Goal: Contribute content: Contribute content

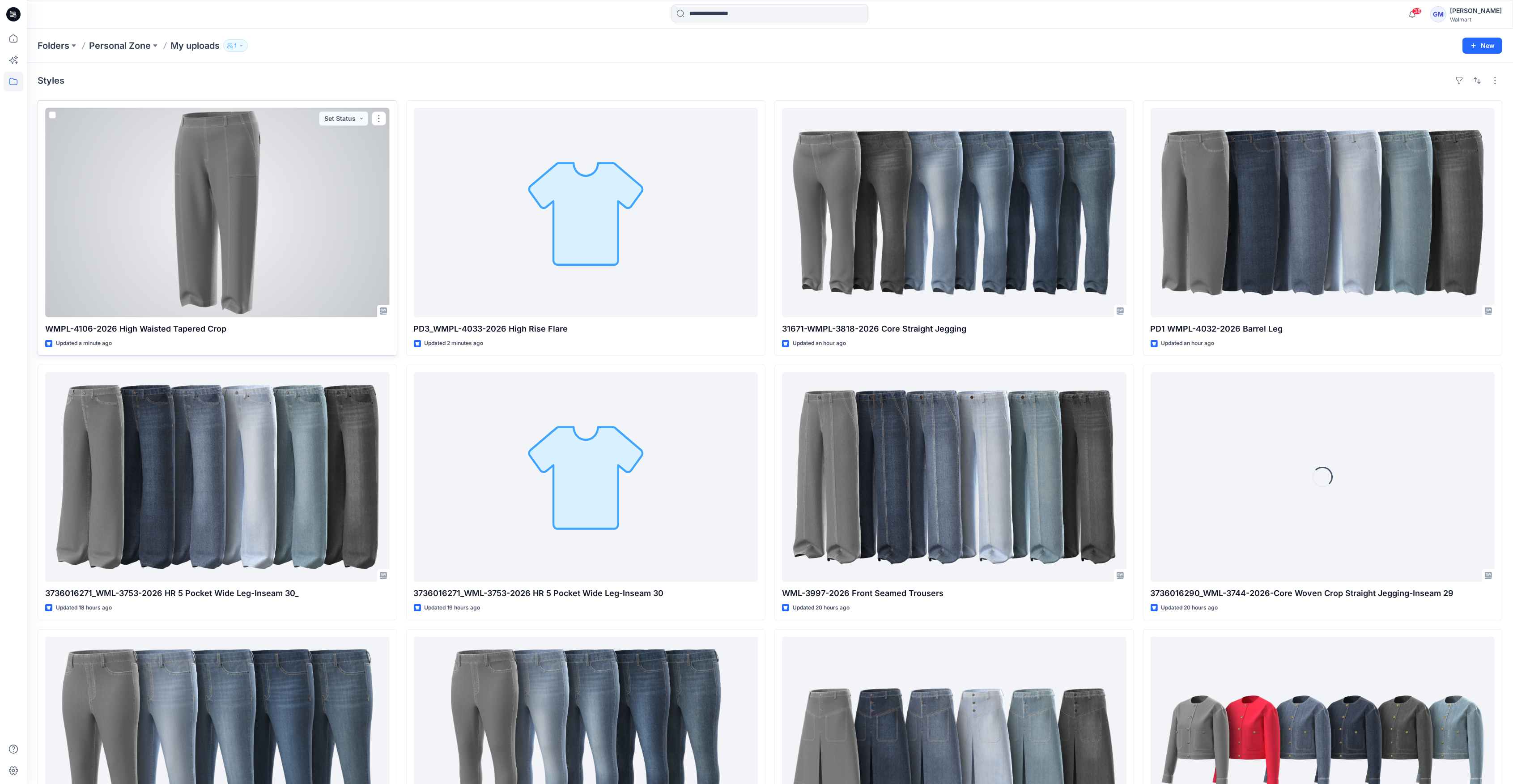
click at [241, 229] on div at bounding box center [218, 212] width 344 height 209
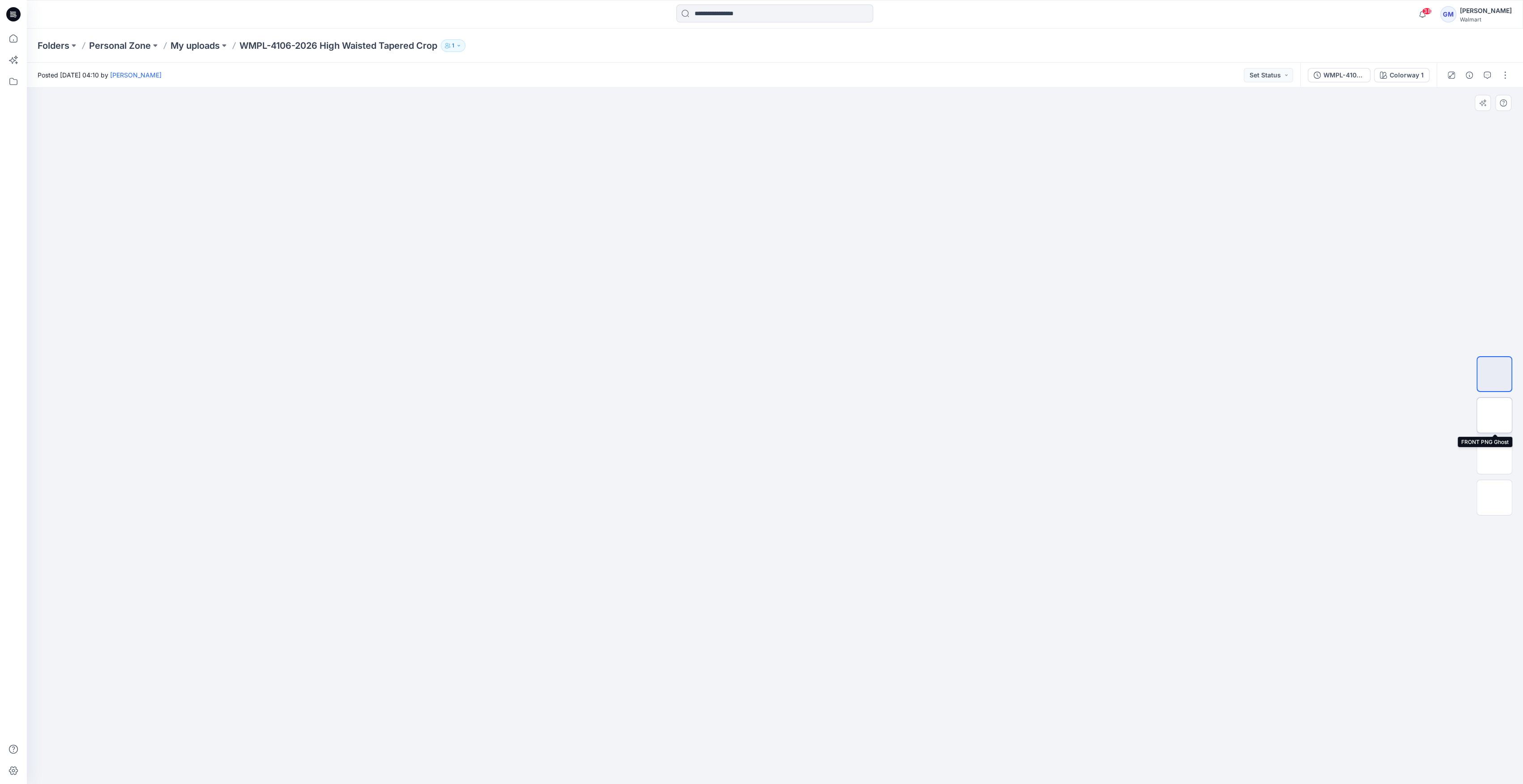
click at [1494, 415] on img at bounding box center [1494, 415] width 0 height 0
click at [1494, 457] on img at bounding box center [1494, 457] width 0 height 0
click at [1494, 497] on img at bounding box center [1494, 497] width 0 height 0
click at [1491, 392] on div at bounding box center [1494, 435] width 36 height 224
click at [1494, 374] on img at bounding box center [1494, 374] width 0 height 0
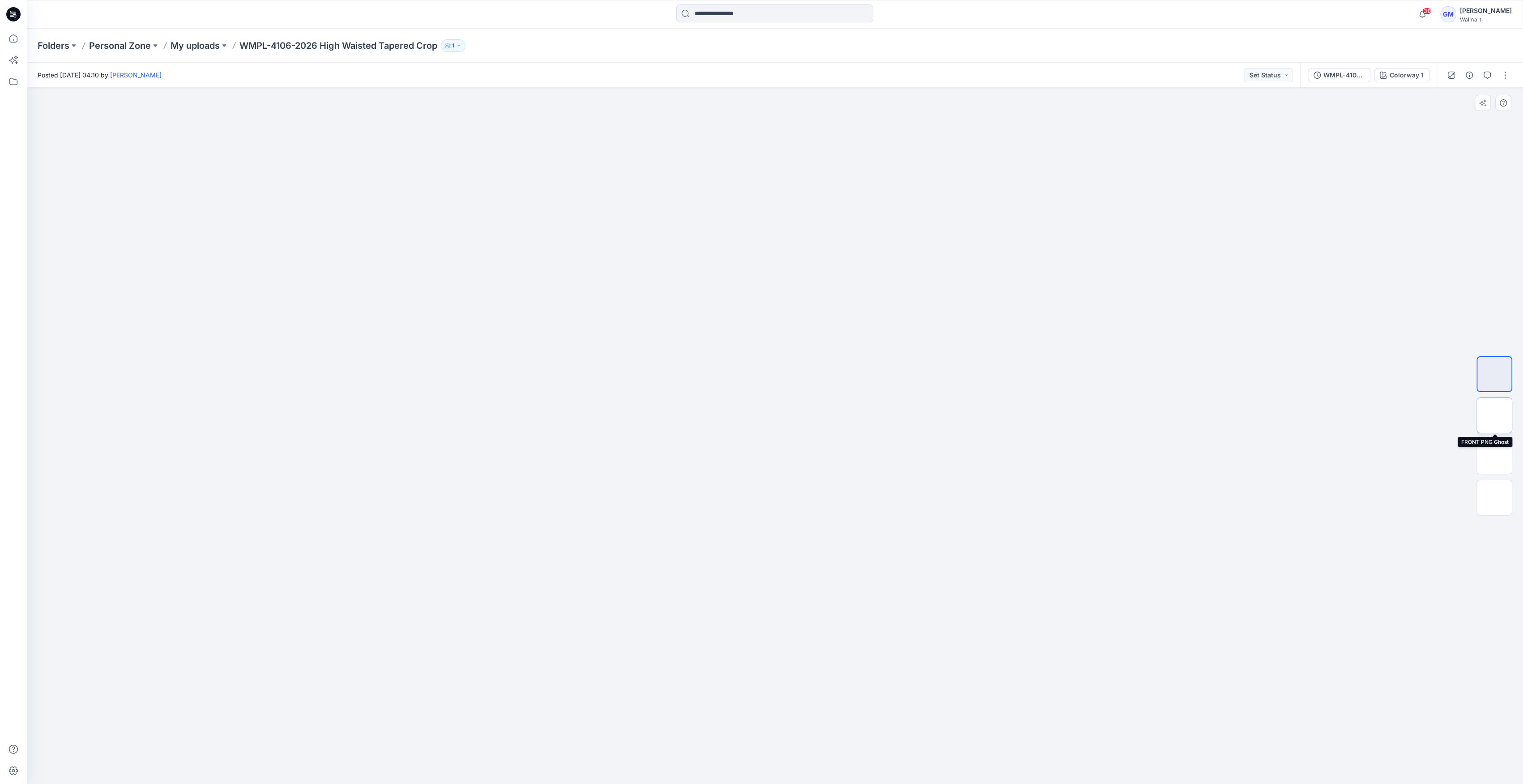
click at [1494, 415] on img at bounding box center [1494, 415] width 0 height 0
click at [1505, 72] on button "button" at bounding box center [1505, 75] width 15 height 15
click at [1455, 118] on button "Edit" at bounding box center [1467, 121] width 82 height 17
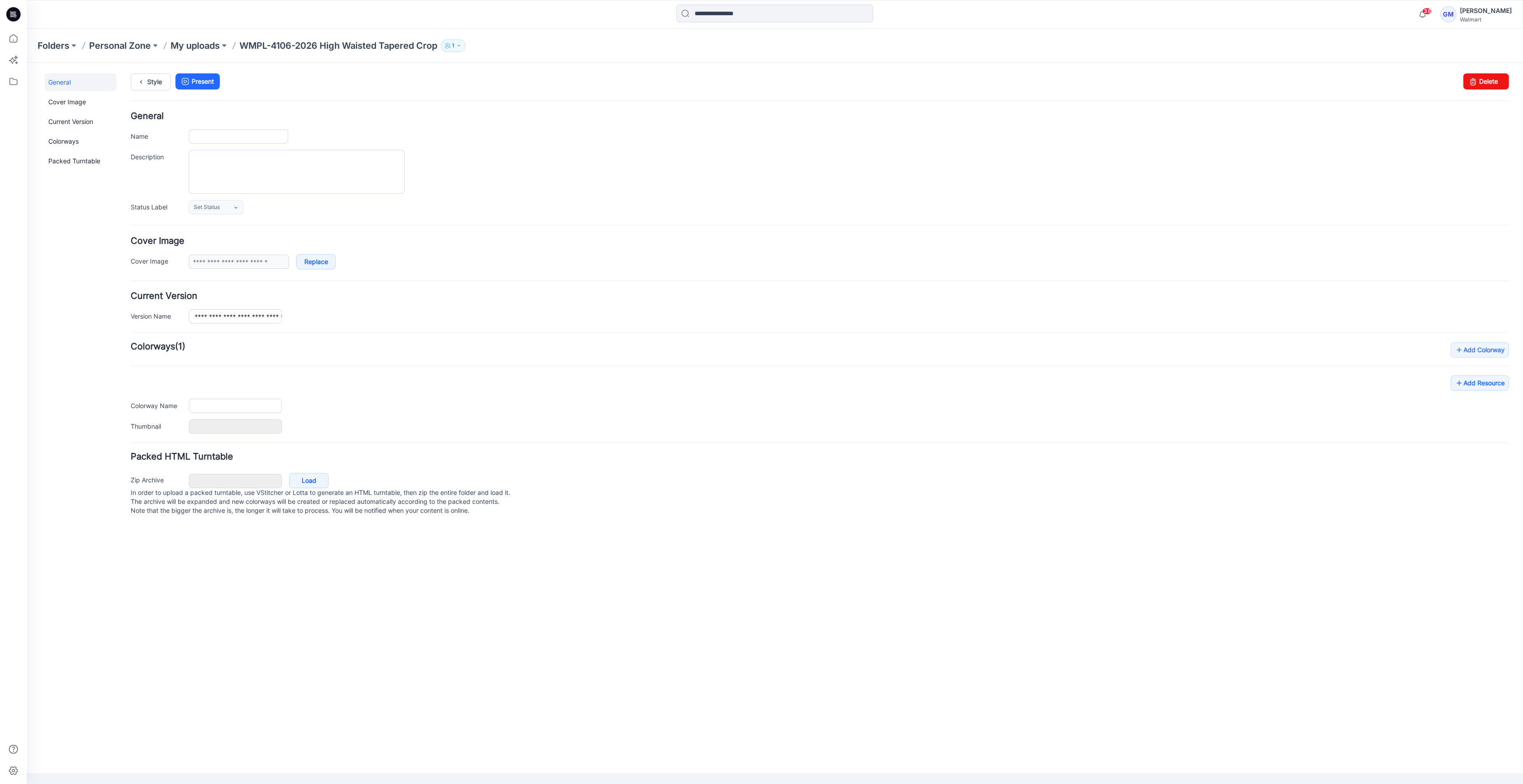
type input "**********"
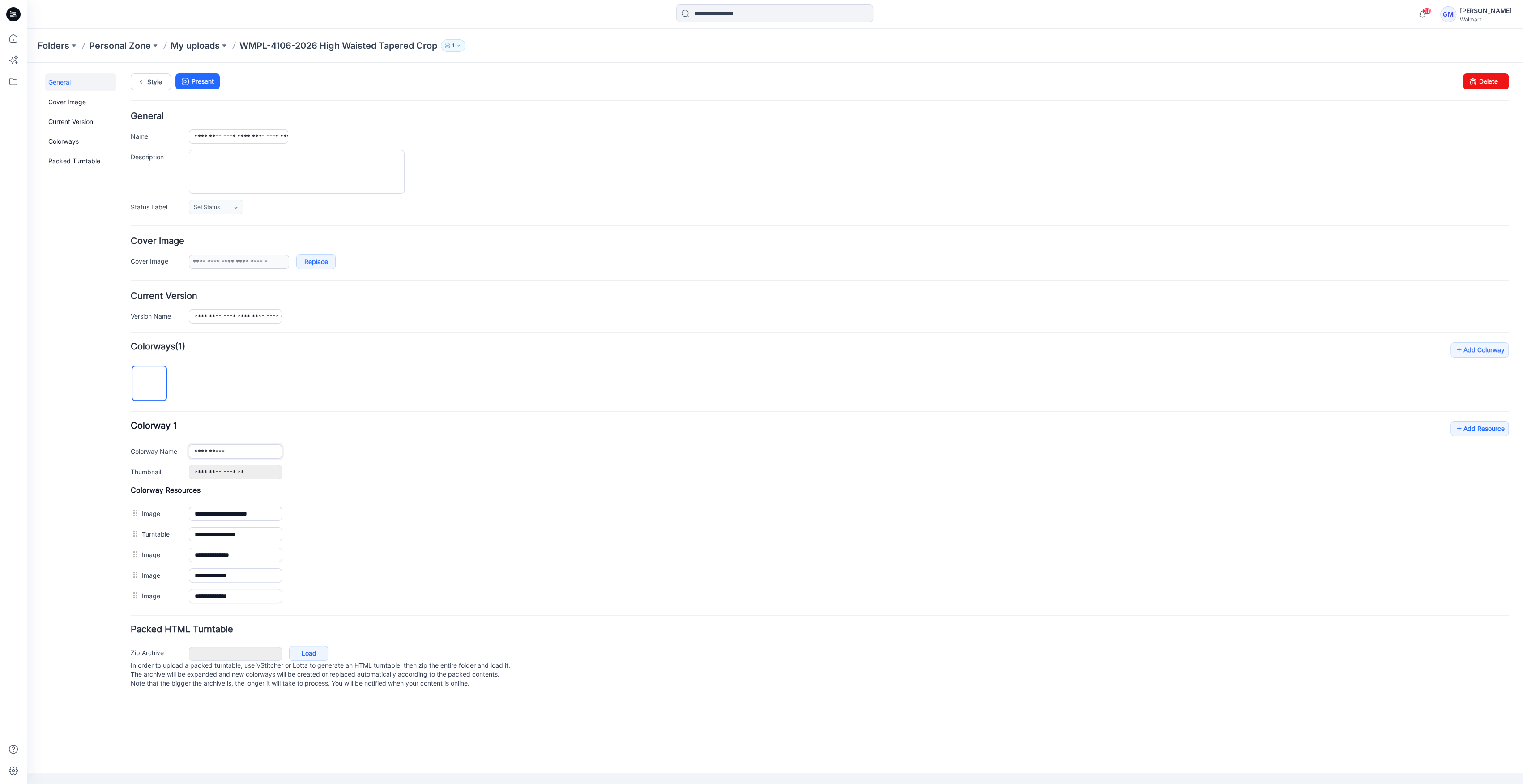
click at [202, 453] on input "**********" at bounding box center [235, 451] width 93 height 15
click at [203, 456] on input "**********" at bounding box center [235, 451] width 93 height 15
type input "**********"
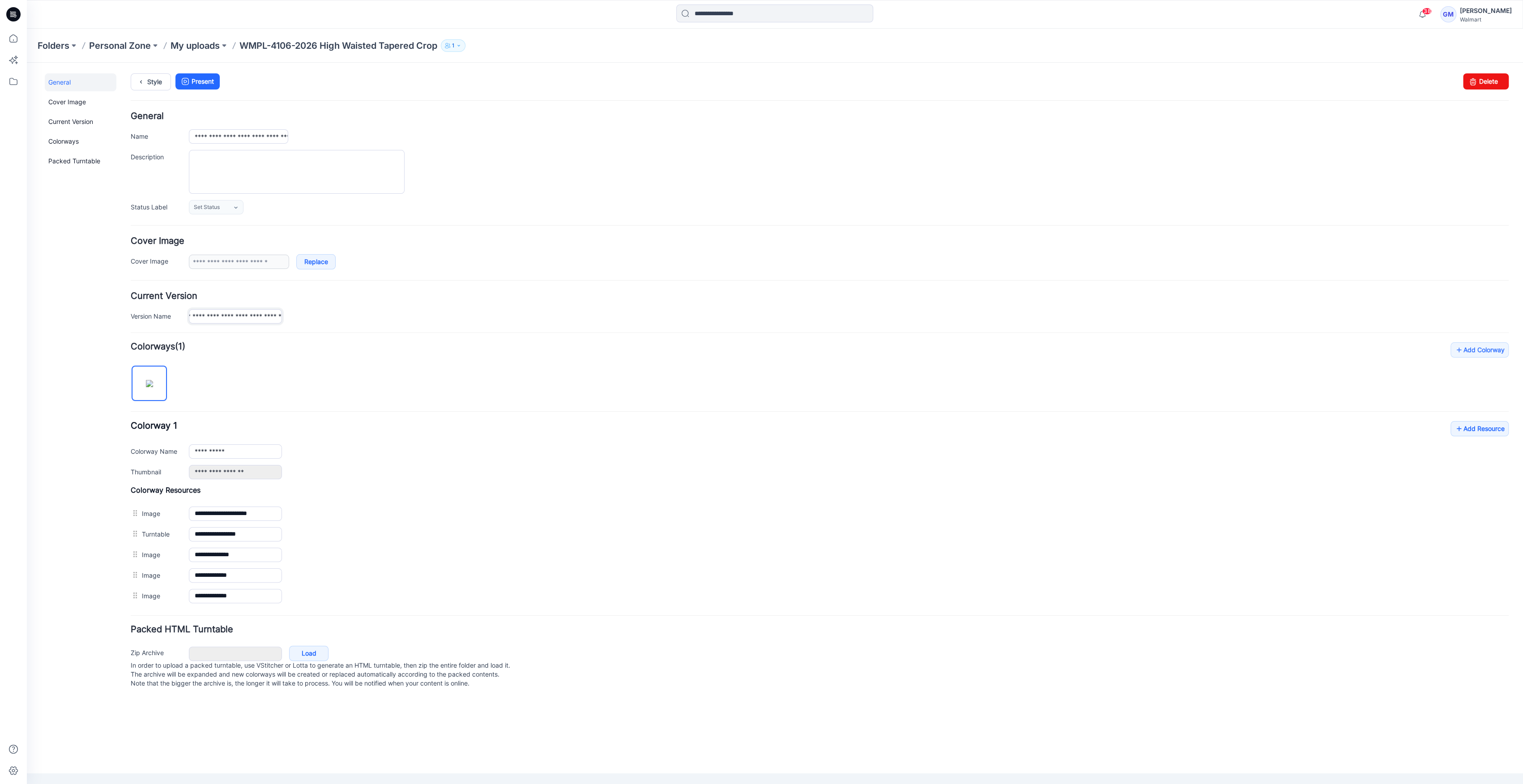
drag, startPoint x: 261, startPoint y: 320, endPoint x: 544, endPoint y: 321, distance: 283.0
click at [547, 323] on form "**********" at bounding box center [820, 401] width 1378 height 579
click at [157, 74] on link "Style" at bounding box center [151, 81] width 40 height 17
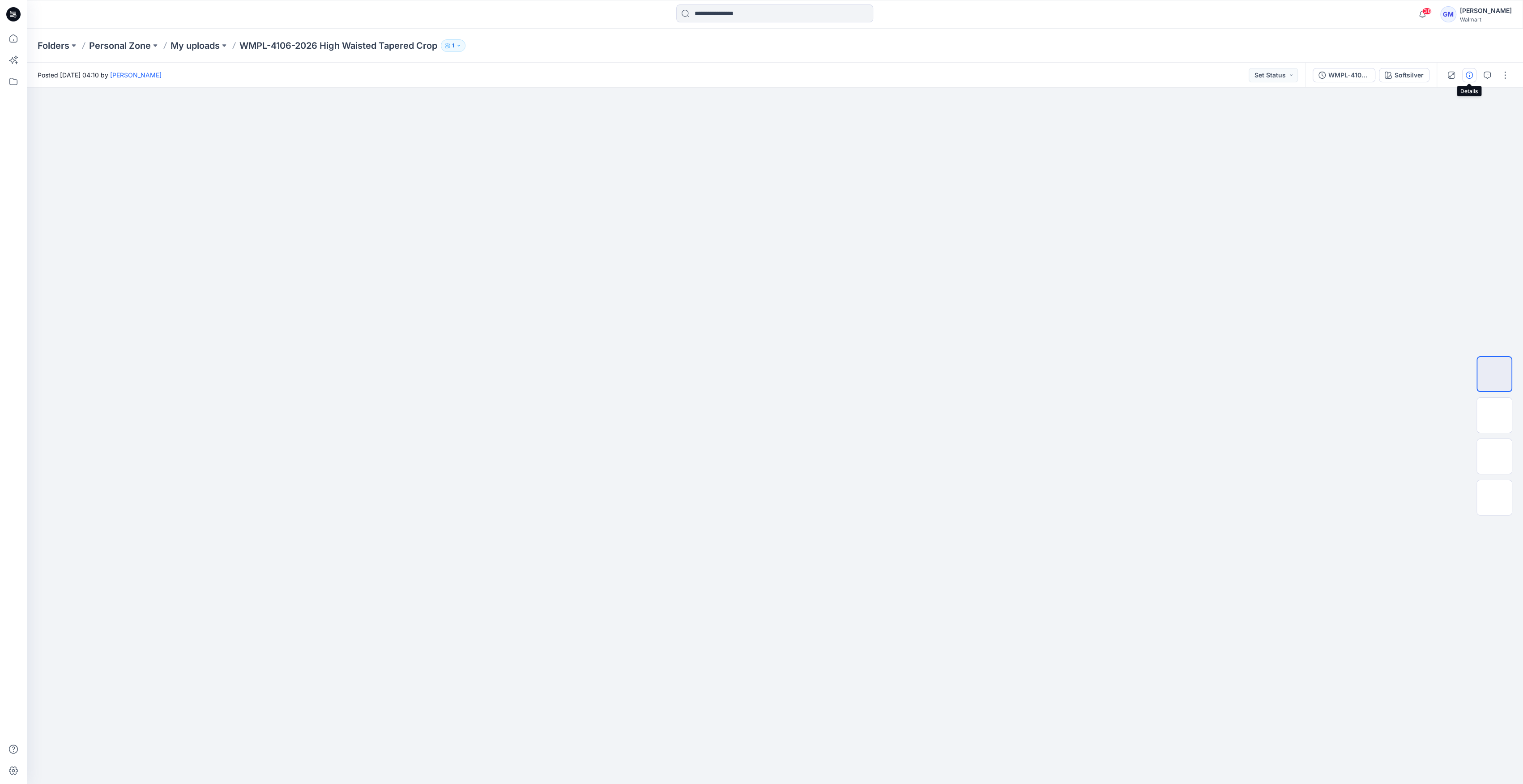
click at [1464, 74] on button "button" at bounding box center [1469, 75] width 15 height 15
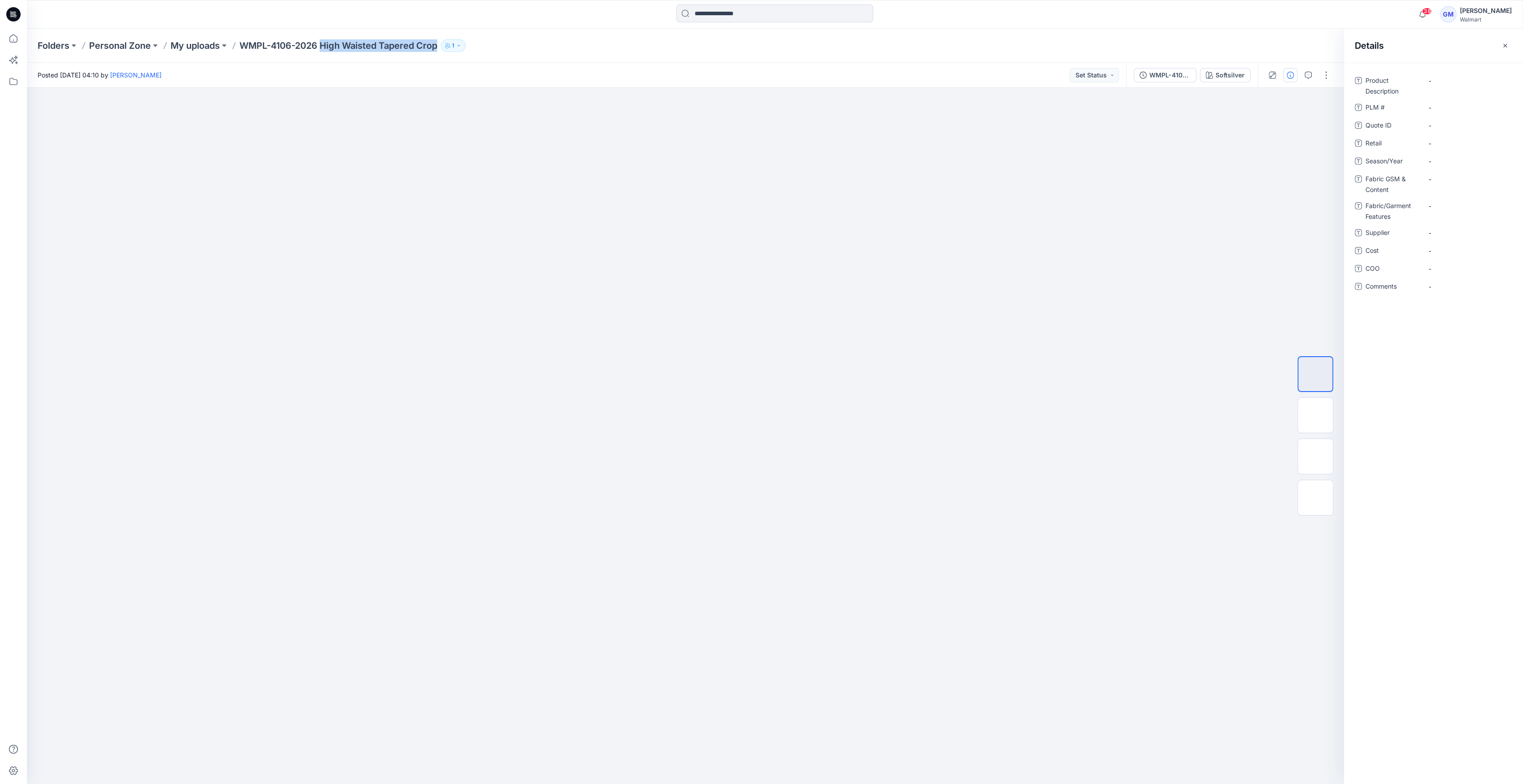
drag, startPoint x: 324, startPoint y: 46, endPoint x: 600, endPoint y: 46, distance: 276.0
click at [600, 46] on div "Folders Personal Zone My uploads WMPL-4106-2026 High Waisted Tapered Crop 1" at bounding box center [740, 45] width 1405 height 12
copy div "High Waisted Tapered Crop 1"
click at [1452, 78] on Description "-" at bounding box center [1467, 81] width 78 height 9
type textarea "**********"
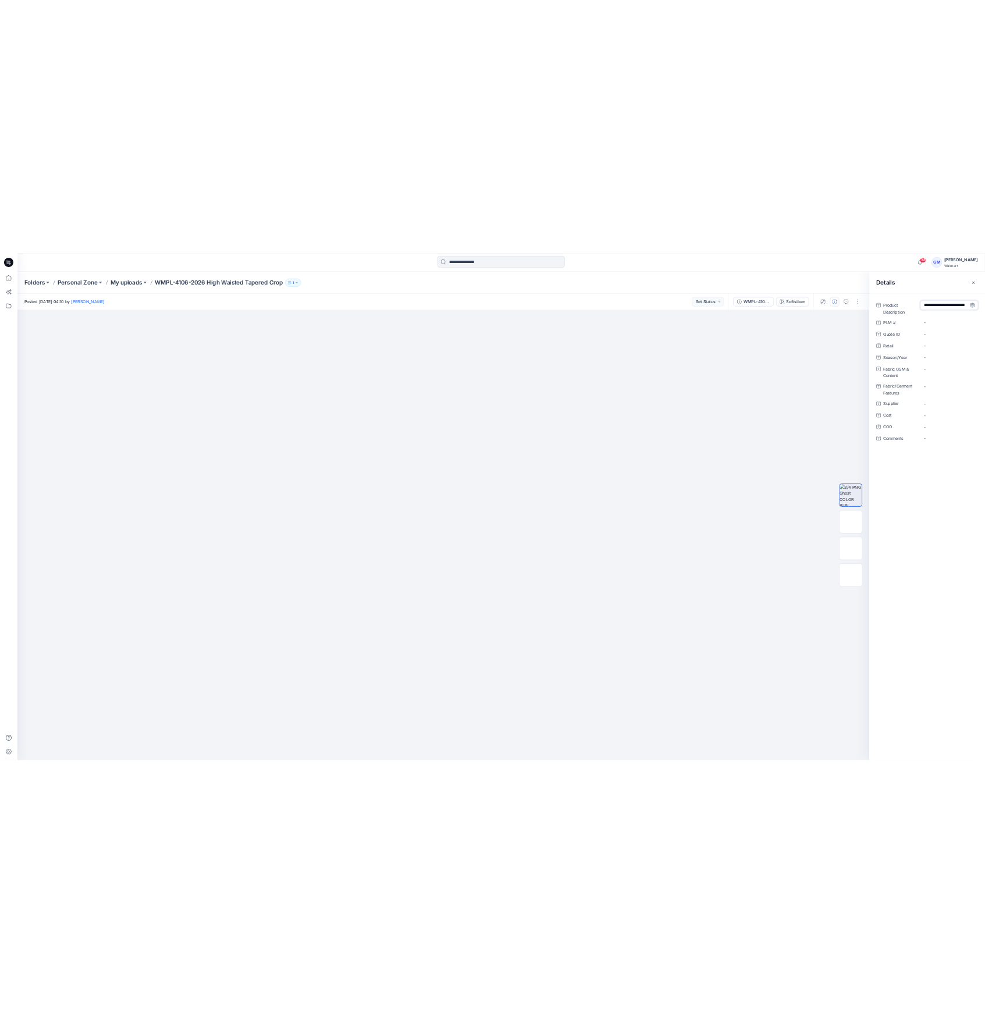
scroll to position [45, 0]
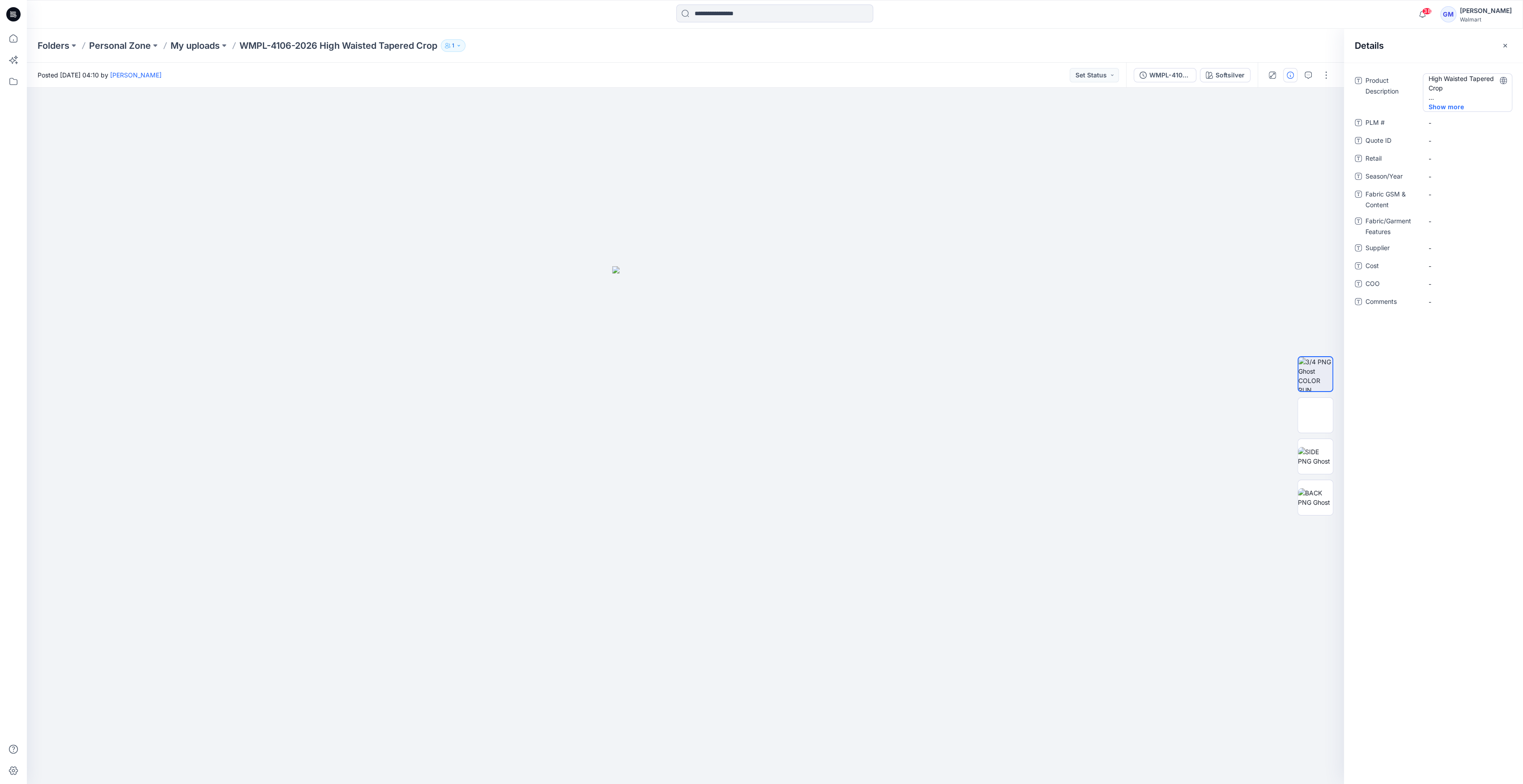
click at [1444, 97] on Description "High Waisted Tapered Crop" at bounding box center [1467, 88] width 78 height 28
click at [1441, 97] on textarea "**********" at bounding box center [1467, 87] width 89 height 28
type textarea "**********"
click at [1435, 158] on div "Product Description High Waisted Tapered Crop PLM # - Quote ID - Retail - Seaso…" at bounding box center [1433, 191] width 158 height 237
click at [1441, 168] on span "-" at bounding box center [1467, 167] width 78 height 9
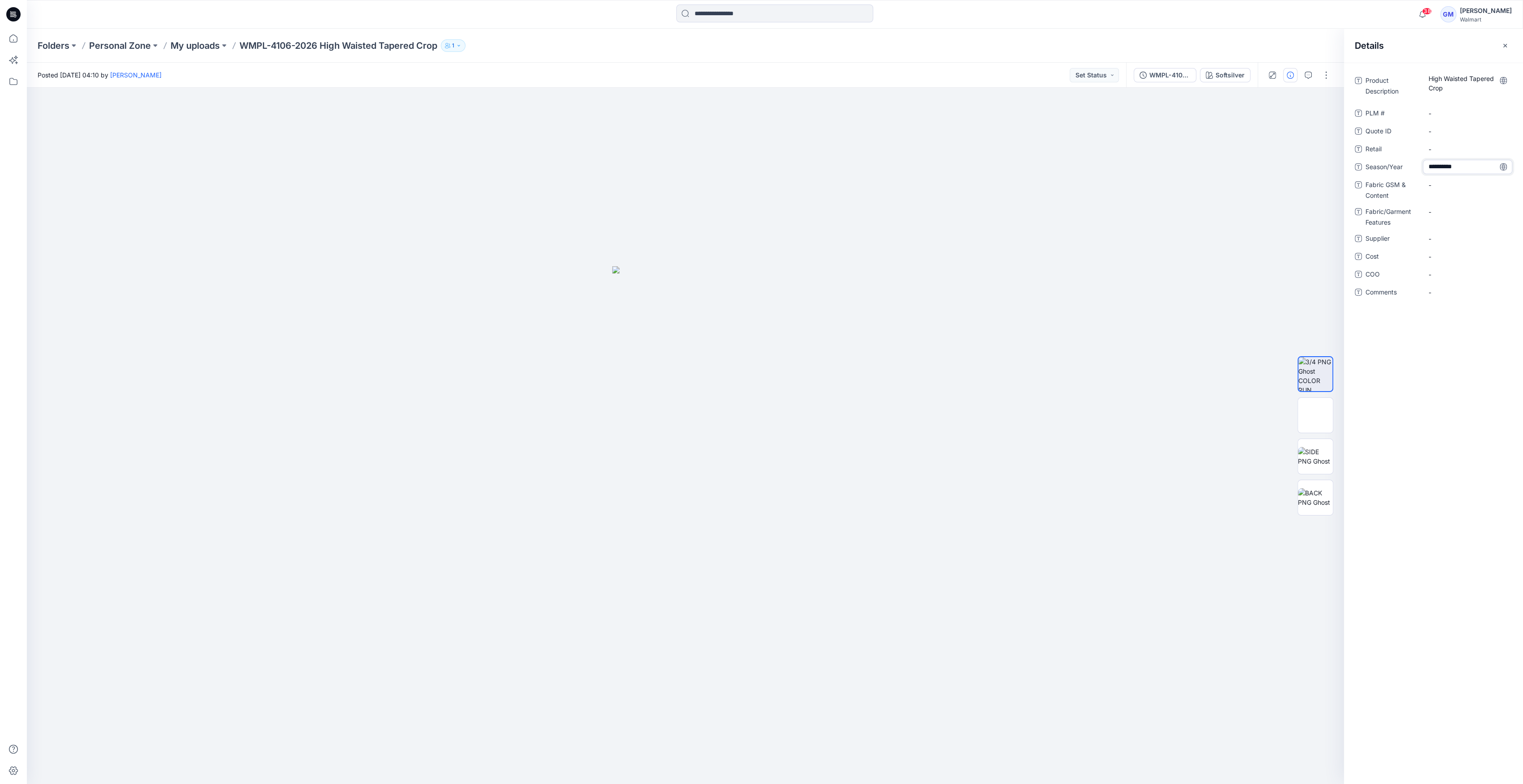
type textarea "**********"
click at [1458, 233] on div "-" at bounding box center [1467, 238] width 89 height 15
type textarea "****"
click at [1465, 271] on span "-" at bounding box center [1467, 274] width 78 height 9
type textarea "**"
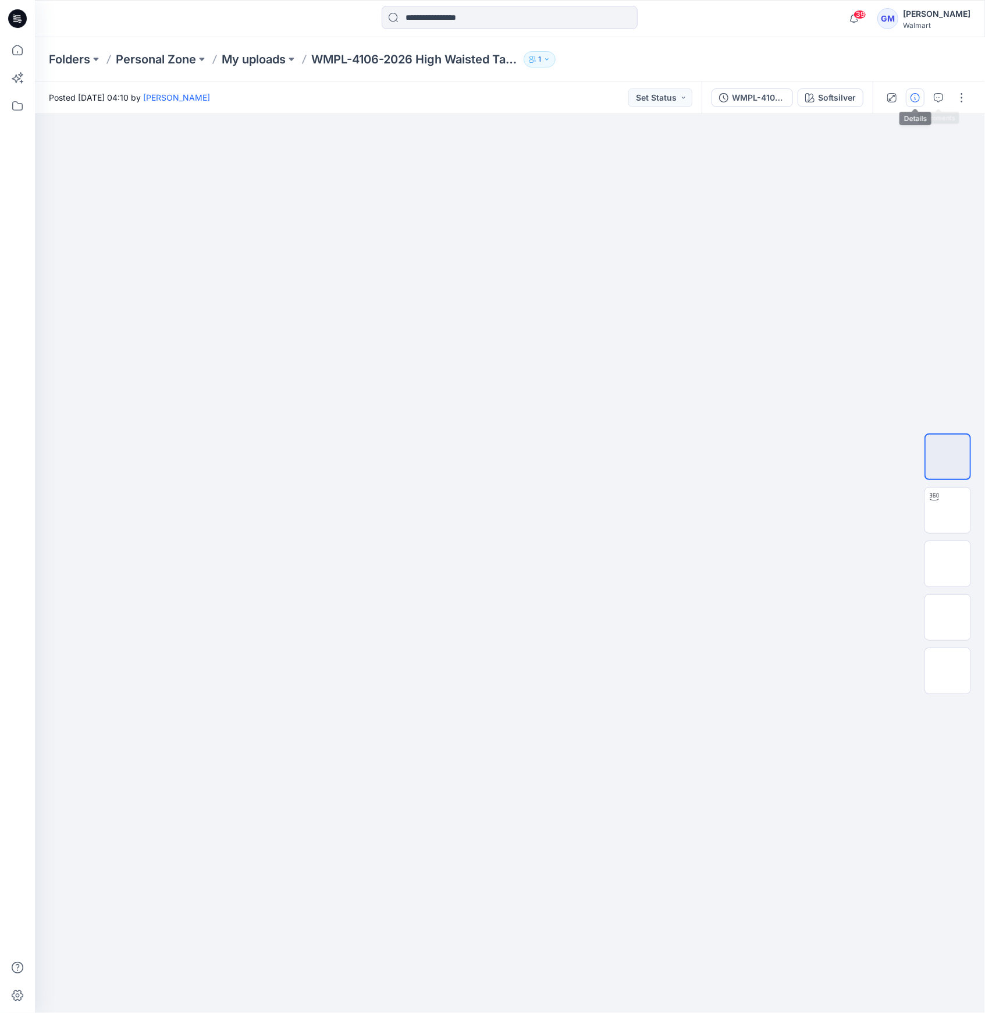
click at [917, 101] on icon "button" at bounding box center [915, 97] width 9 height 9
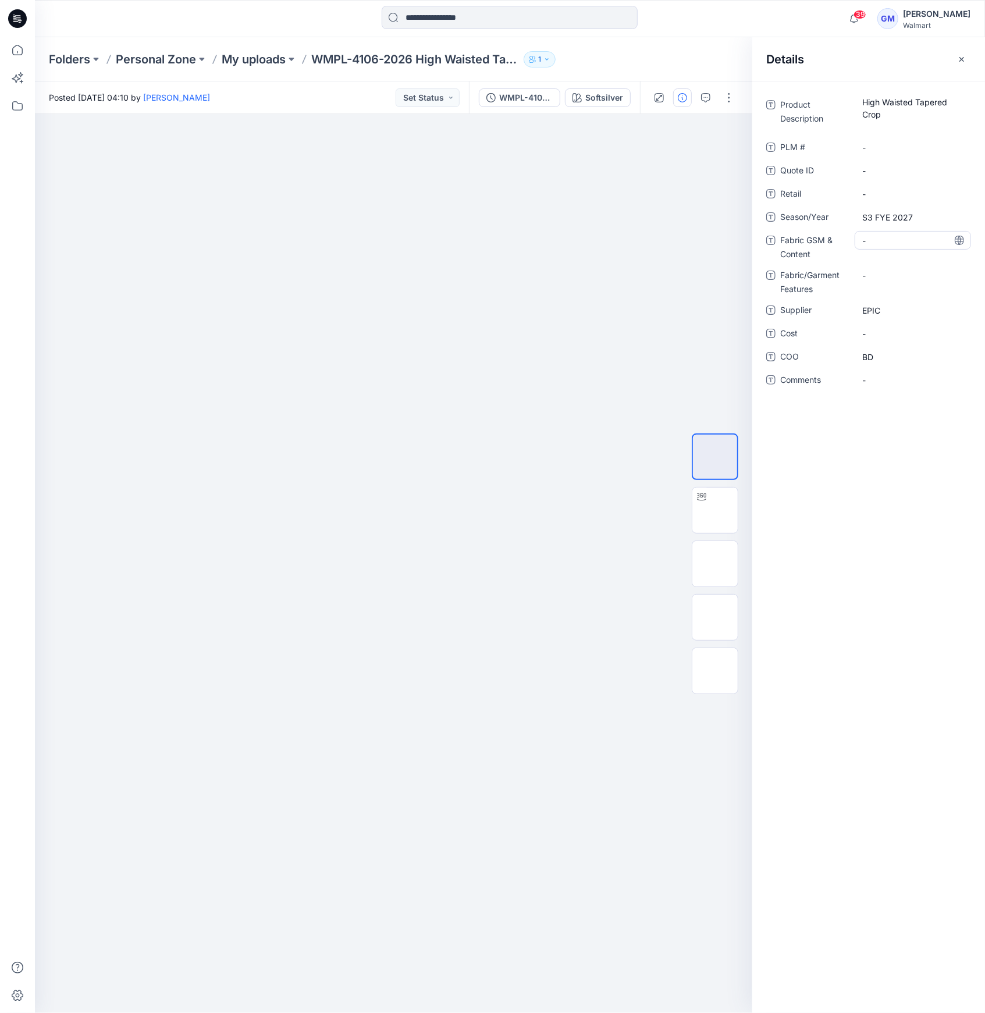
click at [870, 243] on Content "-" at bounding box center [913, 241] width 101 height 12
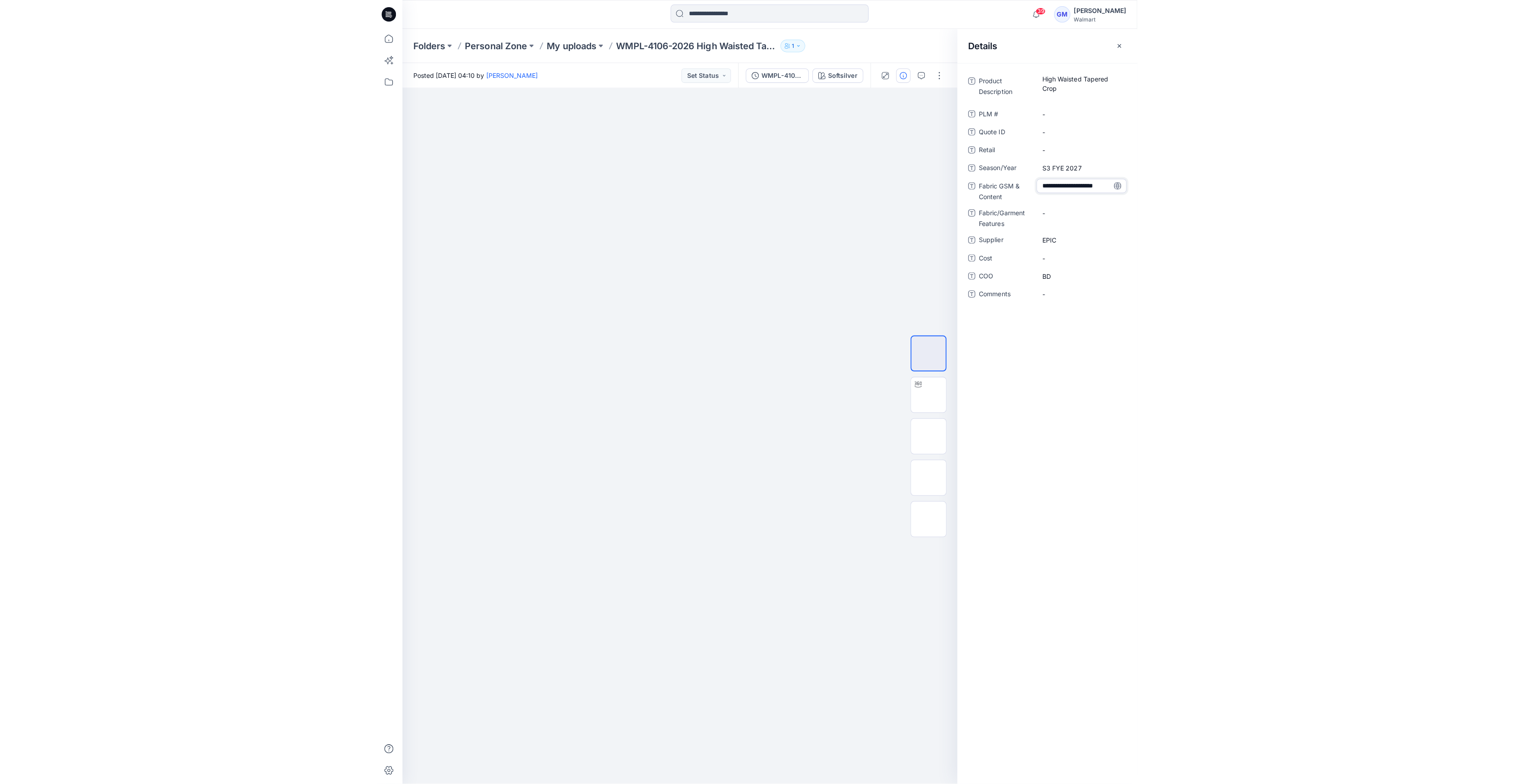
scroll to position [6, 0]
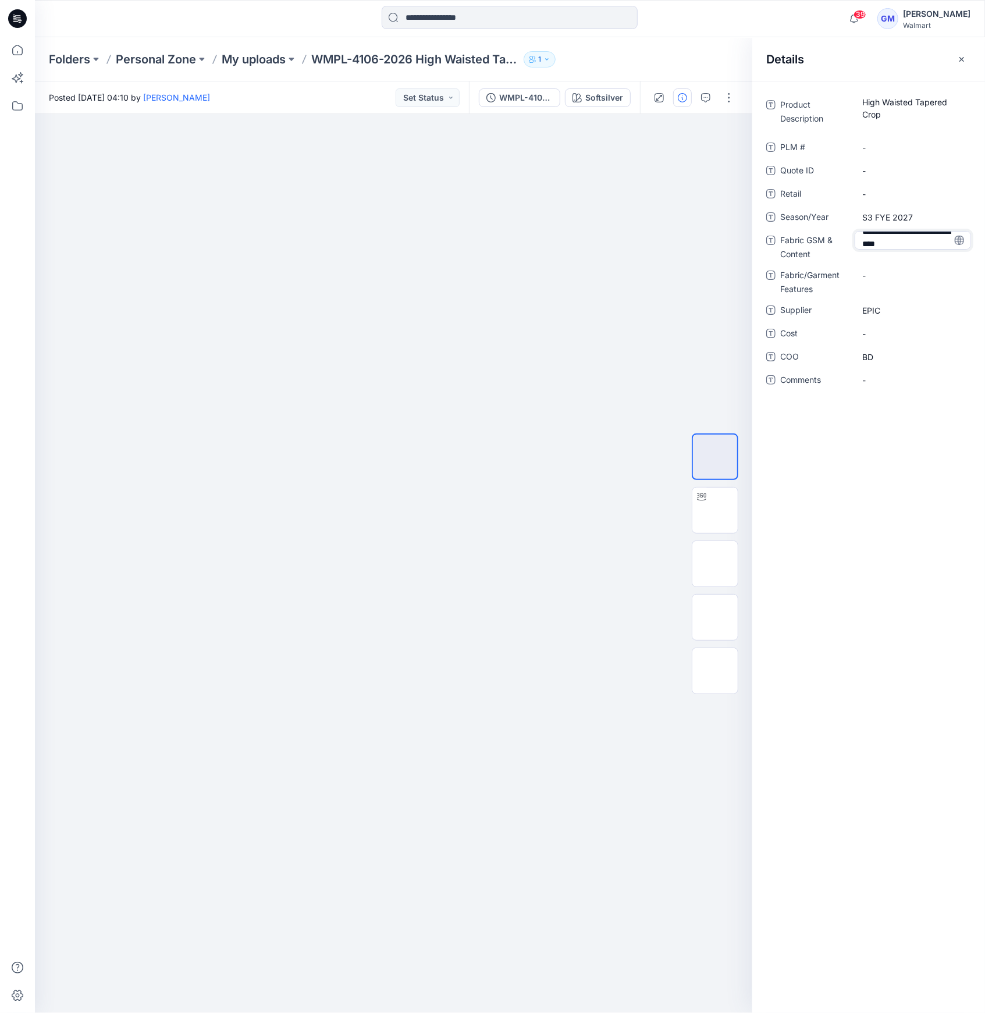
type textarea "**********"
click at [253, 63] on p "My uploads" at bounding box center [254, 59] width 64 height 16
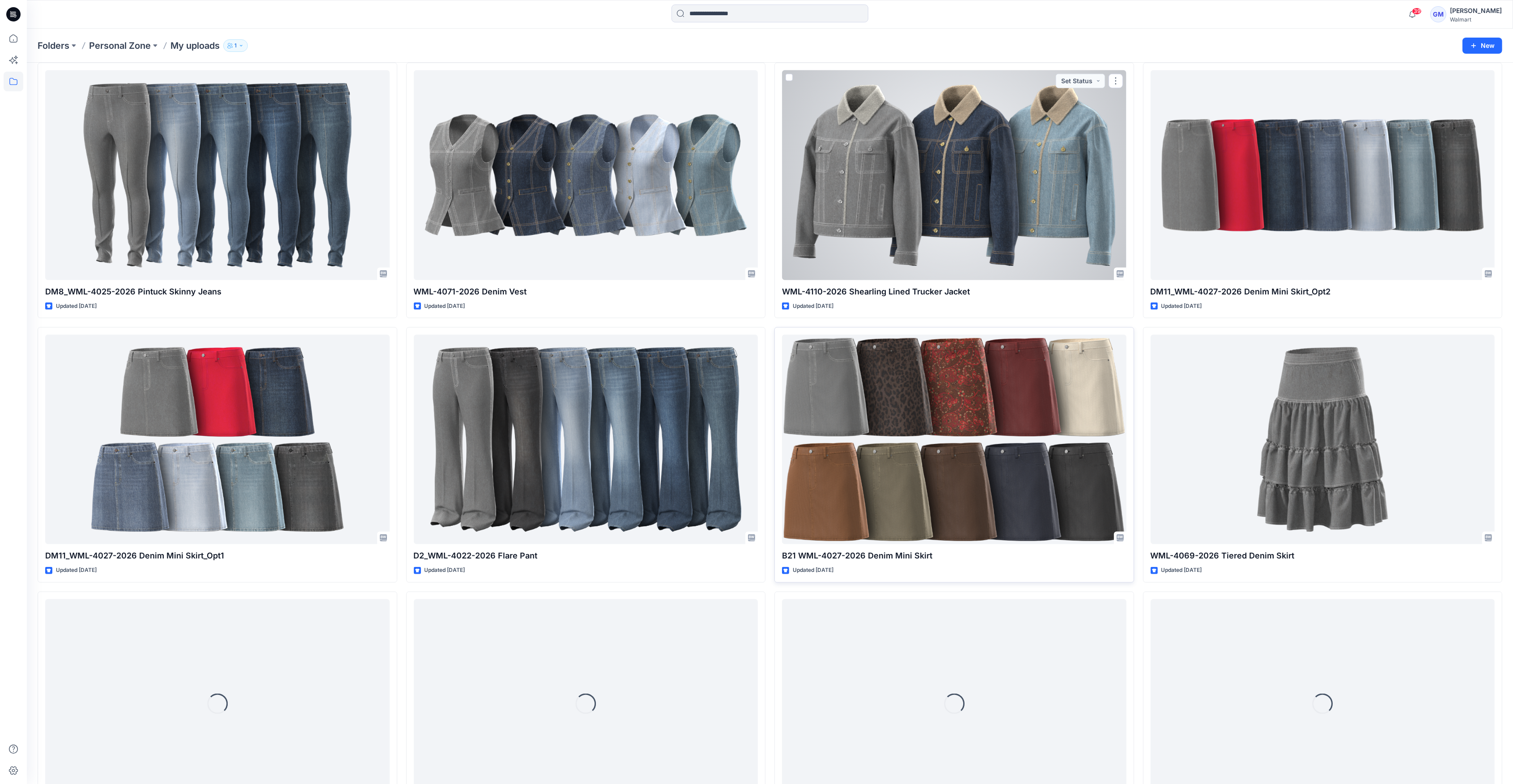
scroll to position [1234, 0]
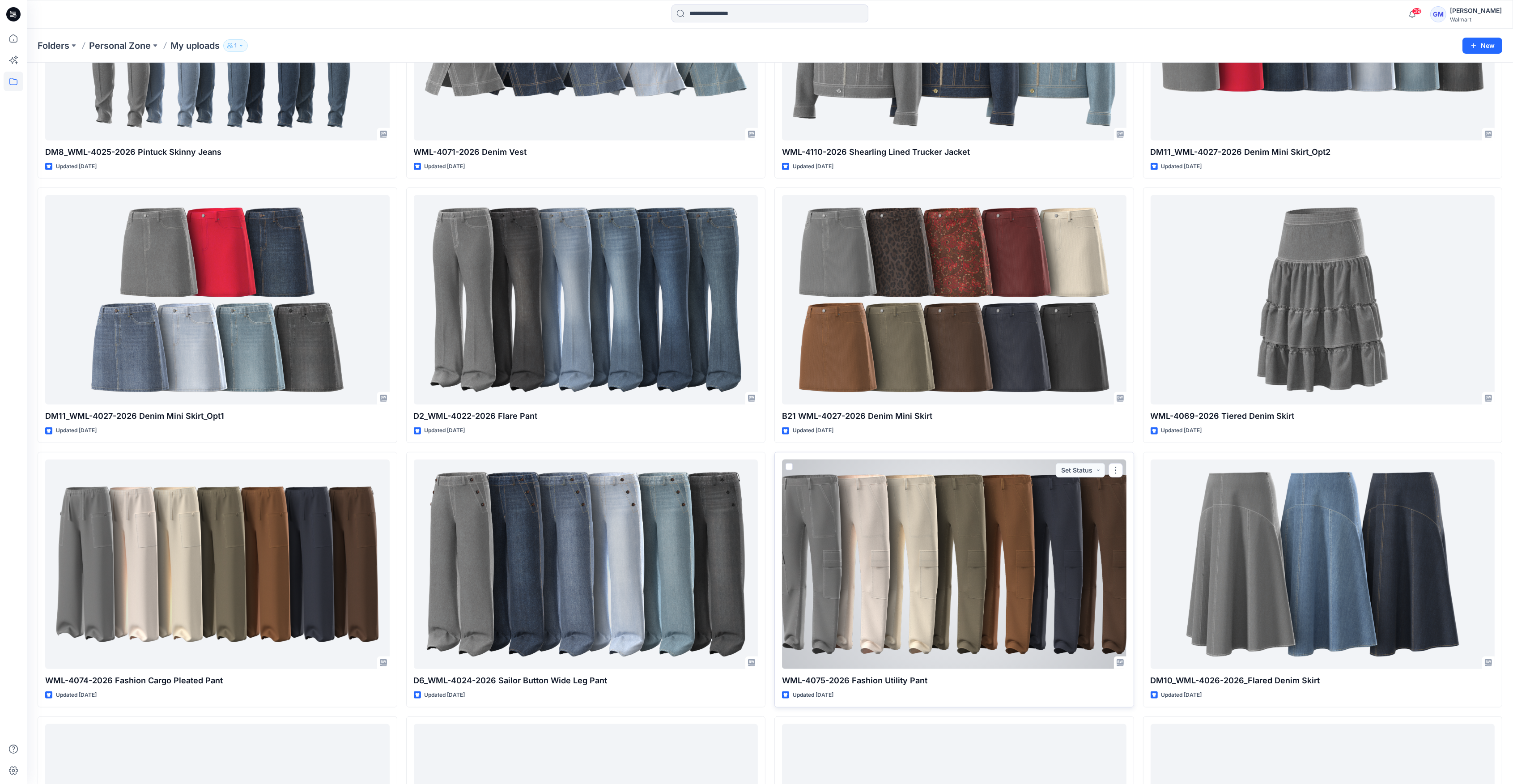
click at [757, 533] on div at bounding box center [954, 564] width 344 height 209
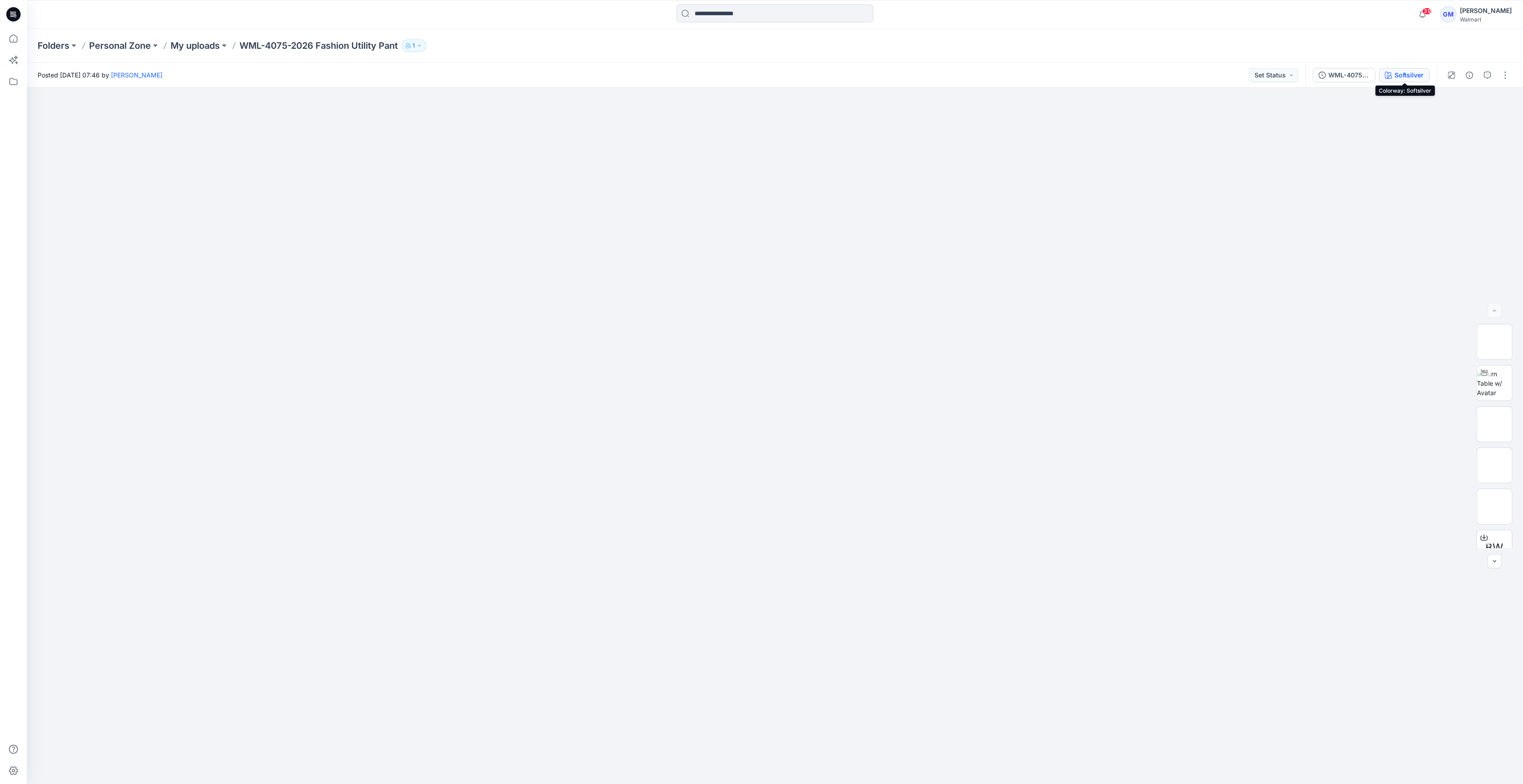
click at [757, 77] on div "Softsilver" at bounding box center [1409, 75] width 29 height 10
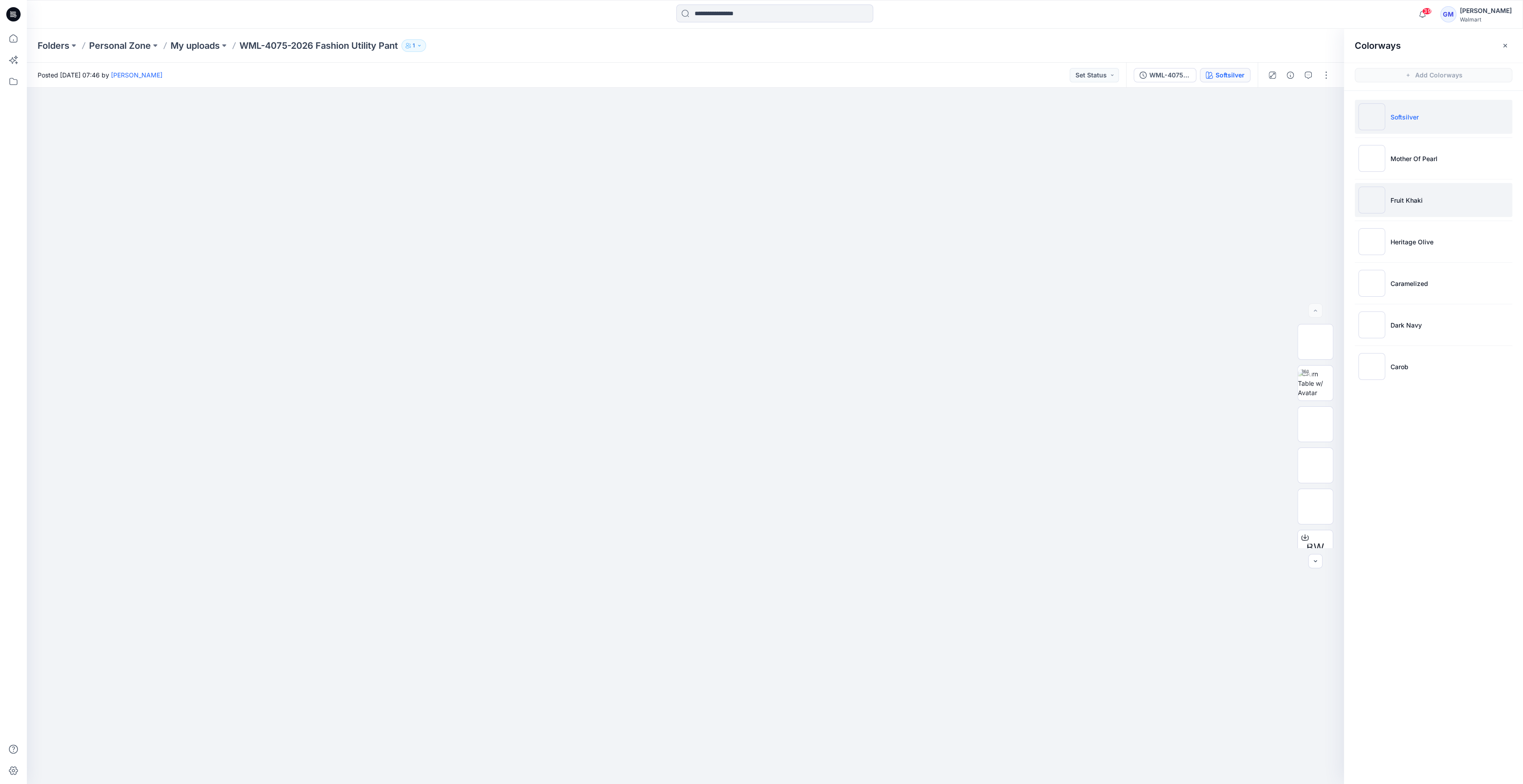
click at [757, 194] on li "Fruit Khaki" at bounding box center [1433, 200] width 158 height 34
click at [757, 383] on img at bounding box center [1315, 383] width 0 height 0
click at [212, 45] on p "My uploads" at bounding box center [195, 45] width 49 height 12
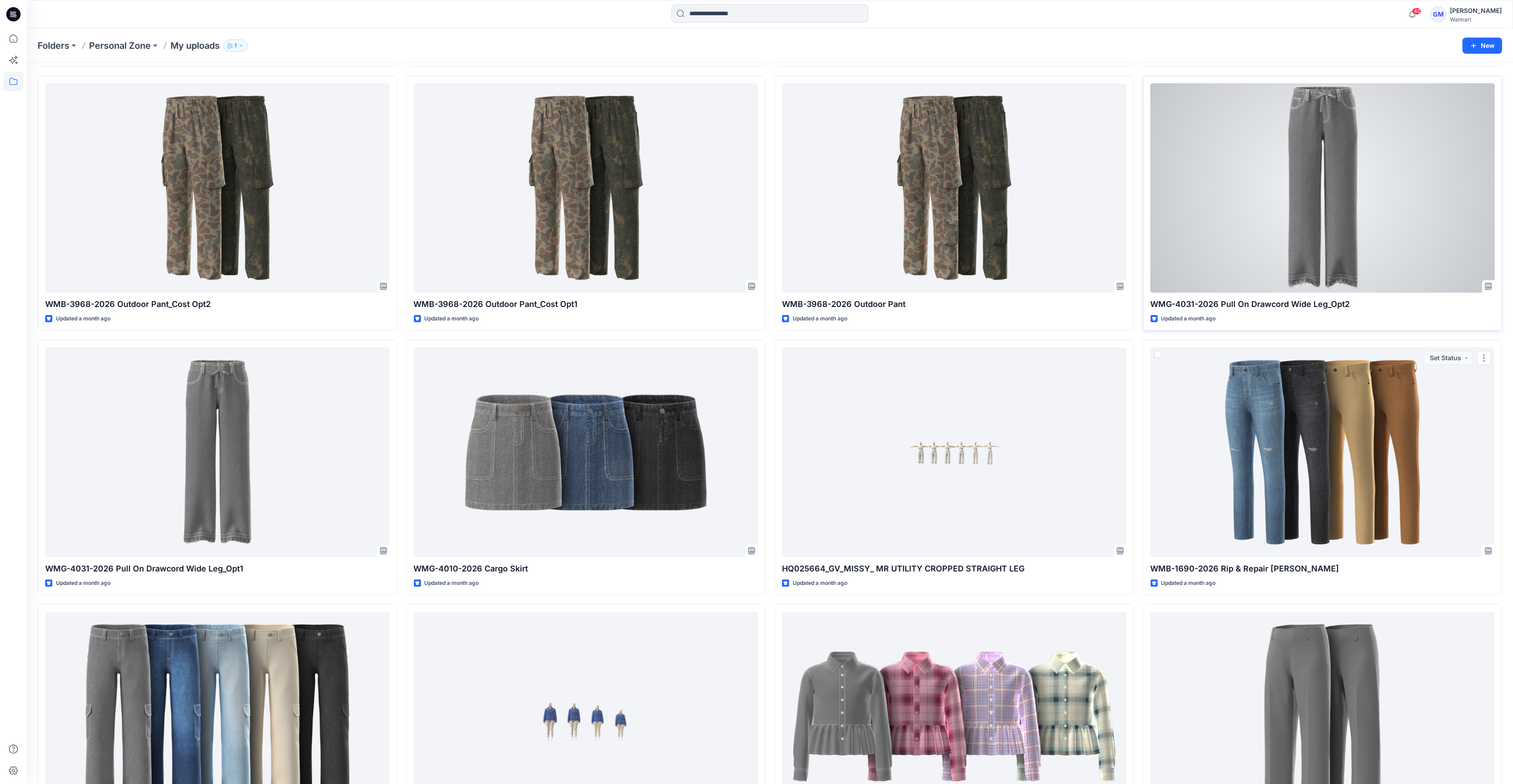
scroll to position [6233, 0]
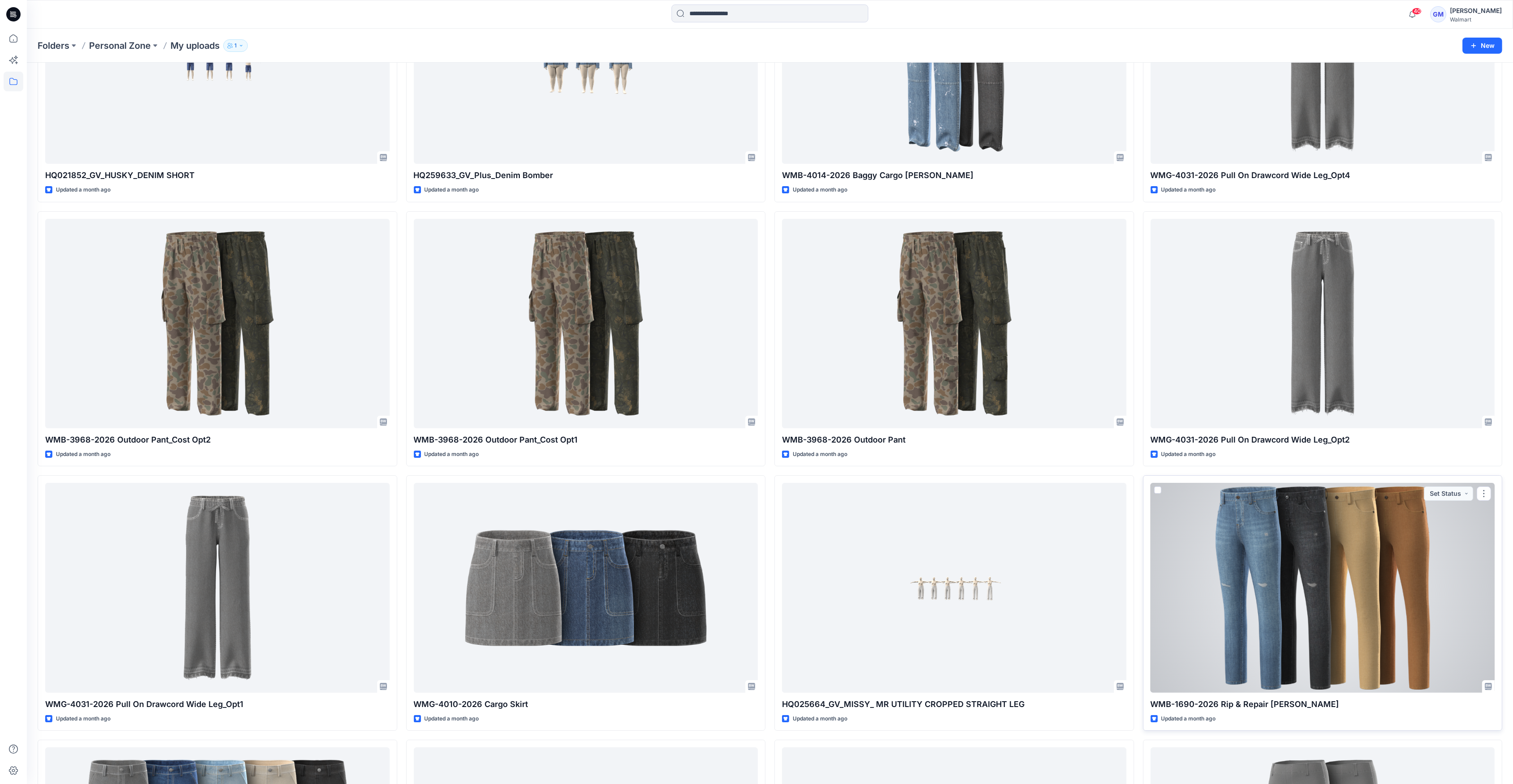
click at [757, 540] on div at bounding box center [1323, 587] width 344 height 209
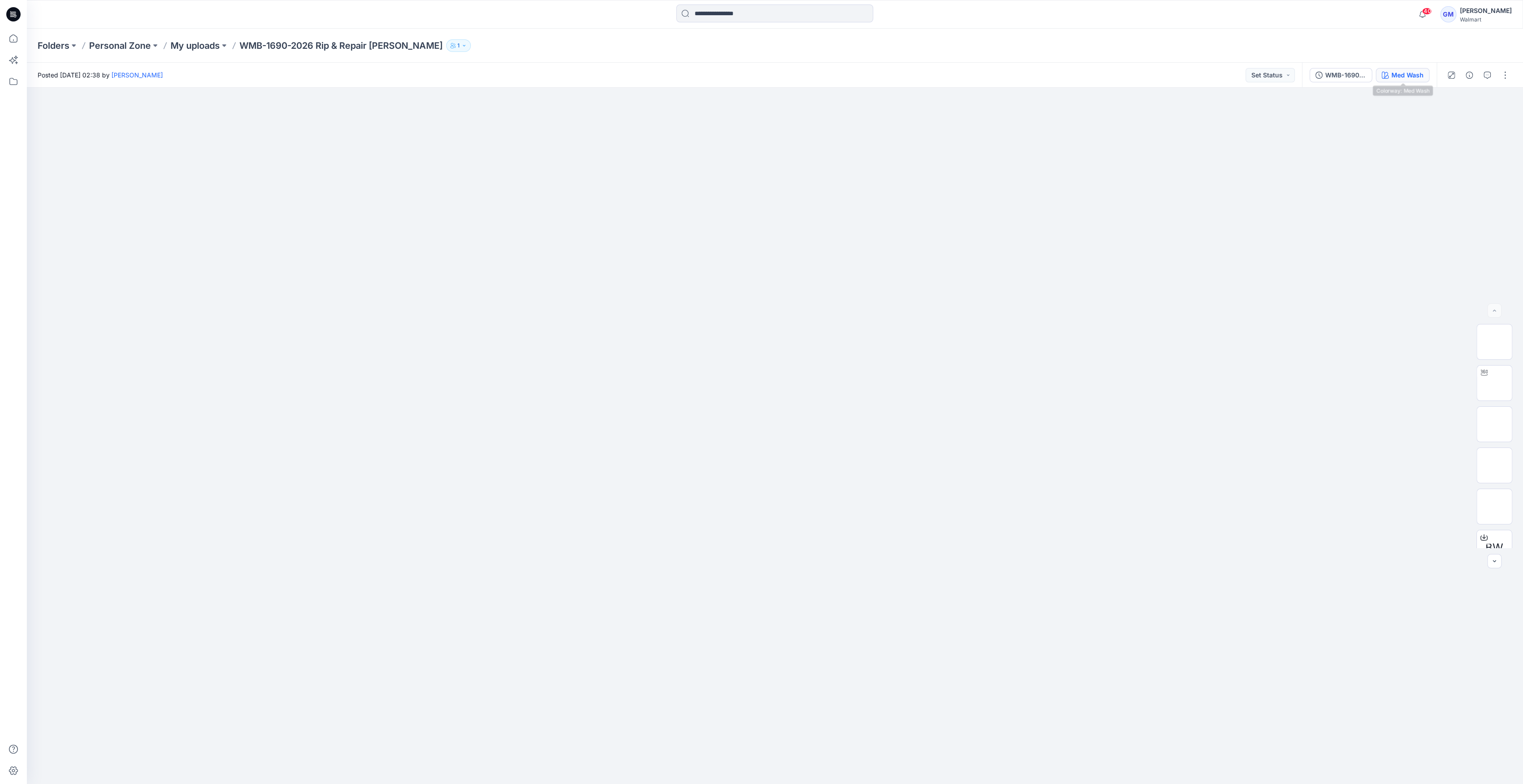
click at [757, 71] on div "Med Wash" at bounding box center [1408, 75] width 32 height 10
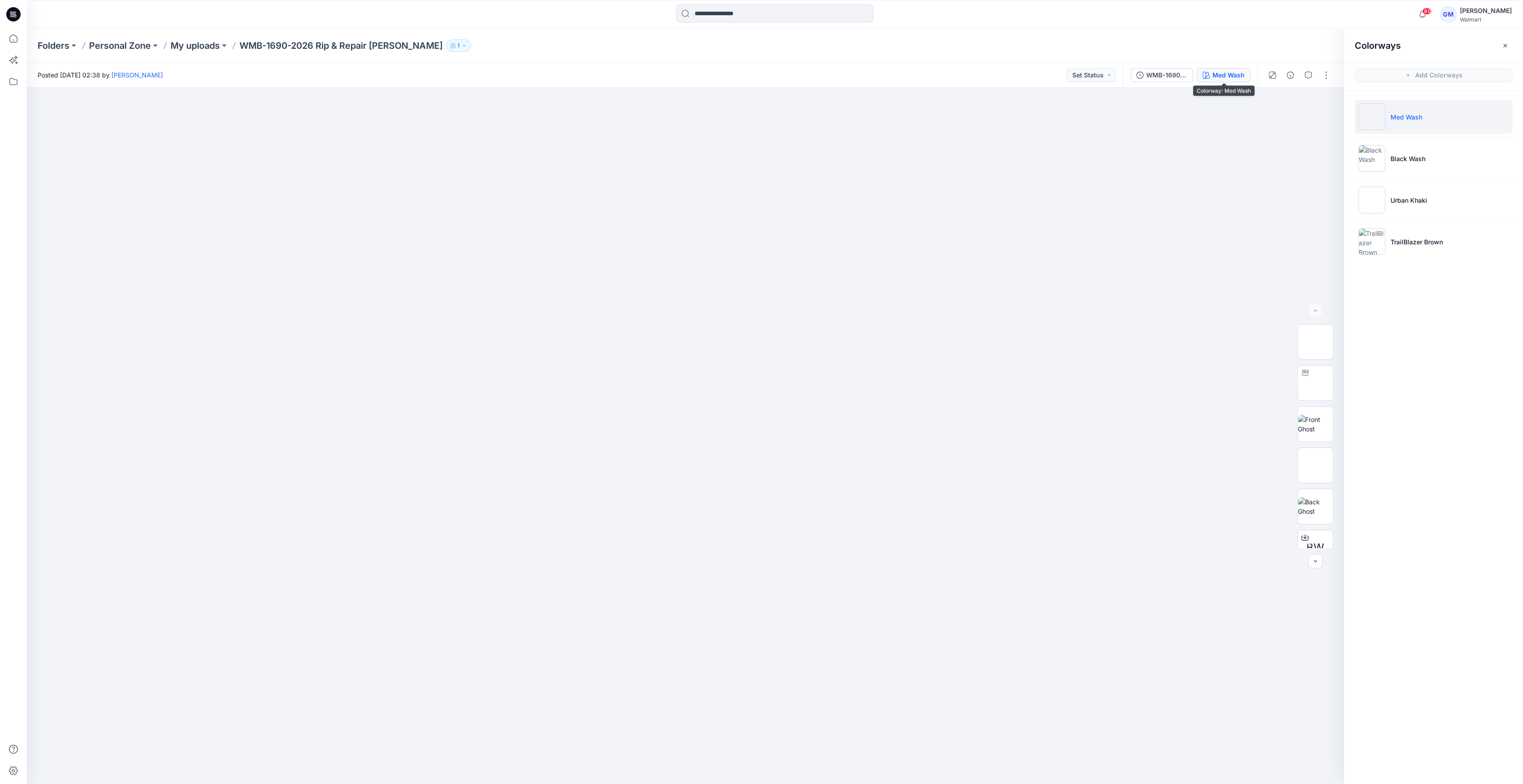
click at [757, 75] on div "Med Wash" at bounding box center [1229, 75] width 32 height 10
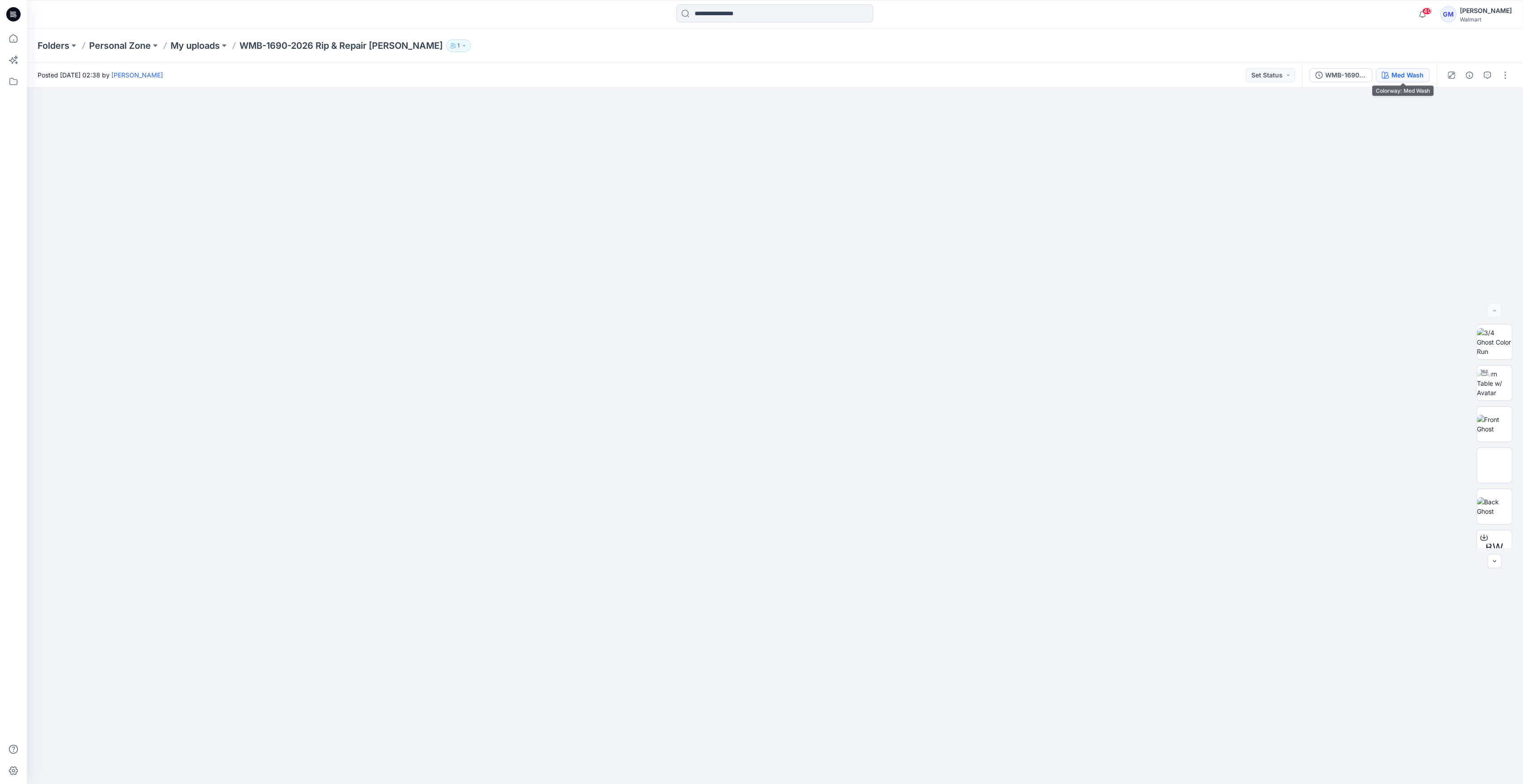
click at [757, 78] on div "Med Wash" at bounding box center [1408, 75] width 32 height 10
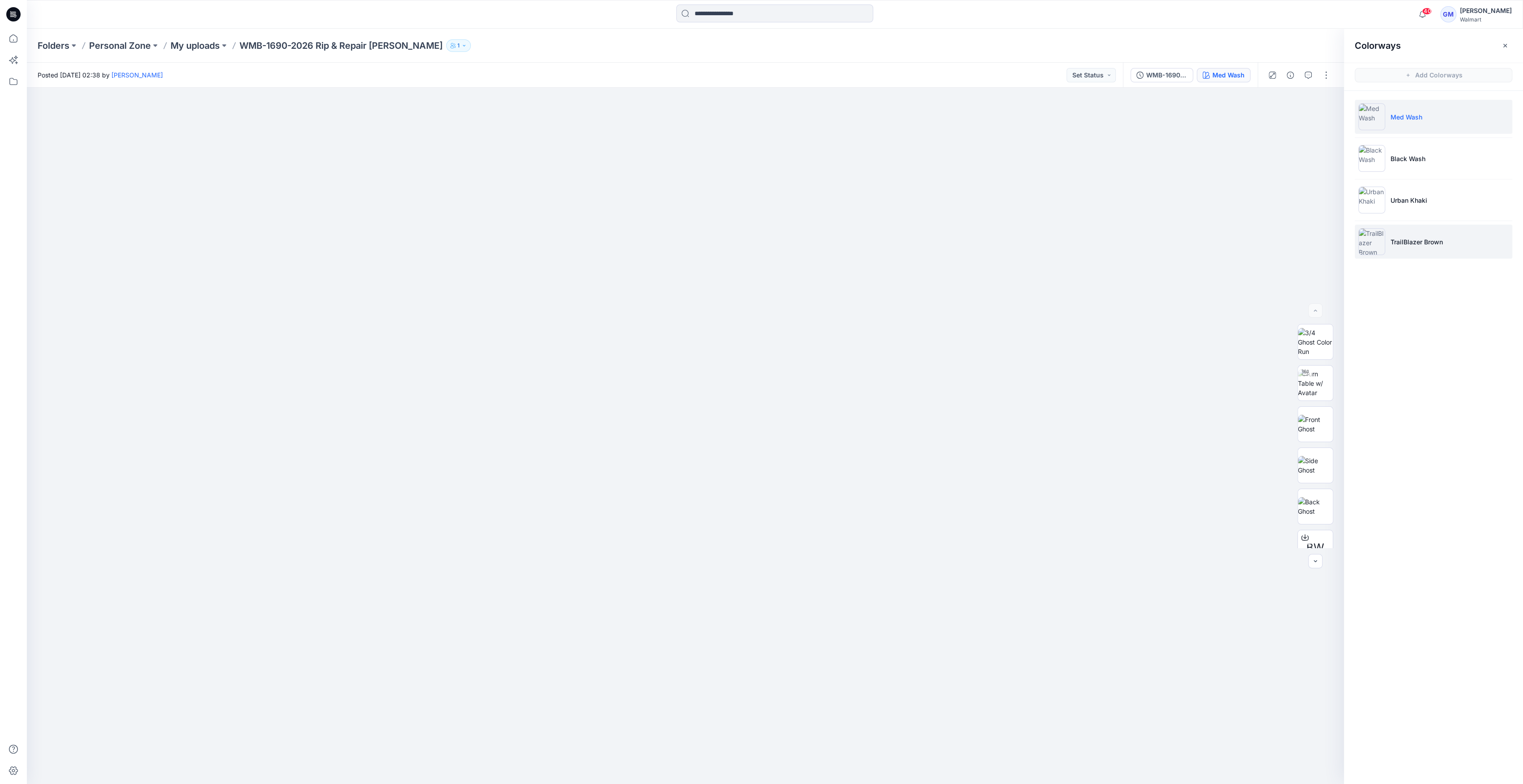
click at [757, 229] on li "TrailBlazer Brown" at bounding box center [1433, 241] width 158 height 34
click at [757, 243] on img at bounding box center [1371, 241] width 27 height 27
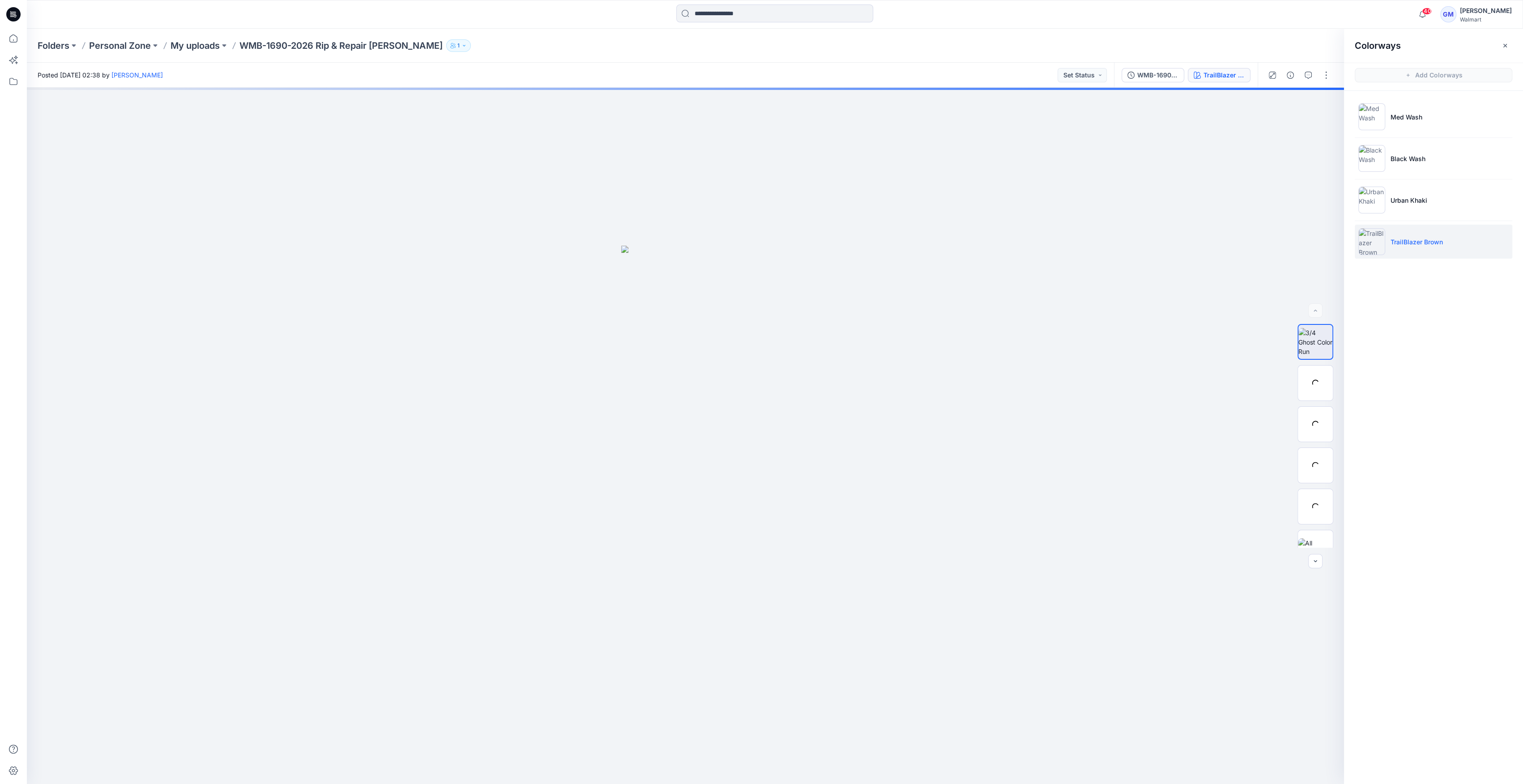
click at [757, 249] on img at bounding box center [1371, 241] width 27 height 27
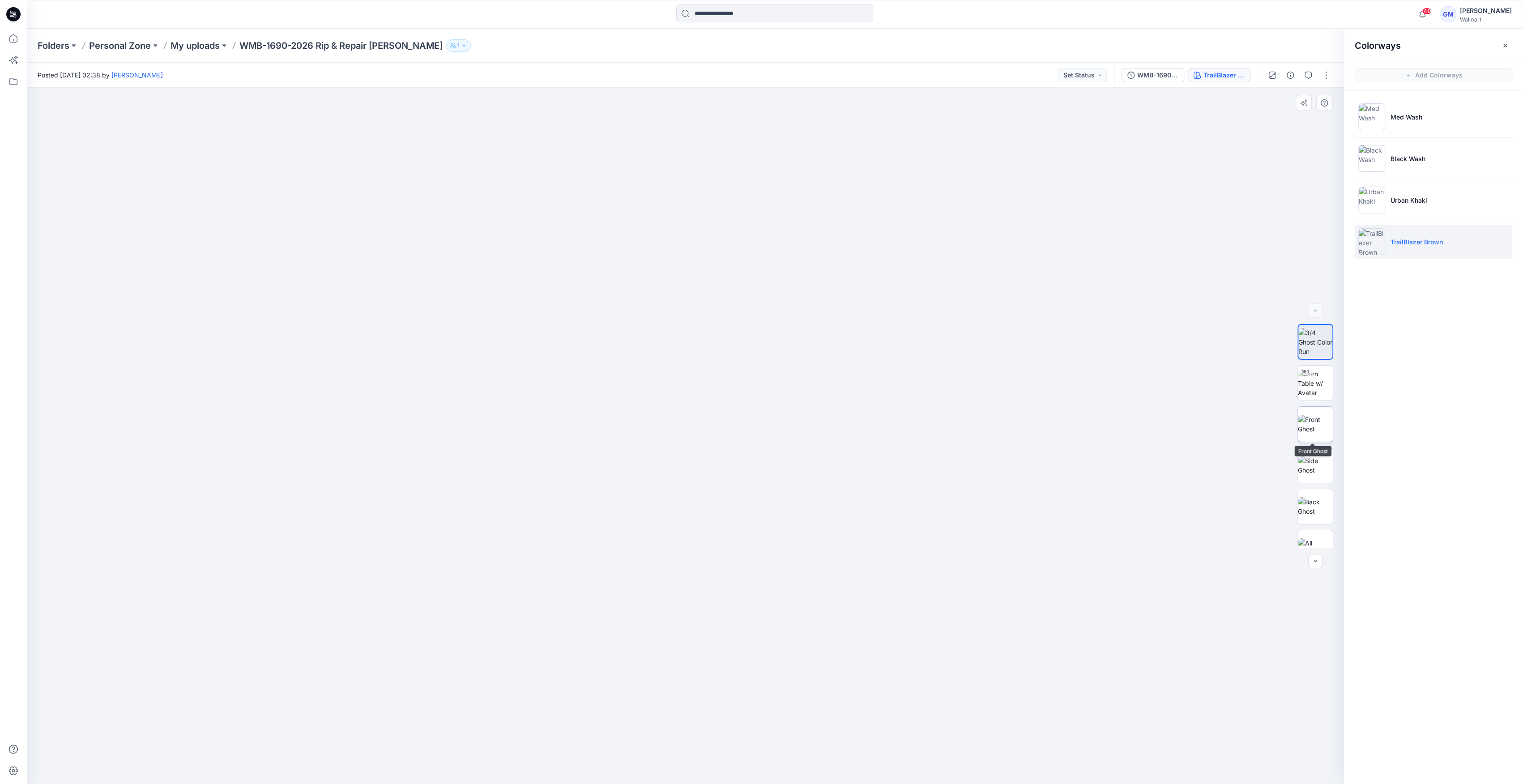
click at [757, 420] on img at bounding box center [1315, 424] width 35 height 18
click at [757, 111] on img at bounding box center [1371, 116] width 27 height 27
drag, startPoint x: 1455, startPoint y: 238, endPoint x: 1452, endPoint y: 235, distance: 4.2
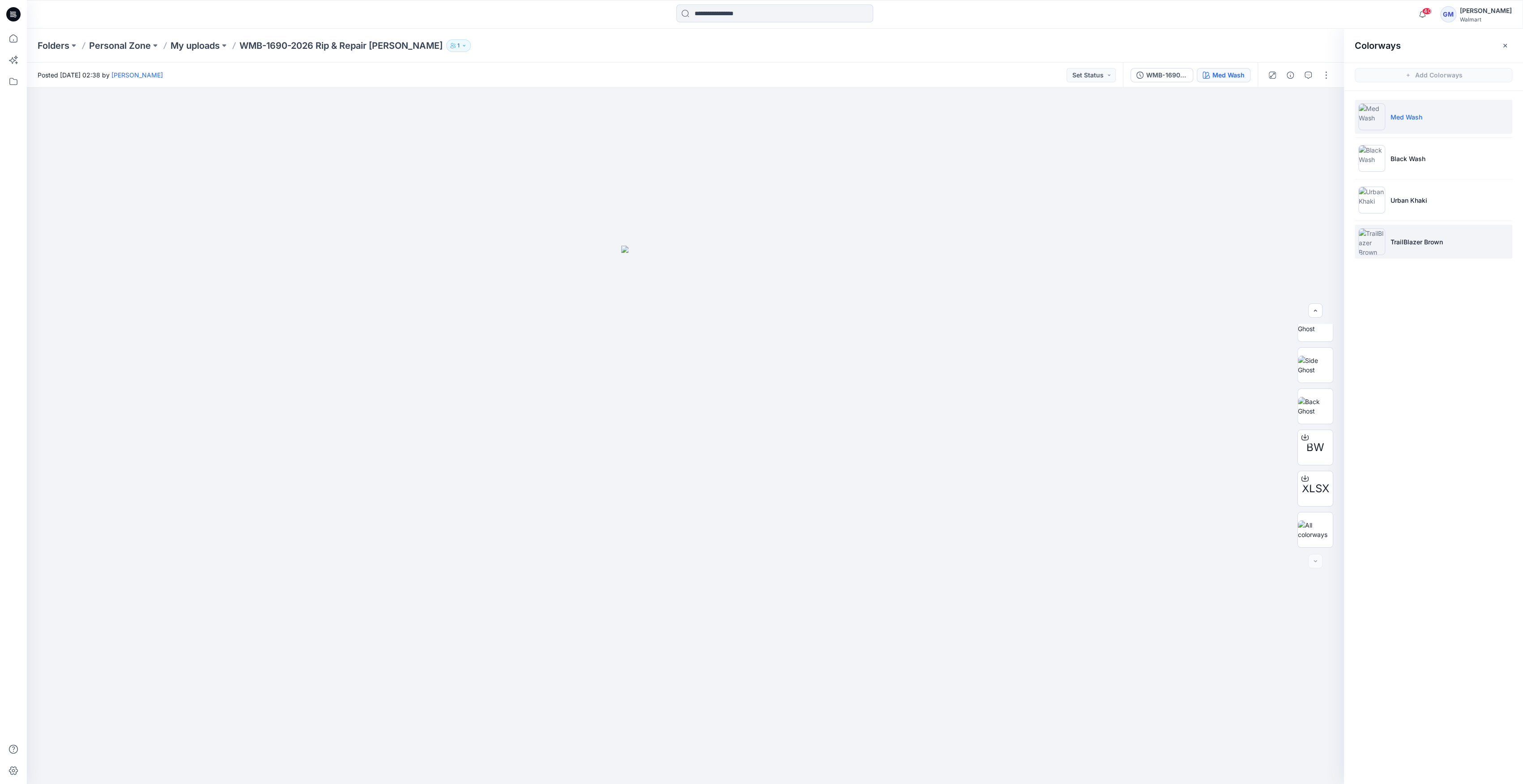
click at [757, 236] on li "TrailBlazer Brown" at bounding box center [1433, 241] width 158 height 34
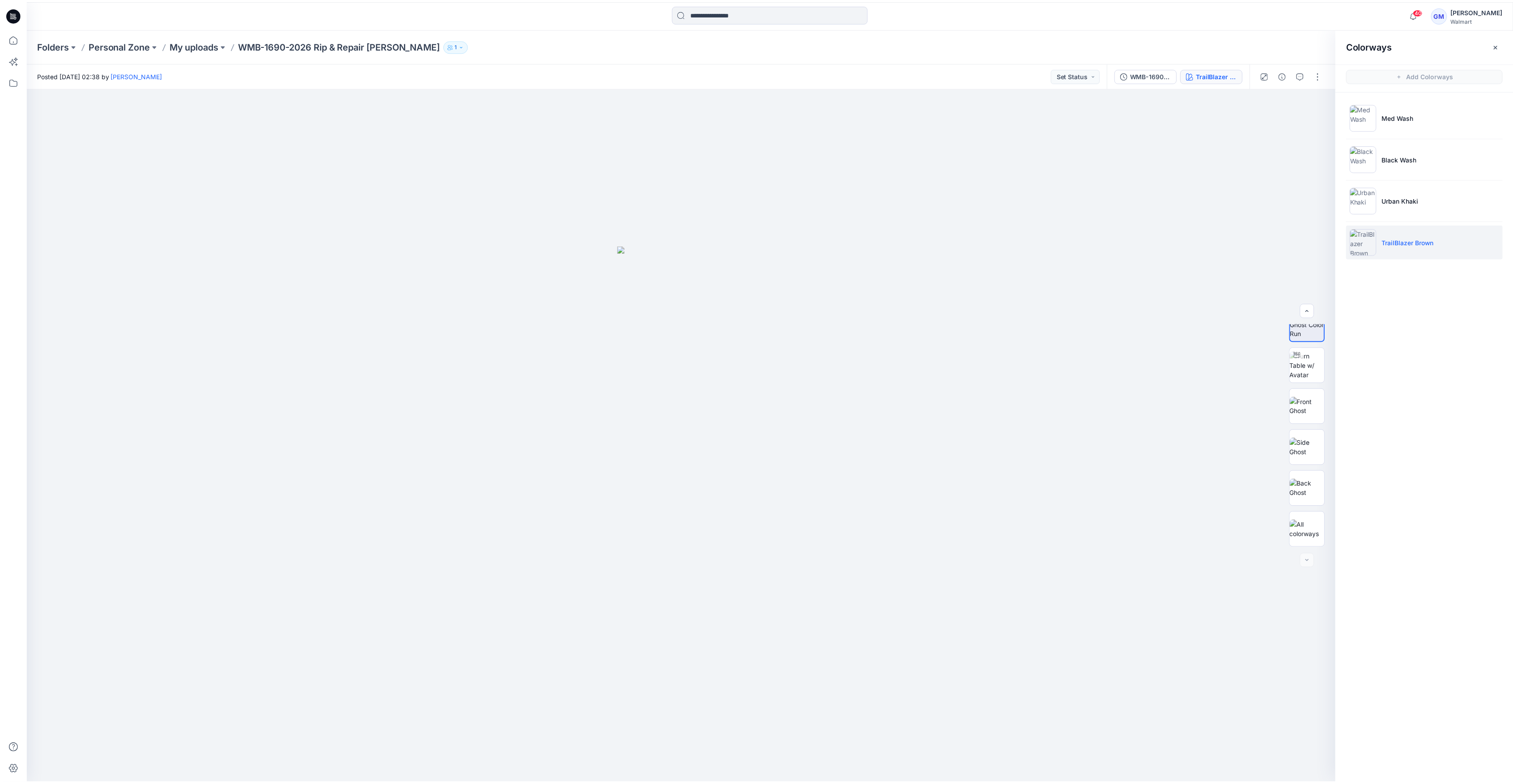
scroll to position [18, 0]
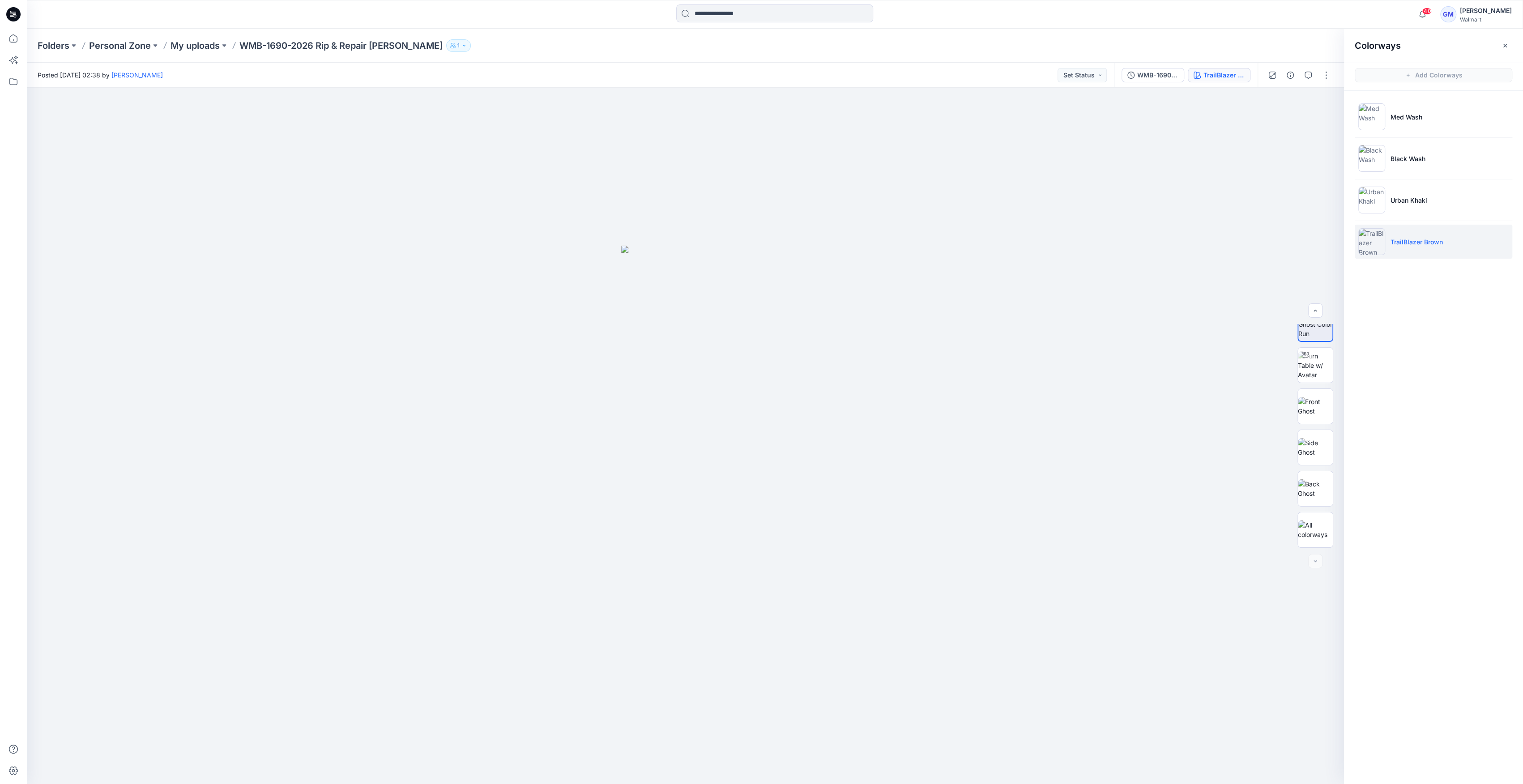
click at [757, 250] on img at bounding box center [1371, 241] width 27 height 27
click at [757, 404] on img at bounding box center [1315, 406] width 35 height 18
click at [214, 49] on p "My uploads" at bounding box center [195, 45] width 49 height 12
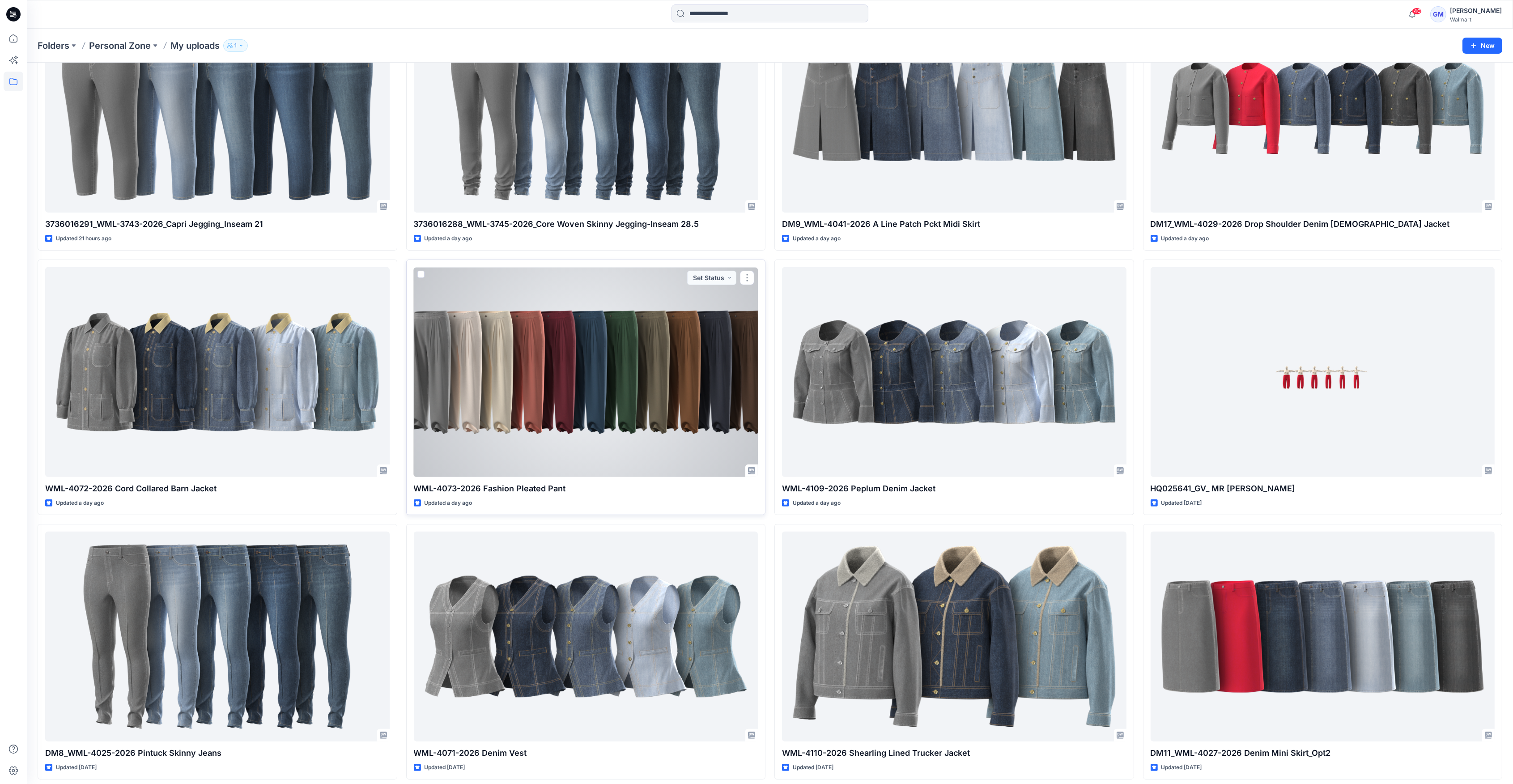
scroll to position [596, 0]
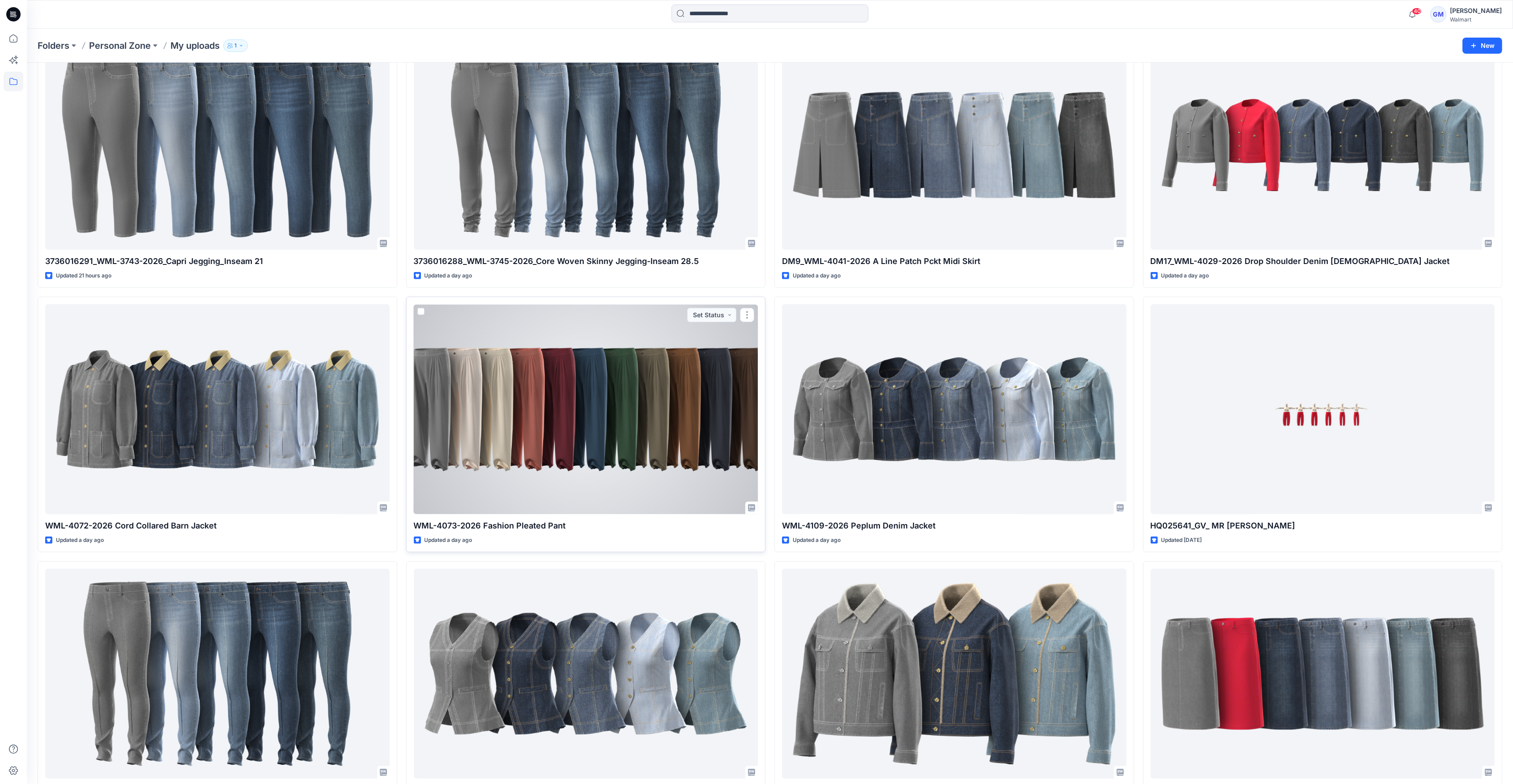
click at [643, 397] on div at bounding box center [586, 409] width 344 height 209
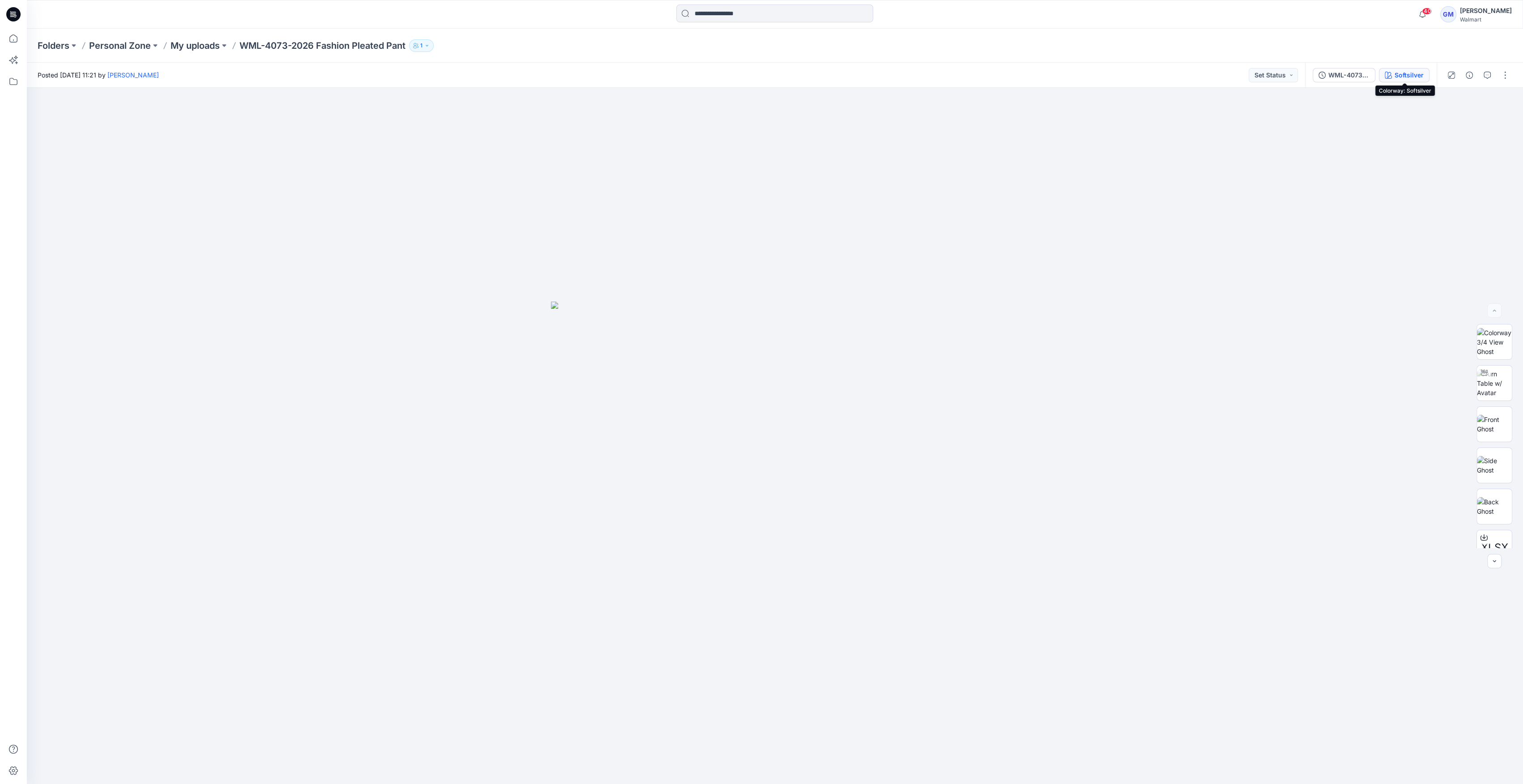
click at [757, 75] on div "Softsilver" at bounding box center [1409, 75] width 29 height 10
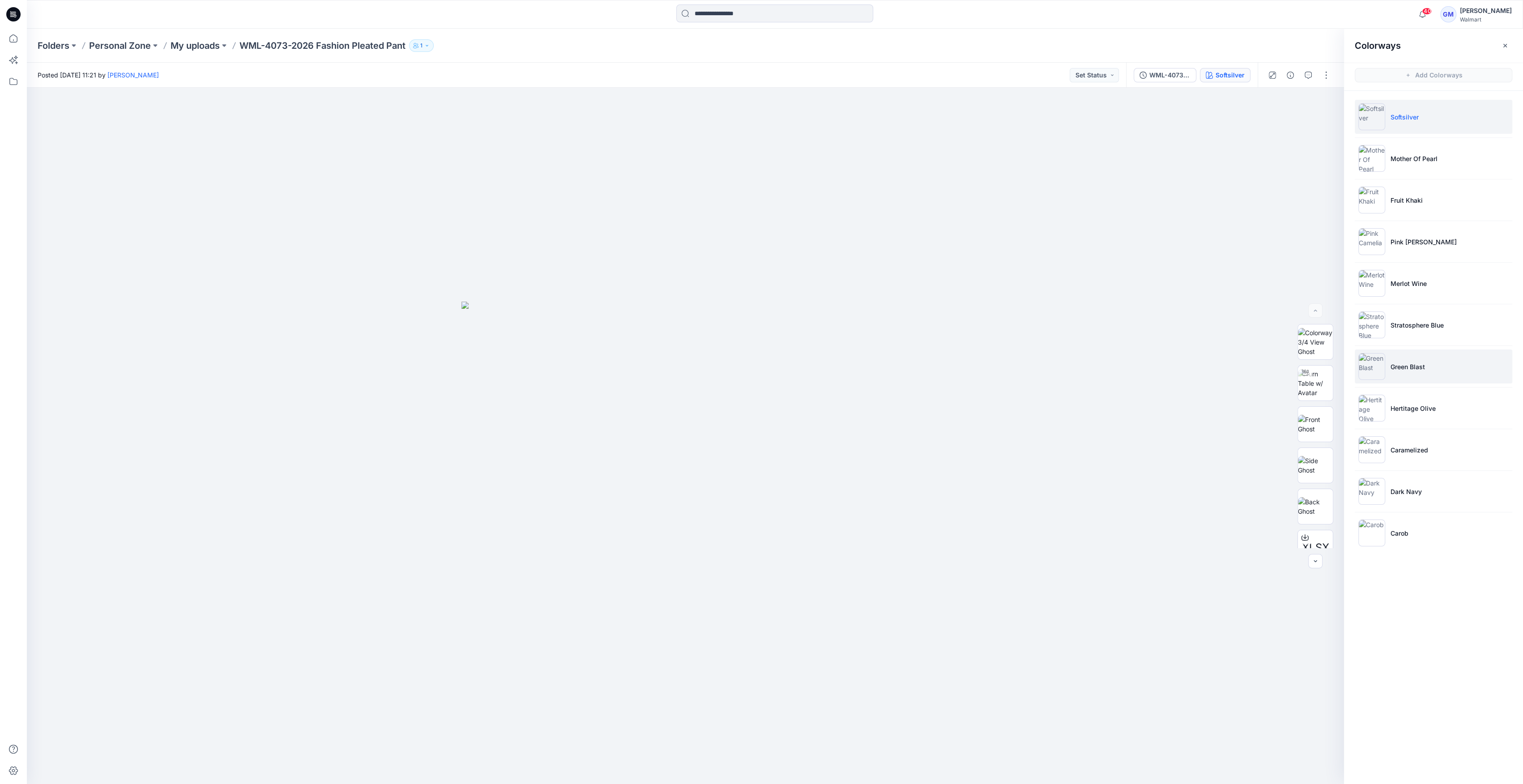
click at [757, 361] on li "Green Blast" at bounding box center [1433, 367] width 158 height 34
click at [757, 364] on p "Green Blast" at bounding box center [1407, 367] width 35 height 9
click at [195, 45] on p "My uploads" at bounding box center [195, 45] width 49 height 12
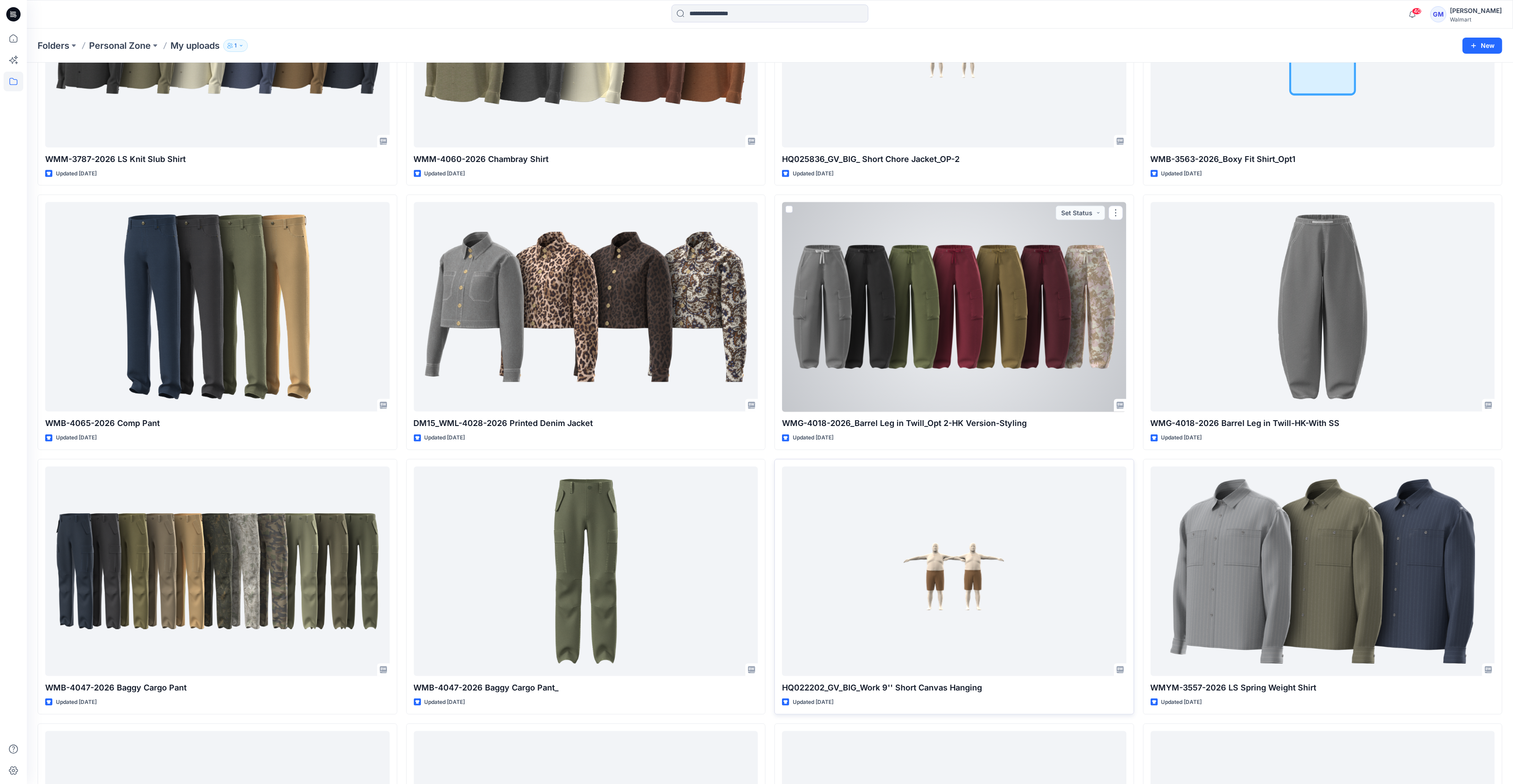
scroll to position [2684, 0]
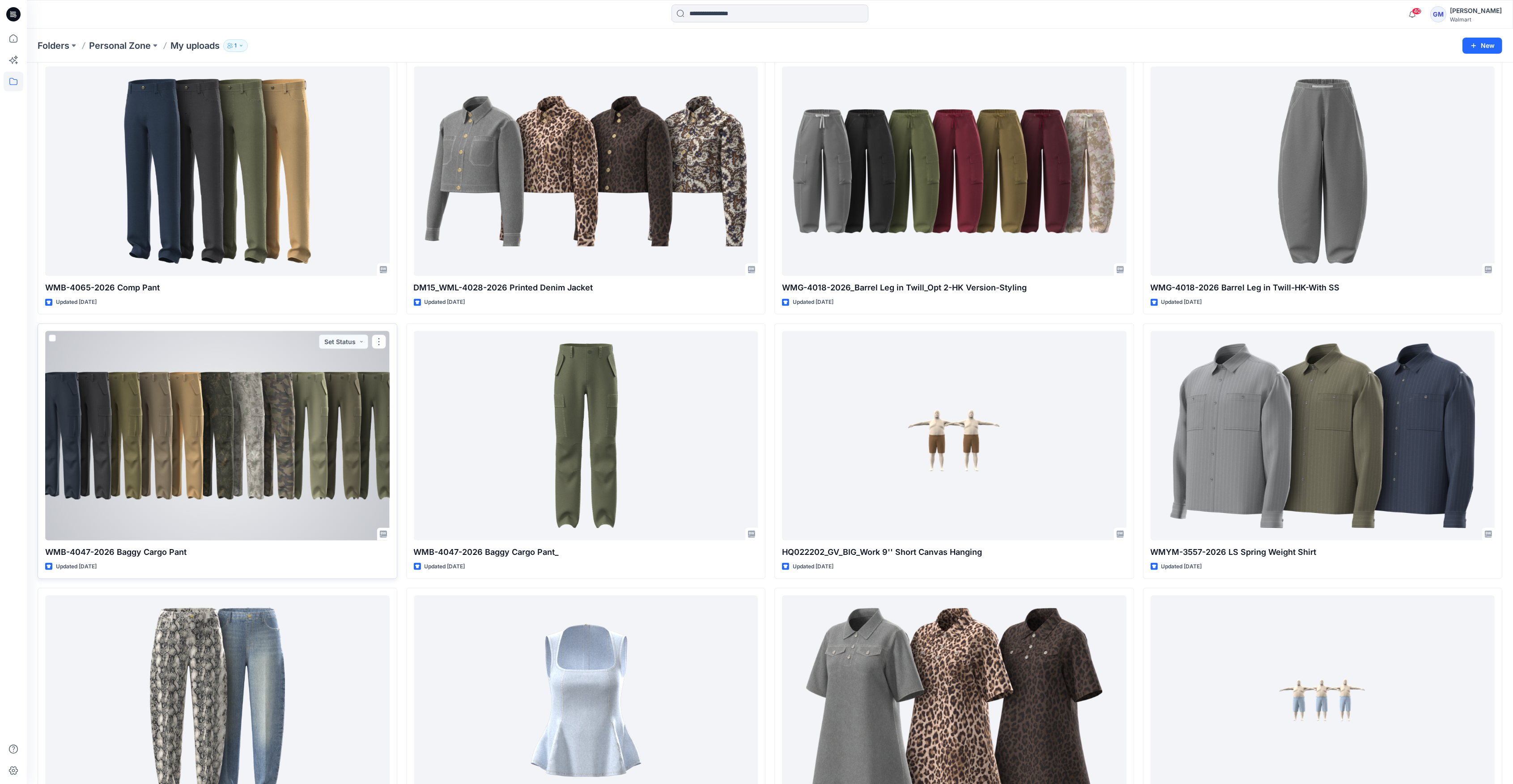
click at [309, 417] on div at bounding box center [218, 436] width 344 height 209
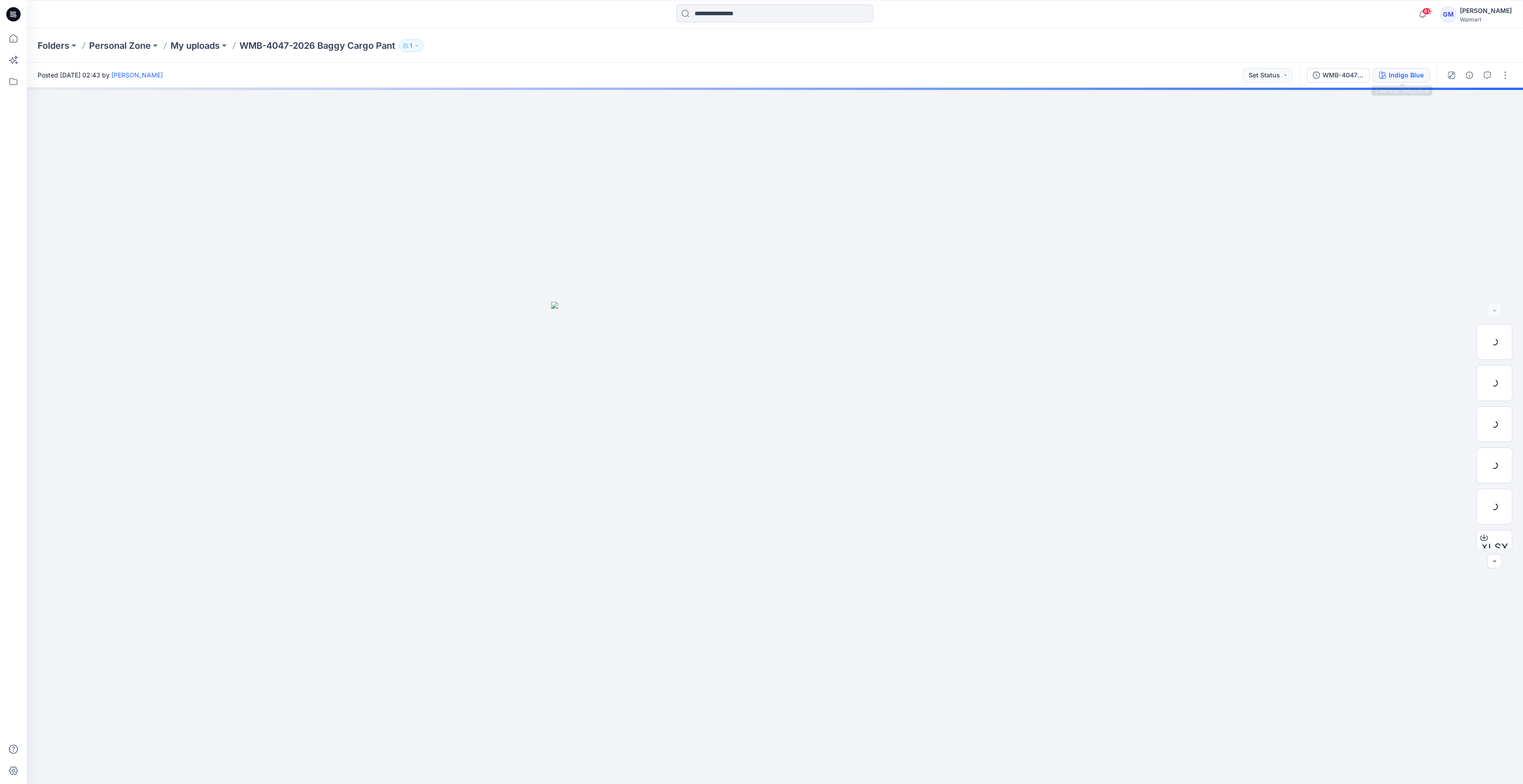
click at [757, 75] on div "Indigo Blue" at bounding box center [1405, 75] width 35 height 10
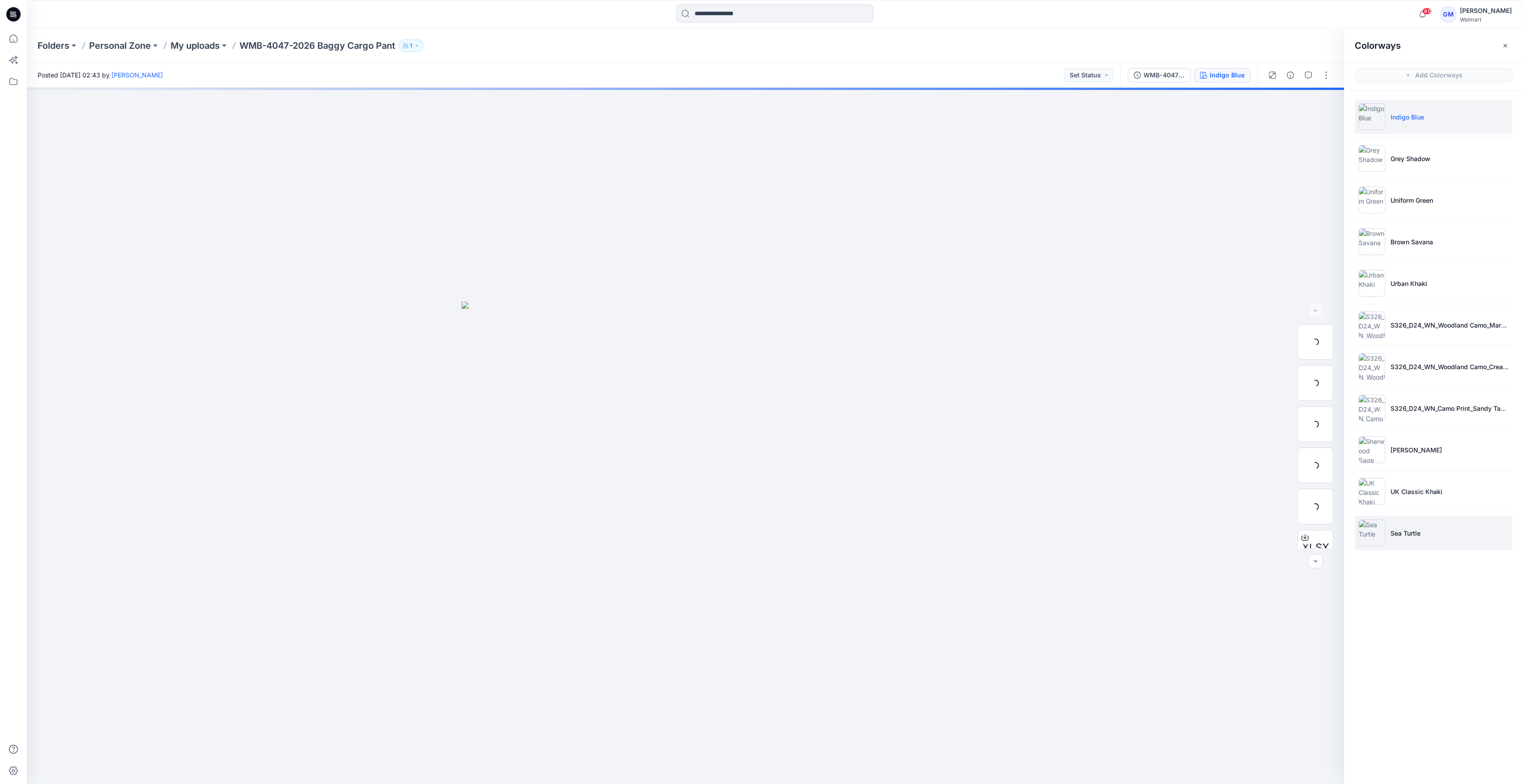
click at [757, 533] on img at bounding box center [1371, 533] width 27 height 27
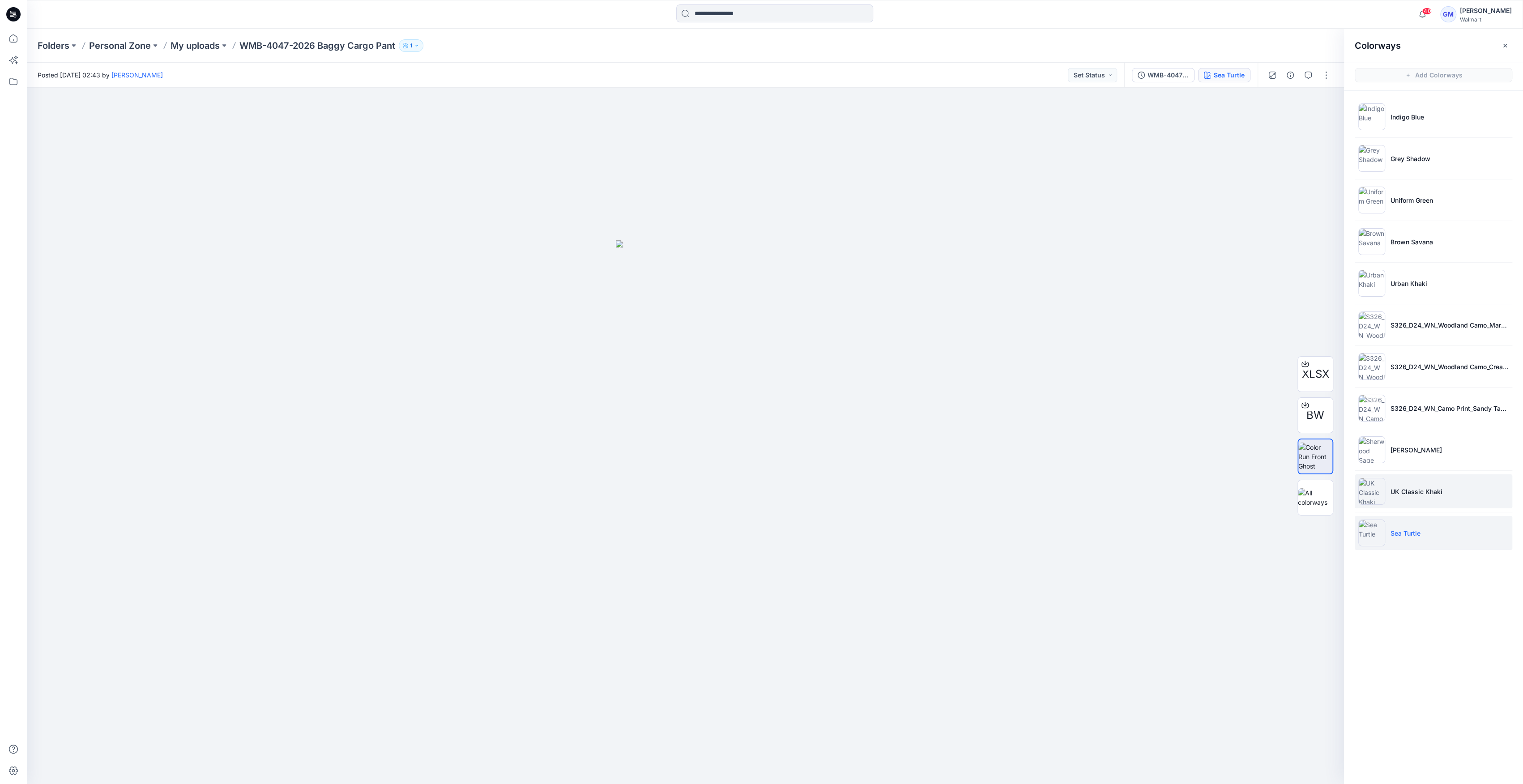
click at [757, 500] on li "UK Classic Khaki" at bounding box center [1433, 491] width 158 height 34
click at [757, 524] on li "Sea Turtle" at bounding box center [1433, 533] width 158 height 34
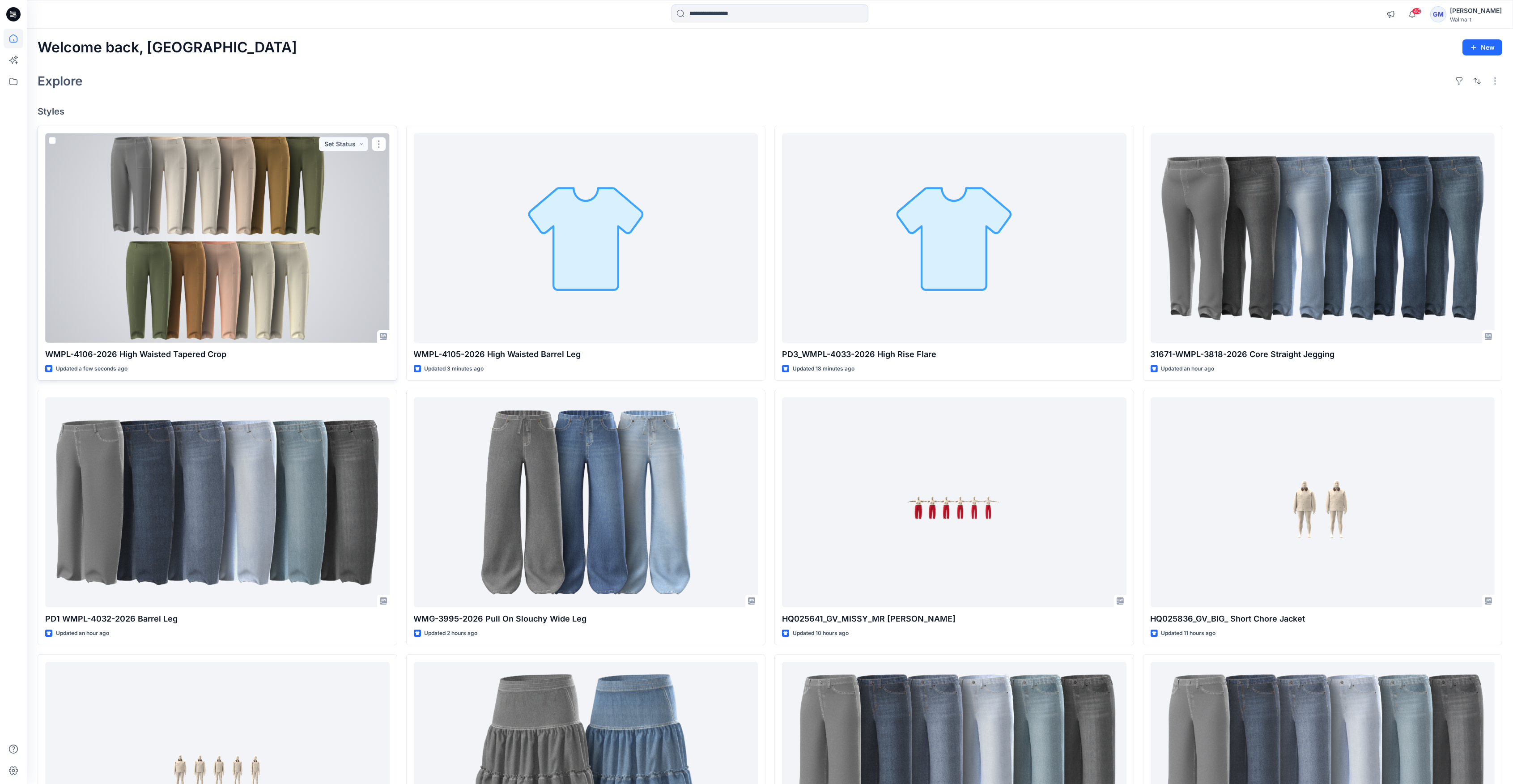
click at [320, 277] on div at bounding box center [218, 238] width 344 height 209
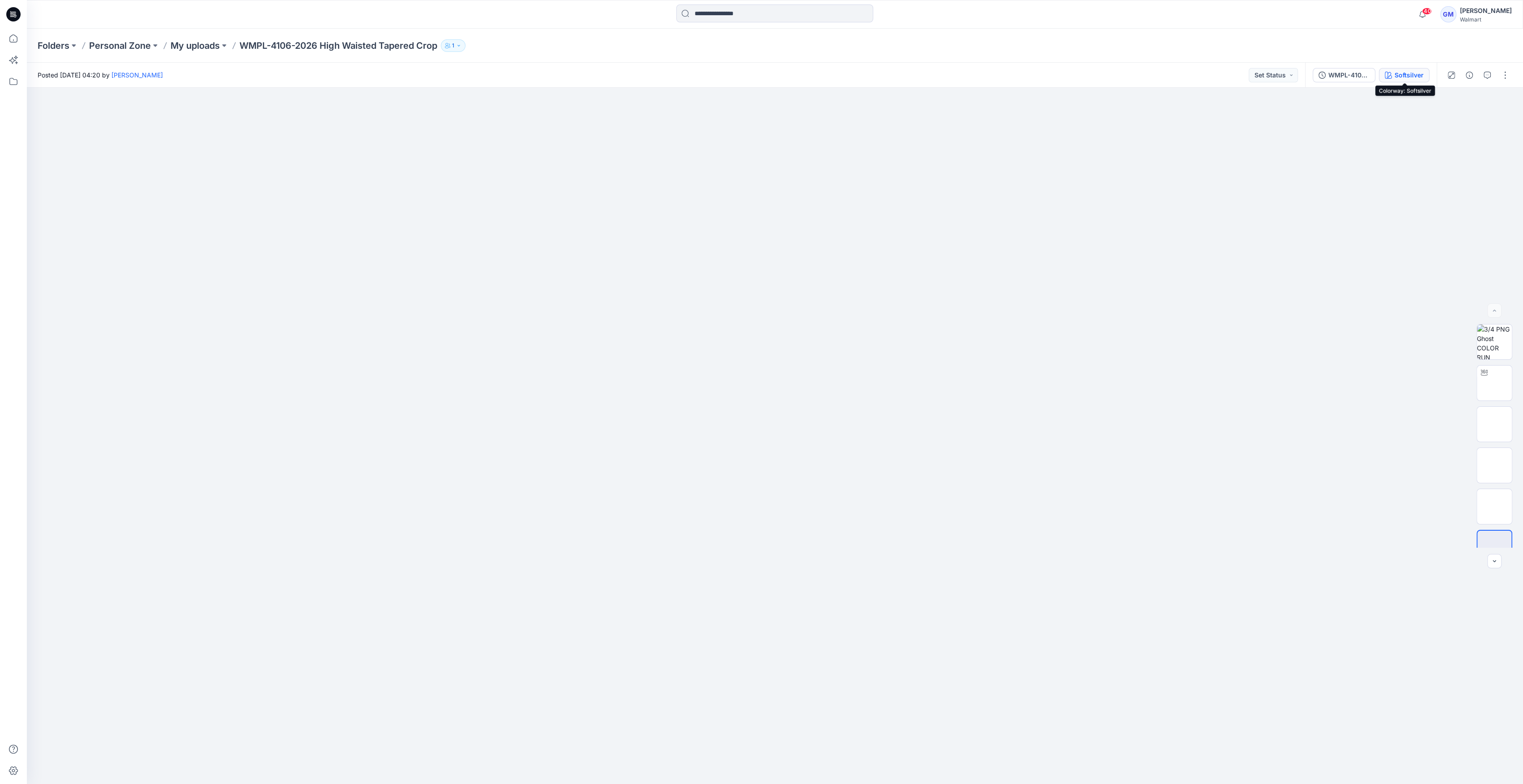
click at [1403, 75] on div "Softsilver" at bounding box center [1409, 75] width 29 height 10
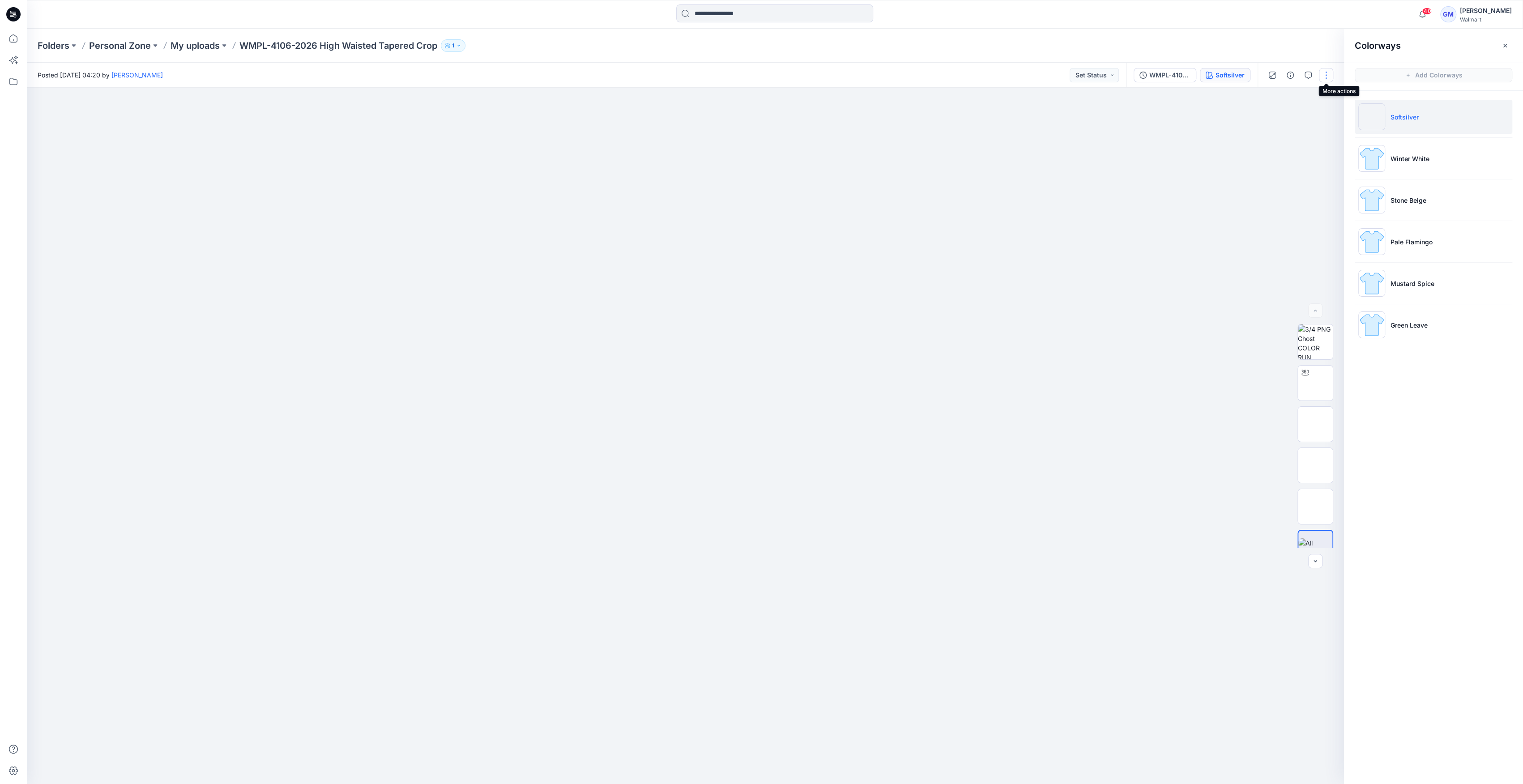
click at [1322, 72] on button "button" at bounding box center [1325, 75] width 15 height 15
click at [1285, 124] on button "Edit" at bounding box center [1288, 121] width 82 height 17
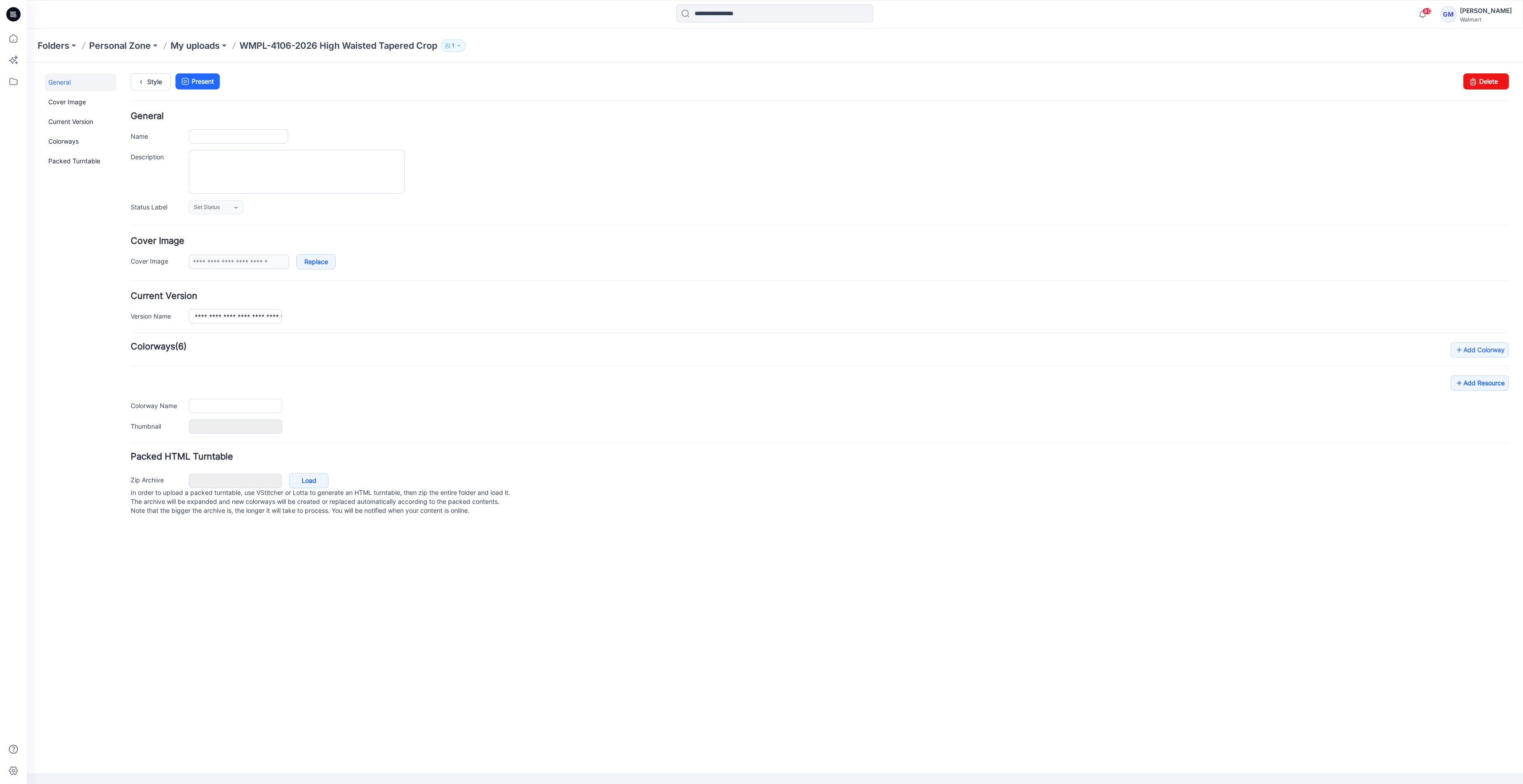
type input "**********"
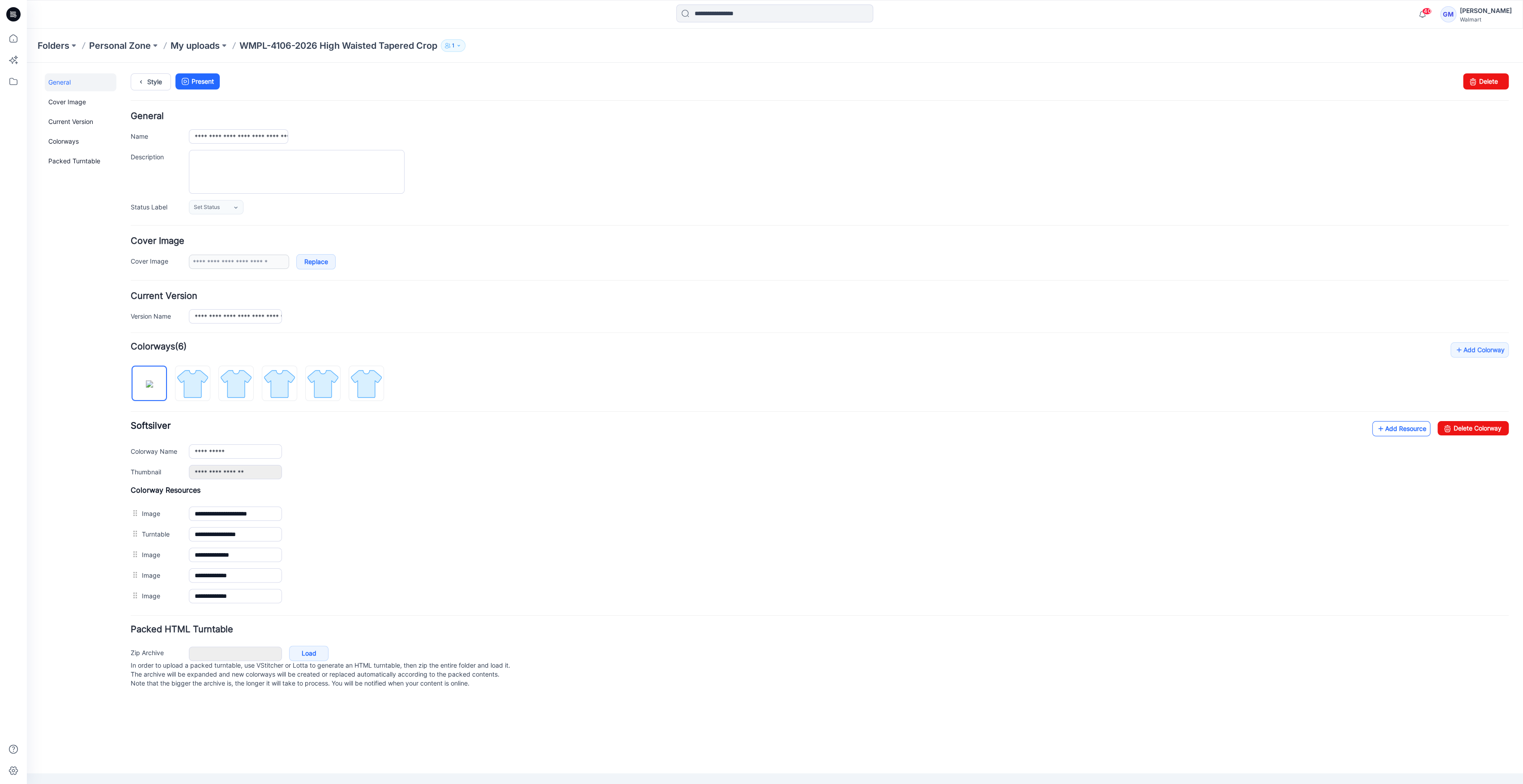
click at [1392, 425] on link "Add Resource" at bounding box center [1402, 429] width 58 height 15
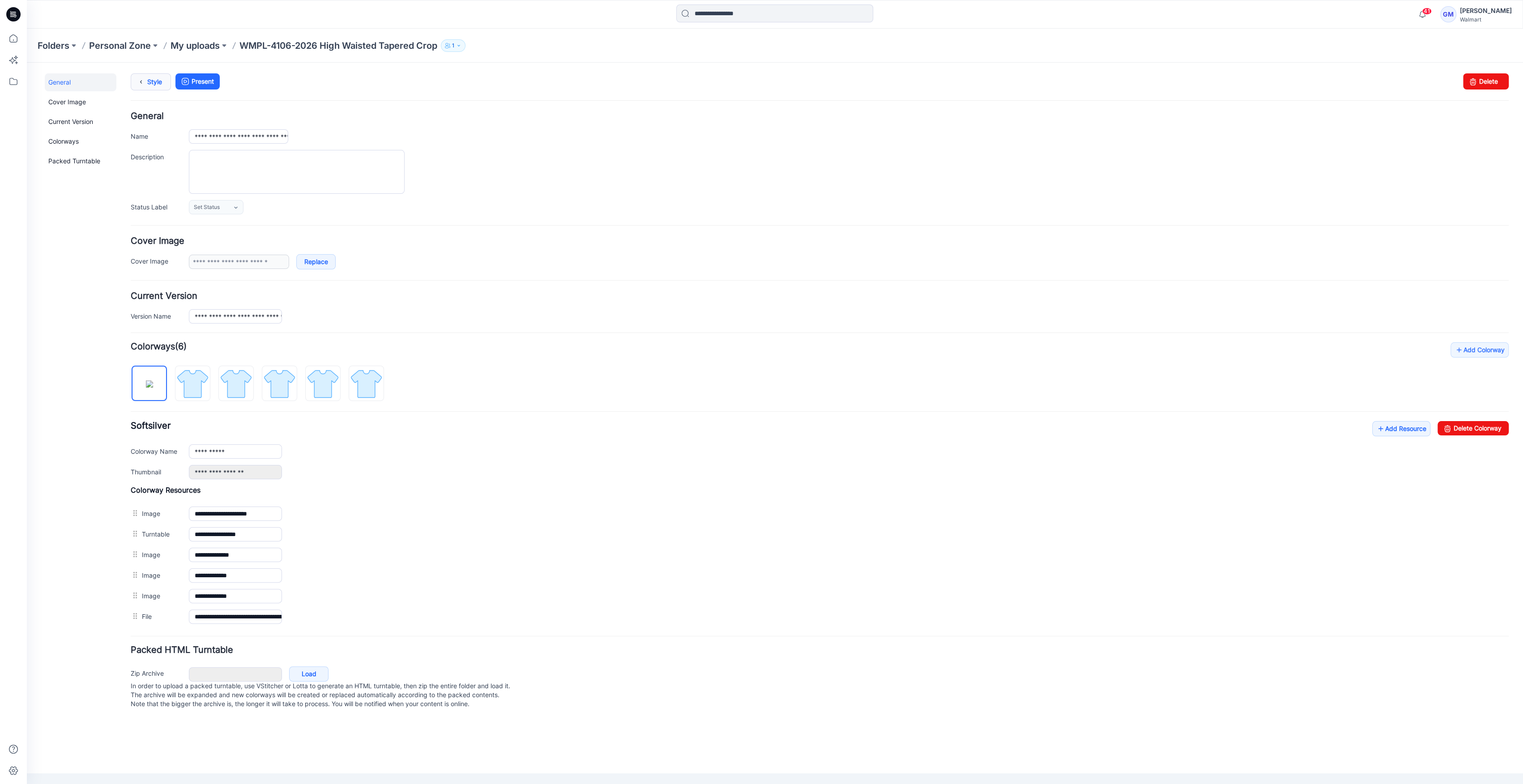
click at [154, 82] on link "Style" at bounding box center [151, 81] width 40 height 17
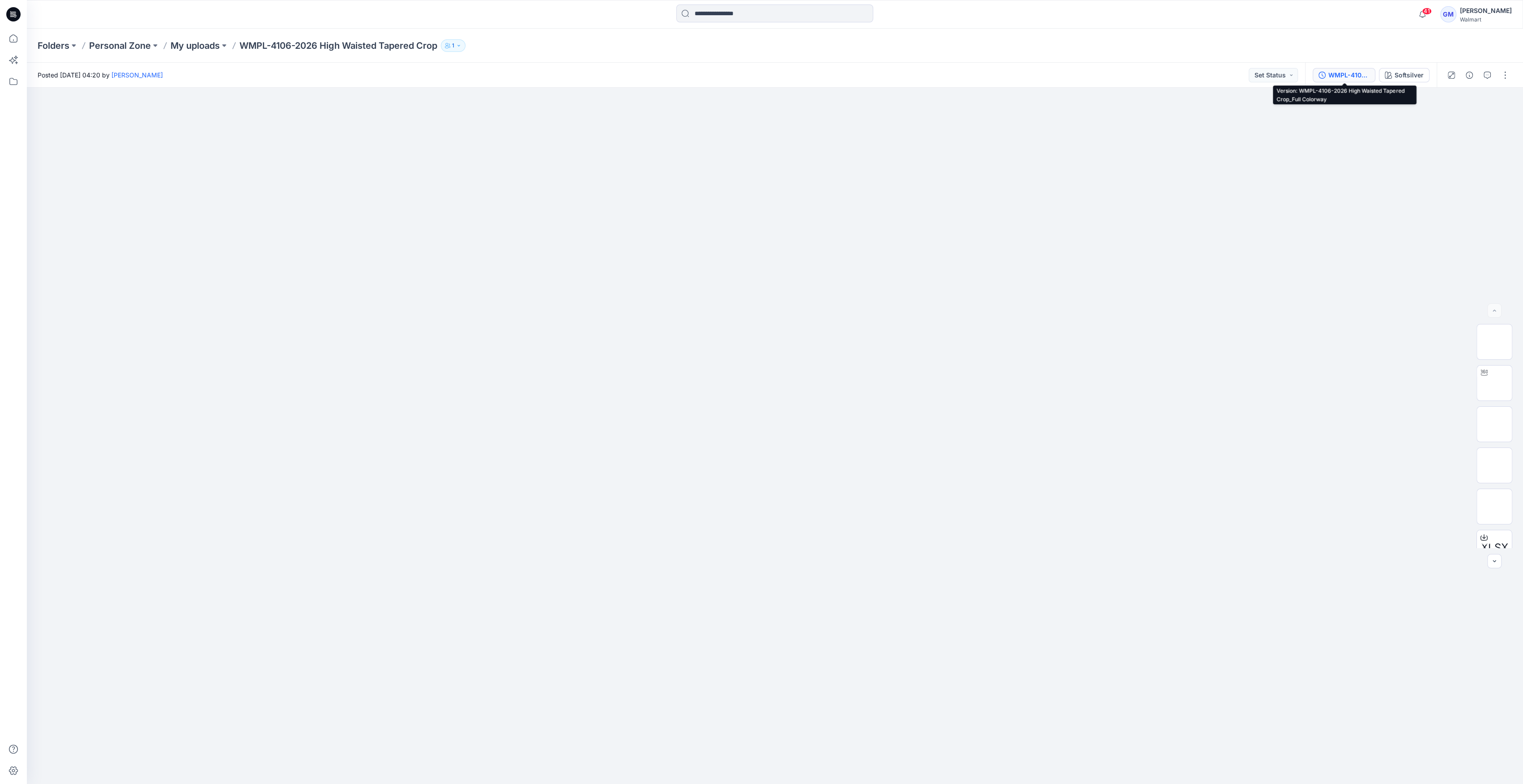
click at [1342, 75] on div "WMPL-4106-2026 High Waisted Tapered Crop_Full Colorway" at bounding box center [1348, 75] width 42 height 10
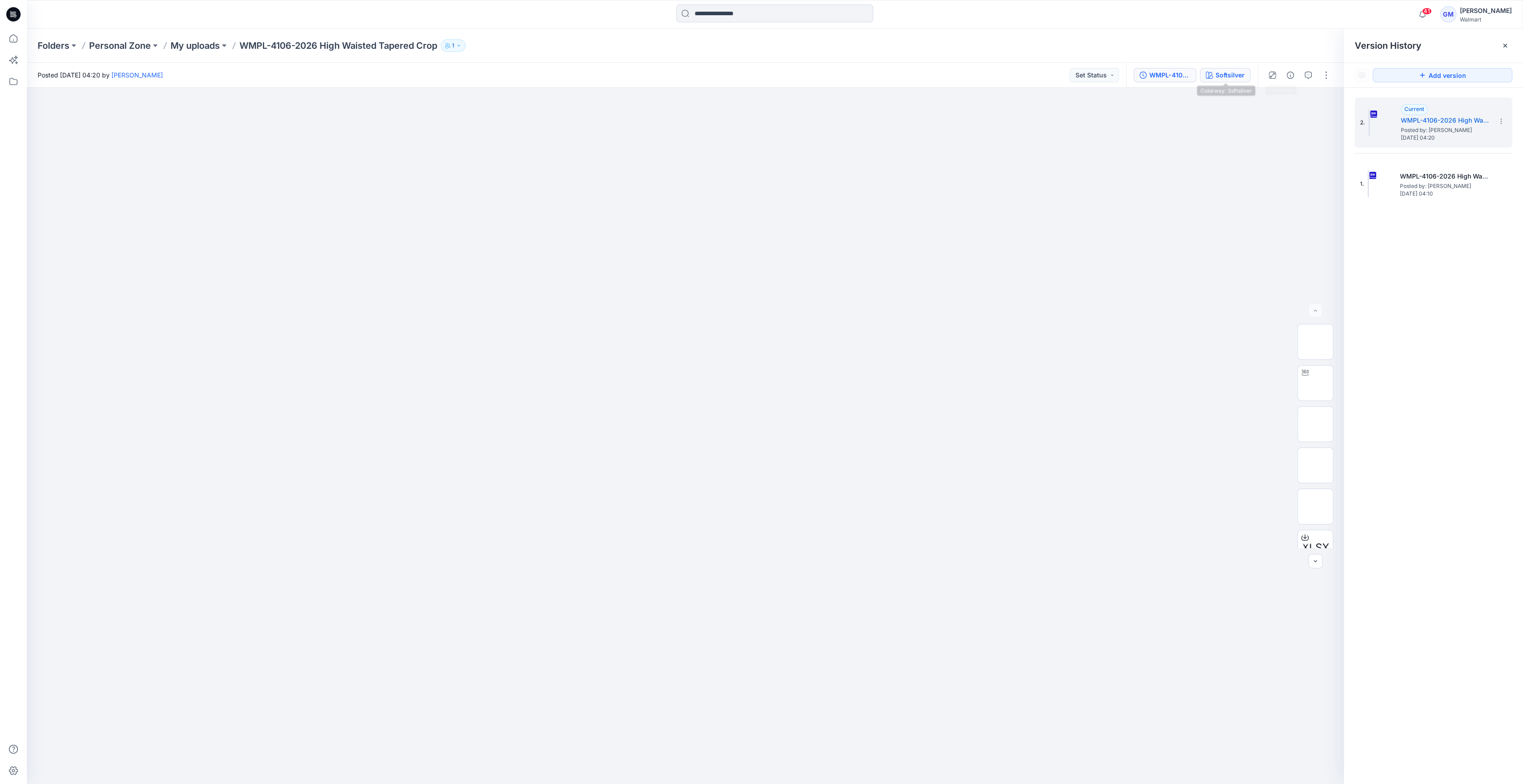
drag, startPoint x: 1239, startPoint y: 72, endPoint x: 1239, endPoint y: 78, distance: 6.0
click at [1239, 73] on div "Softsilver" at bounding box center [1230, 75] width 29 height 10
click at [1432, 164] on li "Winter White" at bounding box center [1433, 158] width 158 height 34
click at [1389, 156] on li "Winter White" at bounding box center [1433, 158] width 158 height 34
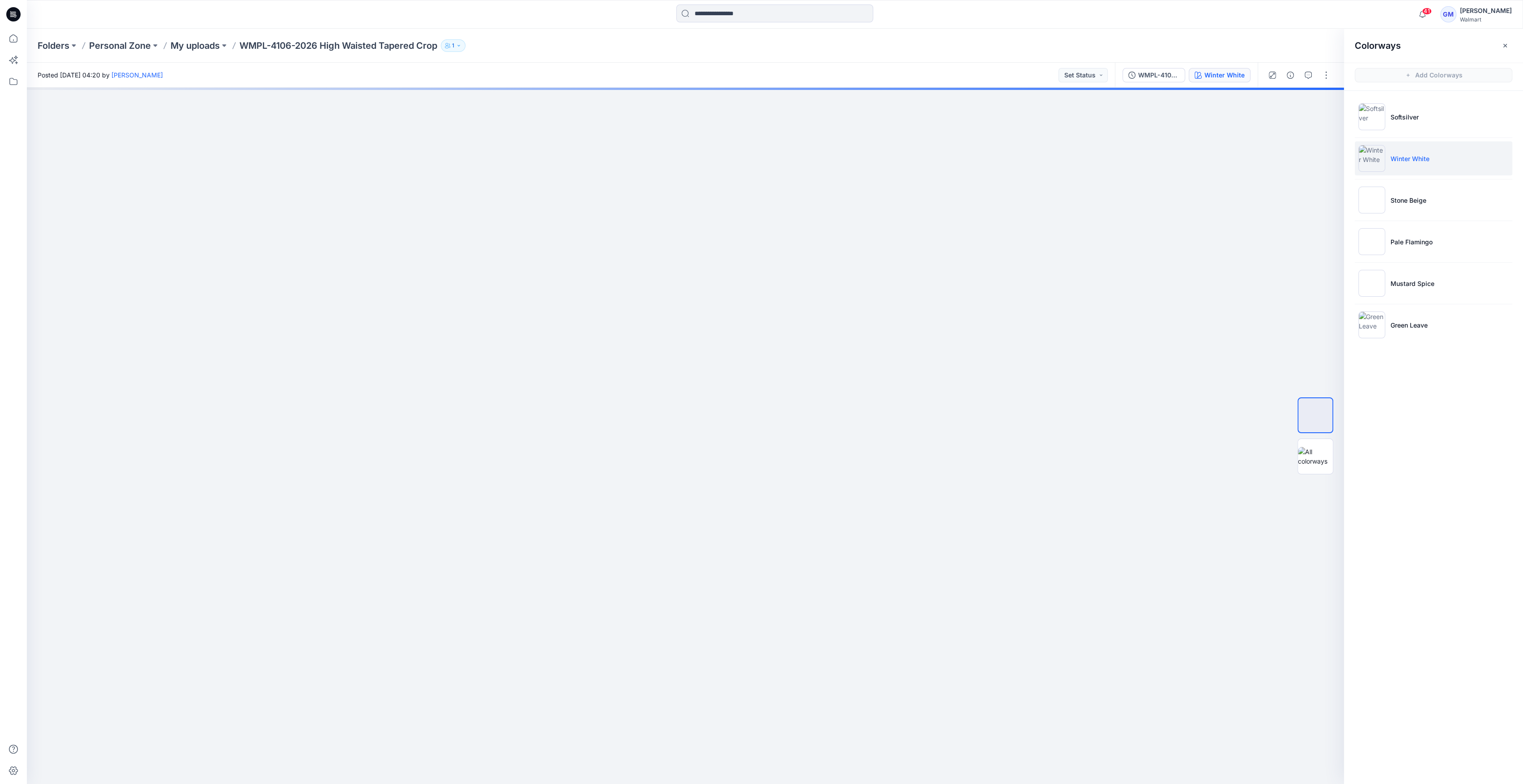
click at [1372, 160] on img at bounding box center [1371, 158] width 27 height 27
click at [206, 45] on p "My uploads" at bounding box center [195, 45] width 49 height 12
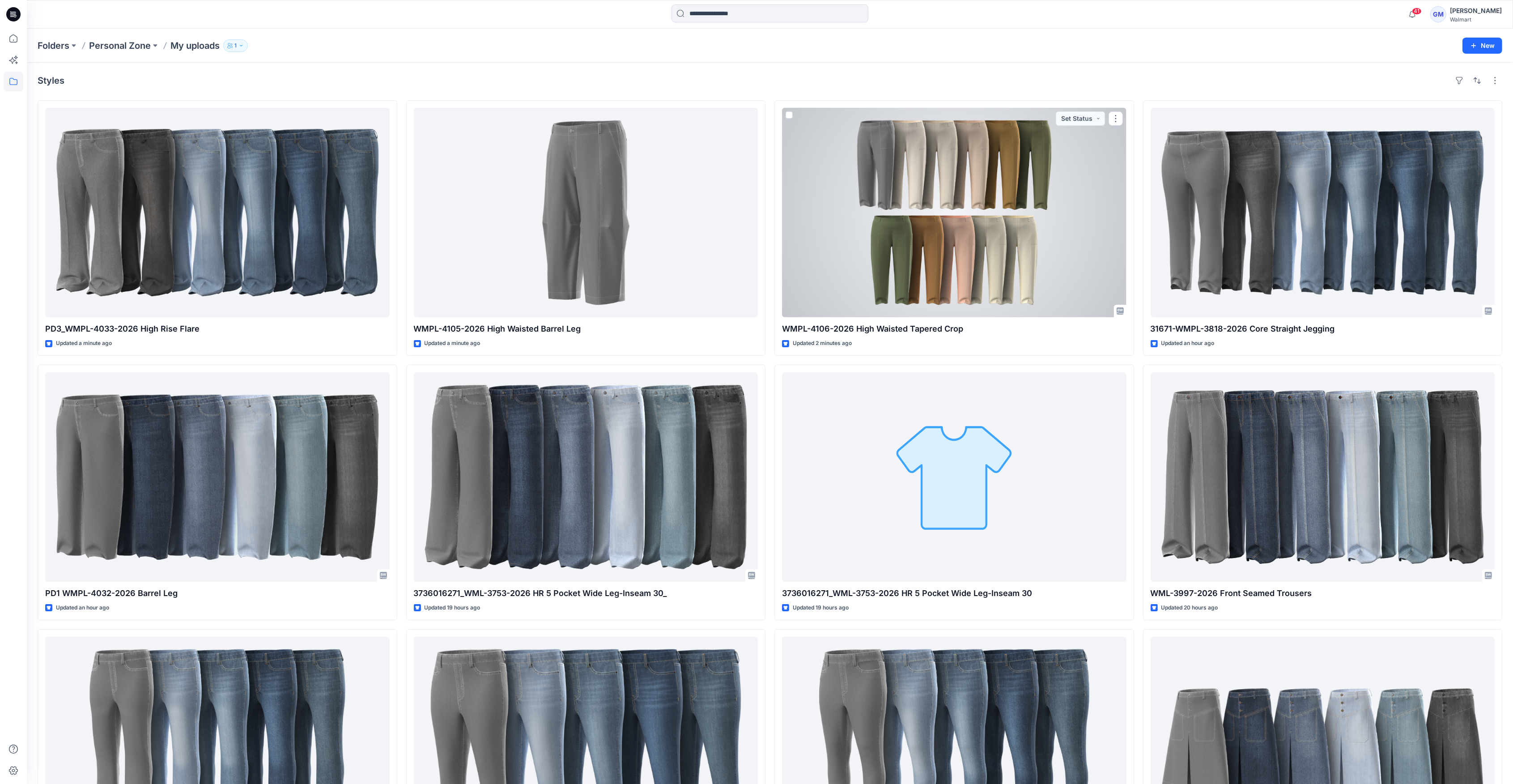
click at [991, 255] on div at bounding box center [954, 212] width 344 height 209
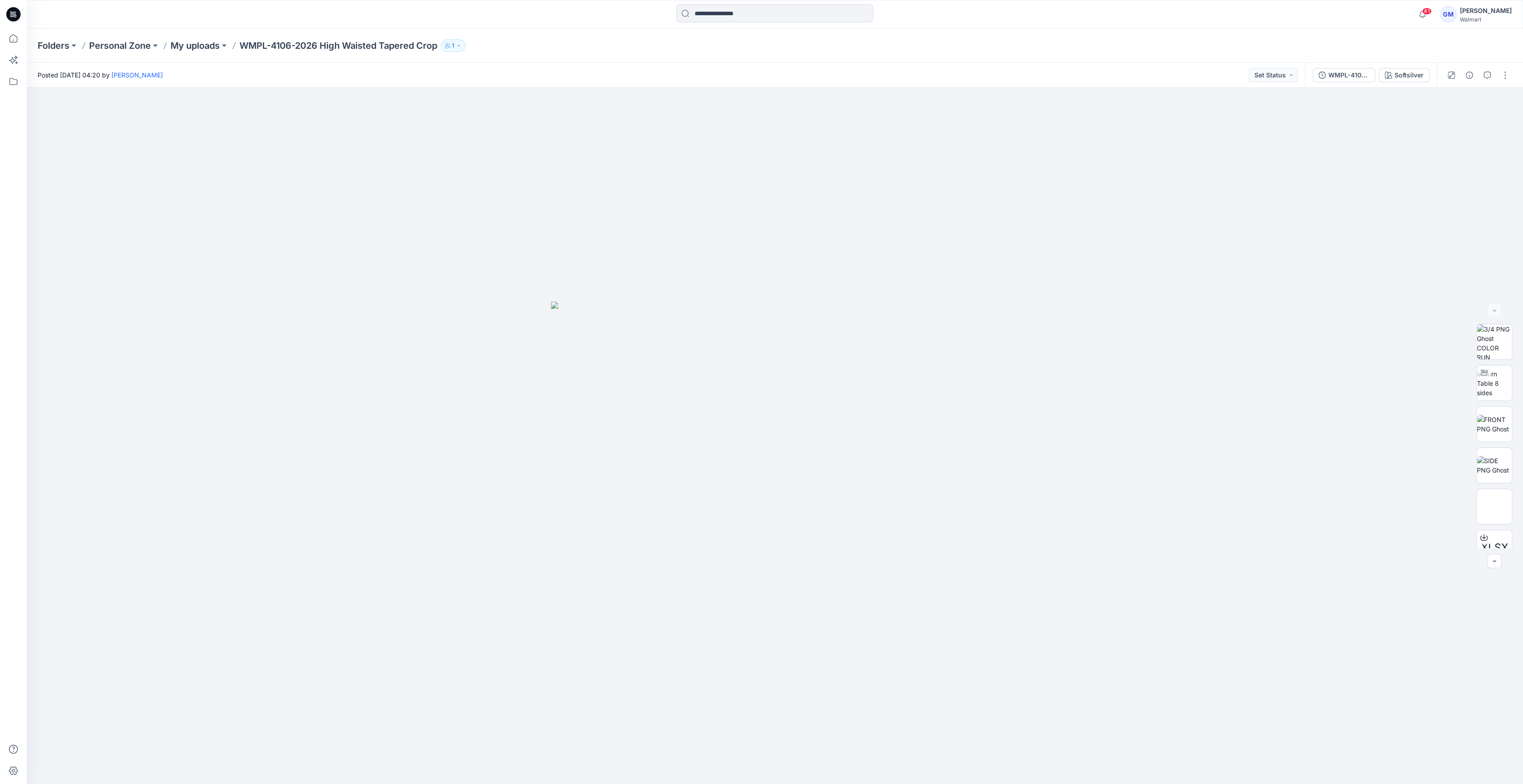
click at [1400, 83] on div "WMPL-4106-2026 High Waisted Tapered Crop_Full Colorway Softsilver" at bounding box center [1370, 75] width 131 height 25
click at [1408, 78] on div "Softsilver" at bounding box center [1409, 75] width 29 height 10
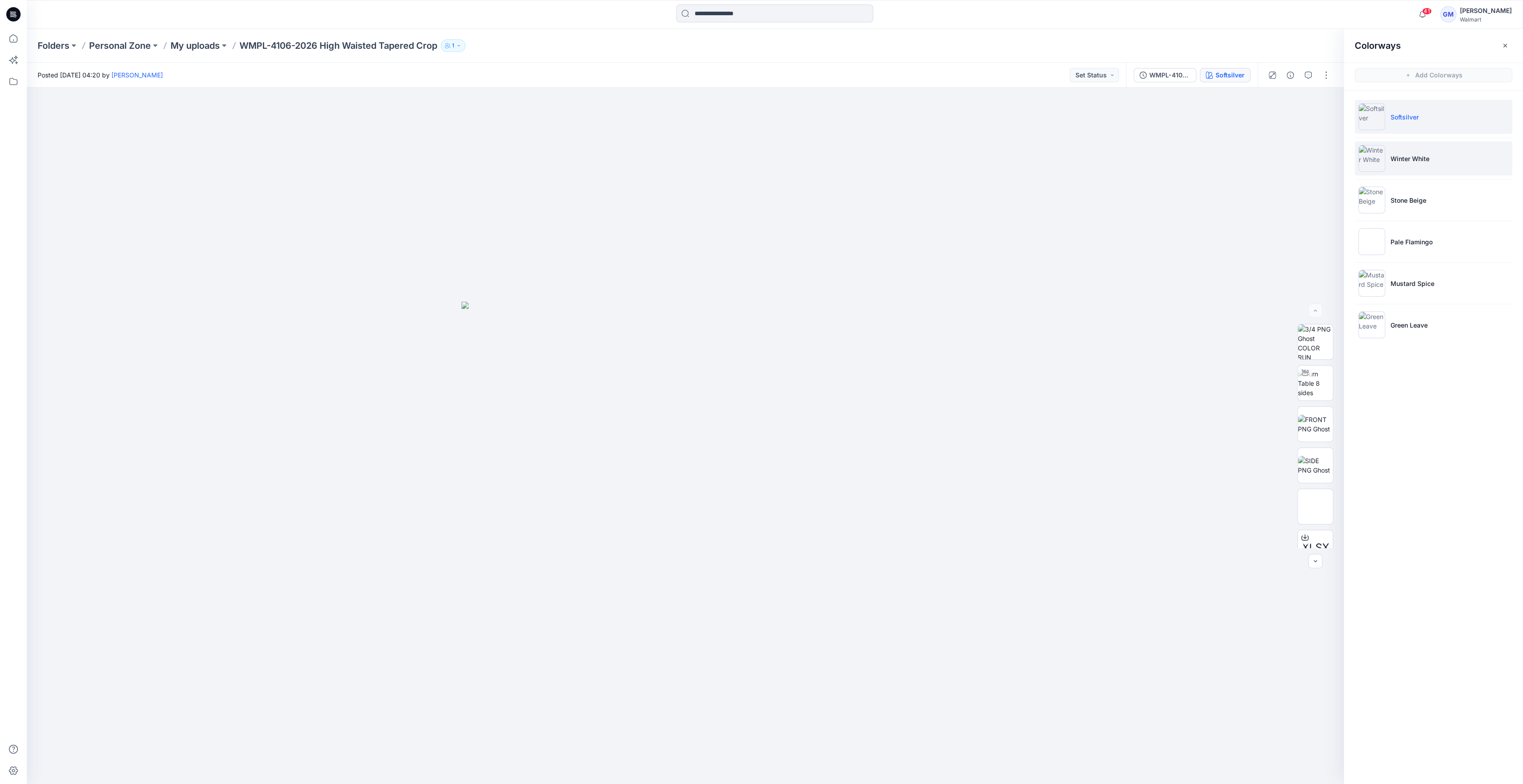
click at [1387, 149] on li "Winter White" at bounding box center [1433, 158] width 158 height 34
click at [1371, 168] on img at bounding box center [1371, 158] width 27 height 27
click at [1378, 204] on img at bounding box center [1371, 200] width 27 height 27
click at [1366, 201] on img at bounding box center [1371, 200] width 27 height 27
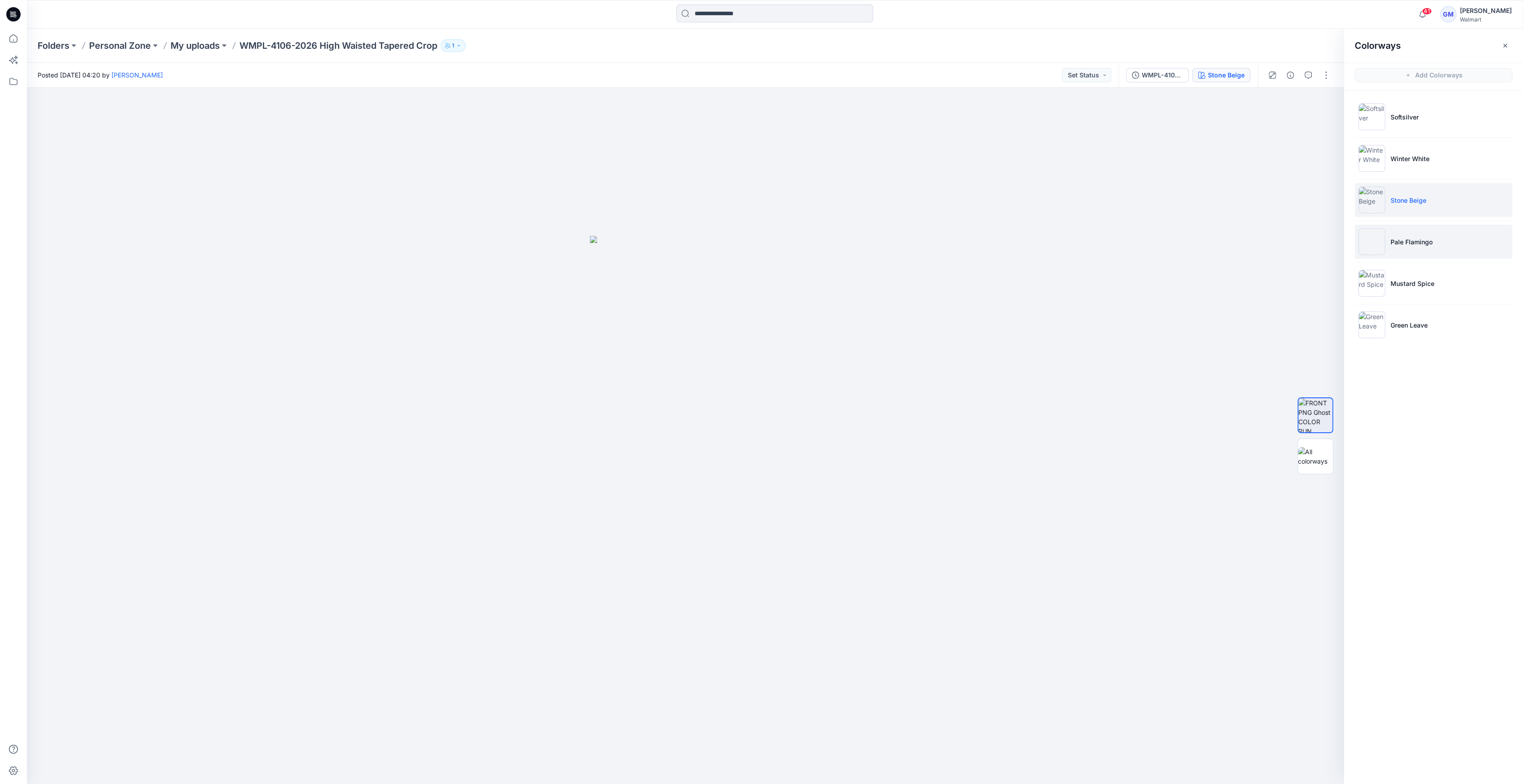
click at [1402, 244] on p "Pale Flamingo" at bounding box center [1411, 241] width 42 height 9
click at [1367, 283] on img at bounding box center [1371, 283] width 27 height 27
click at [1382, 321] on img at bounding box center [1371, 324] width 27 height 27
click at [1371, 326] on img at bounding box center [1371, 324] width 27 height 27
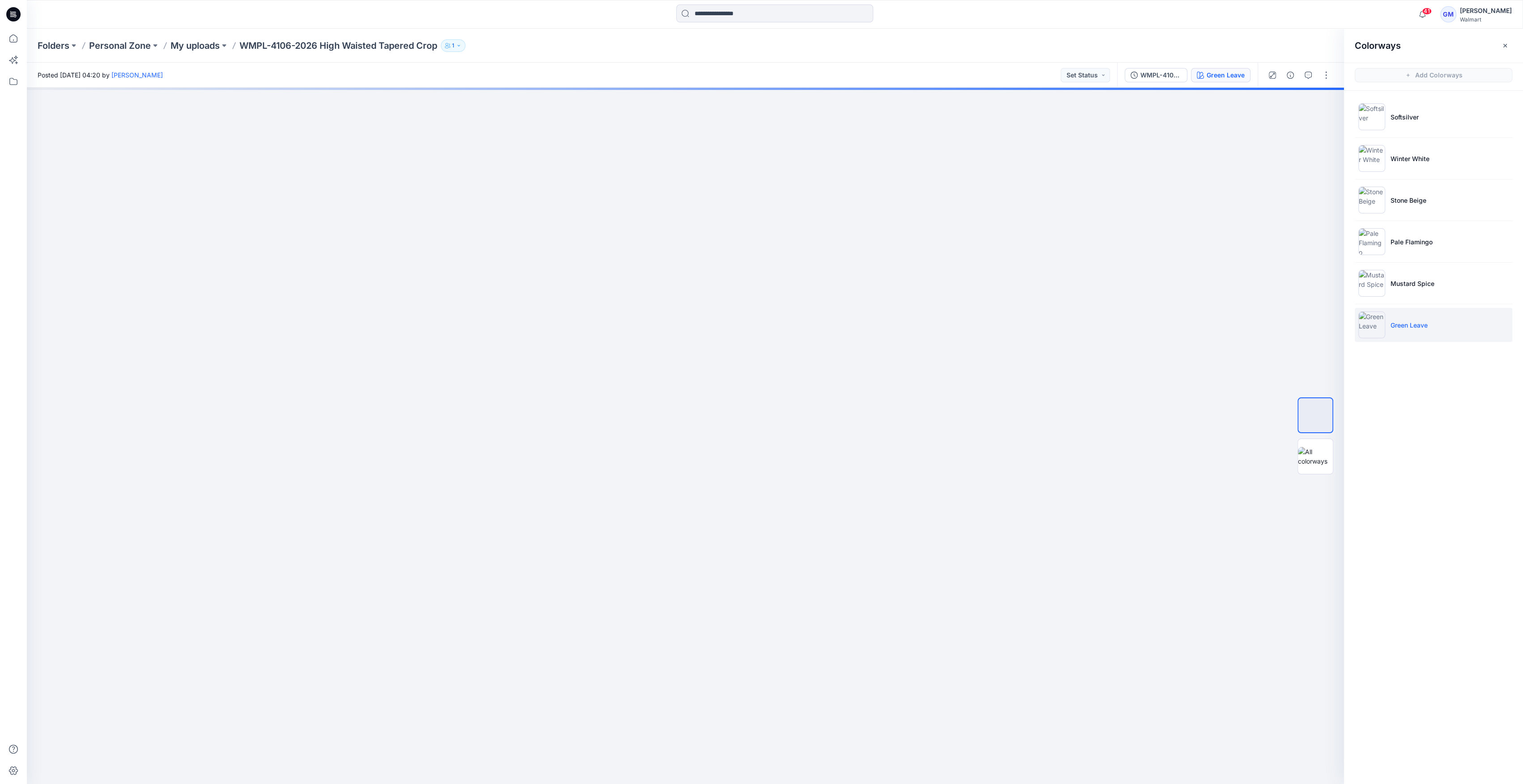
click at [1371, 326] on img at bounding box center [1371, 324] width 27 height 27
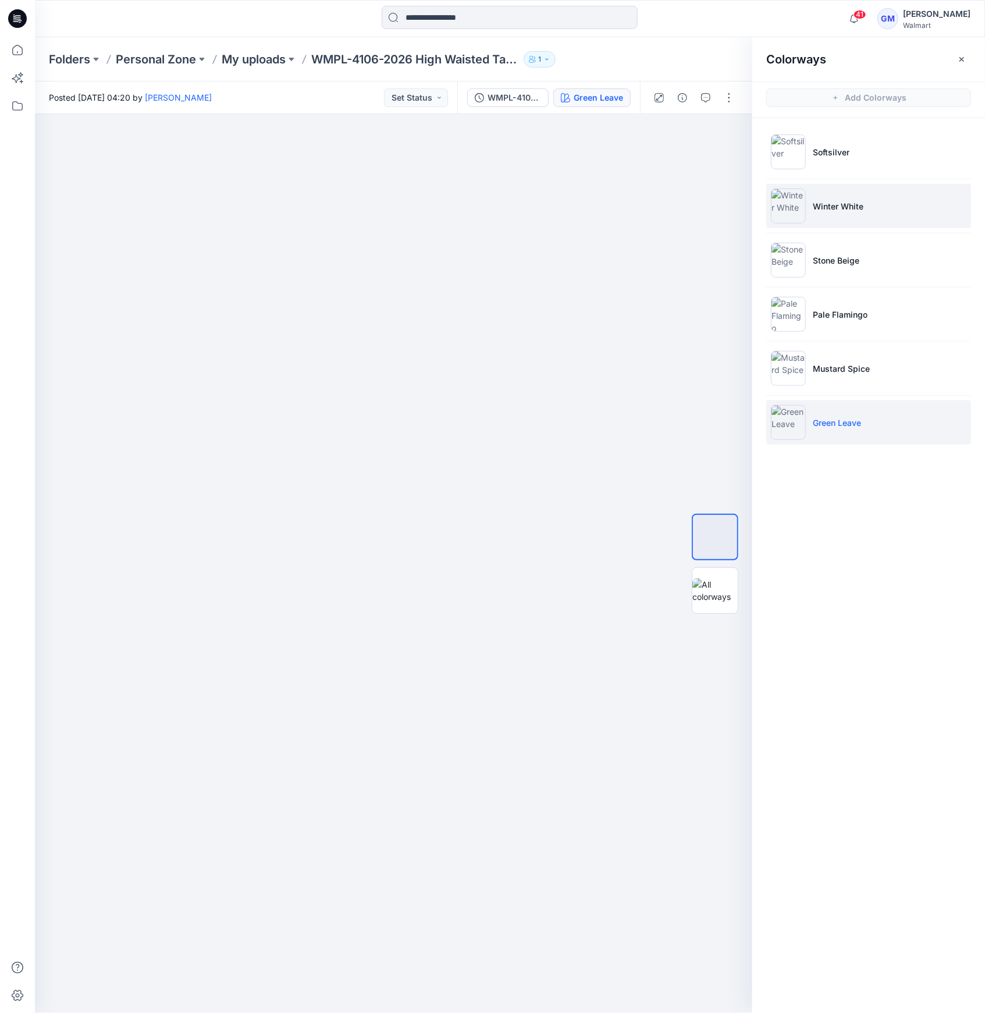
click at [780, 197] on img at bounding box center [788, 206] width 35 height 35
click at [782, 211] on img at bounding box center [788, 206] width 35 height 35
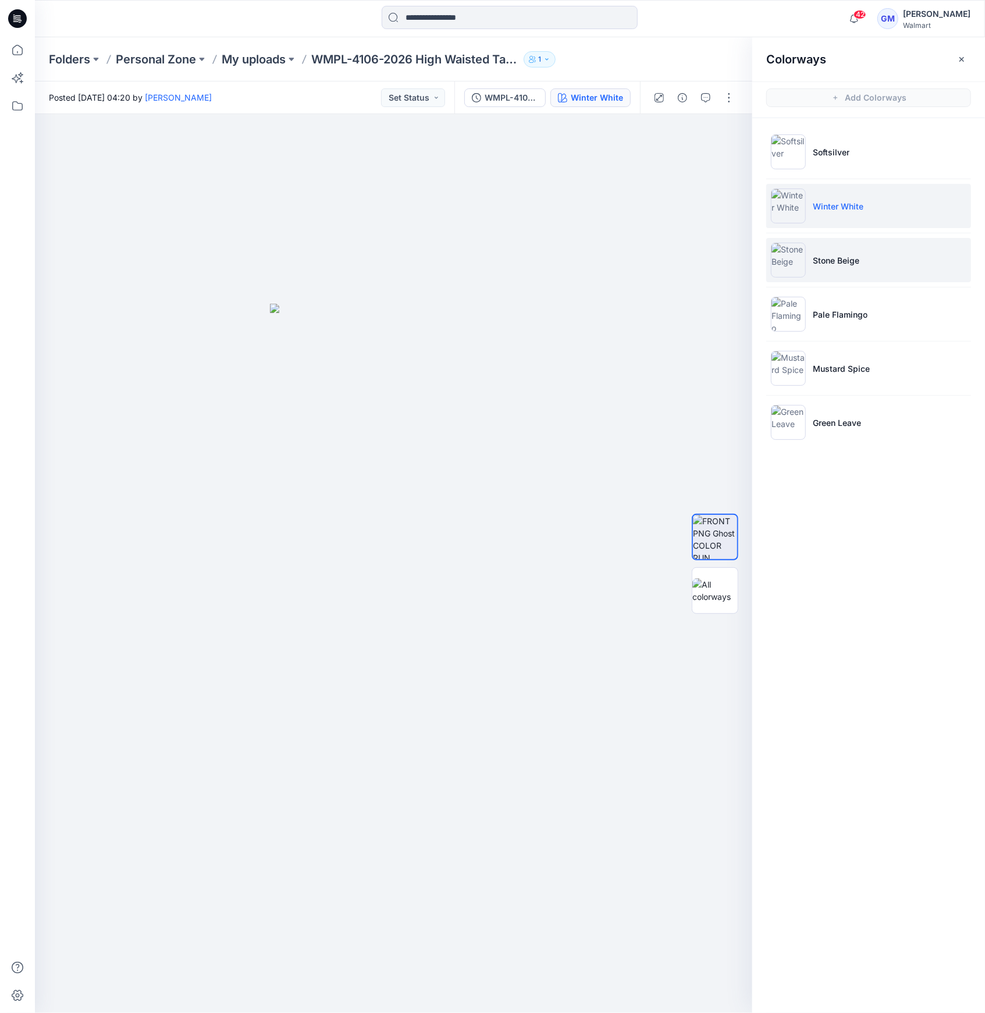
click at [824, 249] on li "Stone Beige" at bounding box center [869, 260] width 205 height 44
click at [794, 208] on img at bounding box center [788, 206] width 35 height 35
click at [793, 208] on img at bounding box center [788, 206] width 35 height 35
click at [782, 212] on img at bounding box center [788, 206] width 35 height 35
click at [850, 263] on p "Stone Beige" at bounding box center [836, 260] width 47 height 12
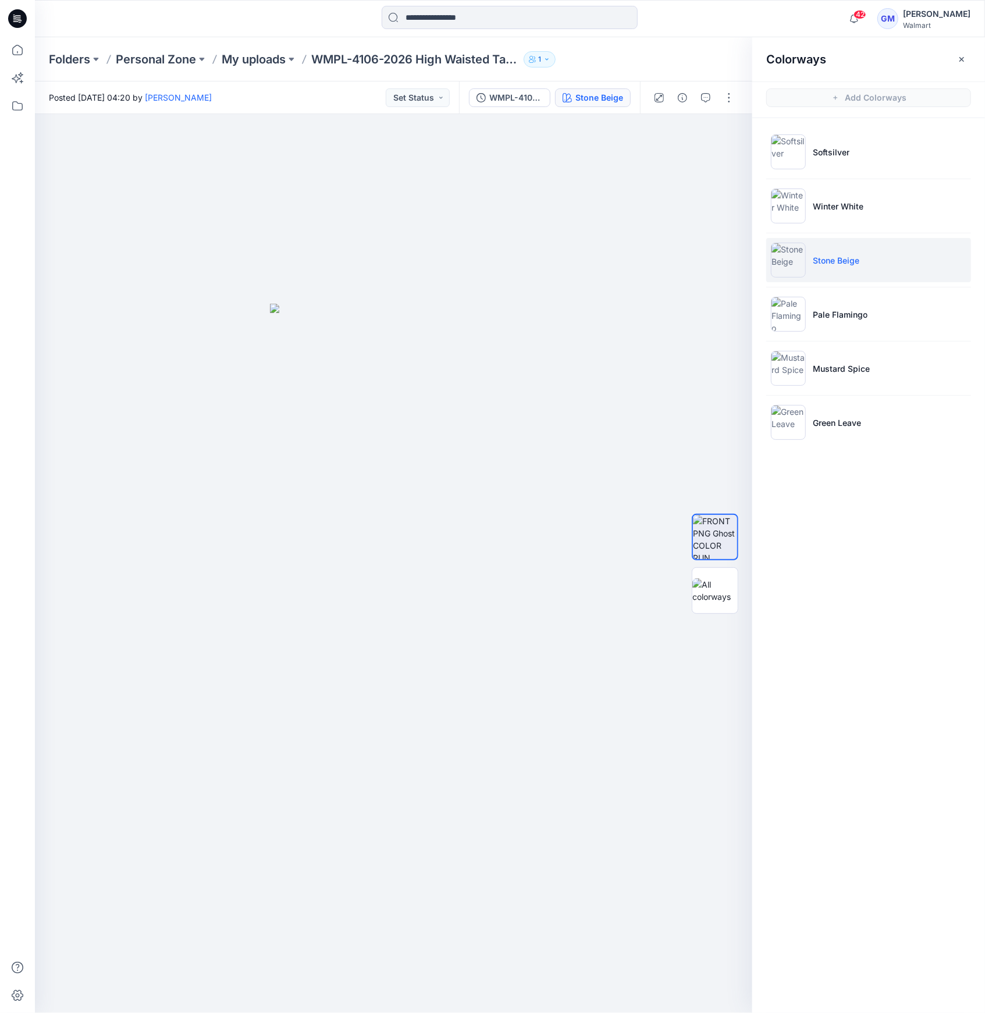
click at [779, 254] on img at bounding box center [788, 260] width 35 height 35
click at [815, 304] on li "Pale Flamingo" at bounding box center [869, 314] width 205 height 44
click at [801, 311] on img at bounding box center [788, 314] width 35 height 35
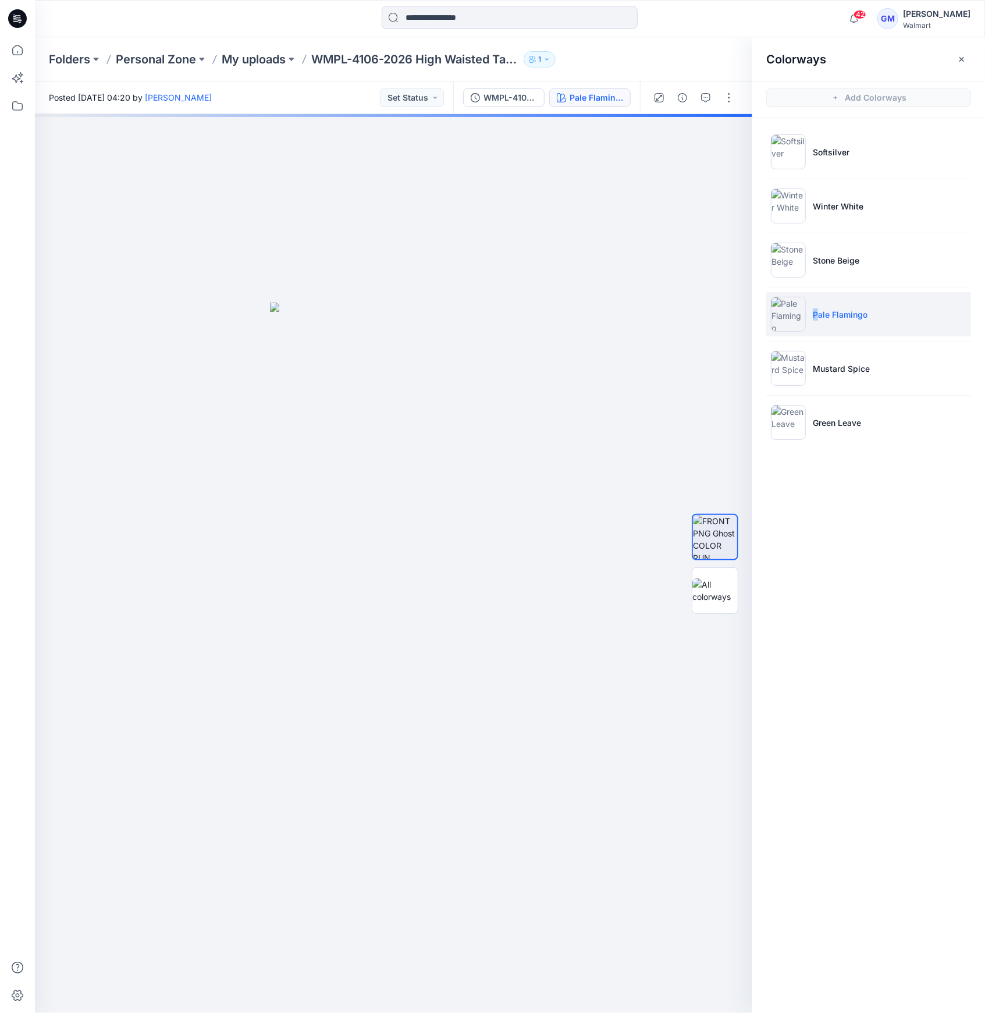
click at [781, 304] on img at bounding box center [788, 314] width 35 height 35
drag, startPoint x: 791, startPoint y: 322, endPoint x: 780, endPoint y: 306, distance: 20.2
click at [787, 319] on img at bounding box center [788, 314] width 35 height 35
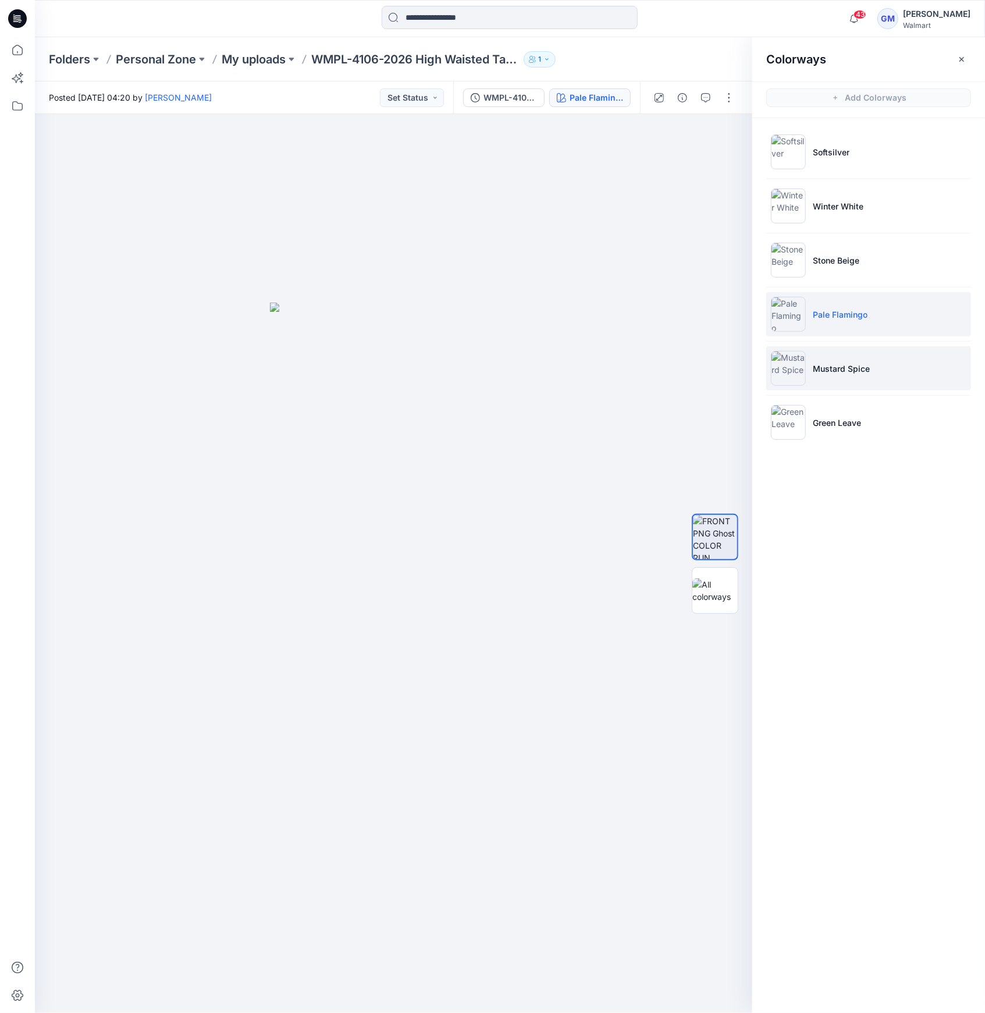
click at [849, 372] on p "Mustard Spice" at bounding box center [841, 369] width 57 height 12
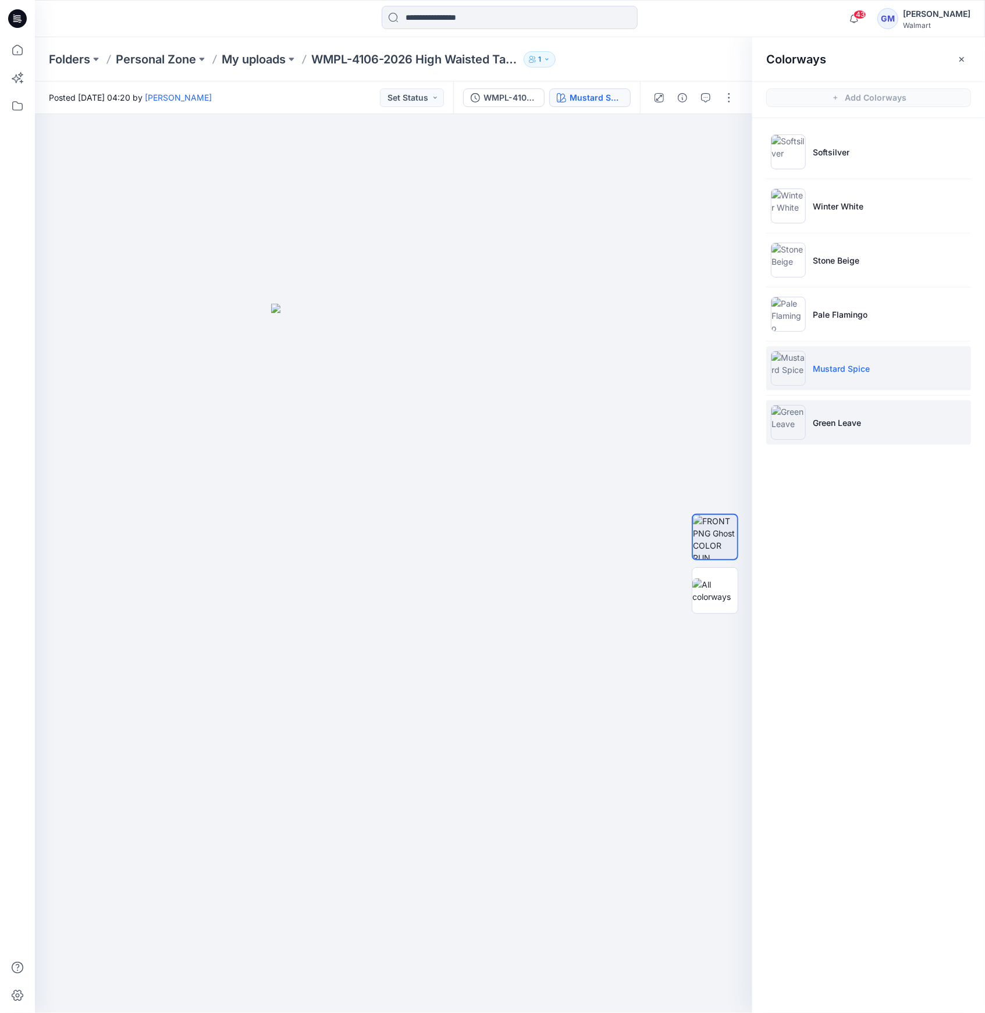
click at [782, 425] on img at bounding box center [788, 422] width 35 height 35
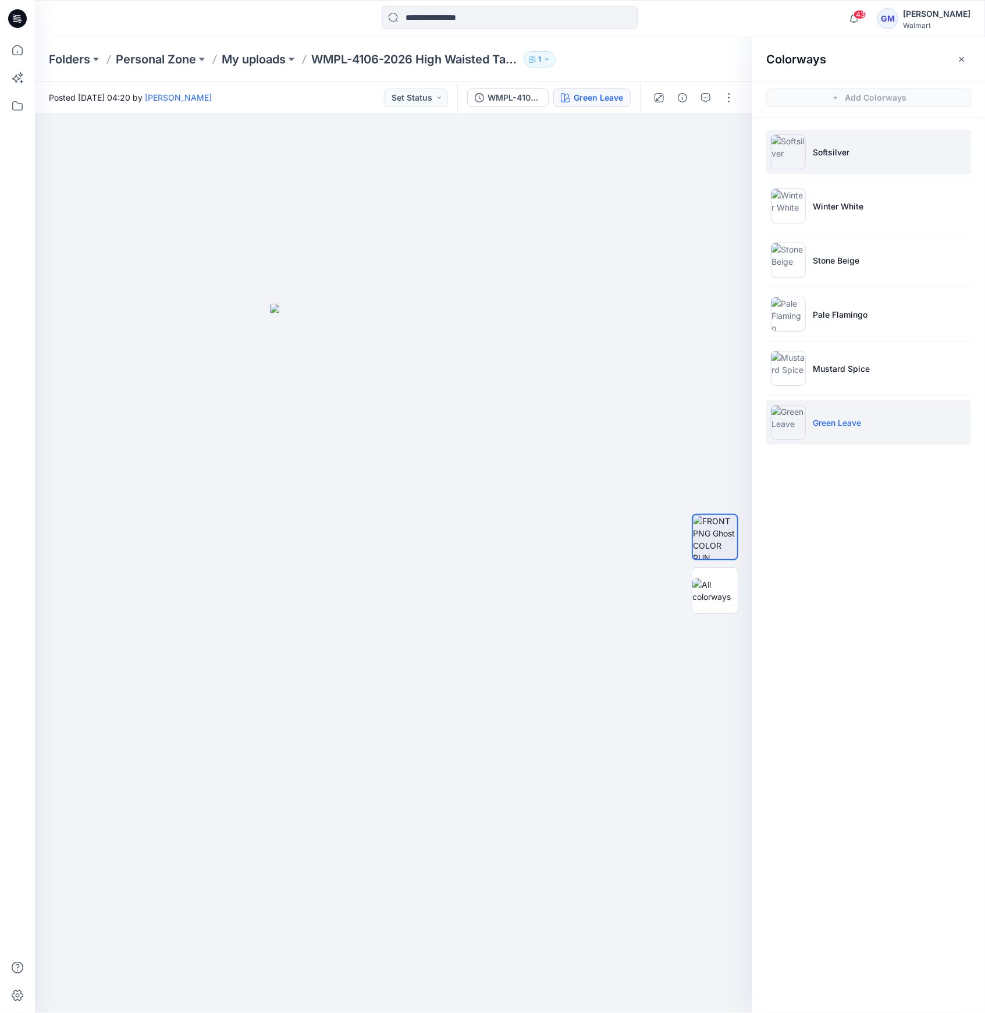
click at [793, 151] on img at bounding box center [788, 151] width 35 height 35
click at [787, 157] on img at bounding box center [788, 151] width 35 height 35
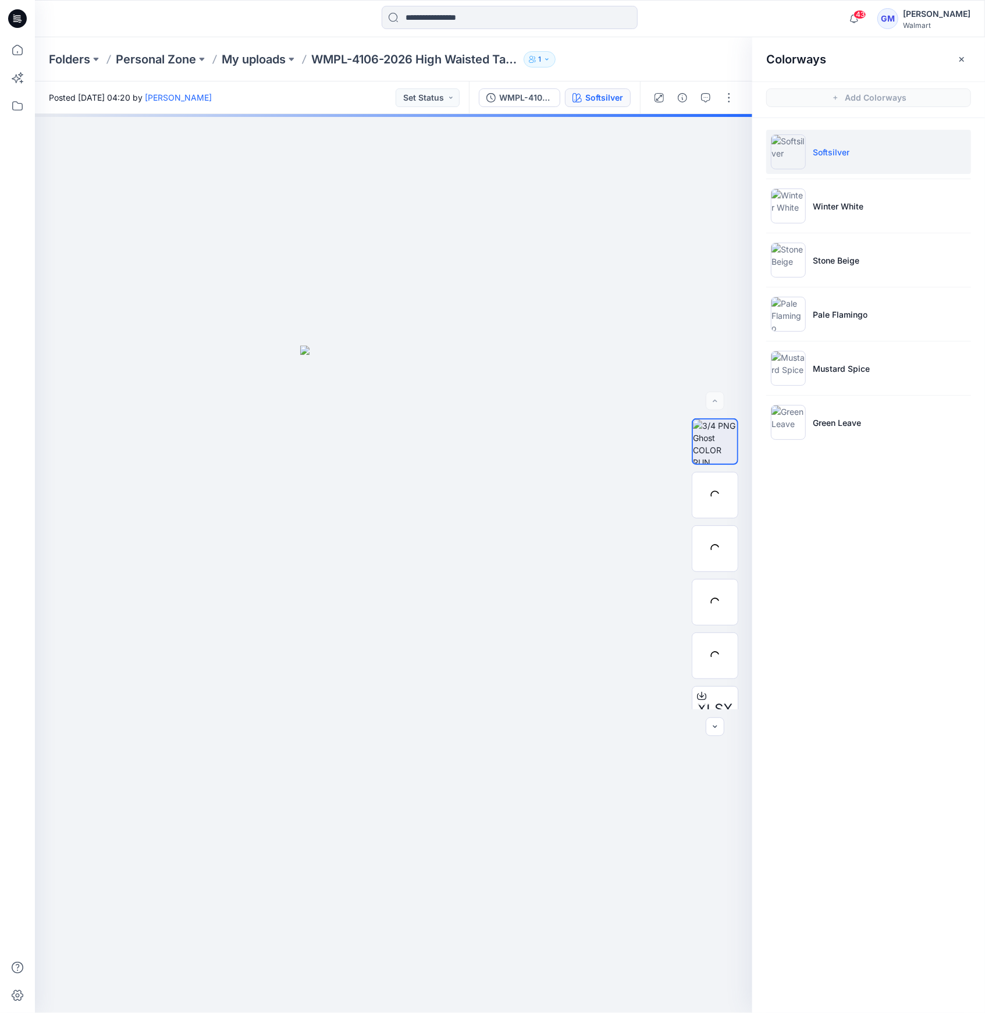
click at [839, 155] on p "Softsilver" at bounding box center [831, 152] width 37 height 12
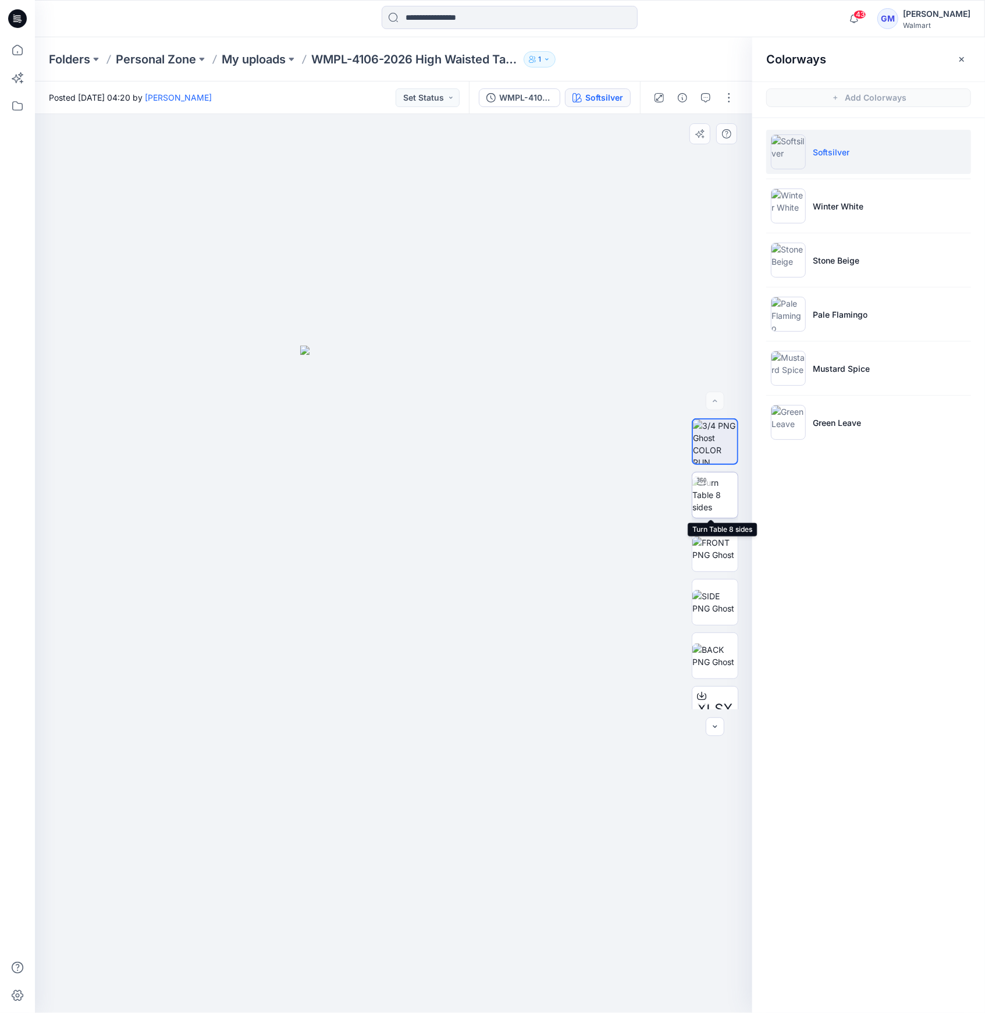
click at [717, 489] on img at bounding box center [715, 495] width 45 height 37
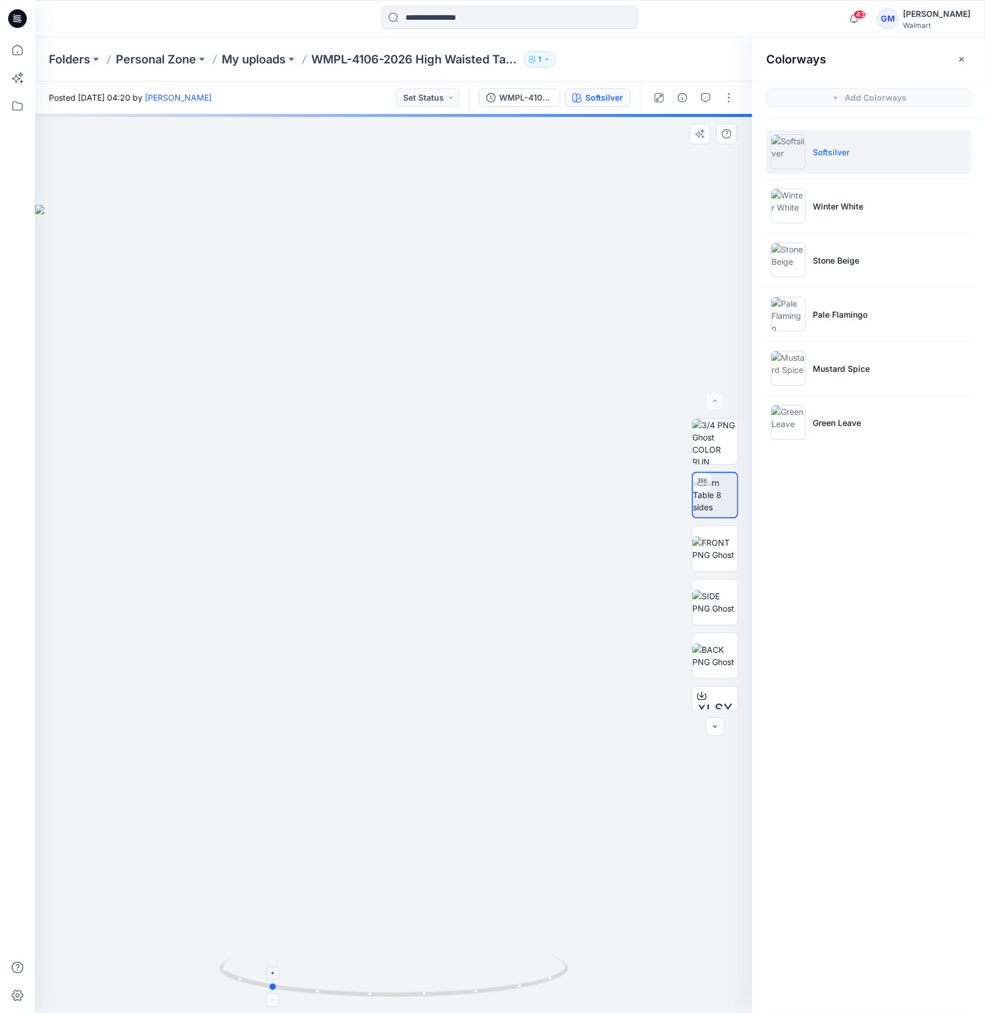
drag, startPoint x: 398, startPoint y: 996, endPoint x: 272, endPoint y: 977, distance: 127.2
click at [272, 977] on icon at bounding box center [395, 979] width 352 height 44
click at [776, 144] on img at bounding box center [788, 151] width 35 height 35
click at [788, 162] on img at bounding box center [788, 151] width 35 height 35
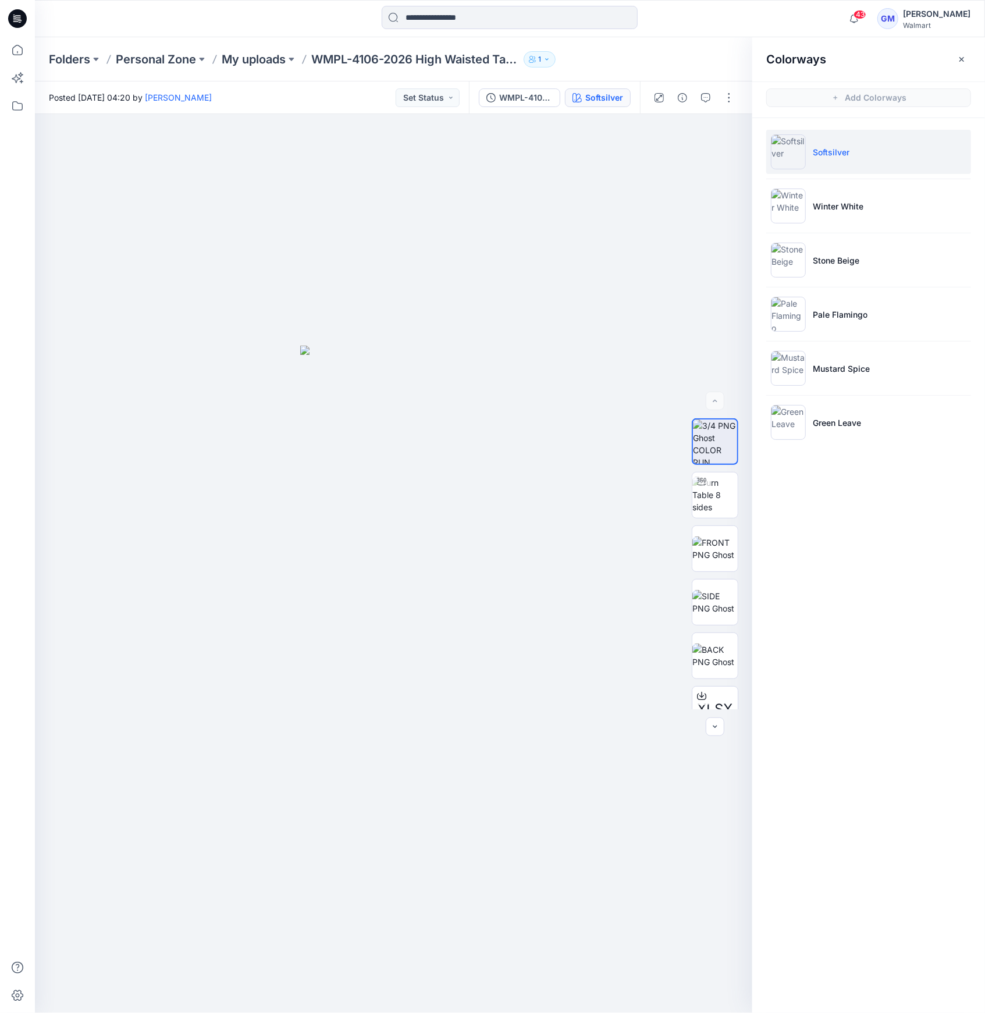
click at [800, 148] on img at bounding box center [788, 151] width 35 height 35
click at [785, 200] on img at bounding box center [788, 206] width 35 height 35
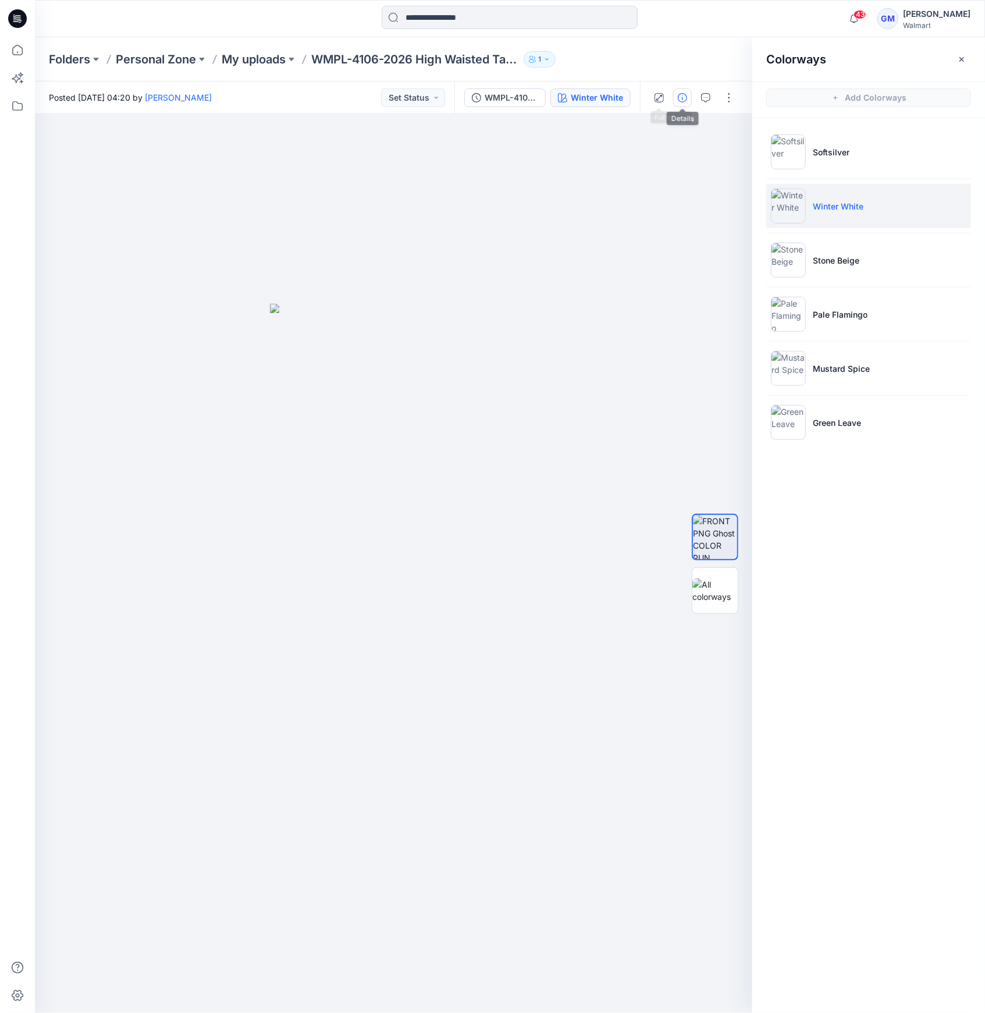
click at [673, 97] on button "button" at bounding box center [682, 97] width 19 height 19
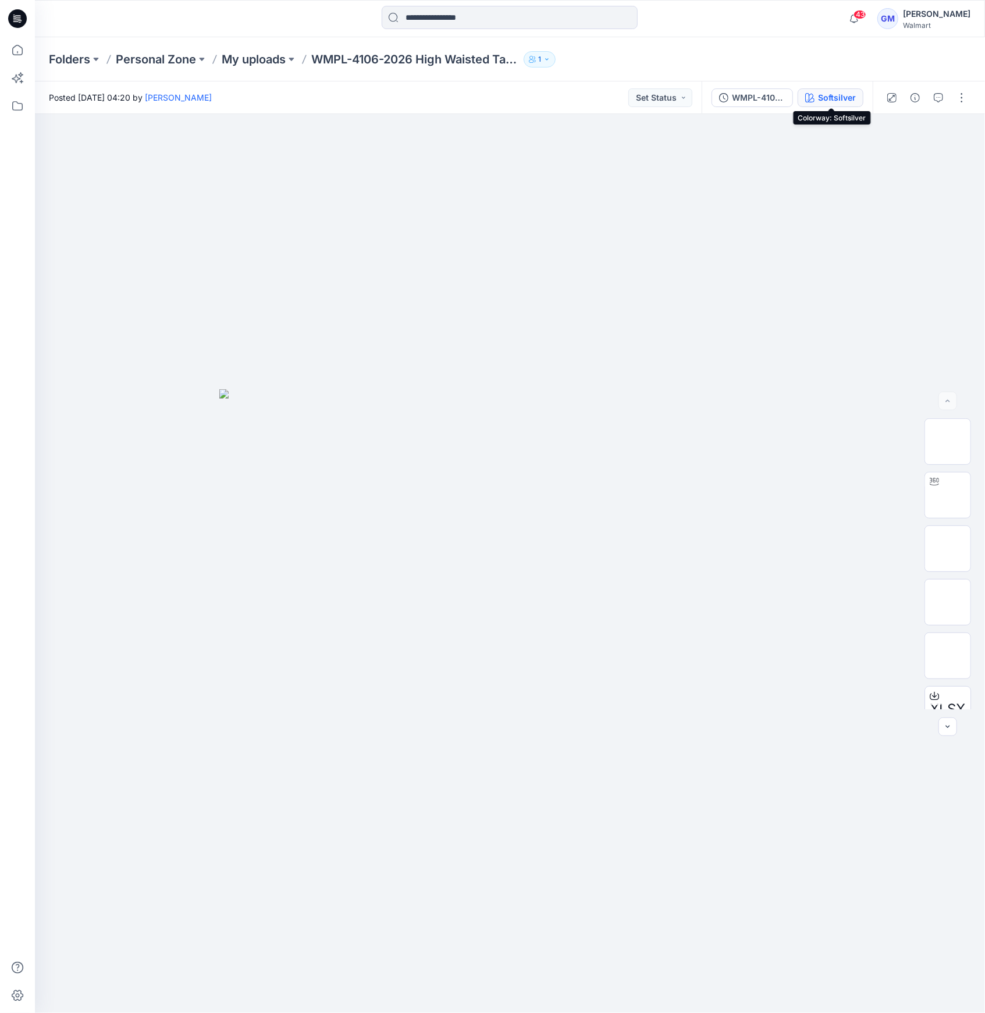
click at [819, 101] on div "Softsilver" at bounding box center [837, 97] width 38 height 13
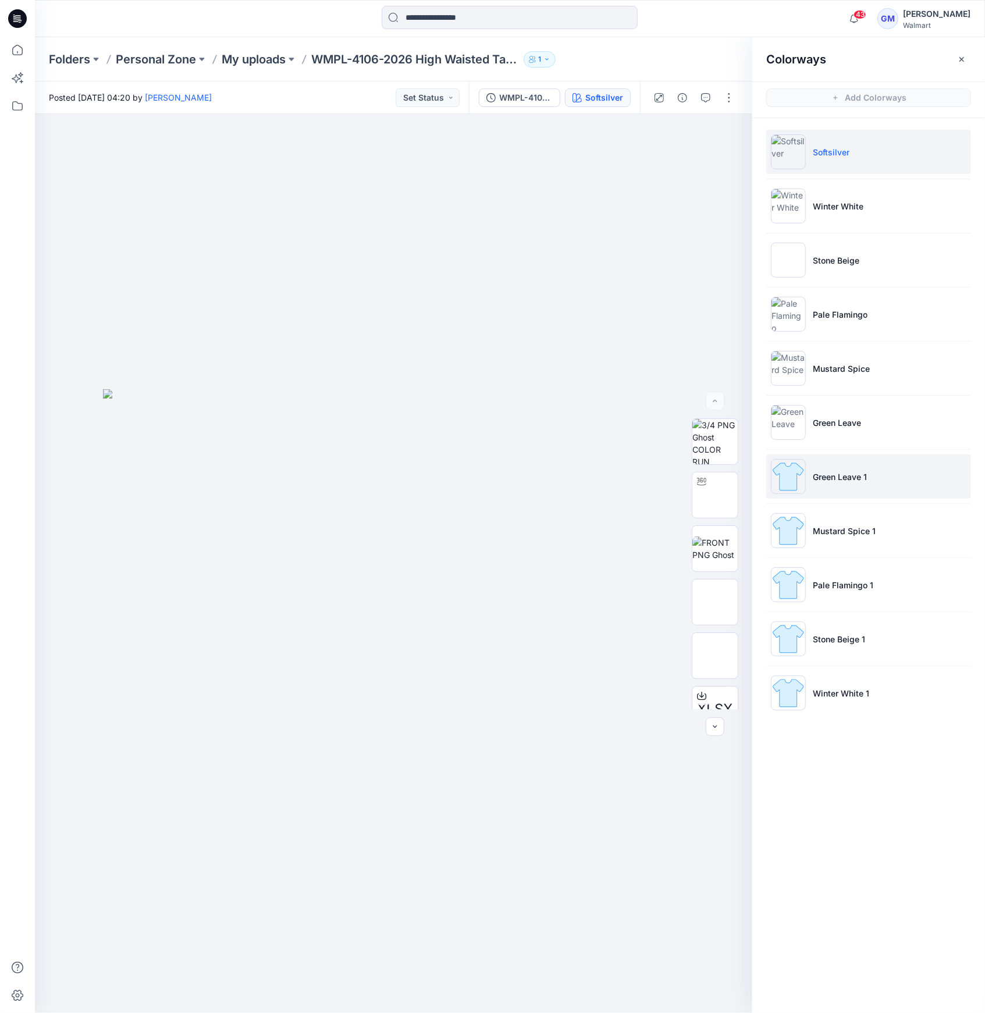
click at [805, 493] on div at bounding box center [788, 476] width 35 height 35
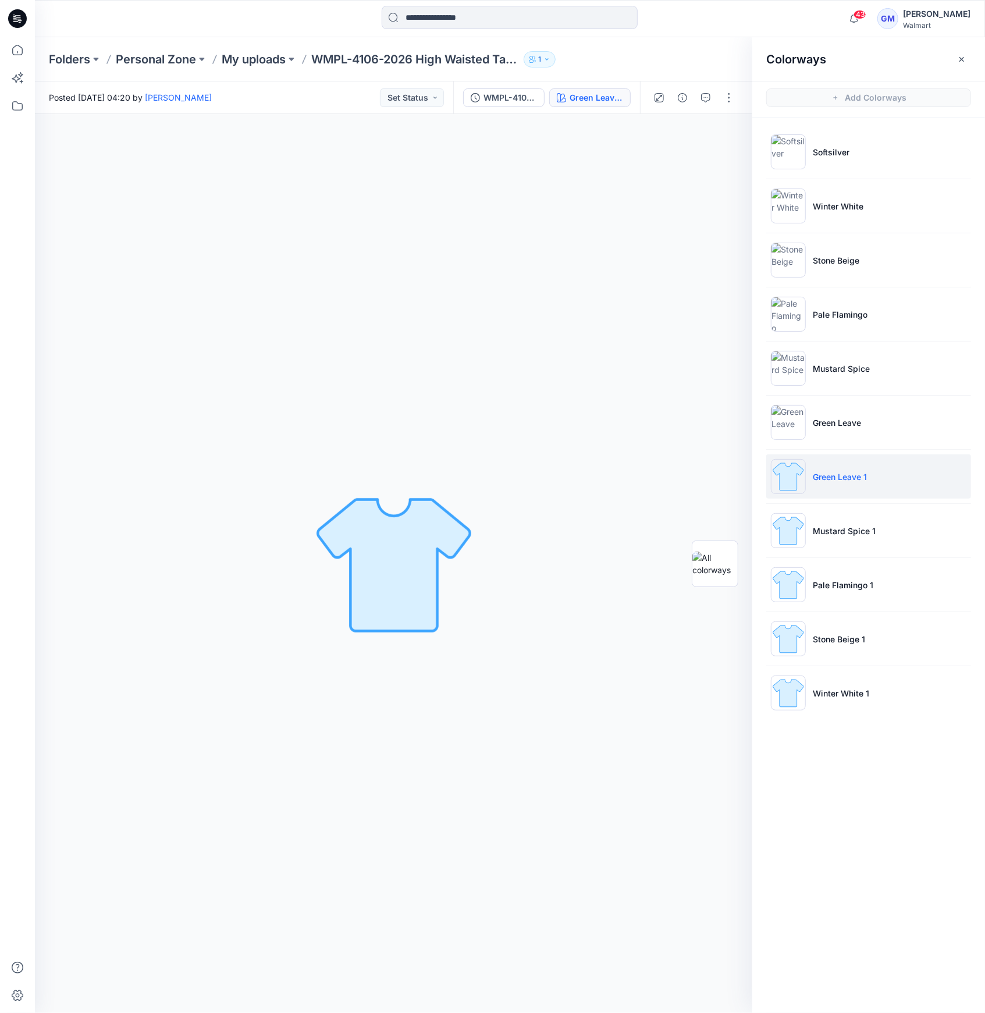
click at [796, 479] on img at bounding box center [788, 476] width 35 height 35
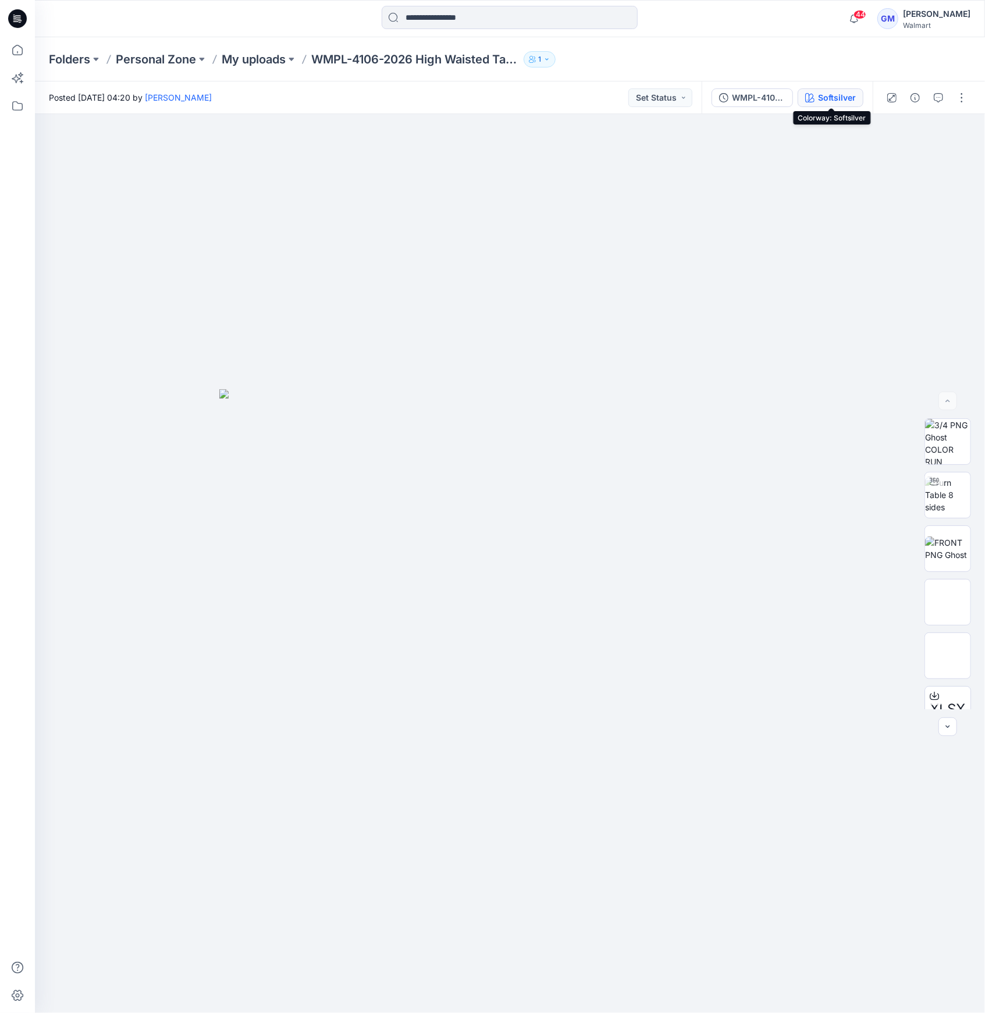
click at [819, 95] on div "Softsilver" at bounding box center [837, 97] width 38 height 13
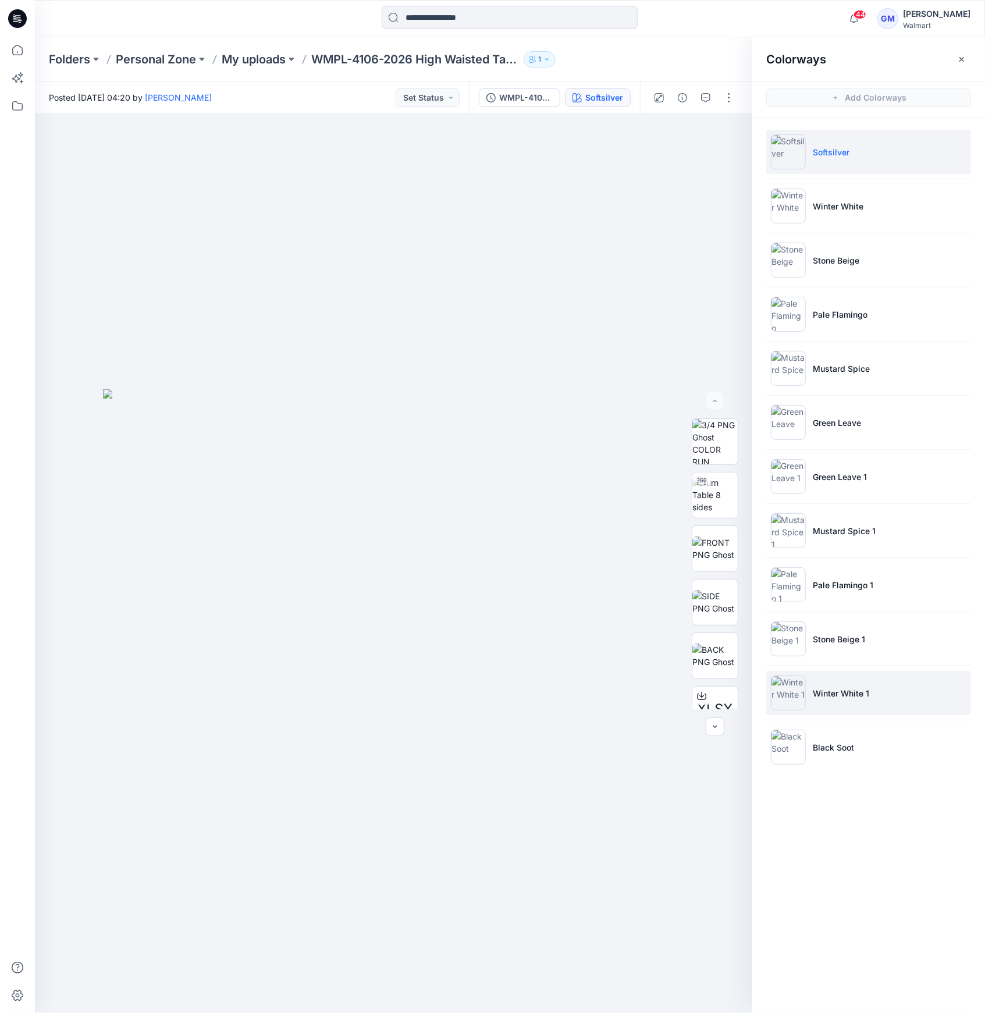
click at [799, 697] on img at bounding box center [788, 693] width 35 height 35
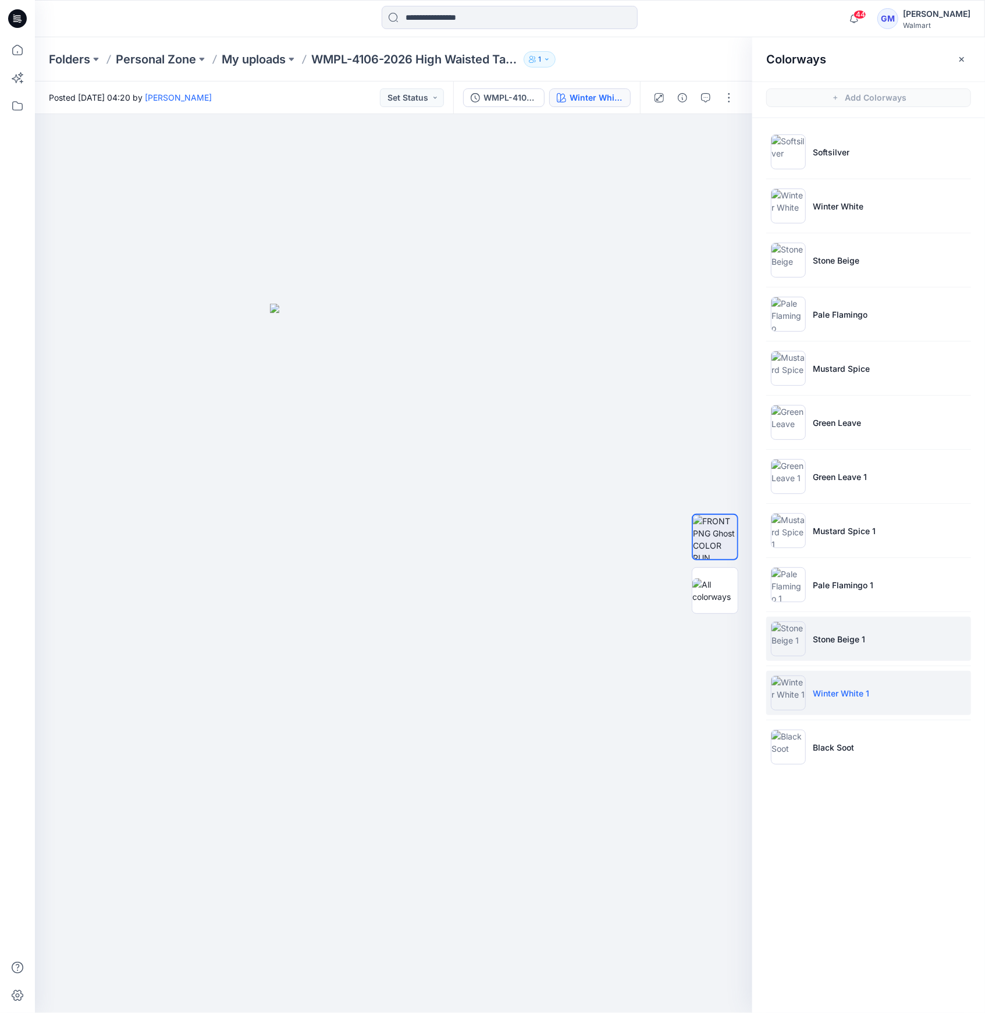
click at [782, 654] on img at bounding box center [788, 639] width 35 height 35
click at [789, 641] on img at bounding box center [788, 639] width 35 height 35
click at [790, 648] on img at bounding box center [788, 639] width 35 height 35
click at [790, 640] on img at bounding box center [788, 639] width 35 height 35
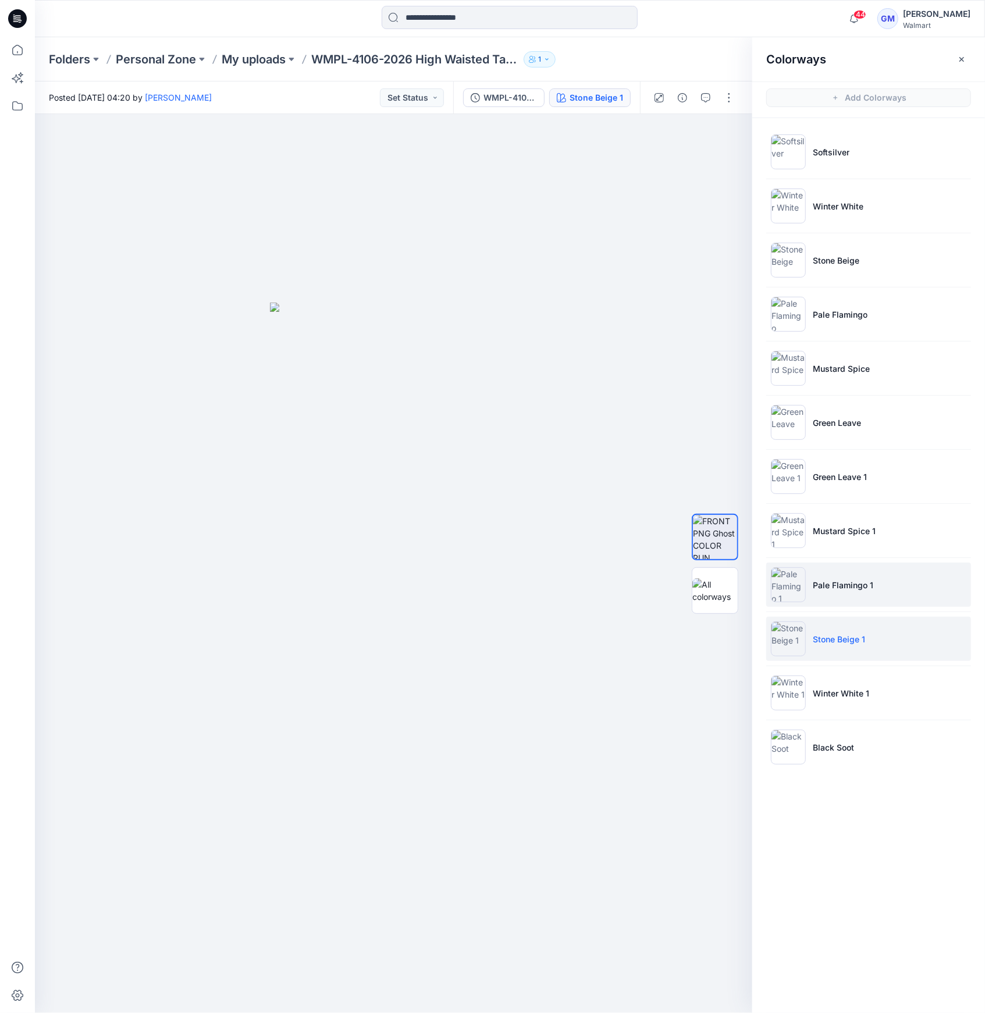
click at [797, 585] on img at bounding box center [788, 584] width 35 height 35
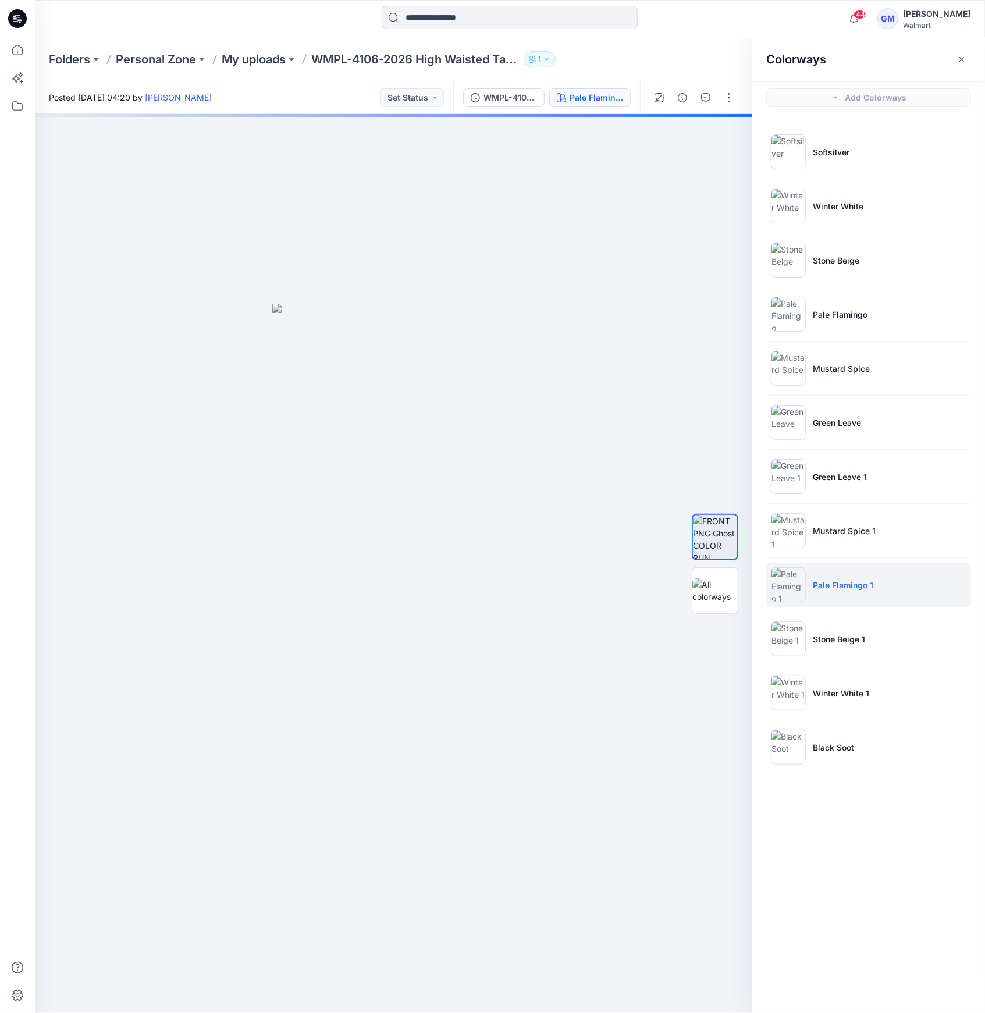
click at [774, 581] on img at bounding box center [788, 584] width 35 height 35
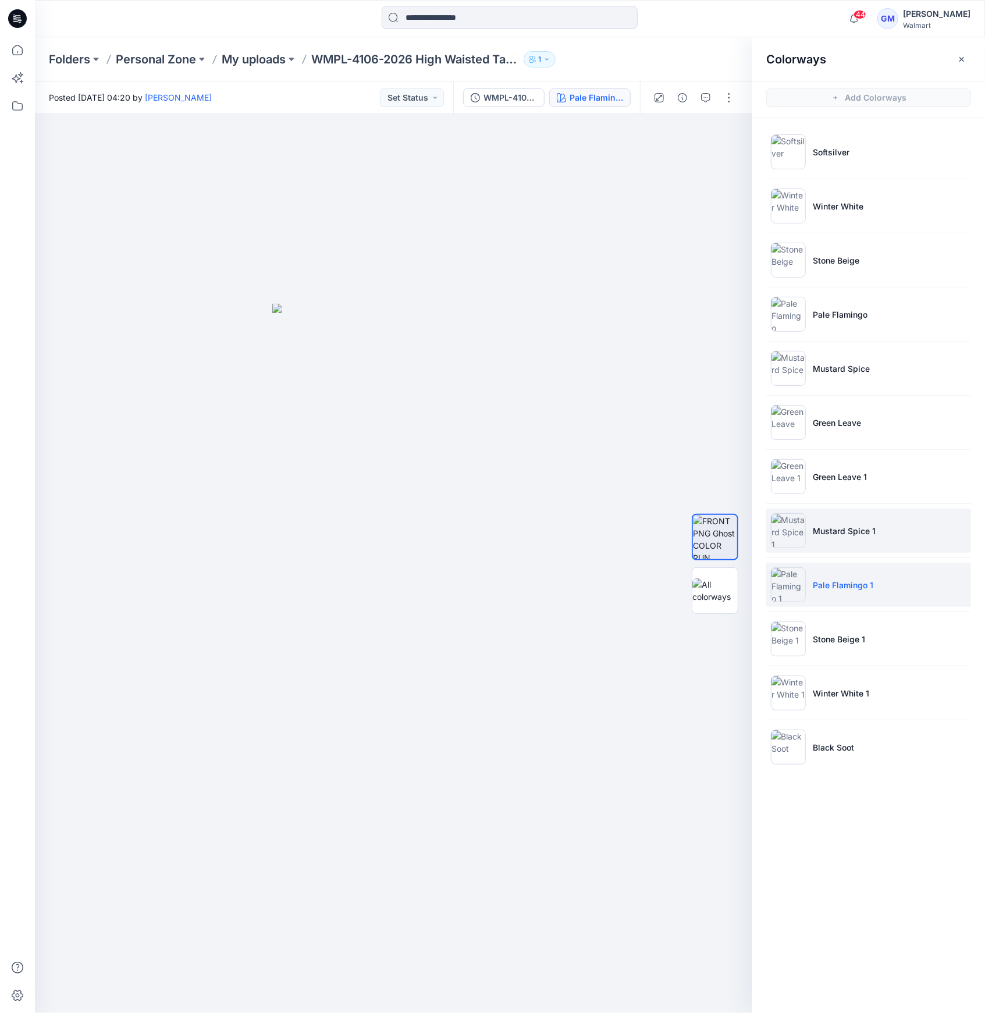
click at [796, 531] on img at bounding box center [788, 530] width 35 height 35
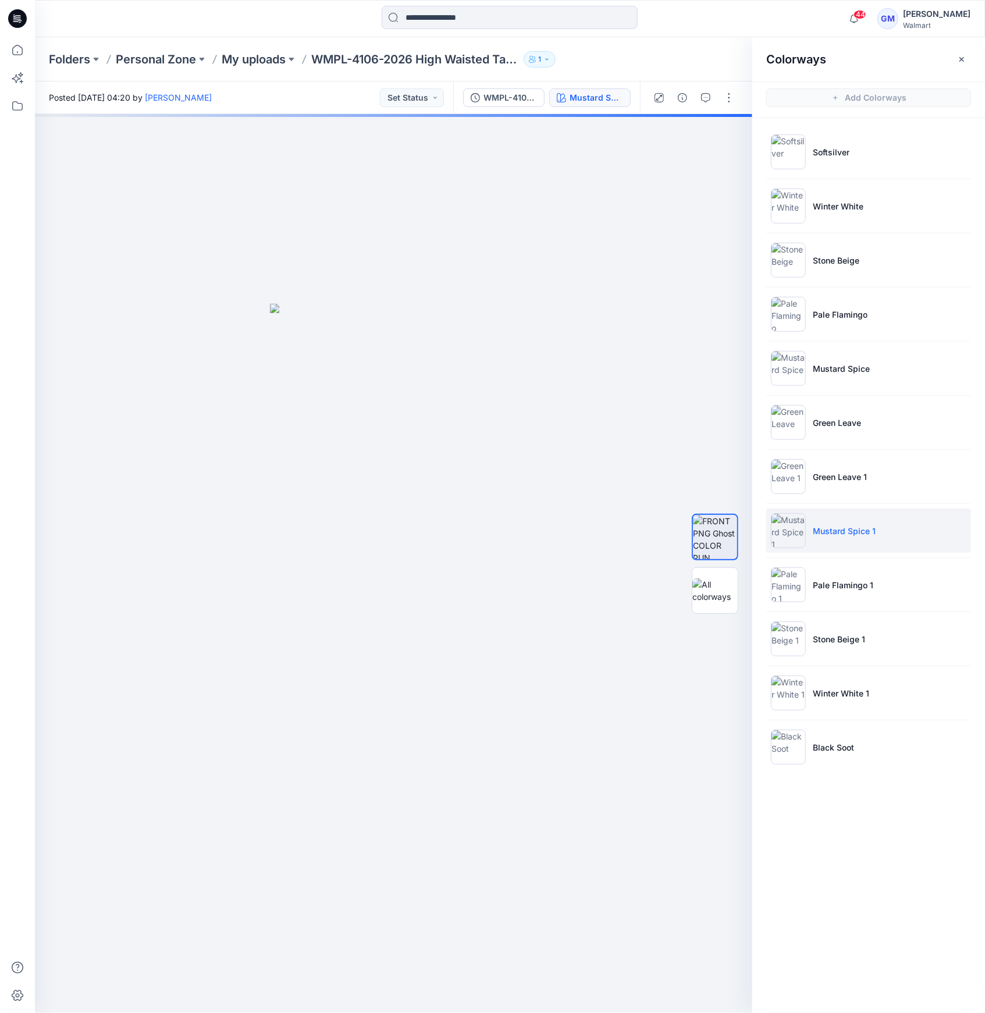
click at [796, 531] on img at bounding box center [788, 530] width 35 height 35
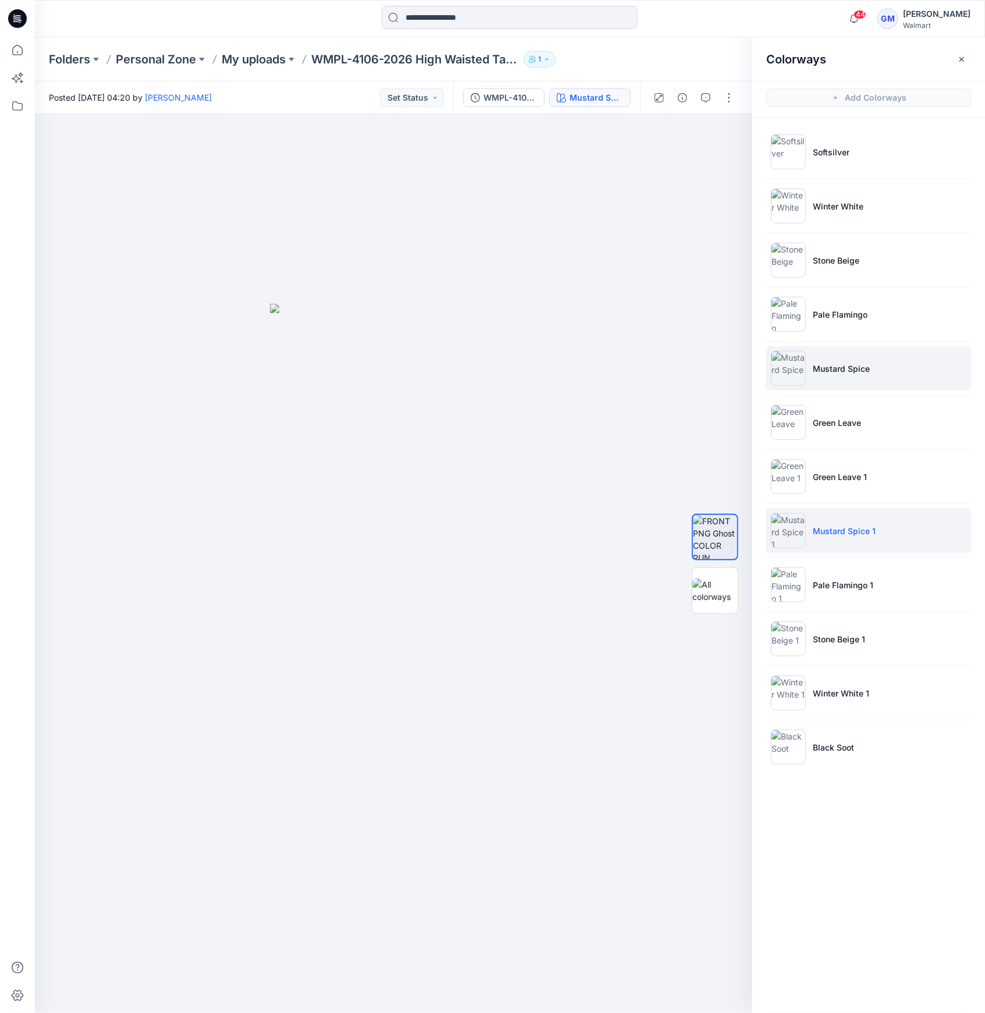
click at [785, 369] on img at bounding box center [788, 368] width 35 height 35
click at [816, 545] on li "Mustard Spice 1" at bounding box center [869, 531] width 205 height 44
click at [781, 366] on img at bounding box center [788, 368] width 35 height 35
click at [796, 545] on img at bounding box center [788, 530] width 35 height 35
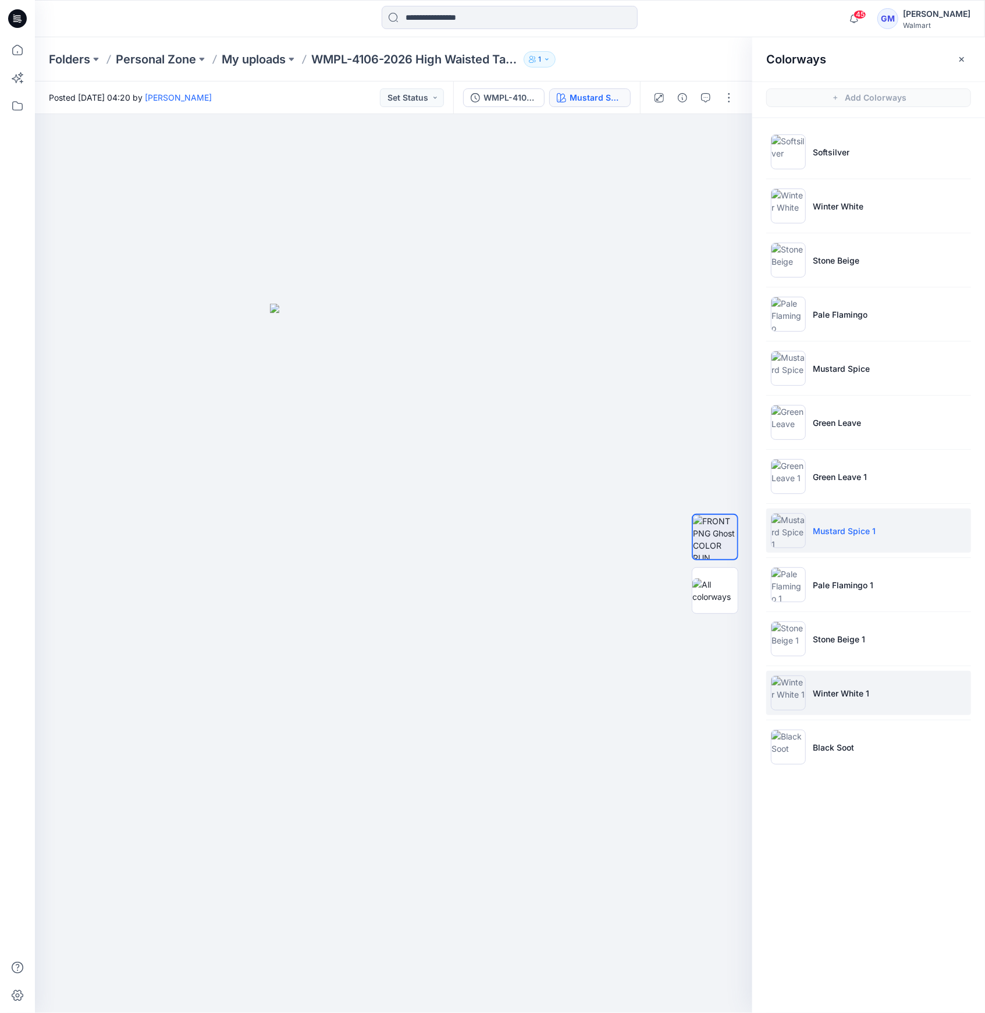
click at [794, 693] on img at bounding box center [788, 693] width 35 height 35
click at [866, 206] on li "Winter White" at bounding box center [869, 206] width 205 height 44
click at [835, 694] on p "Winter White 1" at bounding box center [841, 693] width 56 height 12
click at [796, 631] on img at bounding box center [788, 639] width 35 height 35
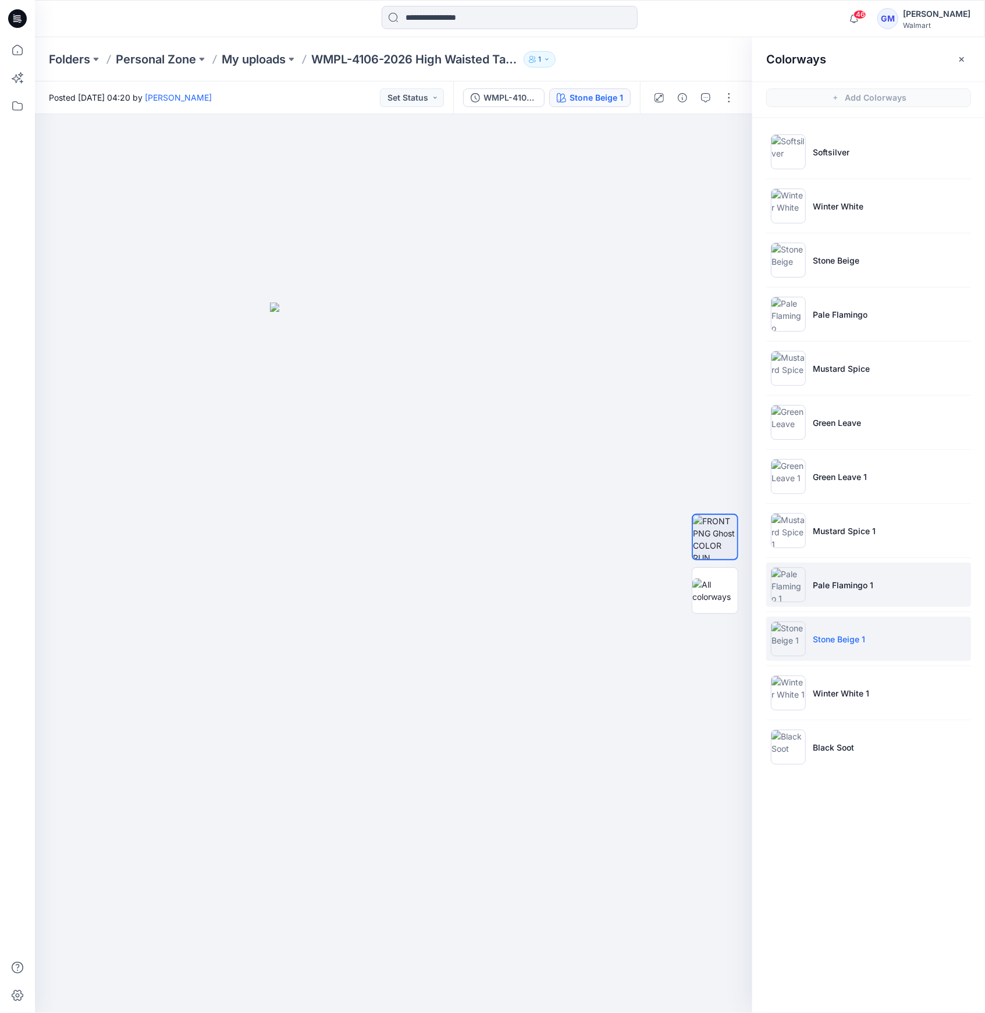
click at [803, 586] on img at bounding box center [788, 584] width 35 height 35
click at [845, 537] on li "Mustard Spice 1" at bounding box center [869, 531] width 205 height 44
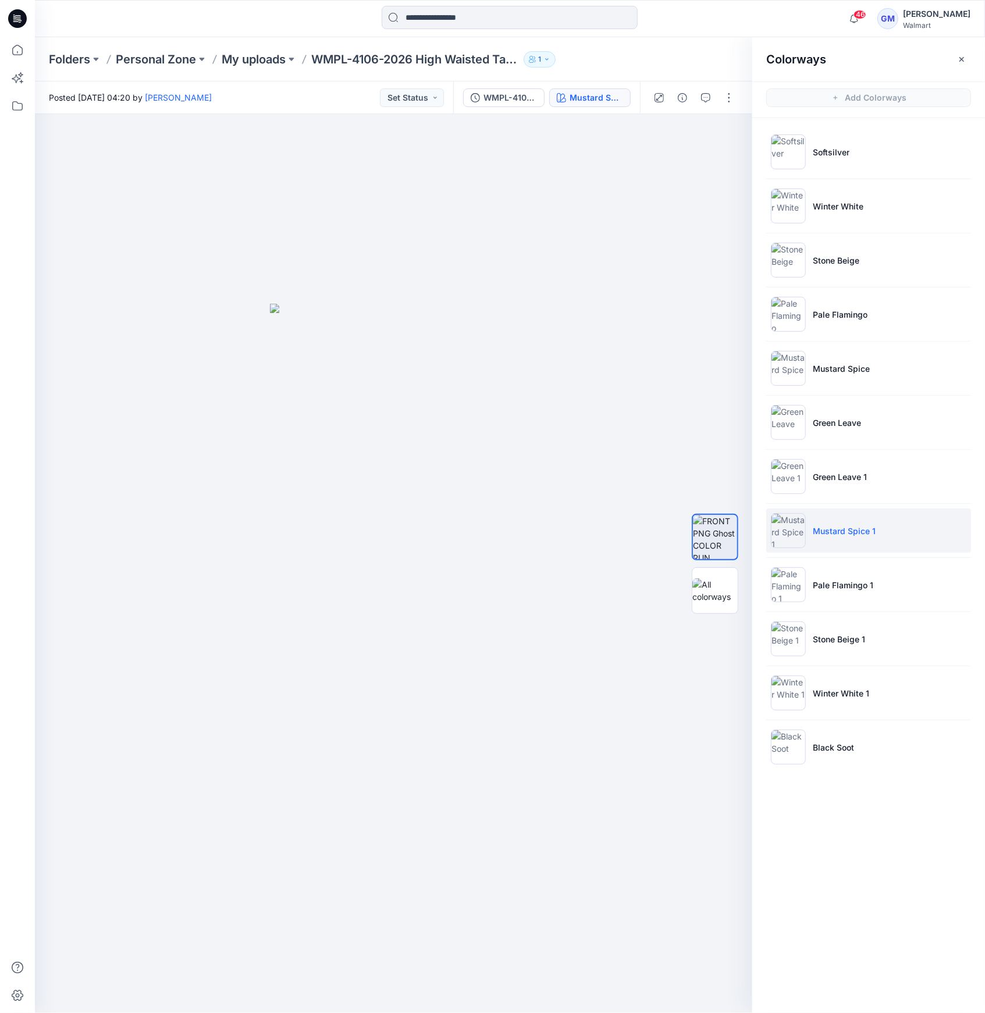
click at [810, 538] on li "Mustard Spice 1" at bounding box center [869, 531] width 205 height 44
click at [795, 473] on img at bounding box center [788, 476] width 35 height 35
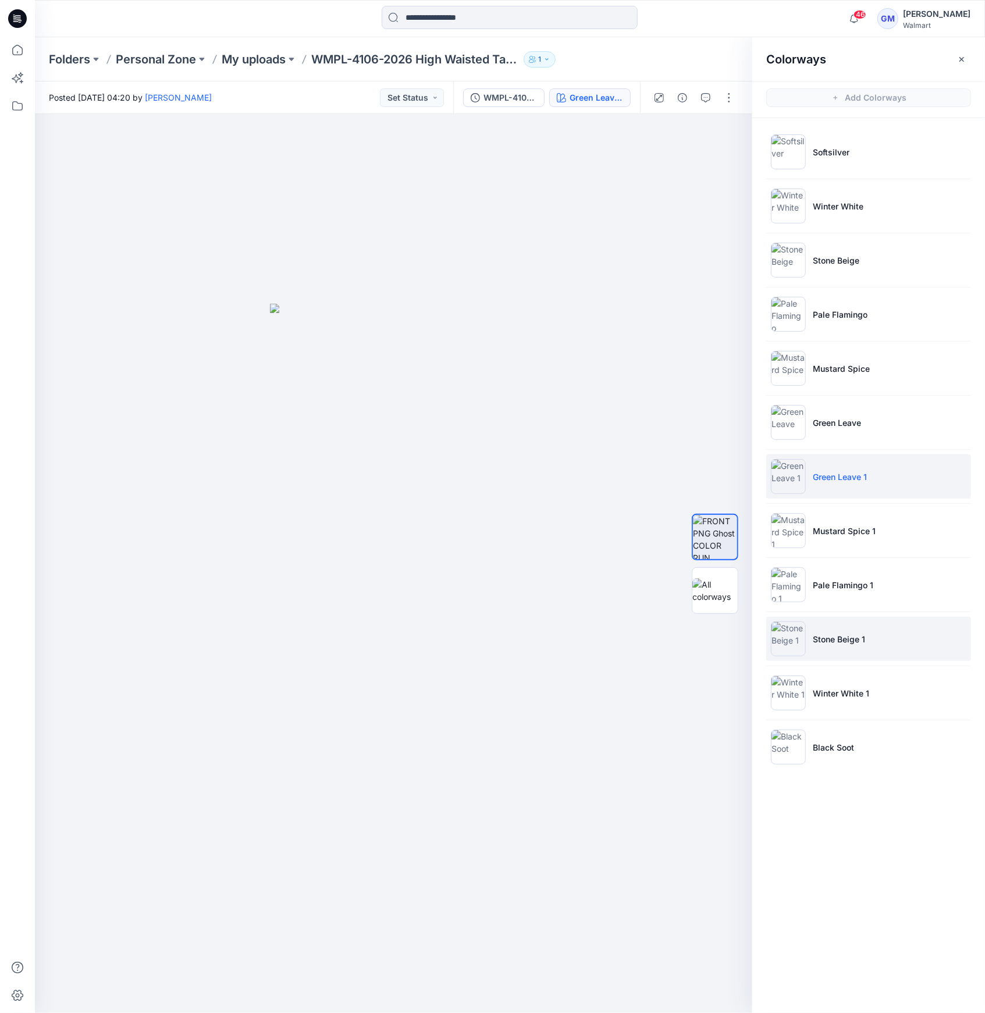
click at [805, 636] on img at bounding box center [788, 639] width 35 height 35
click at [781, 646] on img at bounding box center [788, 639] width 35 height 35
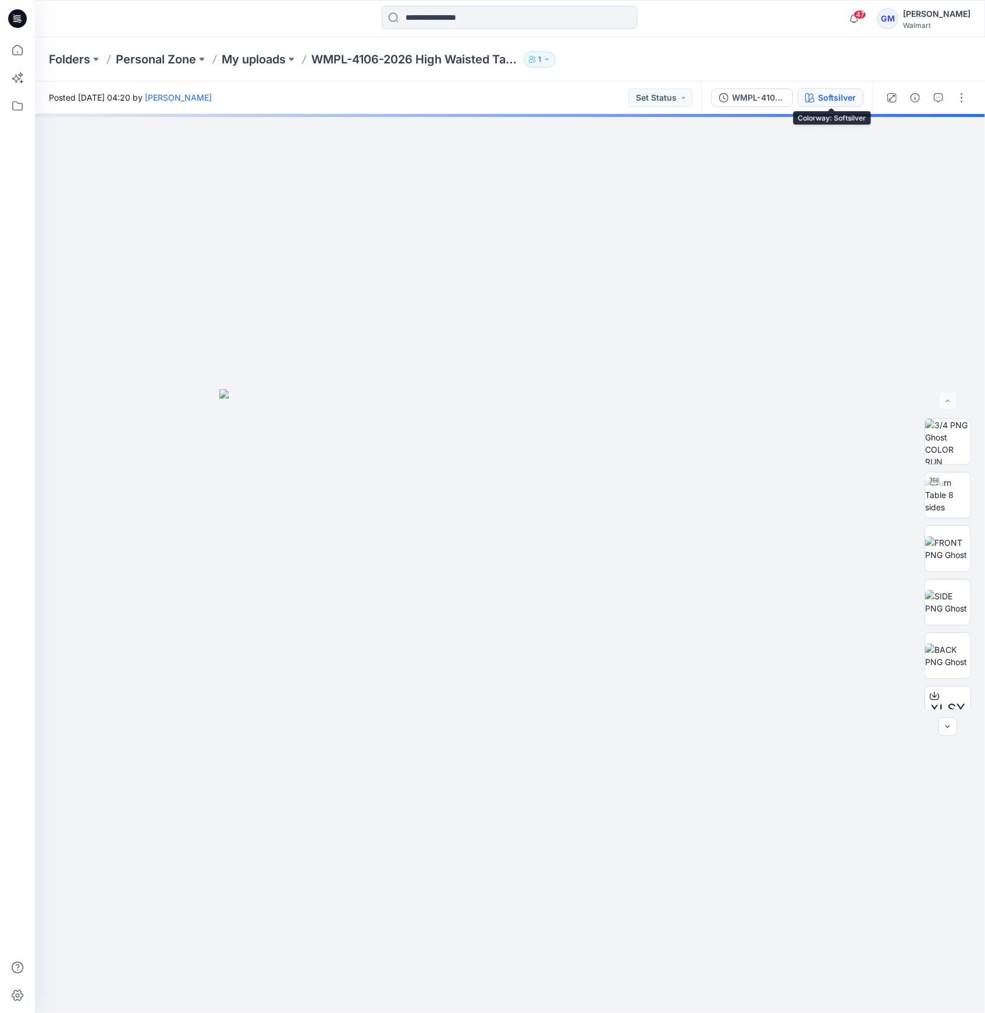
click at [852, 89] on button "Softsilver" at bounding box center [831, 97] width 66 height 19
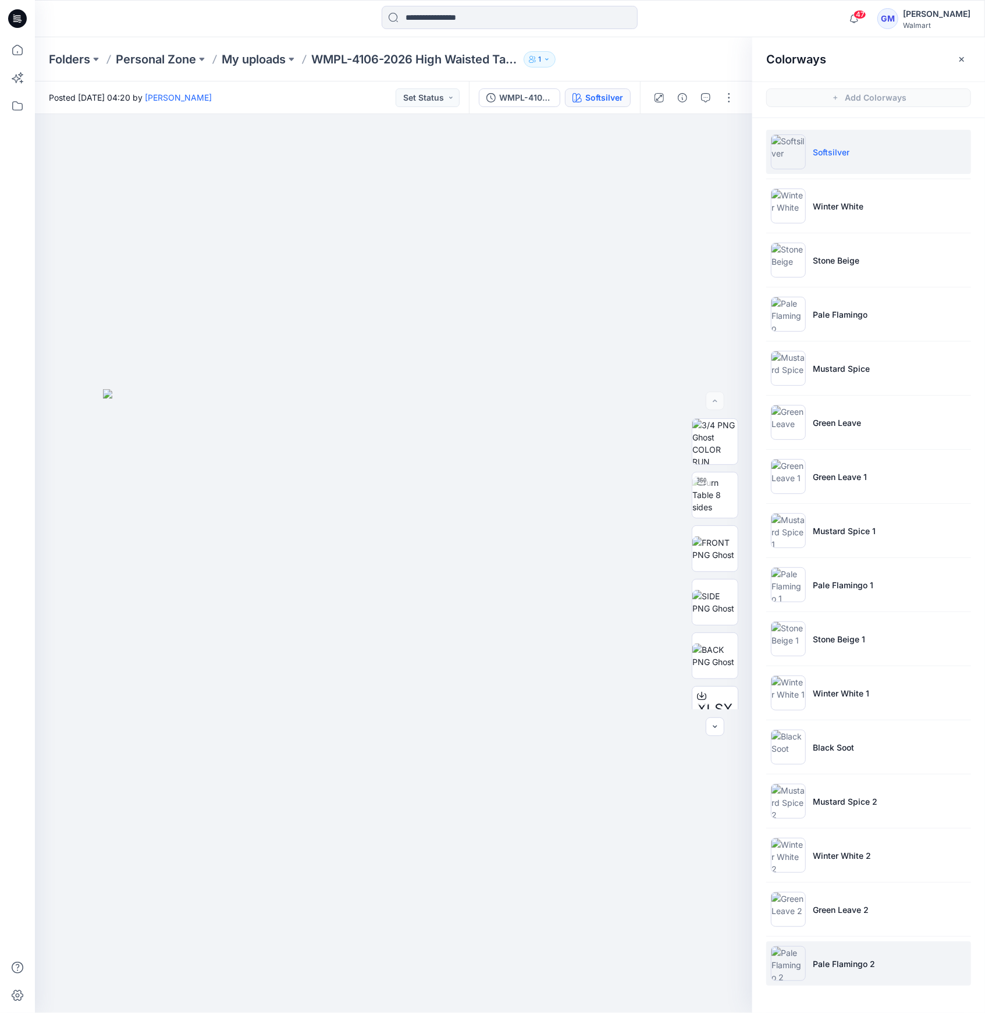
click at [788, 970] on img at bounding box center [788, 963] width 35 height 35
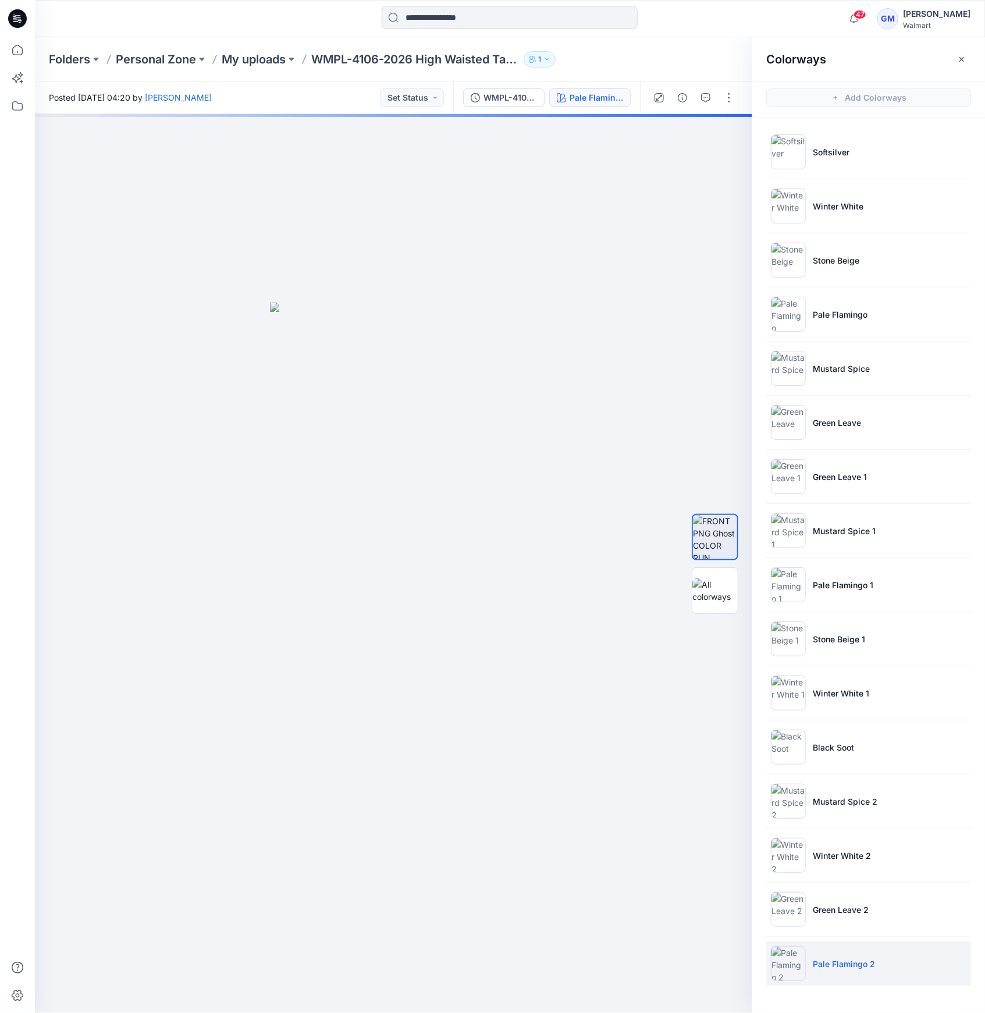
click at [799, 962] on img at bounding box center [788, 963] width 35 height 35
click at [517, 90] on button "WMPL-4106-2026 High Waisted Tapered Crop_Full Colorway" at bounding box center [503, 97] width 81 height 19
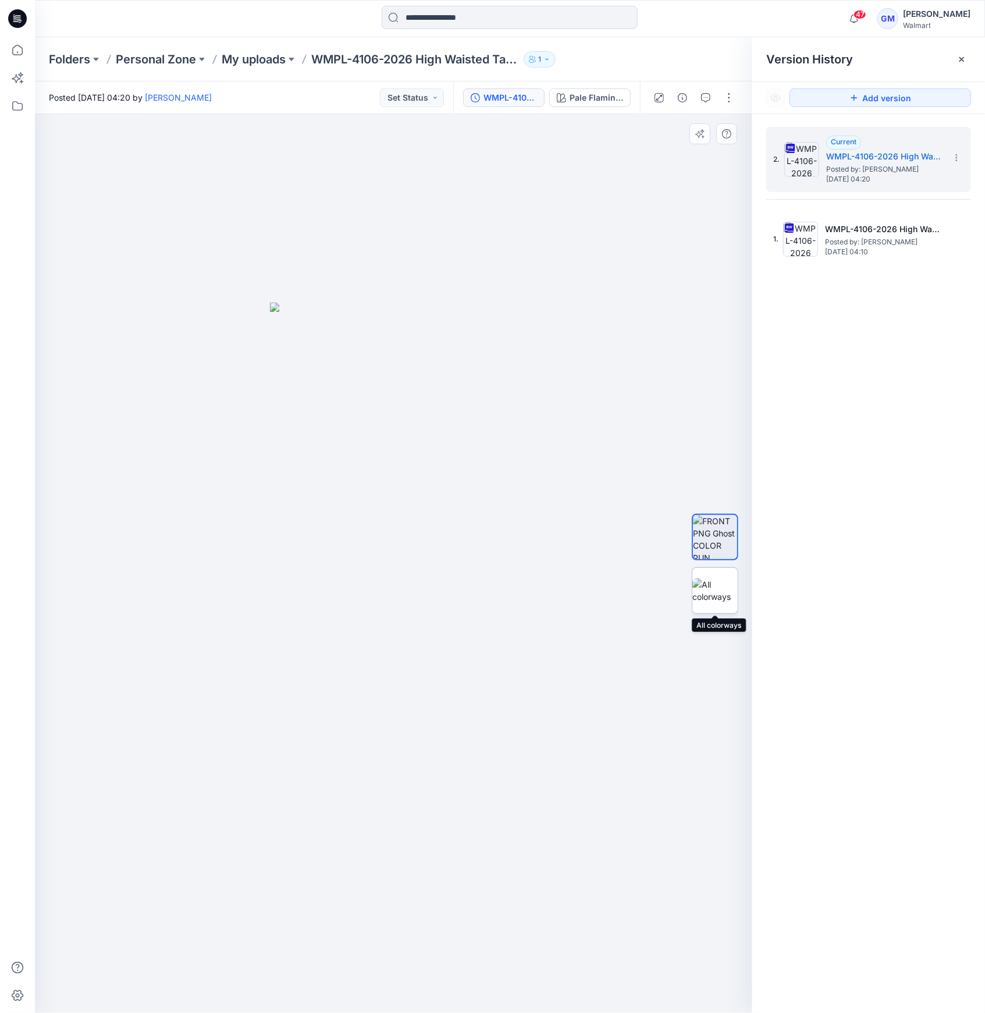
click at [714, 587] on img at bounding box center [715, 591] width 45 height 24
click at [604, 94] on div "Pale Flamingo 2" at bounding box center [597, 97] width 54 height 13
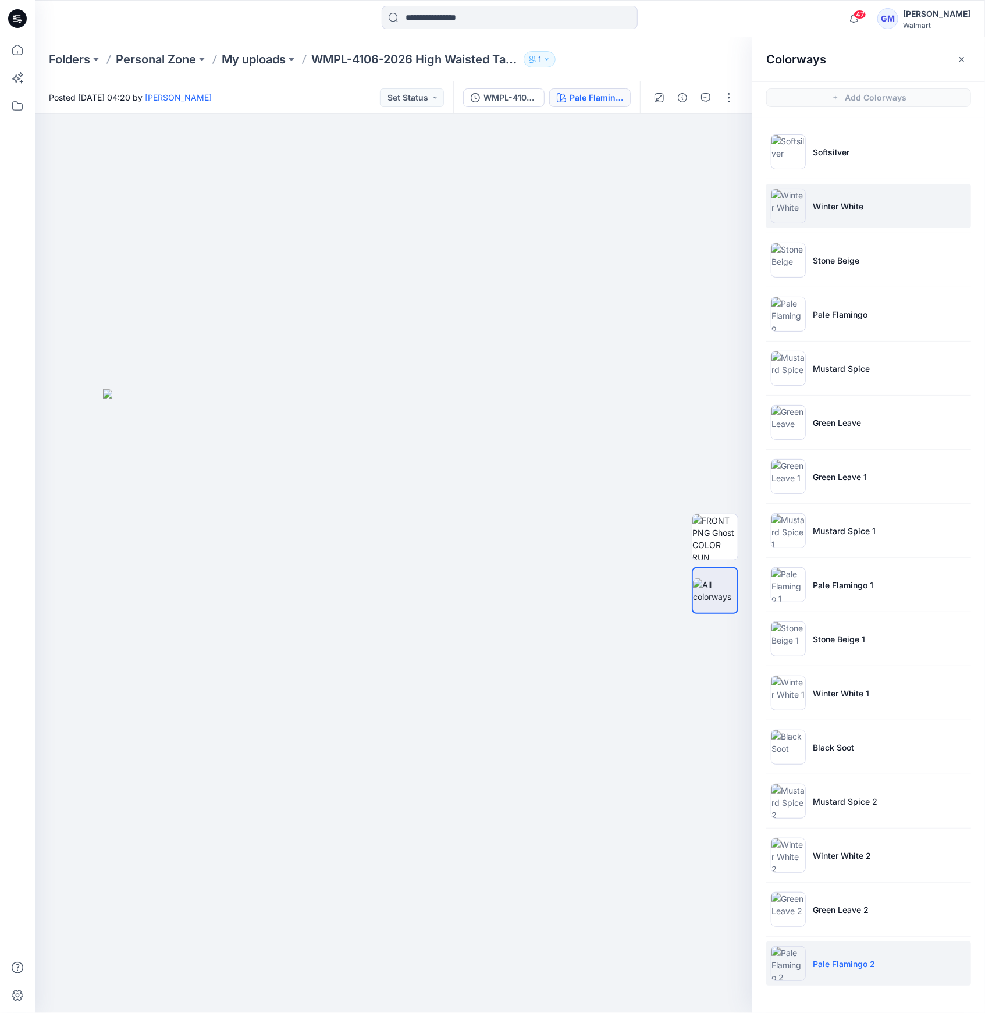
click at [793, 205] on img at bounding box center [788, 206] width 35 height 35
click at [787, 218] on img at bounding box center [788, 206] width 35 height 35
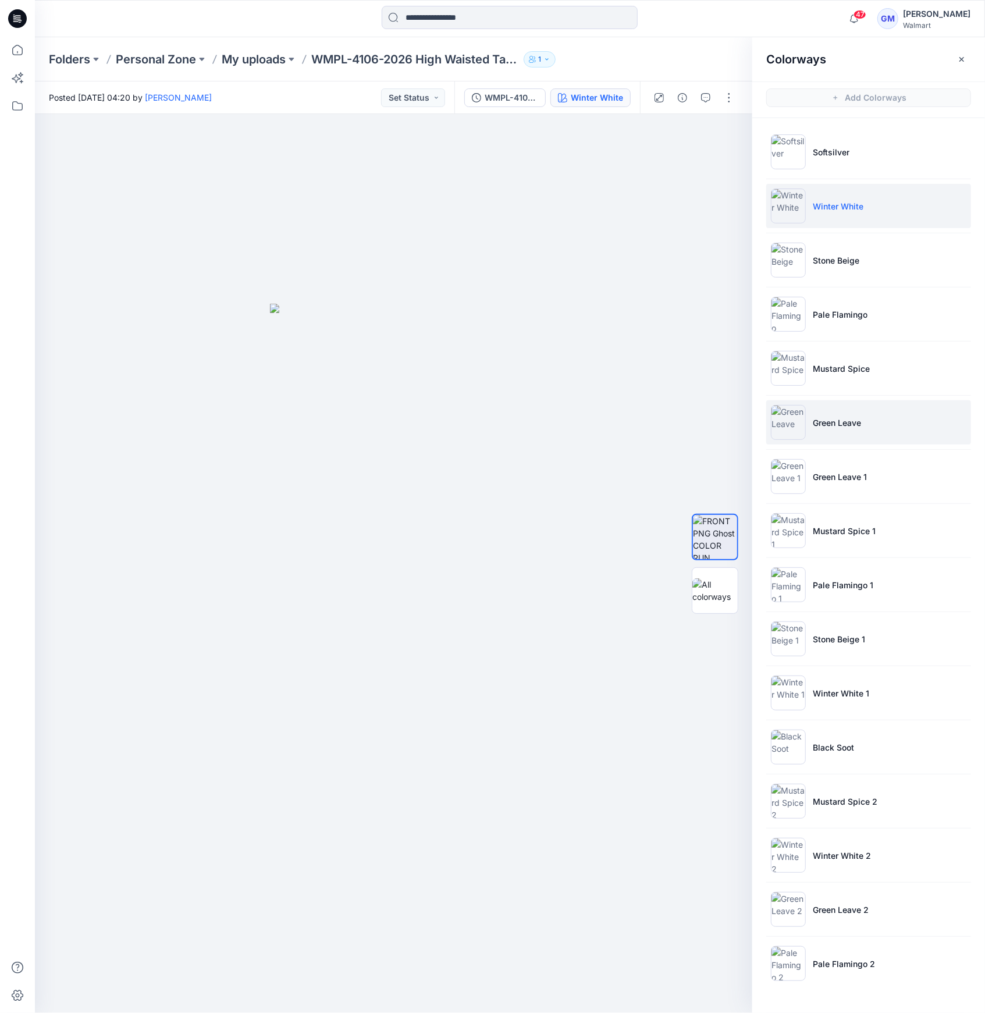
click at [795, 412] on img at bounding box center [788, 422] width 35 height 35
click at [790, 420] on img at bounding box center [788, 422] width 35 height 35
click at [805, 149] on img at bounding box center [788, 151] width 35 height 35
click at [810, 149] on li "Softsilver" at bounding box center [869, 152] width 205 height 44
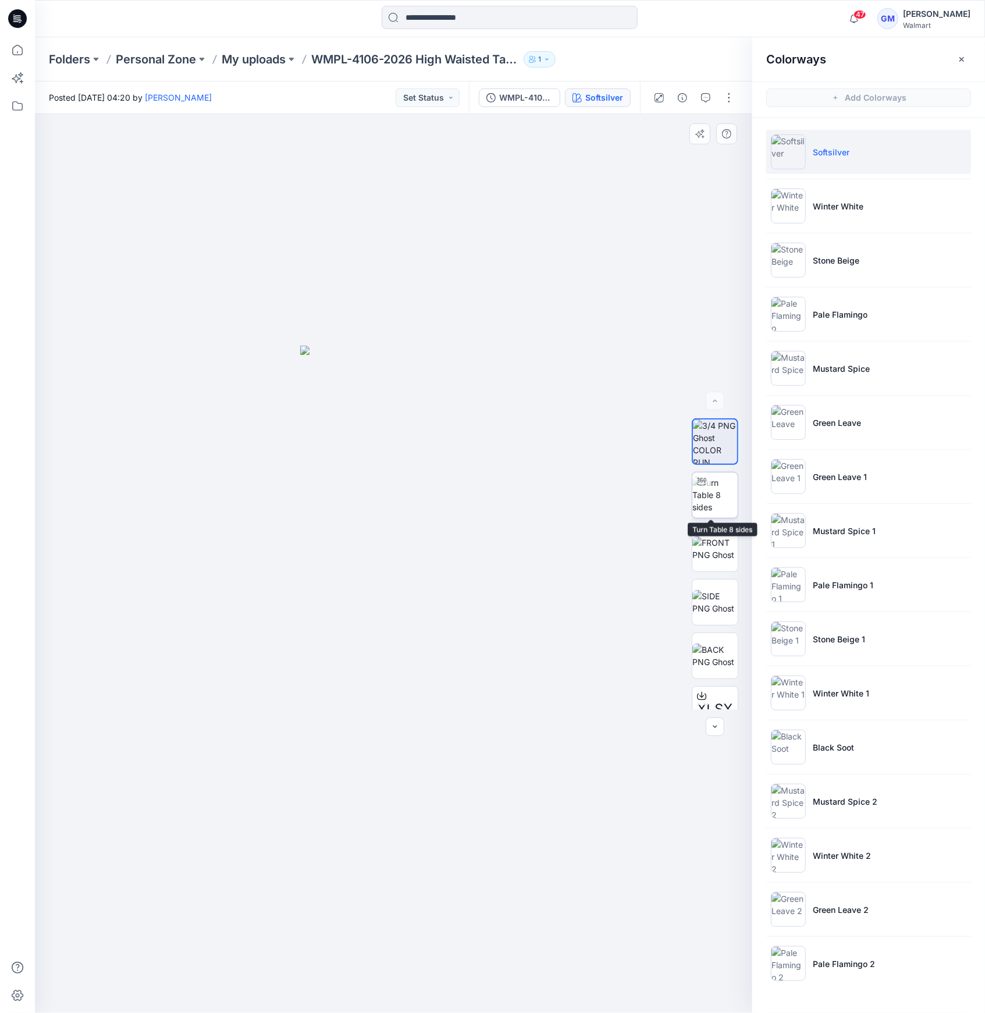
click at [705, 484] on div at bounding box center [702, 482] width 19 height 19
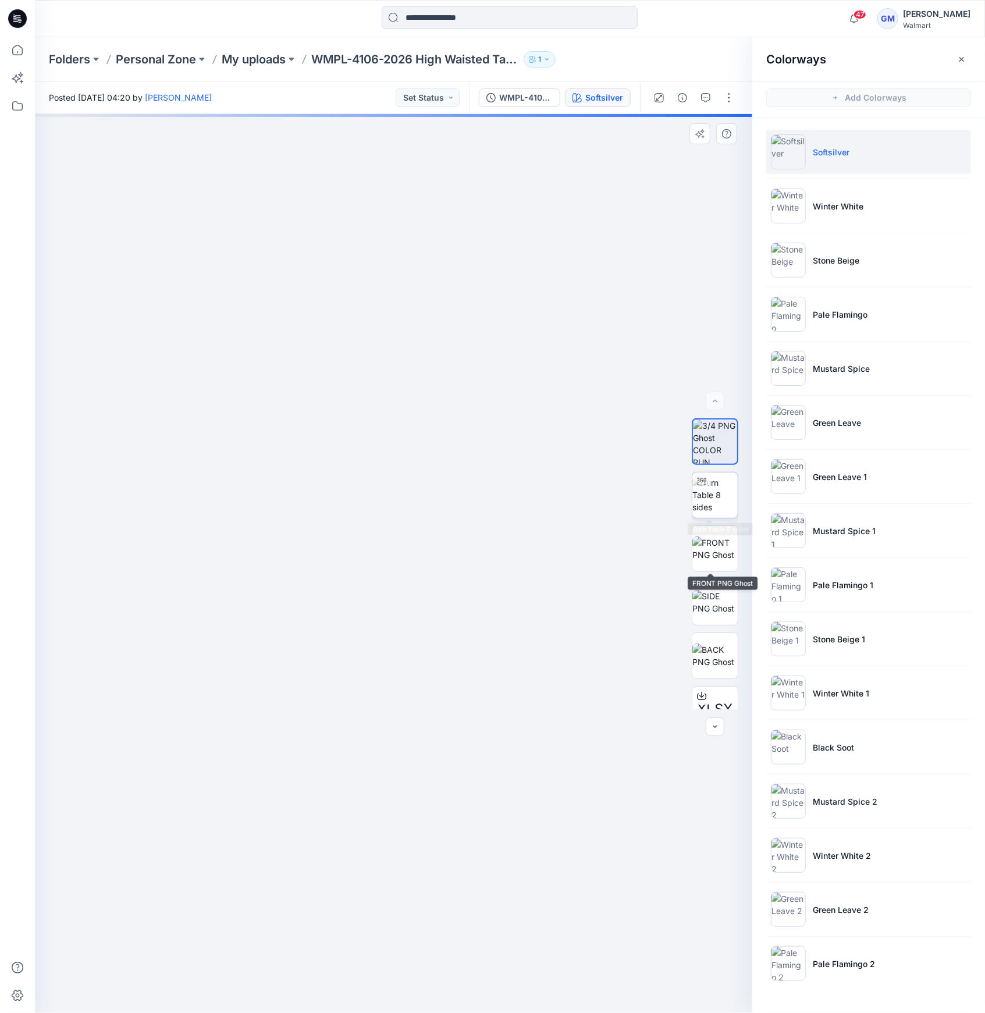
click at [723, 506] on img at bounding box center [715, 495] width 45 height 37
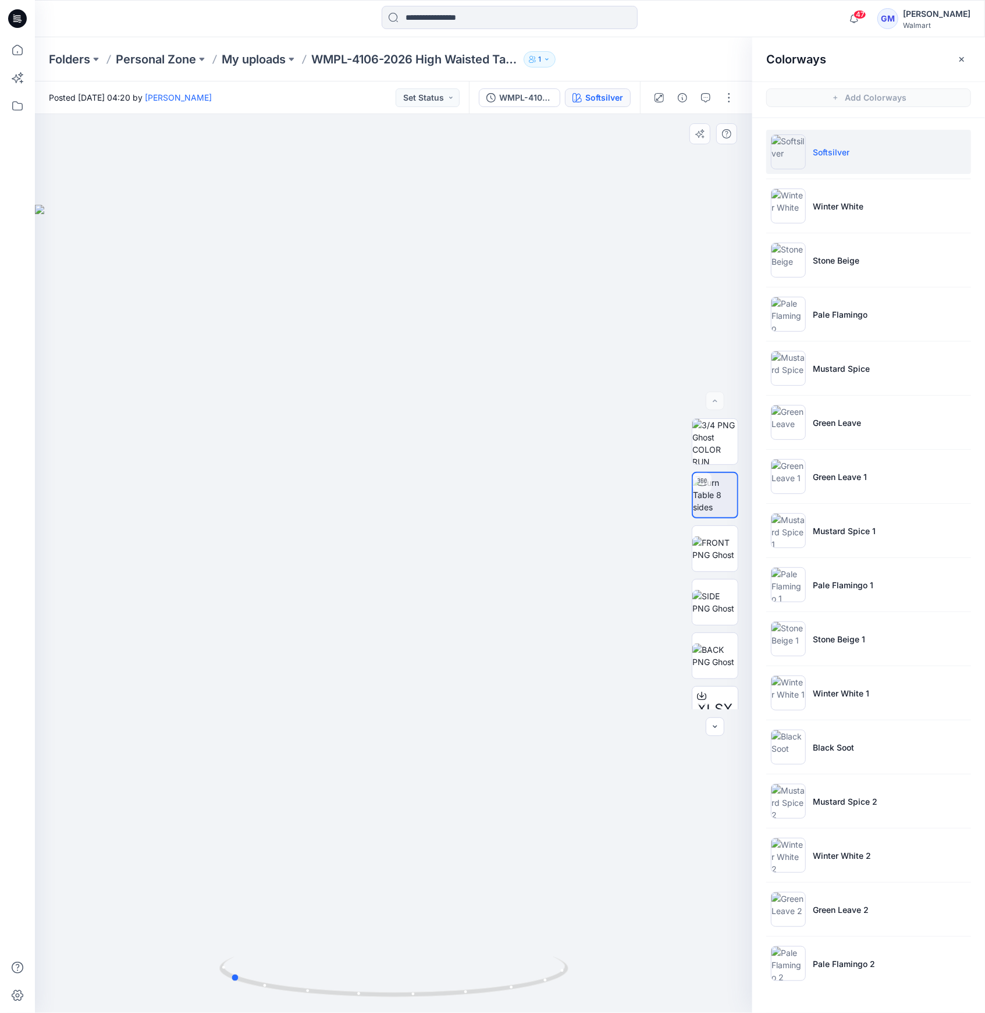
drag, startPoint x: 387, startPoint y: 998, endPoint x: 454, endPoint y: 910, distance: 110.5
click at [225, 1001] on div at bounding box center [394, 563] width 718 height 899
drag, startPoint x: 335, startPoint y: 991, endPoint x: 483, endPoint y: 984, distance: 147.4
click at [483, 984] on icon at bounding box center [395, 979] width 352 height 44
drag, startPoint x: 349, startPoint y: 994, endPoint x: 233, endPoint y: 994, distance: 116.4
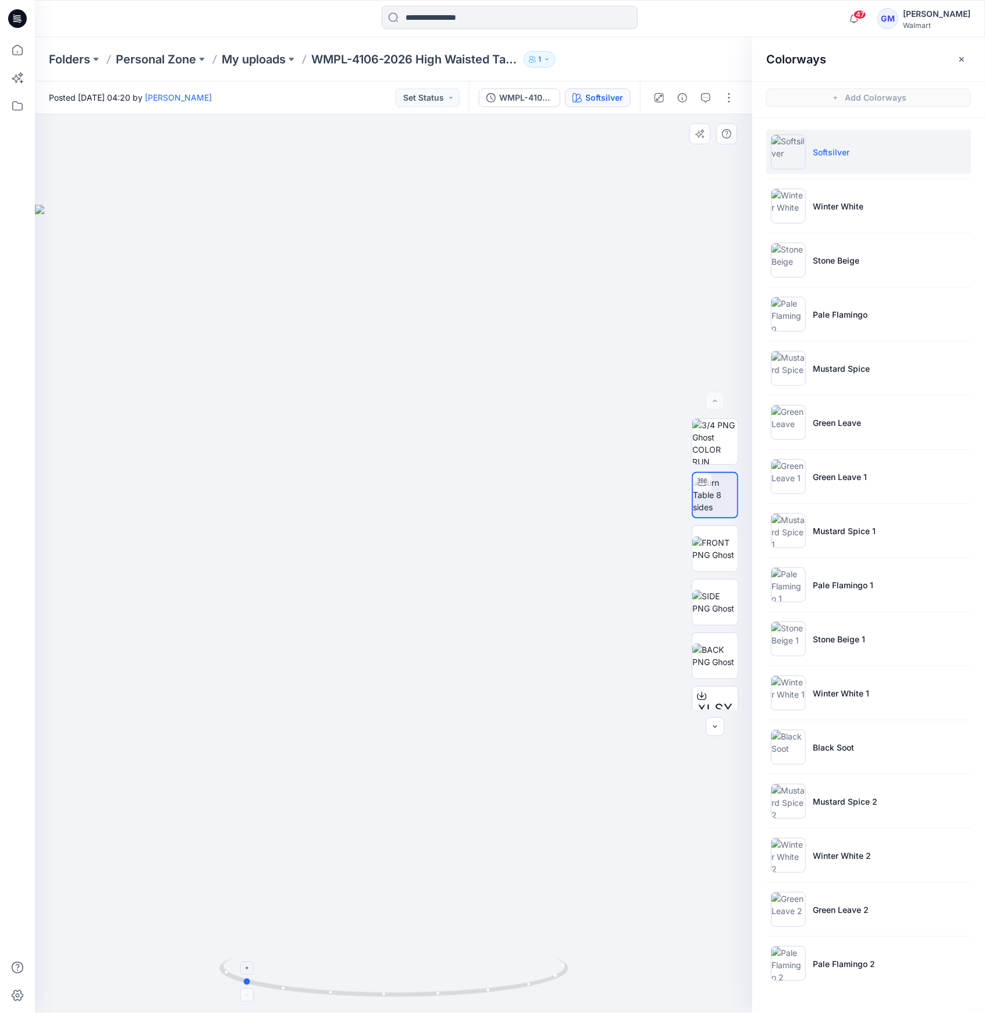
click at [233, 994] on icon at bounding box center [395, 979] width 352 height 44
drag, startPoint x: 477, startPoint y: 1000, endPoint x: 647, endPoint y: 996, distance: 170.0
click at [647, 996] on div at bounding box center [394, 563] width 718 height 899
click at [796, 960] on img at bounding box center [788, 963] width 35 height 35
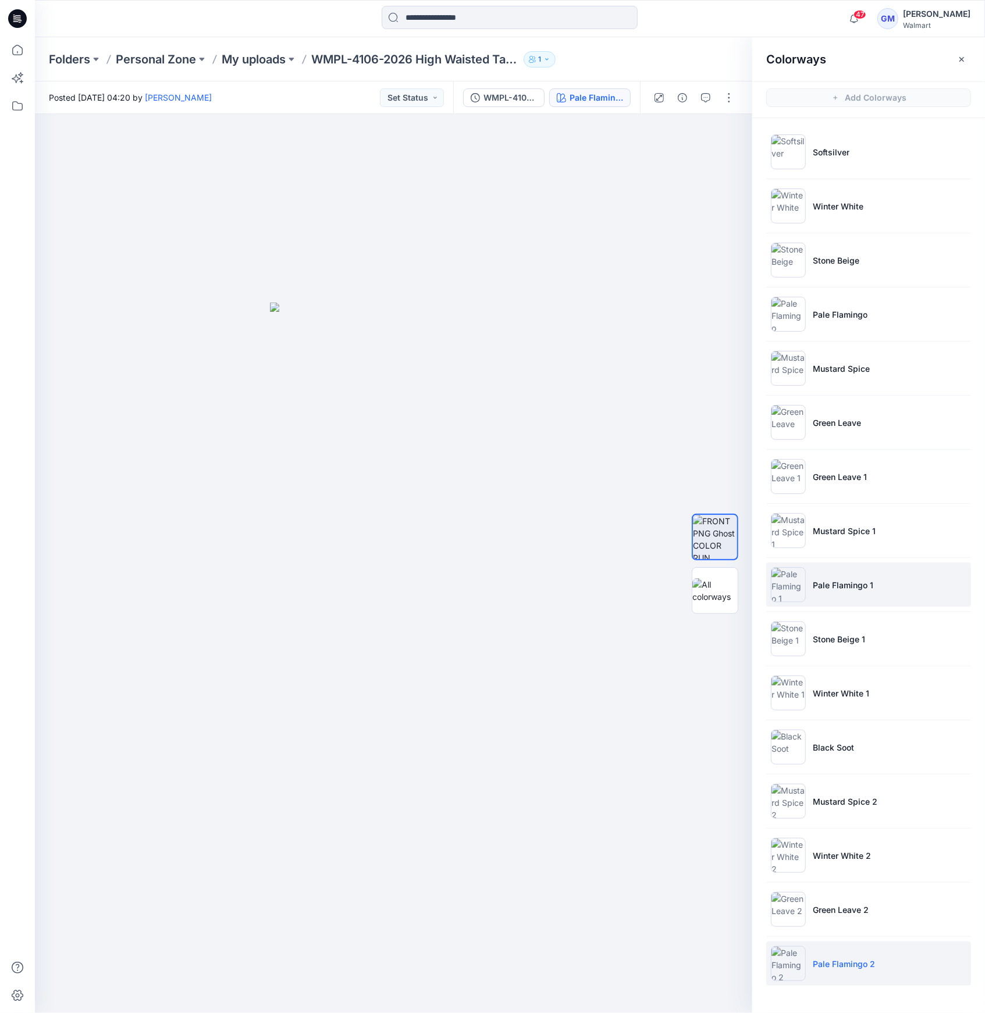
click at [825, 581] on p "Pale Flamingo 1" at bounding box center [843, 585] width 61 height 12
click at [820, 585] on p "Pale Flamingo 1" at bounding box center [843, 585] width 61 height 12
click at [796, 959] on img at bounding box center [788, 963] width 35 height 35
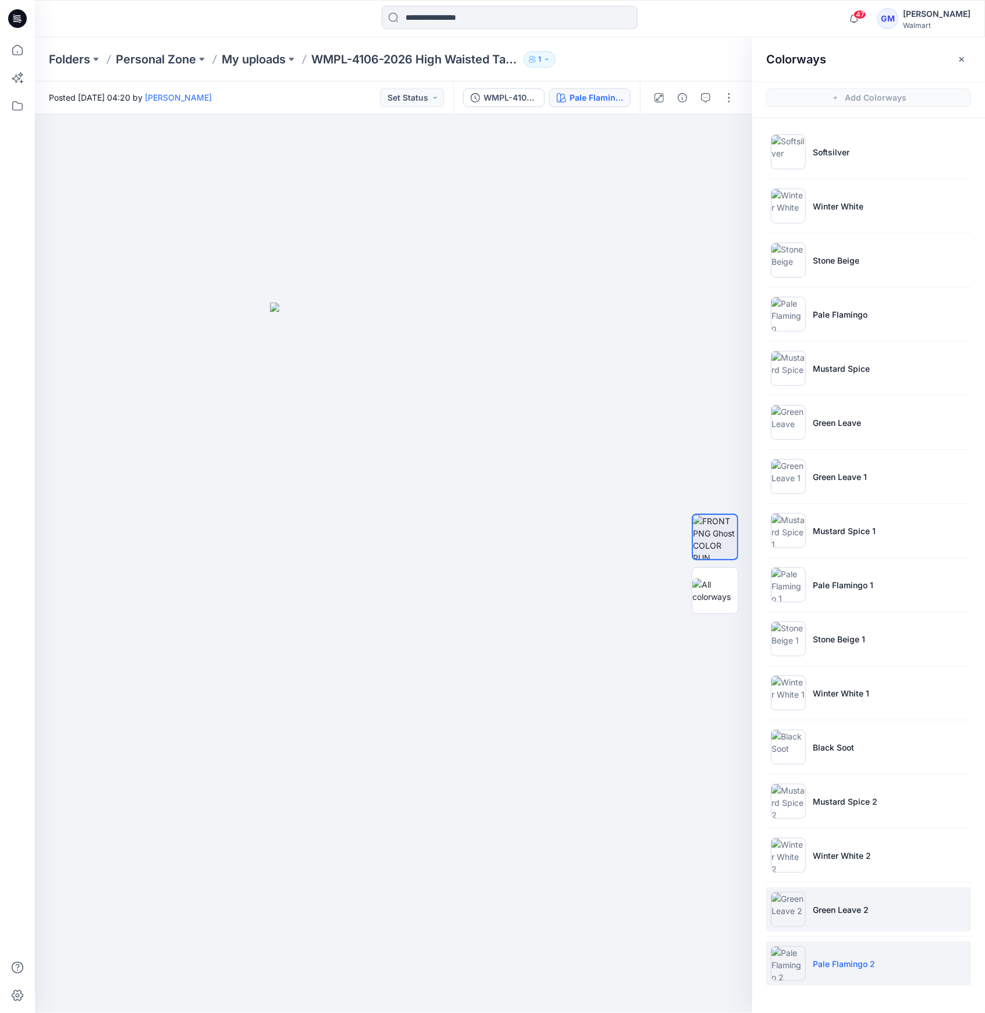
click at [806, 917] on img at bounding box center [788, 909] width 35 height 35
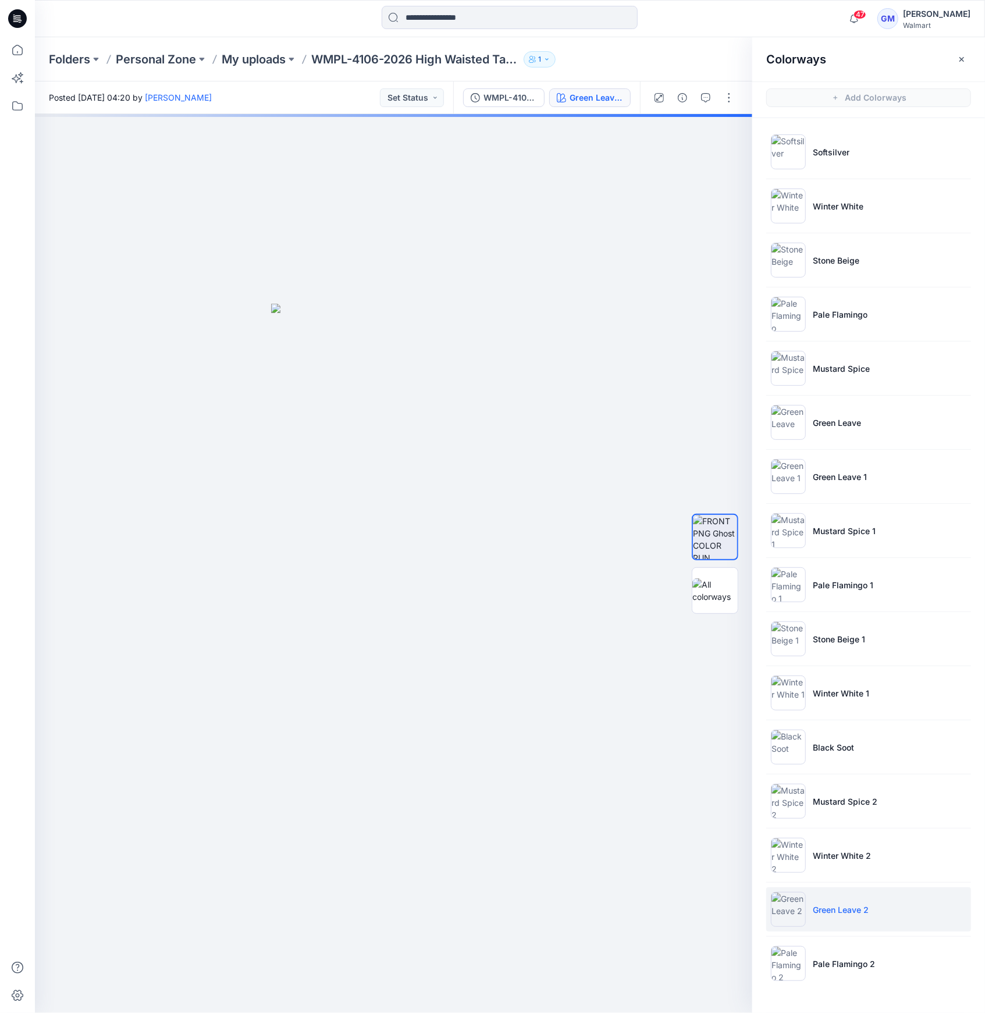
click at [795, 911] on img at bounding box center [788, 909] width 35 height 35
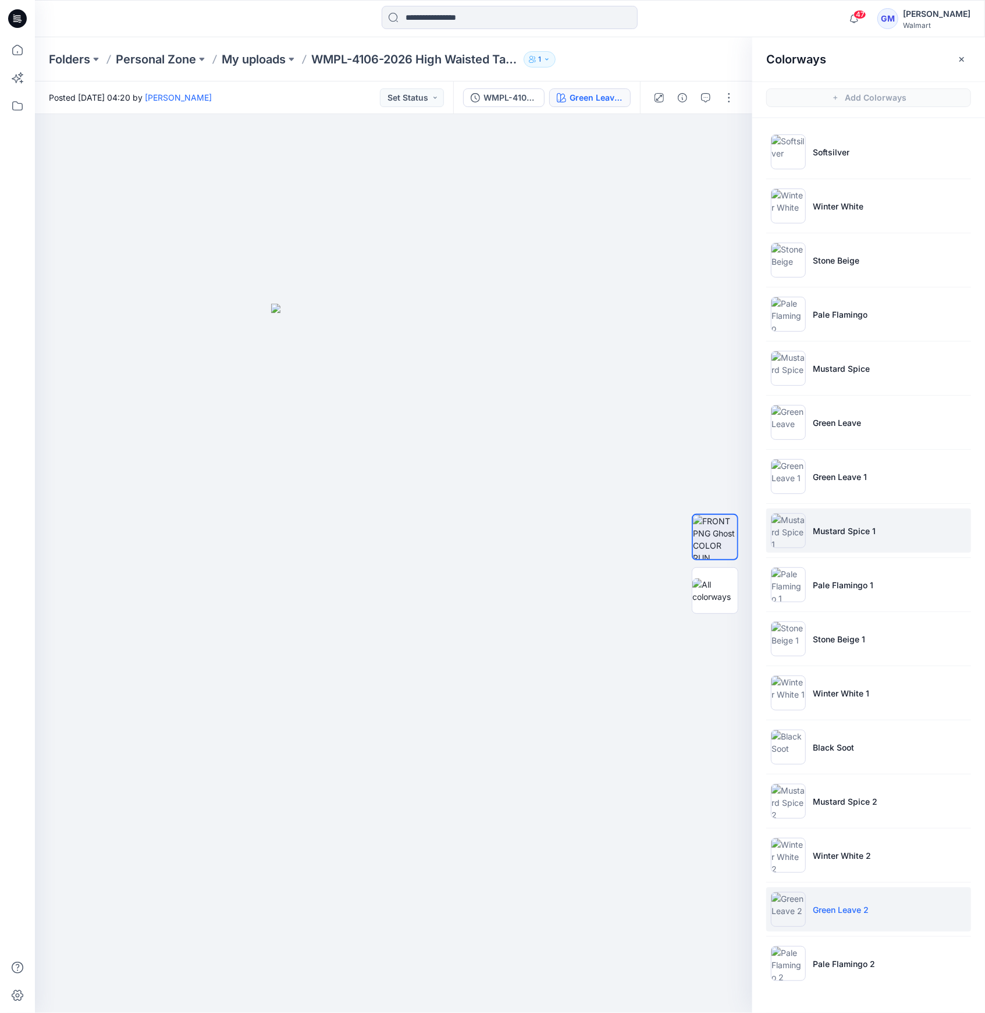
click at [857, 536] on p "Mustard Spice 1" at bounding box center [844, 531] width 63 height 12
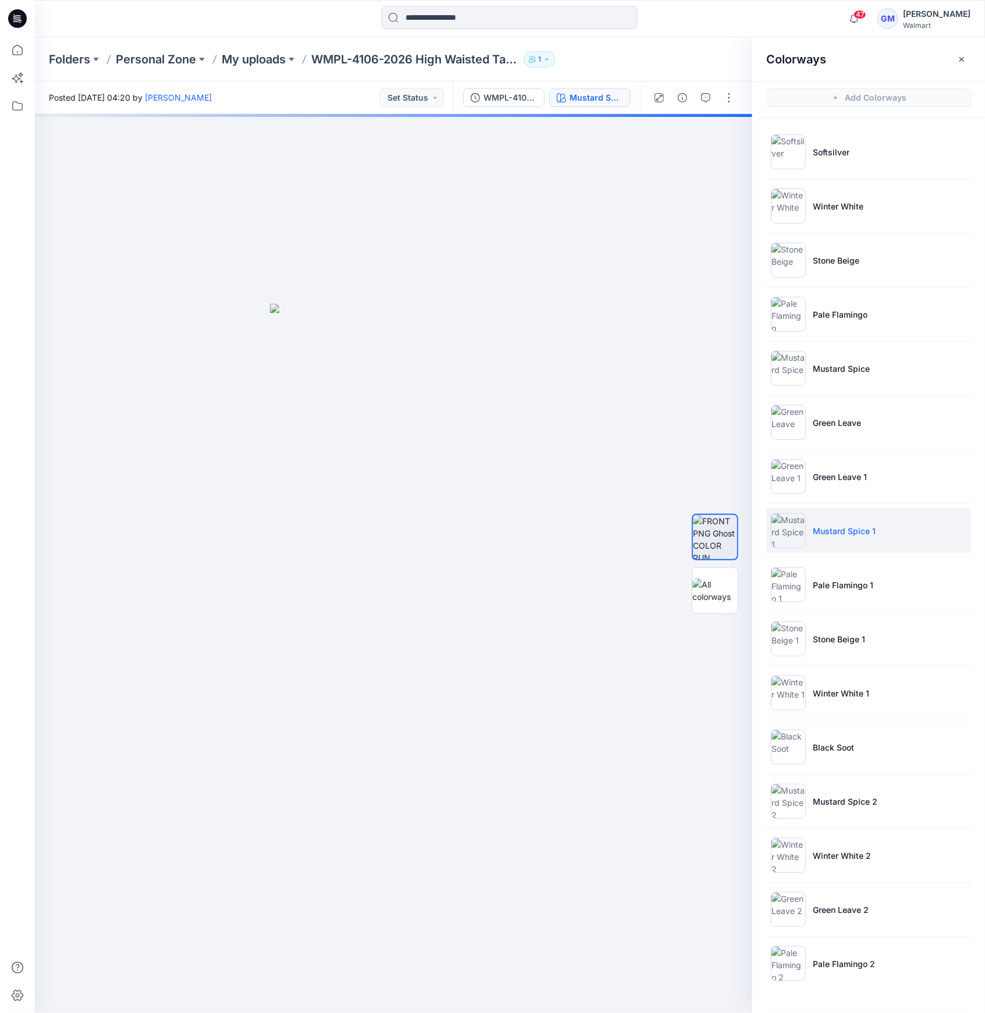
click at [850, 535] on p "Mustard Spice 1" at bounding box center [844, 531] width 63 height 12
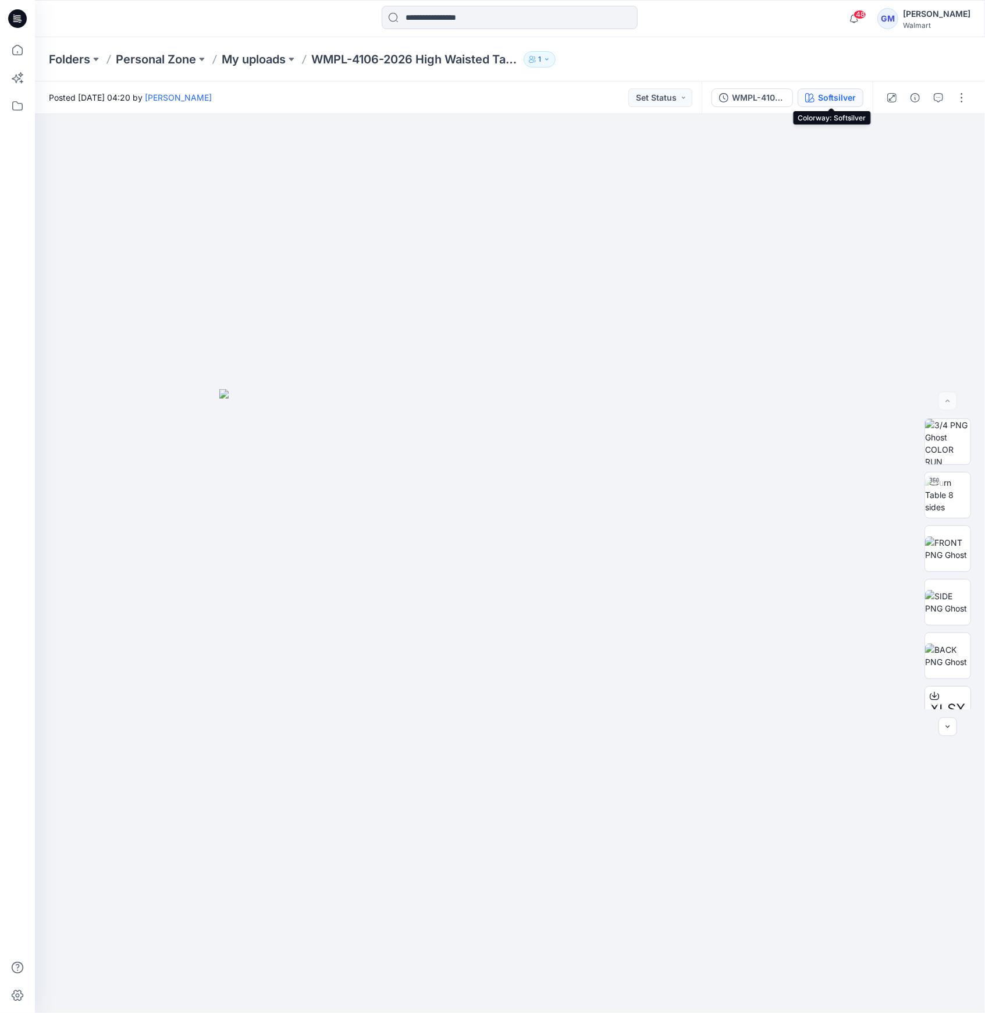
click at [825, 96] on div "Softsilver" at bounding box center [837, 97] width 38 height 13
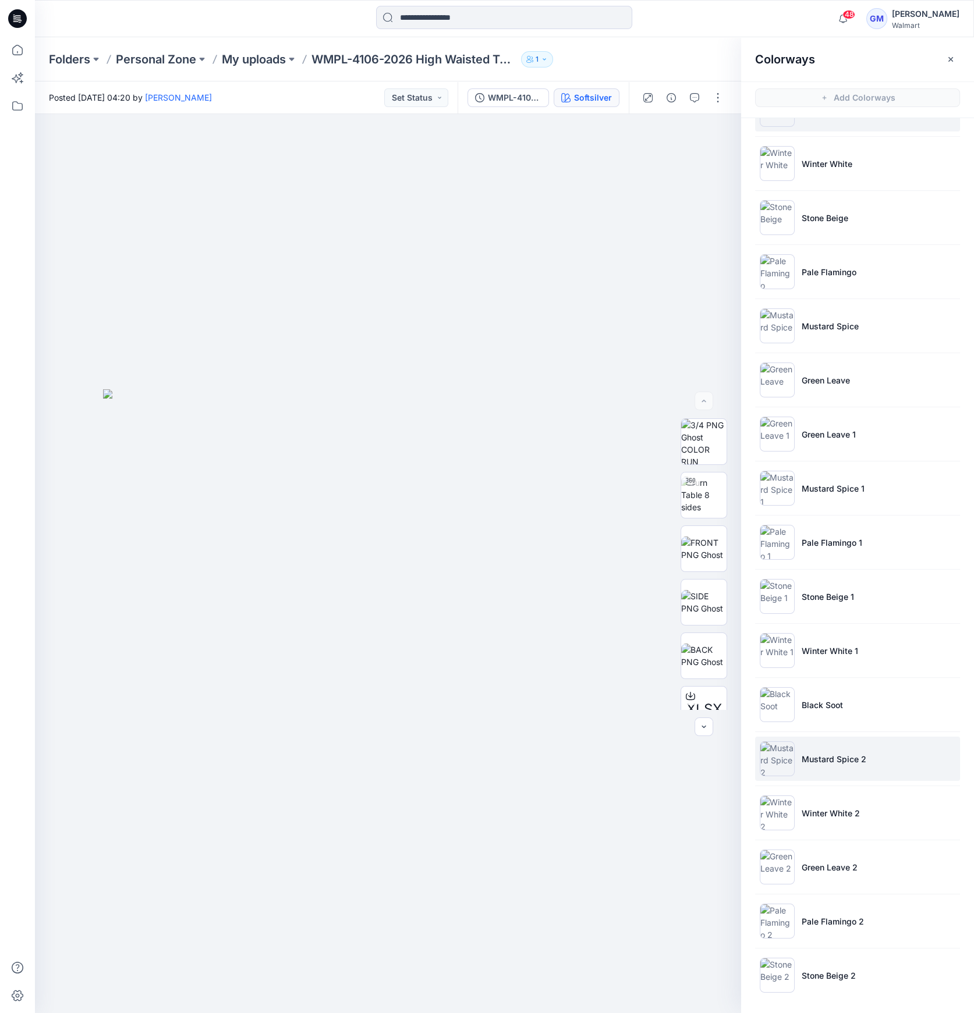
click at [772, 760] on img at bounding box center [777, 759] width 35 height 35
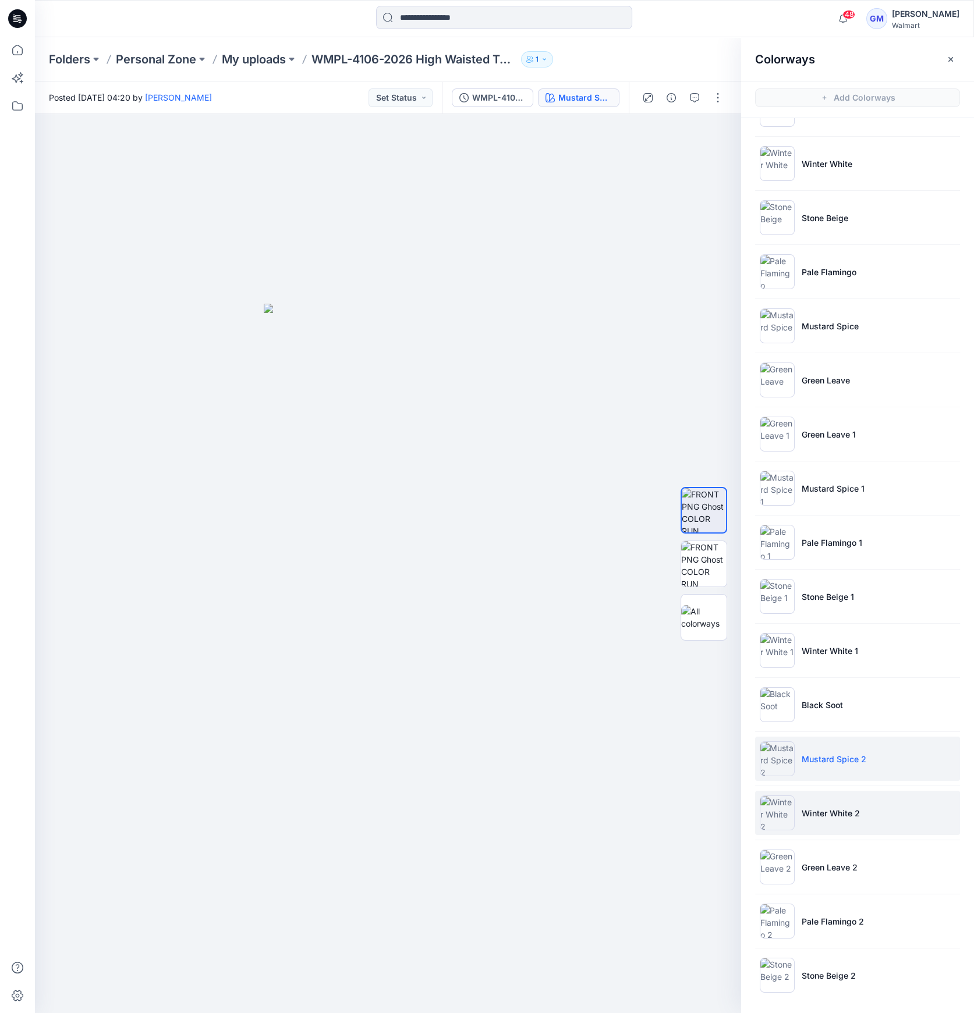
click at [811, 815] on p "Winter White 2" at bounding box center [830, 813] width 58 height 12
click at [825, 813] on p "Winter White 2" at bounding box center [830, 813] width 58 height 12
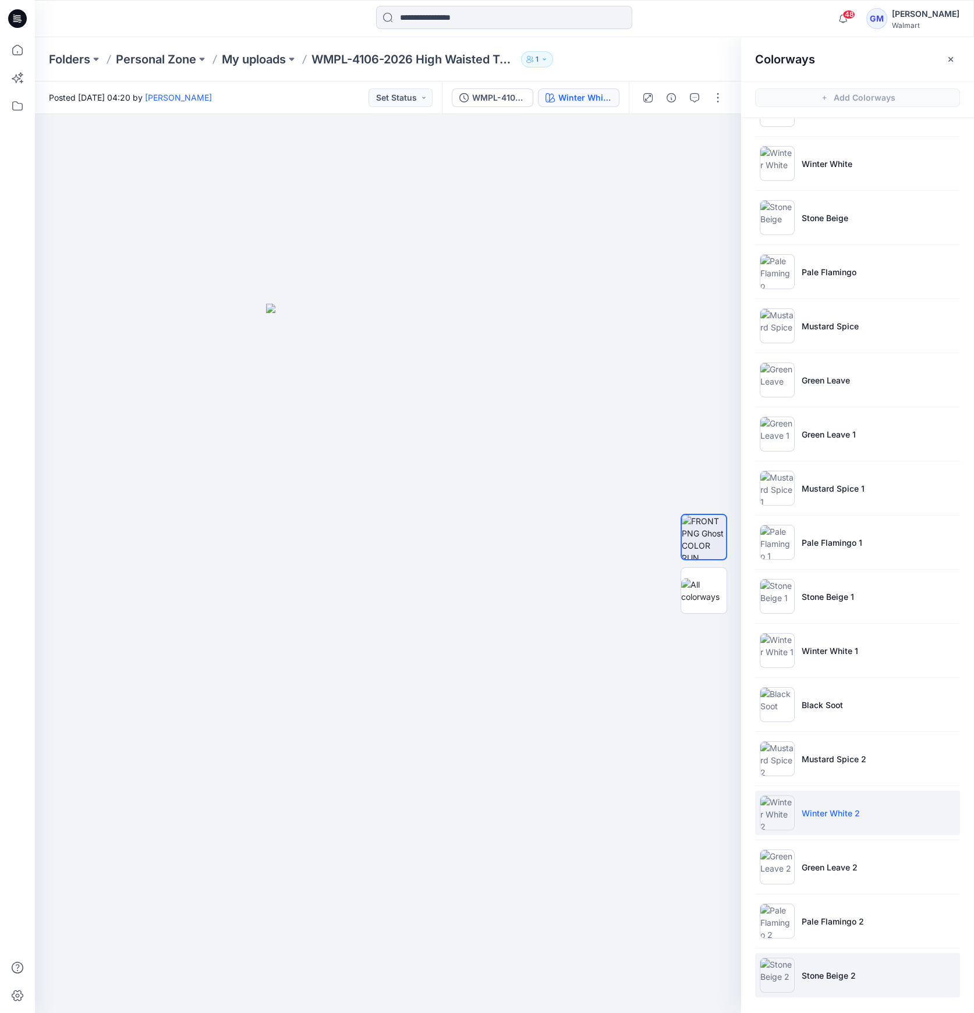
click at [773, 983] on img at bounding box center [777, 975] width 35 height 35
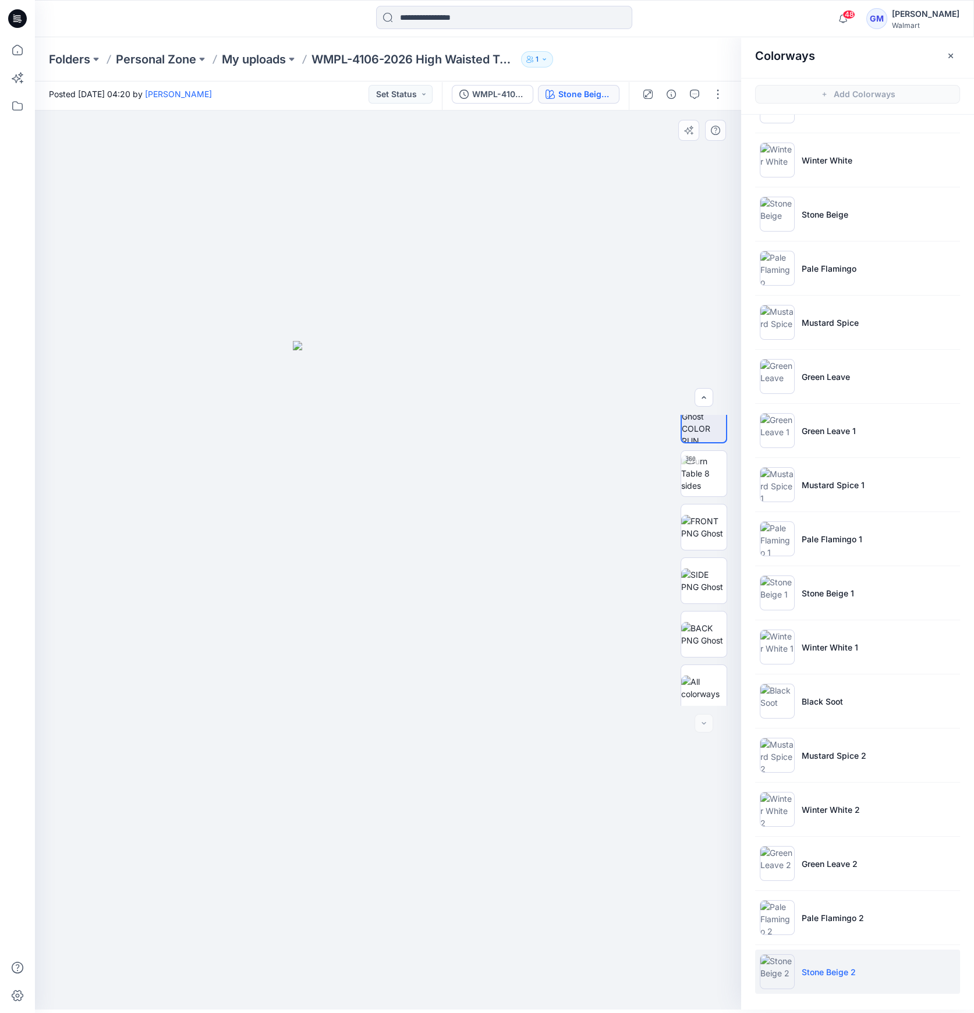
scroll to position [23, 0]
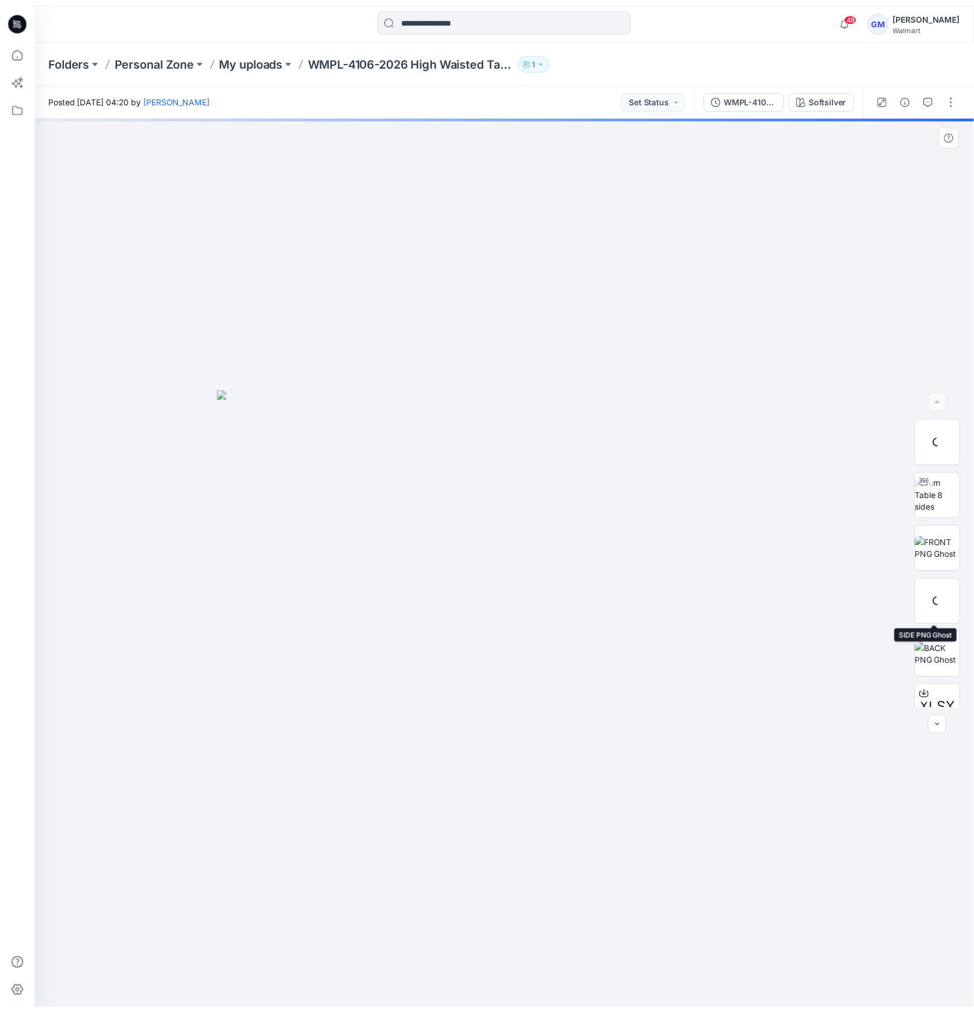
scroll to position [76, 0]
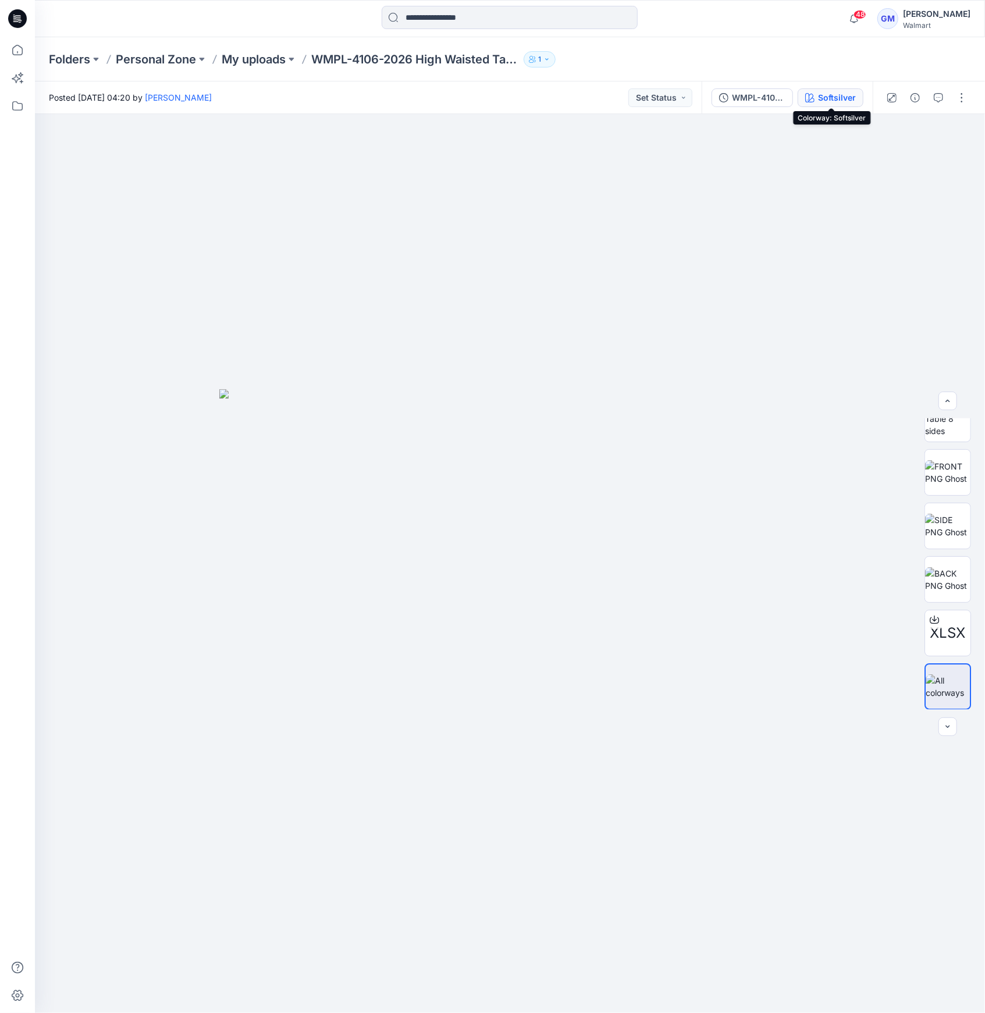
click at [843, 95] on div "Softsilver" at bounding box center [837, 97] width 38 height 13
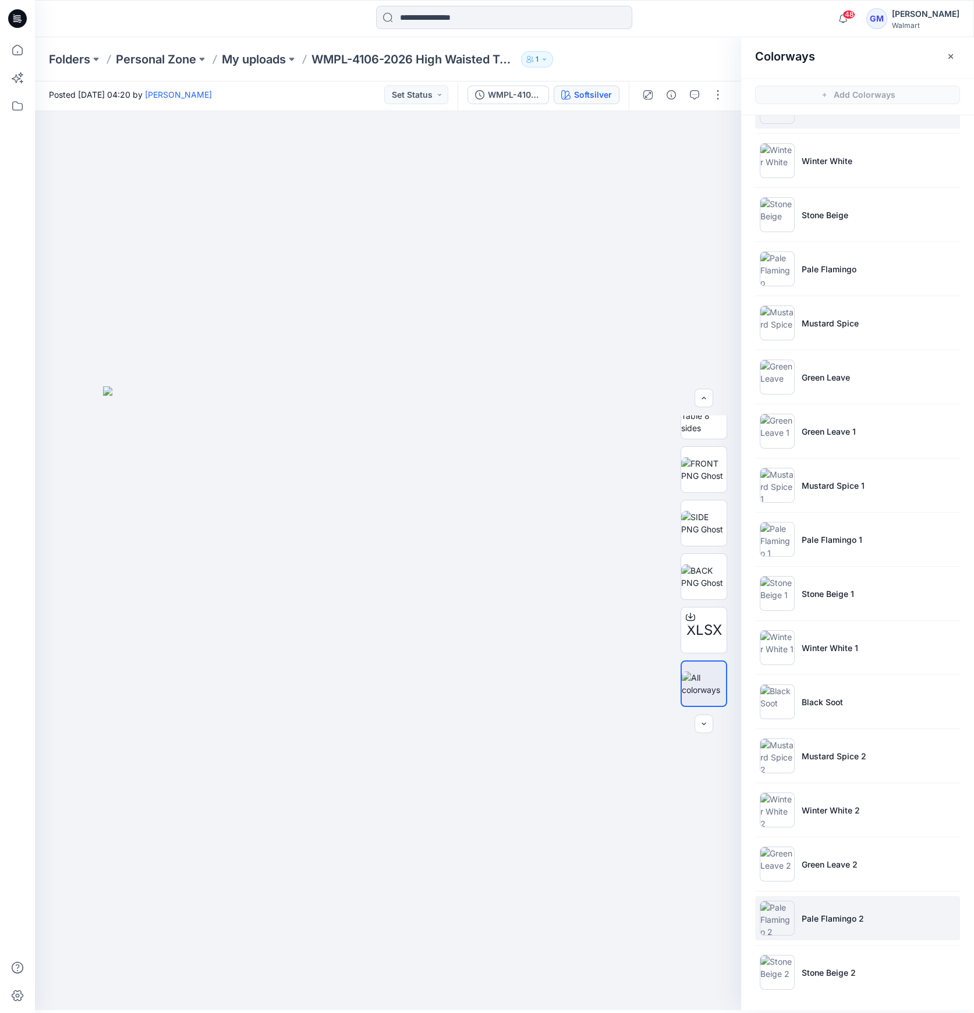
scroll to position [3, 0]
click at [774, 915] on img at bounding box center [777, 917] width 35 height 35
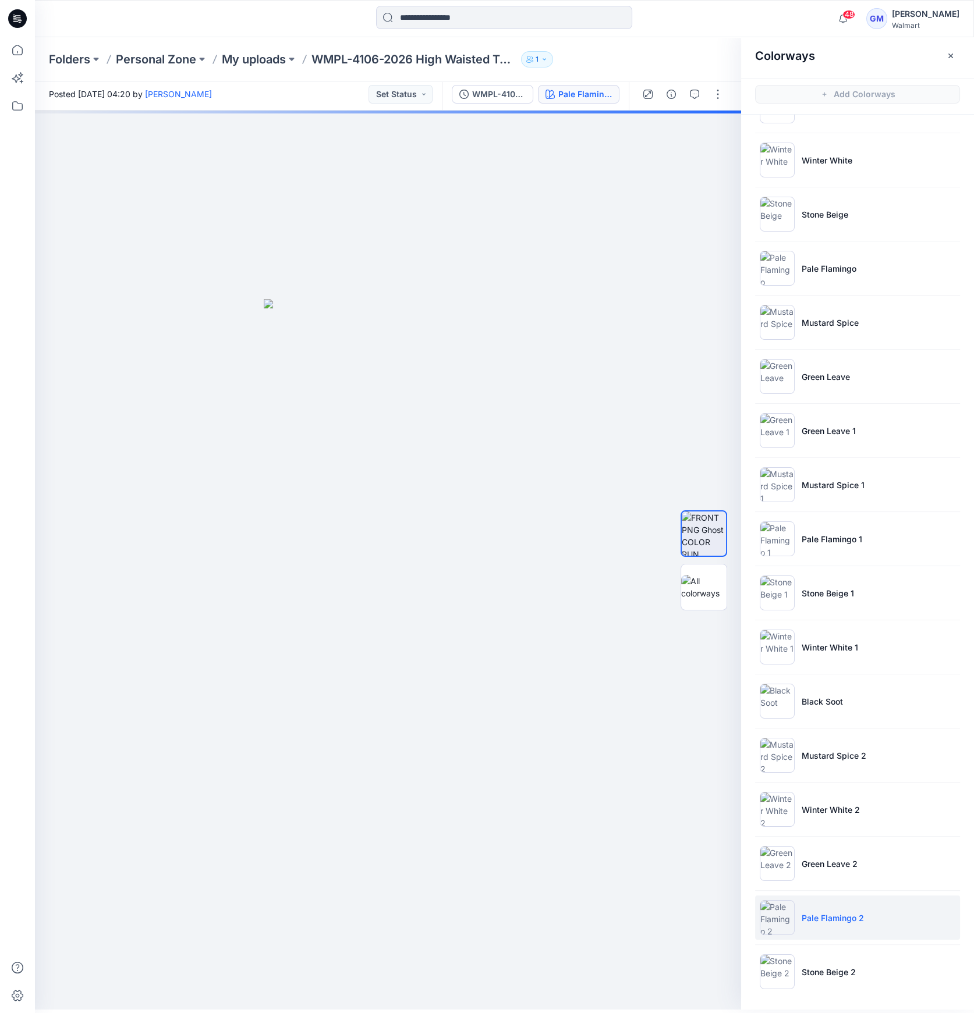
scroll to position [0, 0]
click at [771, 914] on img at bounding box center [777, 917] width 35 height 35
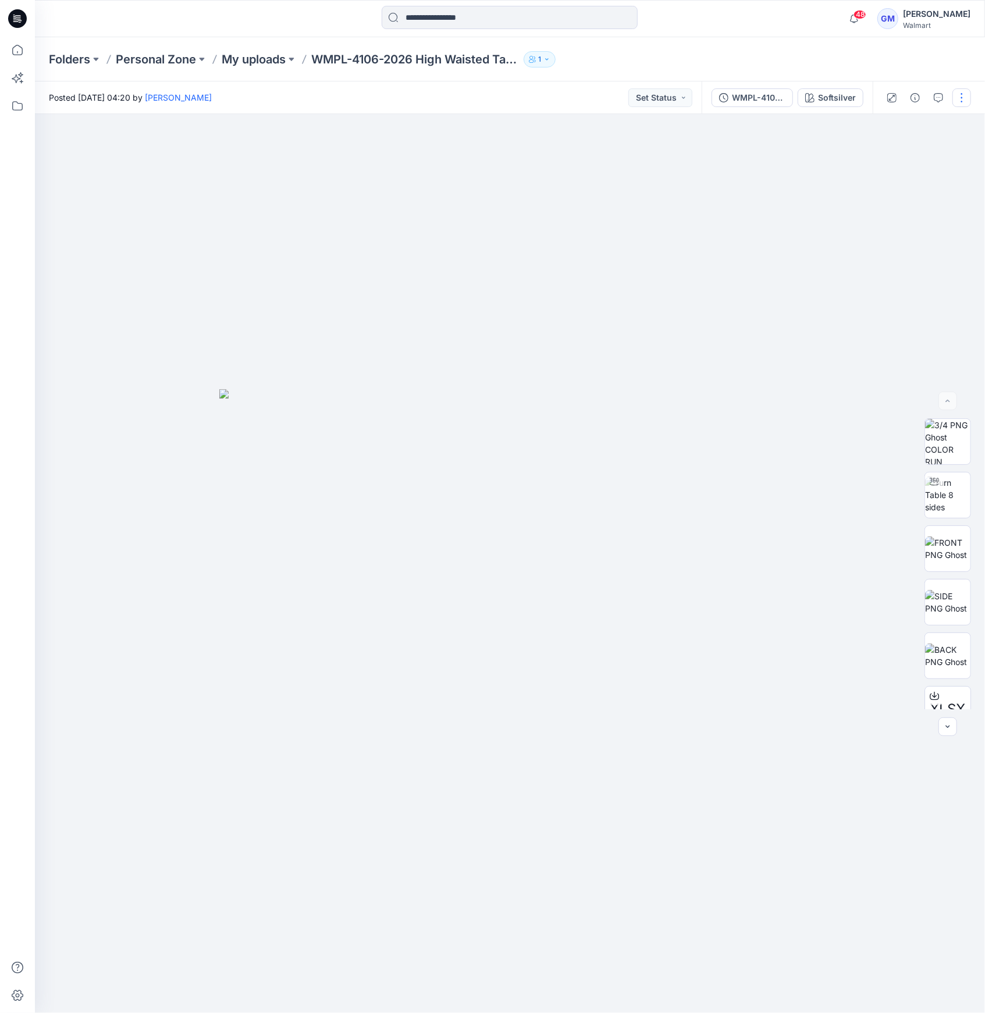
click at [963, 97] on button "button" at bounding box center [962, 97] width 19 height 19
click at [896, 151] on button "Edit" at bounding box center [913, 158] width 107 height 22
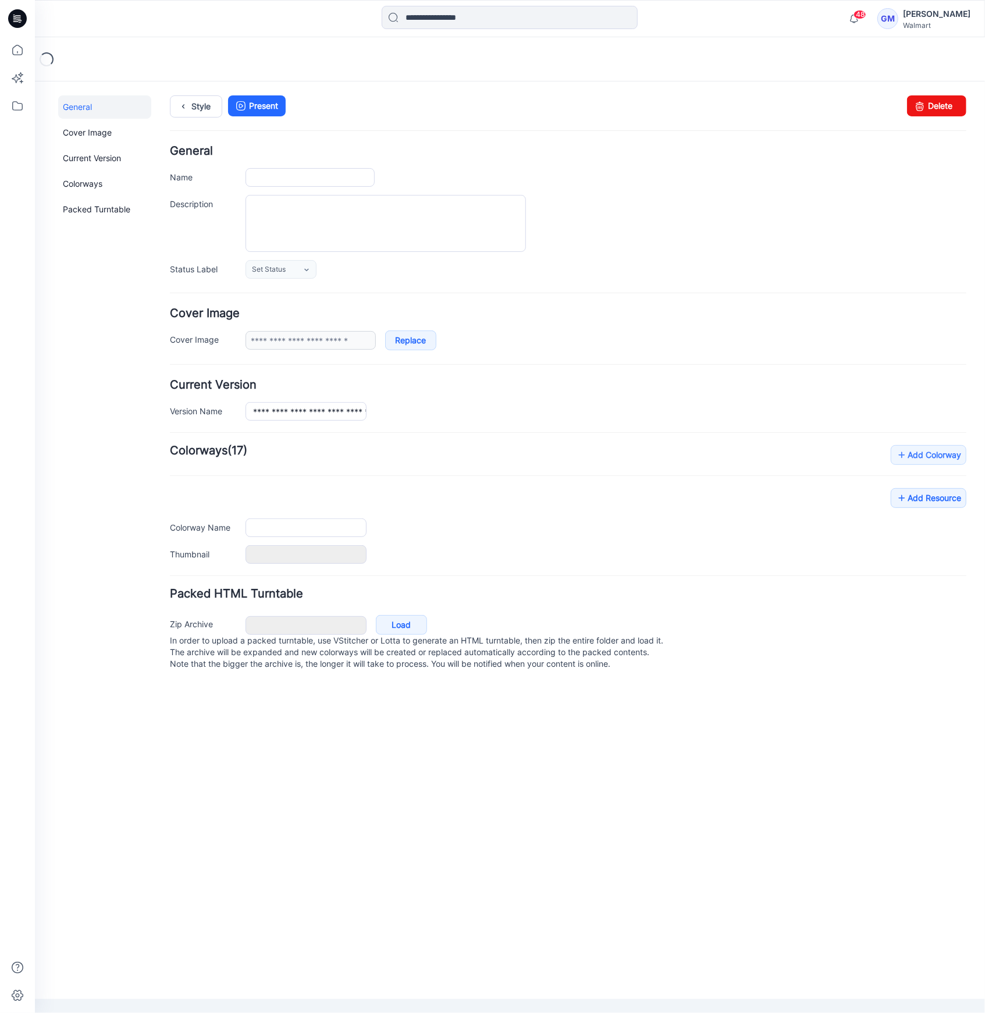
type input "**********"
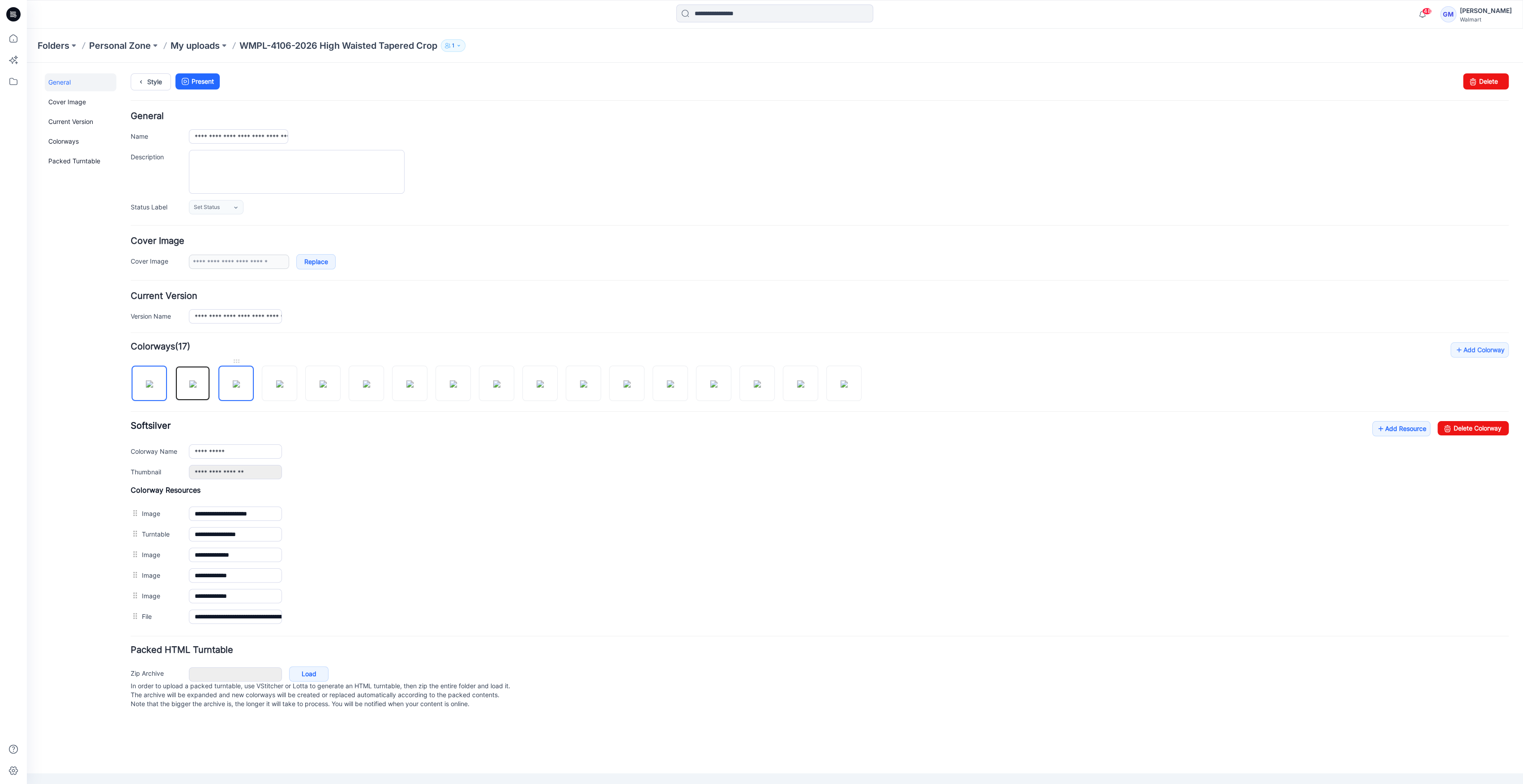
drag, startPoint x: 192, startPoint y: 381, endPoint x: 232, endPoint y: 388, distance: 40.6
click at [192, 381] on img at bounding box center [192, 384] width 7 height 7
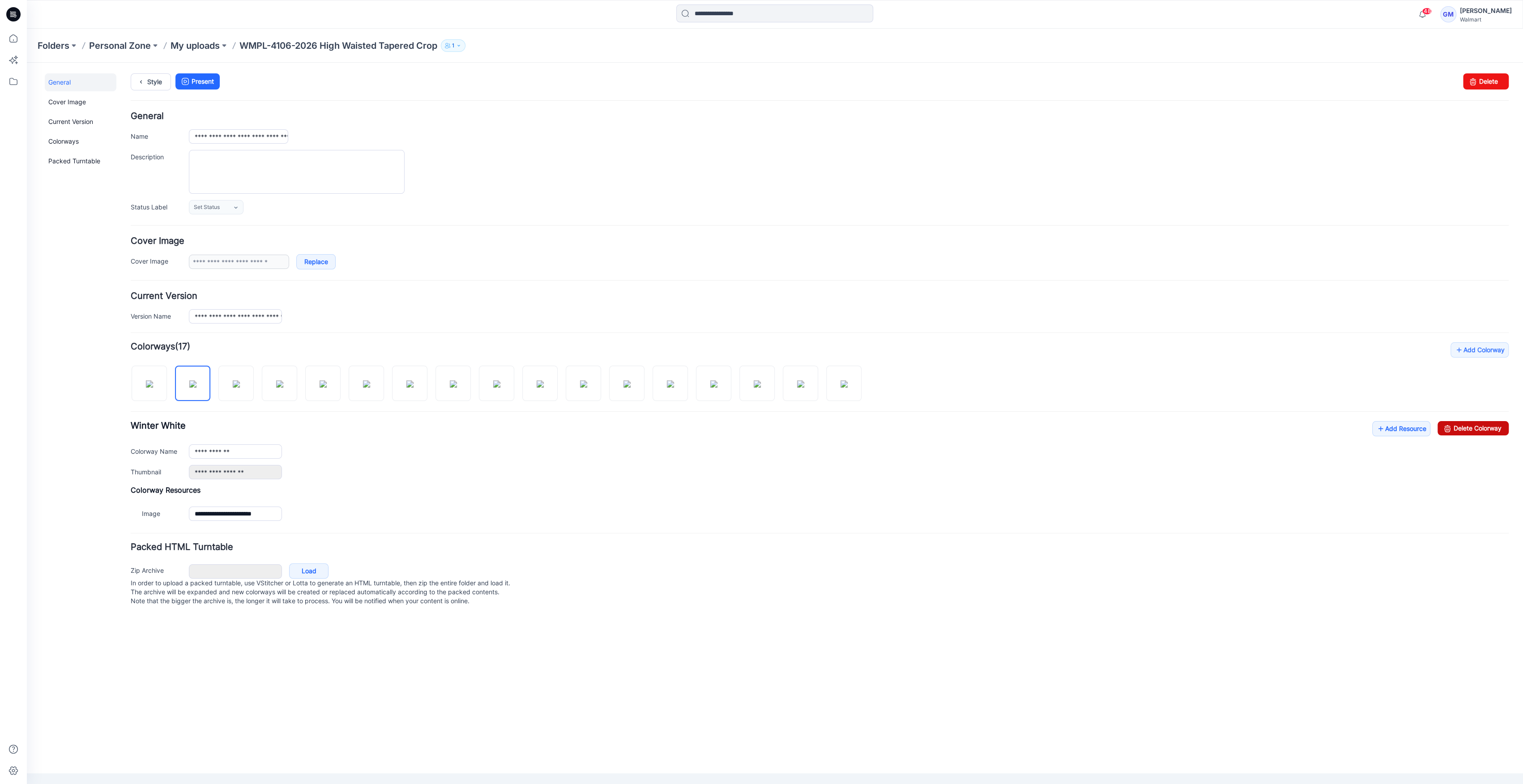
click at [757, 429] on link "Delete Colorway" at bounding box center [1473, 428] width 71 height 15
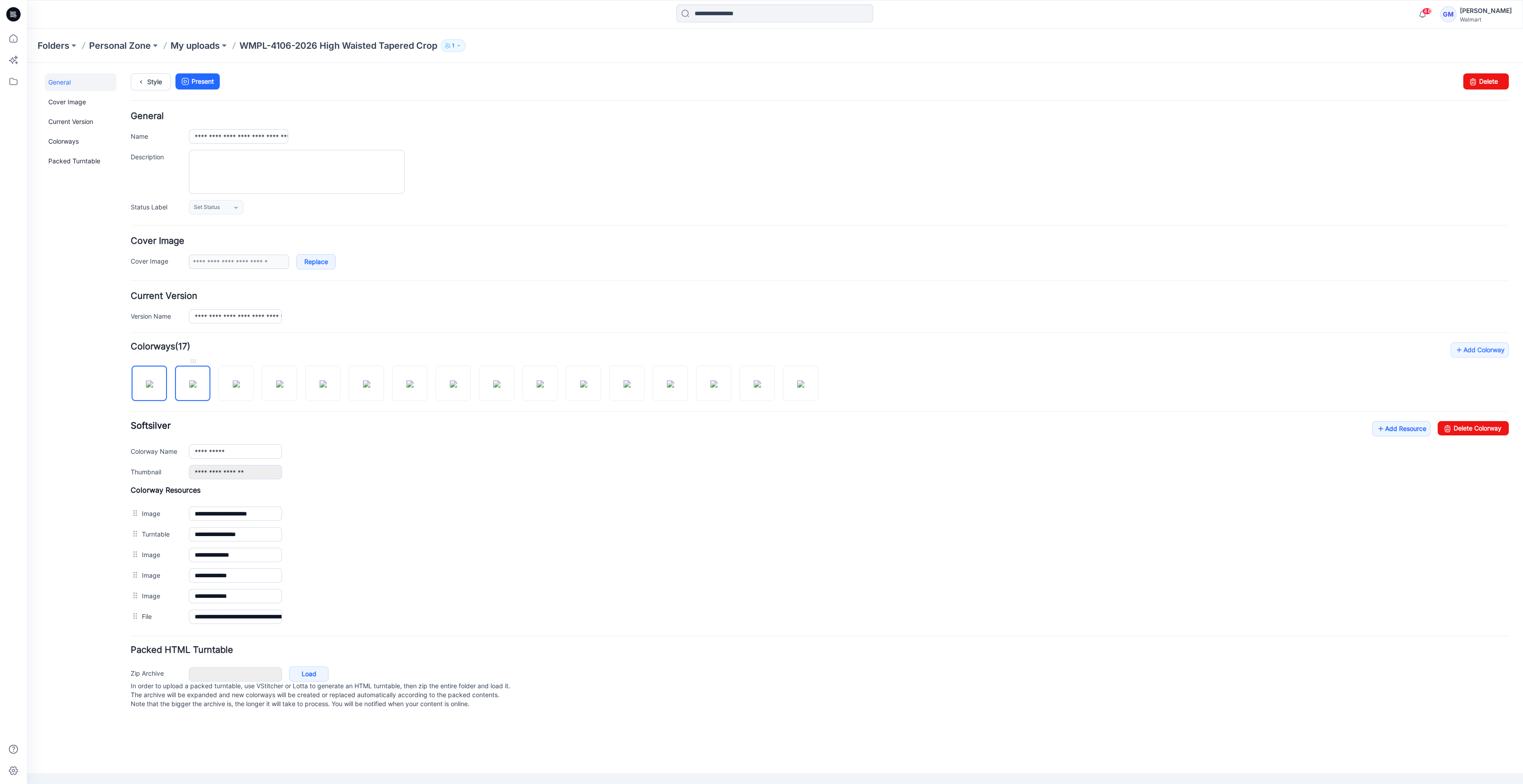
click at [193, 387] on img at bounding box center [192, 384] width 7 height 7
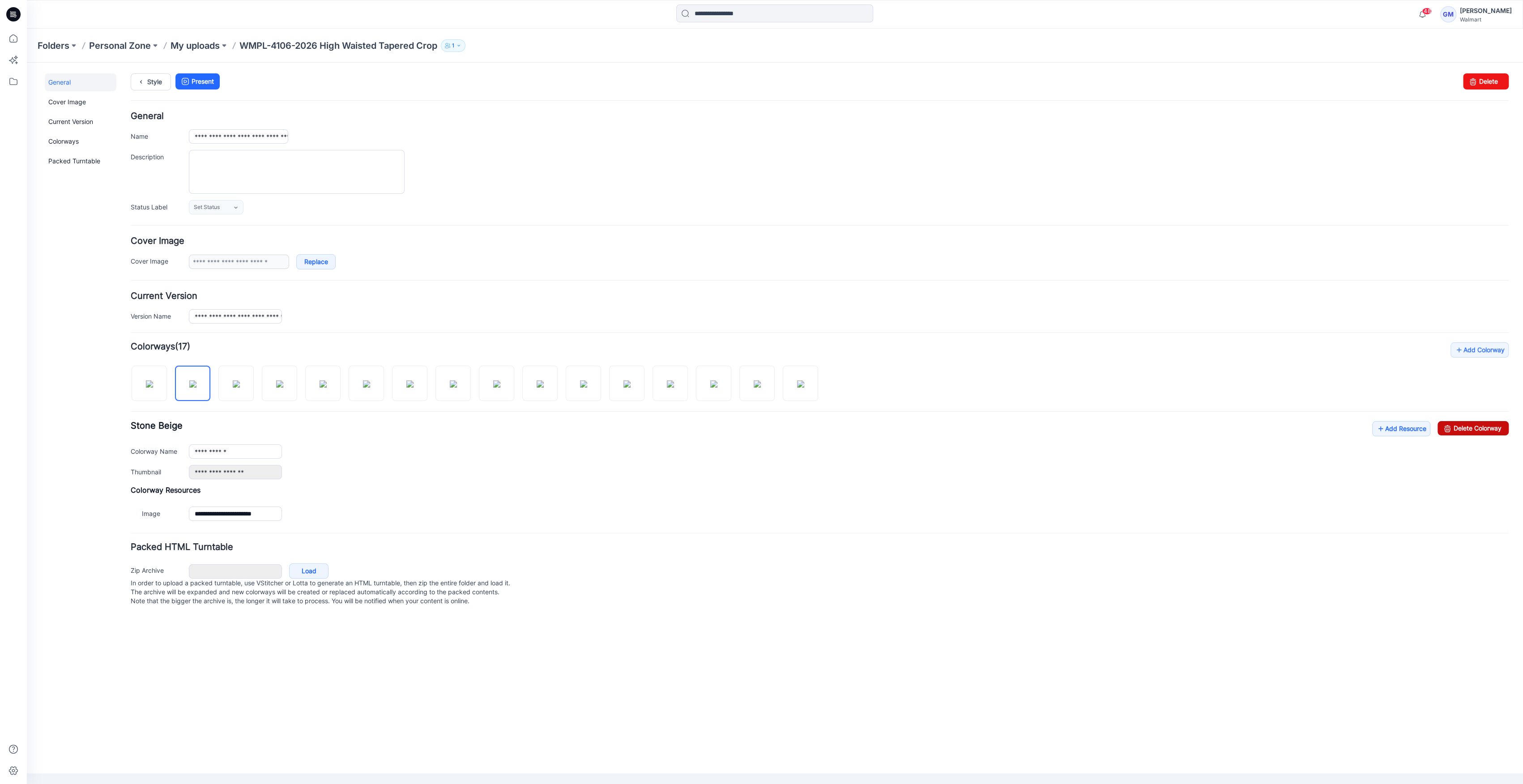
click at [757, 427] on link "Delete Colorway" at bounding box center [1473, 428] width 71 height 15
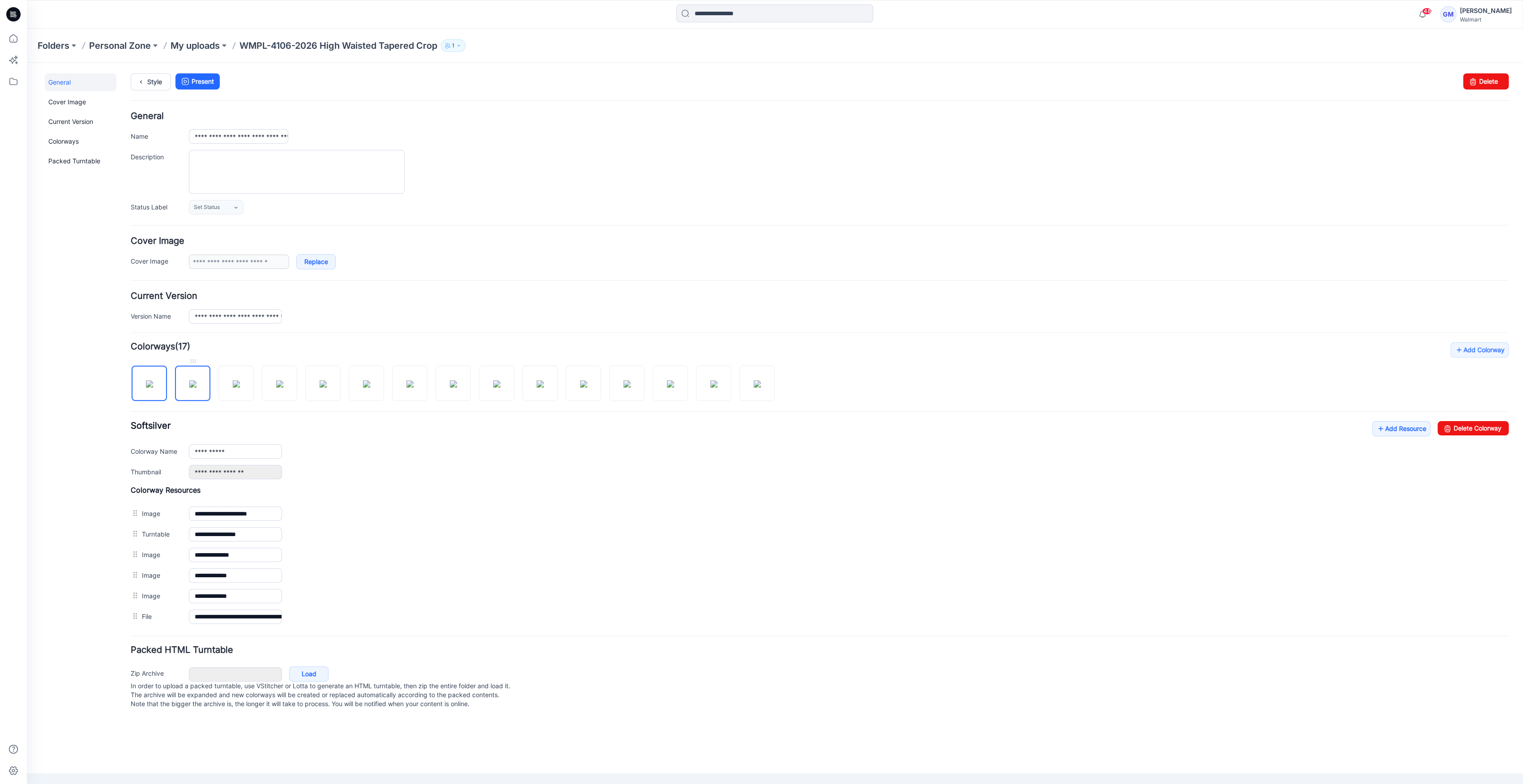
click at [191, 387] on img at bounding box center [192, 384] width 7 height 7
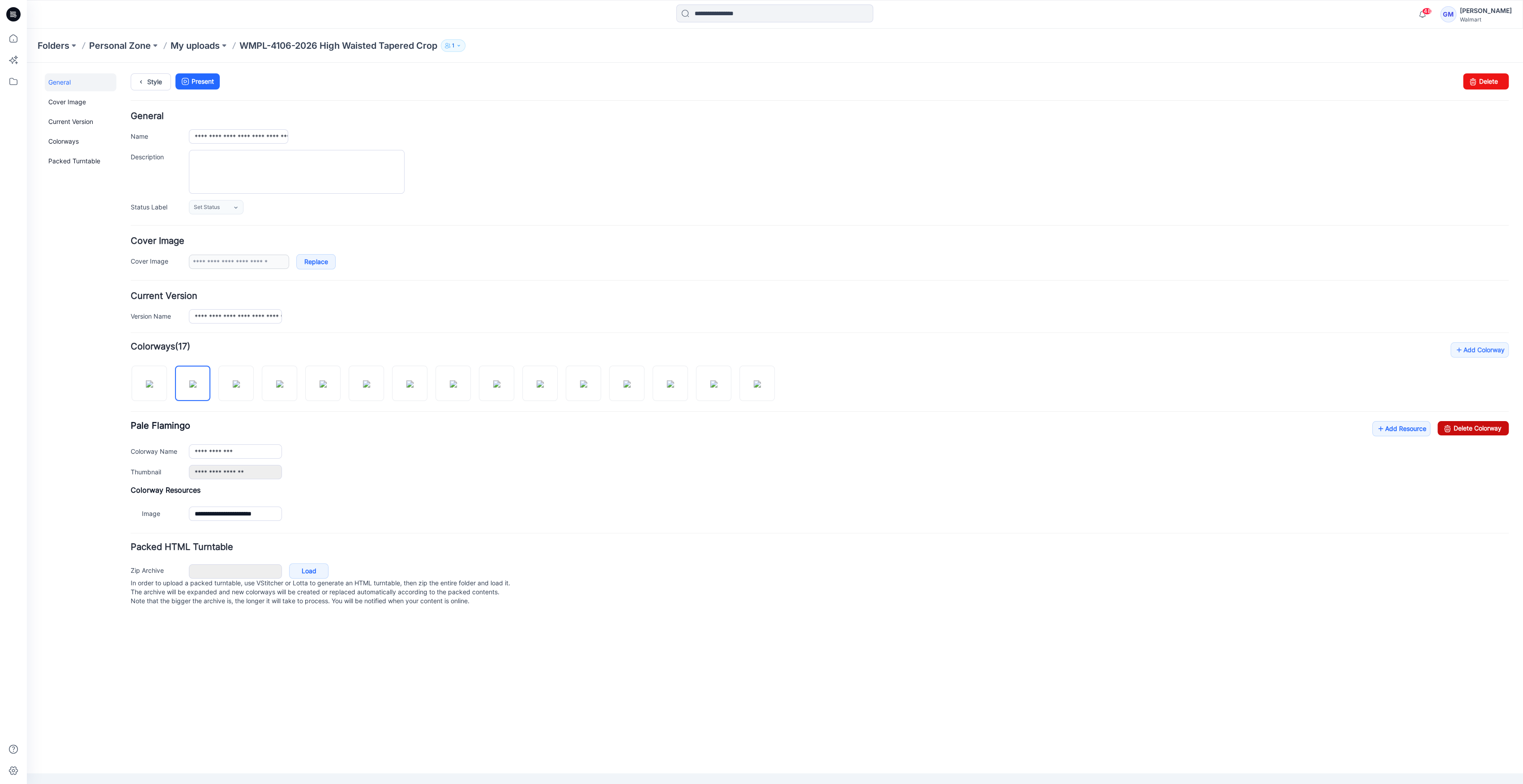
drag, startPoint x: 1493, startPoint y: 427, endPoint x: 844, endPoint y: 119, distance: 718.4
click at [757, 427] on link "Delete Colorway" at bounding box center [1473, 428] width 71 height 15
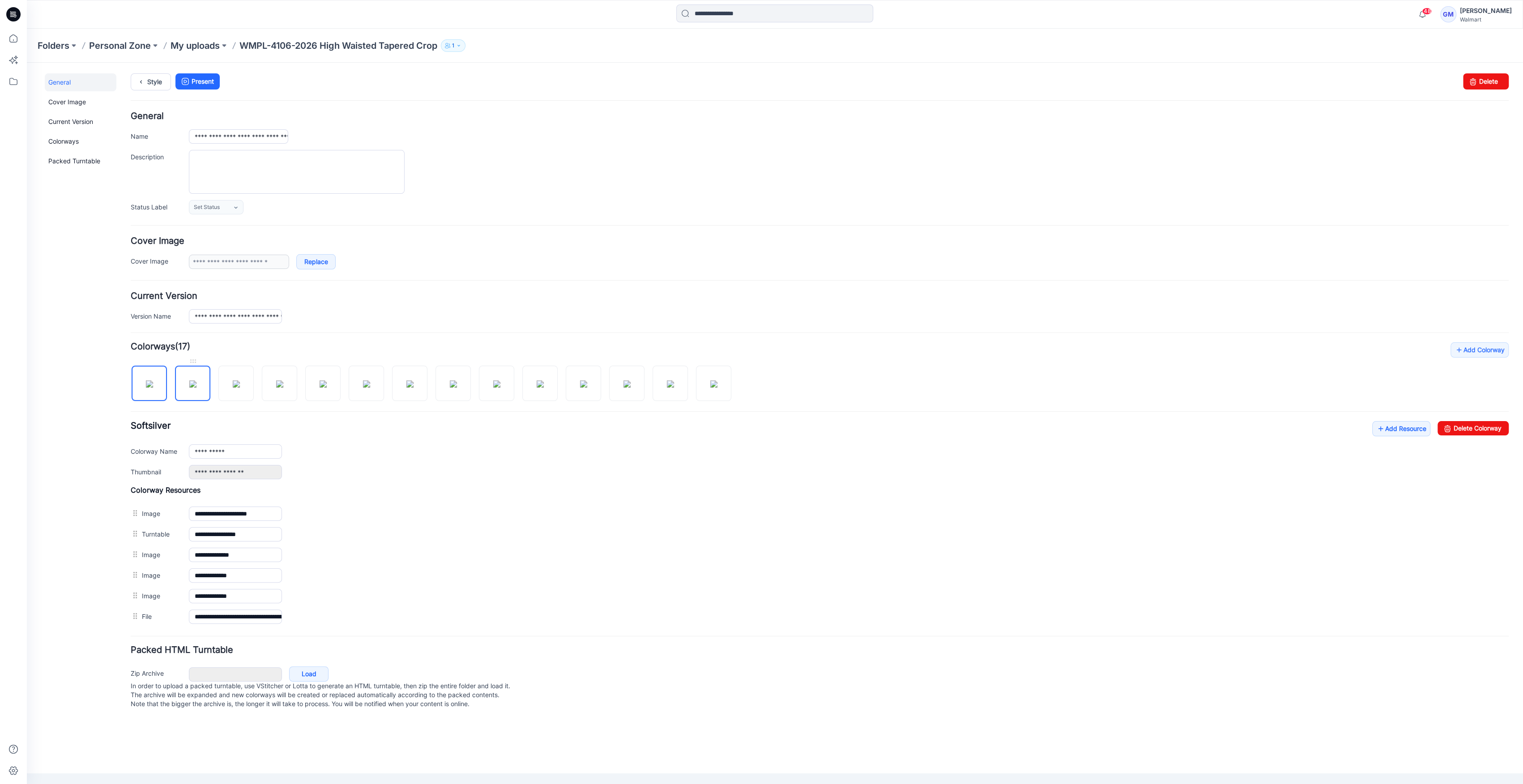
click at [195, 387] on img at bounding box center [192, 384] width 7 height 7
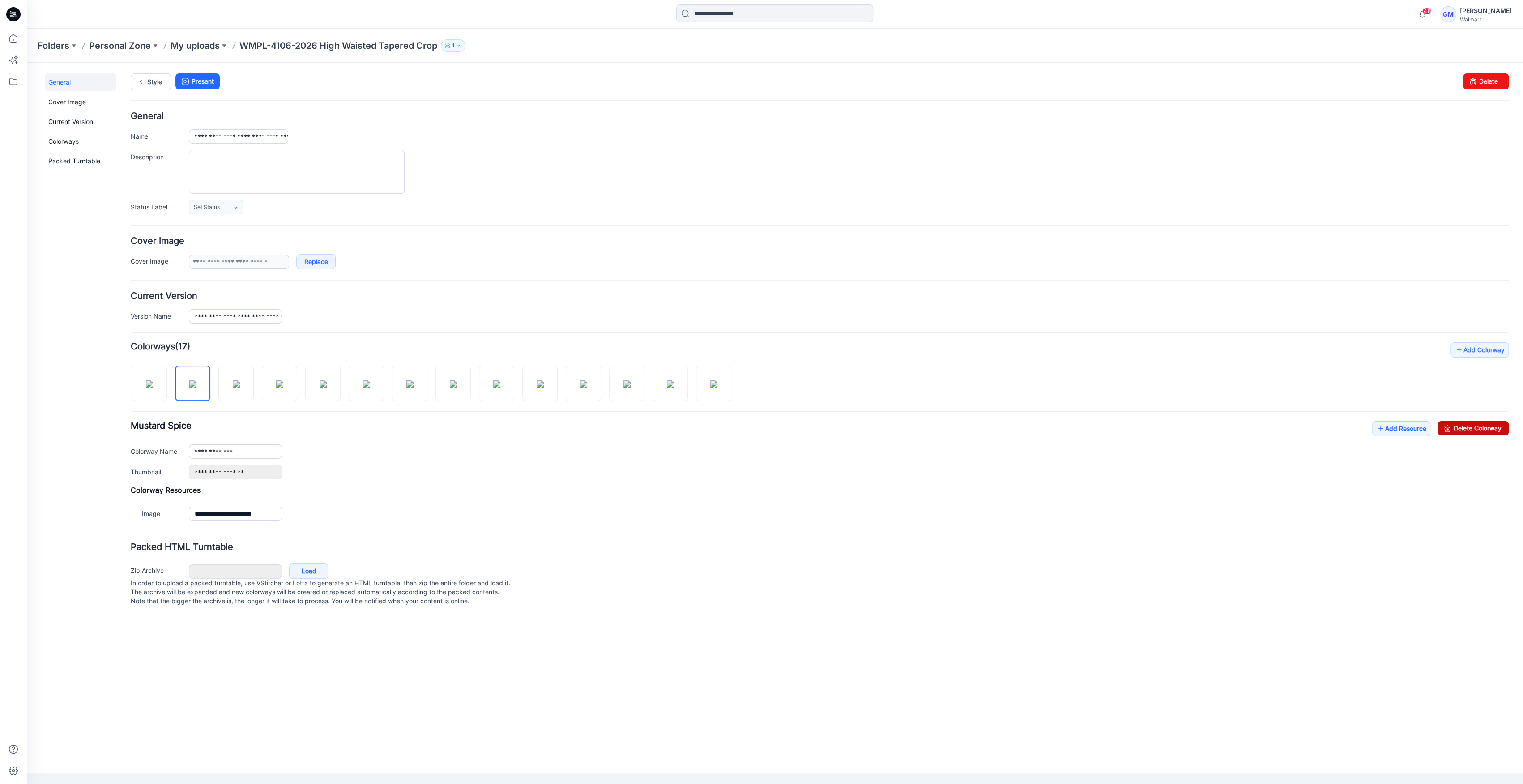
click at [757, 426] on link "Delete Colorway" at bounding box center [1473, 428] width 71 height 15
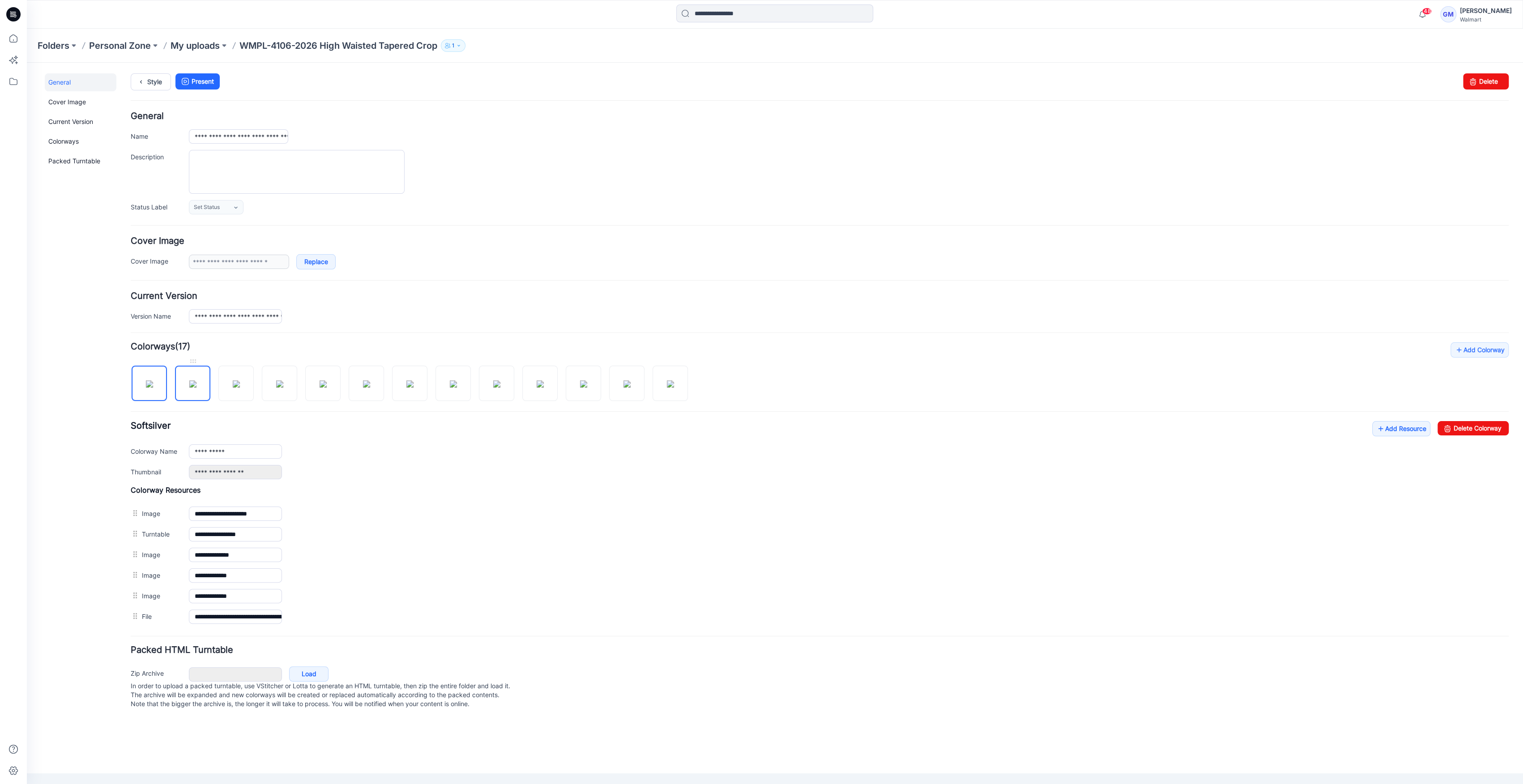
click at [193, 384] on img at bounding box center [192, 384] width 7 height 7
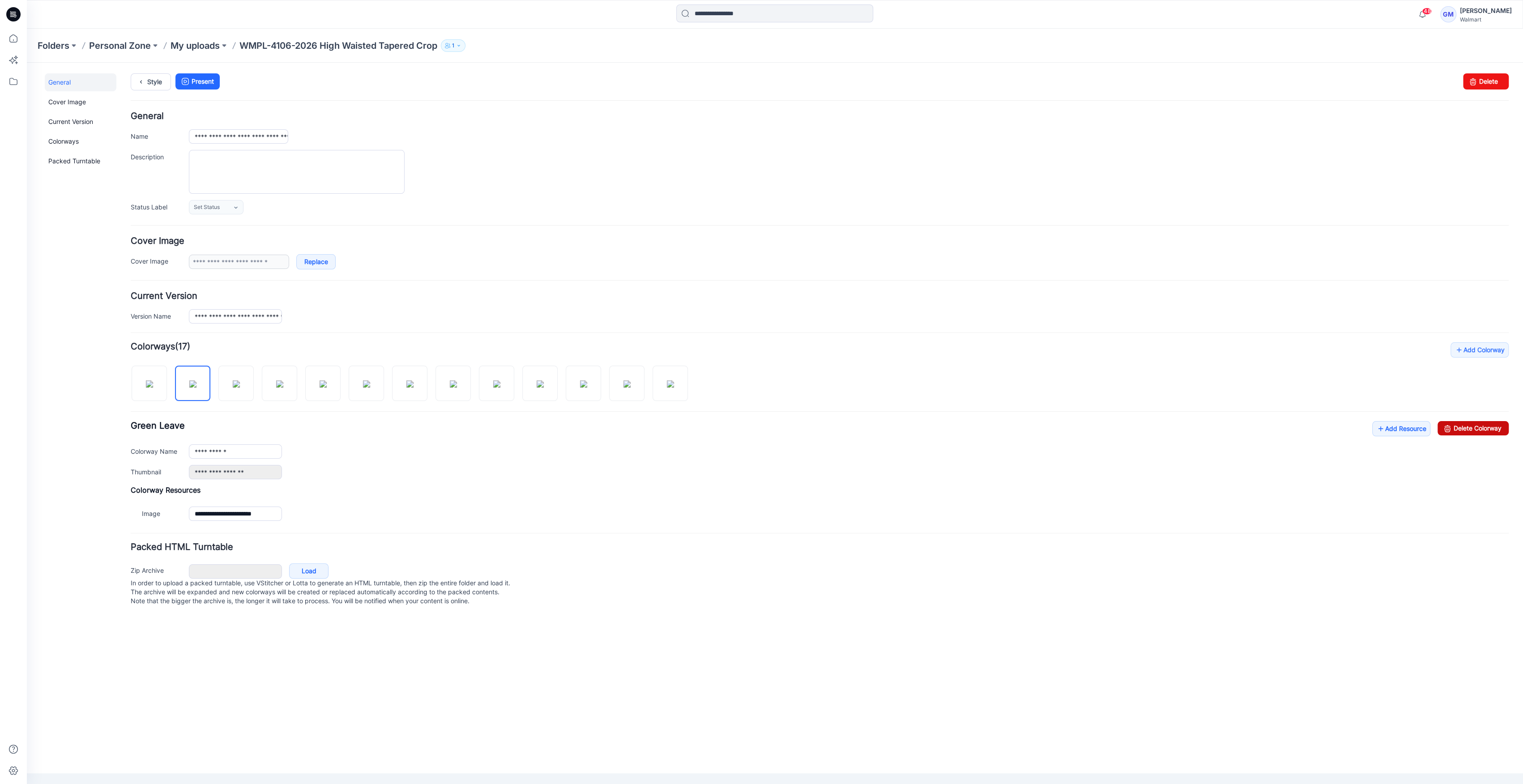
click at [757, 424] on link "Delete Colorway" at bounding box center [1473, 428] width 71 height 15
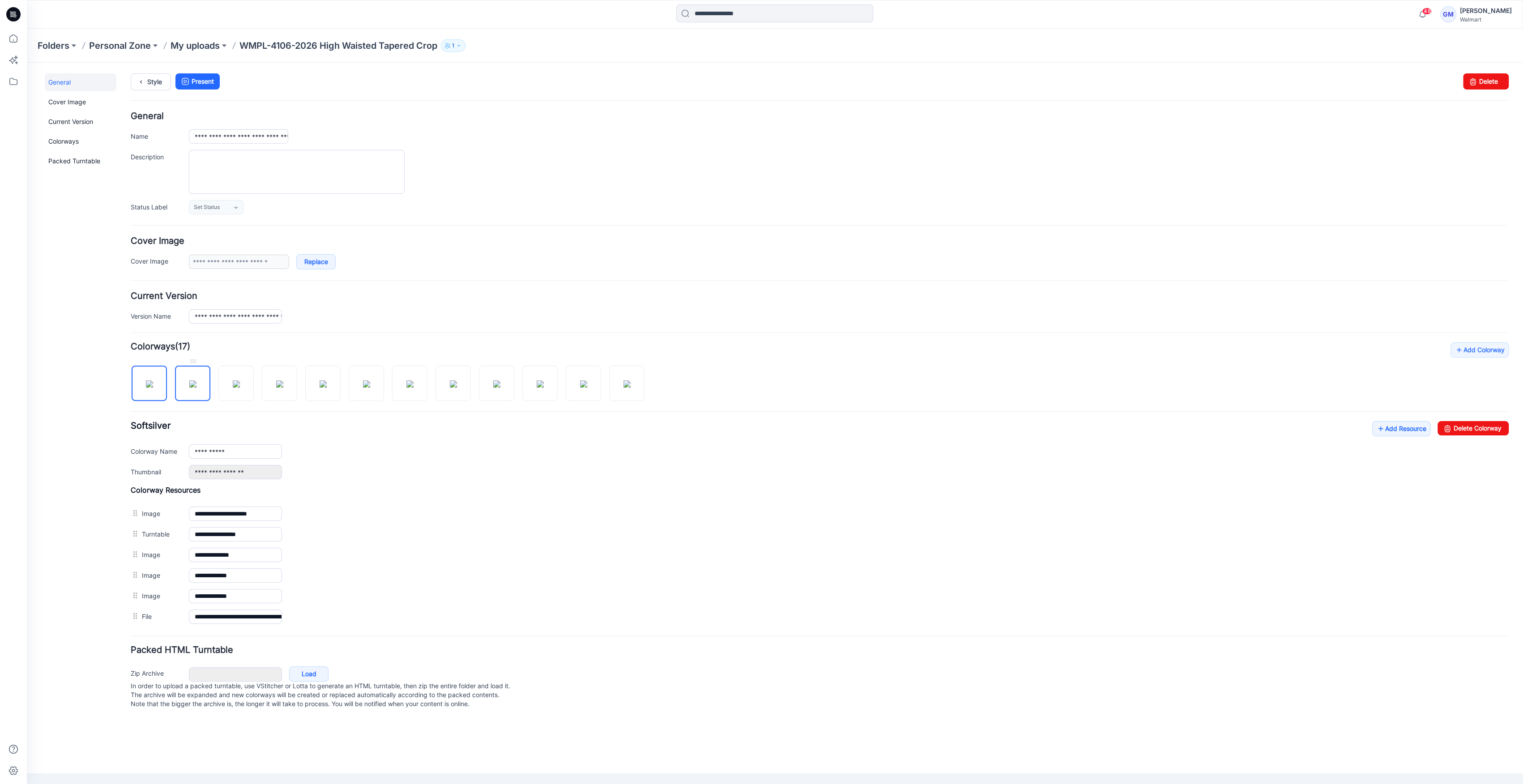
click at [189, 387] on img at bounding box center [192, 384] width 7 height 7
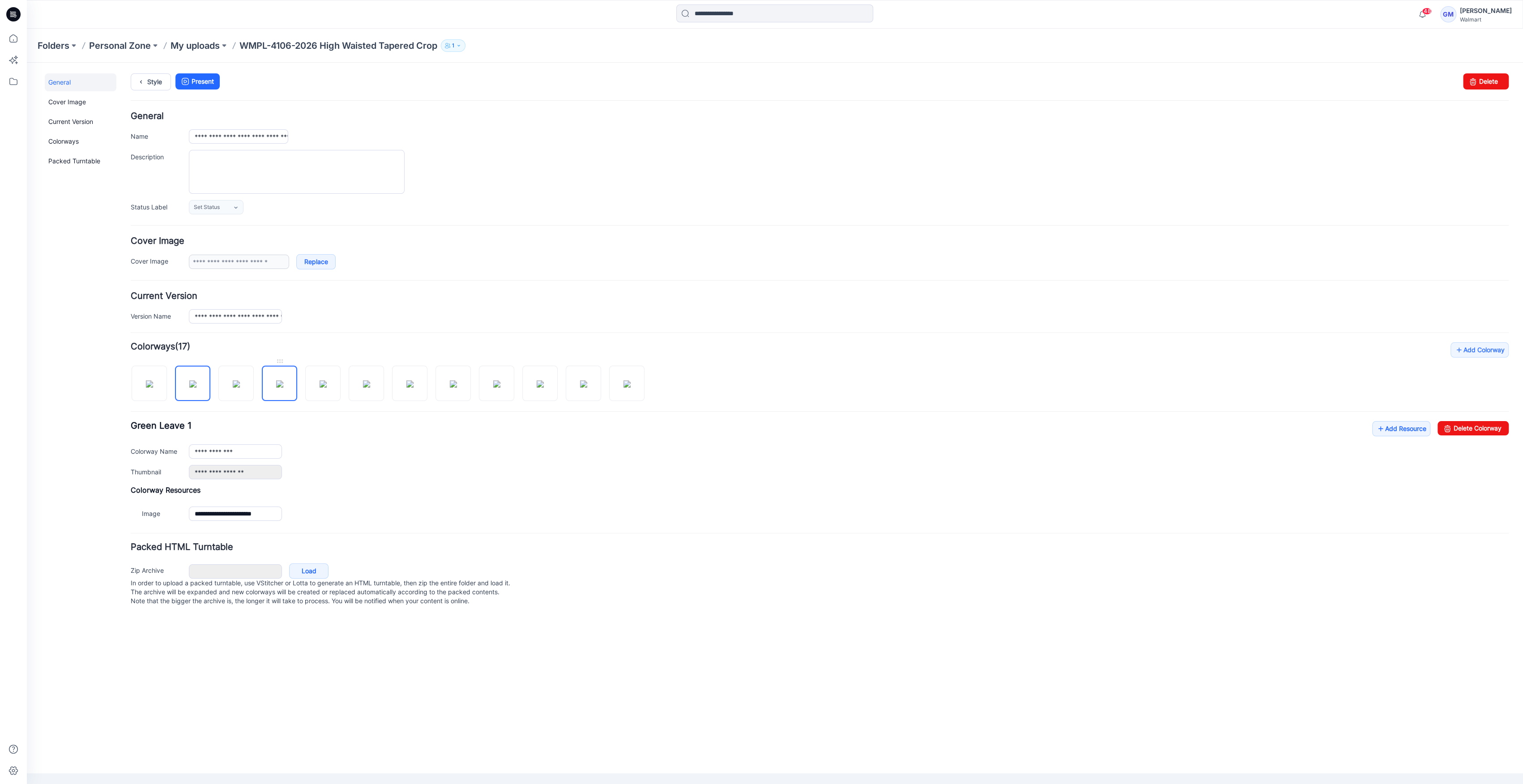
click at [276, 381] on img at bounding box center [279, 384] width 7 height 7
click at [320, 381] on img at bounding box center [323, 384] width 7 height 7
type input "**********"
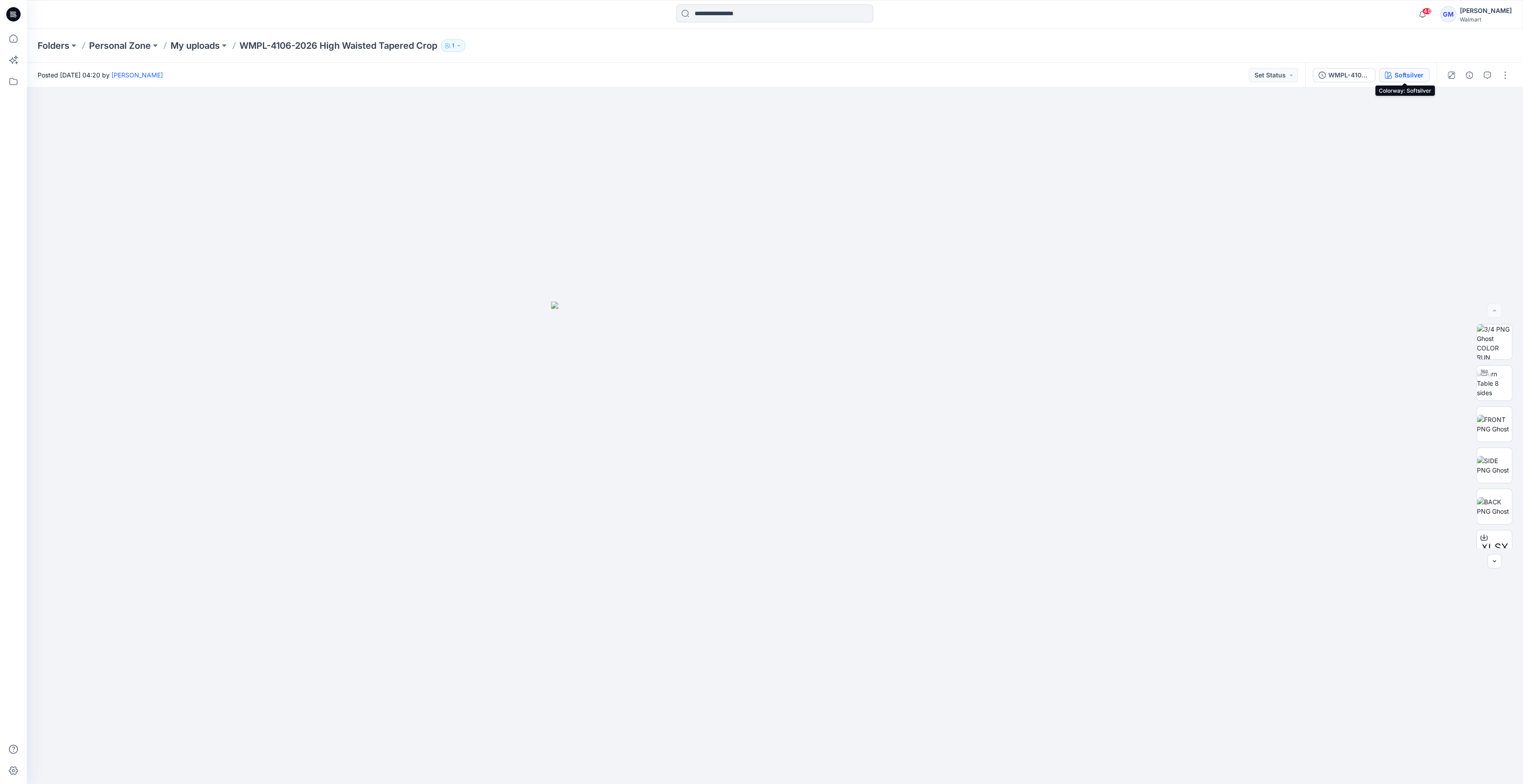
click at [1397, 71] on div "Softsilver" at bounding box center [1409, 75] width 29 height 10
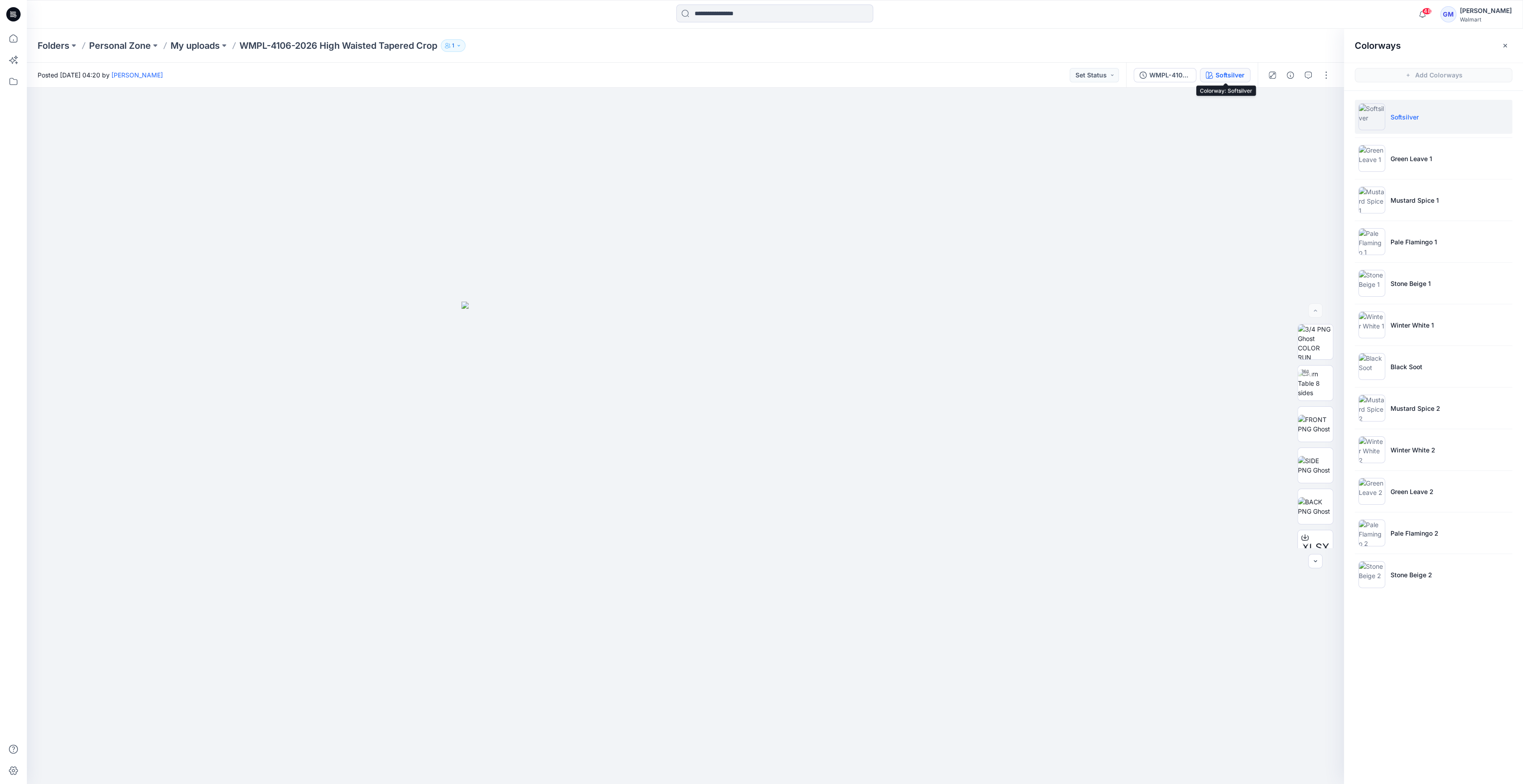
drag, startPoint x: 1239, startPoint y: 77, endPoint x: 1234, endPoint y: 82, distance: 7.1
click at [1234, 82] on div "WMPL-4106-2026 High Waisted Tapered Crop_Full Colorway Softsilver" at bounding box center [1191, 75] width 131 height 25
click at [1237, 71] on div "Softsilver" at bounding box center [1230, 75] width 29 height 10
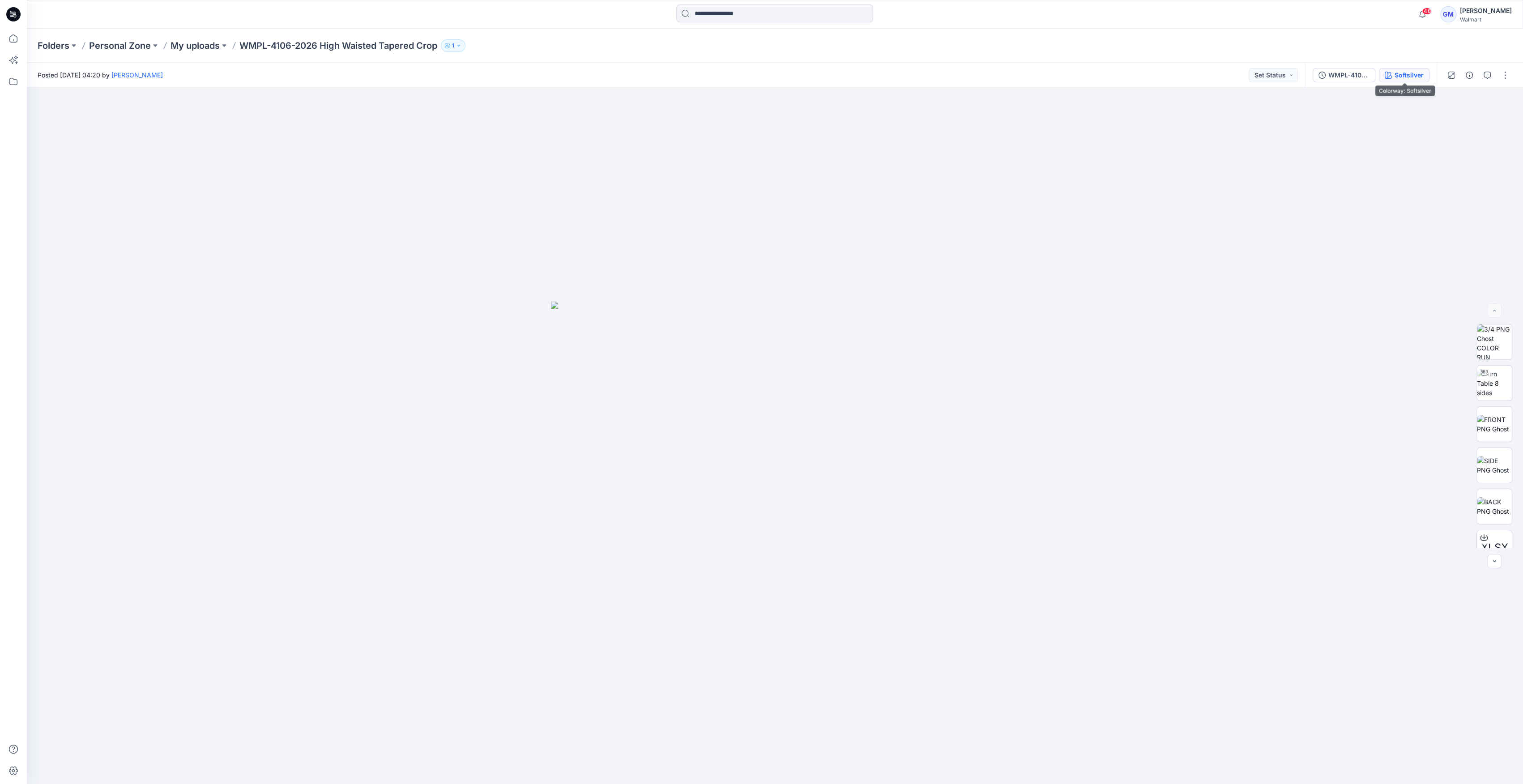
click at [1396, 75] on div "Softsilver" at bounding box center [1409, 75] width 29 height 10
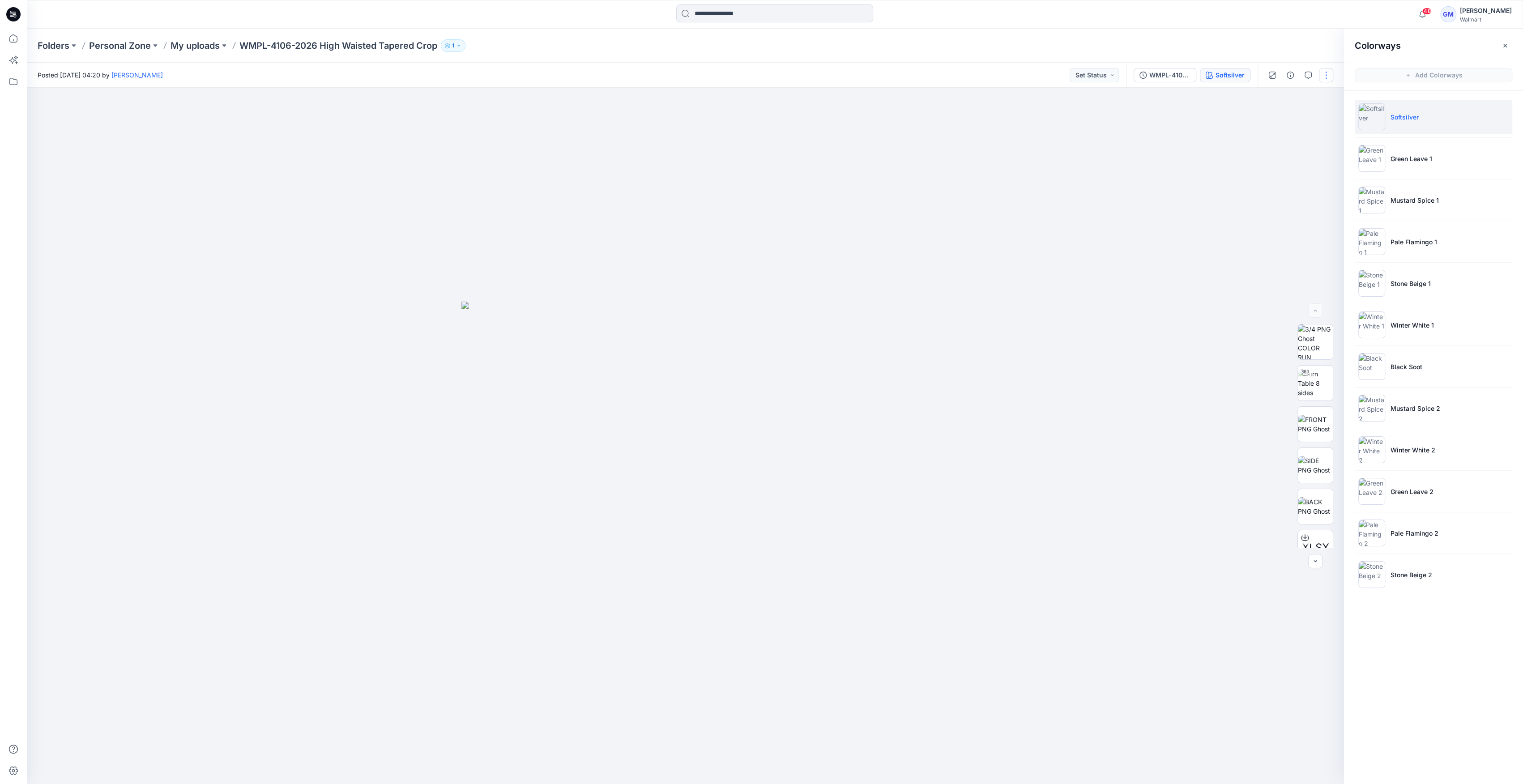
click at [1329, 77] on button "button" at bounding box center [1325, 75] width 15 height 15
click at [947, 173] on div at bounding box center [685, 436] width 1317 height 696
click at [1290, 75] on icon "button" at bounding box center [1289, 75] width 7 height 7
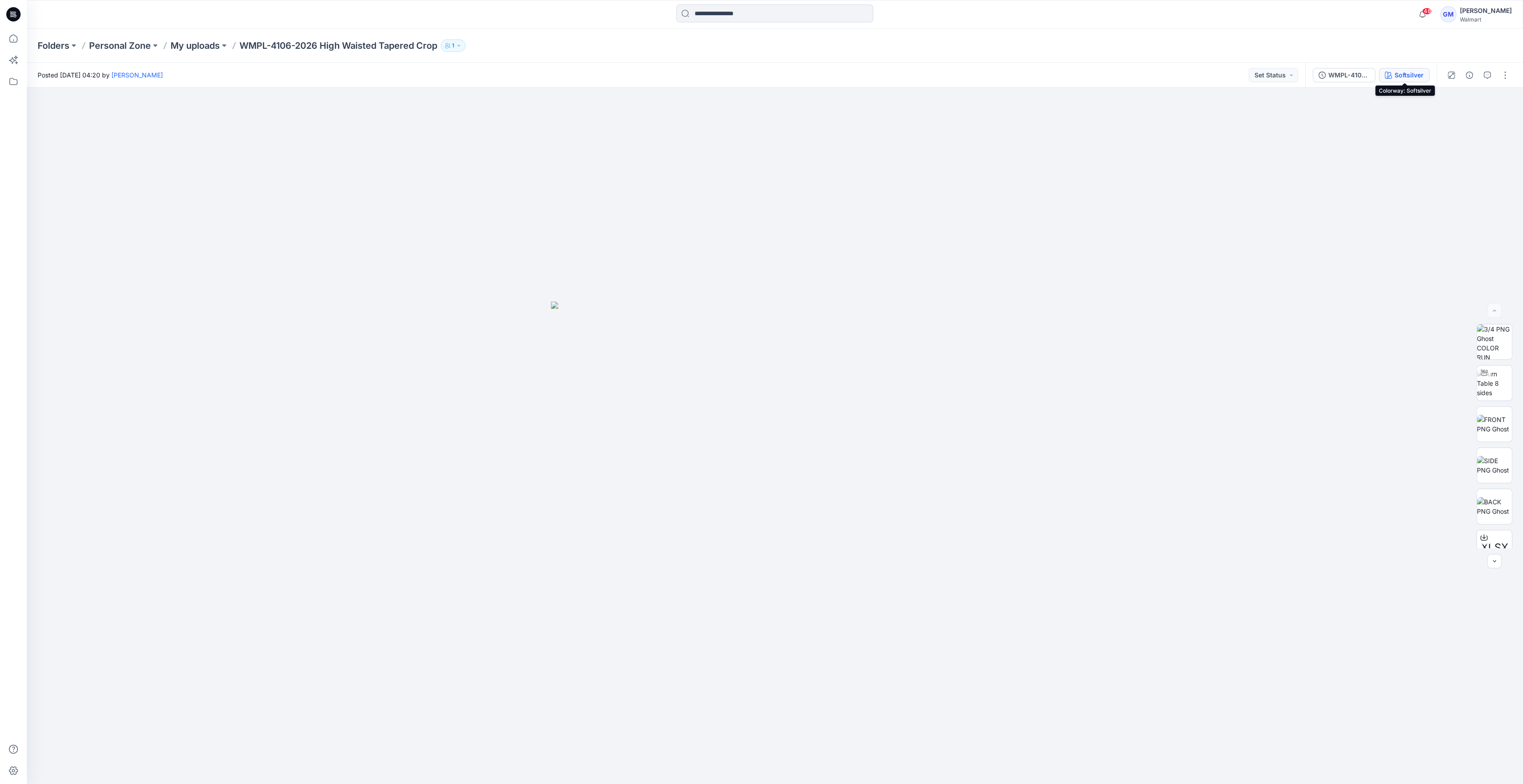
click at [1397, 75] on div "Softsilver" at bounding box center [1409, 75] width 29 height 10
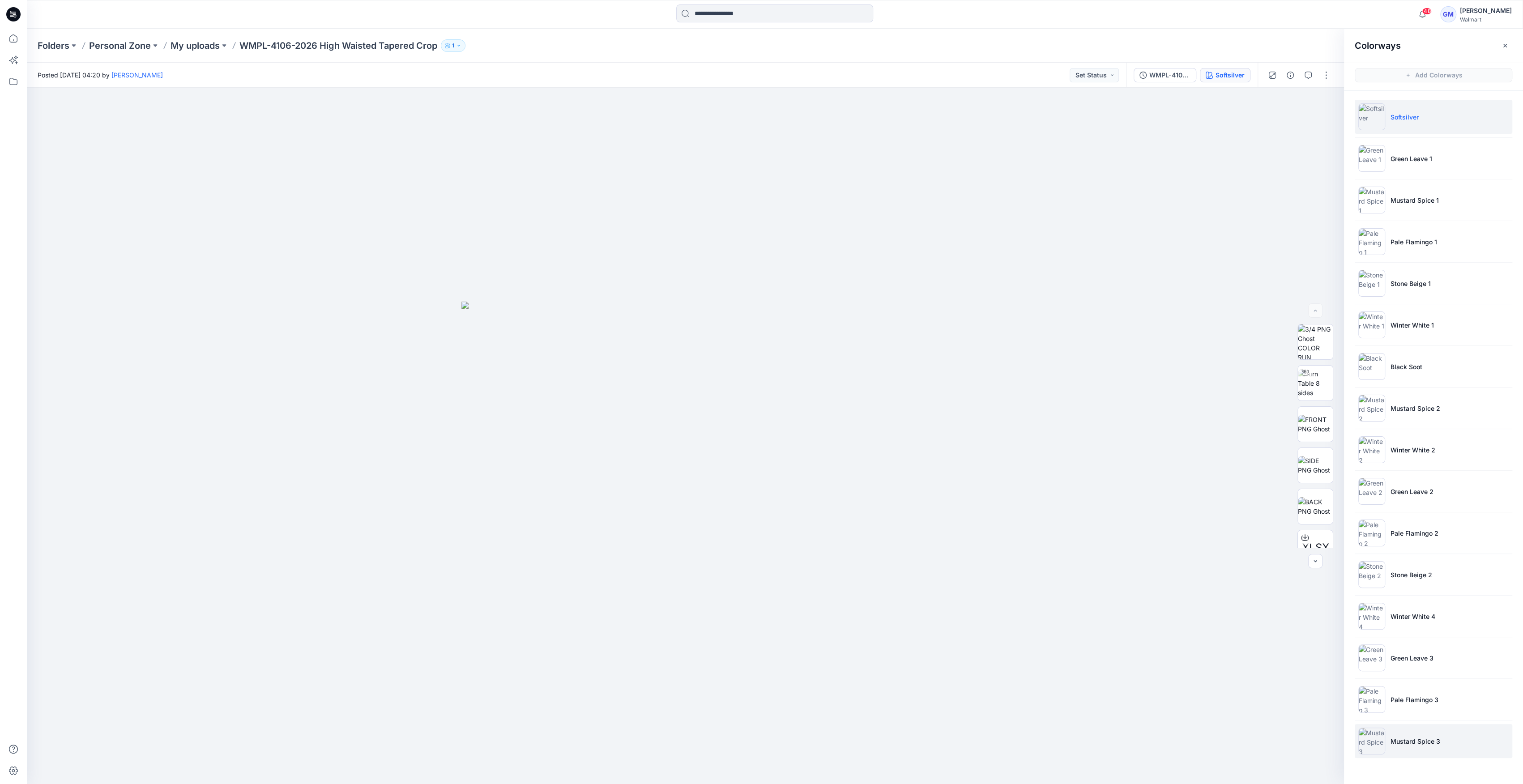
click at [1388, 746] on li "Mustard Spice 3" at bounding box center [1433, 741] width 158 height 34
click at [1375, 745] on img at bounding box center [1371, 740] width 27 height 27
click at [1311, 392] on img at bounding box center [1315, 394] width 35 height 18
click at [1375, 411] on img at bounding box center [1371, 407] width 27 height 27
click at [1372, 433] on li "Winter White 2" at bounding box center [1433, 450] width 158 height 34
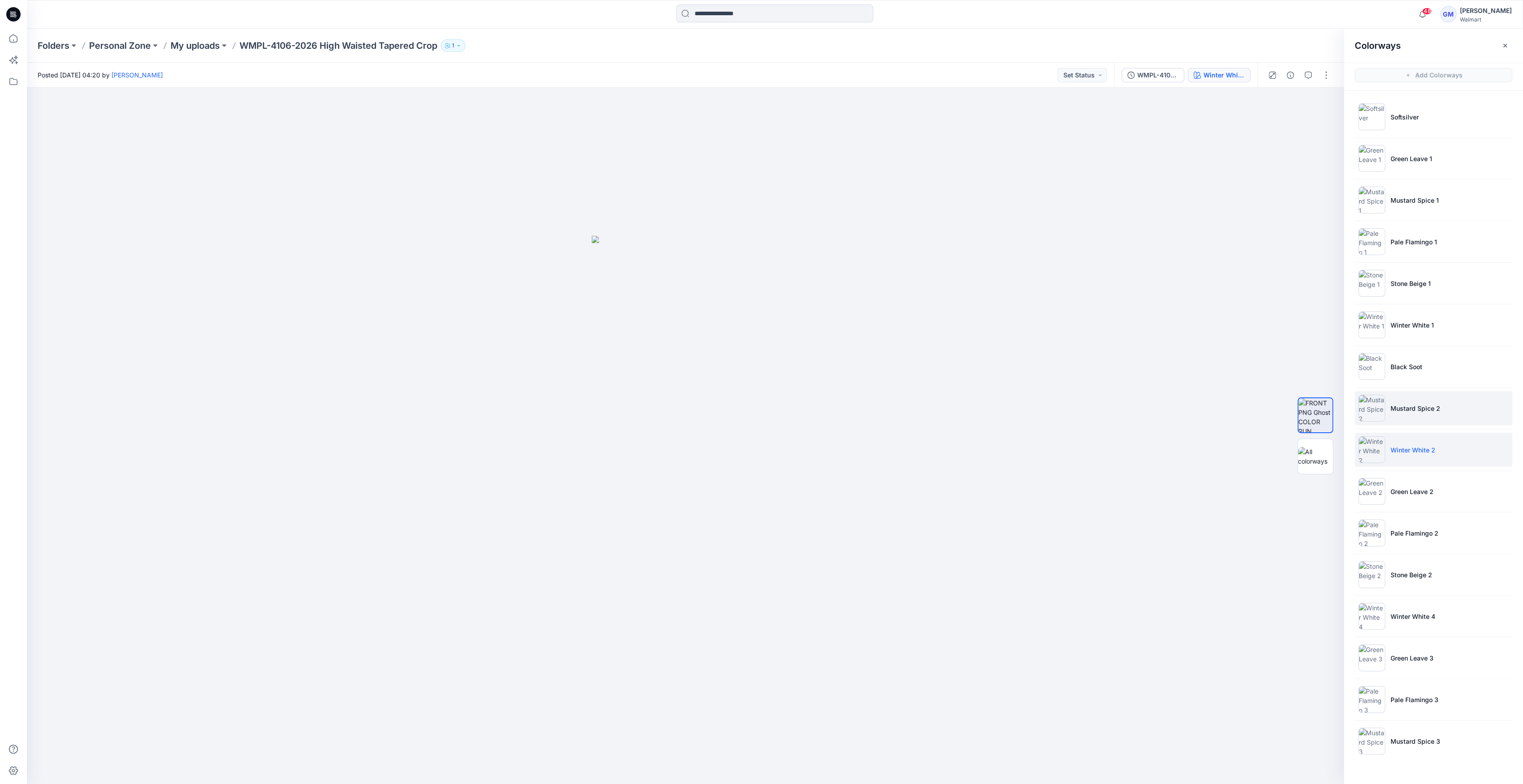
click at [1385, 408] on li "Mustard Spice 2" at bounding box center [1433, 408] width 158 height 34
click at [1375, 407] on img at bounding box center [1371, 407] width 27 height 27
click at [1390, 392] on li "Mustard Spice 2" at bounding box center [1433, 408] width 158 height 34
click at [1379, 738] on img at bounding box center [1371, 740] width 27 height 27
click at [1379, 747] on img at bounding box center [1371, 740] width 27 height 27
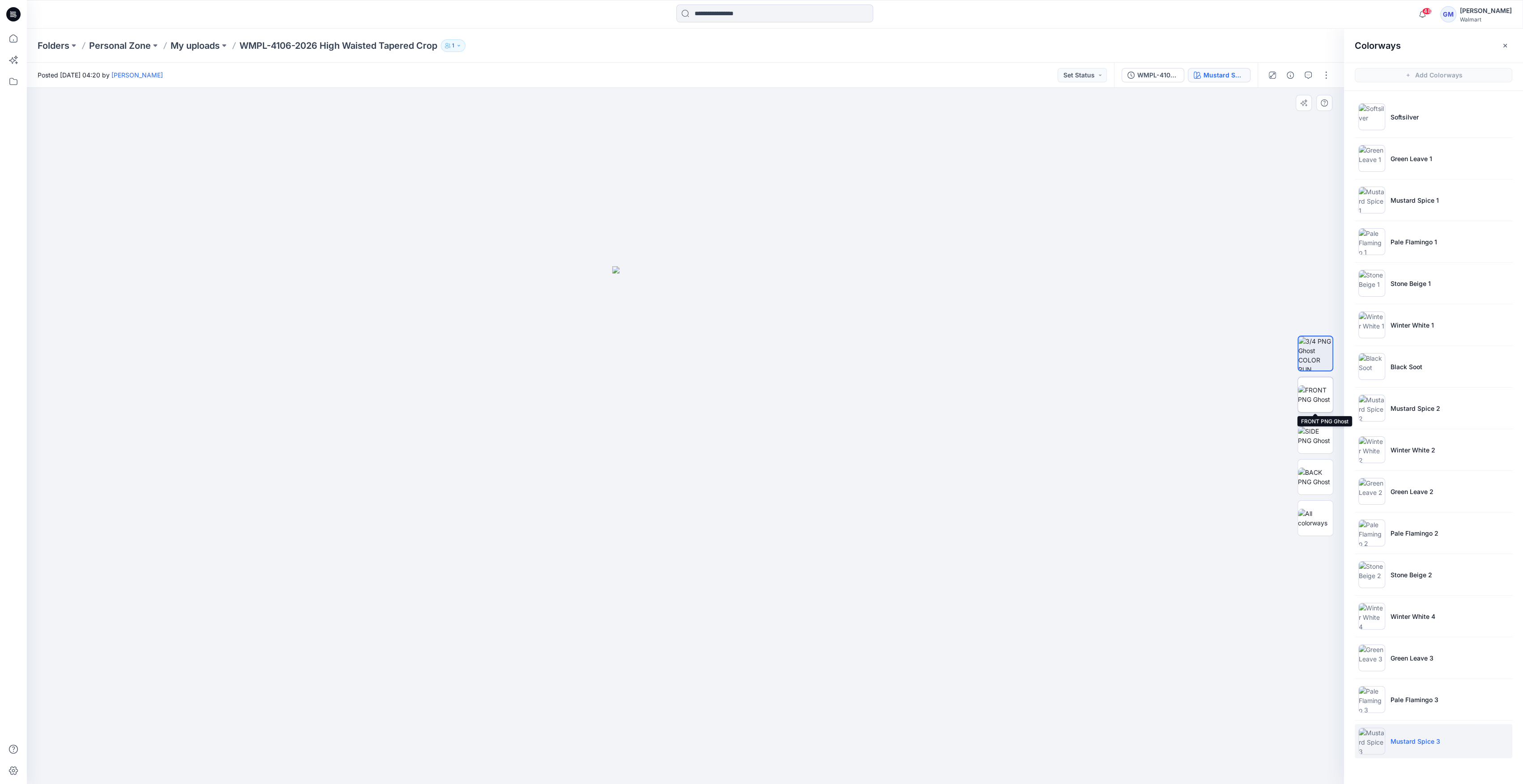
click at [1321, 397] on img at bounding box center [1315, 394] width 35 height 18
click at [1368, 697] on img at bounding box center [1371, 699] width 27 height 27
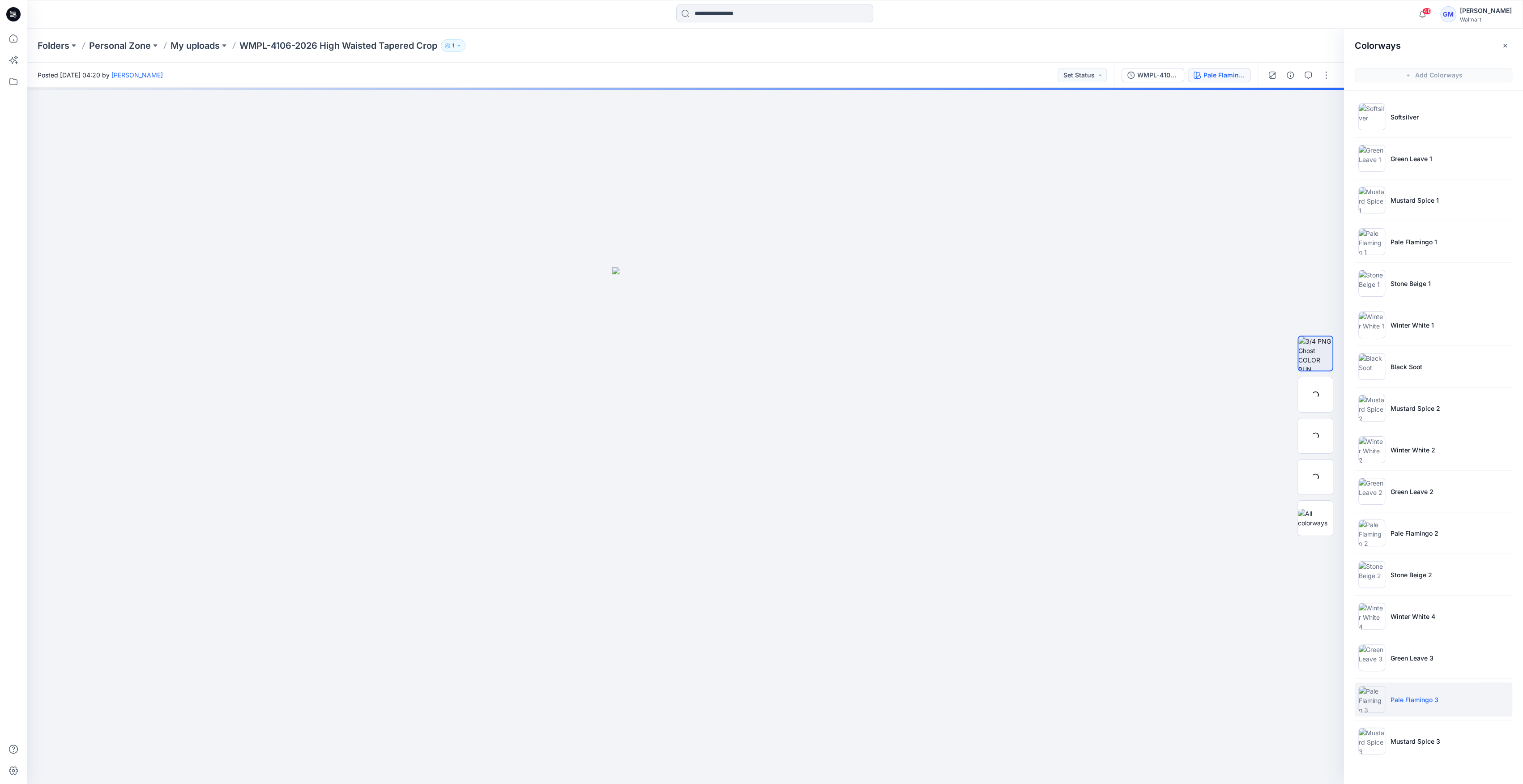
click at [1367, 699] on img at bounding box center [1371, 699] width 27 height 27
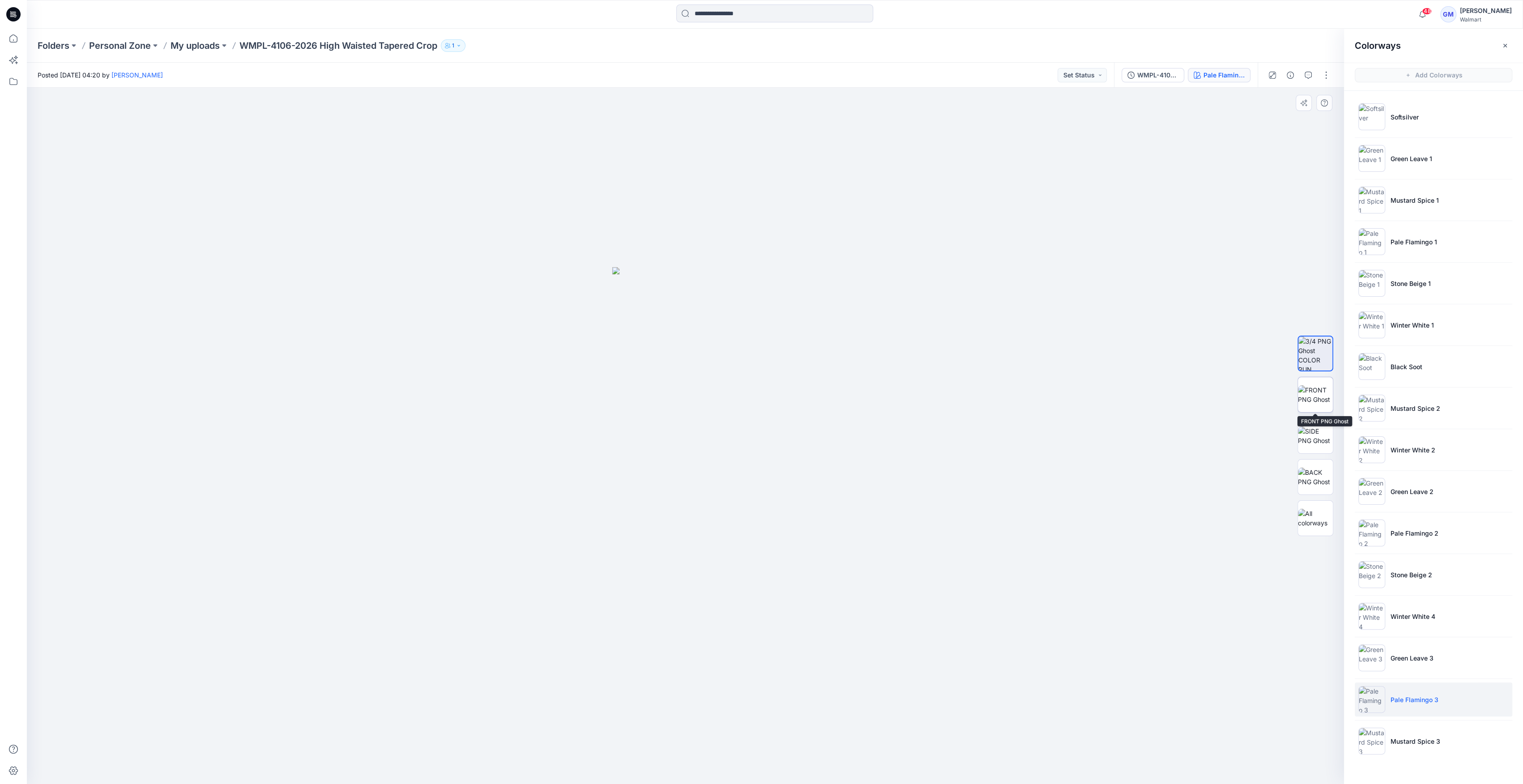
click at [1312, 397] on img at bounding box center [1315, 394] width 35 height 18
click at [1296, 430] on div at bounding box center [1315, 435] width 58 height 224
click at [1286, 445] on div at bounding box center [1315, 435] width 58 height 224
click at [1324, 437] on img at bounding box center [1315, 436] width 35 height 18
click at [1316, 476] on img at bounding box center [1315, 477] width 35 height 18
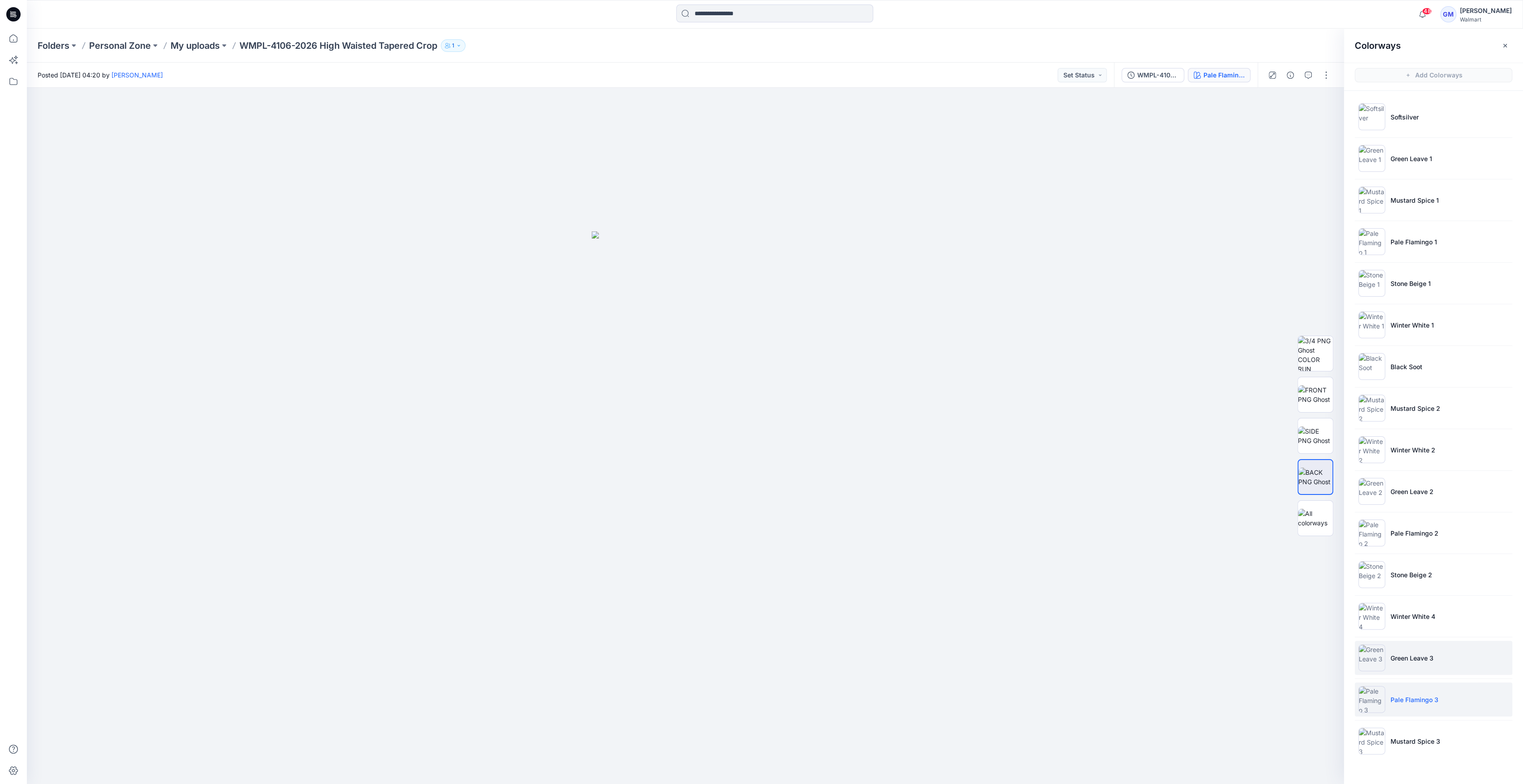
click at [1379, 655] on img at bounding box center [1371, 657] width 27 height 27
click at [1374, 658] on img at bounding box center [1371, 657] width 27 height 27
click at [1314, 404] on img at bounding box center [1315, 394] width 35 height 18
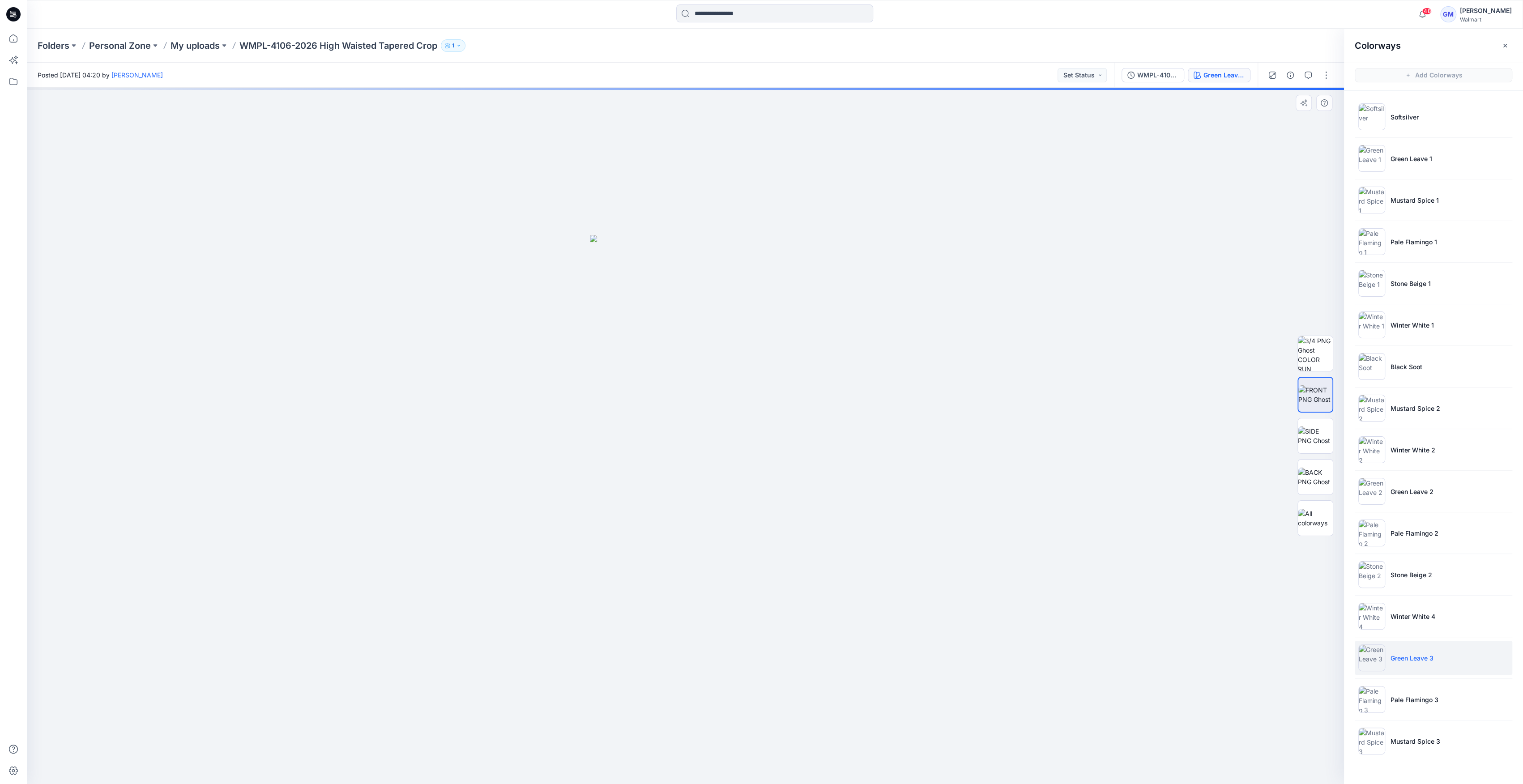
click at [1318, 398] on img at bounding box center [1315, 394] width 34 height 18
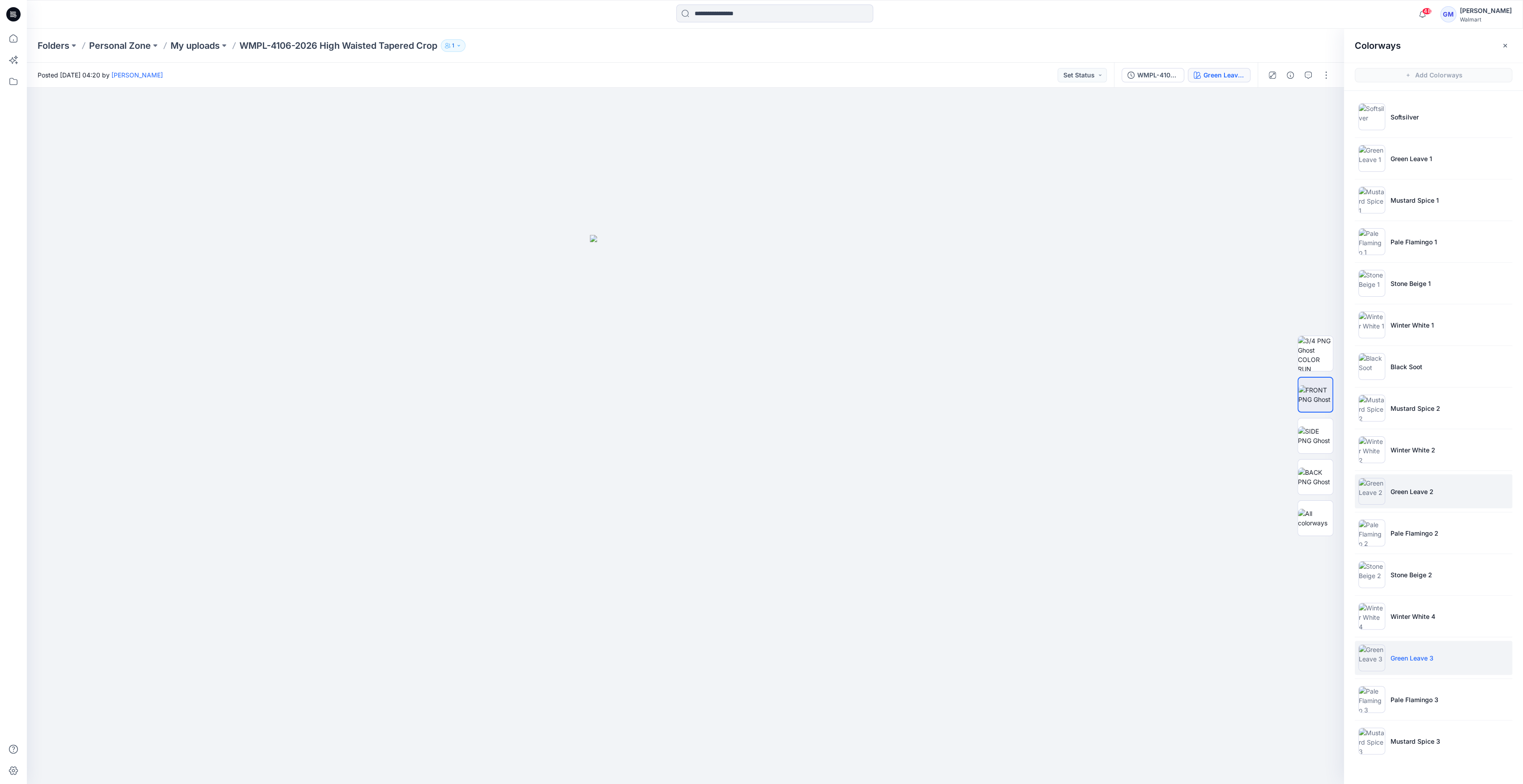
click at [1385, 484] on li "Green Leave 2" at bounding box center [1433, 491] width 158 height 34
click at [1372, 659] on img at bounding box center [1371, 657] width 27 height 27
click at [1373, 660] on img at bounding box center [1371, 657] width 27 height 27
click at [1320, 399] on img at bounding box center [1315, 394] width 35 height 18
click at [1378, 485] on img at bounding box center [1371, 491] width 27 height 27
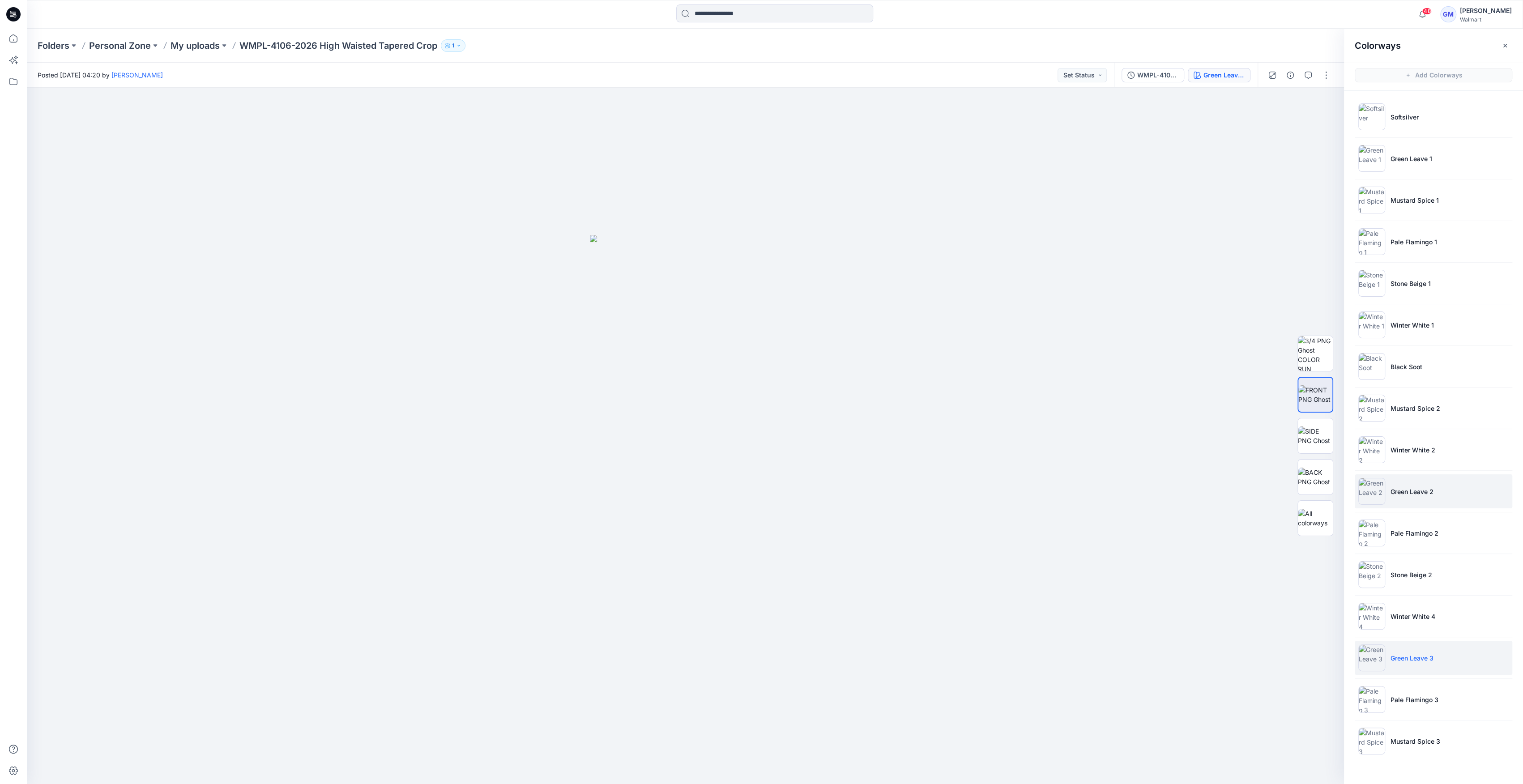
click at [1376, 485] on img at bounding box center [1371, 491] width 27 height 27
click at [1369, 651] on img at bounding box center [1371, 657] width 27 height 27
click at [1372, 610] on img at bounding box center [1371, 616] width 27 height 27
click at [1371, 612] on img at bounding box center [1371, 616] width 27 height 27
click at [1319, 427] on img at bounding box center [1315, 436] width 35 height 18
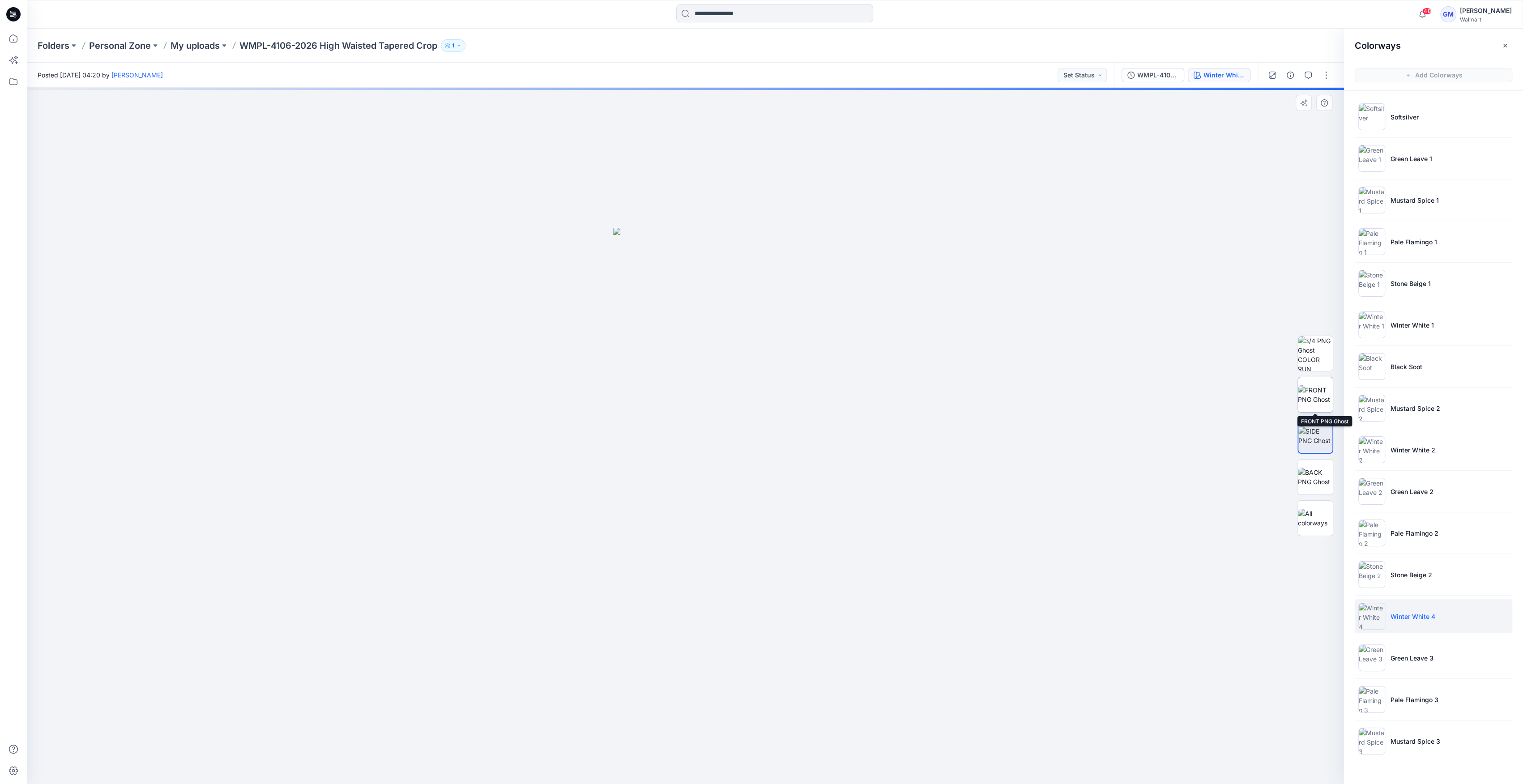
click at [1313, 393] on img at bounding box center [1315, 394] width 35 height 18
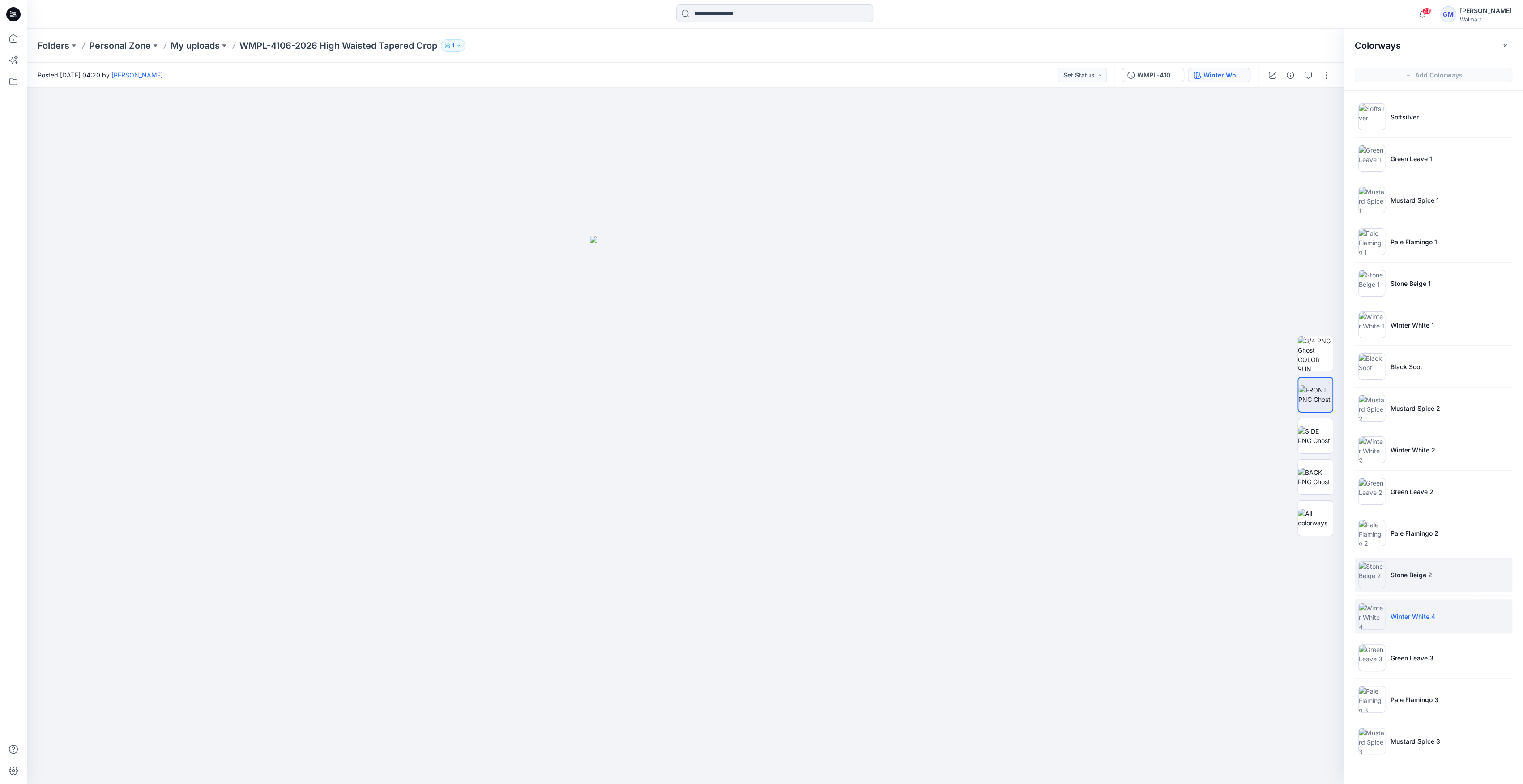
click at [1389, 576] on li "Stone Beige 2" at bounding box center [1433, 574] width 158 height 34
click at [1367, 577] on img at bounding box center [1371, 574] width 27 height 27
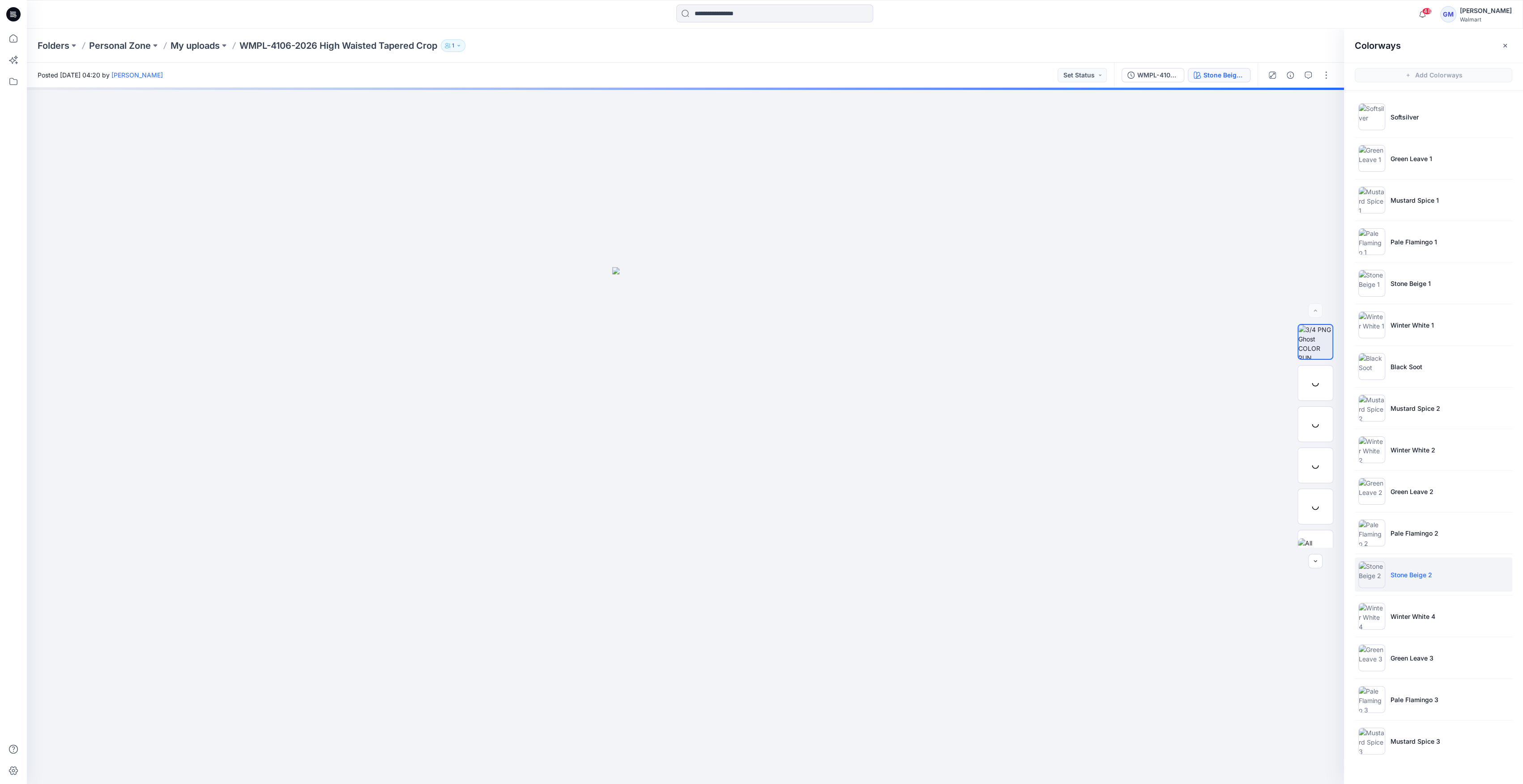
click at [1368, 577] on img at bounding box center [1371, 574] width 27 height 27
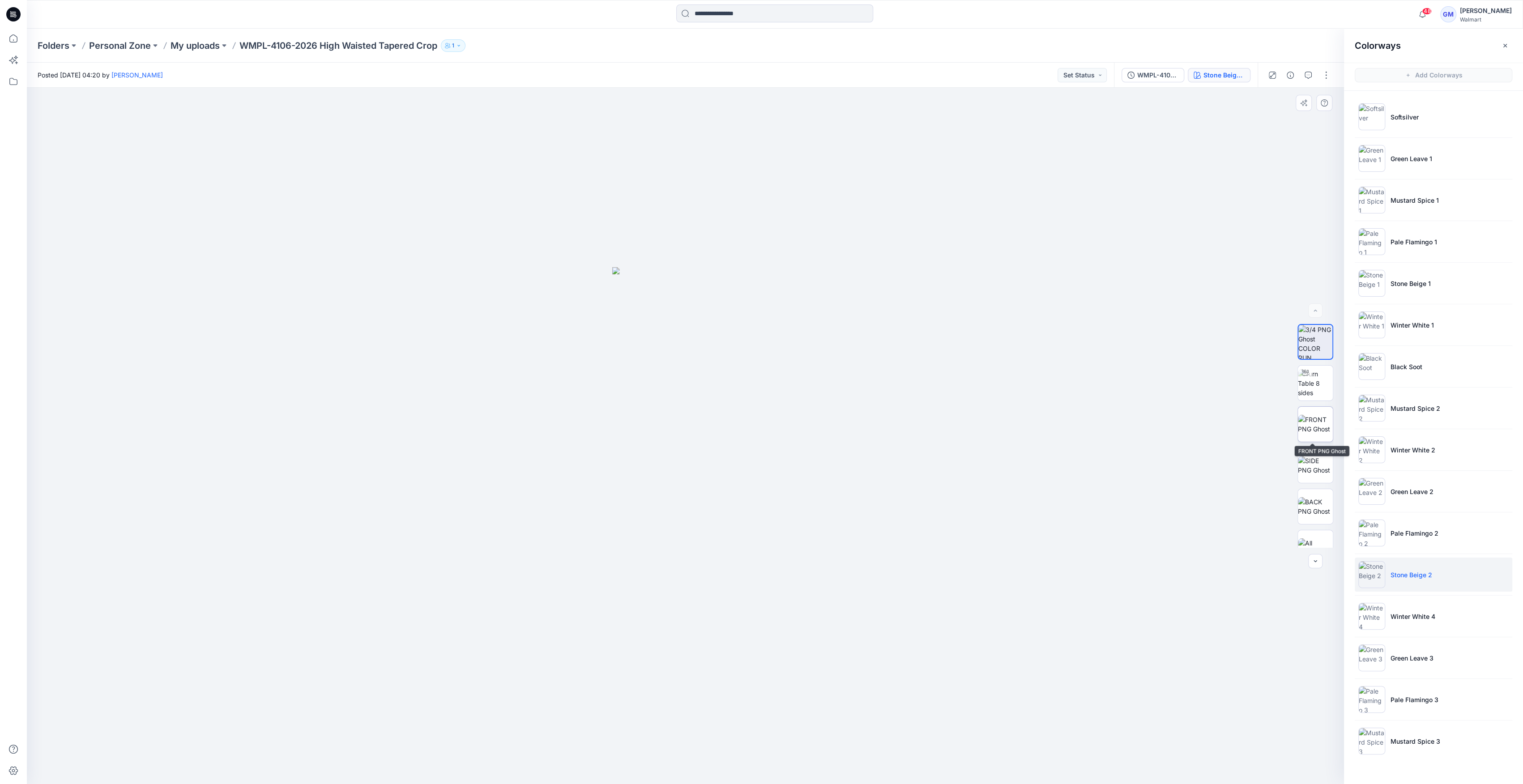
click at [1310, 425] on img at bounding box center [1315, 424] width 35 height 18
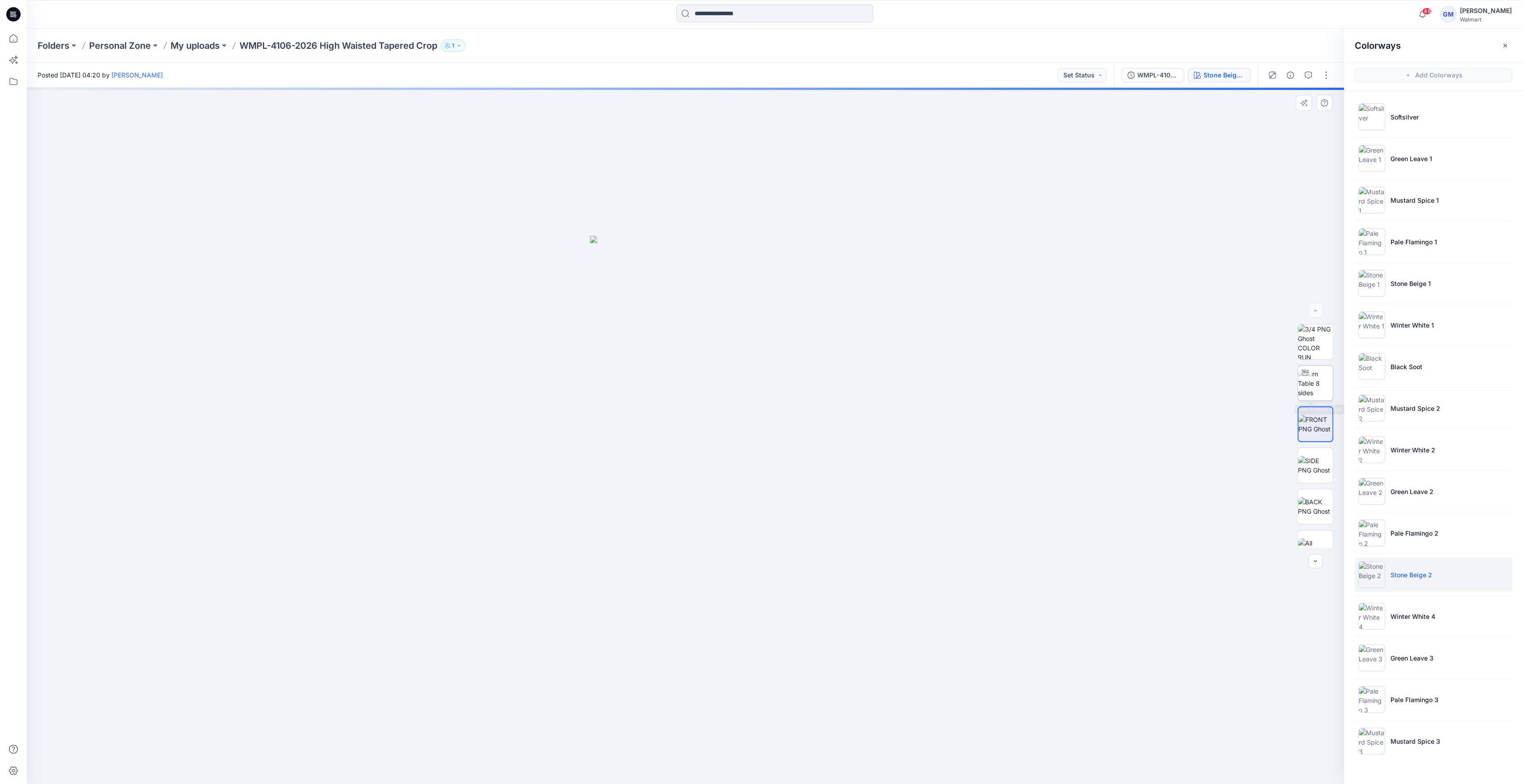
click at [1325, 371] on img at bounding box center [1315, 383] width 35 height 28
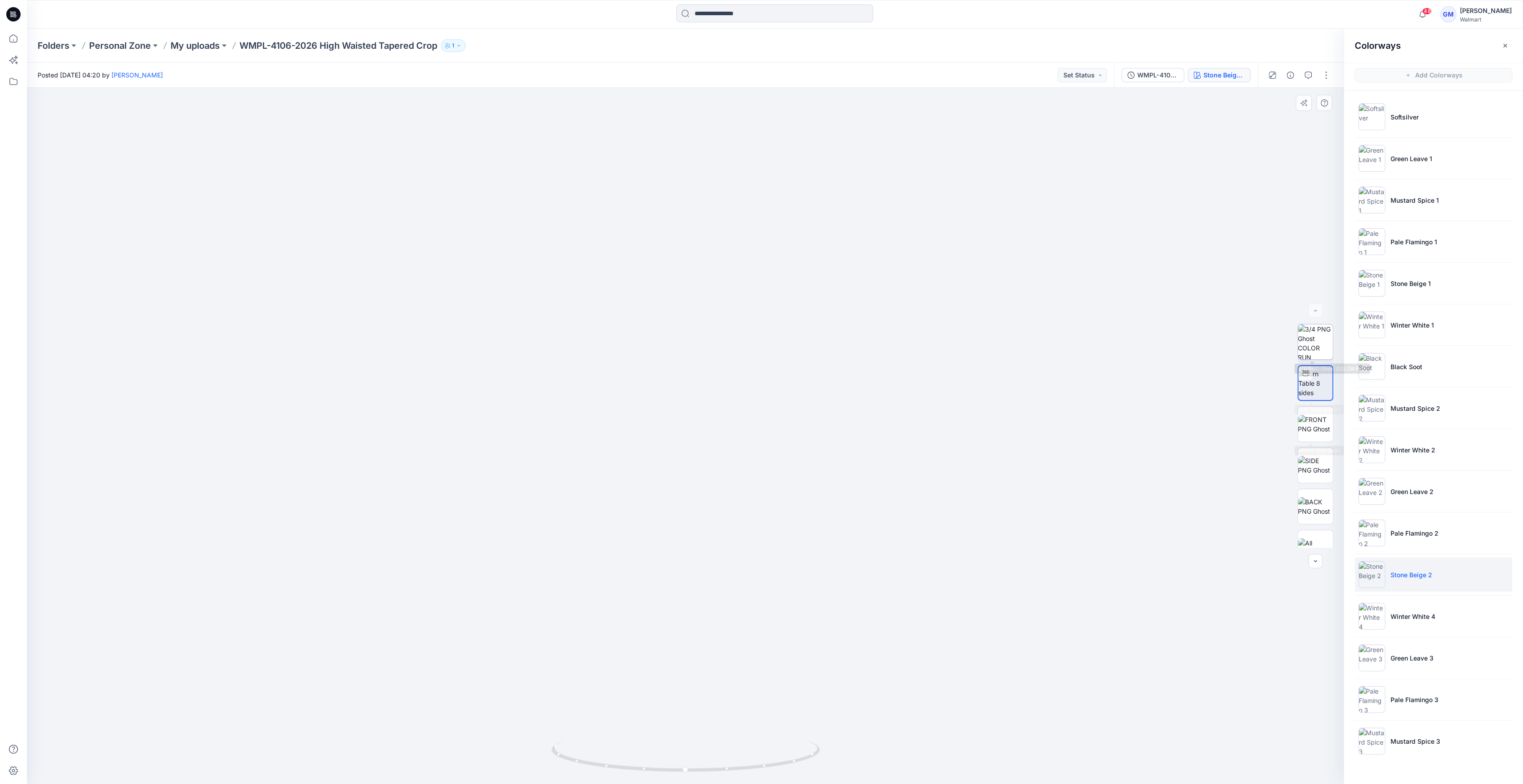
click at [1301, 327] on img at bounding box center [1315, 341] width 35 height 35
click at [1418, 667] on li "Green Leave 3" at bounding box center [1433, 657] width 158 height 34
click at [1414, 666] on li "Green Leave 3" at bounding box center [1433, 657] width 158 height 34
click at [1382, 664] on img at bounding box center [1371, 657] width 27 height 27
click at [1318, 372] on img at bounding box center [1315, 383] width 35 height 28
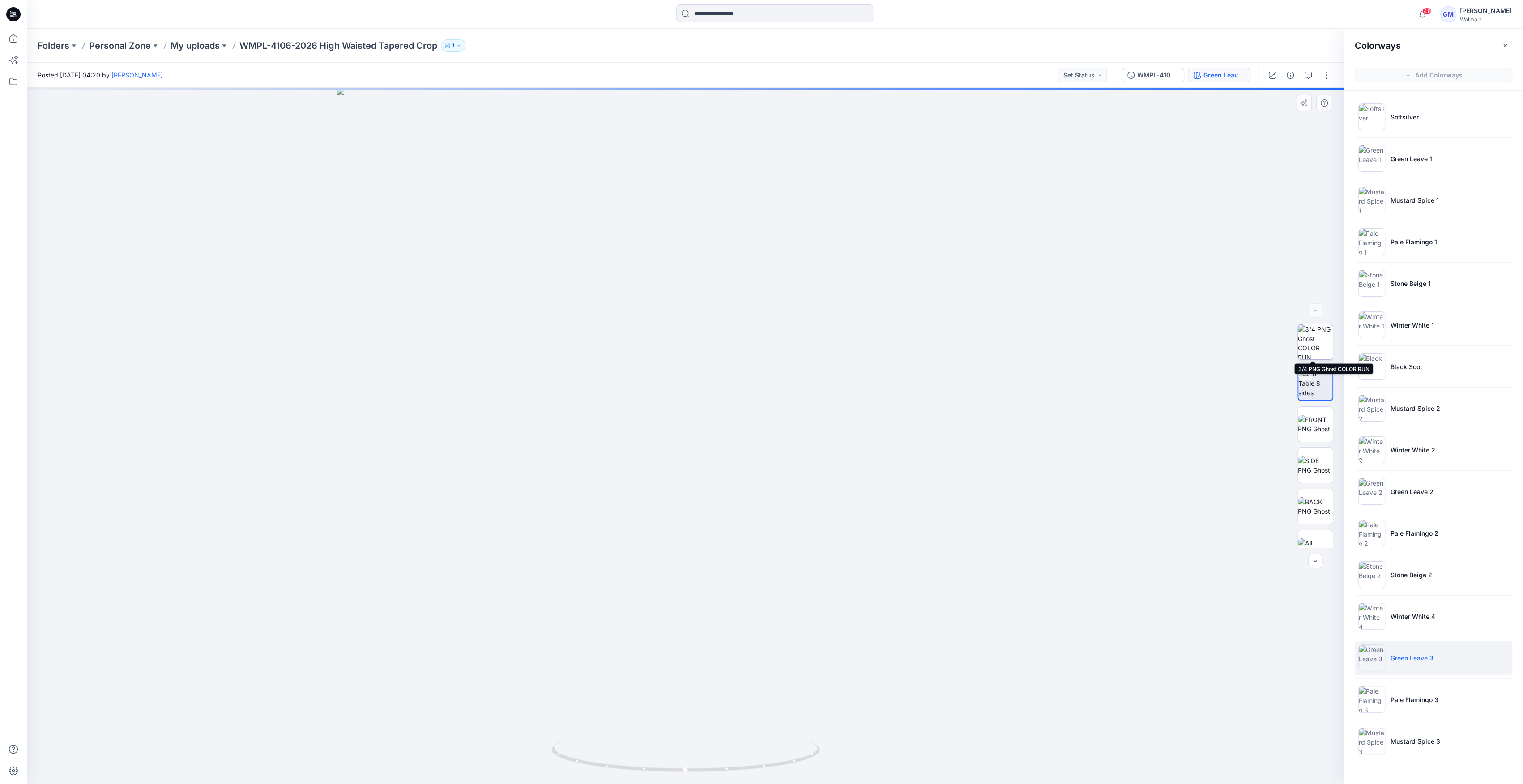
click at [1309, 347] on img at bounding box center [1315, 341] width 35 height 35
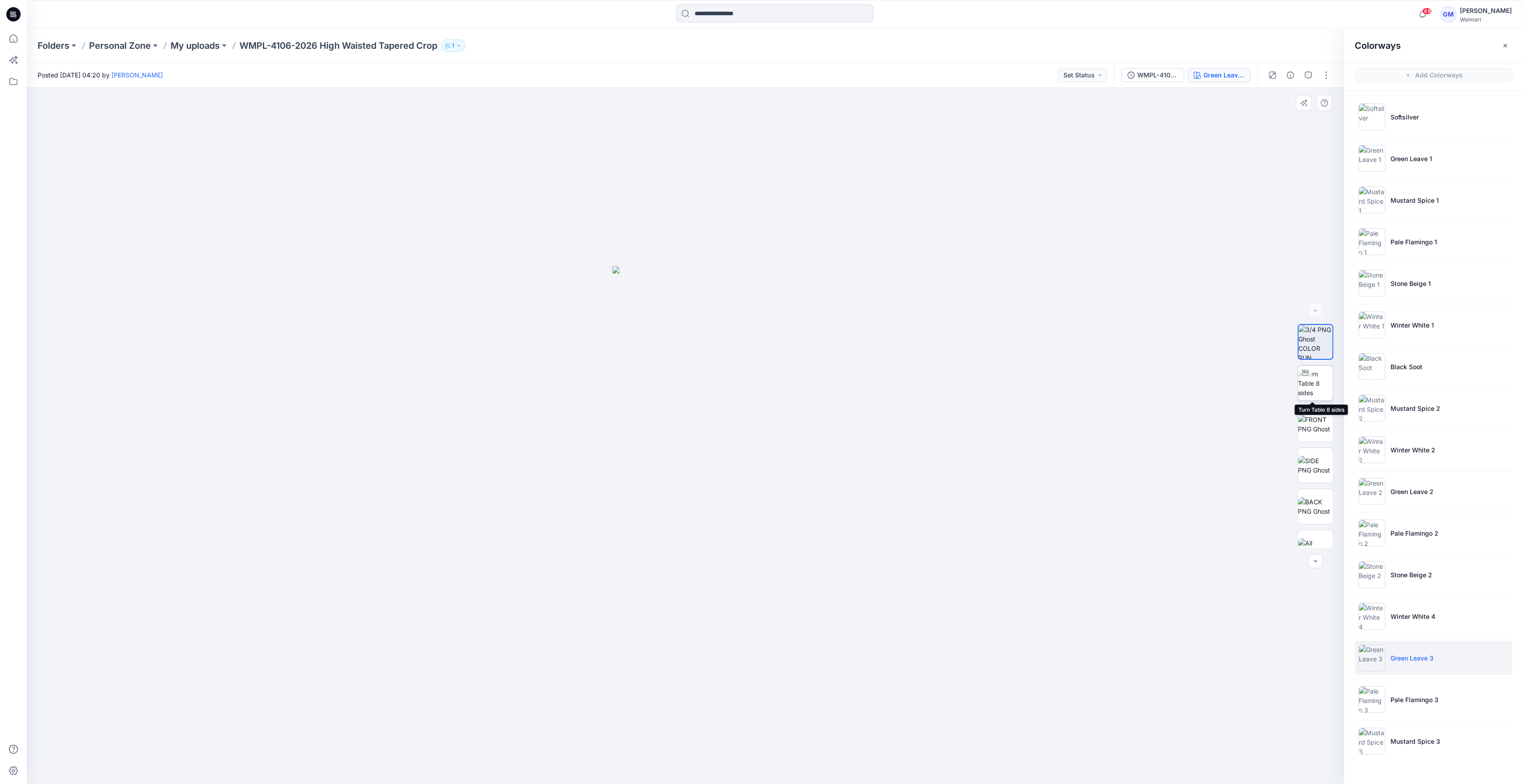
click at [1315, 389] on img at bounding box center [1315, 383] width 35 height 28
drag, startPoint x: 685, startPoint y: 763, endPoint x: 640, endPoint y: 766, distance: 45.1
click at [640, 766] on icon at bounding box center [687, 757] width 271 height 34
drag, startPoint x: 673, startPoint y: 773, endPoint x: 553, endPoint y: 773, distance: 120.0
click at [553, 773] on icon at bounding box center [687, 757] width 271 height 34
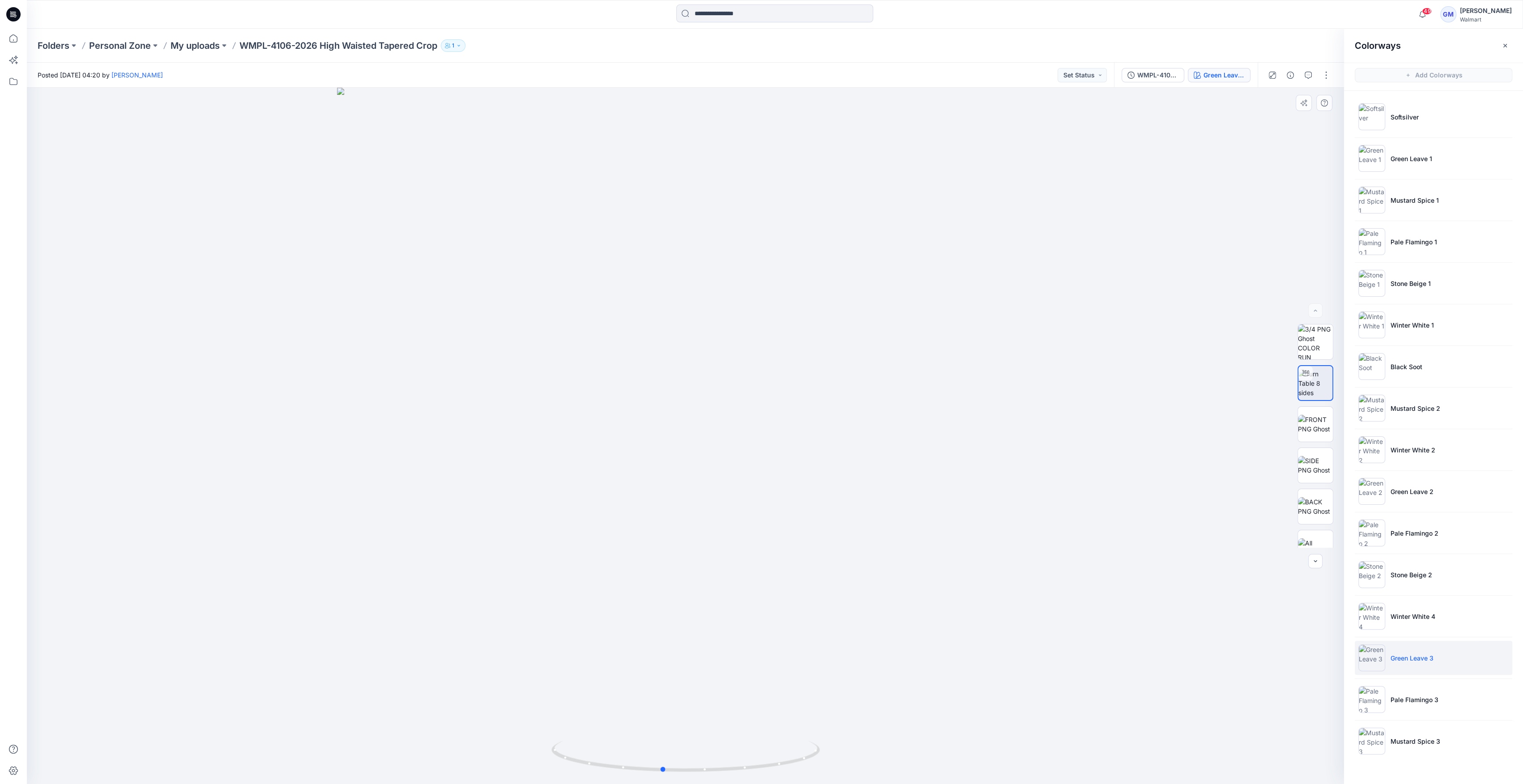
drag, startPoint x: 620, startPoint y: 774, endPoint x: 969, endPoint y: 572, distance: 403.2
click at [715, 769] on icon at bounding box center [687, 757] width 271 height 34
click at [1321, 347] on img at bounding box center [1315, 341] width 35 height 35
click at [1315, 381] on img at bounding box center [1315, 383] width 35 height 28
click at [1173, 78] on div "WMPL-4106-2026 High Waisted Tapered Crop_Full Colorway" at bounding box center [1158, 75] width 42 height 10
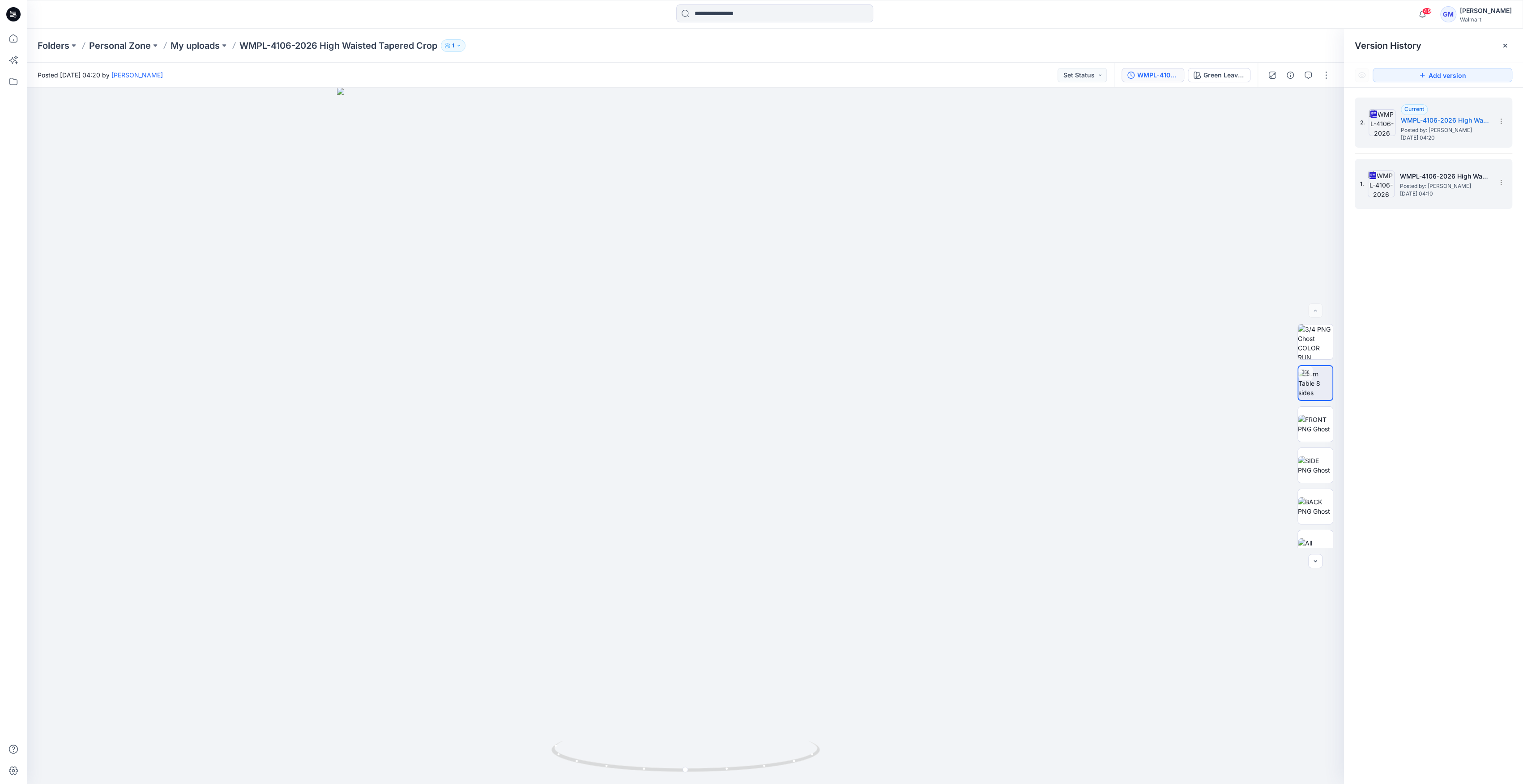
click at [1388, 181] on img at bounding box center [1381, 184] width 27 height 27
drag, startPoint x: 159, startPoint y: 41, endPoint x: 182, endPoint y: 40, distance: 23.0
click at [165, 41] on div "Folders Personal Zone My uploads WMPL-4106-2026 High Waisted Tapered Crop 1" at bounding box center [740, 45] width 1405 height 12
click at [187, 39] on p "My uploads" at bounding box center [195, 45] width 49 height 12
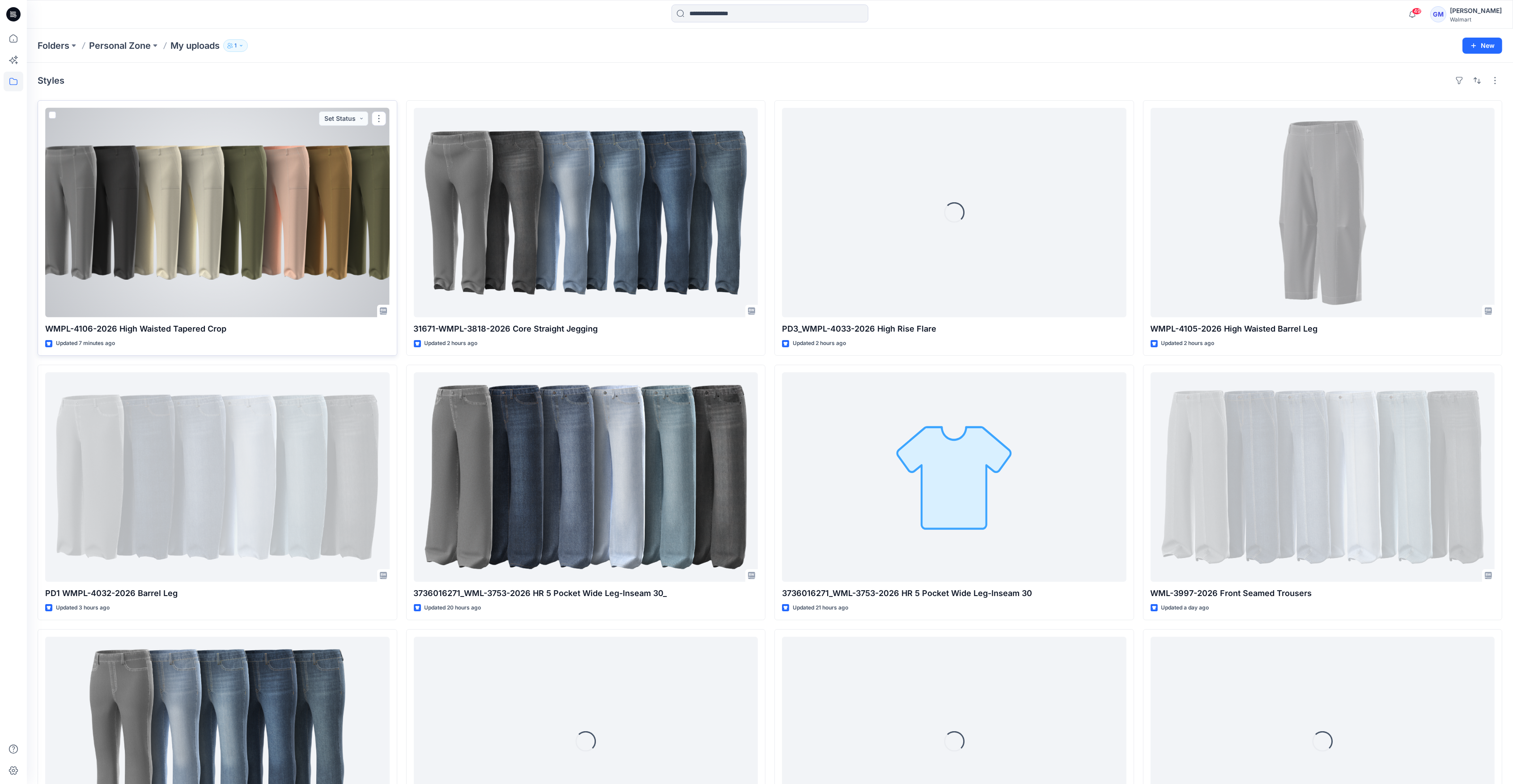
click at [294, 208] on div at bounding box center [218, 212] width 344 height 209
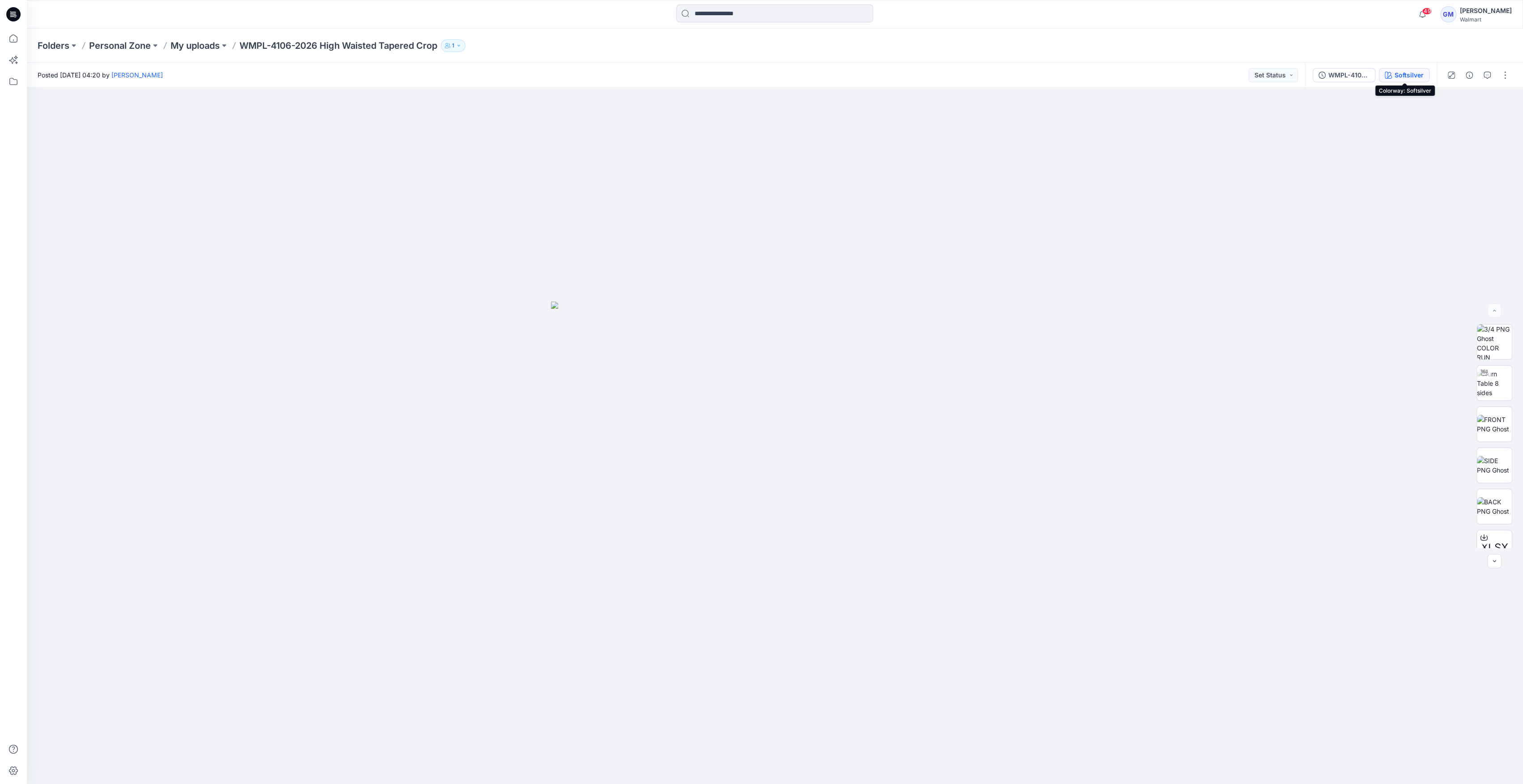
click at [1392, 72] on button "Softsilver" at bounding box center [1404, 75] width 51 height 15
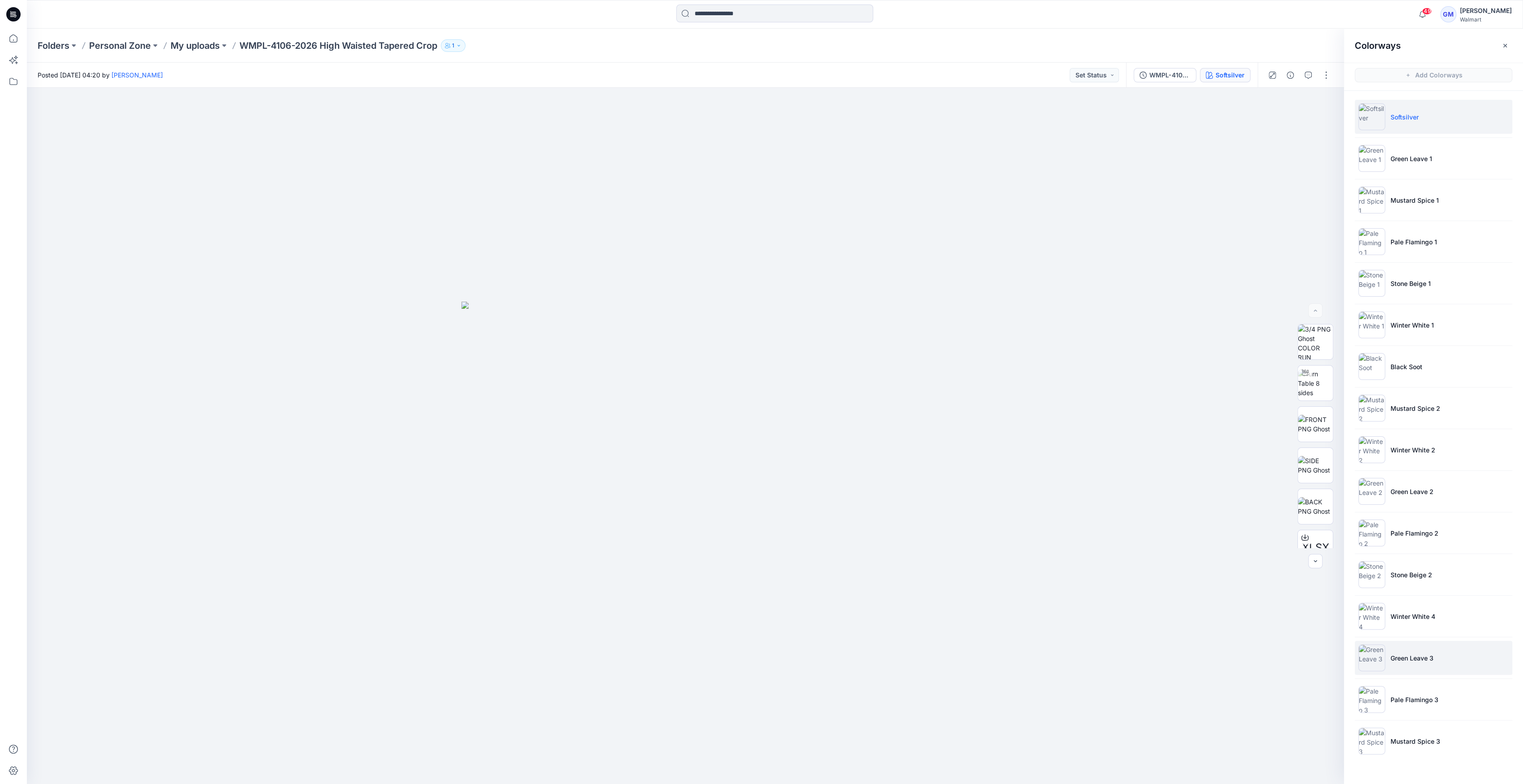
click at [1392, 652] on li "Green Leave 3" at bounding box center [1433, 657] width 158 height 34
click at [1400, 655] on p "Green Leave 3" at bounding box center [1412, 658] width 43 height 9
click at [1318, 380] on img at bounding box center [1315, 383] width 35 height 28
click at [1400, 538] on li "Pale Flamingo 2" at bounding box center [1433, 533] width 158 height 34
click at [1378, 533] on img at bounding box center [1371, 533] width 27 height 27
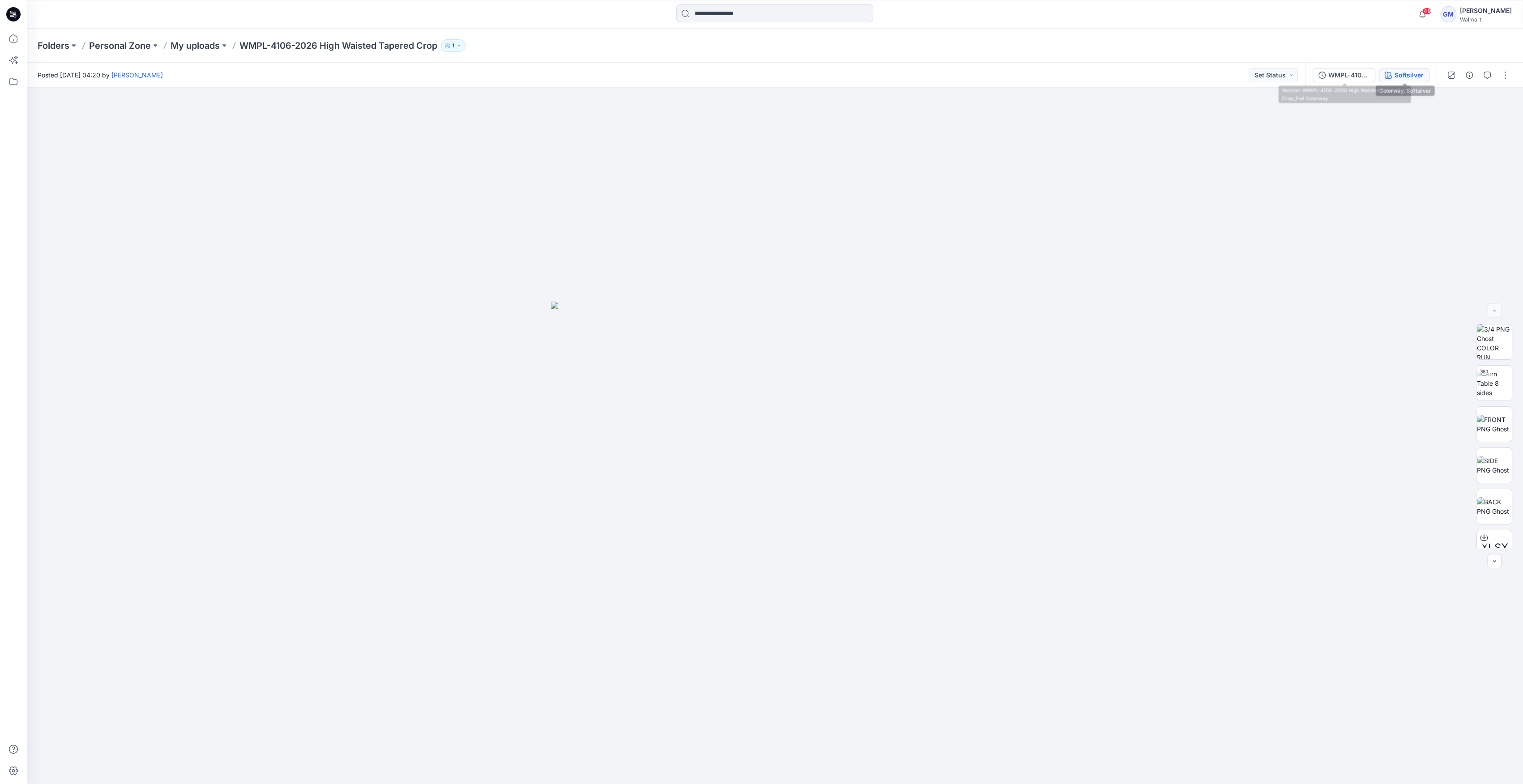
click at [1397, 72] on div "Softsilver" at bounding box center [1409, 75] width 29 height 10
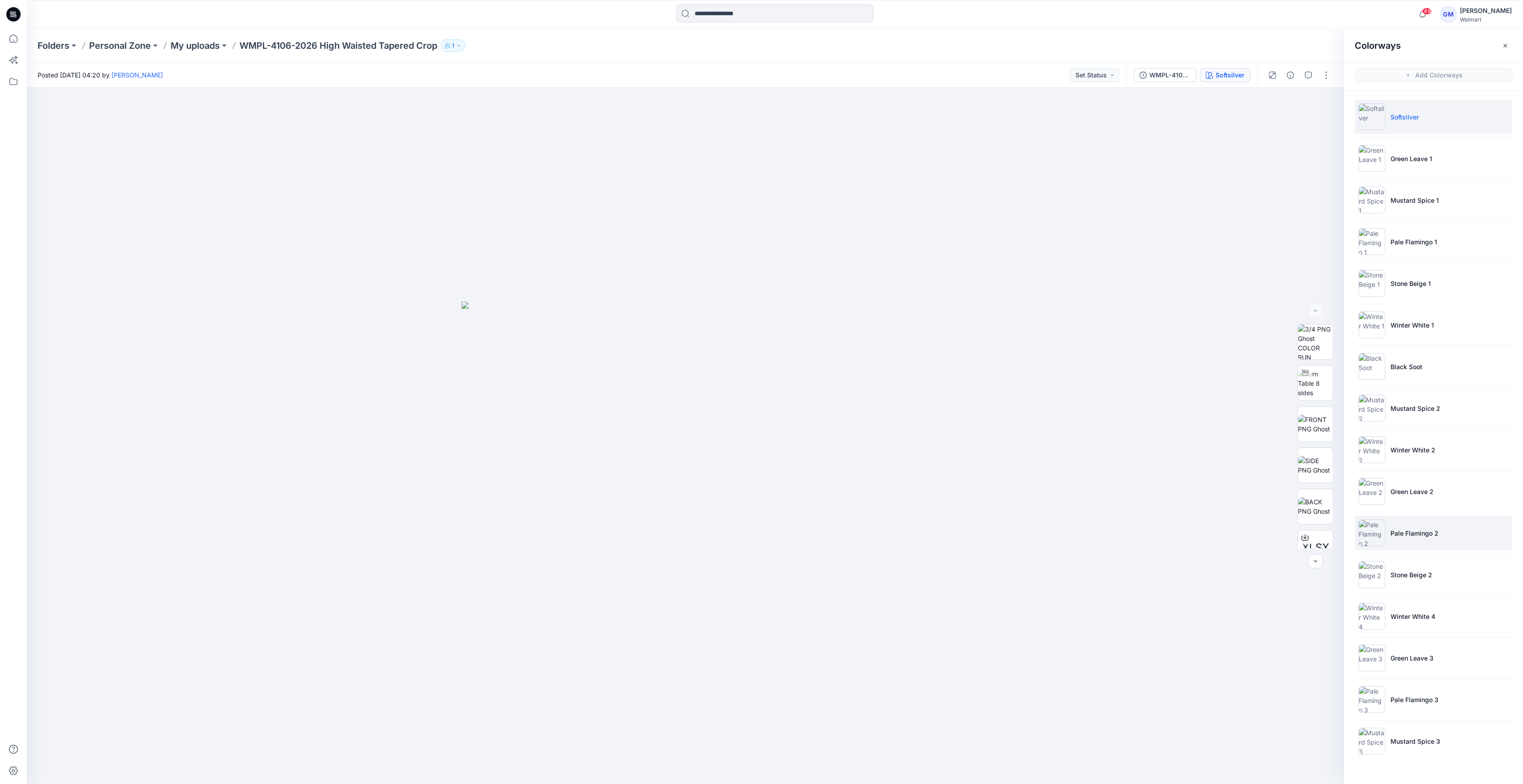
click at [1418, 537] on p "Pale Flamingo 2" at bounding box center [1414, 533] width 48 height 9
click at [1394, 535] on p "Pale Flamingo 2" at bounding box center [1414, 533] width 48 height 9
drag, startPoint x: 1370, startPoint y: 679, endPoint x: 1374, endPoint y: 683, distance: 5.7
click at [1370, 679] on ul "Softsilver Green Leave 1 Mustard Spice 1 Pale Flamingo 1 Stone Beige 1 Winter W…" at bounding box center [1433, 428] width 179 height 676
click at [1375, 697] on img at bounding box center [1371, 699] width 27 height 27
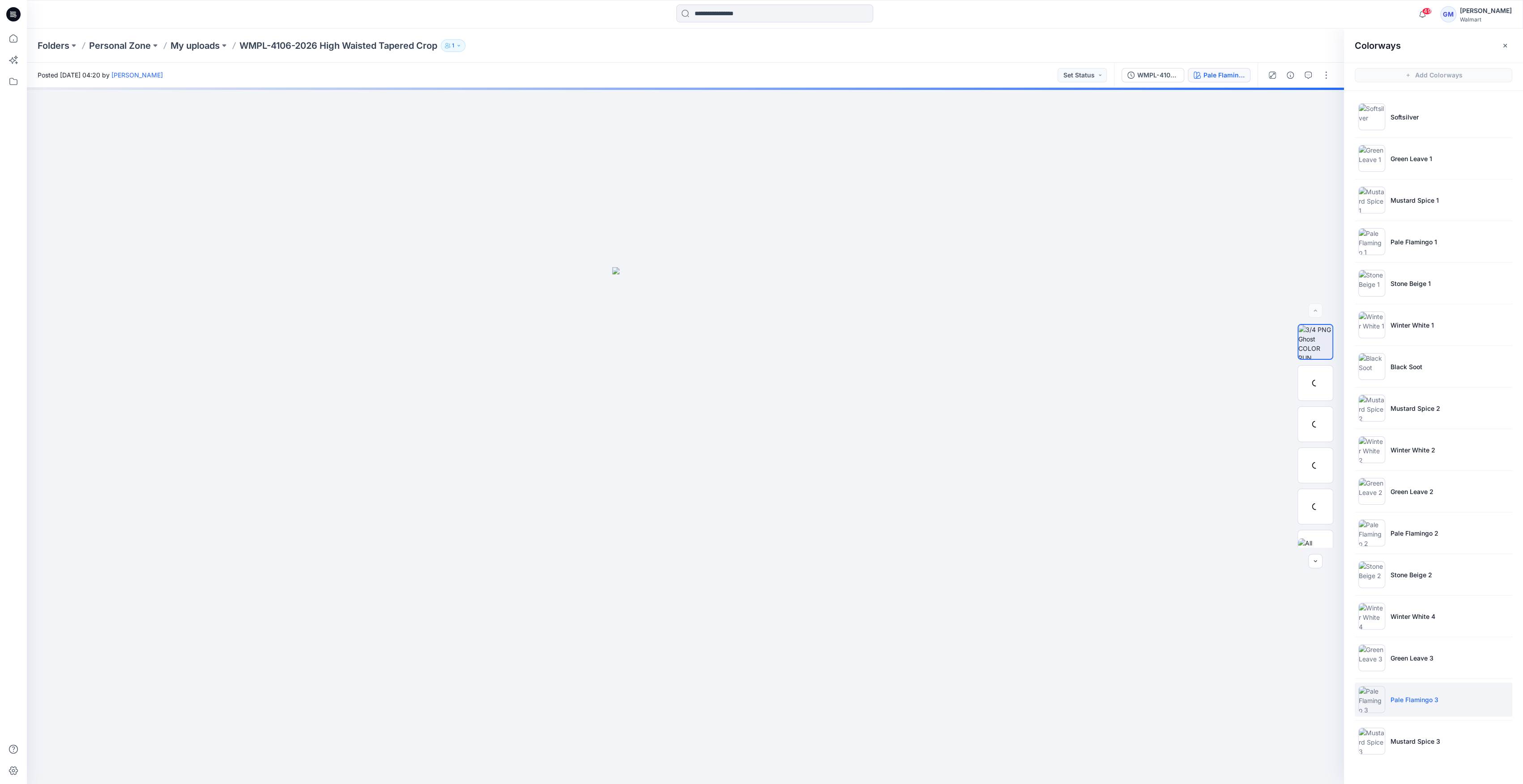
click at [1382, 710] on img at bounding box center [1371, 699] width 27 height 27
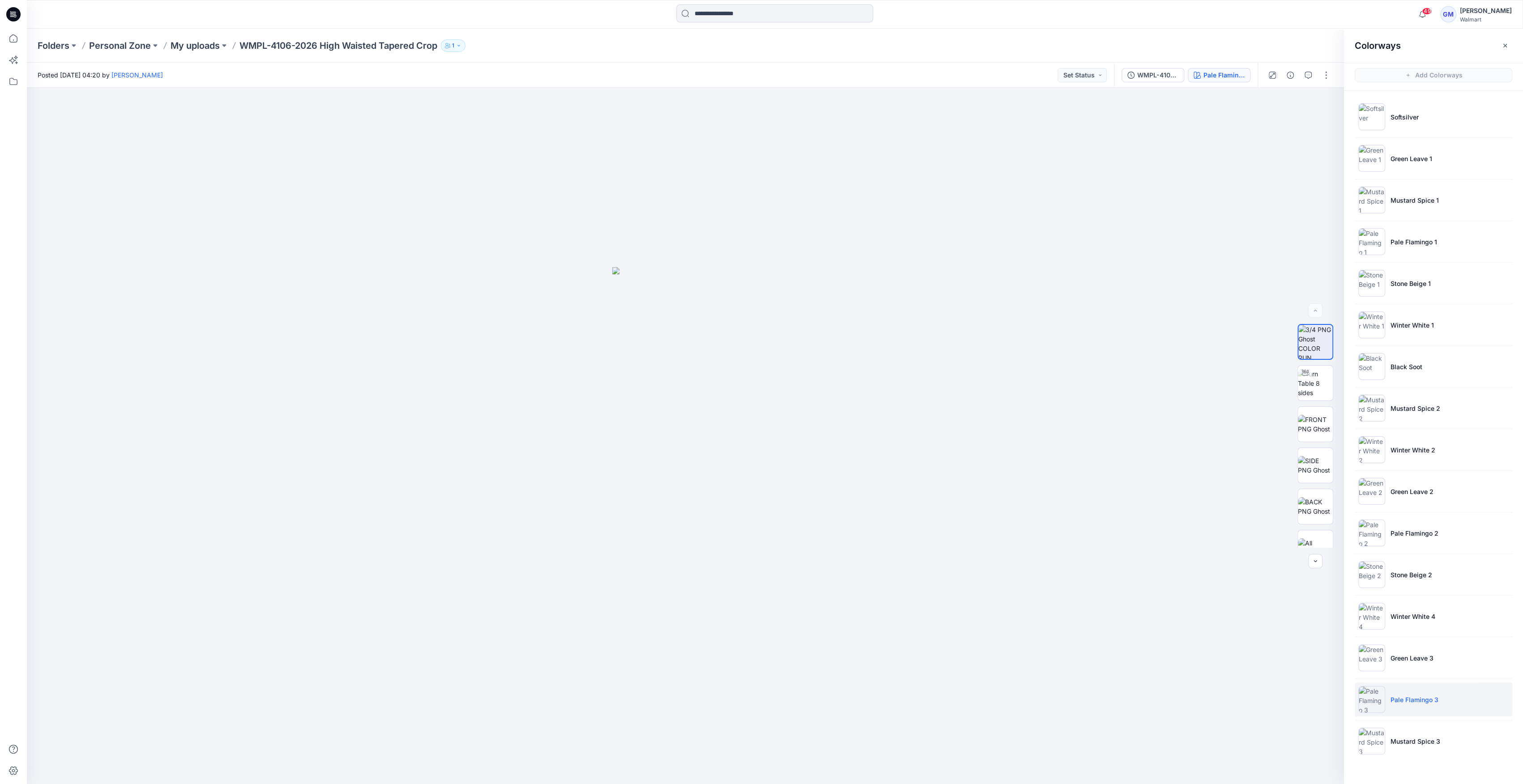
click at [1403, 694] on li "Pale Flamingo 3" at bounding box center [1433, 699] width 158 height 34
click at [1375, 530] on img at bounding box center [1371, 533] width 27 height 27
click at [1379, 243] on img at bounding box center [1371, 241] width 27 height 27
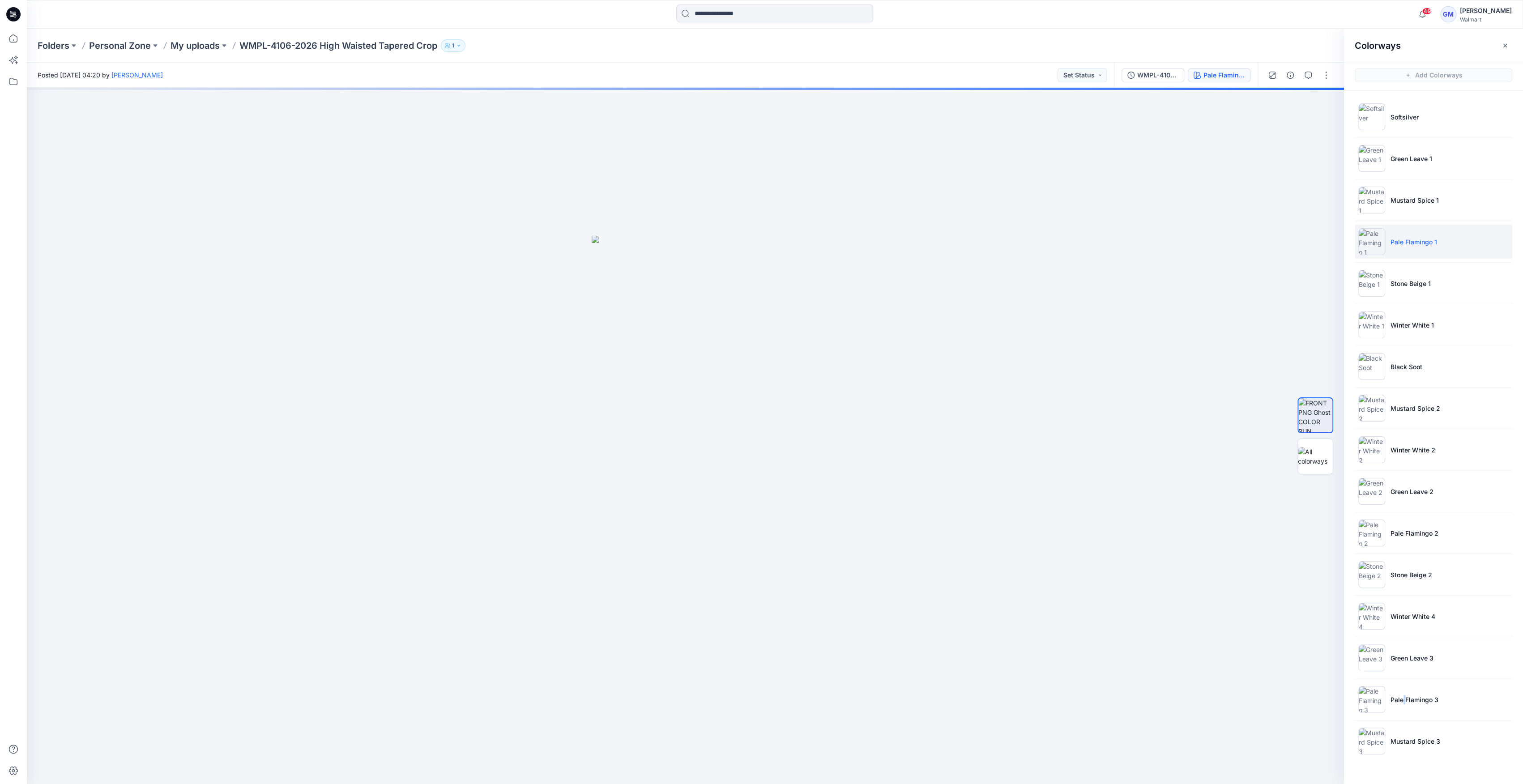
click at [1373, 241] on img at bounding box center [1371, 241] width 27 height 27
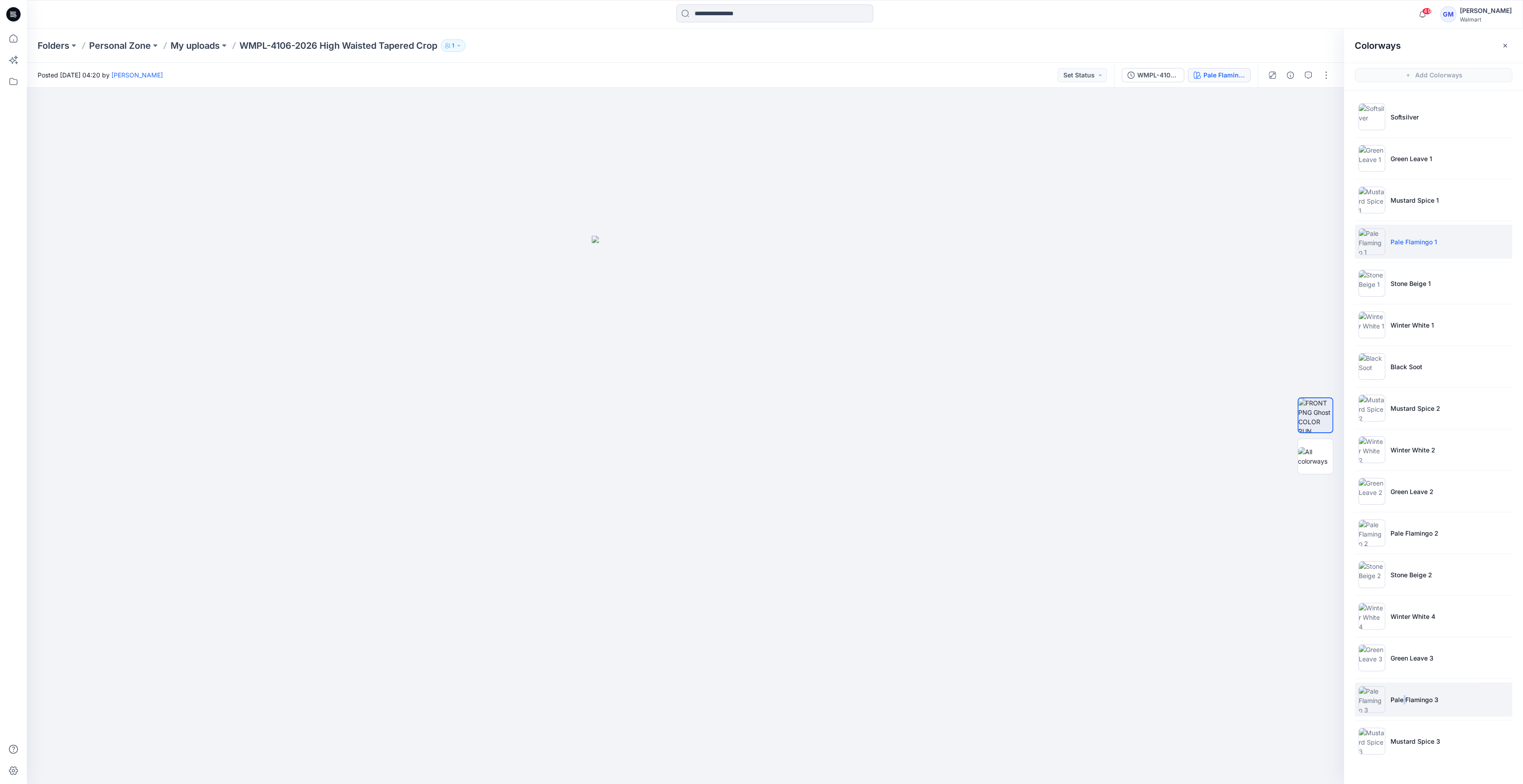
click at [1374, 696] on img at bounding box center [1371, 699] width 27 height 27
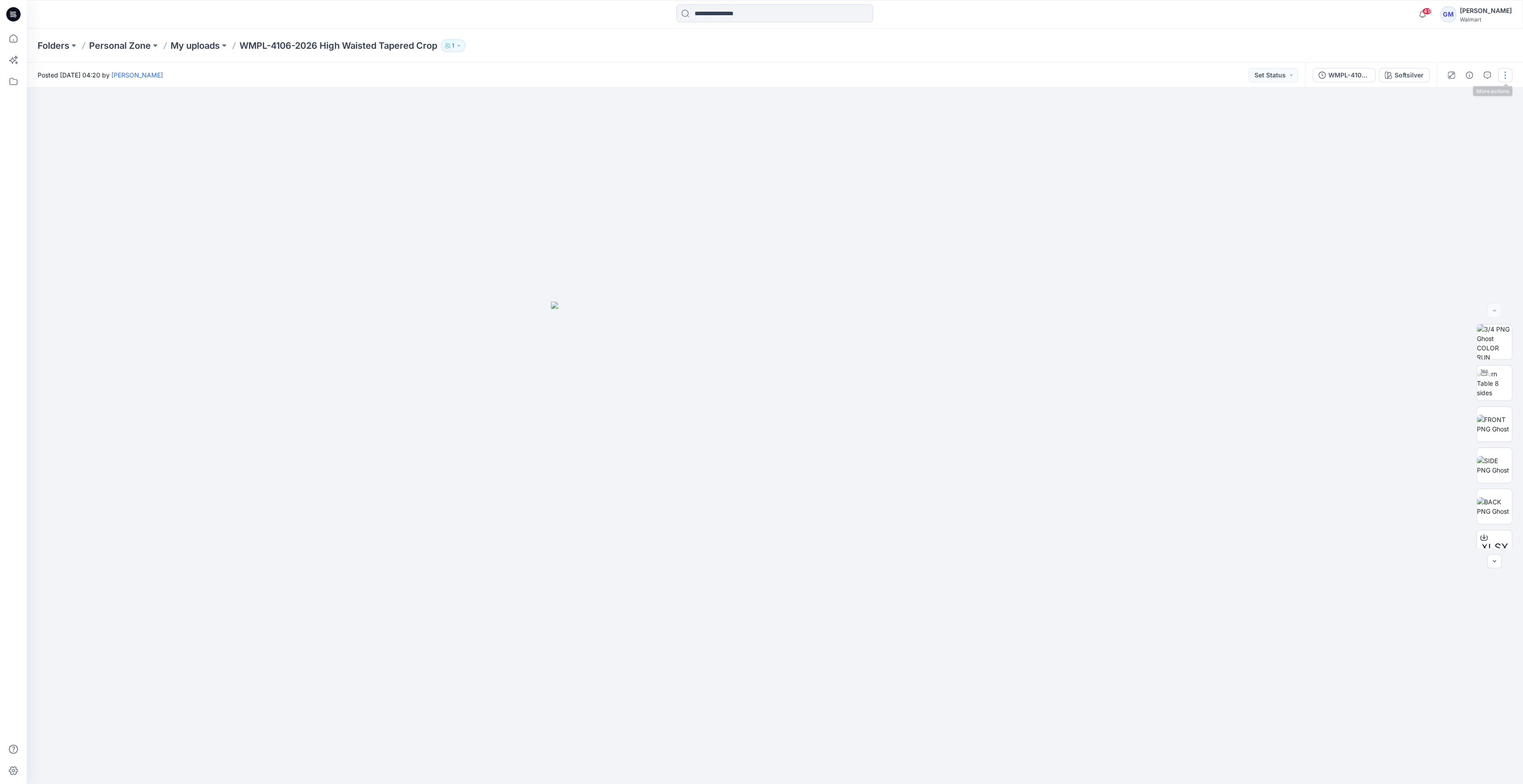
click at [1501, 75] on button "button" at bounding box center [1505, 75] width 15 height 15
click at [1452, 125] on button "Edit" at bounding box center [1467, 121] width 82 height 17
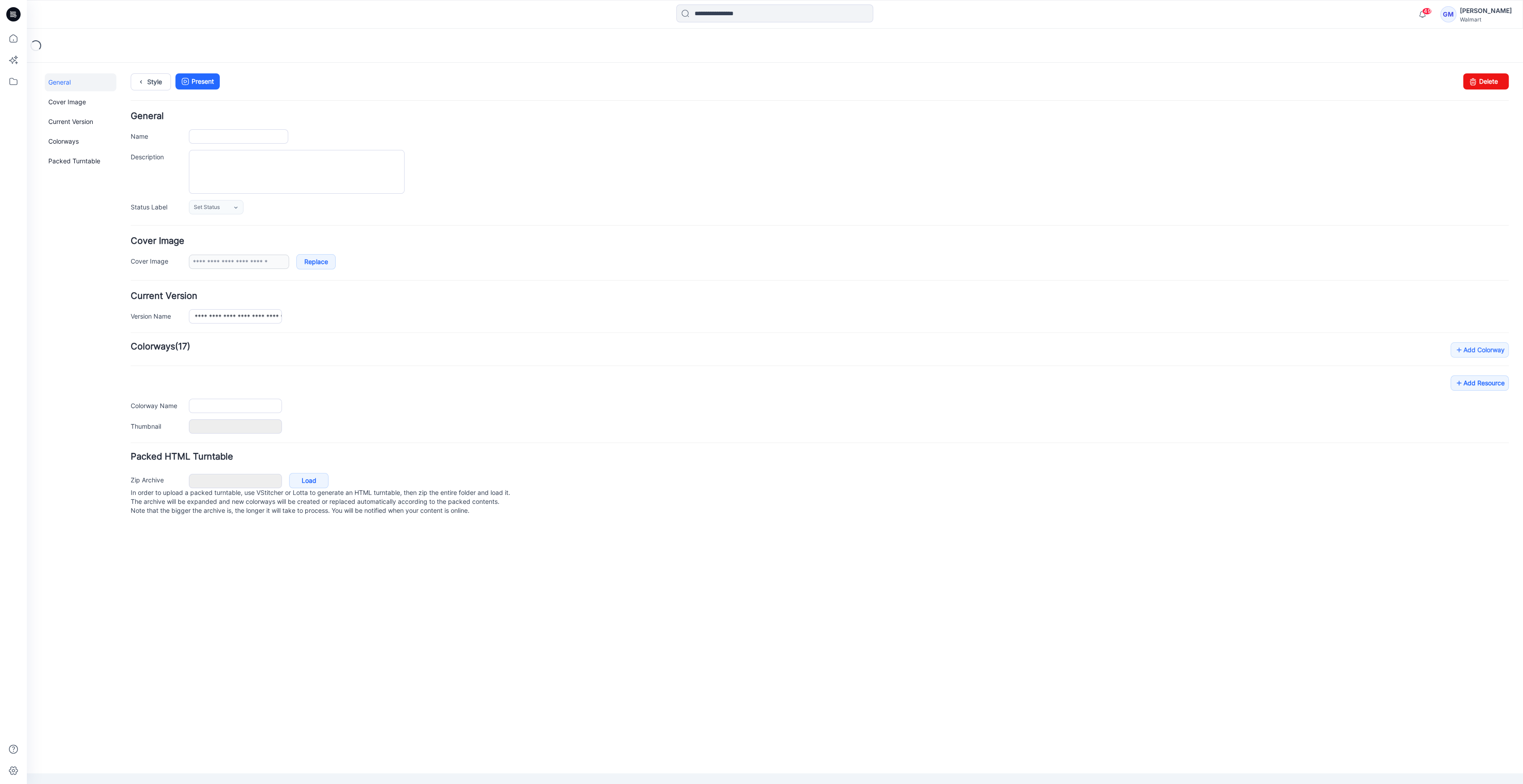
type input "**********"
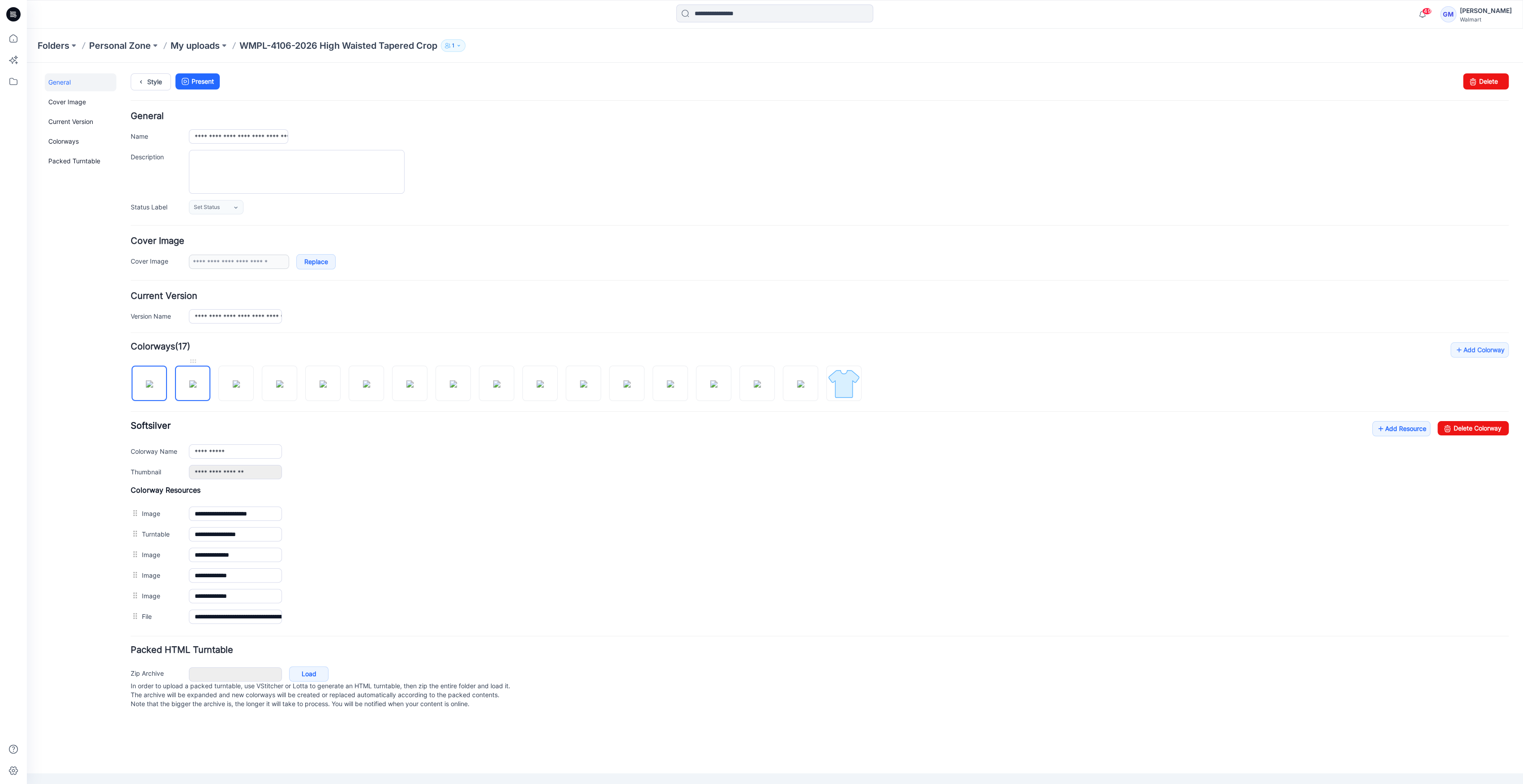
click at [196, 387] on img at bounding box center [192, 384] width 7 height 7
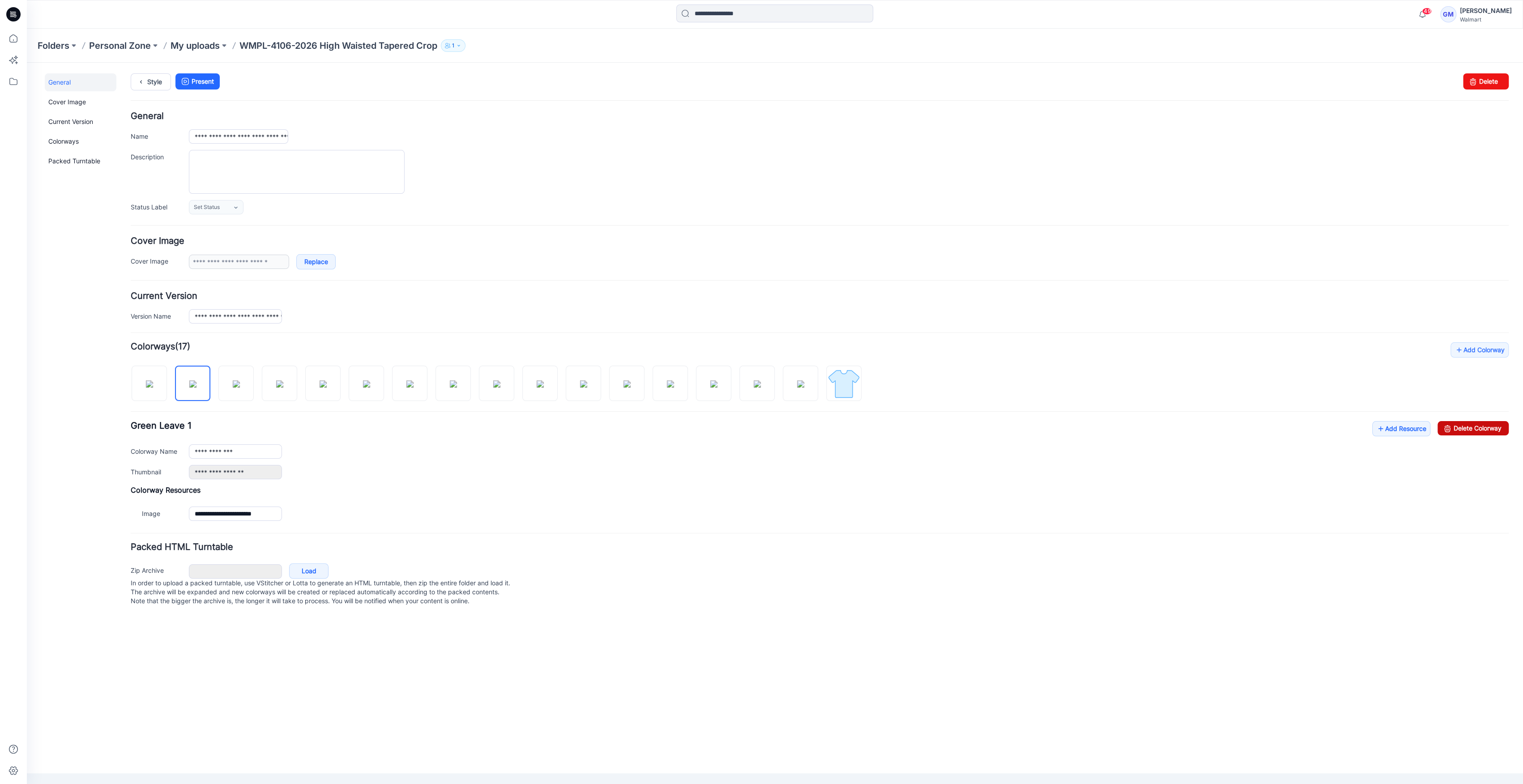
click at [1463, 430] on link "Delete Colorway" at bounding box center [1473, 428] width 71 height 15
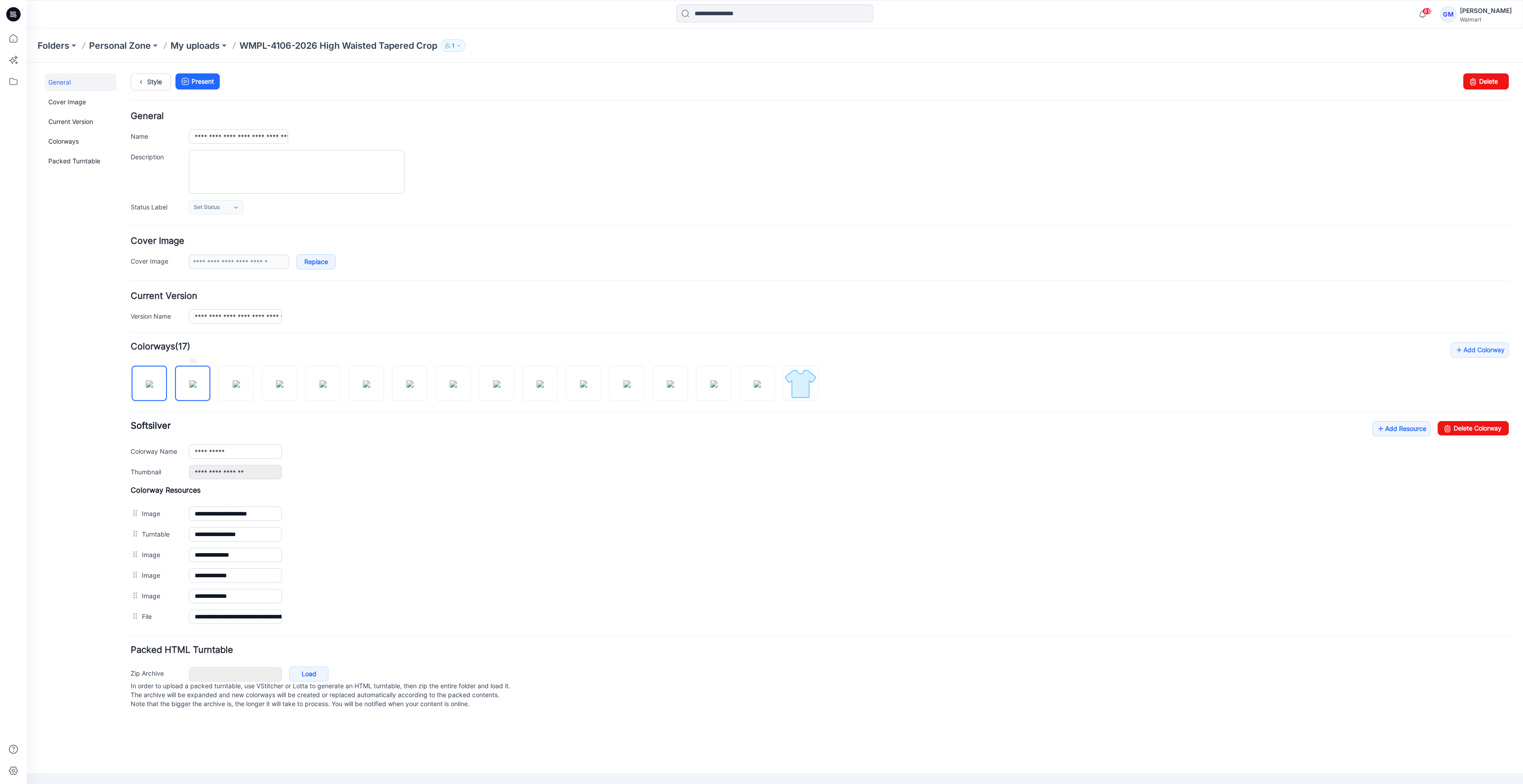
click at [197, 385] on img at bounding box center [192, 384] width 7 height 7
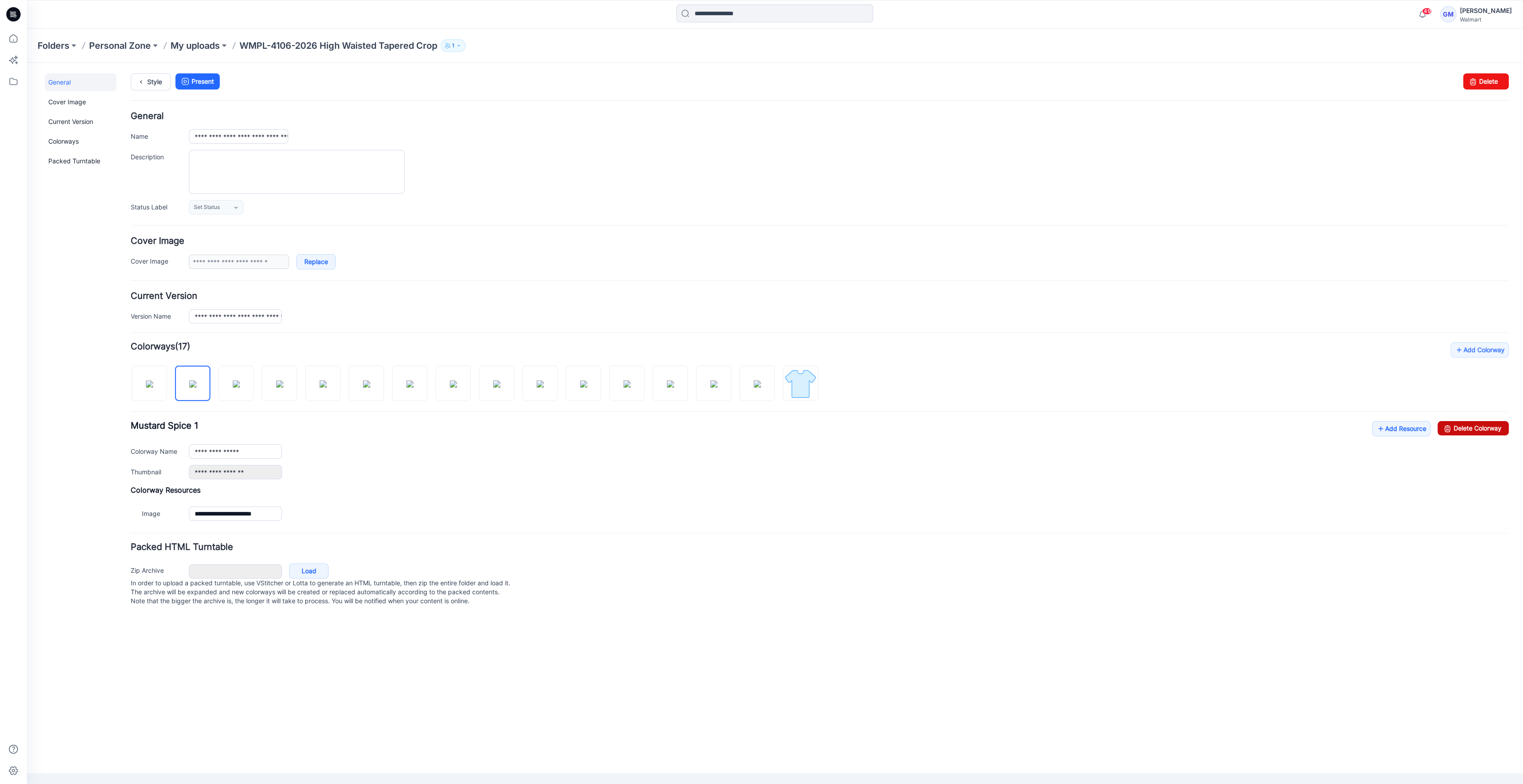
click at [1470, 429] on link "Delete Colorway" at bounding box center [1473, 428] width 71 height 15
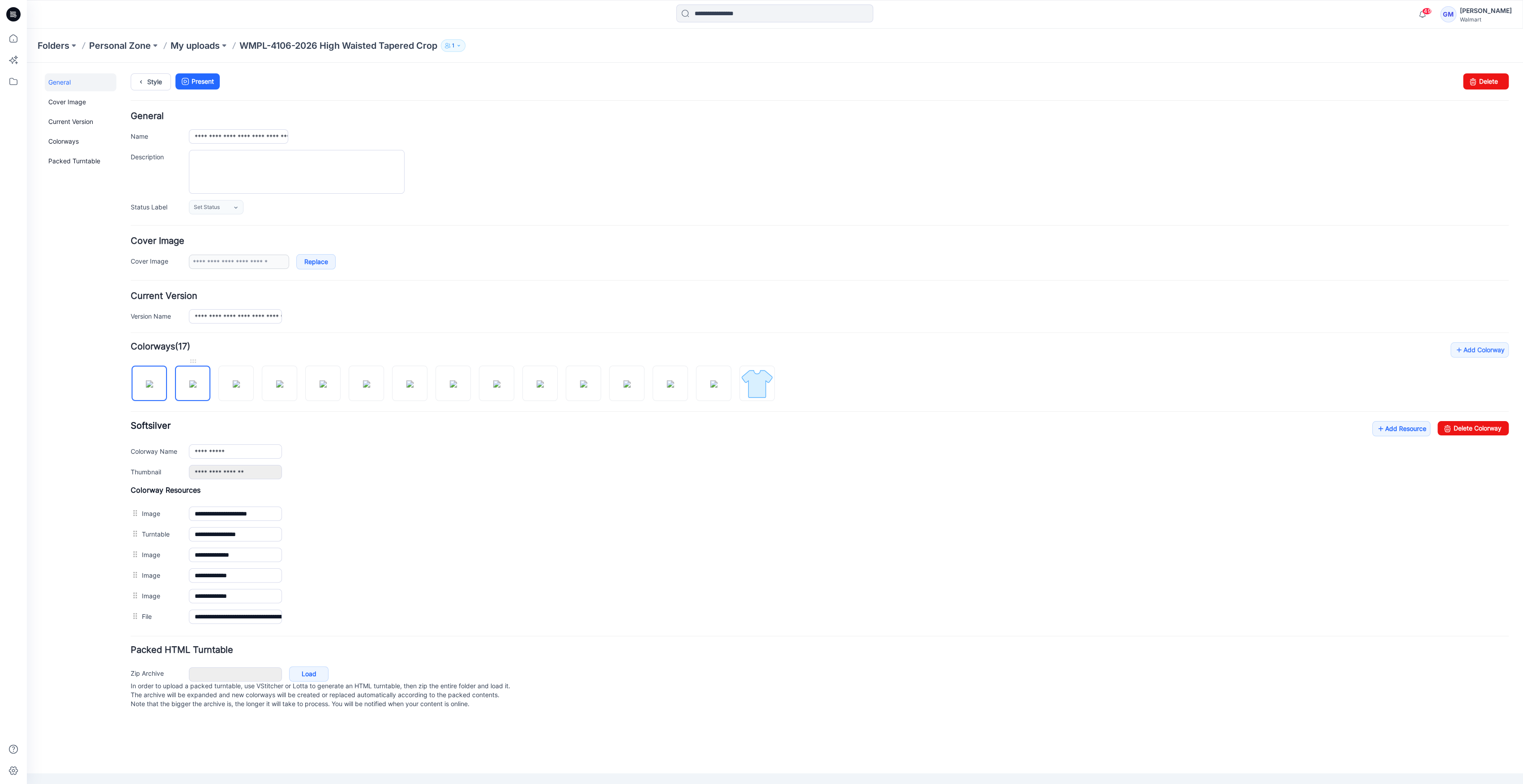
click at [197, 387] on img at bounding box center [192, 384] width 7 height 7
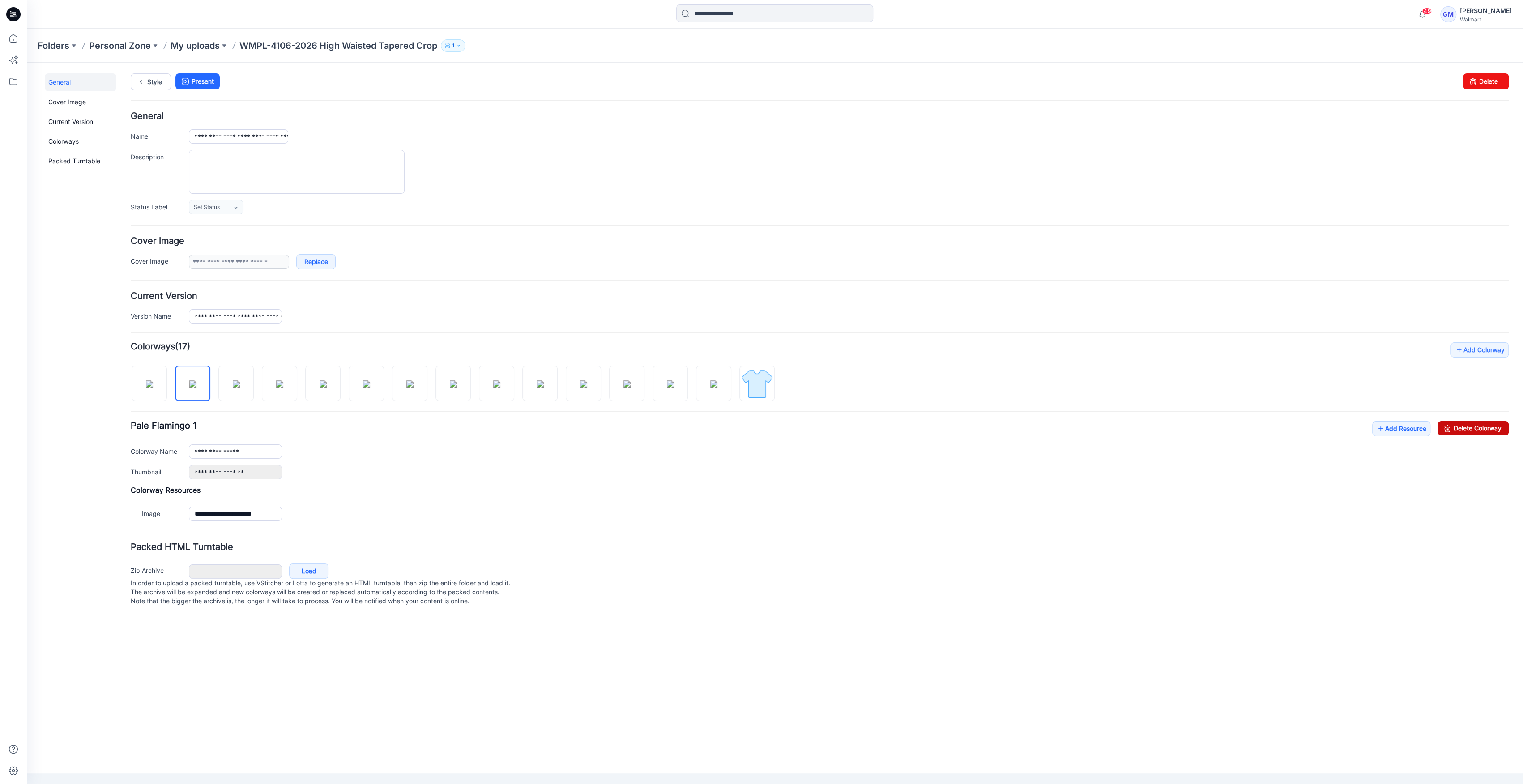
click at [1495, 427] on link "Delete Colorway" at bounding box center [1473, 428] width 71 height 15
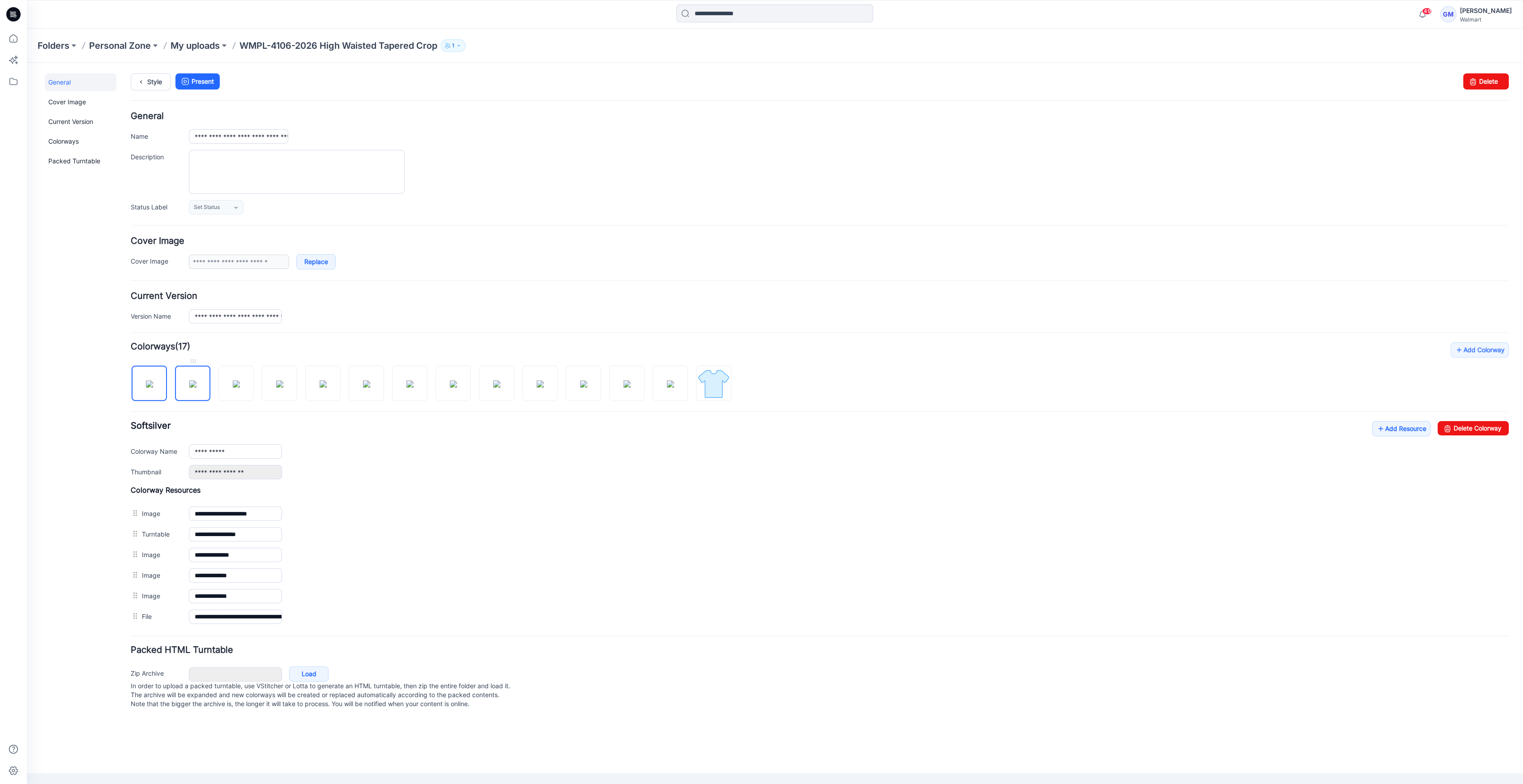
click at [197, 386] on img at bounding box center [192, 384] width 7 height 7
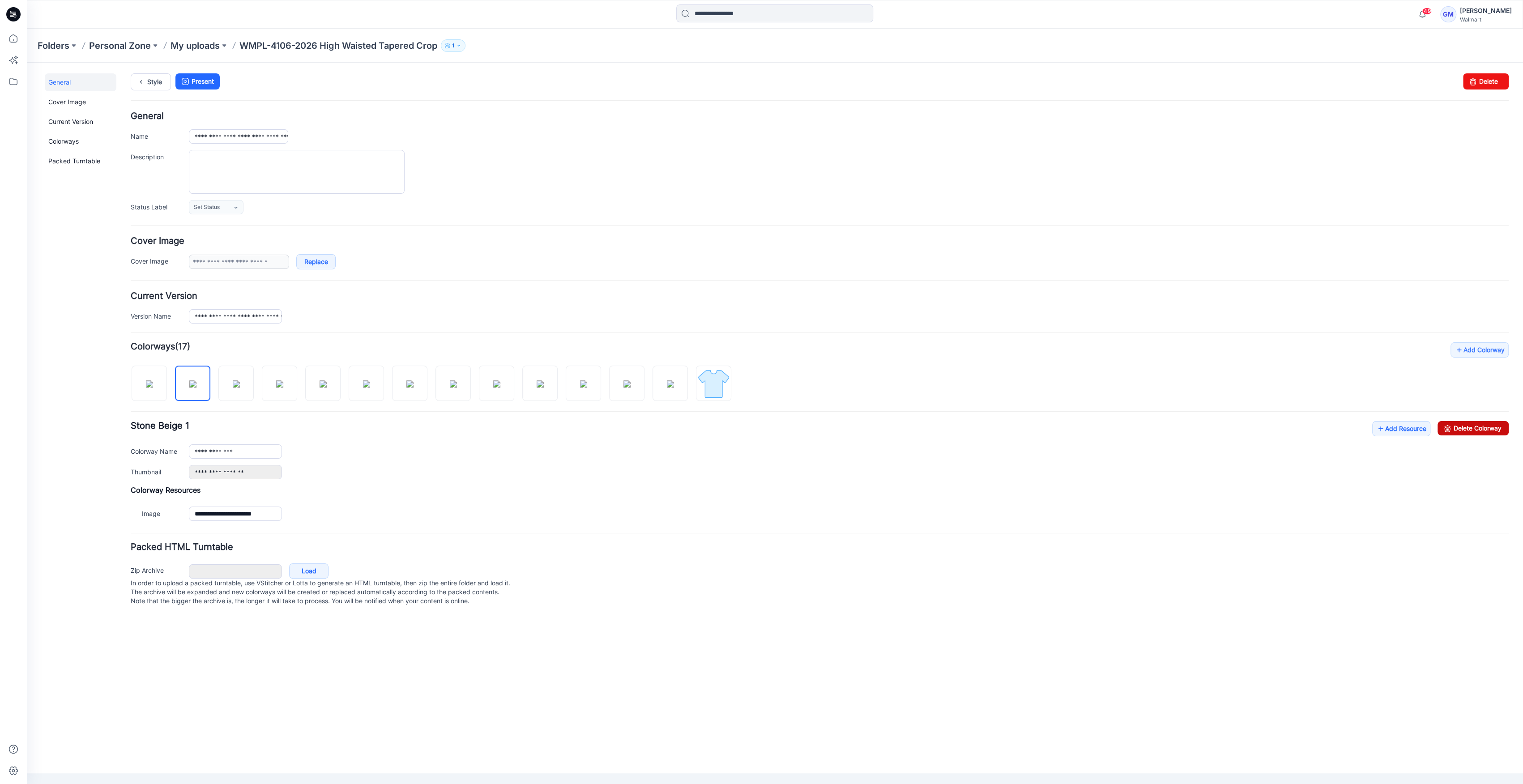
click at [1459, 426] on link "Delete Colorway" at bounding box center [1473, 428] width 71 height 15
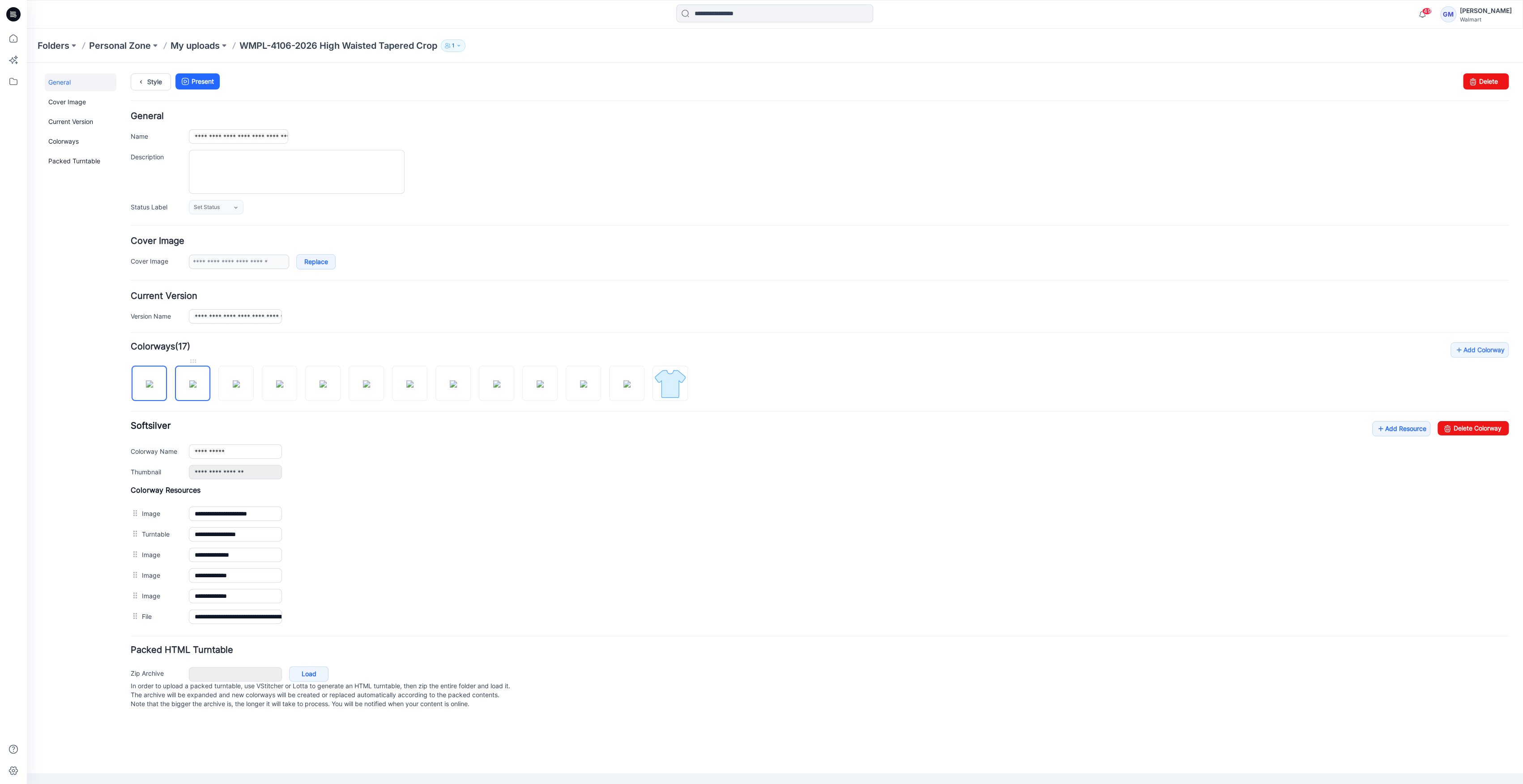
click at [189, 387] on img at bounding box center [192, 384] width 7 height 7
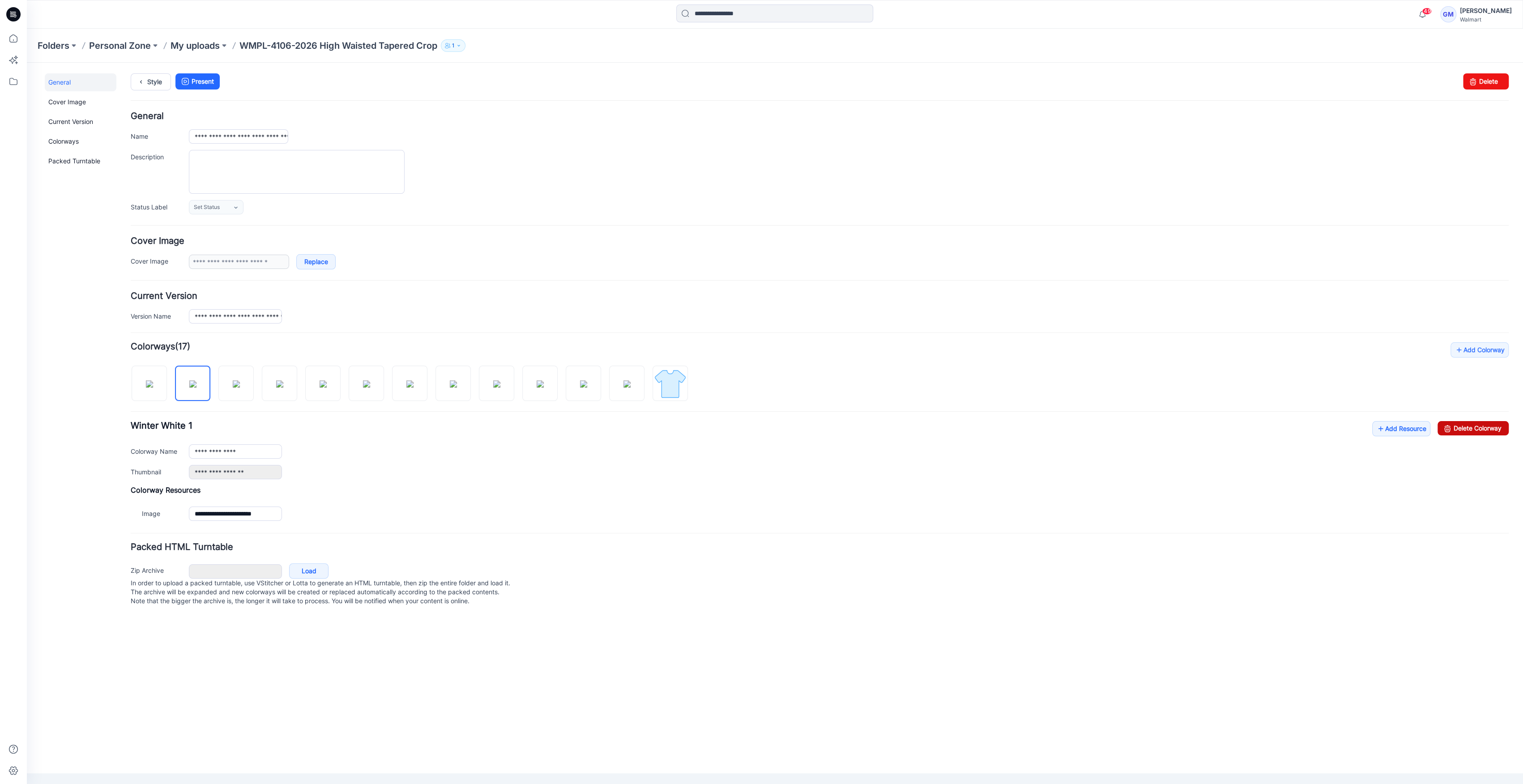
click at [1483, 423] on link "Delete Colorway" at bounding box center [1473, 428] width 71 height 15
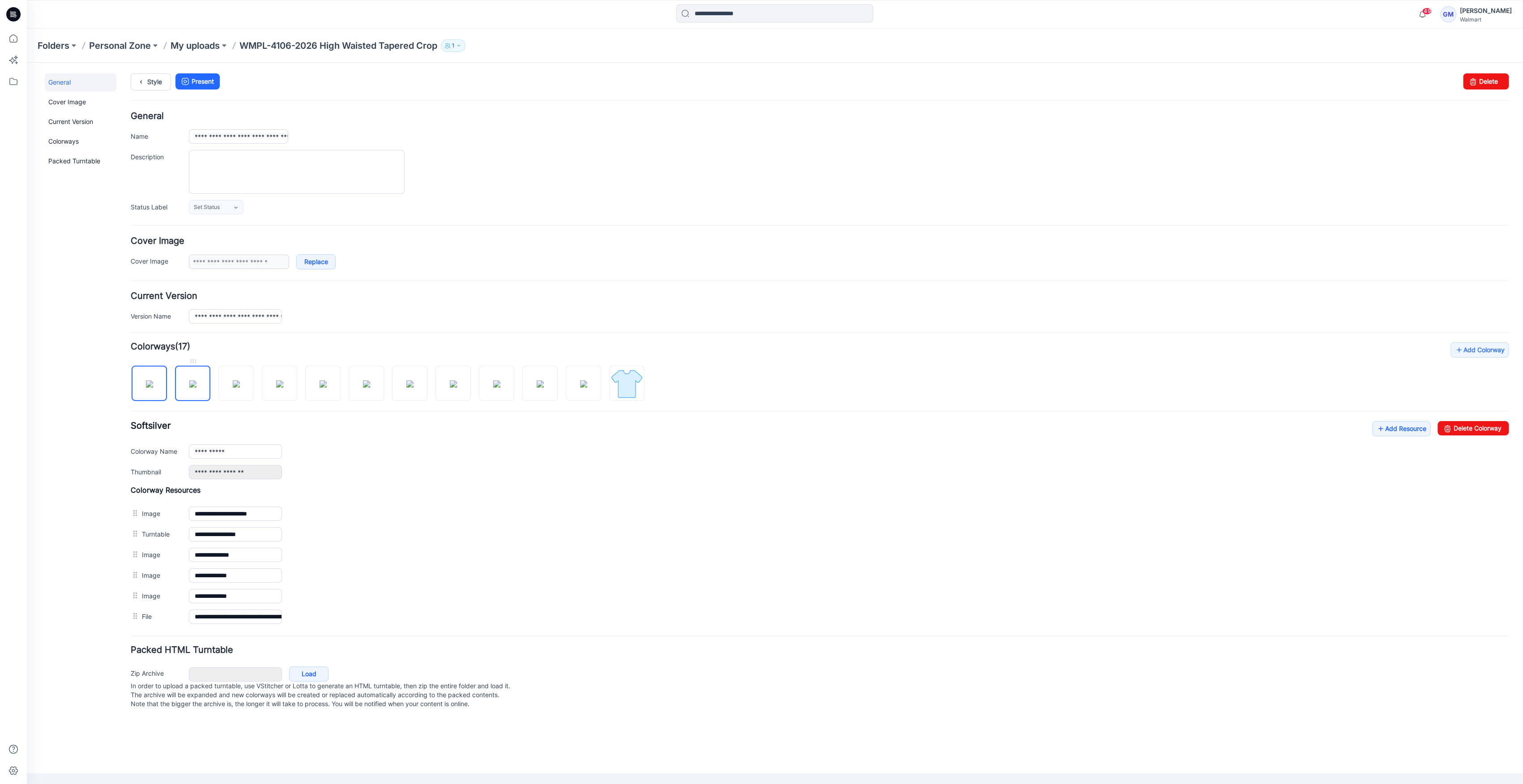
click at [197, 387] on img at bounding box center [192, 384] width 7 height 7
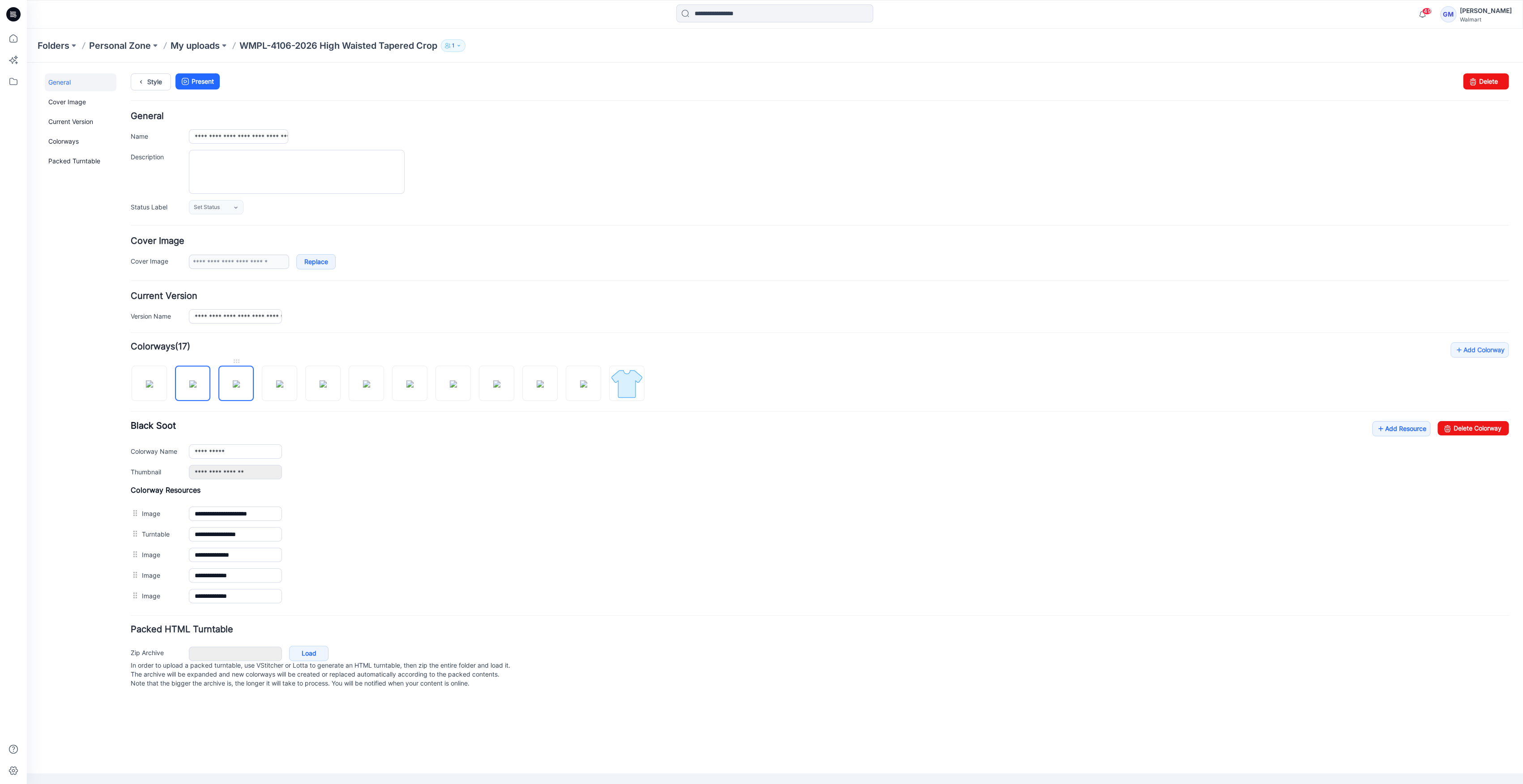
click at [233, 387] on img at bounding box center [236, 384] width 7 height 7
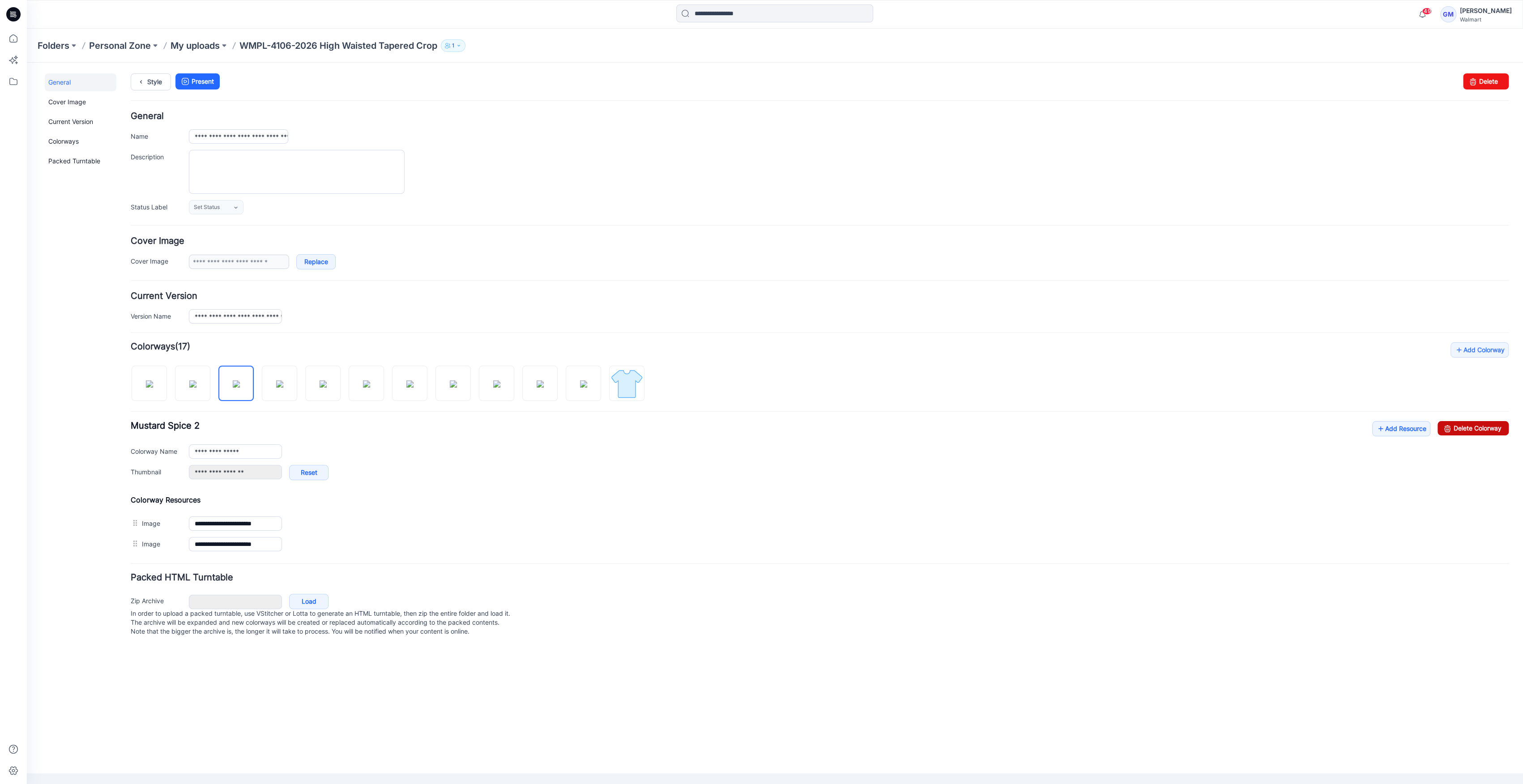
click at [1498, 434] on link "Delete Colorway" at bounding box center [1473, 428] width 71 height 15
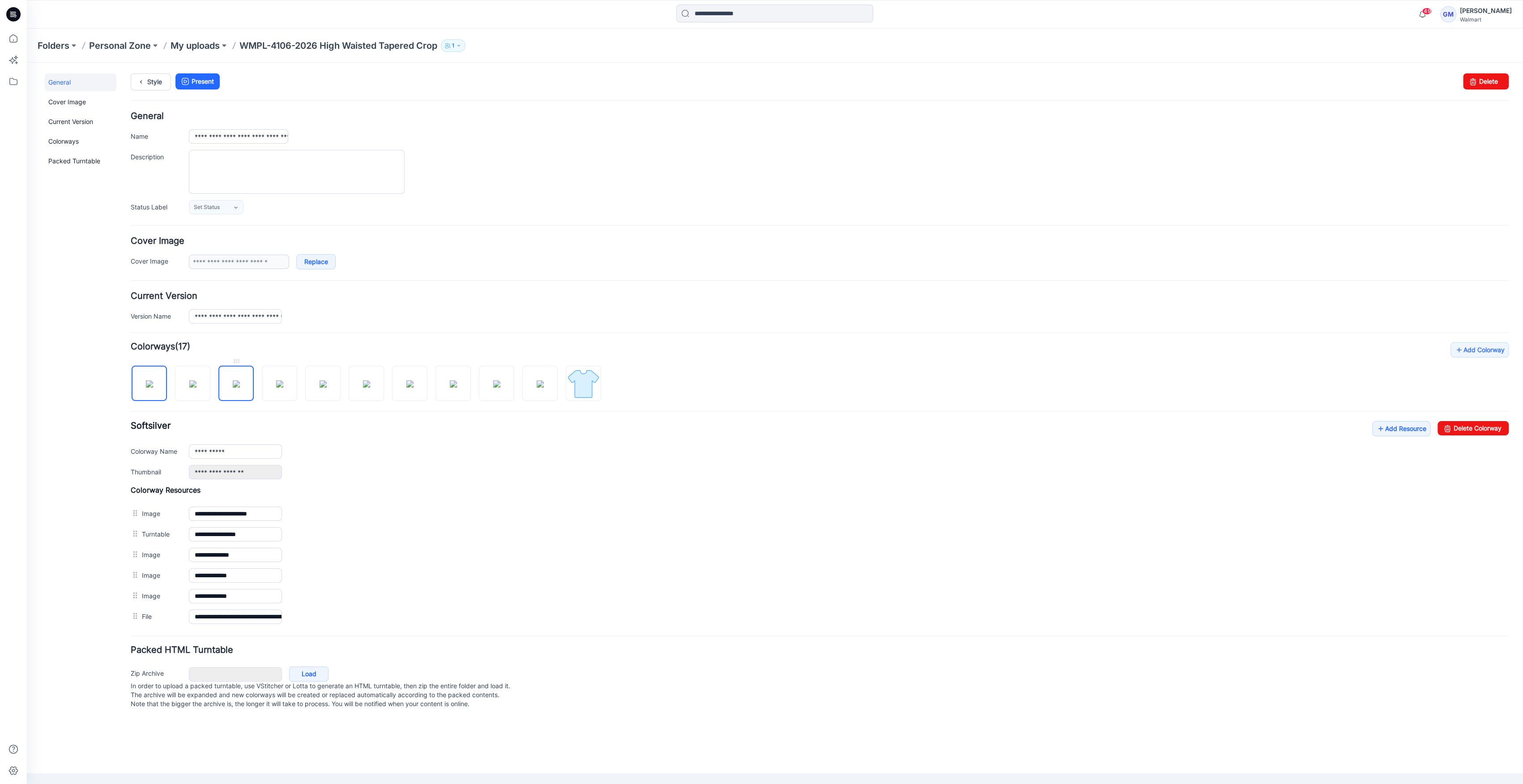
click at [240, 386] on img at bounding box center [236, 384] width 7 height 7
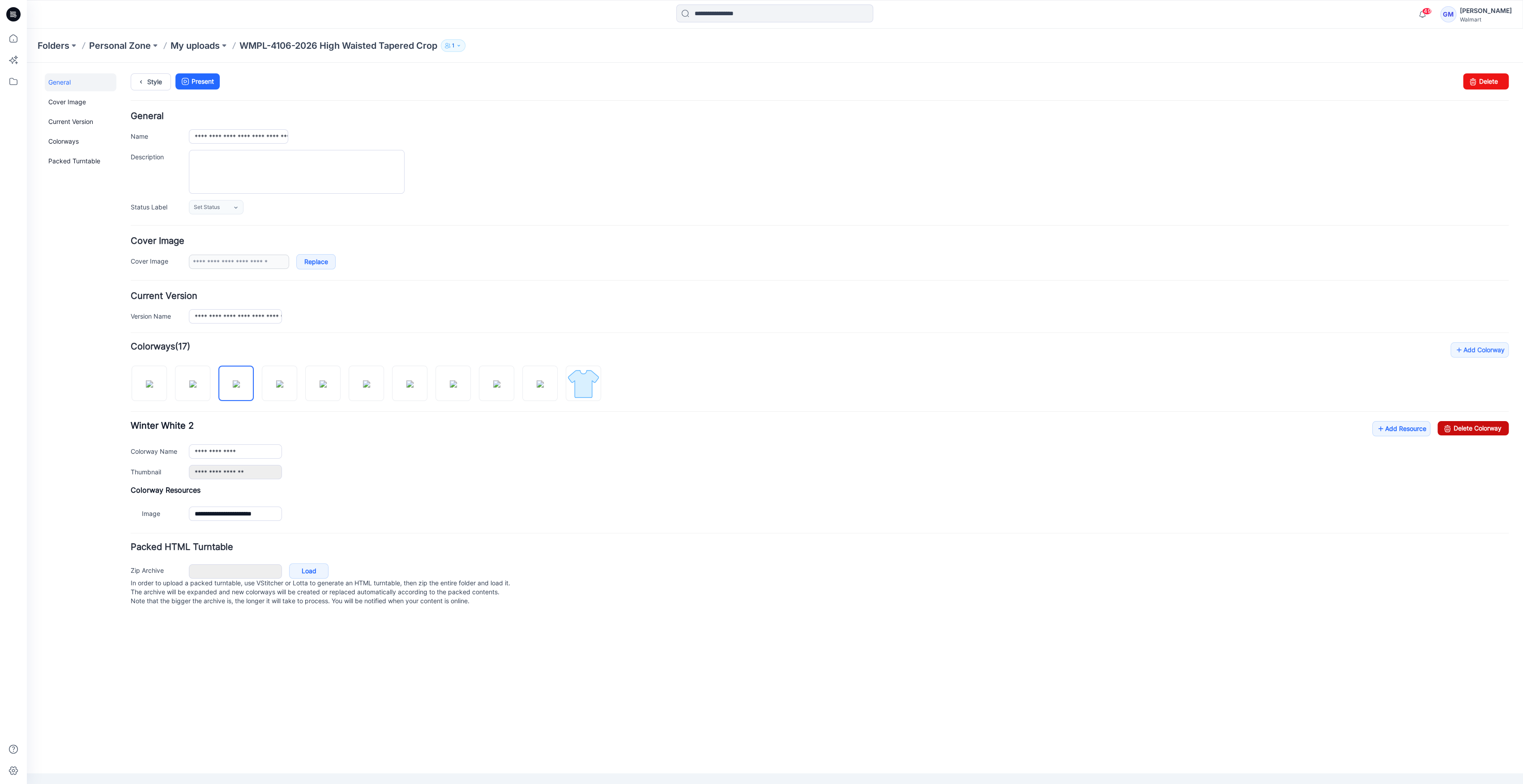
click at [1468, 420] on div "Add Colorway Colorways (17) Winter White 2 Add Resource Delete Colorway" at bounding box center [820, 433] width 1378 height 181
drag, startPoint x: 1470, startPoint y: 427, endPoint x: 830, endPoint y: 117, distance: 711.1
click at [1470, 427] on link "Delete Colorway" at bounding box center [1473, 428] width 71 height 15
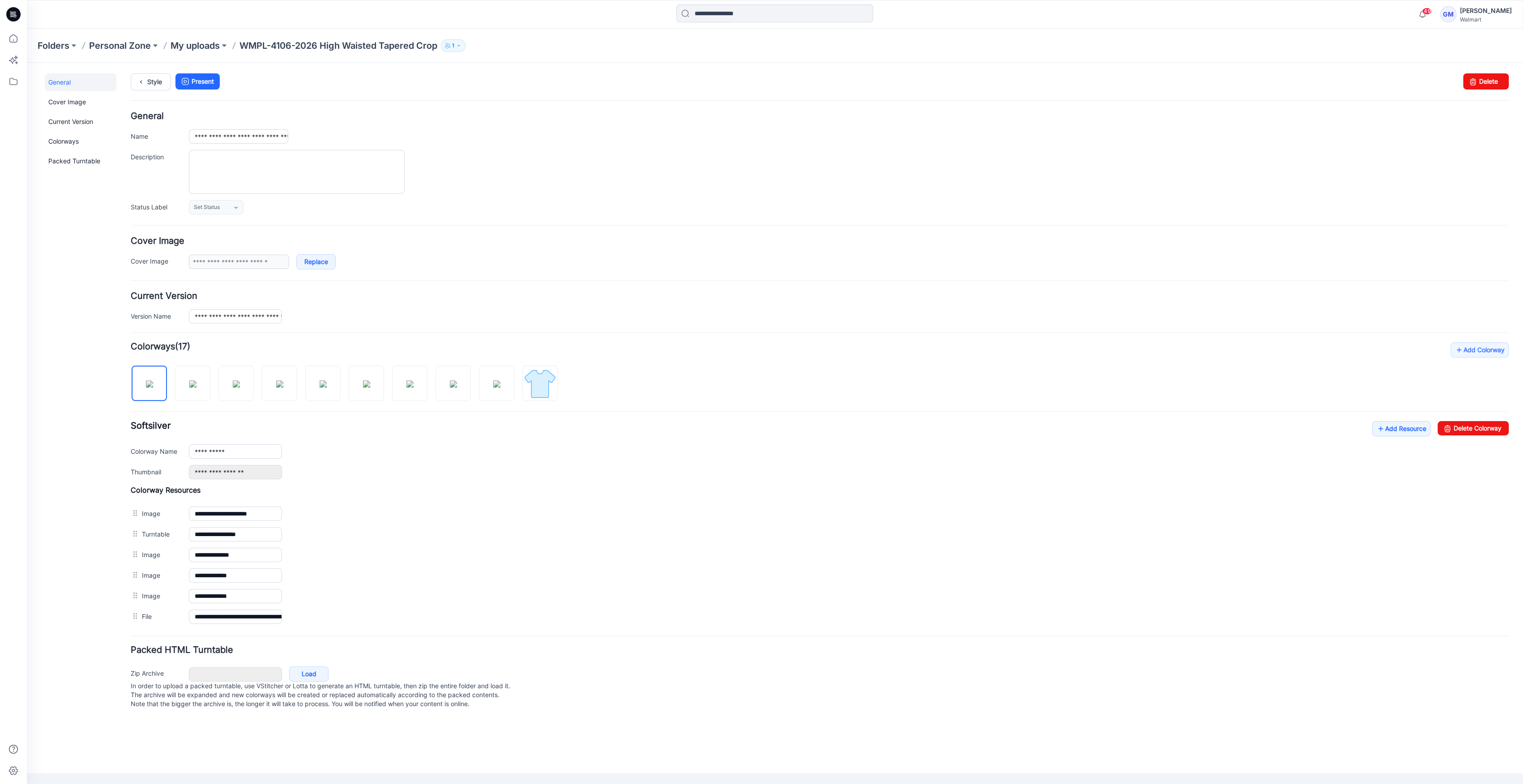
click at [254, 381] on div at bounding box center [347, 379] width 434 height 46
click at [240, 386] on img at bounding box center [236, 384] width 7 height 7
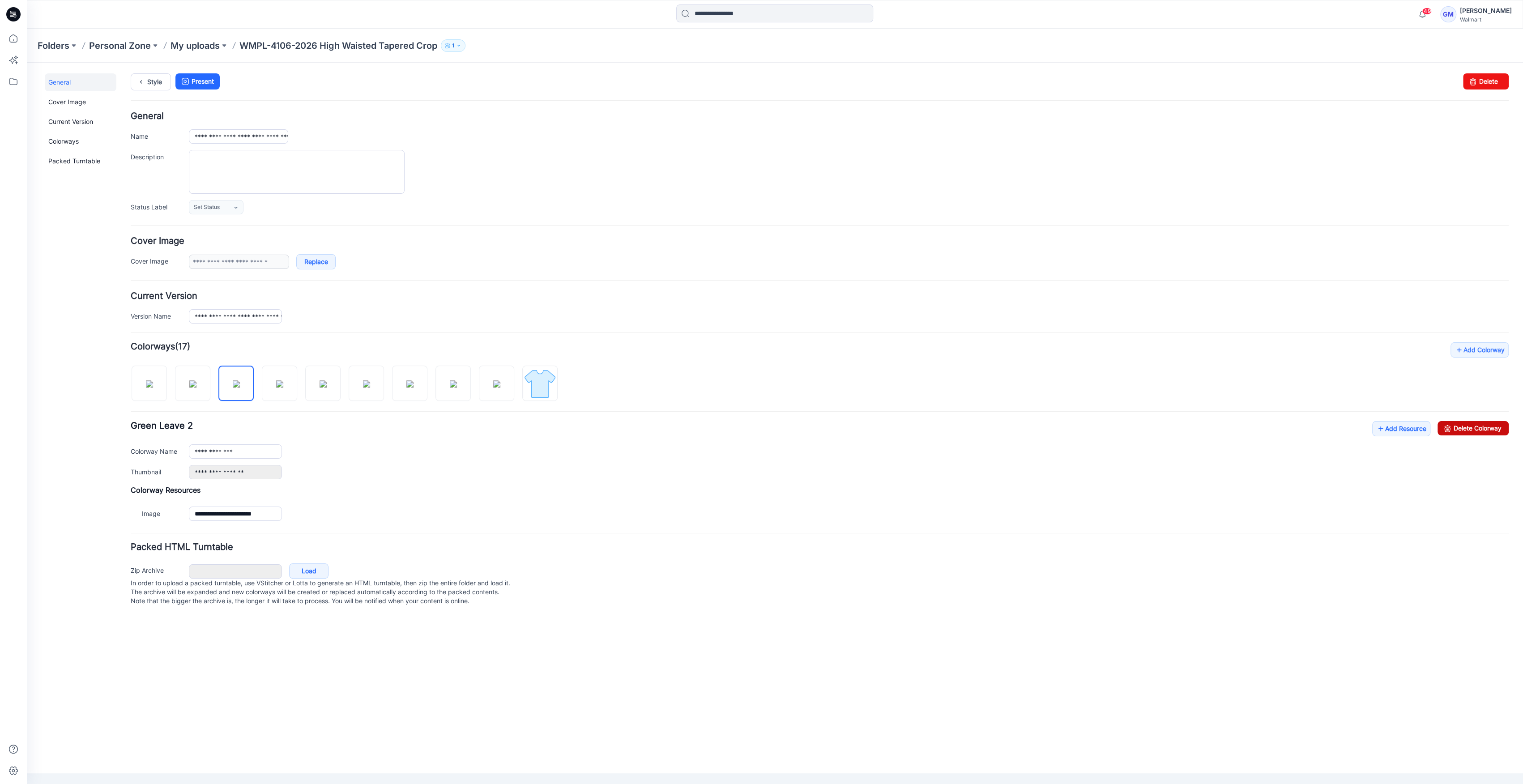
drag, startPoint x: 1481, startPoint y: 427, endPoint x: 836, endPoint y: 119, distance: 714.8
click at [1481, 427] on link "Delete Colorway" at bounding box center [1473, 428] width 71 height 15
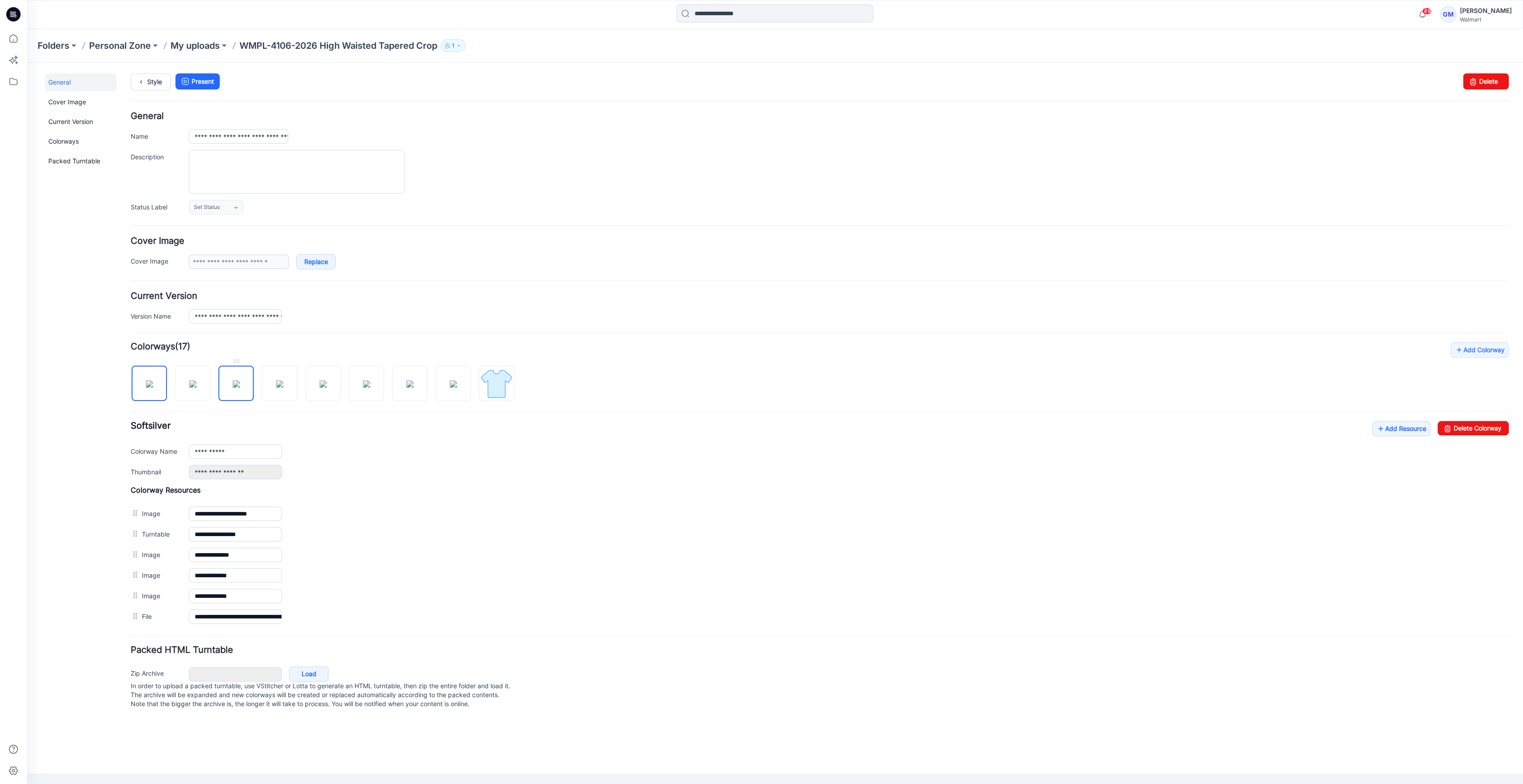
click at [240, 387] on img at bounding box center [236, 384] width 7 height 7
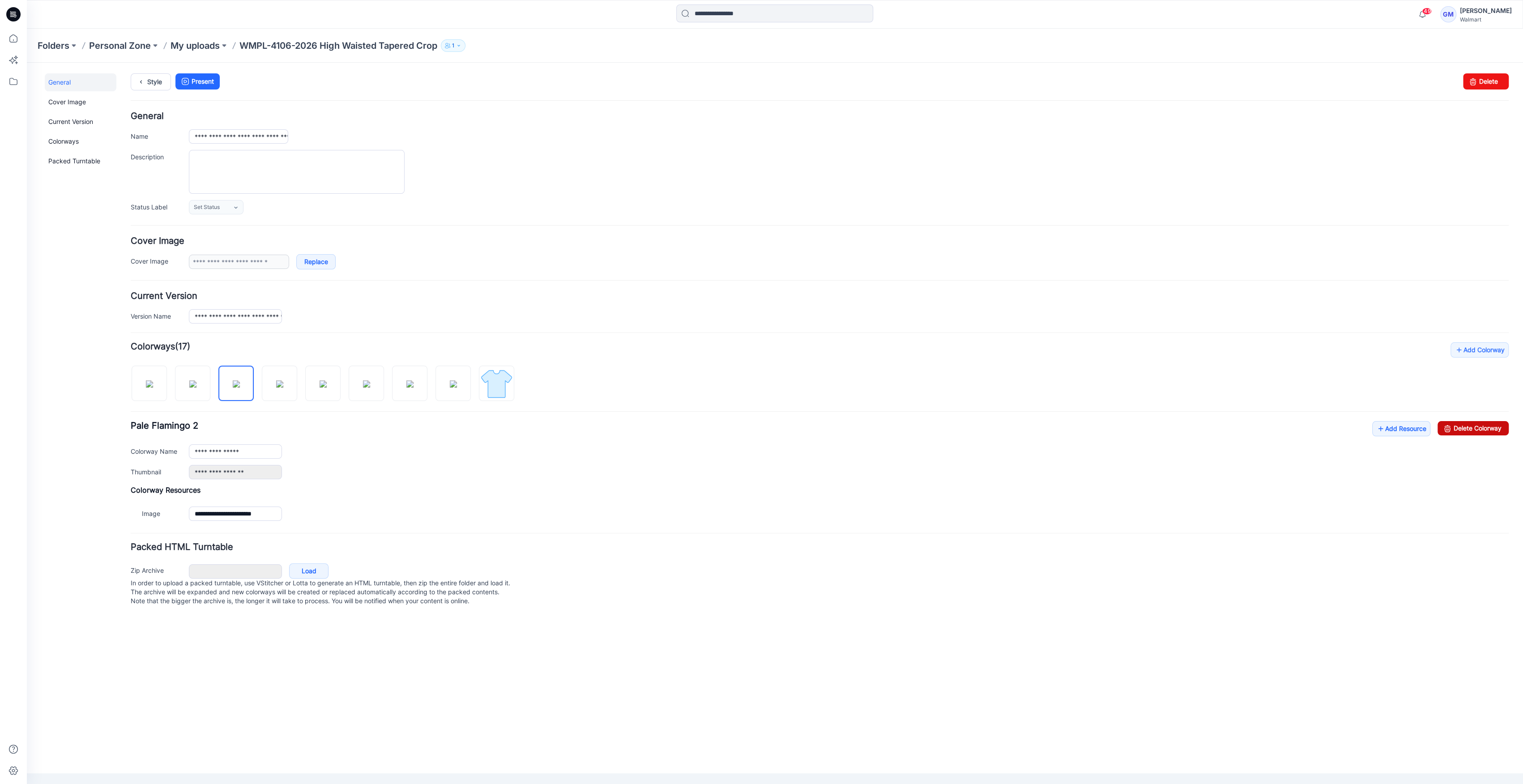
drag, startPoint x: 1500, startPoint y: 426, endPoint x: 838, endPoint y: 114, distance: 731.8
click at [1500, 426] on link "Delete Colorway" at bounding box center [1473, 428] width 71 height 15
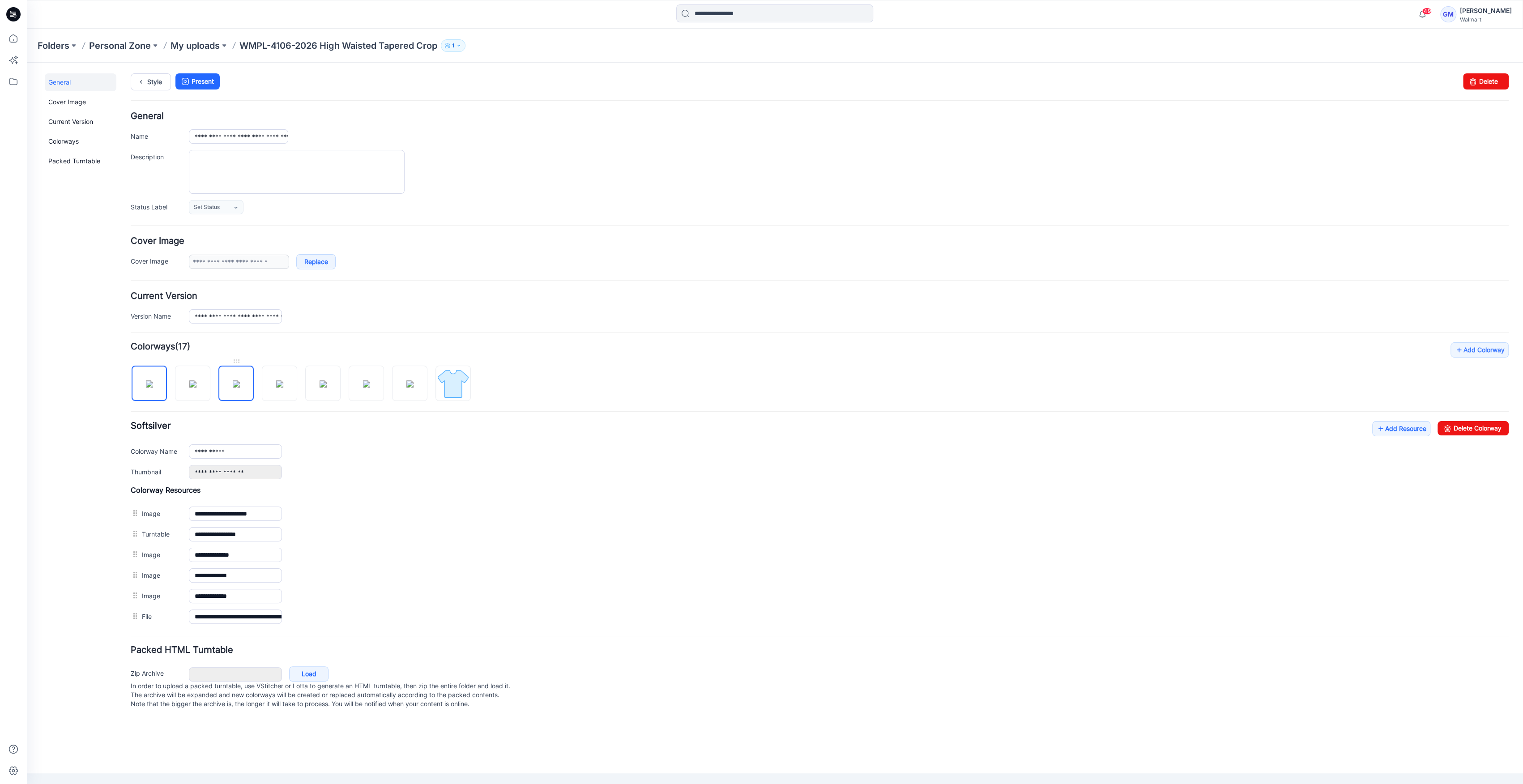
click at [240, 387] on img at bounding box center [236, 384] width 7 height 7
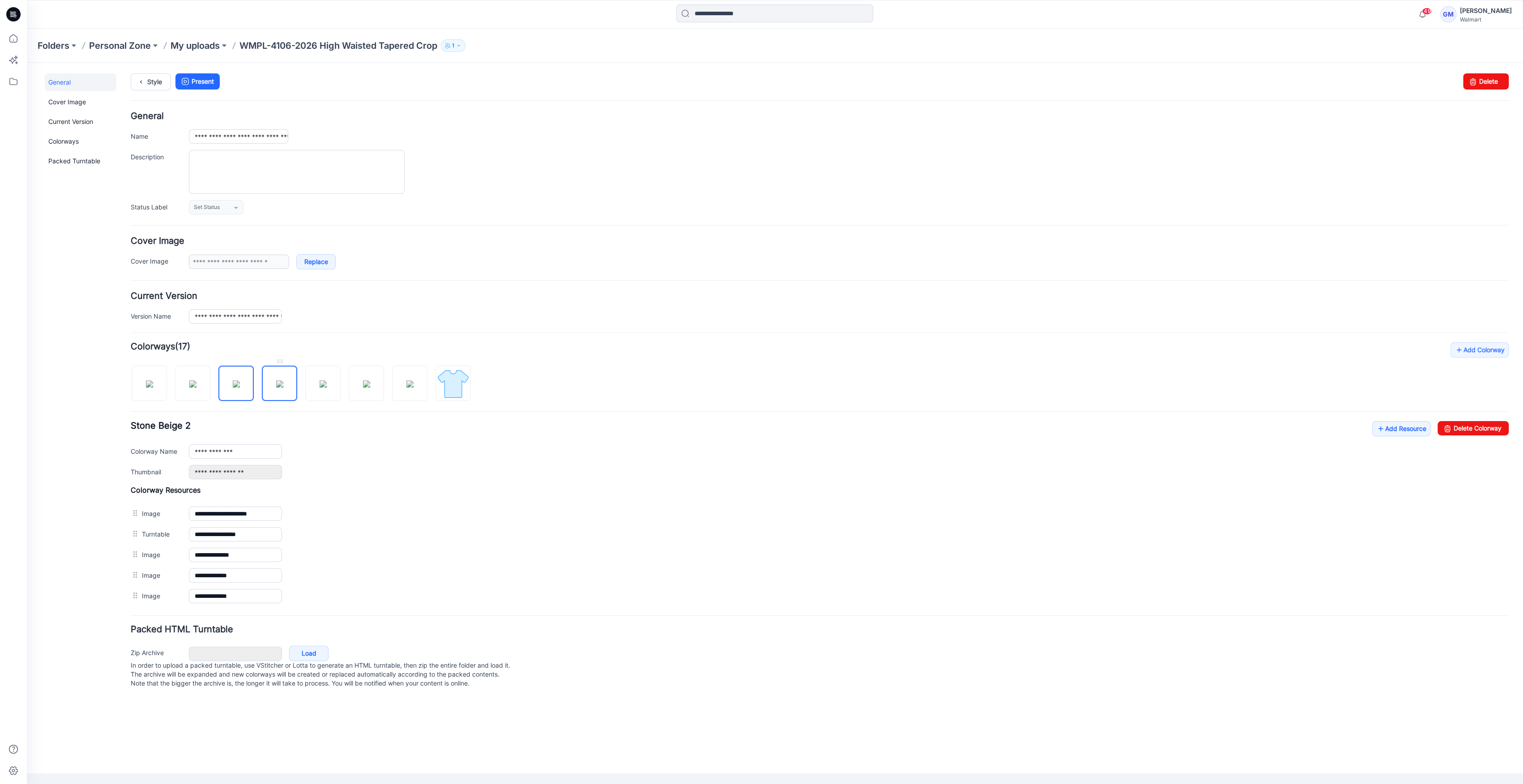
click at [276, 387] on img at bounding box center [279, 384] width 7 height 7
click at [327, 387] on img at bounding box center [323, 384] width 7 height 7
click at [233, 387] on img at bounding box center [236, 384] width 7 height 7
click at [246, 445] on input "**********" at bounding box center [235, 451] width 93 height 15
click at [283, 387] on img at bounding box center [279, 384] width 7 height 7
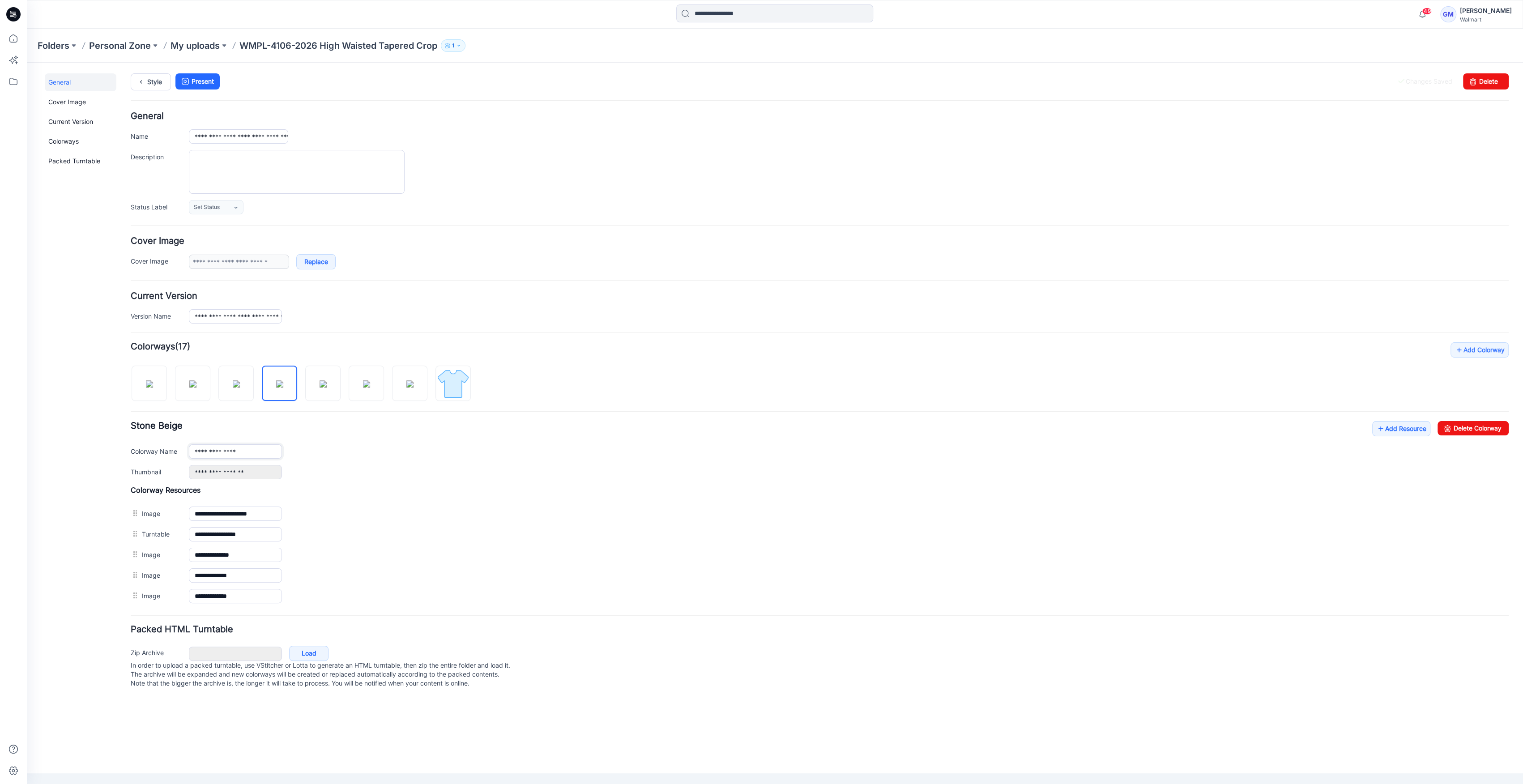
click at [257, 453] on input "**********" at bounding box center [235, 451] width 93 height 15
click at [326, 380] on img at bounding box center [323, 384] width 7 height 7
click at [363, 387] on img at bounding box center [366, 384] width 7 height 7
click at [256, 457] on input "**********" at bounding box center [235, 451] width 93 height 15
drag, startPoint x: 407, startPoint y: 391, endPoint x: 374, endPoint y: 420, distance: 43.9
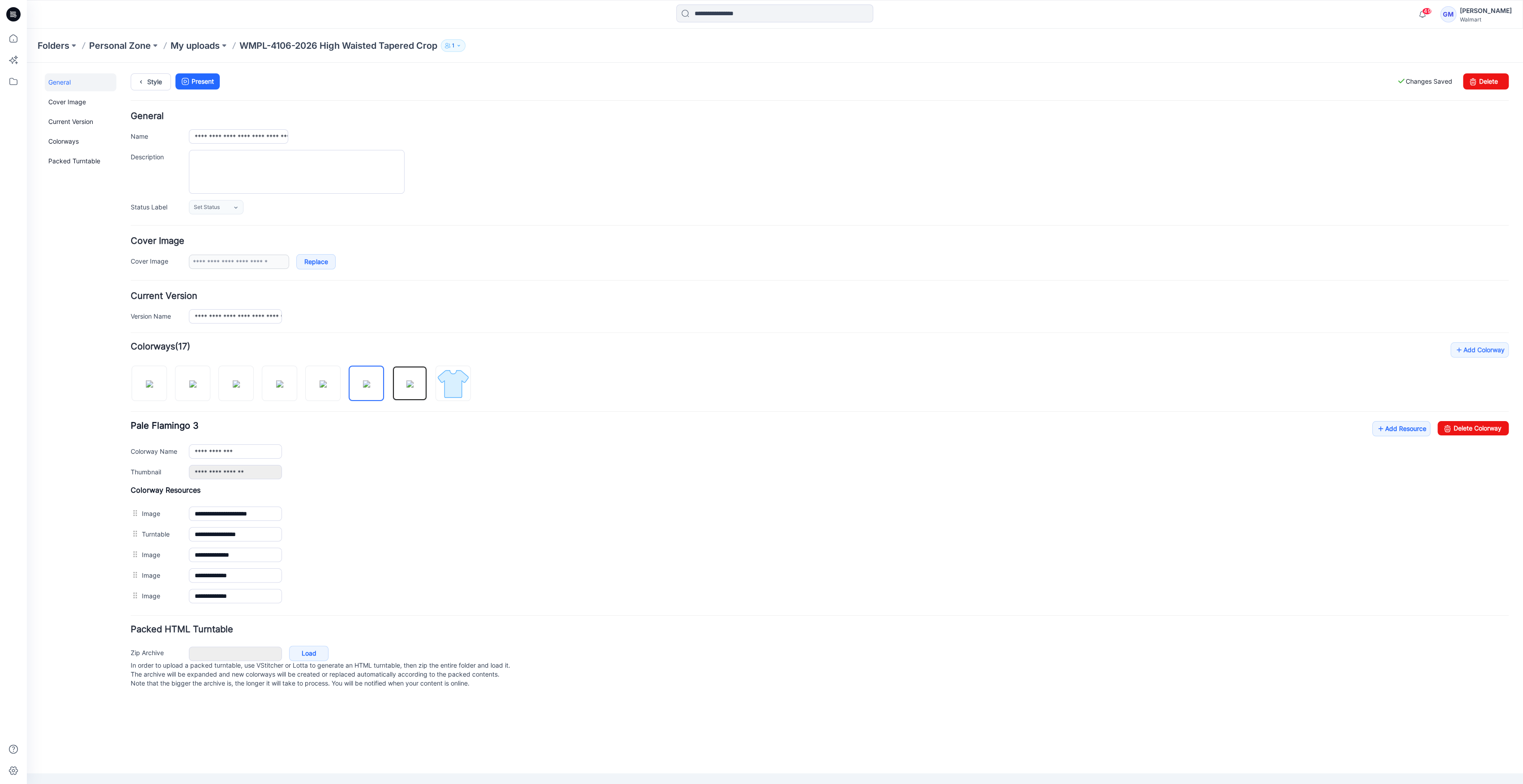
click at [408, 387] on img at bounding box center [409, 384] width 7 height 7
click at [261, 450] on input "**********" at bounding box center [235, 451] width 93 height 15
click at [197, 380] on img at bounding box center [192, 384] width 7 height 7
type input "**********"
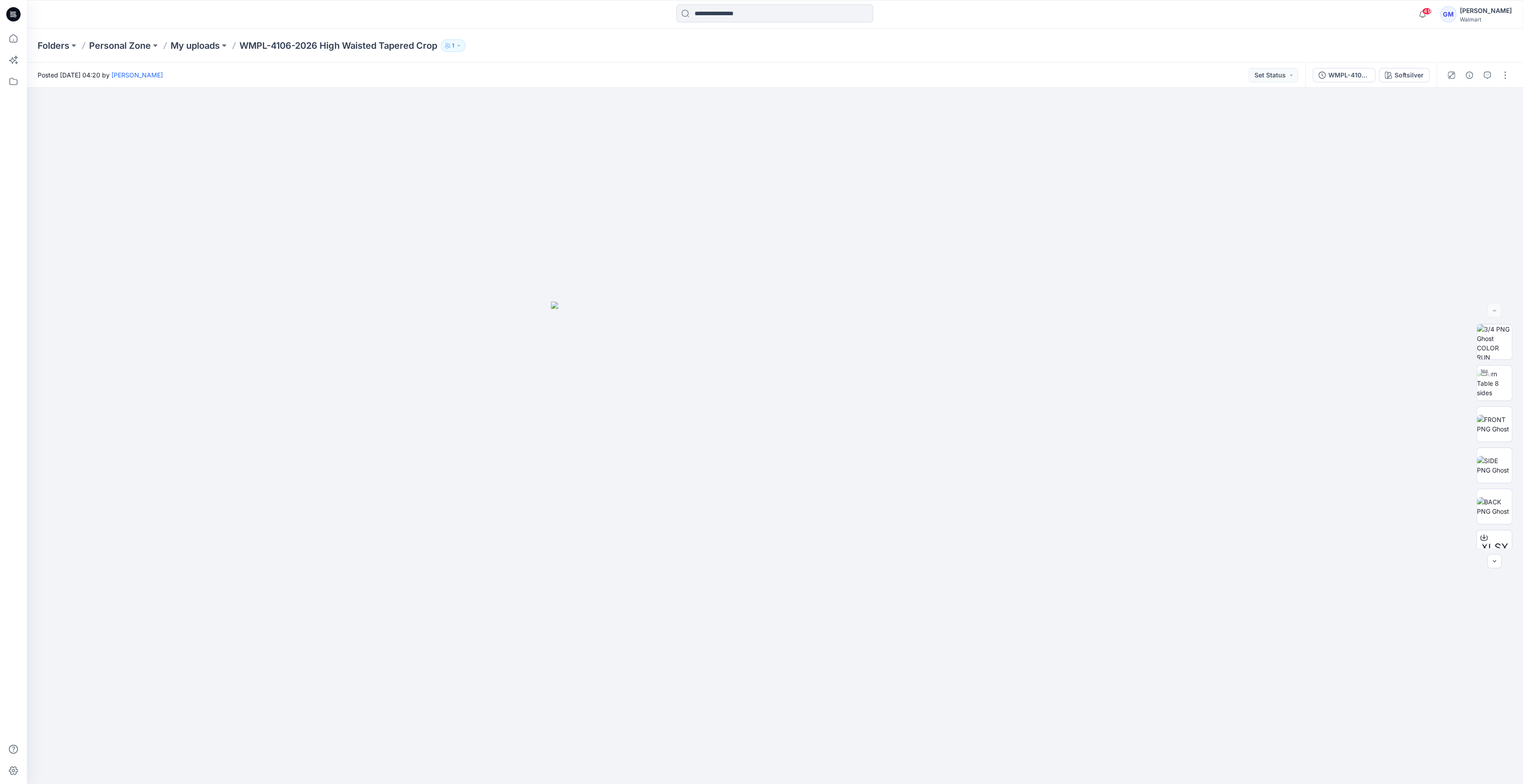
click at [1408, 66] on div "WMPL-4106-2026 High Waisted Tapered Crop_Full Colorway Softsilver" at bounding box center [1370, 75] width 131 height 25
click at [1409, 80] on button "Softsilver" at bounding box center [1404, 75] width 51 height 15
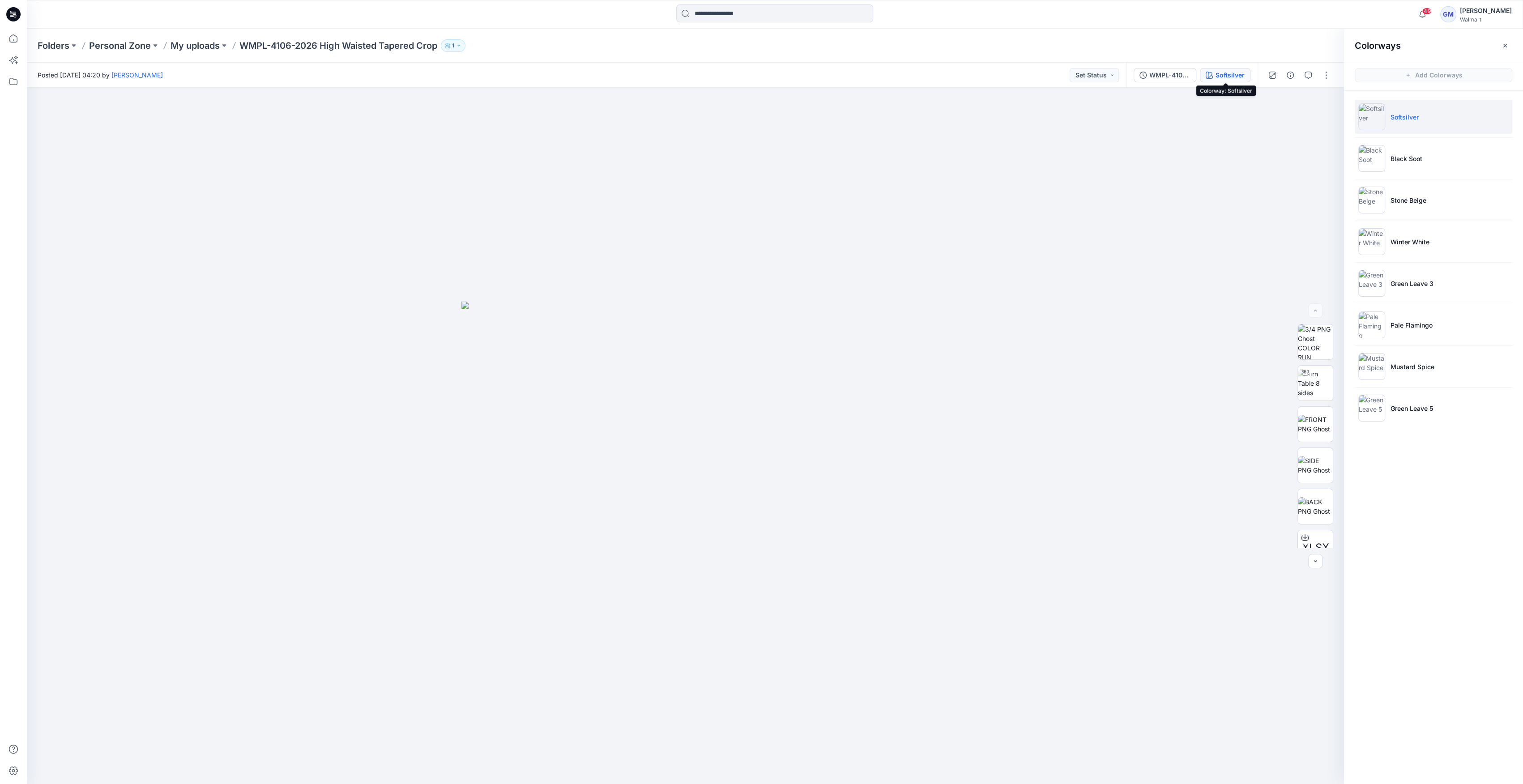
click at [1229, 71] on div "Softsilver" at bounding box center [1230, 75] width 29 height 10
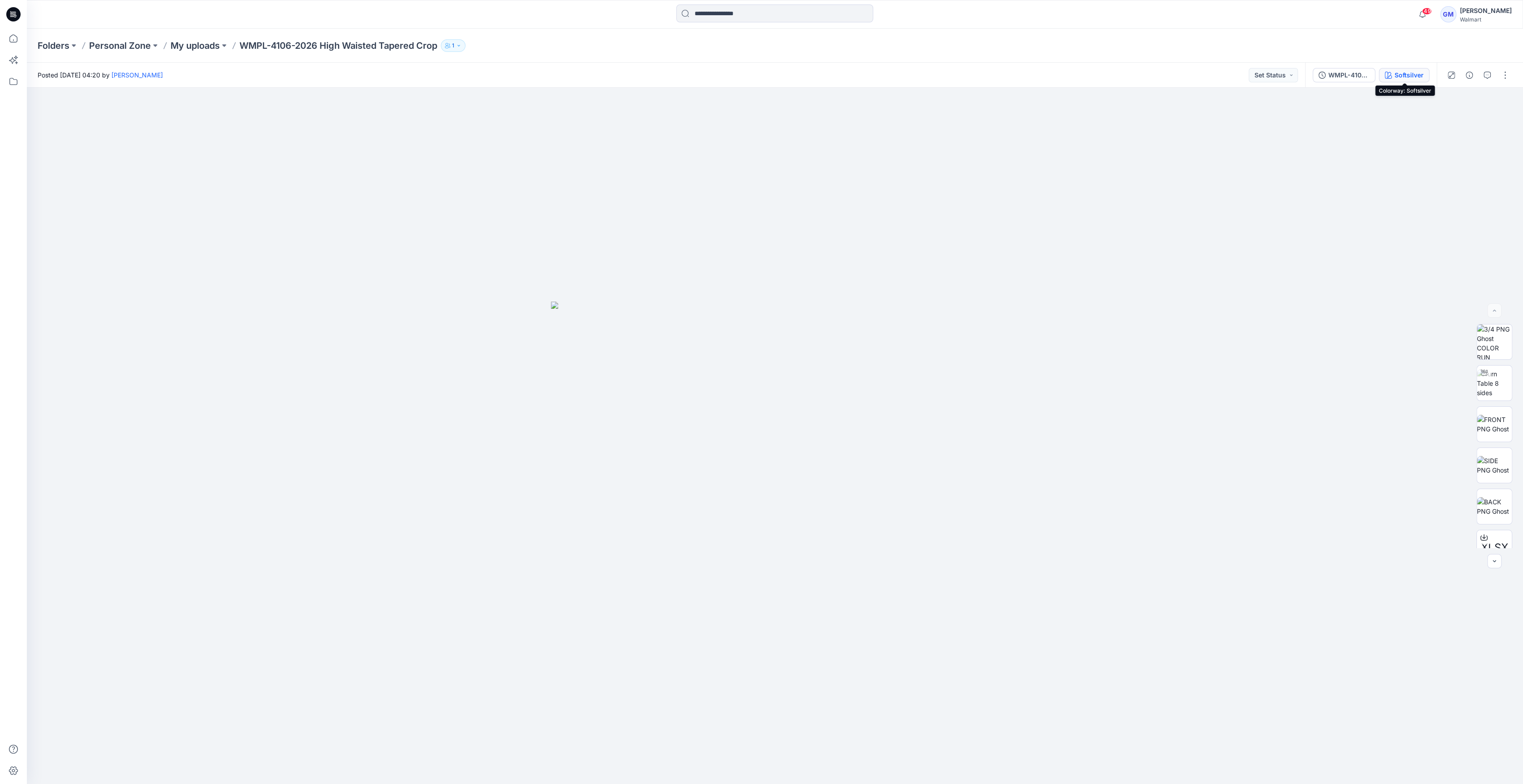
click at [1415, 69] on button "Softsilver" at bounding box center [1404, 75] width 51 height 15
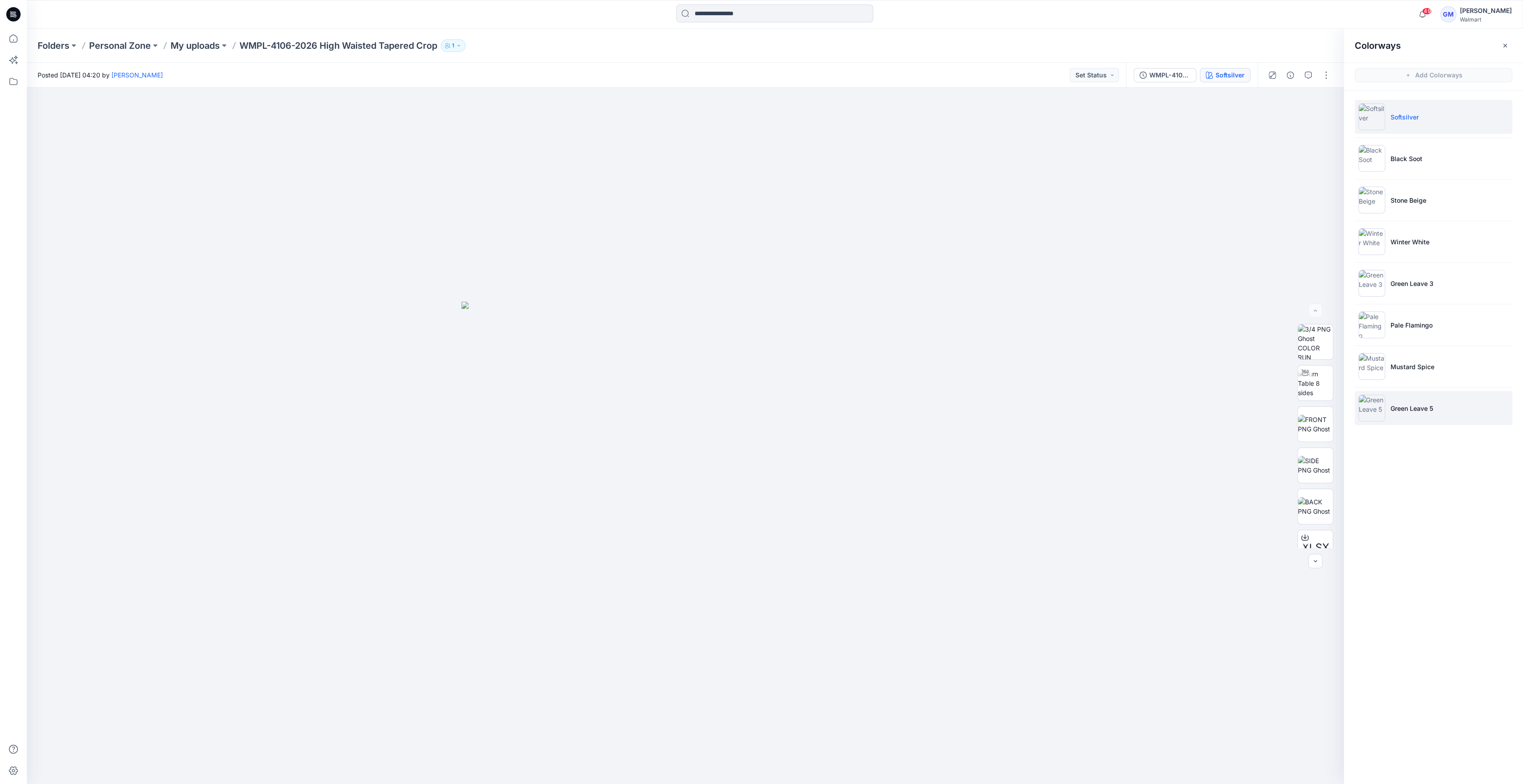
click at [1382, 410] on img at bounding box center [1371, 407] width 27 height 27
click at [1378, 411] on img at bounding box center [1371, 407] width 27 height 27
click at [1312, 392] on img at bounding box center [1315, 394] width 35 height 18
click at [1395, 279] on p "Green Leave 3" at bounding box center [1412, 284] width 43 height 9
click at [1367, 279] on img at bounding box center [1371, 283] width 27 height 27
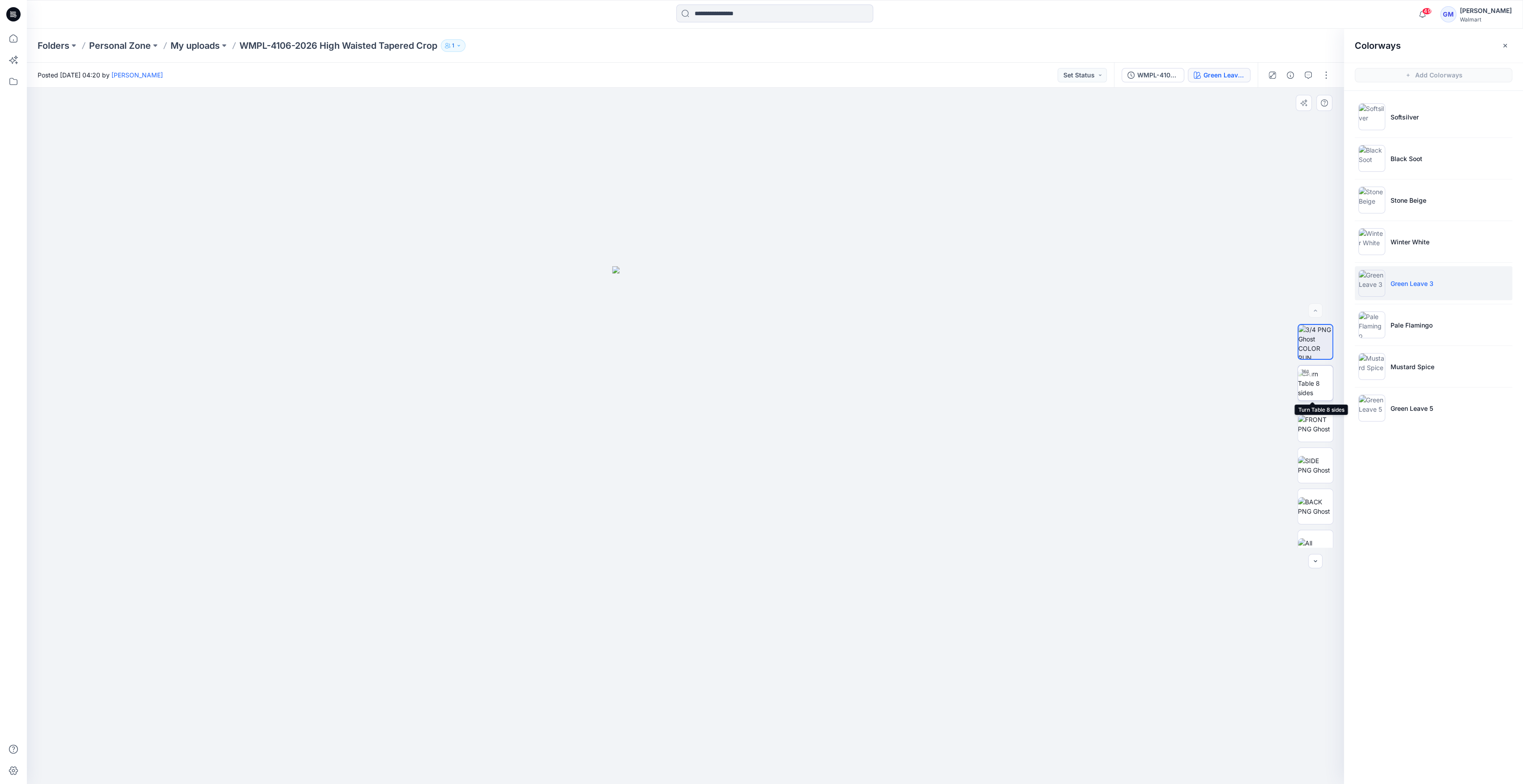
click at [1314, 371] on img at bounding box center [1315, 383] width 35 height 28
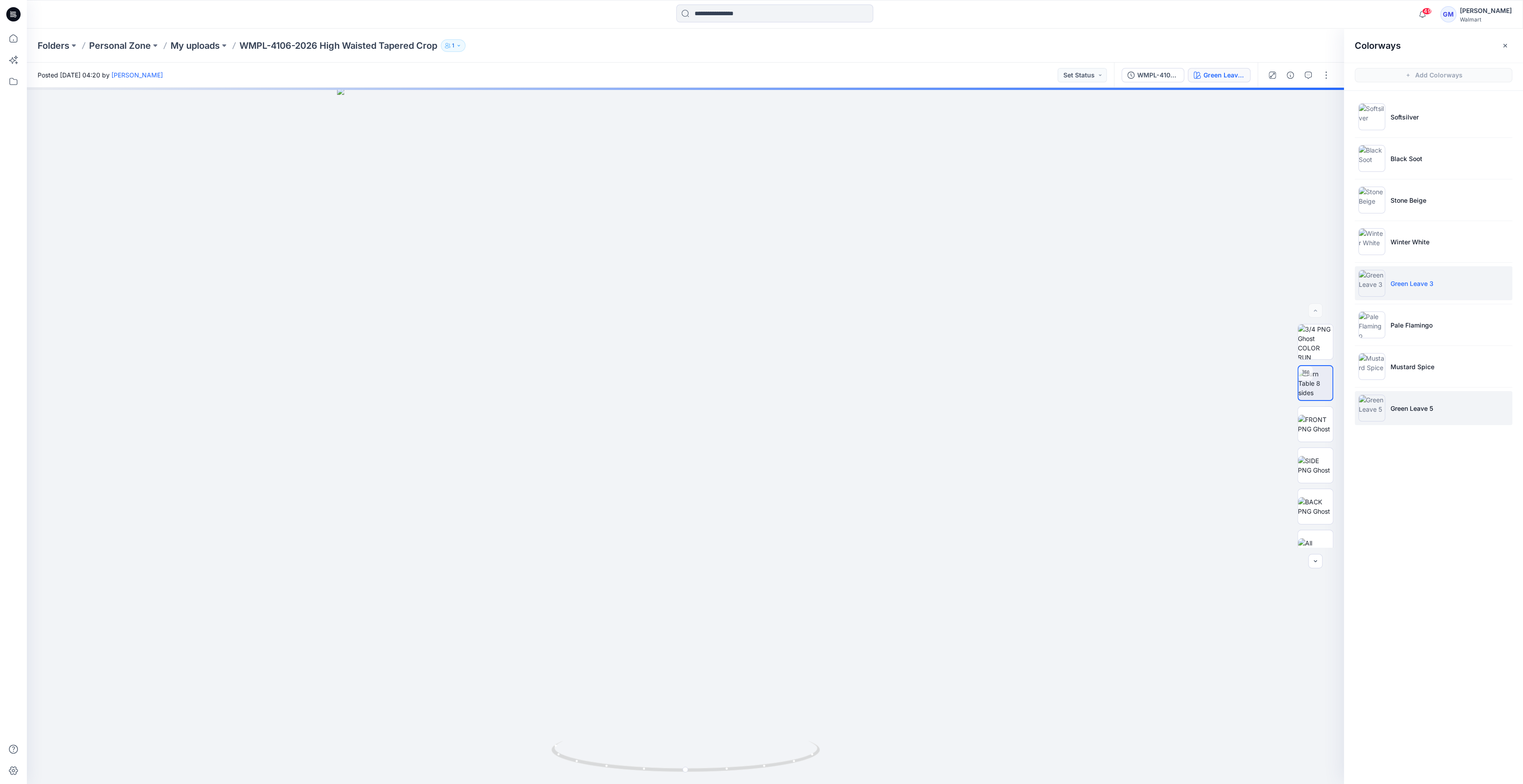
click at [1371, 404] on img at bounding box center [1371, 407] width 27 height 27
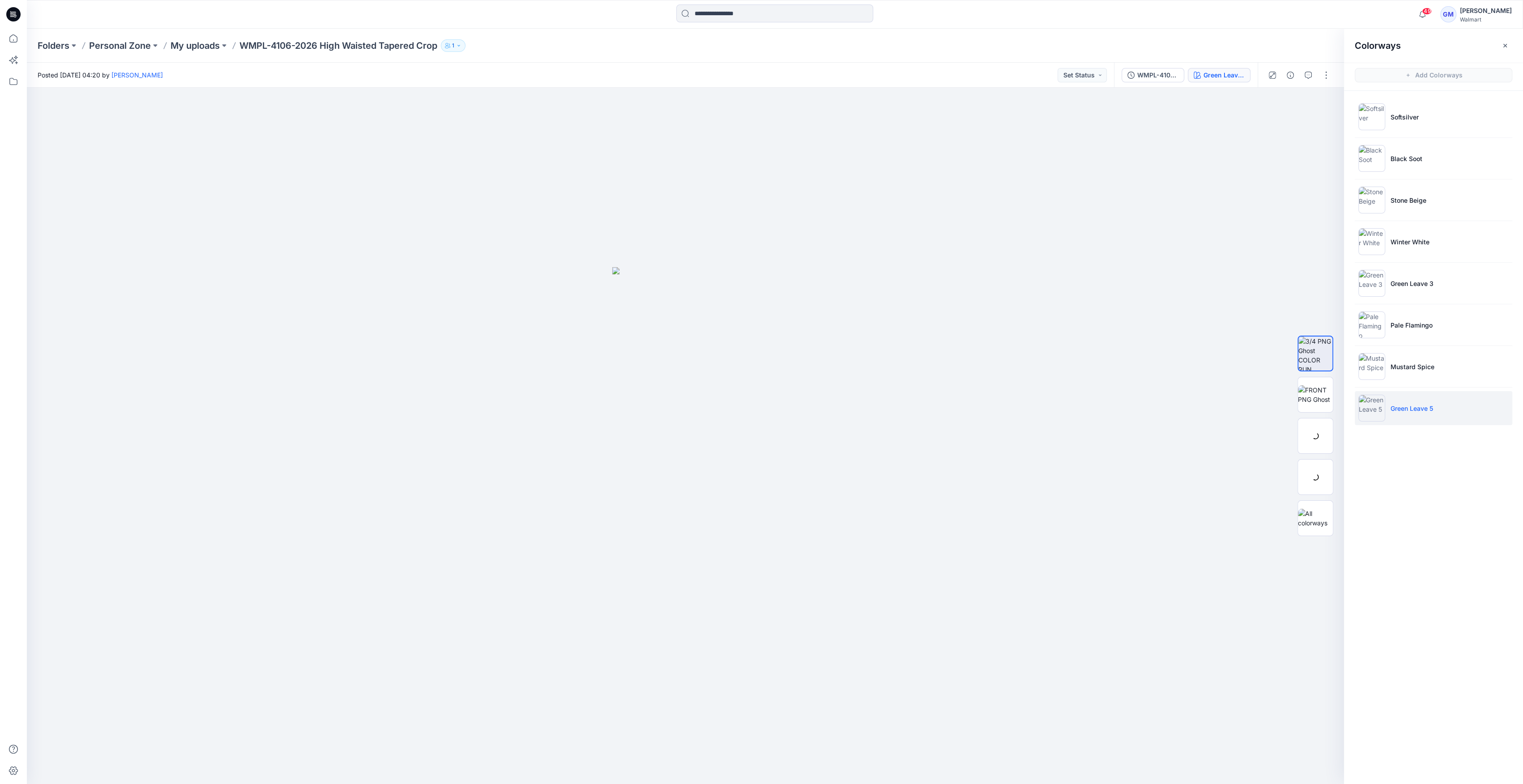
click at [1368, 414] on img at bounding box center [1371, 407] width 27 height 27
click at [1313, 404] on img at bounding box center [1315, 394] width 35 height 18
click at [1315, 366] on img at bounding box center [1315, 353] width 35 height 35
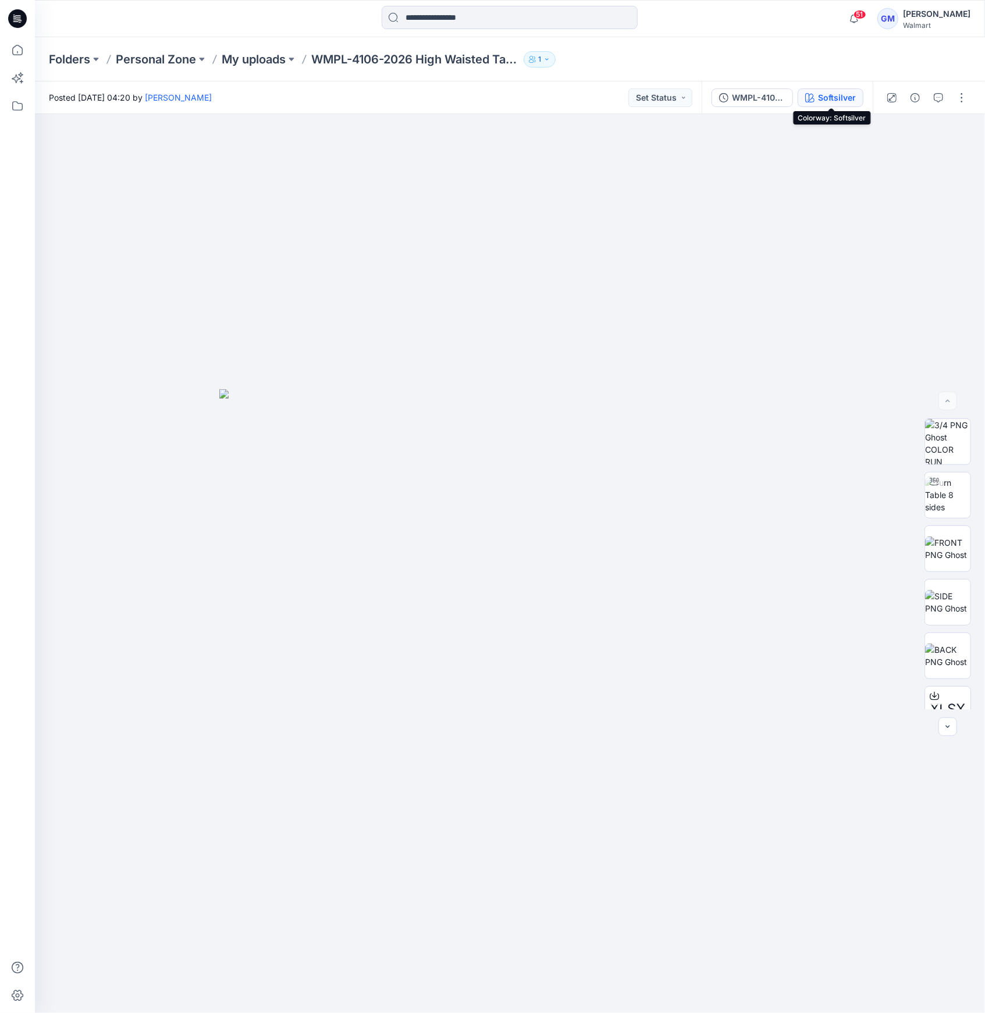
click at [838, 90] on button "Softsilver" at bounding box center [831, 97] width 66 height 19
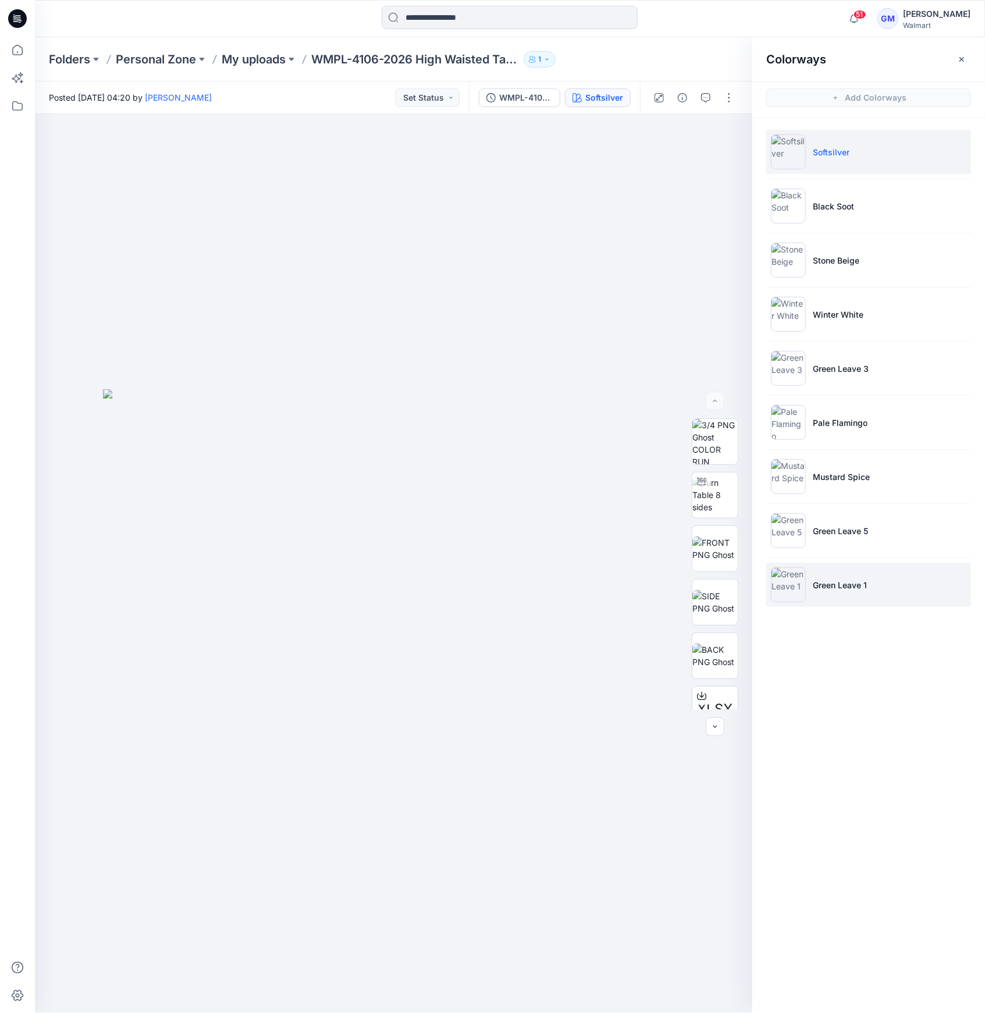
click at [872, 568] on li "Green Leave 1" at bounding box center [869, 585] width 205 height 44
click at [789, 580] on img at bounding box center [788, 584] width 35 height 35
click at [820, 565] on li "Green Leave 1" at bounding box center [869, 585] width 205 height 44
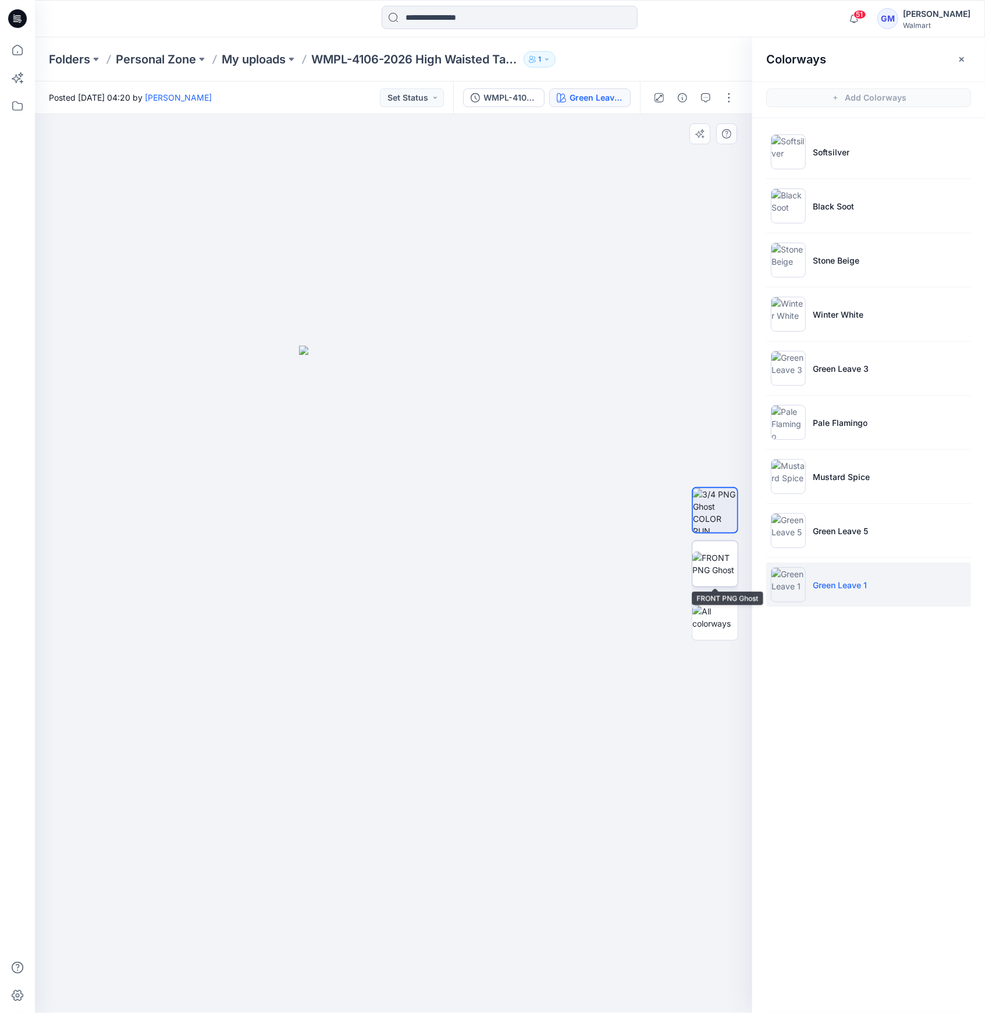
click at [737, 565] on img at bounding box center [715, 564] width 45 height 24
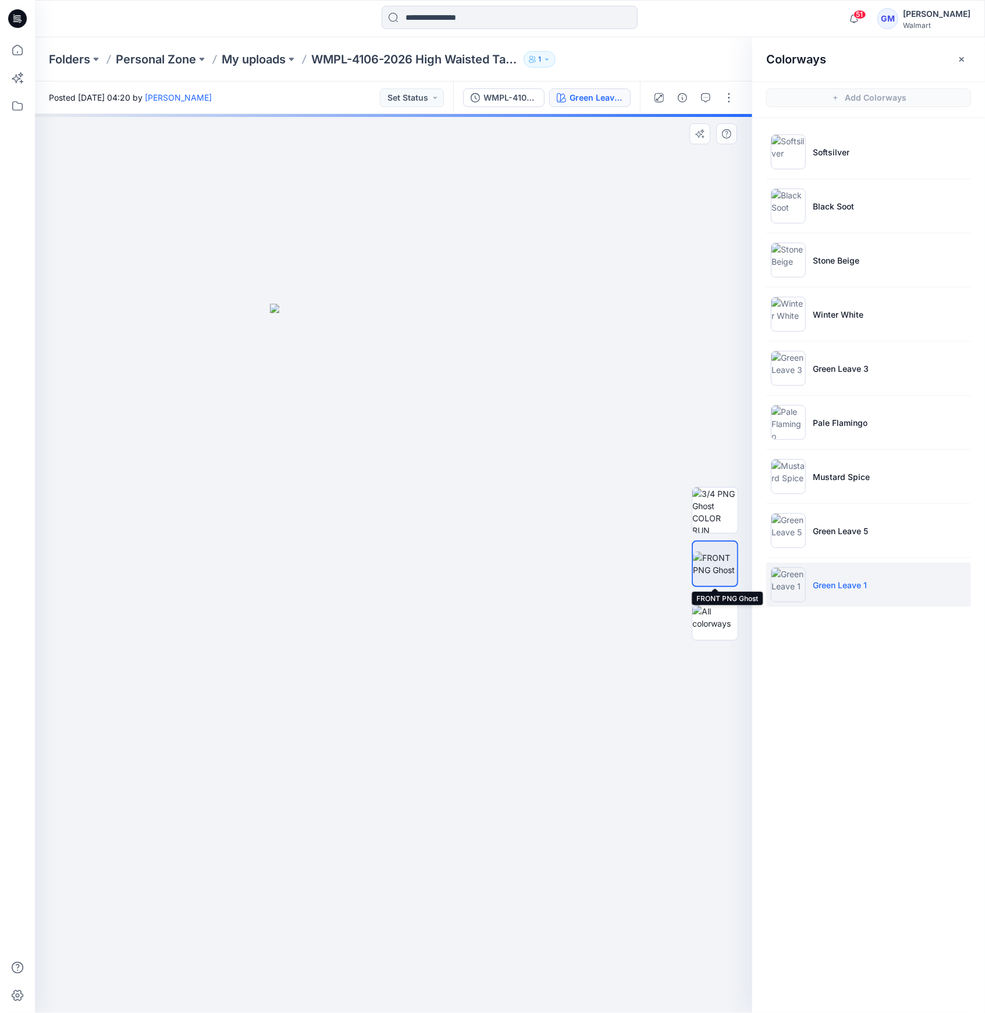
click at [715, 558] on img at bounding box center [715, 564] width 44 height 24
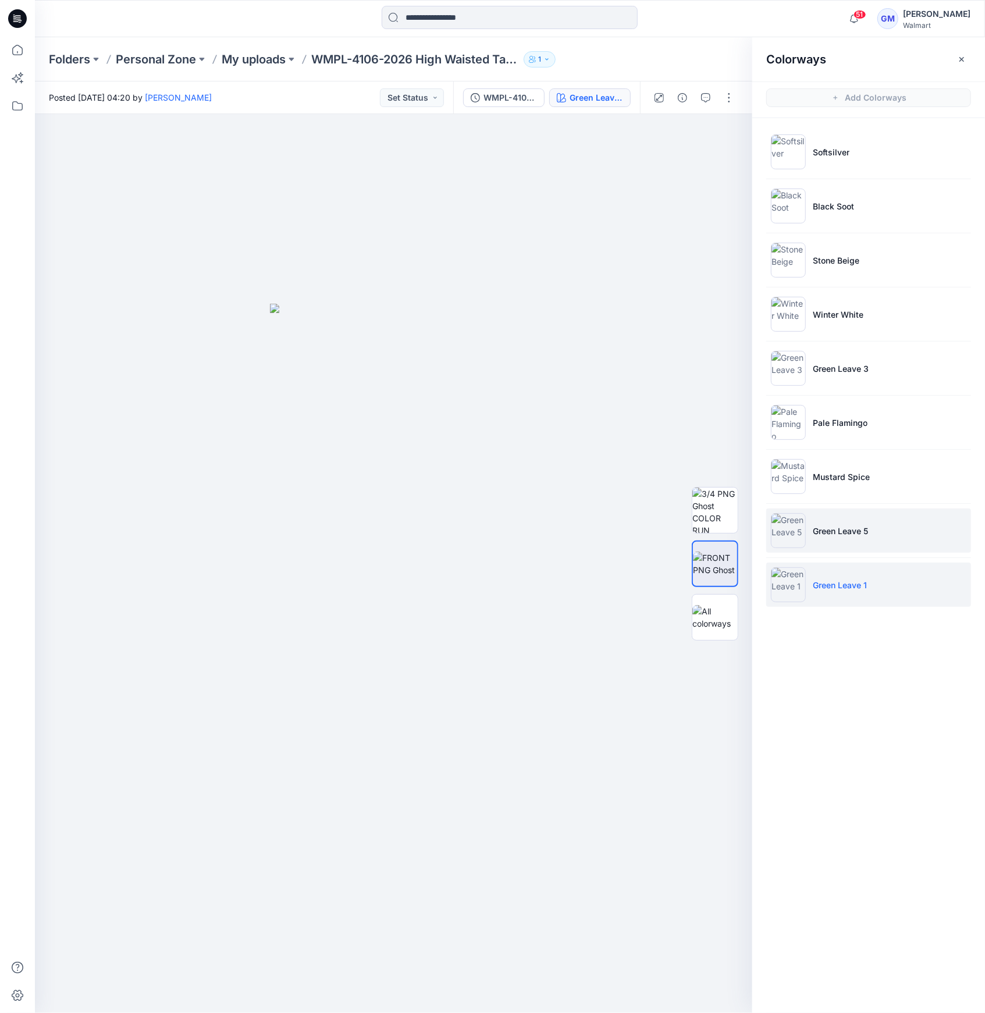
click at [796, 532] on img at bounding box center [788, 530] width 35 height 35
click at [786, 537] on img at bounding box center [788, 530] width 35 height 35
drag, startPoint x: 767, startPoint y: 526, endPoint x: 786, endPoint y: 531, distance: 20.5
click at [769, 526] on li "Green Leave 5" at bounding box center [869, 531] width 205 height 44
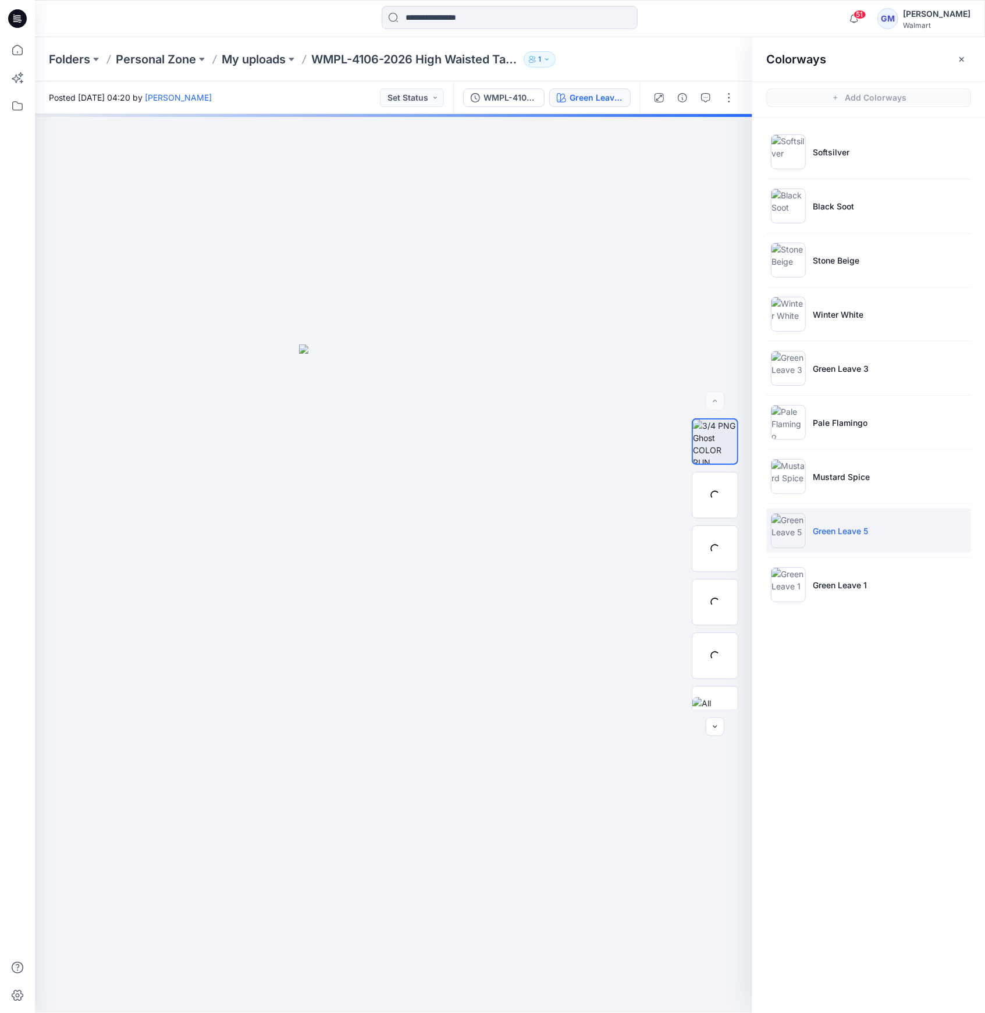
click at [799, 533] on img at bounding box center [788, 530] width 35 height 35
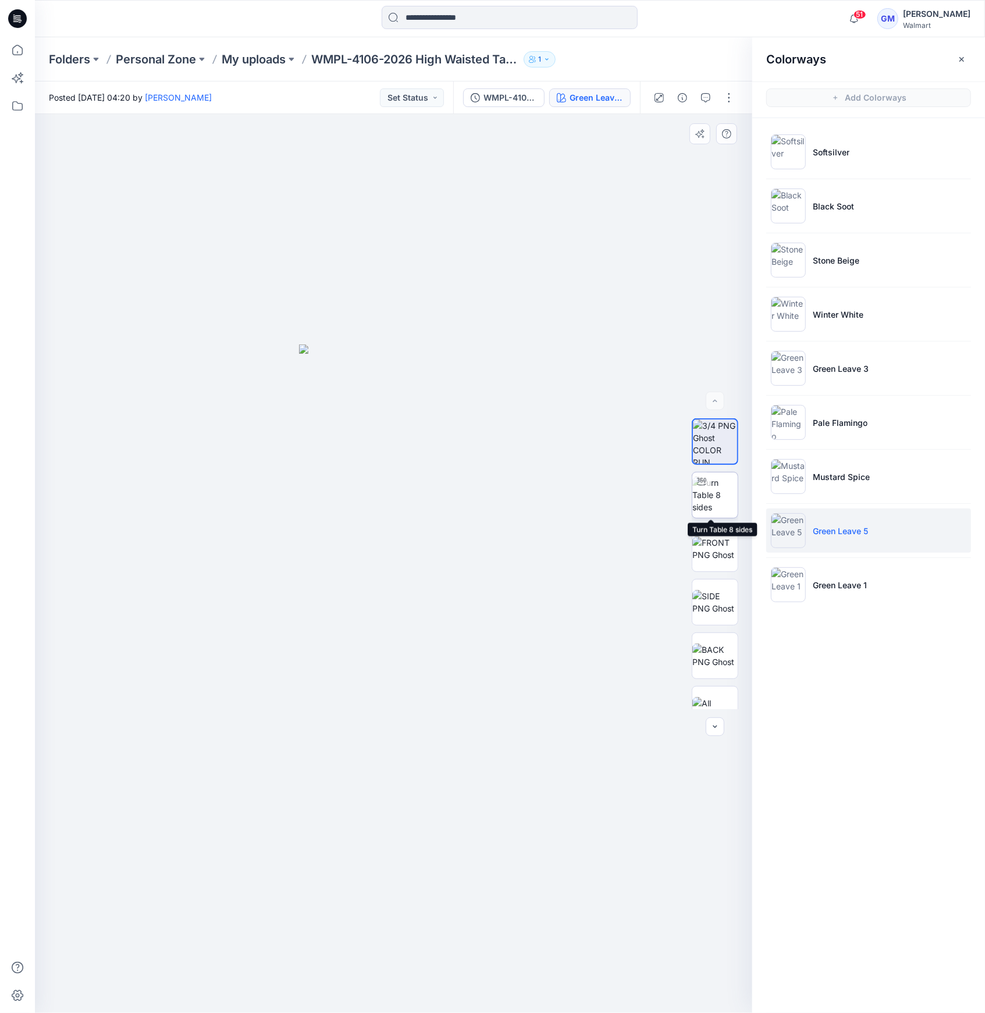
click at [720, 511] on img at bounding box center [715, 495] width 45 height 37
click at [713, 559] on img at bounding box center [715, 549] width 45 height 24
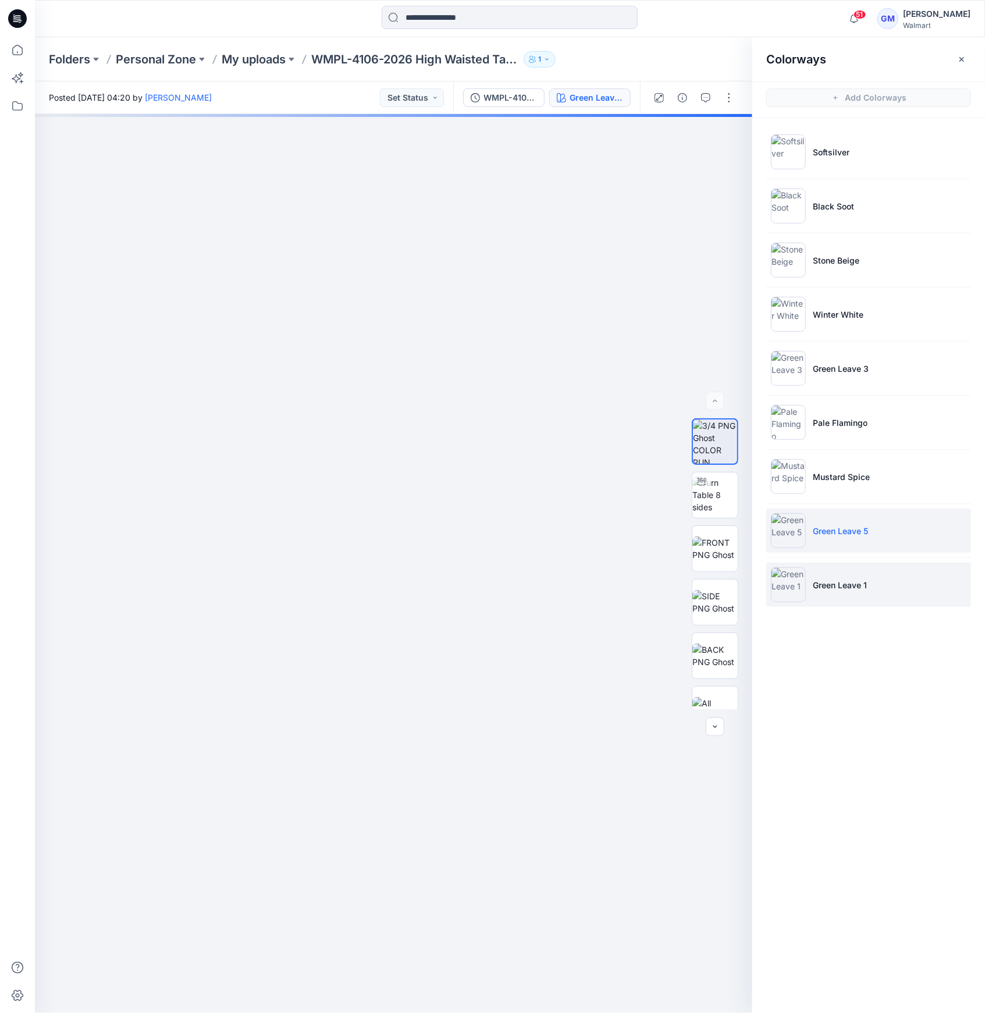
click at [782, 585] on img at bounding box center [788, 584] width 35 height 35
click at [802, 584] on img at bounding box center [788, 584] width 35 height 35
click at [792, 582] on img at bounding box center [788, 584] width 35 height 35
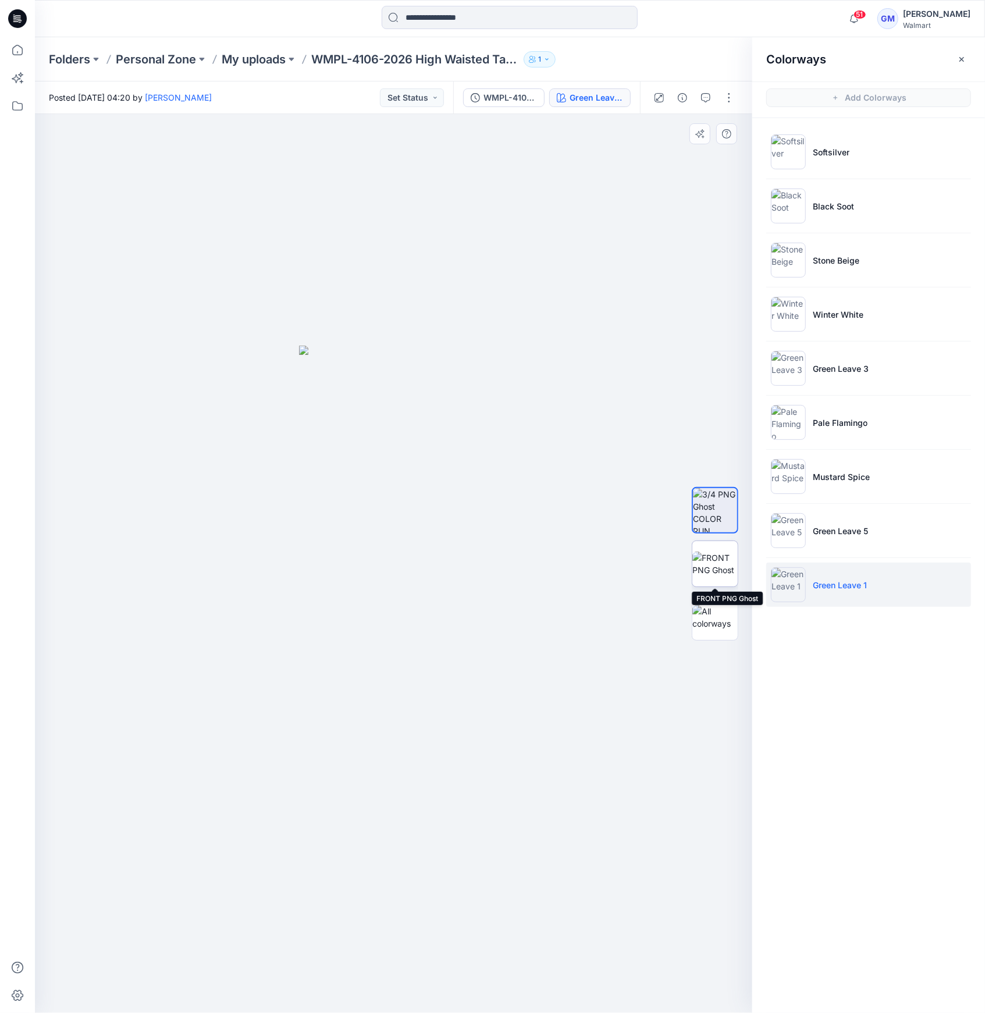
click at [731, 566] on img at bounding box center [715, 564] width 45 height 24
click at [725, 570] on img at bounding box center [715, 564] width 45 height 24
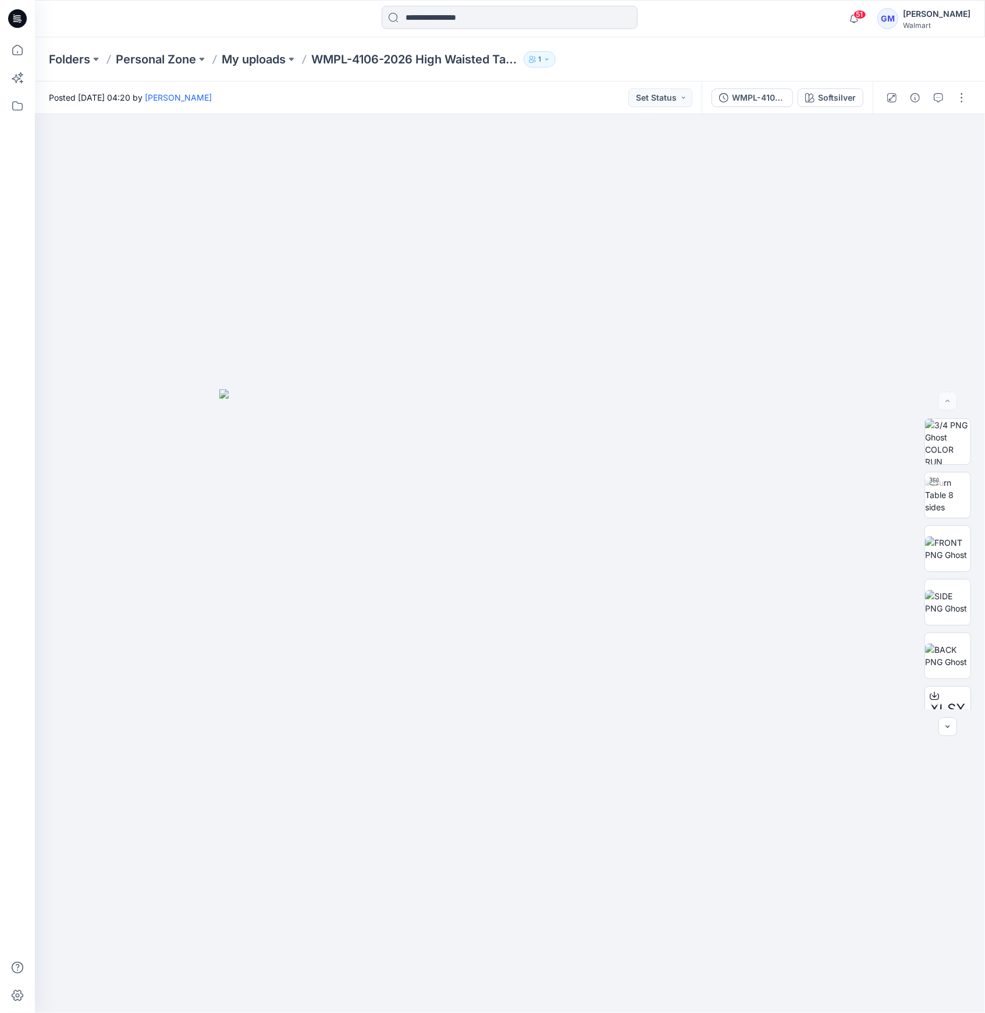
drag, startPoint x: 838, startPoint y: 83, endPoint x: 838, endPoint y: 70, distance: 12.8
click at [838, 75] on div "Folders Personal Zone My uploads WMPL-4106-2026 High Waisted Tapered Crop 1 Pos…" at bounding box center [510, 525] width 950 height 976
click at [835, 92] on div "Softsilver" at bounding box center [837, 97] width 38 height 13
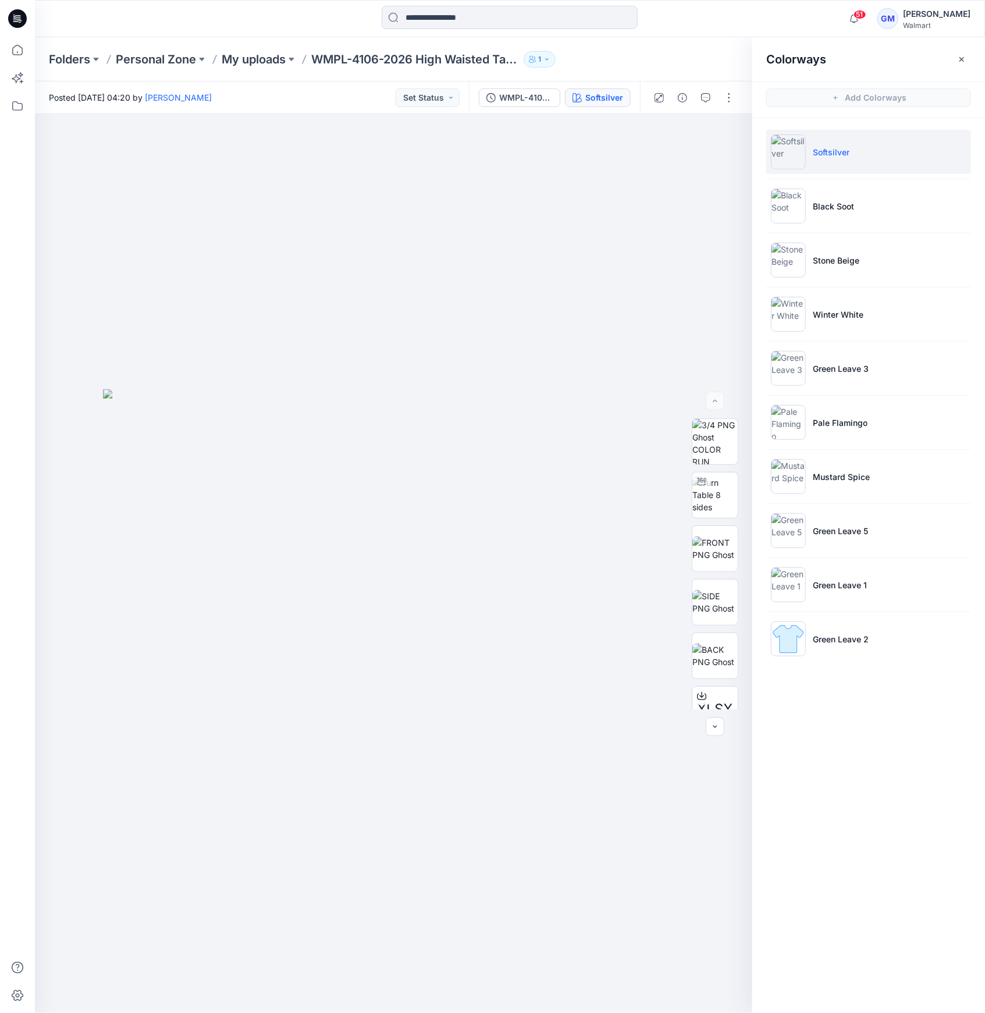
click at [828, 663] on ul "Softsilver Black Soot Stone Beige Winter White Green Leave 3 Pale Flamingo Must…" at bounding box center [869, 395] width 233 height 555
click at [850, 645] on li "Green Leave 2" at bounding box center [869, 639] width 205 height 44
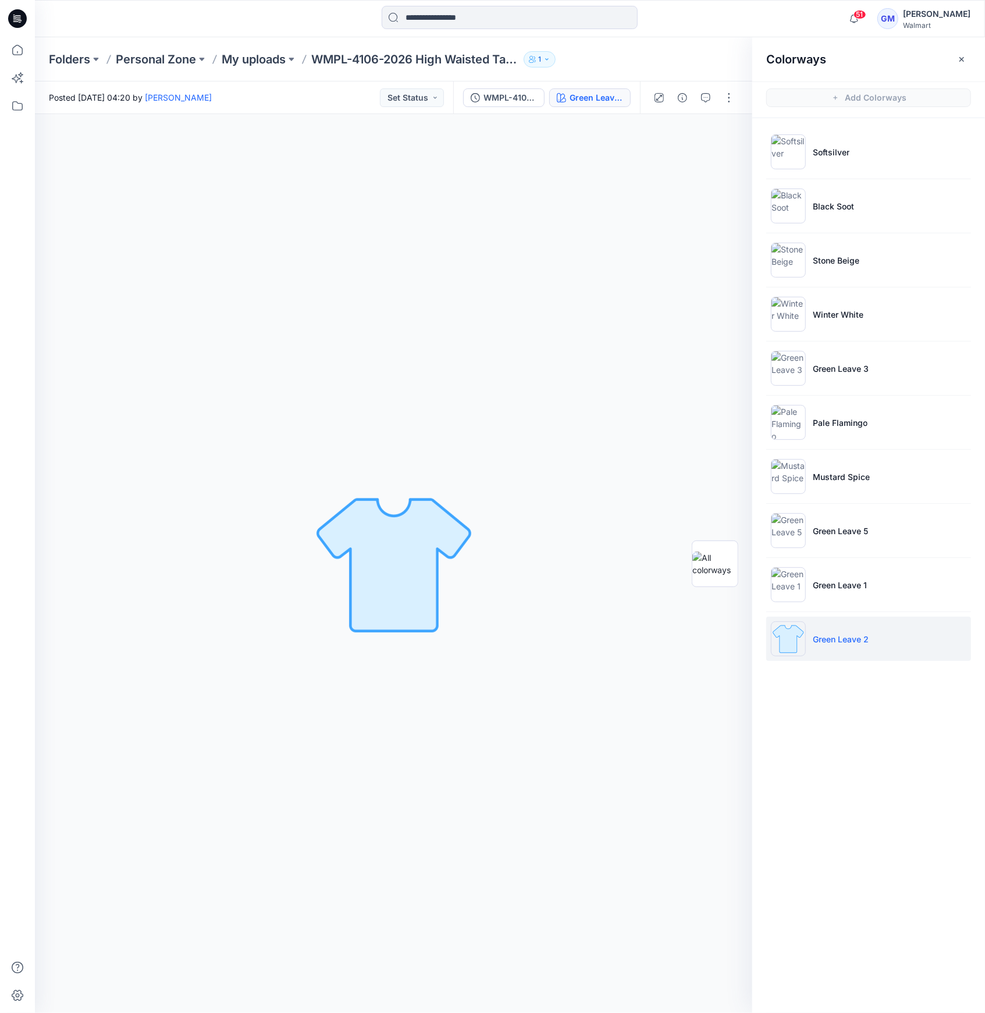
click at [842, 645] on li "Green Leave 2" at bounding box center [869, 639] width 205 height 44
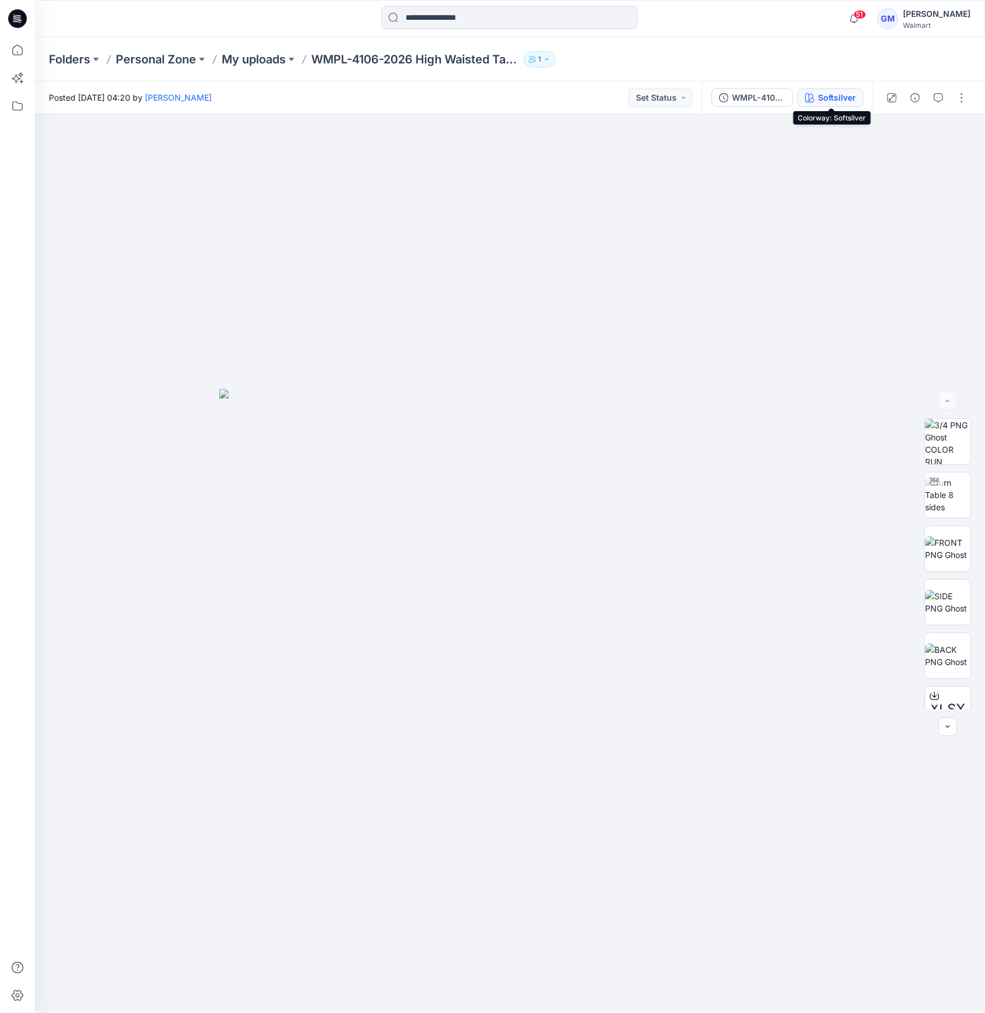
click at [838, 95] on div "Softsilver" at bounding box center [837, 97] width 38 height 13
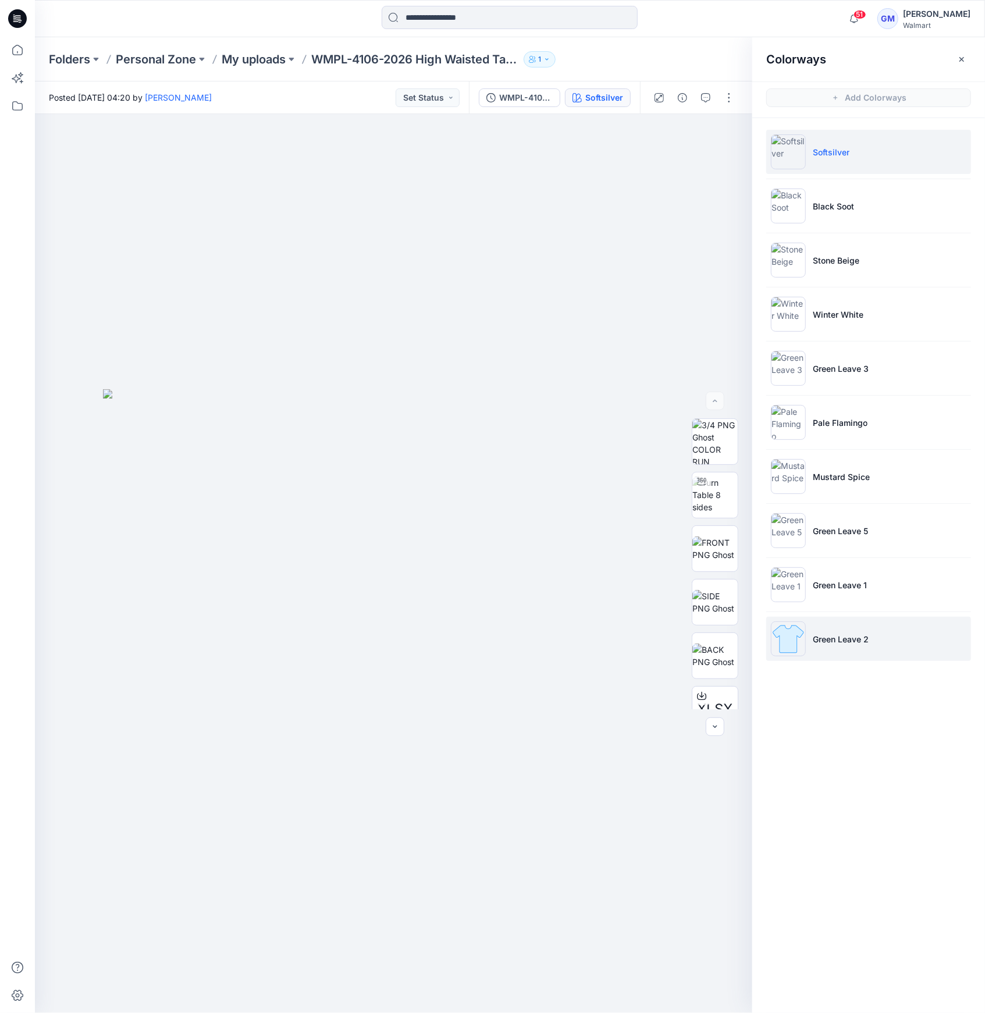
click at [845, 636] on p "Green Leave 2" at bounding box center [841, 639] width 56 height 12
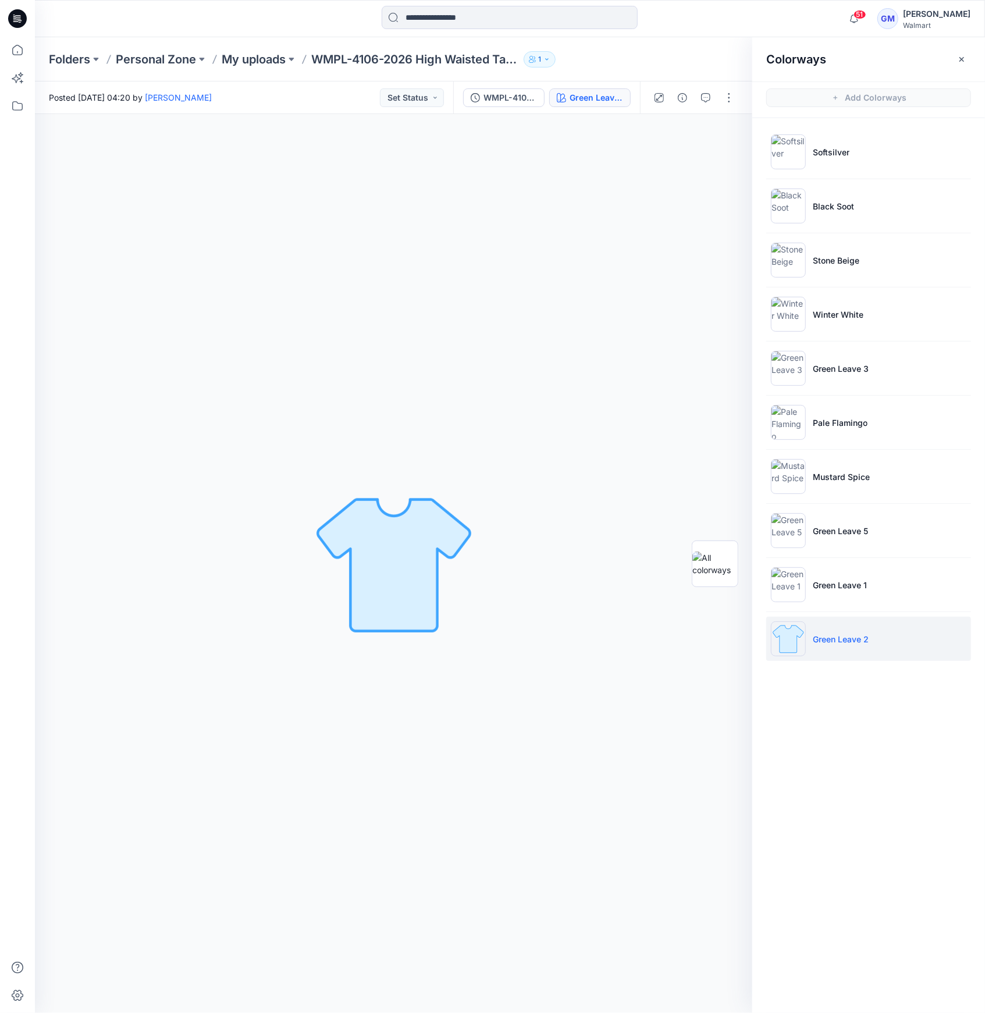
click at [794, 638] on img at bounding box center [788, 639] width 35 height 35
click at [824, 589] on p "Green Leave 1" at bounding box center [840, 585] width 54 height 12
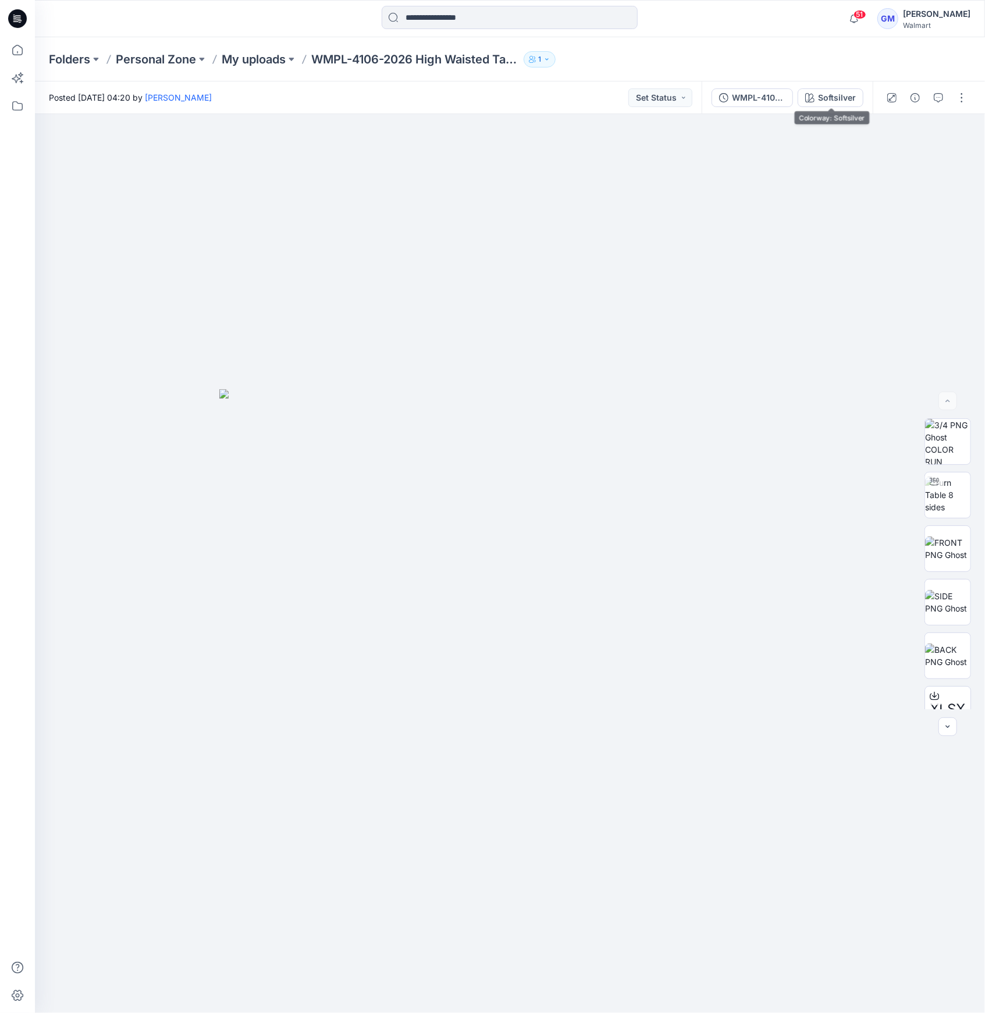
click at [834, 84] on div "WMPL-4106-2026 High Waisted Tapered Crop_Full Colorway Softsilver" at bounding box center [787, 97] width 171 height 33
click at [834, 93] on div "Softsilver" at bounding box center [837, 97] width 38 height 13
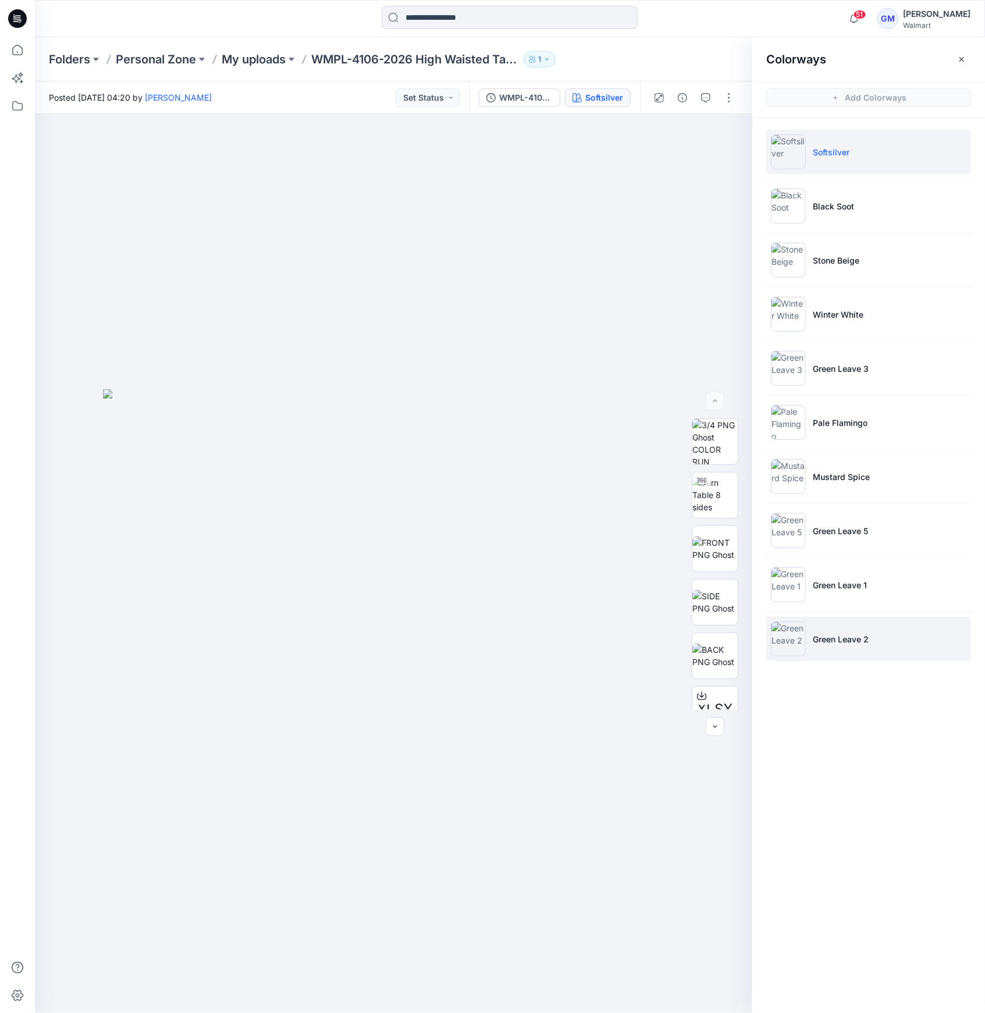
click at [872, 627] on li "Green Leave 2" at bounding box center [869, 639] width 205 height 44
click at [857, 631] on li "Green Leave 2" at bounding box center [869, 639] width 205 height 44
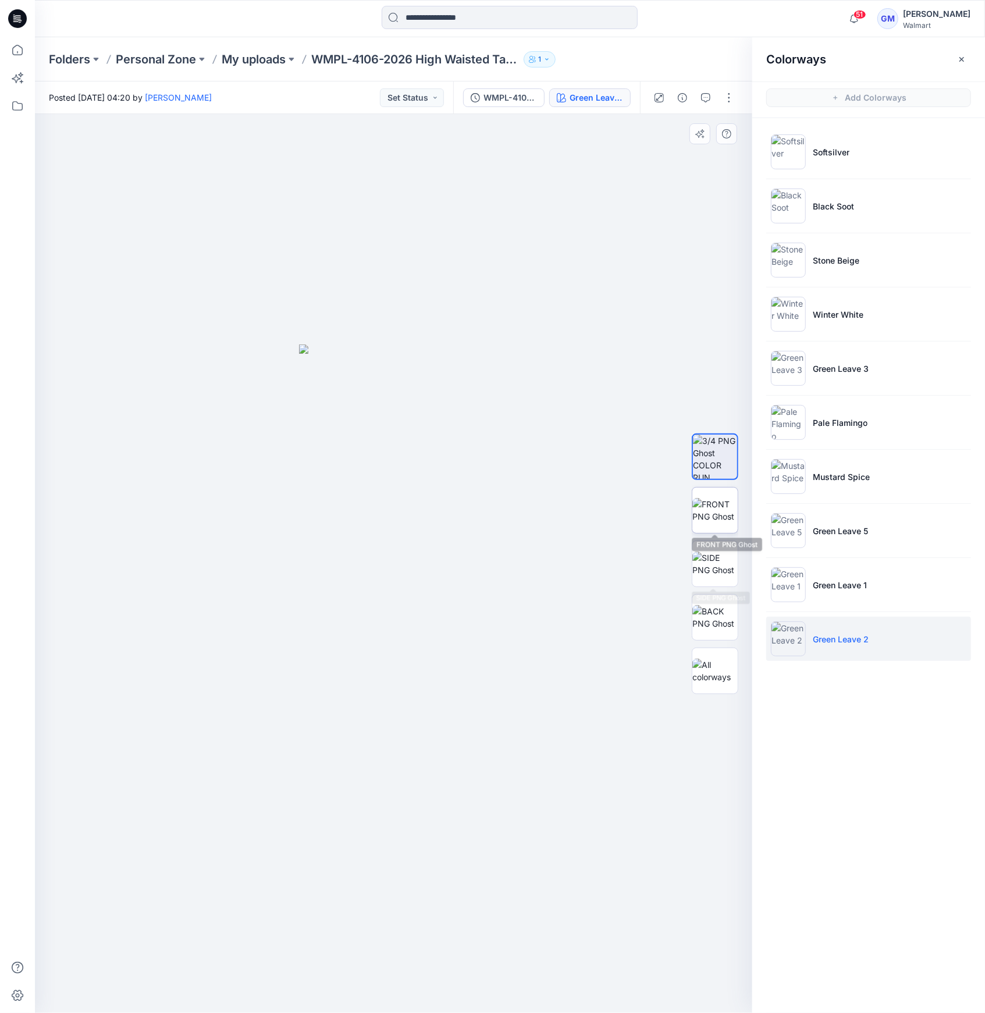
click at [729, 499] on img at bounding box center [715, 510] width 45 height 24
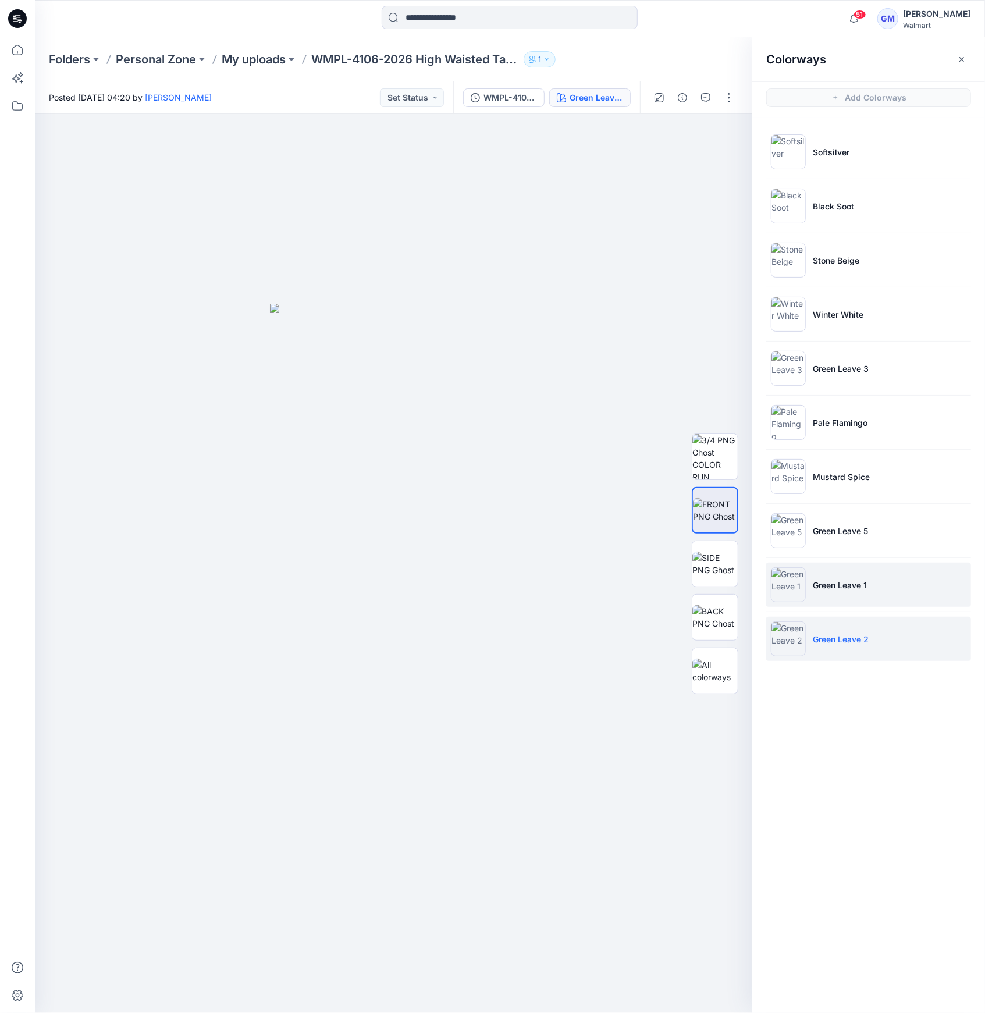
click at [789, 590] on img at bounding box center [788, 584] width 35 height 35
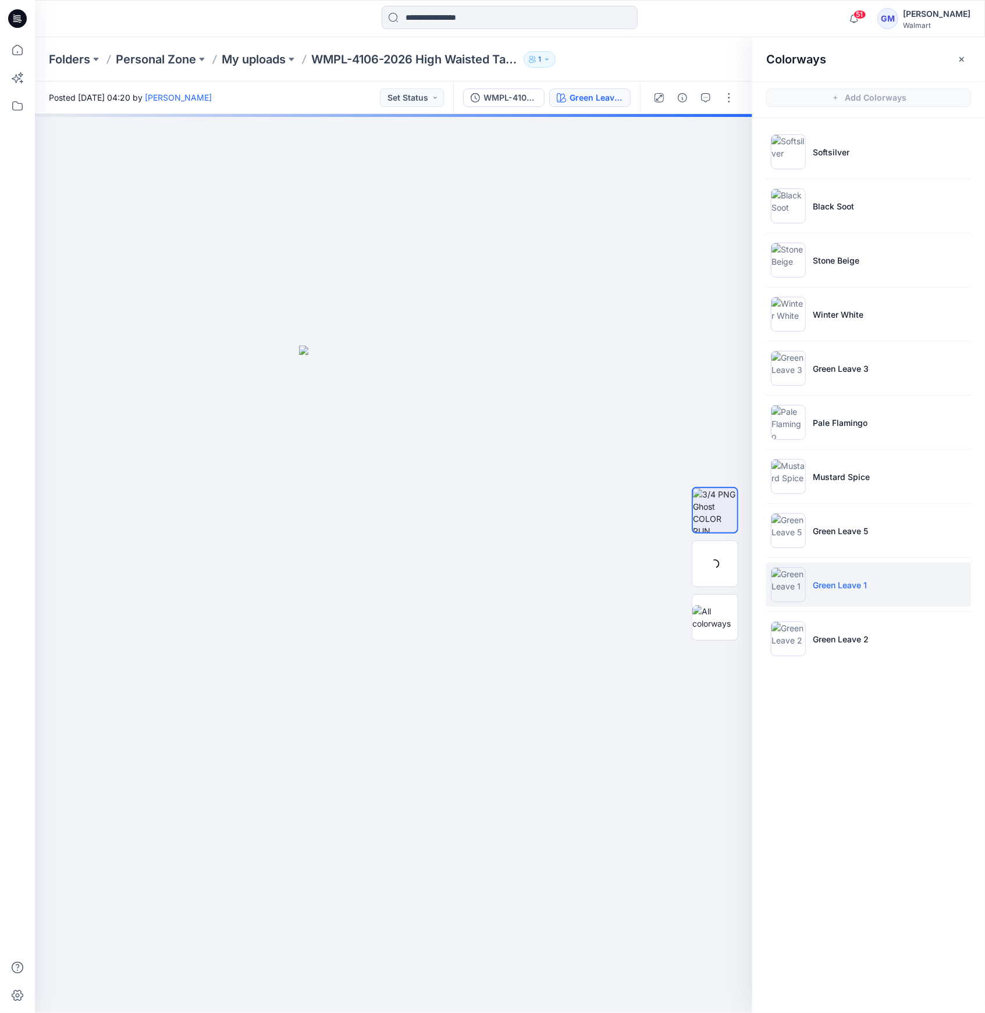
click at [810, 590] on li "Green Leave 1" at bounding box center [869, 585] width 205 height 44
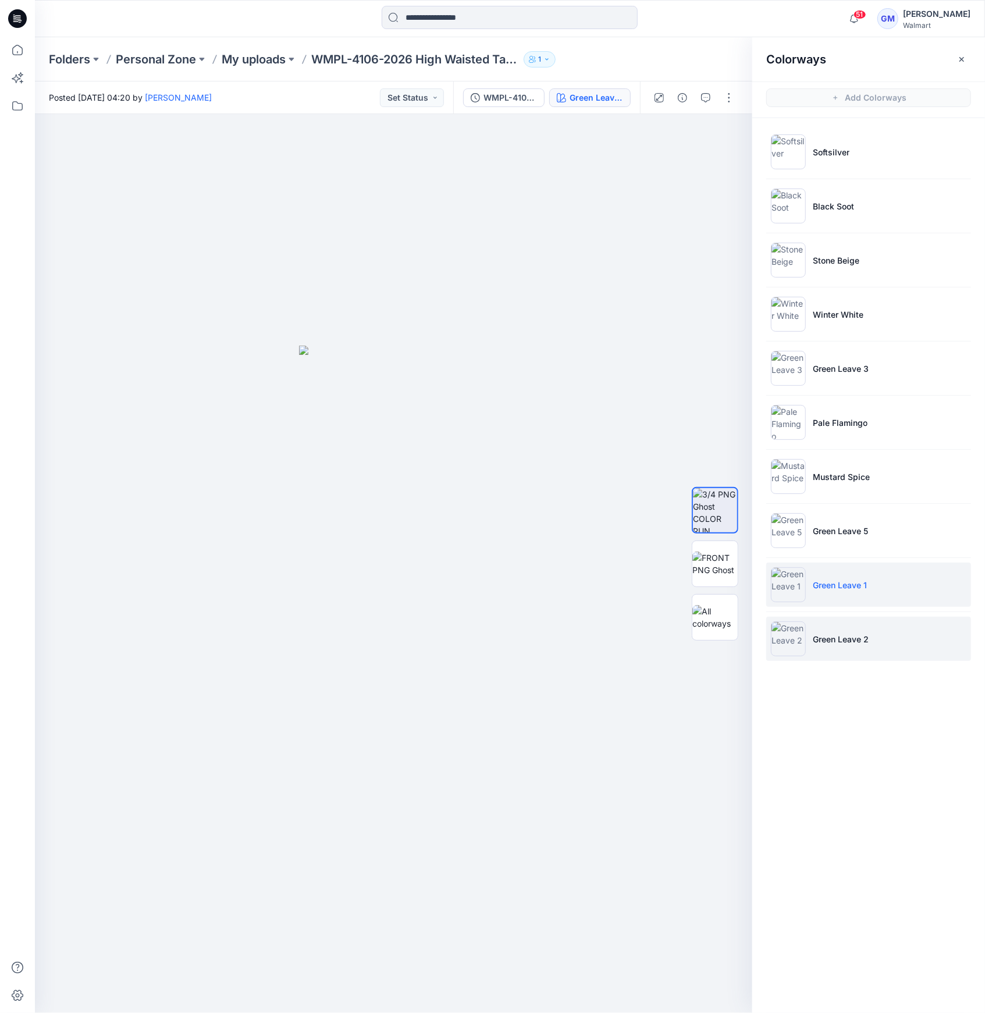
click at [799, 622] on img at bounding box center [788, 639] width 35 height 35
click at [793, 628] on img at bounding box center [788, 639] width 35 height 35
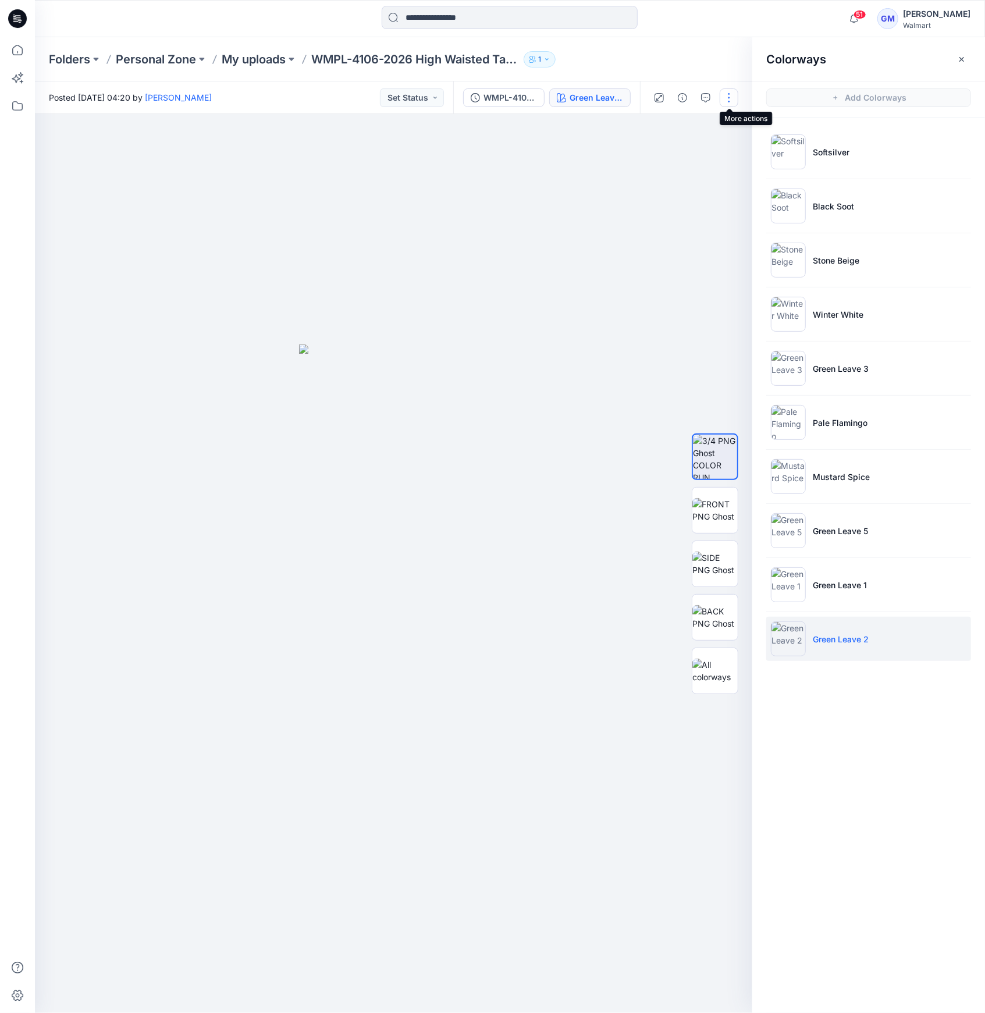
click at [729, 102] on button "button" at bounding box center [729, 97] width 19 height 19
click at [671, 156] on button "Edit" at bounding box center [680, 158] width 107 height 22
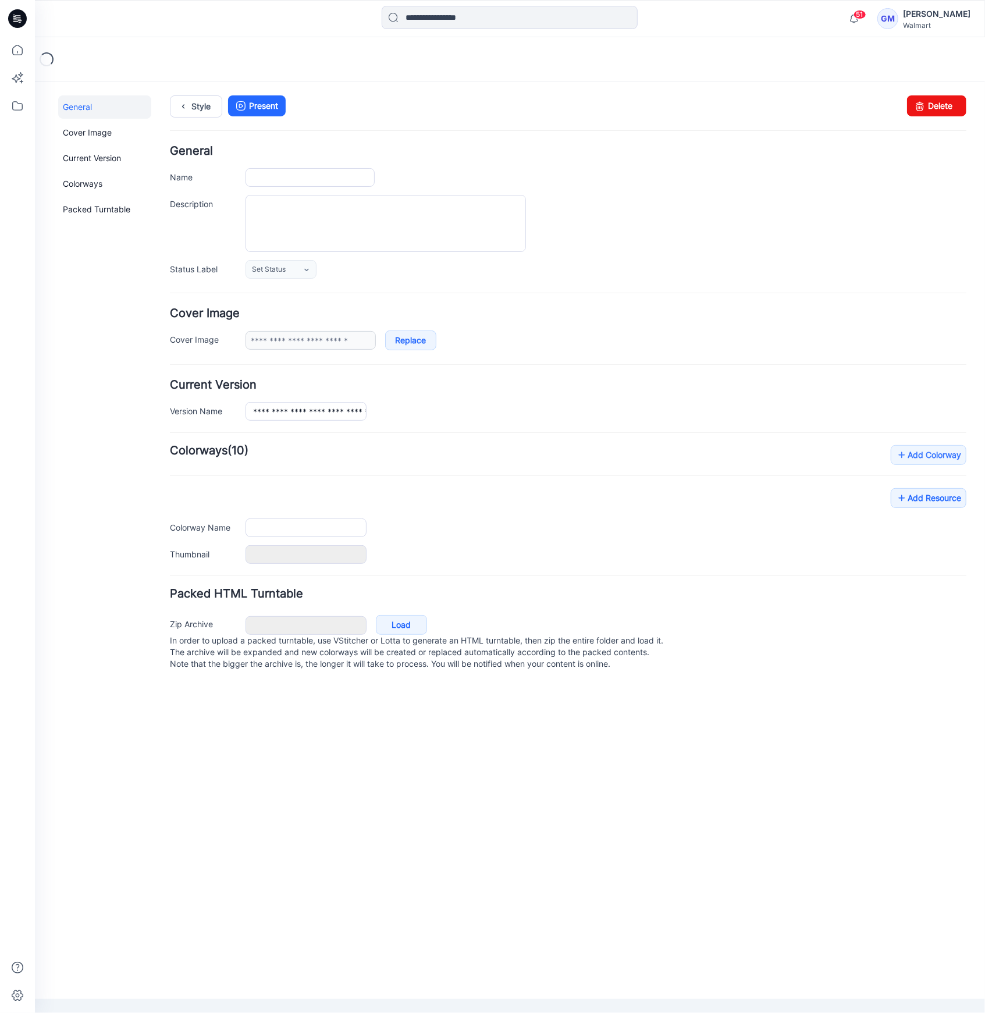
type input "**********"
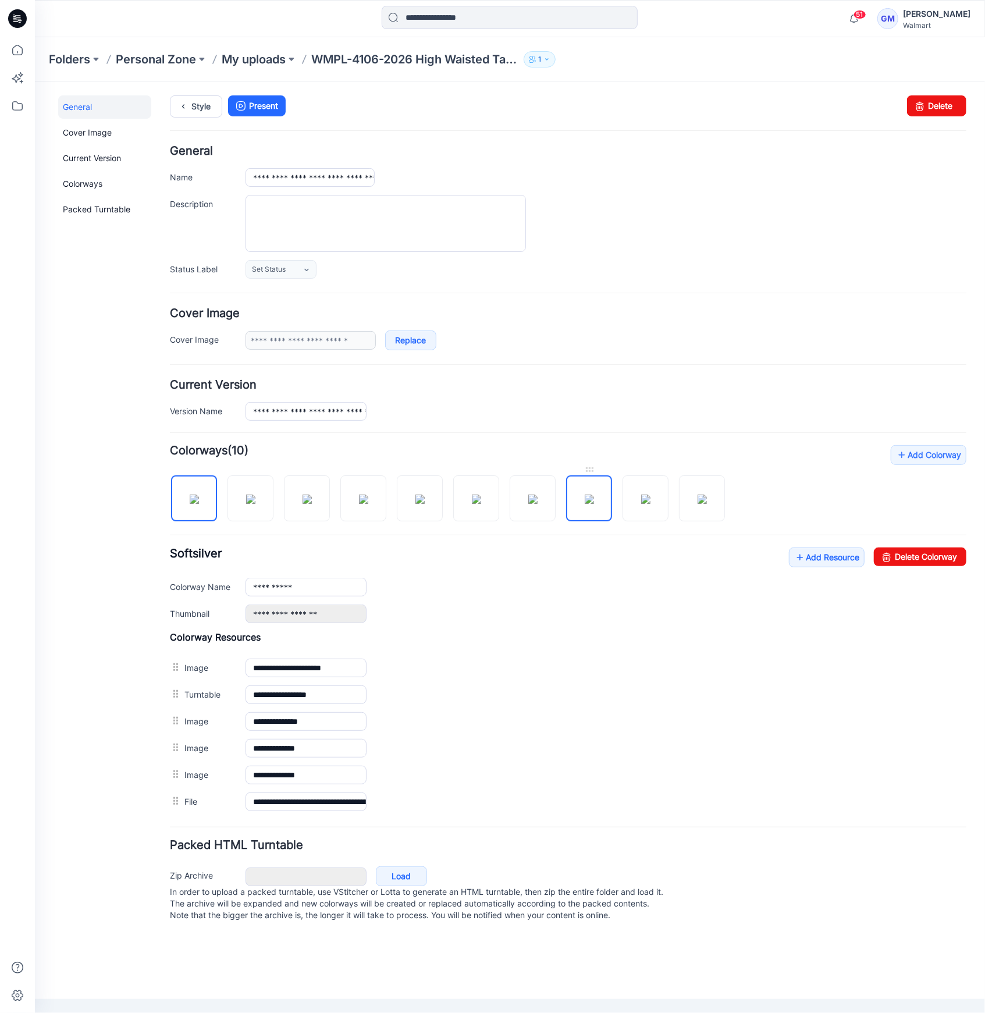
click at [584, 503] on img at bounding box center [588, 498] width 9 height 9
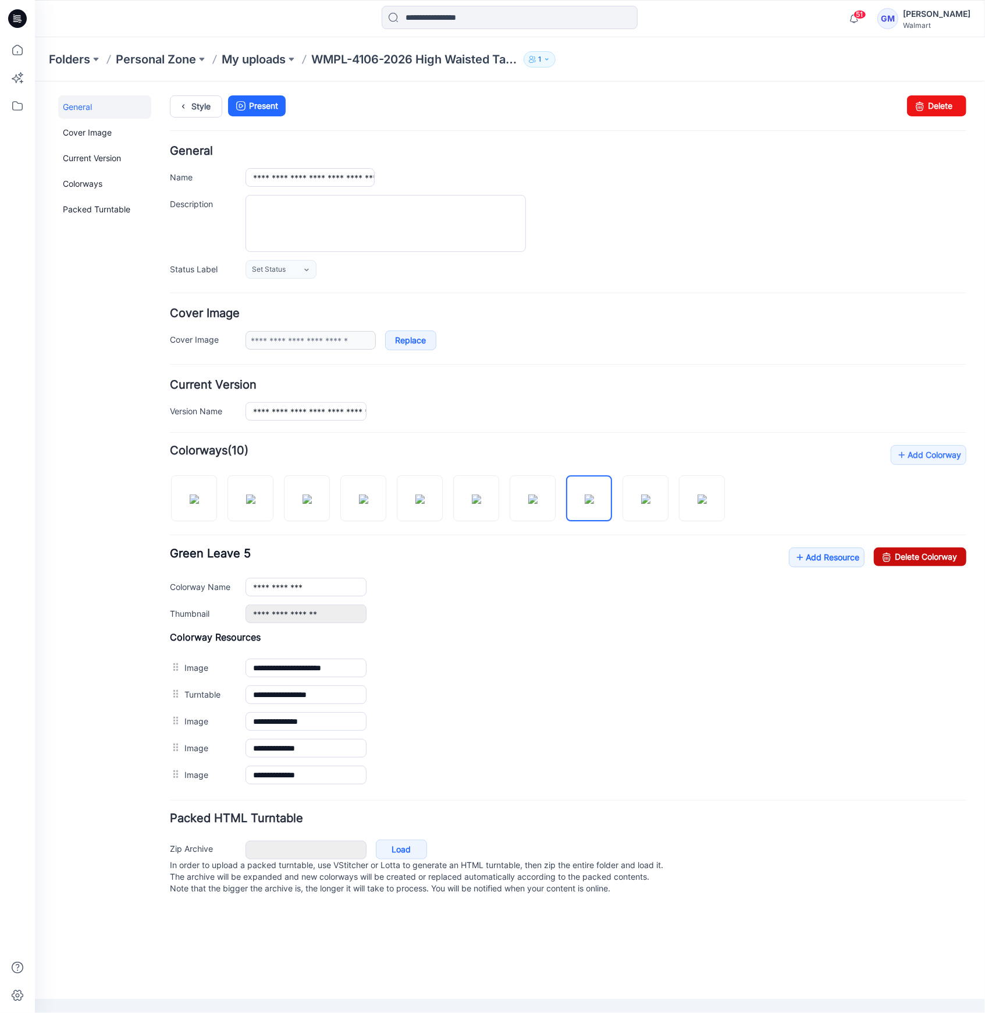
click at [927, 559] on link "Delete Colorway" at bounding box center [920, 556] width 93 height 19
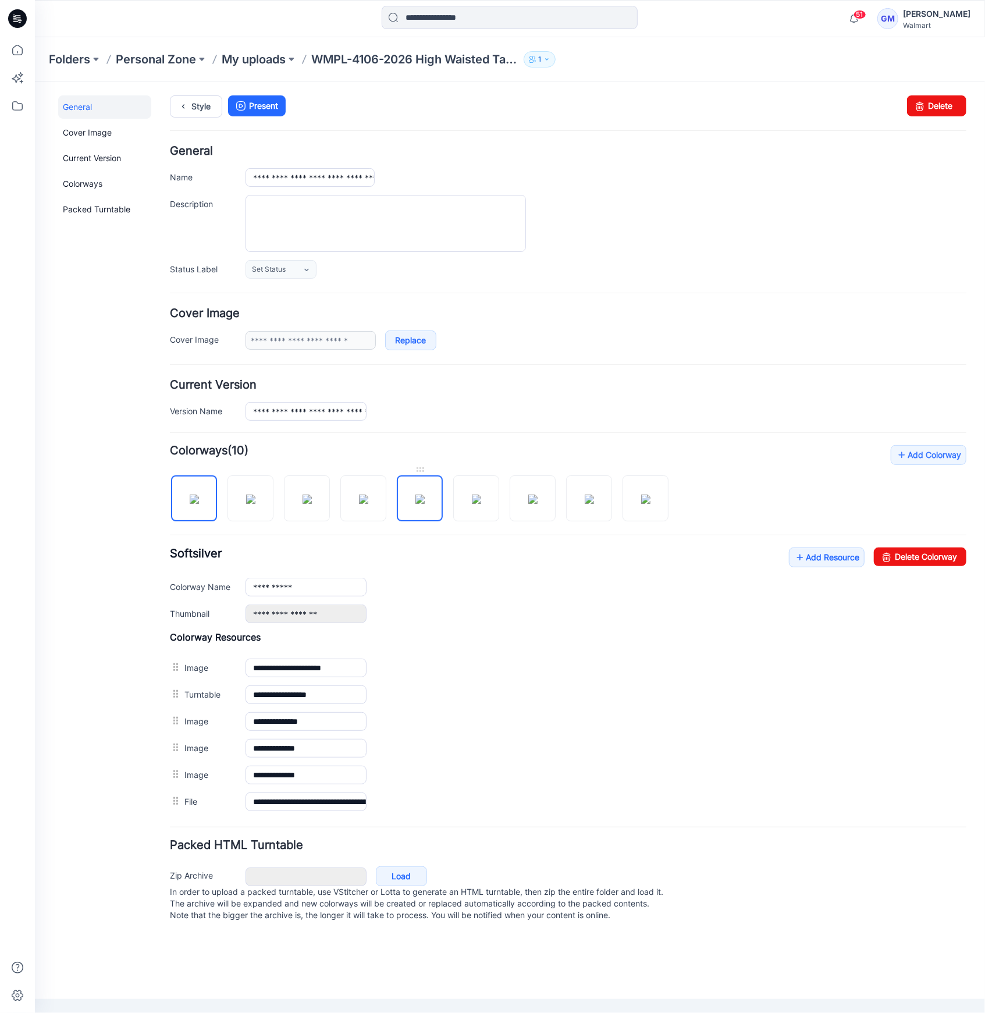
click at [415, 494] on img at bounding box center [419, 498] width 9 height 9
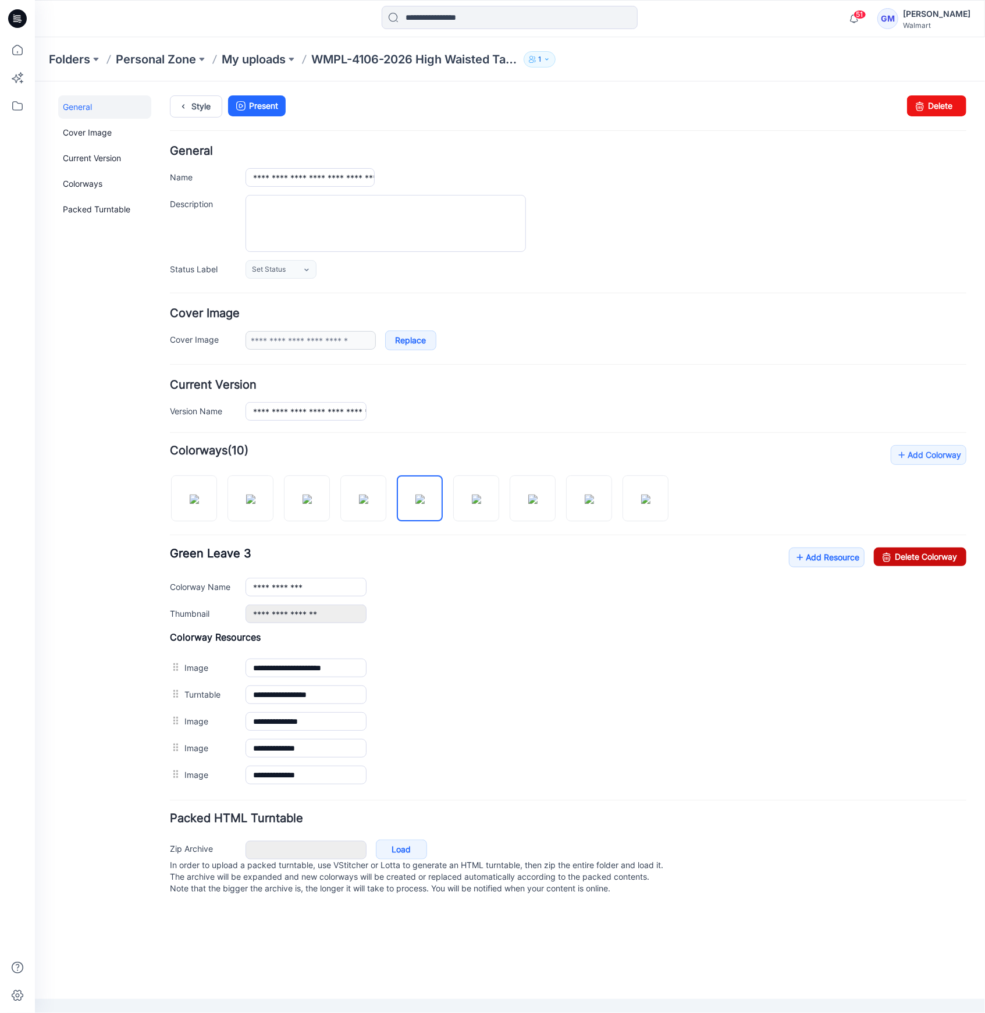
click at [874, 547] on link "Delete Colorway" at bounding box center [920, 556] width 93 height 19
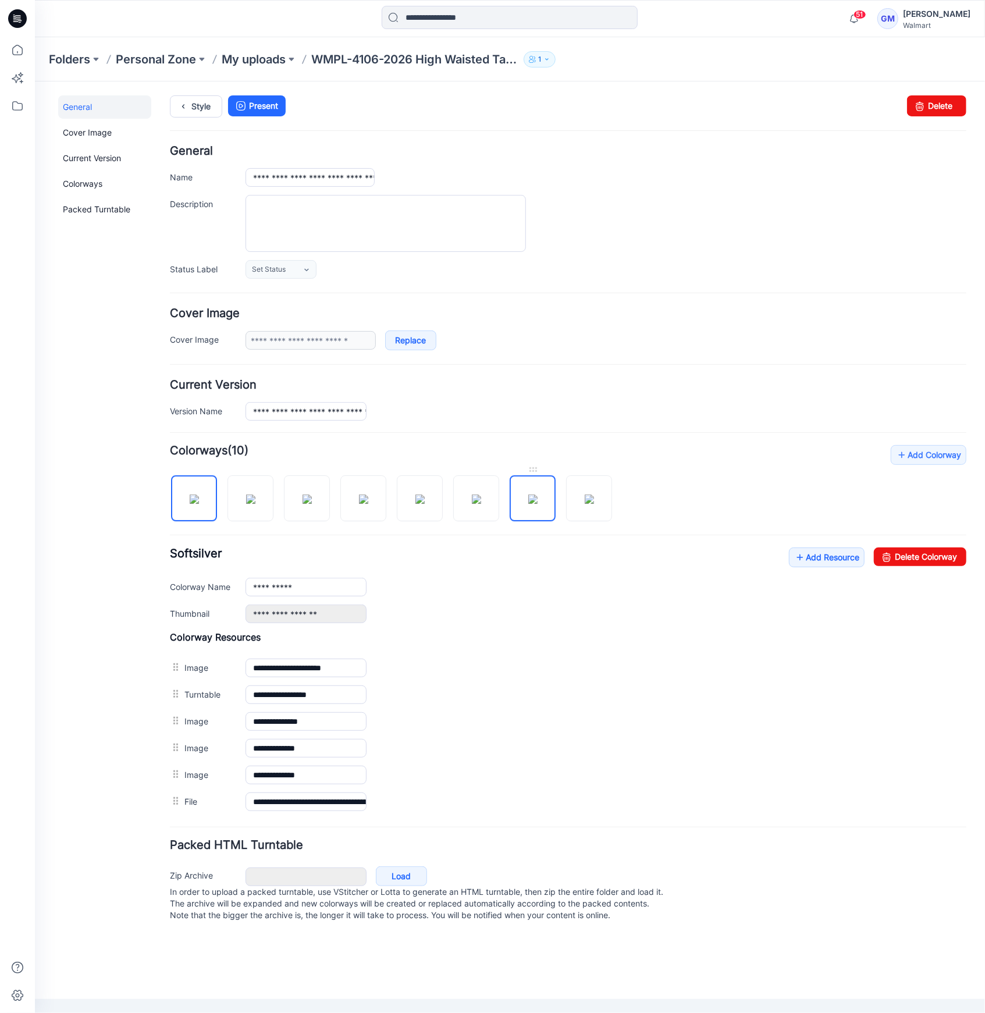
click at [535, 503] on img at bounding box center [532, 498] width 9 height 9
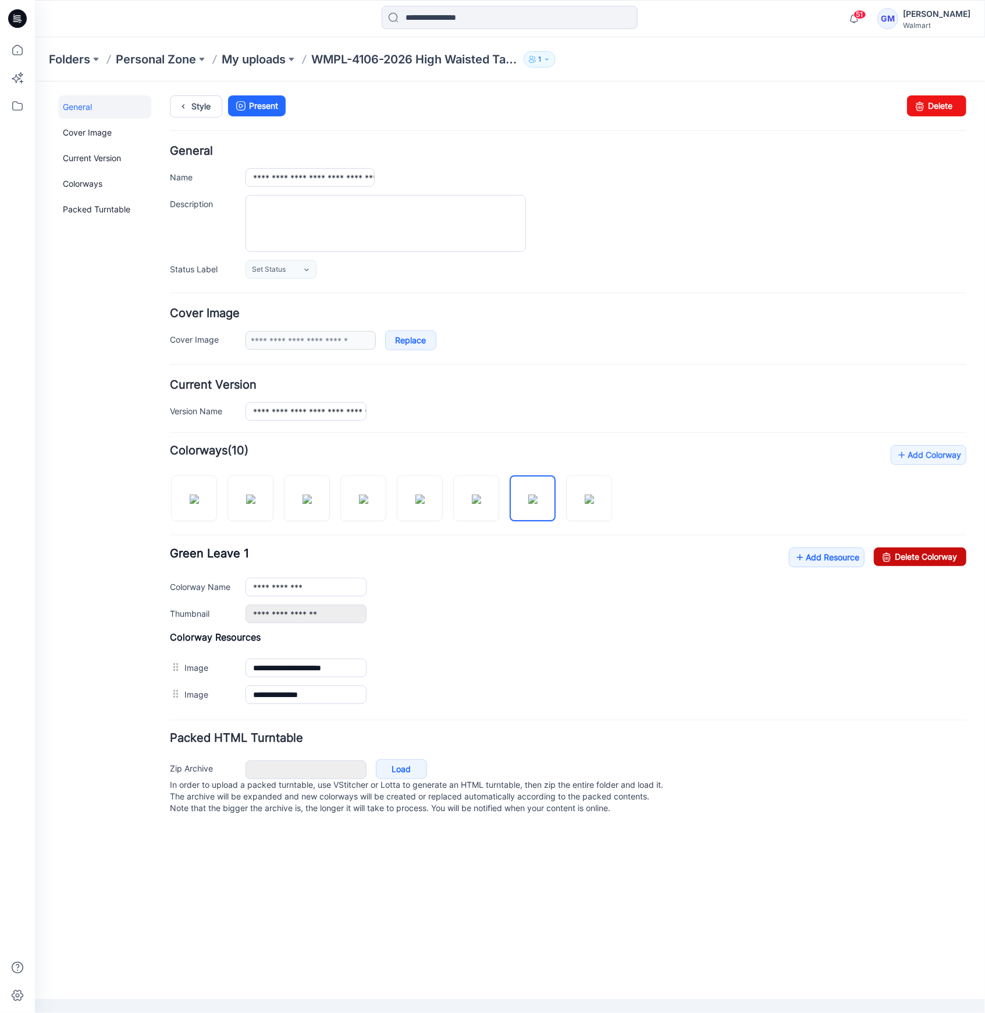
click at [916, 559] on link "Delete Colorway" at bounding box center [920, 556] width 93 height 19
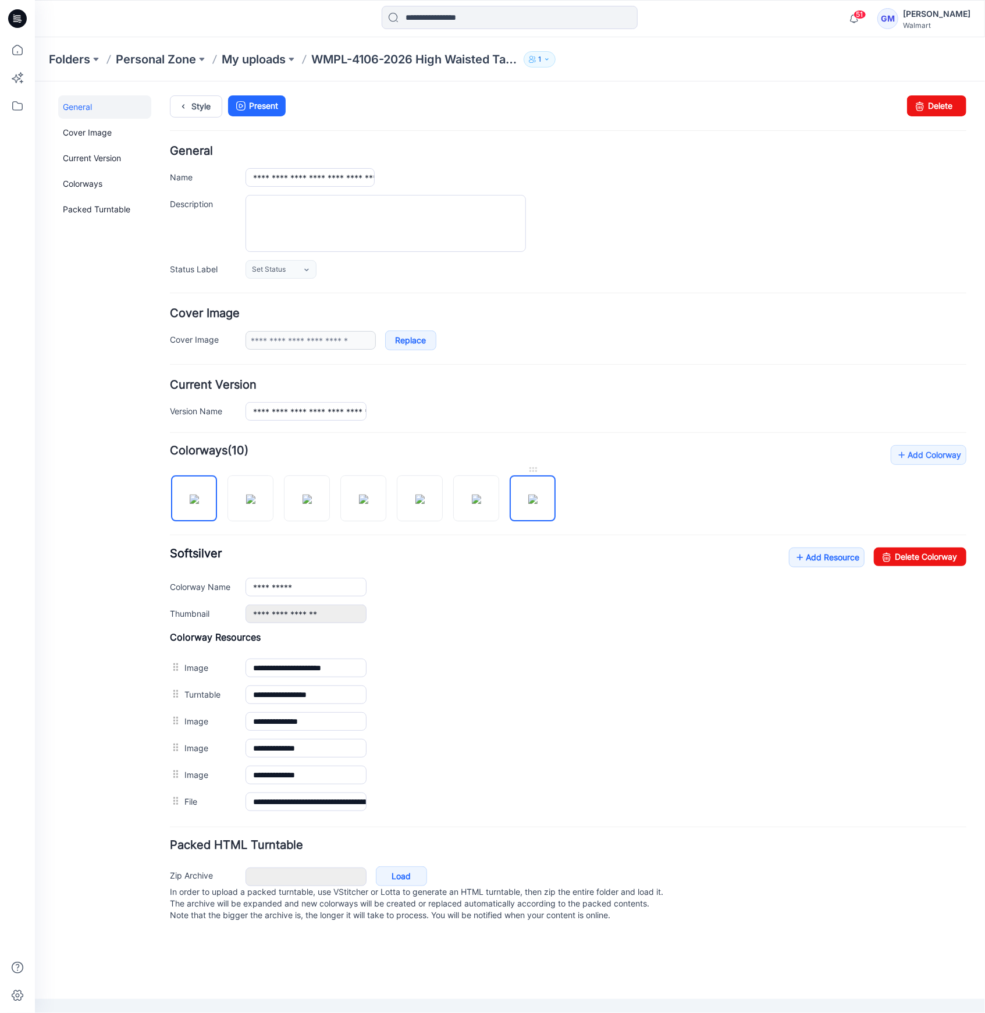
click at [537, 498] on img at bounding box center [532, 498] width 9 height 9
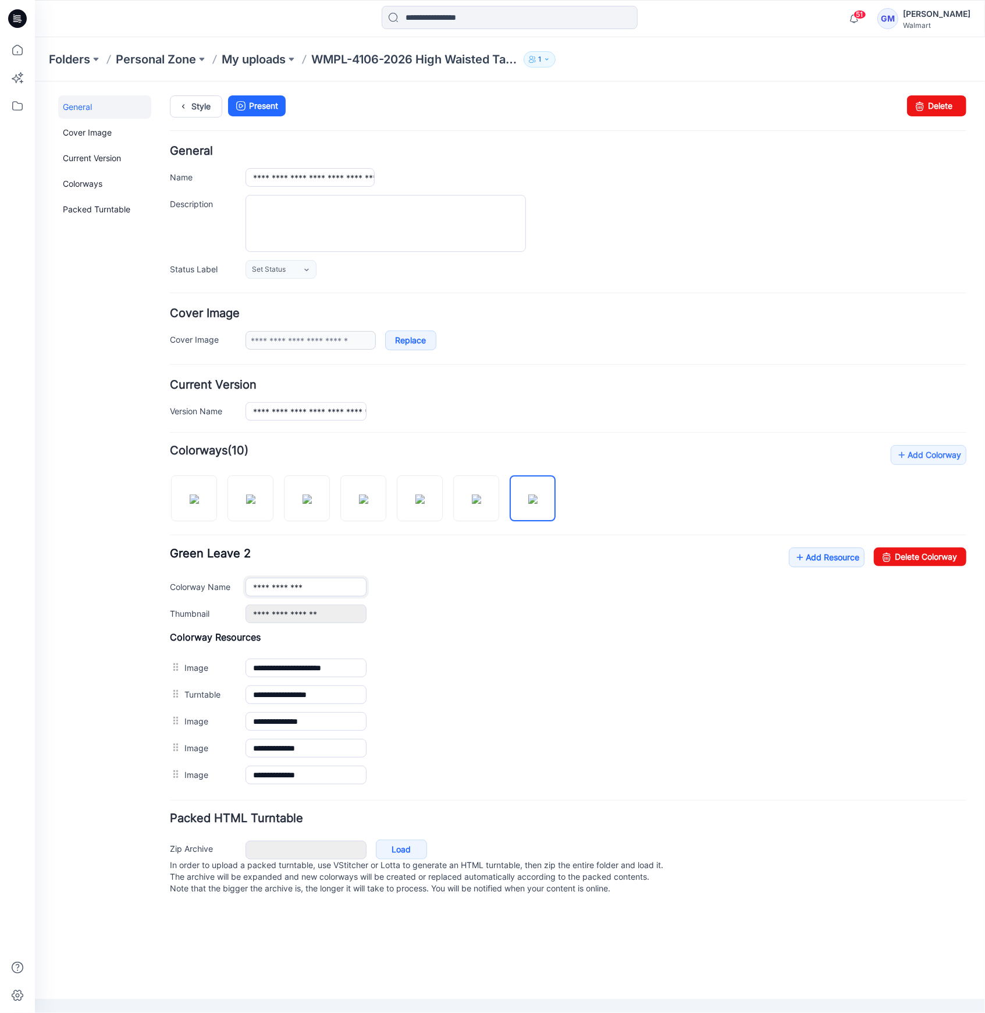
click at [322, 591] on input "**********" at bounding box center [305, 586] width 121 height 19
click at [302, 501] on img at bounding box center [306, 498] width 9 height 9
type input "**********"
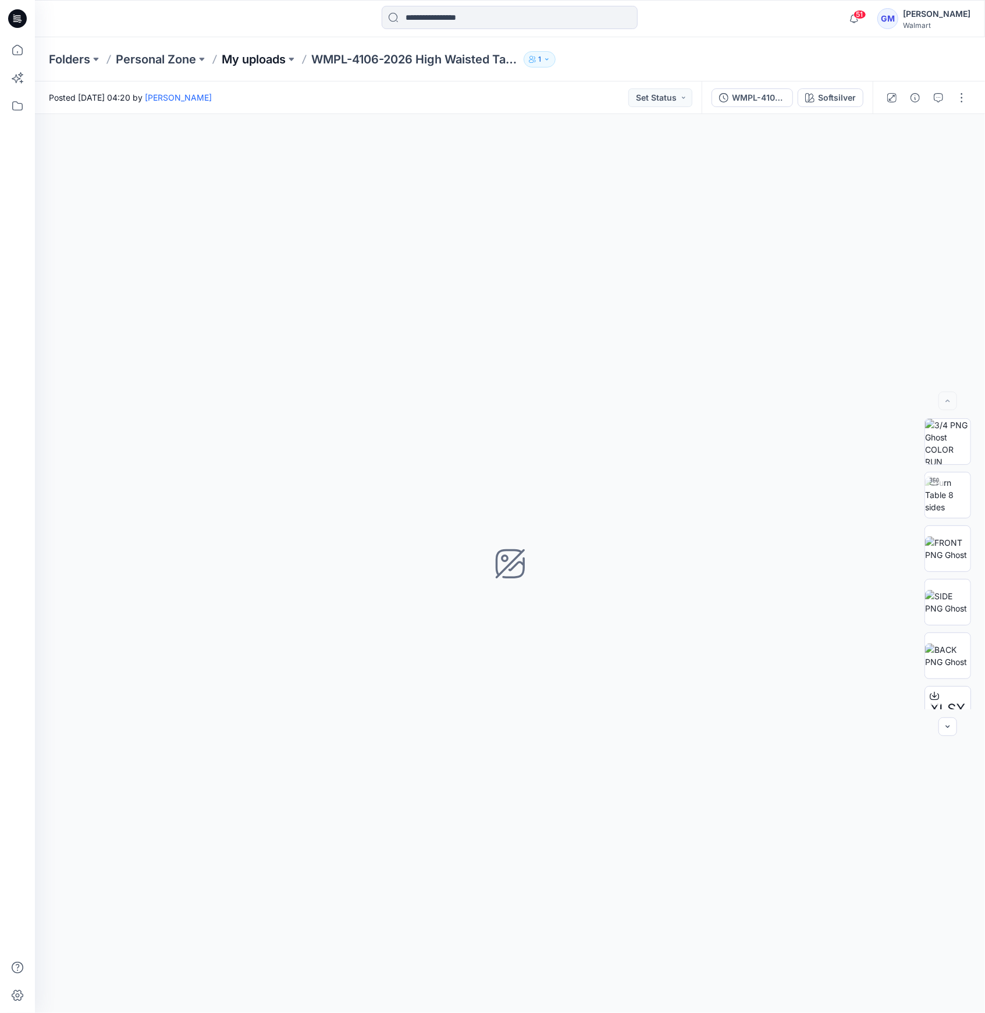
click at [252, 51] on p "My uploads" at bounding box center [254, 59] width 64 height 16
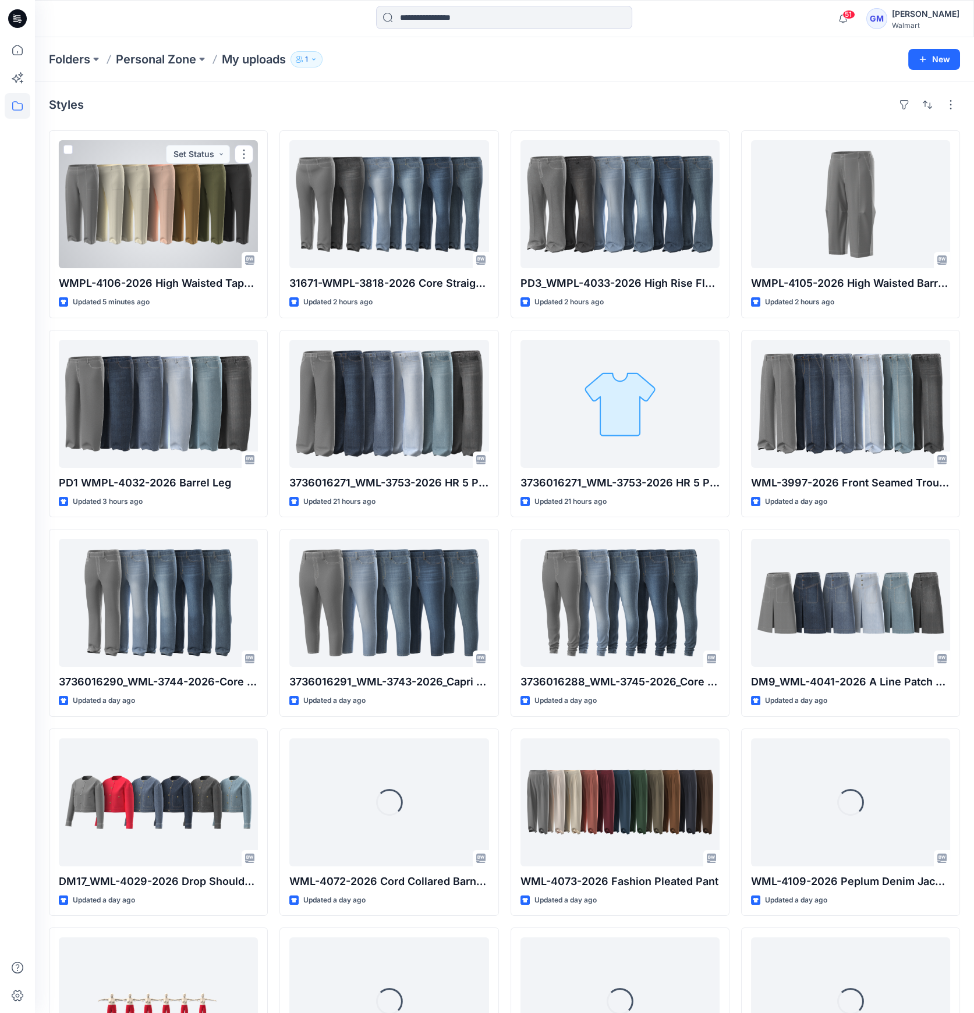
click at [205, 212] on div at bounding box center [158, 204] width 199 height 128
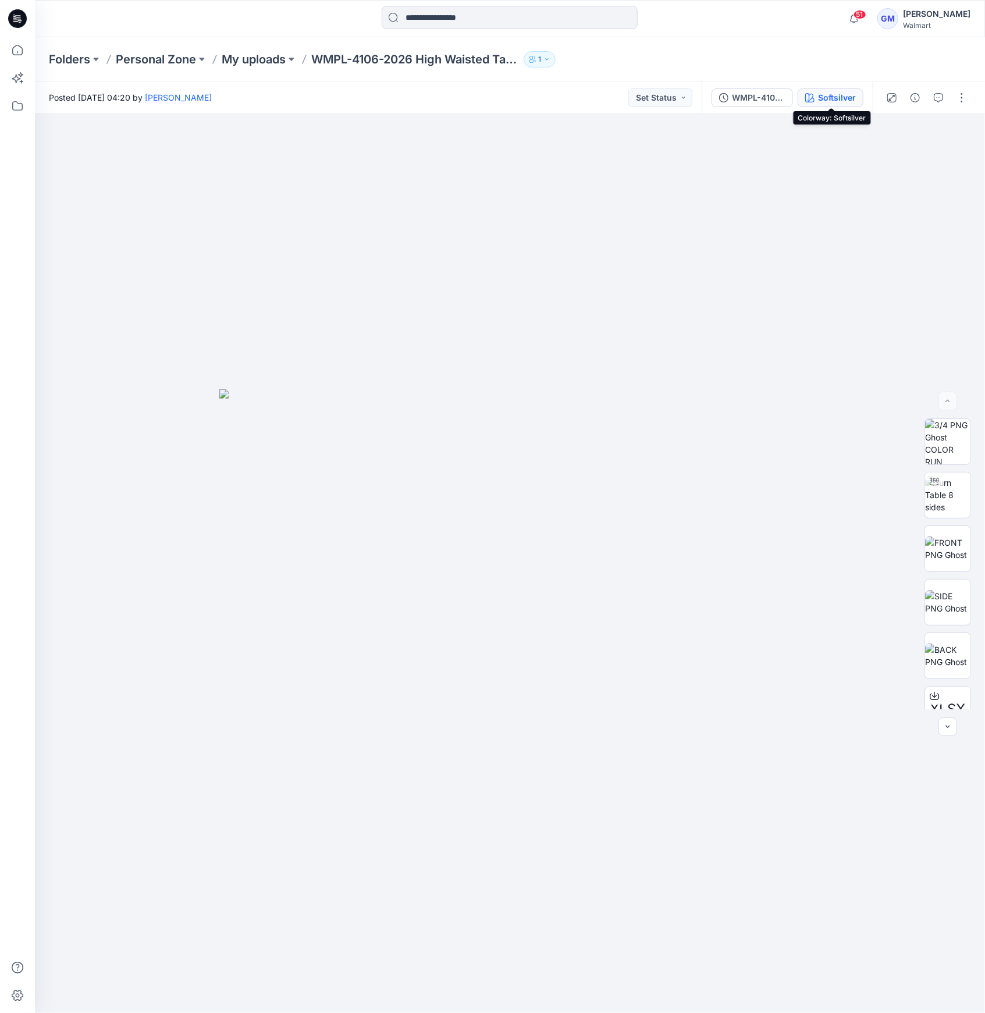
click at [829, 102] on div "Softsilver" at bounding box center [837, 97] width 38 height 13
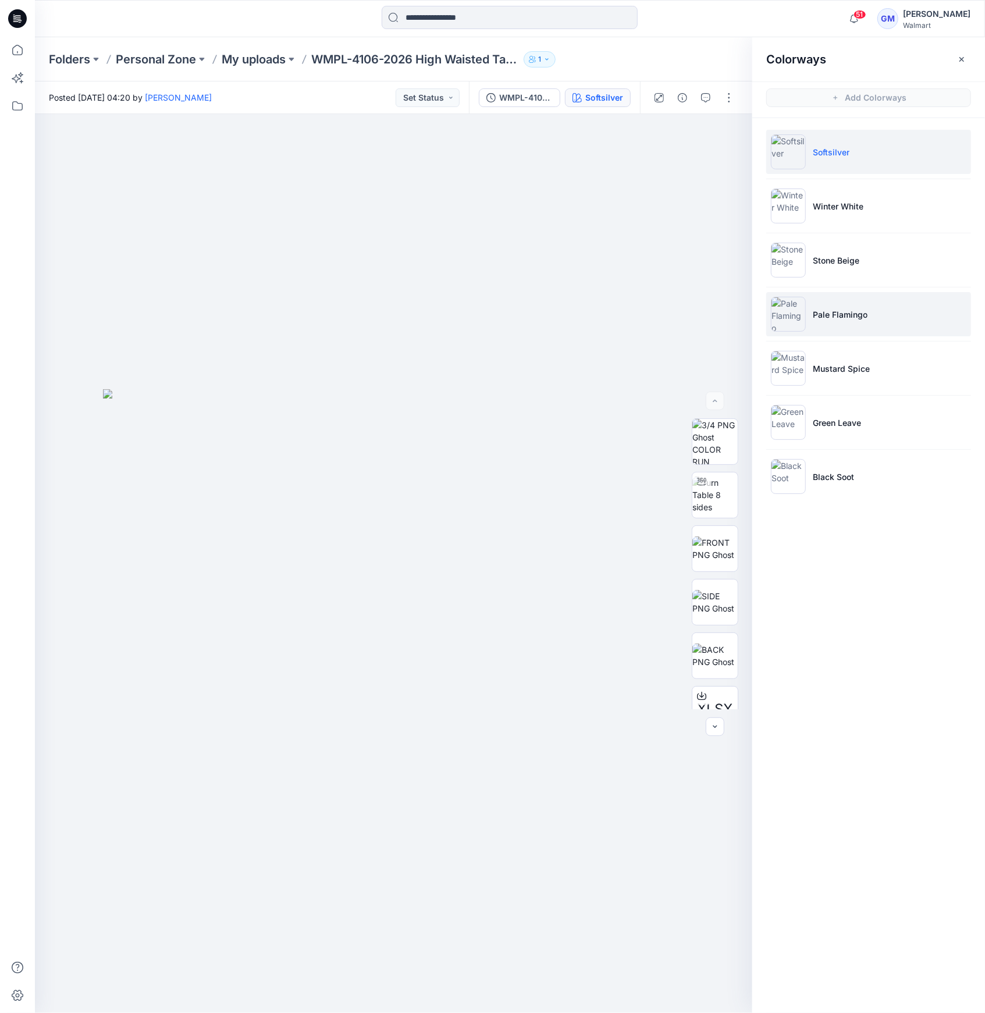
click at [804, 313] on img at bounding box center [788, 314] width 35 height 35
click at [780, 320] on img at bounding box center [788, 314] width 35 height 35
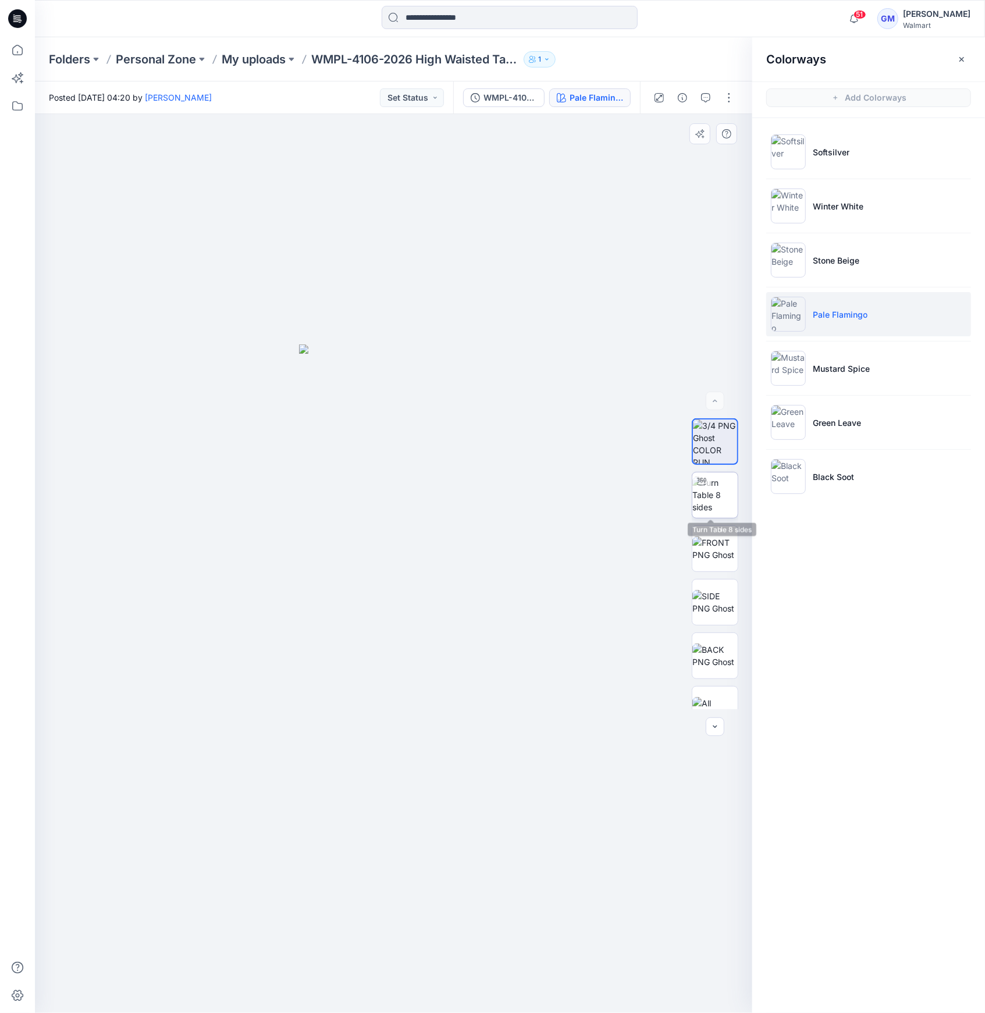
click at [716, 504] on img at bounding box center [715, 495] width 45 height 37
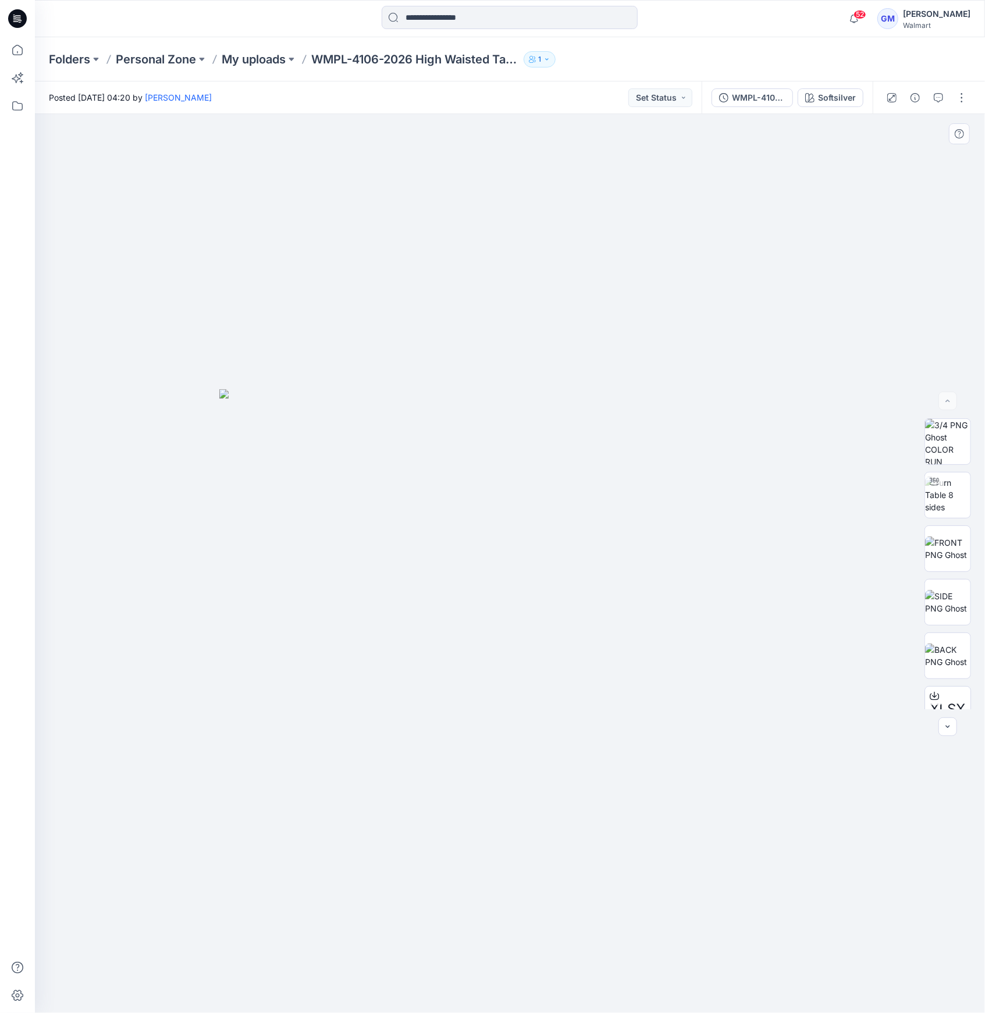
click at [922, 332] on div at bounding box center [510, 563] width 950 height 899
click at [838, 101] on div "Softsilver" at bounding box center [837, 97] width 38 height 13
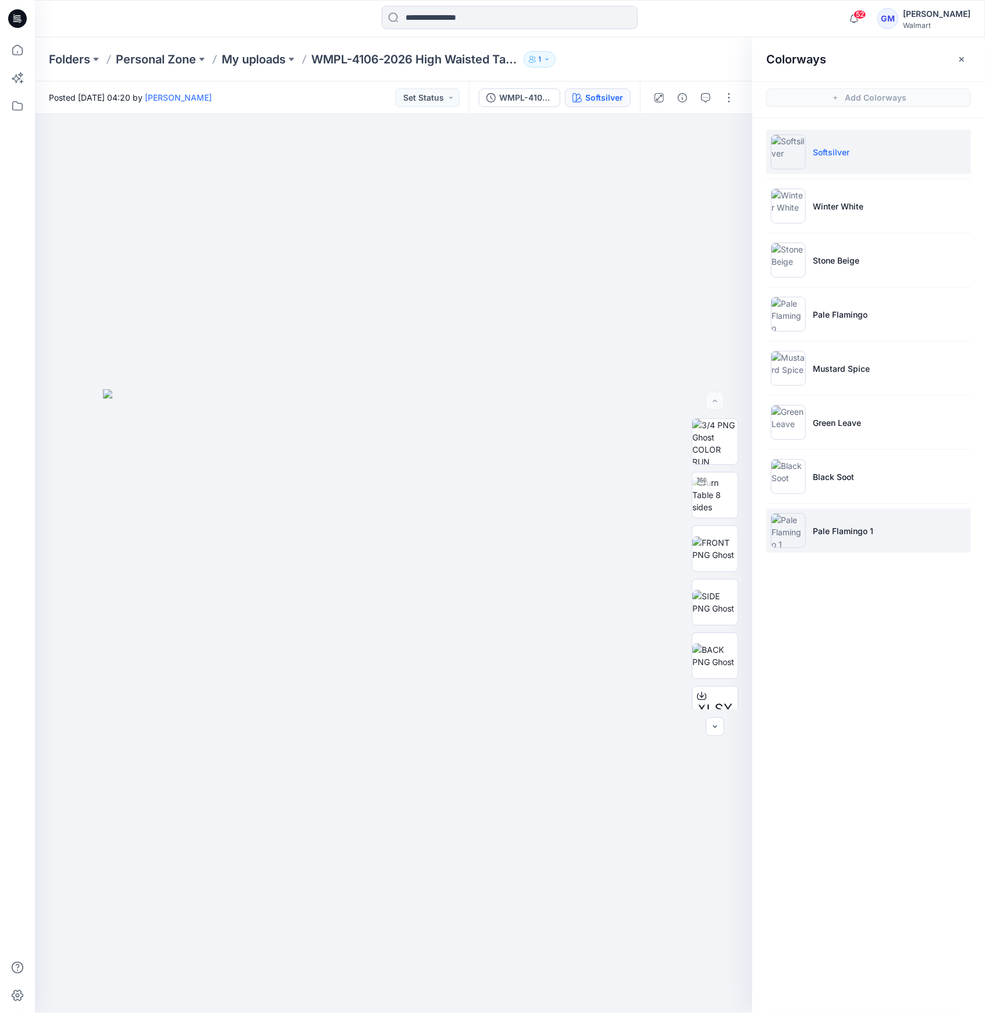
click at [796, 526] on img at bounding box center [788, 530] width 35 height 35
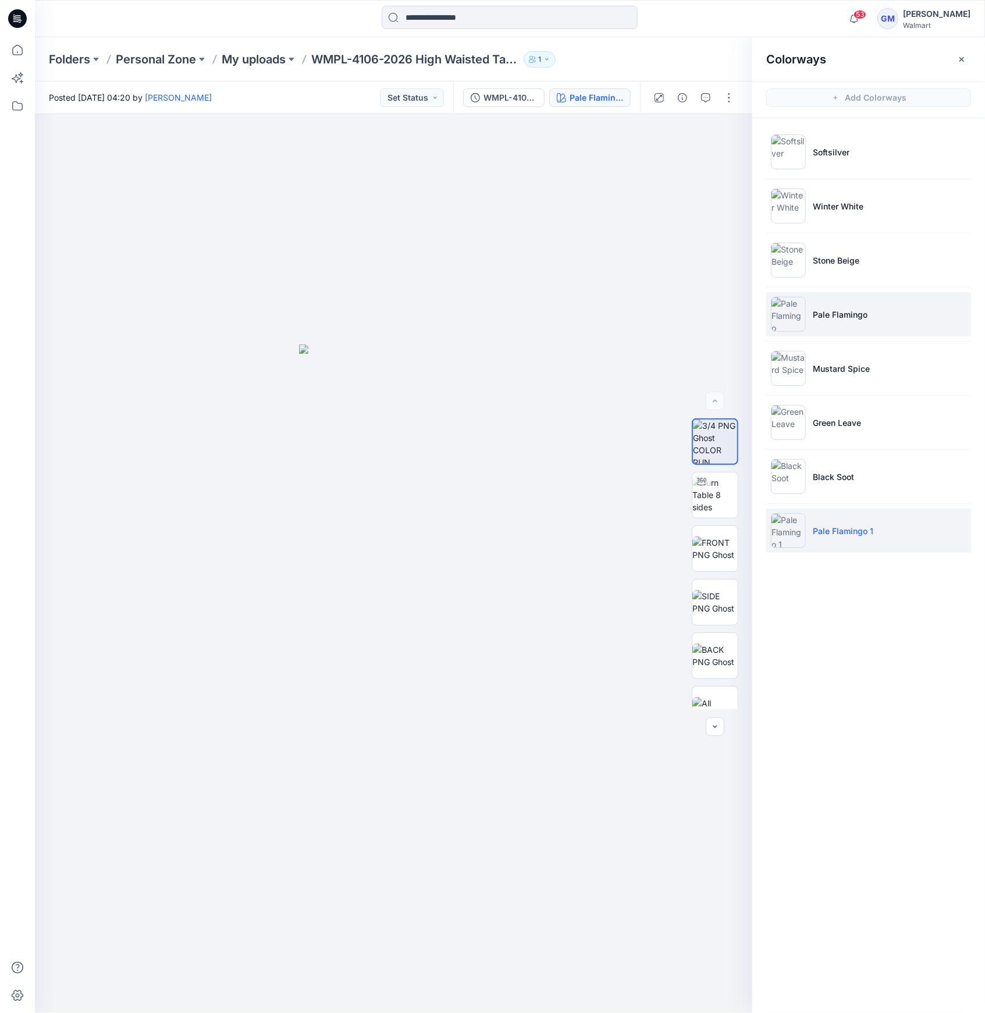
click at [852, 326] on li "Pale Flamingo" at bounding box center [869, 314] width 205 height 44
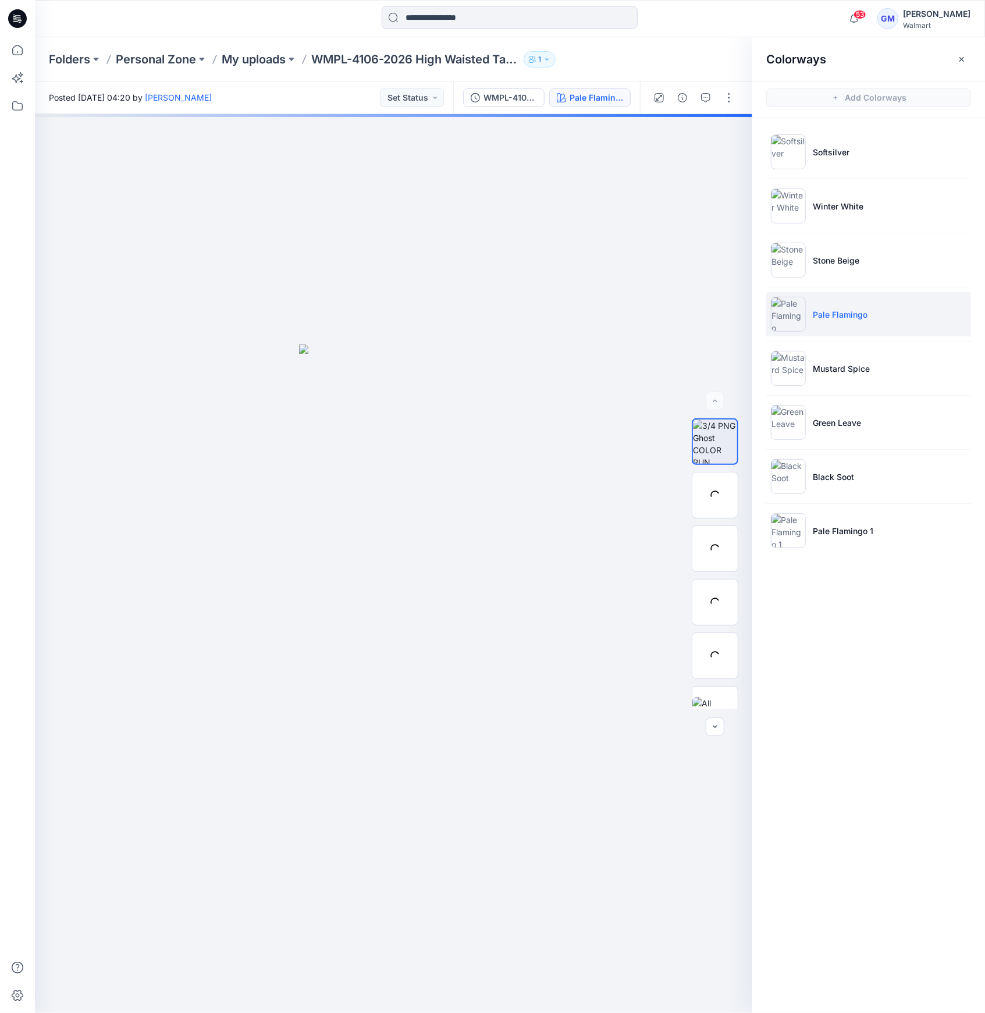
click at [829, 320] on li "Pale Flamingo" at bounding box center [869, 314] width 205 height 44
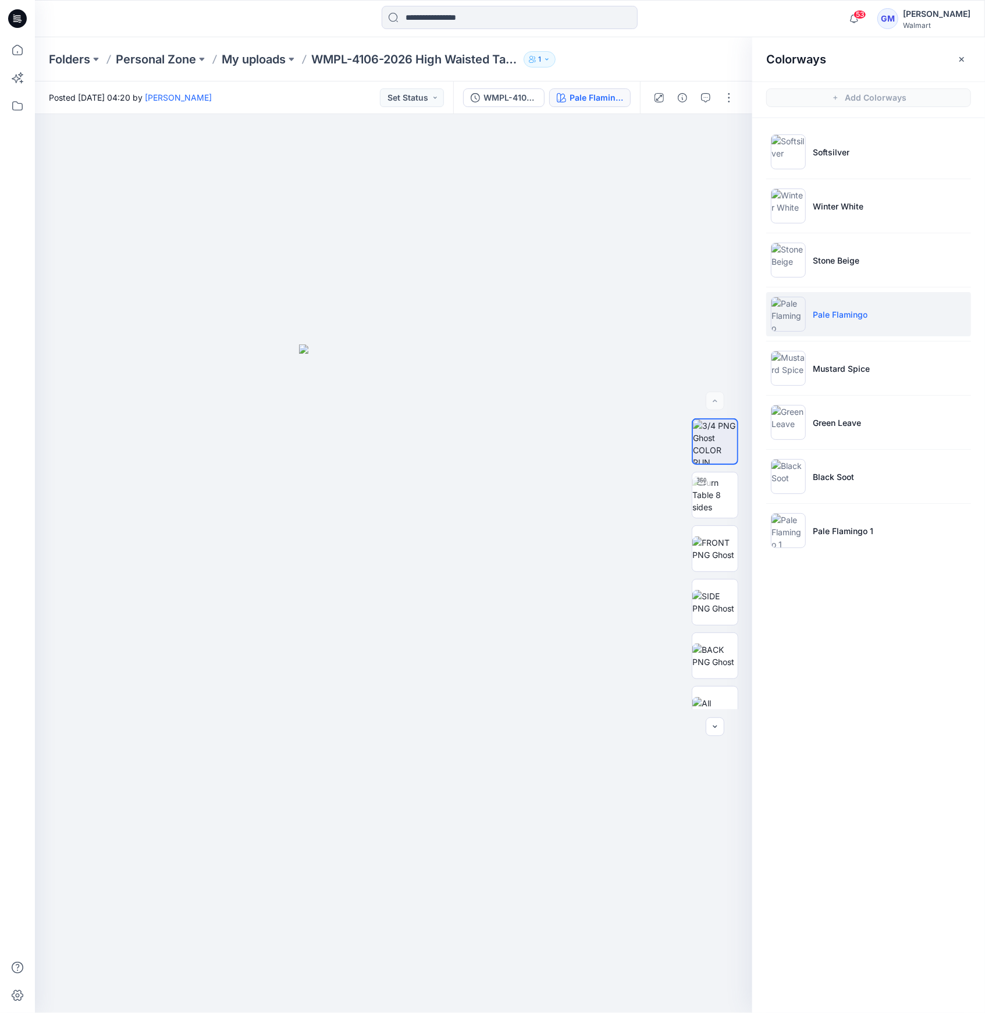
click at [733, 107] on div at bounding box center [694, 97] width 108 height 33
click at [728, 105] on button "button" at bounding box center [729, 97] width 19 height 19
click at [704, 148] on button "Edit" at bounding box center [680, 158] width 107 height 22
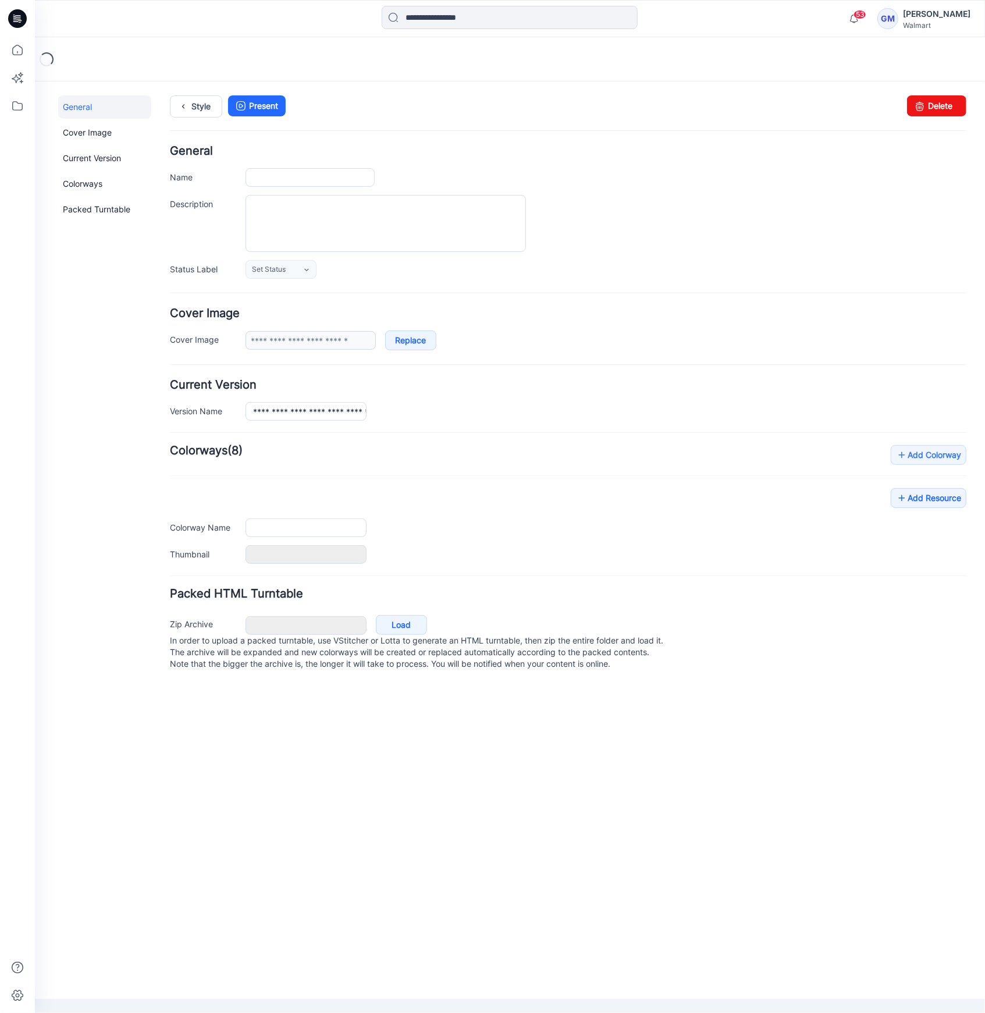
type input "**********"
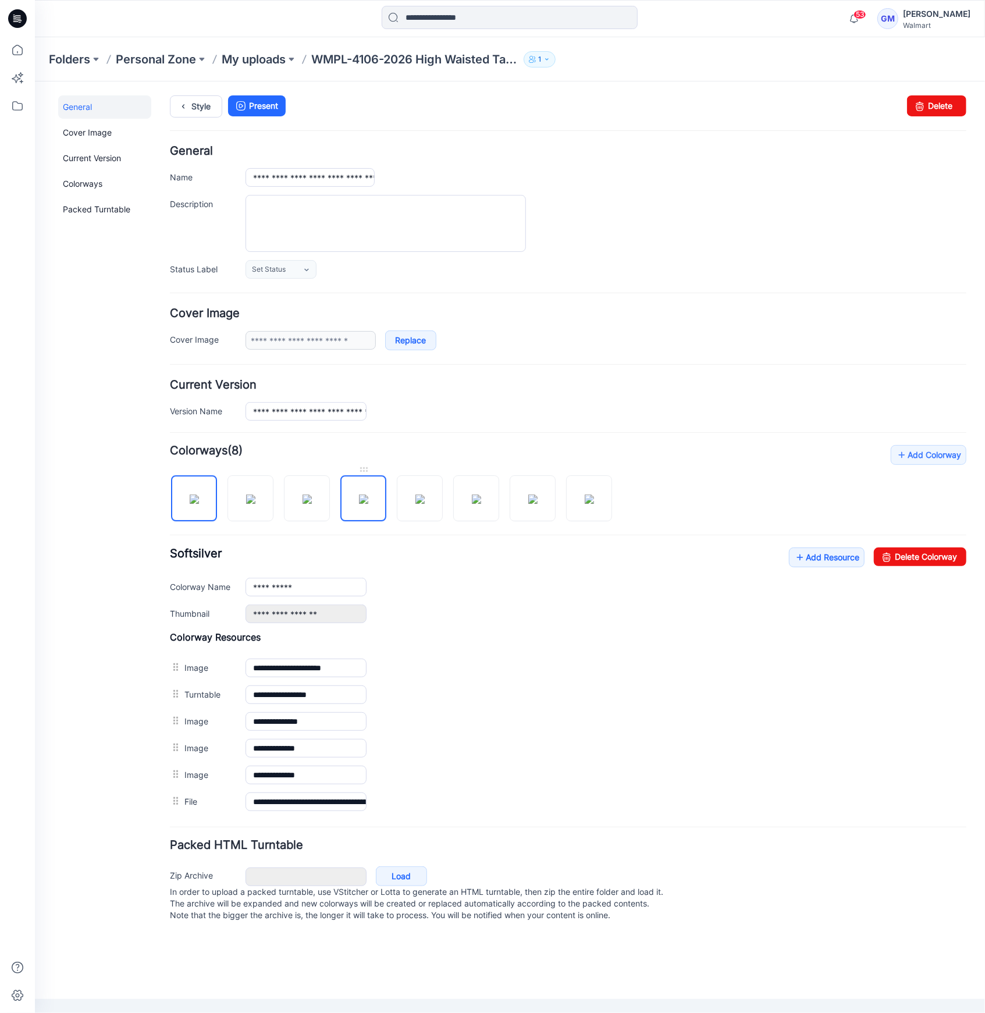
click at [368, 503] on img at bounding box center [363, 498] width 9 height 9
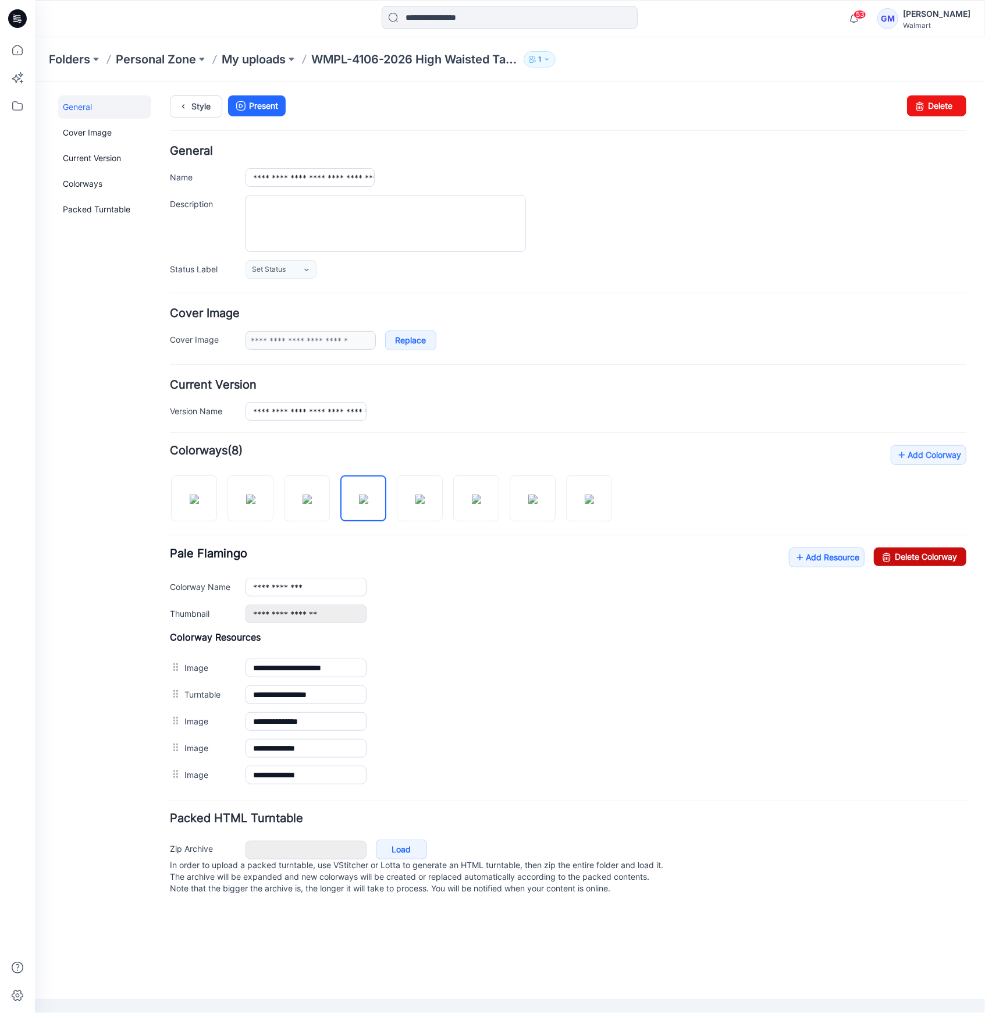
click at [957, 560] on link "Delete Colorway" at bounding box center [920, 556] width 93 height 19
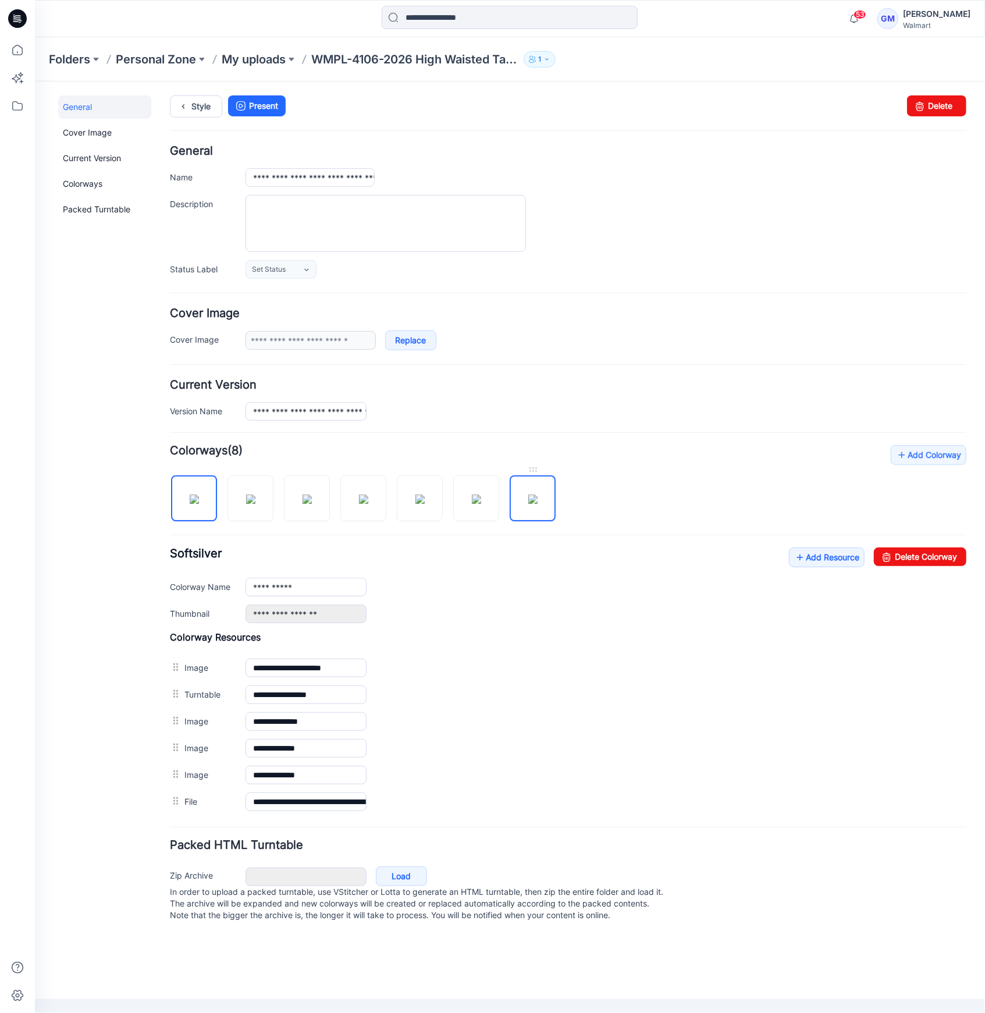
click at [534, 503] on img at bounding box center [532, 498] width 9 height 9
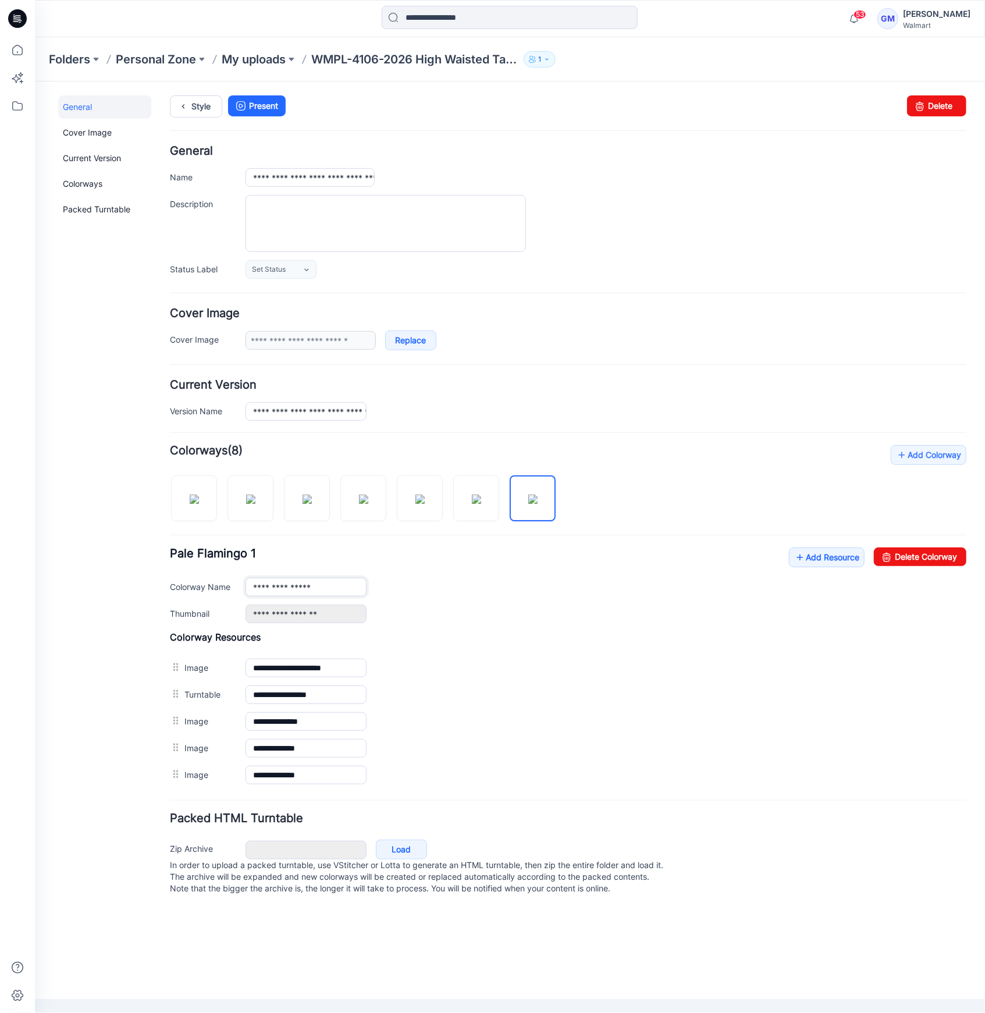
click at [334, 588] on input "**********" at bounding box center [305, 586] width 121 height 19
type input "**********"
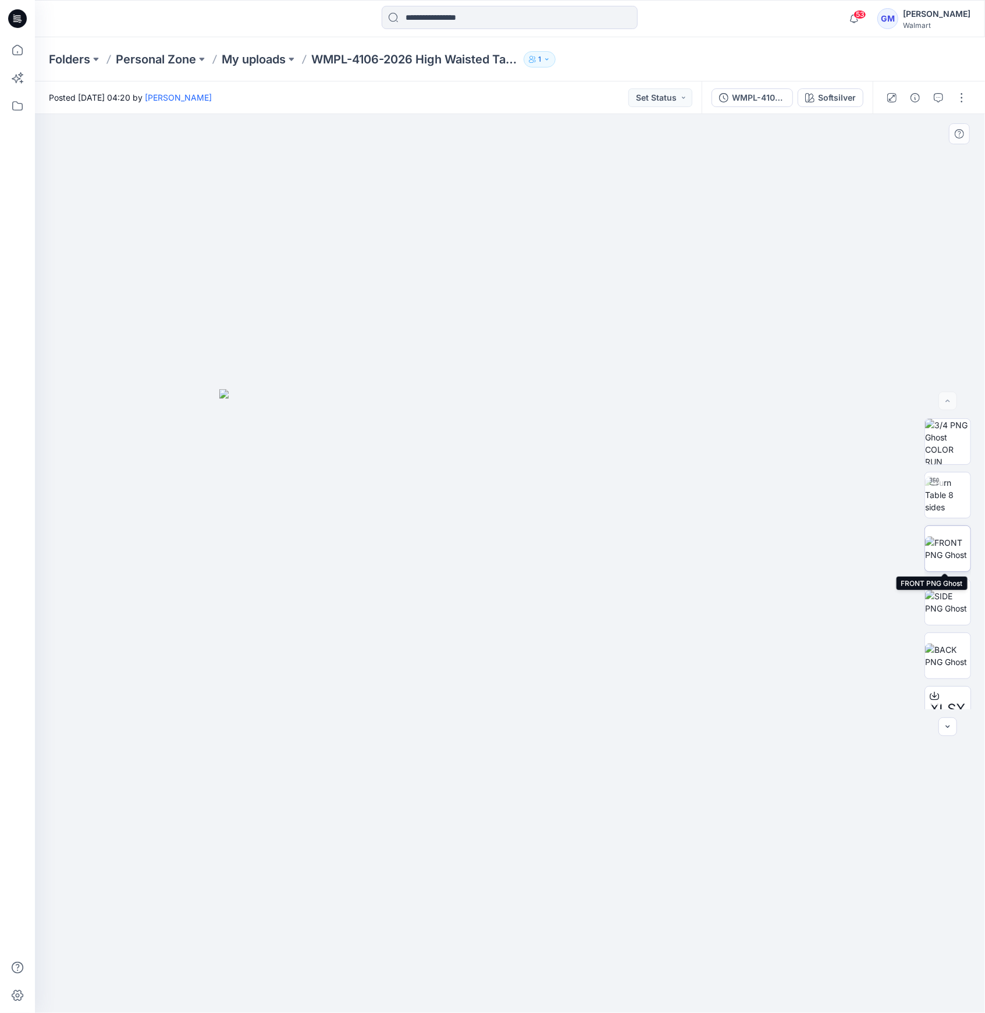
click at [927, 546] on img at bounding box center [947, 549] width 45 height 24
click at [967, 103] on button "button" at bounding box center [962, 97] width 19 height 19
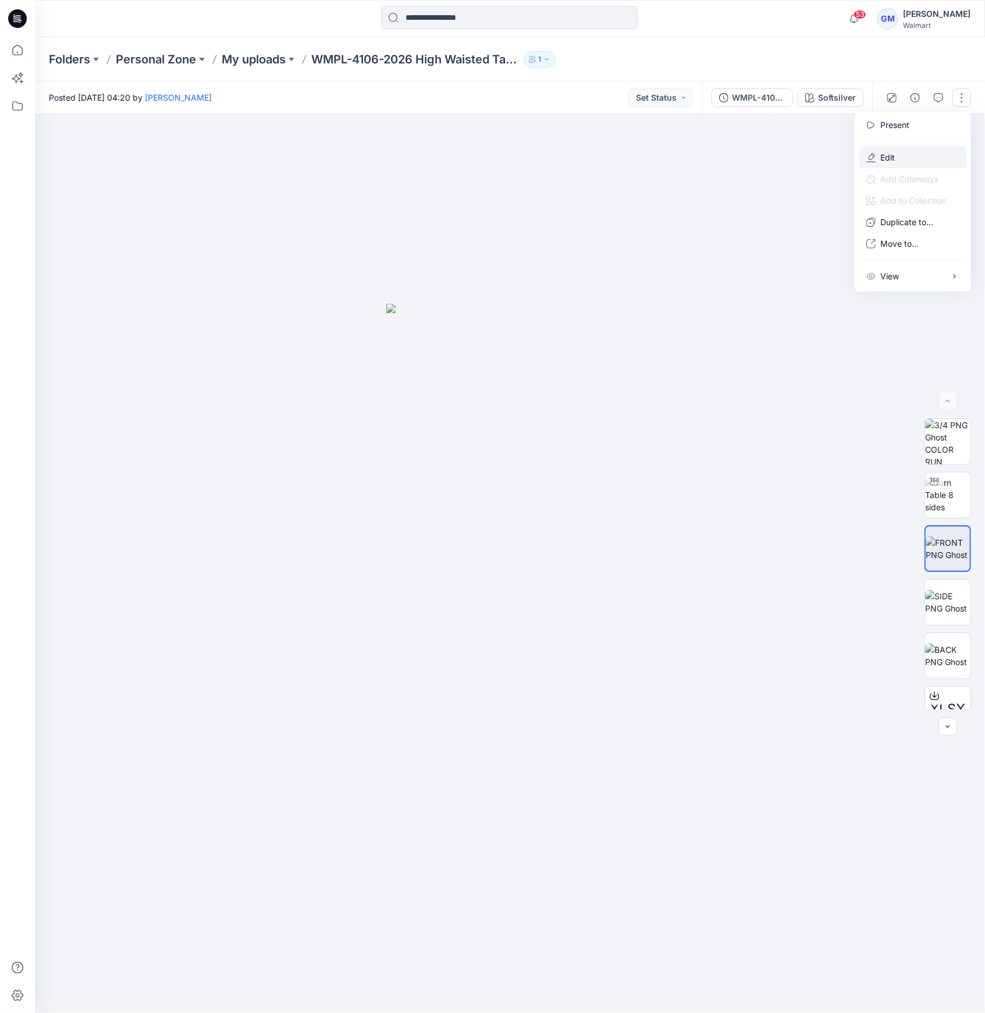
click at [924, 159] on button "Edit" at bounding box center [913, 158] width 107 height 22
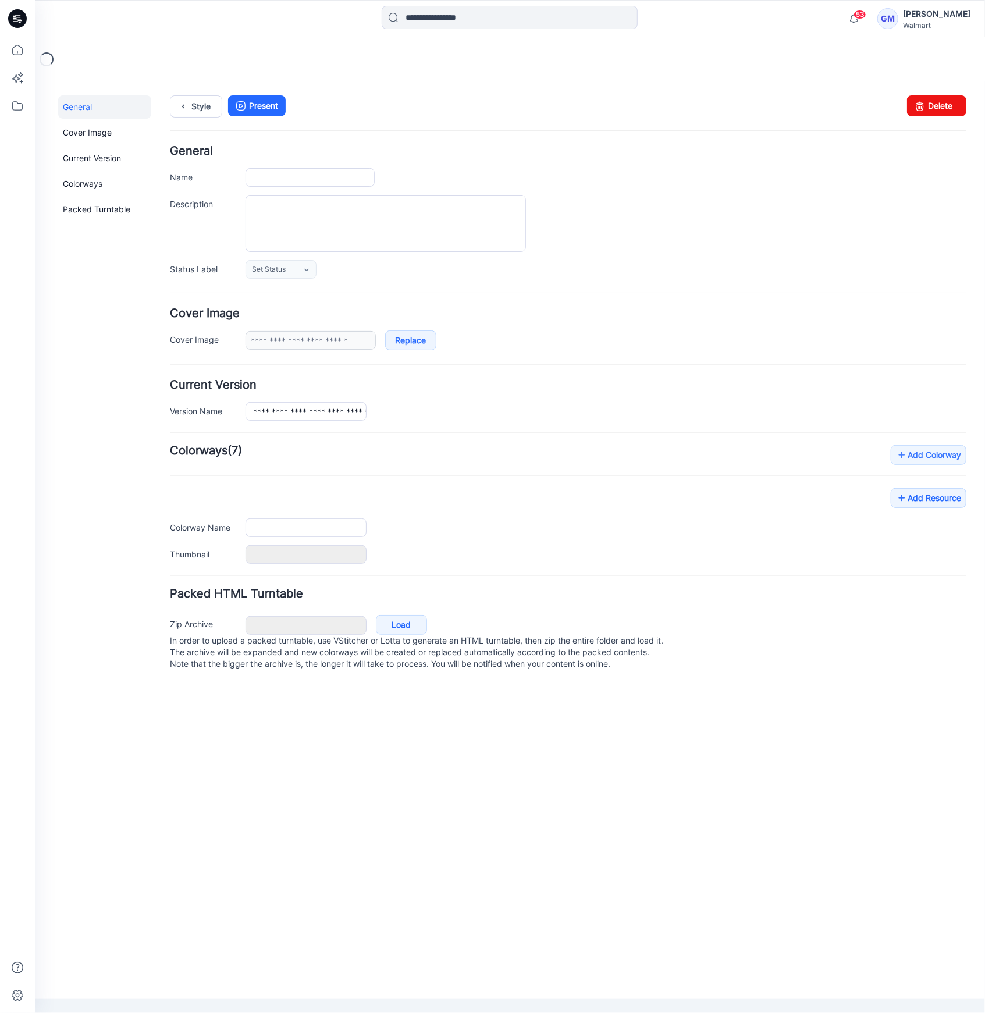
type input "**********"
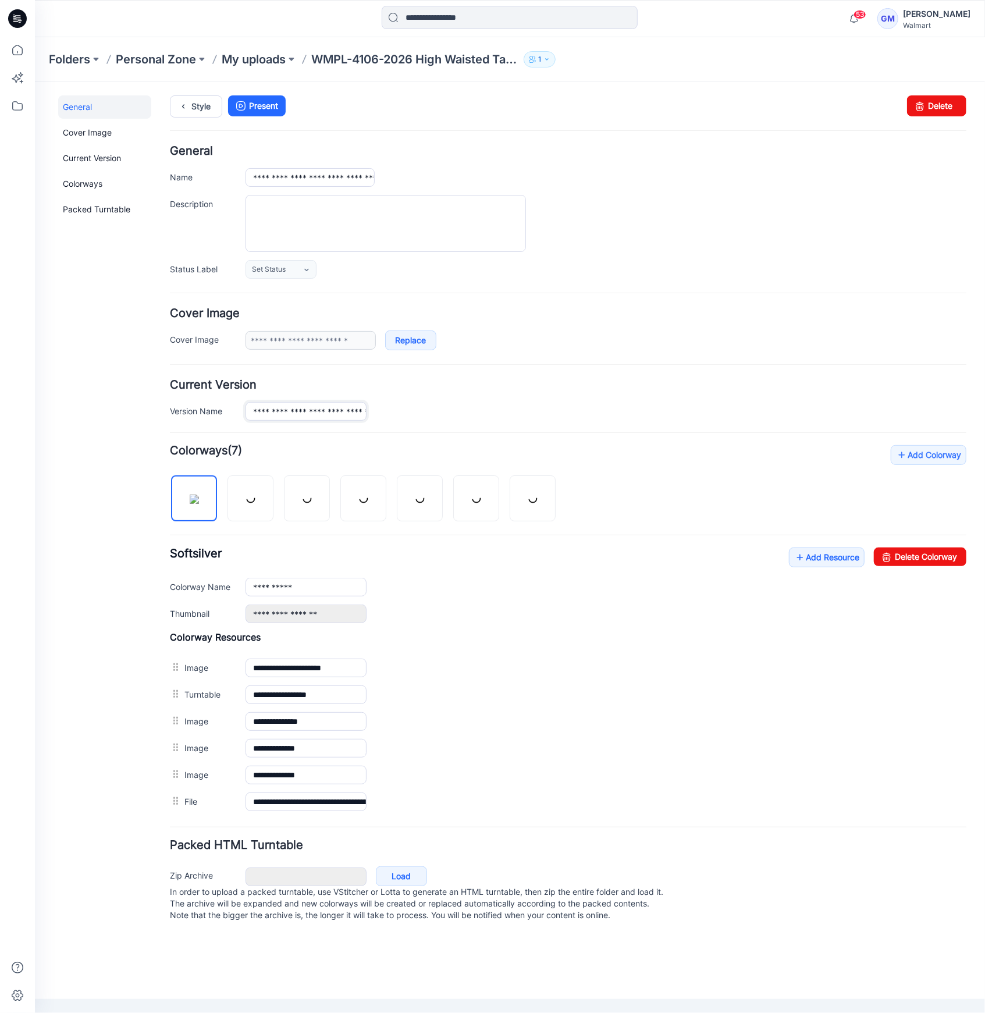
scroll to position [0, 120]
drag, startPoint x: 298, startPoint y: 407, endPoint x: 666, endPoint y: 425, distance: 368.3
click at [672, 425] on form "**********" at bounding box center [567, 535] width 797 height 780
click at [335, 183] on input "**********" at bounding box center [309, 177] width 129 height 19
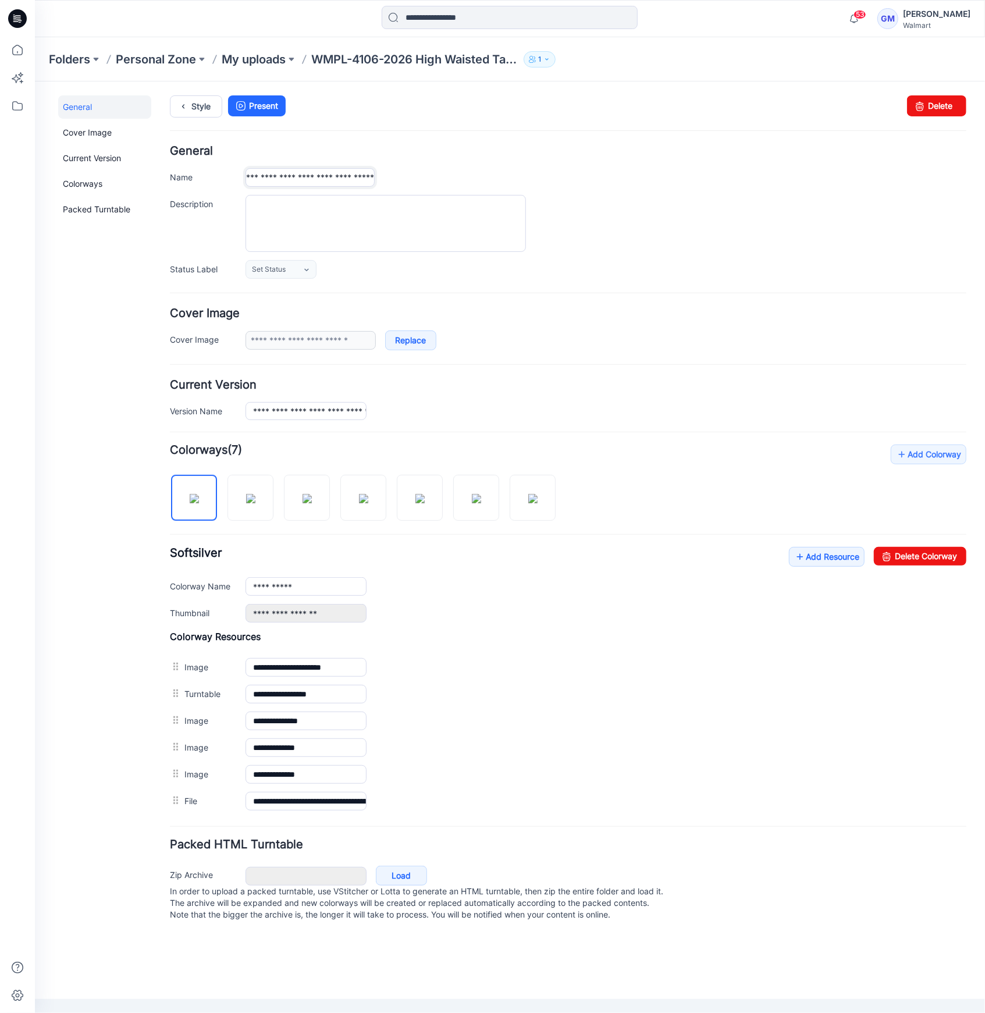
drag, startPoint x: 316, startPoint y: 176, endPoint x: 595, endPoint y: 176, distance: 279.4
click at [595, 176] on div "**********" at bounding box center [605, 177] width 721 height 19
click at [364, 178] on input "**********" at bounding box center [309, 177] width 129 height 19
type input "**********"
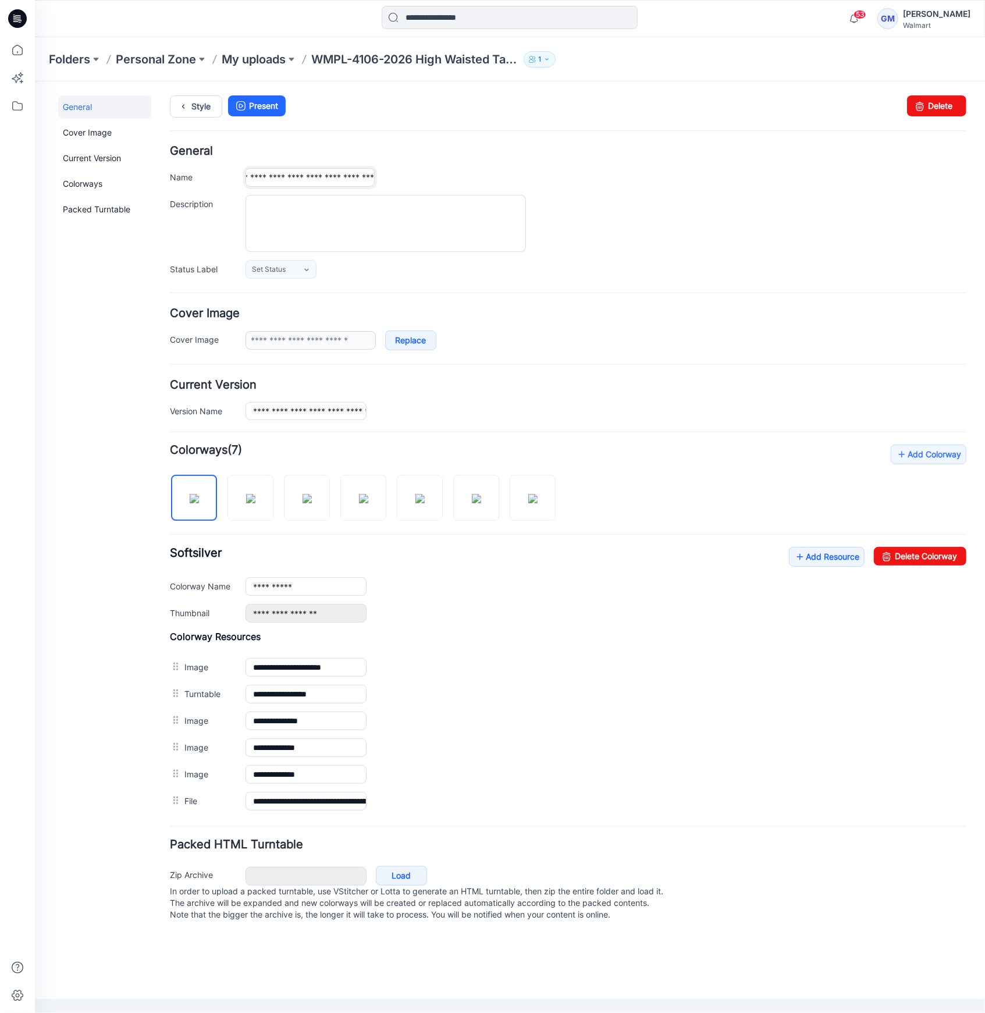
scroll to position [0, 88]
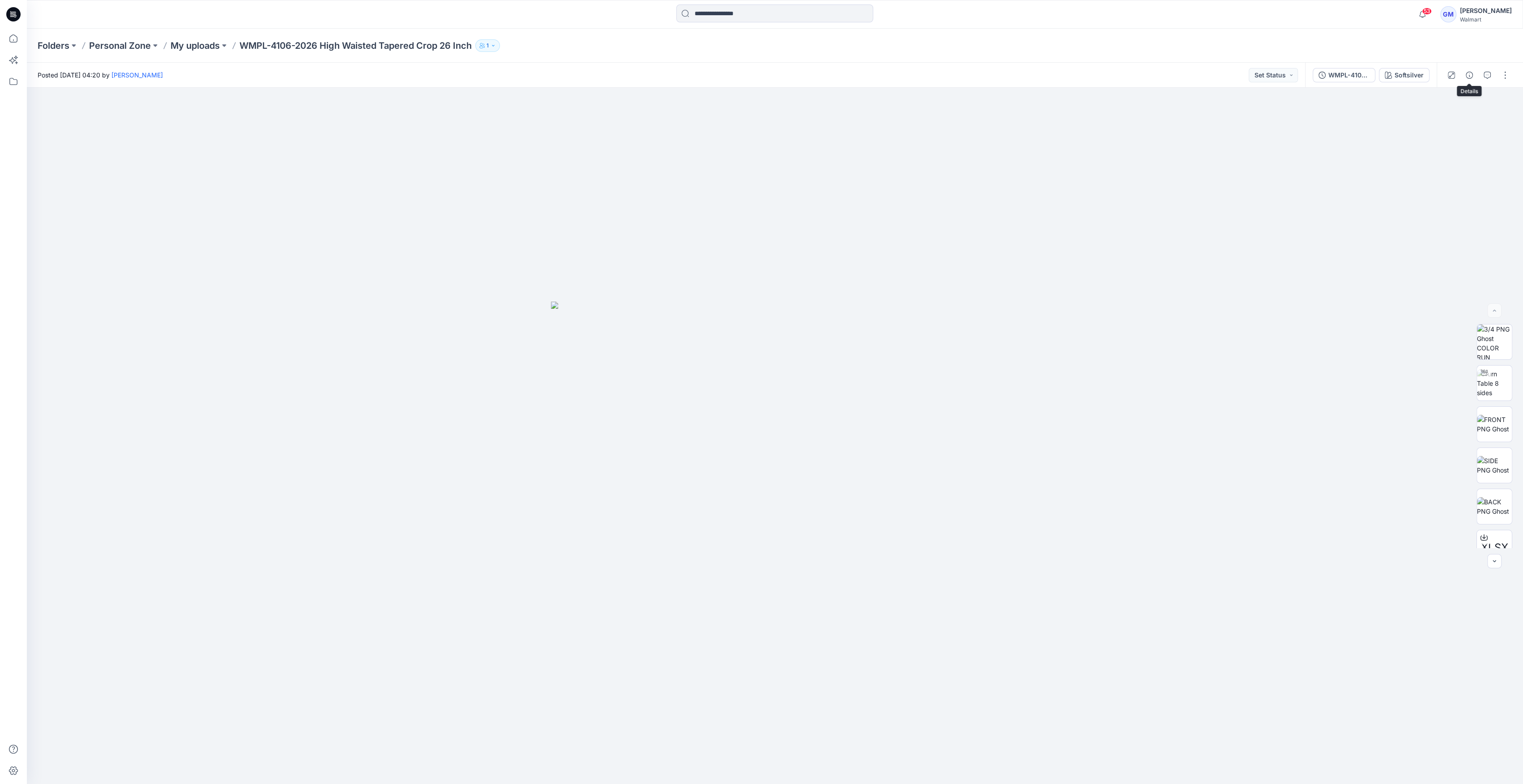
click at [757, 81] on span at bounding box center [1469, 75] width 15 height 15
click at [757, 75] on icon "button" at bounding box center [1468, 75] width 7 height 7
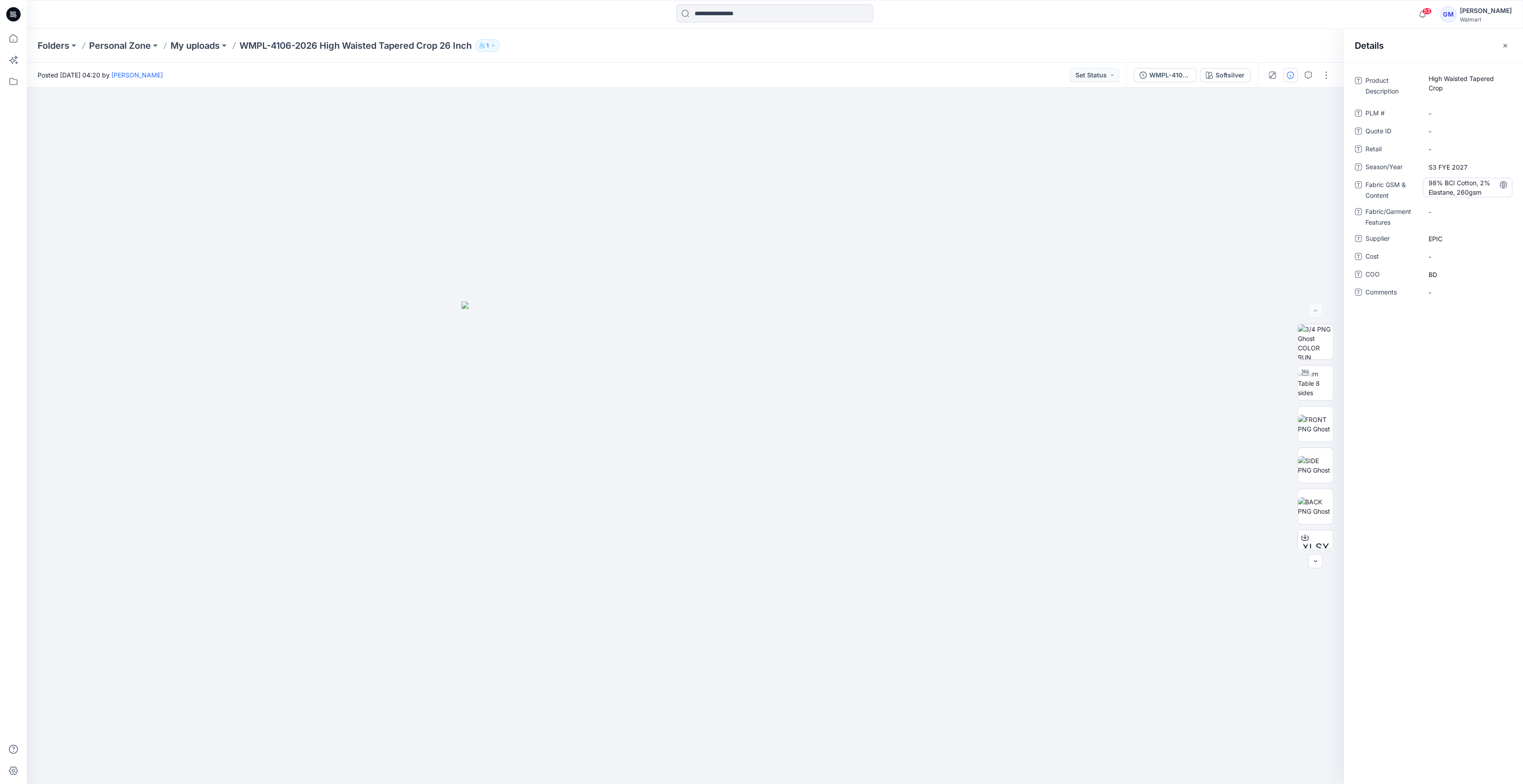
click at [757, 184] on Content "98% BCI Cotton, 2% Elastane, 260gsm" at bounding box center [1467, 188] width 78 height 18
click at [757, 184] on textarea "**********" at bounding box center [1467, 187] width 89 height 18
click at [757, 182] on textarea "**********" at bounding box center [1467, 187] width 89 height 18
drag, startPoint x: 1425, startPoint y: 179, endPoint x: 1479, endPoint y: 216, distance: 65.5
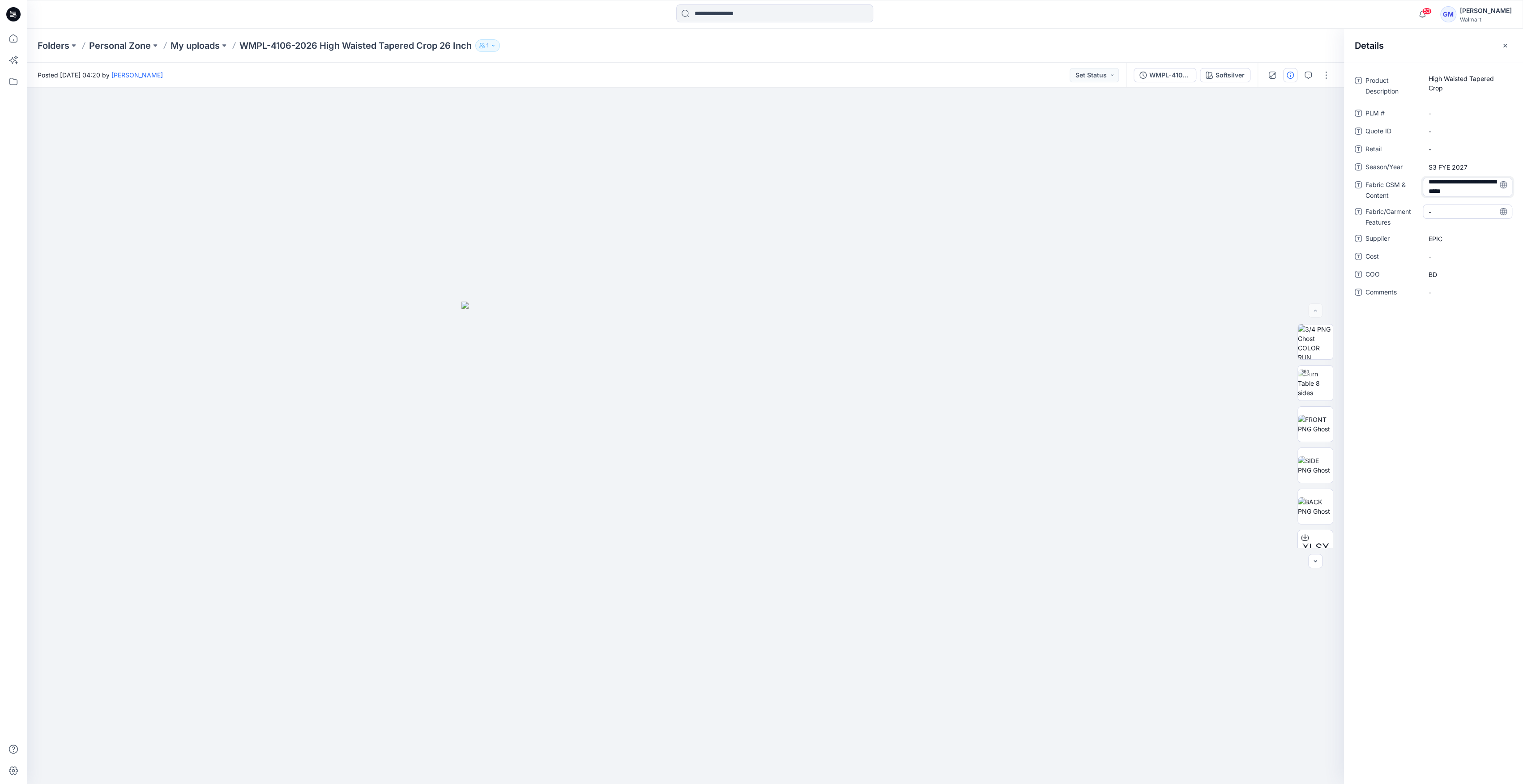
click at [757, 216] on div "**********" at bounding box center [1433, 191] width 158 height 237
click at [757, 85] on Description "High Waisted Tapered Crop" at bounding box center [1467, 88] width 78 height 28
click at [757, 95] on textarea "**********" at bounding box center [1467, 87] width 89 height 28
click at [757, 89] on textarea "**********" at bounding box center [1467, 87] width 89 height 28
type textarea "**********"
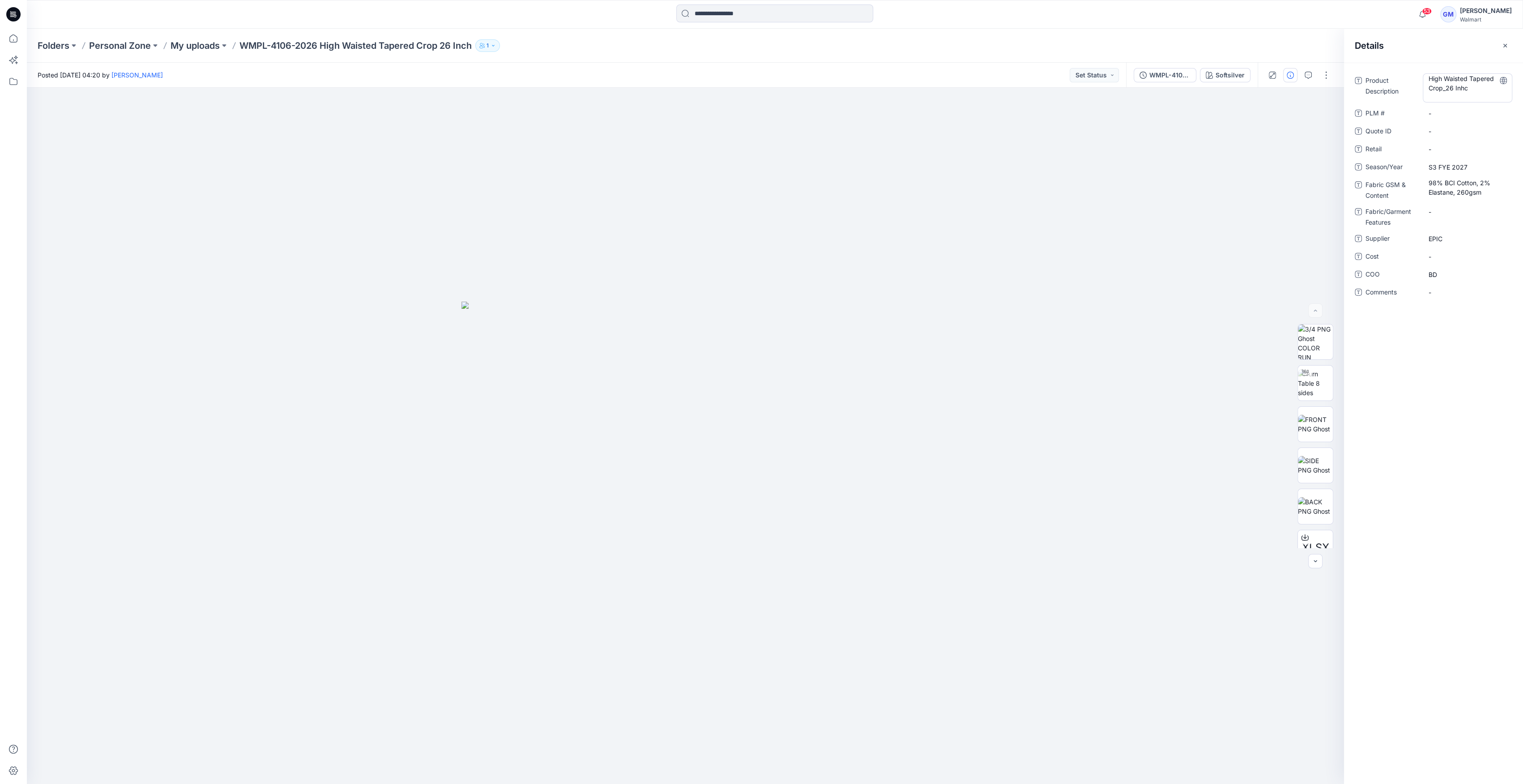
click at [757, 91] on Description "High Waisted Tapered Crop_26 Inhc" at bounding box center [1467, 88] width 78 height 28
click at [757, 91] on textarea "**********" at bounding box center [1467, 87] width 89 height 28
type textarea "**********"
click at [203, 42] on p "My uploads" at bounding box center [195, 45] width 49 height 12
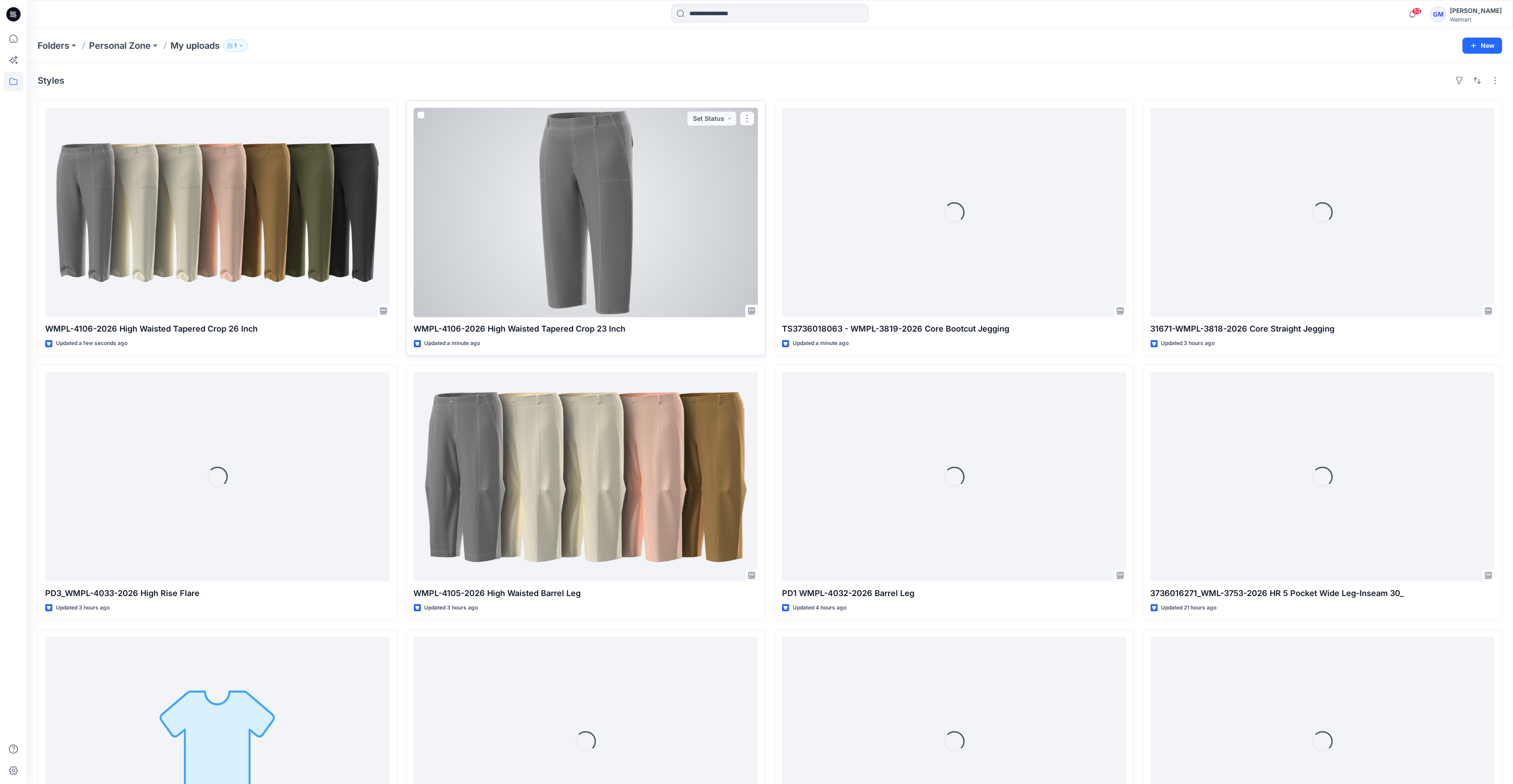
click at [516, 265] on div at bounding box center [586, 212] width 344 height 209
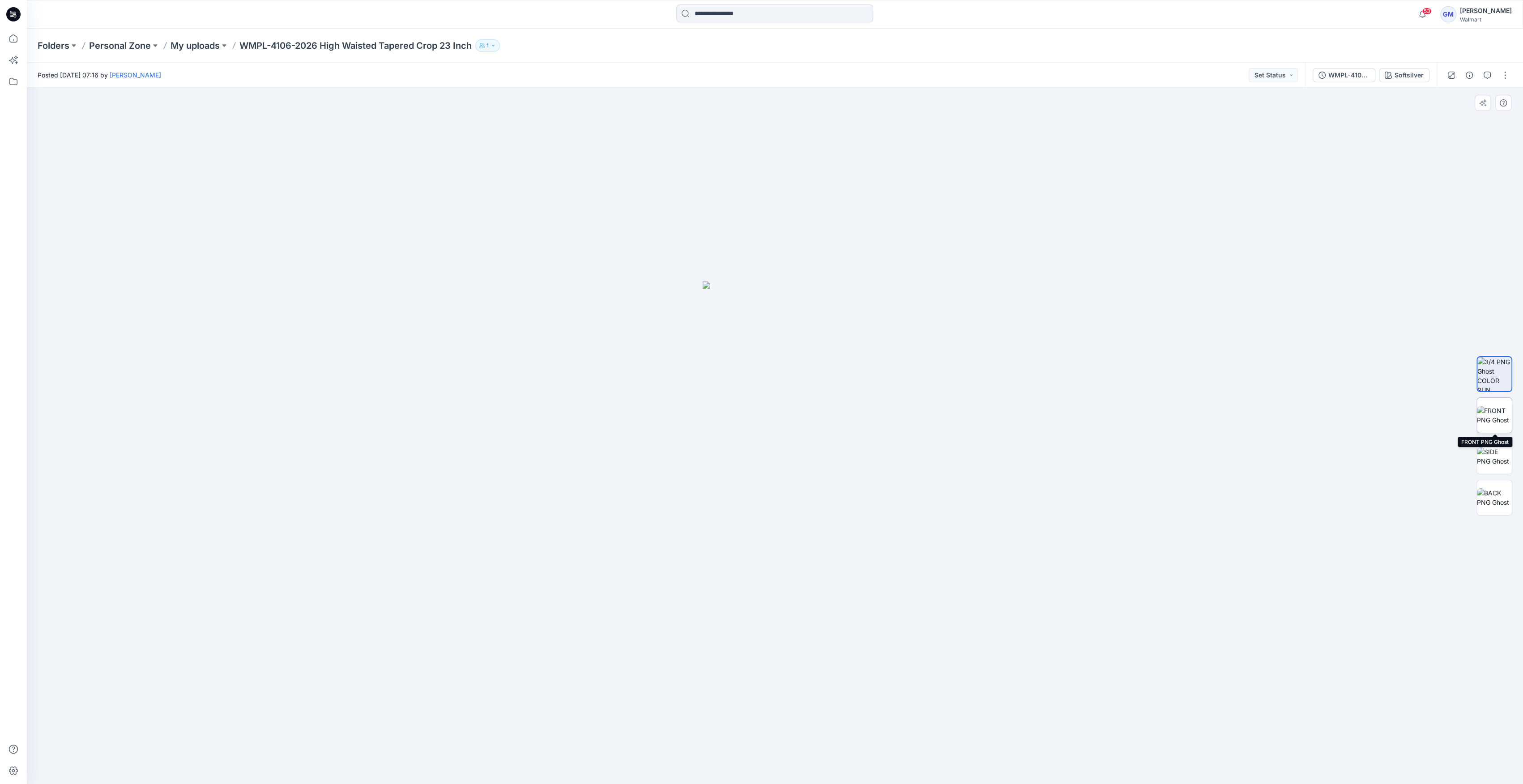
click at [757, 406] on img at bounding box center [1494, 415] width 35 height 18
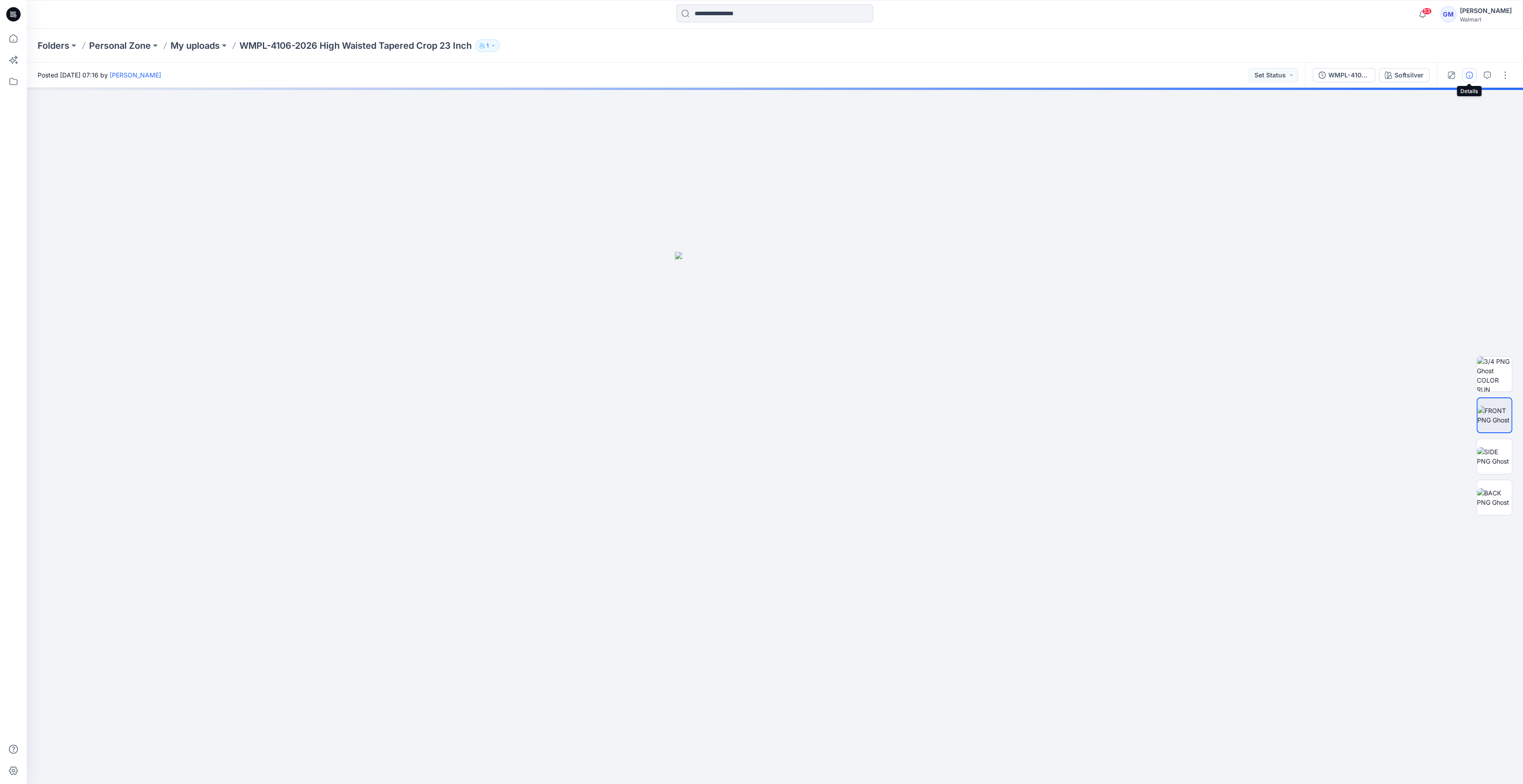
click at [757, 75] on button "button" at bounding box center [1469, 75] width 15 height 15
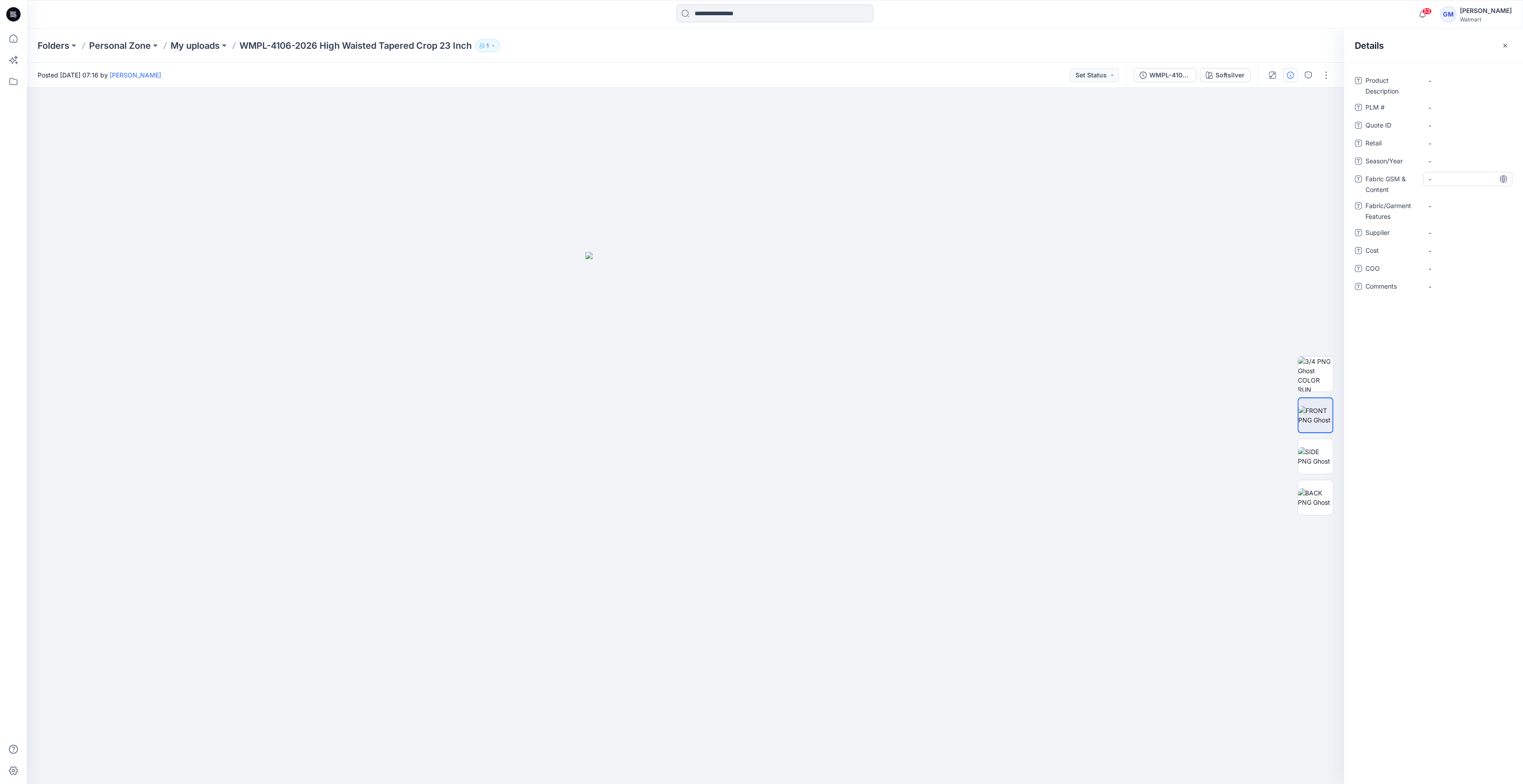
click at [757, 180] on Content "-" at bounding box center [1467, 179] width 78 height 9
type textarea "**********"
click at [757, 158] on div "-" at bounding box center [1467, 161] width 89 height 15
type textarea "**********"
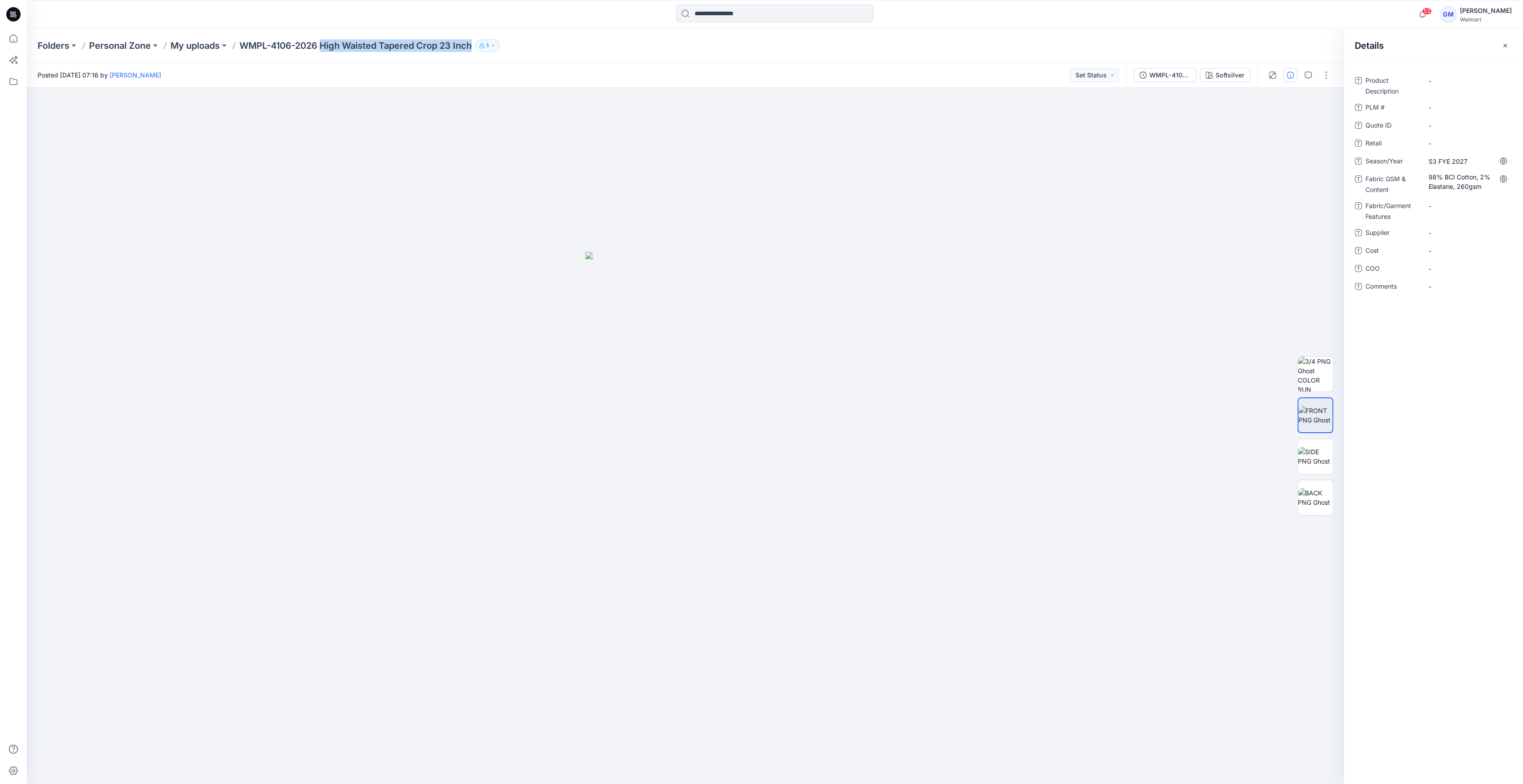
drag, startPoint x: 324, startPoint y: 46, endPoint x: 677, endPoint y: 45, distance: 353.0
click at [677, 45] on div "Folders Personal Zone My uploads WMPL-4106-2026 High Waisted Tapered Crop 23 In…" at bounding box center [740, 45] width 1405 height 12
copy div "High Waisted Tapered Crop 23 Inch 1"
click at [757, 80] on Description "-" at bounding box center [1467, 81] width 78 height 9
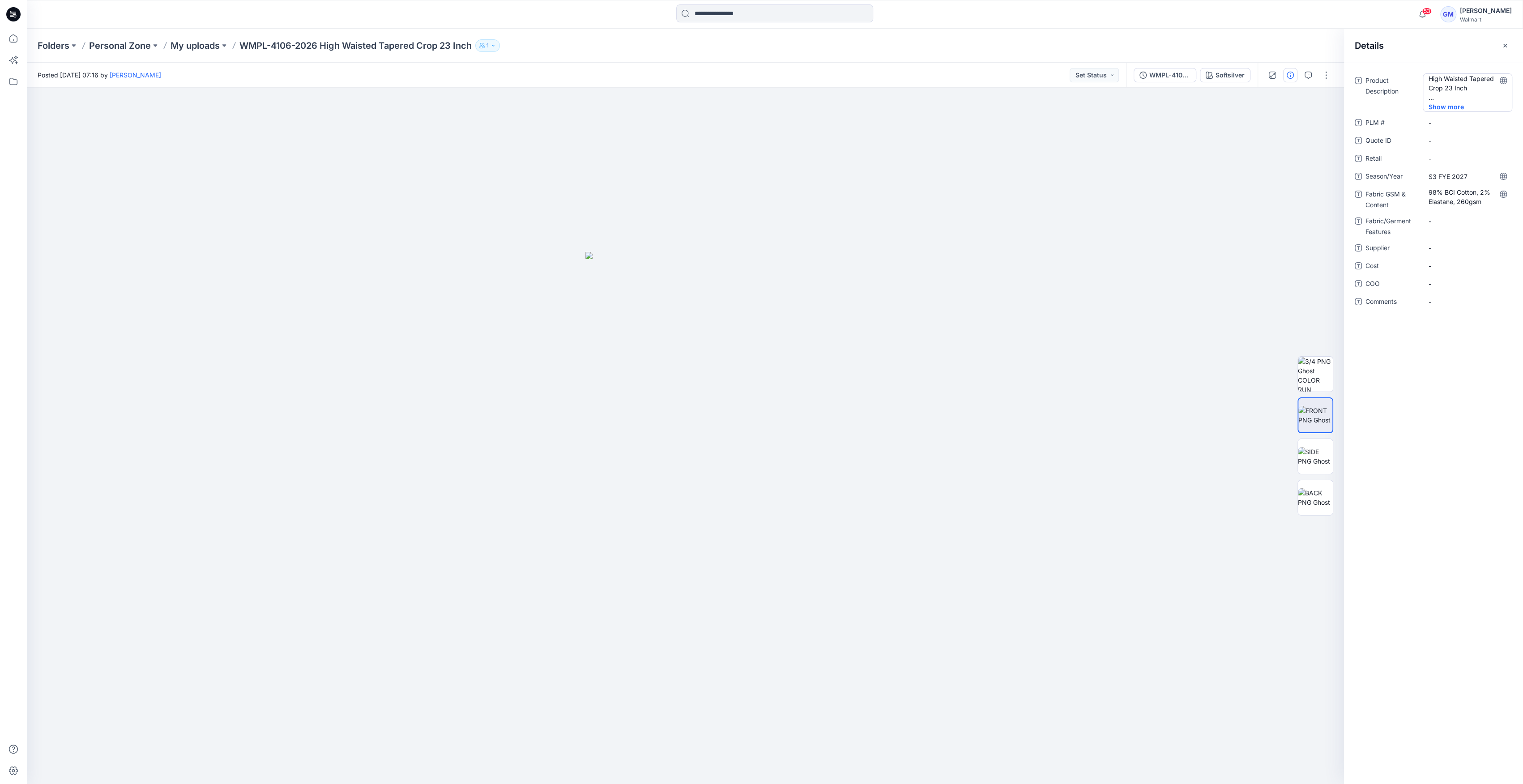
click at [757, 92] on Description "High Waisted Tapered Crop 23 Inch" at bounding box center [1467, 88] width 78 height 28
click at [757, 97] on textarea "**********" at bounding box center [1467, 87] width 89 height 28
type textarea "**********"
click at [757, 234] on span "-" at bounding box center [1467, 238] width 78 height 9
type textarea "****"
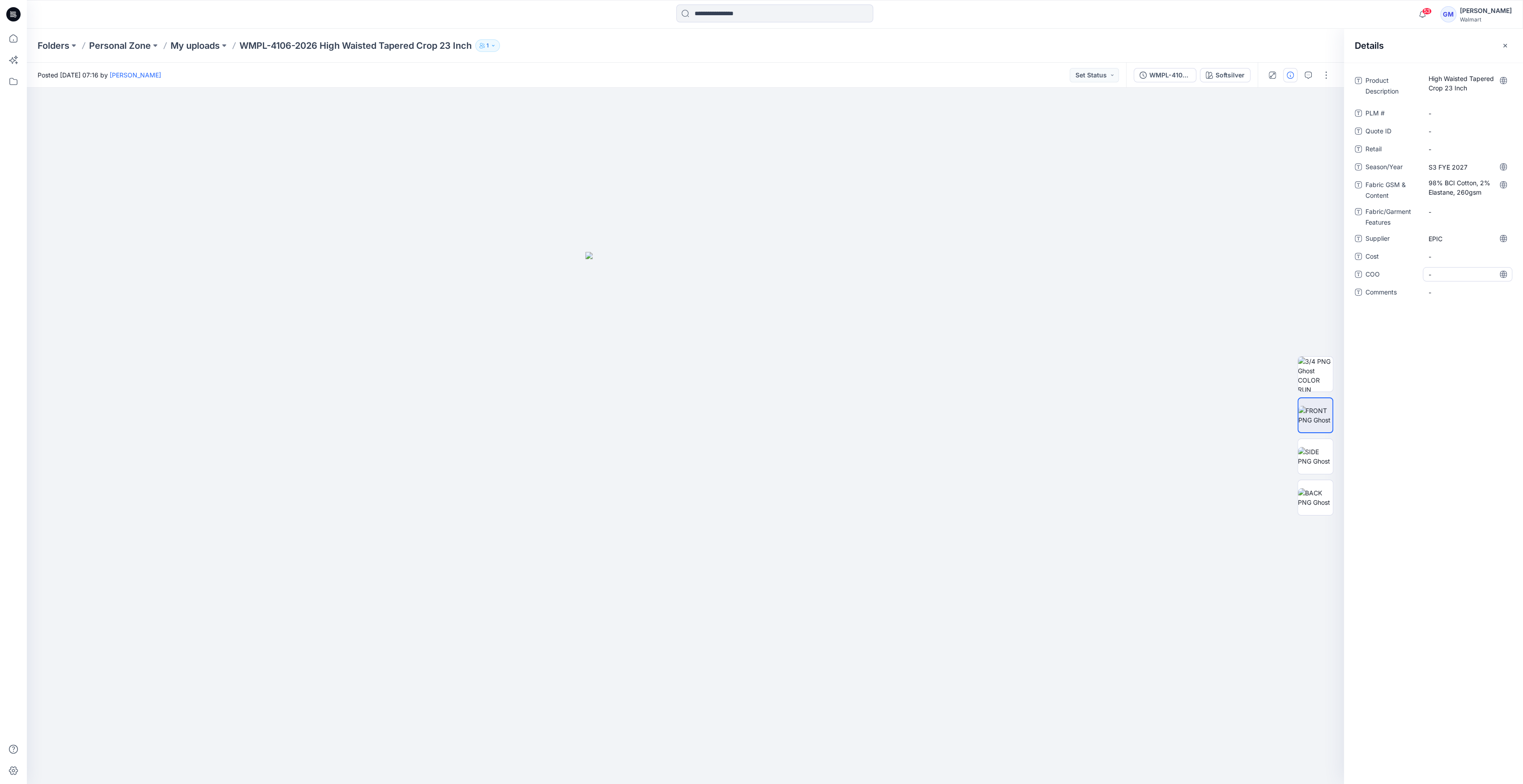
click at [757, 271] on span "-" at bounding box center [1467, 274] width 78 height 9
type textarea "**"
click at [757, 127] on div at bounding box center [685, 436] width 1317 height 696
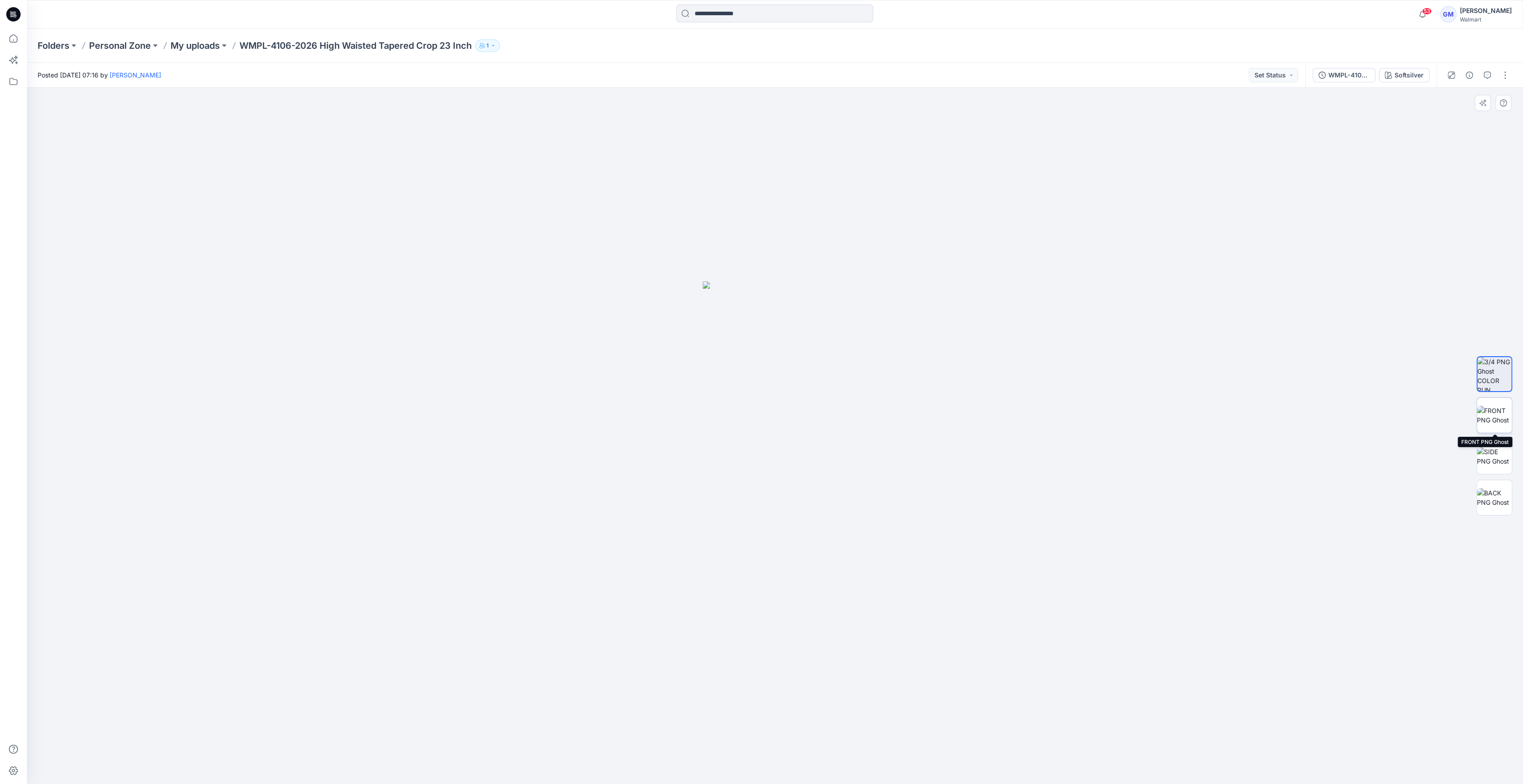
click at [1489, 424] on img at bounding box center [1494, 415] width 35 height 18
click at [1496, 452] on img at bounding box center [1494, 456] width 35 height 18
click at [1495, 494] on img at bounding box center [1494, 497] width 35 height 18
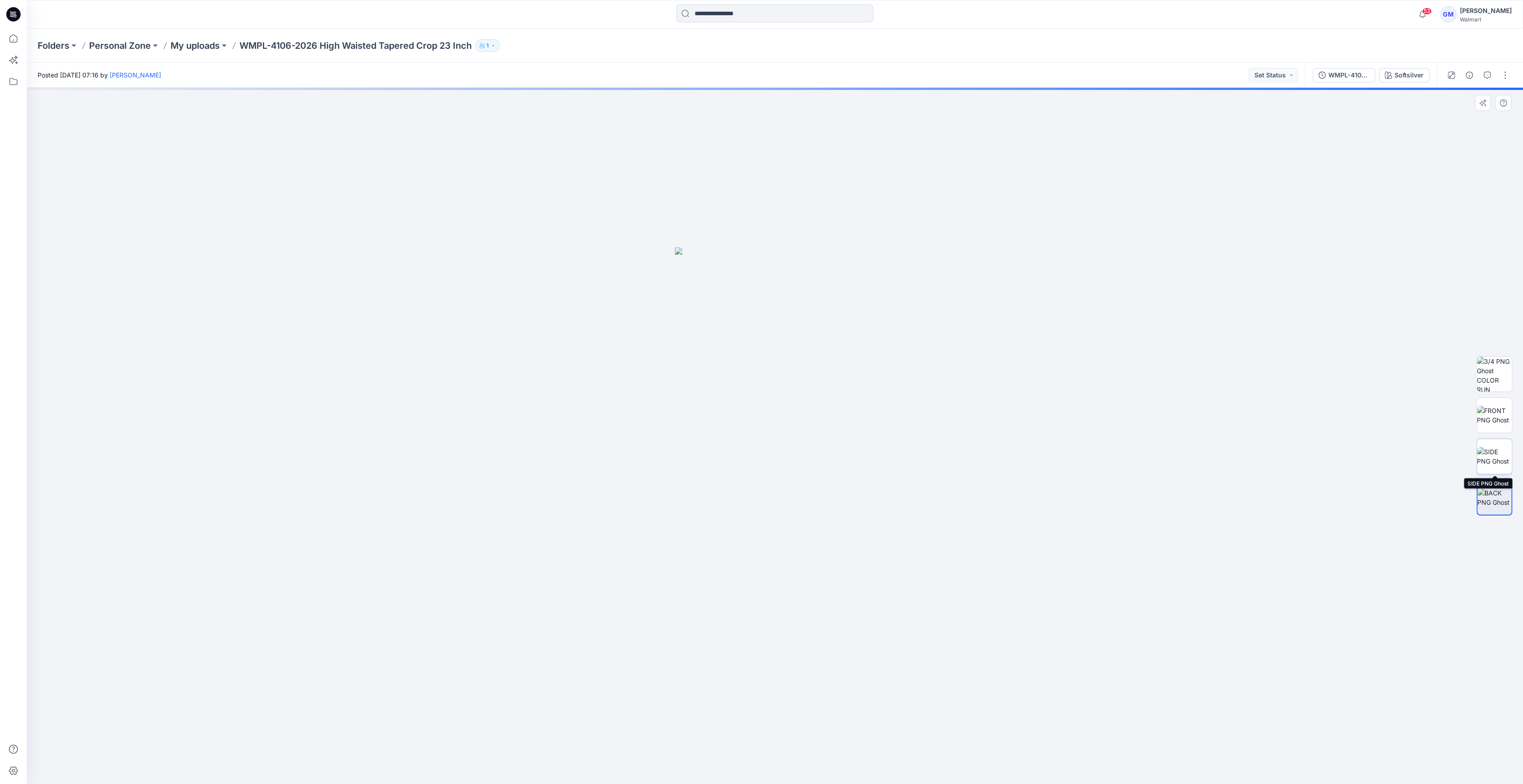
click at [1499, 462] on img at bounding box center [1494, 456] width 35 height 18
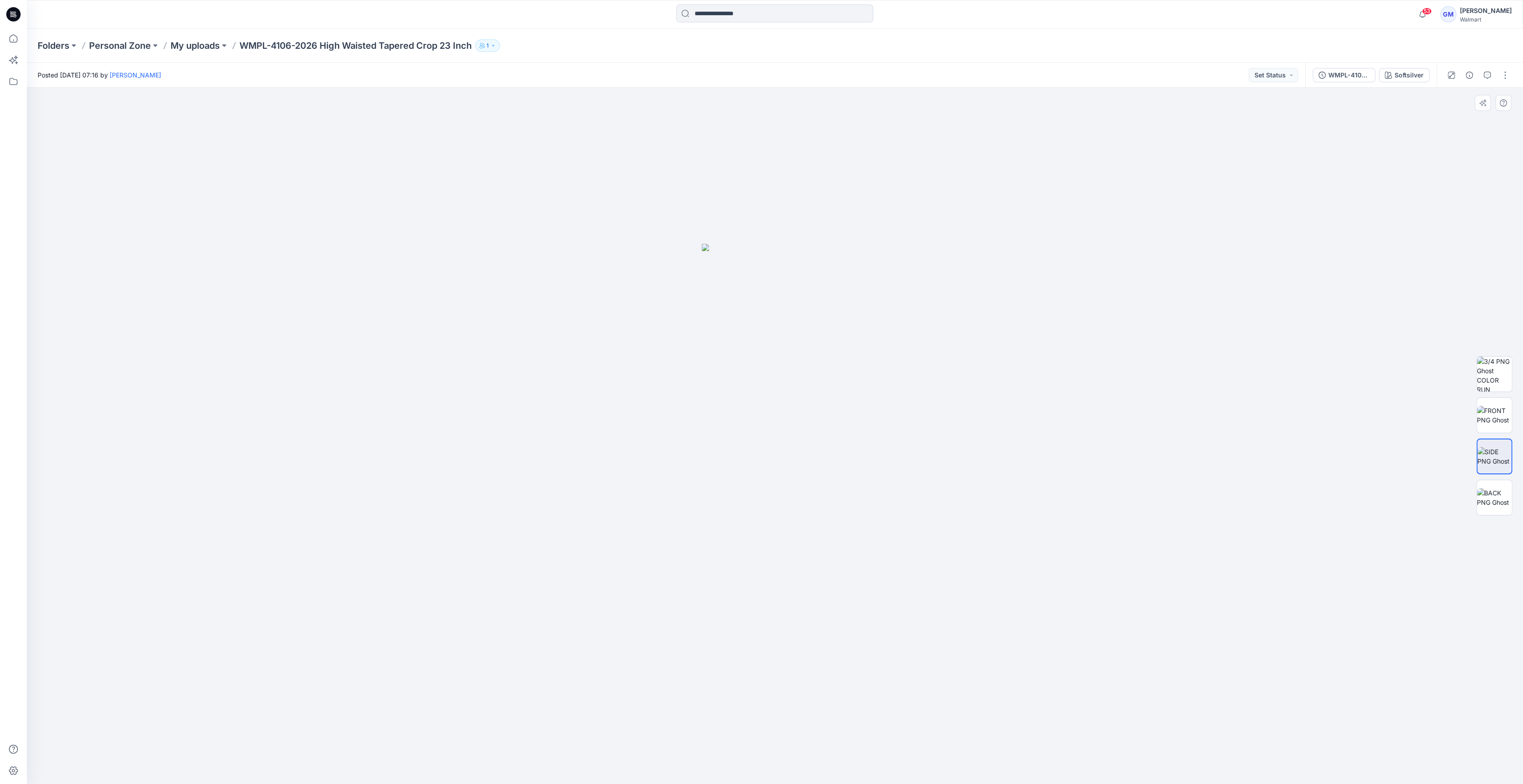
click at [1504, 449] on img at bounding box center [1494, 456] width 34 height 18
click at [1494, 497] on img at bounding box center [1494, 497] width 35 height 18
click at [1478, 454] on img at bounding box center [1494, 456] width 35 height 18
click at [1505, 410] on img at bounding box center [1494, 415] width 35 height 18
drag, startPoint x: 1493, startPoint y: 376, endPoint x: 1498, endPoint y: 387, distance: 12.1
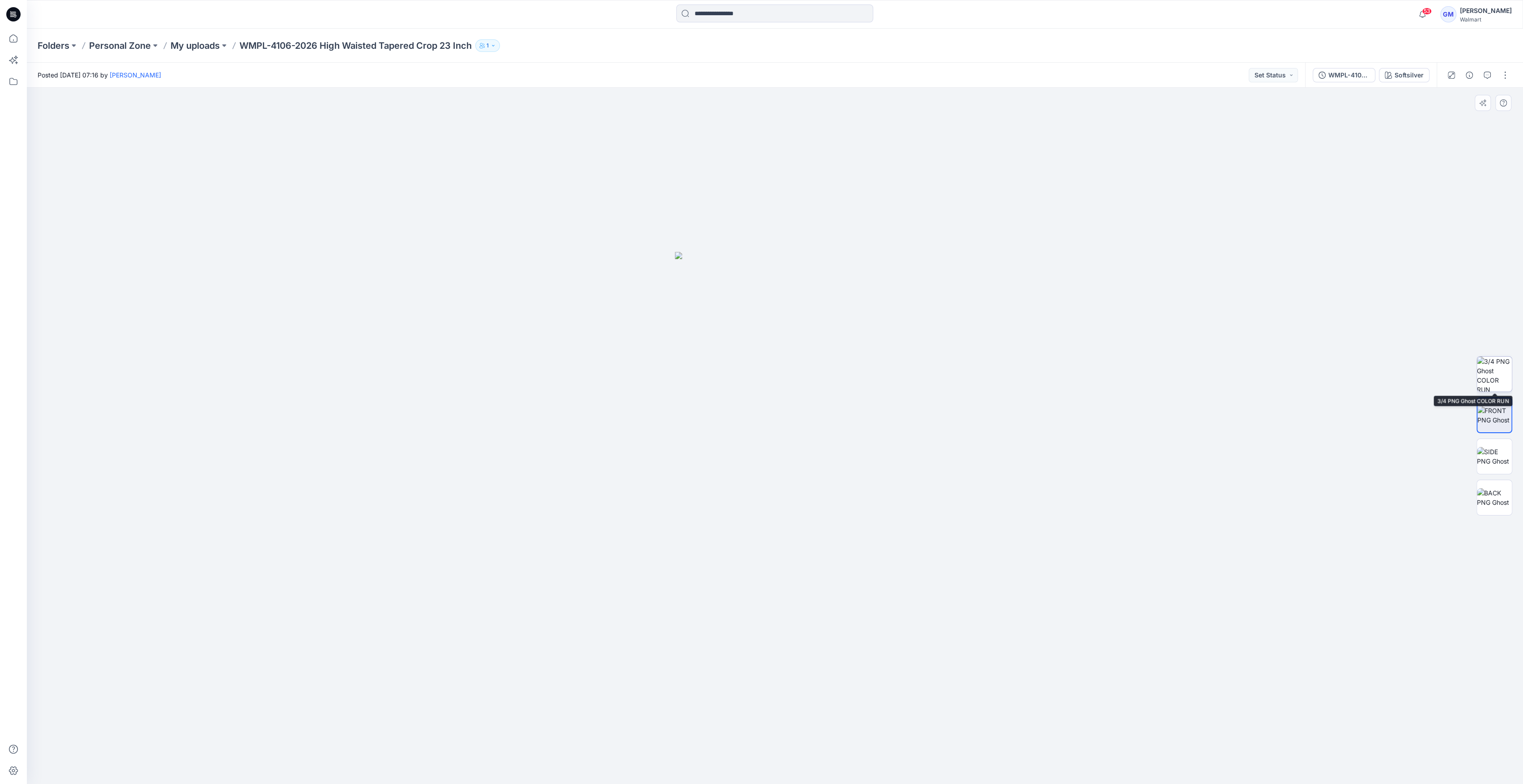
click at [1493, 376] on img at bounding box center [1494, 374] width 35 height 35
click at [1507, 411] on img at bounding box center [1494, 415] width 35 height 18
click at [1506, 447] on img at bounding box center [1494, 456] width 35 height 18
click at [1494, 503] on img at bounding box center [1494, 497] width 35 height 18
click at [1494, 449] on img at bounding box center [1494, 456] width 35 height 18
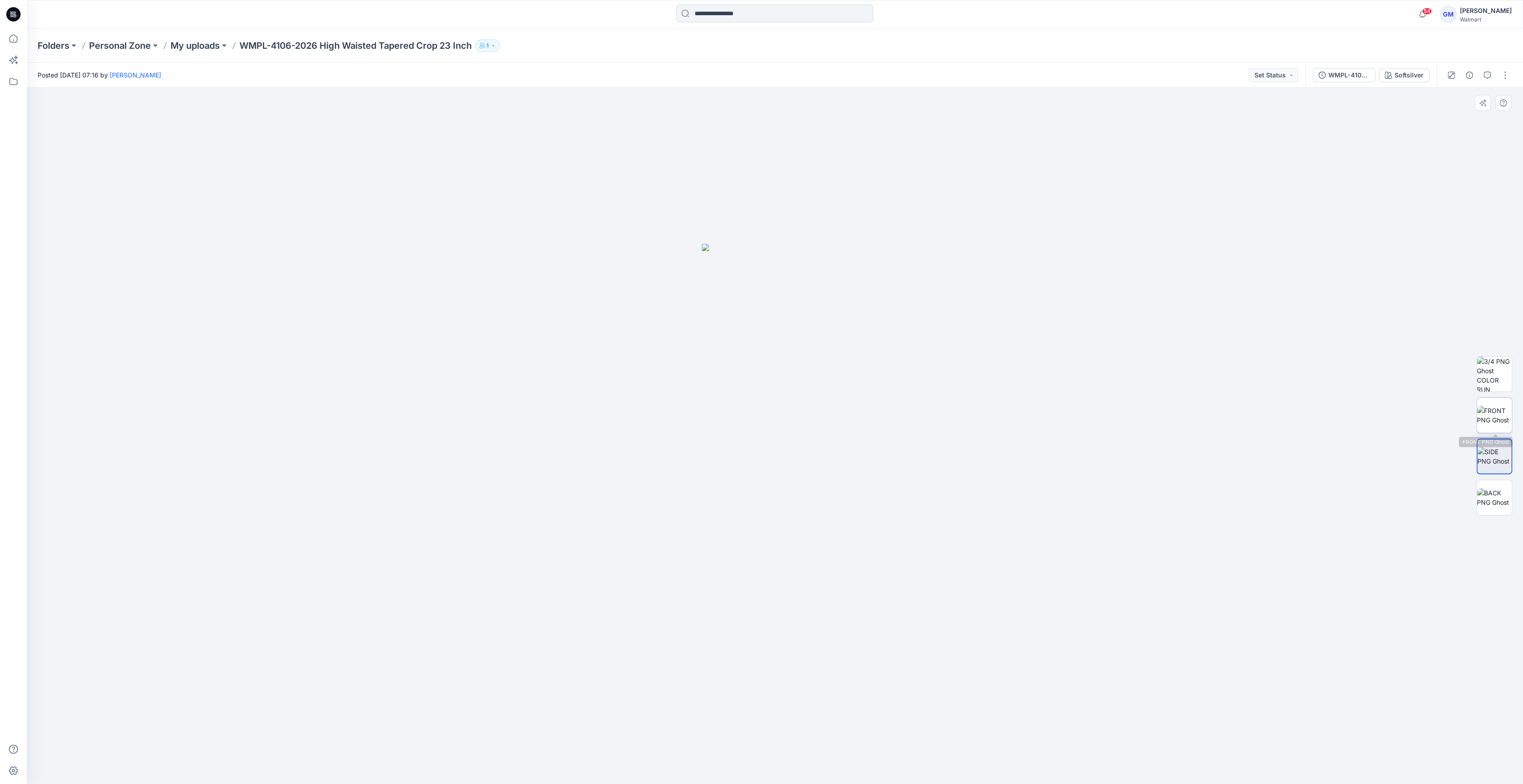
click at [1501, 418] on img at bounding box center [1494, 415] width 35 height 18
click at [1489, 364] on img at bounding box center [1494, 374] width 35 height 35
click at [1520, 394] on div at bounding box center [1494, 435] width 58 height 224
click at [1511, 394] on div at bounding box center [1494, 435] width 58 height 224
drag, startPoint x: 1510, startPoint y: 394, endPoint x: 1507, endPoint y: 390, distance: 5.0
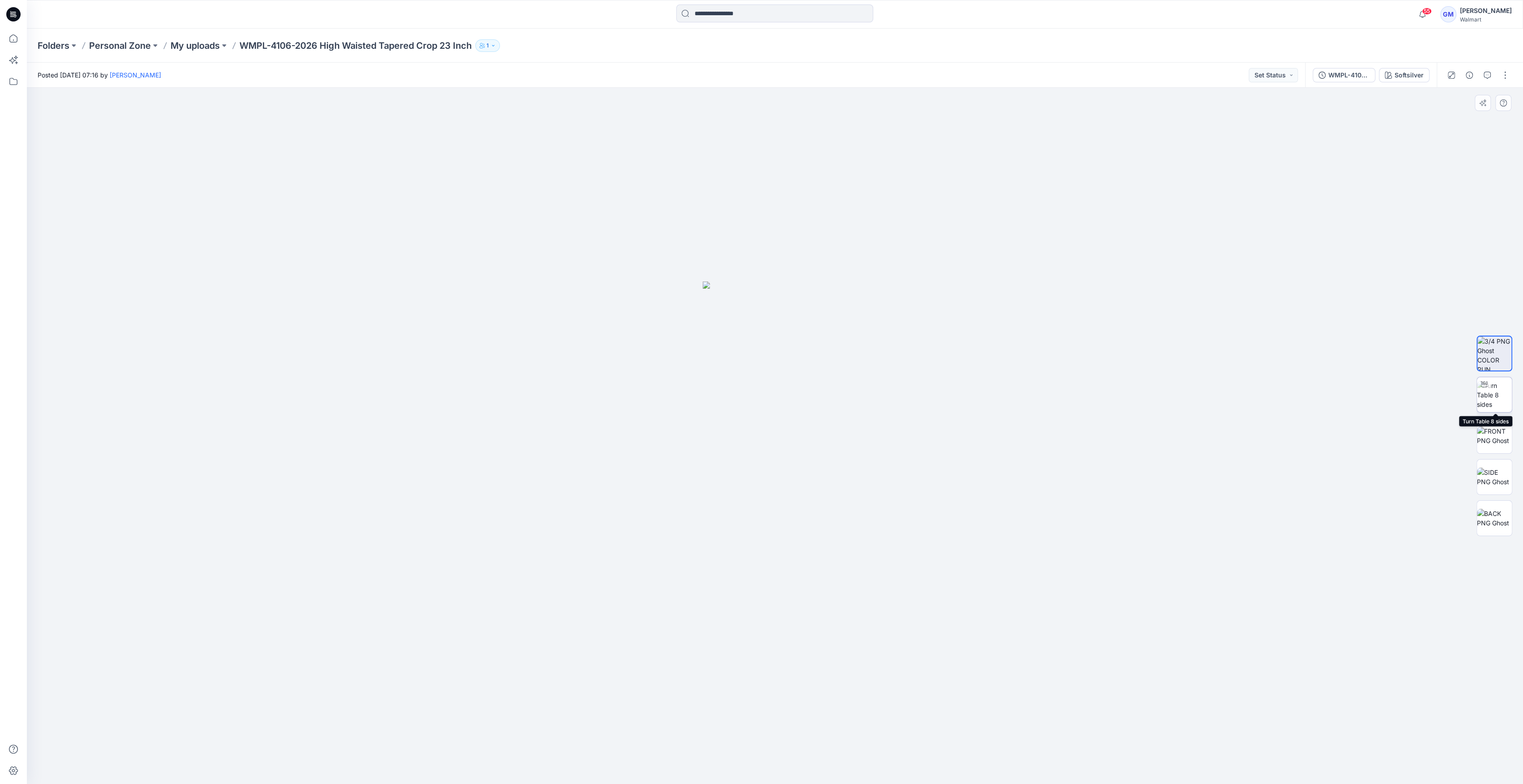
click at [1507, 390] on img at bounding box center [1494, 394] width 35 height 28
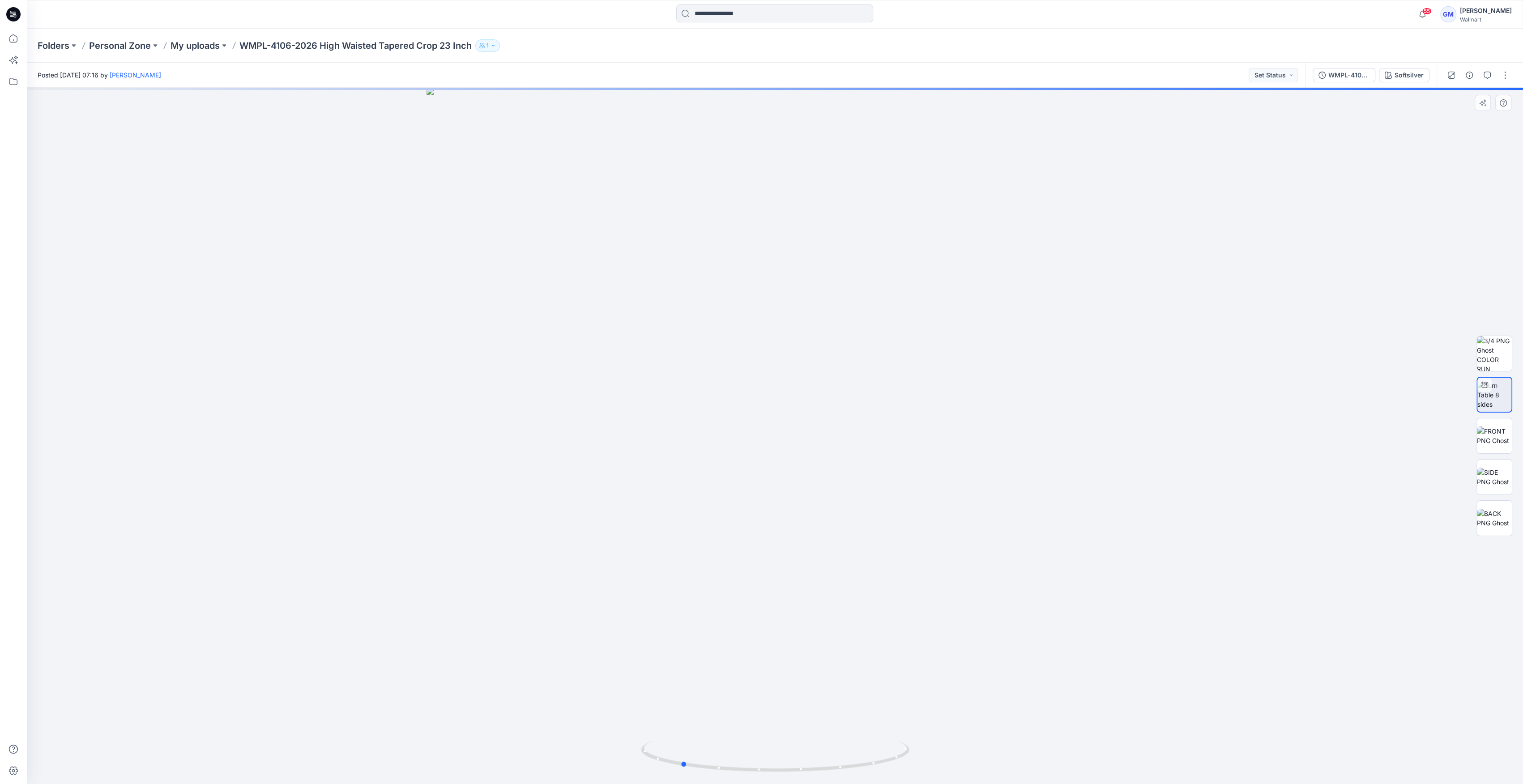
drag, startPoint x: 747, startPoint y: 769, endPoint x: 920, endPoint y: 779, distance: 173.3
click at [920, 779] on div at bounding box center [775, 436] width 1496 height 696
drag, startPoint x: 836, startPoint y: 769, endPoint x: 808, endPoint y: 769, distance: 28.0
click at [808, 769] on icon at bounding box center [776, 757] width 271 height 34
click at [1066, 685] on img at bounding box center [774, 320] width 1160 height 928
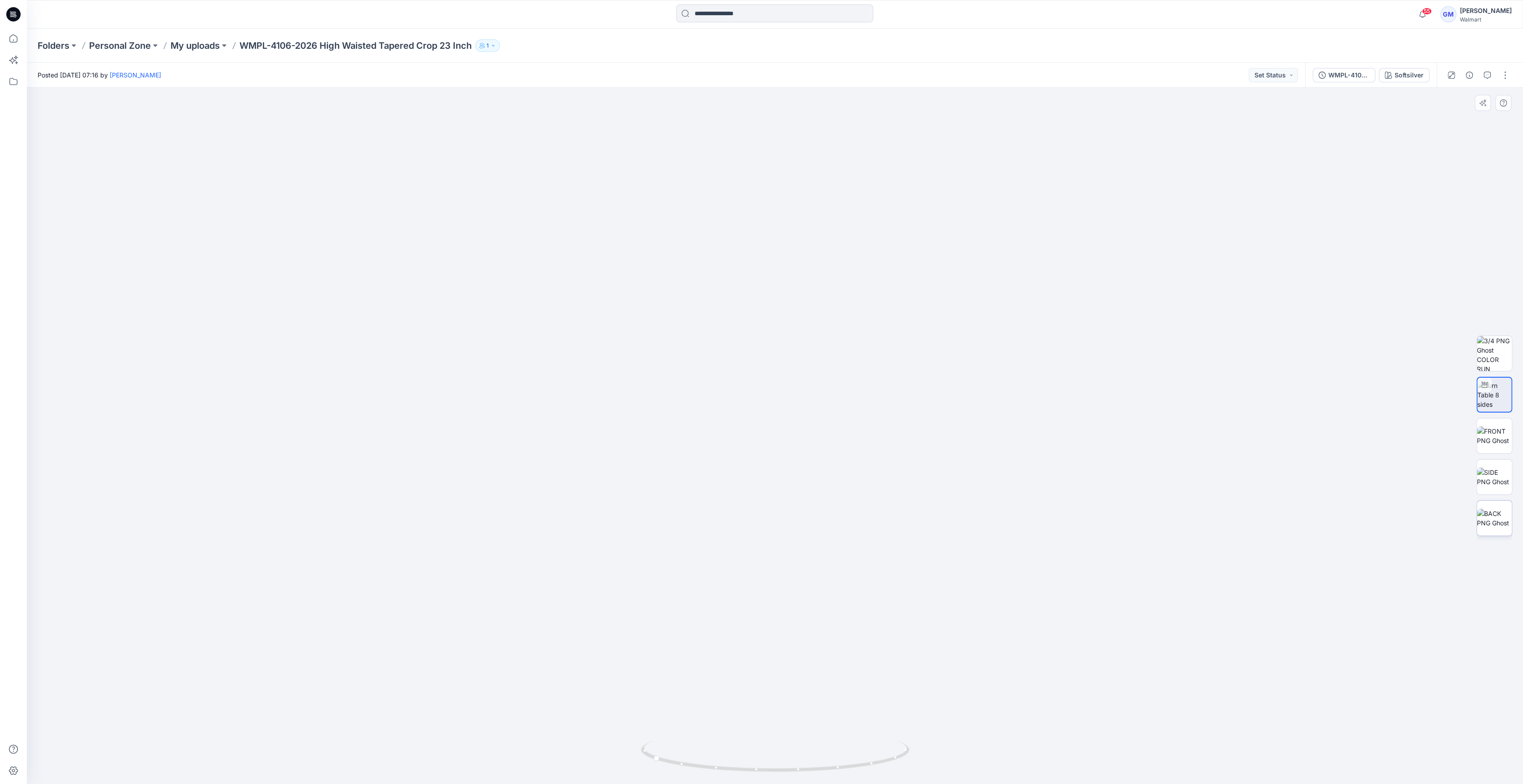
drag, startPoint x: 1489, startPoint y: 500, endPoint x: 1487, endPoint y: 510, distance: 10.2
click at [1489, 501] on div at bounding box center [1494, 435] width 36 height 224
click at [1483, 517] on img at bounding box center [1494, 518] width 35 height 18
click at [1491, 473] on img at bounding box center [1494, 477] width 35 height 18
click at [1488, 440] on img at bounding box center [1494, 436] width 35 height 18
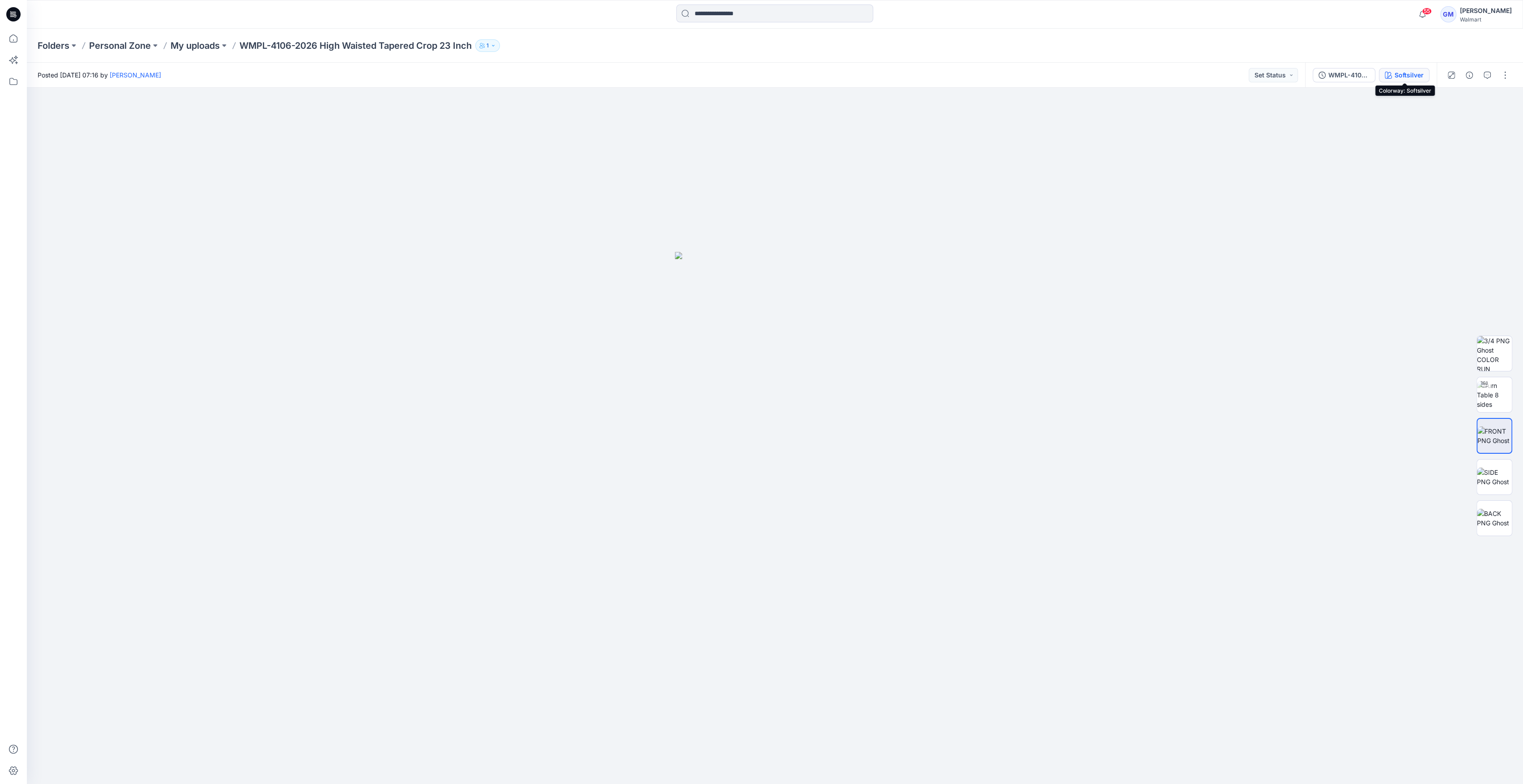
click at [1401, 71] on div "Softsilver" at bounding box center [1409, 75] width 29 height 10
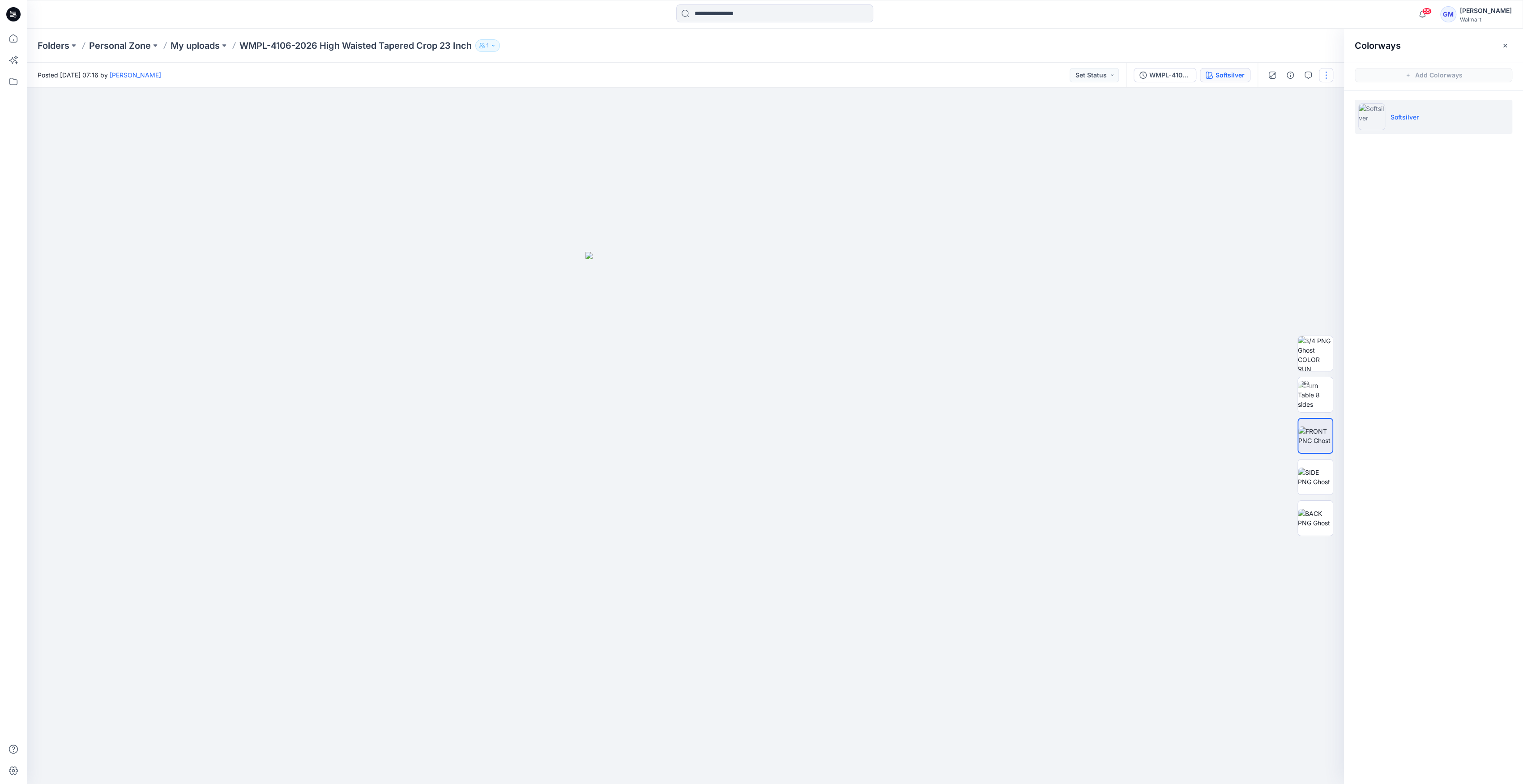
click at [1323, 76] on button "button" at bounding box center [1325, 75] width 15 height 15
click at [1289, 126] on button "Edit" at bounding box center [1288, 121] width 82 height 17
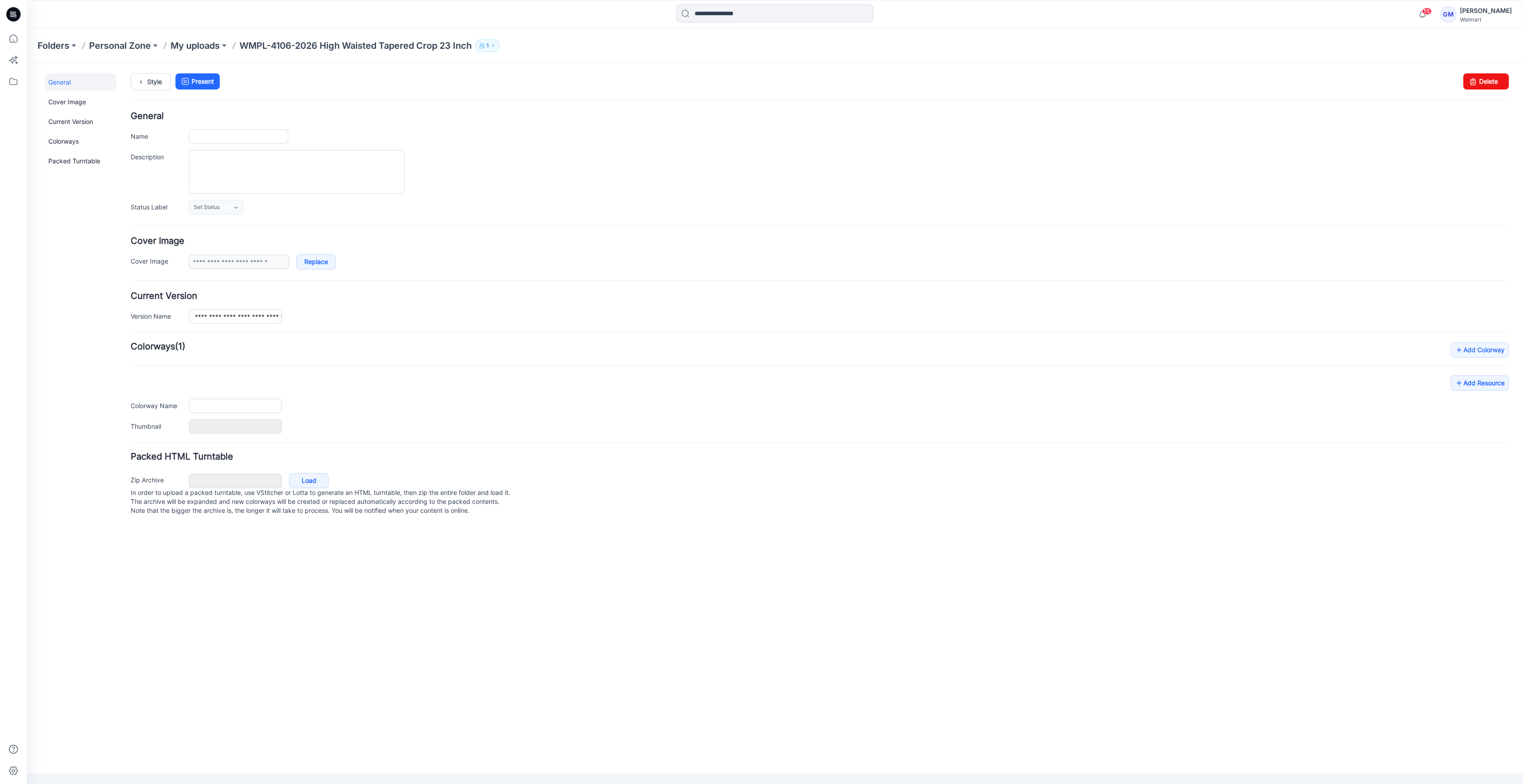
type input "**********"
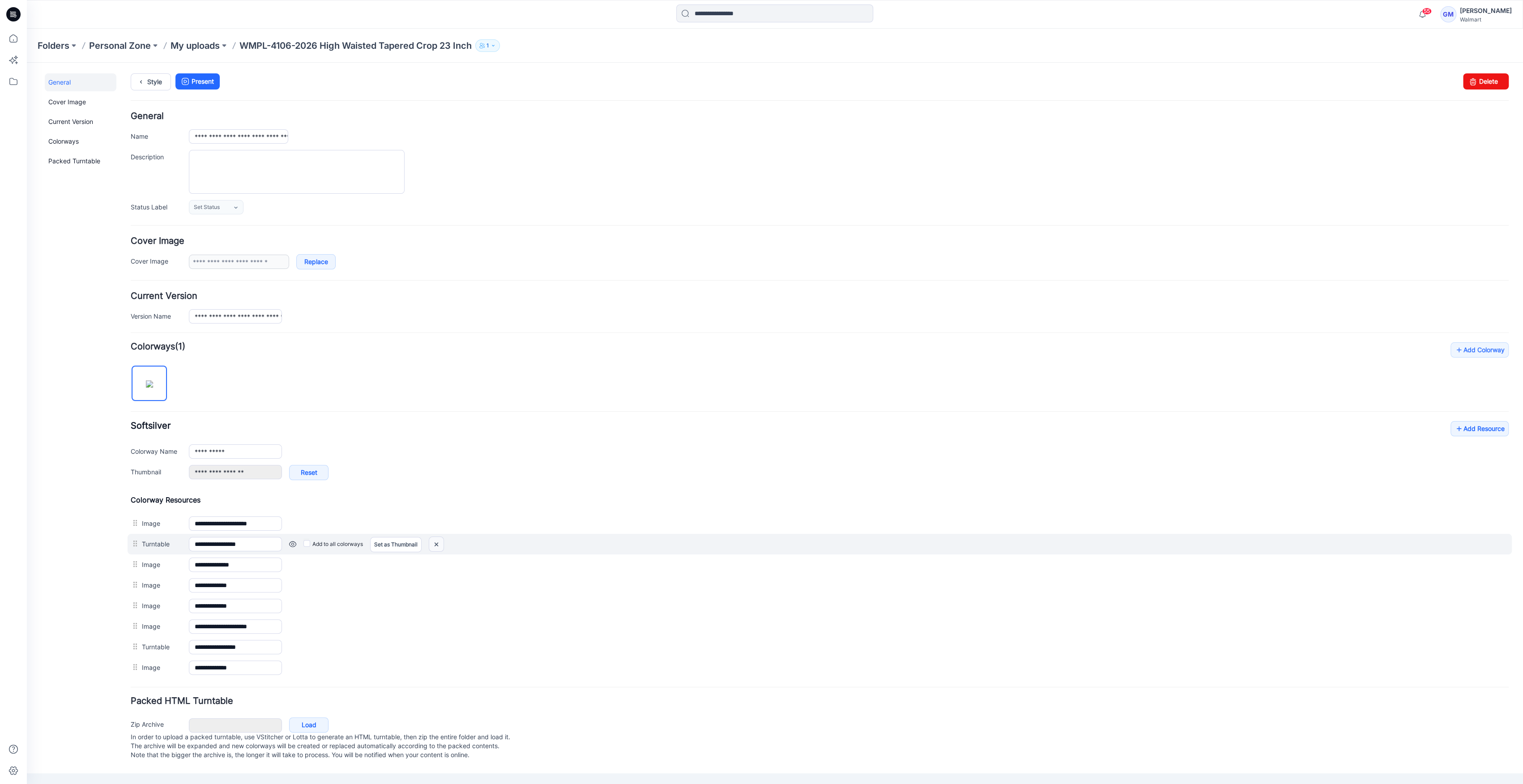
drag, startPoint x: 433, startPoint y: 543, endPoint x: 843, endPoint y: 121, distance: 588.4
click at [433, 543] on img at bounding box center [436, 543] width 15 height 15
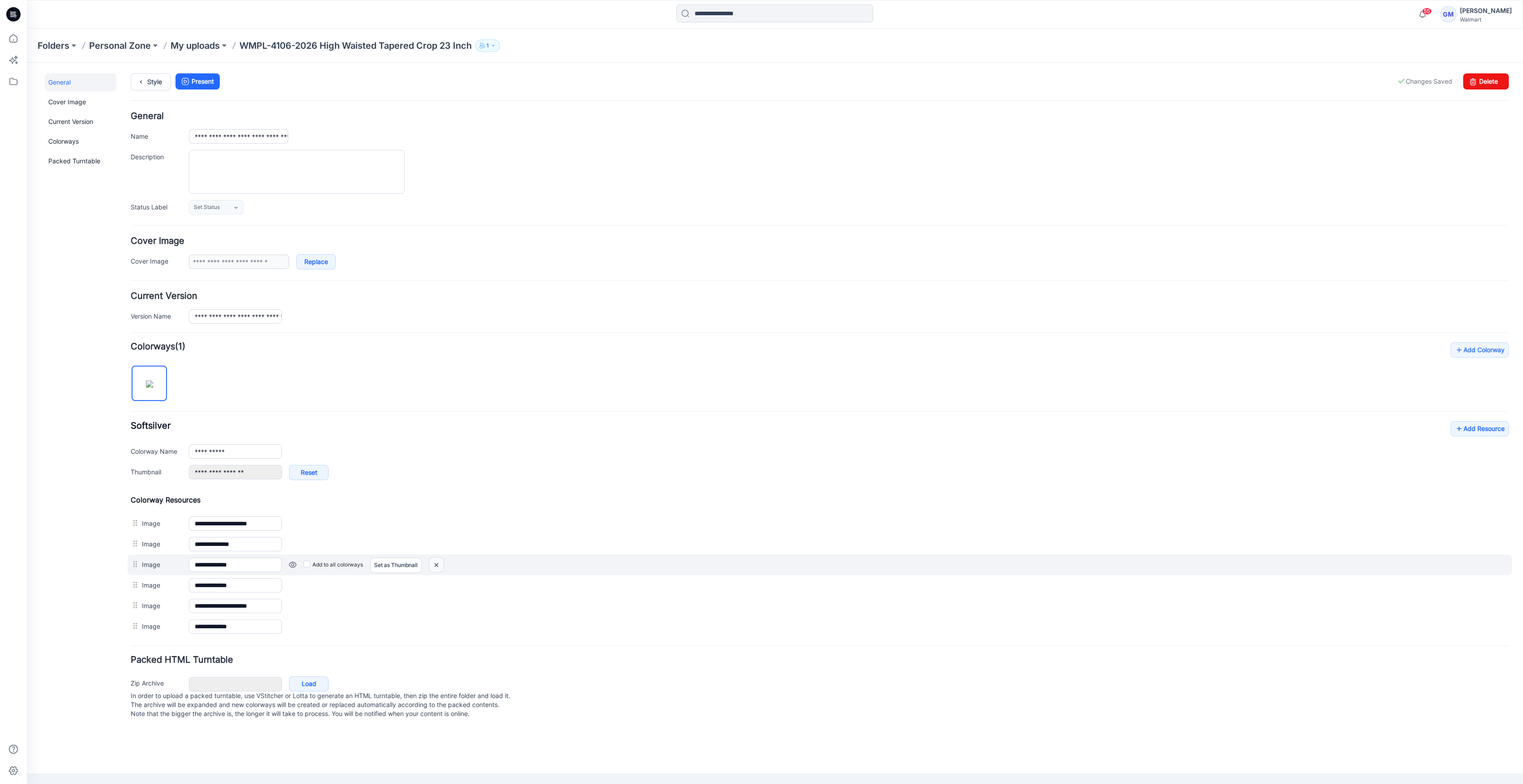
drag, startPoint x: 440, startPoint y: 562, endPoint x: 856, endPoint y: 118, distance: 608.4
click at [440, 562] on img at bounding box center [436, 564] width 15 height 15
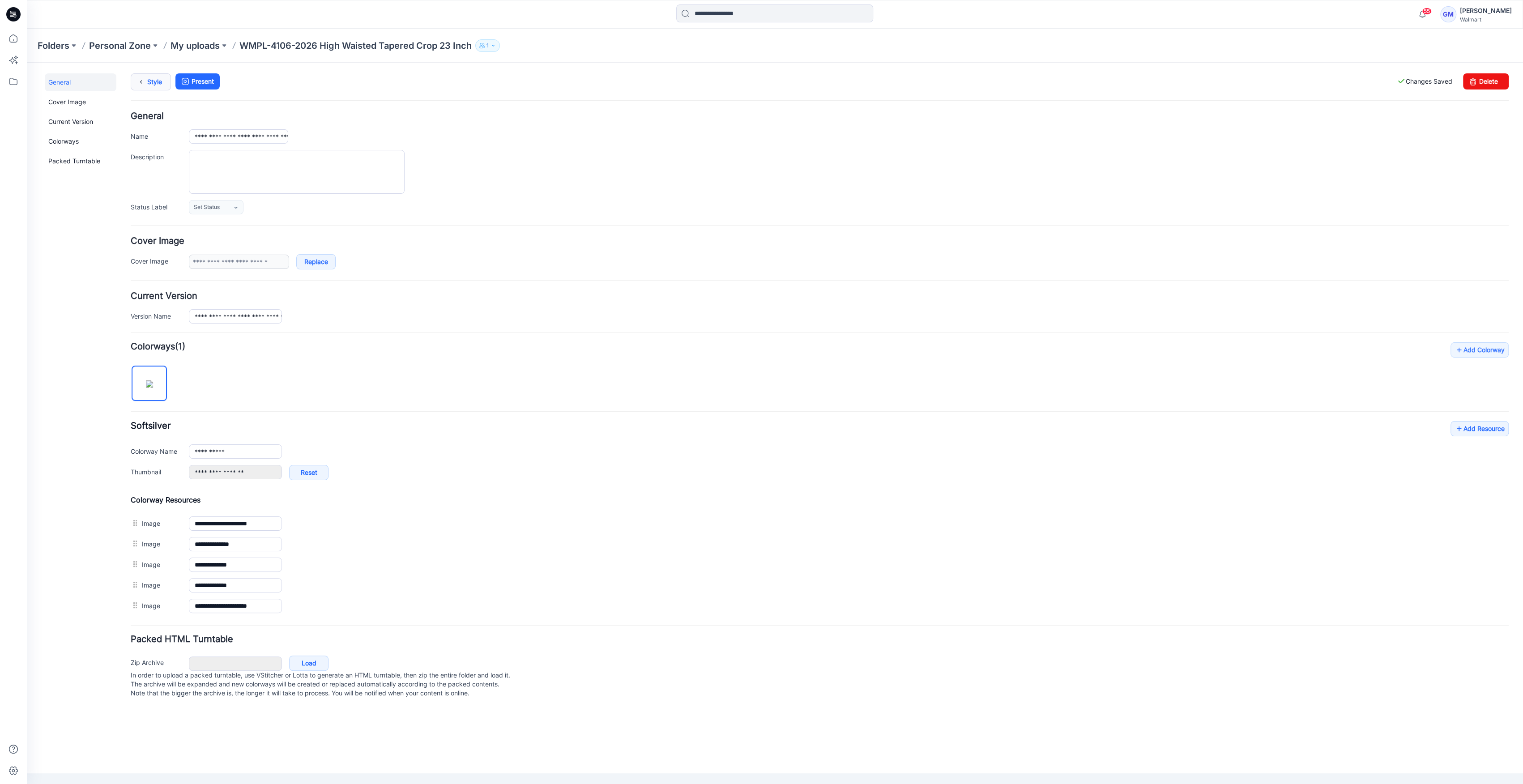
click at [151, 81] on link "Style" at bounding box center [151, 81] width 40 height 17
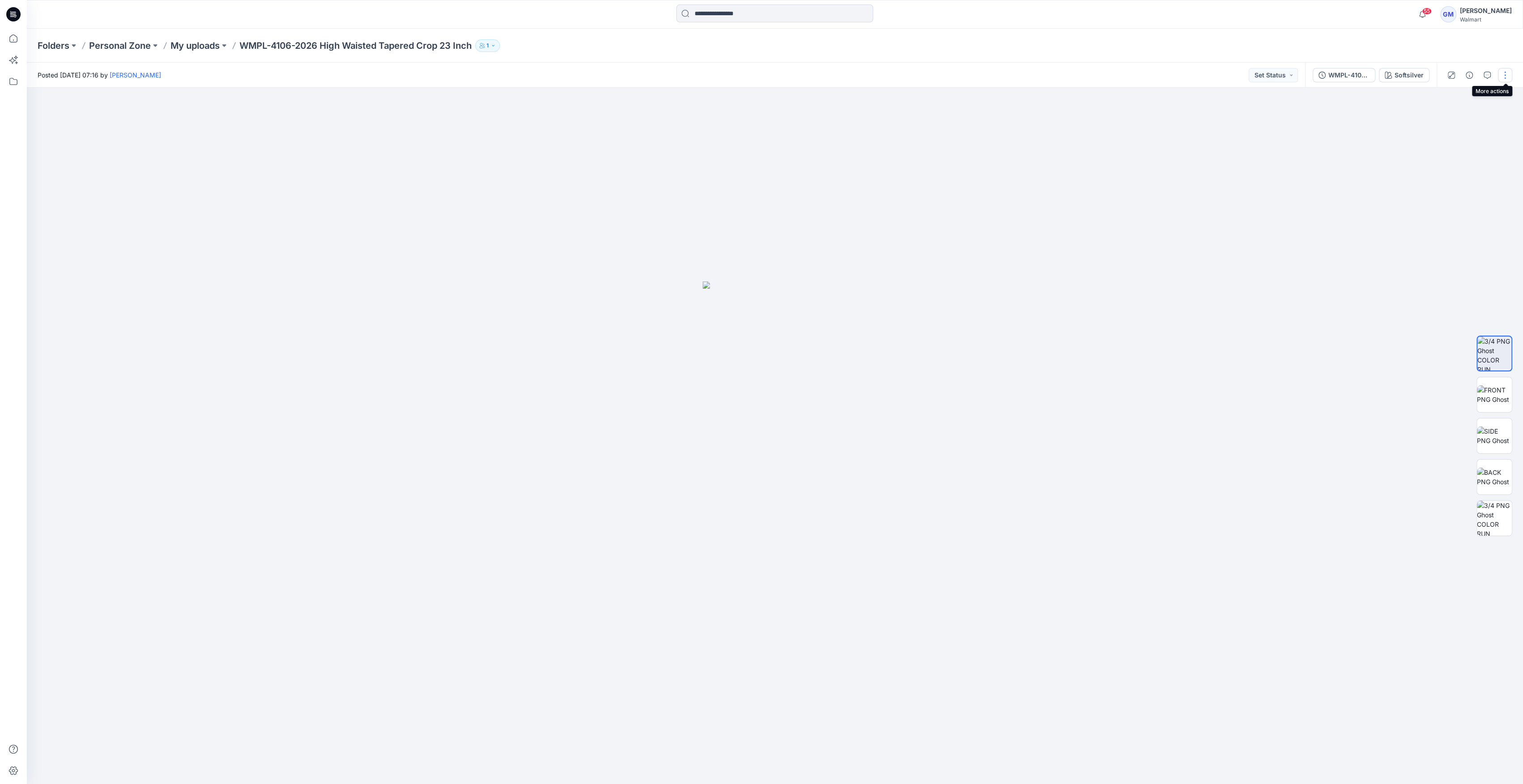
click at [1504, 75] on button "button" at bounding box center [1505, 75] width 15 height 15
click at [1447, 121] on p "Edit" at bounding box center [1448, 121] width 12 height 9
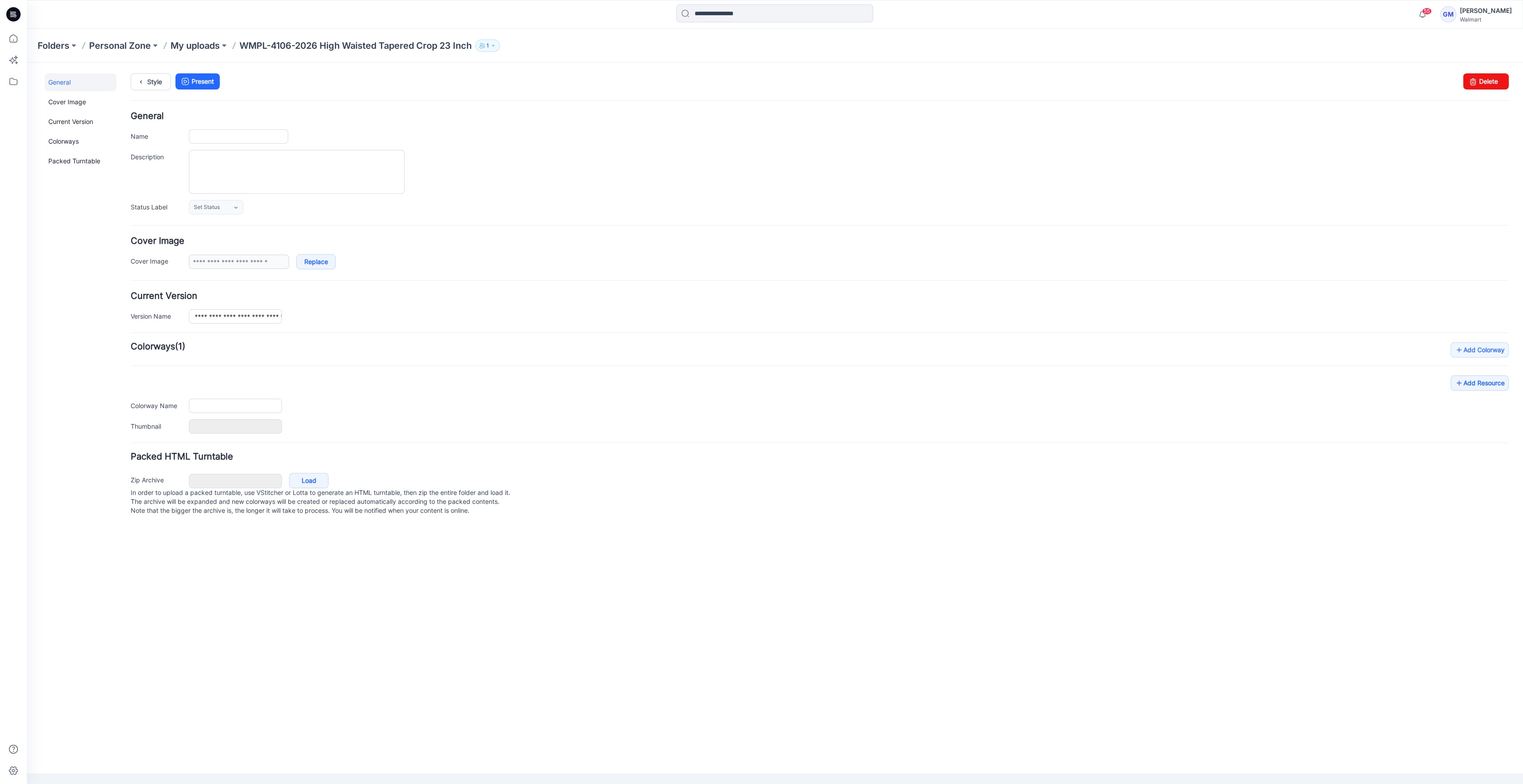
type input "**********"
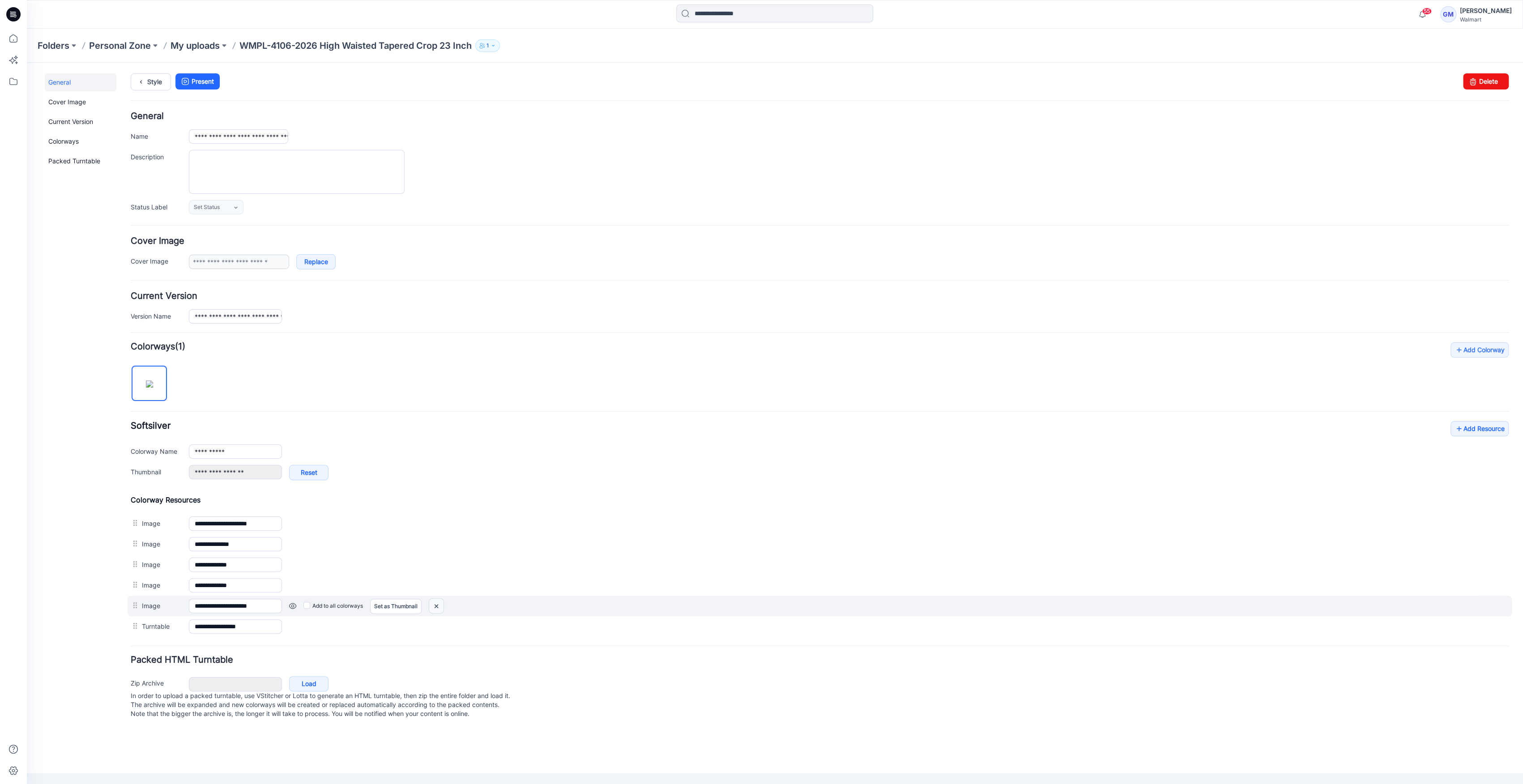
click at [434, 605] on img at bounding box center [436, 606] width 15 height 15
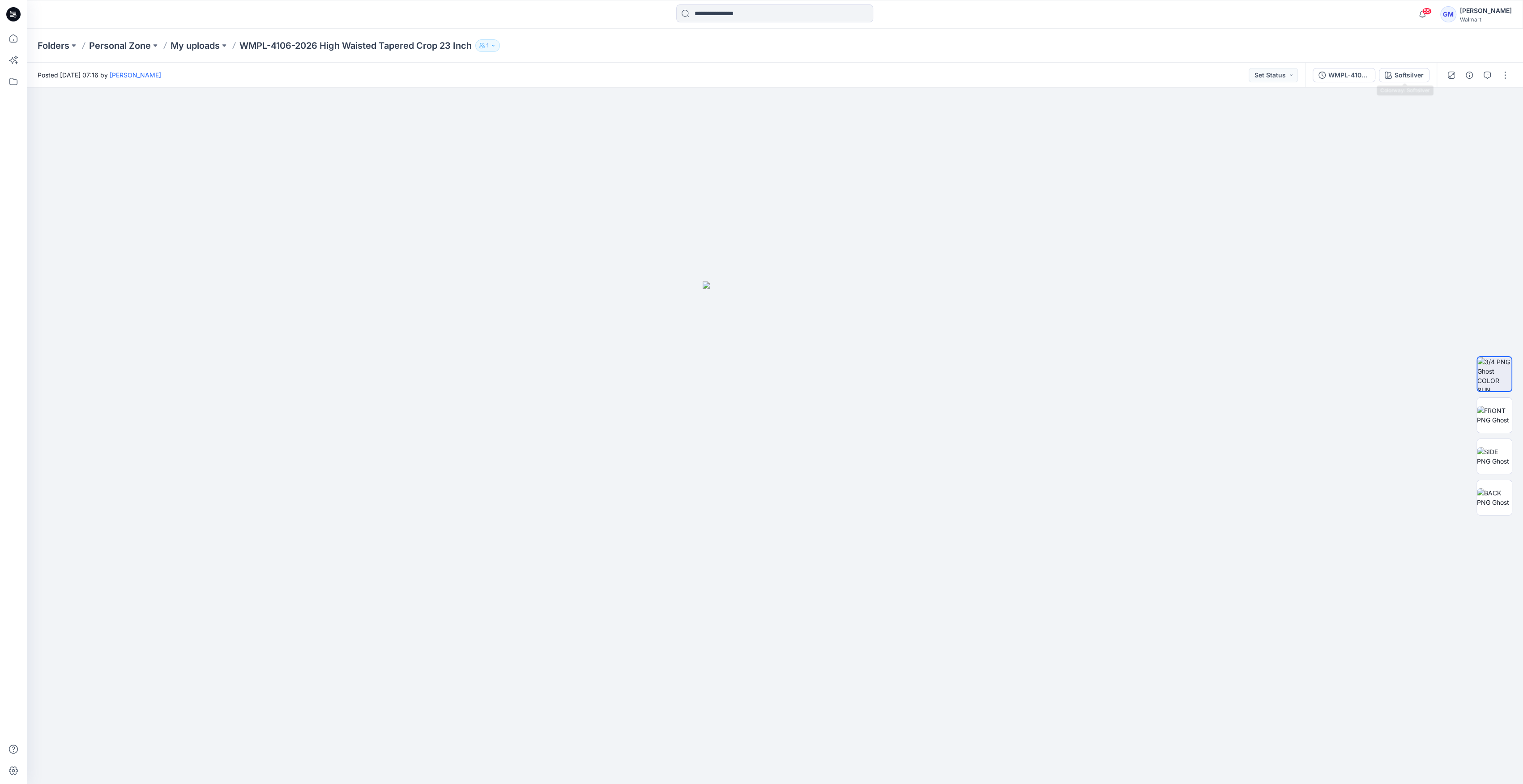
click at [1408, 84] on div "WMPL-4106-2026 High Waisted Tapered Crop 23 Inch_Softsilver Softsilver" at bounding box center [1370, 75] width 131 height 25
click at [1408, 77] on div "Softsilver" at bounding box center [1409, 75] width 29 height 10
click at [1501, 523] on img at bounding box center [1494, 518] width 35 height 28
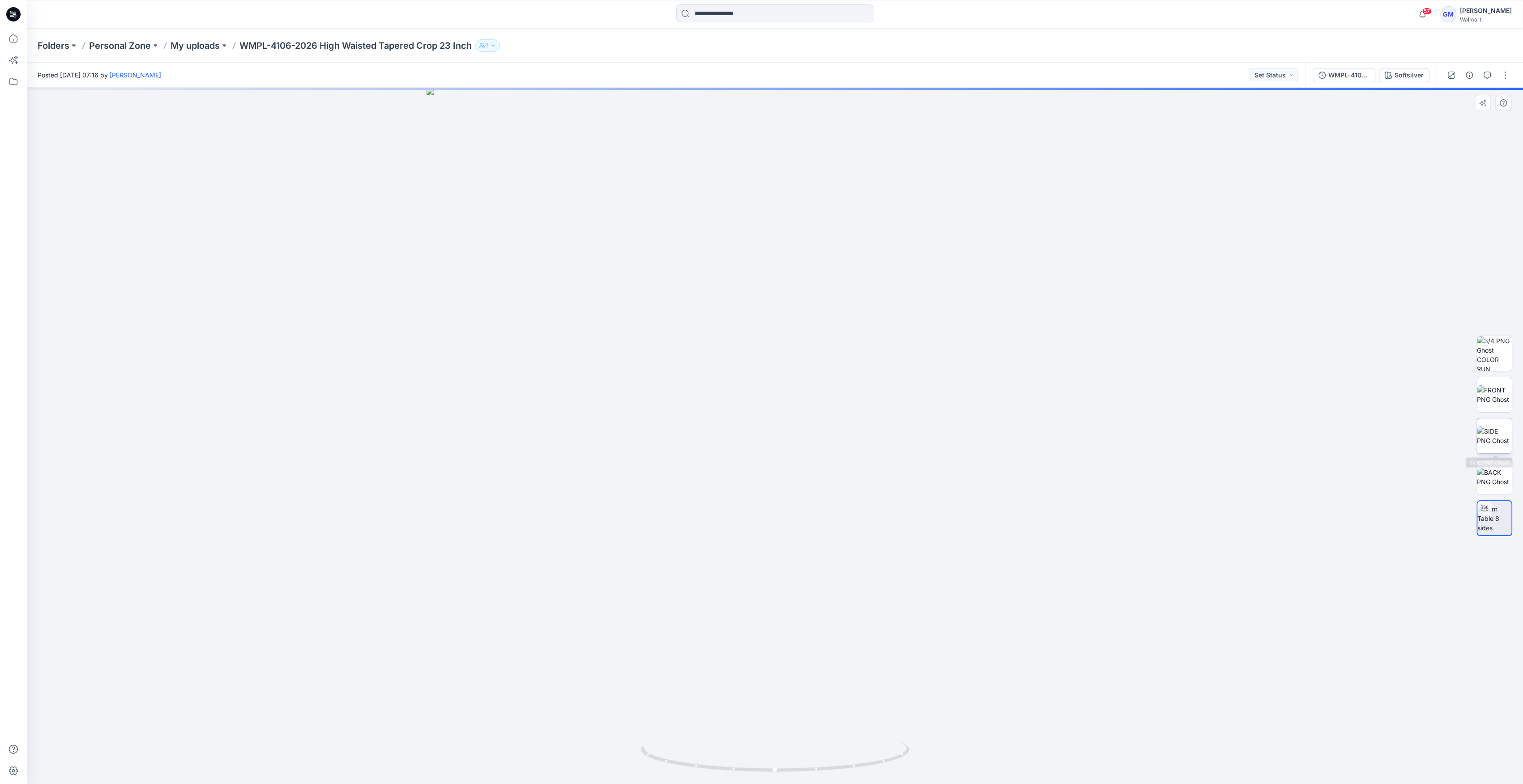
click at [1502, 430] on img at bounding box center [1494, 436] width 35 height 18
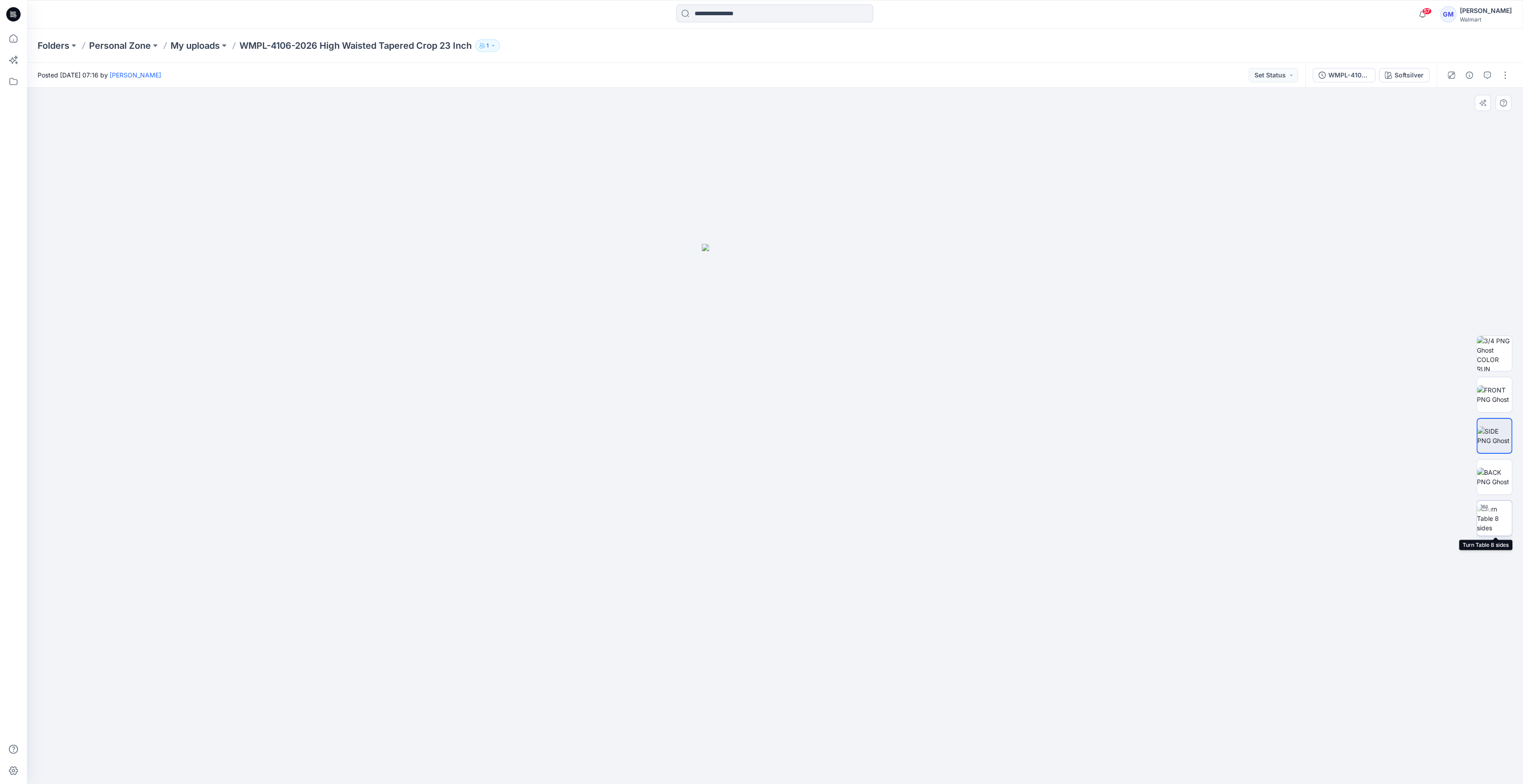
click at [1485, 502] on div at bounding box center [1484, 507] width 15 height 15
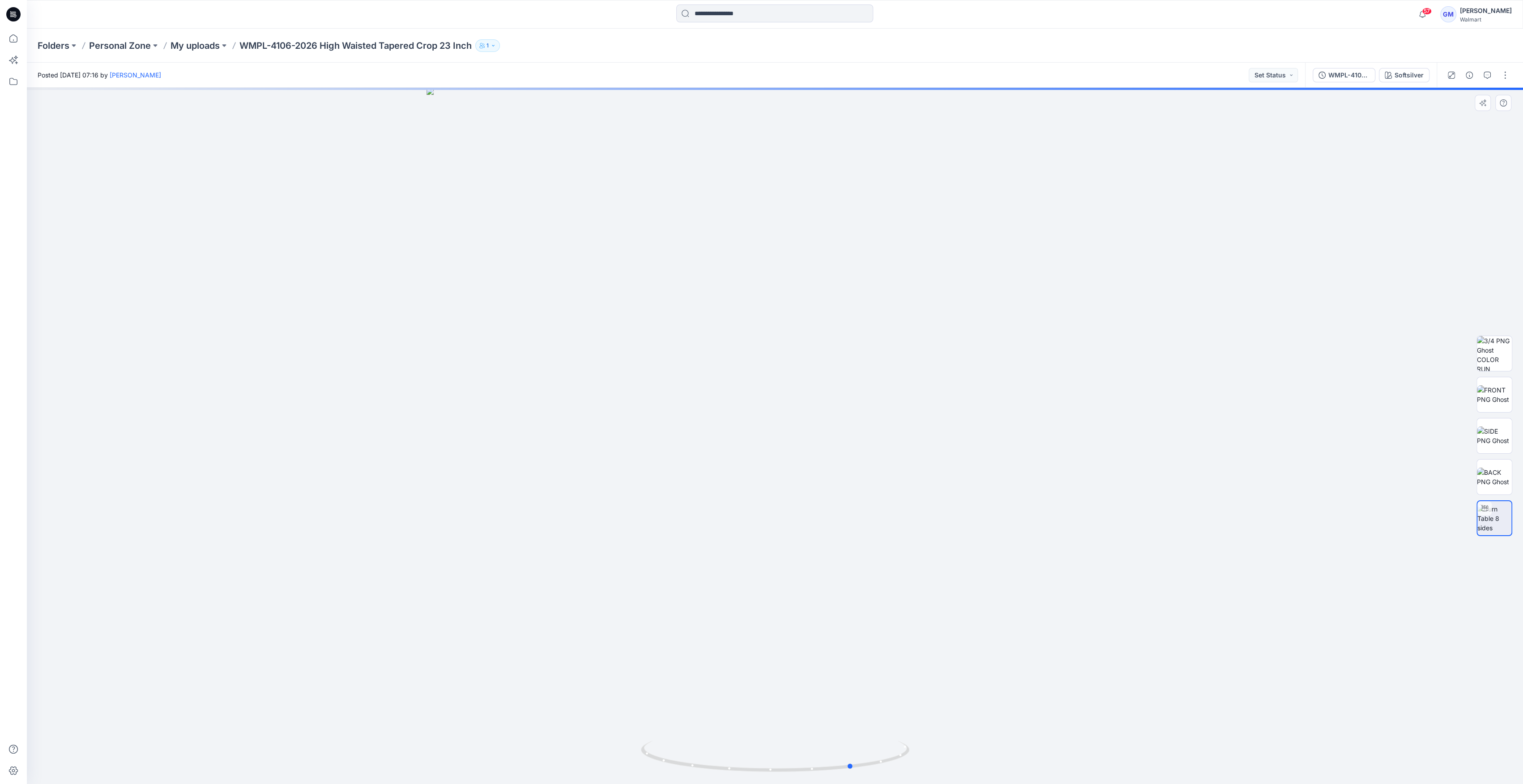
drag, startPoint x: 766, startPoint y: 762, endPoint x: 592, endPoint y: 771, distance: 174.2
click at [592, 771] on div at bounding box center [775, 436] width 1496 height 696
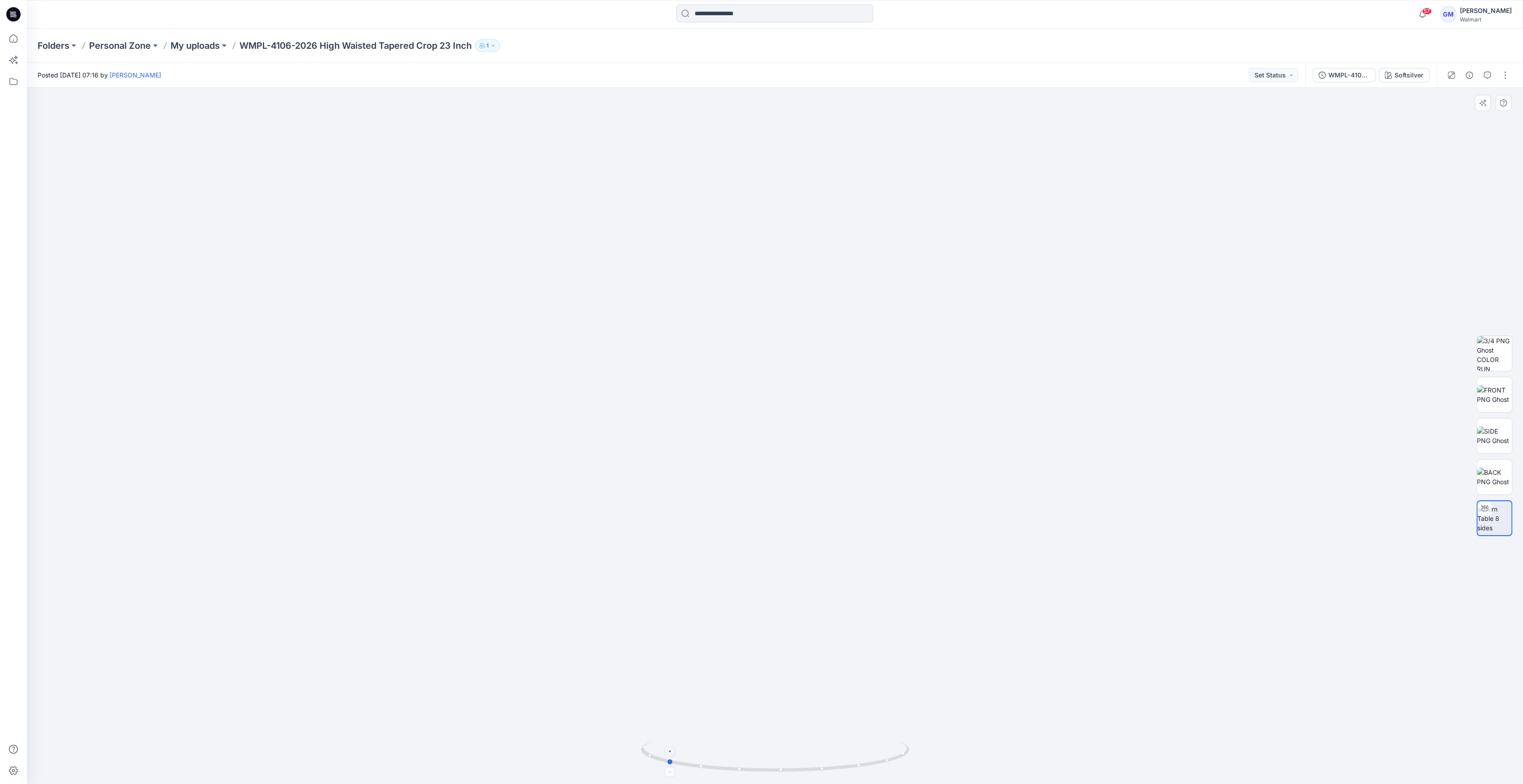
drag, startPoint x: 768, startPoint y: 772, endPoint x: 805, endPoint y: 772, distance: 37.0
click at [805, 772] on icon at bounding box center [776, 757] width 271 height 34
click at [1415, 78] on div "Softsilver" at bounding box center [1409, 75] width 29 height 10
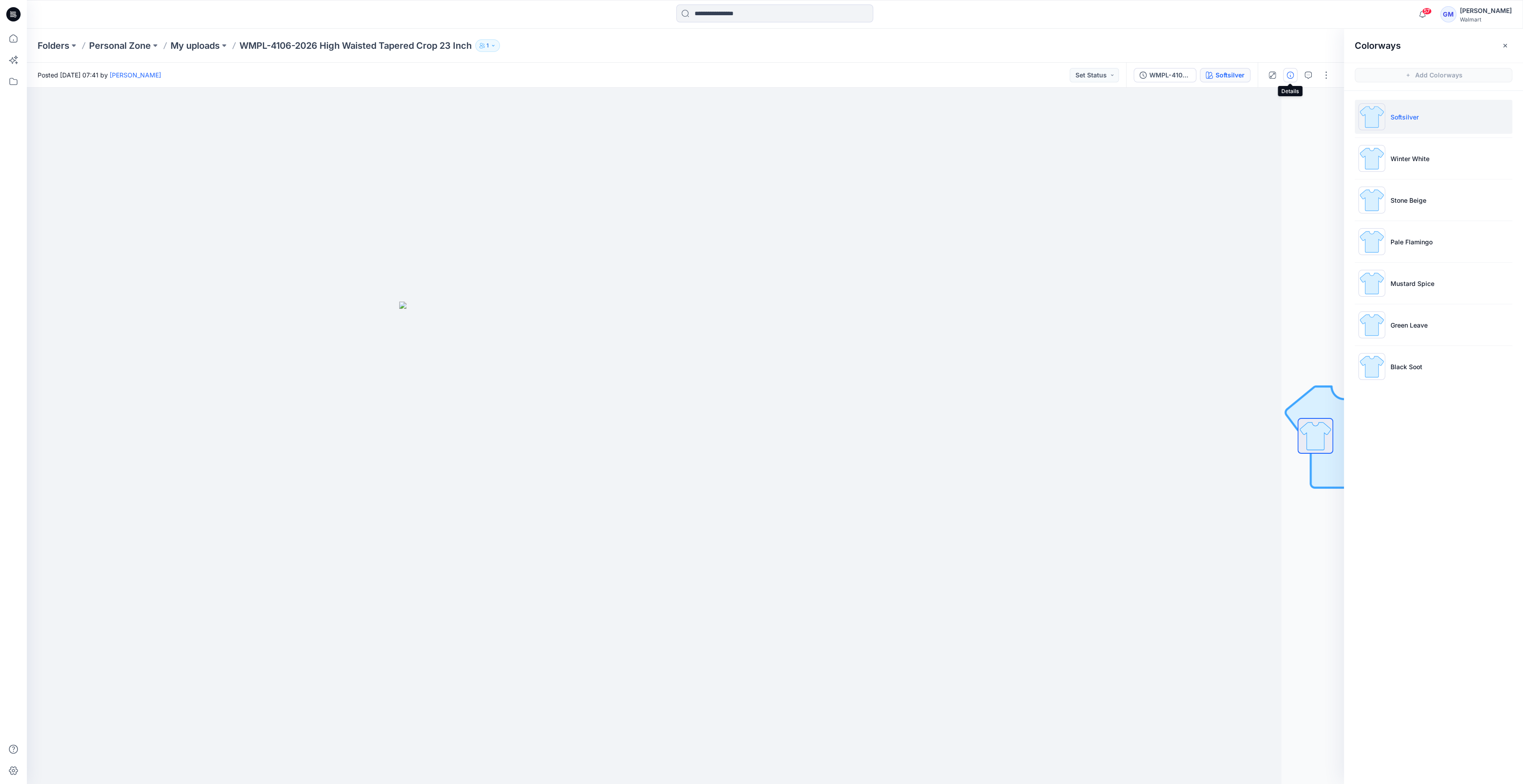
click at [1284, 80] on button "button" at bounding box center [1290, 75] width 15 height 15
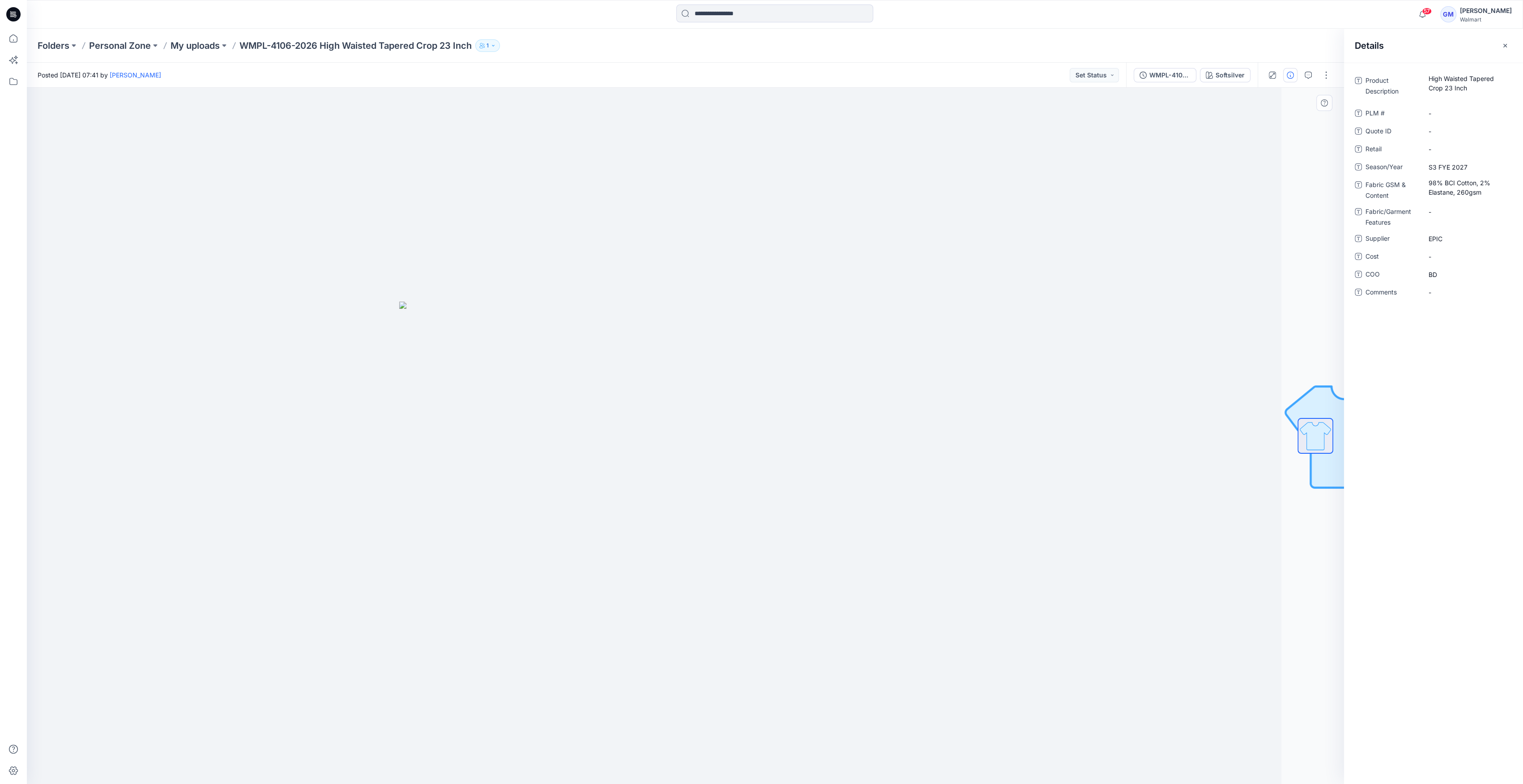
click at [1165, 252] on div at bounding box center [622, 436] width 1317 height 696
click at [1184, 84] on div "WMPL-4106-2026 High Waisted Tapered Crop_23inch_Full Colorway Softsilver" at bounding box center [1191, 75] width 131 height 25
click at [1172, 64] on div "WMPL-4106-2026 High Waisted Tapered Crop_23inch_Full Colorway Softsilver" at bounding box center [1191, 75] width 131 height 25
click at [1172, 77] on div "WMPL-4106-2026 High Waisted Tapered Crop_23inch_Full Colorway" at bounding box center [1170, 75] width 42 height 10
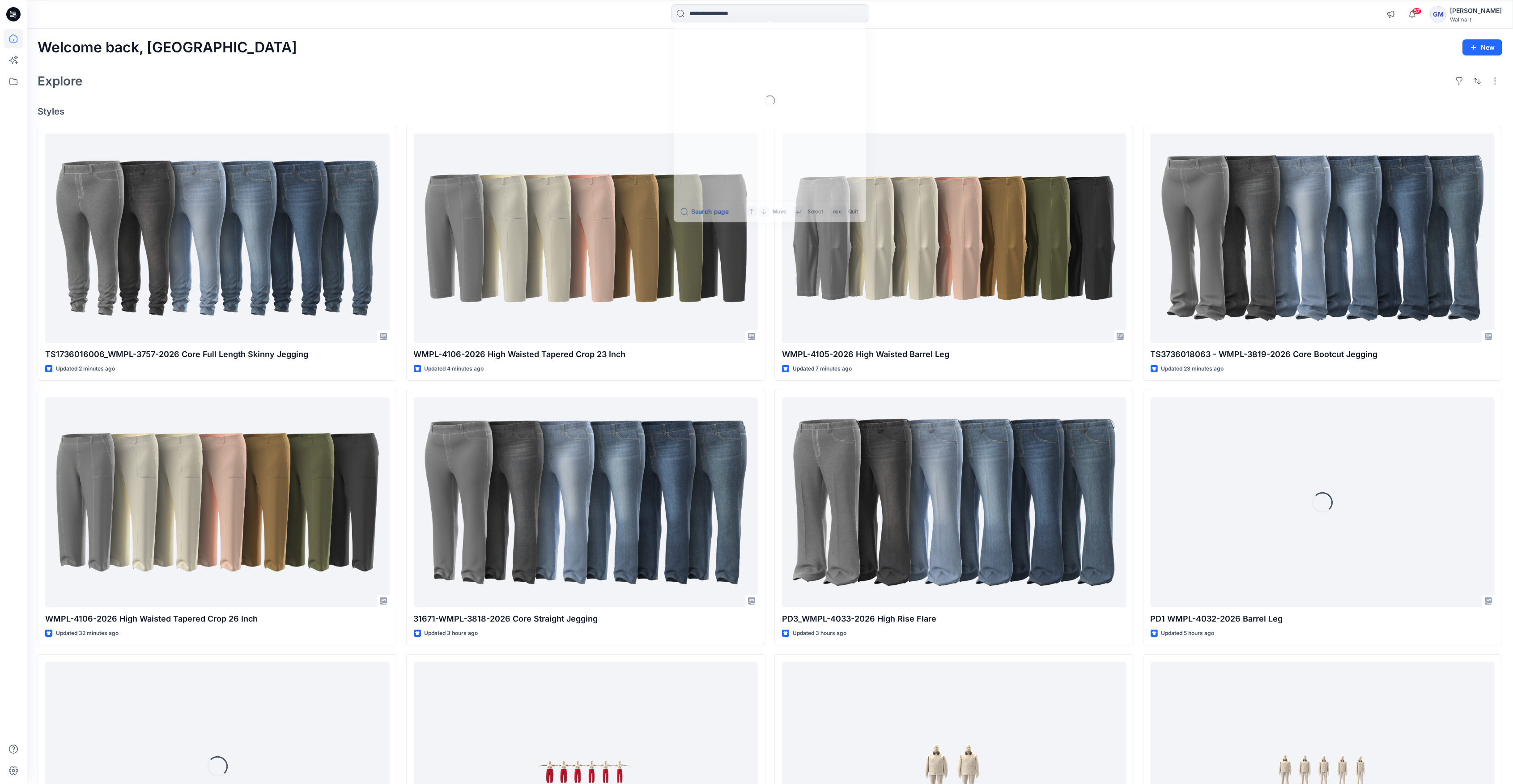
click at [728, 9] on input at bounding box center [770, 13] width 197 height 18
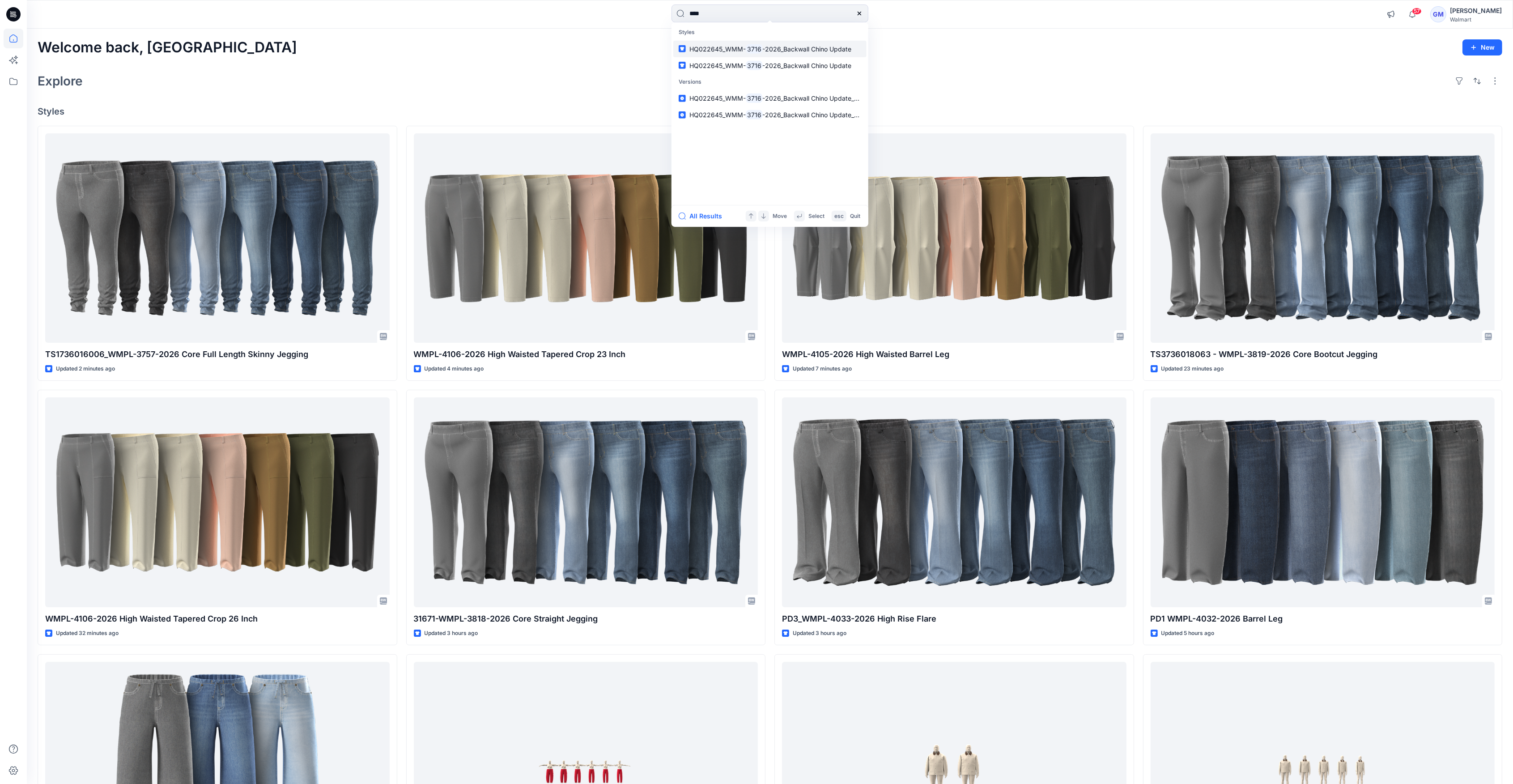
type input "****"
click at [789, 48] on span "-2026_Backwall Chino Update" at bounding box center [807, 48] width 89 height 8
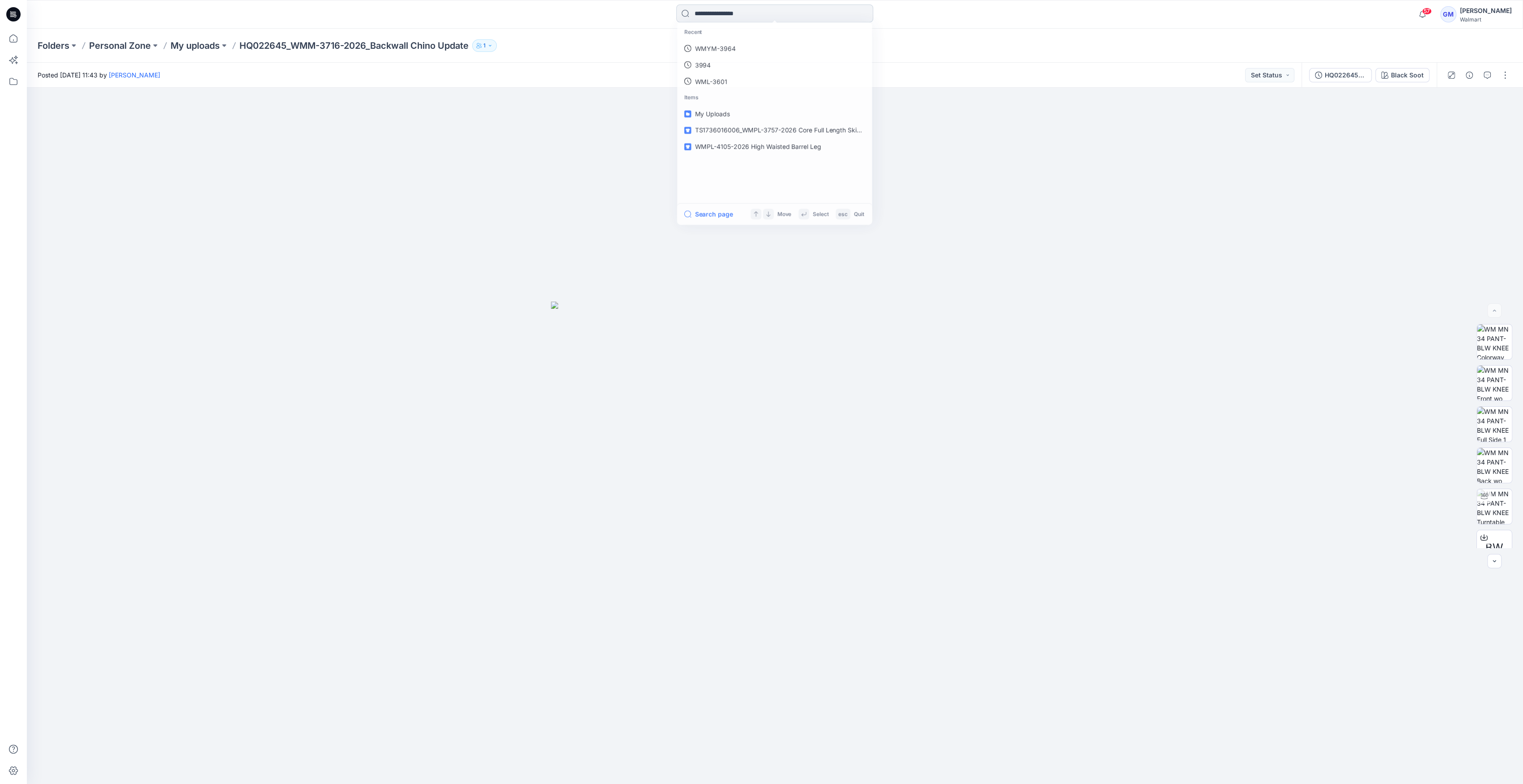
click at [718, 21] on input at bounding box center [774, 13] width 197 height 18
click at [719, 44] on link "3716" at bounding box center [774, 48] width 193 height 17
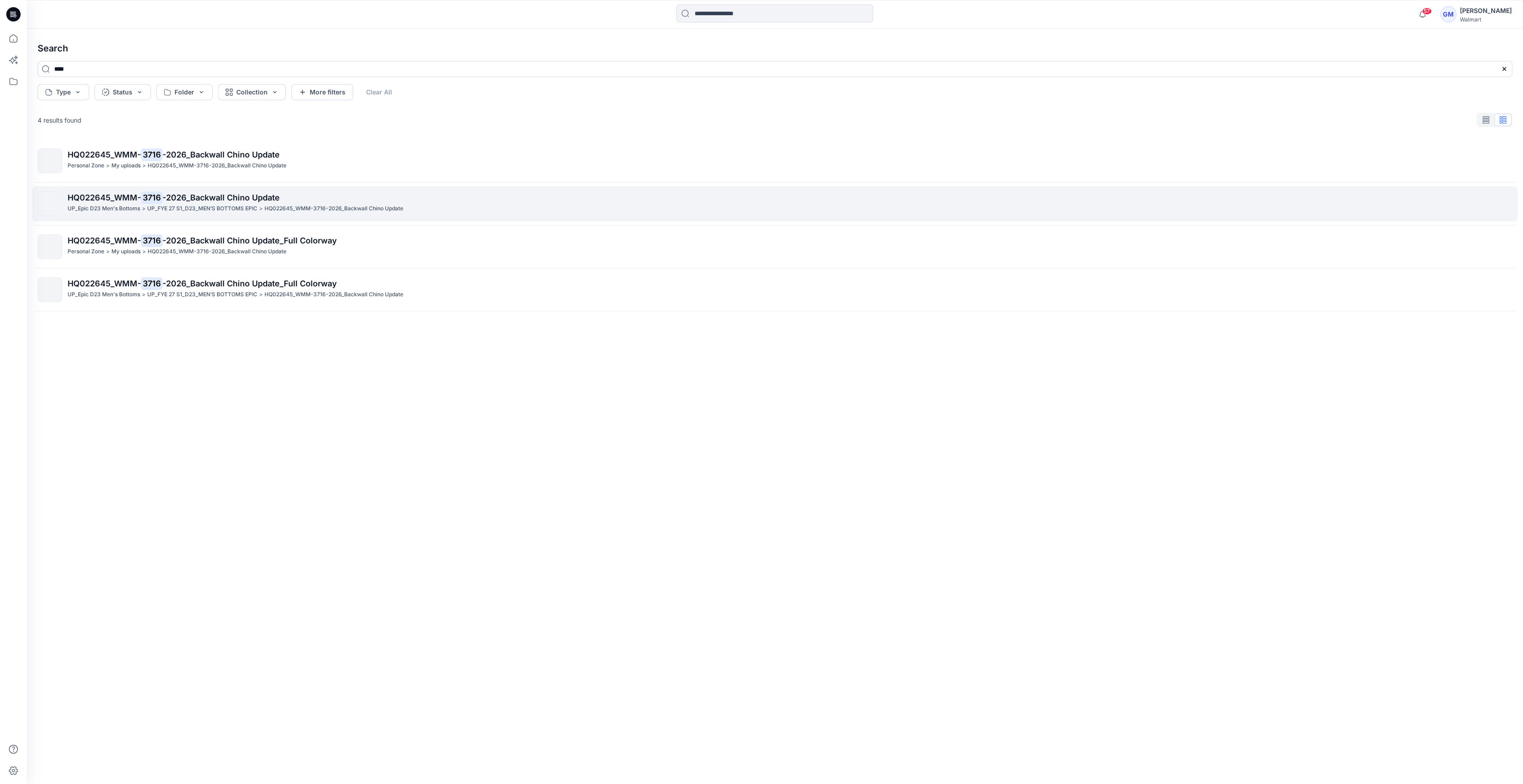
click at [294, 197] on p "HQ022645_WMM- 3716 -2026_Backwall Chino Update" at bounding box center [790, 198] width 1444 height 12
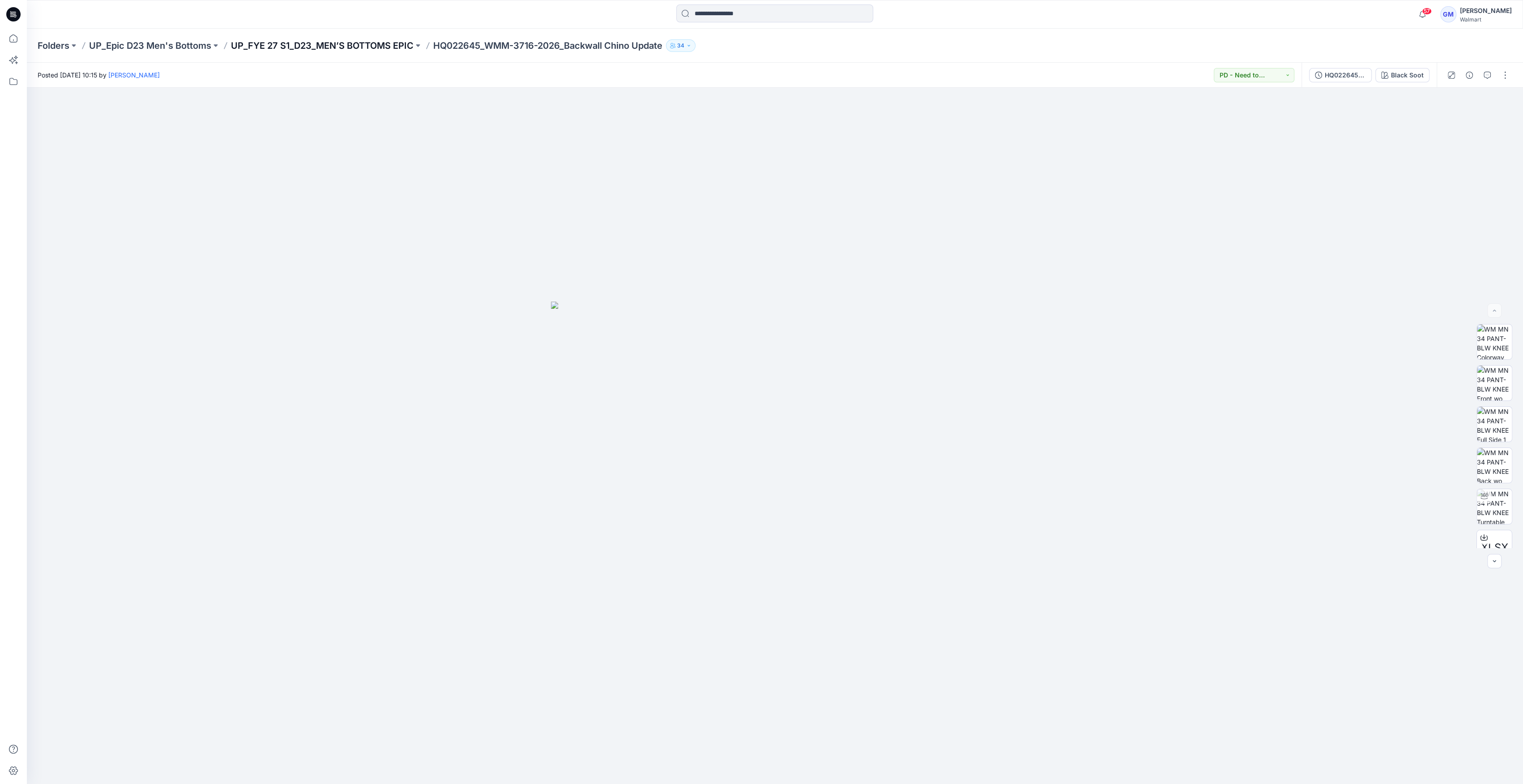
click at [341, 48] on p "UP_FYE 27 S1_D23_MEN’S BOTTOMS EPIC" at bounding box center [321, 45] width 182 height 12
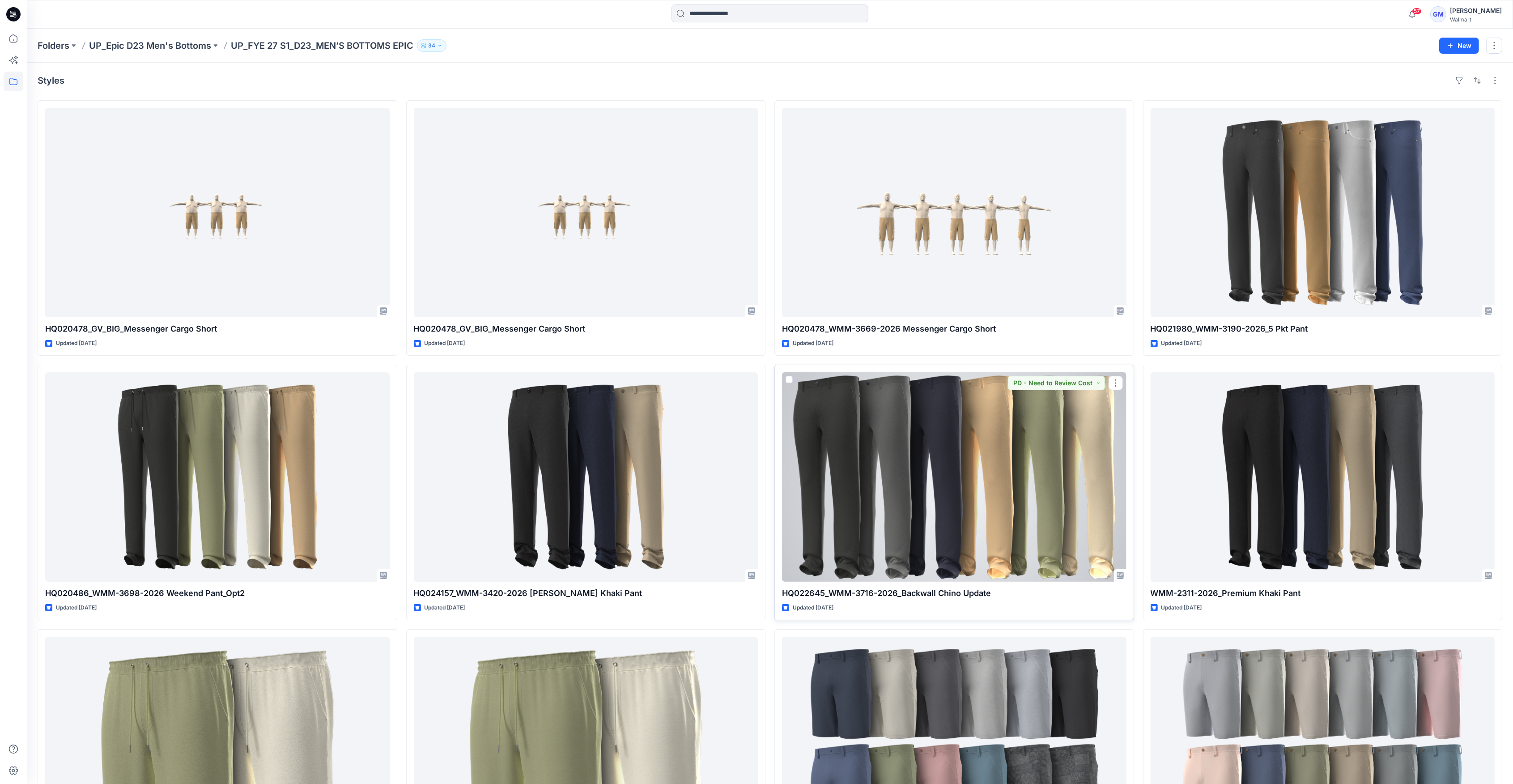
click at [922, 440] on div at bounding box center [954, 477] width 344 height 209
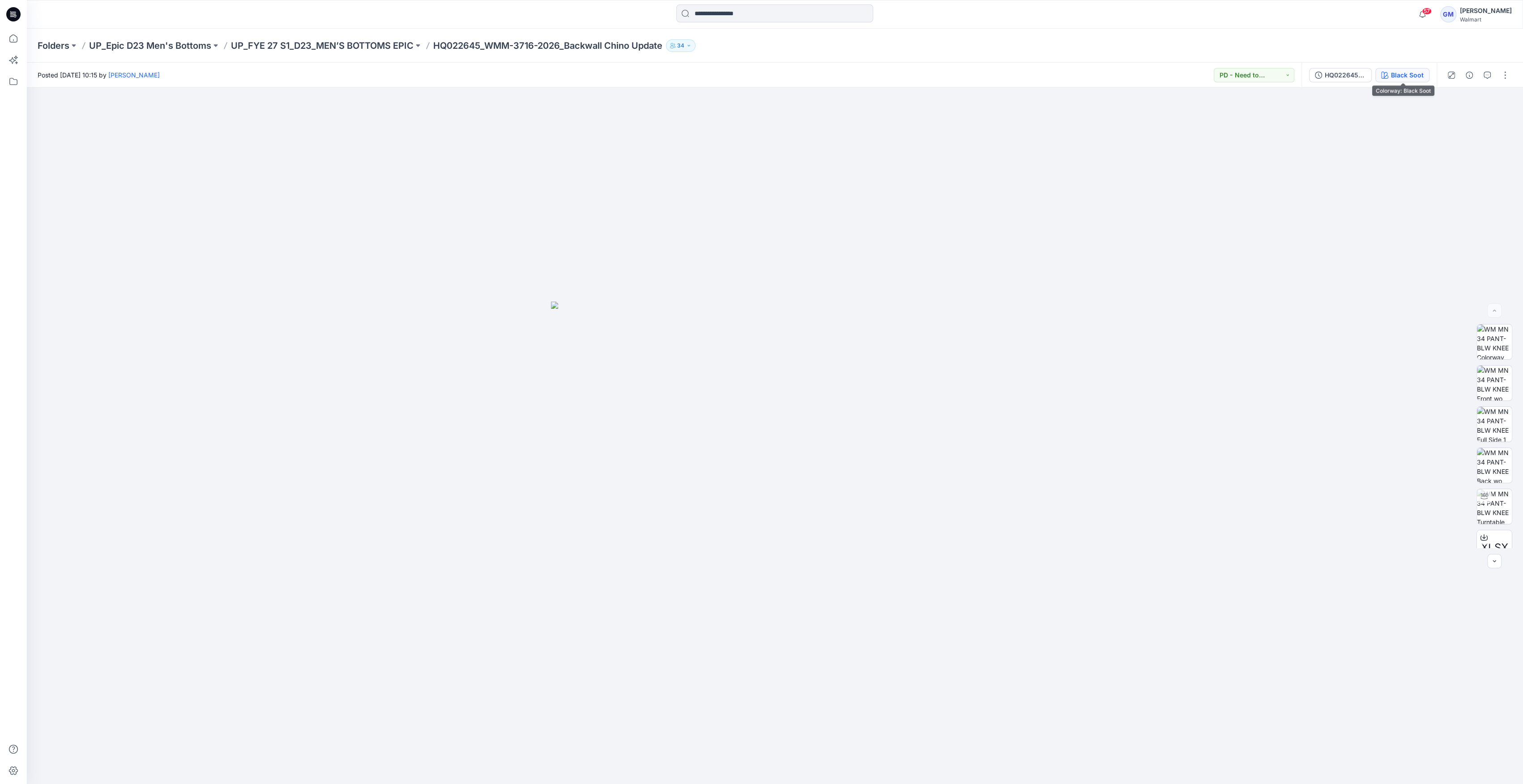
click at [1388, 75] on icon "button" at bounding box center [1384, 75] width 7 height 7
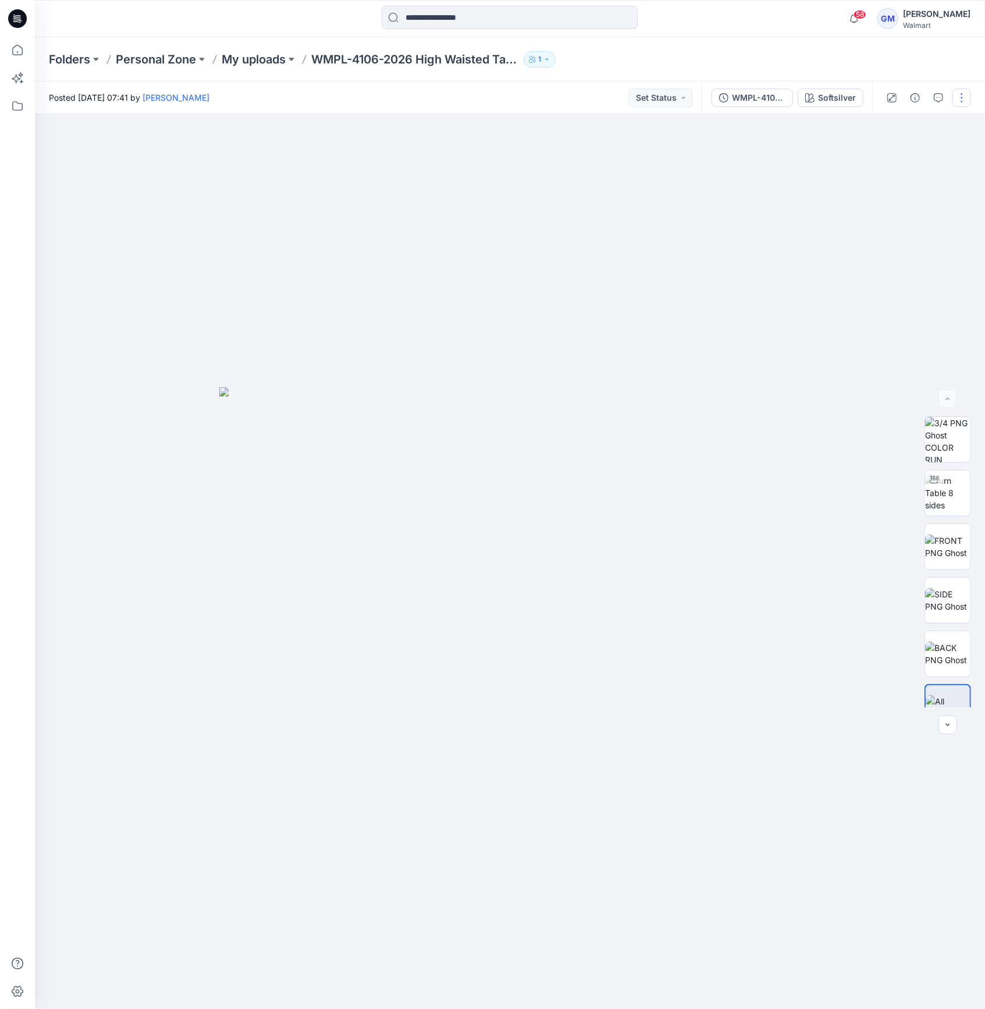
click at [959, 98] on button "button" at bounding box center [962, 97] width 19 height 19
click at [910, 154] on button "Edit" at bounding box center [913, 158] width 107 height 22
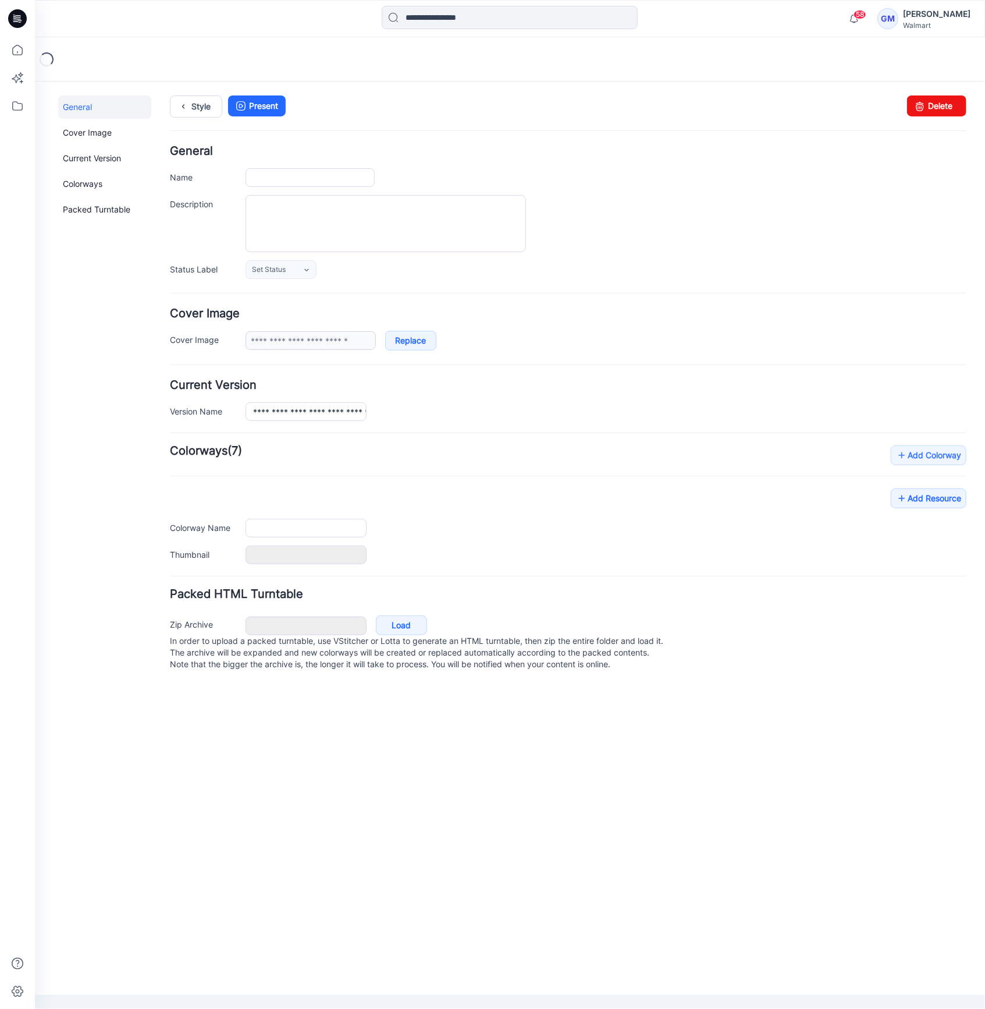
type input "**********"
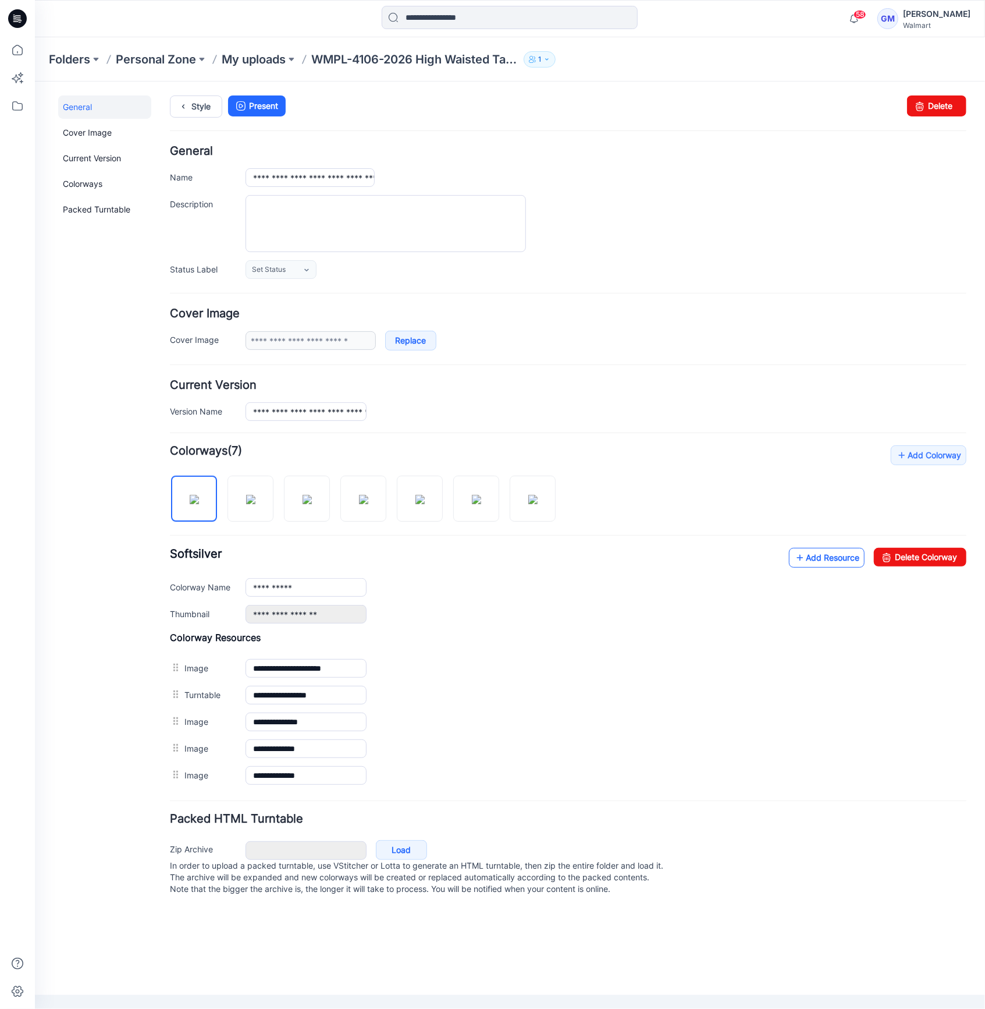
click at [828, 554] on link "Add Resource" at bounding box center [827, 557] width 76 height 20
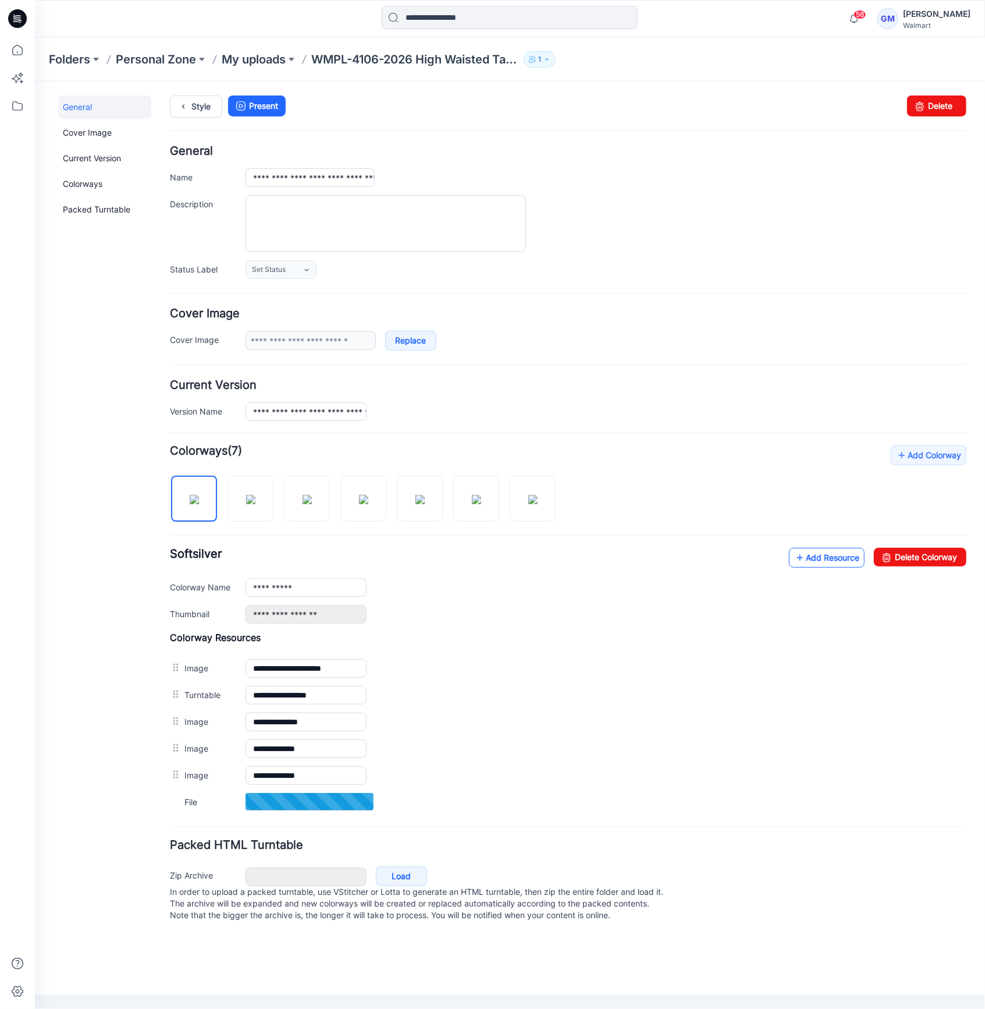
click at [796, 560] on icon at bounding box center [800, 557] width 12 height 19
click at [811, 559] on link "Add Resource" at bounding box center [827, 557] width 76 height 20
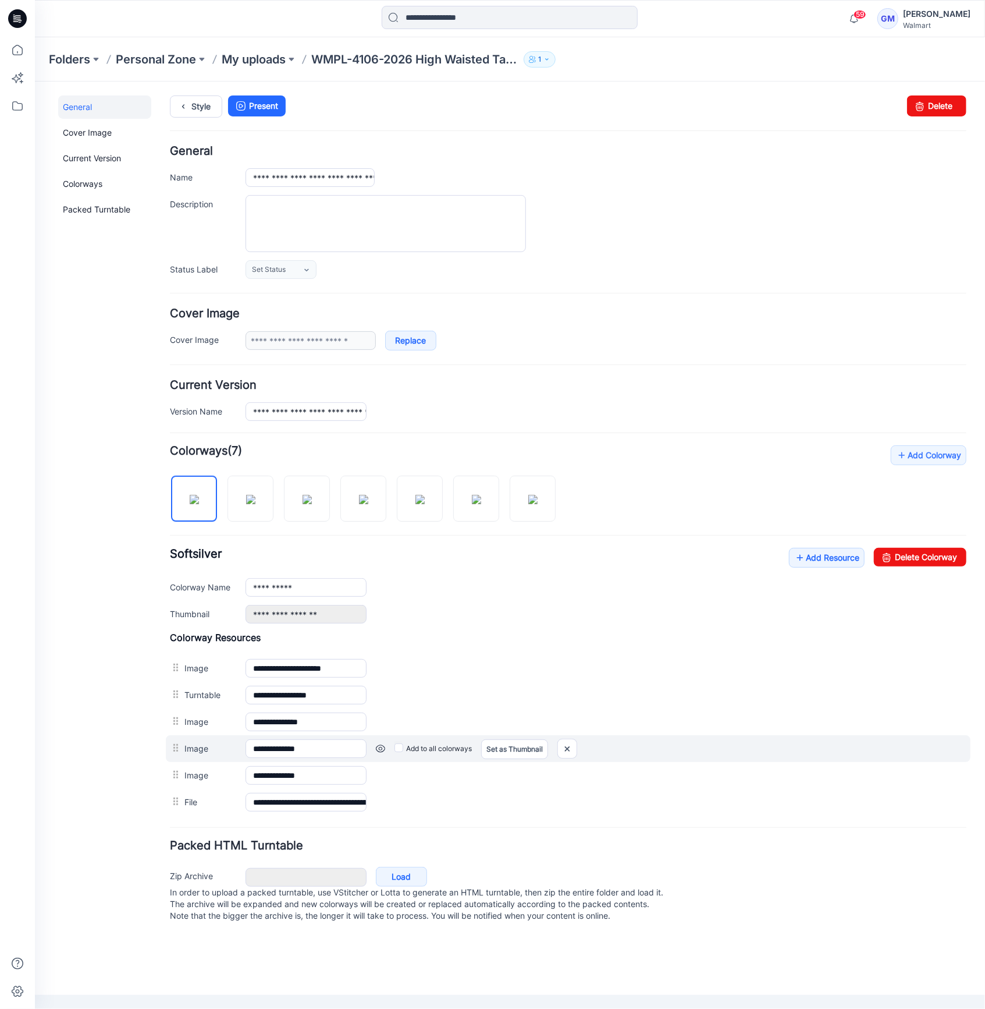
click at [478, 754] on div "Add to all colorways Set as Thumbnail Unset as Thumbnail" at bounding box center [666, 748] width 600 height 19
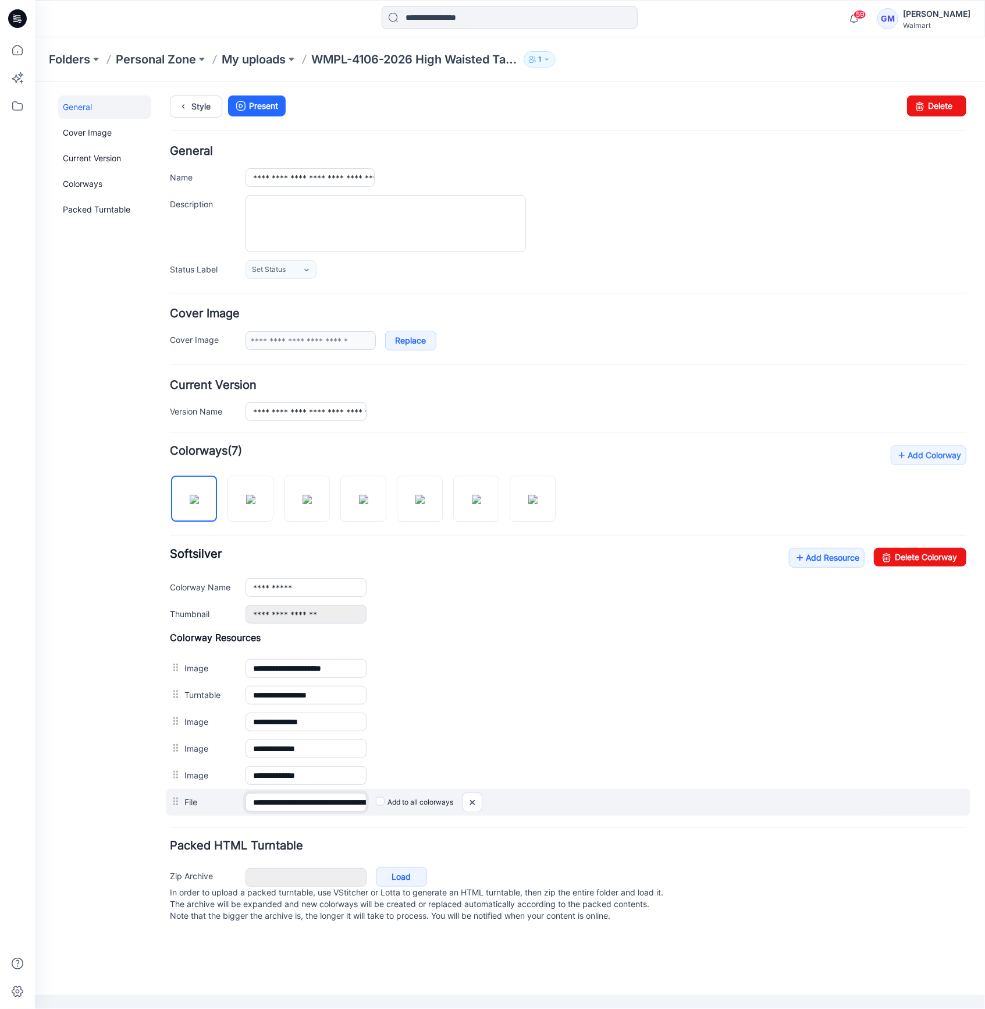
click at [313, 807] on input "**********" at bounding box center [305, 801] width 121 height 19
drag, startPoint x: 262, startPoint y: 804, endPoint x: 457, endPoint y: 803, distance: 195.6
click at [457, 803] on div "**********" at bounding box center [567, 801] width 805 height 27
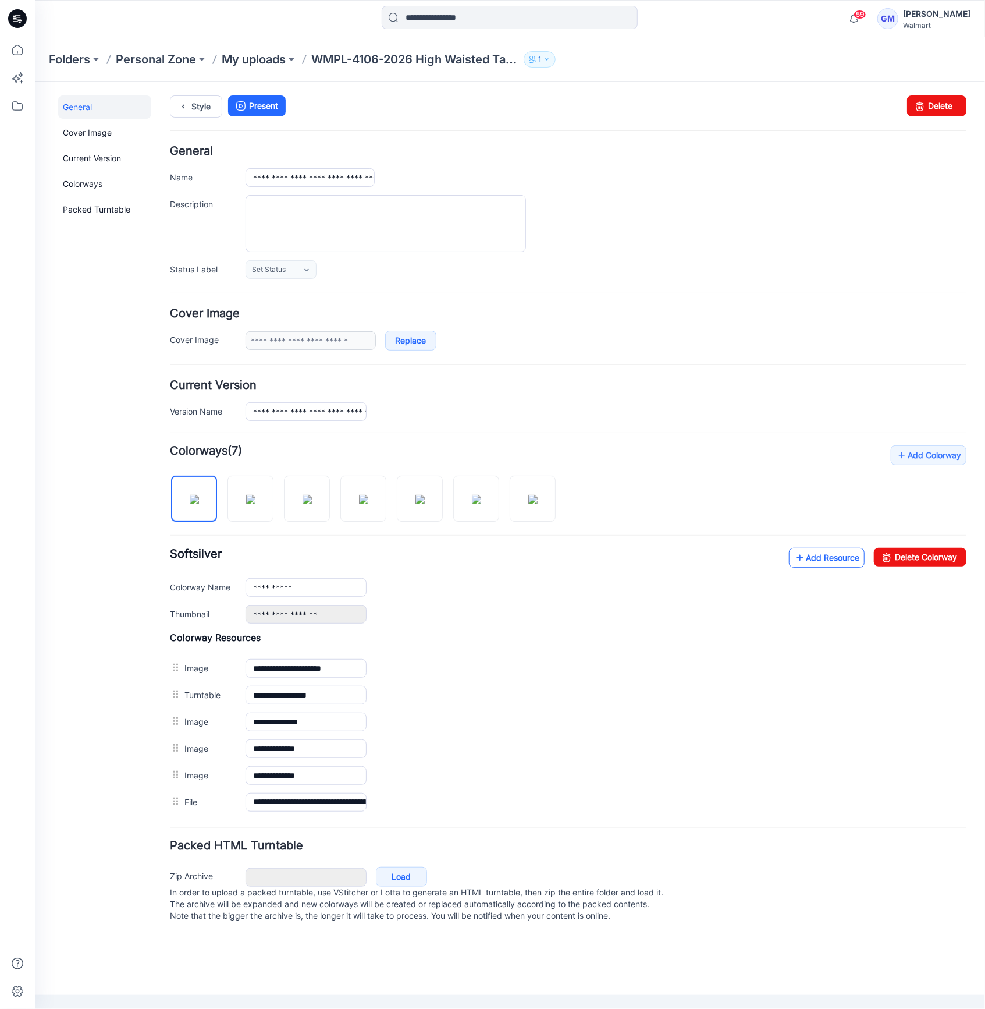
click at [824, 556] on link "Add Resource" at bounding box center [827, 557] width 76 height 20
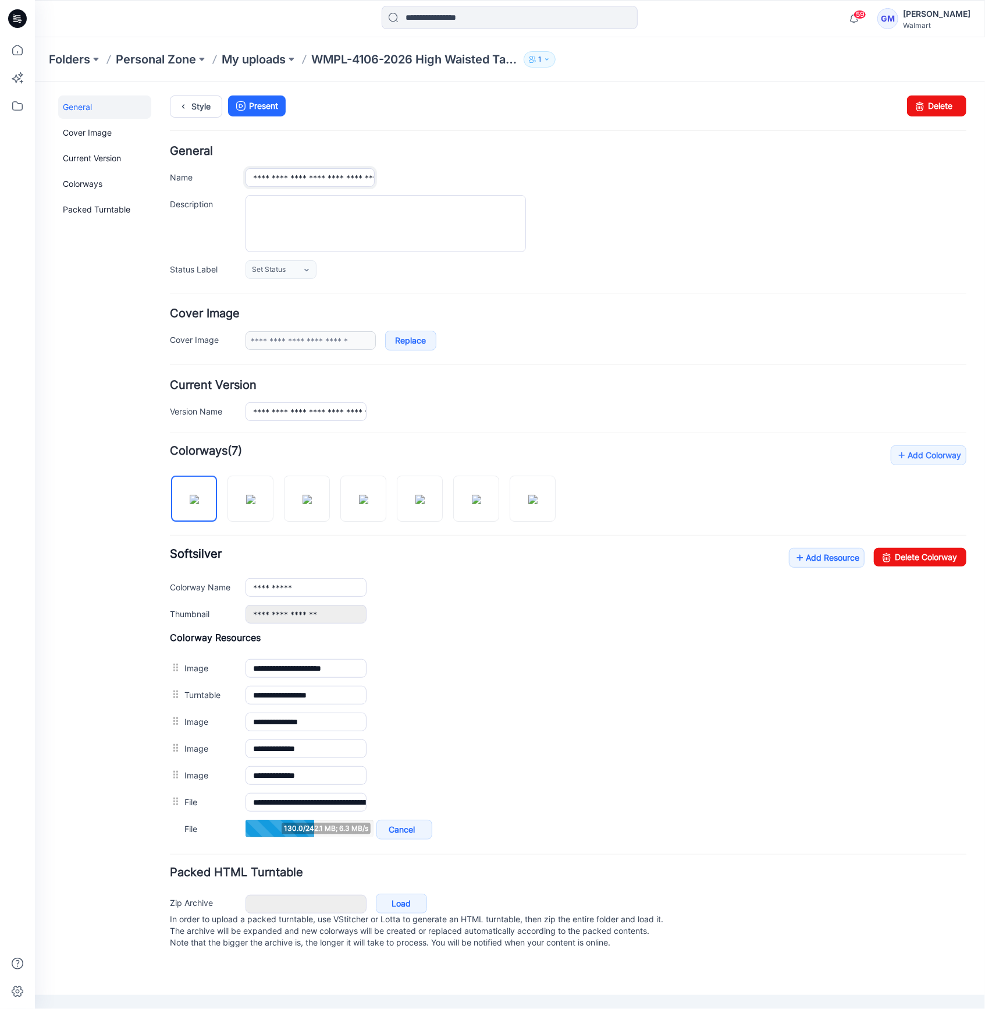
scroll to position [0, 88]
drag, startPoint x: 342, startPoint y: 183, endPoint x: 697, endPoint y: 186, distance: 355.1
click at [697, 186] on div "**********" at bounding box center [605, 177] width 721 height 19
drag, startPoint x: 324, startPoint y: 414, endPoint x: 553, endPoint y: 414, distance: 228.7
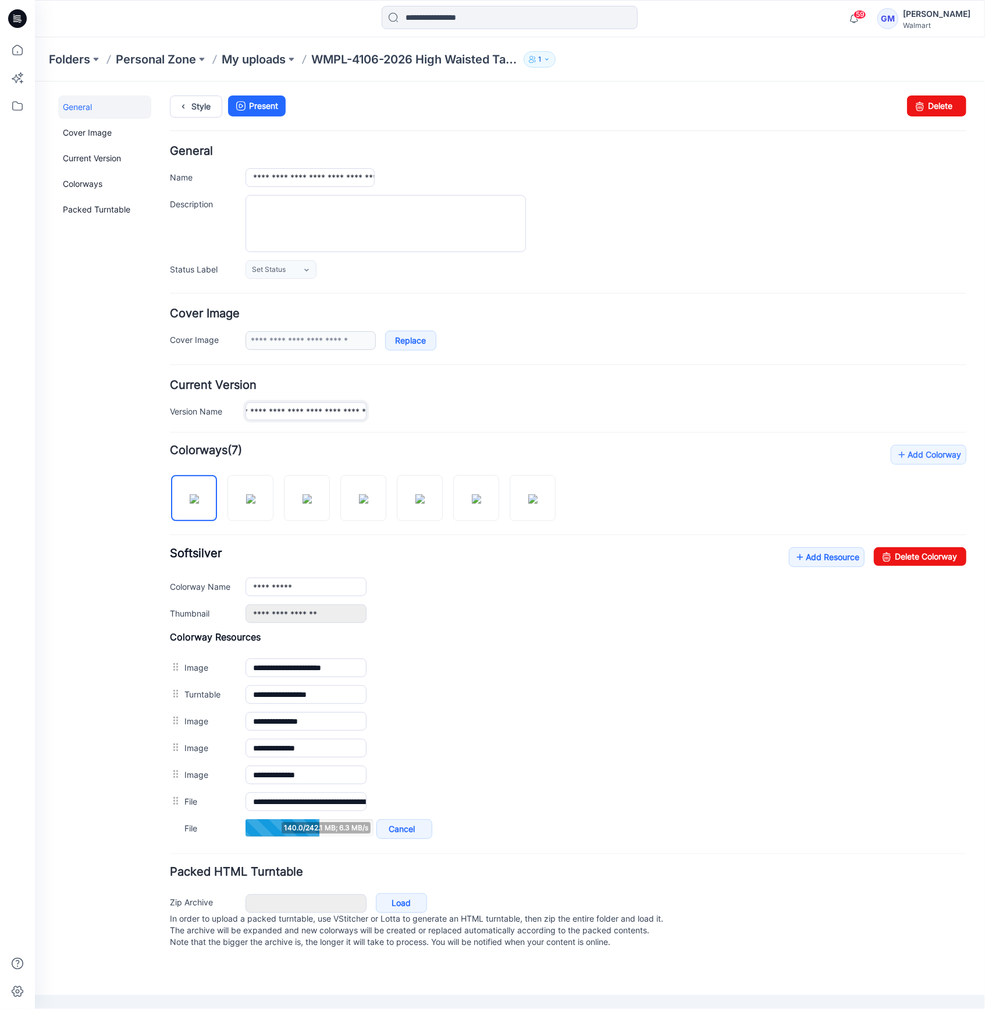
click at [553, 414] on div "**********" at bounding box center [605, 411] width 721 height 19
drag, startPoint x: 338, startPoint y: 805, endPoint x: 434, endPoint y: 816, distance: 96.7
click at [434, 816] on div "**********" at bounding box center [567, 735] width 797 height 211
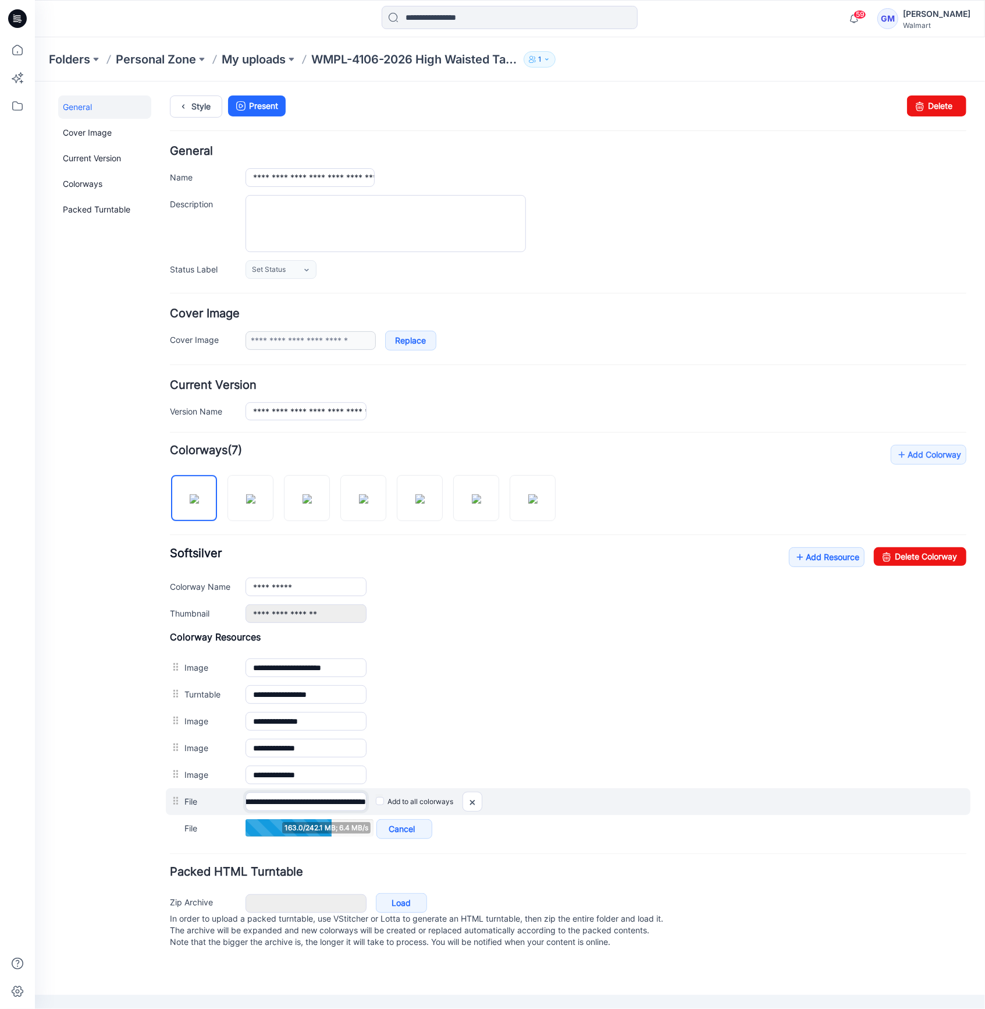
click at [293, 802] on input "**********" at bounding box center [305, 801] width 121 height 19
drag, startPoint x: 279, startPoint y: 802, endPoint x: 96, endPoint y: 797, distance: 183.4
click at [96, 797] on div "**********" at bounding box center [502, 522] width 937 height 882
type input "**********"
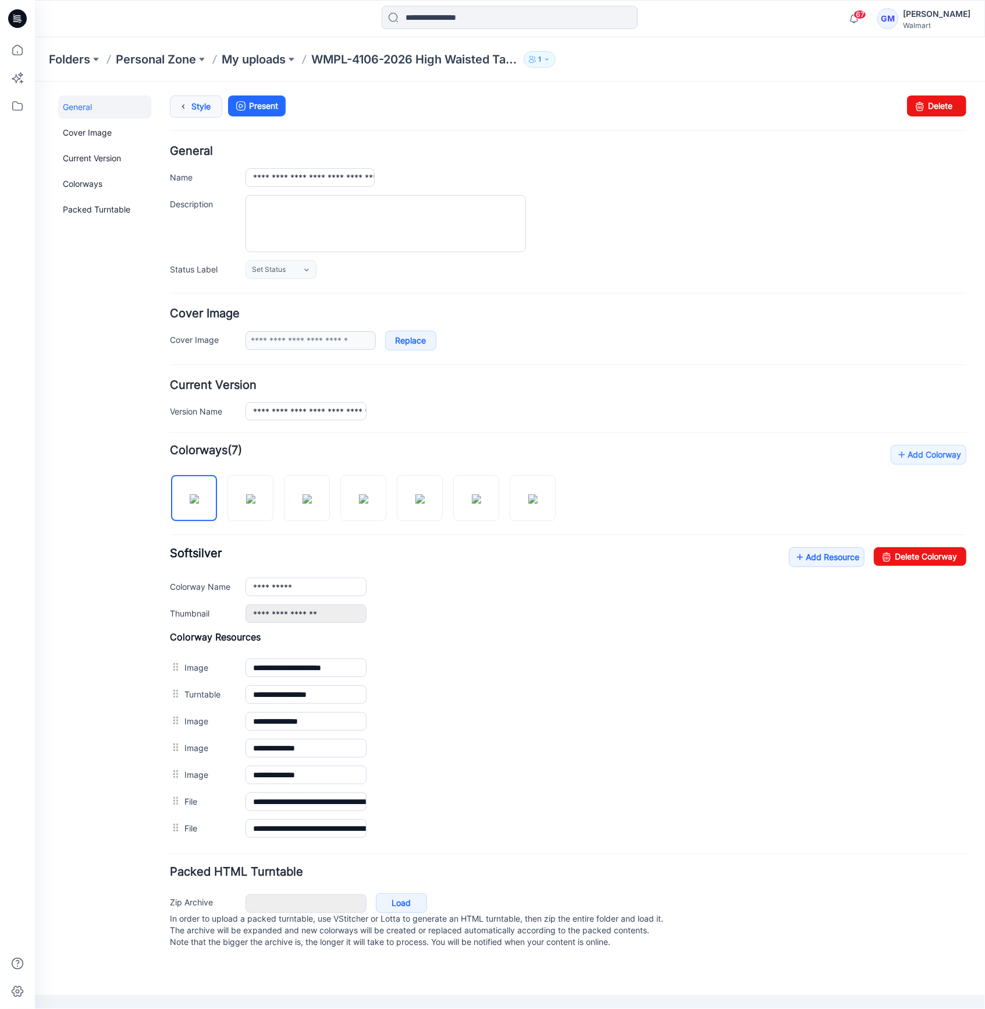
click at [187, 108] on icon at bounding box center [183, 105] width 16 height 21
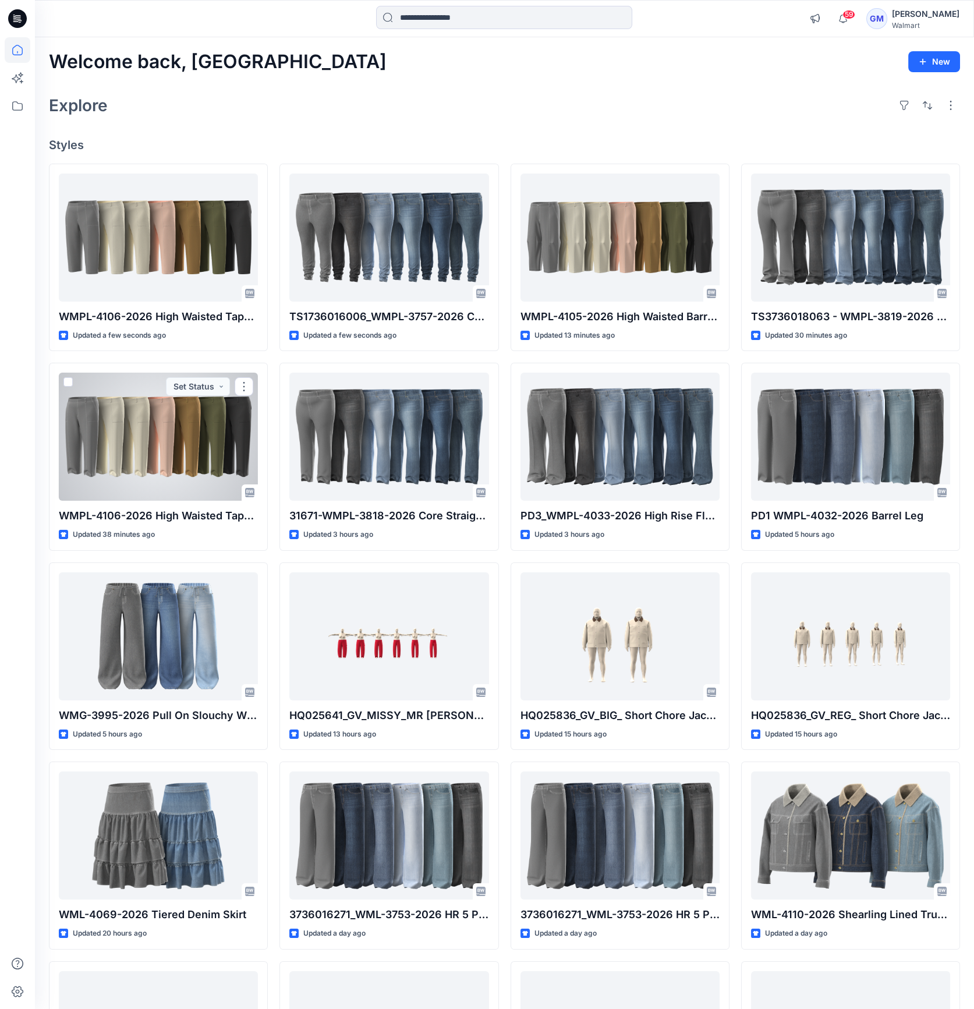
click at [178, 457] on div at bounding box center [158, 437] width 199 height 128
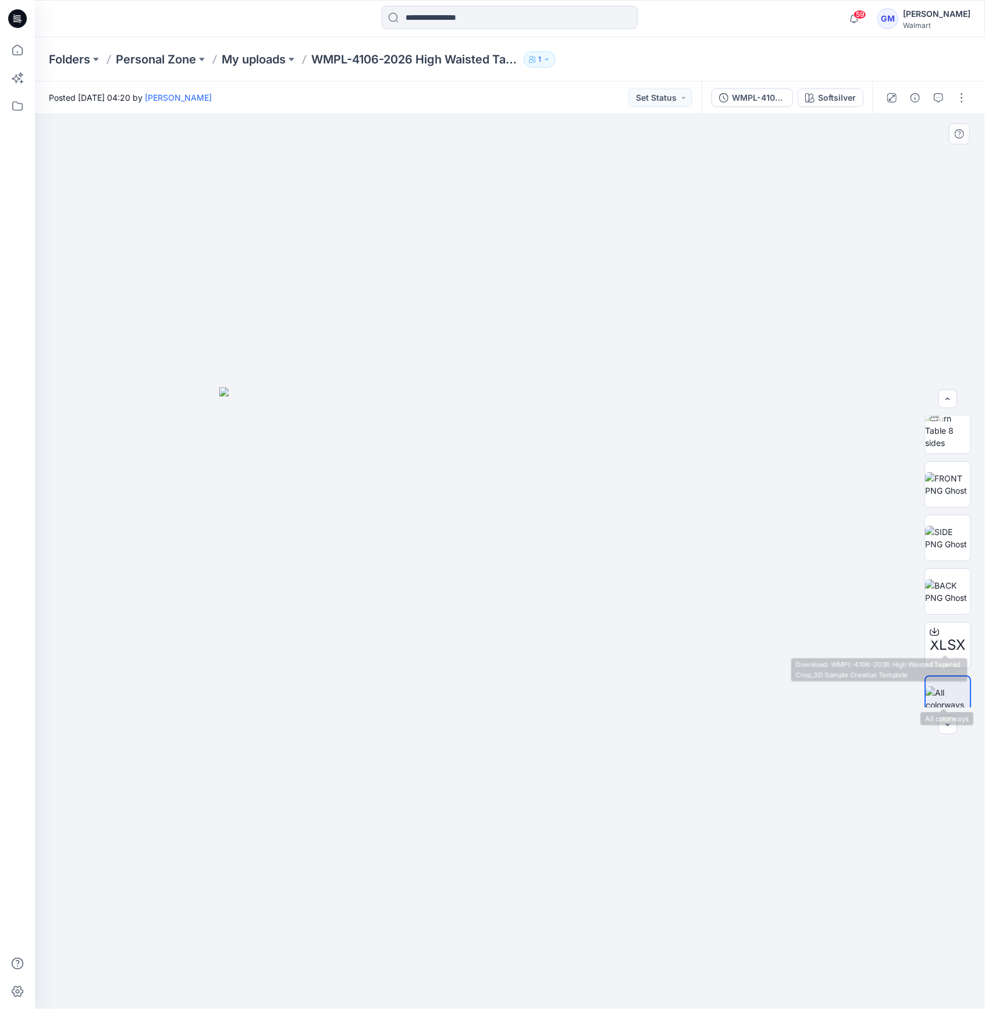
scroll to position [76, 0]
click at [959, 93] on button "button" at bounding box center [962, 97] width 19 height 19
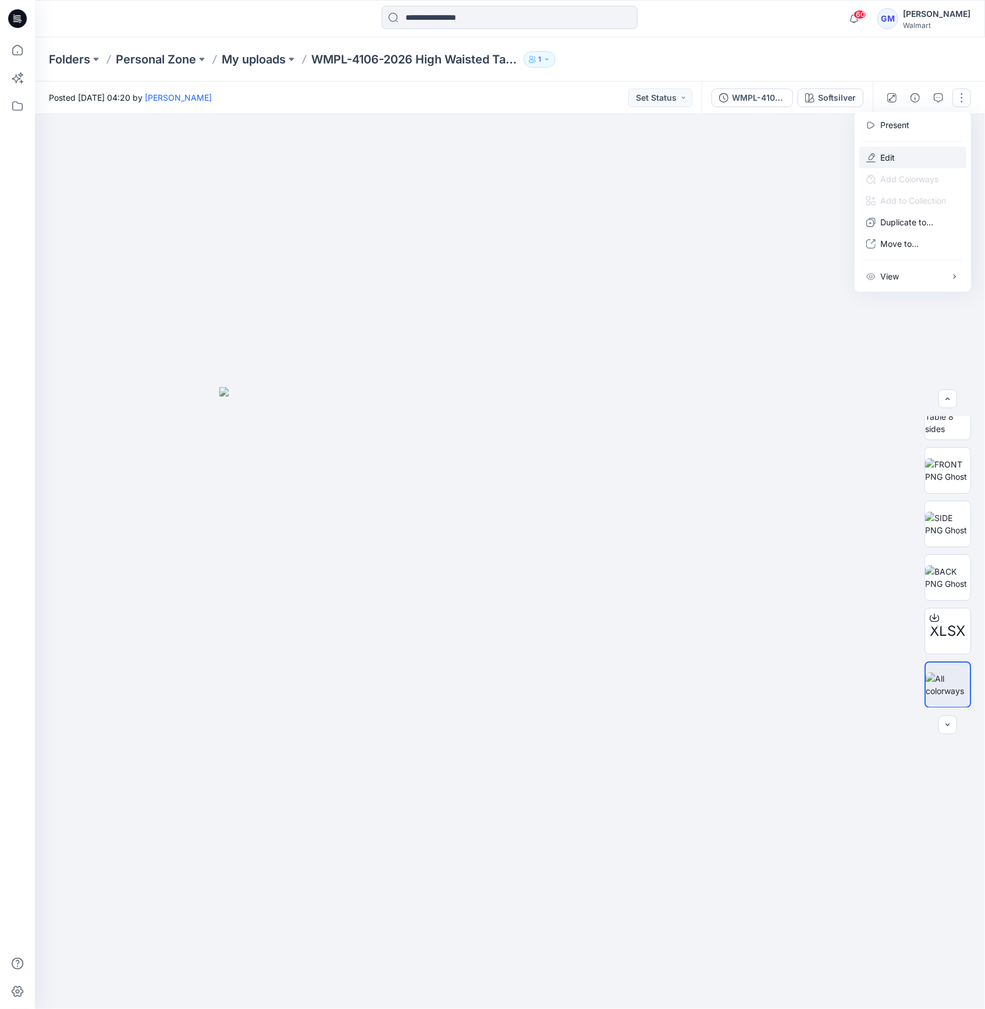
click at [894, 152] on p "Edit" at bounding box center [888, 157] width 15 height 12
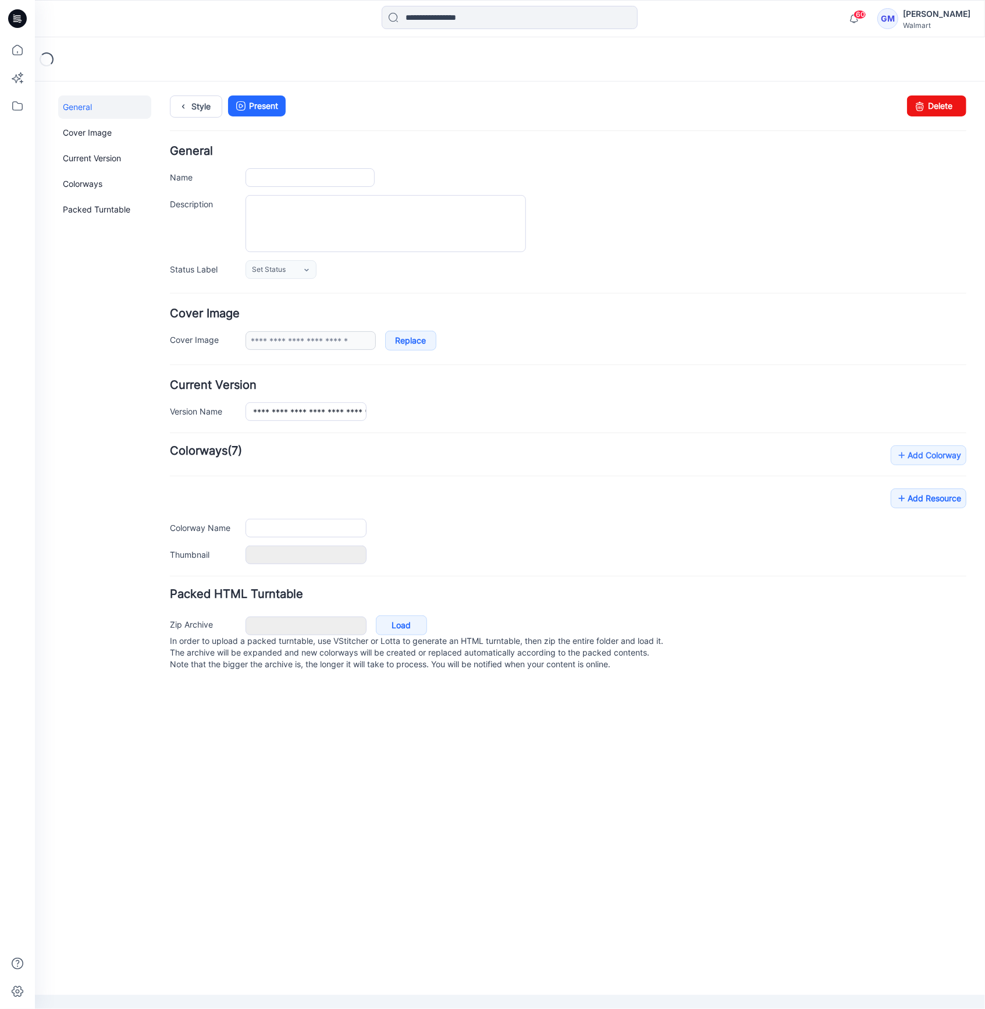
type input "**********"
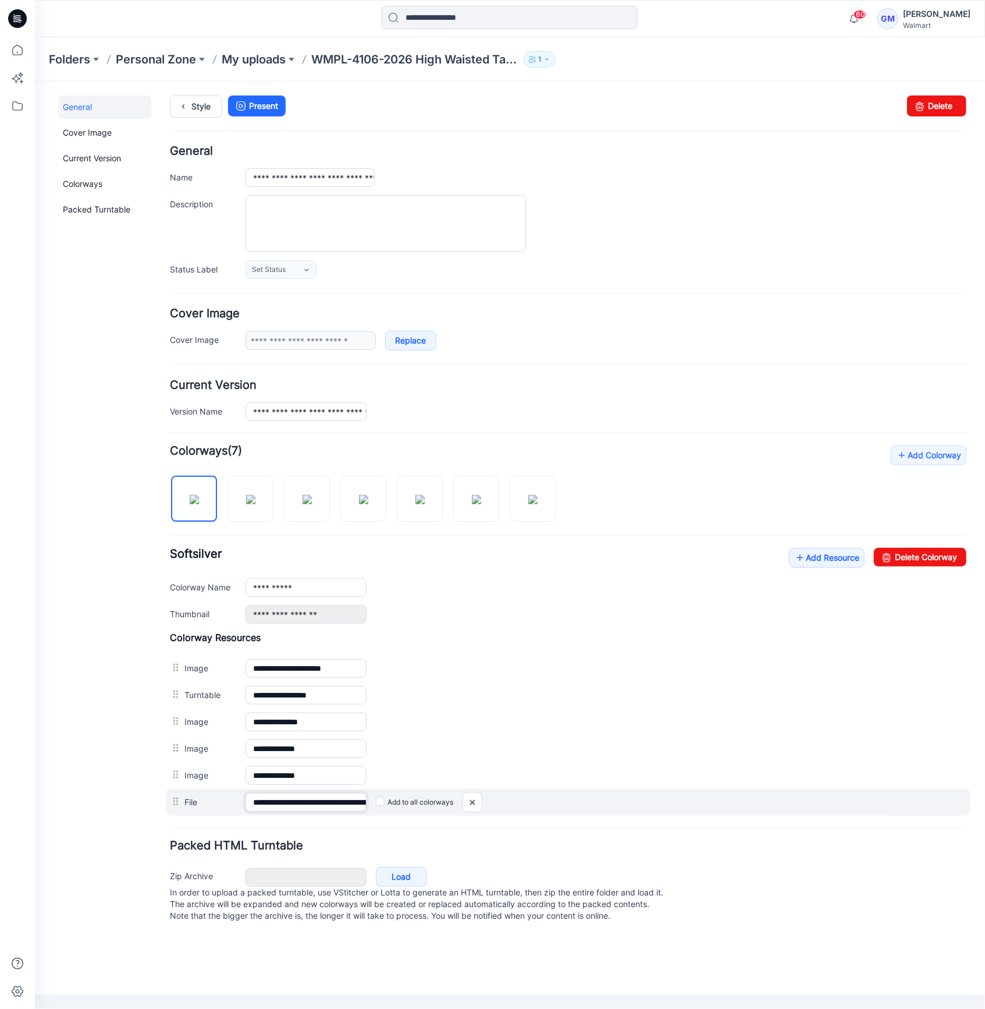
click at [323, 803] on input "**********" at bounding box center [305, 801] width 121 height 19
drag, startPoint x: 327, startPoint y: 806, endPoint x: 524, endPoint y: 810, distance: 197.9
click at [524, 810] on div "**********" at bounding box center [567, 801] width 805 height 27
type input "**********"
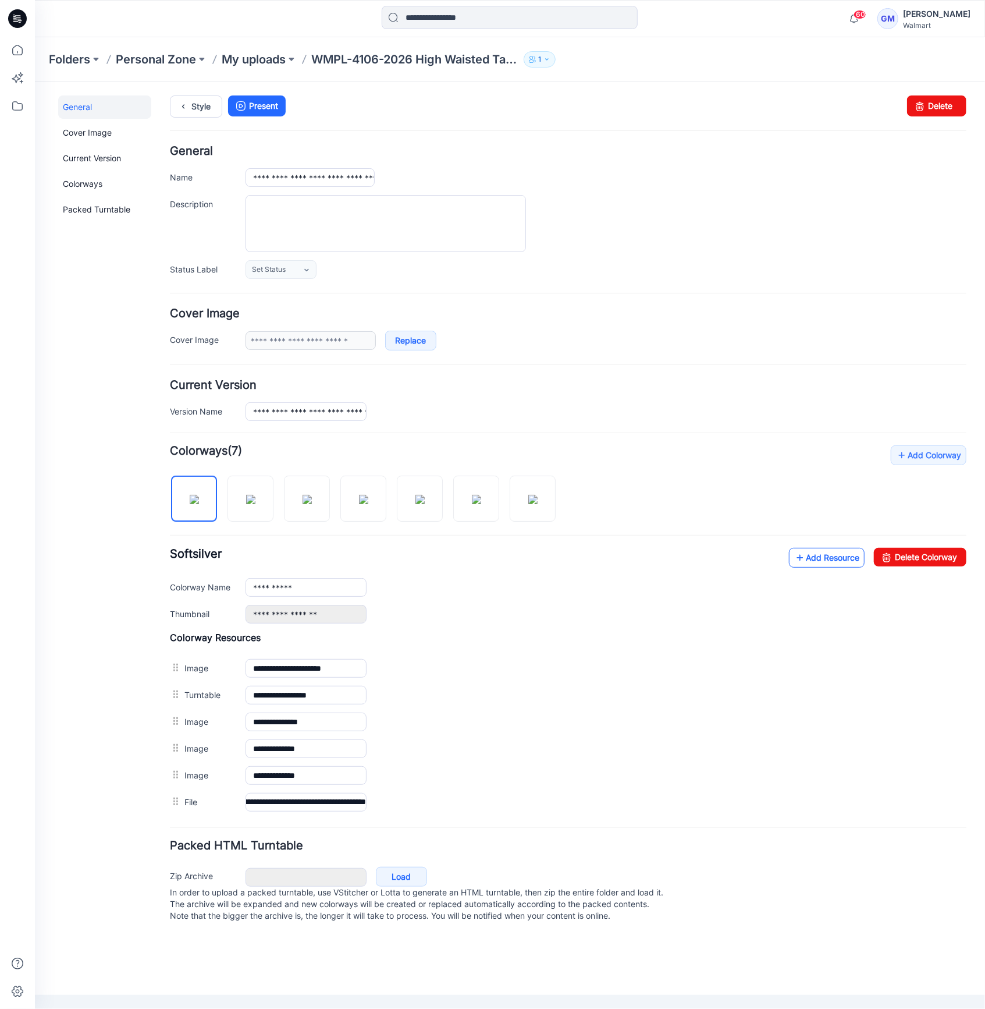
scroll to position [0, 0]
click at [835, 555] on link "Add Resource" at bounding box center [827, 557] width 76 height 20
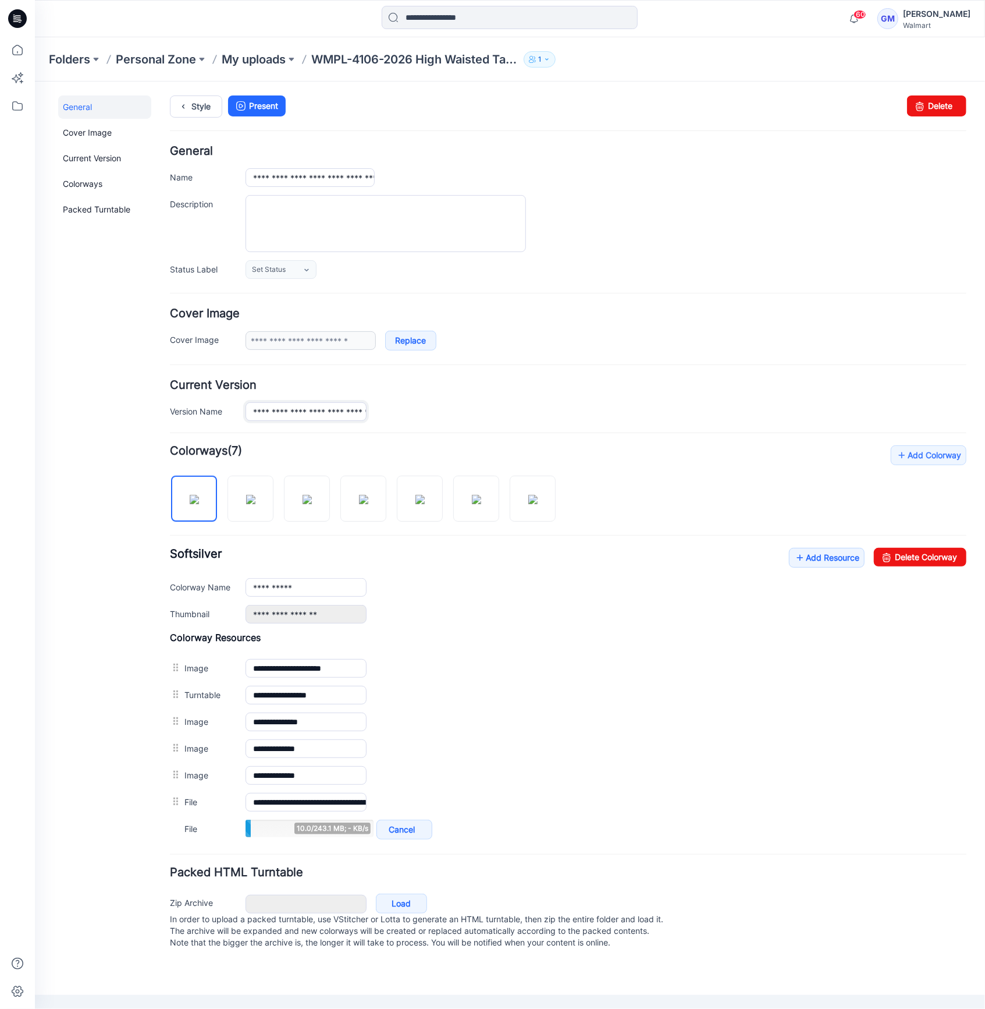
scroll to position [0, 120]
drag, startPoint x: 292, startPoint y: 406, endPoint x: 505, endPoint y: 412, distance: 212.5
click at [505, 412] on div "**********" at bounding box center [605, 411] width 721 height 19
drag, startPoint x: 301, startPoint y: 173, endPoint x: 659, endPoint y: 170, distance: 358.5
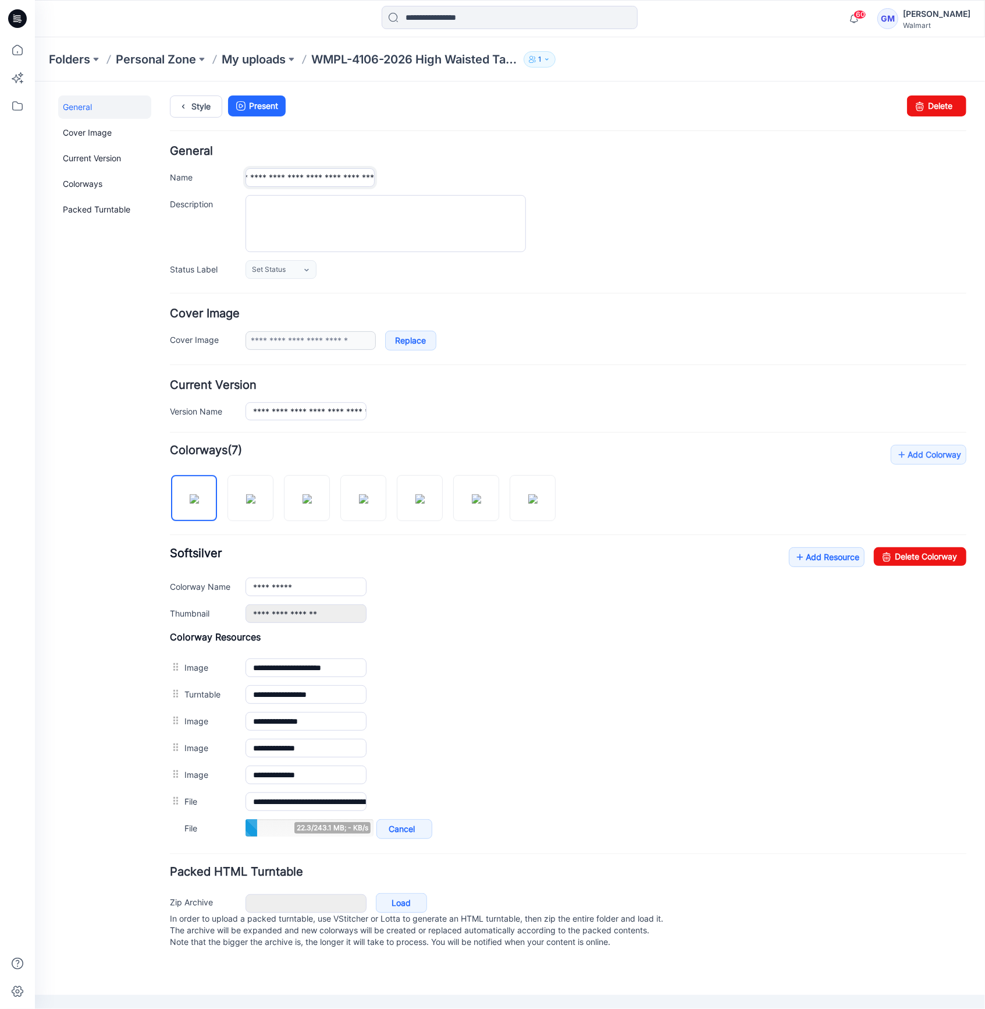
click at [659, 170] on div "**********" at bounding box center [605, 177] width 721 height 19
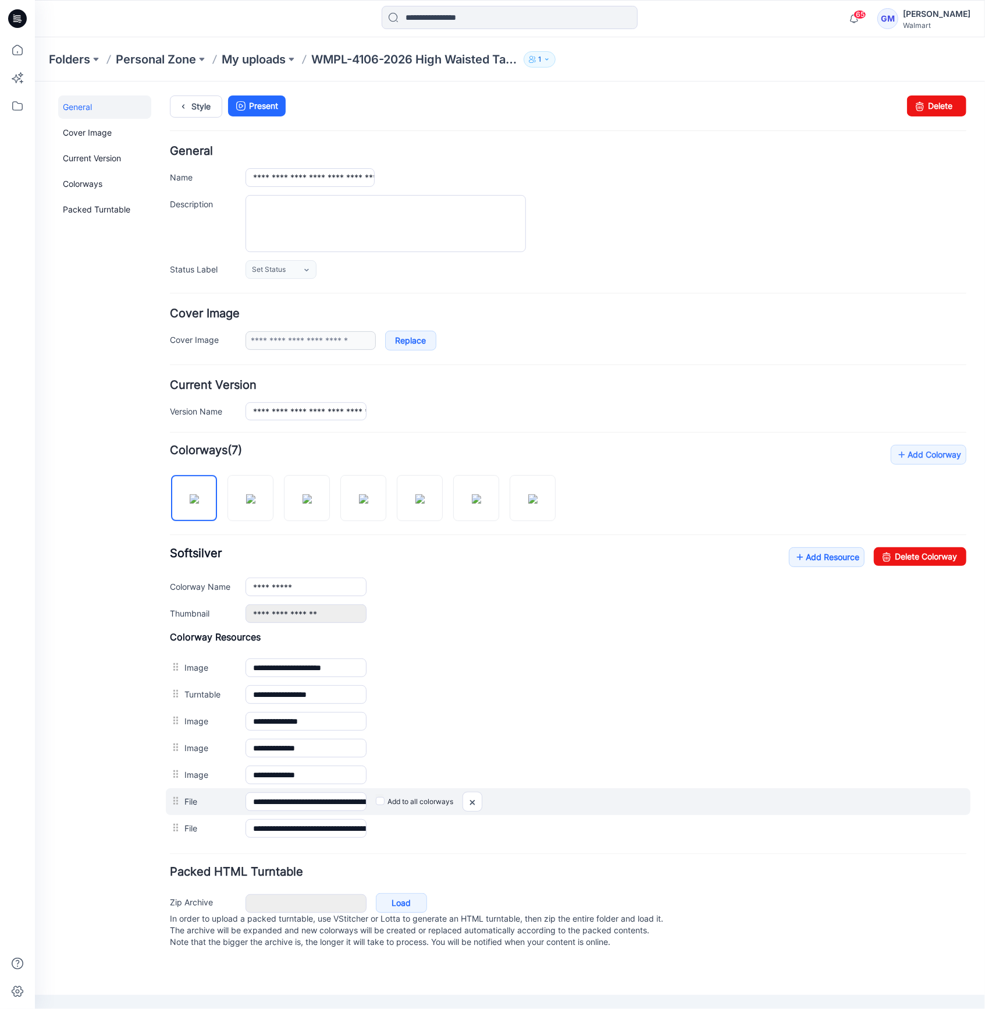
click at [380, 809] on label "Add to all colorways" at bounding box center [413, 801] width 77 height 19
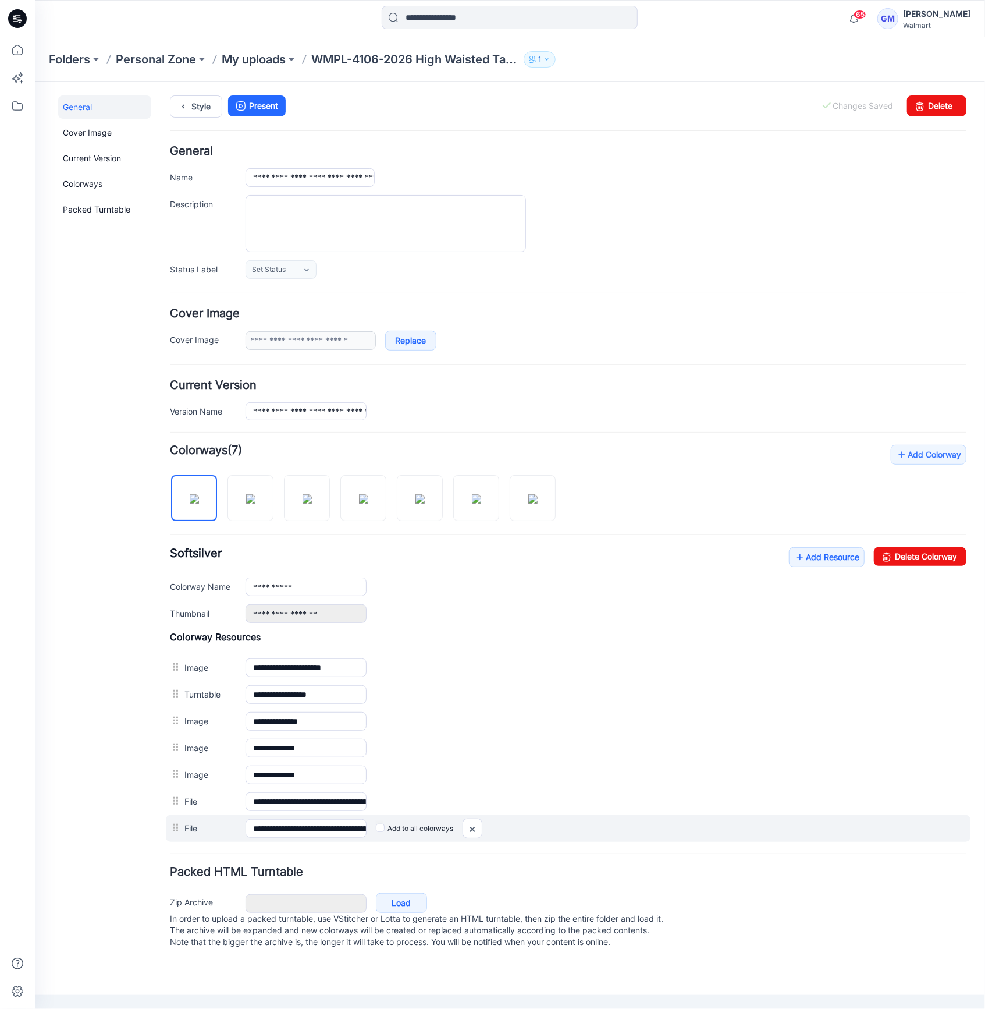
click at [378, 832] on label "Add to all colorways" at bounding box center [413, 827] width 77 height 19
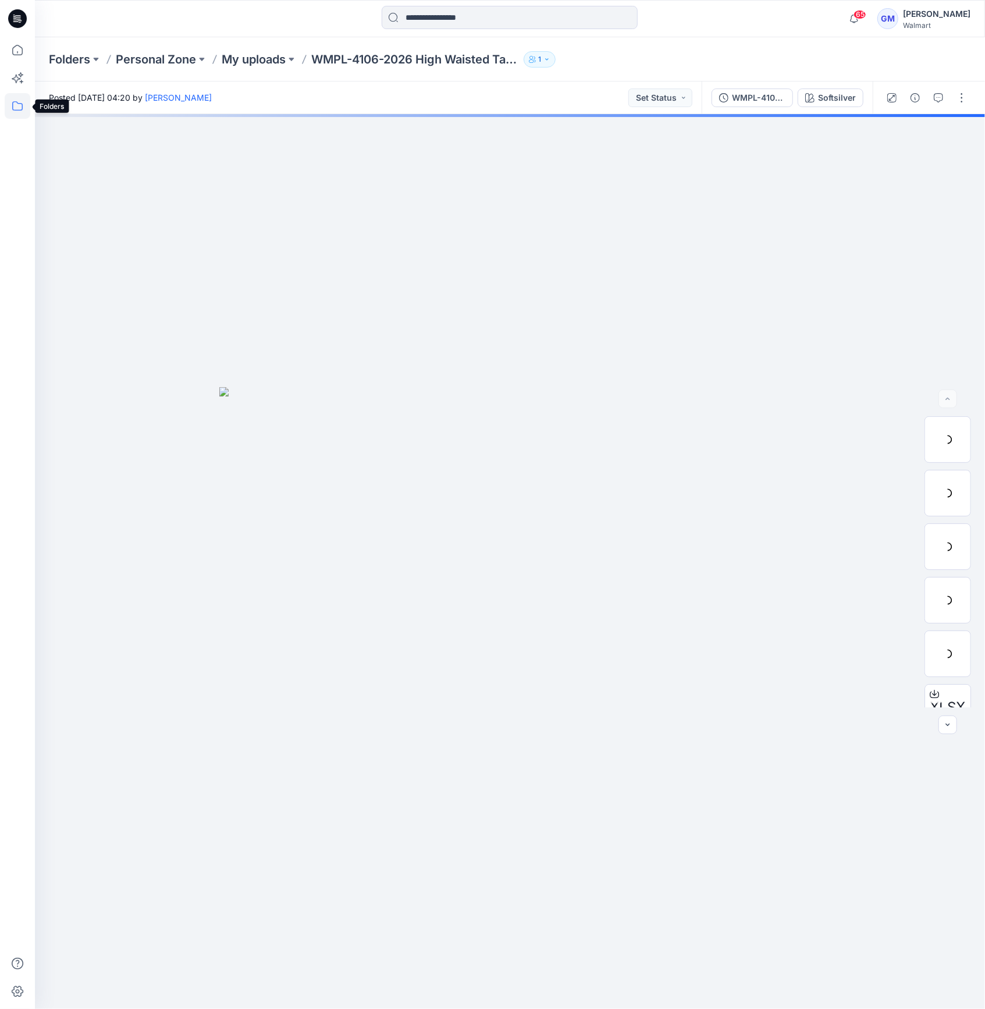
click at [14, 100] on icon at bounding box center [18, 106] width 26 height 26
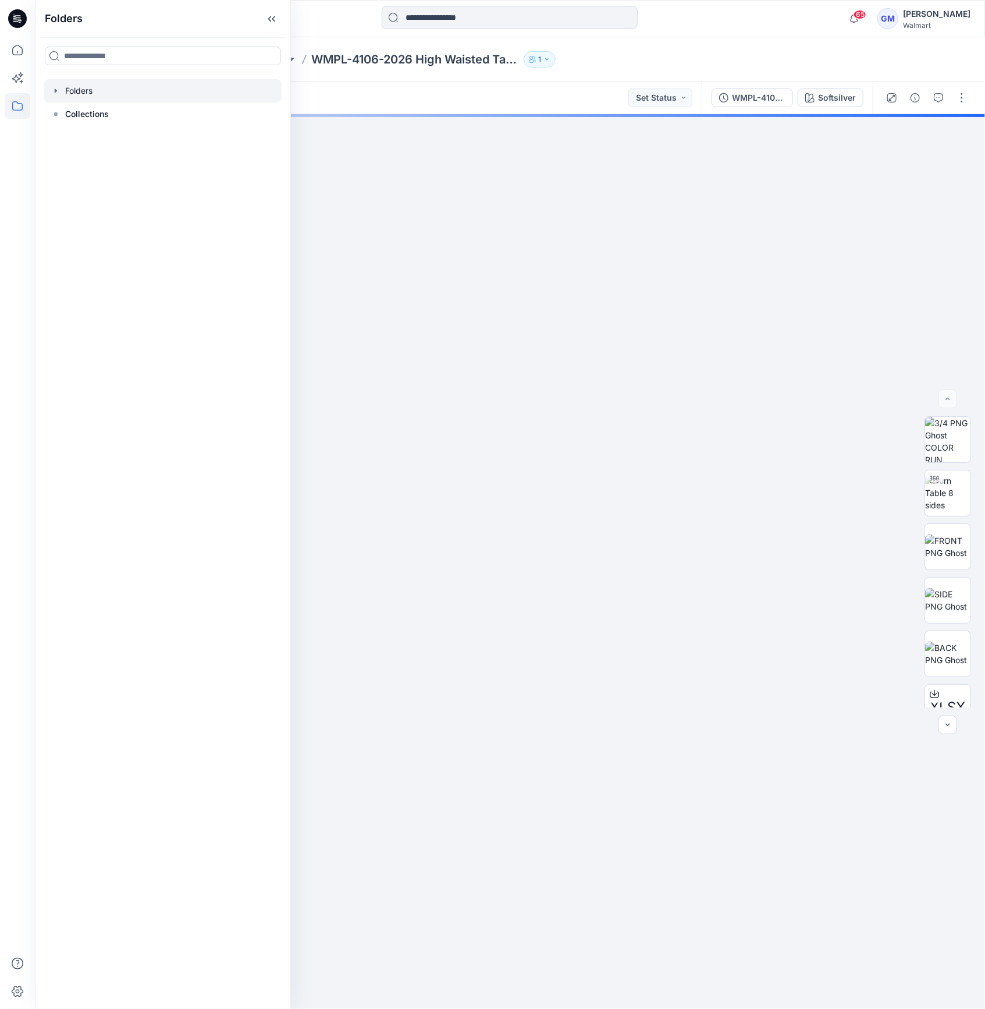
click at [68, 100] on div at bounding box center [162, 90] width 237 height 23
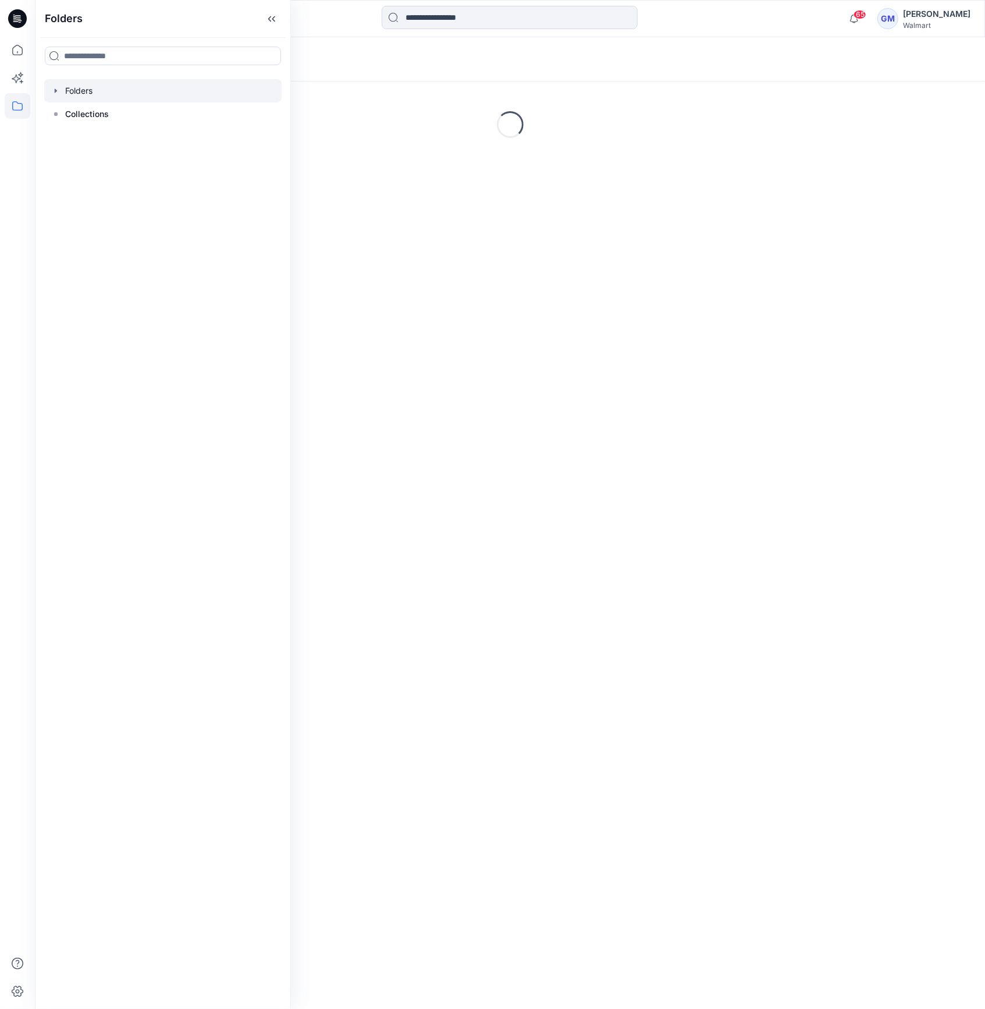
click at [59, 96] on div at bounding box center [162, 90] width 237 height 23
click at [55, 92] on icon "button" at bounding box center [56, 90] width 2 height 4
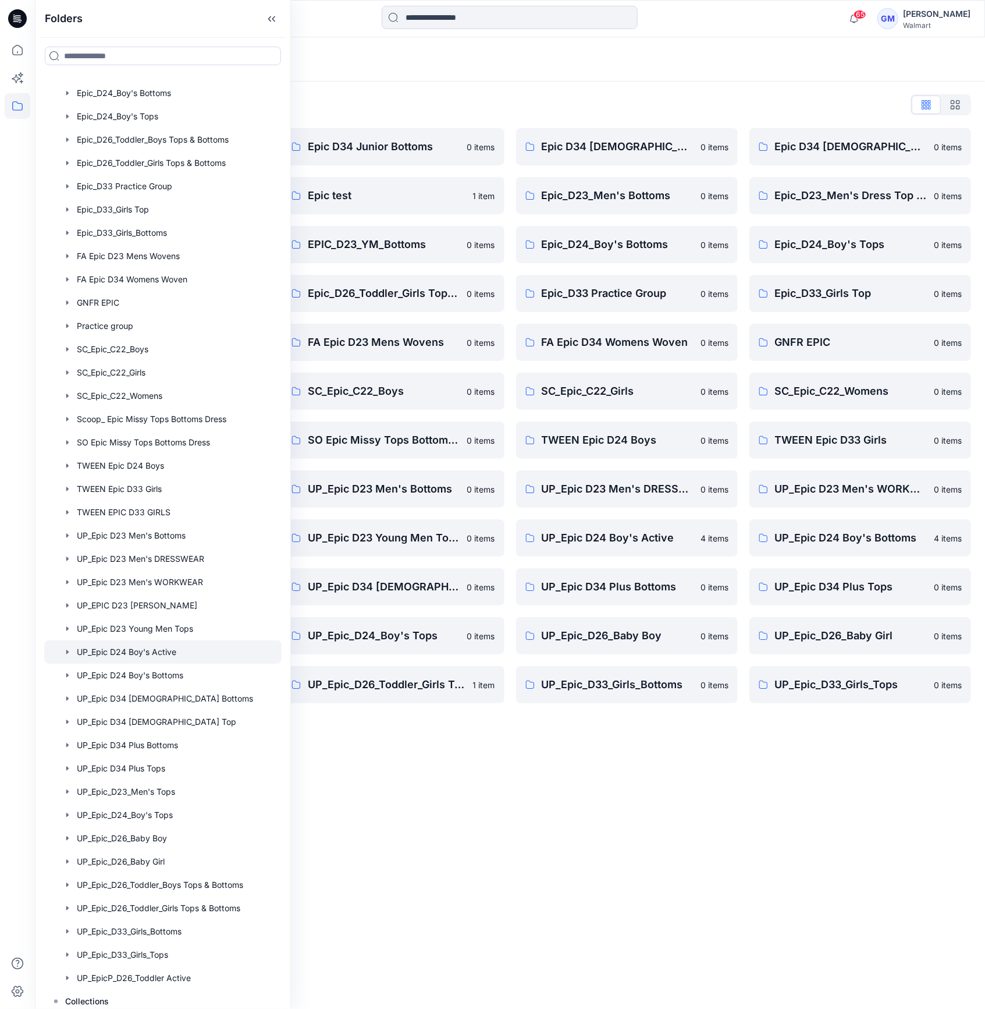
scroll to position [257, 0]
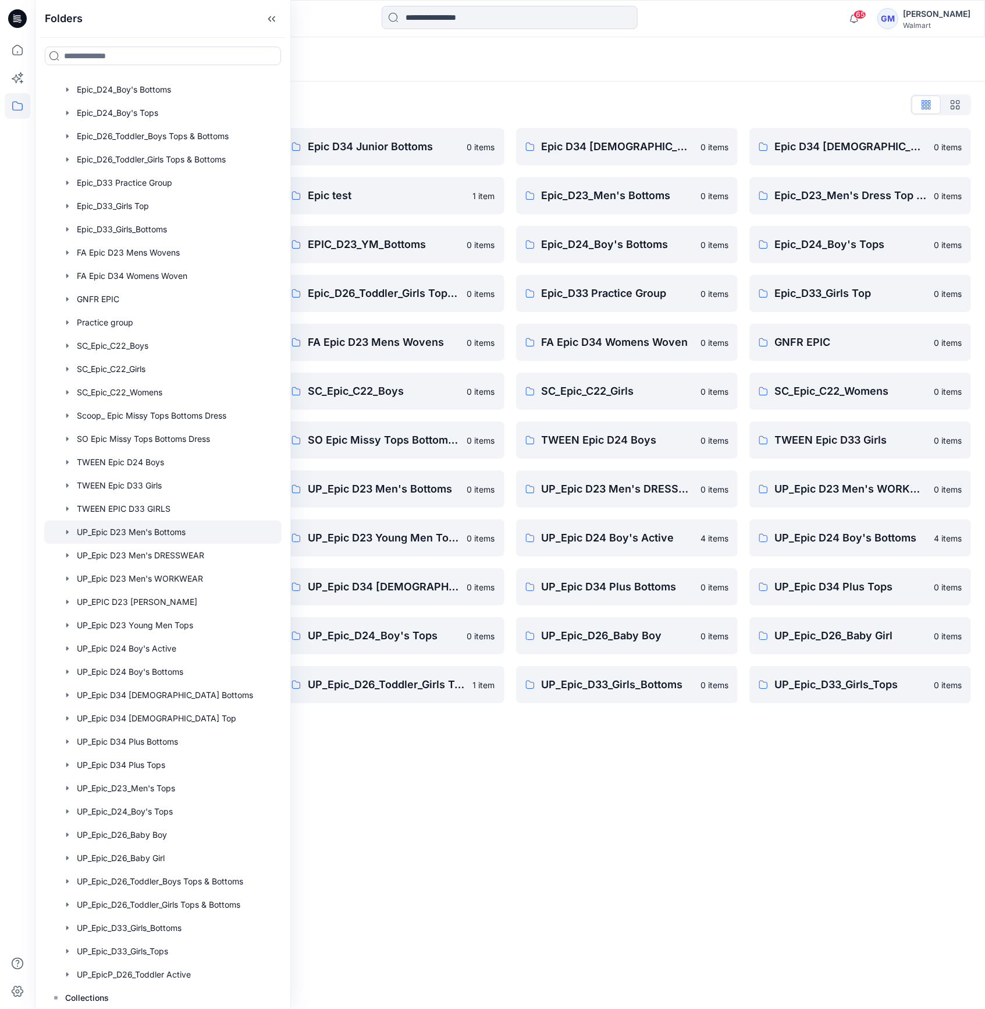
click at [197, 535] on div at bounding box center [162, 531] width 237 height 23
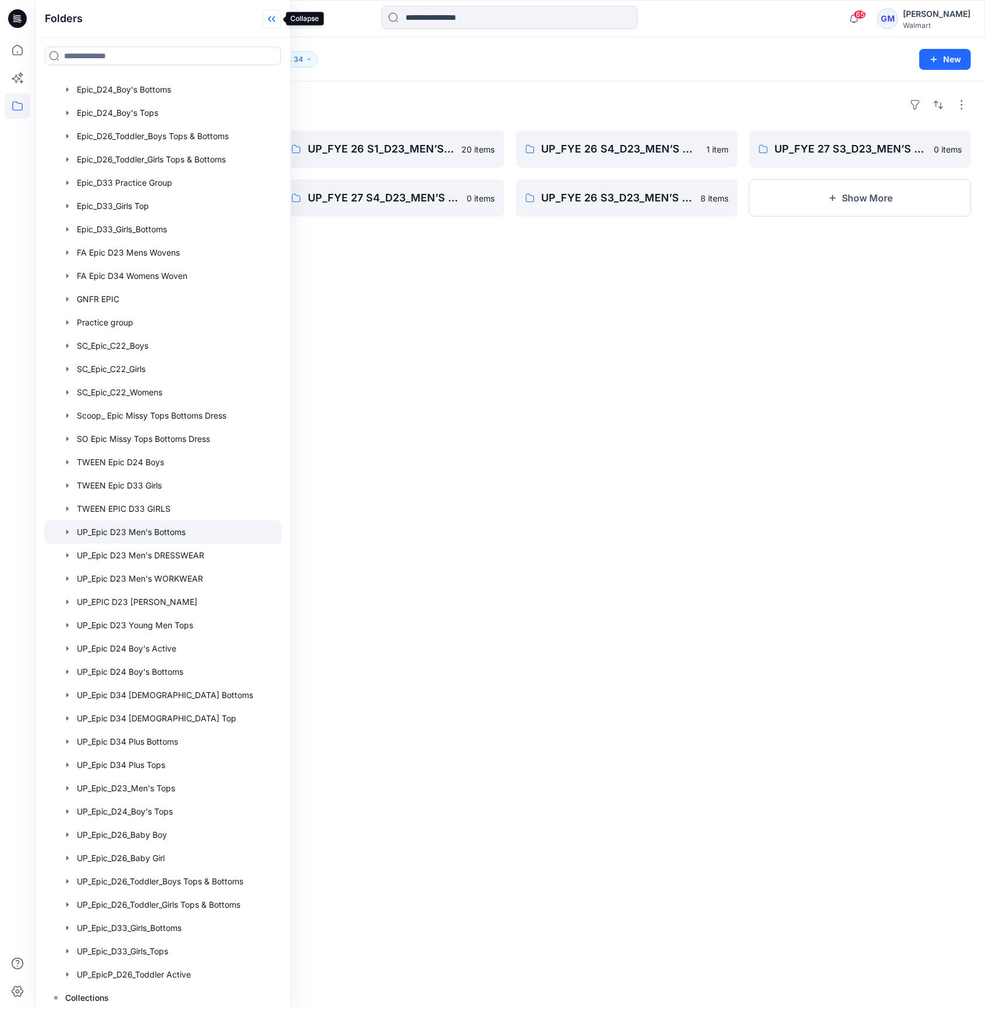
click at [279, 17] on icon at bounding box center [272, 18] width 19 height 19
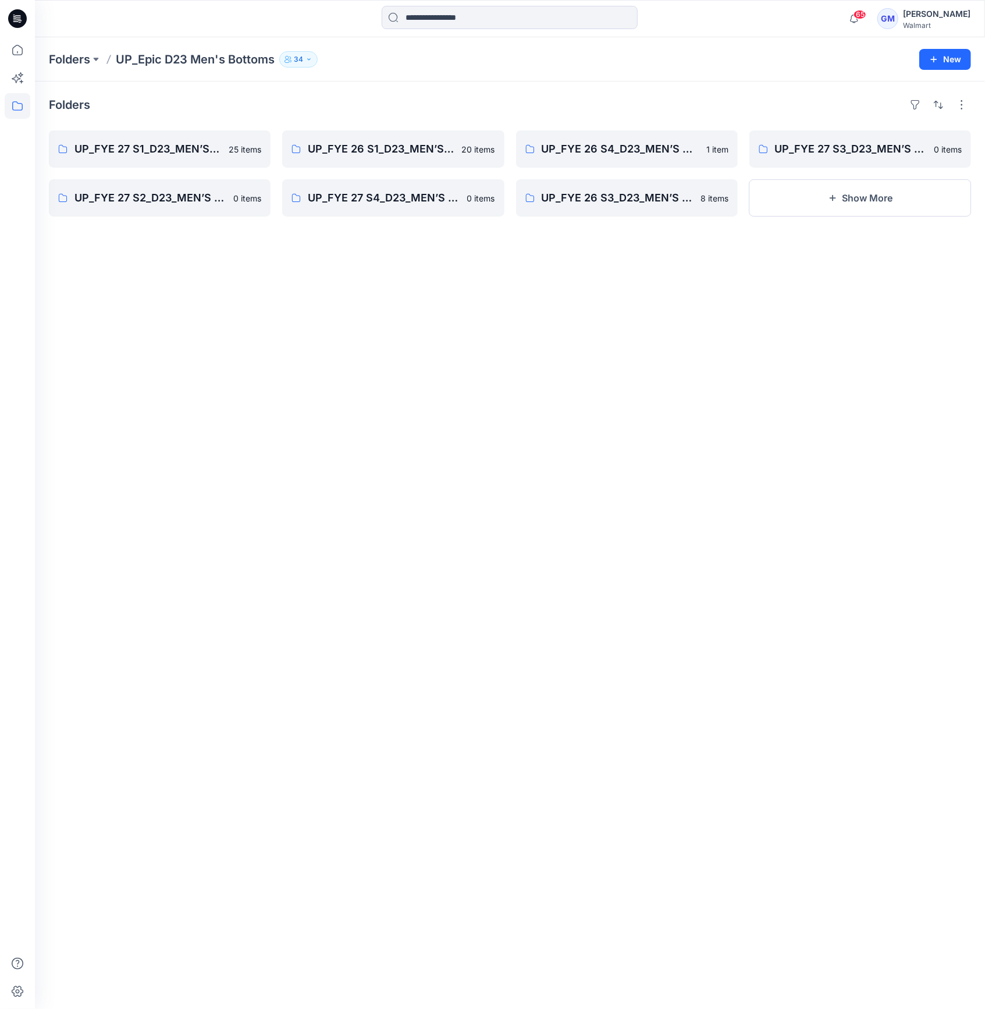
click at [356, 44] on div "Folders UP_Epic D23 Men's Bottoms 34 New" at bounding box center [510, 59] width 950 height 44
click at [821, 144] on p "UP_FYE 27 S3_D23_MEN’S BOTTOMS EPIC" at bounding box center [859, 149] width 168 height 16
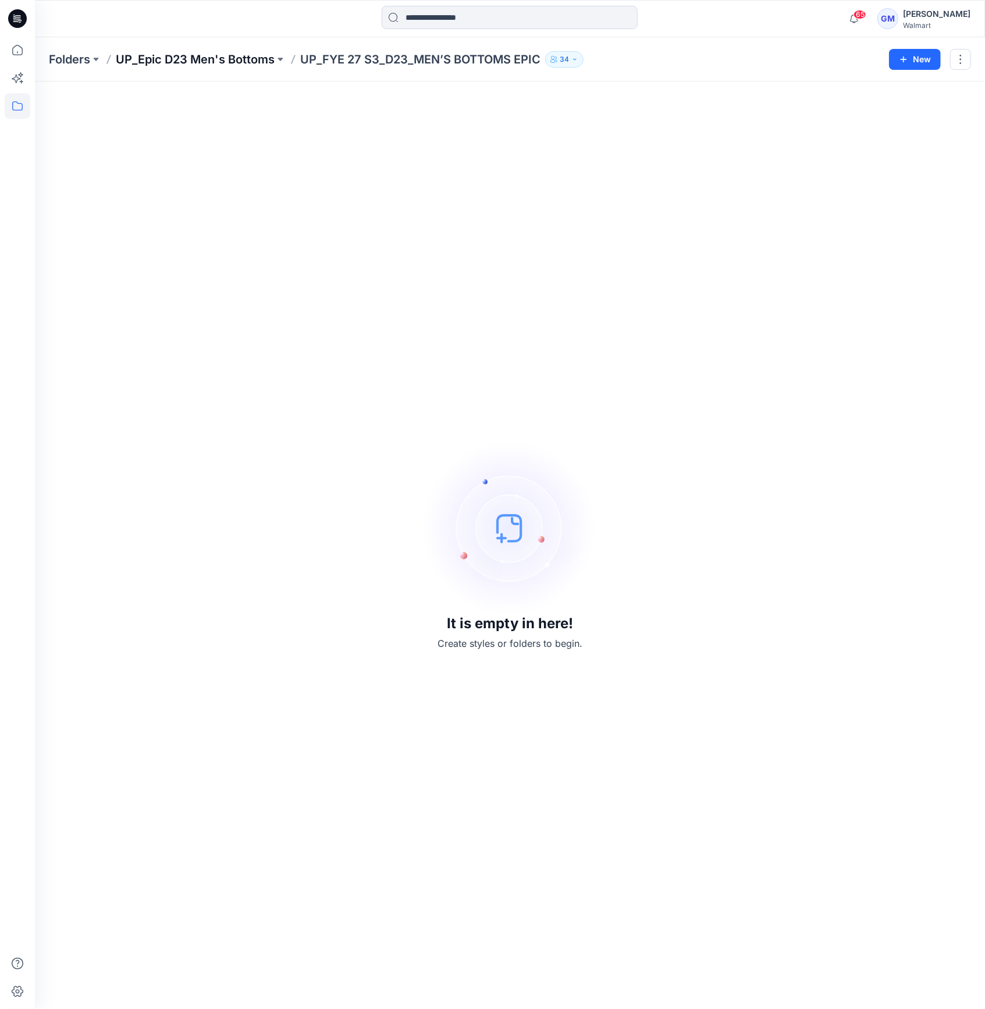
click at [210, 55] on p "UP_Epic D23 Men's Bottoms" at bounding box center [195, 59] width 159 height 16
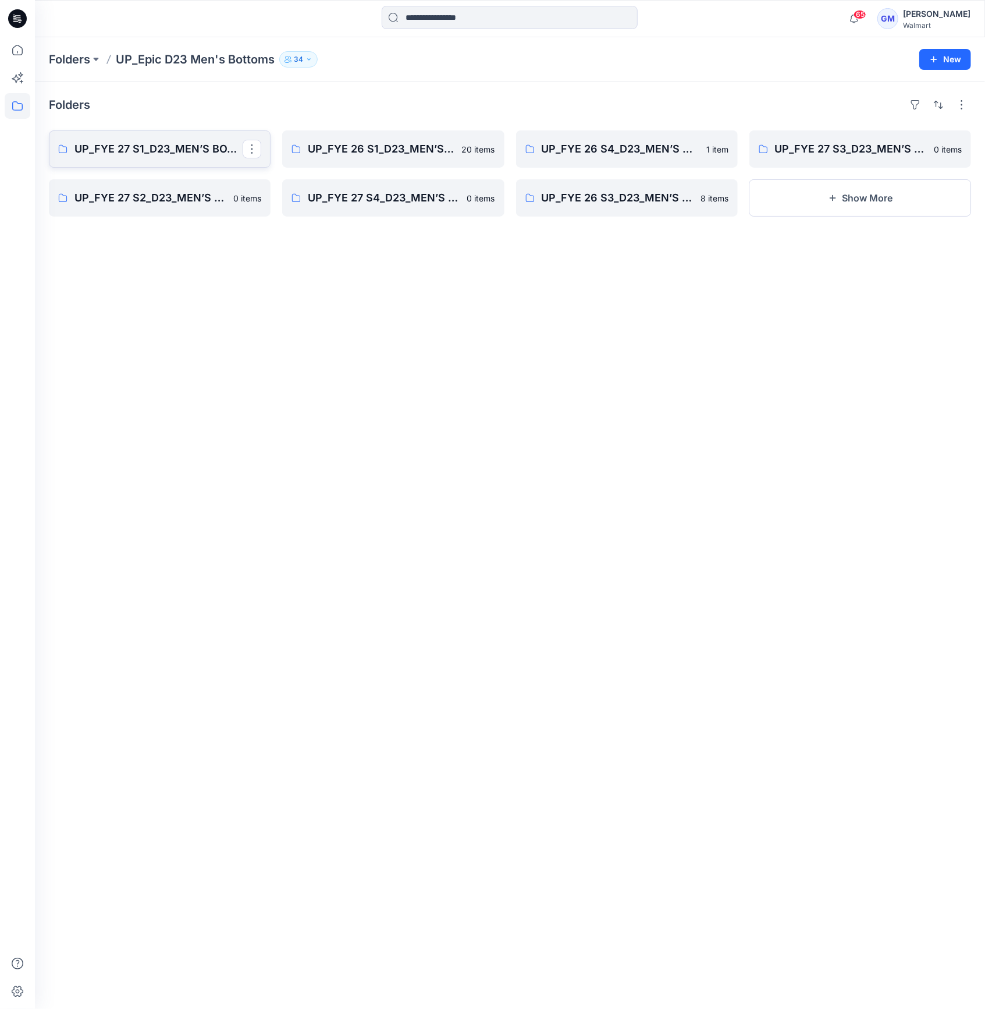
click at [187, 147] on p "UP_FYE 27 S1_D23_MEN’S BOTTOMS EPIC" at bounding box center [159, 149] width 168 height 16
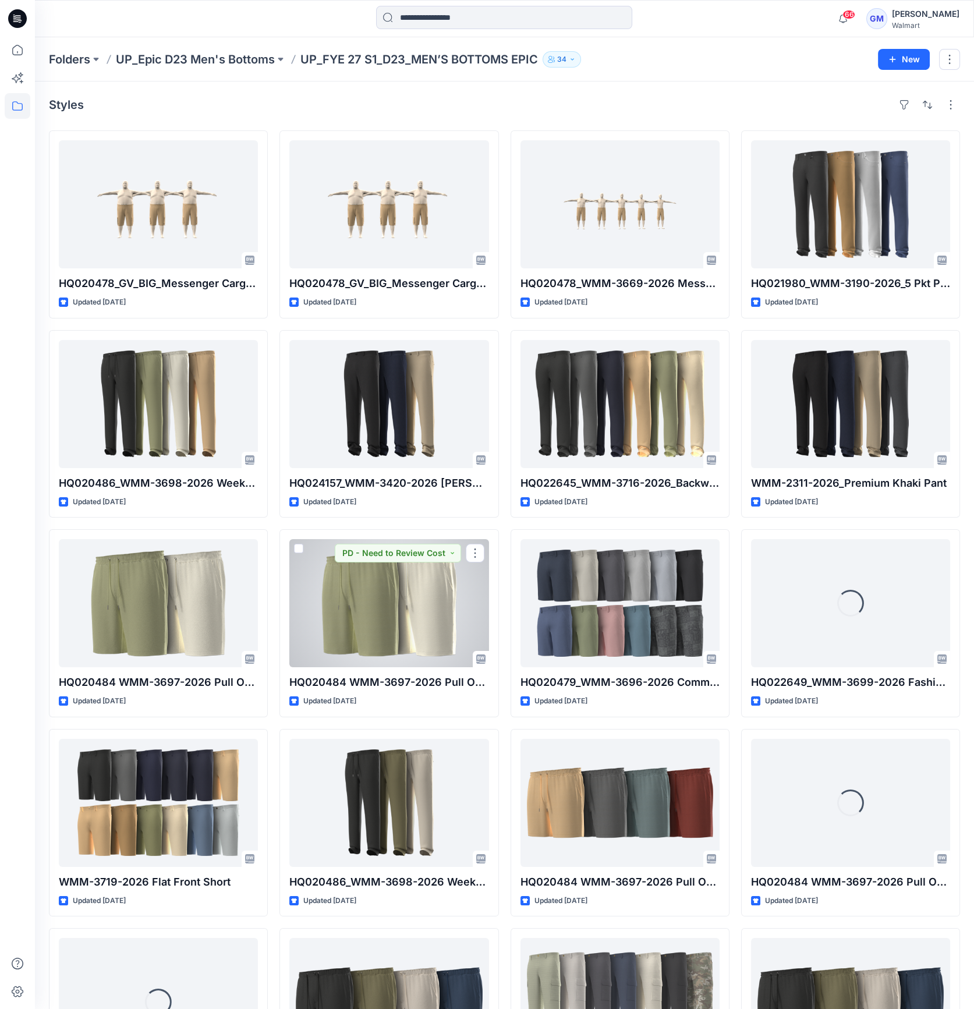
click at [366, 577] on div at bounding box center [388, 603] width 199 height 128
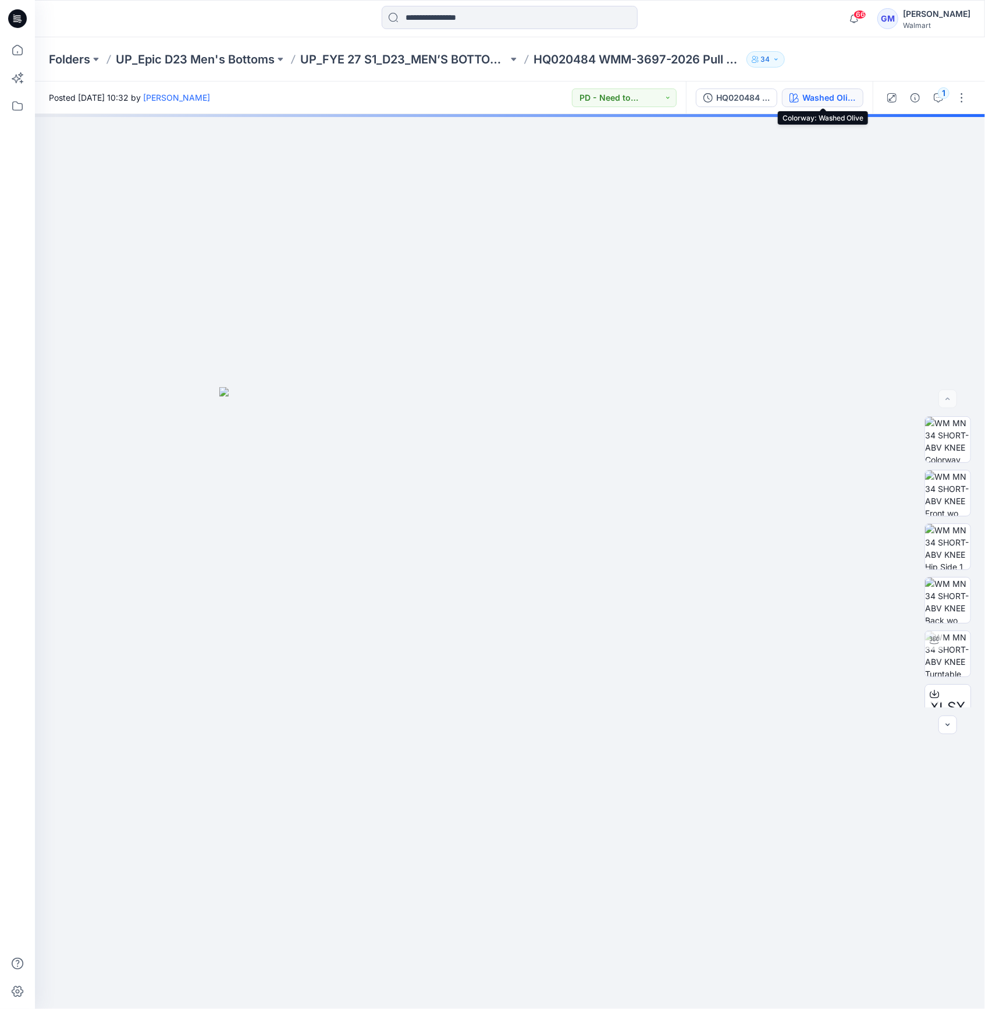
click at [796, 94] on icon "button" at bounding box center [794, 97] width 9 height 9
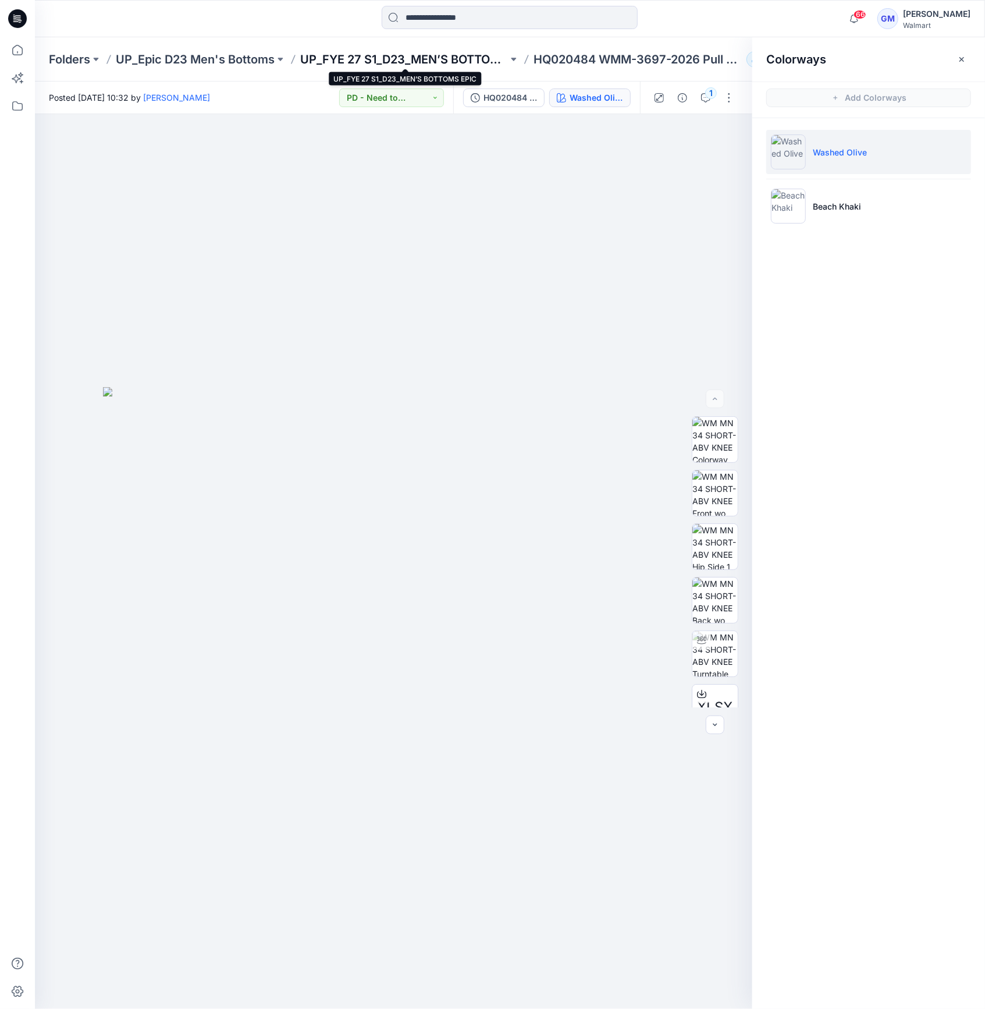
click at [377, 58] on p "UP_FYE 27 S1_D23_MEN’S BOTTOMS EPIC" at bounding box center [404, 59] width 208 height 16
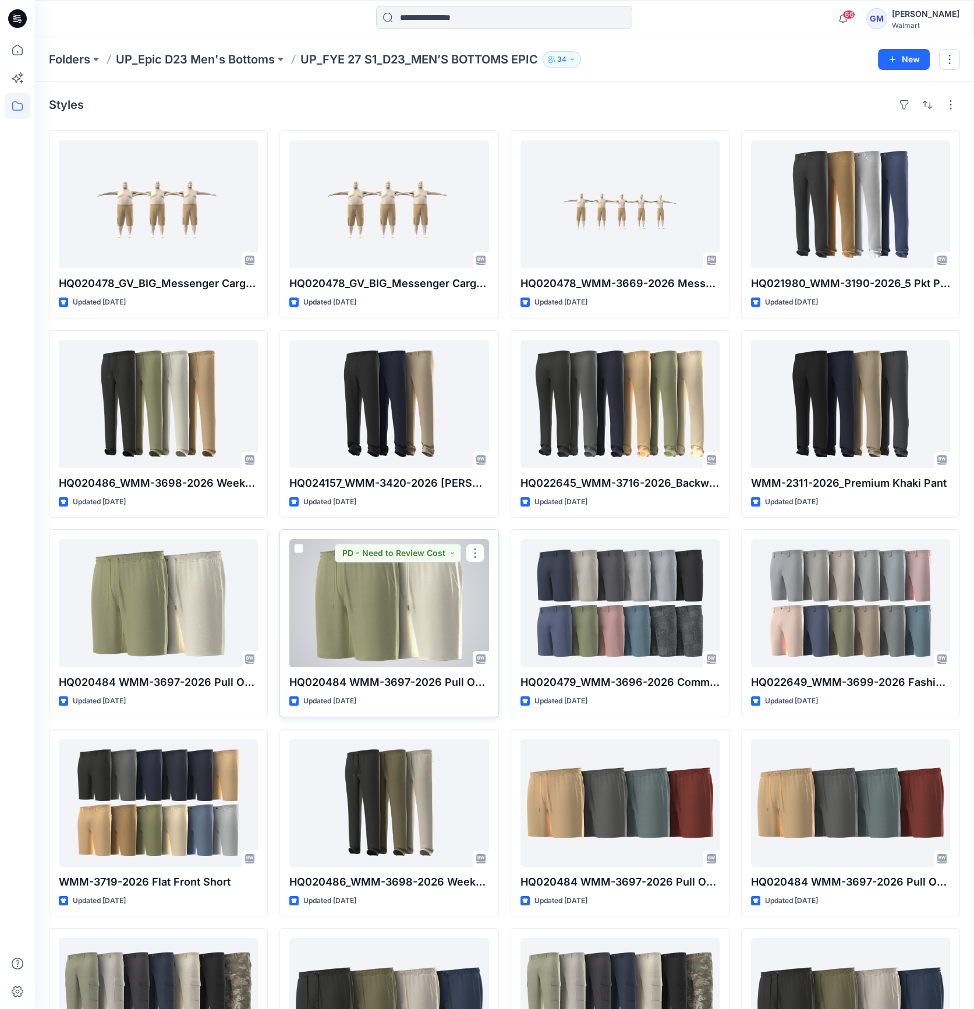
click at [326, 626] on div at bounding box center [388, 603] width 199 height 128
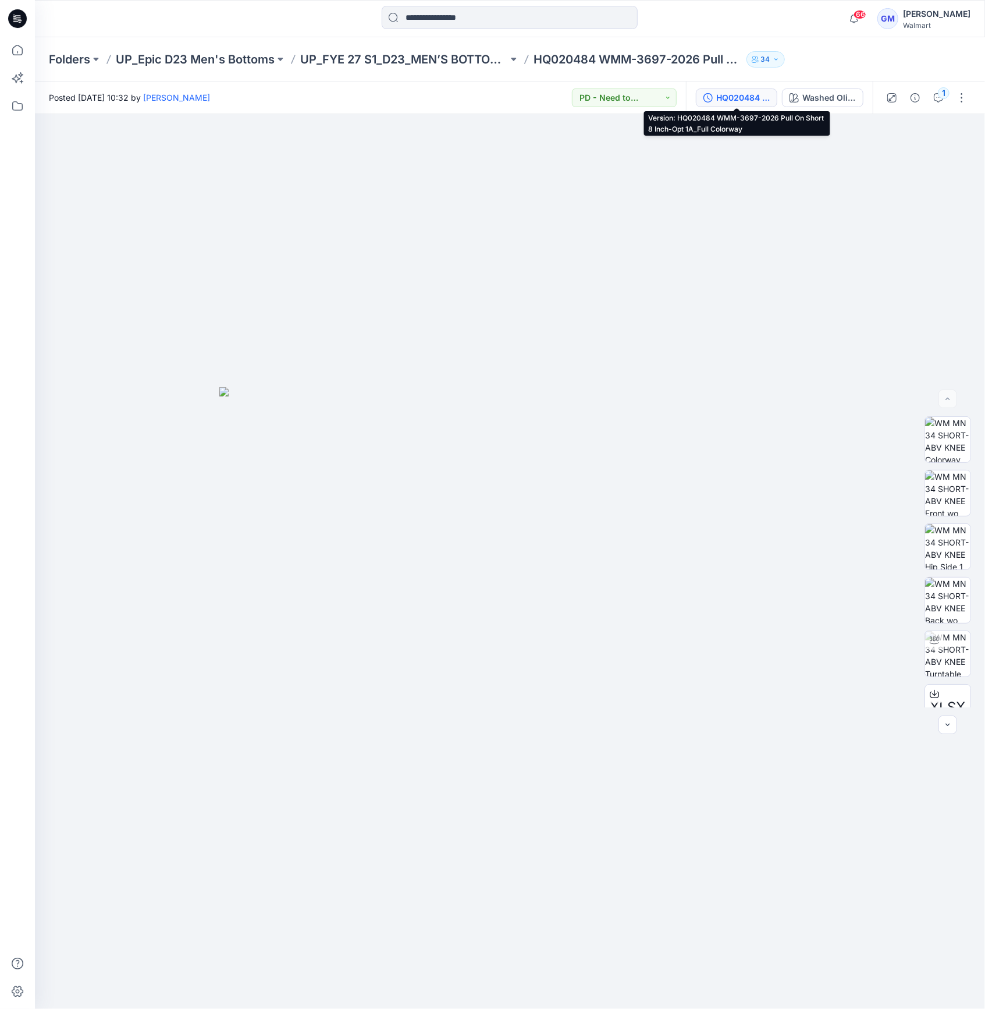
click at [745, 98] on div "HQ020484 WMM-3697-2026 Pull On Short 8 Inch-Opt 1A_Full Colorway" at bounding box center [743, 97] width 54 height 13
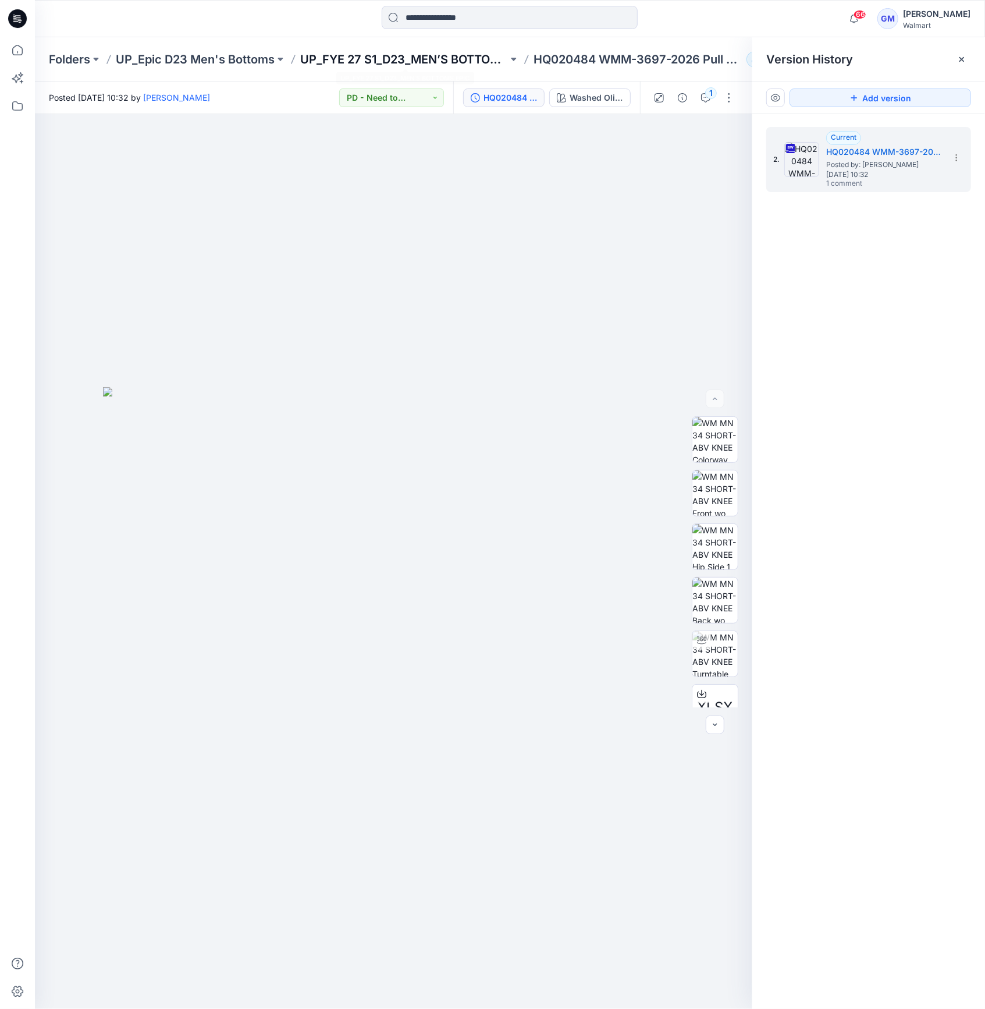
click at [395, 62] on p "UP_FYE 27 S1_D23_MEN’S BOTTOMS EPIC" at bounding box center [404, 59] width 208 height 16
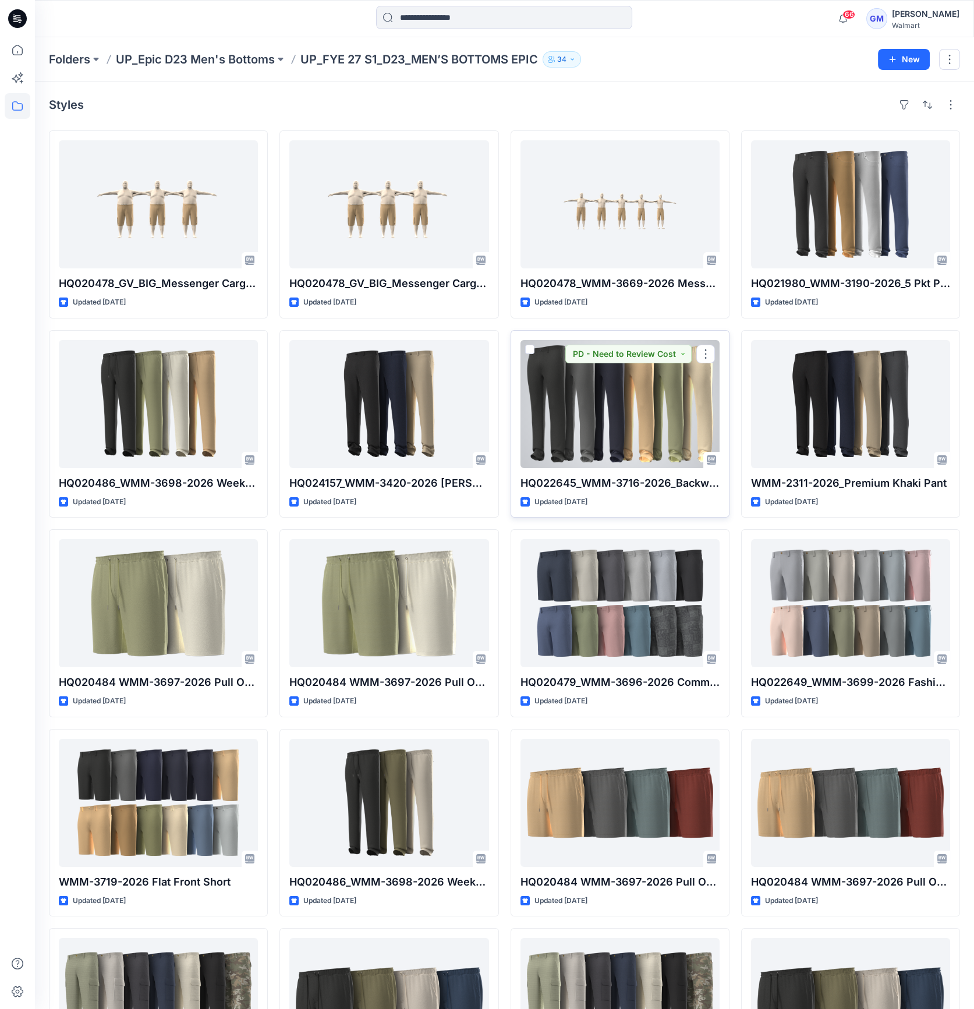
click at [617, 434] on div at bounding box center [619, 404] width 199 height 128
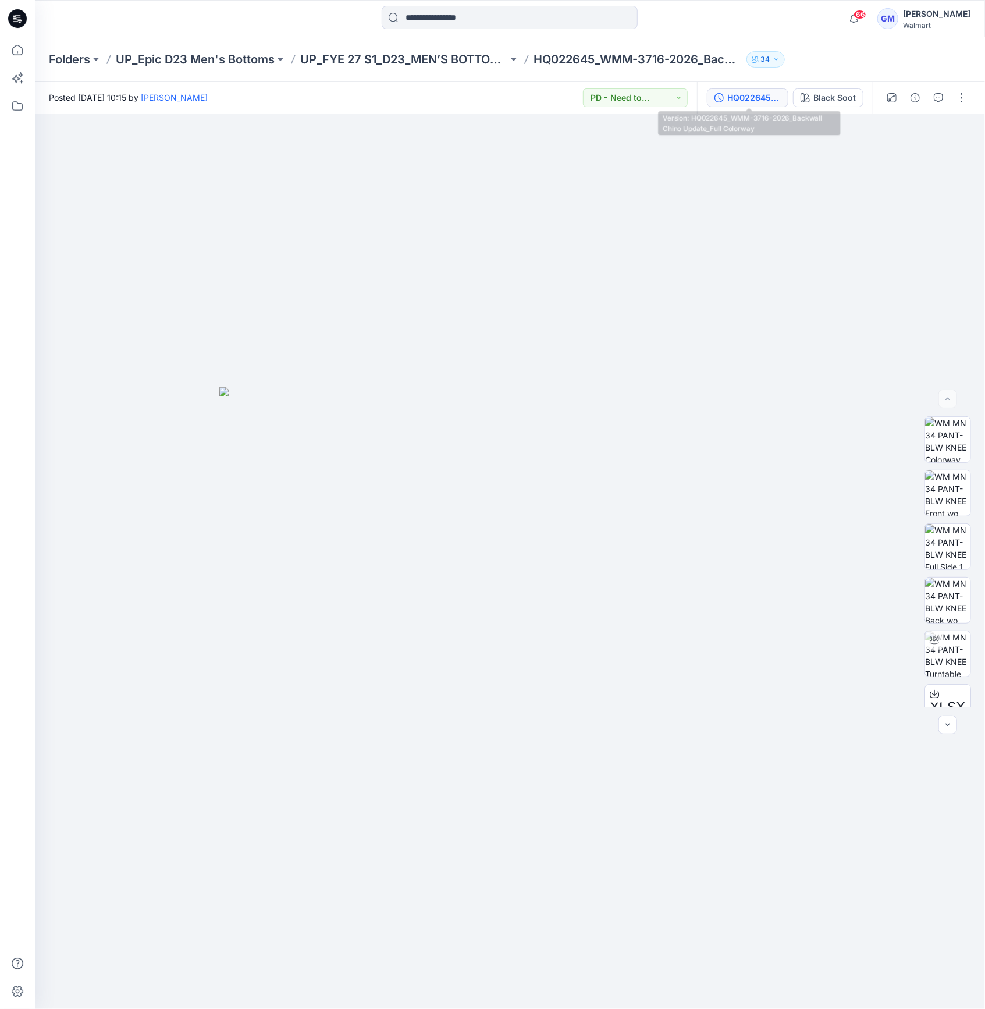
click at [738, 99] on div "HQ022645_WMM-3716-2026_Backwall Chino Update_Full Colorway" at bounding box center [755, 97] width 54 height 13
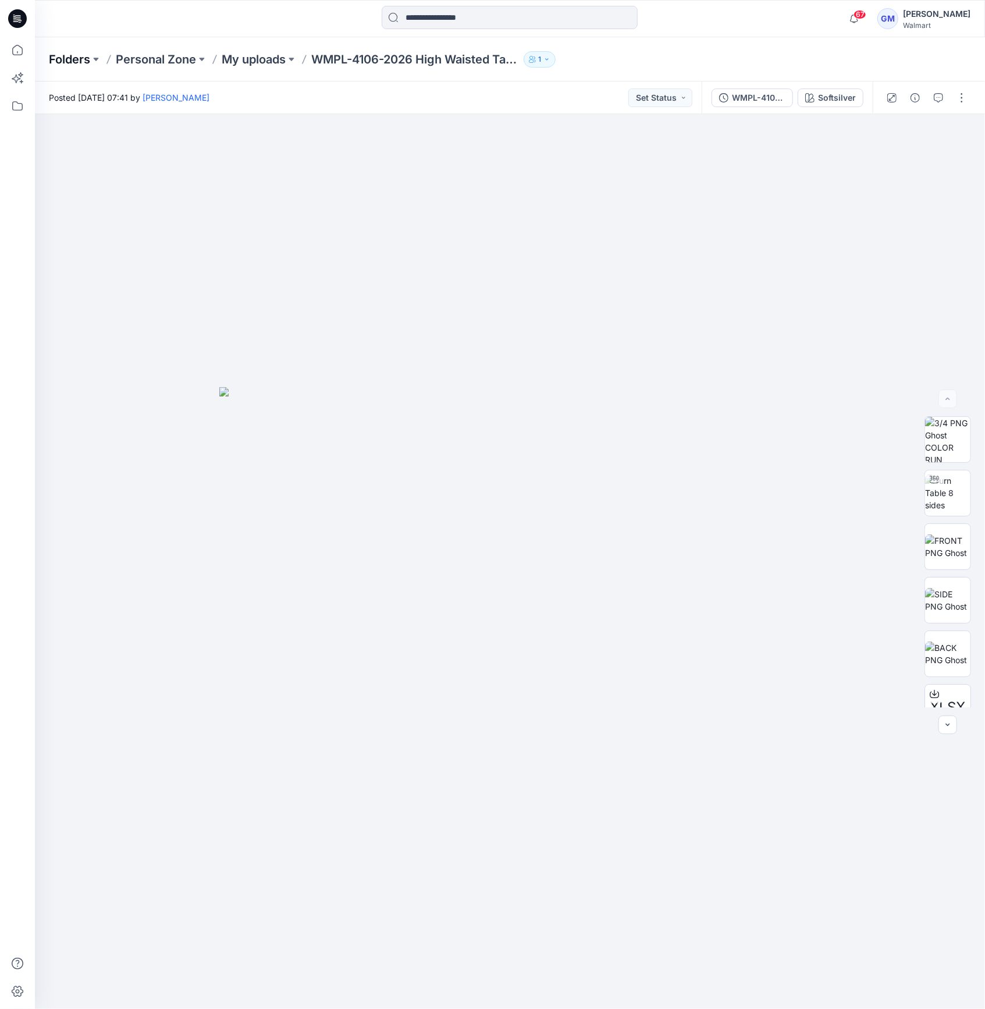
click at [83, 61] on p "Folders" at bounding box center [69, 59] width 41 height 16
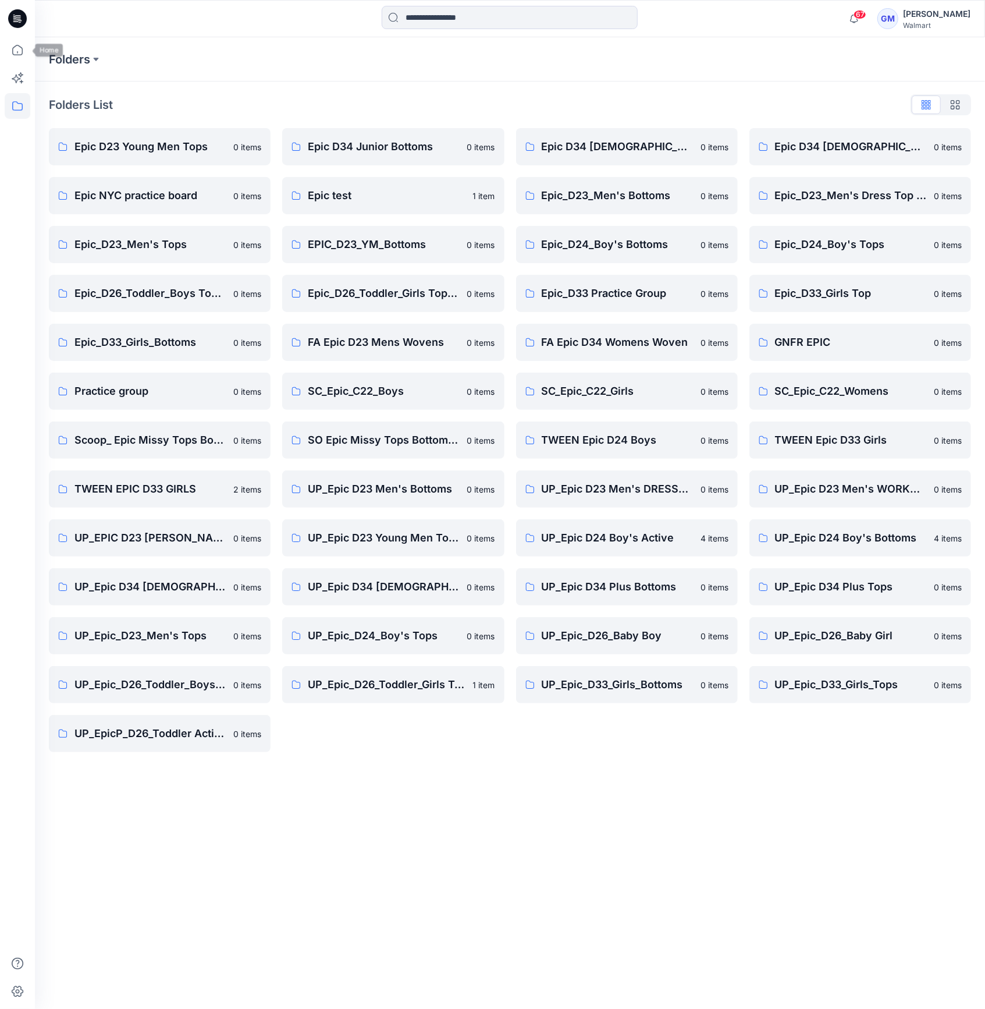
click at [16, 21] on icon at bounding box center [15, 21] width 5 height 1
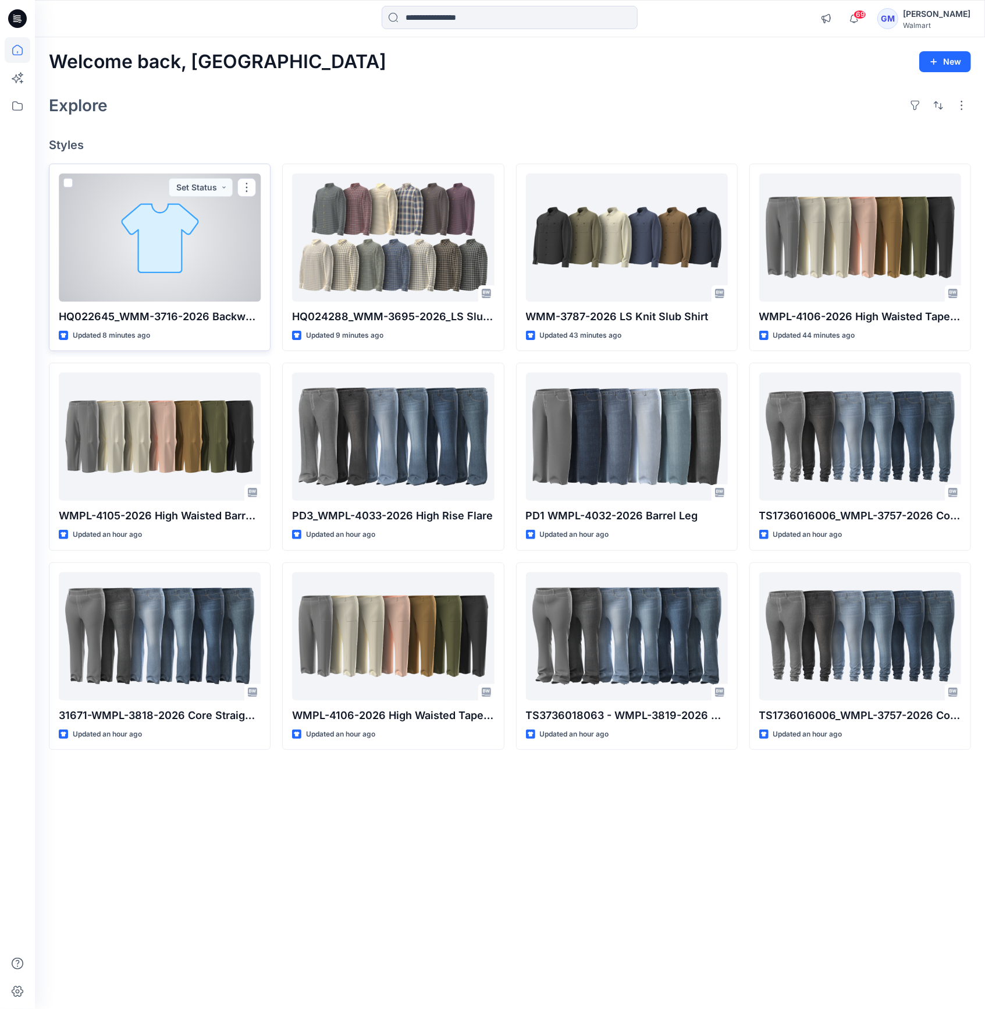
click at [227, 212] on div at bounding box center [160, 237] width 202 height 128
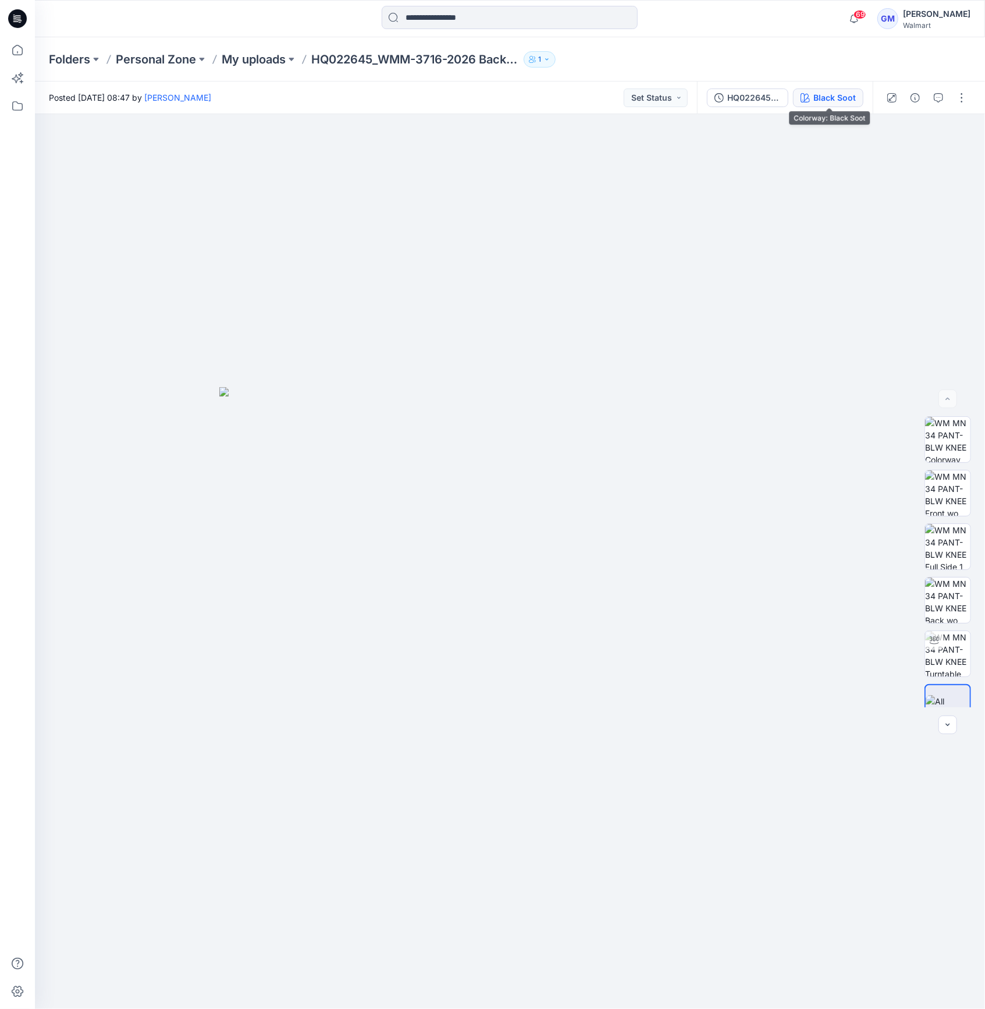
click at [832, 98] on div "Black Soot" at bounding box center [835, 97] width 42 height 13
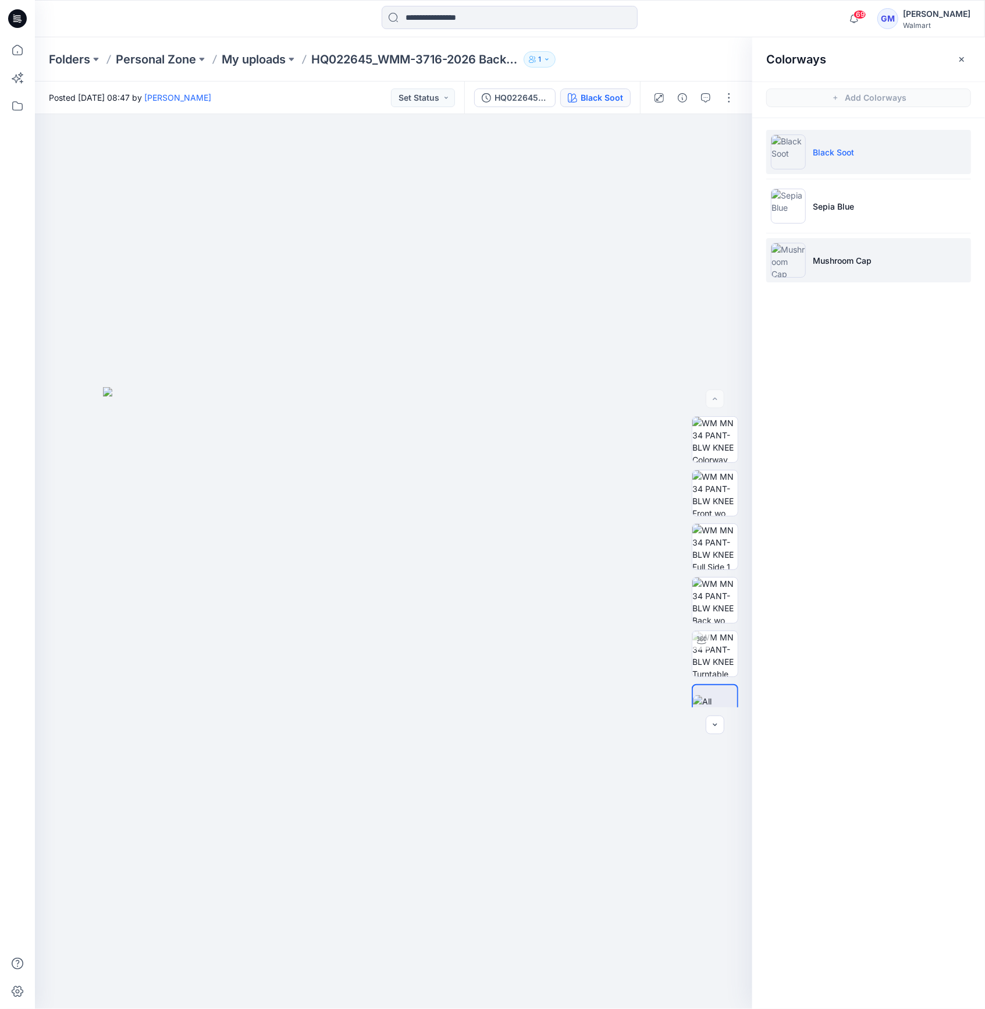
click at [802, 268] on img at bounding box center [788, 260] width 35 height 35
click at [793, 257] on img at bounding box center [788, 260] width 35 height 35
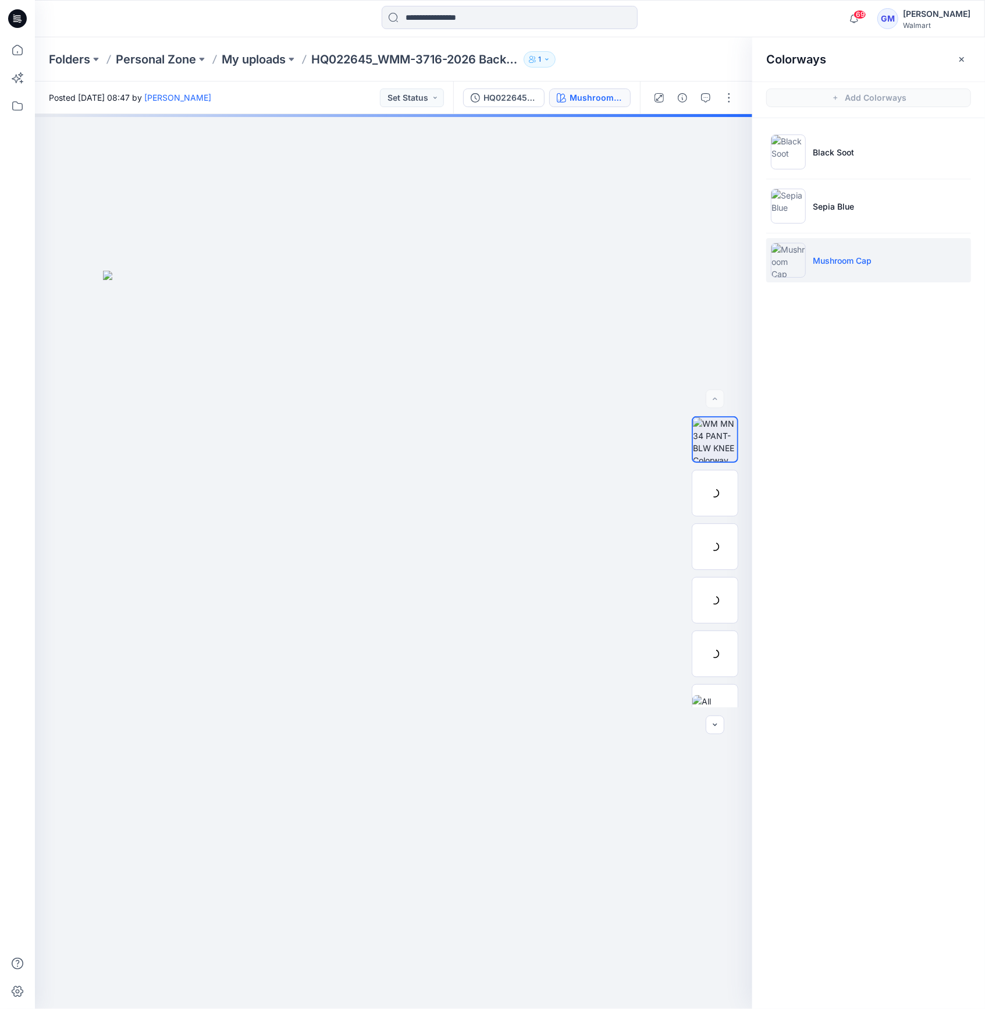
click at [790, 265] on img at bounding box center [788, 260] width 35 height 35
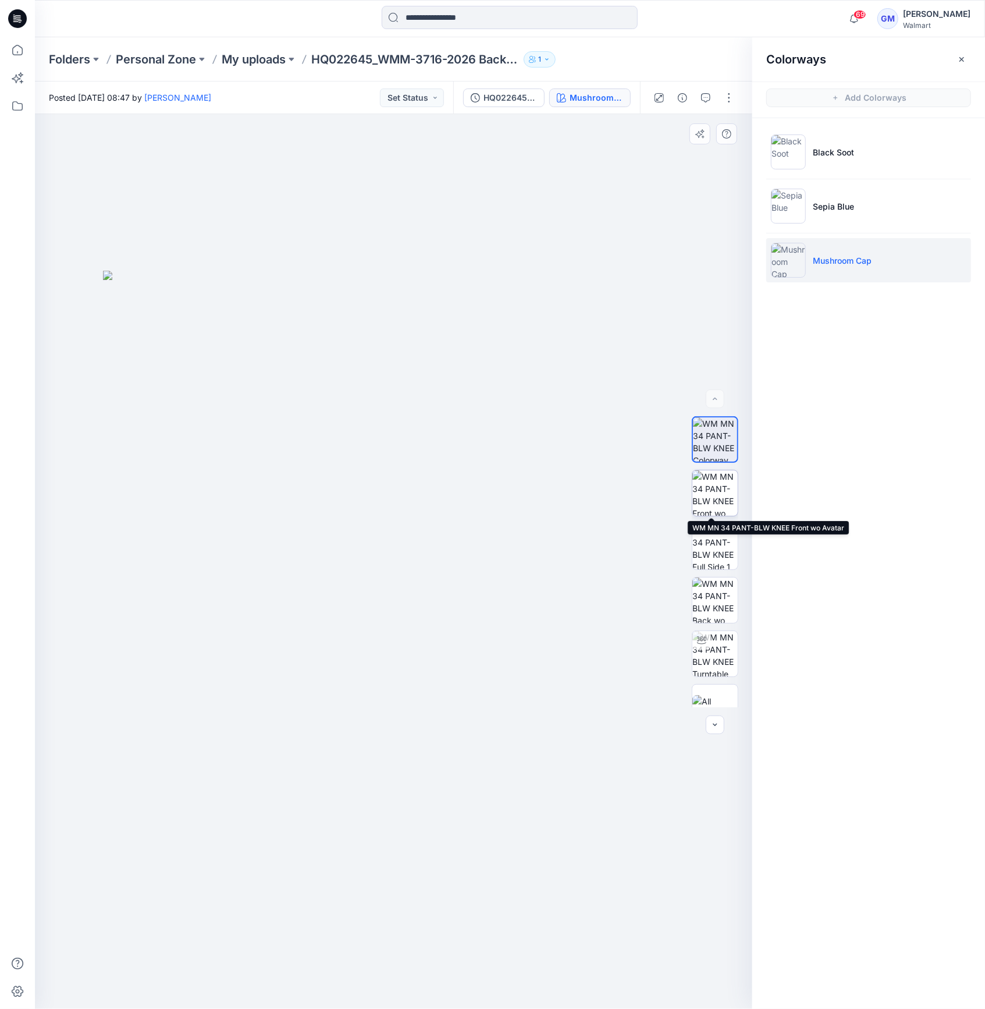
click at [708, 495] on img at bounding box center [715, 492] width 45 height 45
click at [714, 498] on img at bounding box center [715, 492] width 45 height 45
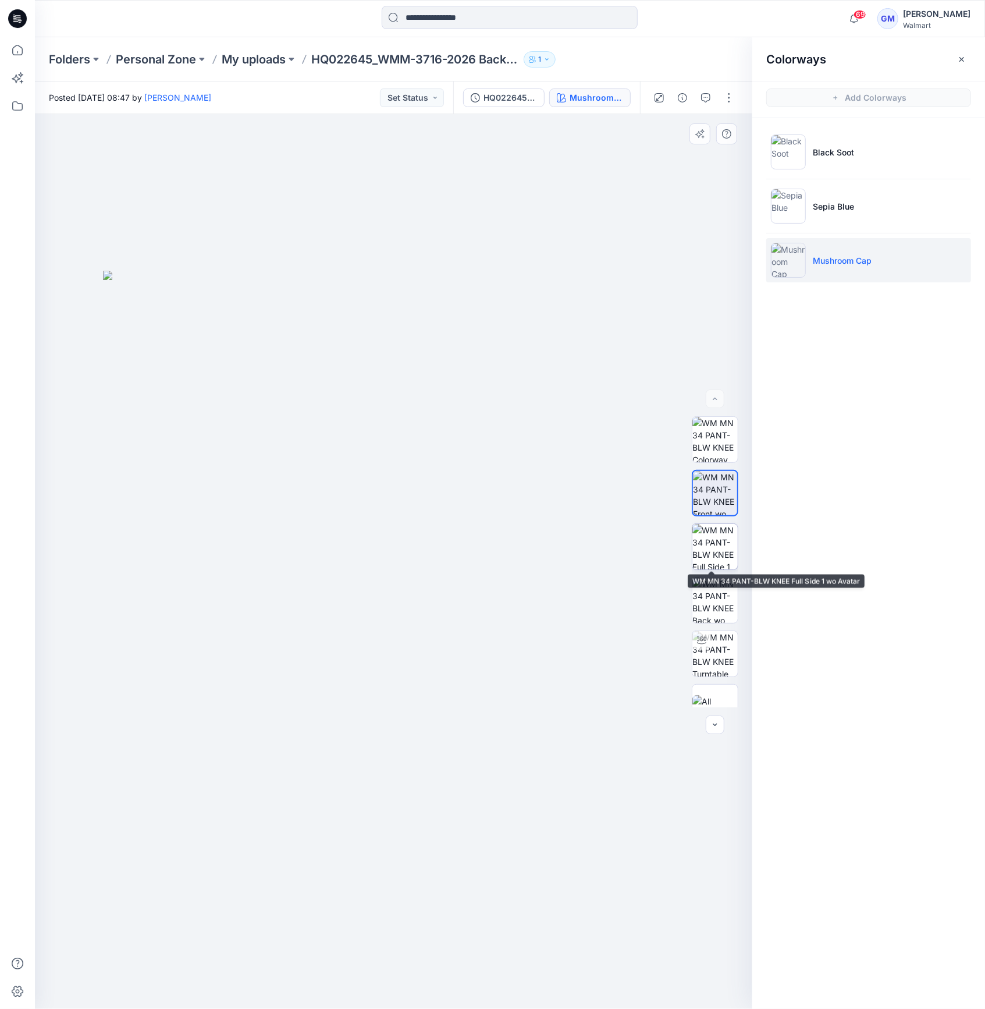
click at [696, 543] on img at bounding box center [715, 546] width 45 height 45
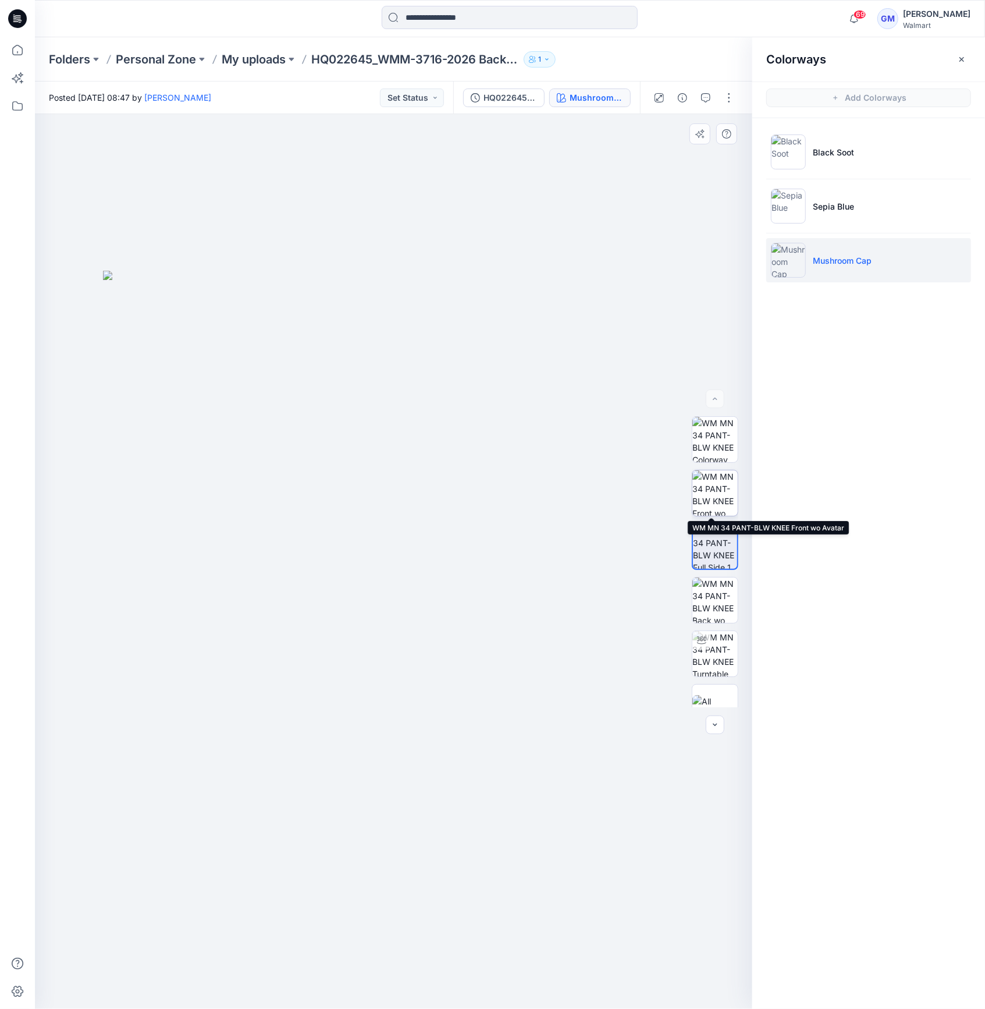
click at [709, 501] on img at bounding box center [715, 492] width 45 height 45
drag, startPoint x: 722, startPoint y: 445, endPoint x: 721, endPoint y: 403, distance: 41.9
click at [722, 439] on img at bounding box center [715, 439] width 45 height 45
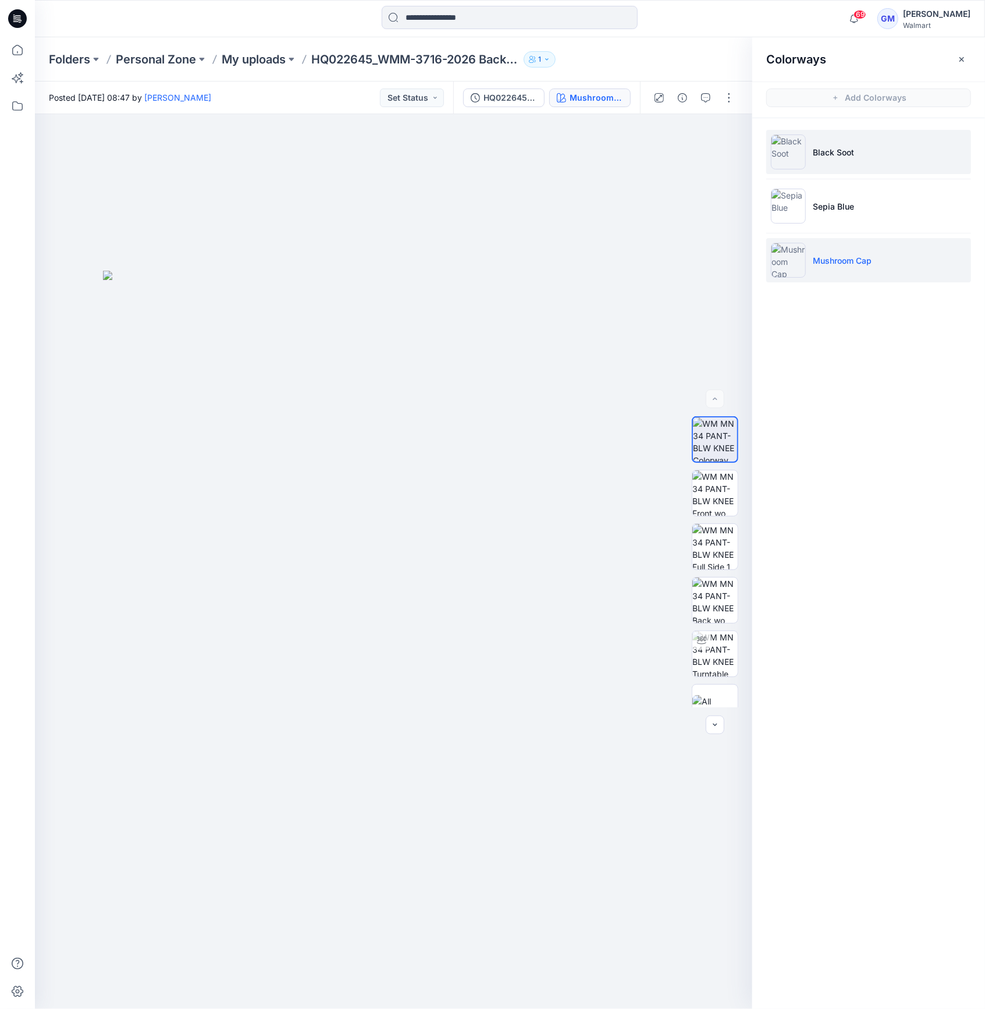
click at [836, 151] on p "Black Soot" at bounding box center [833, 152] width 41 height 12
click at [821, 191] on li "Sepia Blue" at bounding box center [869, 206] width 205 height 44
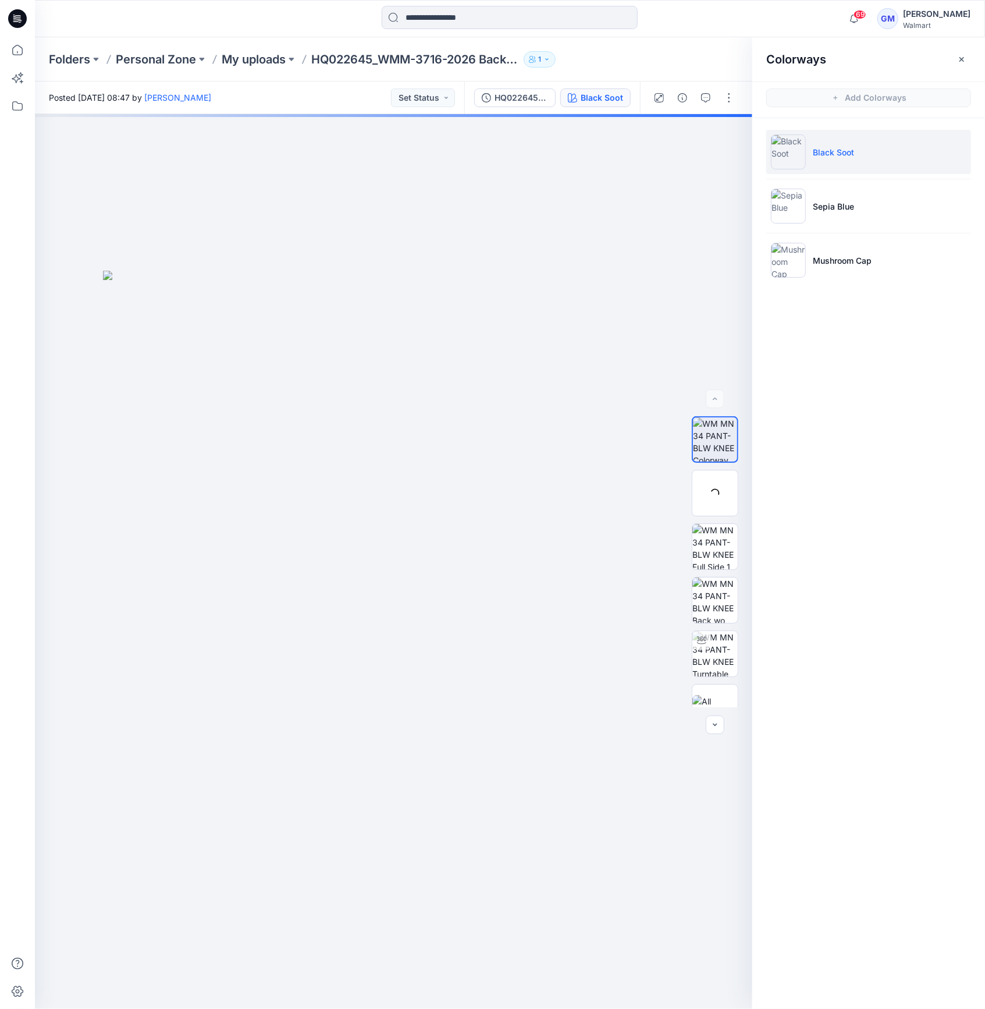
click at [838, 171] on li "Black Soot" at bounding box center [869, 152] width 205 height 44
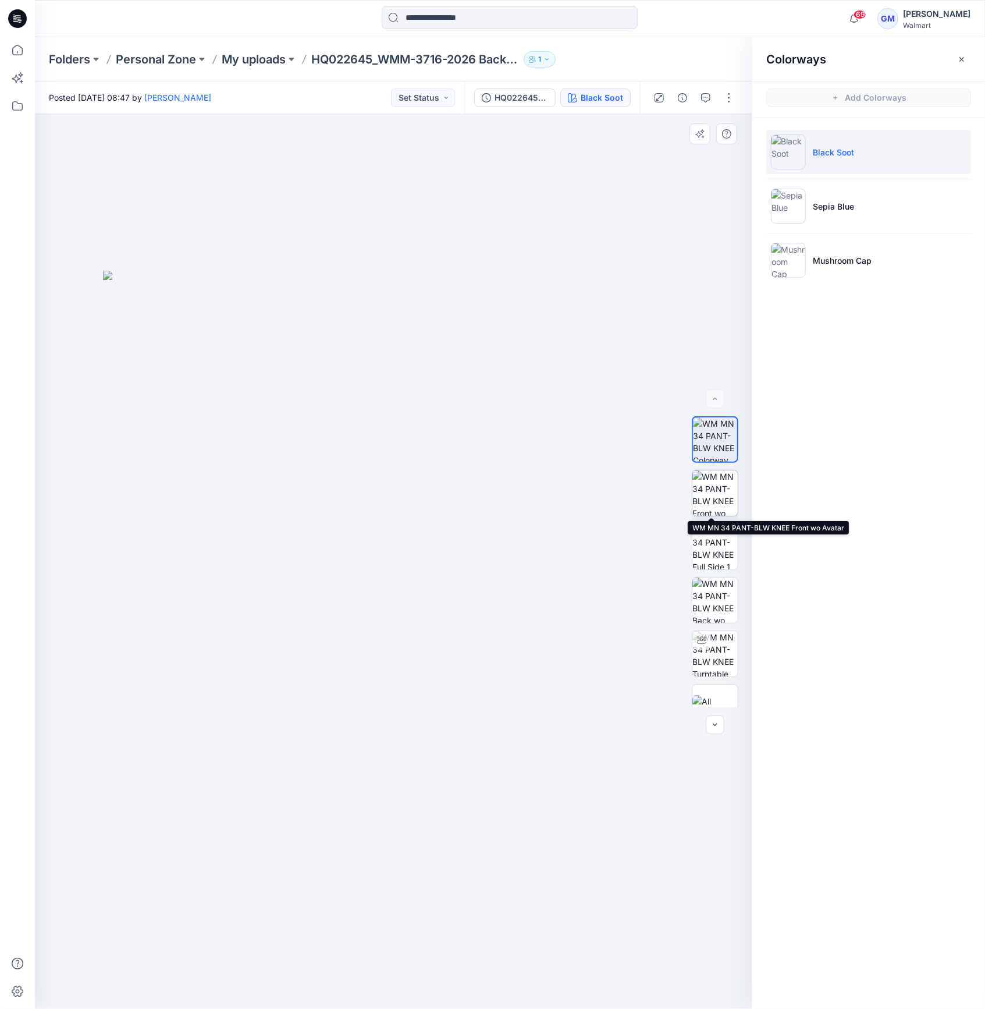
click at [721, 480] on img at bounding box center [715, 492] width 45 height 45
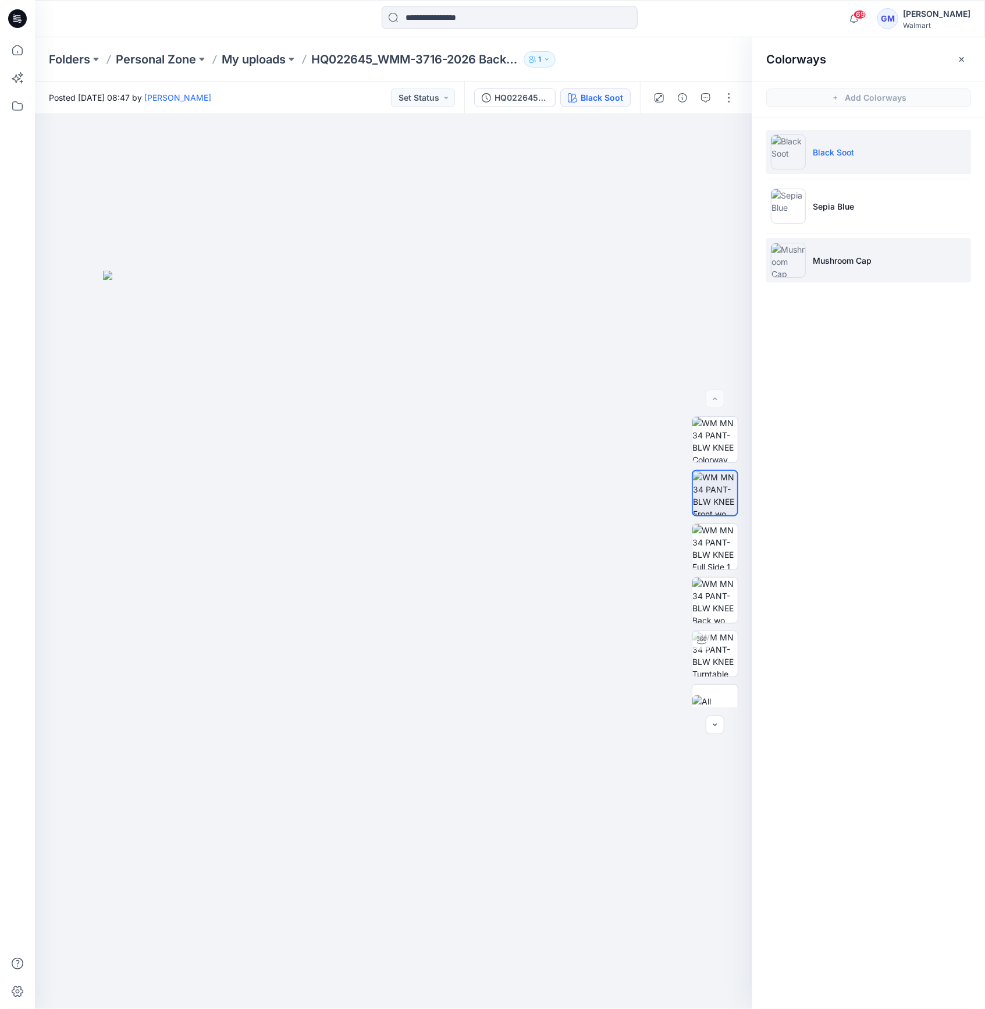
click at [831, 261] on p "Mushroom Cap" at bounding box center [842, 260] width 59 height 12
click at [794, 261] on img at bounding box center [788, 260] width 35 height 35
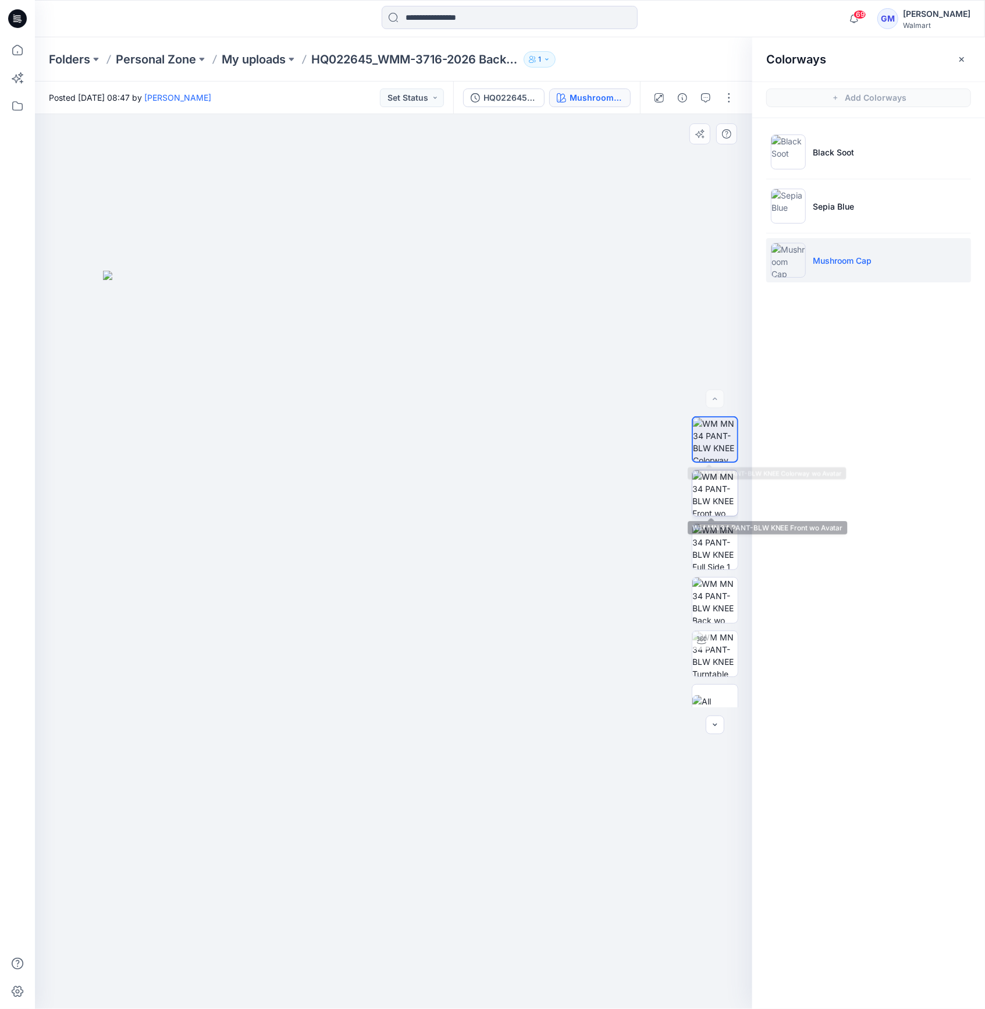
click at [715, 486] on img at bounding box center [715, 492] width 45 height 45
click at [280, 50] on div "Folders Personal Zone My uploads HQ022645_WMM-3716-2026 Backwall Chino 1" at bounding box center [510, 59] width 950 height 44
click at [275, 58] on p "My uploads" at bounding box center [254, 59] width 64 height 16
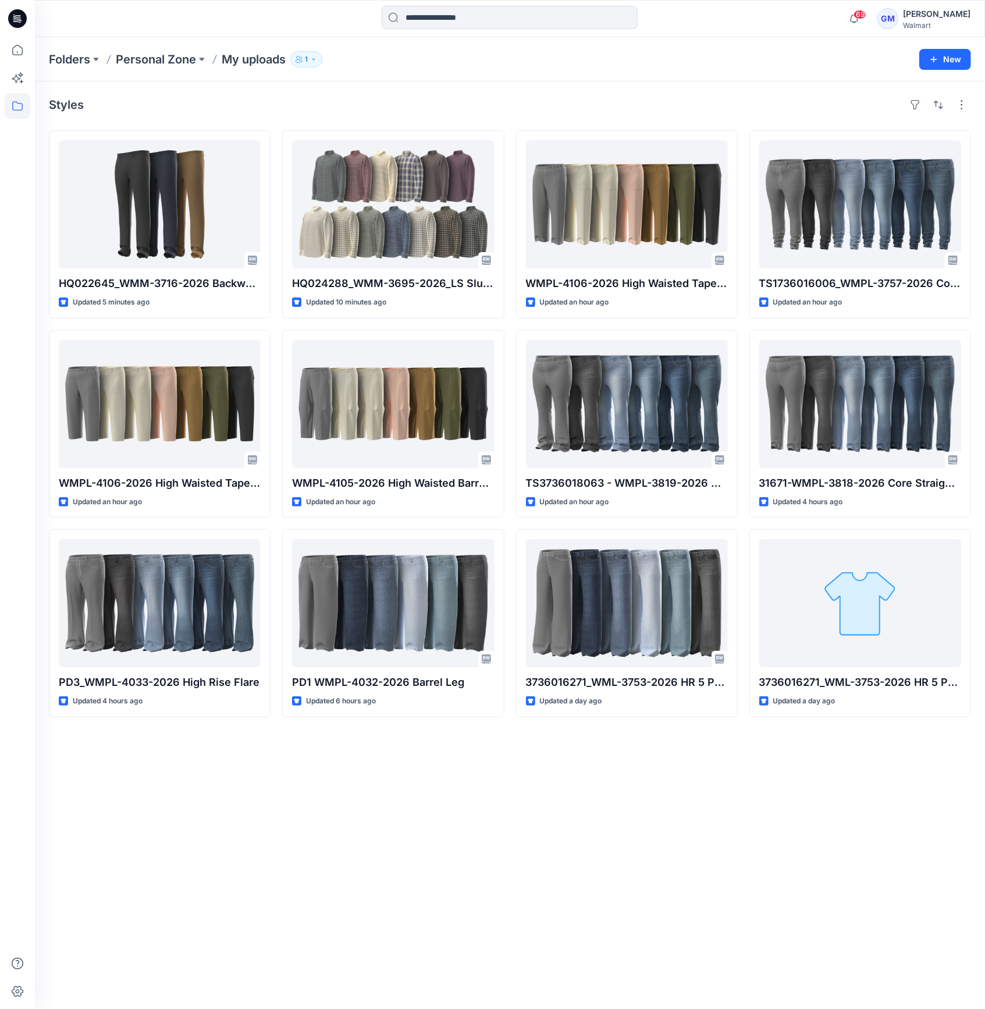
click at [24, 19] on icon at bounding box center [17, 18] width 19 height 19
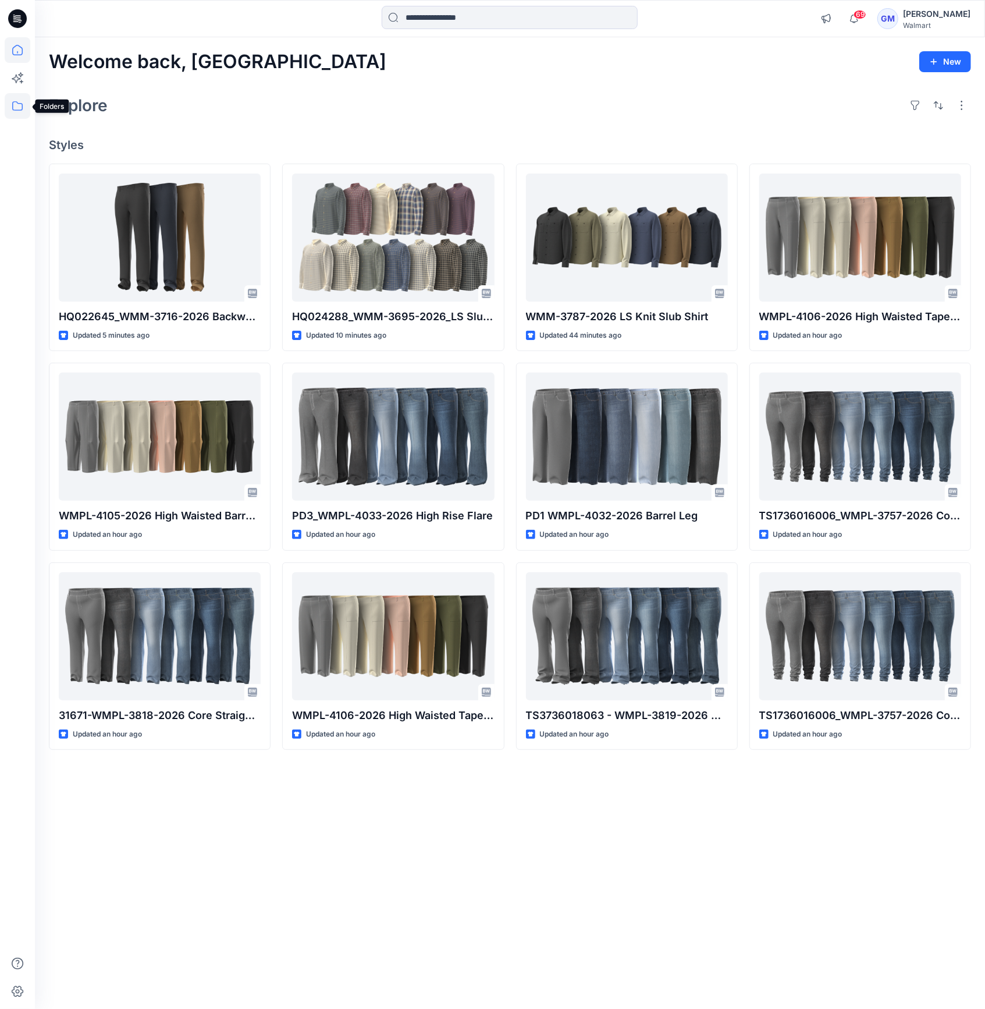
click at [17, 108] on icon at bounding box center [18, 106] width 26 height 26
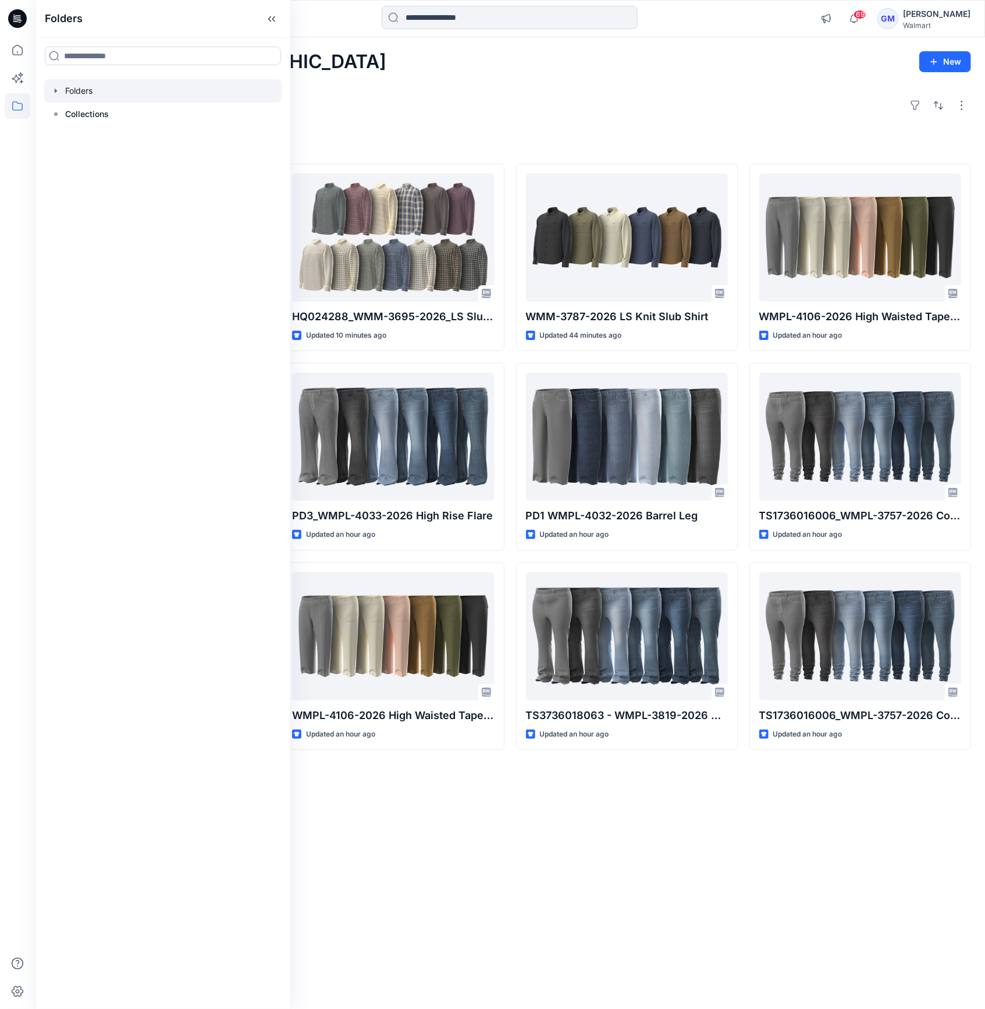
click at [73, 88] on div at bounding box center [162, 90] width 237 height 23
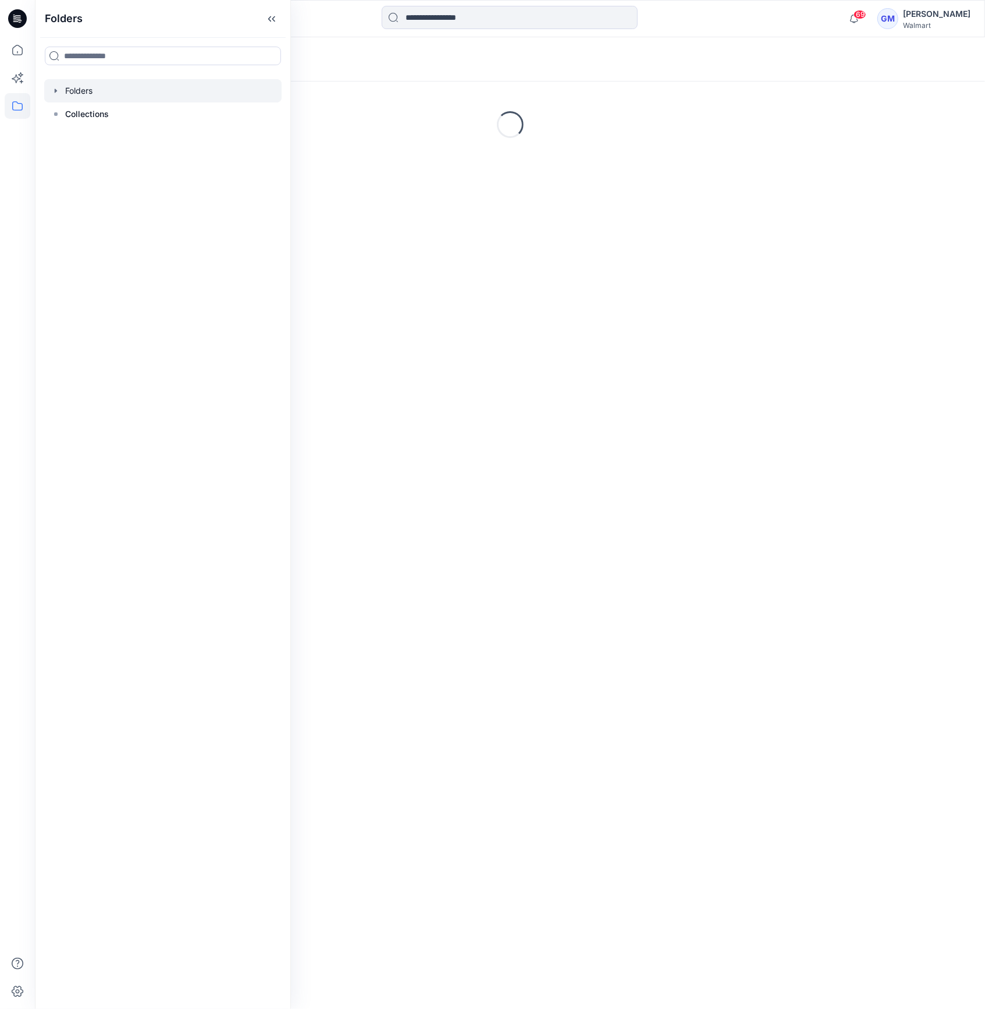
click at [59, 91] on icon "button" at bounding box center [55, 90] width 9 height 9
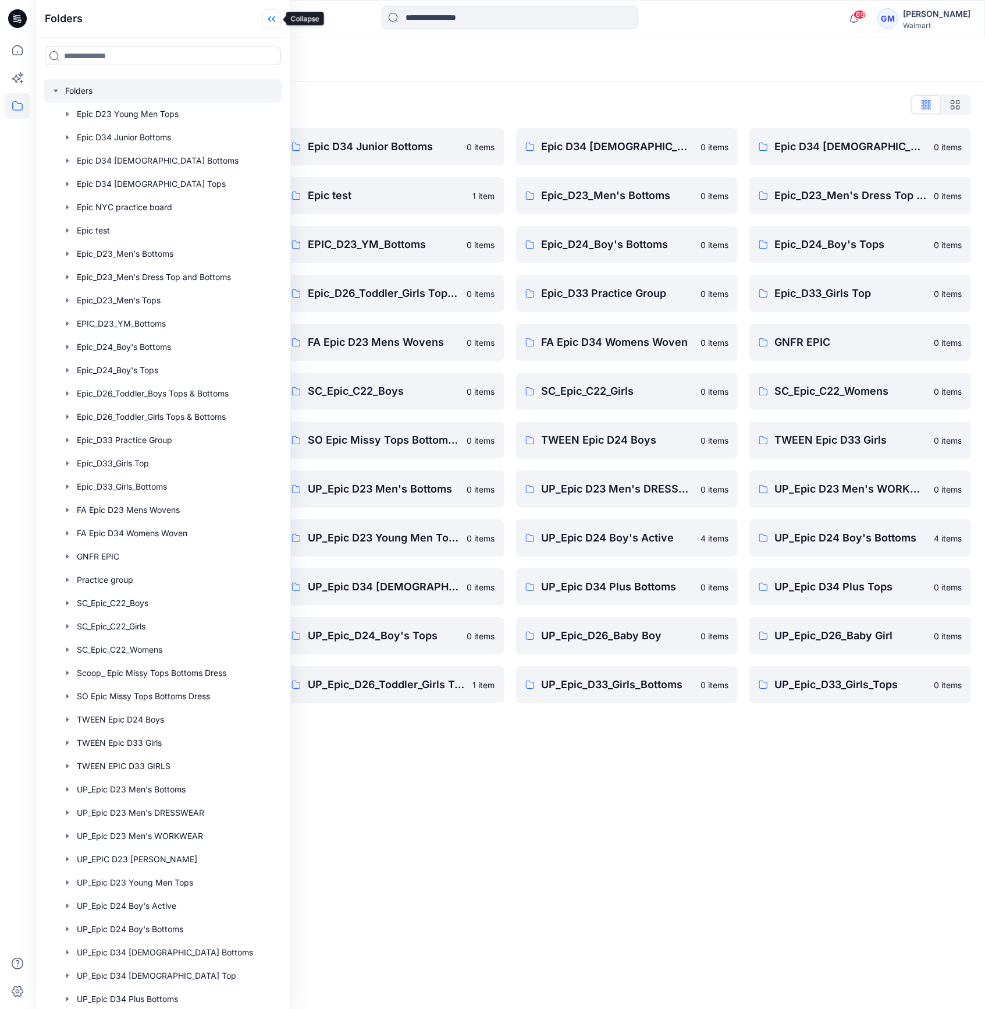
click at [279, 21] on icon at bounding box center [272, 18] width 19 height 19
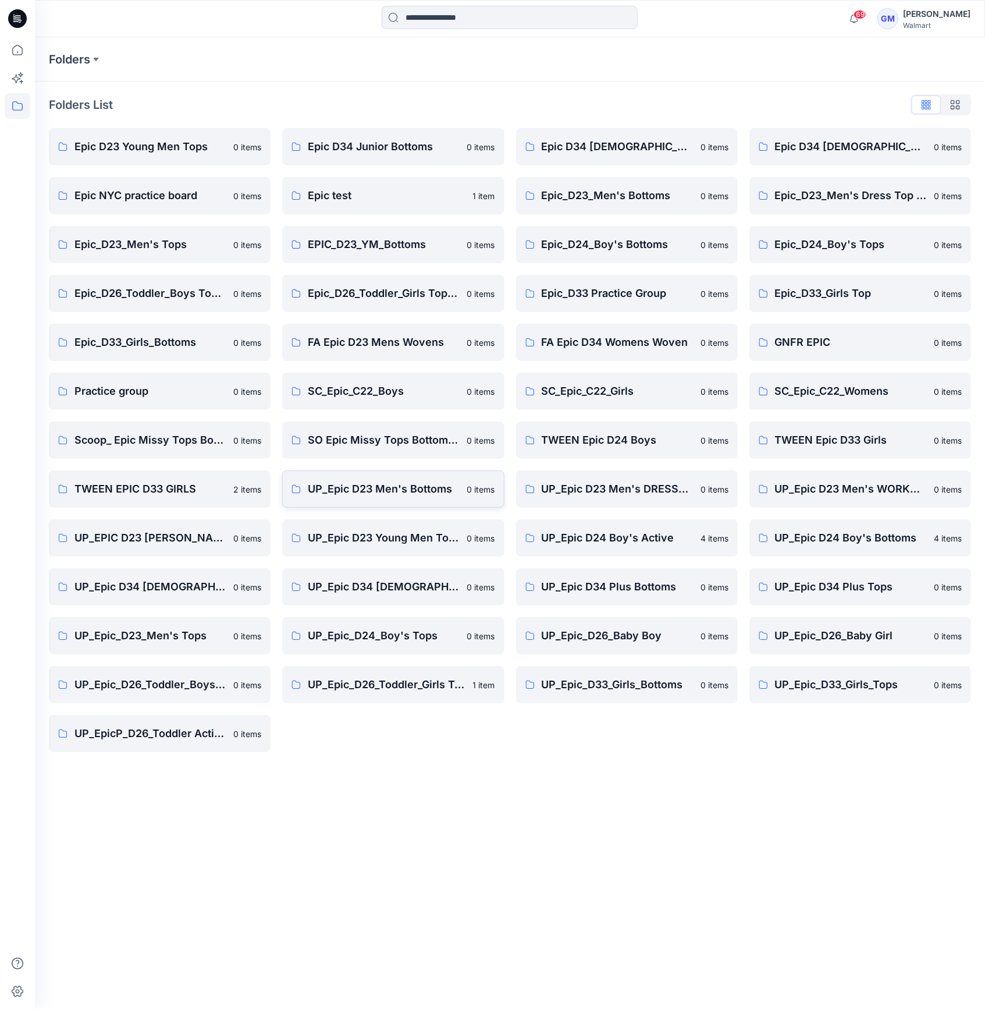
click at [403, 488] on p "UP_Epic D23 Men's Bottoms" at bounding box center [384, 489] width 152 height 16
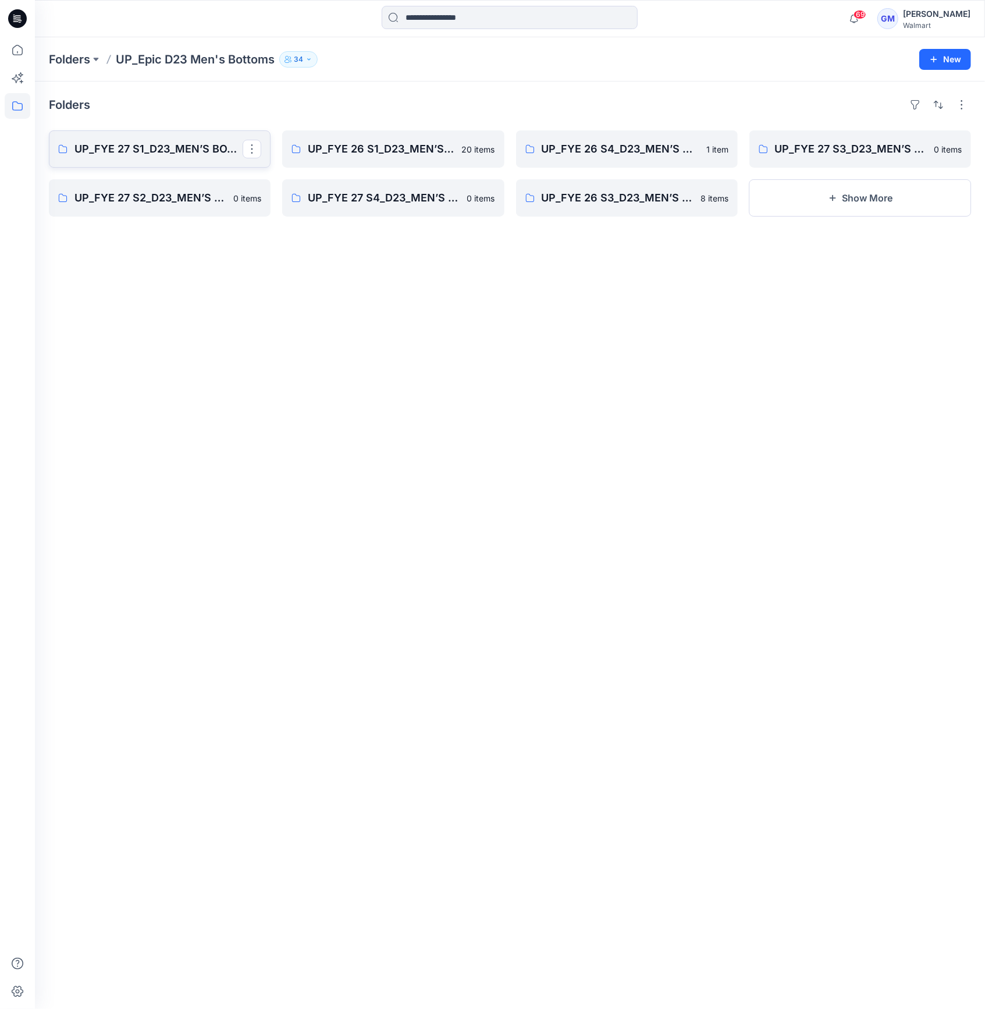
click at [191, 152] on p "UP_FYE 27 S1_D23_MEN’S BOTTOMS EPIC" at bounding box center [159, 149] width 168 height 16
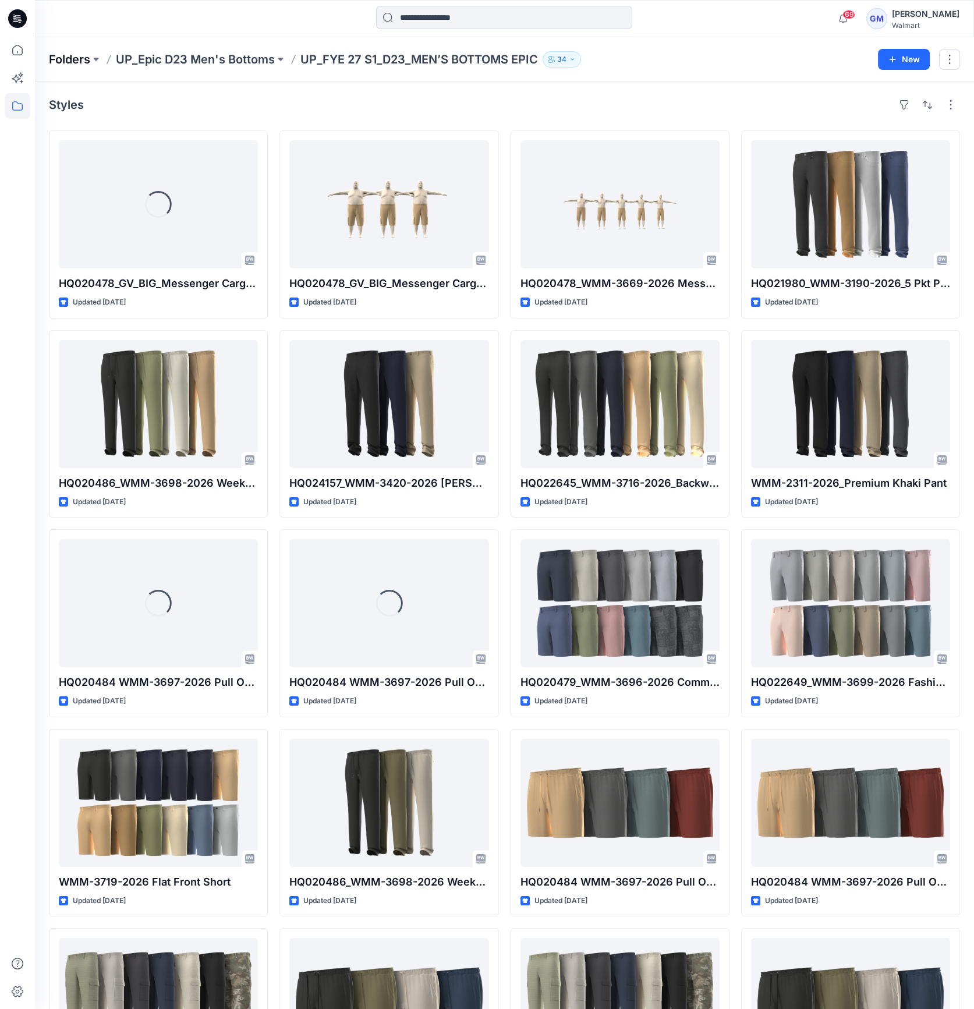
click at [52, 56] on p "Folders" at bounding box center [69, 59] width 41 height 16
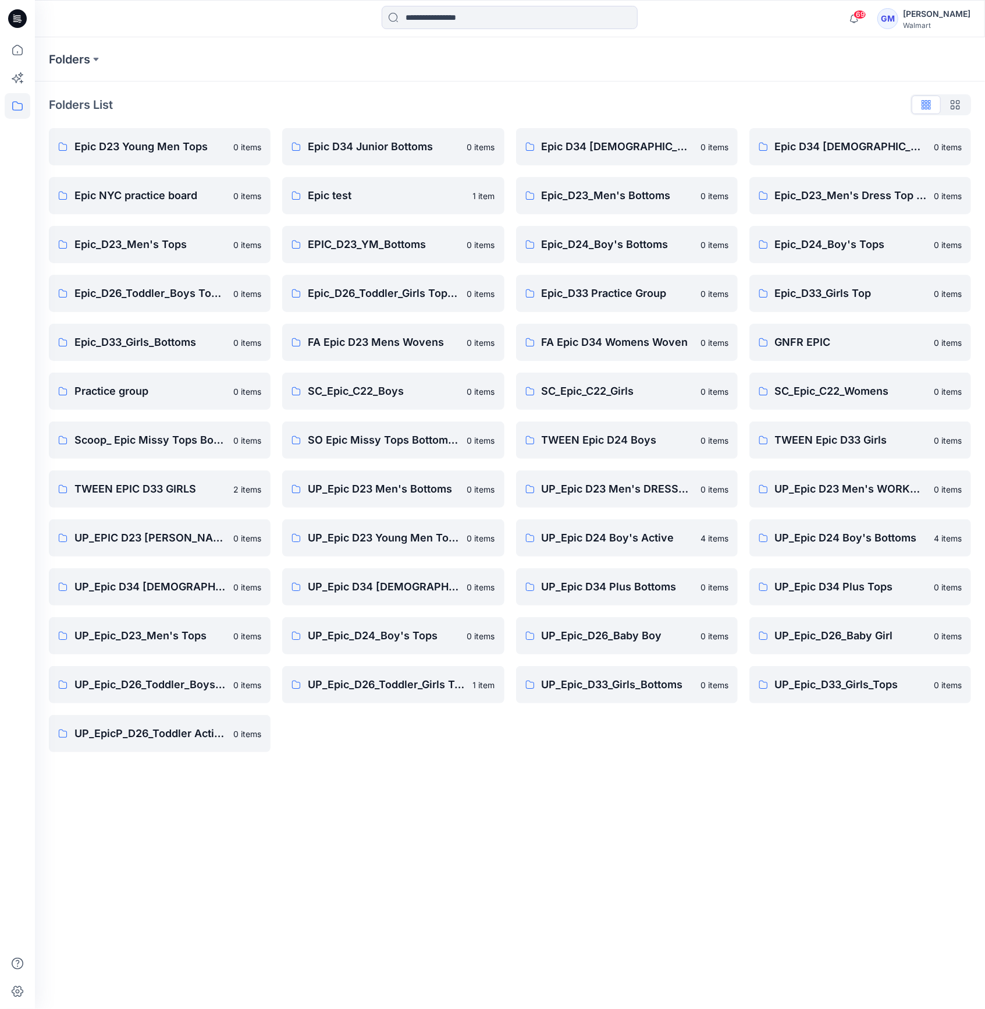
click at [22, 21] on icon at bounding box center [17, 18] width 19 height 19
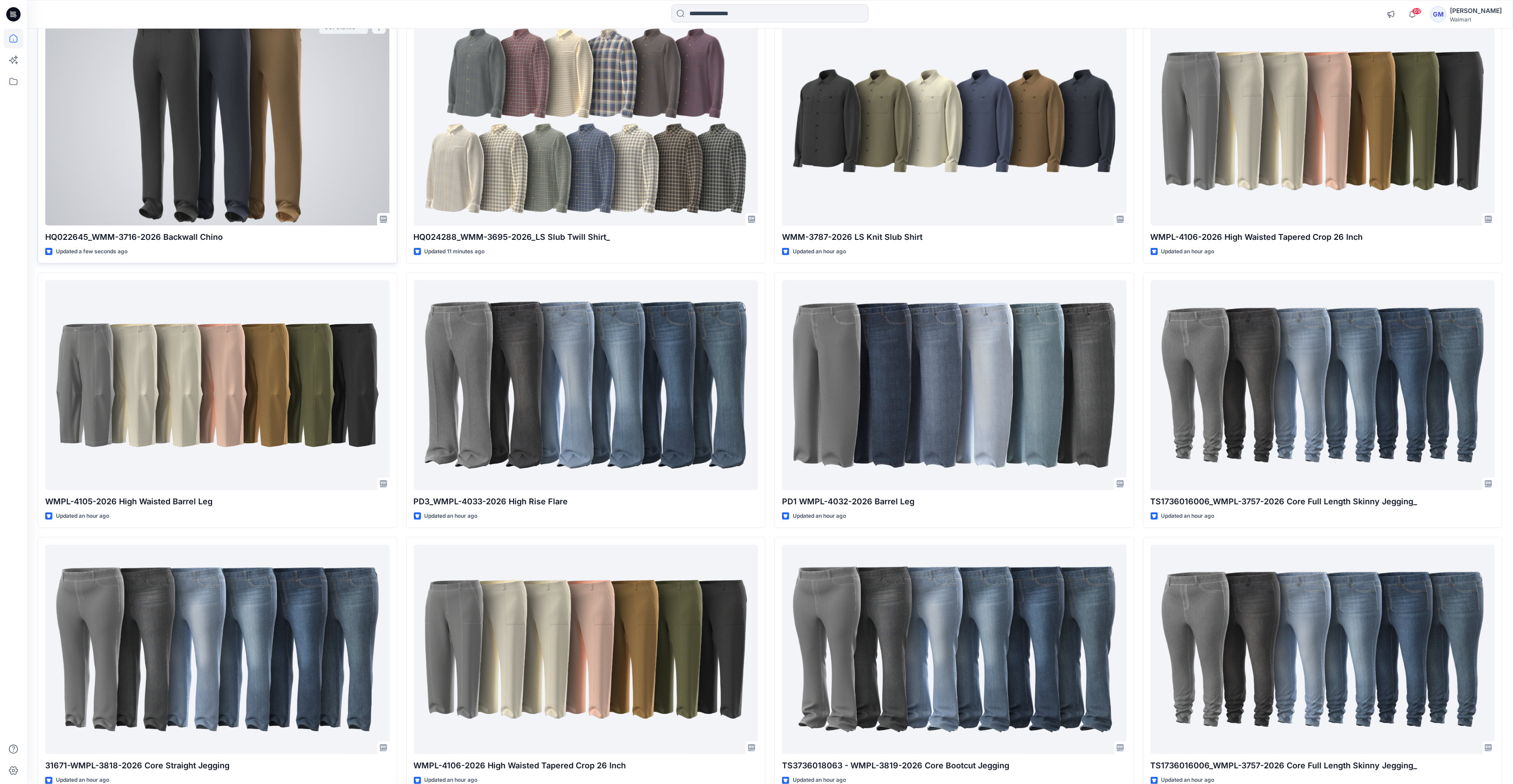
scroll to position [136, 0]
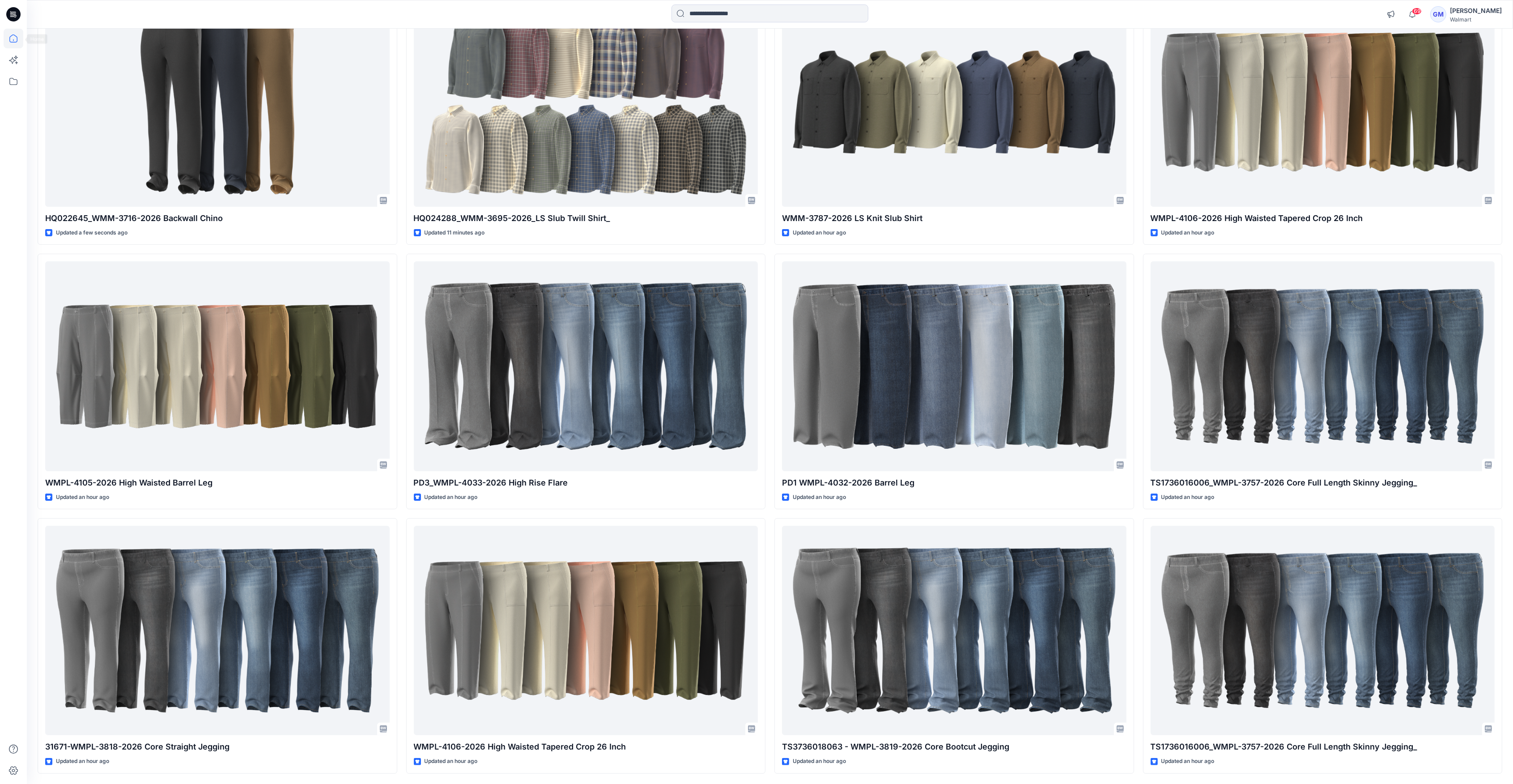
click at [20, 8] on icon at bounding box center [13, 14] width 15 height 28
click at [12, 17] on icon at bounding box center [13, 14] width 15 height 15
click at [11, 17] on icon at bounding box center [13, 14] width 15 height 15
click at [13, 17] on icon at bounding box center [12, 16] width 4 height 1
click at [13, 37] on icon at bounding box center [14, 38] width 20 height 20
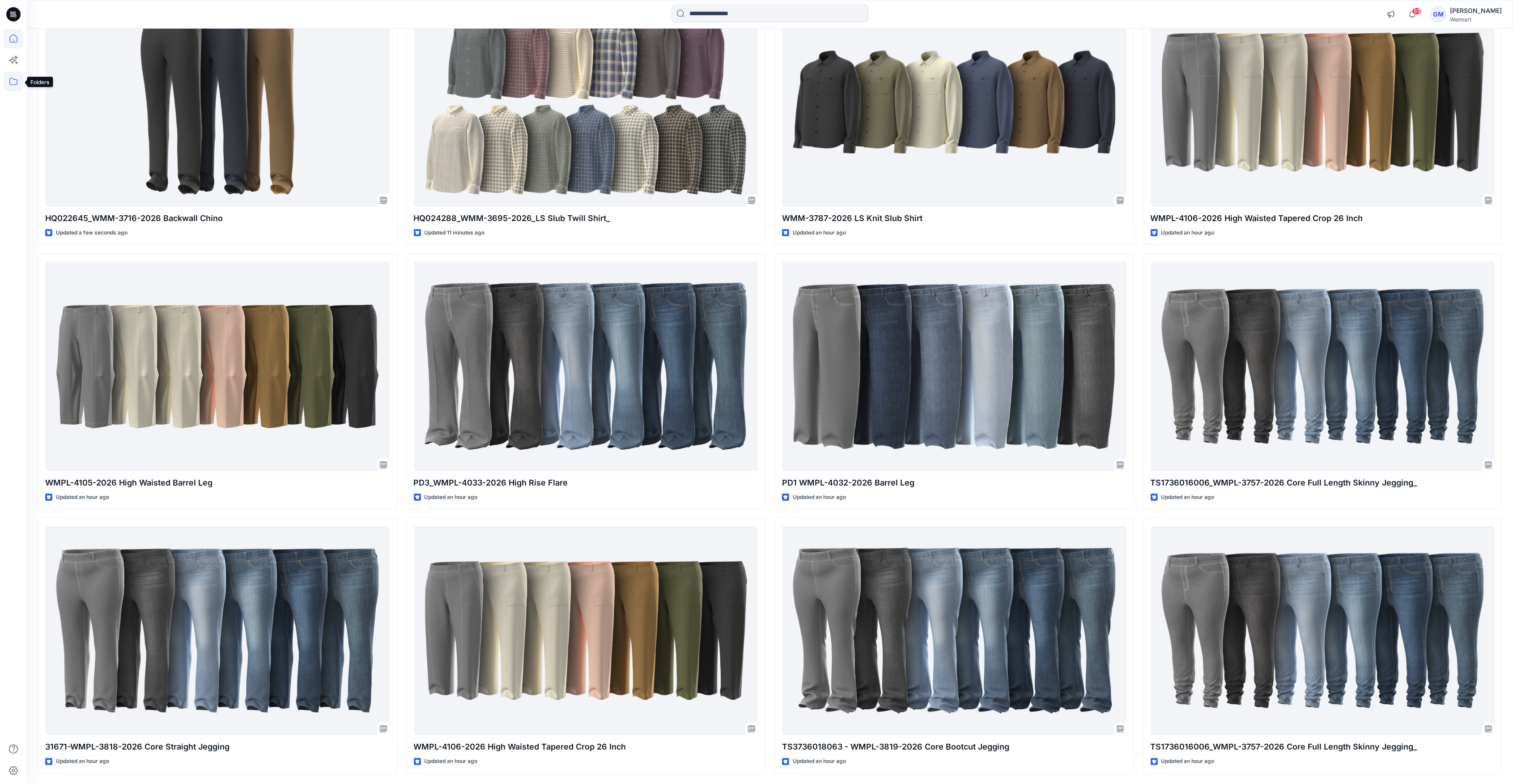
click at [18, 81] on icon at bounding box center [14, 81] width 20 height 20
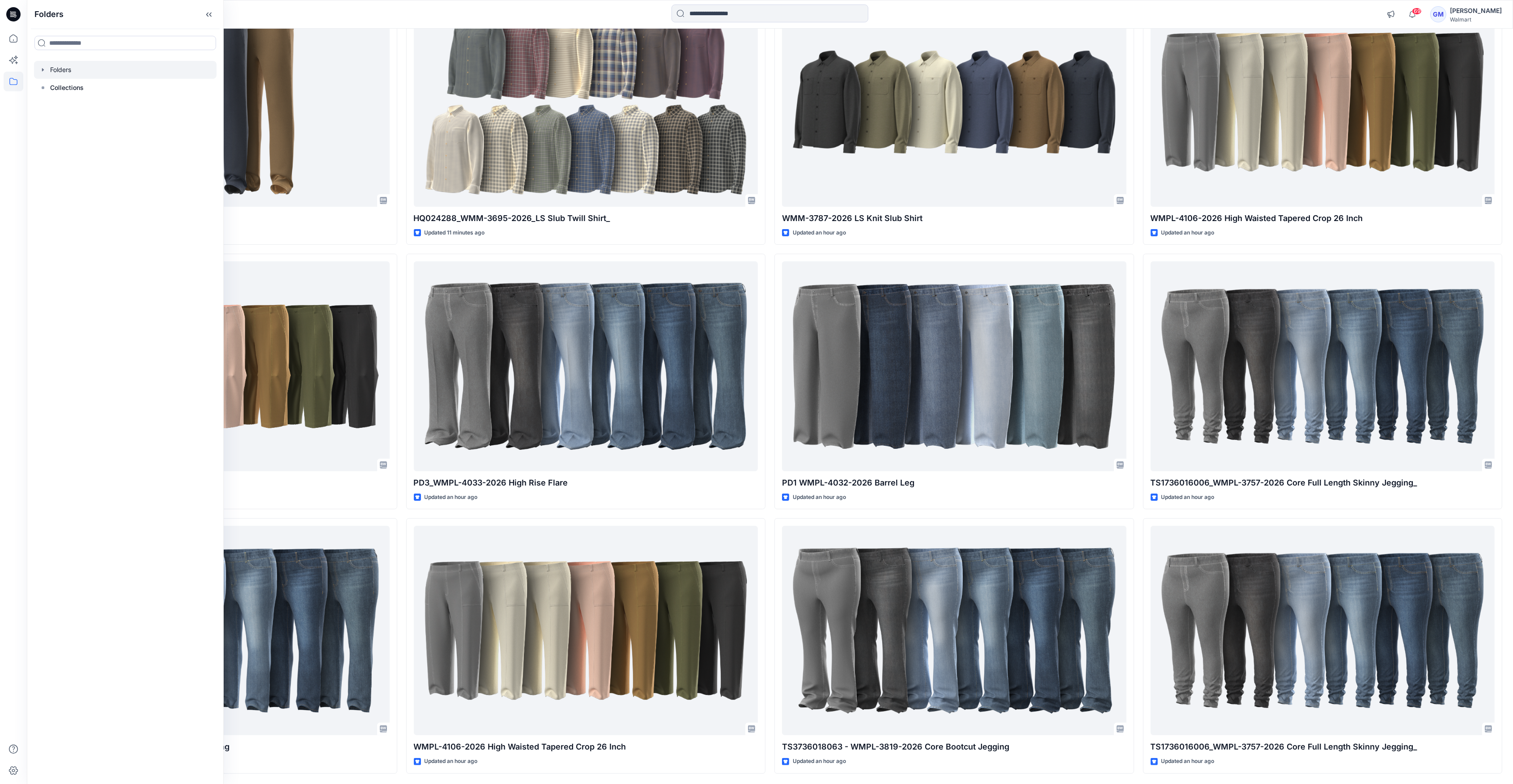
click at [50, 68] on div at bounding box center [125, 69] width 182 height 18
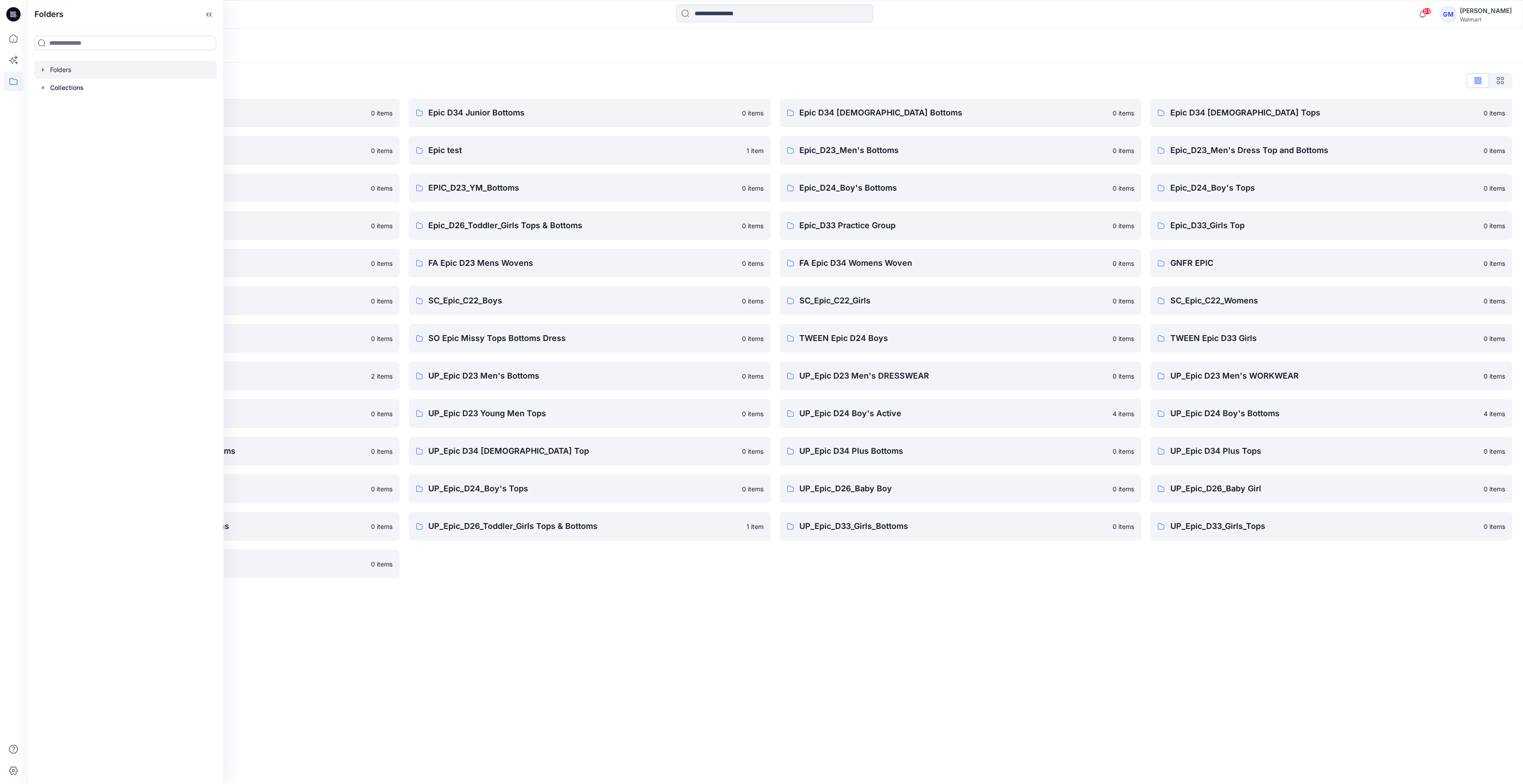
drag, startPoint x: 337, startPoint y: 68, endPoint x: 424, endPoint y: 54, distance: 88.1
click at [338, 67] on div "Folders List Epic D23 Young Men Tops 0 items Epic NYC practice board 0 items Ep…" at bounding box center [775, 325] width 1496 height 526
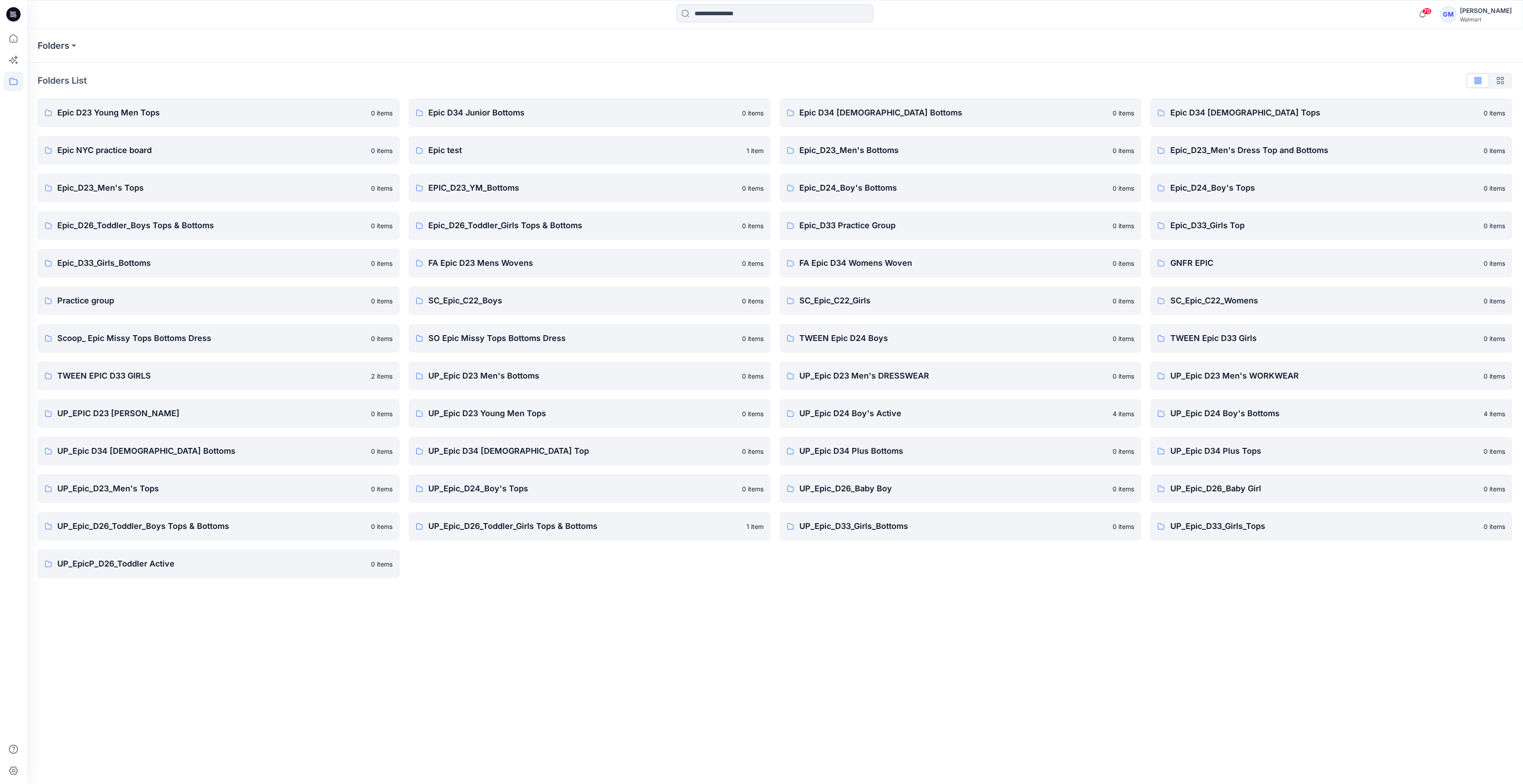
click at [18, 19] on icon at bounding box center [13, 14] width 15 height 15
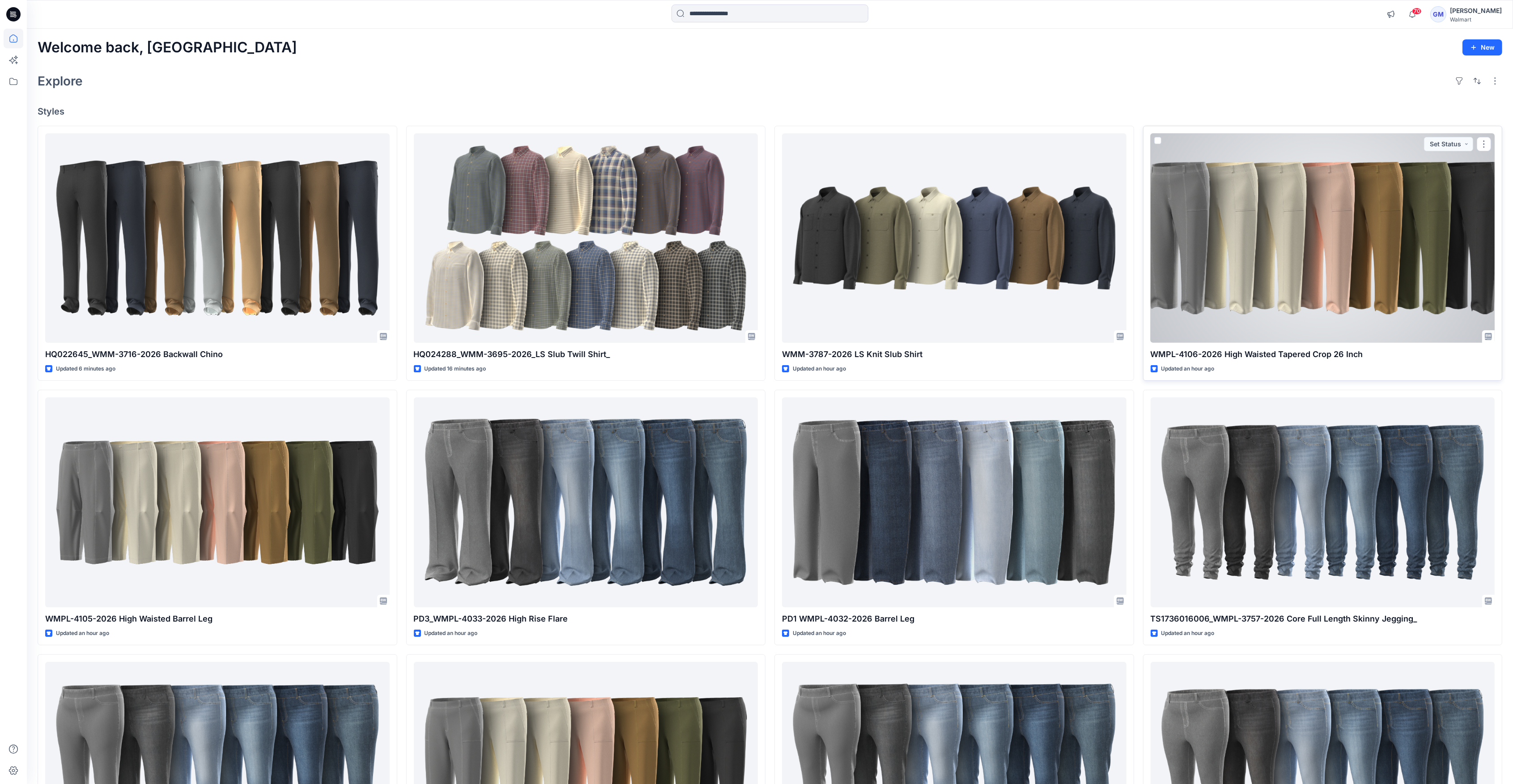
click at [757, 201] on div at bounding box center [1323, 238] width 344 height 209
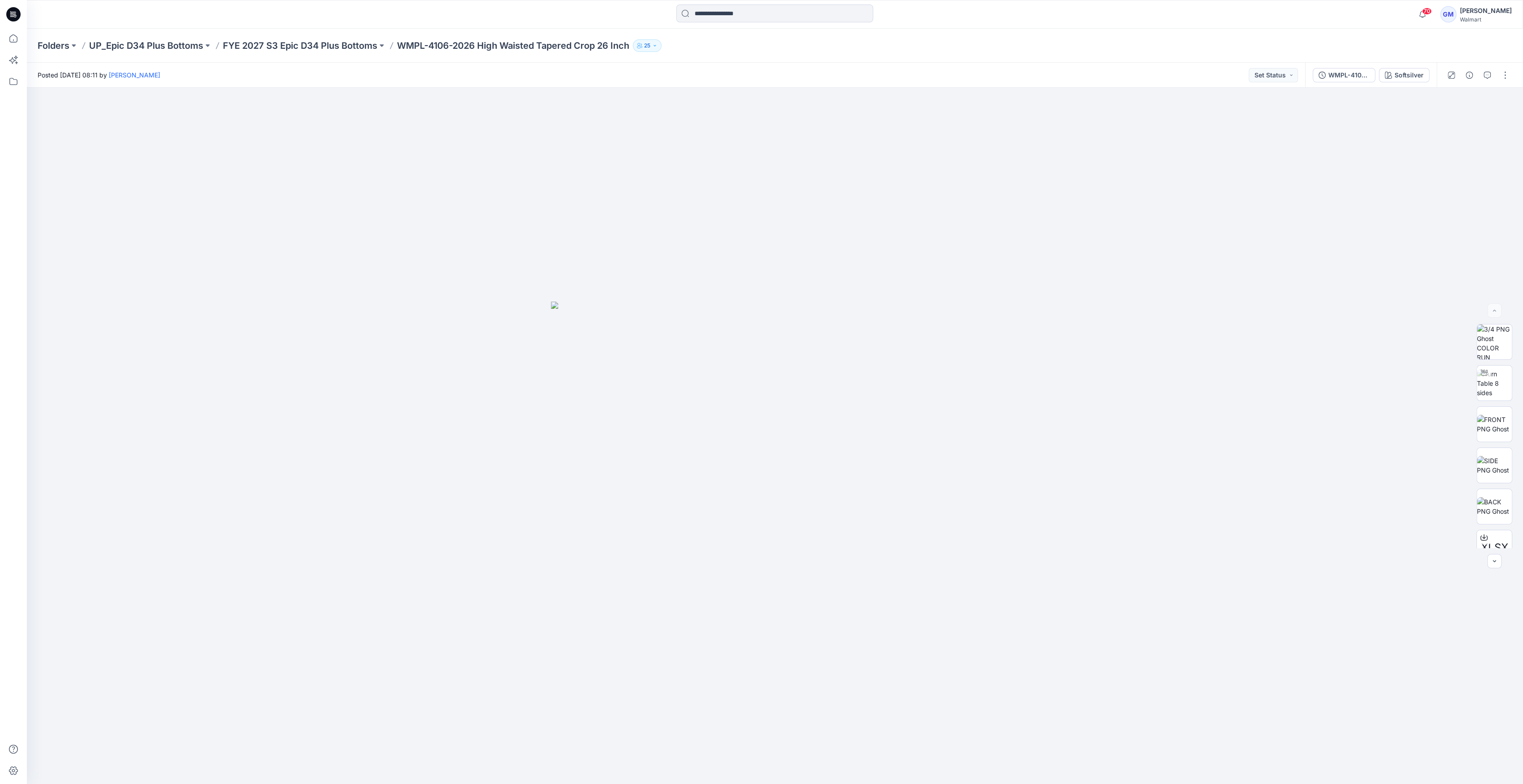
click at [757, 65] on div "WMPL-4106-2026 High Waisted Tapered Crop_Full Colorway Softsilver" at bounding box center [1370, 75] width 131 height 25
click at [757, 70] on div "Softsilver" at bounding box center [1409, 75] width 29 height 10
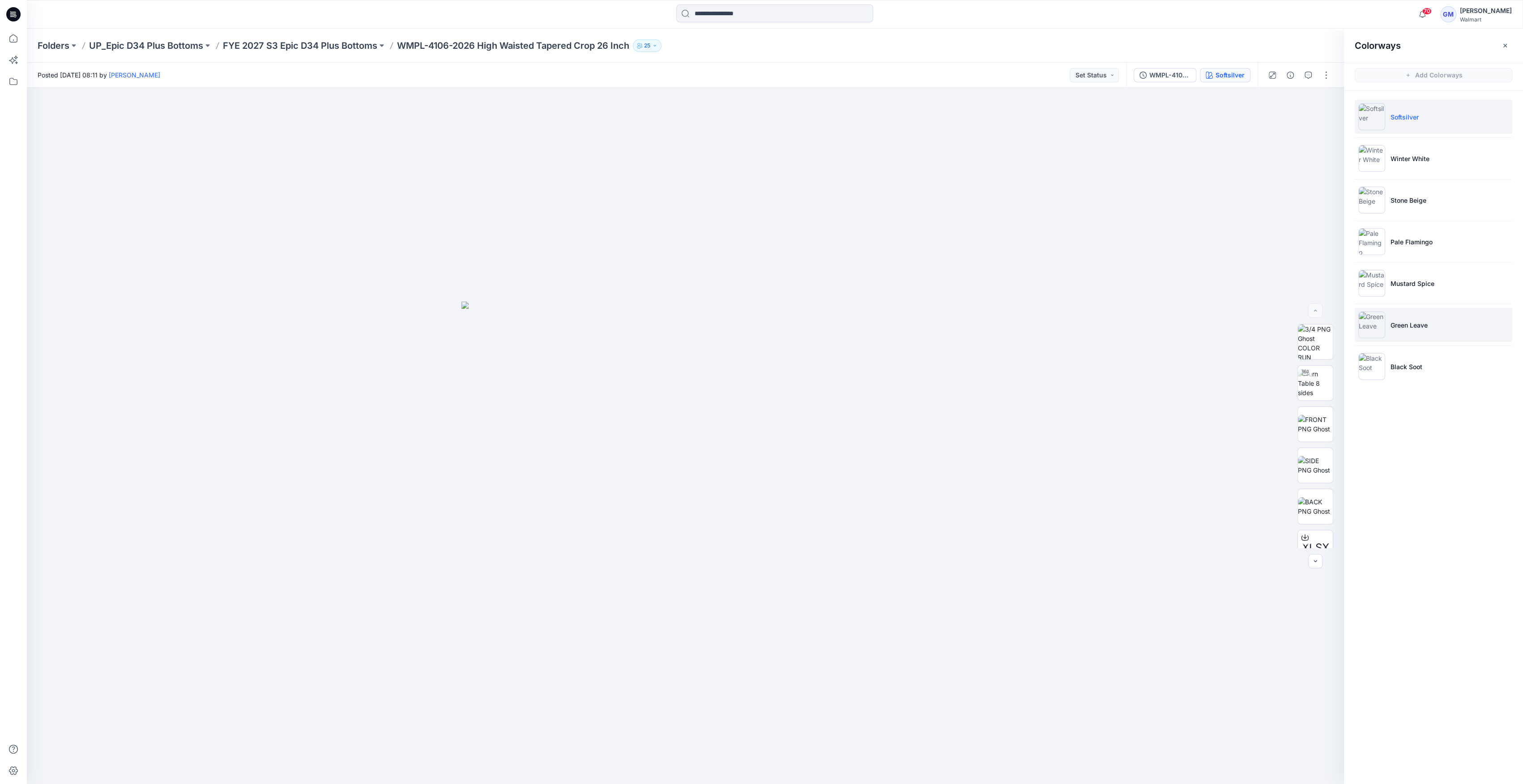
click at [757, 324] on img at bounding box center [1371, 324] width 27 height 27
drag, startPoint x: 1374, startPoint y: 323, endPoint x: 1371, endPoint y: 330, distance: 7.6
click at [757, 326] on img at bounding box center [1371, 324] width 27 height 27
click at [757, 390] on img at bounding box center [1315, 383] width 35 height 28
click at [328, 48] on p "FYE 2027 S3 Epic D34 Plus Bottoms" at bounding box center [300, 45] width 155 height 12
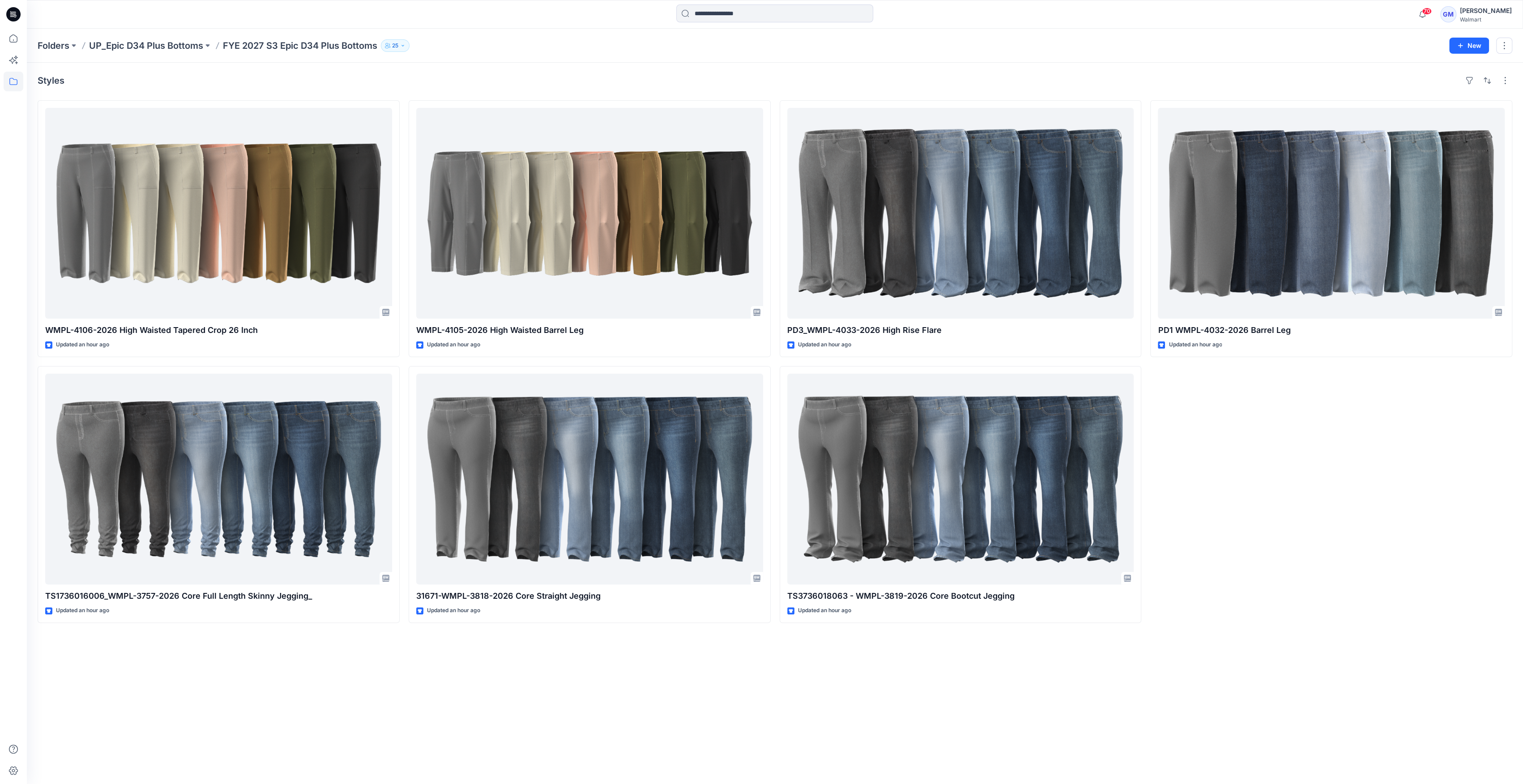
click at [15, 15] on icon at bounding box center [15, 15] width 3 height 1
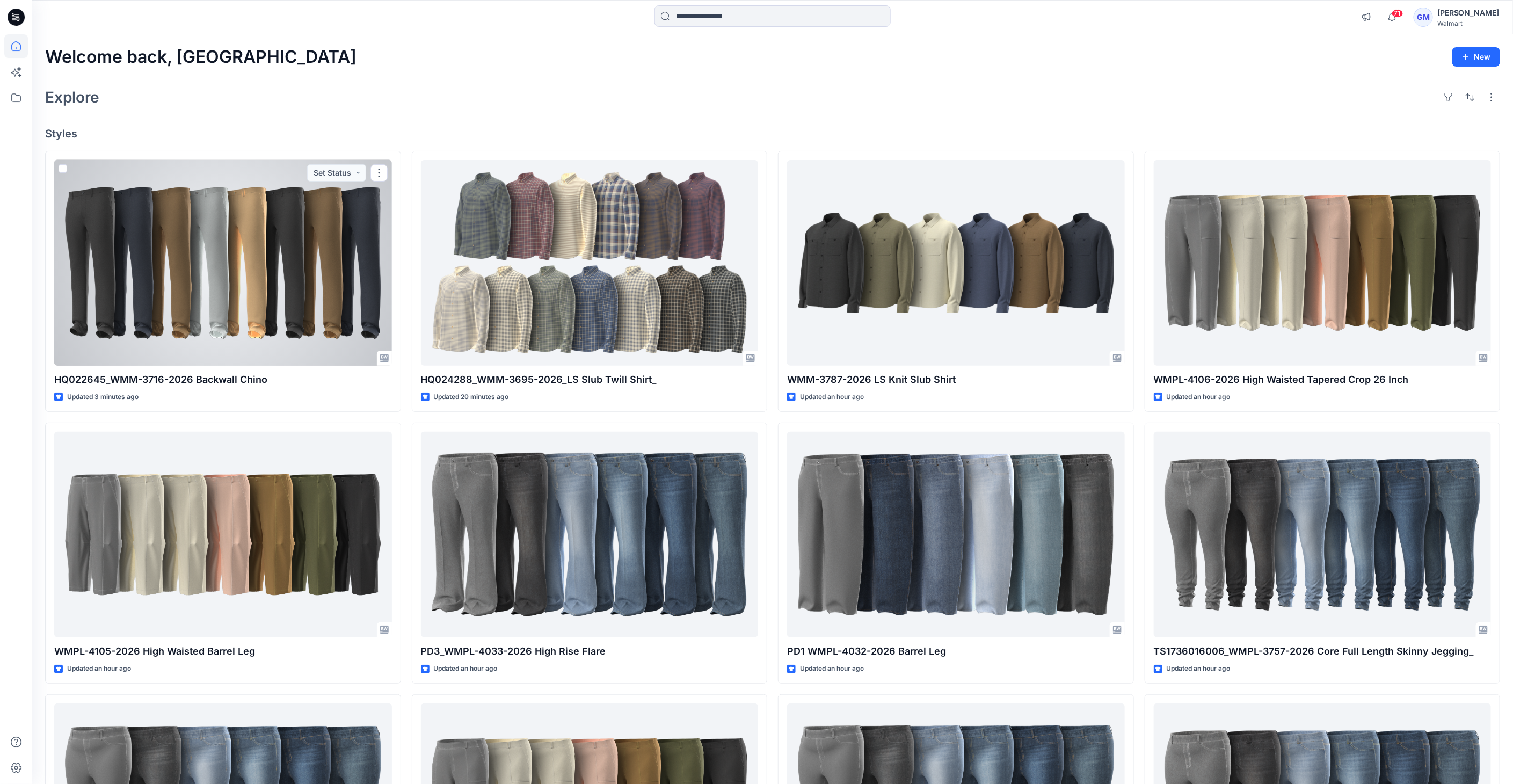
click at [209, 195] on div at bounding box center [223, 263] width 338 height 207
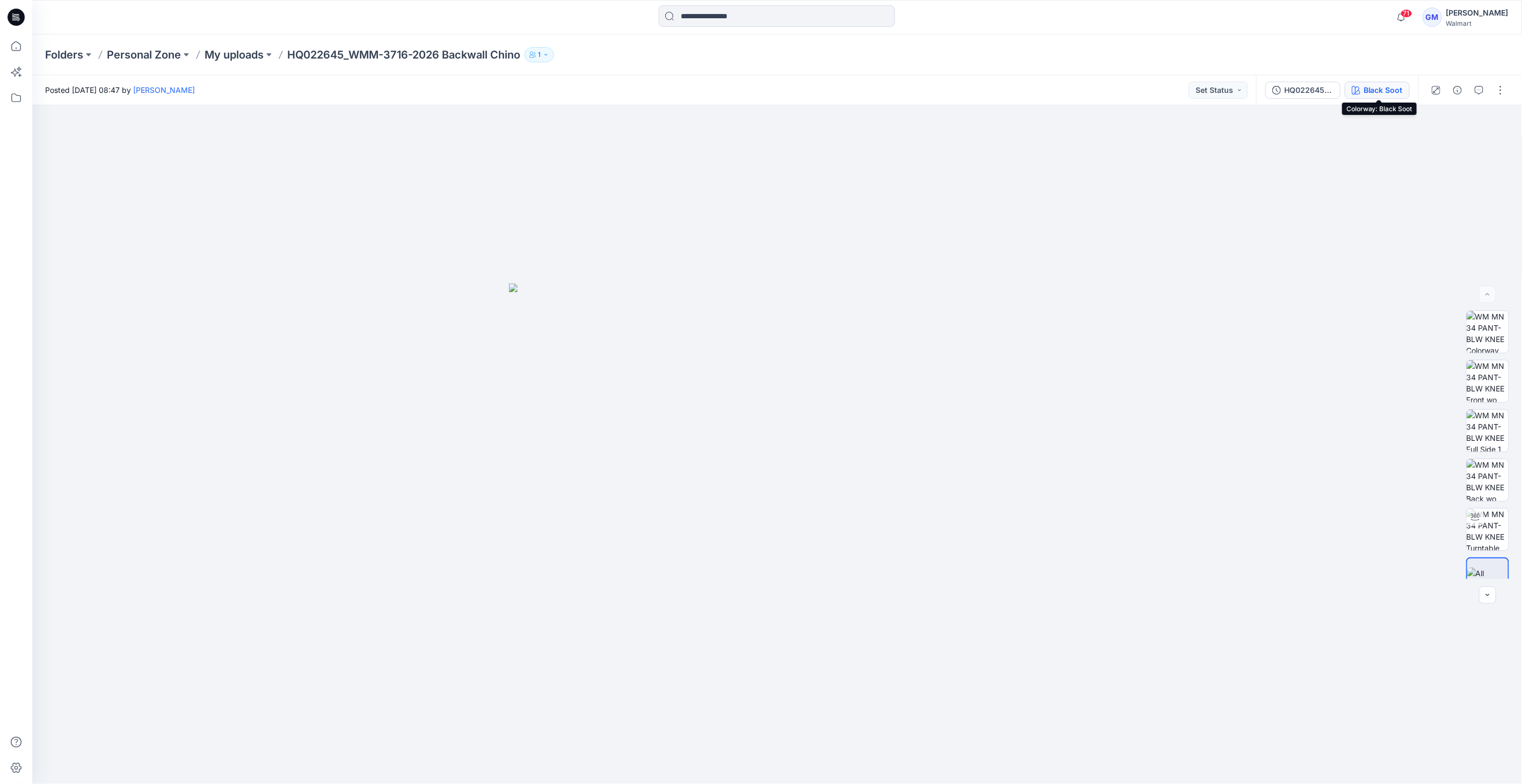
click at [909, 92] on div "Black Soot" at bounding box center [1383, 89] width 39 height 12
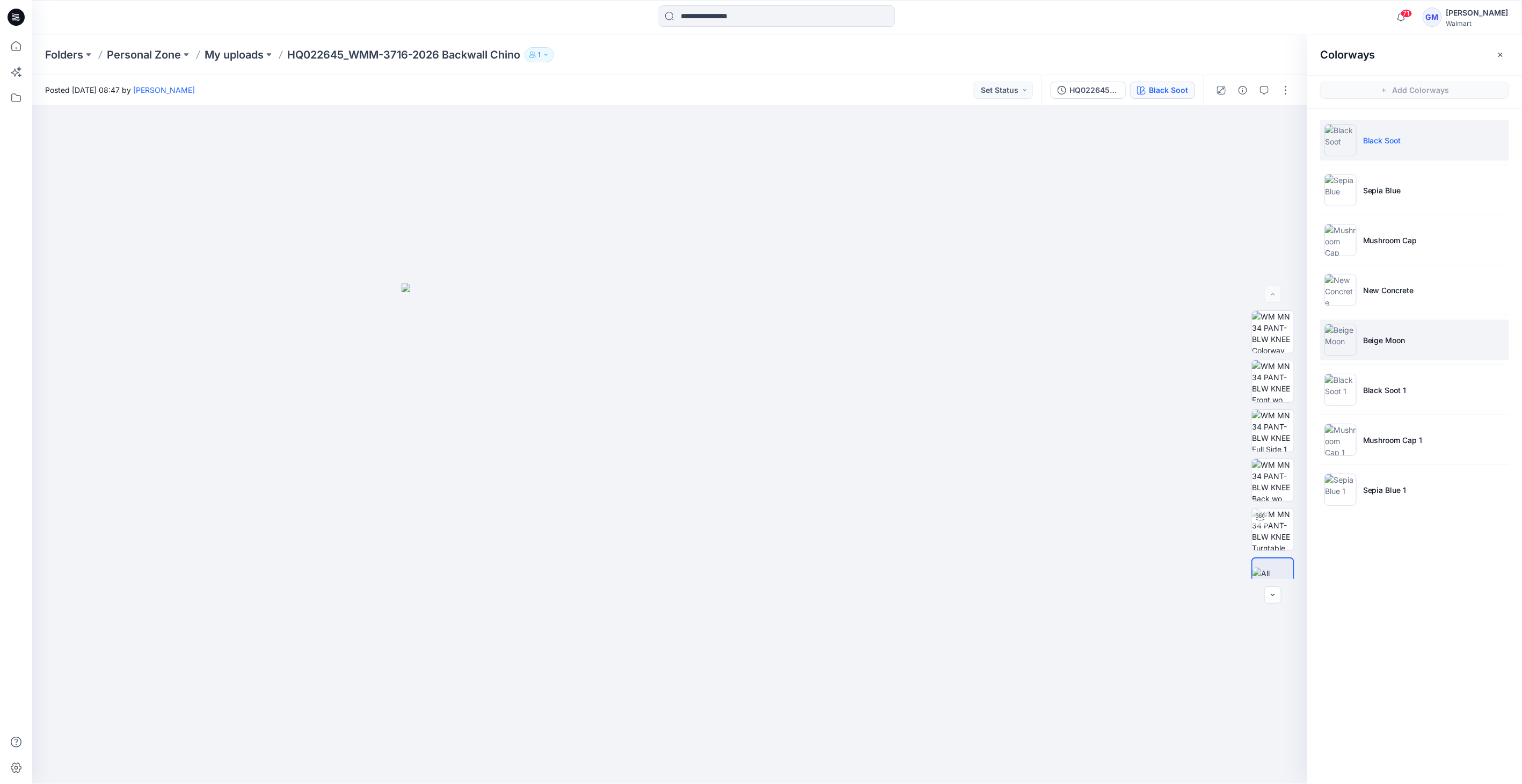
click at [909, 329] on img at bounding box center [1340, 339] width 32 height 32
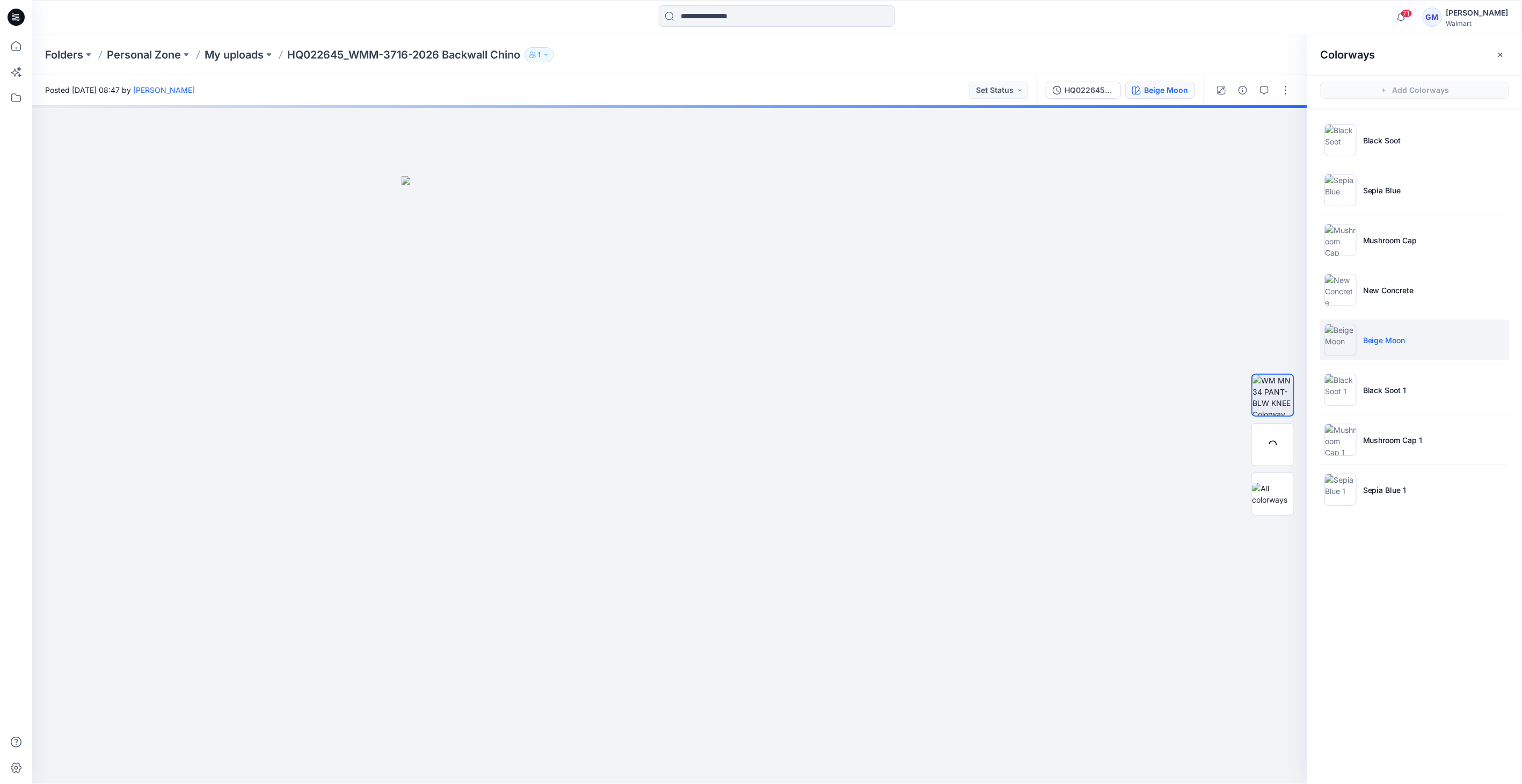
click at [909, 339] on img at bounding box center [1340, 339] width 32 height 32
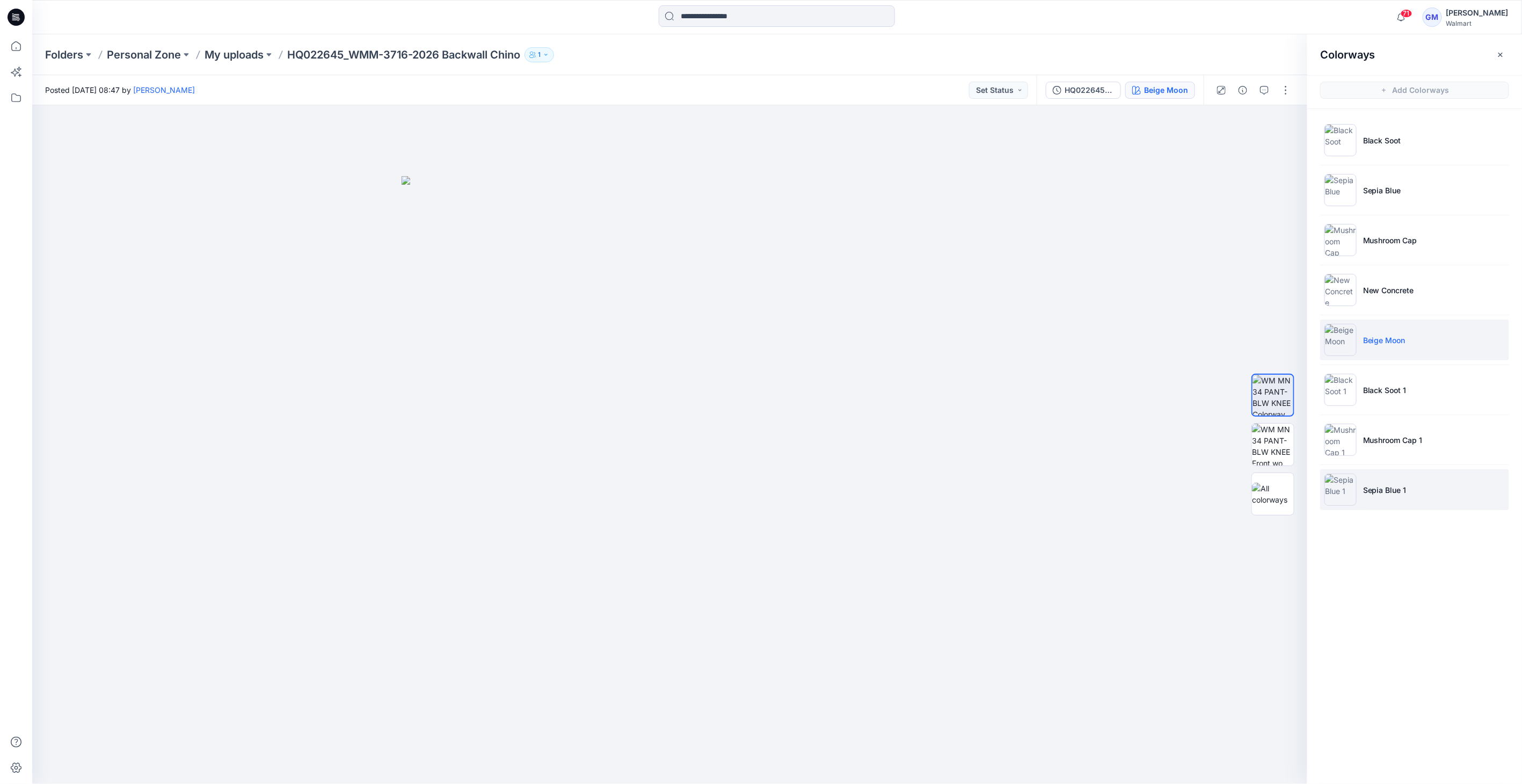
click at [909, 485] on img at bounding box center [1340, 489] width 32 height 32
click at [909, 489] on img at bounding box center [1340, 489] width 32 height 32
click at [909, 434] on img at bounding box center [1340, 439] width 32 height 32
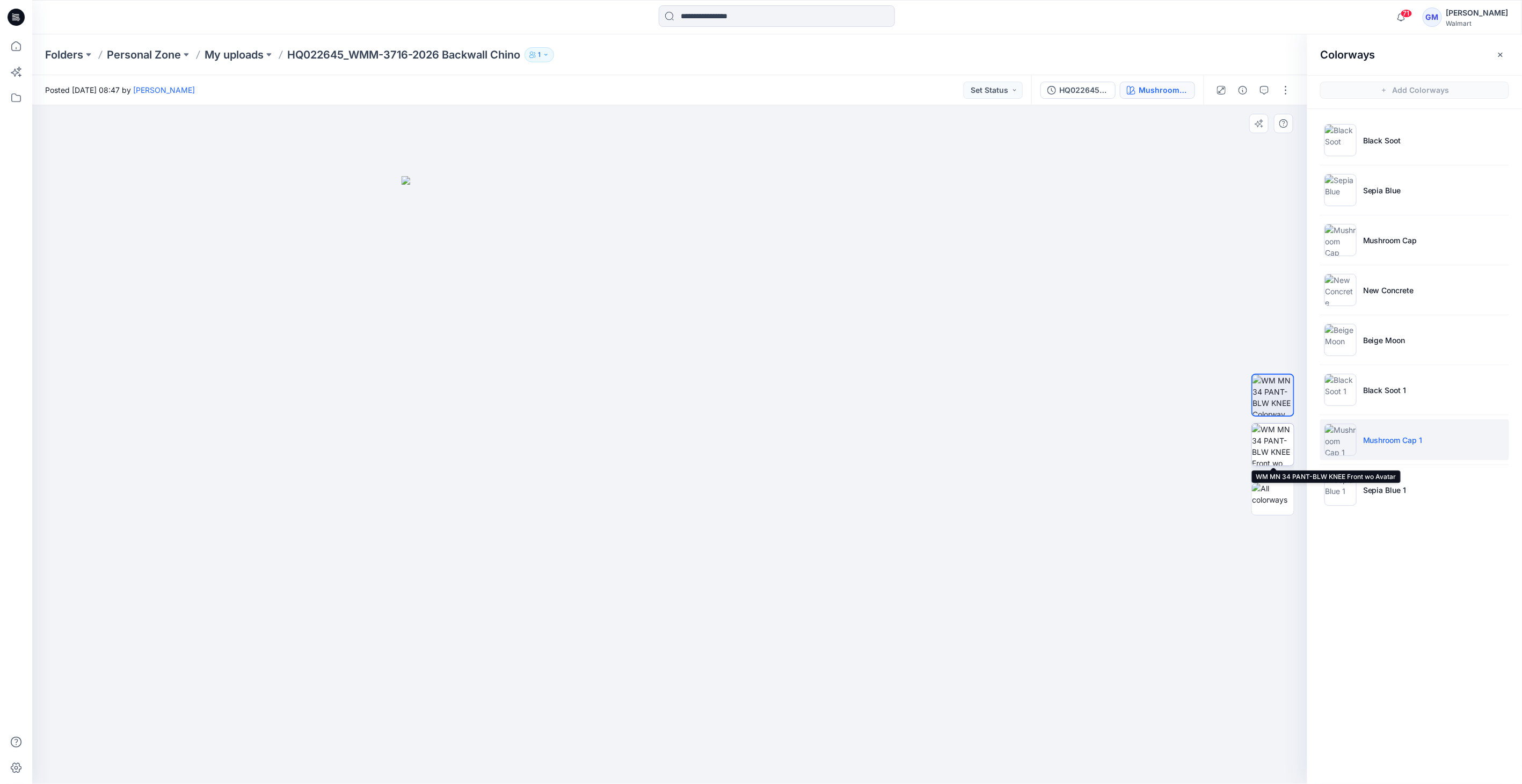
click at [909, 449] on img at bounding box center [1272, 444] width 42 height 42
click at [909, 244] on img at bounding box center [1340, 240] width 32 height 32
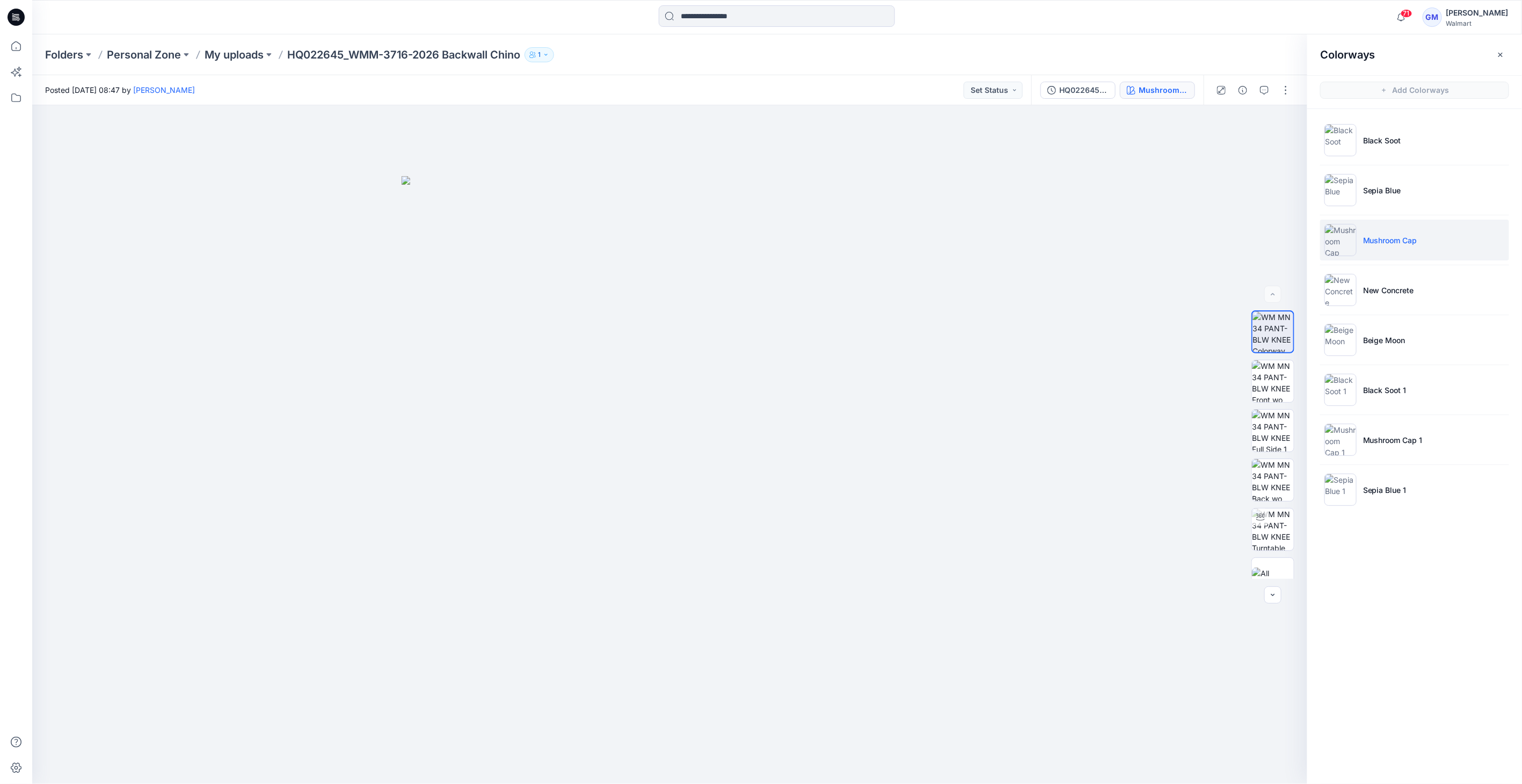
click at [909, 244] on img at bounding box center [1340, 240] width 32 height 32
click at [909, 384] on img at bounding box center [1272, 381] width 42 height 42
click at [909, 449] on img at bounding box center [1340, 439] width 32 height 32
click at [909, 437] on img at bounding box center [1340, 439] width 32 height 32
click at [909, 228] on img at bounding box center [1340, 240] width 32 height 32
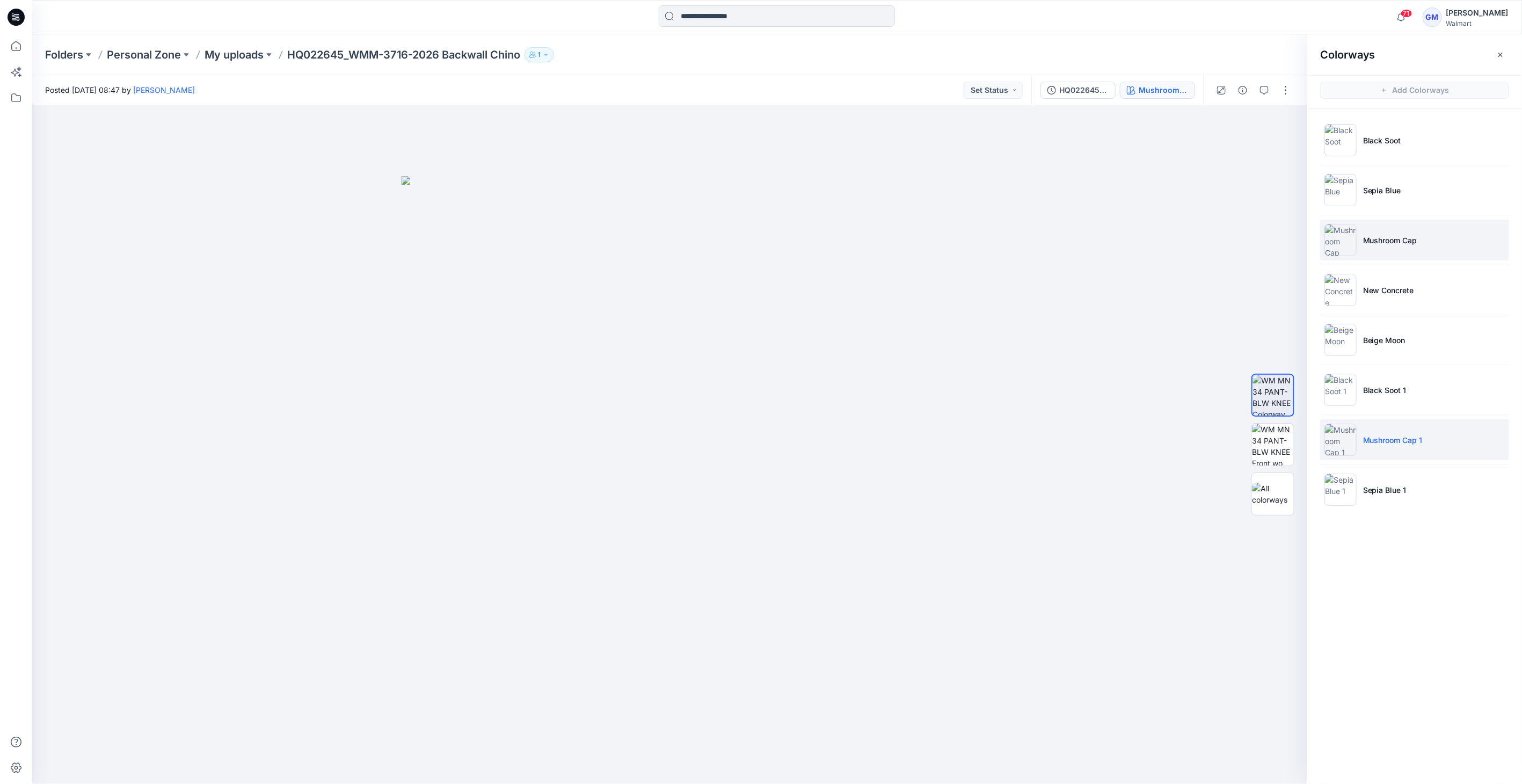
click at [909, 234] on img at bounding box center [1340, 240] width 32 height 32
click at [909, 434] on p "Mushroom Cap 1" at bounding box center [1393, 440] width 60 height 11
click at [909, 439] on p "Mushroom Cap 1" at bounding box center [1393, 440] width 60 height 11
click at [909, 247] on li "Mushroom Cap" at bounding box center [1414, 240] width 189 height 41
click at [909, 244] on p "Mushroom Cap" at bounding box center [1390, 240] width 54 height 11
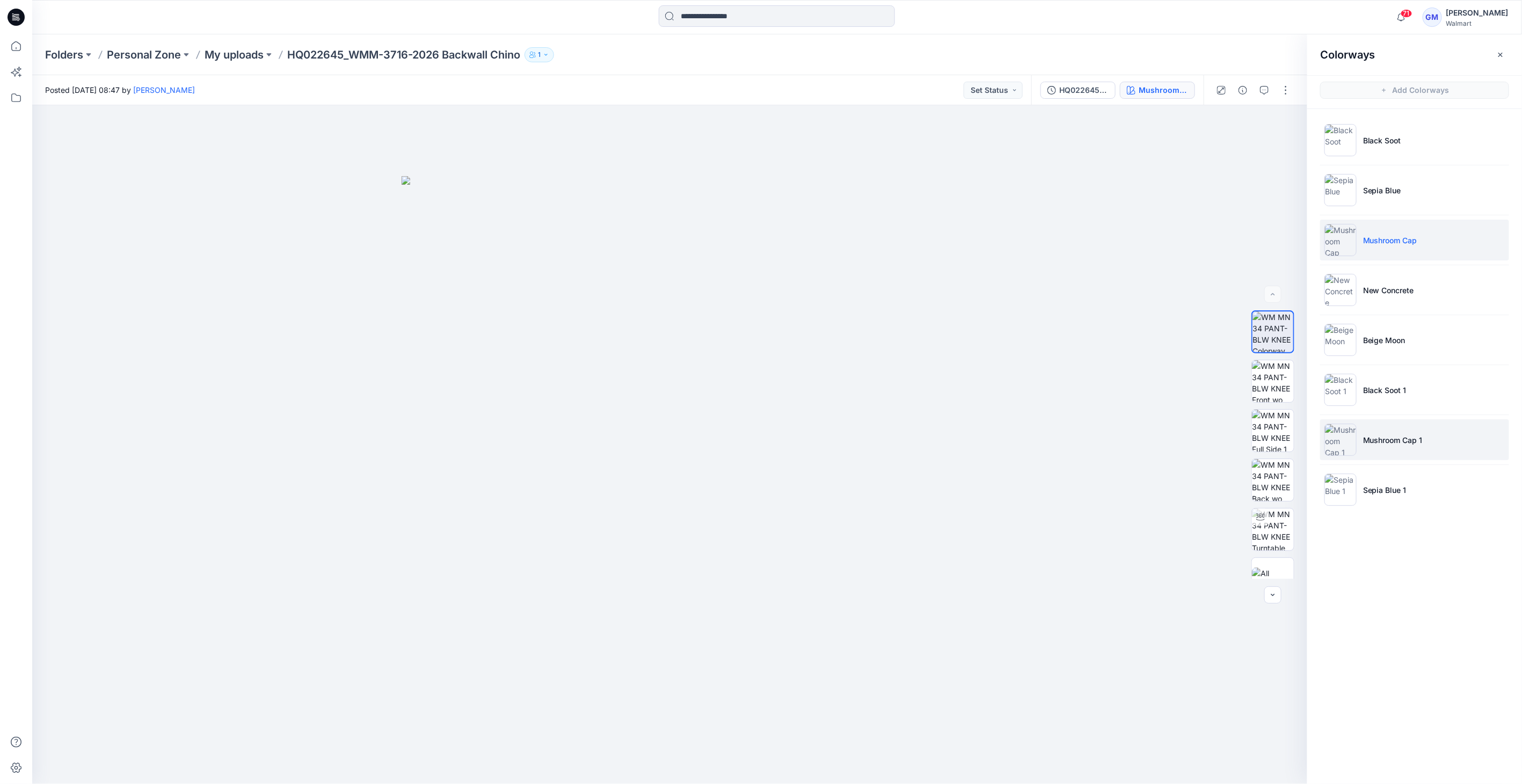
click at [909, 443] on p "Mushroom Cap 1" at bounding box center [1393, 440] width 60 height 11
click at [909, 437] on p "Mushroom Cap 1" at bounding box center [1393, 440] width 60 height 11
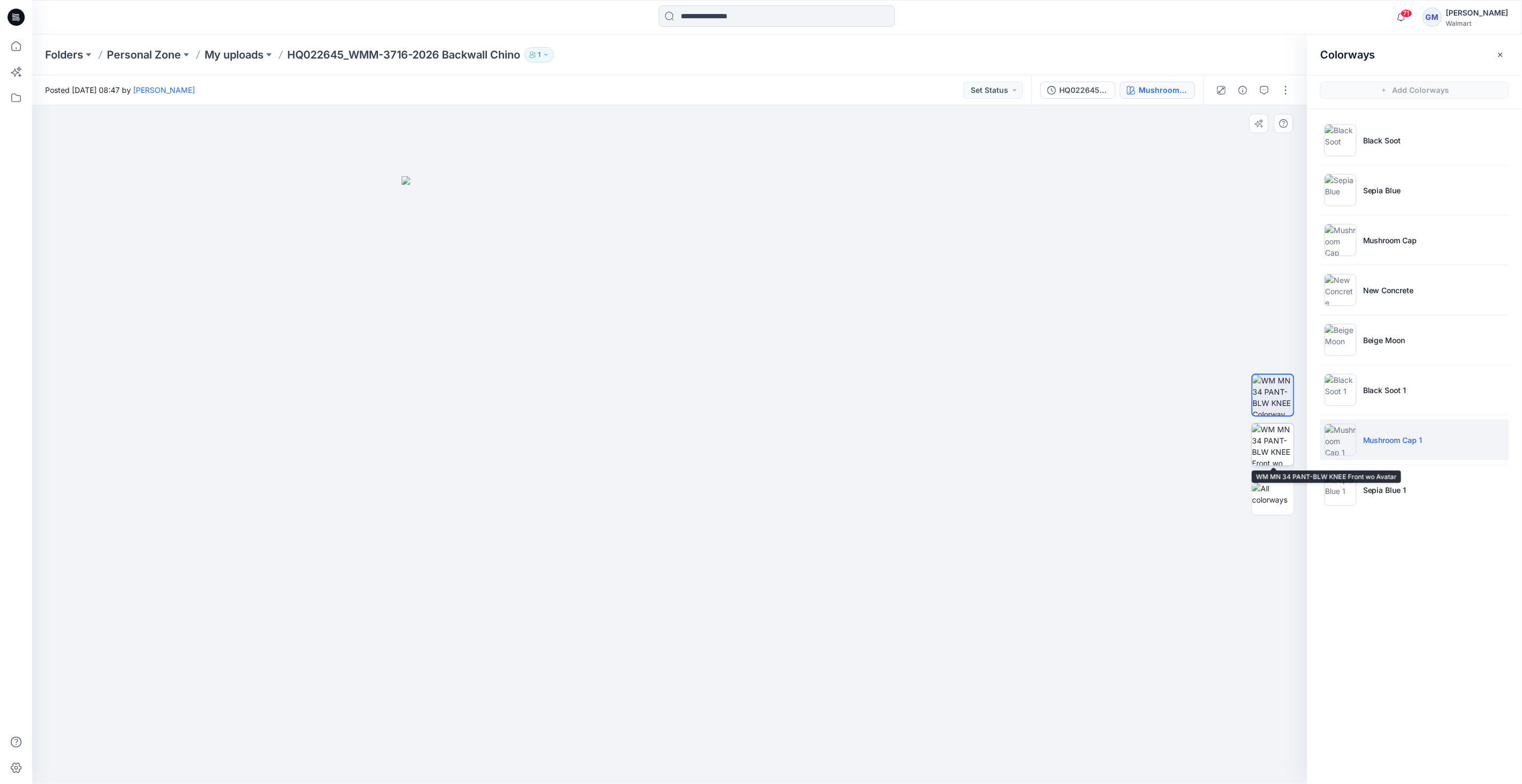
click at [909, 441] on img at bounding box center [1272, 444] width 42 height 42
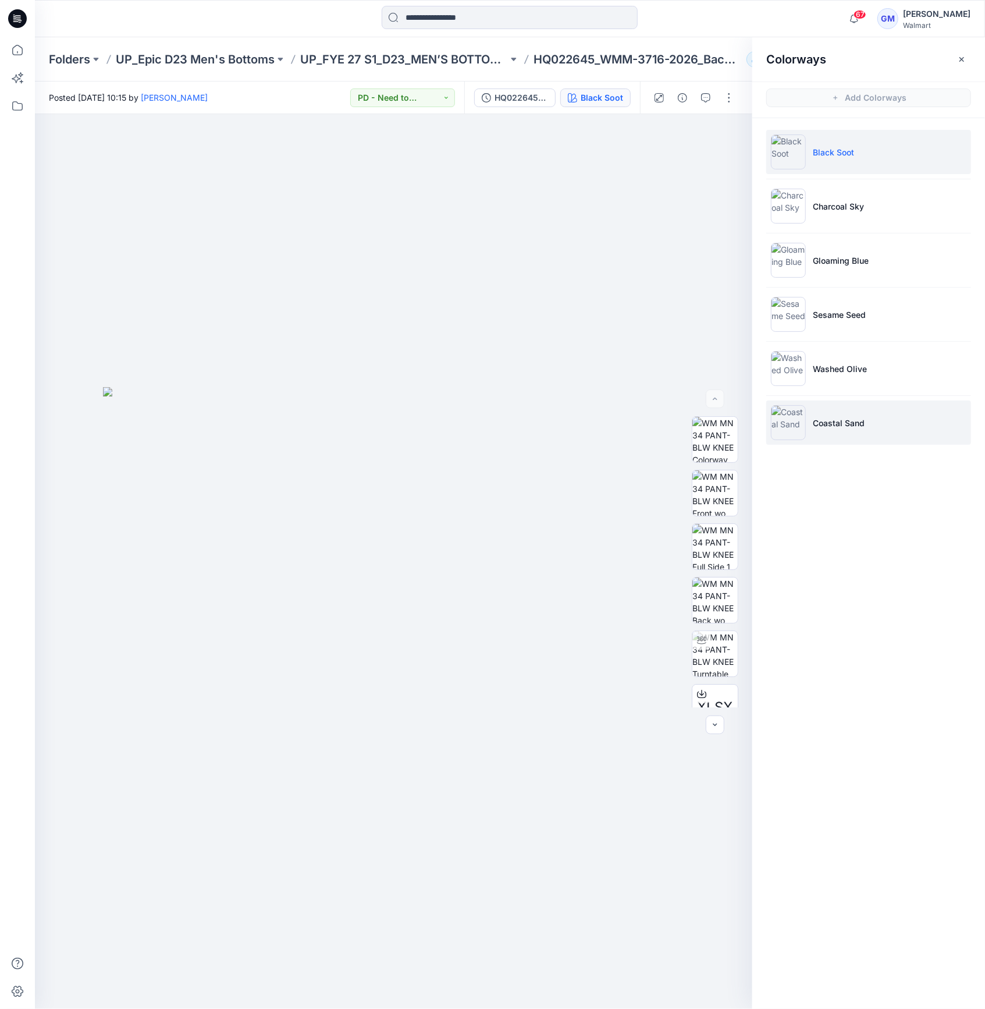
click at [790, 431] on img at bounding box center [788, 422] width 35 height 35
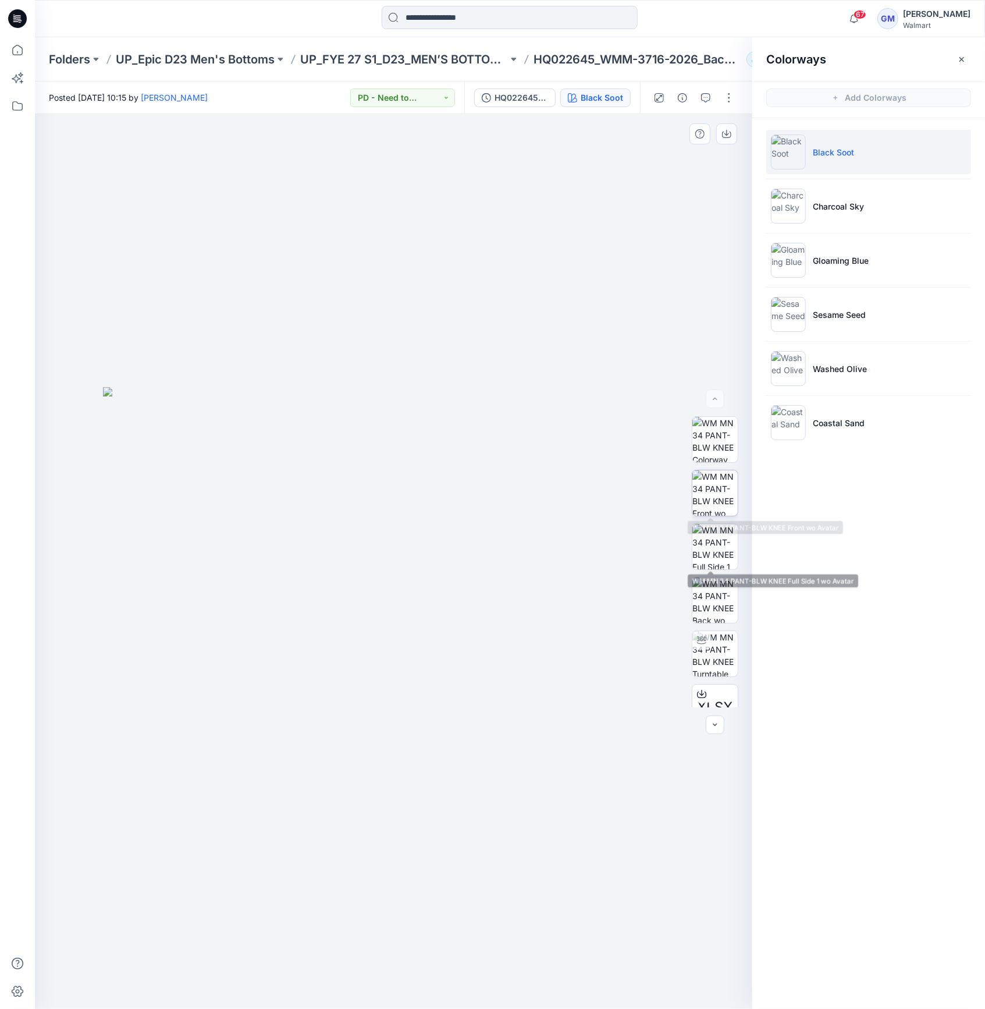
click at [702, 488] on img at bounding box center [715, 492] width 45 height 45
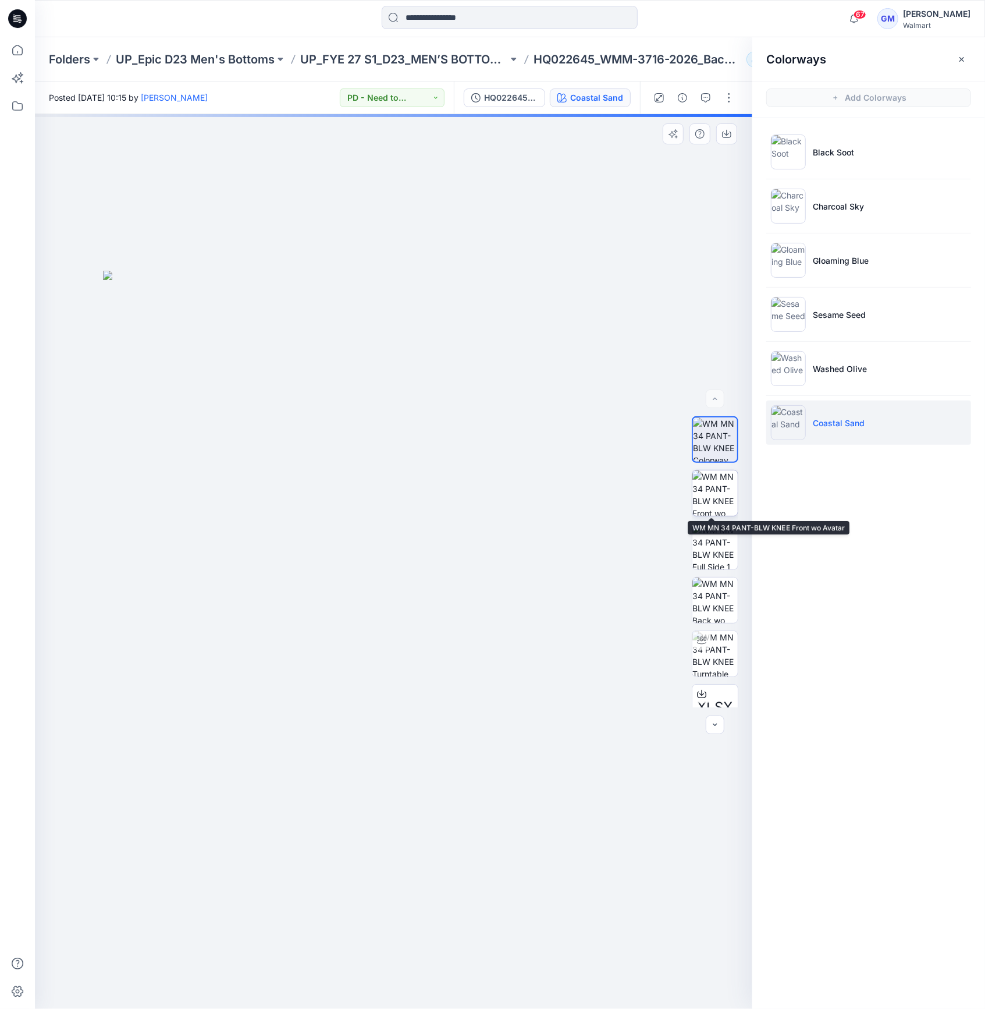
click at [712, 491] on img at bounding box center [715, 492] width 45 height 45
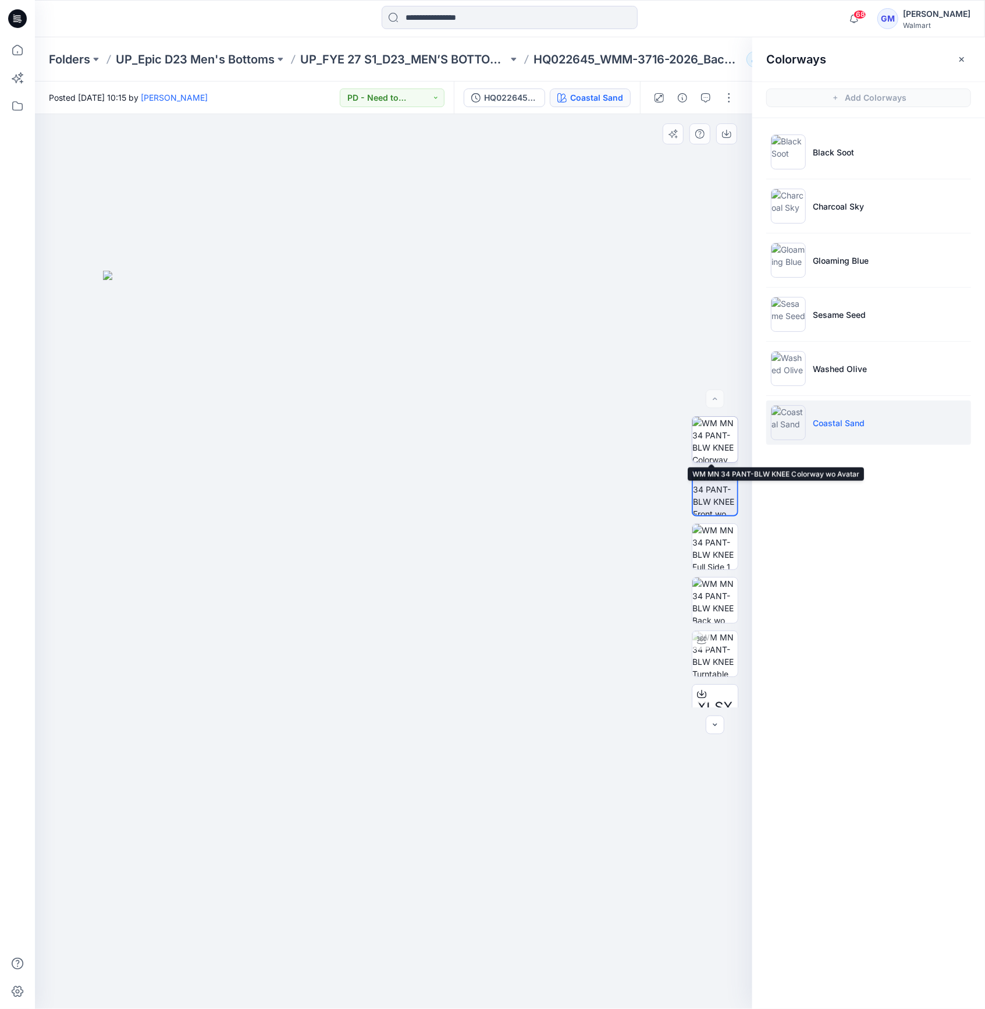
click at [694, 426] on img at bounding box center [715, 439] width 45 height 45
click at [704, 433] on img at bounding box center [715, 439] width 44 height 44
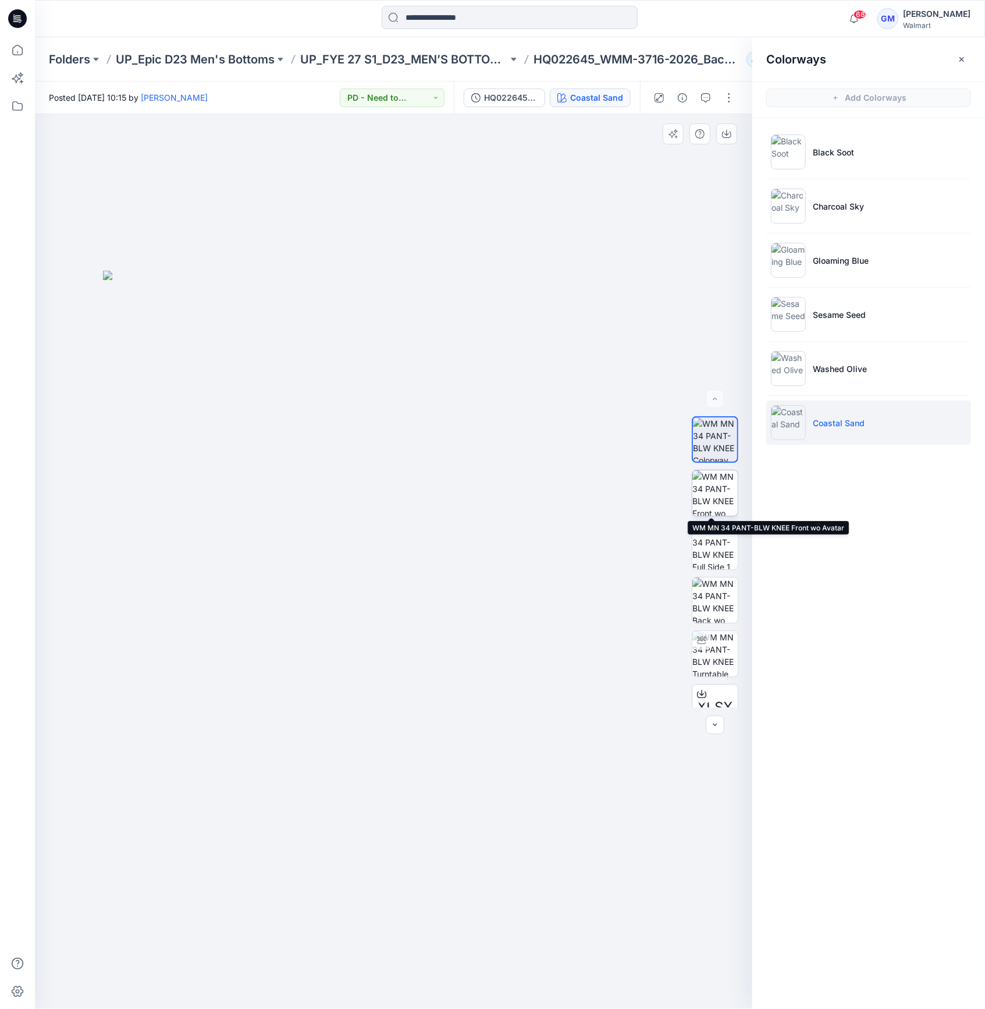
click at [709, 478] on img at bounding box center [715, 492] width 45 height 45
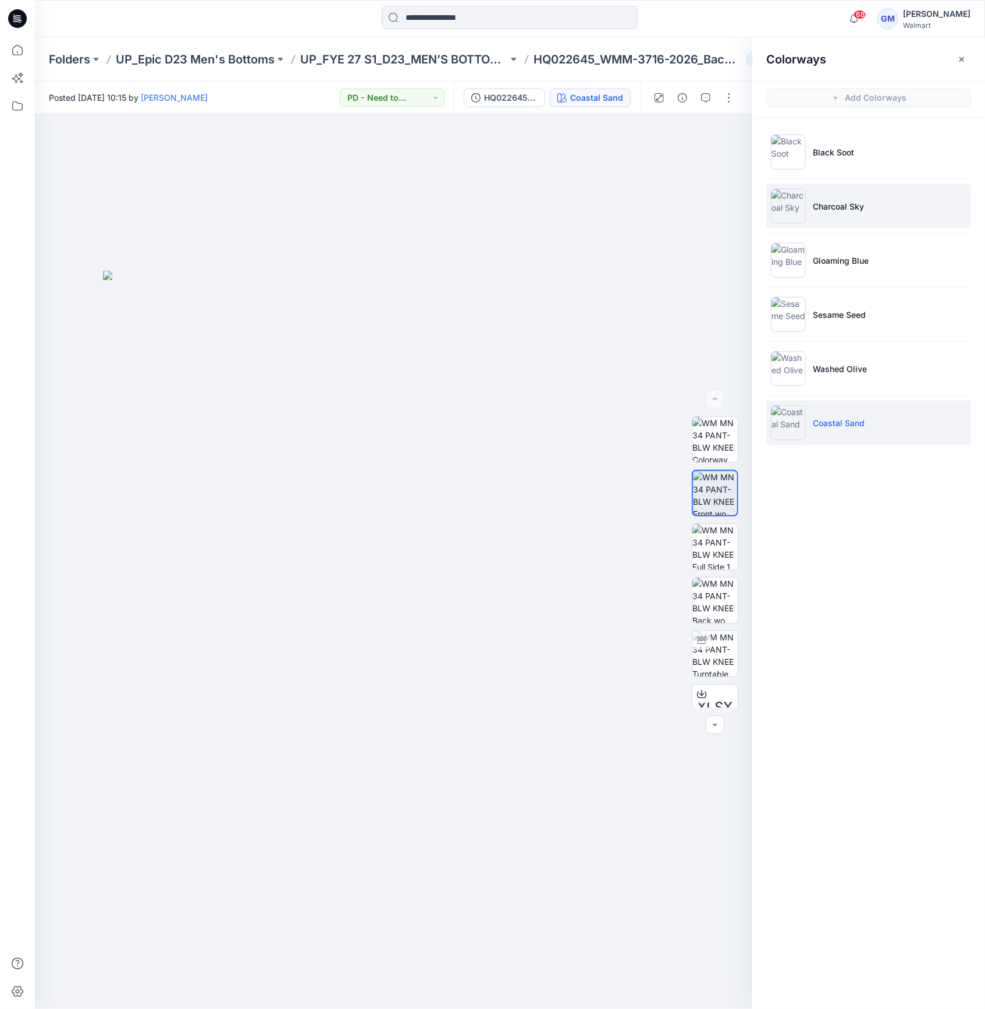
click at [778, 207] on img at bounding box center [788, 206] width 35 height 35
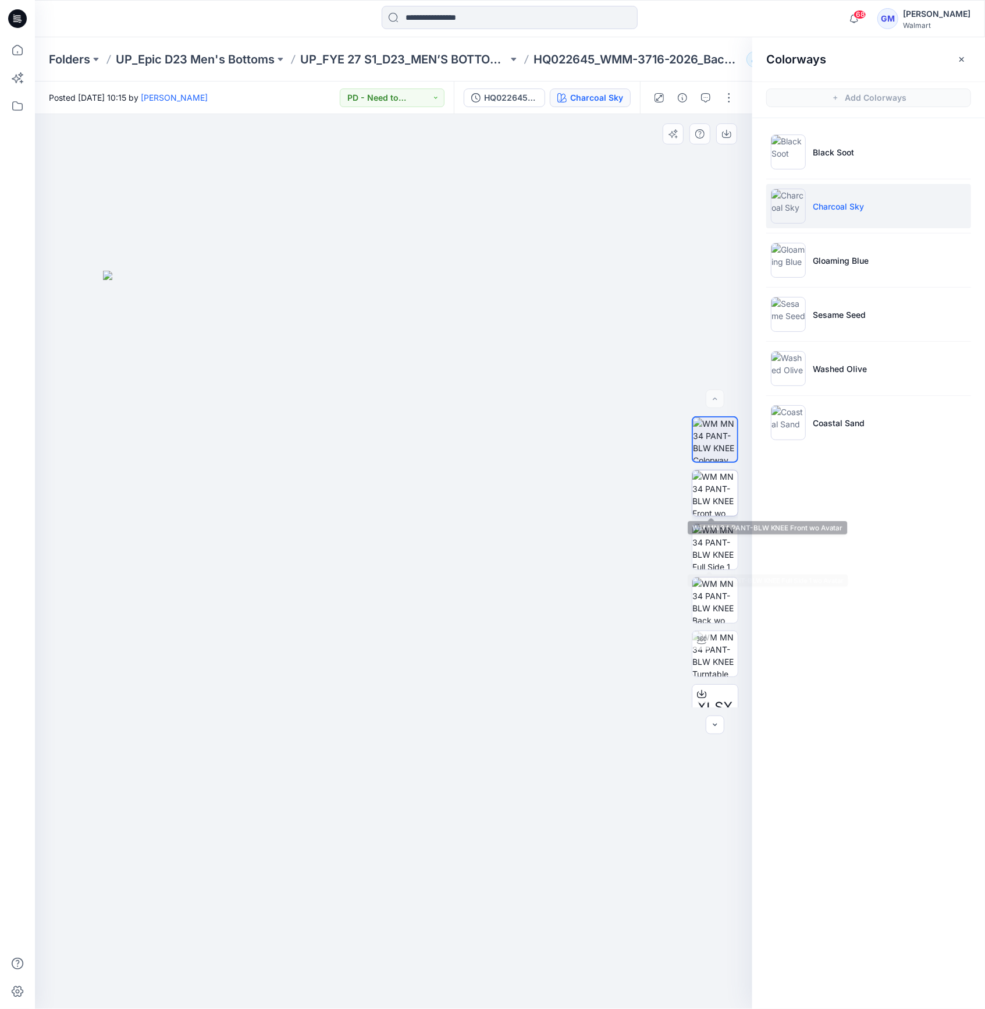
click at [710, 487] on img at bounding box center [715, 492] width 45 height 45
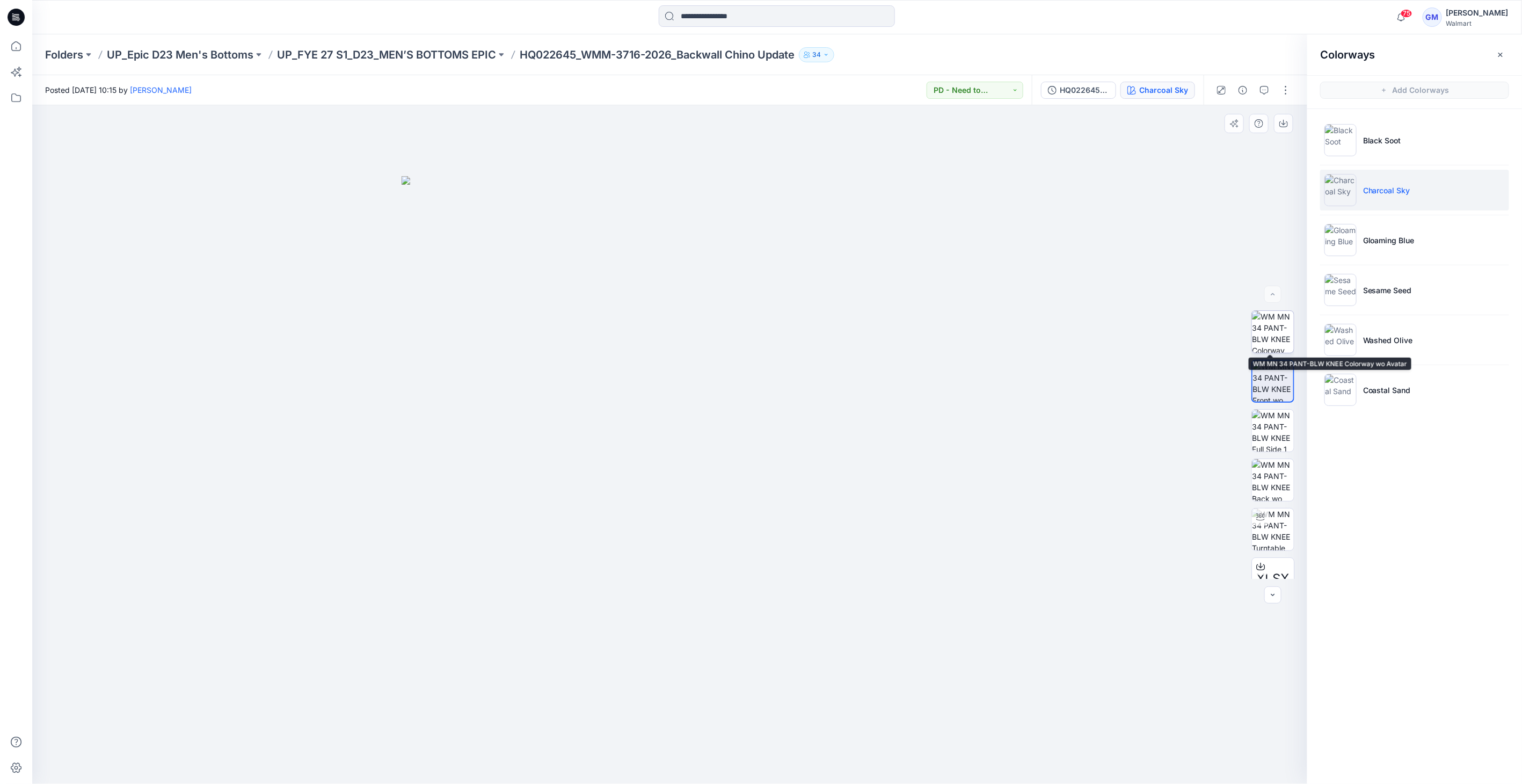
click at [909, 330] on img at bounding box center [1272, 331] width 42 height 42
click at [909, 528] on img at bounding box center [1272, 529] width 42 height 42
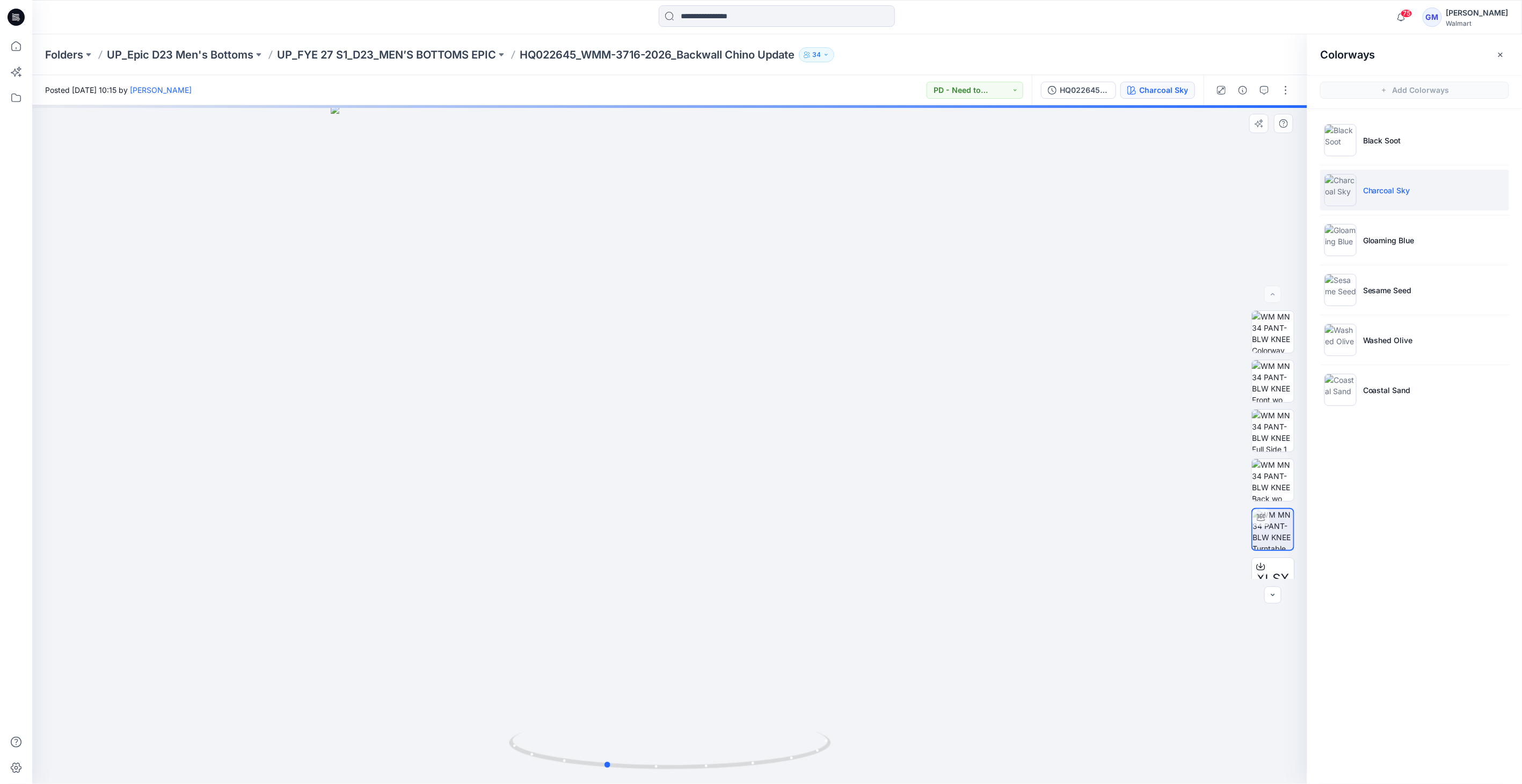
drag, startPoint x: 663, startPoint y: 769, endPoint x: 686, endPoint y: 613, distance: 157.7
click at [600, 767] on icon at bounding box center [672, 752] width 325 height 41
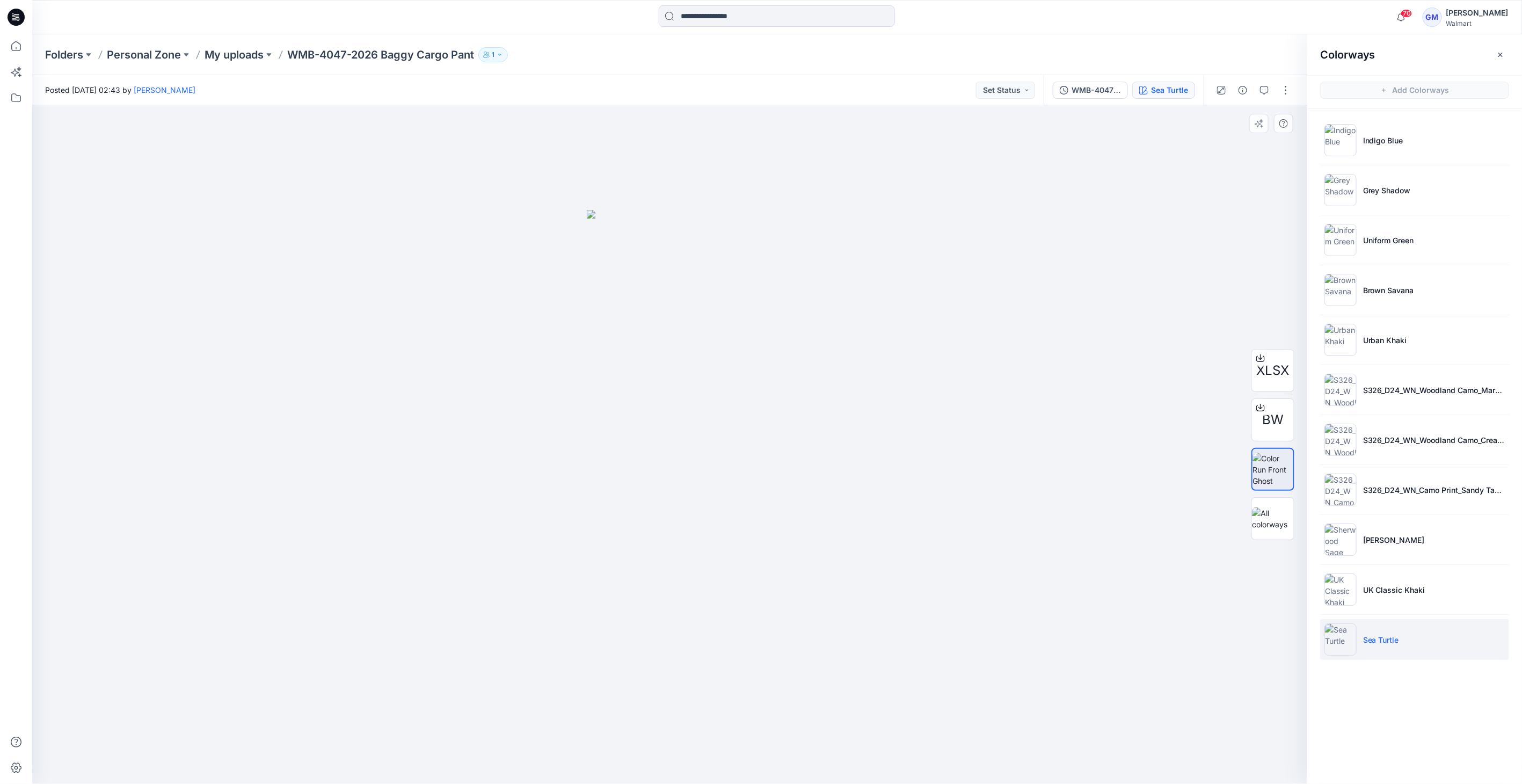
click at [1136, 188] on div at bounding box center [670, 445] width 1276 height 679
click at [1397, 191] on p "Grey Shadow" at bounding box center [1387, 190] width 48 height 11
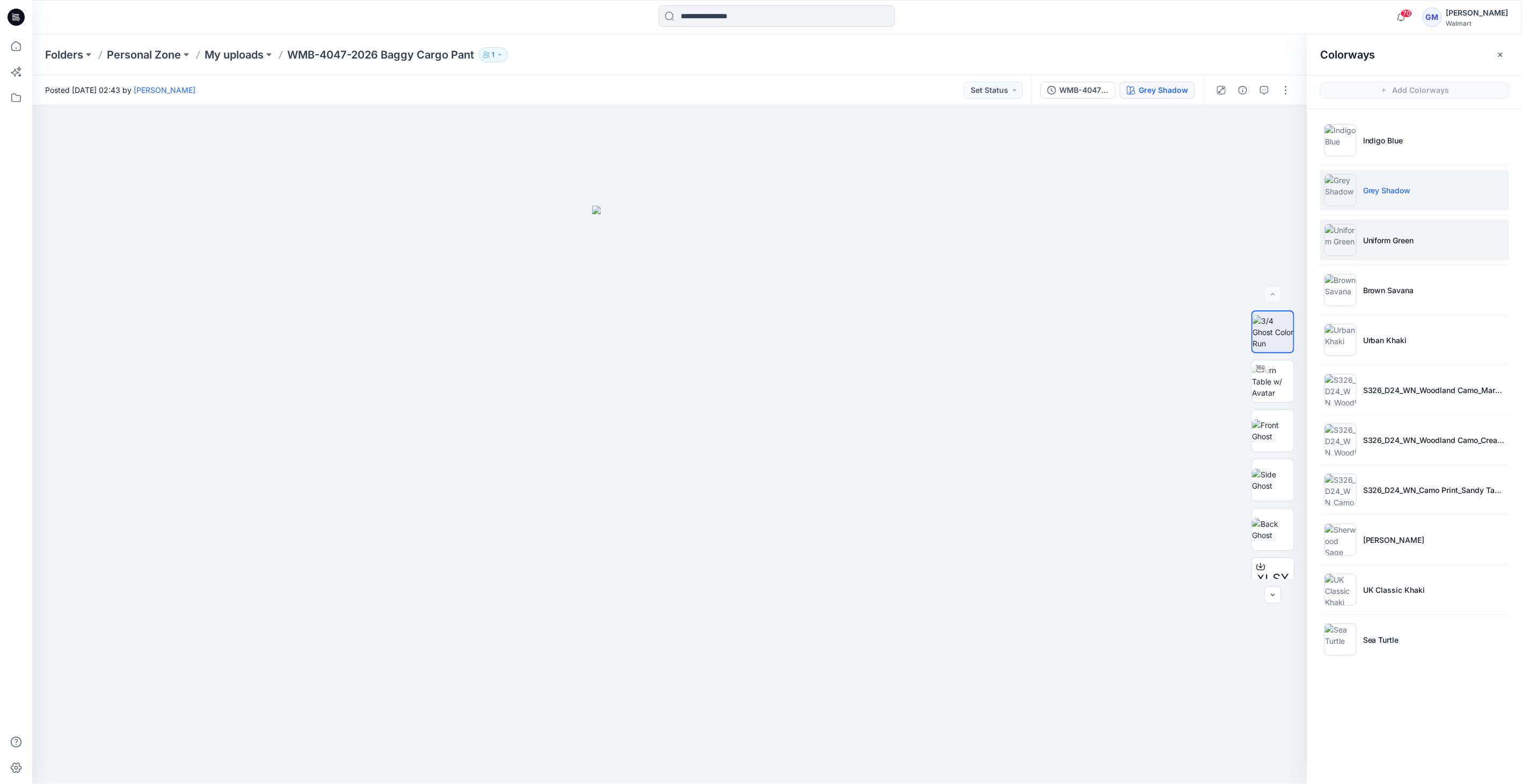
click at [1472, 224] on li "Uniform Green" at bounding box center [1414, 240] width 189 height 41
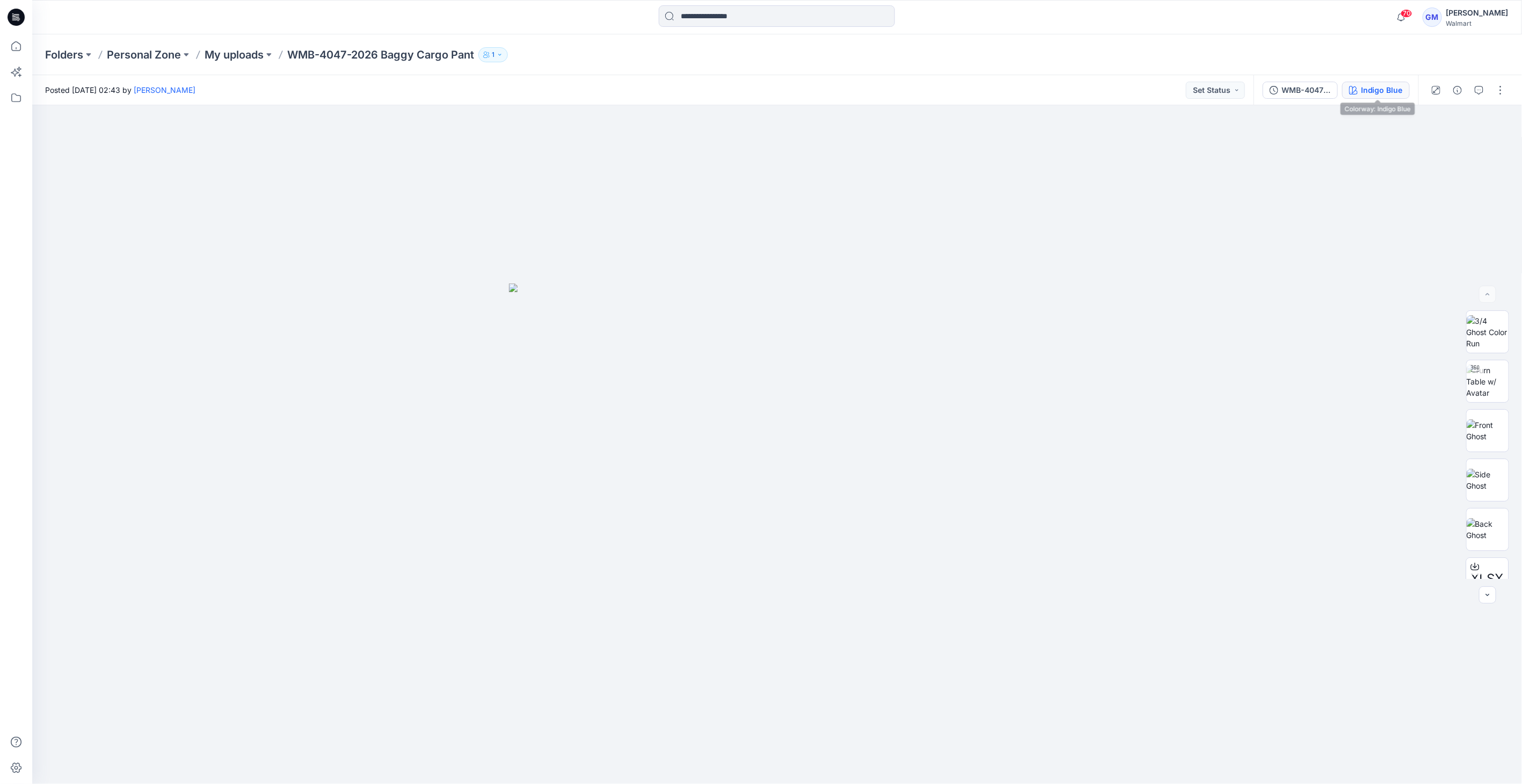
click at [1384, 90] on div "Indigo Blue" at bounding box center [1381, 89] width 42 height 12
click at [1376, 97] on button "Black Soot" at bounding box center [1377, 89] width 65 height 18
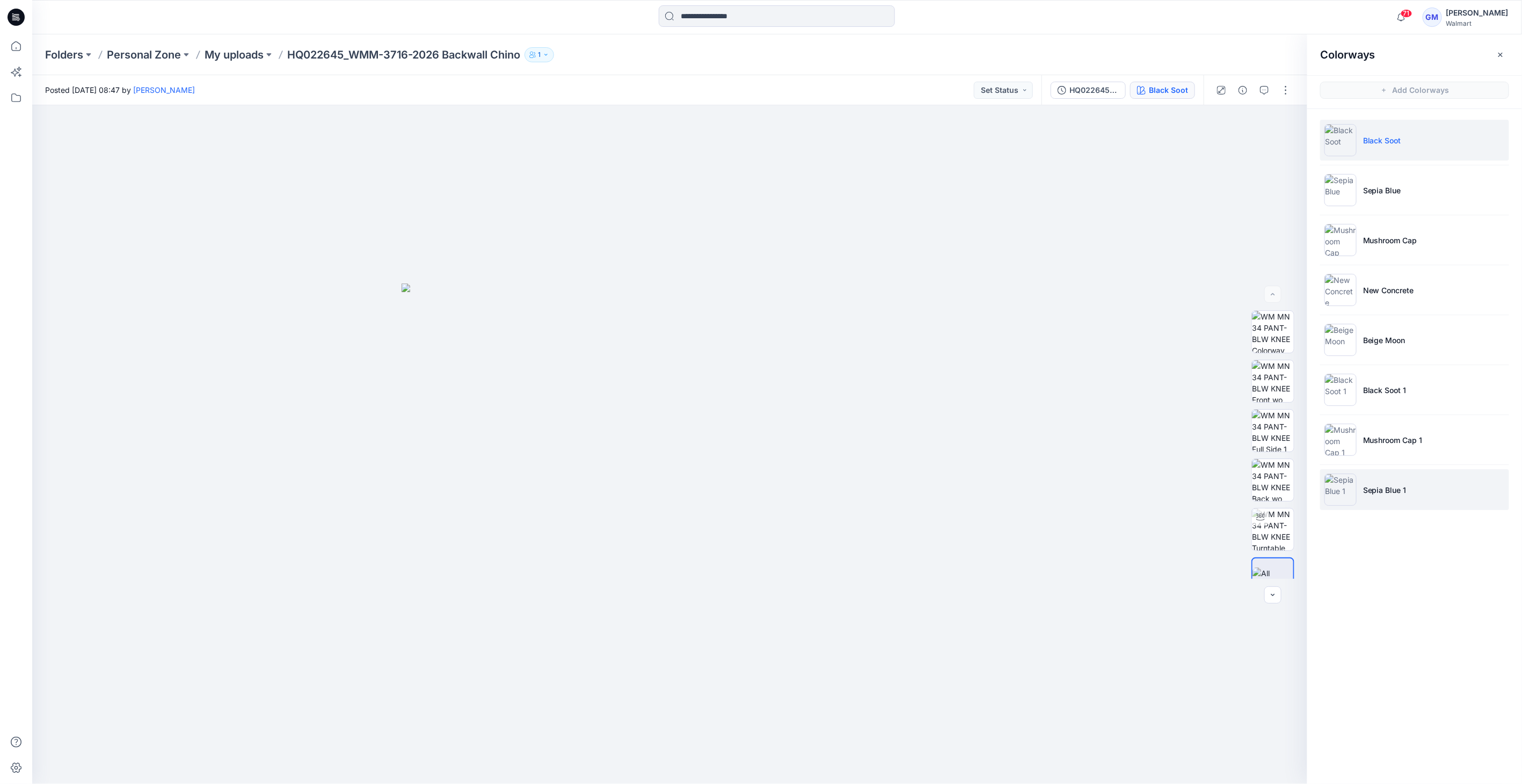
drag, startPoint x: 1357, startPoint y: 485, endPoint x: 1350, endPoint y: 487, distance: 7.3
click at [1353, 487] on li "Sepia Blue 1" at bounding box center [1414, 490] width 189 height 41
click at [1339, 489] on img at bounding box center [1340, 489] width 32 height 32
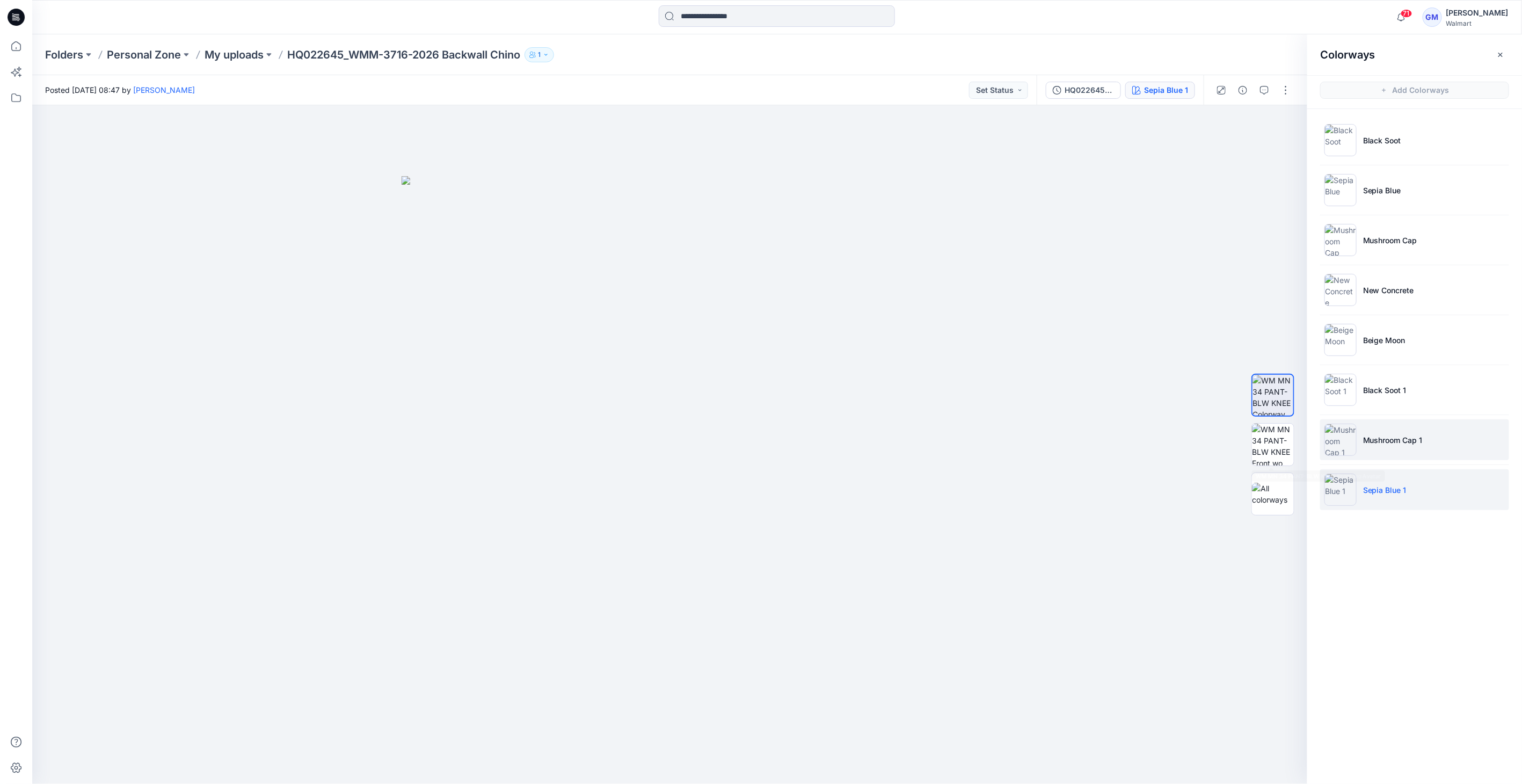
click at [1338, 434] on img at bounding box center [1340, 439] width 32 height 32
click at [1337, 435] on img at bounding box center [1340, 439] width 32 height 32
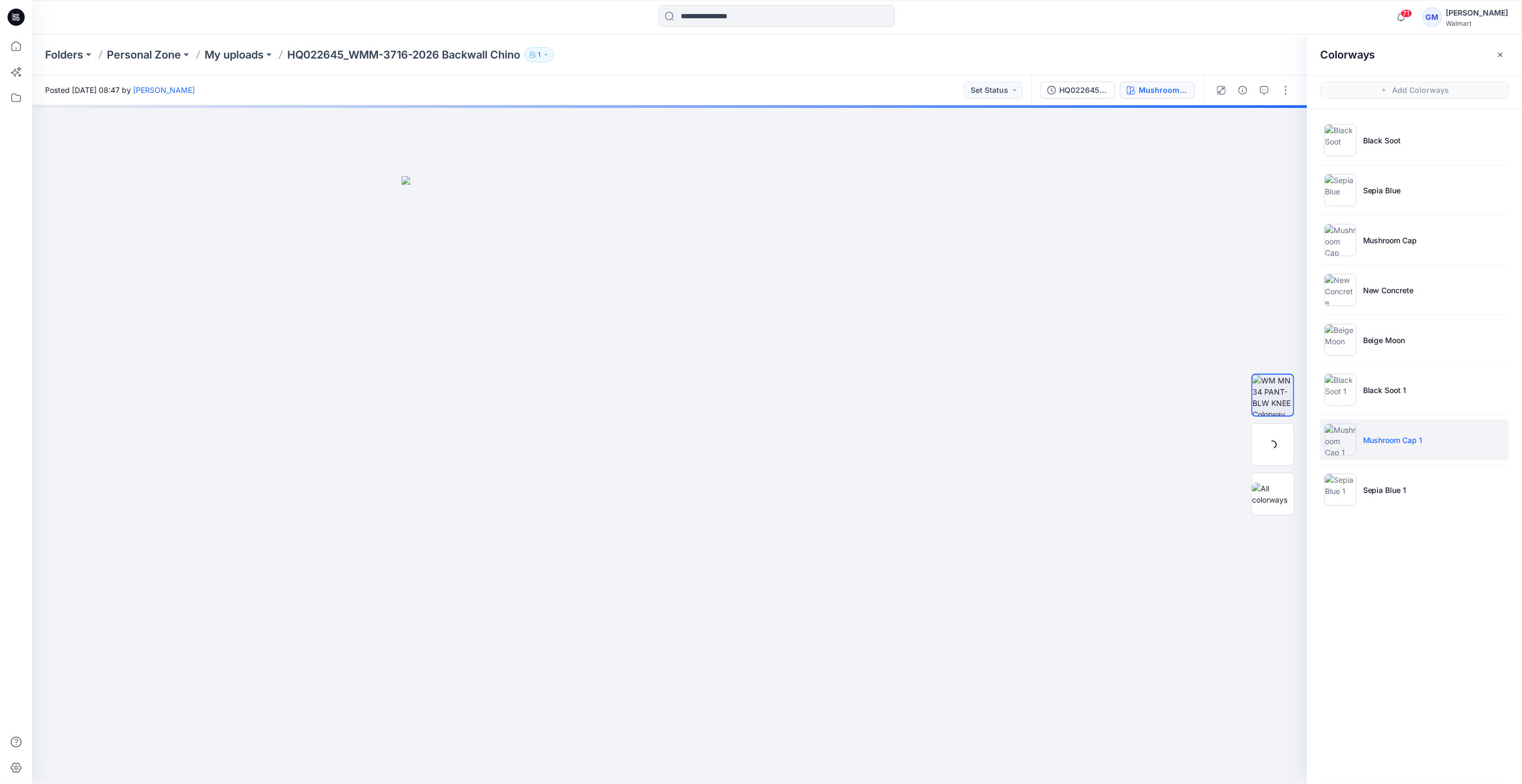
click at [1337, 441] on img at bounding box center [1340, 439] width 32 height 32
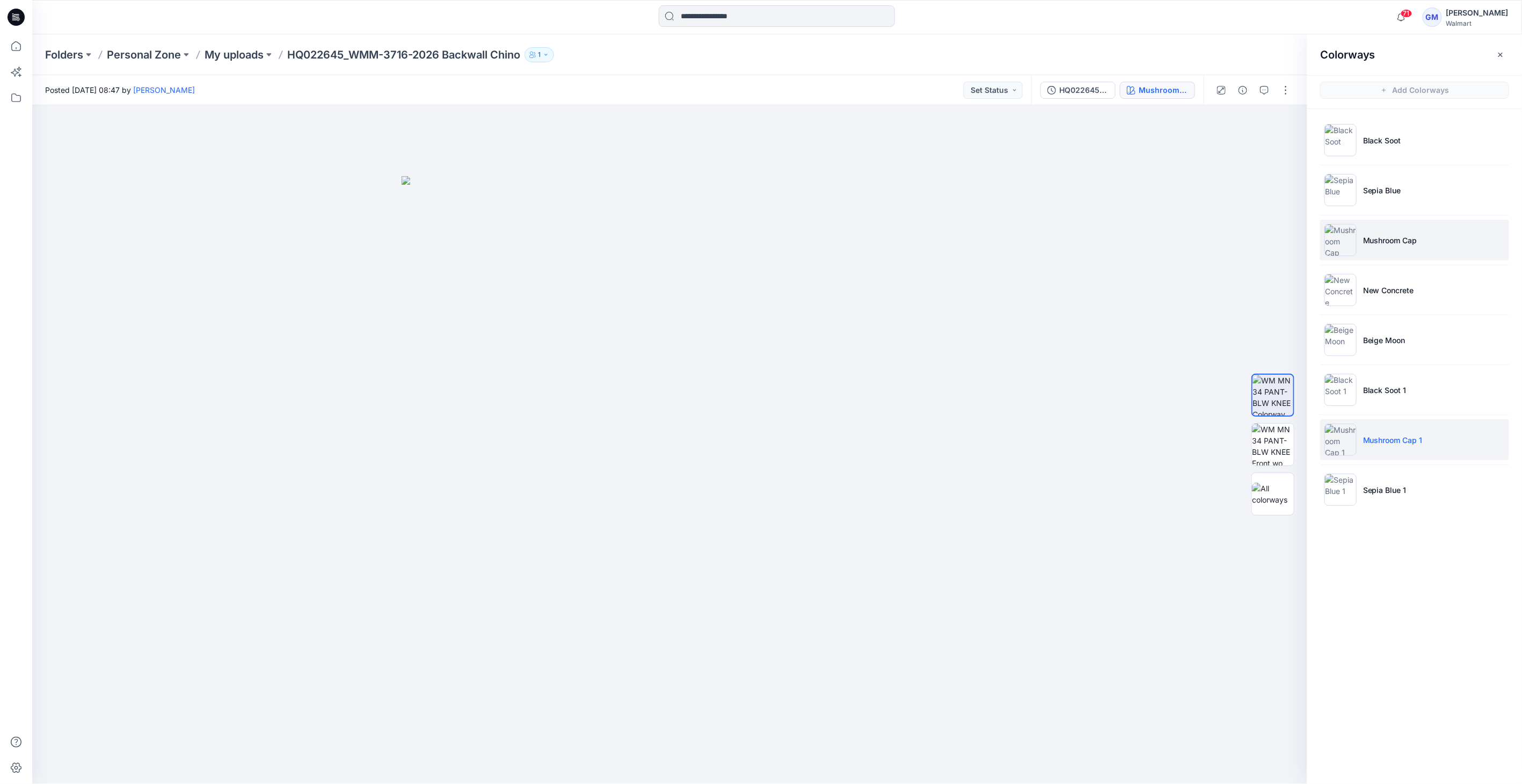
click at [1346, 234] on img at bounding box center [1340, 240] width 32 height 32
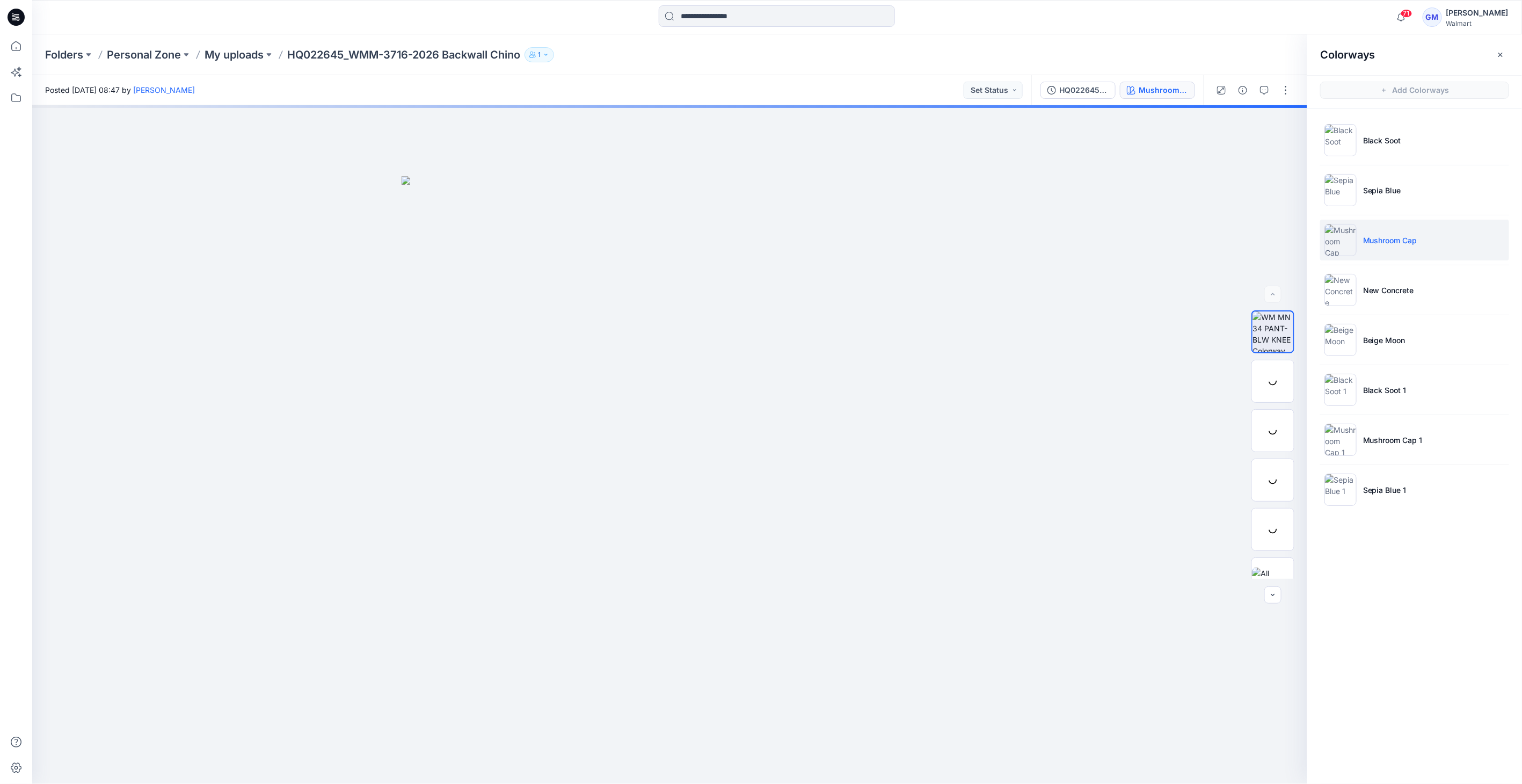
click at [1344, 236] on img at bounding box center [1340, 240] width 32 height 32
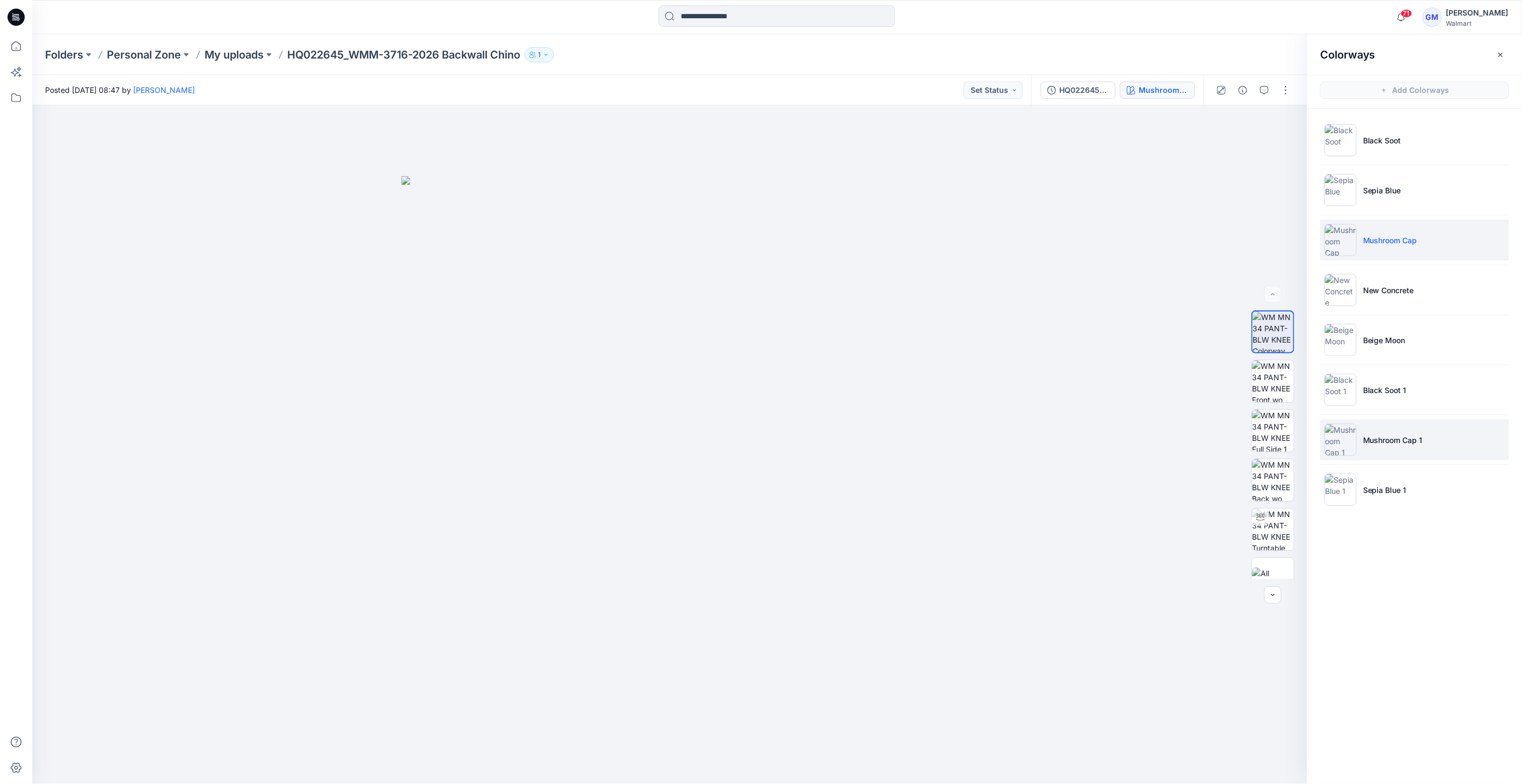
click at [1345, 440] on img at bounding box center [1340, 439] width 32 height 32
click at [1342, 439] on img at bounding box center [1340, 439] width 32 height 32
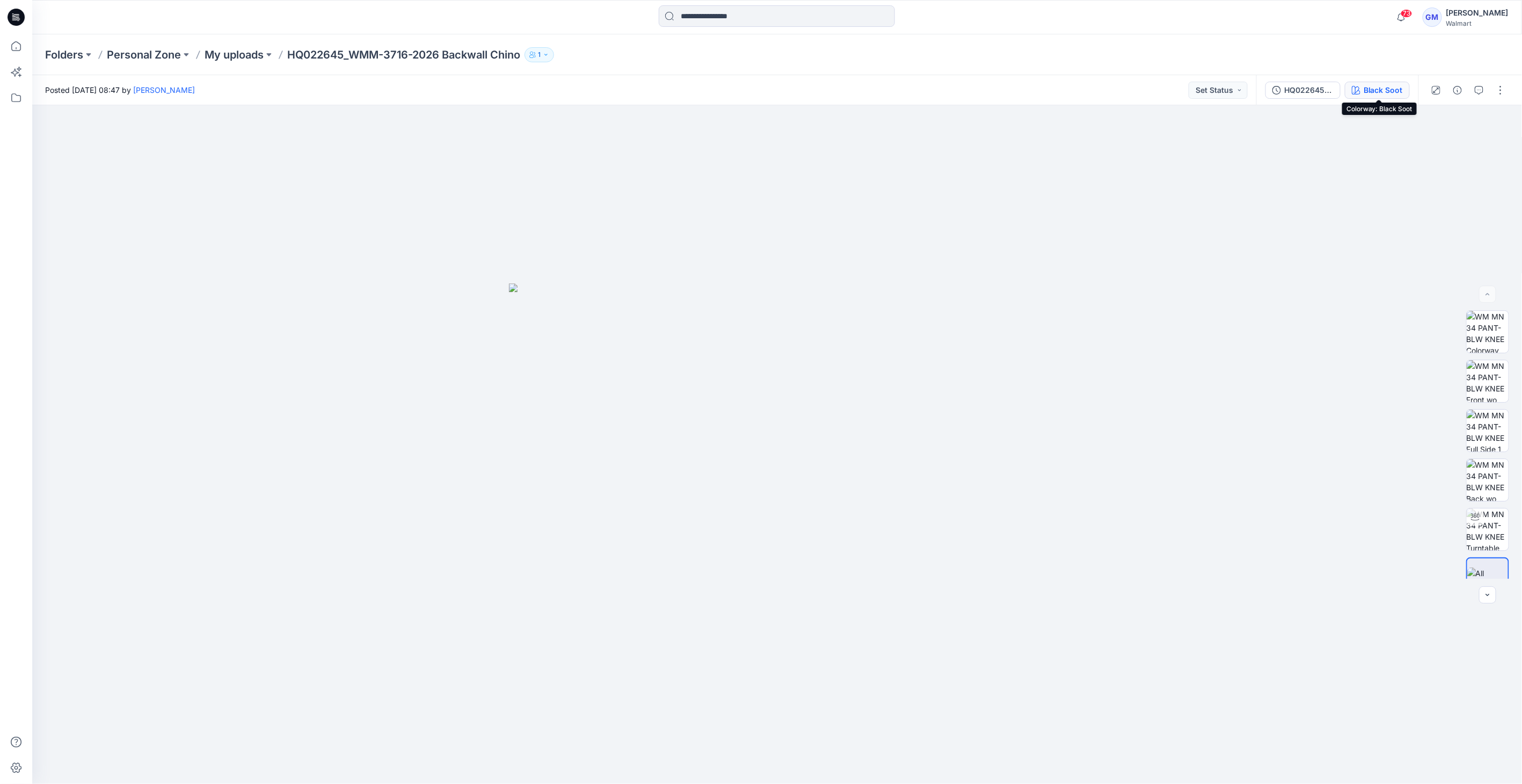
click at [1382, 92] on div "Black Soot" at bounding box center [1383, 89] width 39 height 12
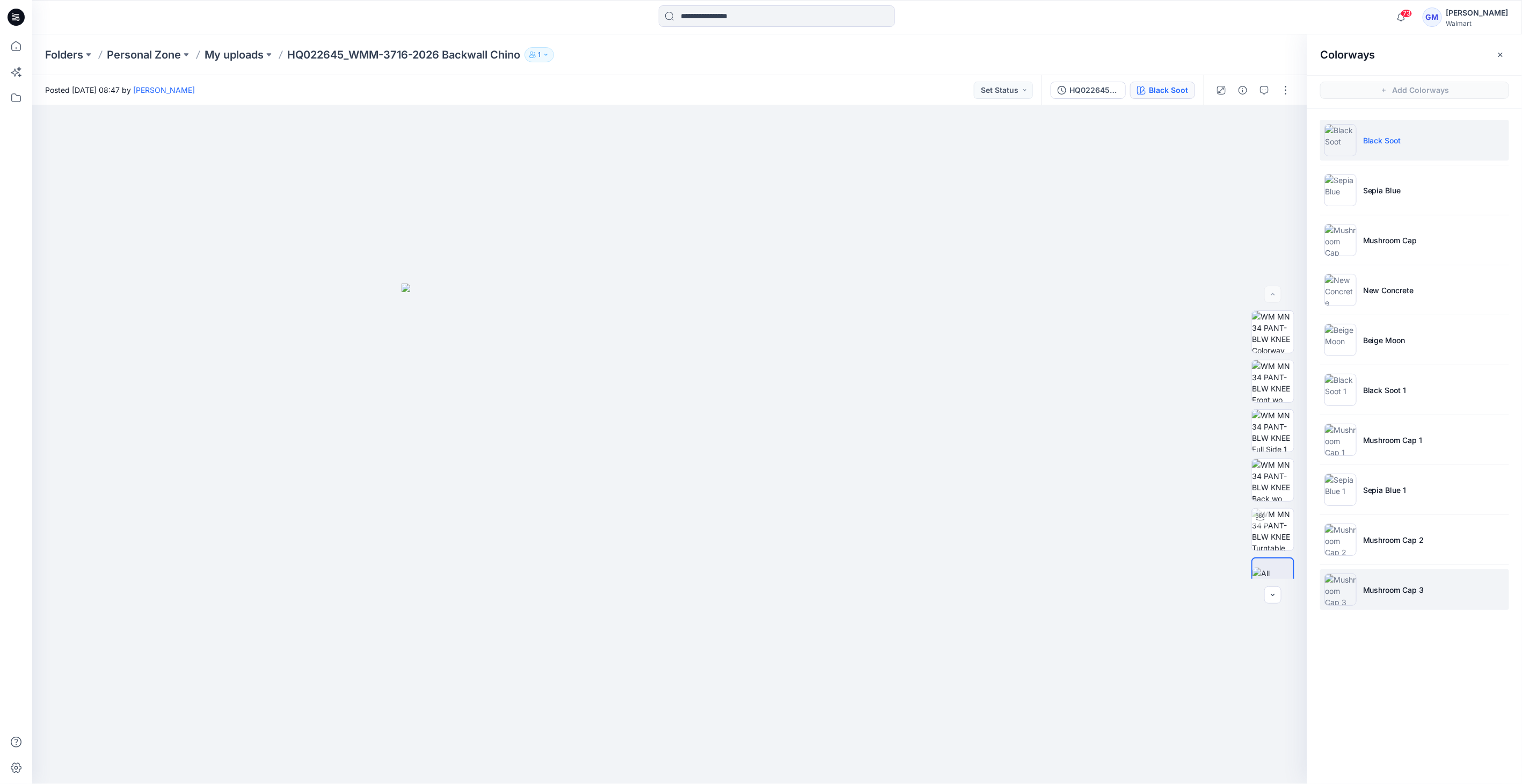
click at [1405, 589] on p "Mushroom Cap 3" at bounding box center [1394, 589] width 61 height 11
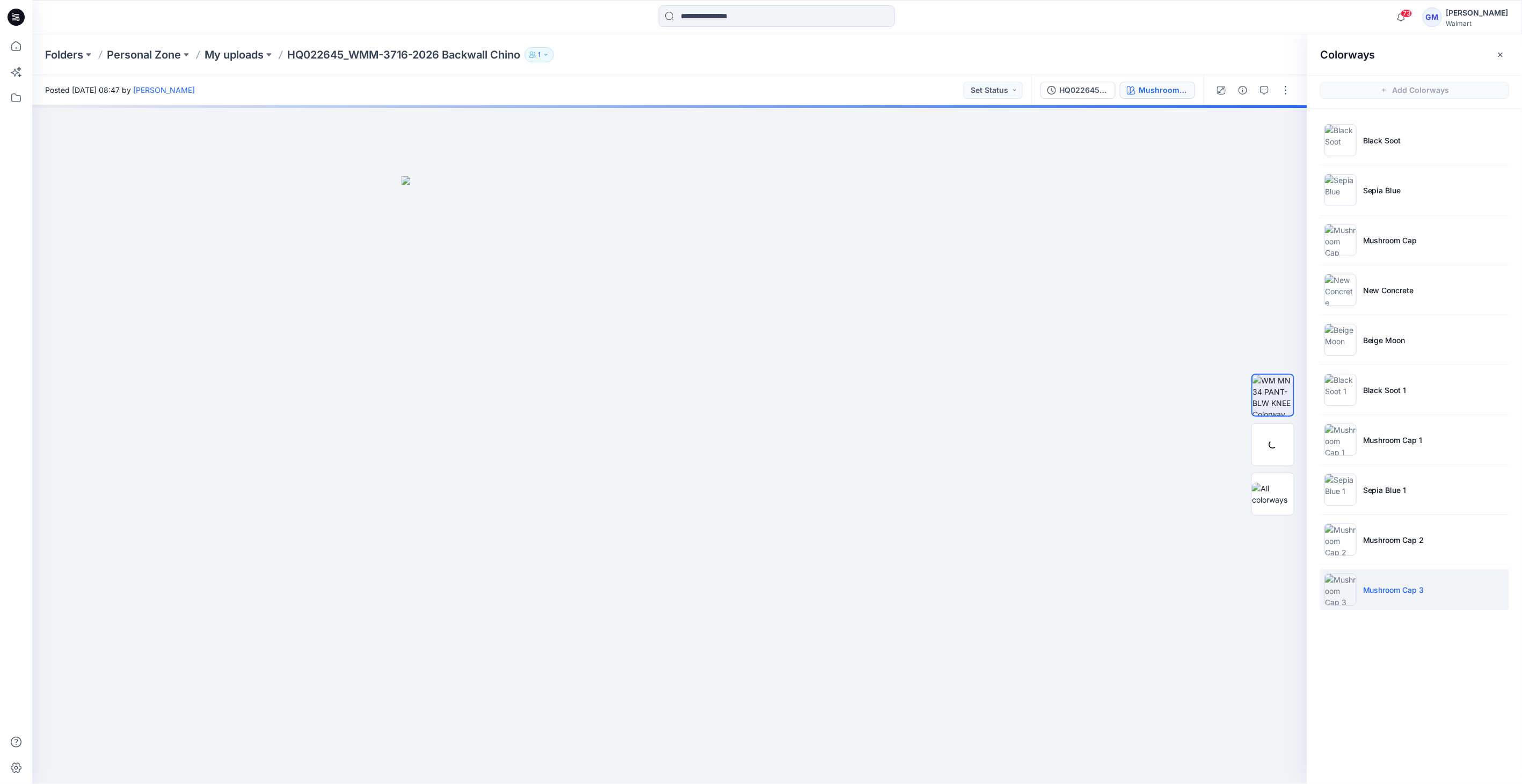
click at [1342, 588] on img at bounding box center [1340, 589] width 32 height 32
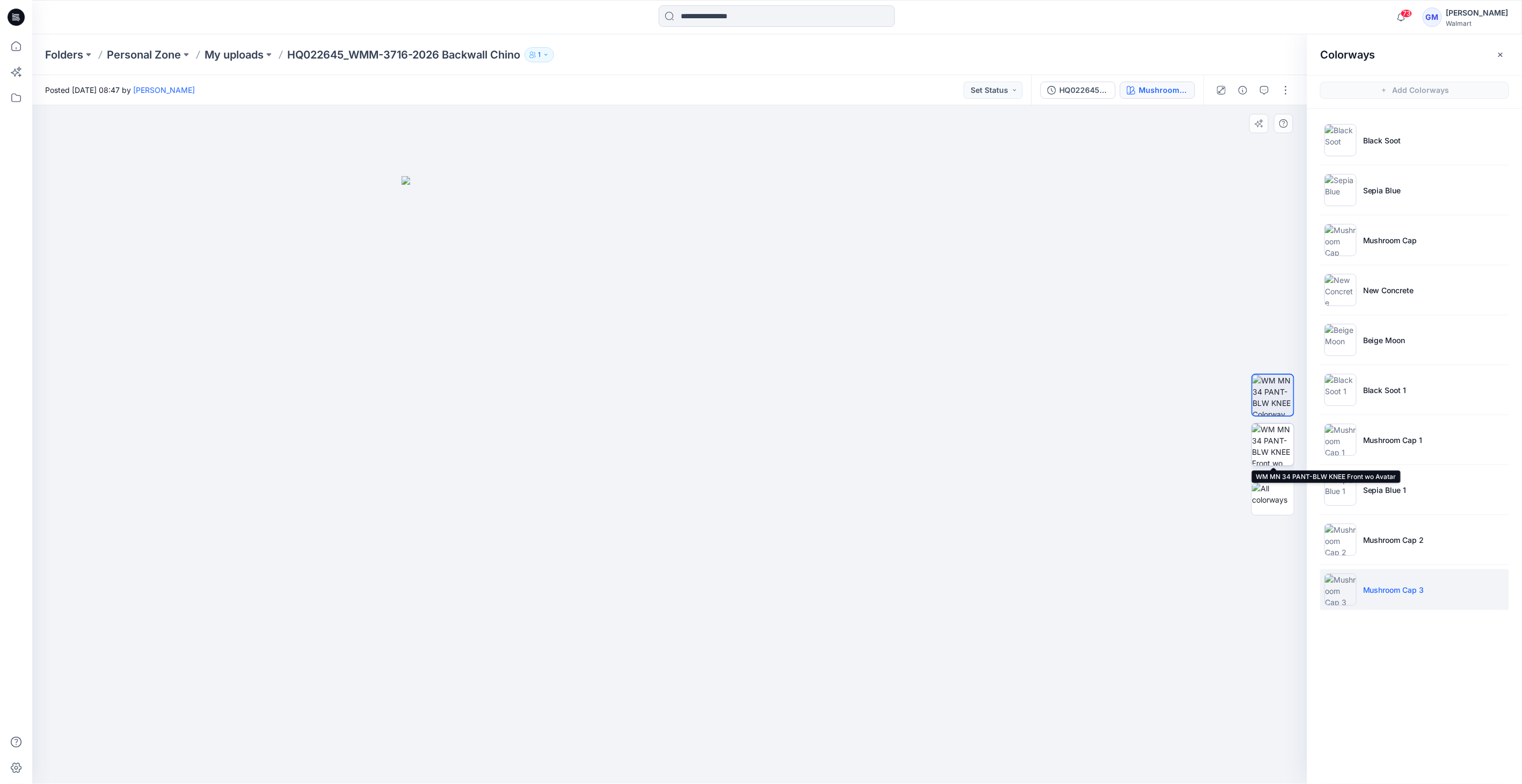
click at [1270, 443] on img at bounding box center [1272, 444] width 42 height 42
click at [1368, 551] on li "Mushroom Cap 2" at bounding box center [1414, 540] width 189 height 41
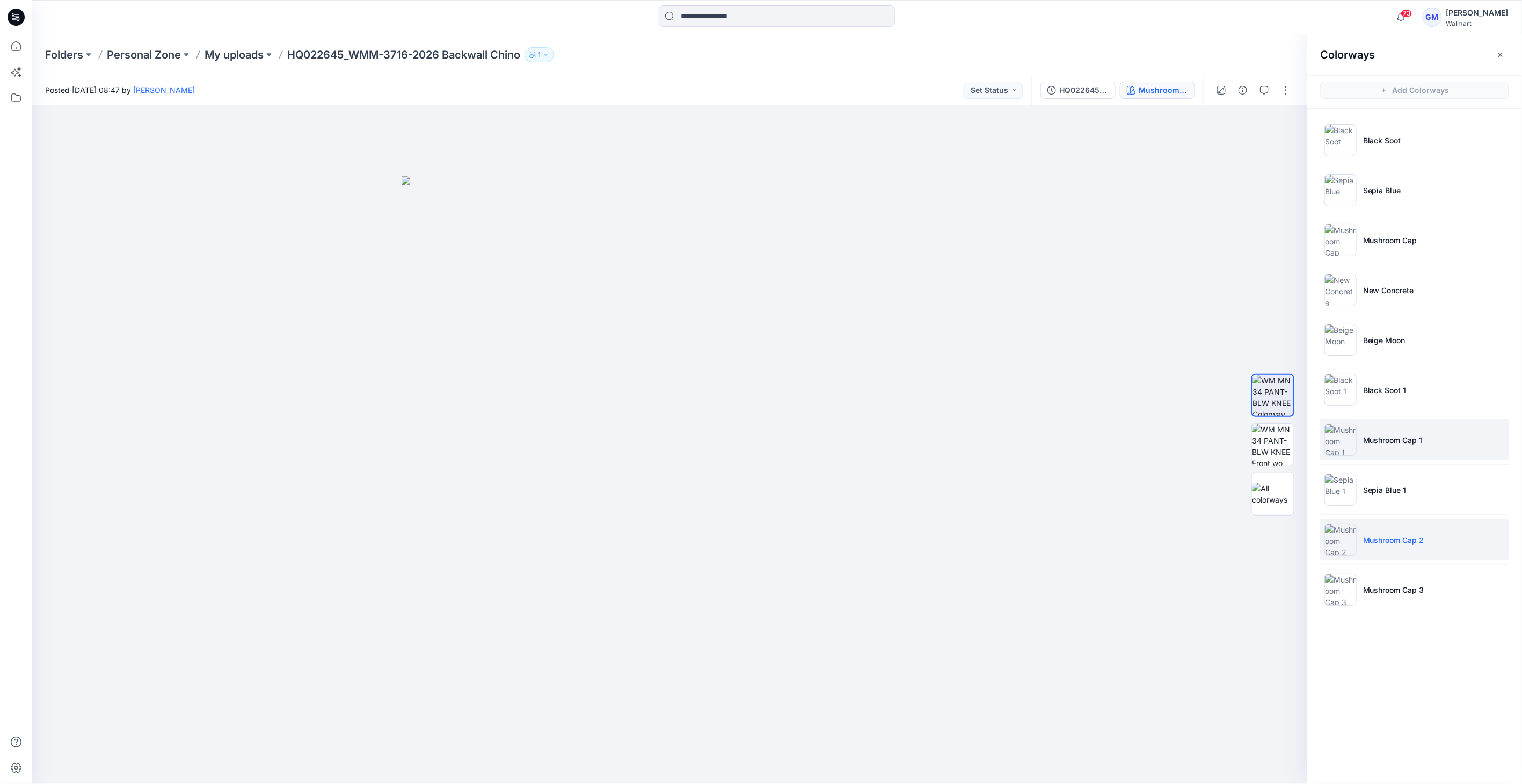
click at [1343, 440] on img at bounding box center [1340, 439] width 32 height 32
click at [1343, 535] on img at bounding box center [1340, 539] width 32 height 32
click at [1349, 434] on img at bounding box center [1340, 439] width 32 height 32
click at [1343, 540] on img at bounding box center [1340, 539] width 32 height 32
click at [255, 56] on p "My uploads" at bounding box center [234, 54] width 59 height 15
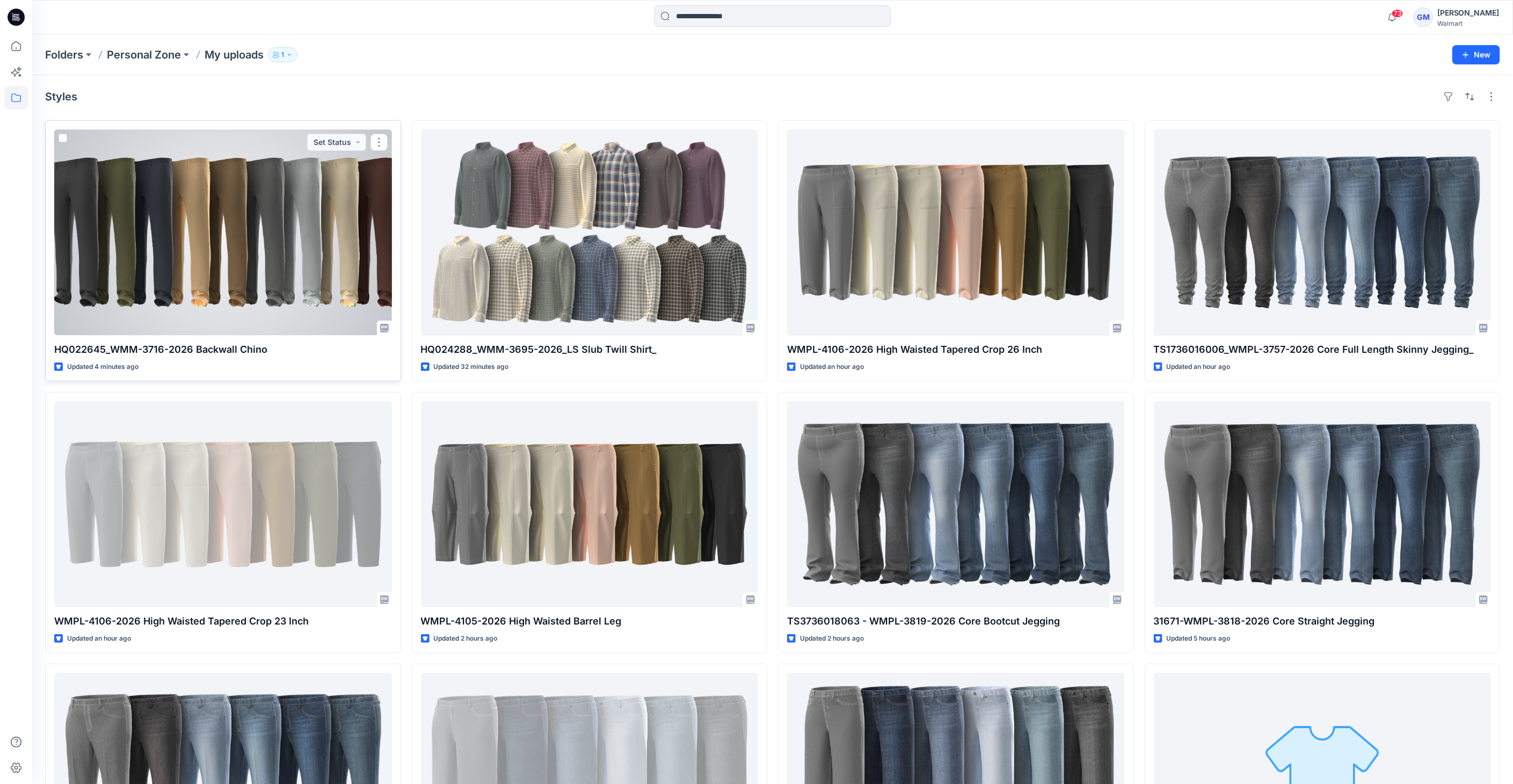
click at [326, 238] on div at bounding box center [223, 232] width 338 height 207
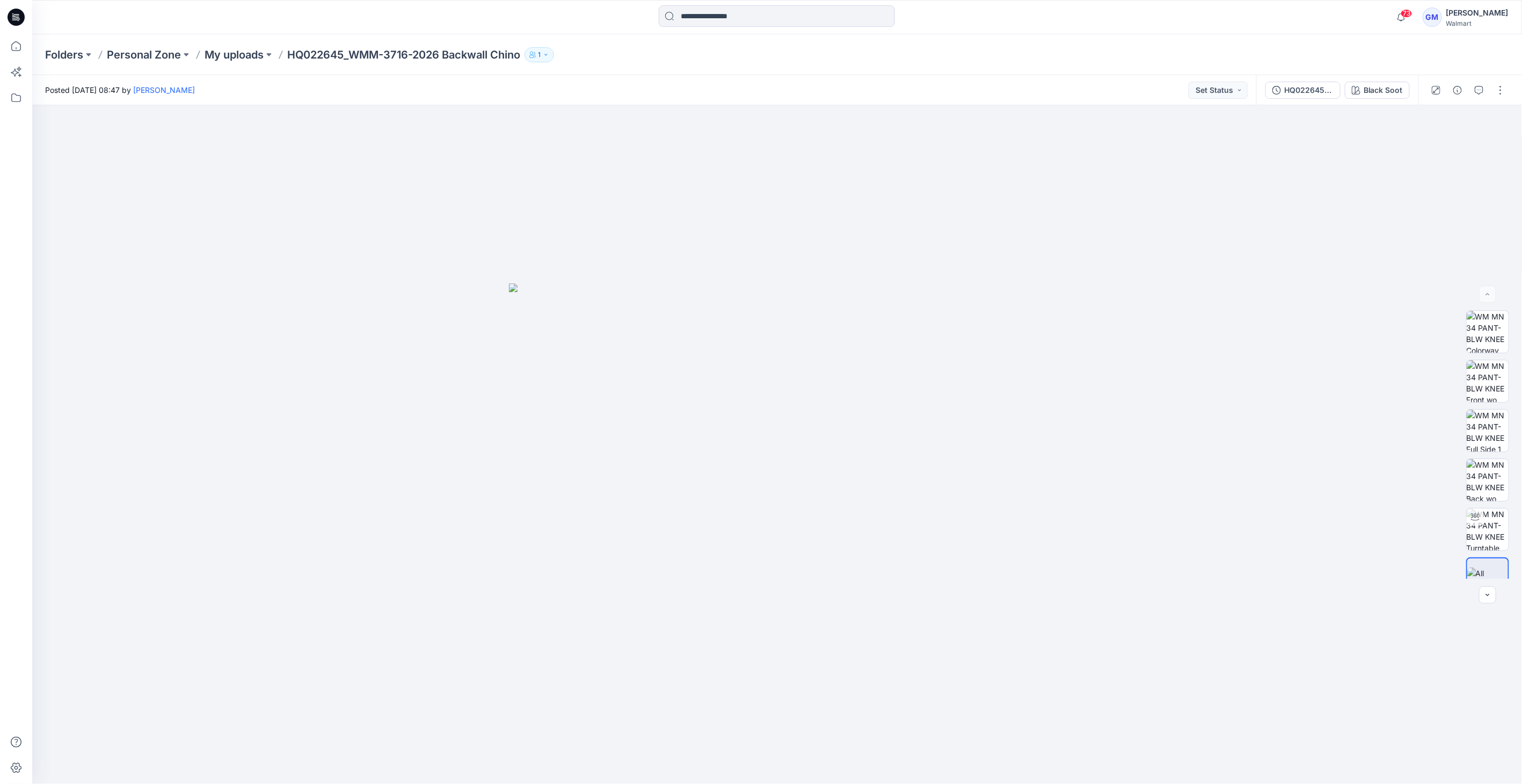
click at [1372, 81] on div "HQ022645_WMM-3716-2026 Backwall Chino_Full Colorway Black Soot" at bounding box center [1338, 89] width 162 height 30
click at [1373, 84] on div "Black Soot" at bounding box center [1383, 89] width 39 height 12
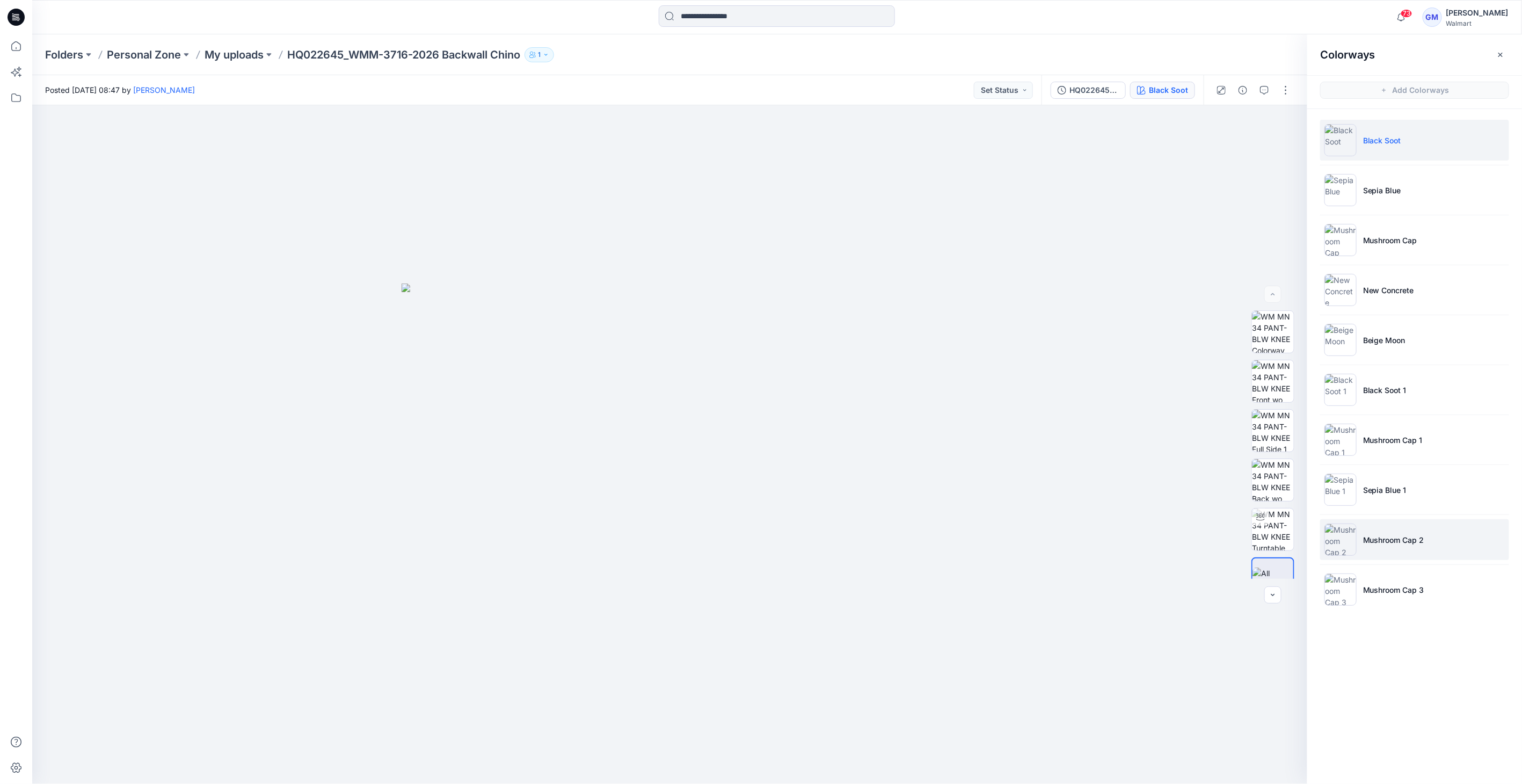
click at [1357, 537] on li "Mushroom Cap 2" at bounding box center [1414, 540] width 189 height 41
click at [1344, 541] on img at bounding box center [1340, 539] width 32 height 32
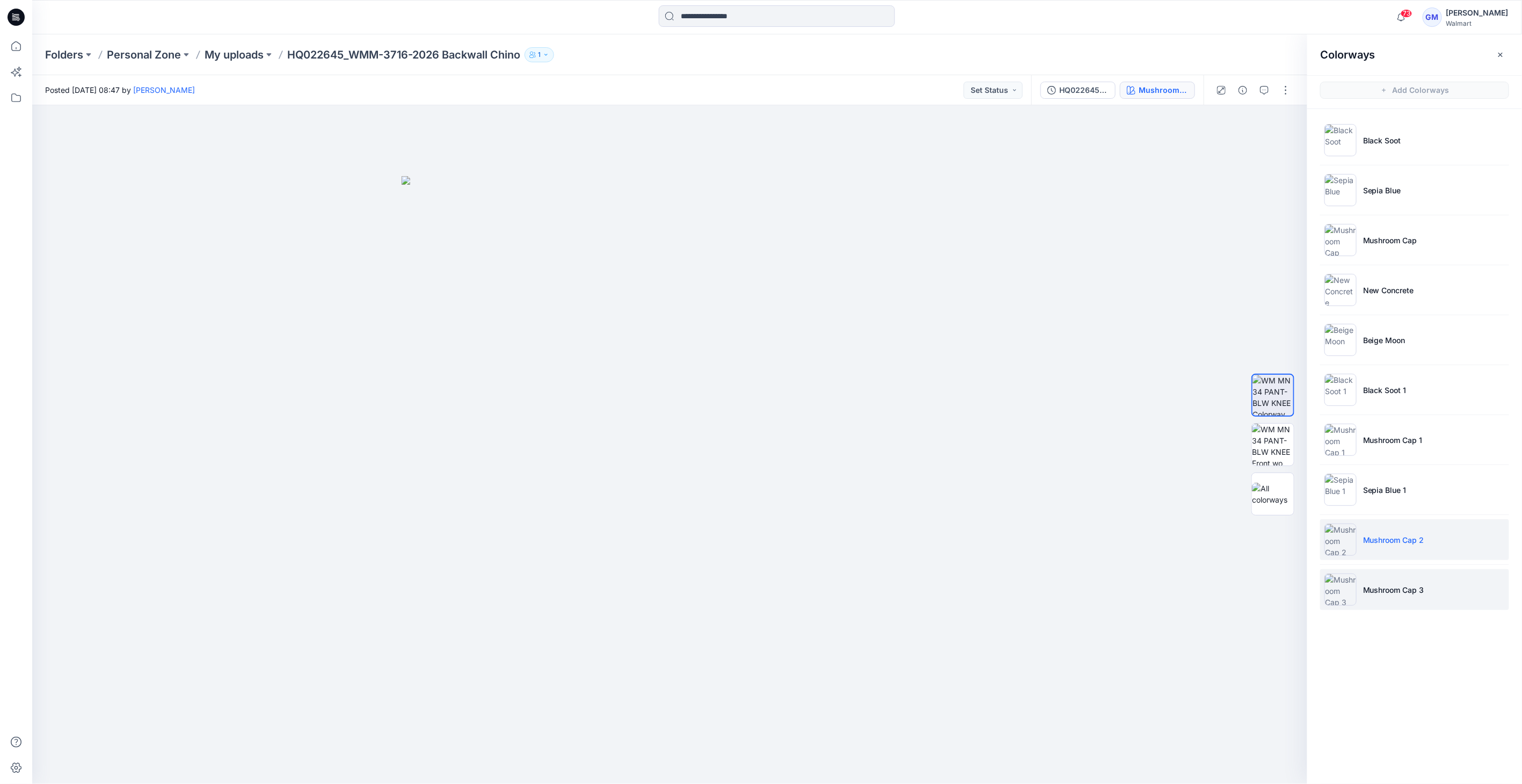
click at [1380, 584] on p "Mushroom Cap 3" at bounding box center [1394, 589] width 61 height 11
click at [1409, 584] on p "Mushroom Cap 3" at bounding box center [1394, 589] width 61 height 11
drag, startPoint x: 1381, startPoint y: 588, endPoint x: 1354, endPoint y: 588, distance: 27.0
click at [1380, 588] on p "Mushroom Cap 3" at bounding box center [1394, 589] width 61 height 11
click at [1347, 590] on img at bounding box center [1340, 589] width 32 height 32
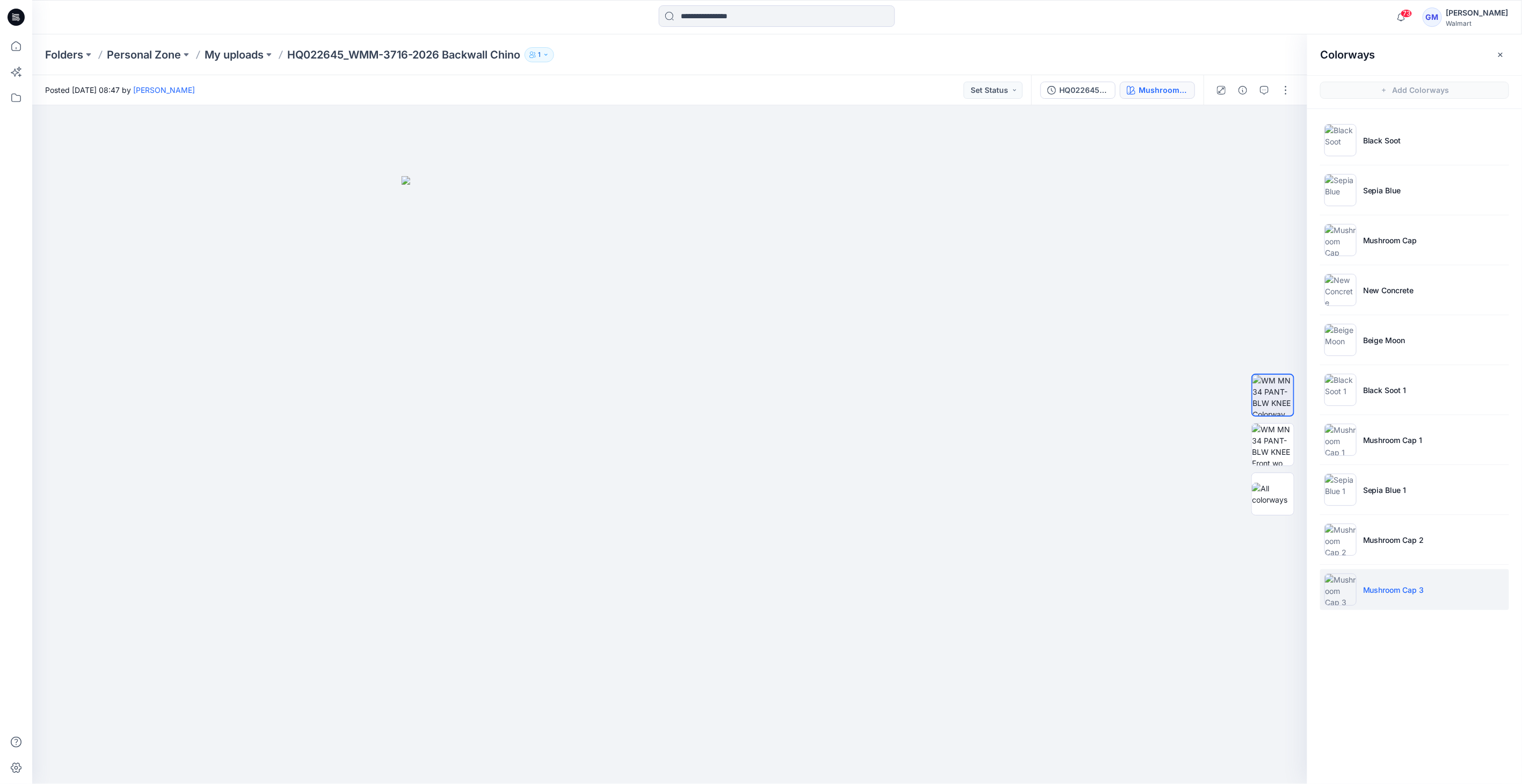
click at [1401, 588] on p "Mushroom Cap 3" at bounding box center [1394, 589] width 61 height 11
click at [1353, 541] on img at bounding box center [1340, 539] width 32 height 32
click at [1342, 534] on img at bounding box center [1340, 539] width 32 height 32
click at [1334, 583] on img at bounding box center [1340, 589] width 32 height 32
click at [1277, 449] on img at bounding box center [1272, 444] width 42 height 42
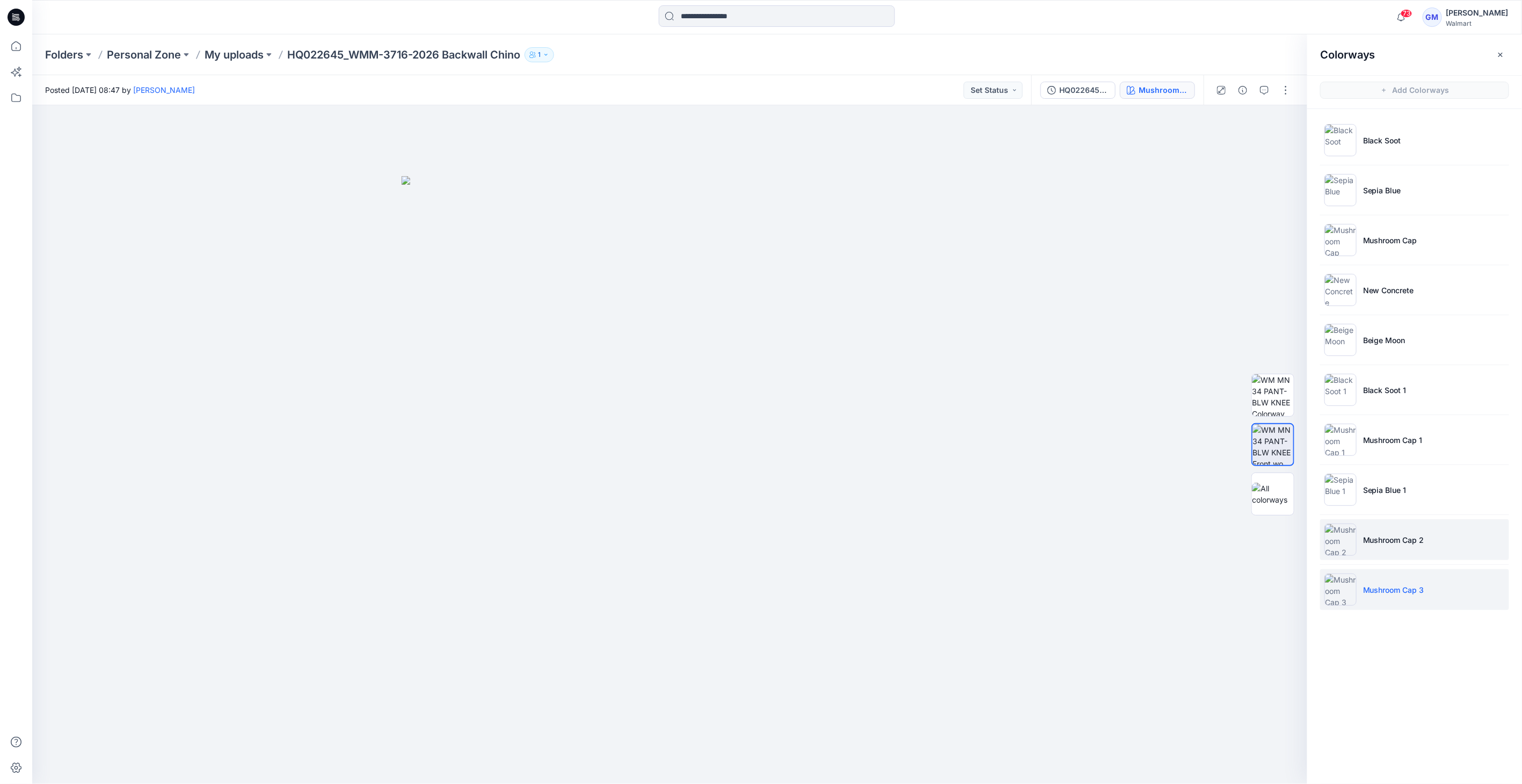
click at [1344, 542] on img at bounding box center [1340, 539] width 32 height 32
click at [1281, 444] on img at bounding box center [1272, 444] width 42 height 42
click at [1363, 584] on p "Mushroom Cap 3" at bounding box center [1394, 589] width 61 height 11
click at [1338, 588] on img at bounding box center [1340, 589] width 32 height 32
click at [1257, 440] on img at bounding box center [1272, 444] width 42 height 42
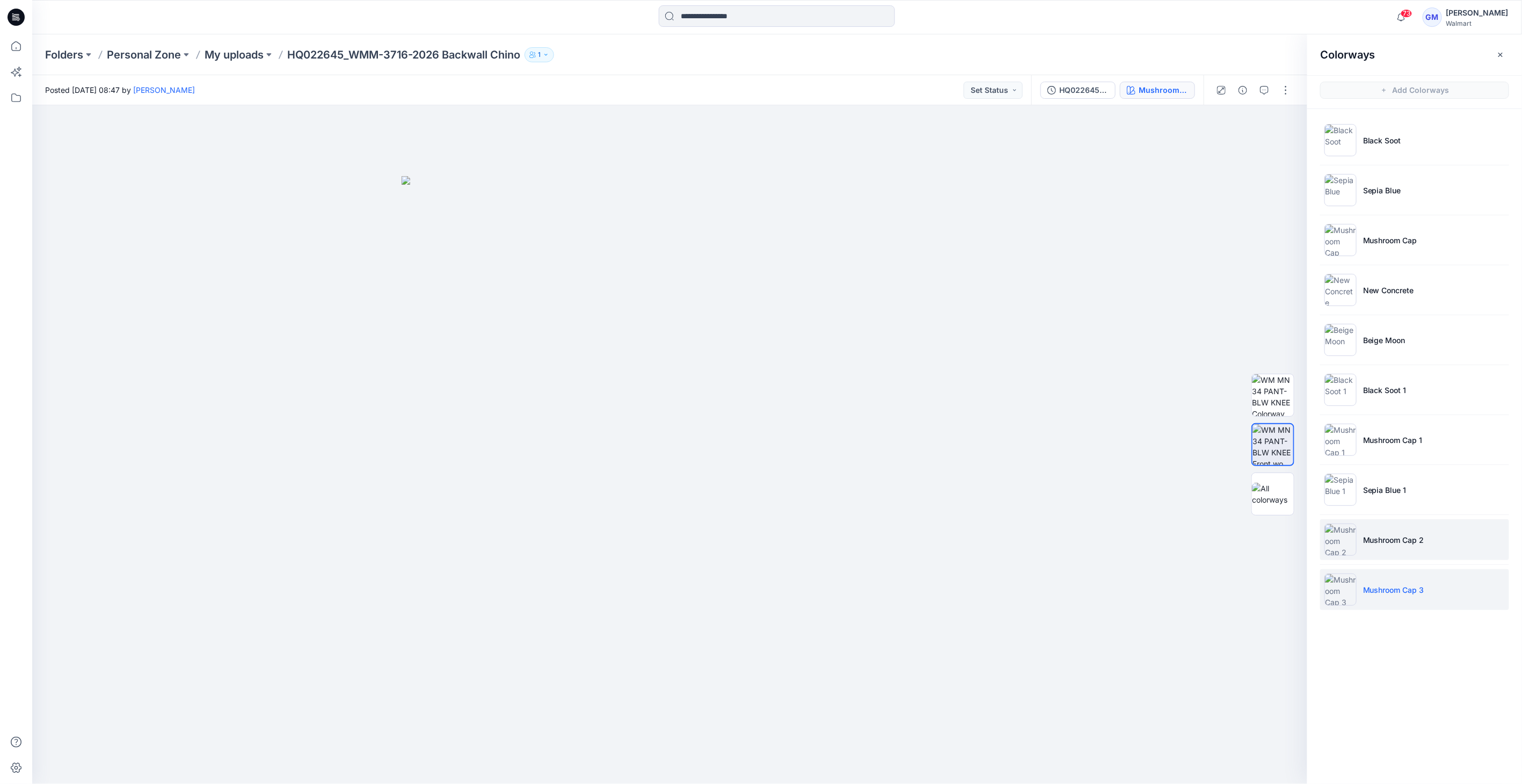
click at [1347, 538] on img at bounding box center [1340, 539] width 32 height 32
click at [1396, 247] on li "Mushroom Cap" at bounding box center [1414, 240] width 189 height 41
click at [1349, 245] on img at bounding box center [1340, 240] width 32 height 32
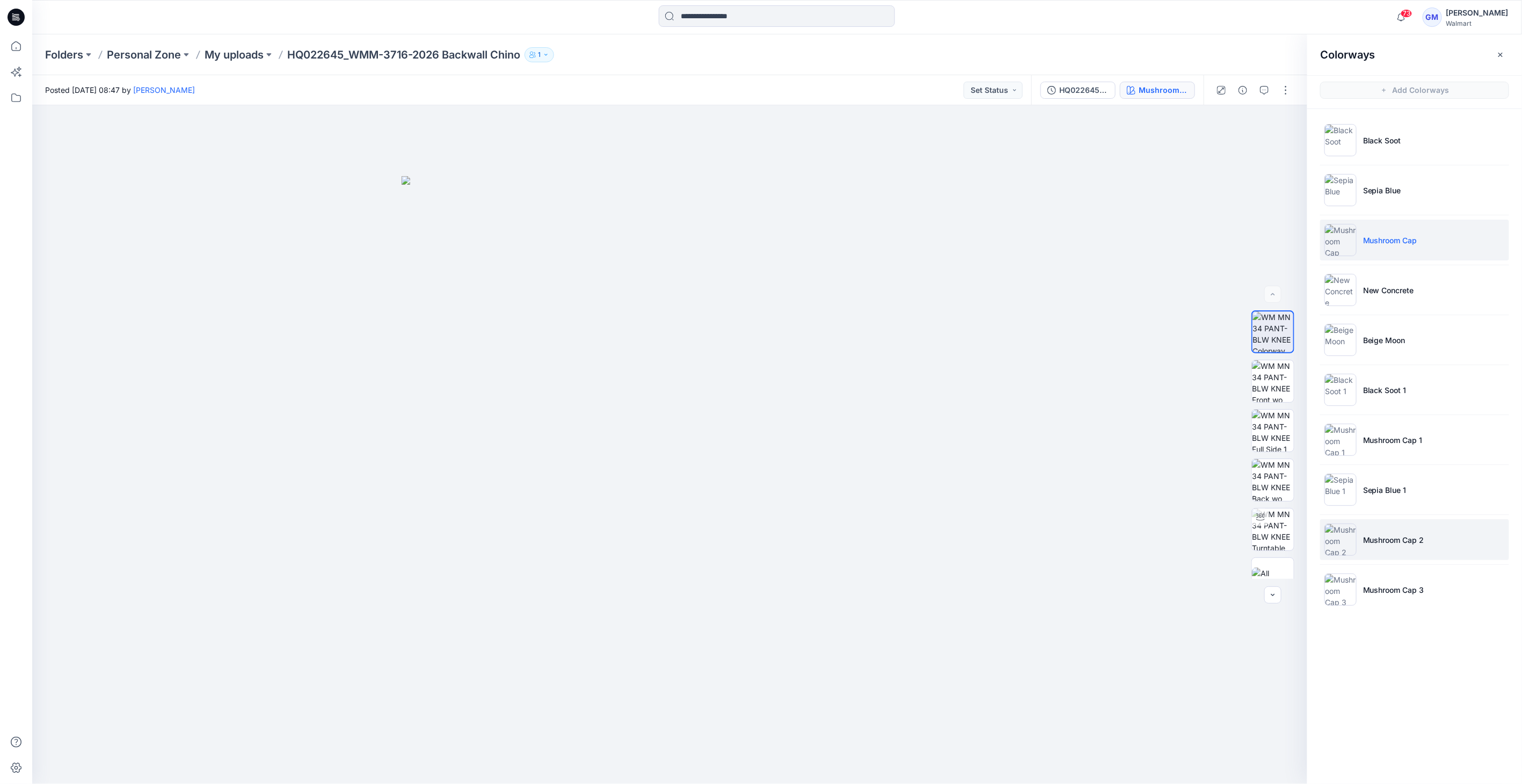
click at [1338, 532] on img at bounding box center [1340, 539] width 32 height 32
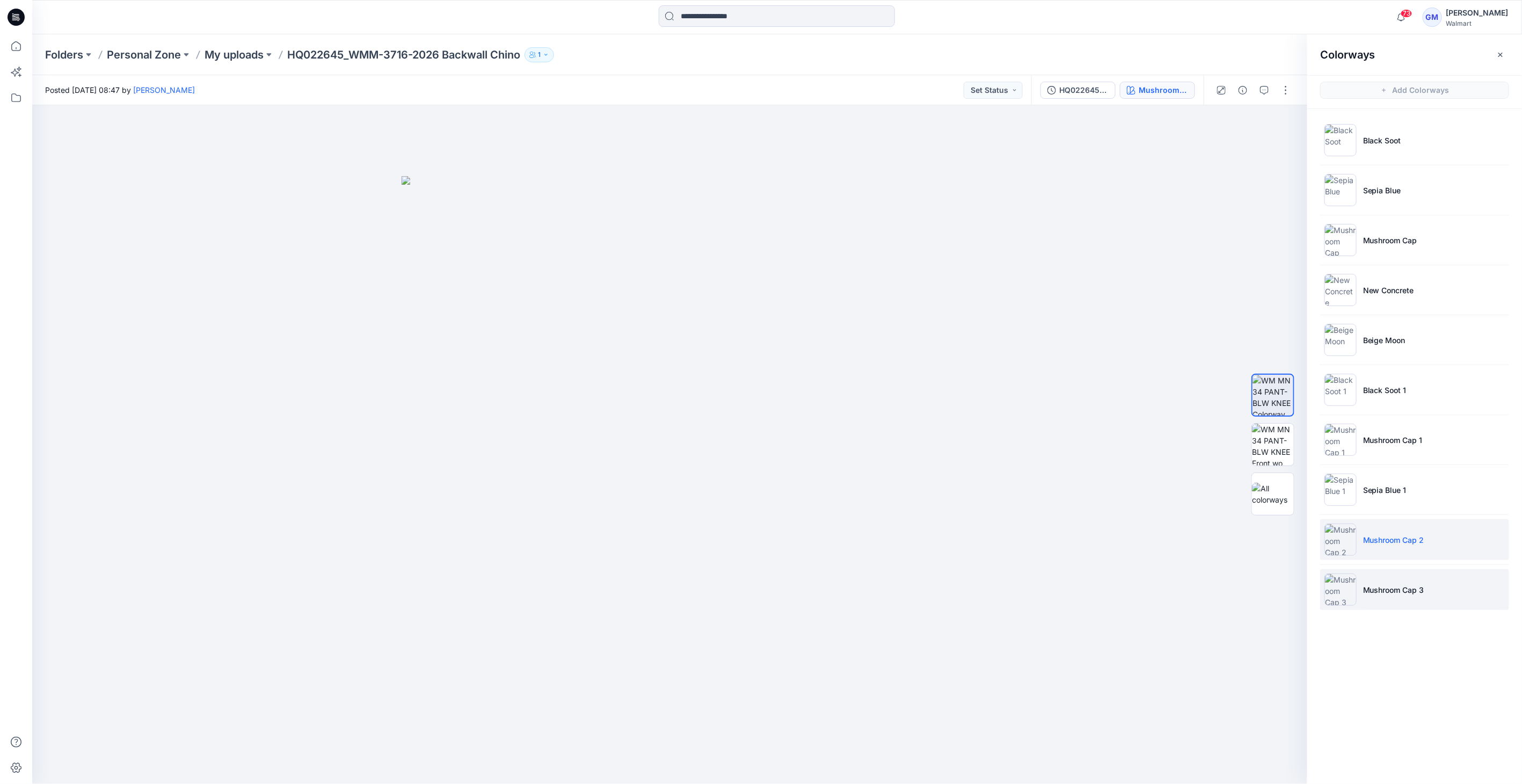
click at [1345, 569] on li "Mushroom Cap 3" at bounding box center [1414, 589] width 189 height 41
click at [1343, 243] on img at bounding box center [1340, 240] width 32 height 32
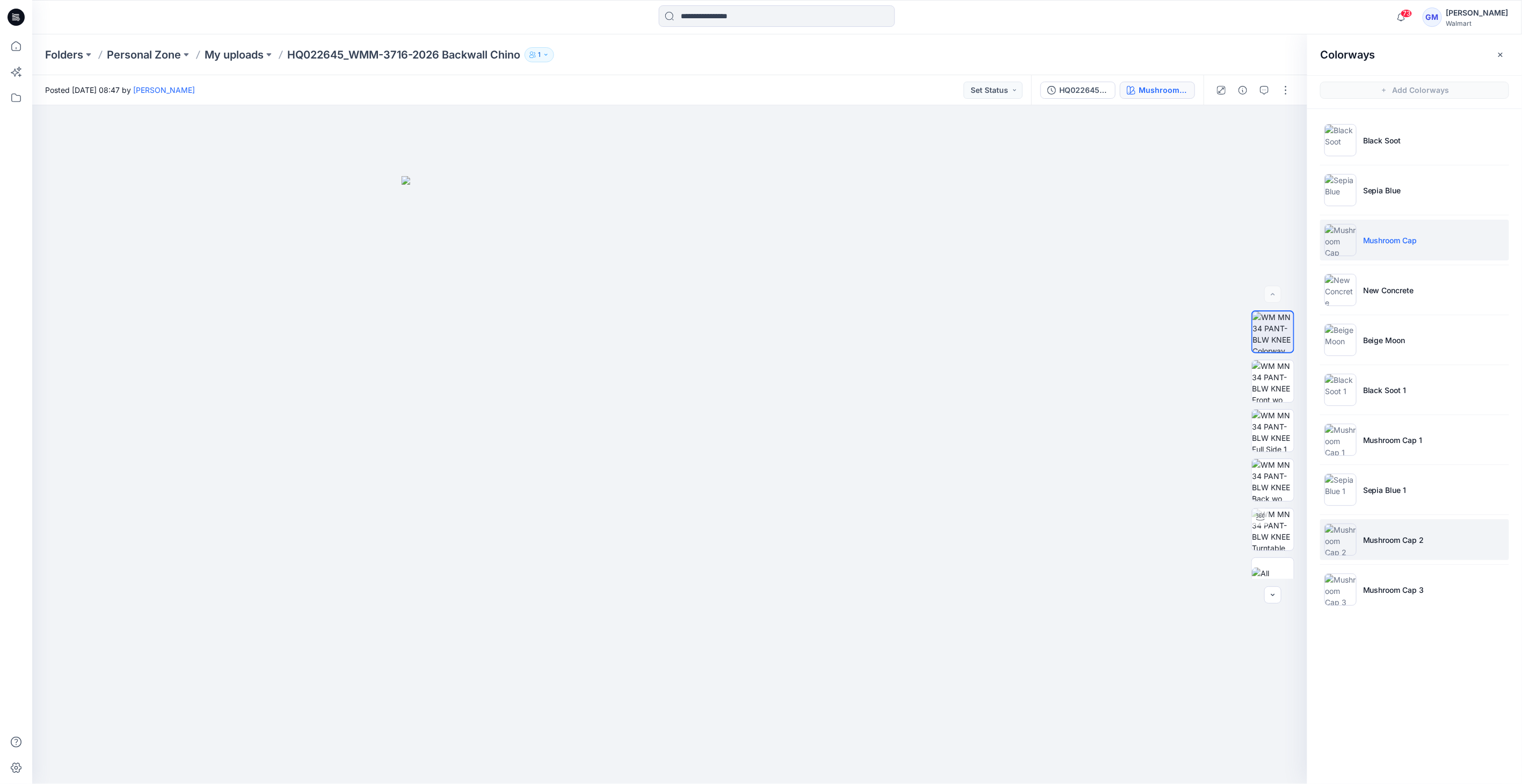
click at [1346, 531] on img at bounding box center [1340, 539] width 32 height 32
drag, startPoint x: 1346, startPoint y: 246, endPoint x: 1345, endPoint y: 226, distance: 20.0
click at [1346, 245] on img at bounding box center [1340, 240] width 32 height 32
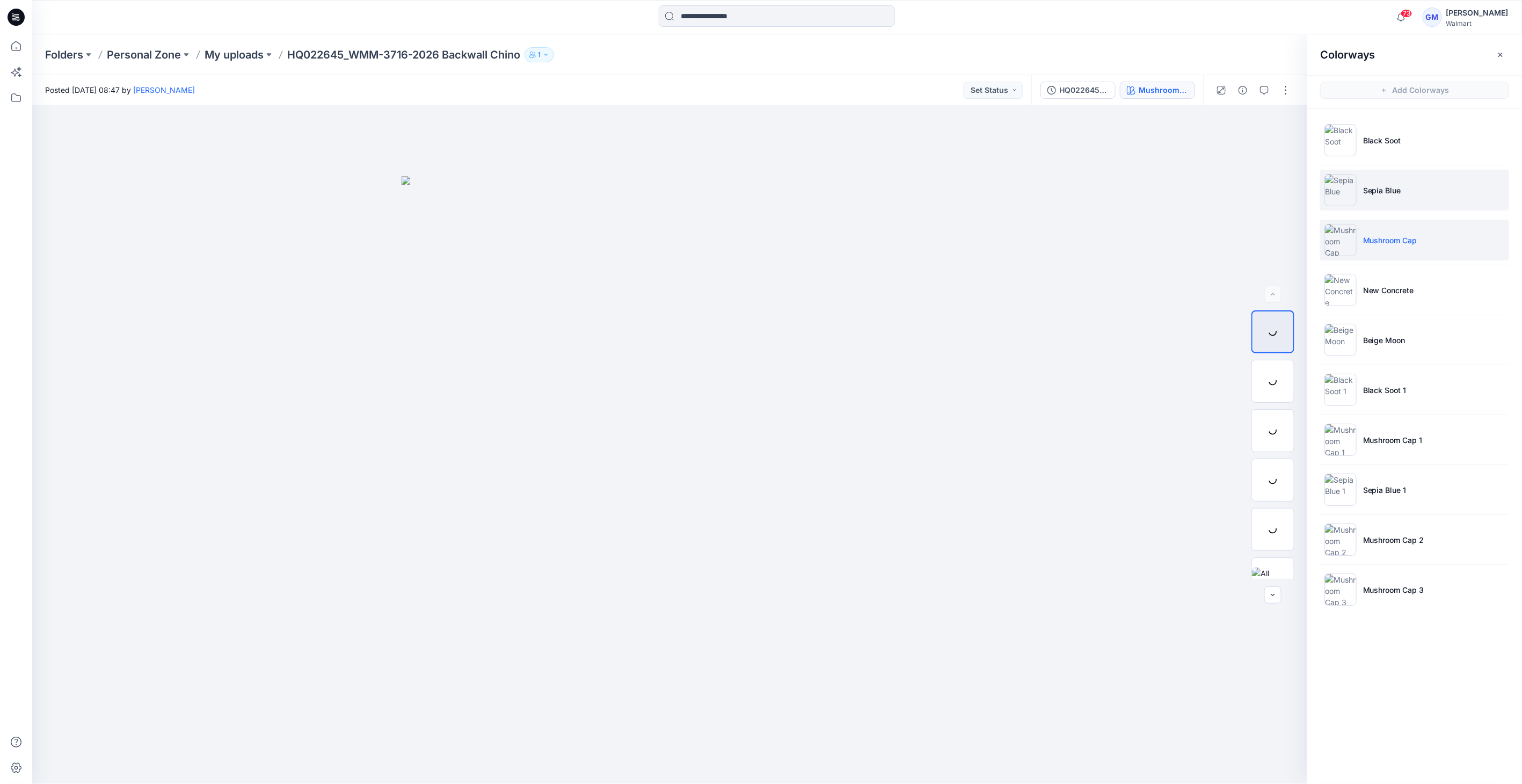
click at [1334, 178] on img at bounding box center [1340, 190] width 32 height 32
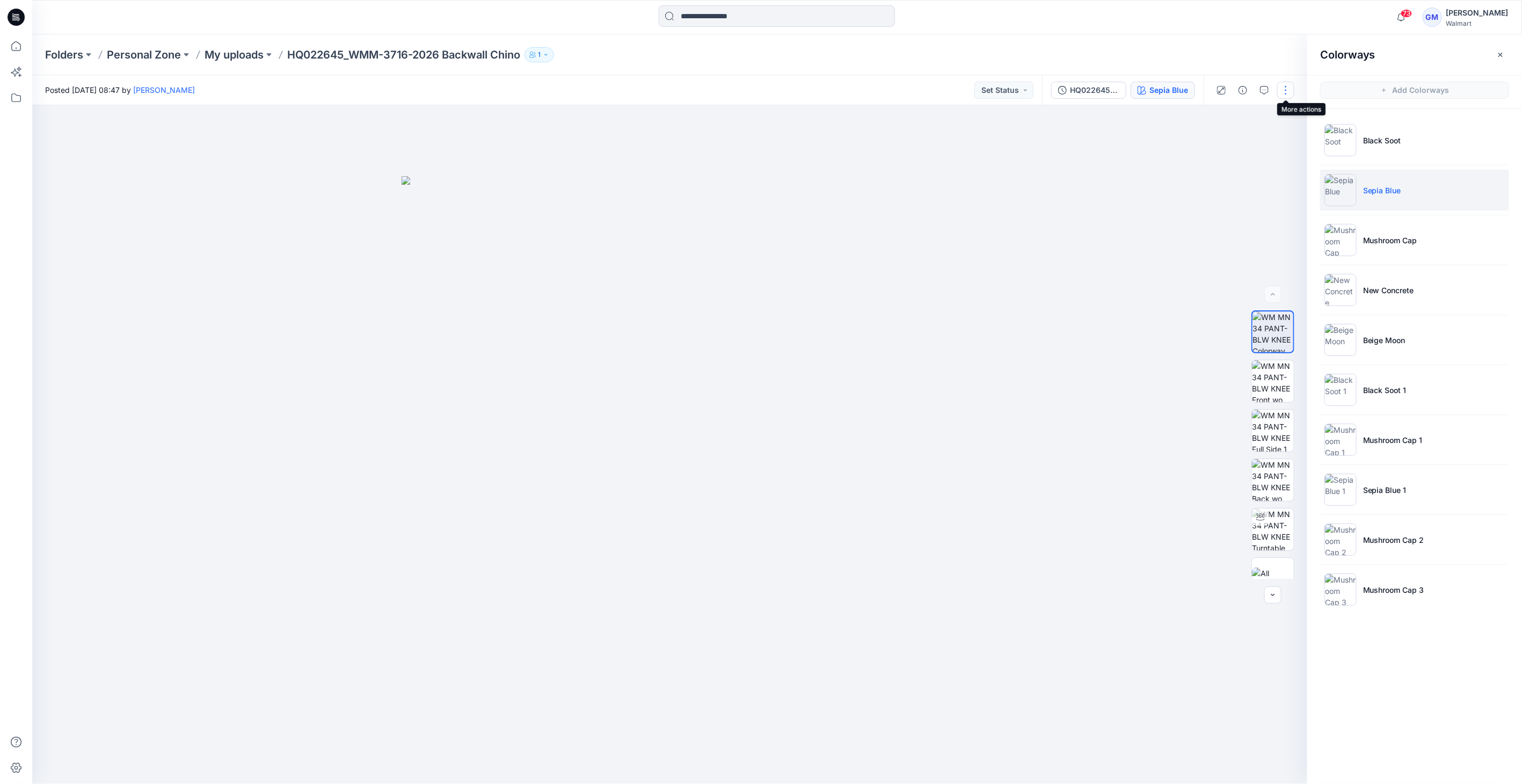
click at [1289, 89] on button "button" at bounding box center [1286, 89] width 18 height 18
click at [1255, 143] on button "Edit" at bounding box center [1241, 146] width 99 height 20
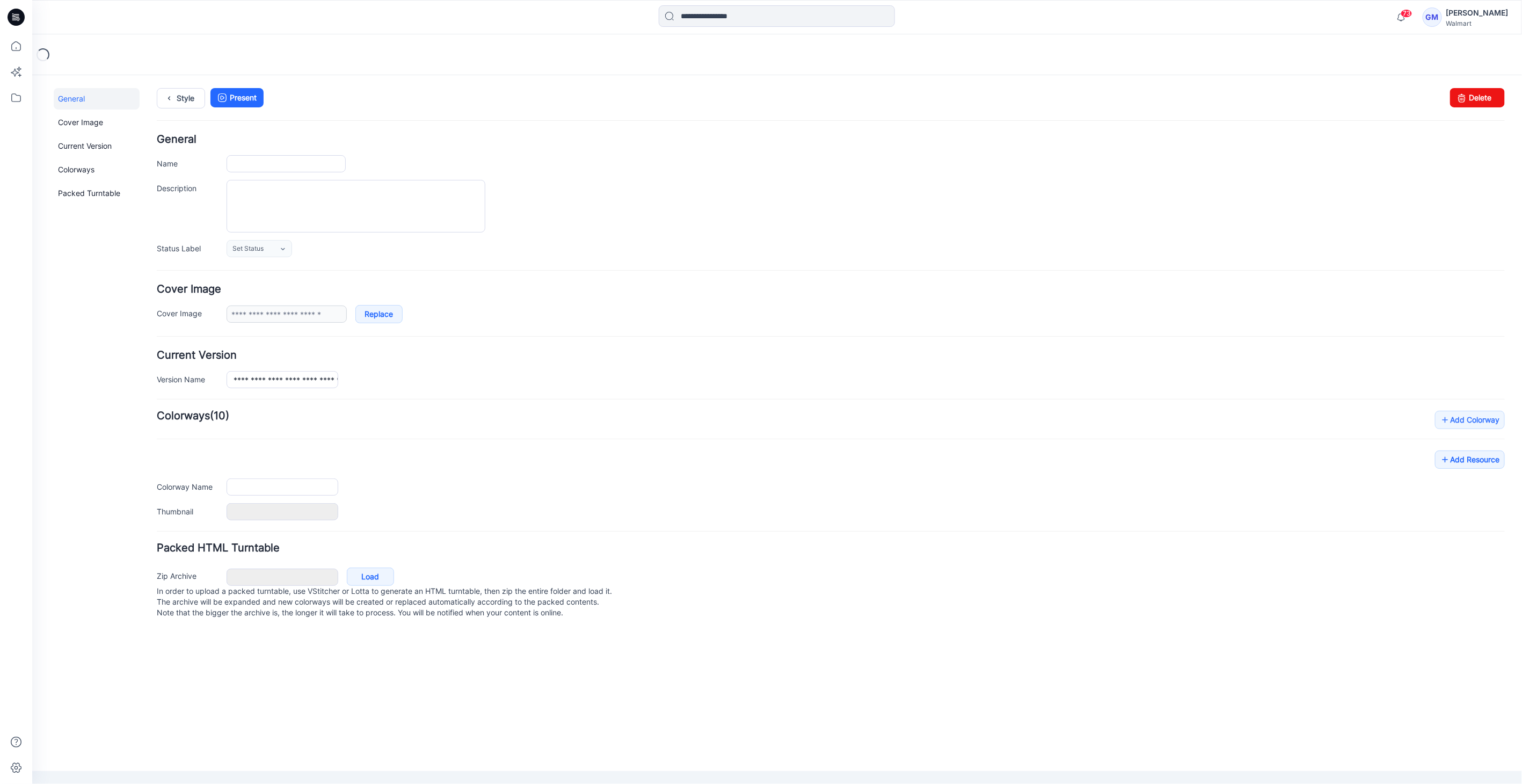
type input "**********"
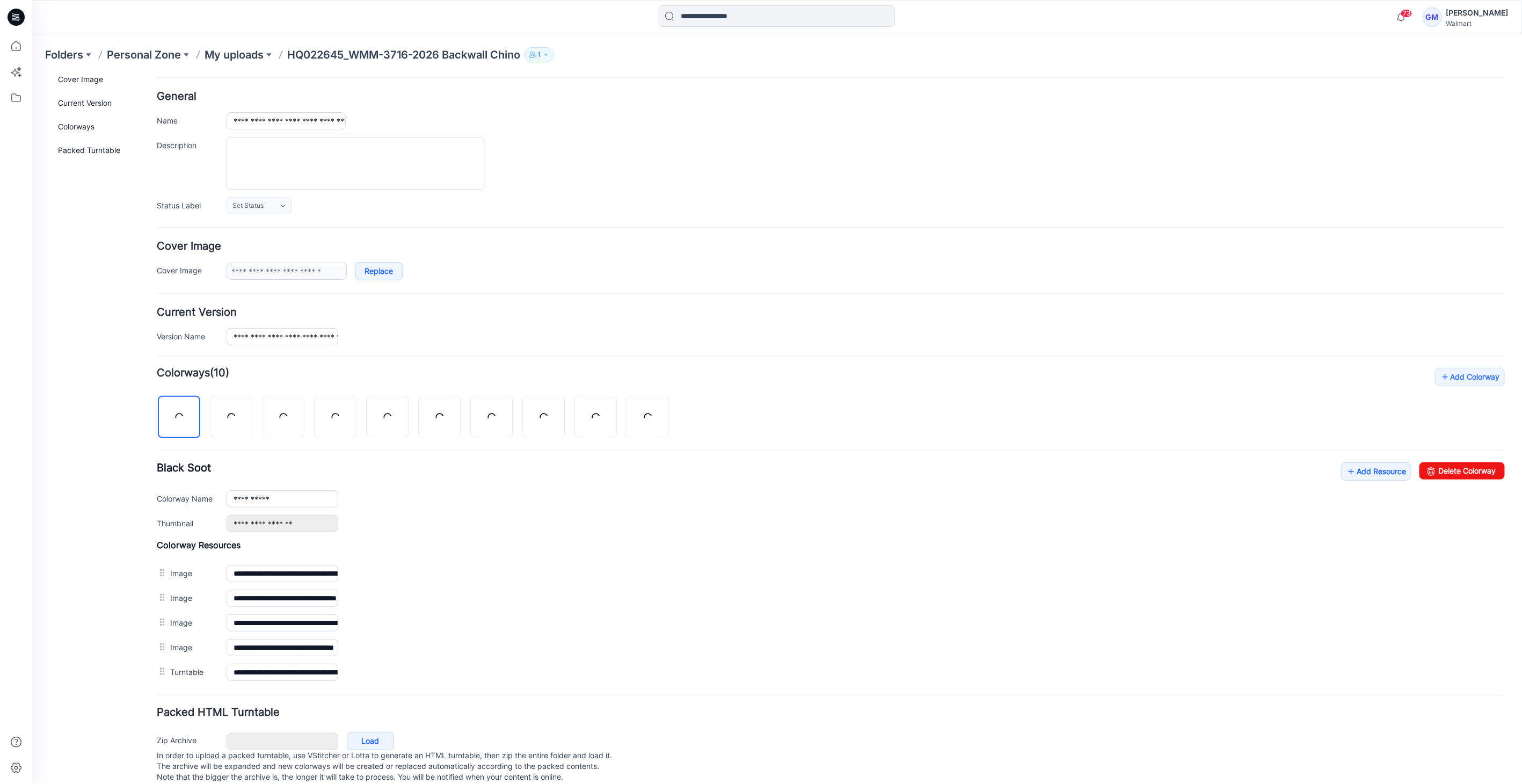
scroll to position [63, 0]
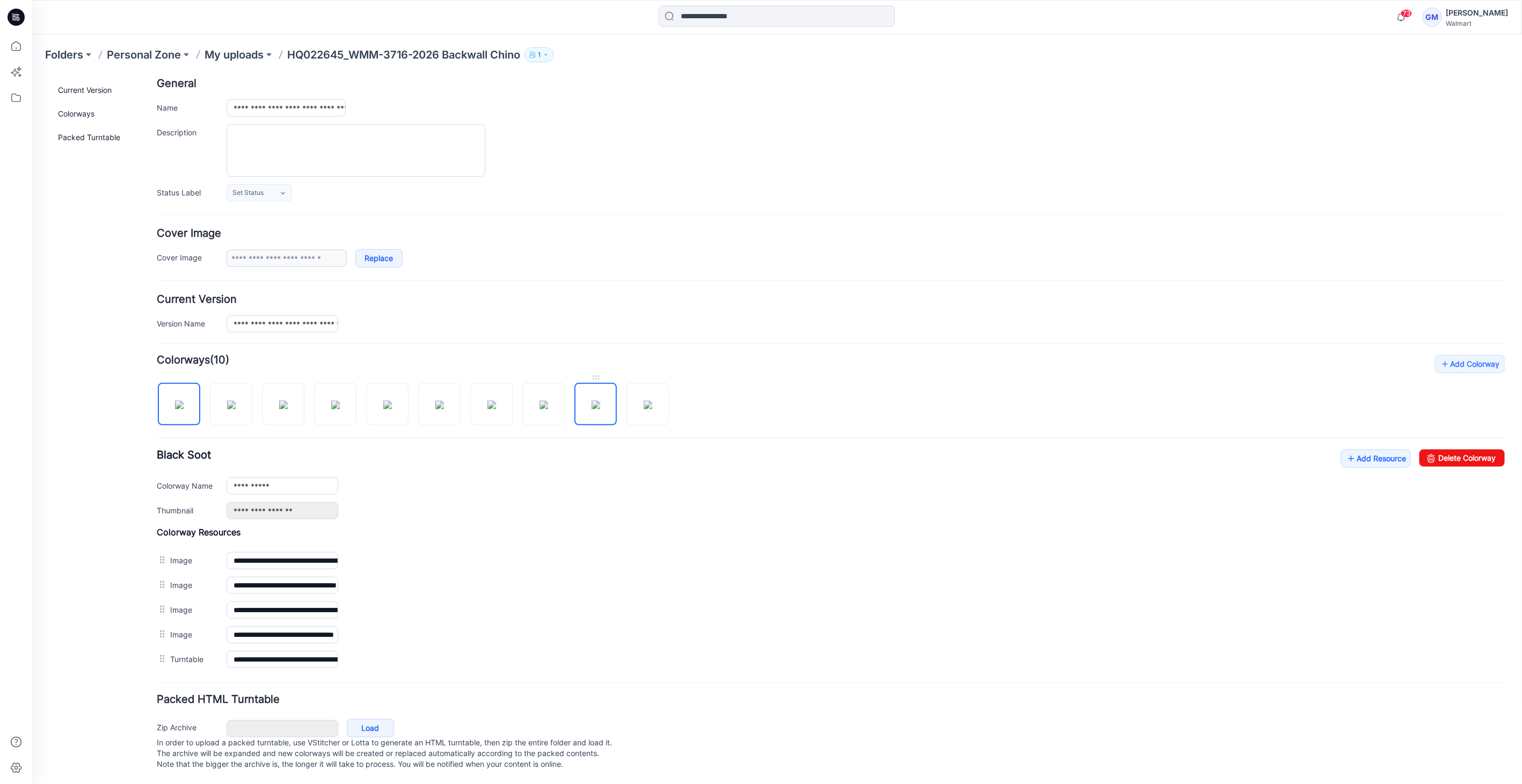
click at [591, 400] on img at bounding box center [595, 404] width 8 height 8
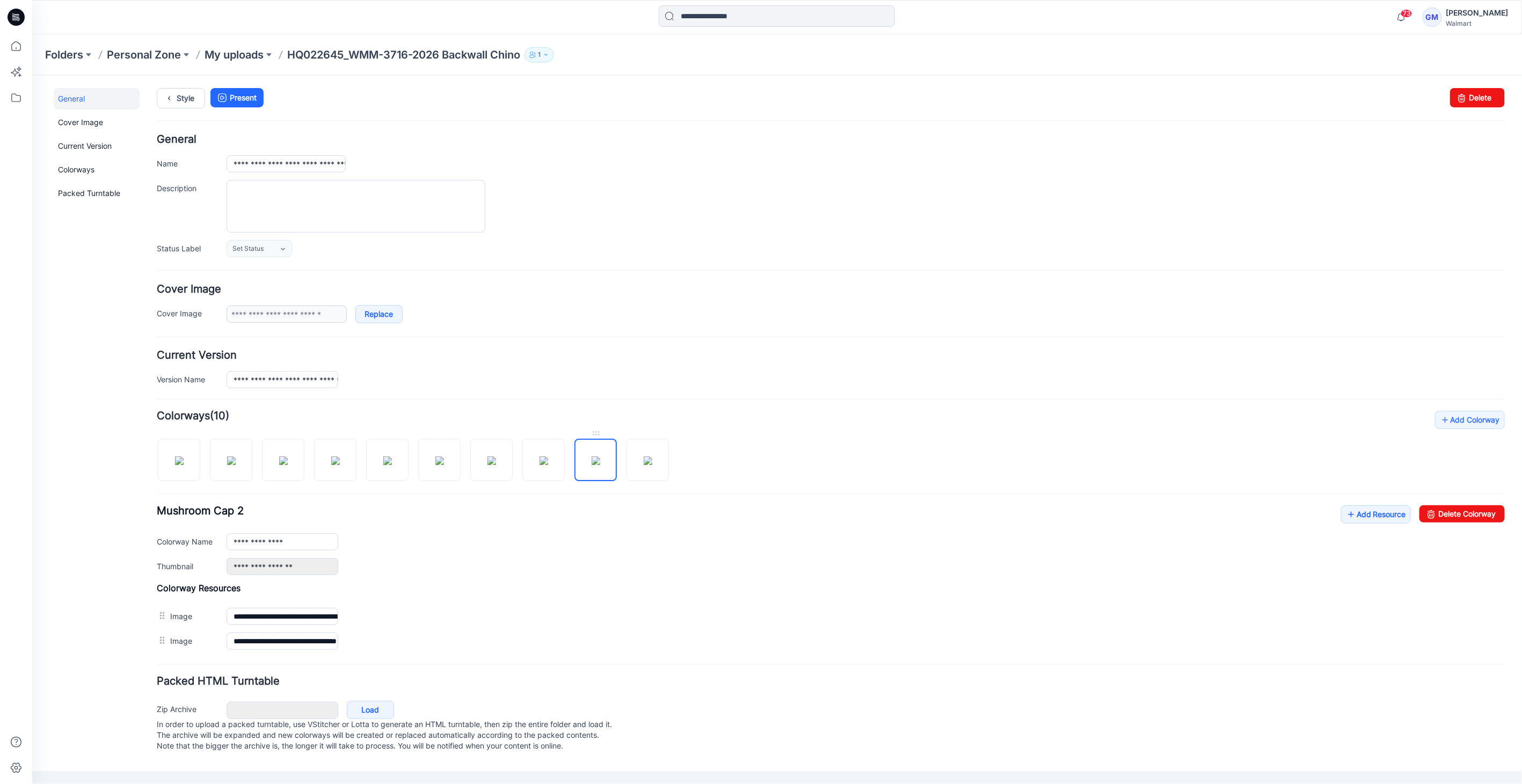
scroll to position [0, 0]
click at [1445, 508] on link "Delete Colorway" at bounding box center [1461, 513] width 86 height 18
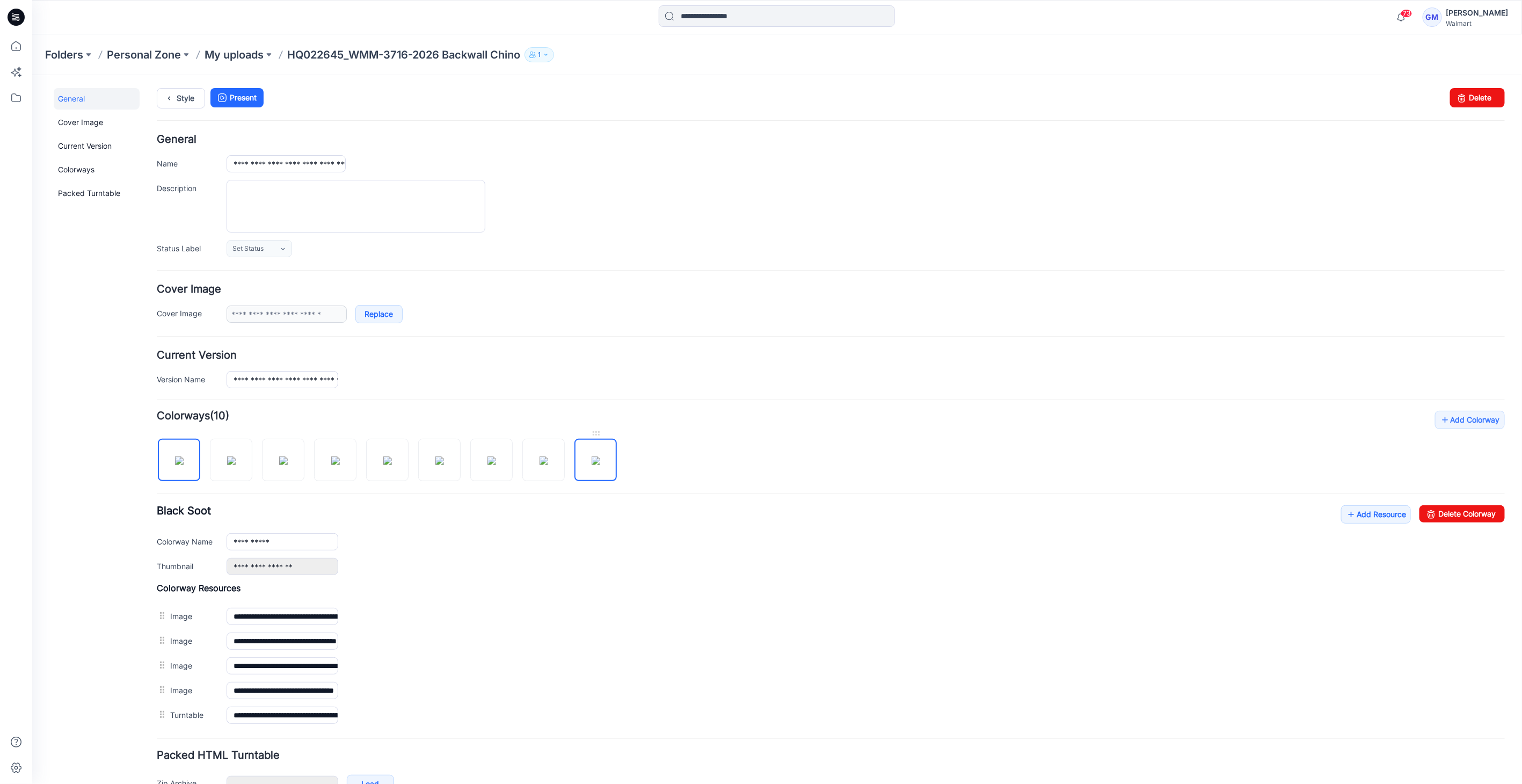
click at [600, 456] on img at bounding box center [595, 459] width 8 height 8
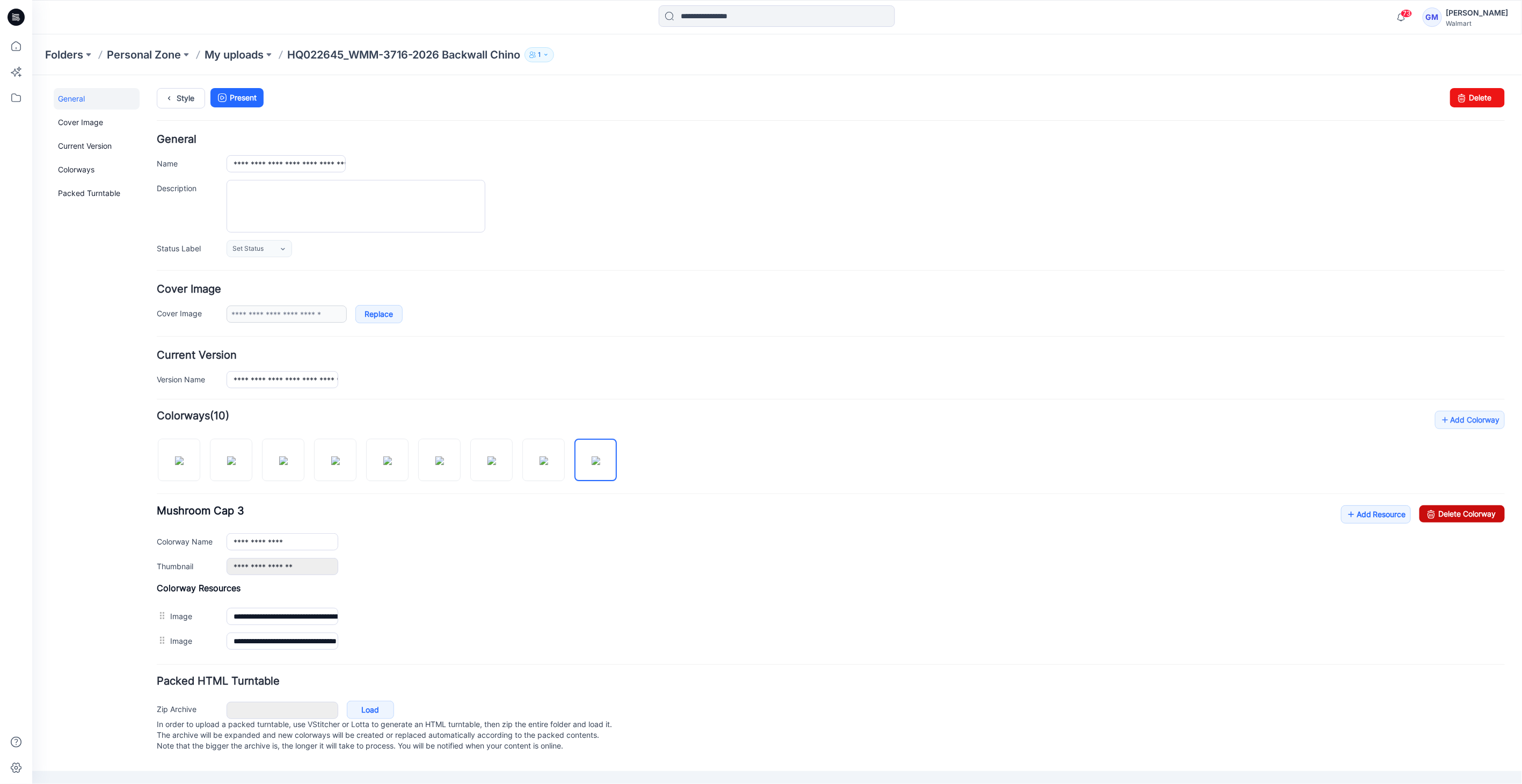
click at [1467, 509] on link "Delete Colorway" at bounding box center [1461, 513] width 86 height 18
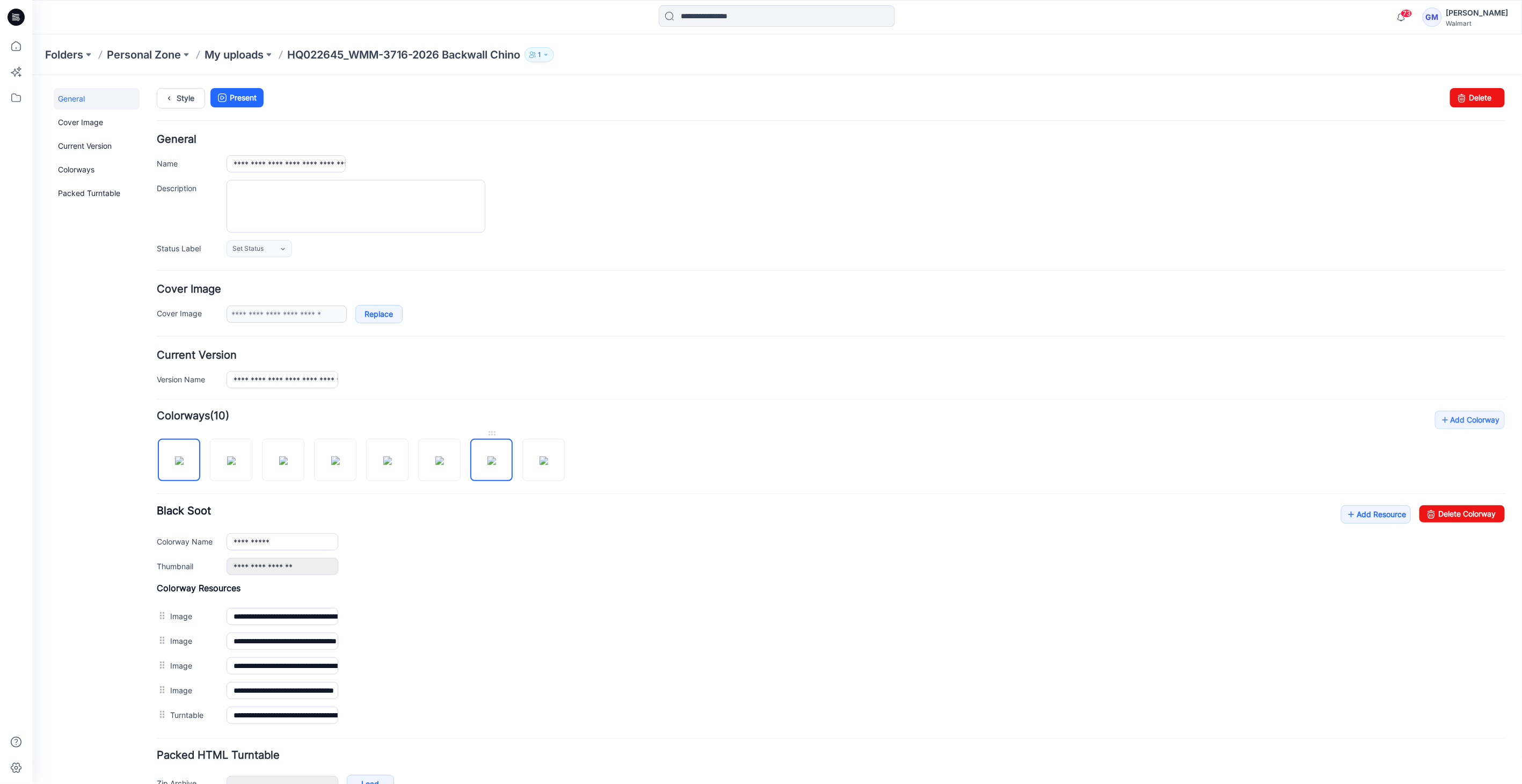
click at [487, 456] on img at bounding box center [491, 459] width 8 height 8
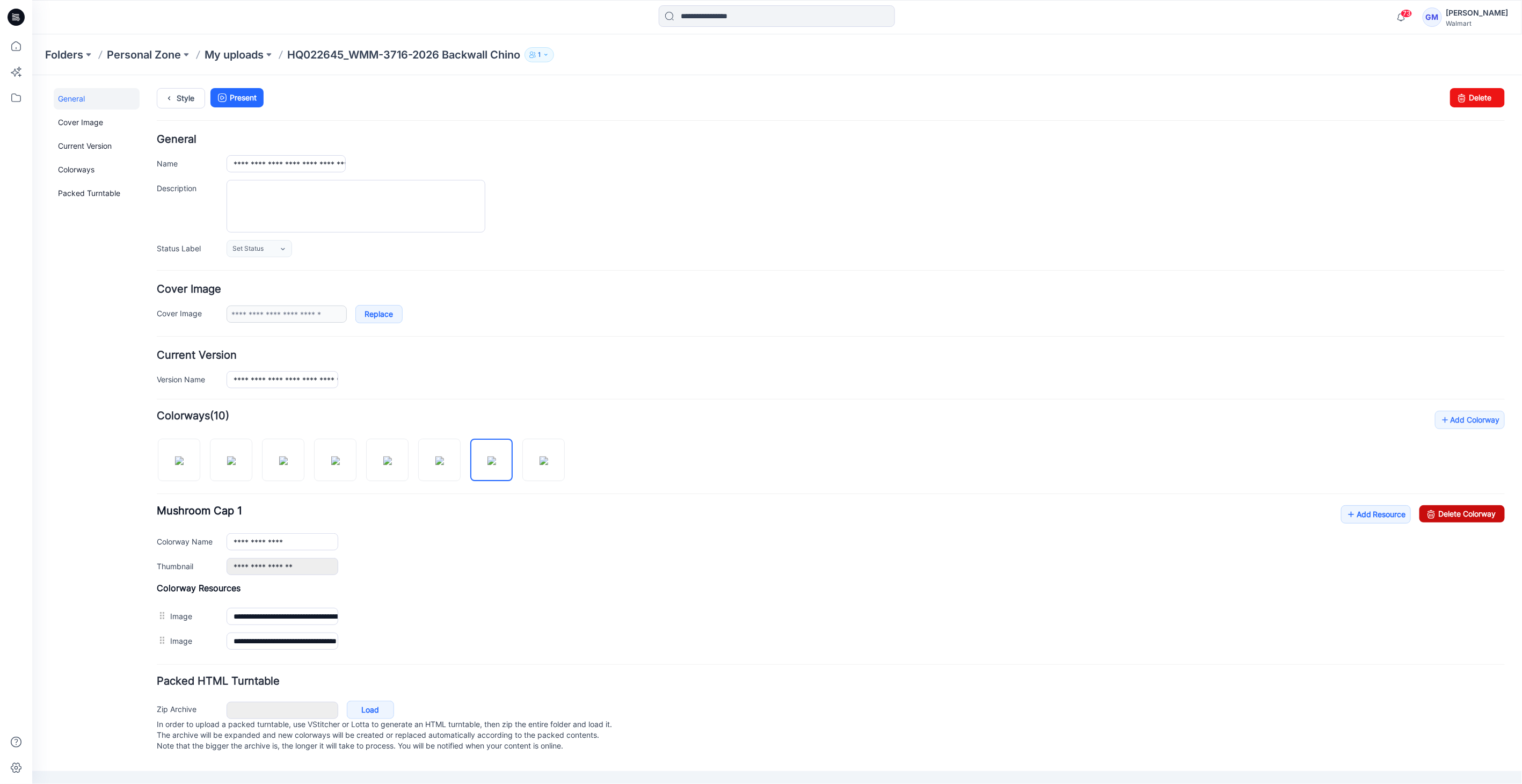
click at [1444, 510] on link "Delete Colorway" at bounding box center [1461, 513] width 86 height 18
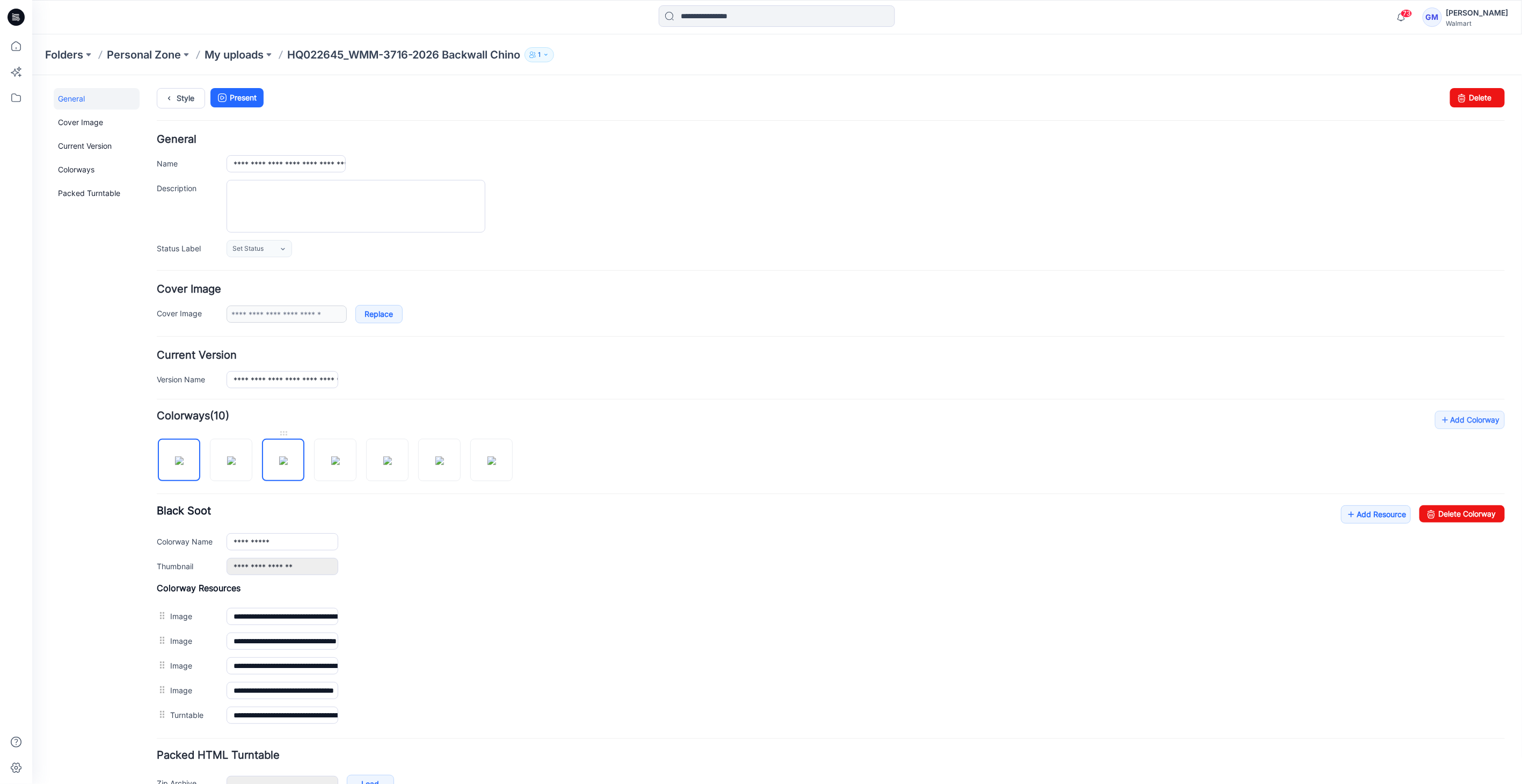
click at [287, 464] on img at bounding box center [282, 459] width 8 height 8
click at [235, 462] on img at bounding box center [231, 459] width 8 height 8
click at [179, 464] on img at bounding box center [178, 459] width 8 height 8
click at [287, 463] on img at bounding box center [282, 459] width 8 height 8
click at [339, 461] on img at bounding box center [335, 459] width 8 height 8
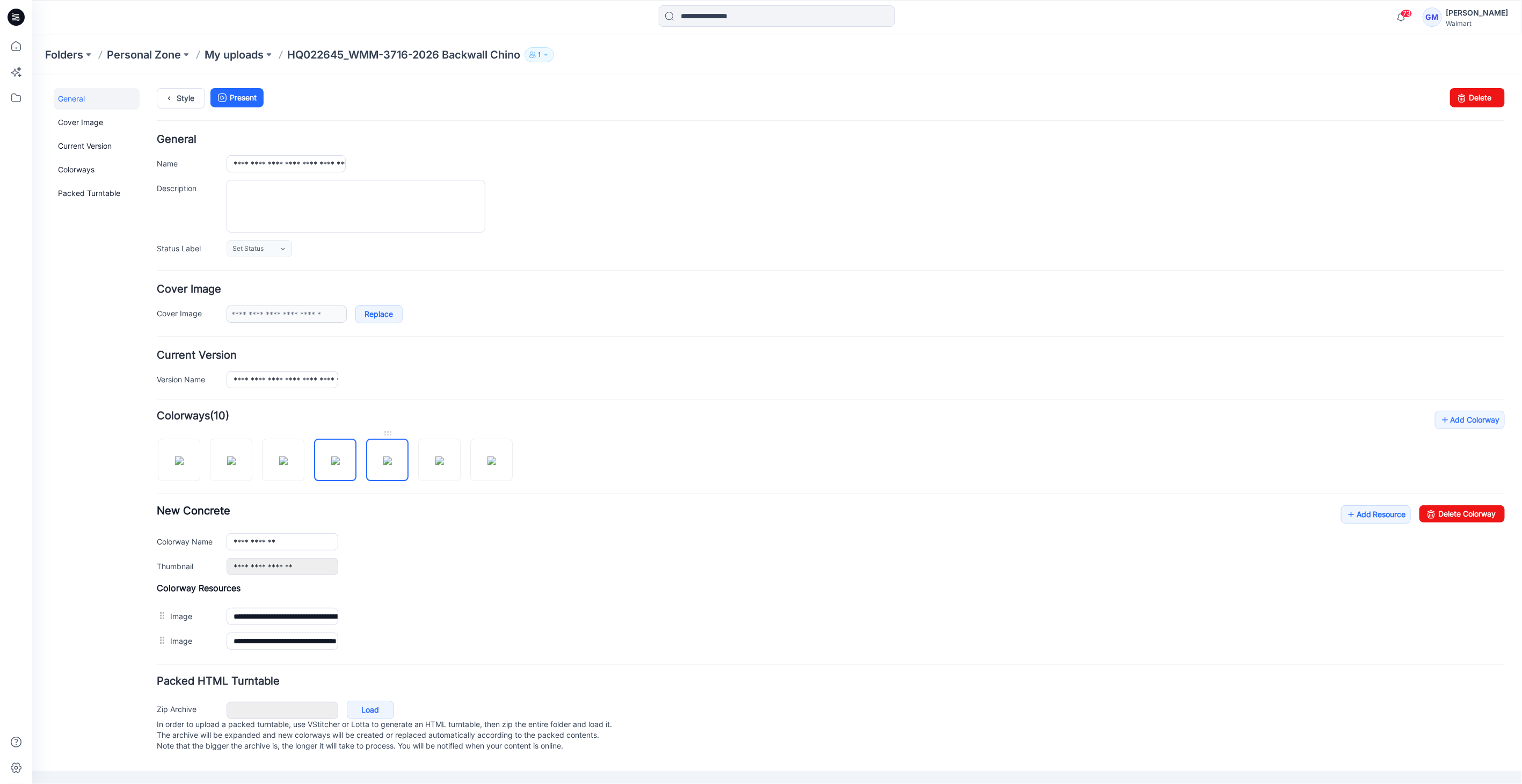
click at [385, 460] on img at bounding box center [386, 459] width 8 height 8
type input "**********"
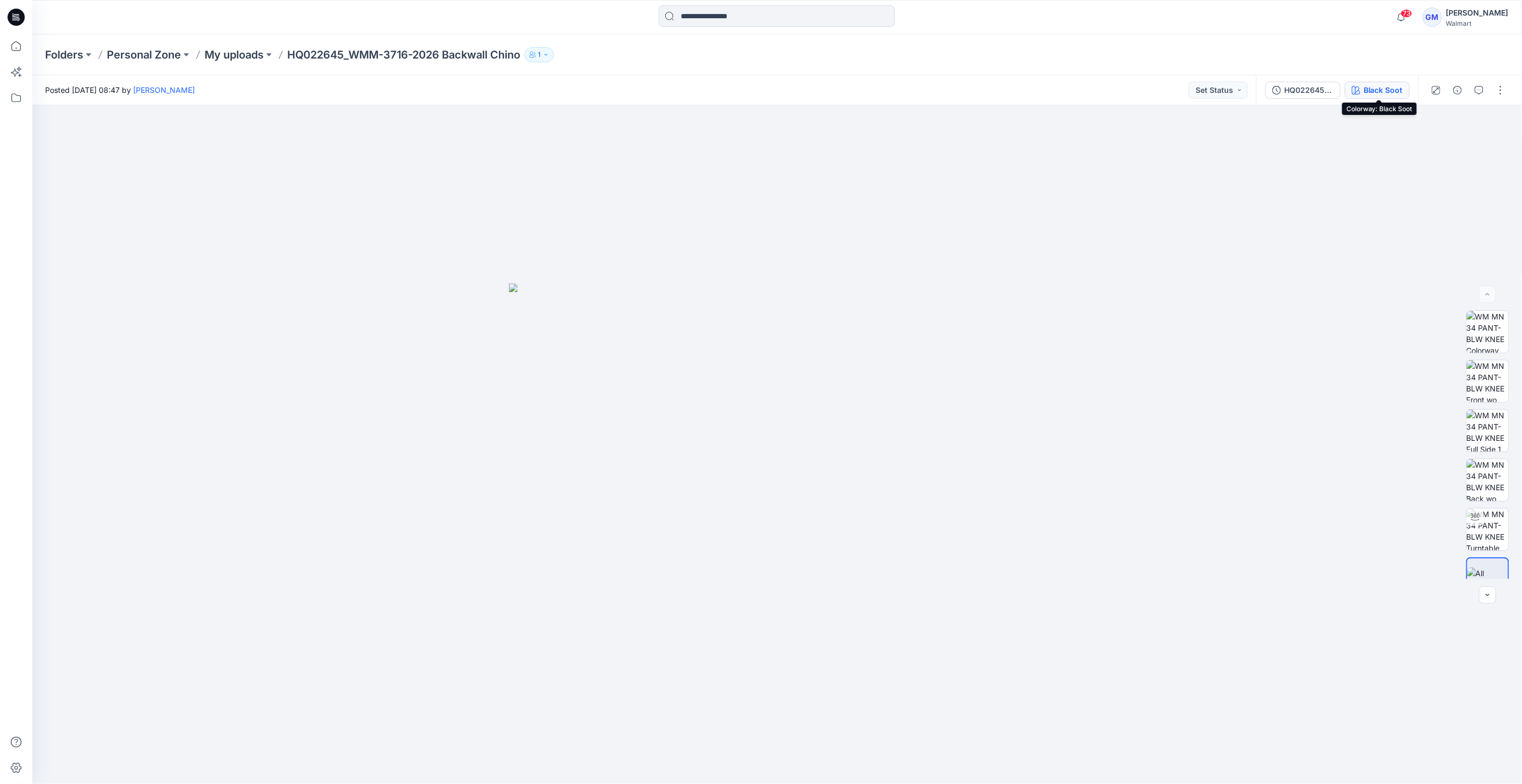
click at [1390, 96] on button "Black Soot" at bounding box center [1377, 89] width 65 height 18
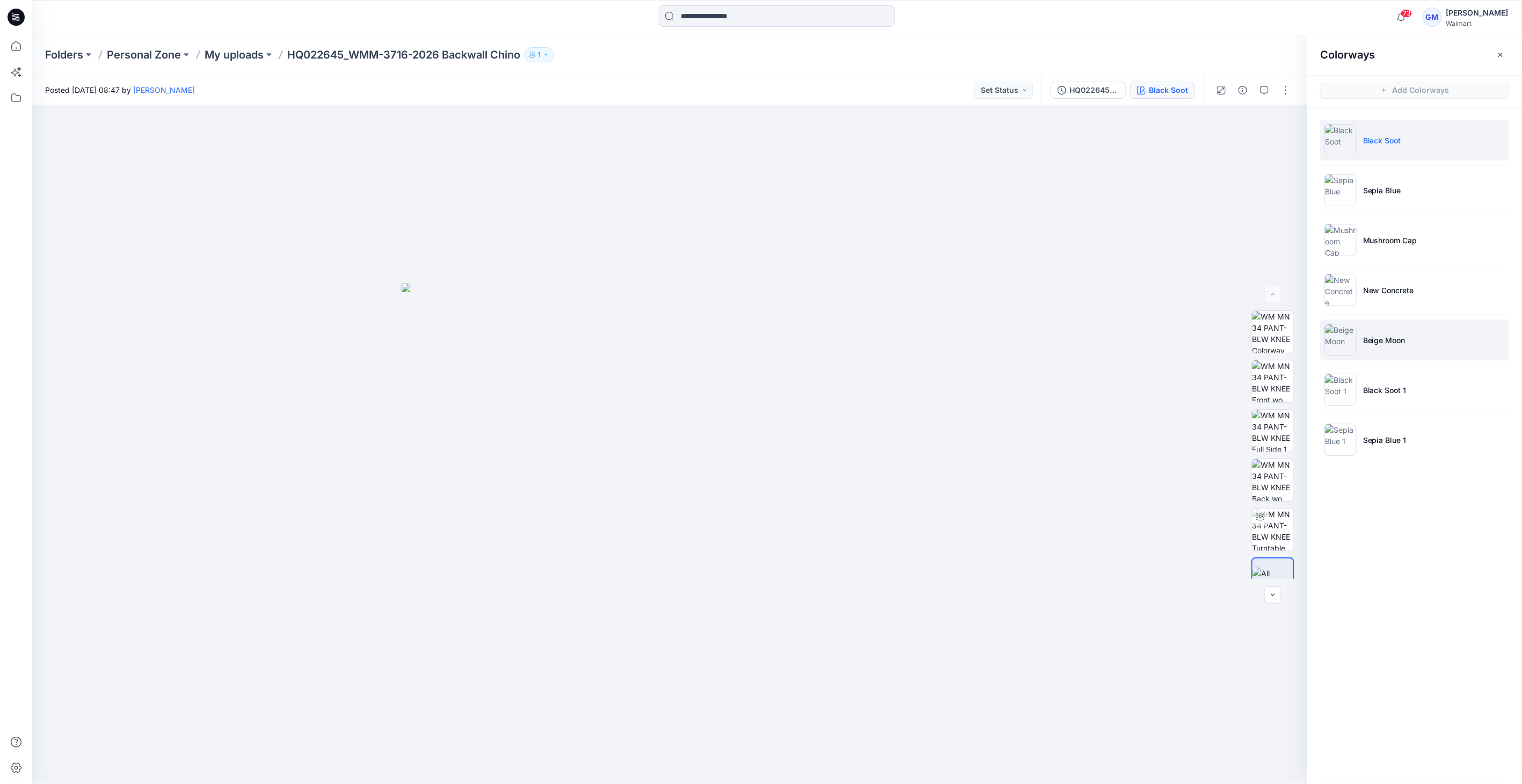
click at [1363, 354] on li "Beige Moon" at bounding box center [1414, 339] width 189 height 41
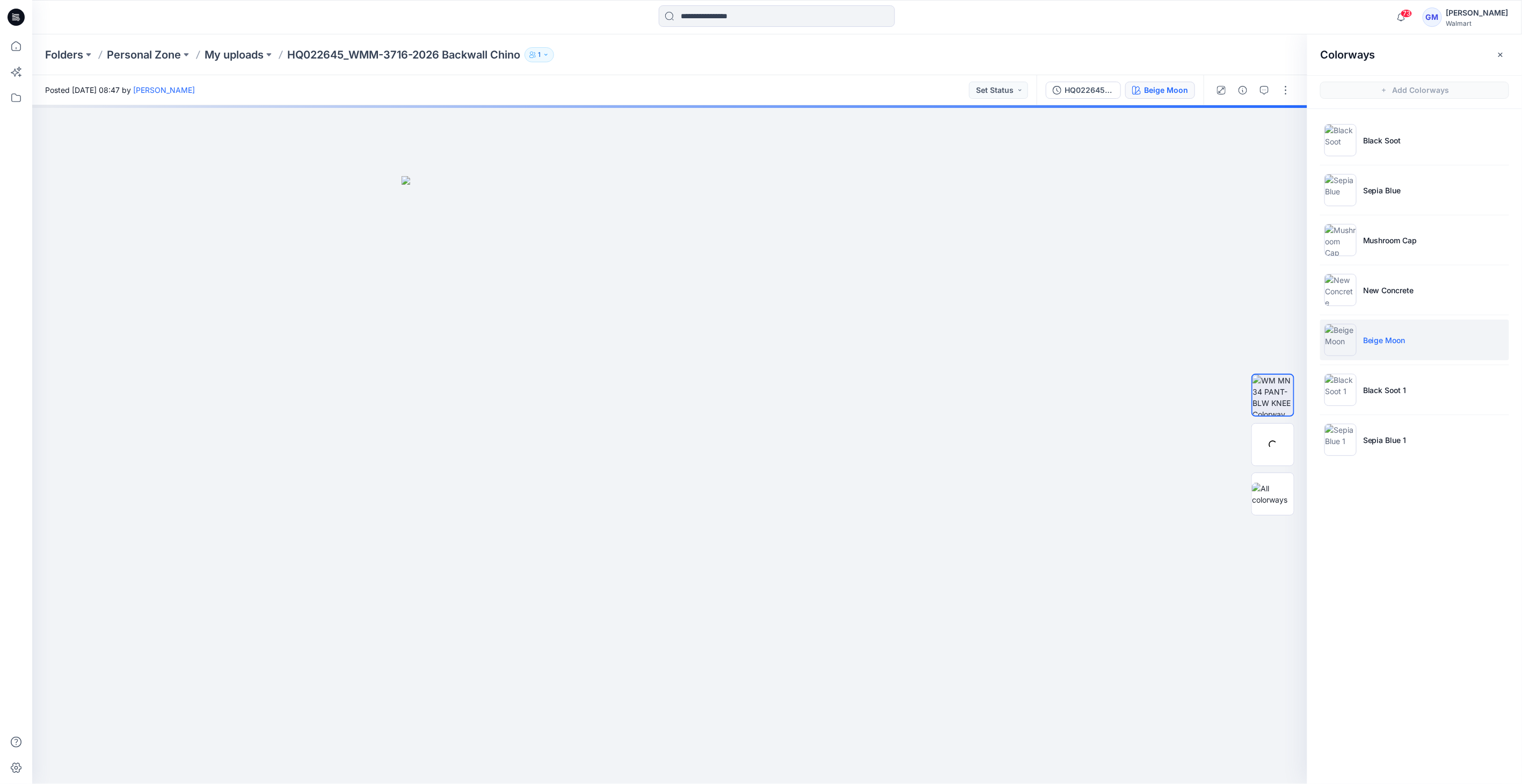
click at [1397, 338] on p "Beige Moon" at bounding box center [1385, 340] width 42 height 11
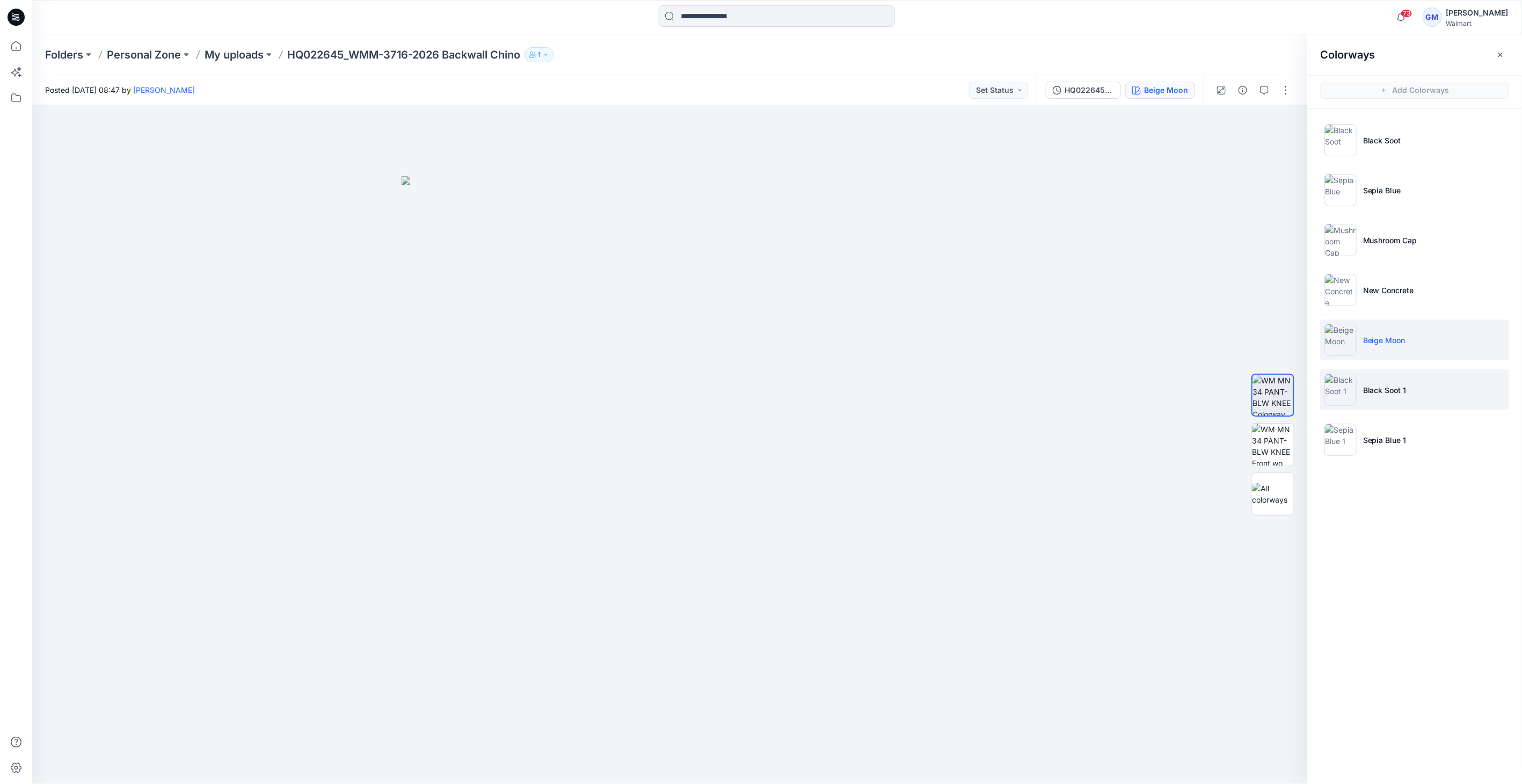
click at [1382, 390] on p "Black Soot 1" at bounding box center [1385, 390] width 43 height 11
click at [1342, 392] on img at bounding box center [1340, 389] width 32 height 32
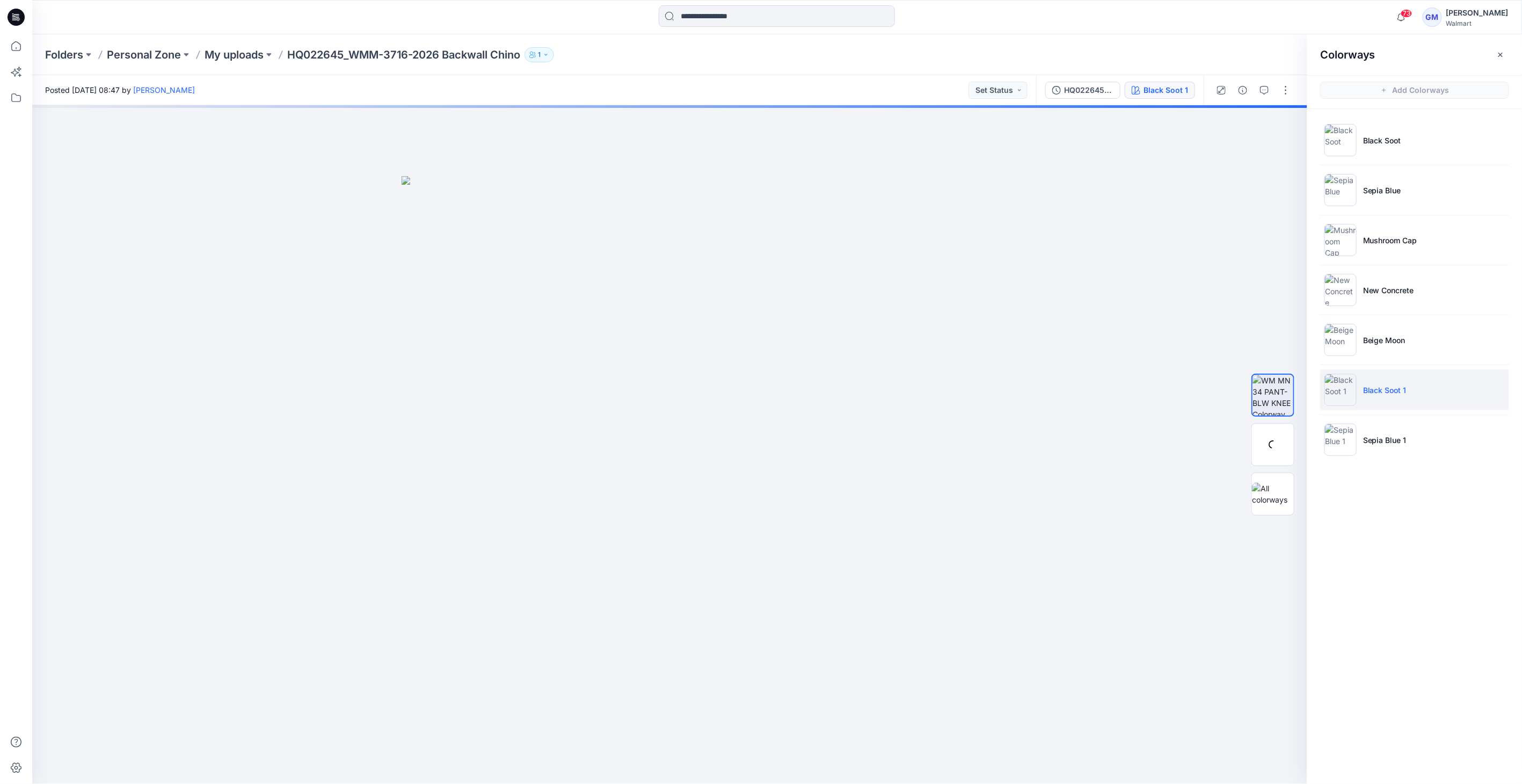
click at [1344, 389] on img at bounding box center [1340, 389] width 32 height 32
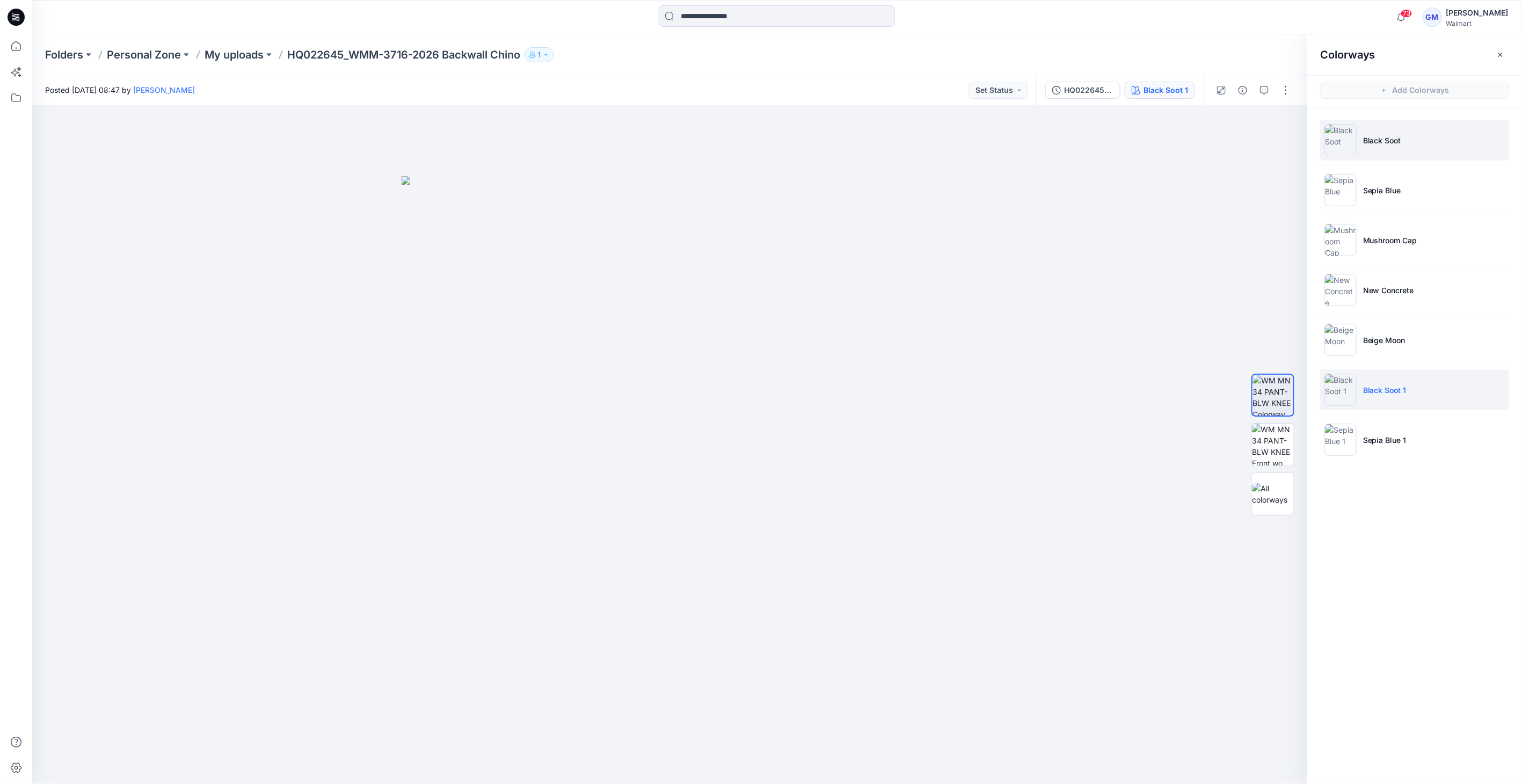
click at [1350, 139] on img at bounding box center [1340, 139] width 32 height 32
click at [1338, 394] on img at bounding box center [1340, 389] width 32 height 32
click at [1286, 90] on button "button" at bounding box center [1286, 89] width 18 height 18
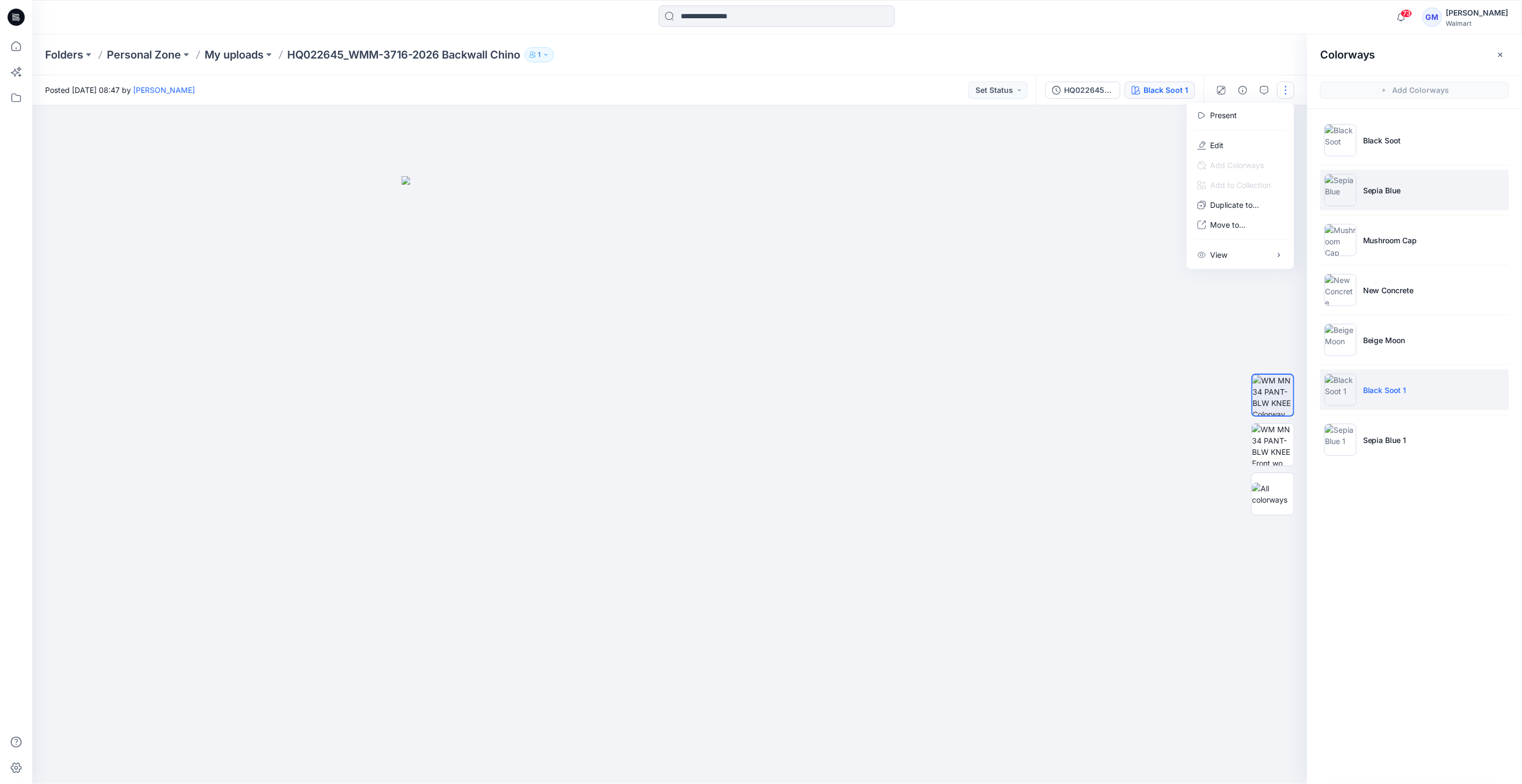
click at [1405, 178] on li "Sepia Blue" at bounding box center [1414, 190] width 189 height 41
click at [1337, 187] on img at bounding box center [1340, 190] width 32 height 32
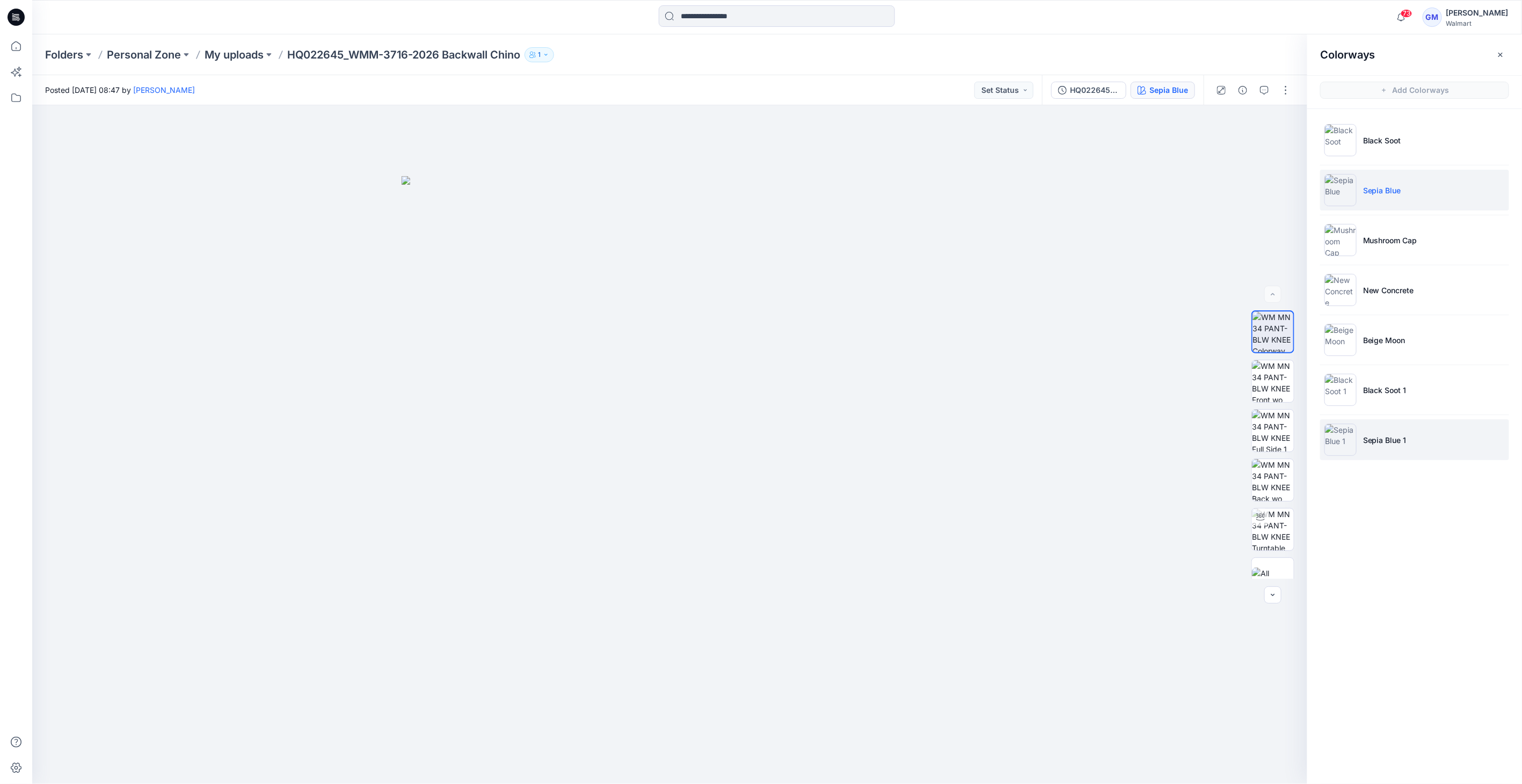
click at [1343, 448] on img at bounding box center [1340, 439] width 32 height 32
click at [1287, 93] on button "button" at bounding box center [1286, 89] width 18 height 18
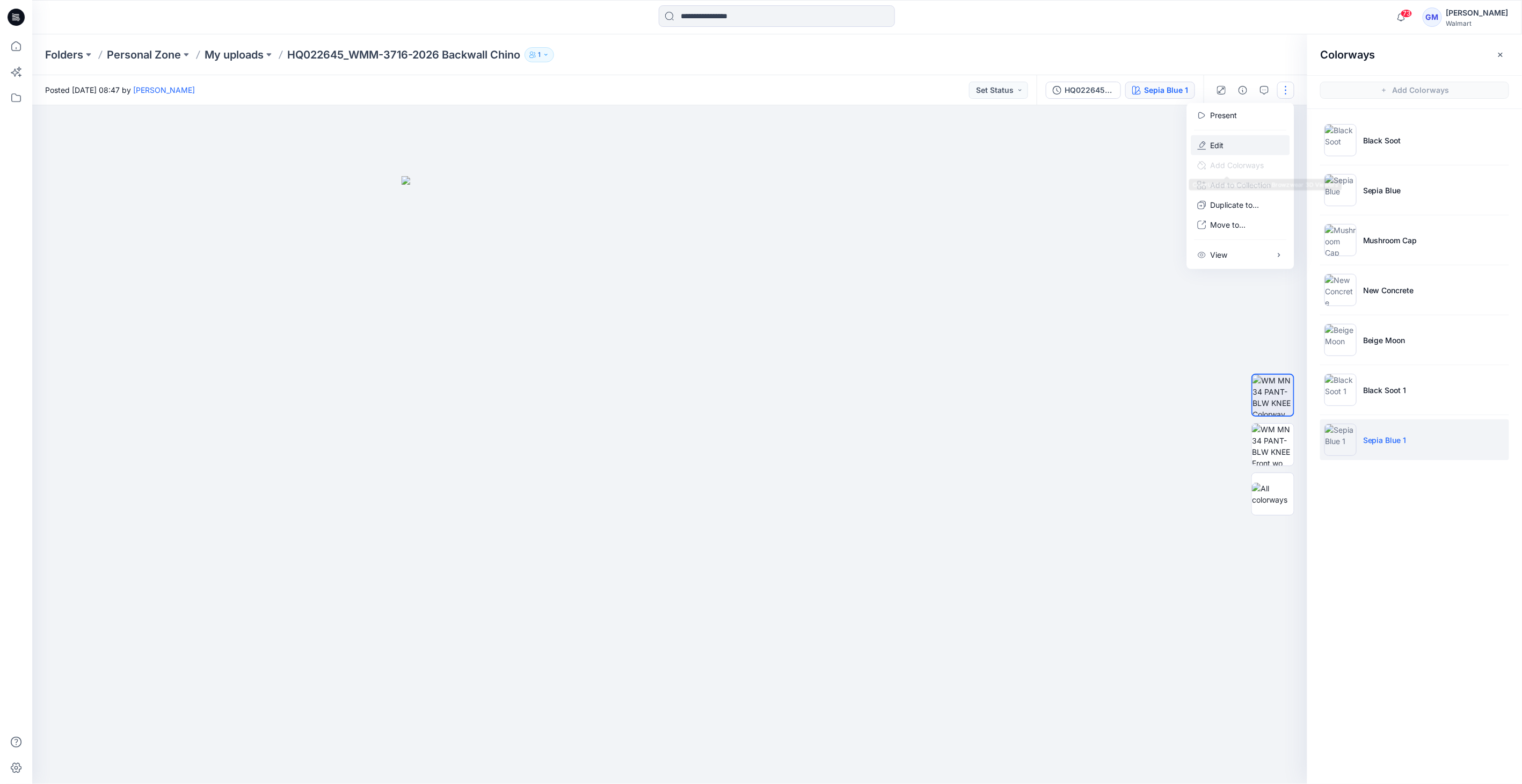
click at [1245, 139] on button "Edit" at bounding box center [1241, 146] width 99 height 20
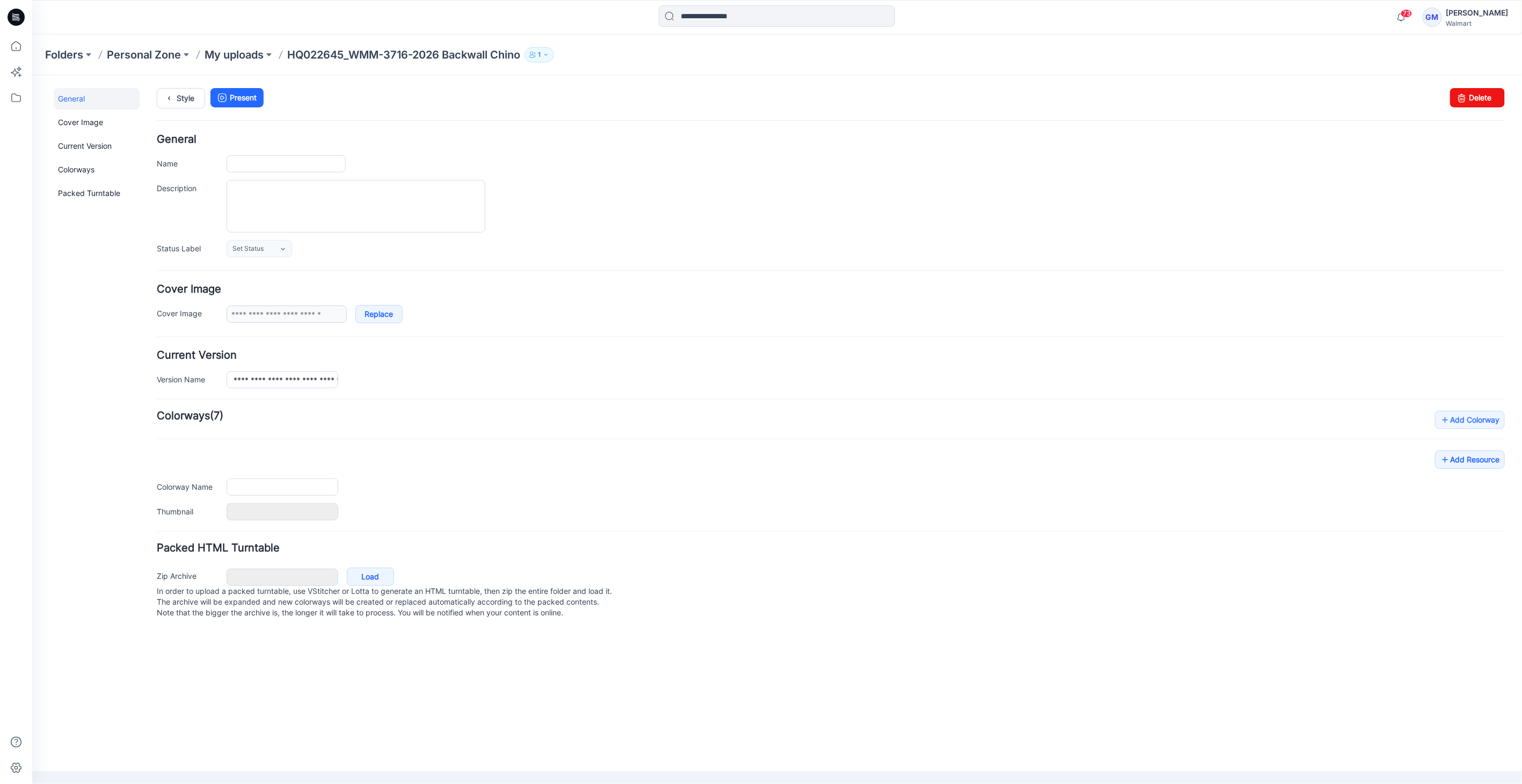
type input "**********"
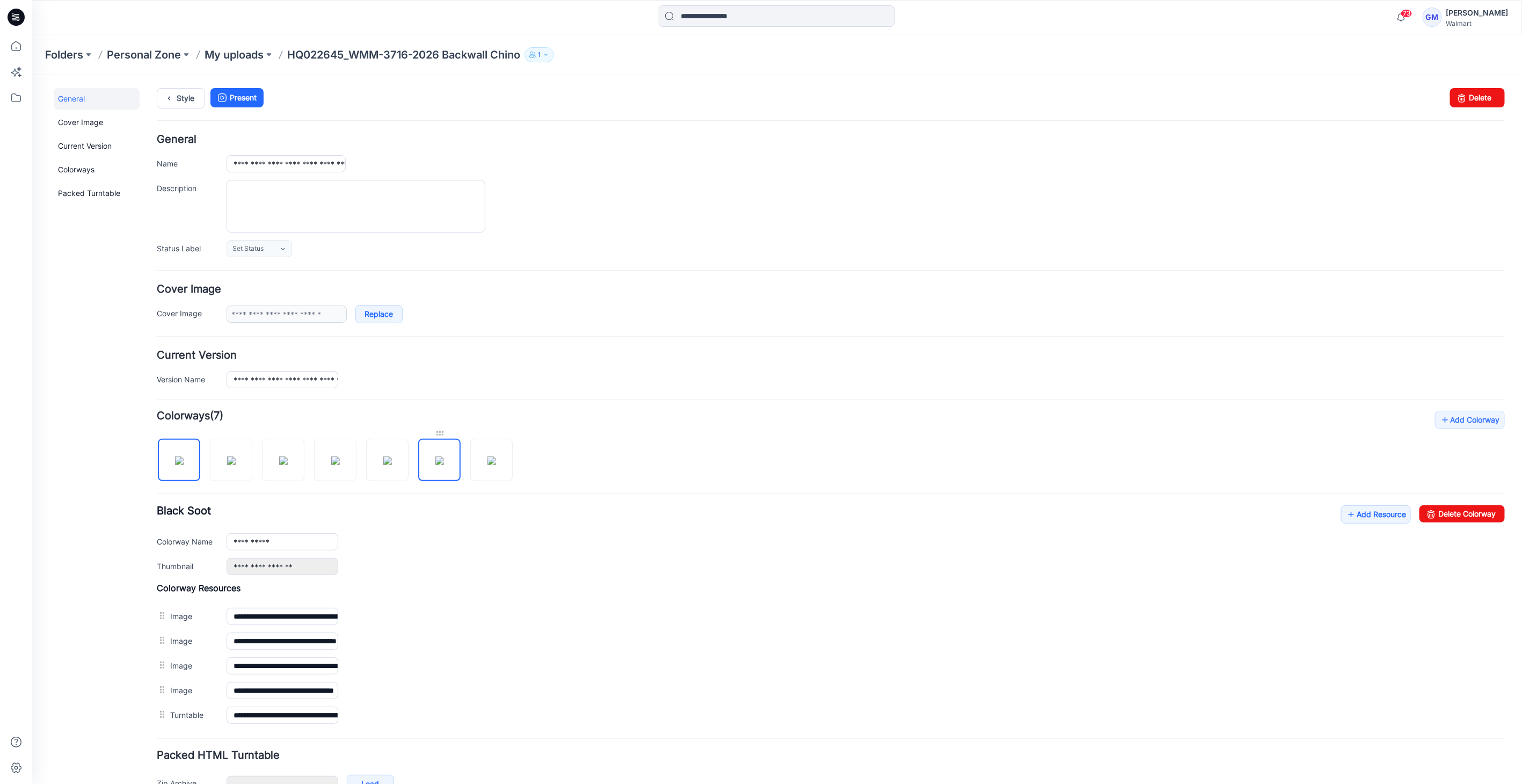
click at [459, 434] on div at bounding box center [439, 433] width 42 height 11
click at [444, 462] on img at bounding box center [438, 459] width 8 height 8
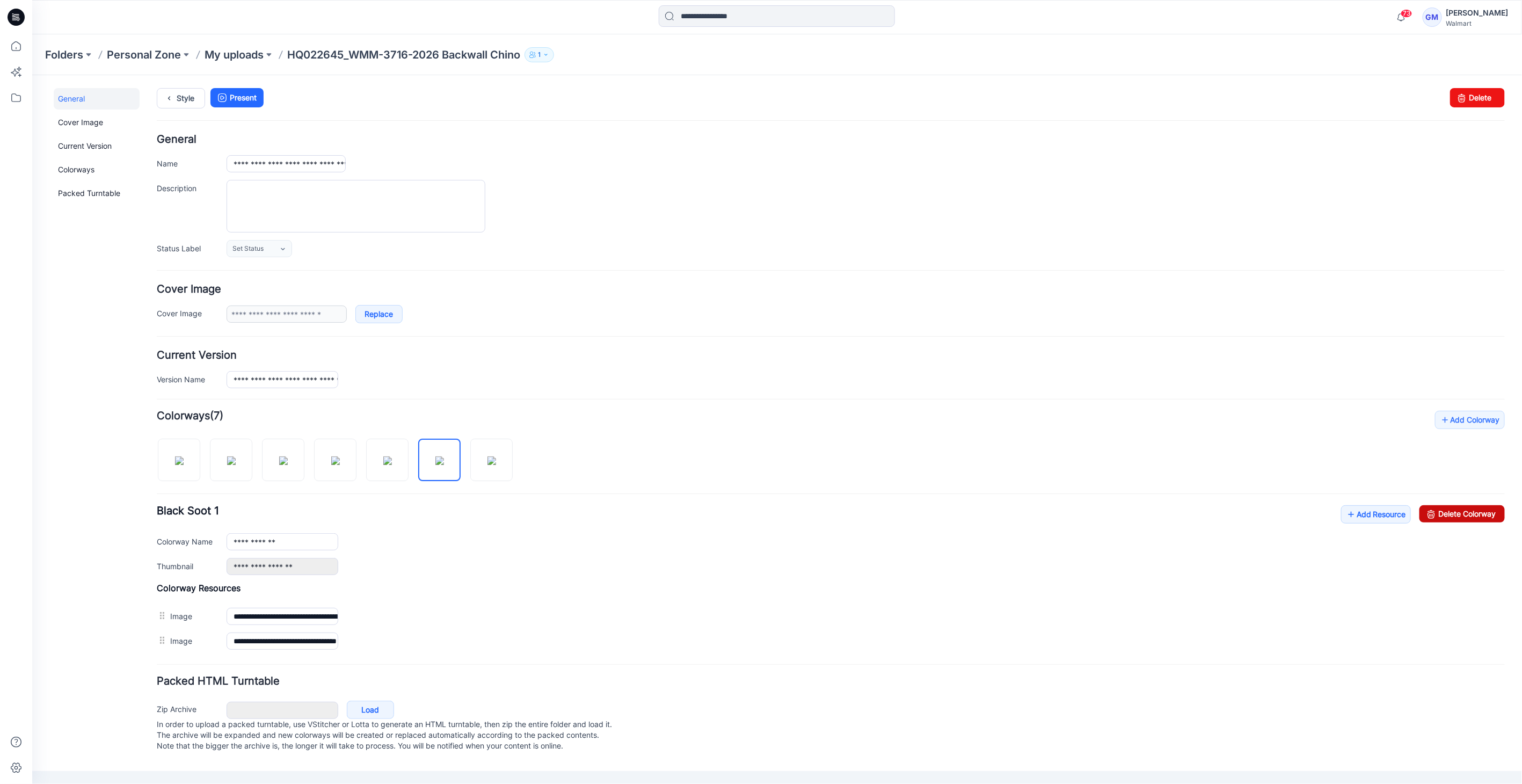
drag, startPoint x: 1436, startPoint y: 506, endPoint x: 857, endPoint y: 129, distance: 690.9
click at [1436, 506] on link "Delete Colorway" at bounding box center [1461, 513] width 86 height 18
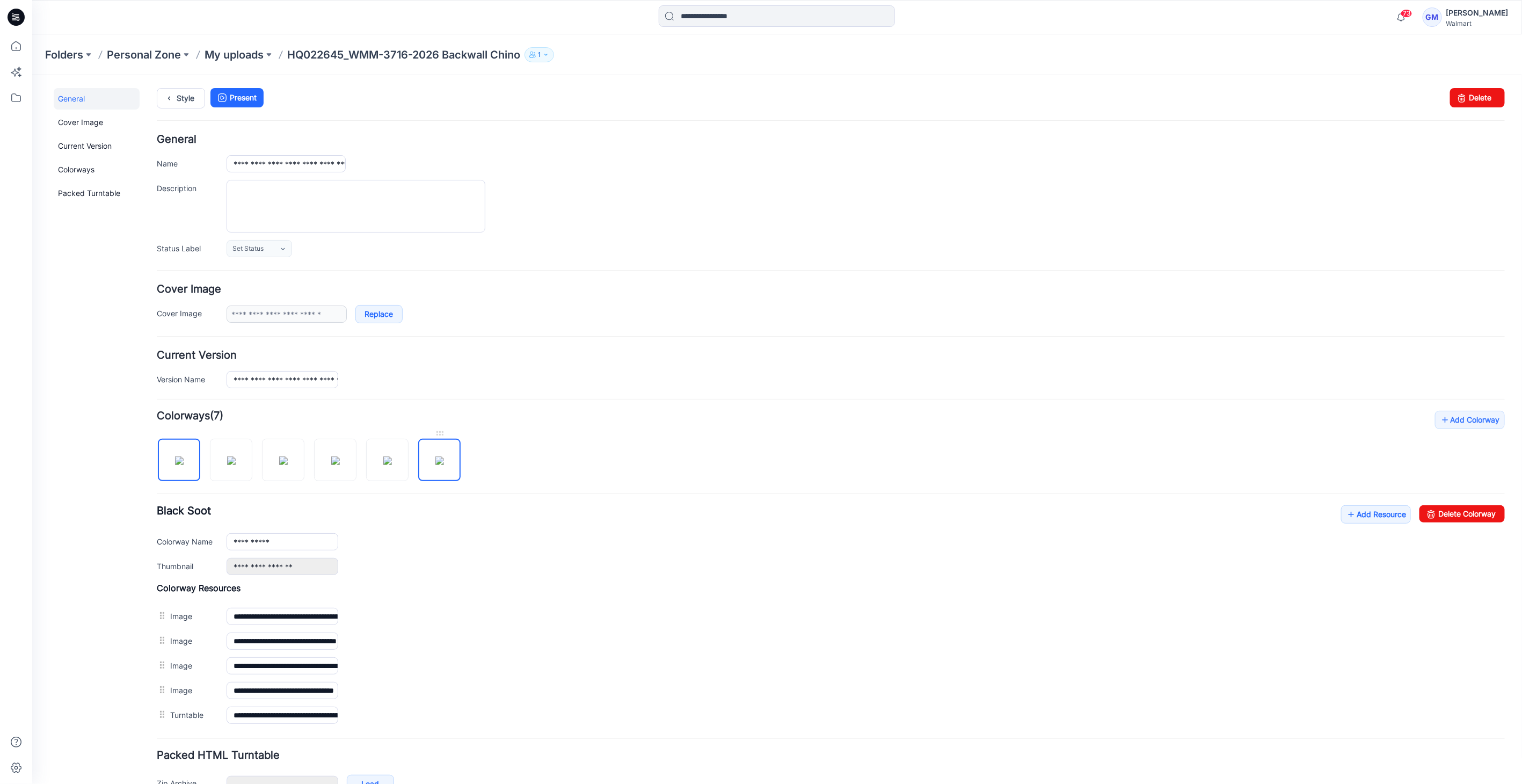
click at [438, 464] on img at bounding box center [438, 459] width 8 height 8
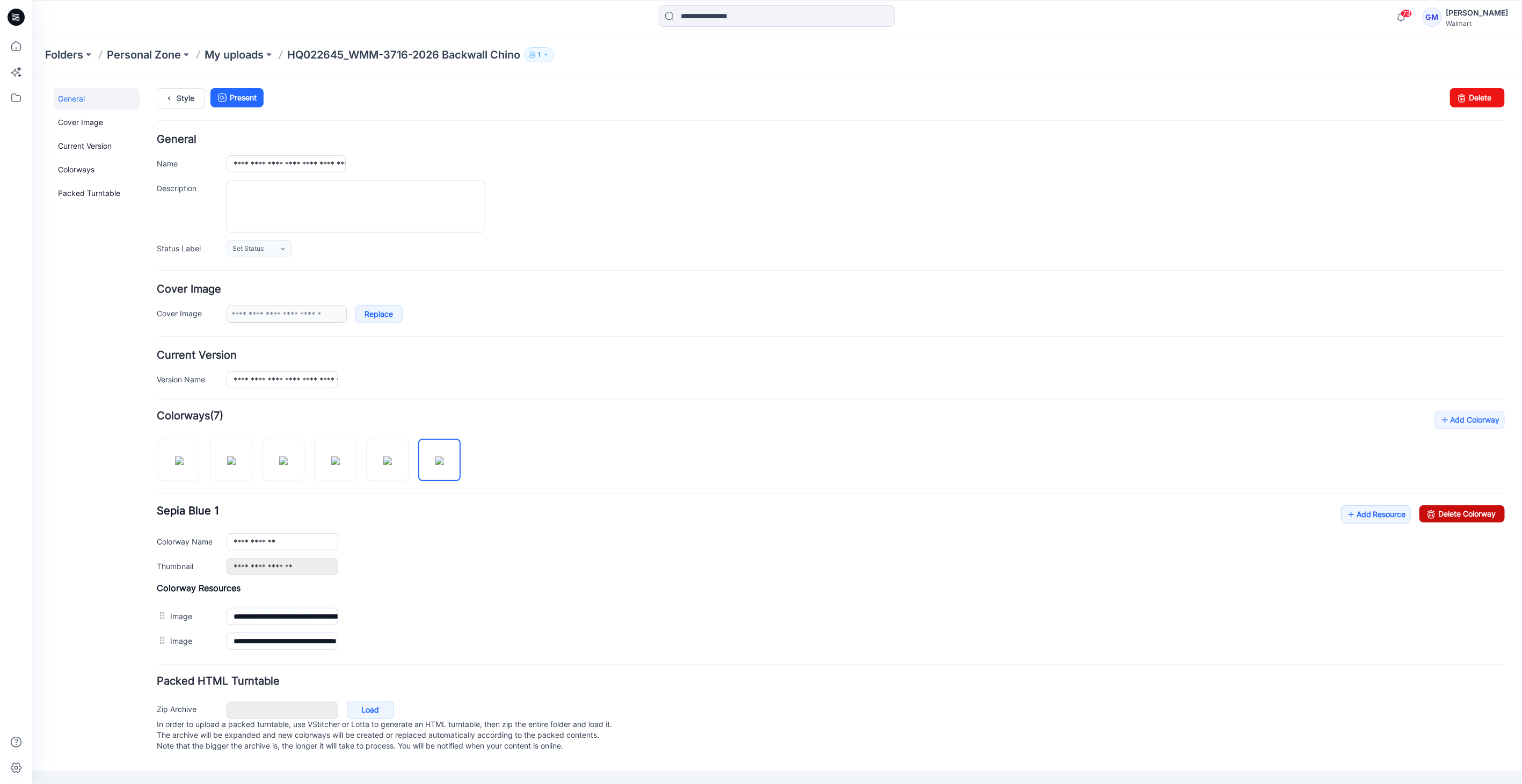
click at [1429, 508] on icon at bounding box center [1431, 513] width 15 height 18
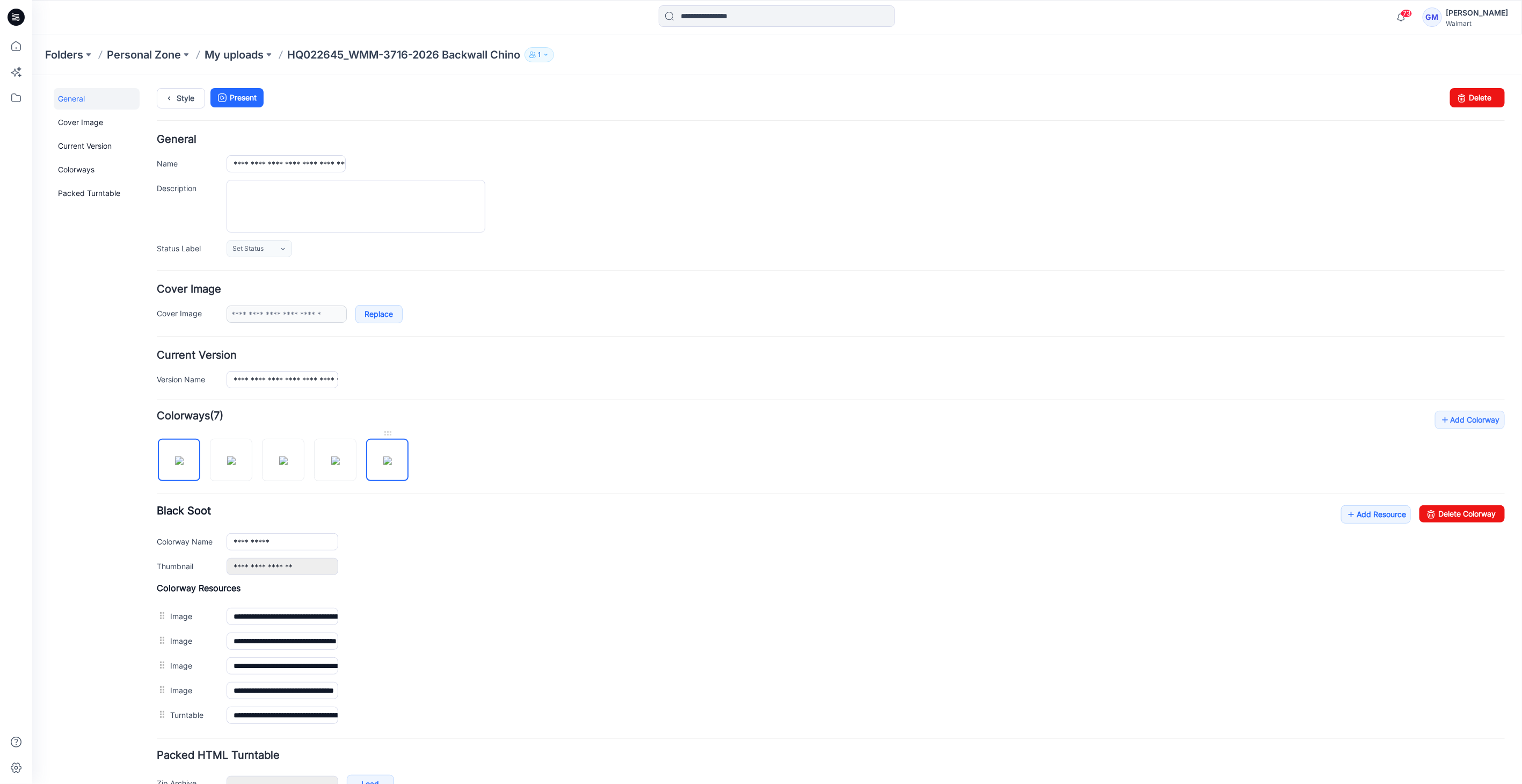
click at [384, 461] on img at bounding box center [386, 459] width 8 height 8
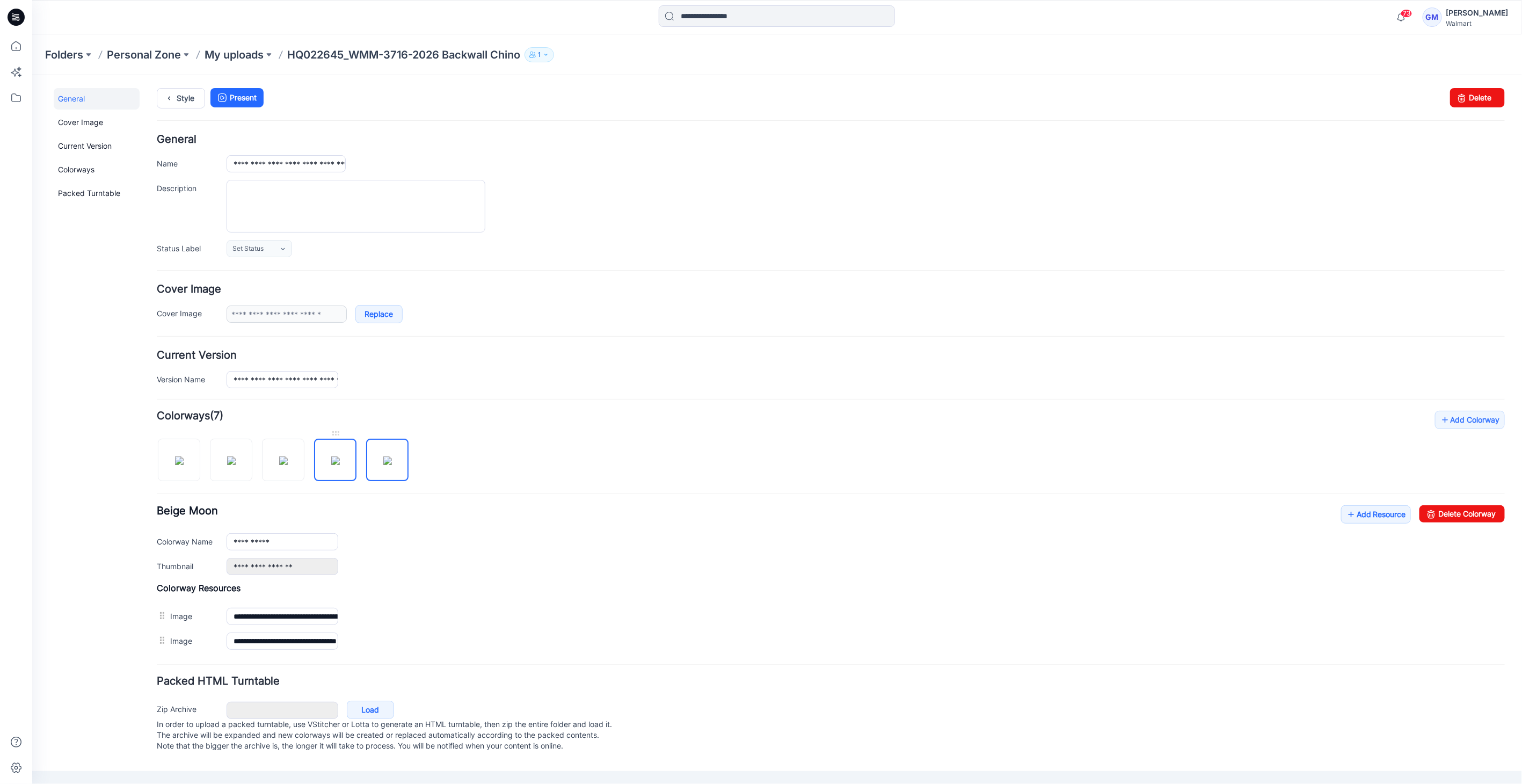
click at [331, 461] on img at bounding box center [335, 459] width 8 height 8
click at [279, 461] on img at bounding box center [282, 459] width 8 height 8
type input "**********"
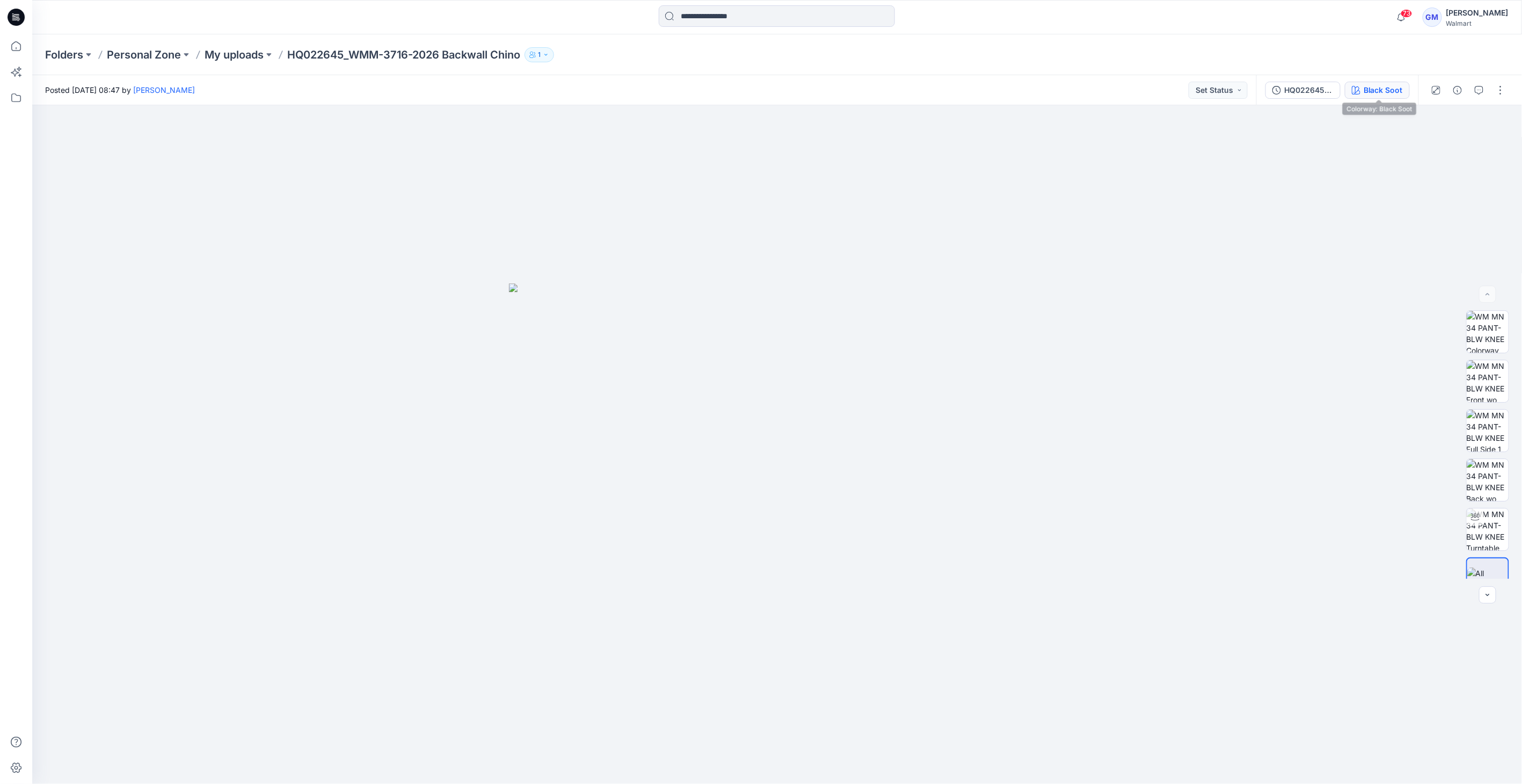
click at [1393, 87] on div "Black Soot" at bounding box center [1383, 89] width 39 height 12
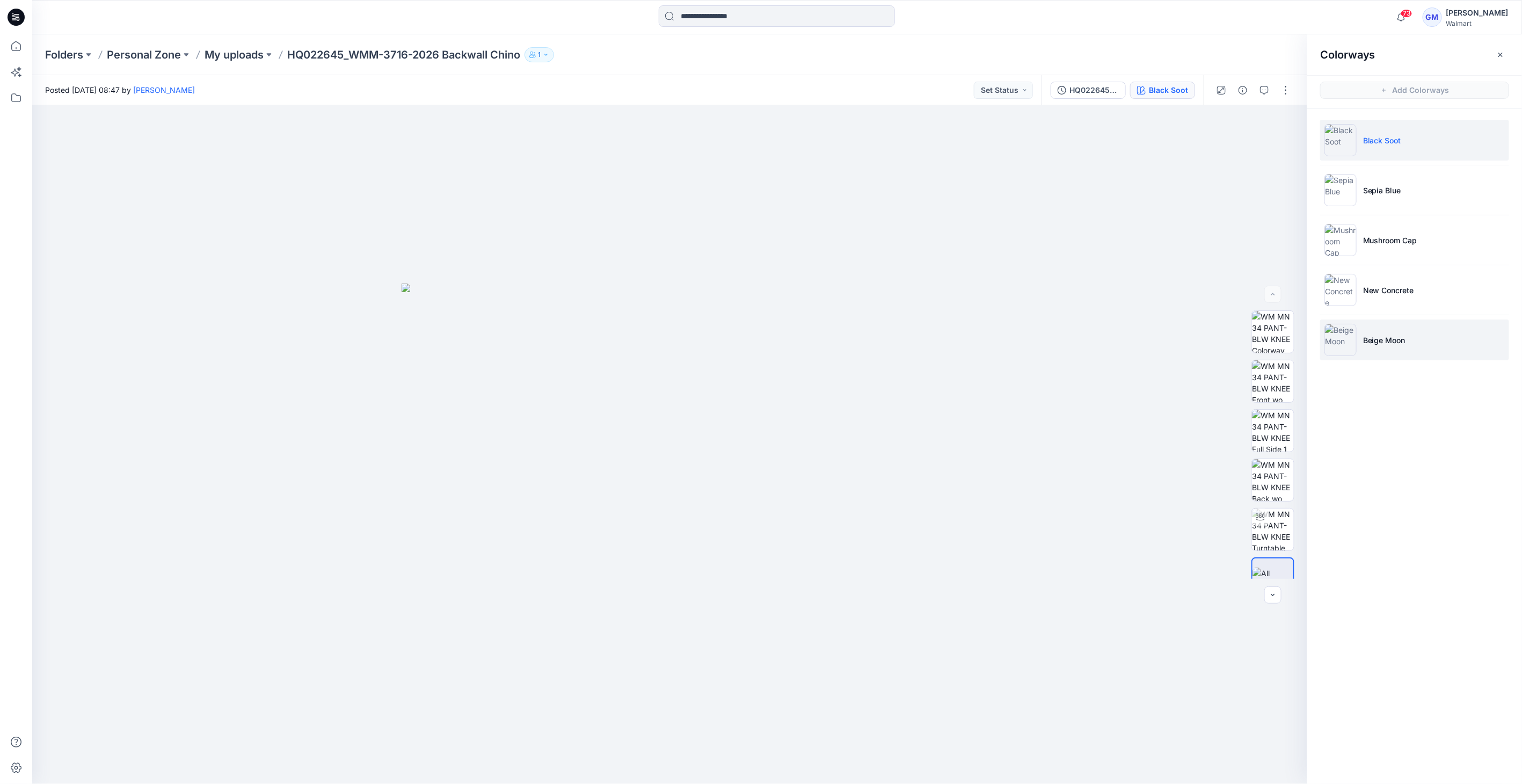
click at [1333, 339] on img at bounding box center [1340, 339] width 32 height 32
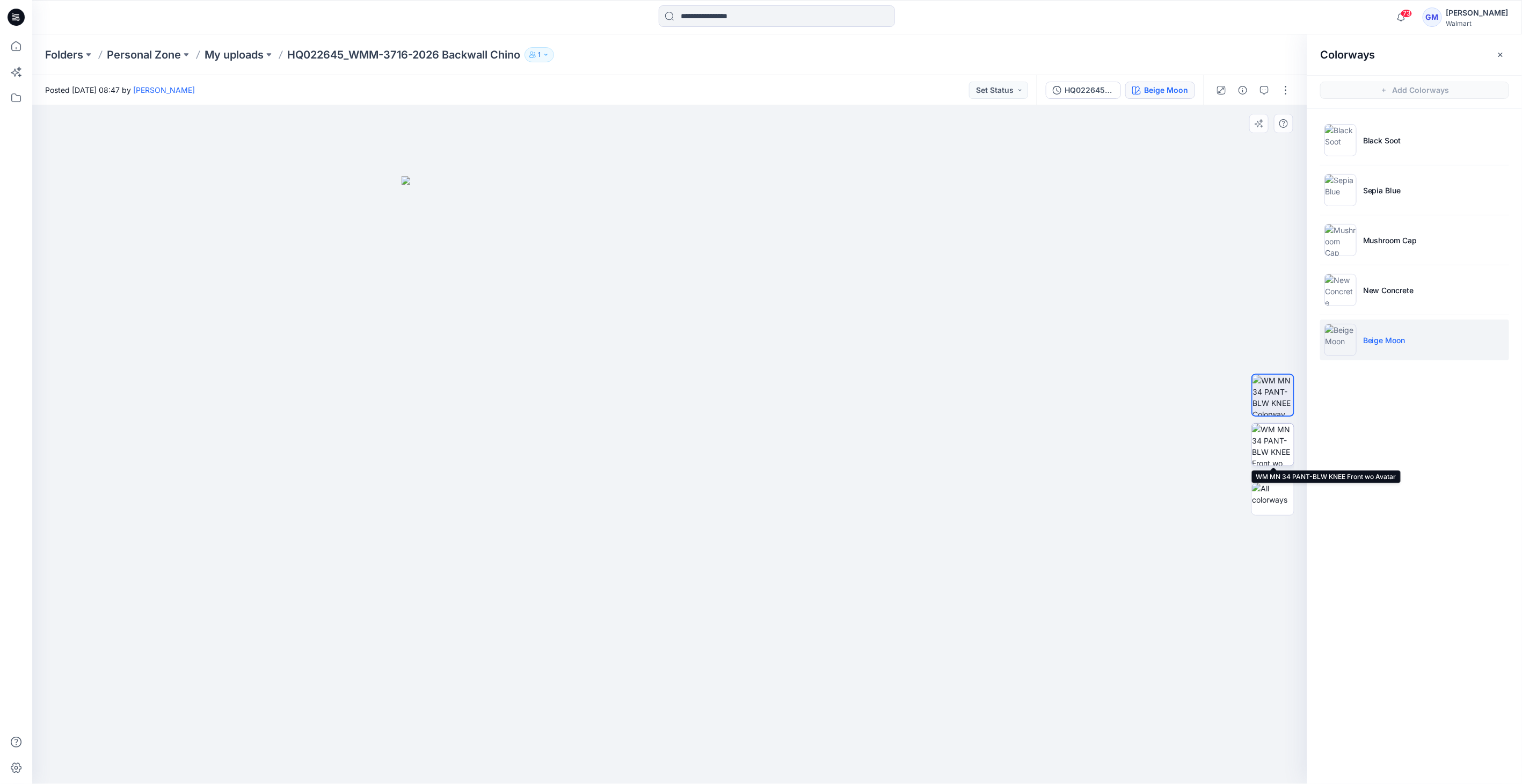
click at [1274, 434] on img at bounding box center [1272, 444] width 42 height 42
drag, startPoint x: 1363, startPoint y: 273, endPoint x: 1363, endPoint y: 281, distance: 8.0
click at [1363, 273] on li "New Concrete" at bounding box center [1414, 290] width 189 height 41
click at [1363, 284] on p "New Concrete" at bounding box center [1388, 290] width 51 height 11
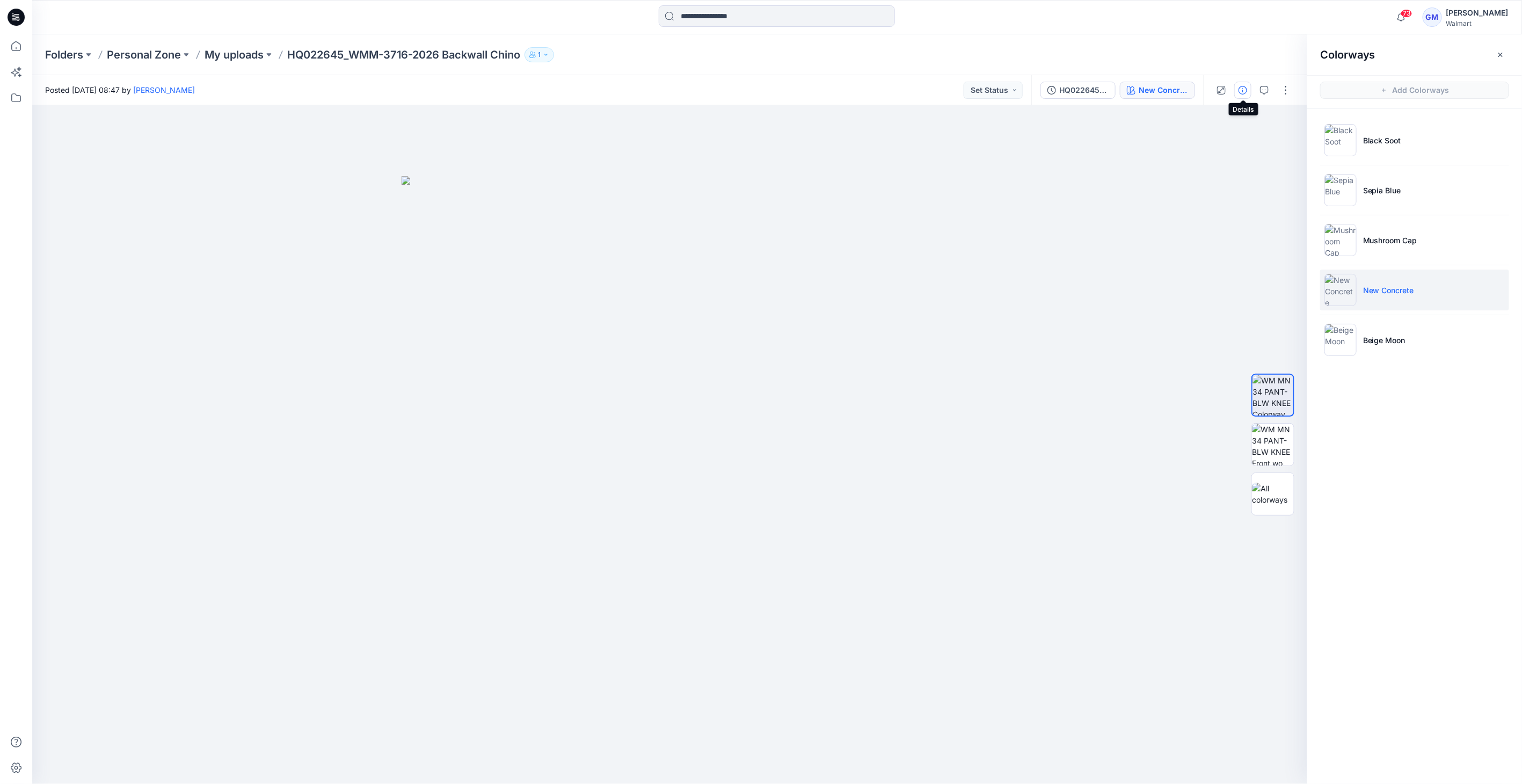
click at [1247, 89] on icon "button" at bounding box center [1243, 89] width 8 height 8
drag, startPoint x: 290, startPoint y: 54, endPoint x: 348, endPoint y: 54, distance: 58.0
click at [348, 54] on p "HQ022645_WMM-3716-2026 Backwall Chino" at bounding box center [403, 54] width 233 height 15
copy p "HQ022645"
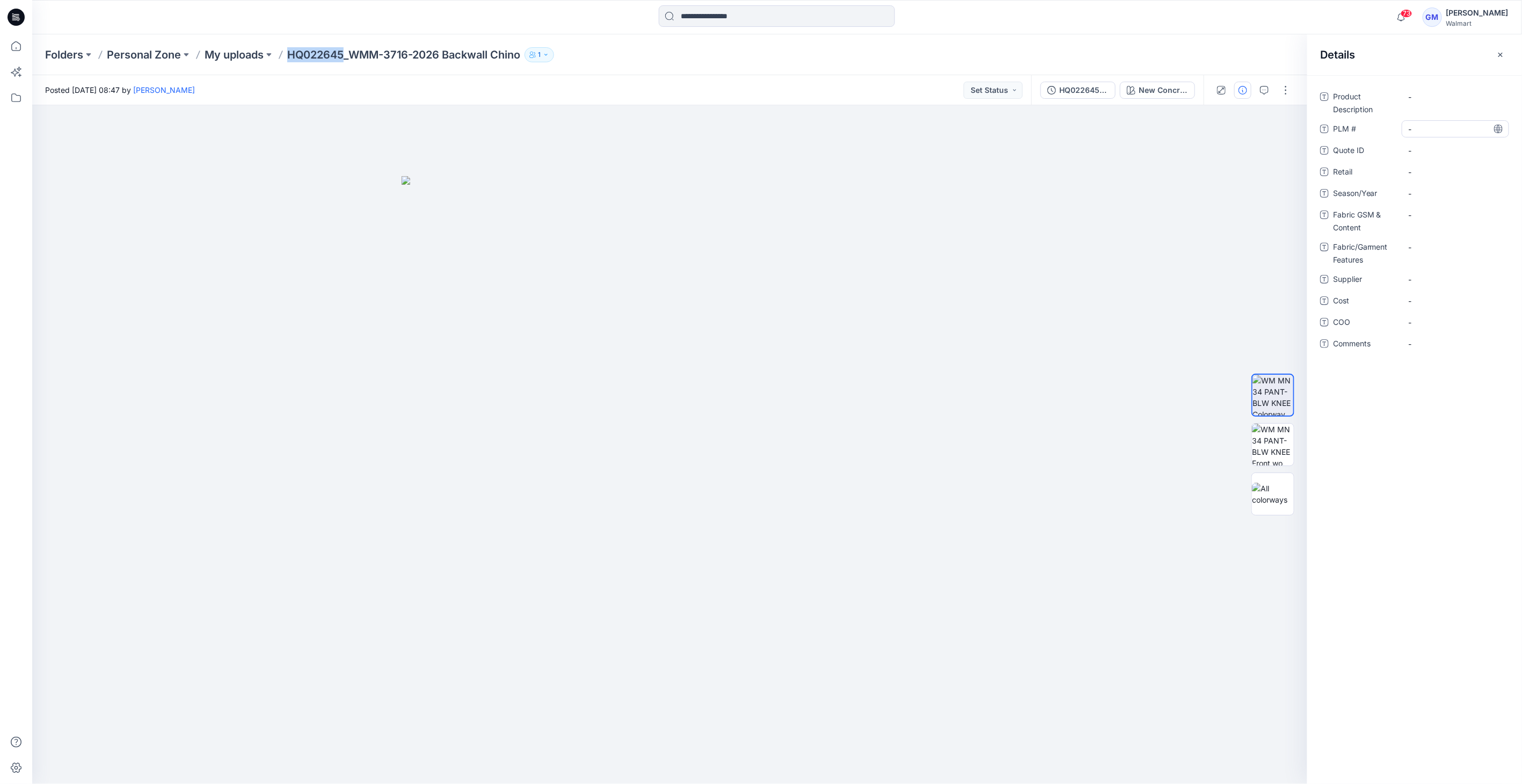
click at [1424, 124] on \ "-" at bounding box center [1455, 129] width 93 height 11
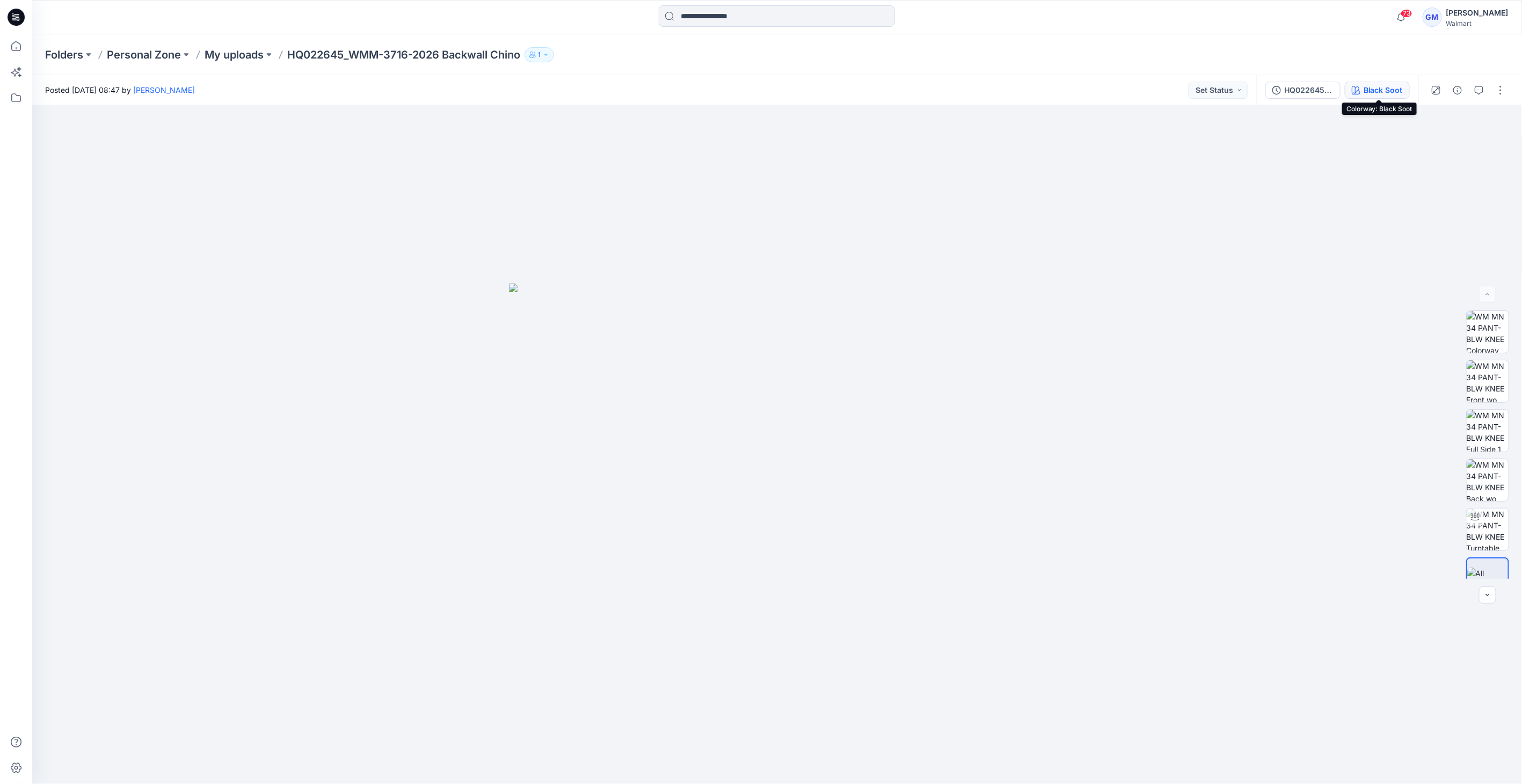
click at [1386, 83] on button "Black Soot" at bounding box center [1377, 89] width 65 height 18
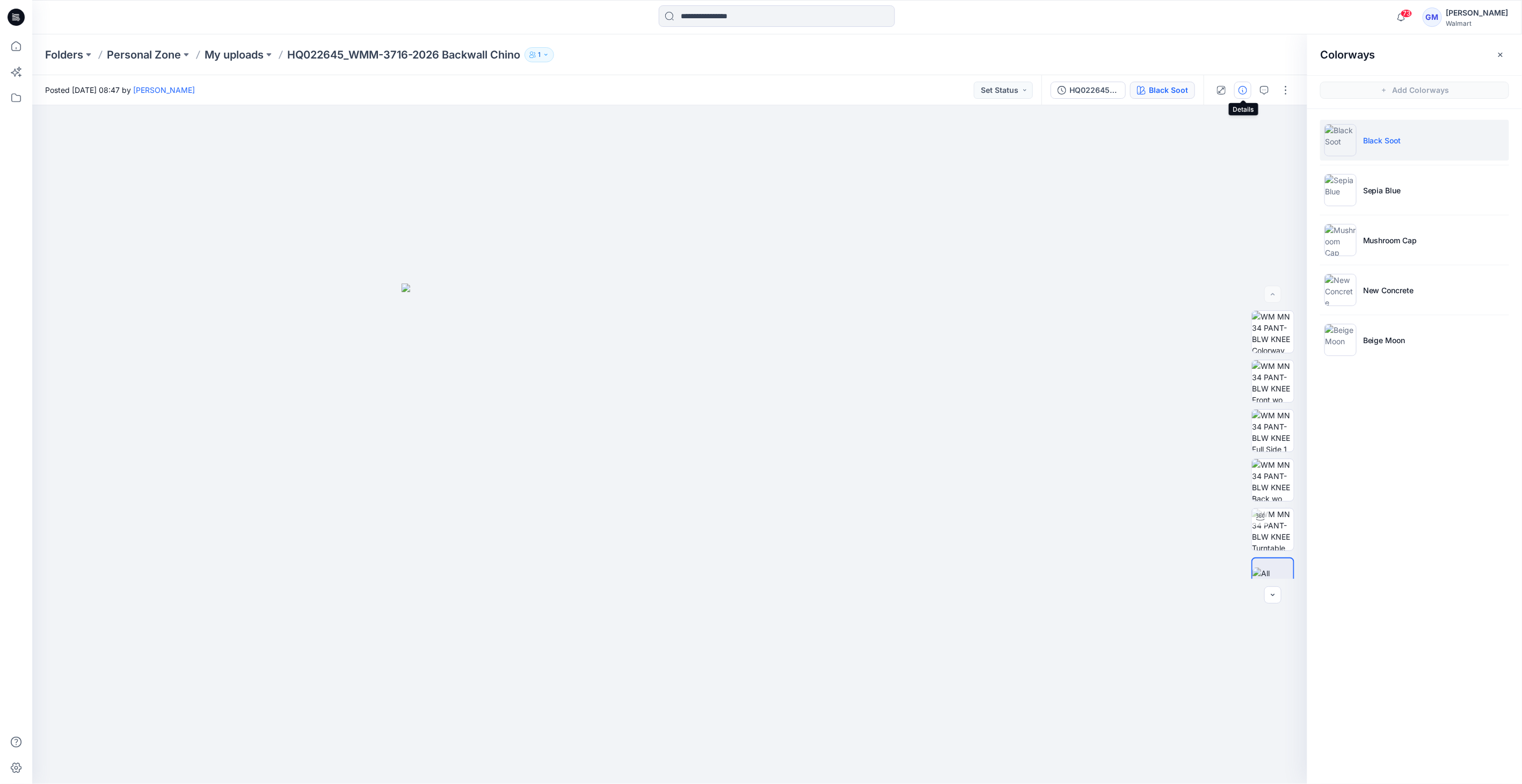
click at [1250, 89] on button "button" at bounding box center [1243, 89] width 18 height 18
click at [1428, 103] on div "-" at bounding box center [1456, 96] width 107 height 18
click at [1432, 118] on div "Product Description PLM # - Quote ID - Retail - Season/Year - Fabric GSM & Cont…" at bounding box center [1414, 226] width 189 height 277
click at [1422, 132] on \ "-" at bounding box center [1455, 129] width 93 height 11
type textarea "********"
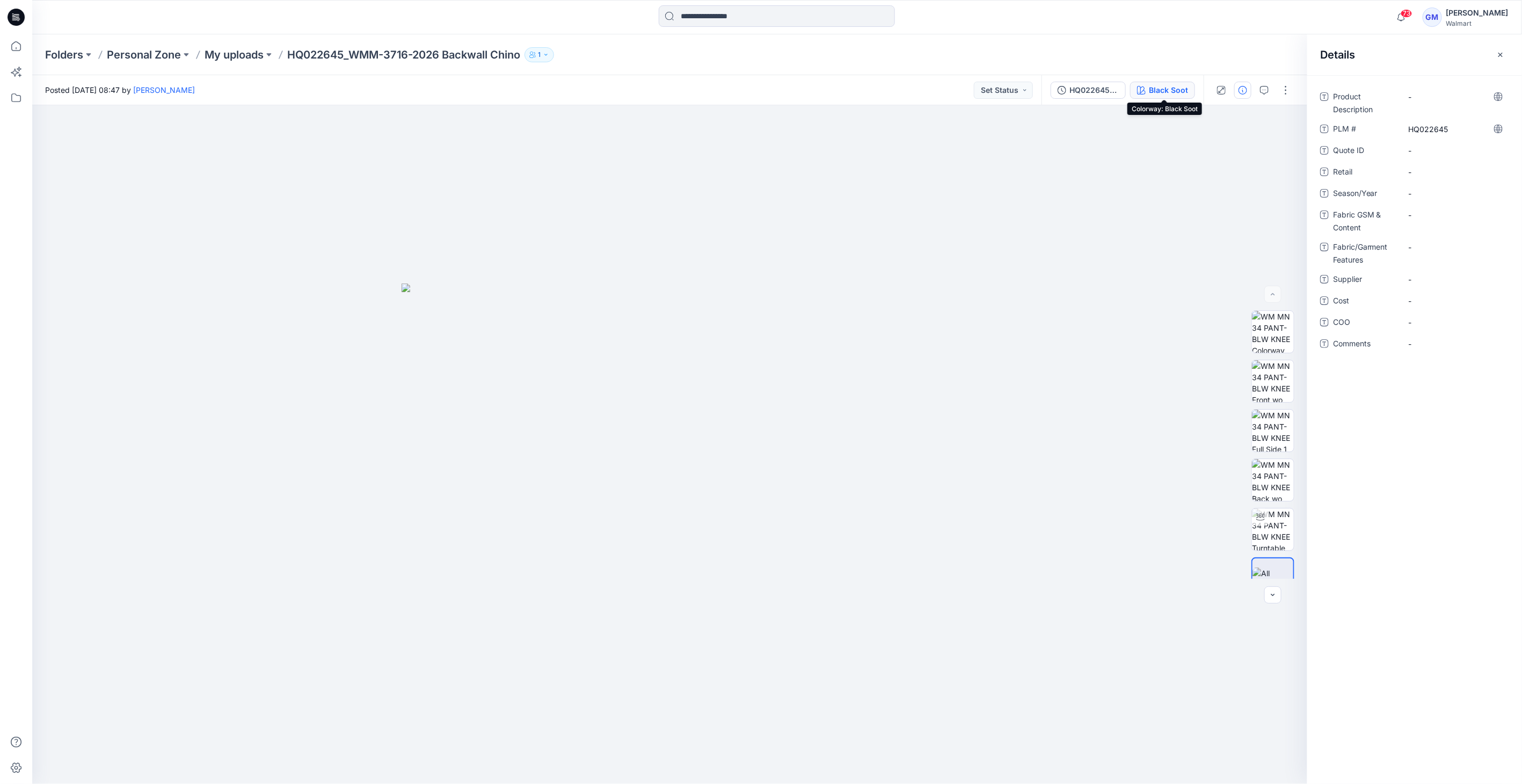
click at [1149, 92] on button "Black Soot" at bounding box center [1162, 89] width 65 height 18
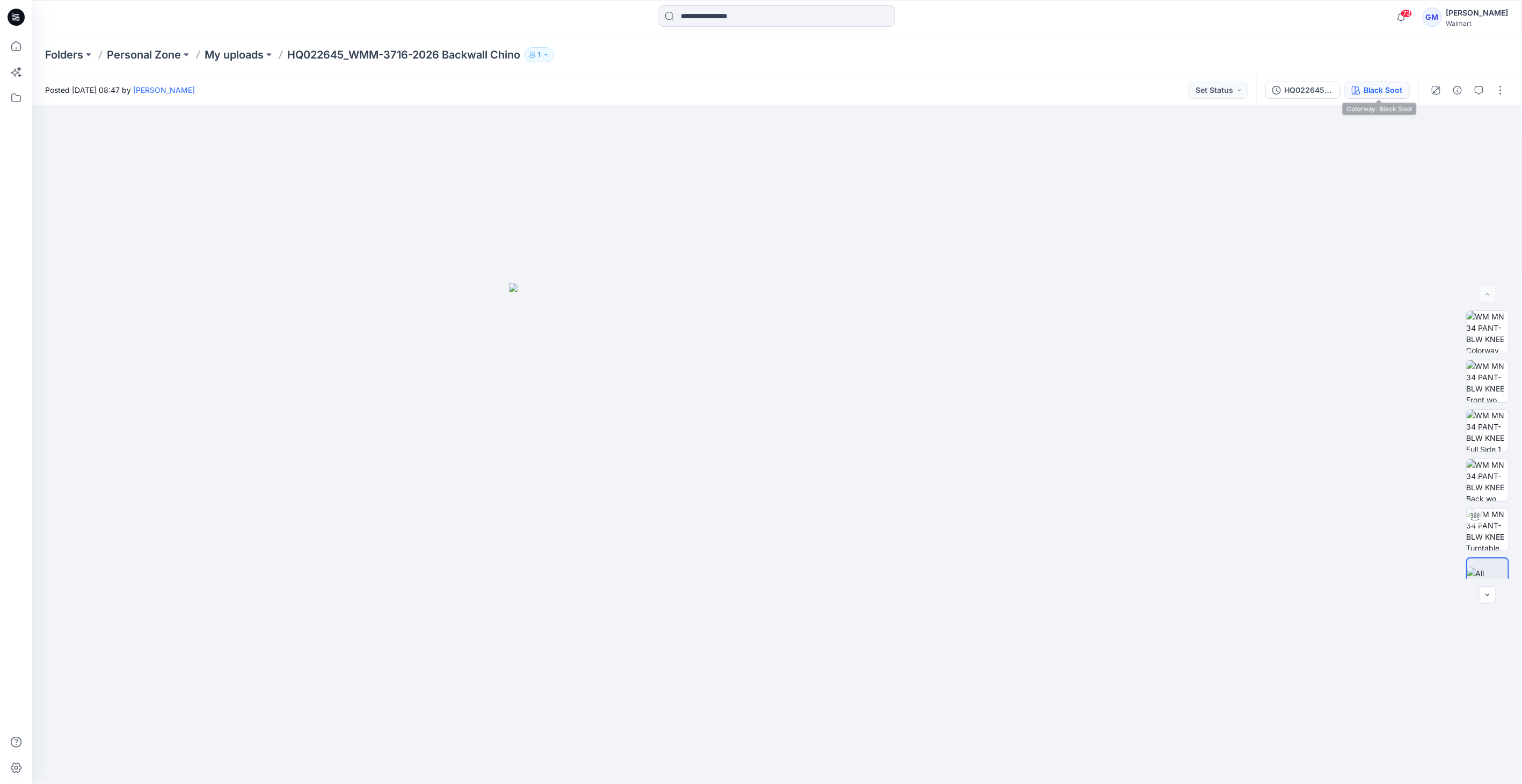
click at [1383, 86] on div "Black Soot" at bounding box center [1383, 89] width 39 height 12
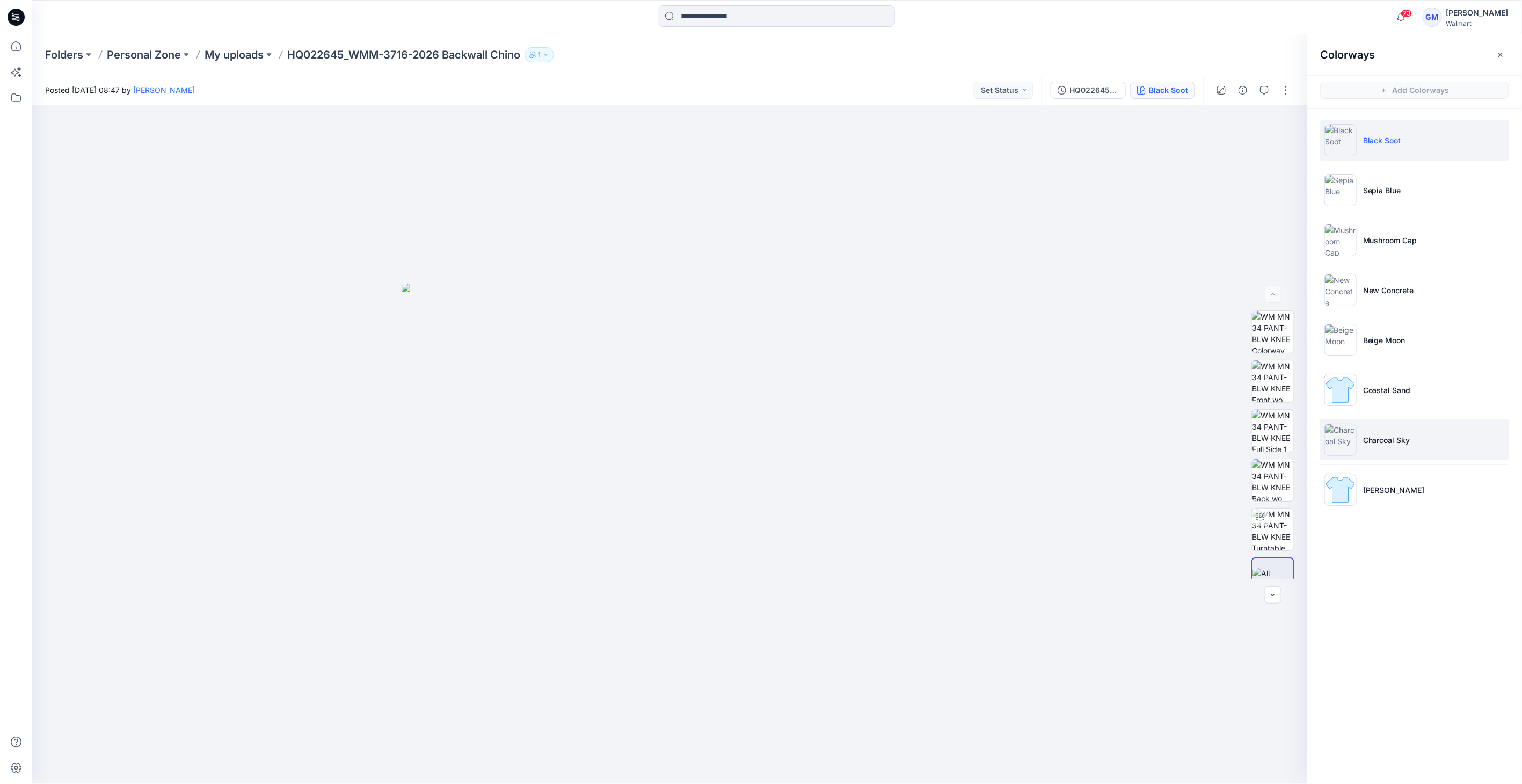
click at [1348, 449] on img at bounding box center [1340, 439] width 32 height 32
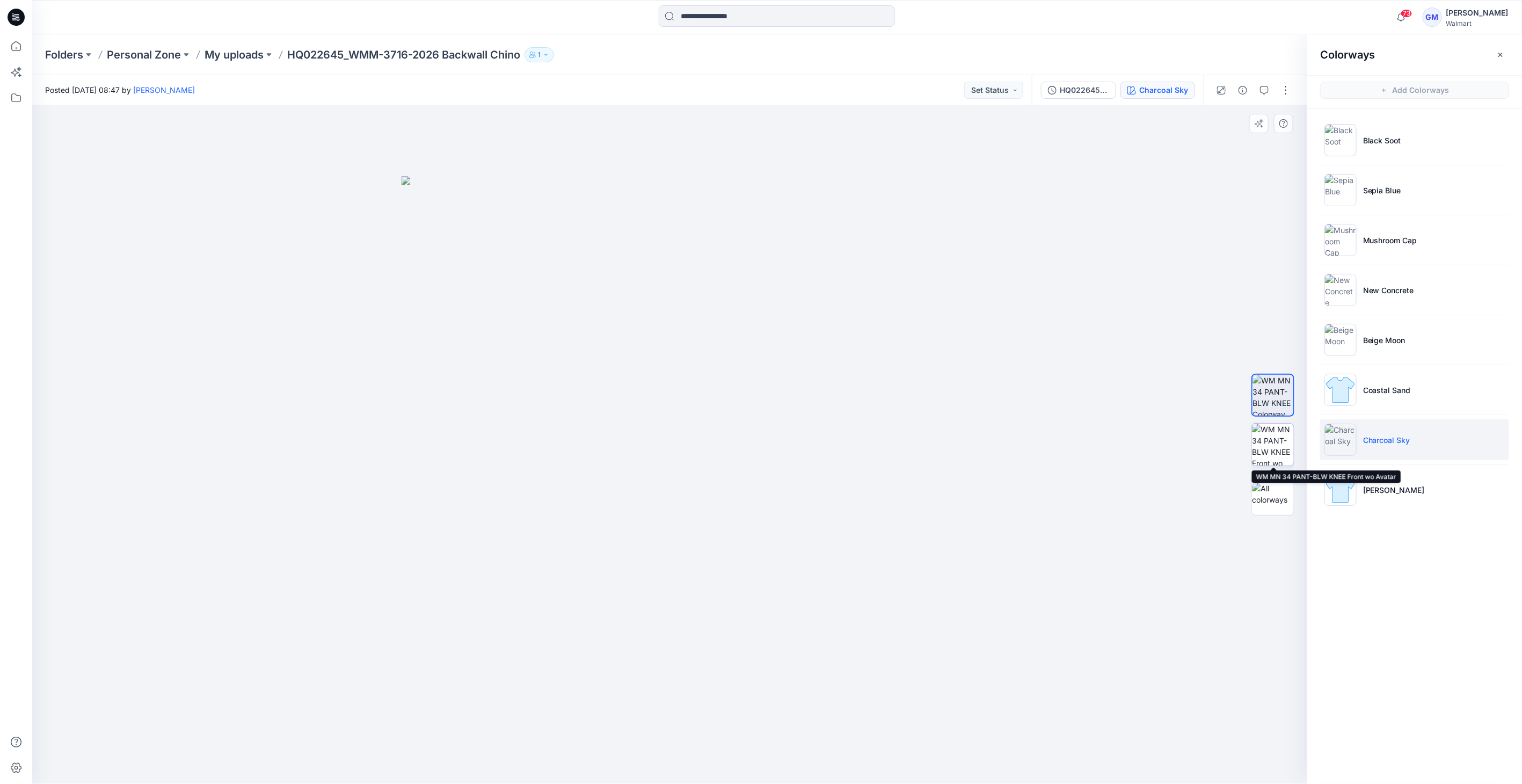
click at [1278, 432] on img at bounding box center [1272, 444] width 42 height 42
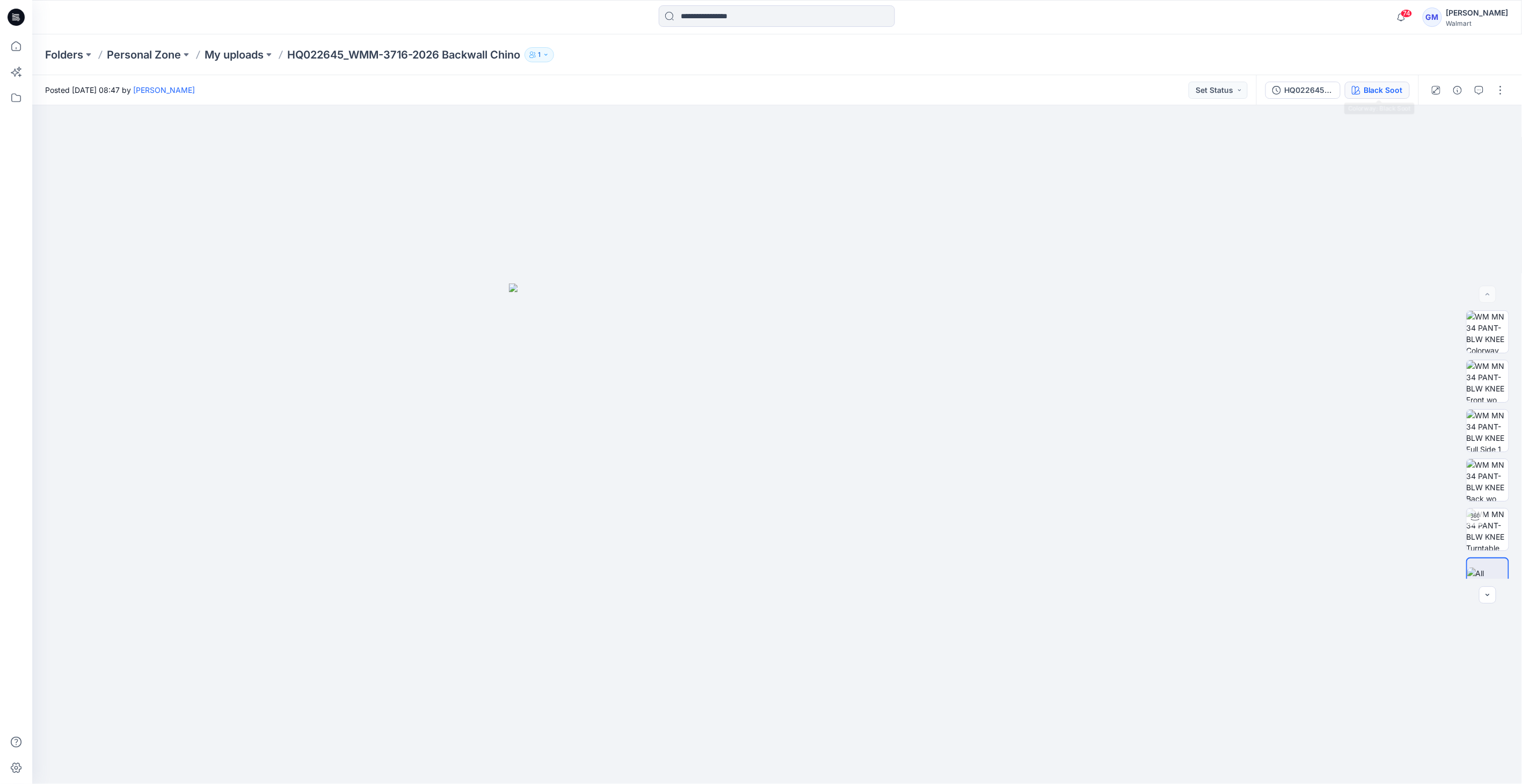
click at [1381, 92] on div "Black Soot" at bounding box center [1383, 89] width 39 height 12
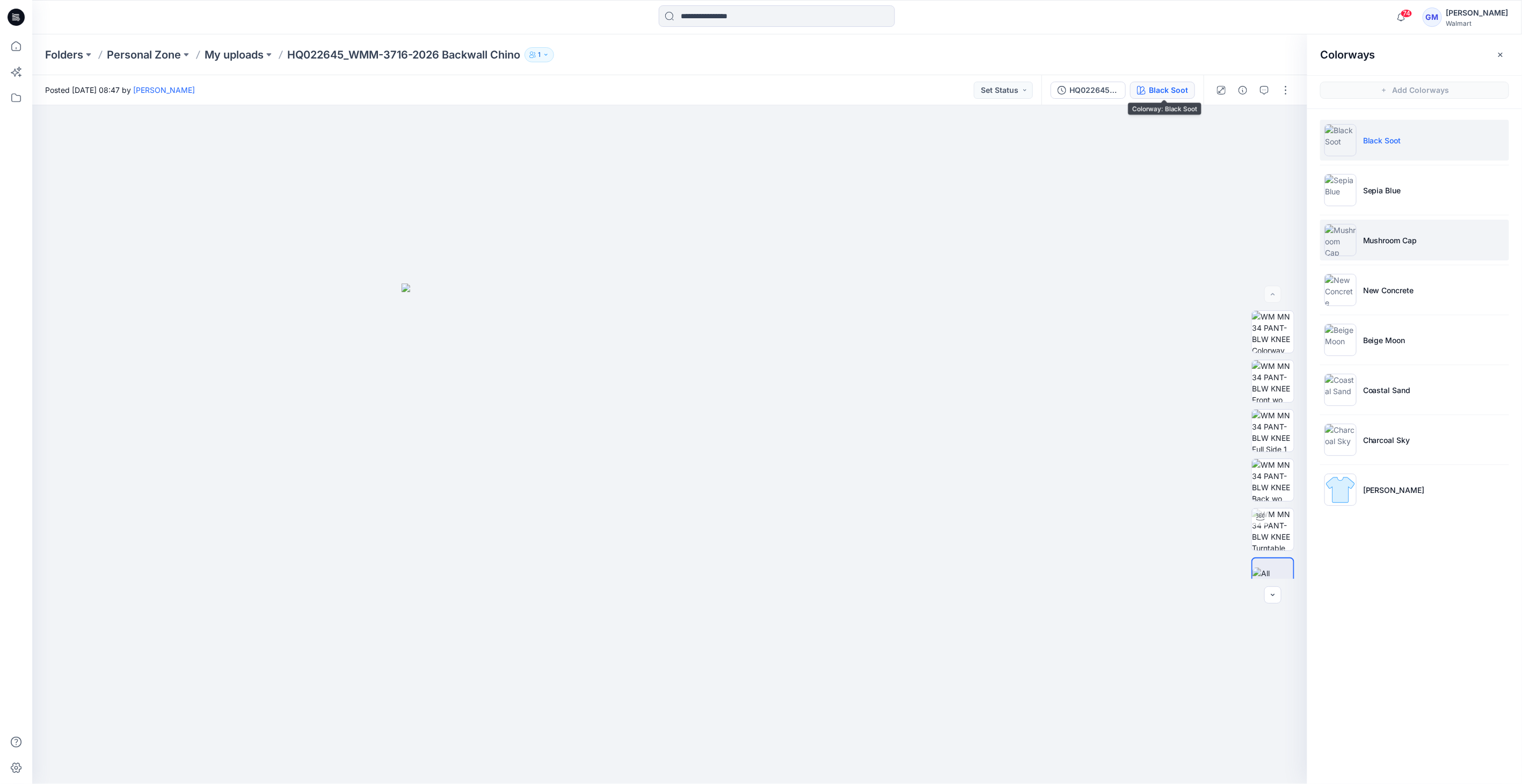
click at [1349, 232] on img at bounding box center [1340, 240] width 32 height 32
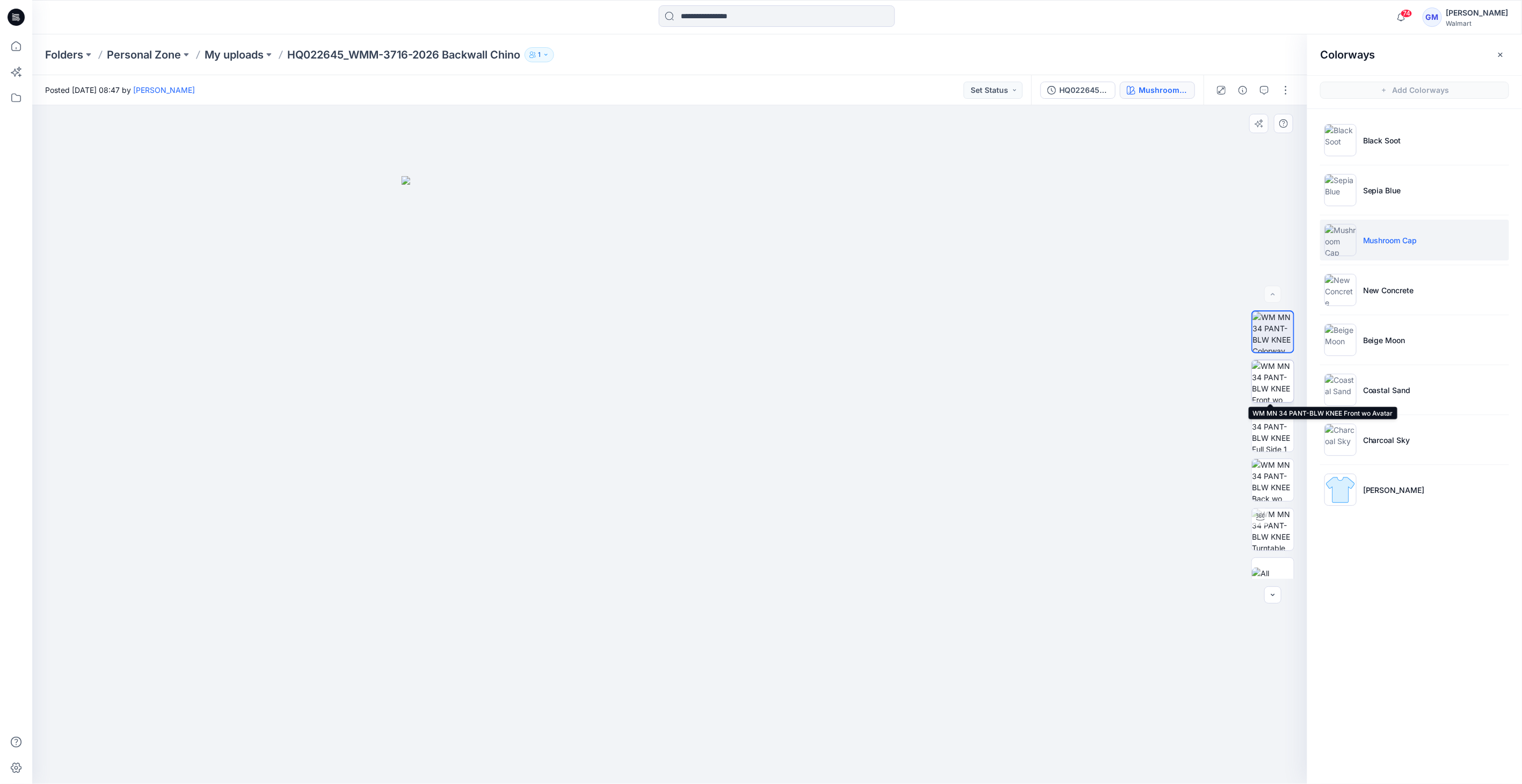
click at [1257, 376] on img at bounding box center [1272, 381] width 42 height 42
click at [243, 60] on p "My uploads" at bounding box center [234, 54] width 59 height 15
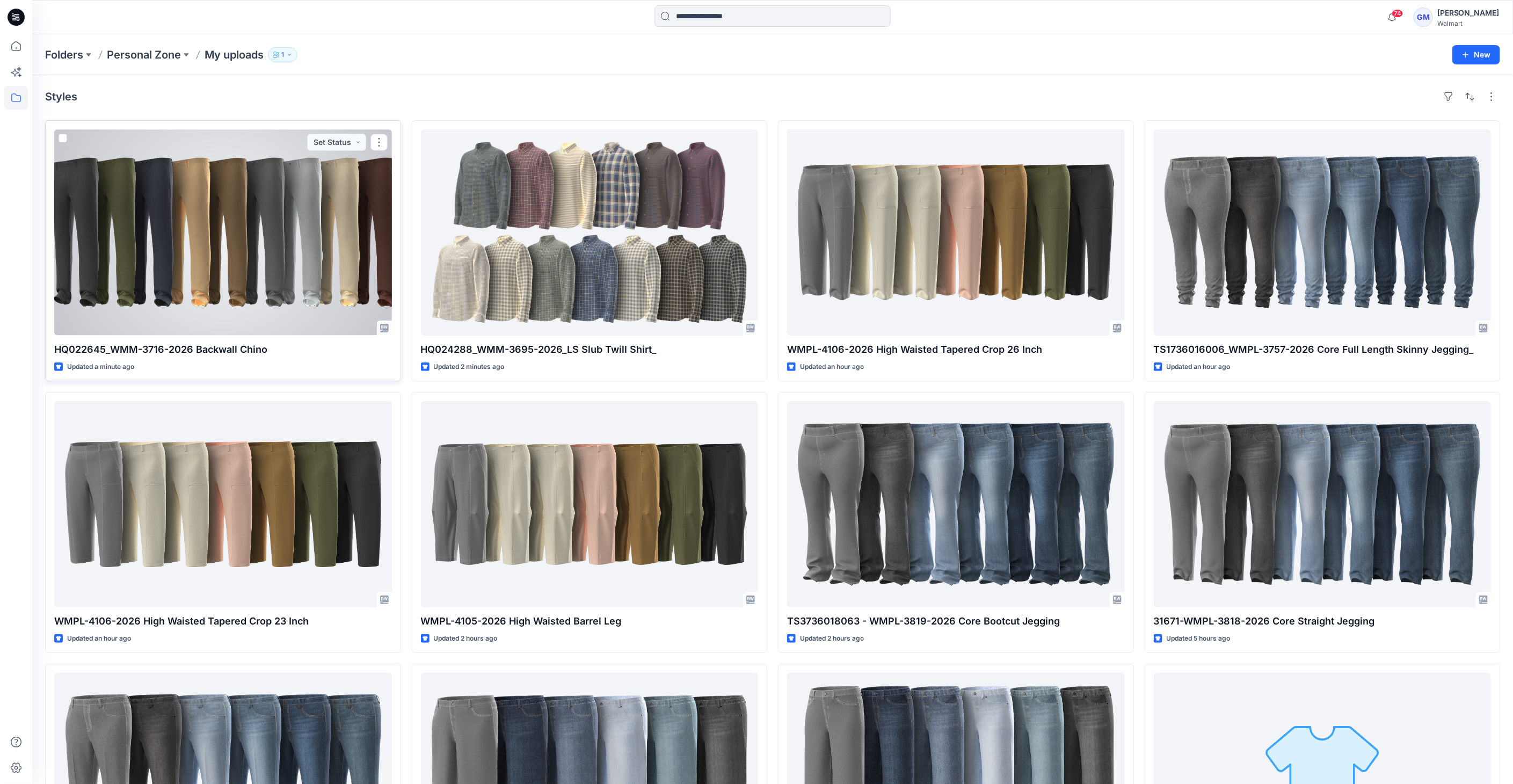
click at [312, 197] on div at bounding box center [223, 232] width 338 height 207
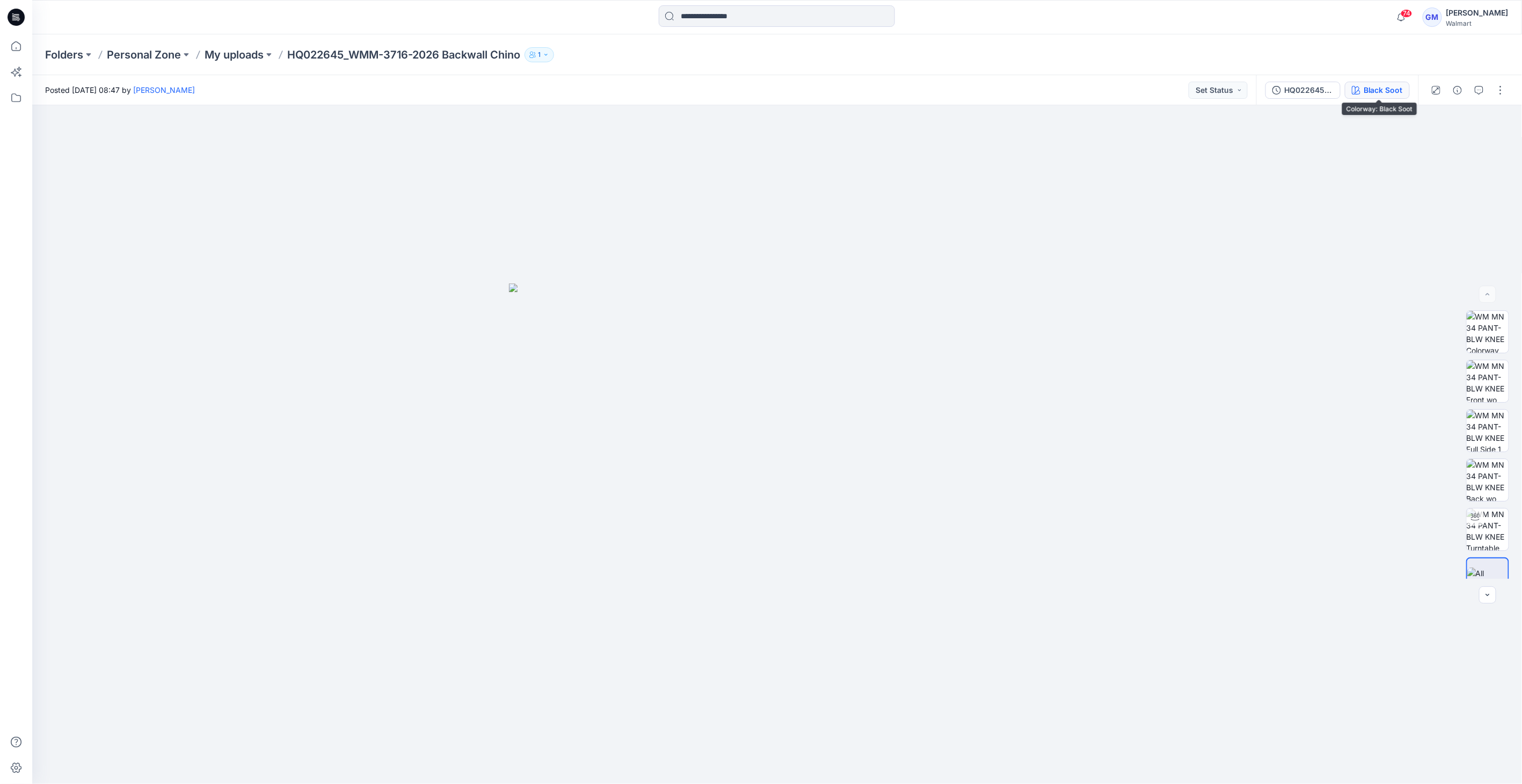
click at [1397, 92] on div "Black Soot" at bounding box center [1383, 89] width 39 height 12
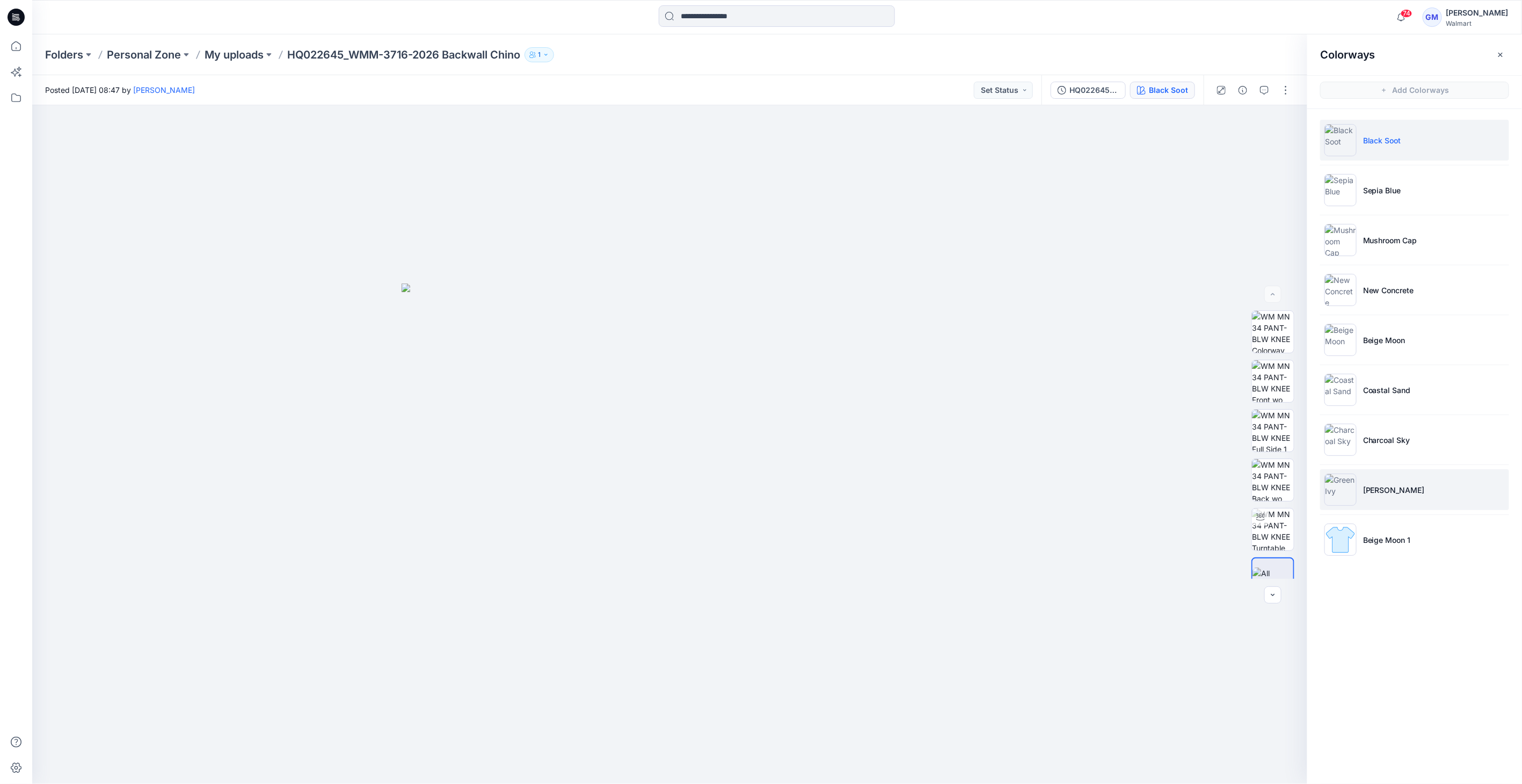
click at [1359, 481] on li "Green Ivy" at bounding box center [1414, 490] width 189 height 41
click at [1361, 483] on li "[PERSON_NAME]" at bounding box center [1414, 490] width 189 height 41
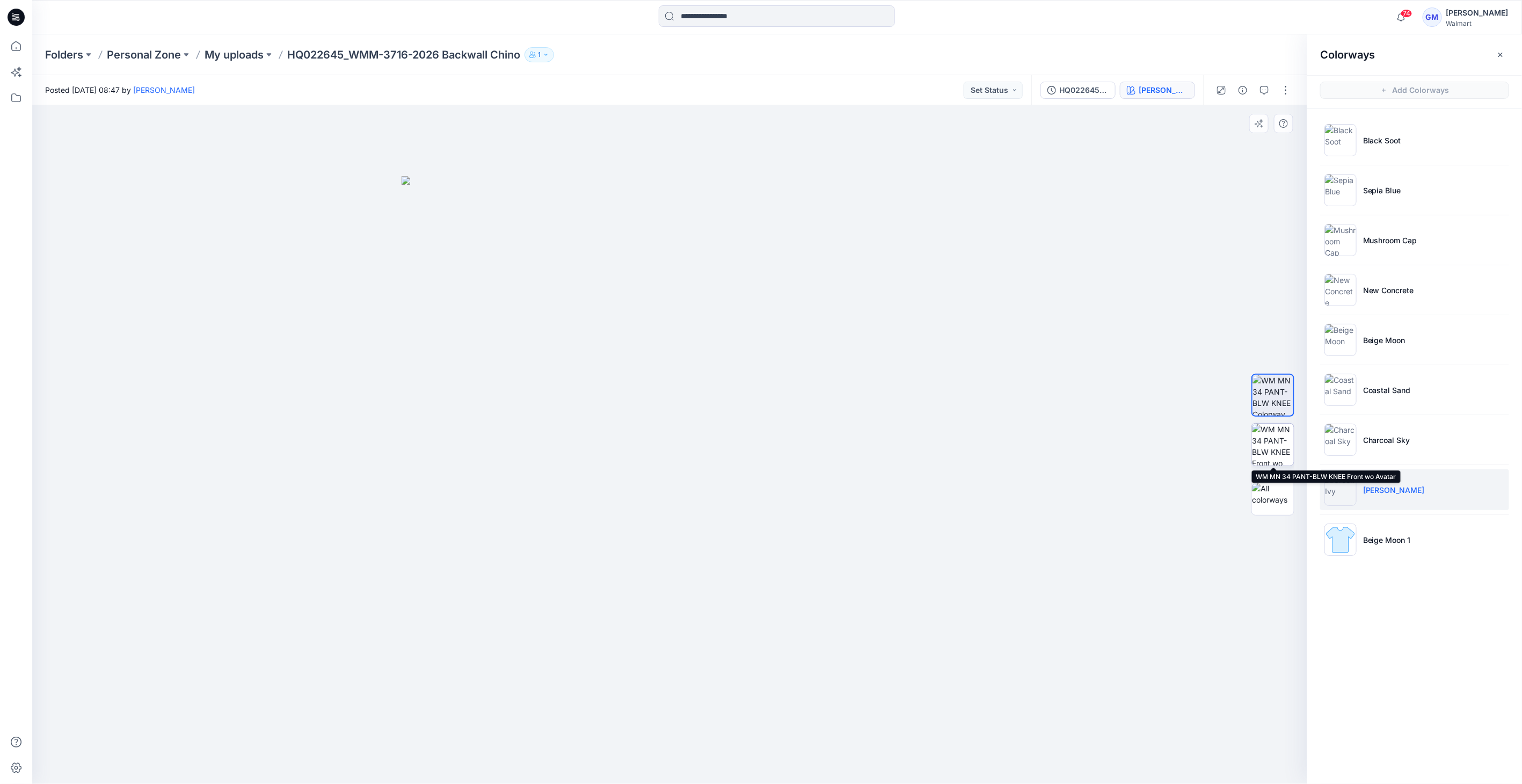
click at [1276, 437] on img at bounding box center [1272, 444] width 42 height 42
drag, startPoint x: 1385, startPoint y: 538, endPoint x: 1376, endPoint y: 532, distance: 10.8
click at [1384, 538] on p "Beige Moon 1" at bounding box center [1387, 540] width 48 height 11
click at [1359, 534] on li "Beige Moon 1" at bounding box center [1414, 540] width 189 height 41
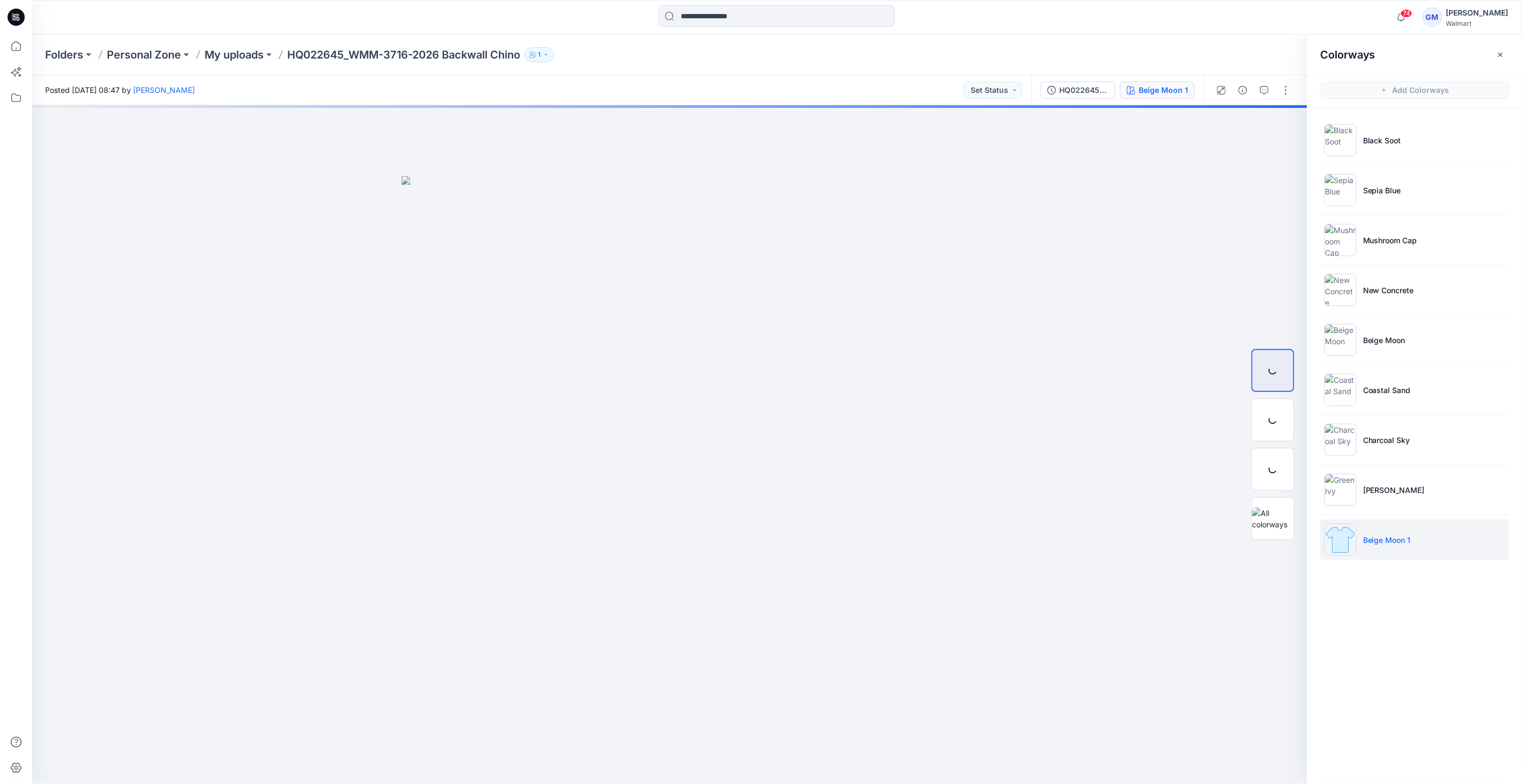
click at [1337, 538] on img at bounding box center [1340, 539] width 32 height 32
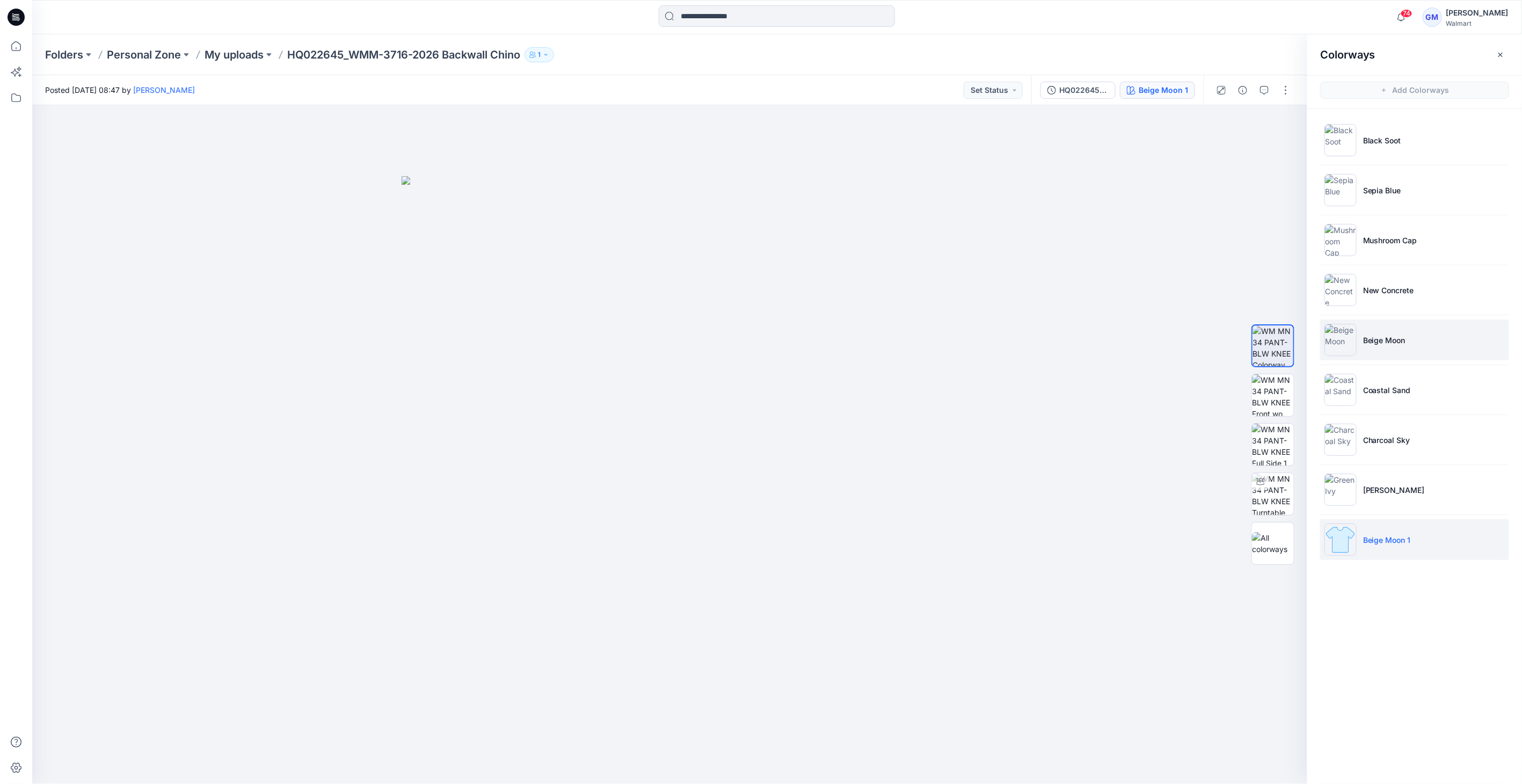
click at [1348, 338] on img at bounding box center [1340, 339] width 32 height 32
click at [1340, 536] on img at bounding box center [1340, 539] width 32 height 32
click at [1336, 536] on img at bounding box center [1340, 539] width 32 height 32
click at [1347, 540] on img at bounding box center [1340, 539] width 32 height 32
click at [1434, 540] on li "Beige Moon 1" at bounding box center [1414, 540] width 189 height 41
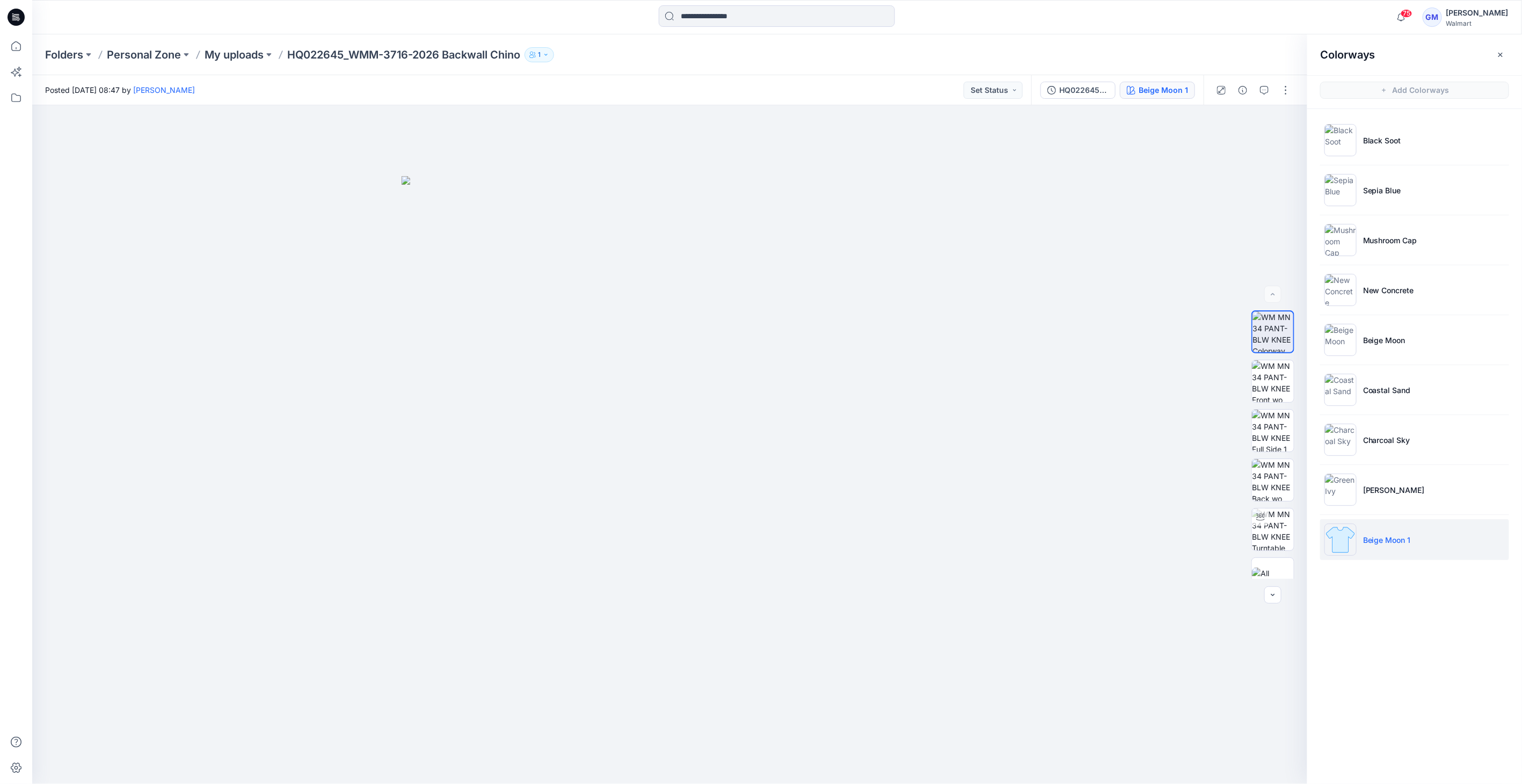
click at [1381, 537] on p "Beige Moon 1" at bounding box center [1387, 540] width 48 height 11
click at [1288, 394] on img at bounding box center [1272, 381] width 42 height 42
click at [1274, 441] on img at bounding box center [1272, 430] width 42 height 42
click at [1273, 475] on img at bounding box center [1272, 480] width 42 height 42
click at [1278, 519] on img at bounding box center [1272, 529] width 42 height 42
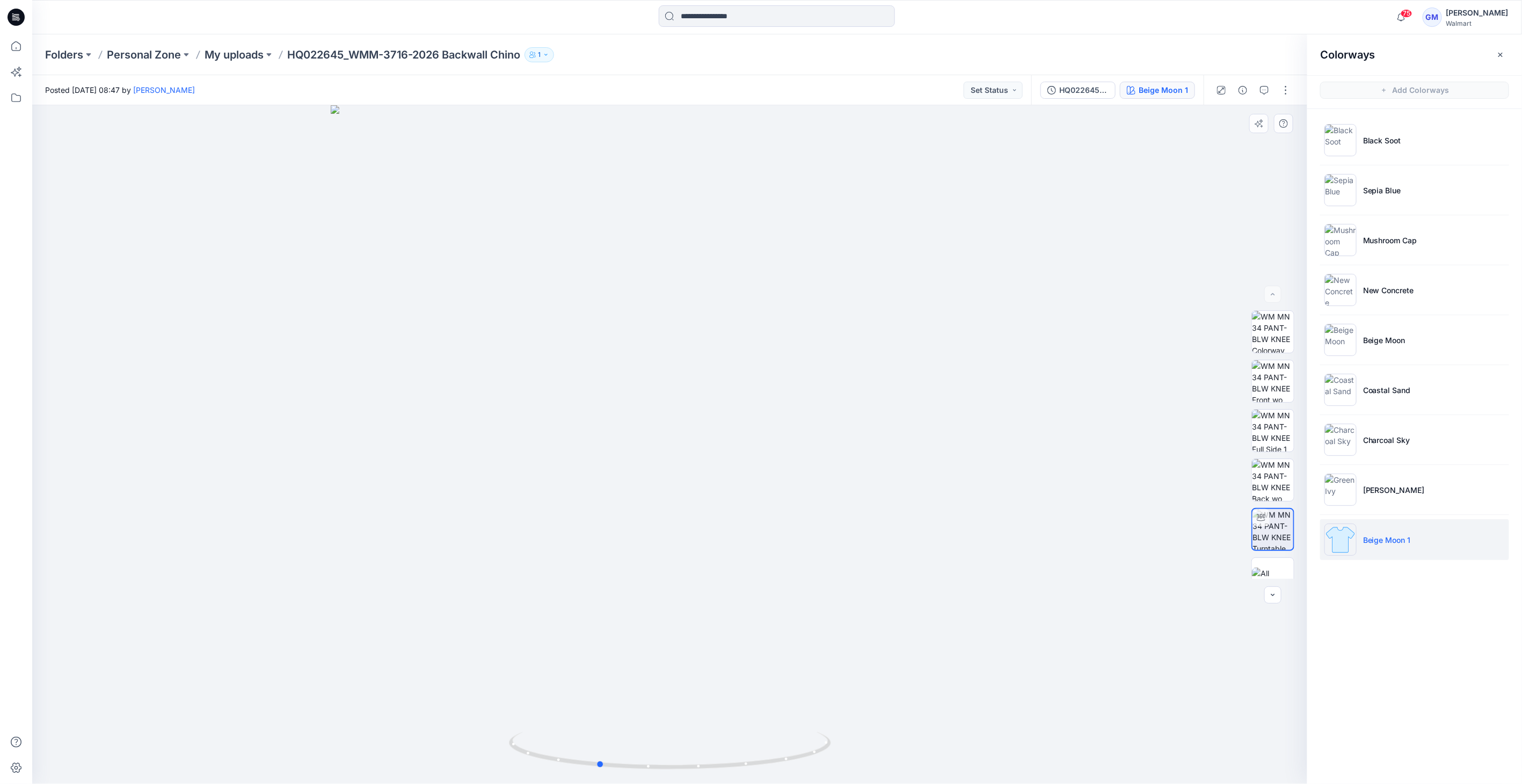
drag, startPoint x: 669, startPoint y: 768, endPoint x: 875, endPoint y: 605, distance: 262.7
click at [597, 759] on icon at bounding box center [672, 752] width 325 height 41
click at [1284, 89] on button "button" at bounding box center [1286, 89] width 18 height 18
drag, startPoint x: 1270, startPoint y: 400, endPoint x: 1269, endPoint y: 386, distance: 14.0
click at [1270, 399] on img at bounding box center [1272, 381] width 42 height 42
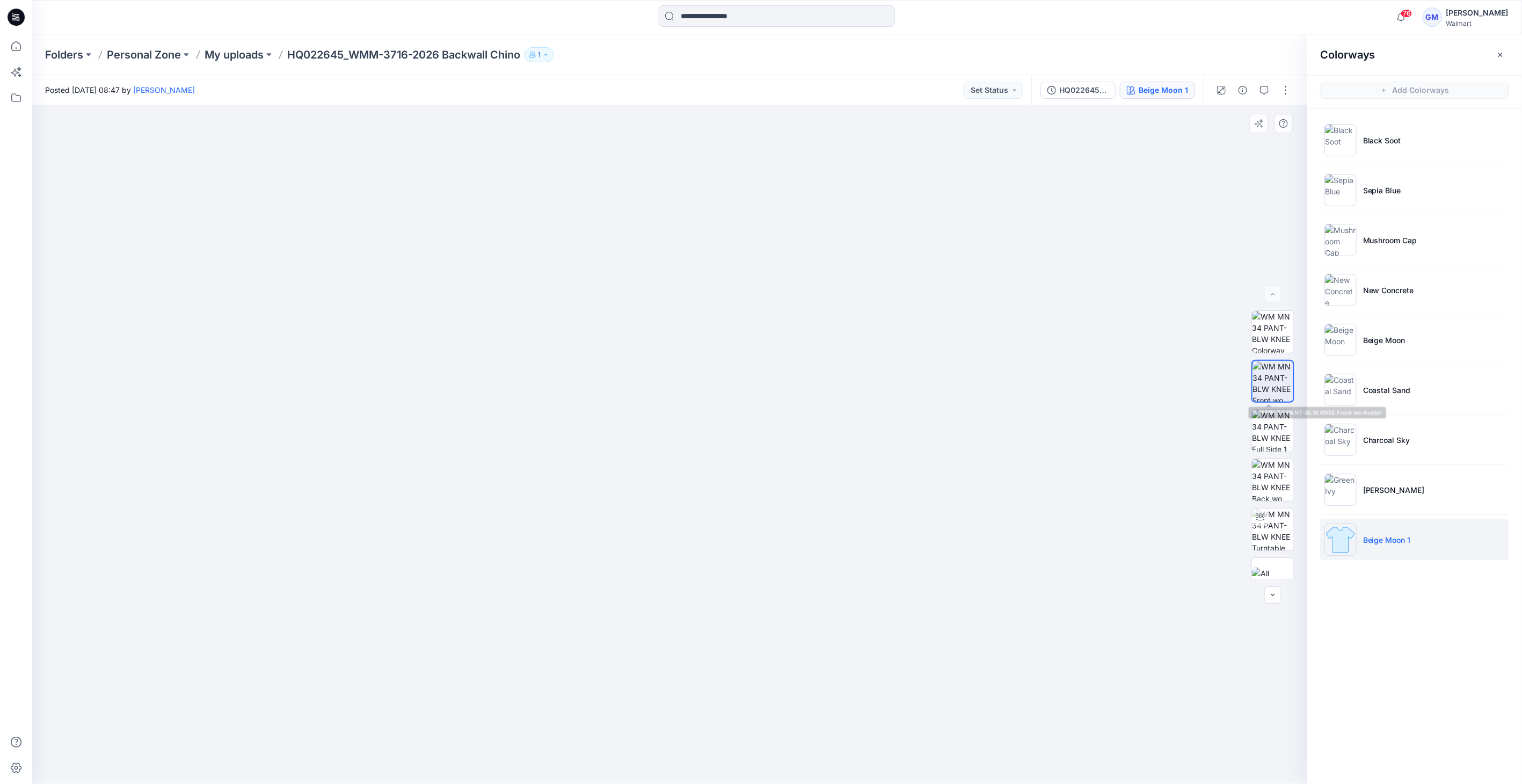
click at [1269, 386] on img at bounding box center [1273, 381] width 41 height 41
click at [1287, 88] on button "button" at bounding box center [1286, 89] width 18 height 18
click at [1222, 148] on p "Edit" at bounding box center [1218, 145] width 14 height 11
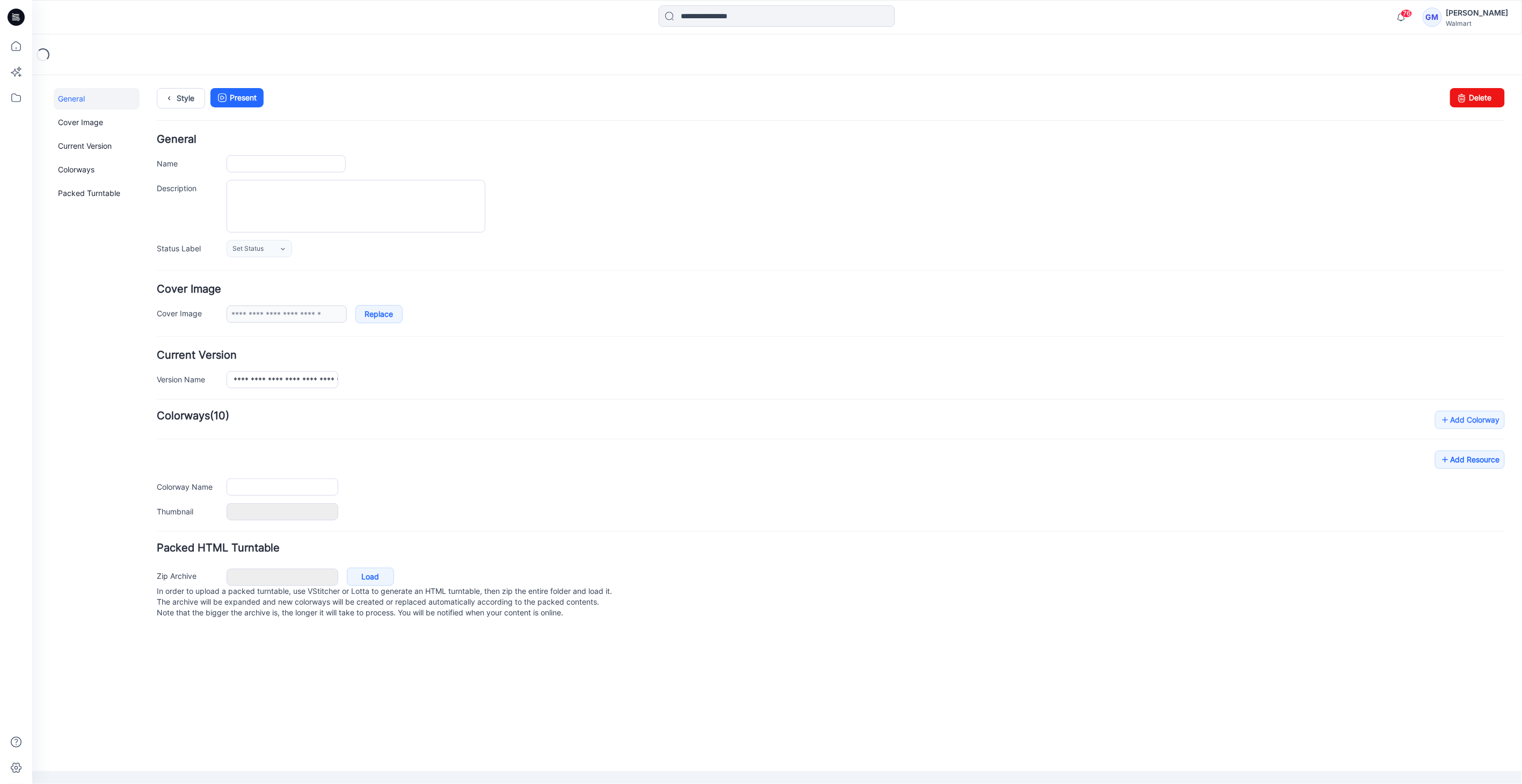
type input "**********"
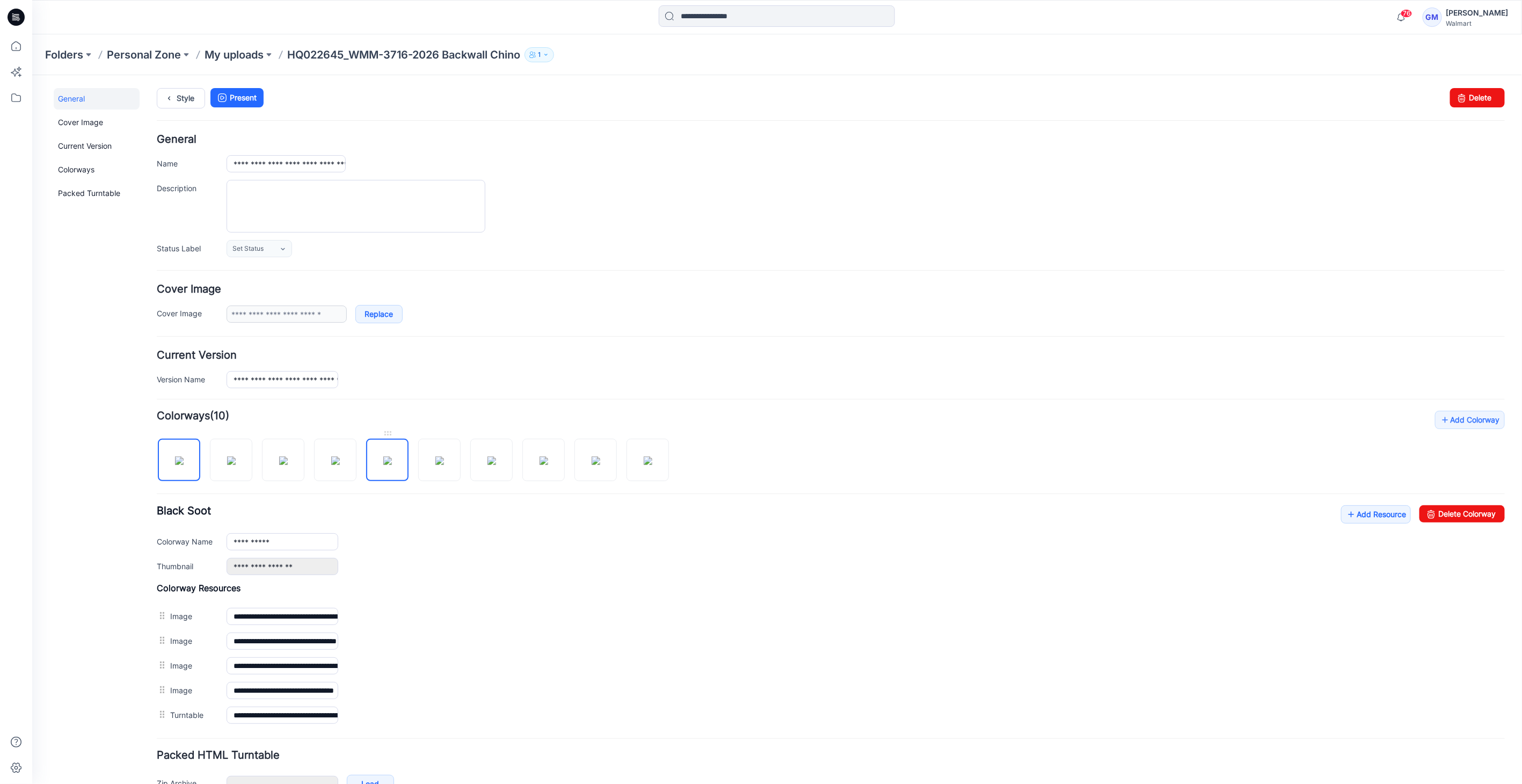
click at [391, 456] on img at bounding box center [386, 459] width 8 height 8
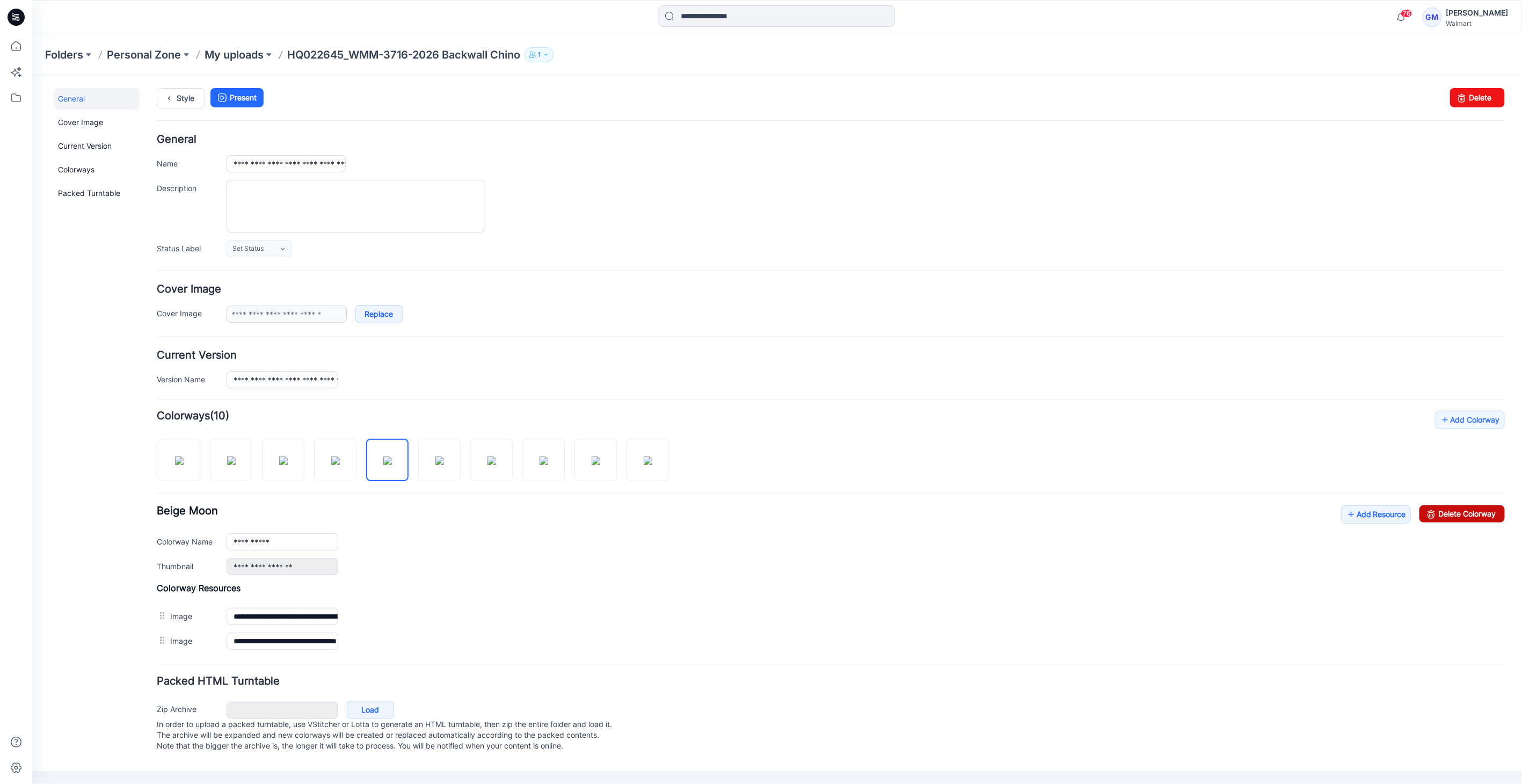
click at [1431, 508] on icon at bounding box center [1431, 513] width 15 height 18
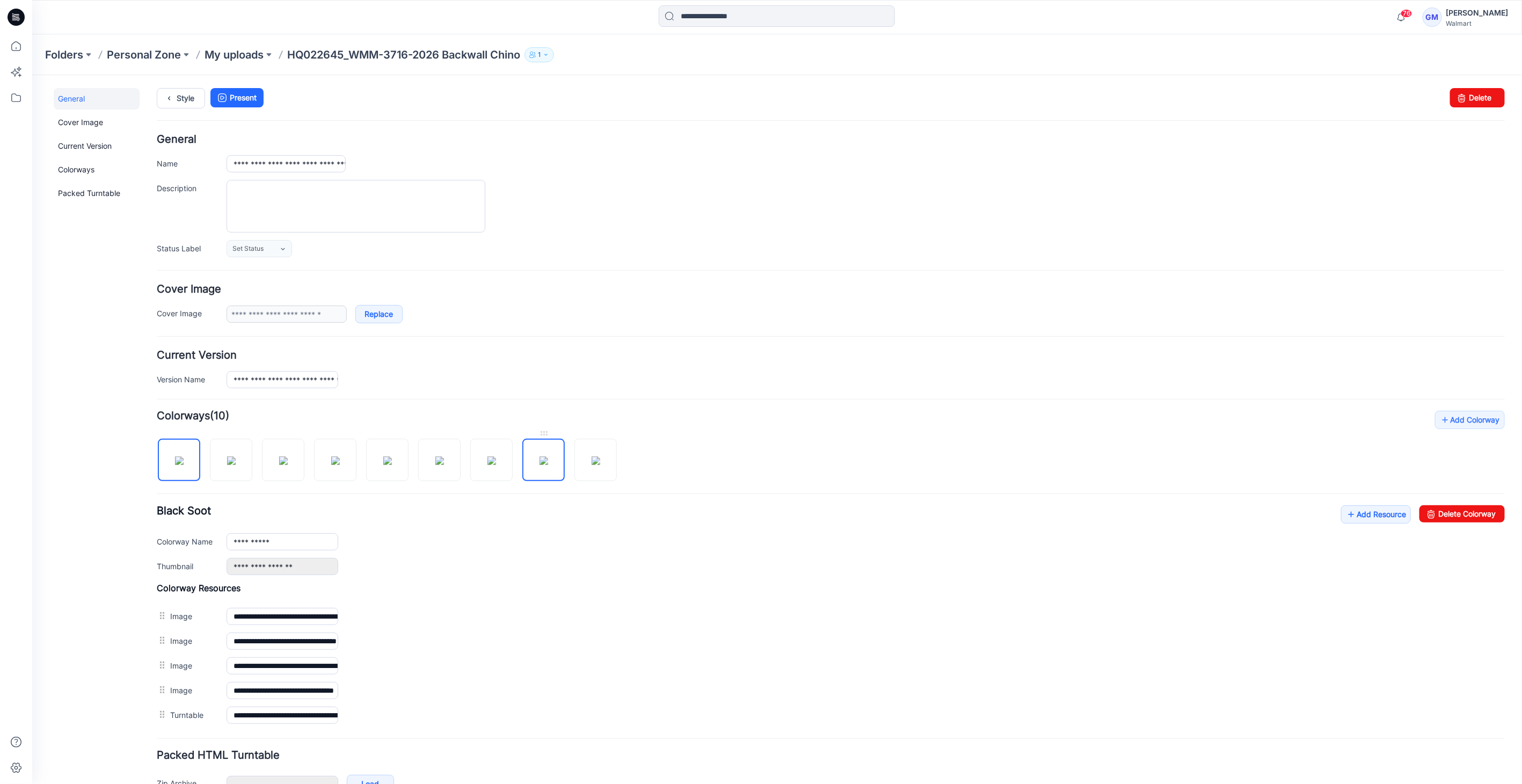
click at [539, 464] on img at bounding box center [542, 459] width 8 height 8
click at [291, 536] on input "**********" at bounding box center [281, 540] width 112 height 18
click at [183, 456] on img at bounding box center [178, 459] width 8 height 8
type input "**********"
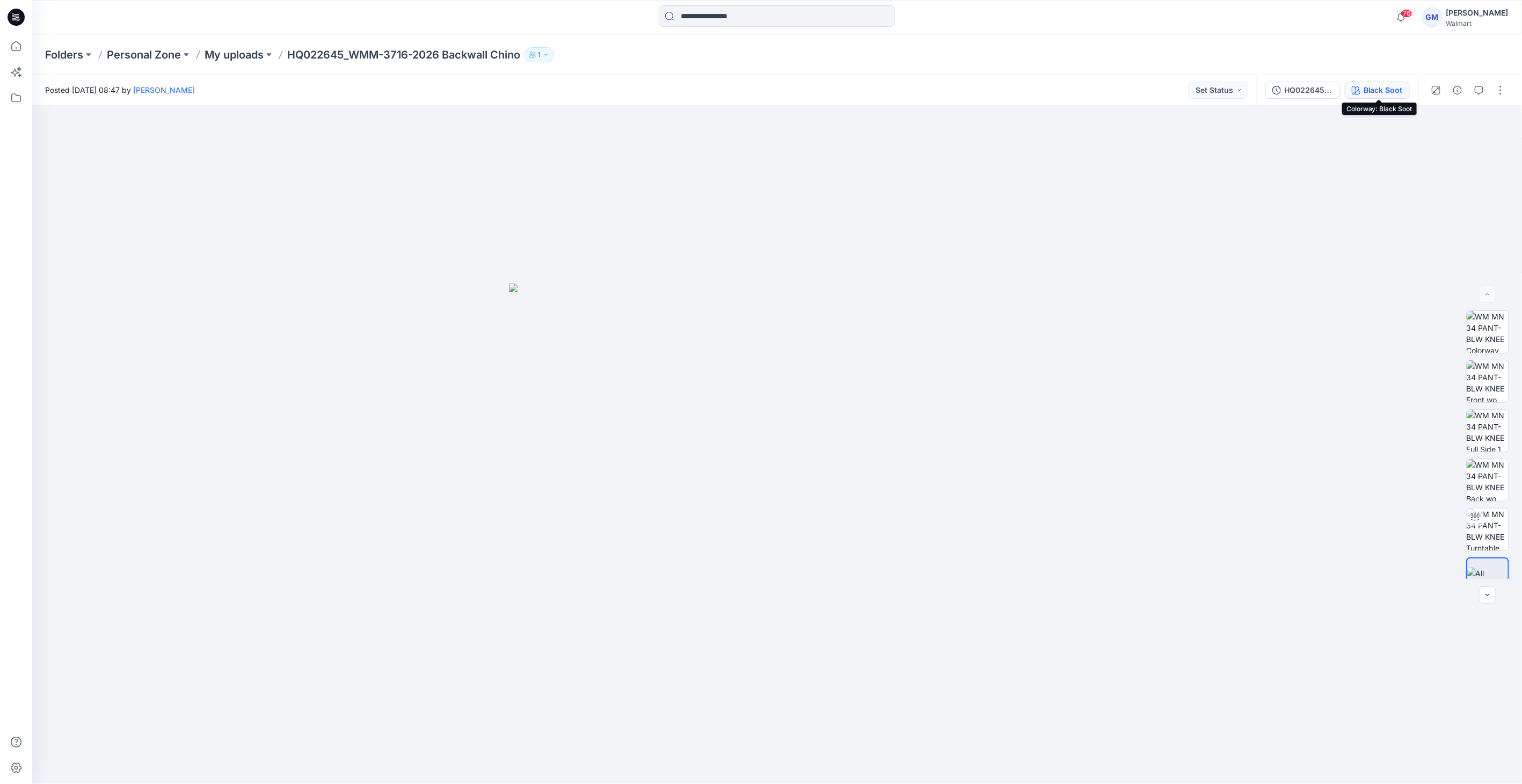
click at [1405, 84] on button "Black Soot" at bounding box center [1377, 89] width 65 height 18
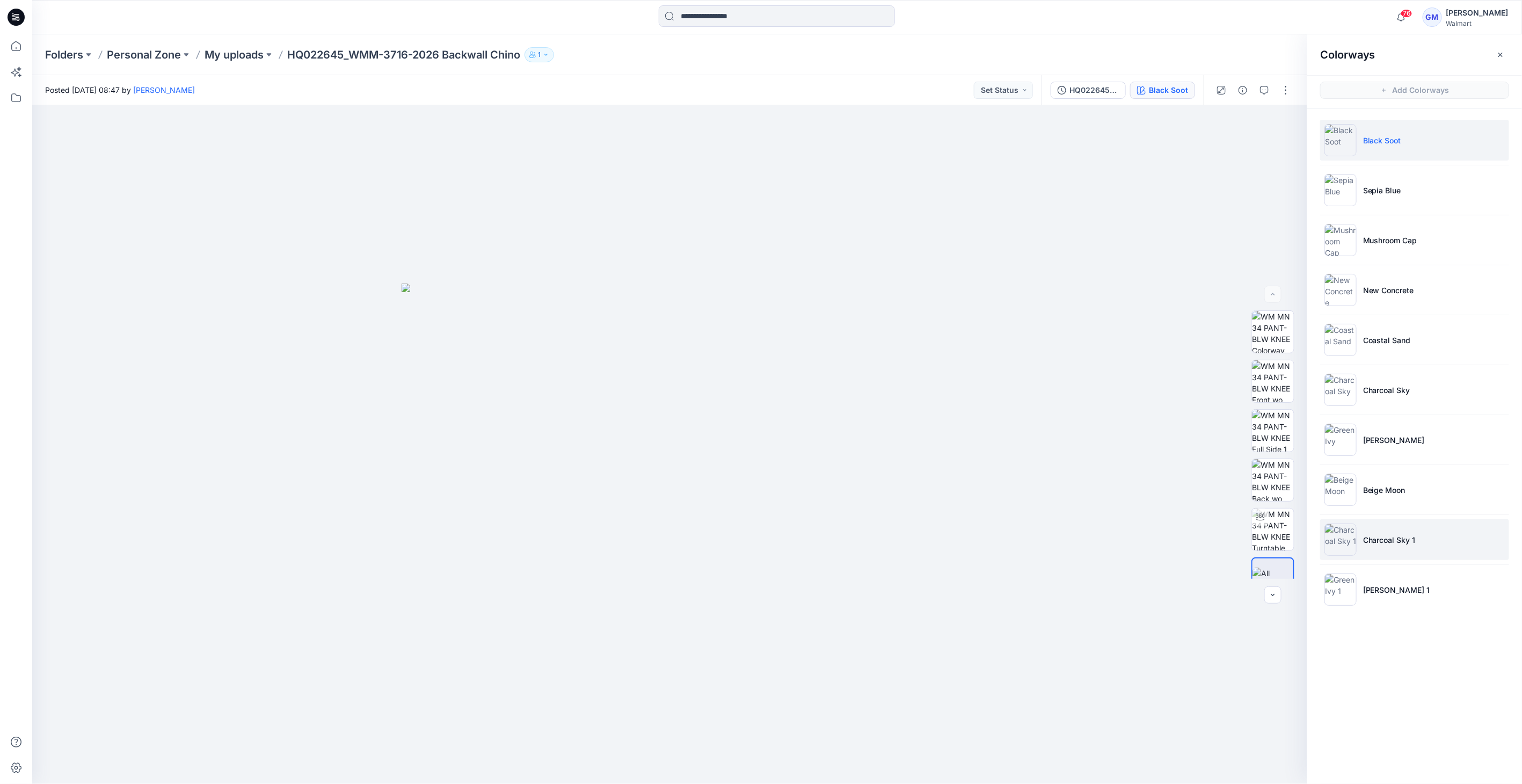
click at [1384, 545] on li "Charcoal Sky 1" at bounding box center [1414, 540] width 189 height 41
click at [1264, 374] on img at bounding box center [1272, 381] width 42 height 42
click at [1340, 387] on img at bounding box center [1340, 389] width 32 height 32
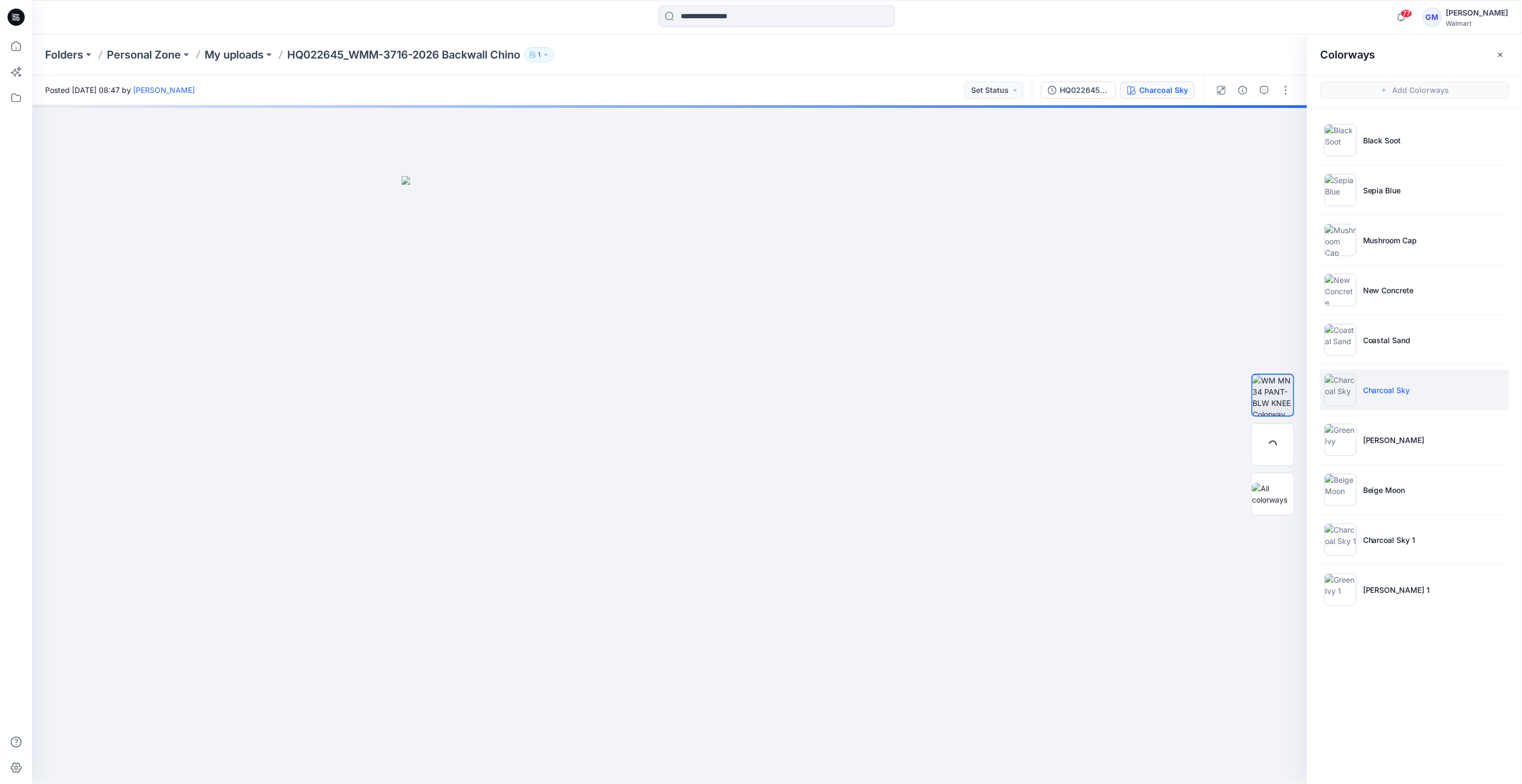
click at [1349, 392] on img at bounding box center [1340, 389] width 32 height 32
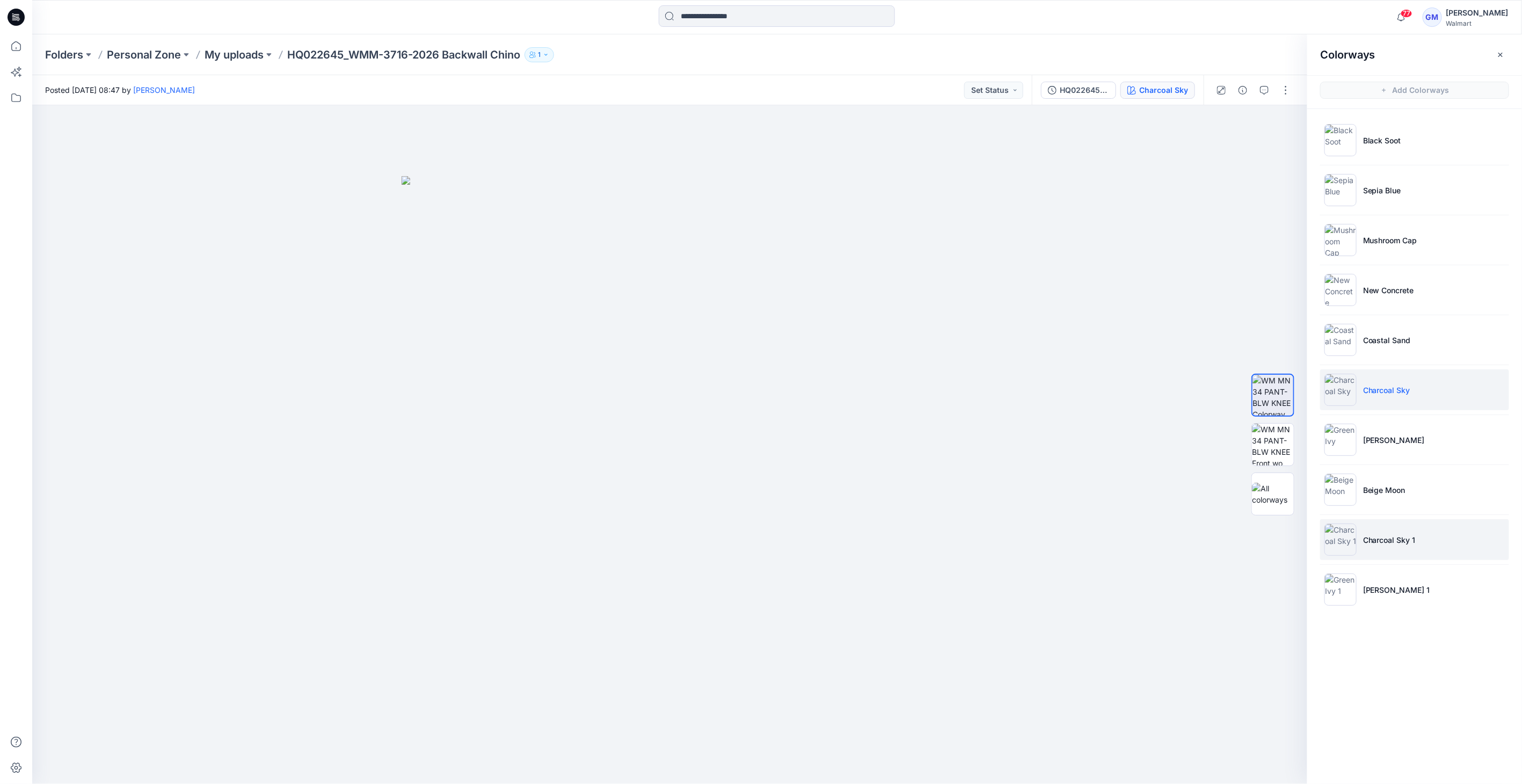
click at [1336, 540] on img at bounding box center [1340, 539] width 32 height 32
click at [1353, 538] on img at bounding box center [1340, 539] width 32 height 32
click at [1278, 88] on button "button" at bounding box center [1286, 89] width 18 height 18
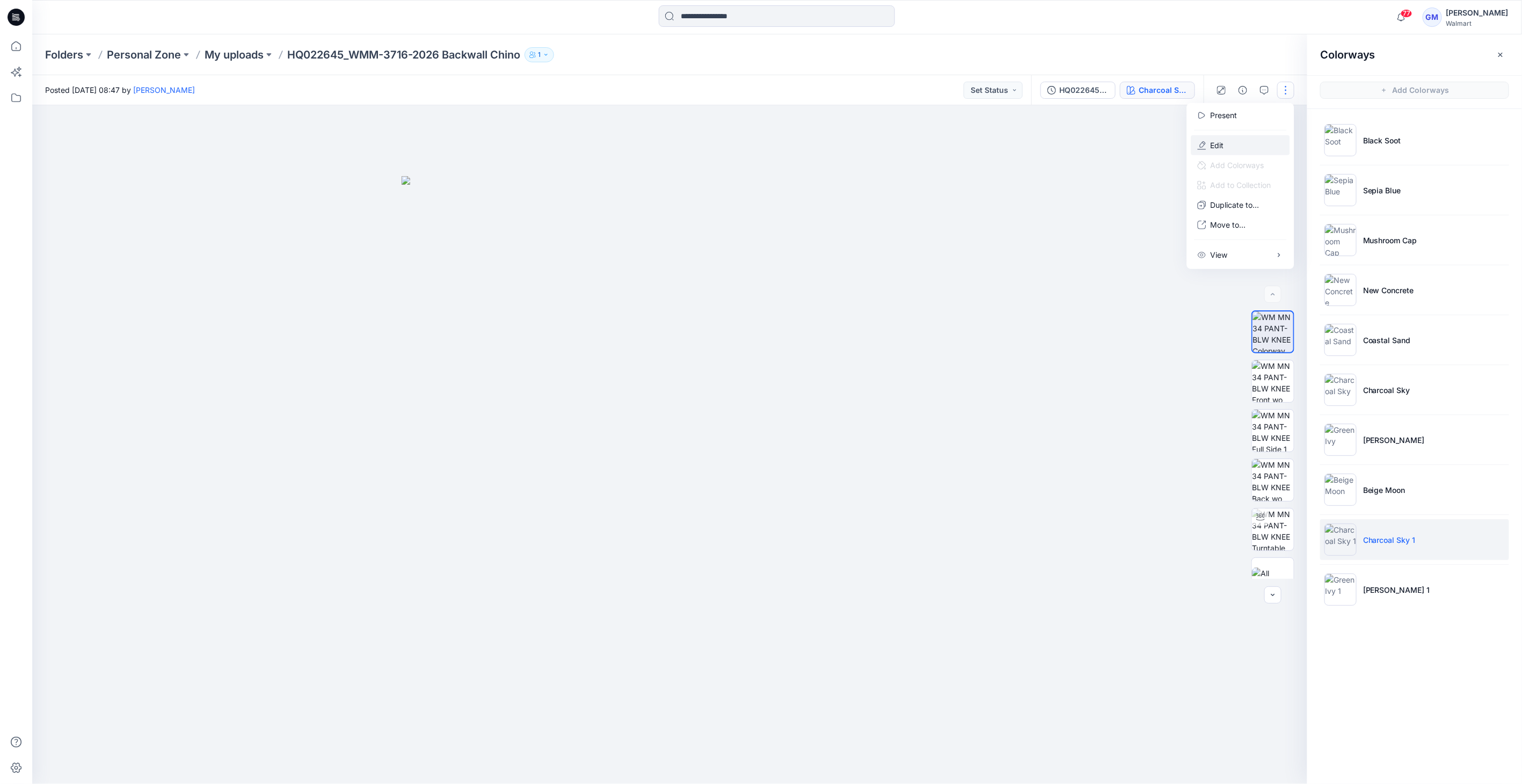
click at [1228, 140] on button "Edit" at bounding box center [1241, 146] width 99 height 20
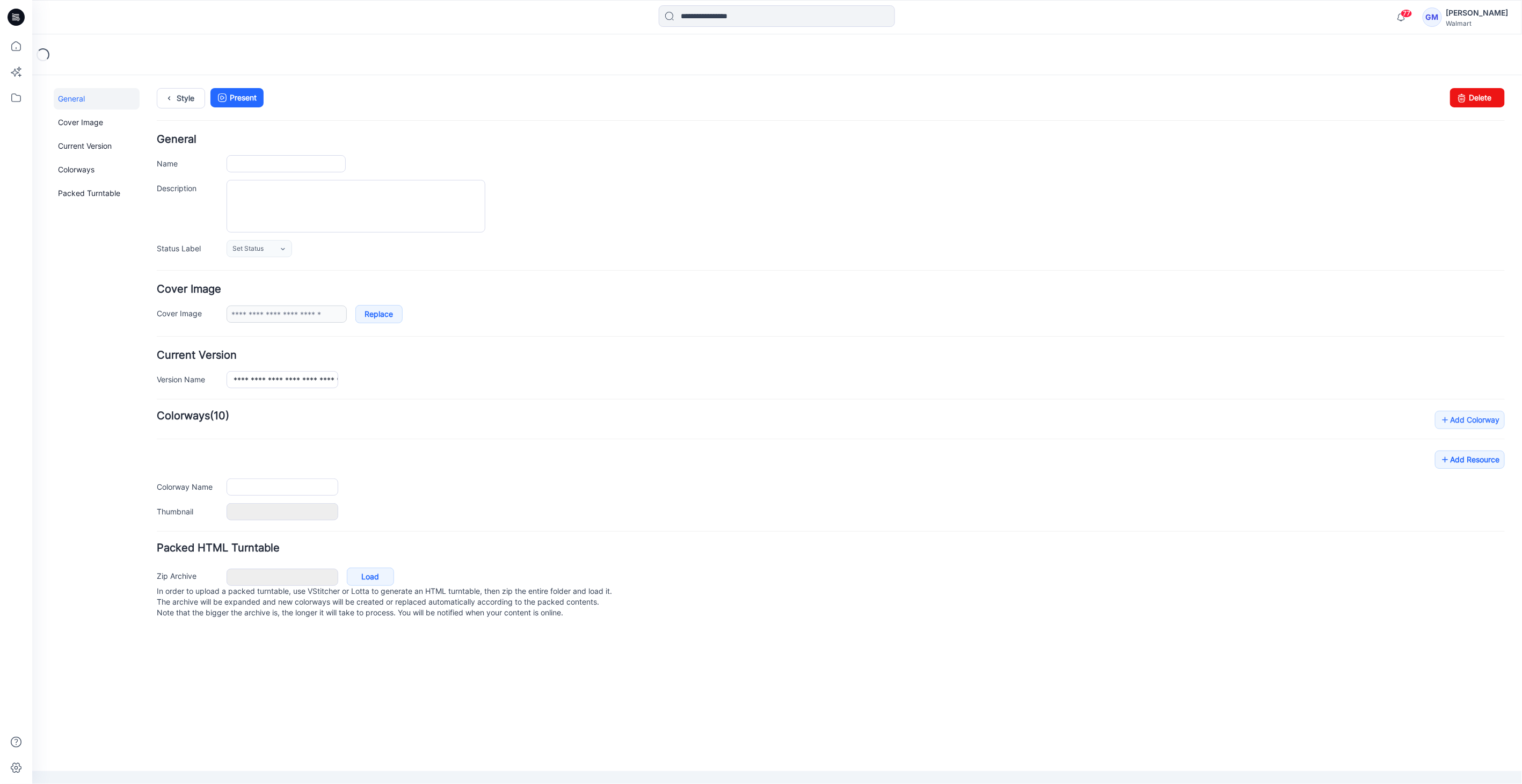
type input "**********"
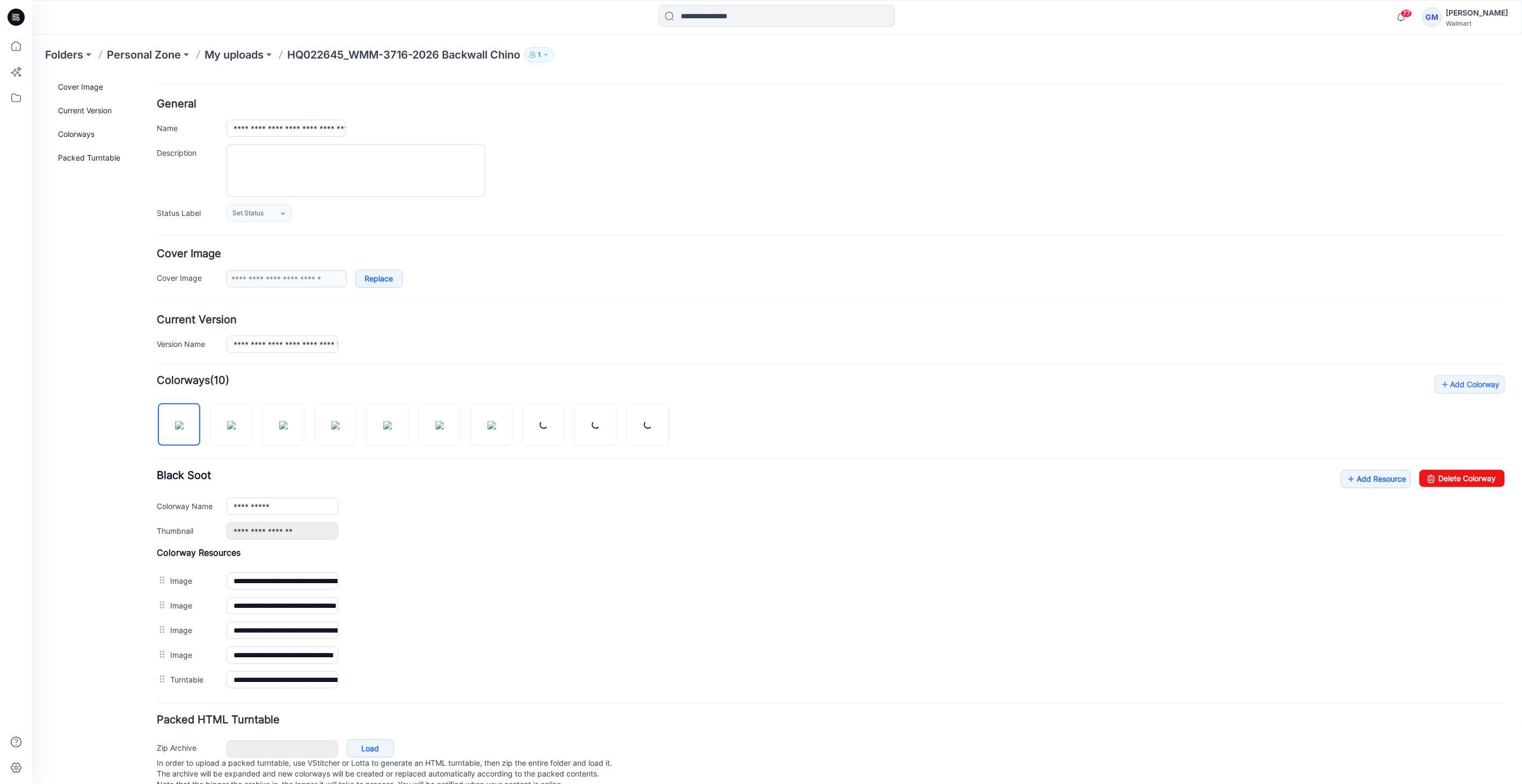
scroll to position [63, 0]
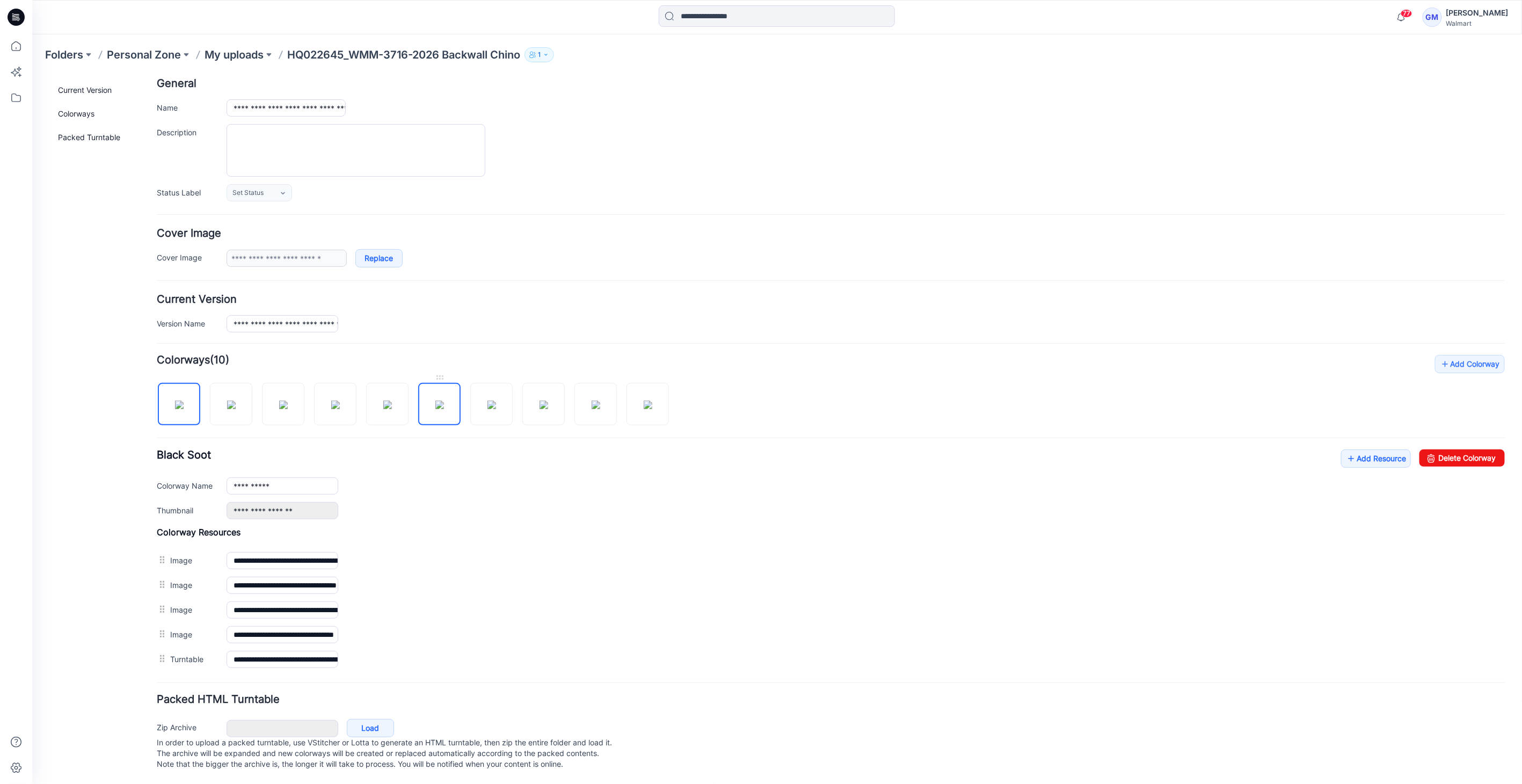
click at [444, 400] on img at bounding box center [438, 404] width 8 height 8
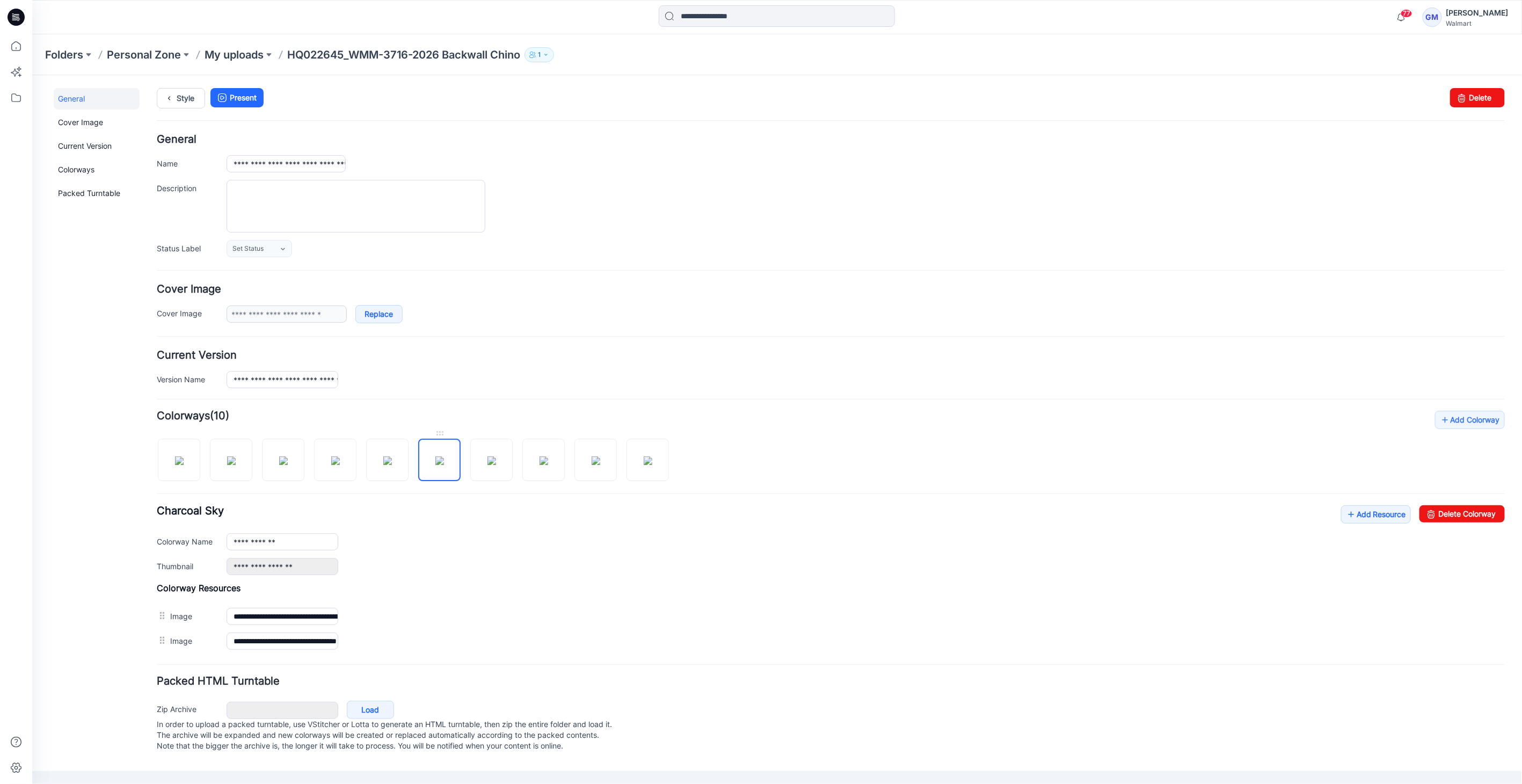
scroll to position [0, 0]
click at [1444, 516] on link "Delete Colorway" at bounding box center [1461, 513] width 86 height 18
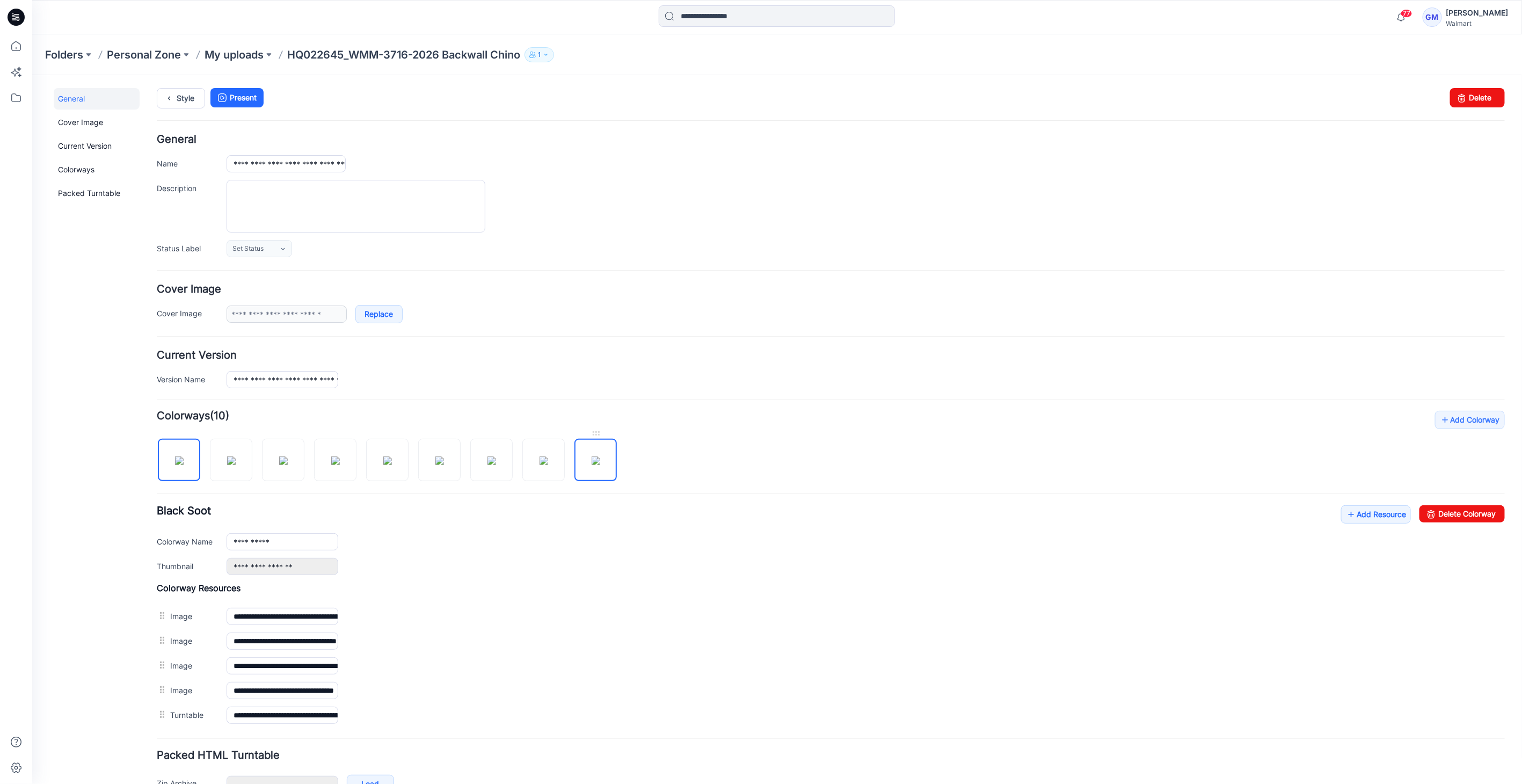
click at [591, 460] on img at bounding box center [595, 459] width 8 height 8
click at [548, 464] on img at bounding box center [542, 459] width 8 height 8
click at [300, 537] on input "**********" at bounding box center [281, 540] width 112 height 18
click at [178, 457] on img at bounding box center [178, 459] width 8 height 8
click at [230, 456] on img at bounding box center [231, 459] width 8 height 8
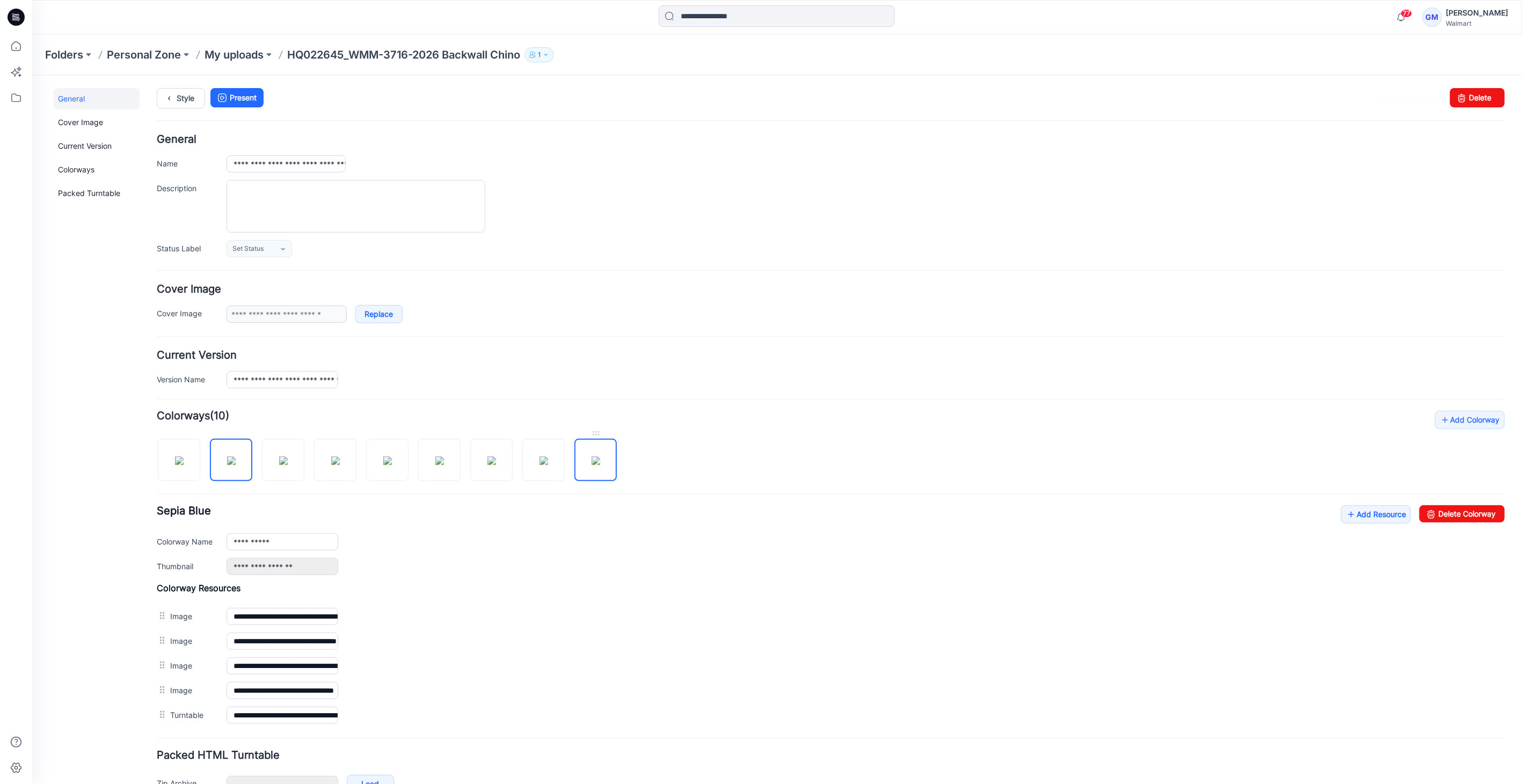
click at [600, 457] on img at bounding box center [595, 459] width 8 height 8
click at [235, 457] on img at bounding box center [231, 459] width 8 height 8
click at [287, 457] on img at bounding box center [282, 459] width 8 height 8
click at [594, 456] on img at bounding box center [595, 459] width 8 height 8
click at [383, 456] on img at bounding box center [386, 459] width 8 height 8
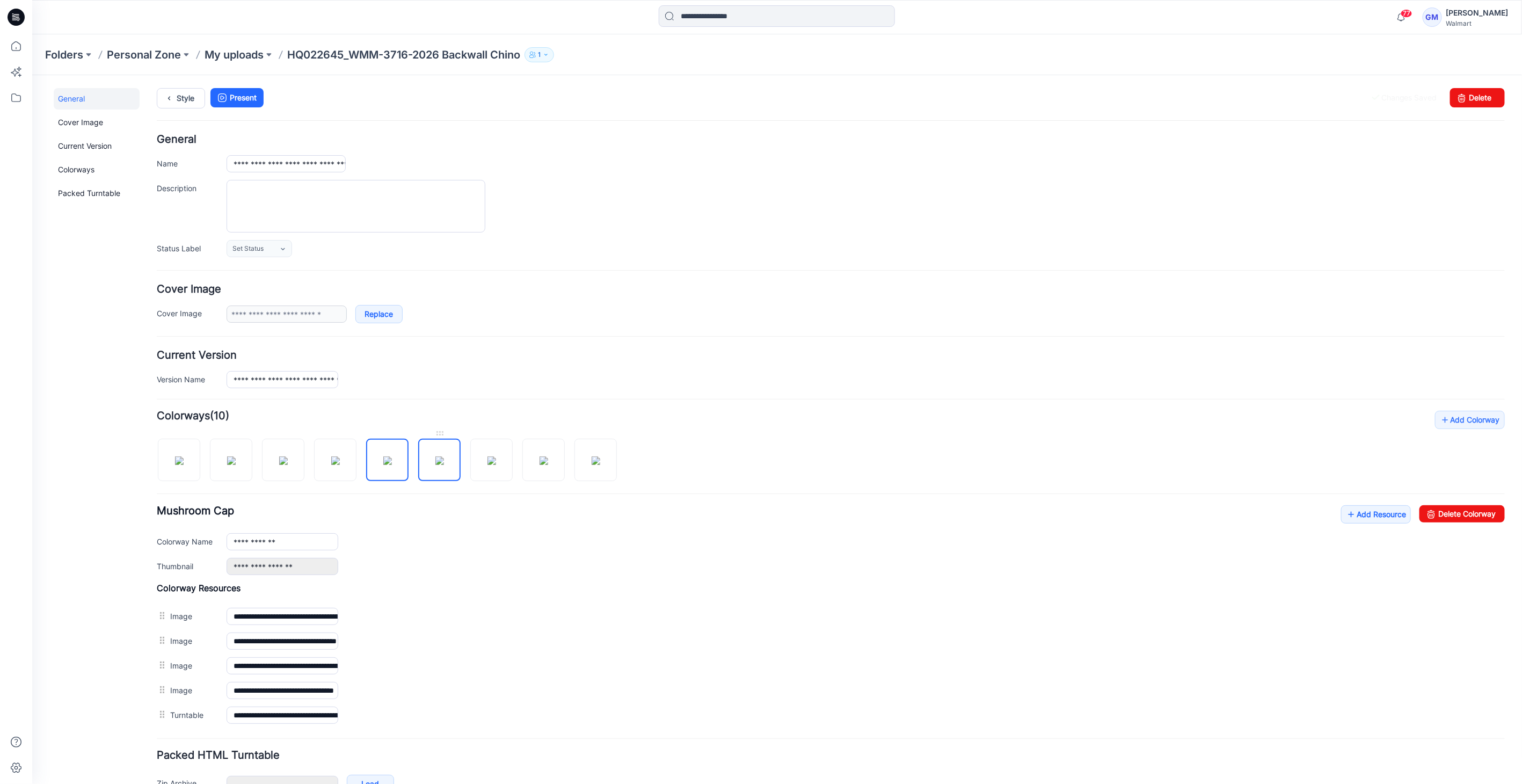
click at [443, 464] on img at bounding box center [438, 459] width 8 height 8
click at [591, 464] on img at bounding box center [595, 459] width 8 height 8
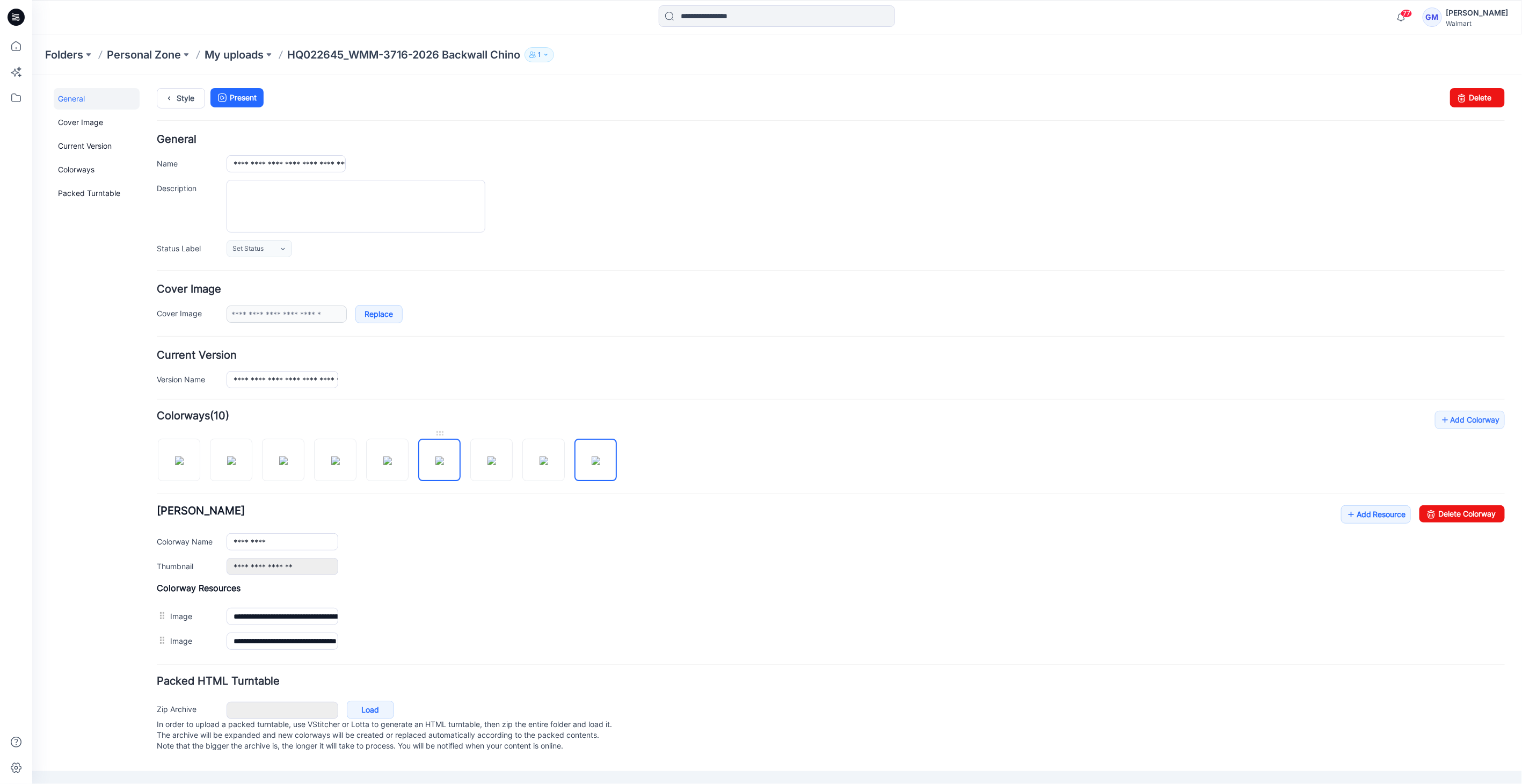
click at [443, 464] on img at bounding box center [438, 459] width 8 height 8
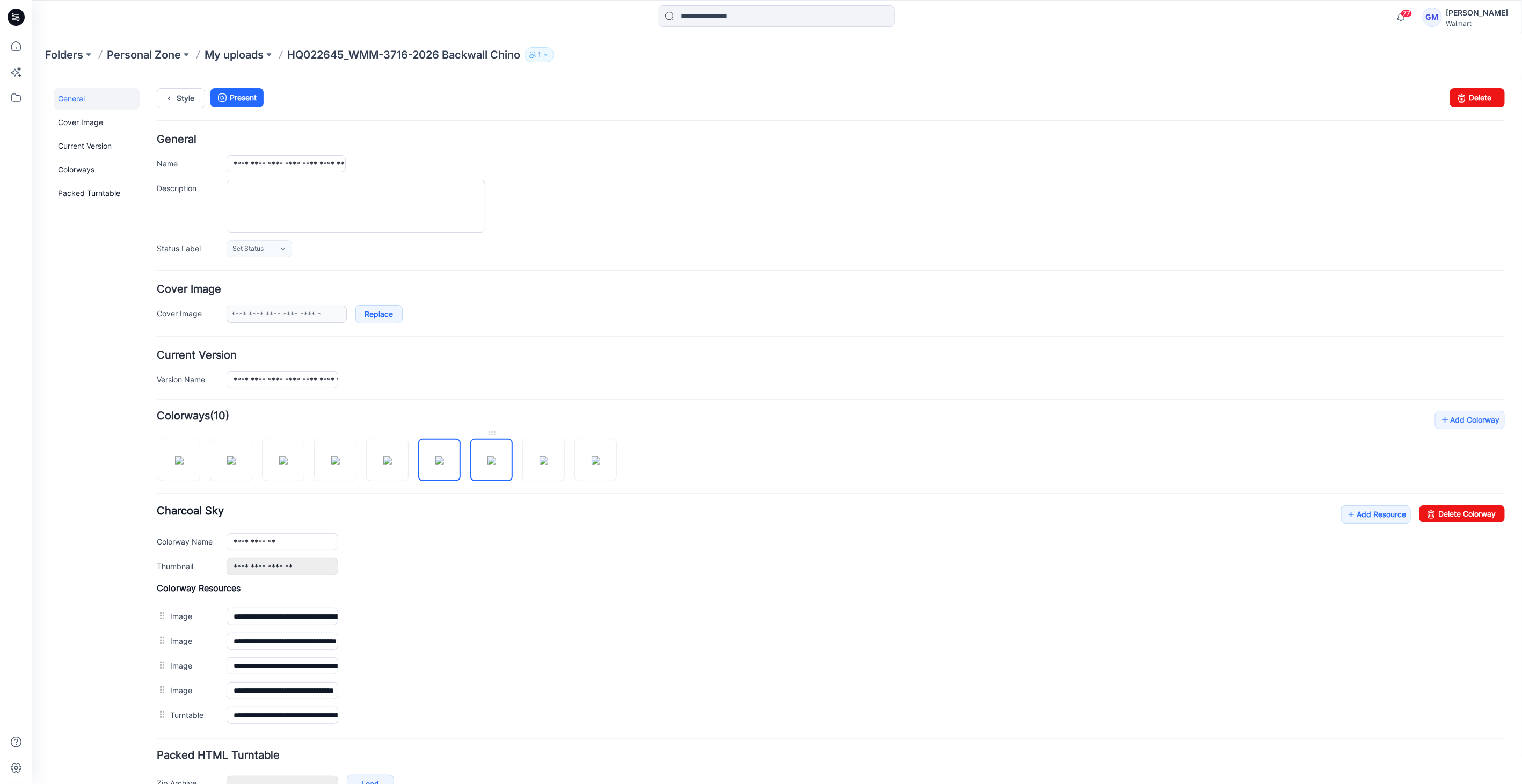
drag, startPoint x: 492, startPoint y: 463, endPoint x: 502, endPoint y: 463, distance: 10.0
click at [493, 463] on img at bounding box center [491, 459] width 8 height 8
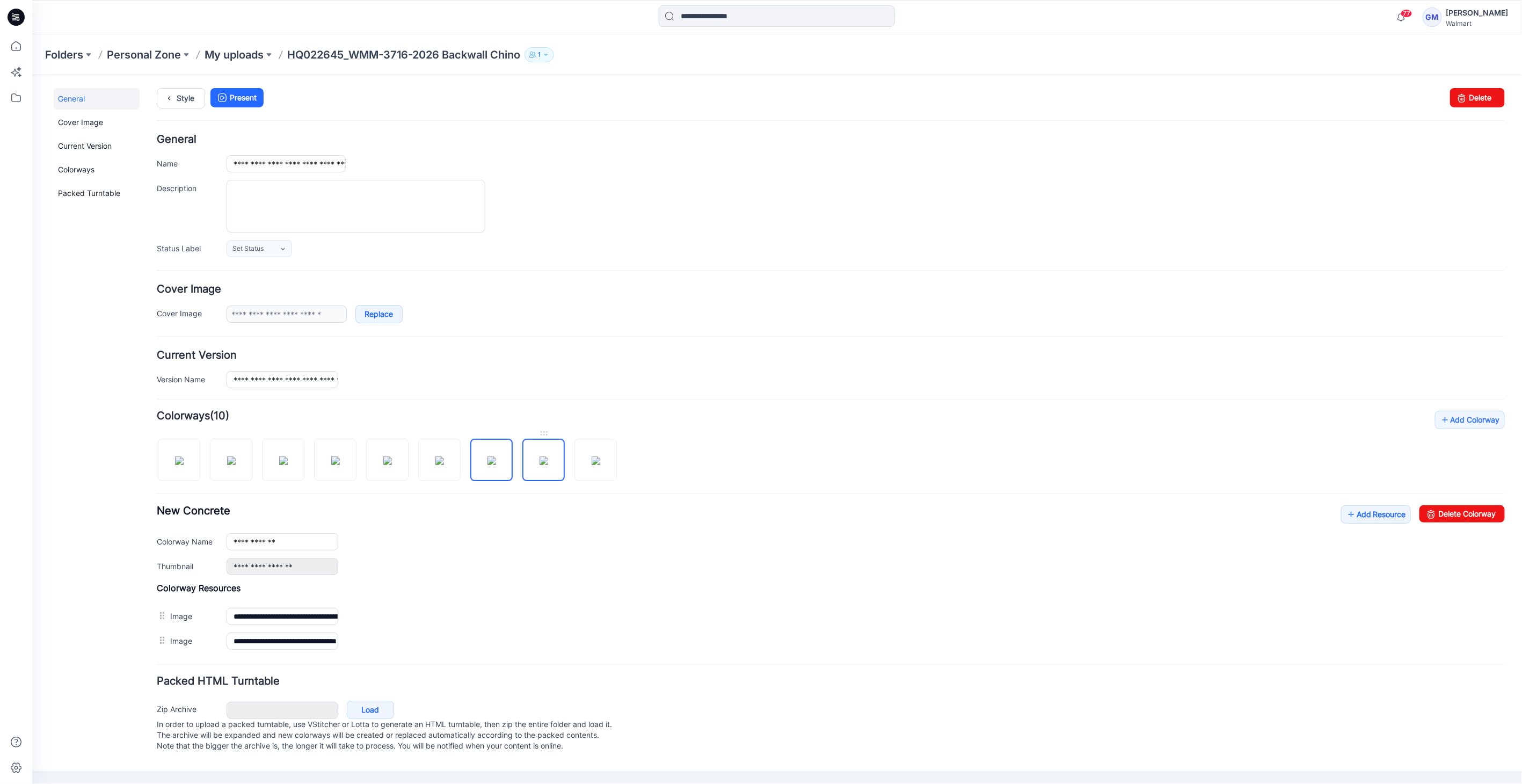
click at [539, 464] on img at bounding box center [542, 459] width 8 height 8
click at [591, 464] on img at bounding box center [595, 459] width 8 height 8
click at [235, 461] on img at bounding box center [231, 459] width 8 height 8
type input "**********"
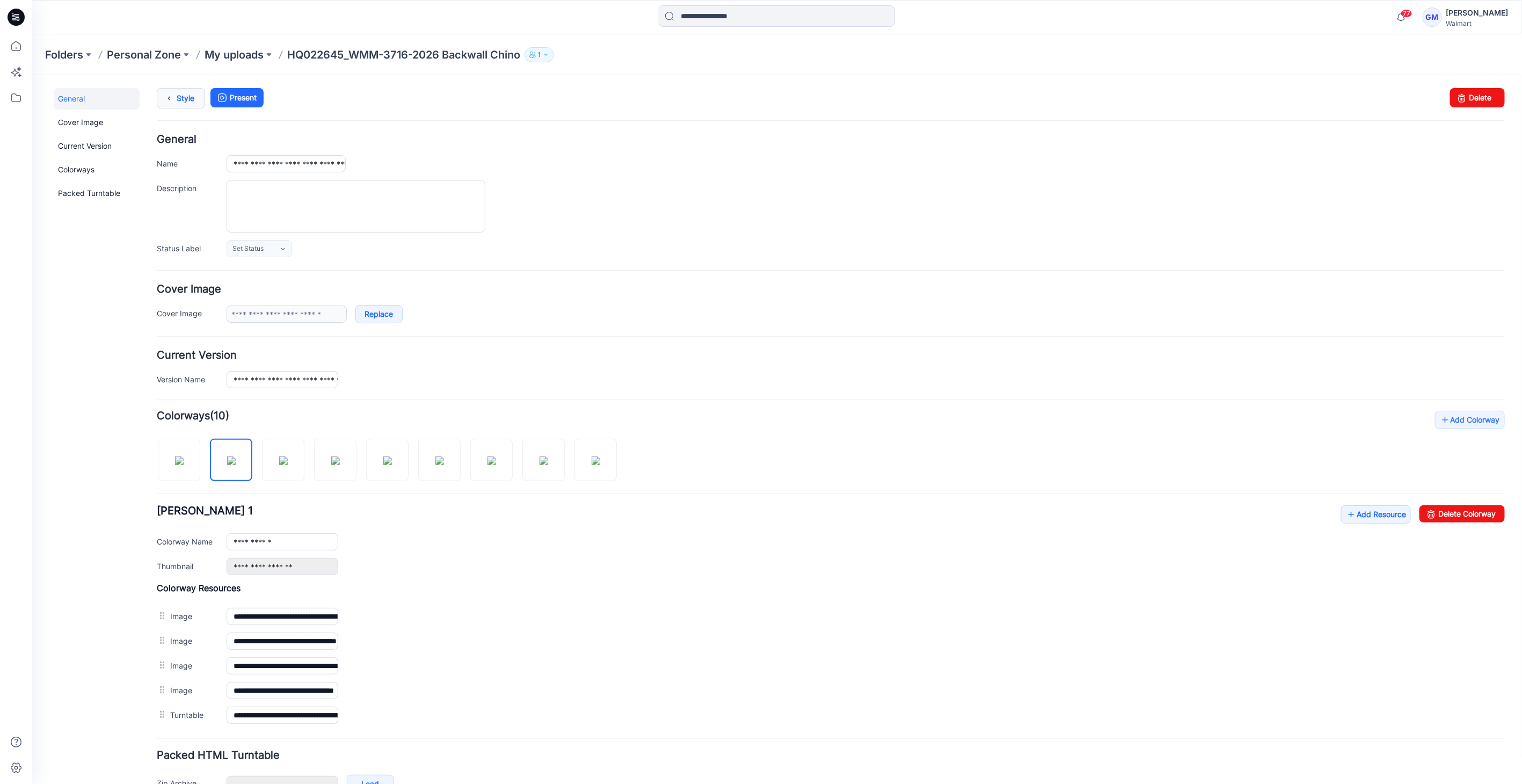
click at [182, 101] on link "Style" at bounding box center [180, 98] width 48 height 20
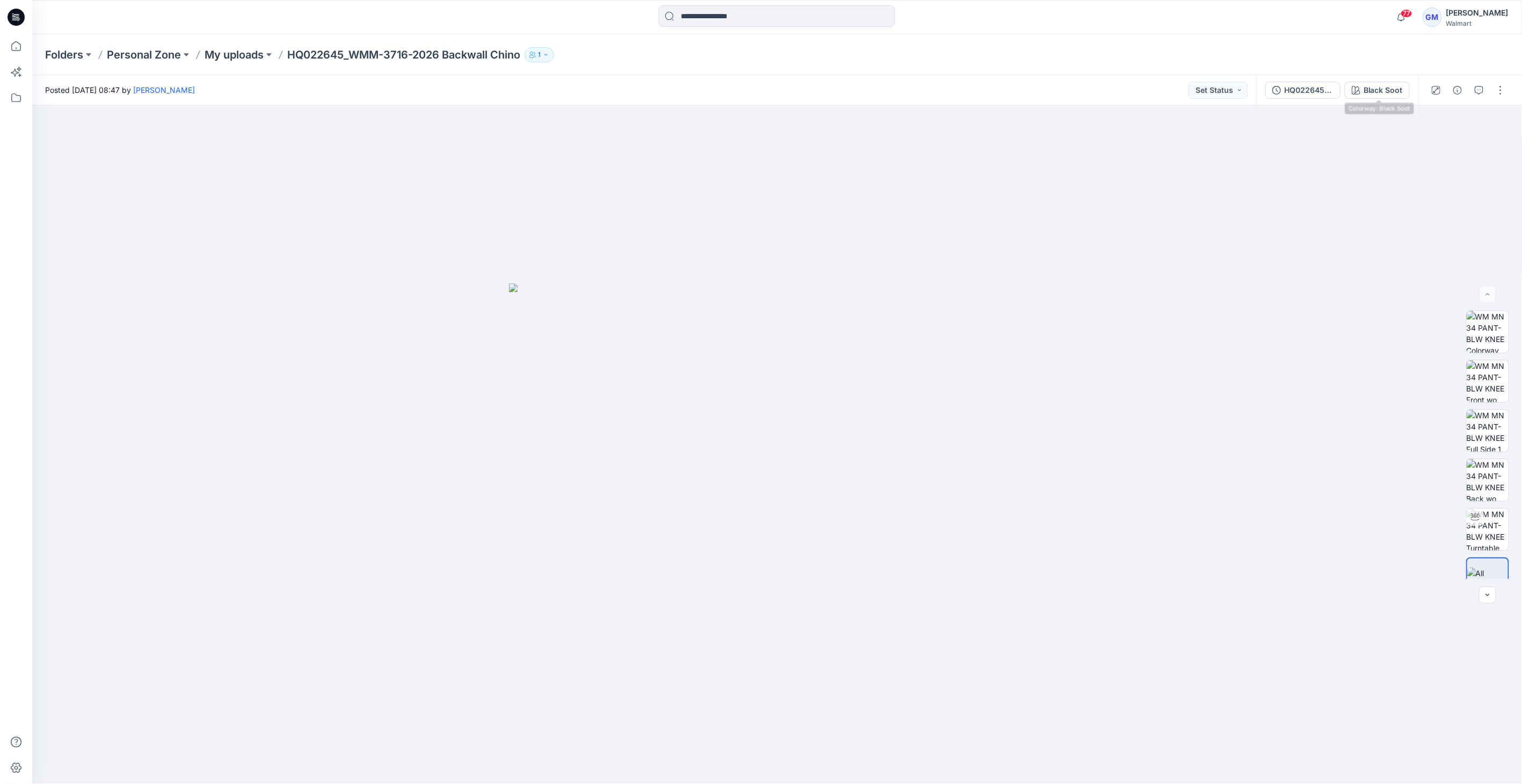
click at [1395, 99] on div "HQ022645_WMM-3716-2026 Backwall Chino_Full Colorway Black Soot" at bounding box center [1338, 89] width 162 height 30
click at [1398, 89] on div "Black Soot" at bounding box center [1383, 89] width 39 height 12
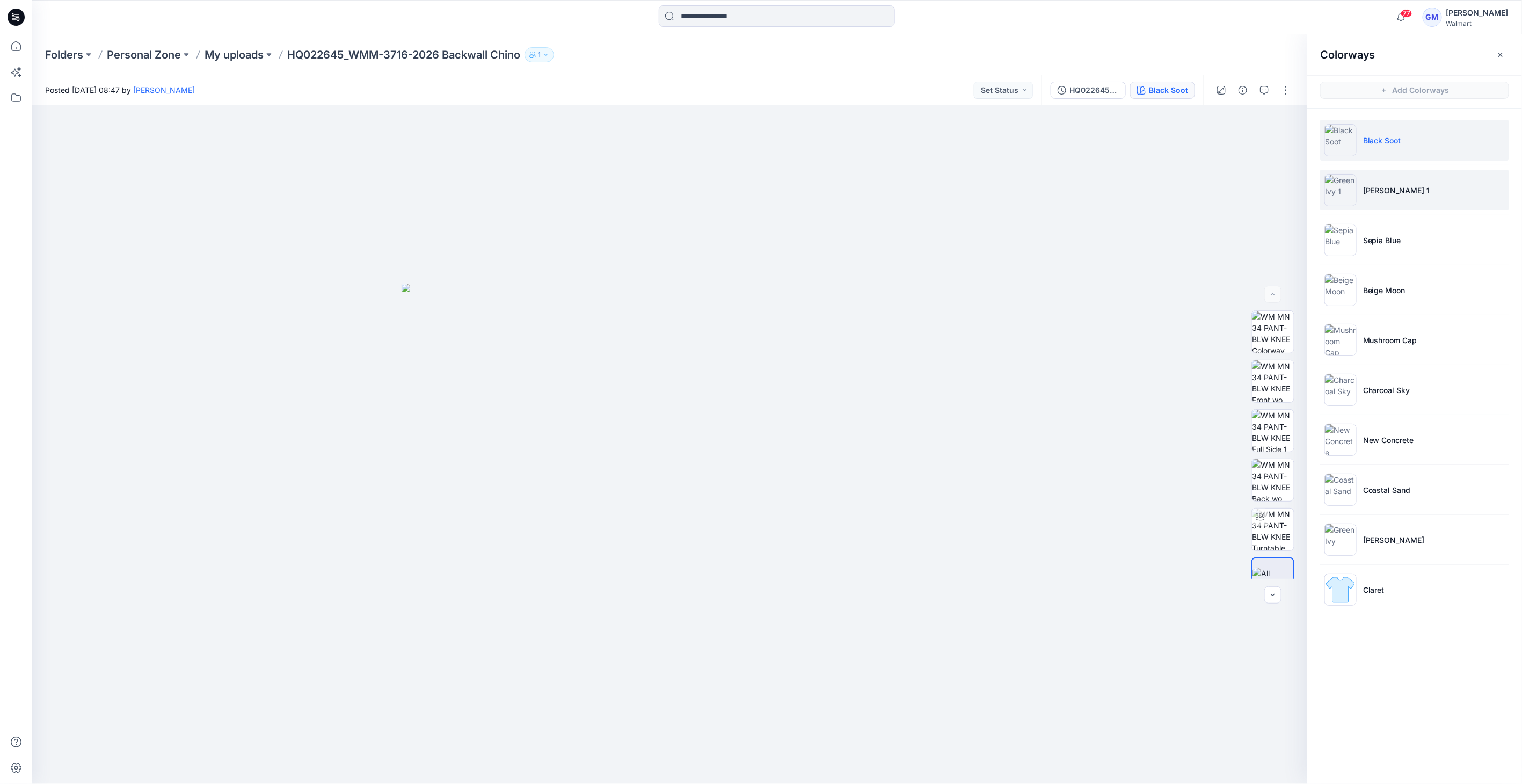
click at [1430, 198] on li "[PERSON_NAME] 1" at bounding box center [1414, 190] width 189 height 41
click at [1379, 192] on p "[PERSON_NAME] 1" at bounding box center [1397, 190] width 67 height 11
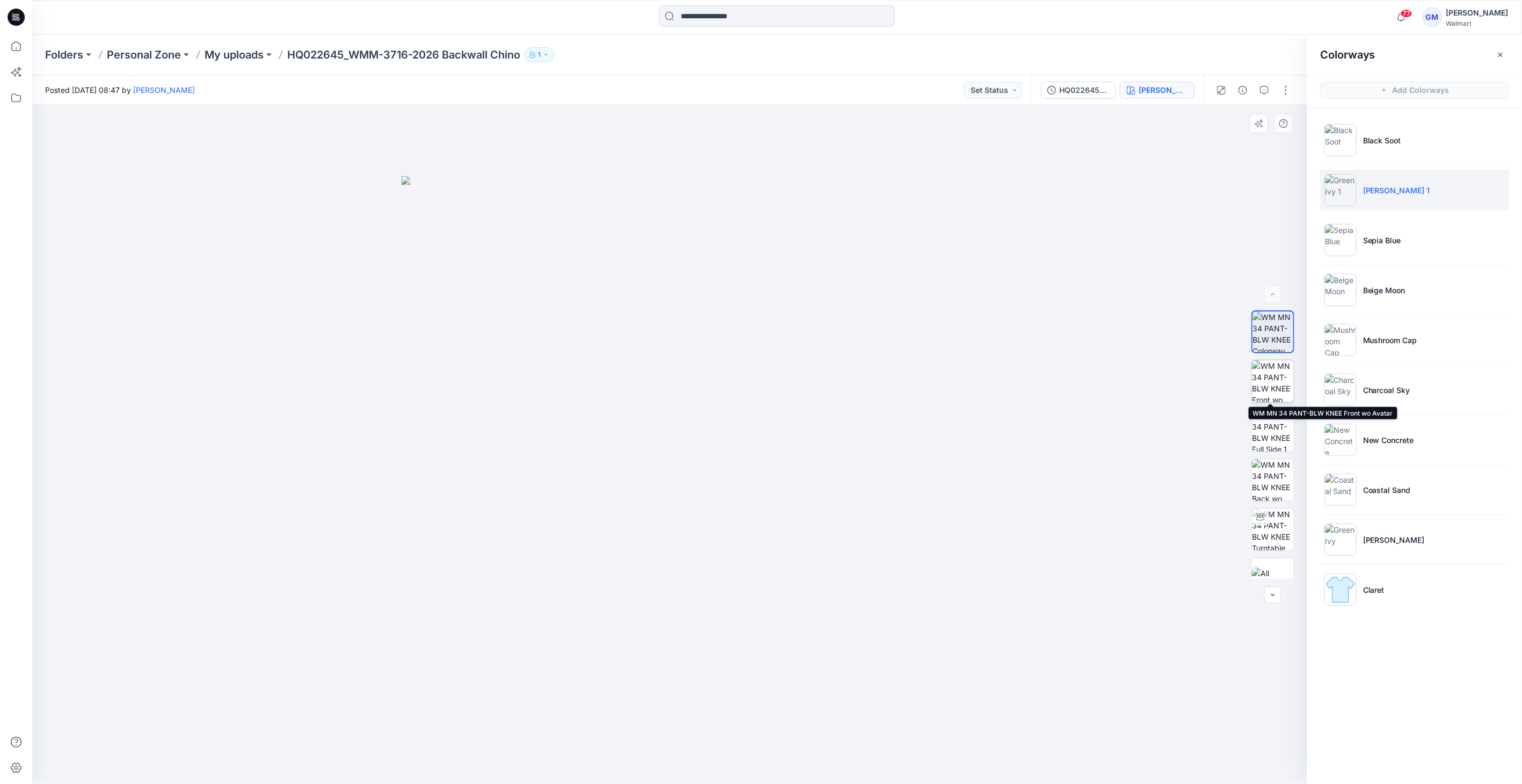
click at [1271, 387] on img at bounding box center [1272, 381] width 42 height 42
click at [1327, 541] on img at bounding box center [1340, 539] width 32 height 32
click at [1350, 538] on img at bounding box center [1340, 539] width 32 height 32
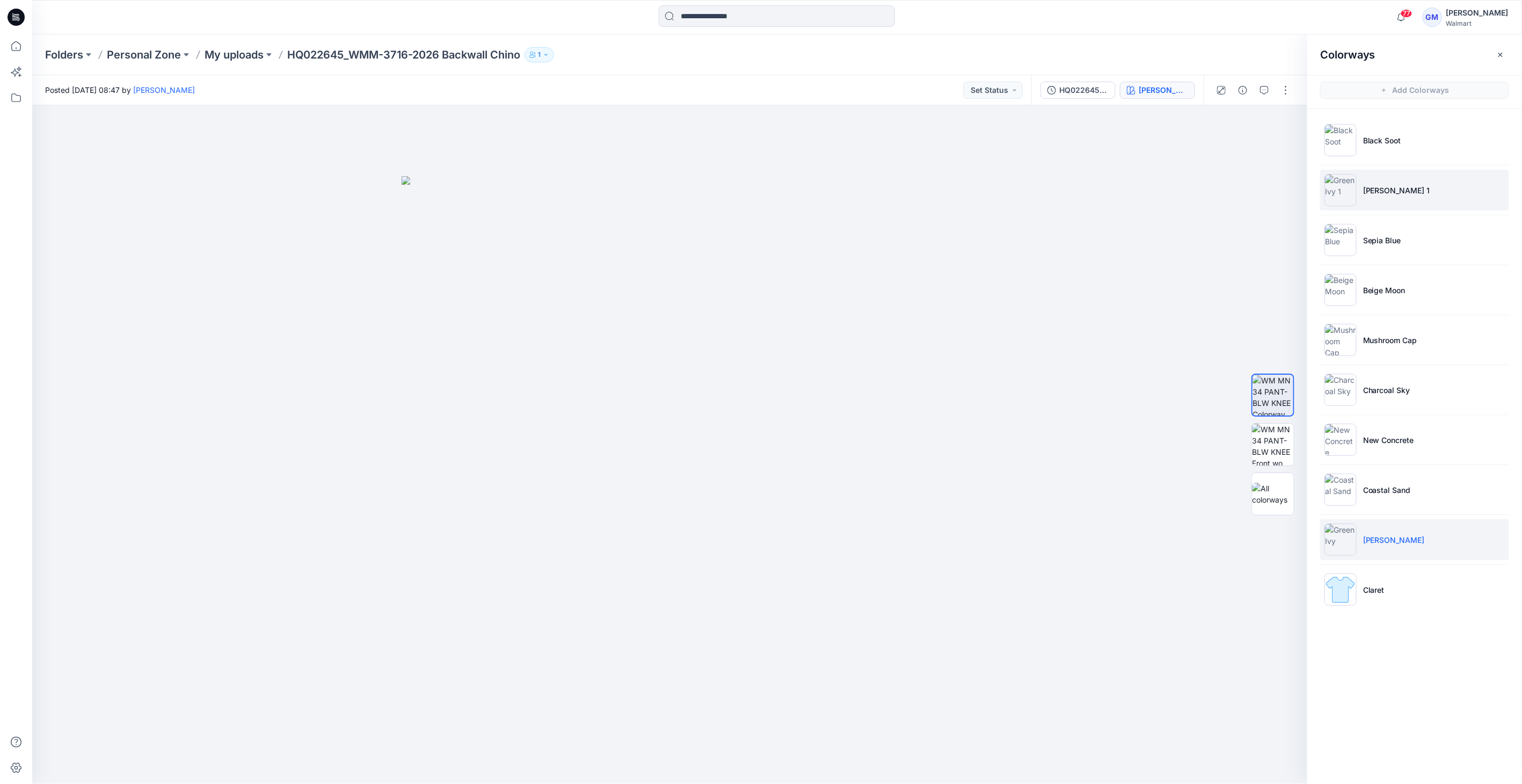
click at [1352, 195] on img at bounding box center [1340, 190] width 32 height 32
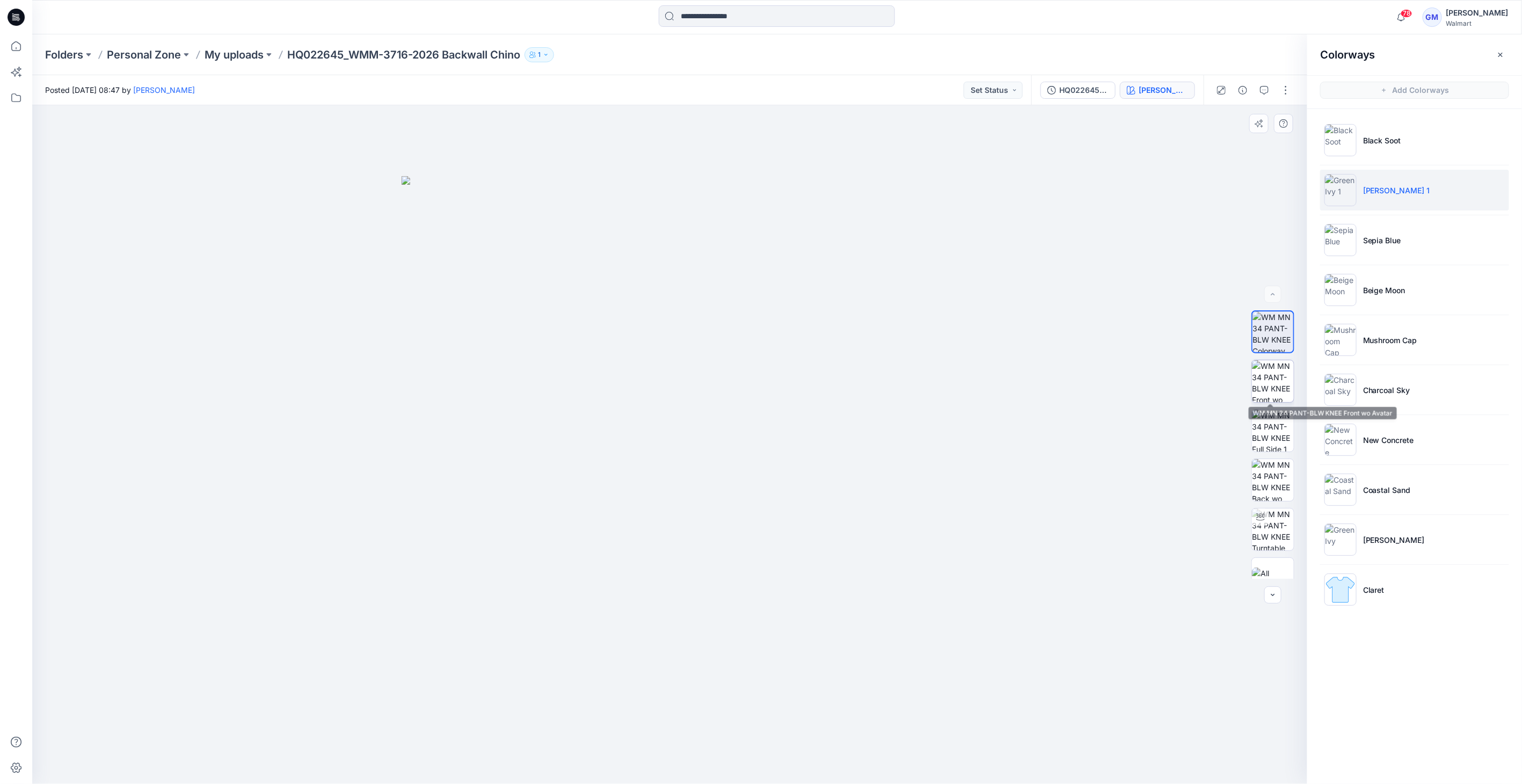
drag, startPoint x: 1277, startPoint y: 384, endPoint x: 1267, endPoint y: 382, distance: 10.2
click at [1277, 384] on img at bounding box center [1272, 381] width 42 height 42
click at [1280, 89] on button "button" at bounding box center [1286, 89] width 18 height 18
click at [1239, 148] on button "Edit" at bounding box center [1241, 146] width 99 height 20
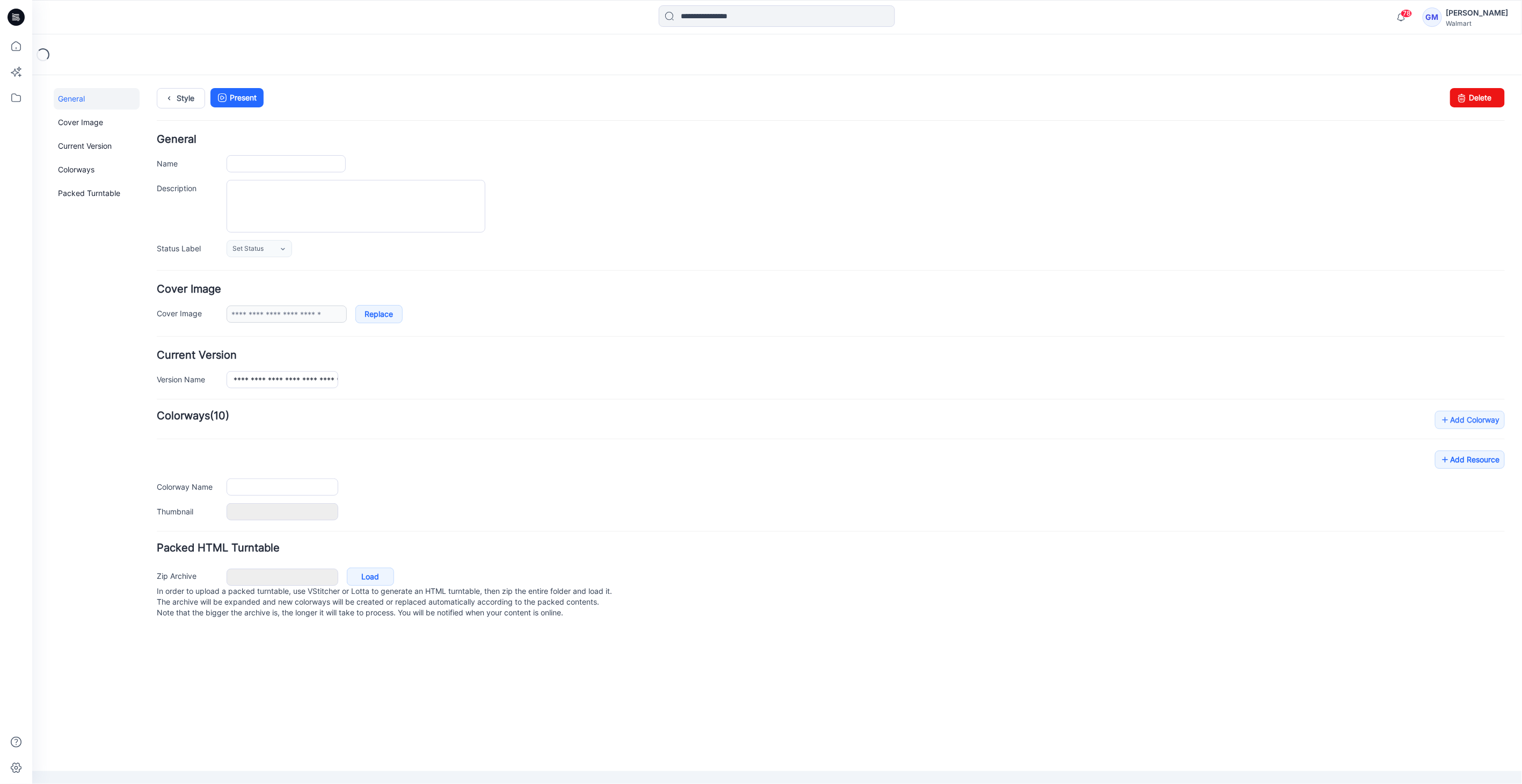
type input "**********"
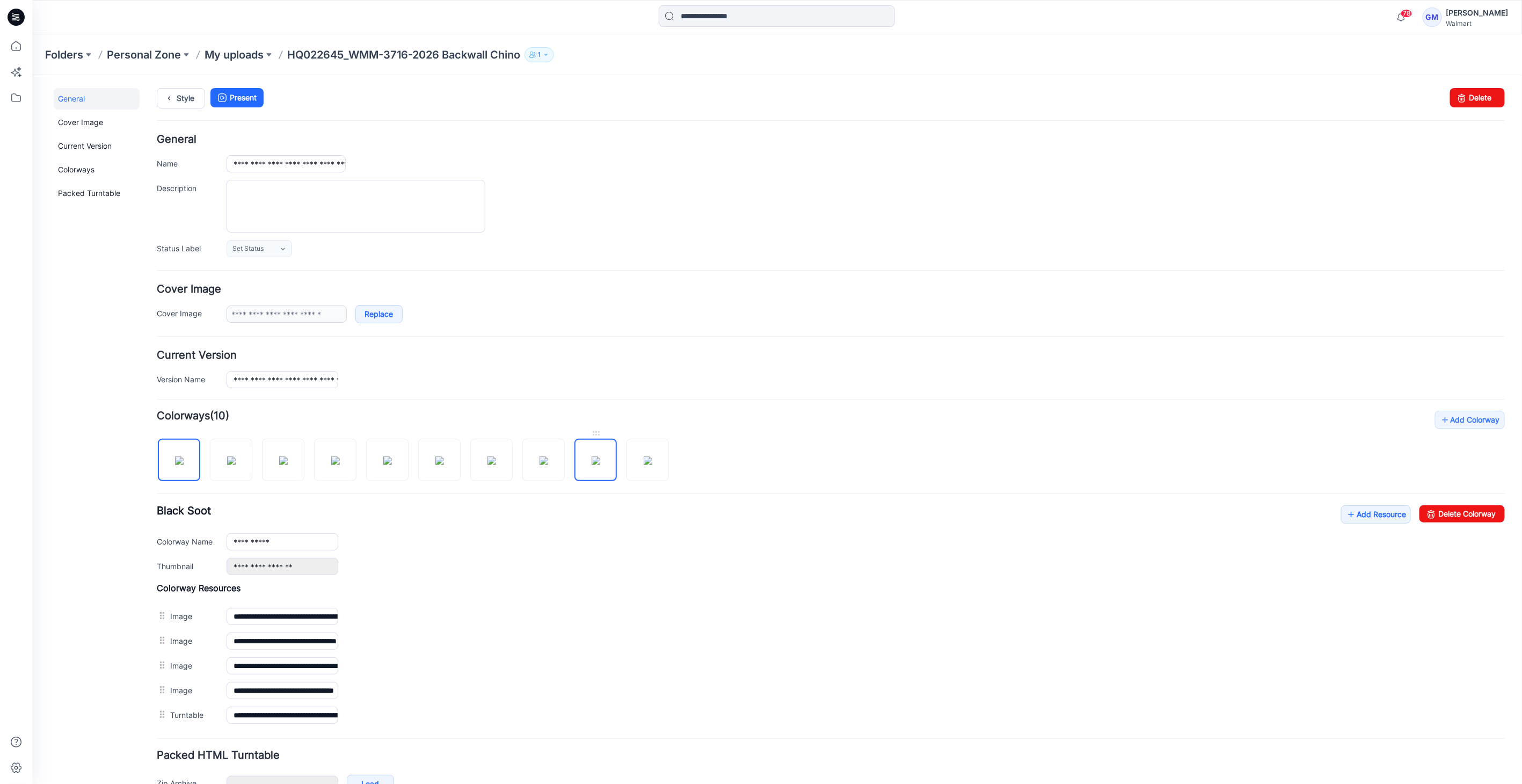
click at [600, 456] on img at bounding box center [595, 459] width 8 height 8
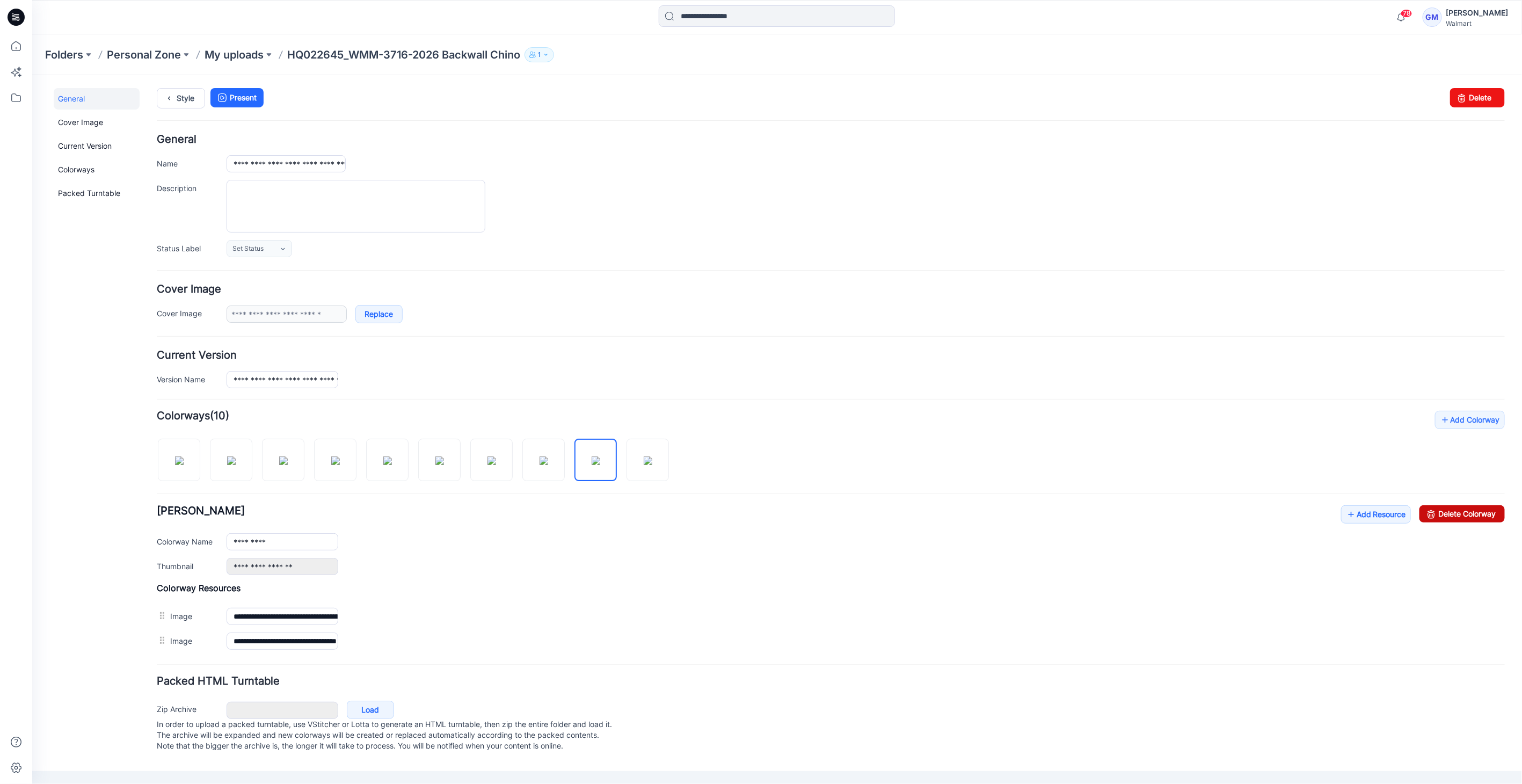
click at [1465, 513] on link "Delete Colorway" at bounding box center [1461, 513] width 86 height 18
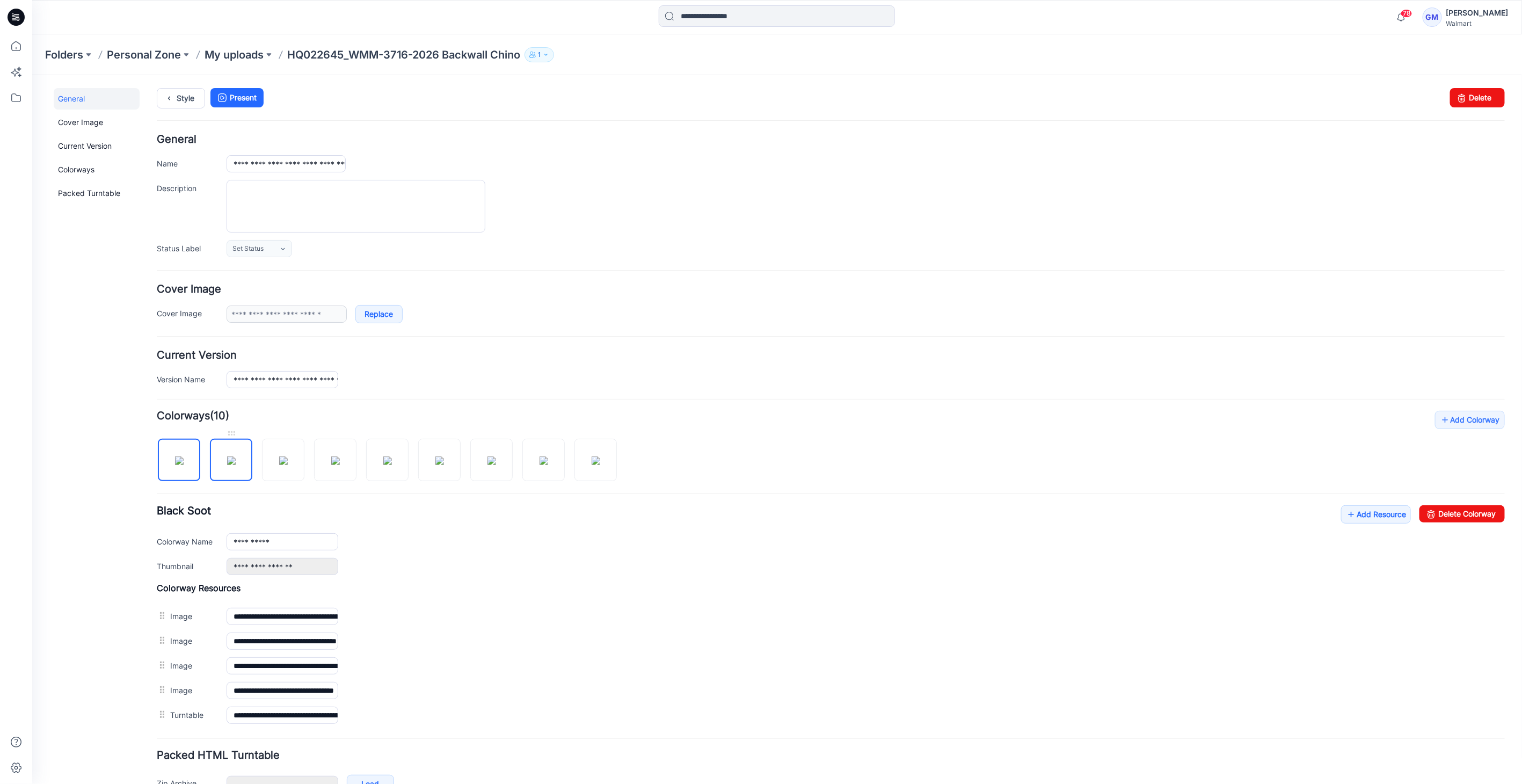
click at [235, 456] on img at bounding box center [231, 459] width 8 height 8
click at [283, 536] on input "**********" at bounding box center [281, 540] width 112 height 18
type input "*********"
click at [172, 94] on icon at bounding box center [169, 97] width 15 height 19
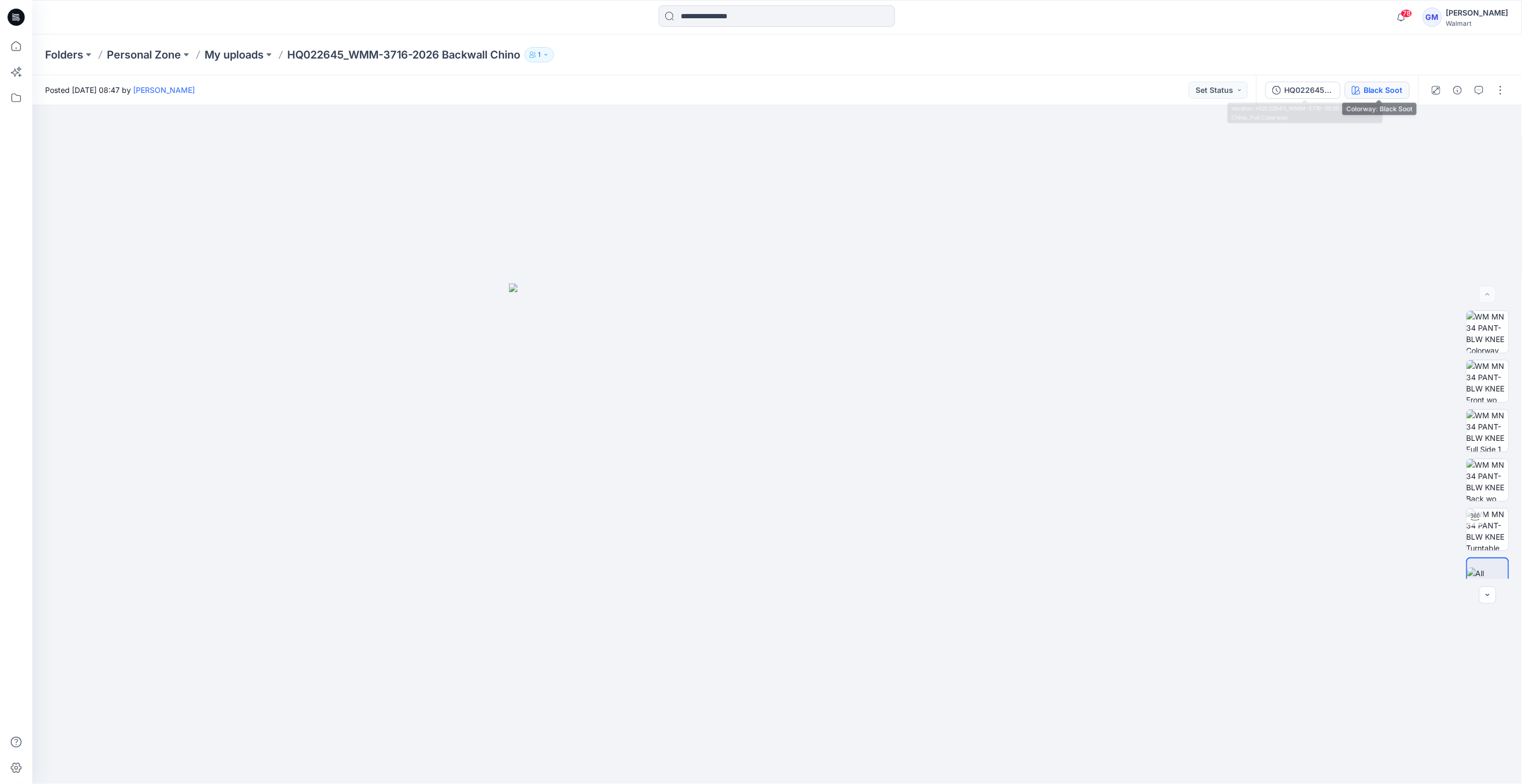
click at [1362, 95] on button "Black Soot" at bounding box center [1377, 89] width 65 height 18
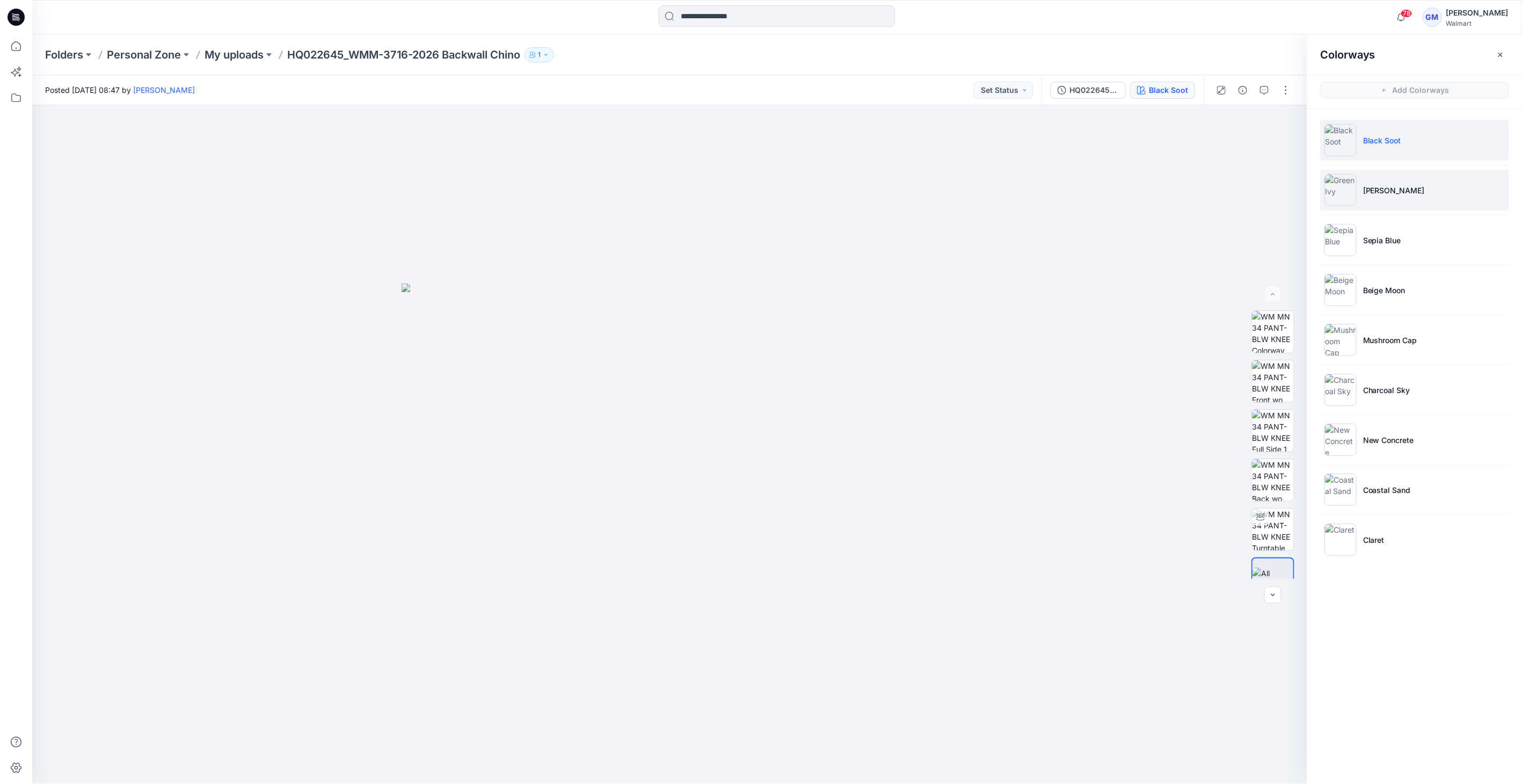
click at [1344, 196] on img at bounding box center [1340, 190] width 32 height 32
click at [1349, 250] on img at bounding box center [1340, 240] width 32 height 32
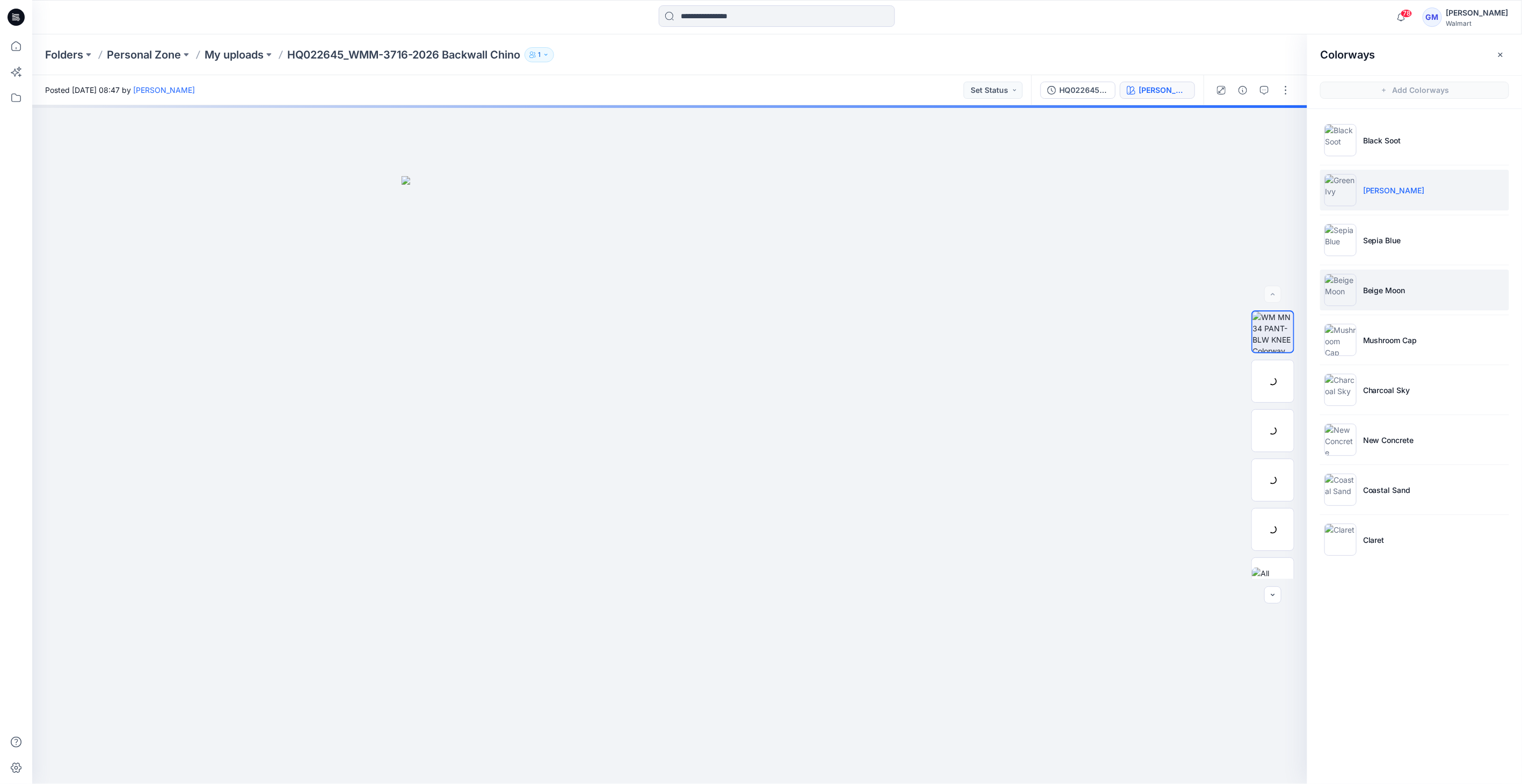
click at [1366, 292] on p "Beige Moon" at bounding box center [1385, 290] width 42 height 11
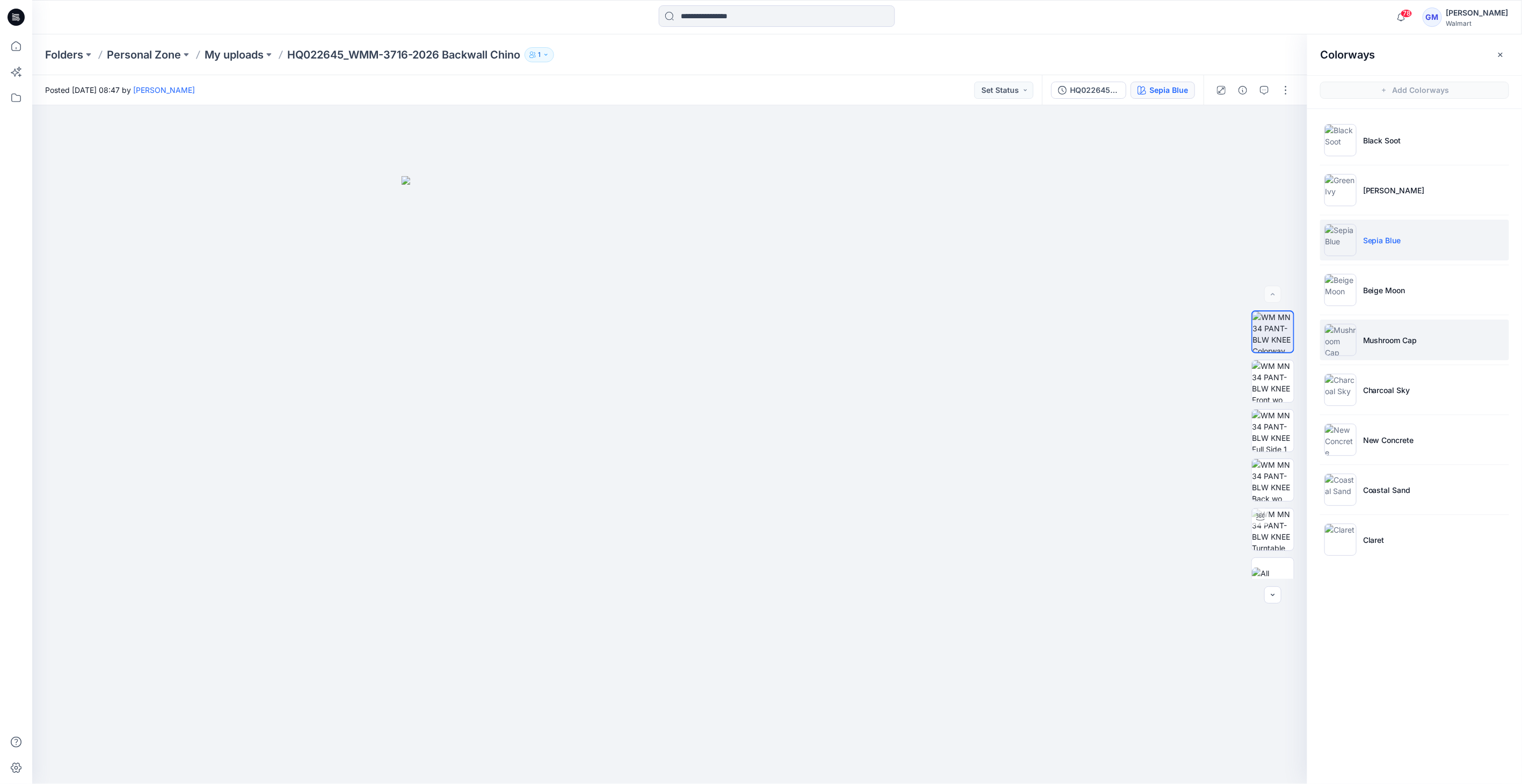
click at [1369, 339] on p "Mushroom Cap" at bounding box center [1390, 340] width 54 height 11
click at [1385, 397] on li "Charcoal Sky" at bounding box center [1414, 389] width 189 height 41
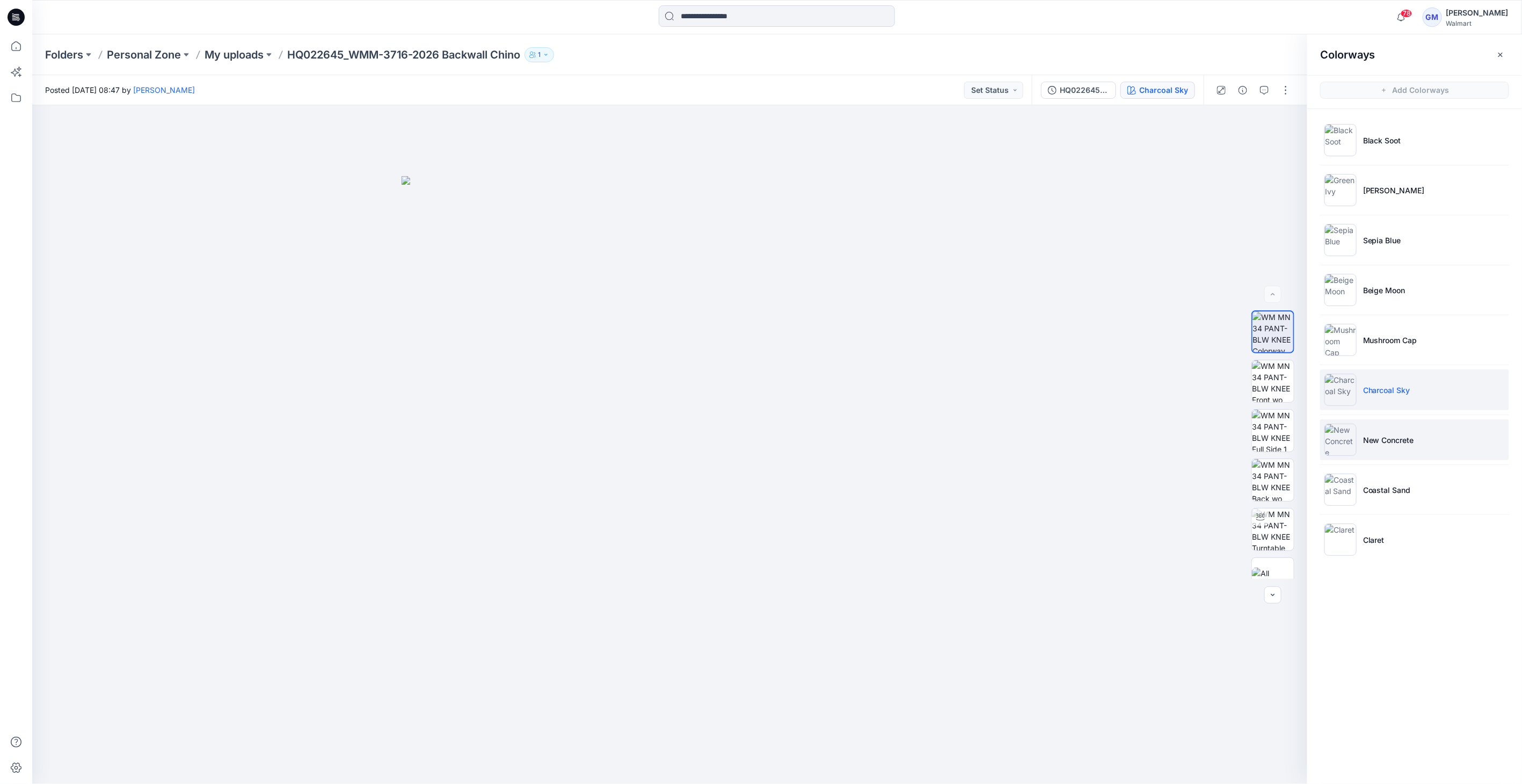
click at [1370, 428] on li "New Concrete" at bounding box center [1414, 440] width 189 height 41
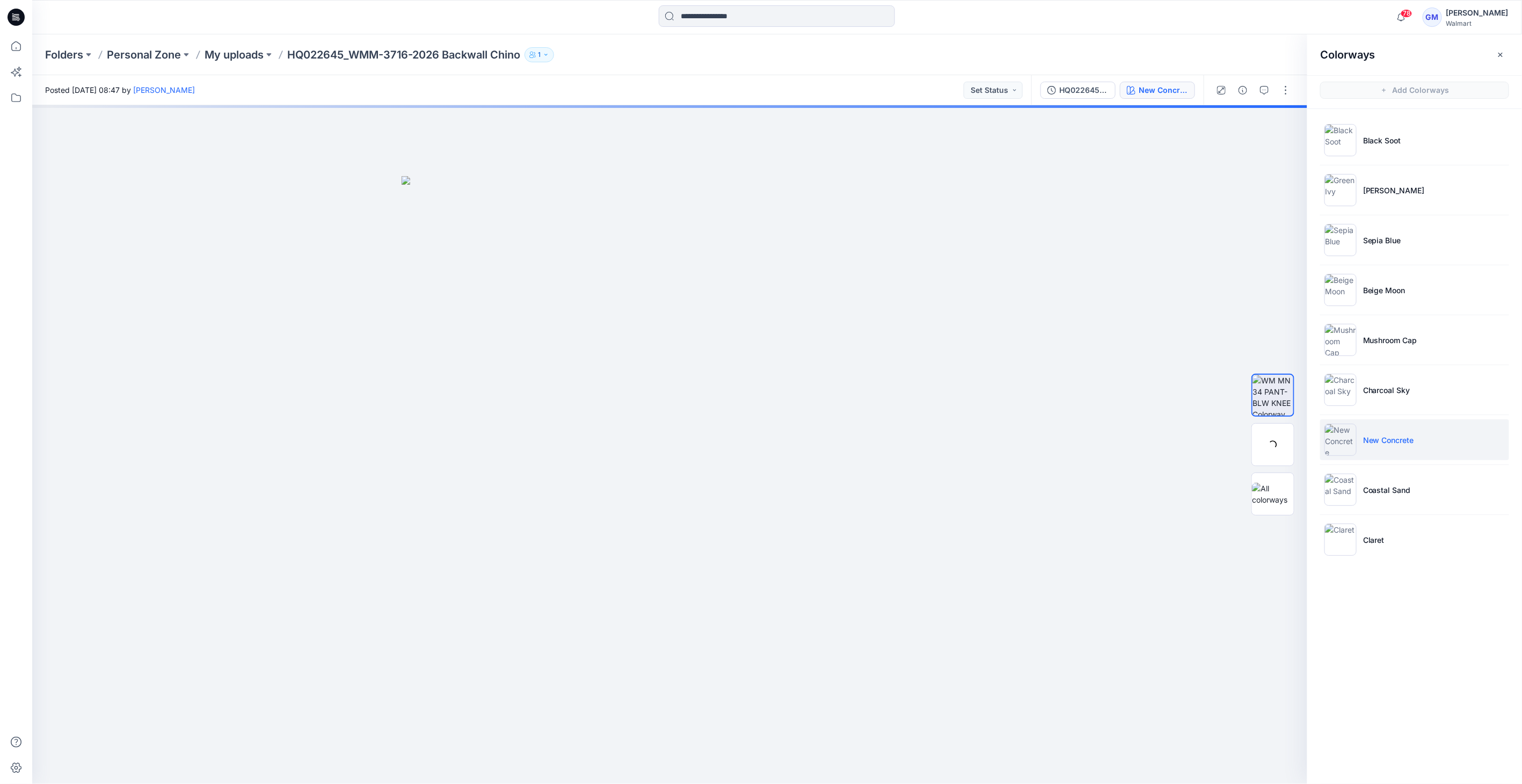
click at [1385, 441] on p "New Concrete" at bounding box center [1388, 440] width 51 height 11
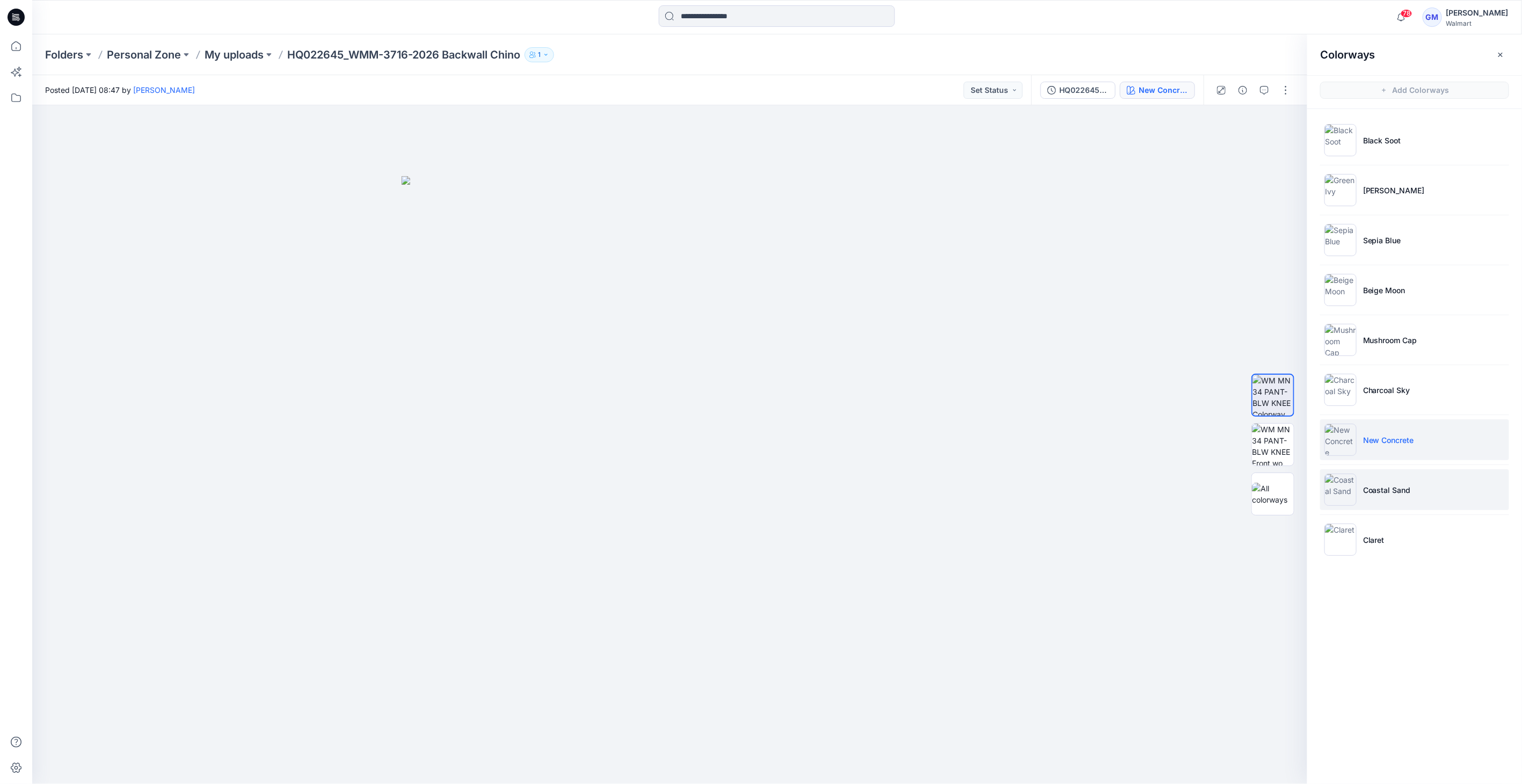
click at [1382, 497] on li "Coastal Sand" at bounding box center [1414, 490] width 189 height 41
drag, startPoint x: 1353, startPoint y: 493, endPoint x: 1336, endPoint y: 493, distance: 17.0
click at [1352, 493] on img at bounding box center [1340, 489] width 32 height 32
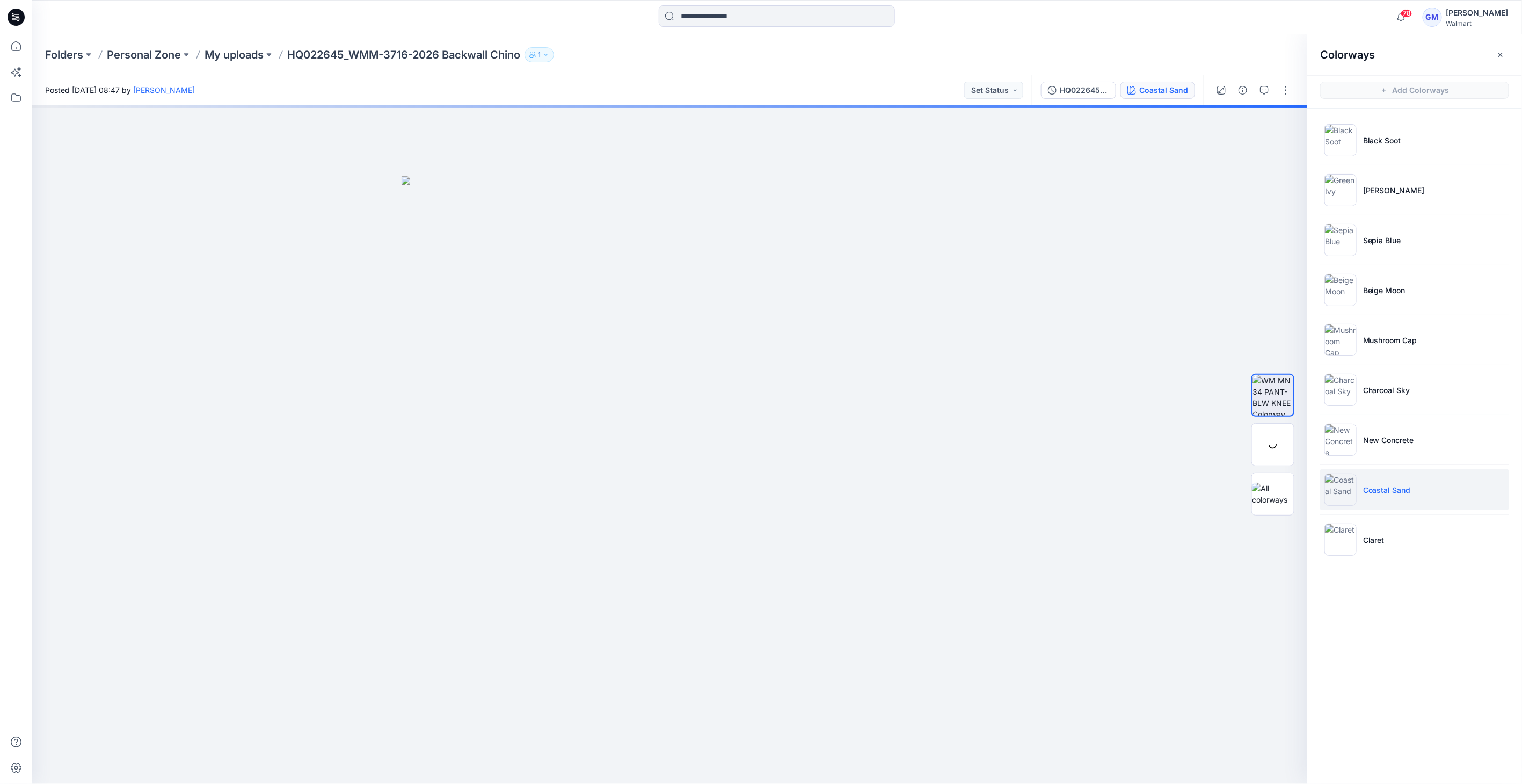
click at [1334, 493] on img at bounding box center [1340, 489] width 32 height 32
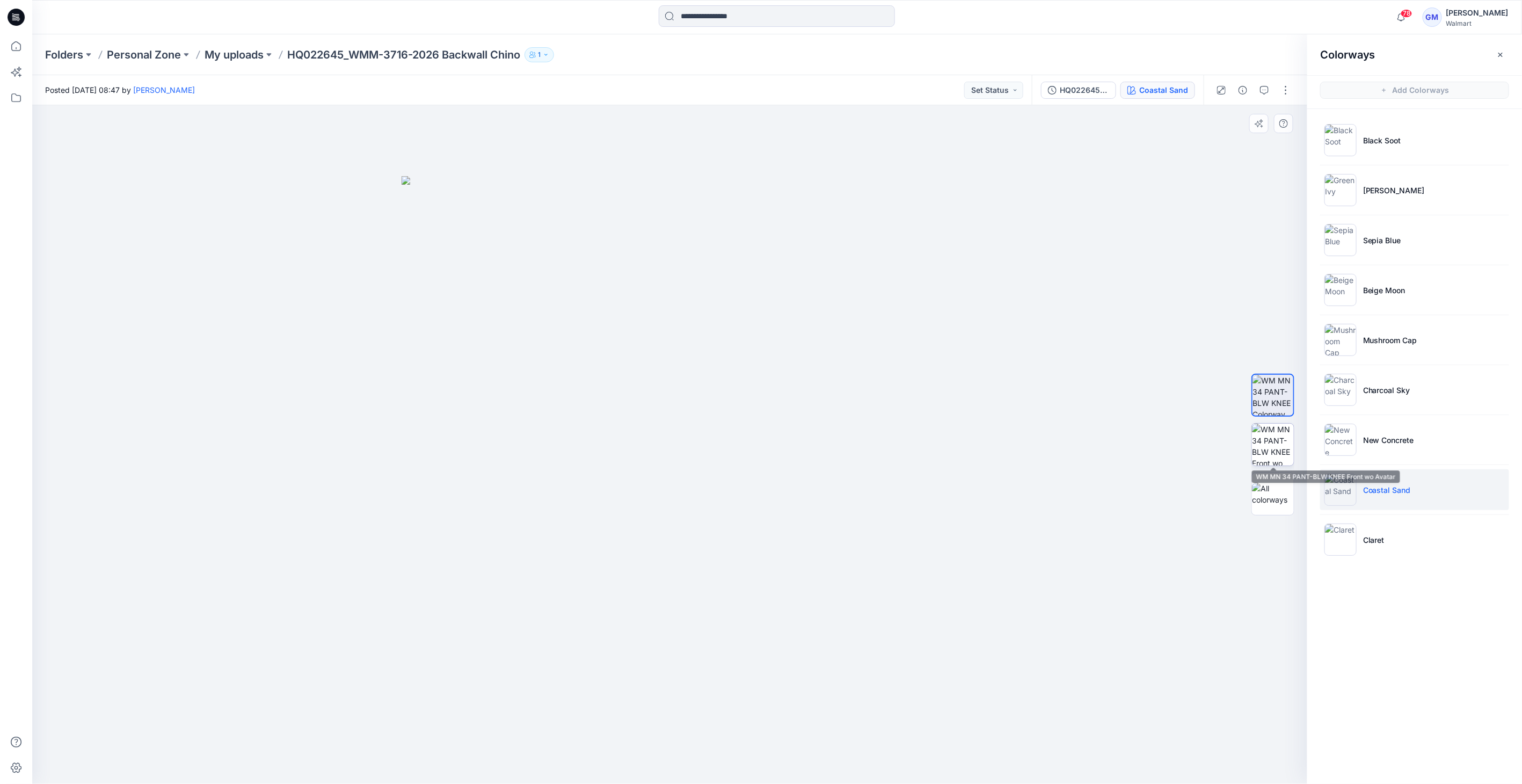
click at [1264, 457] on img at bounding box center [1272, 444] width 42 height 42
click at [1385, 534] on li "Claret" at bounding box center [1414, 540] width 189 height 41
click at [1360, 536] on li "Claret" at bounding box center [1414, 540] width 189 height 41
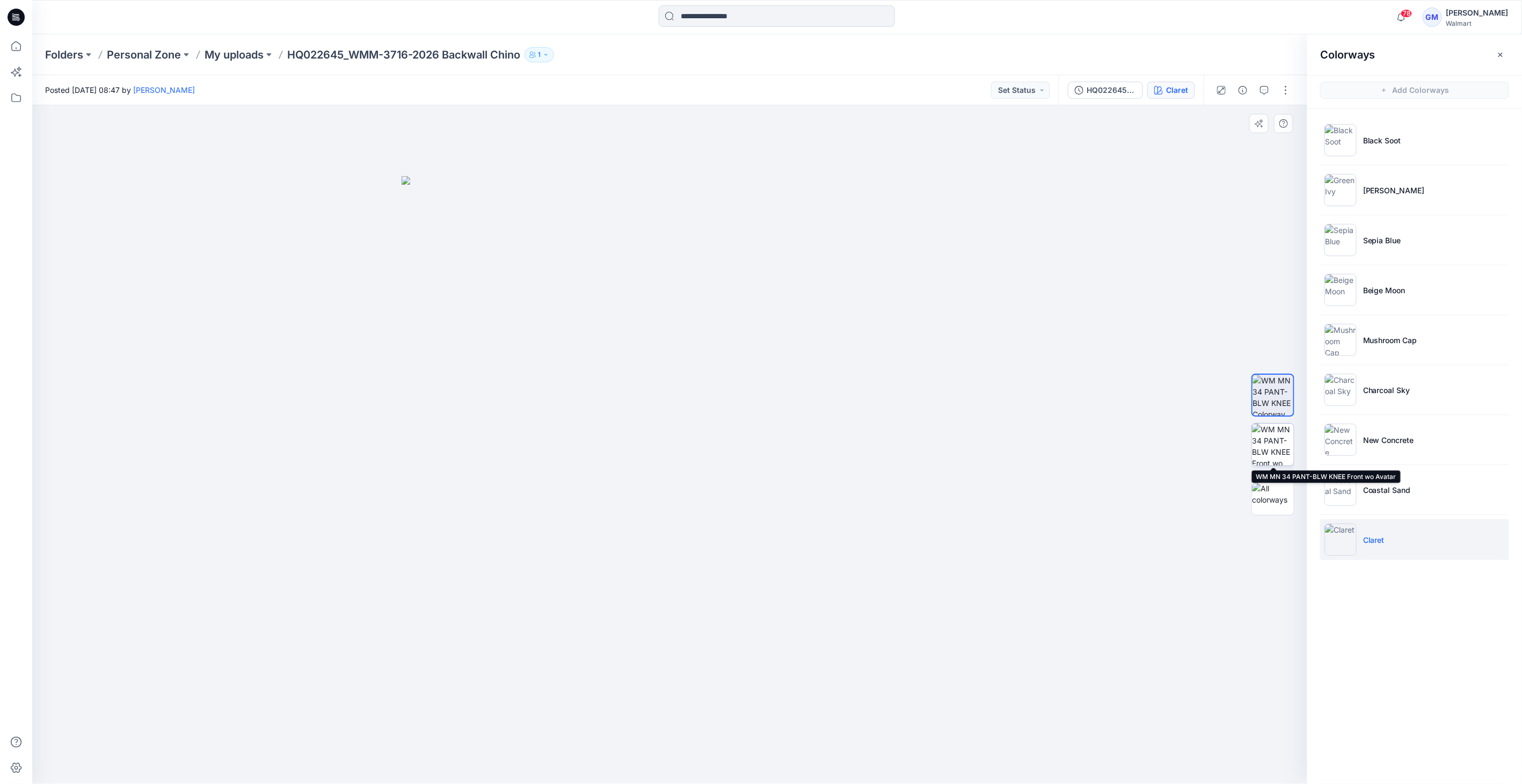
click at [1278, 437] on img at bounding box center [1272, 444] width 42 height 42
click at [1278, 396] on img at bounding box center [1272, 395] width 42 height 42
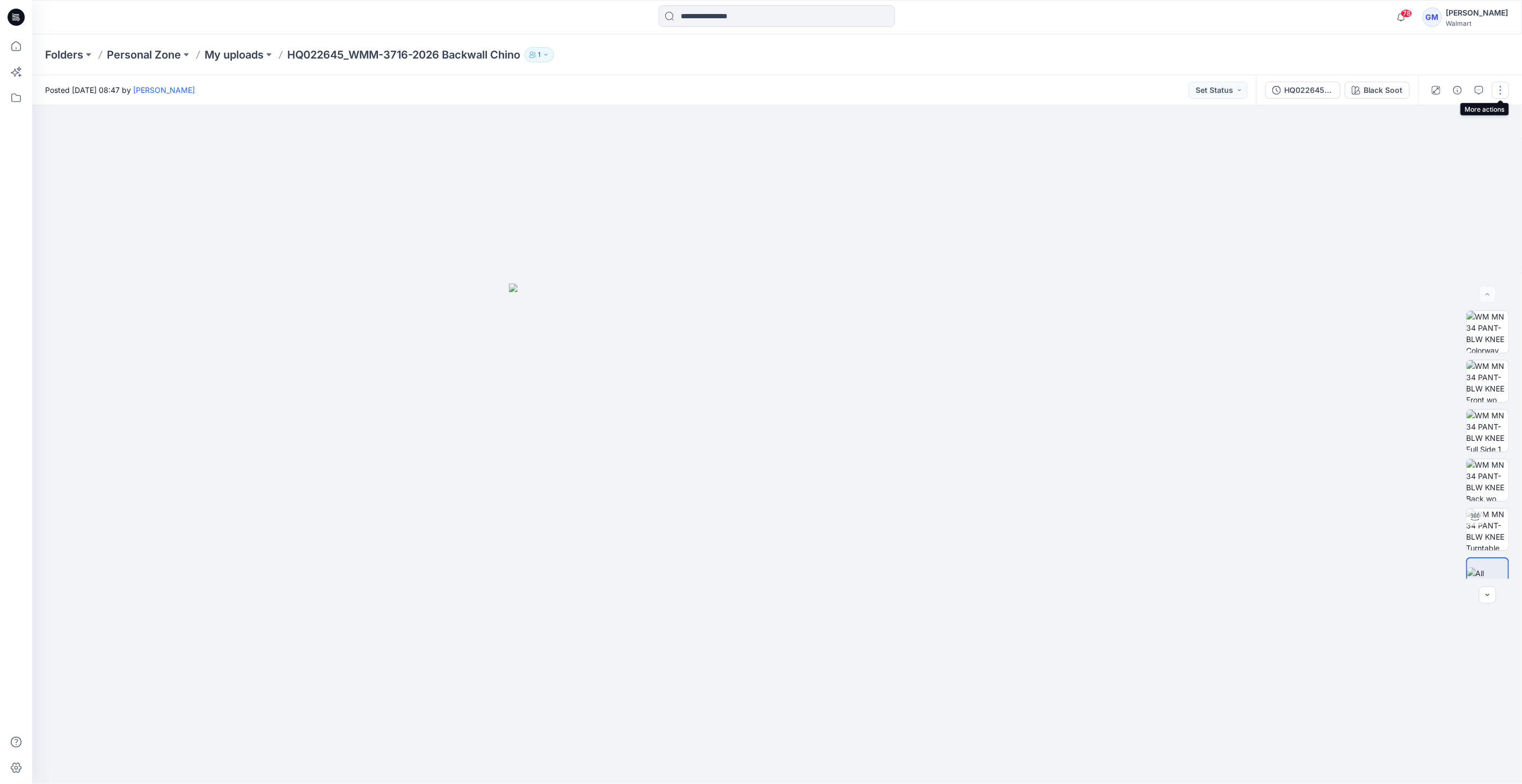
drag, startPoint x: 1507, startPoint y: 93, endPoint x: 1502, endPoint y: 102, distance: 10.3
click at [1507, 94] on button "button" at bounding box center [1500, 89] width 18 height 18
click at [1458, 145] on button "Edit" at bounding box center [1455, 146] width 99 height 20
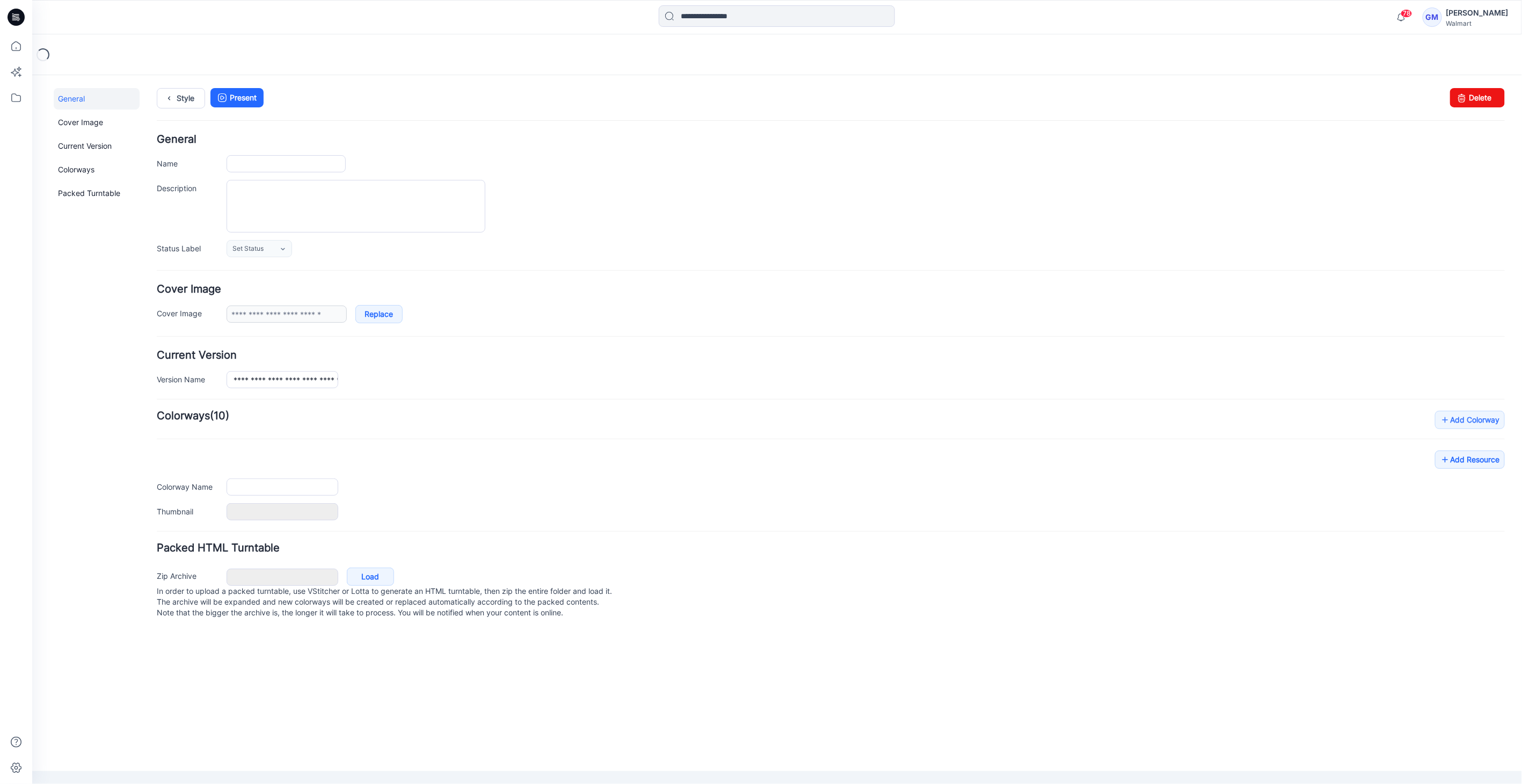
type input "**********"
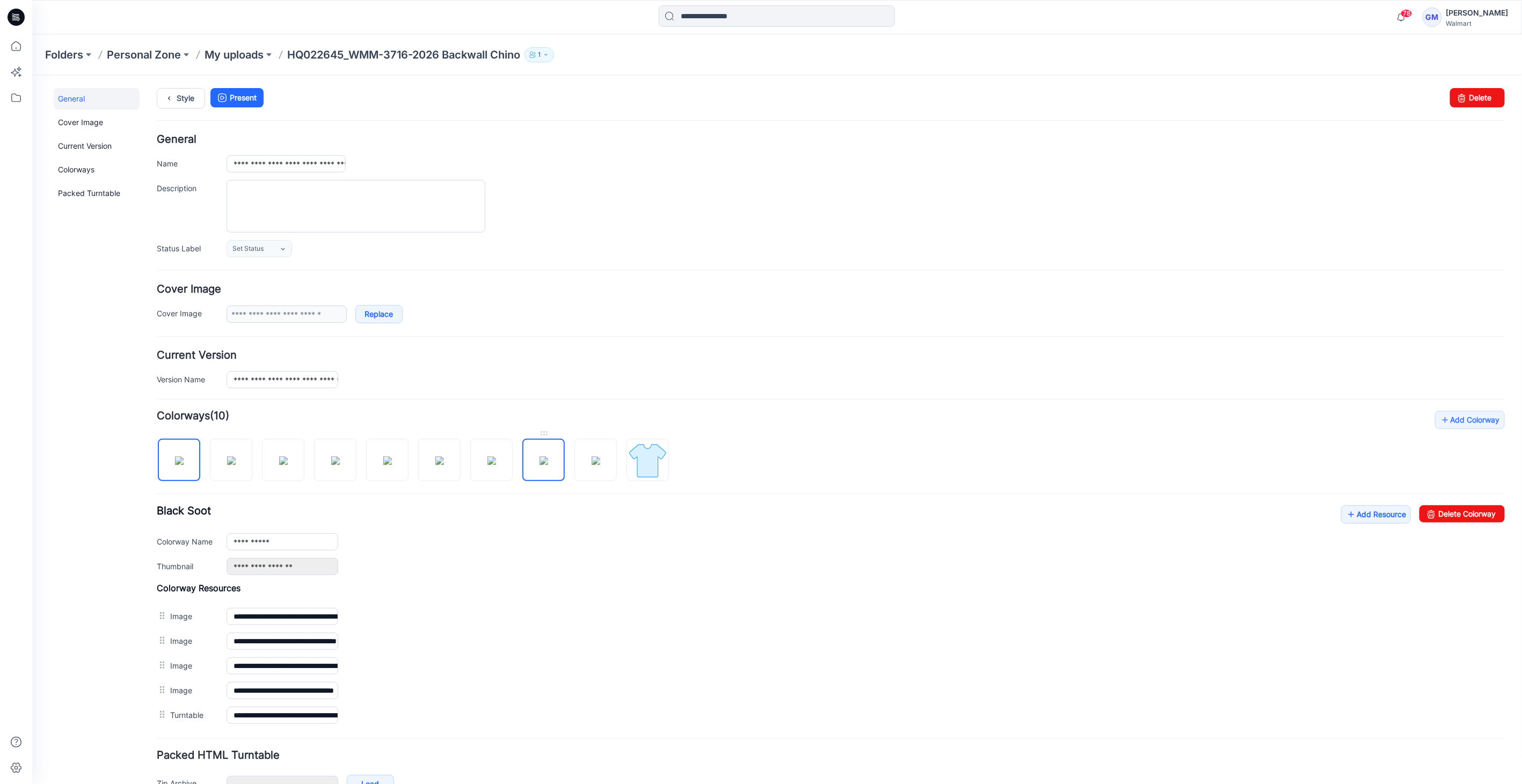
click at [548, 456] on img at bounding box center [542, 459] width 8 height 8
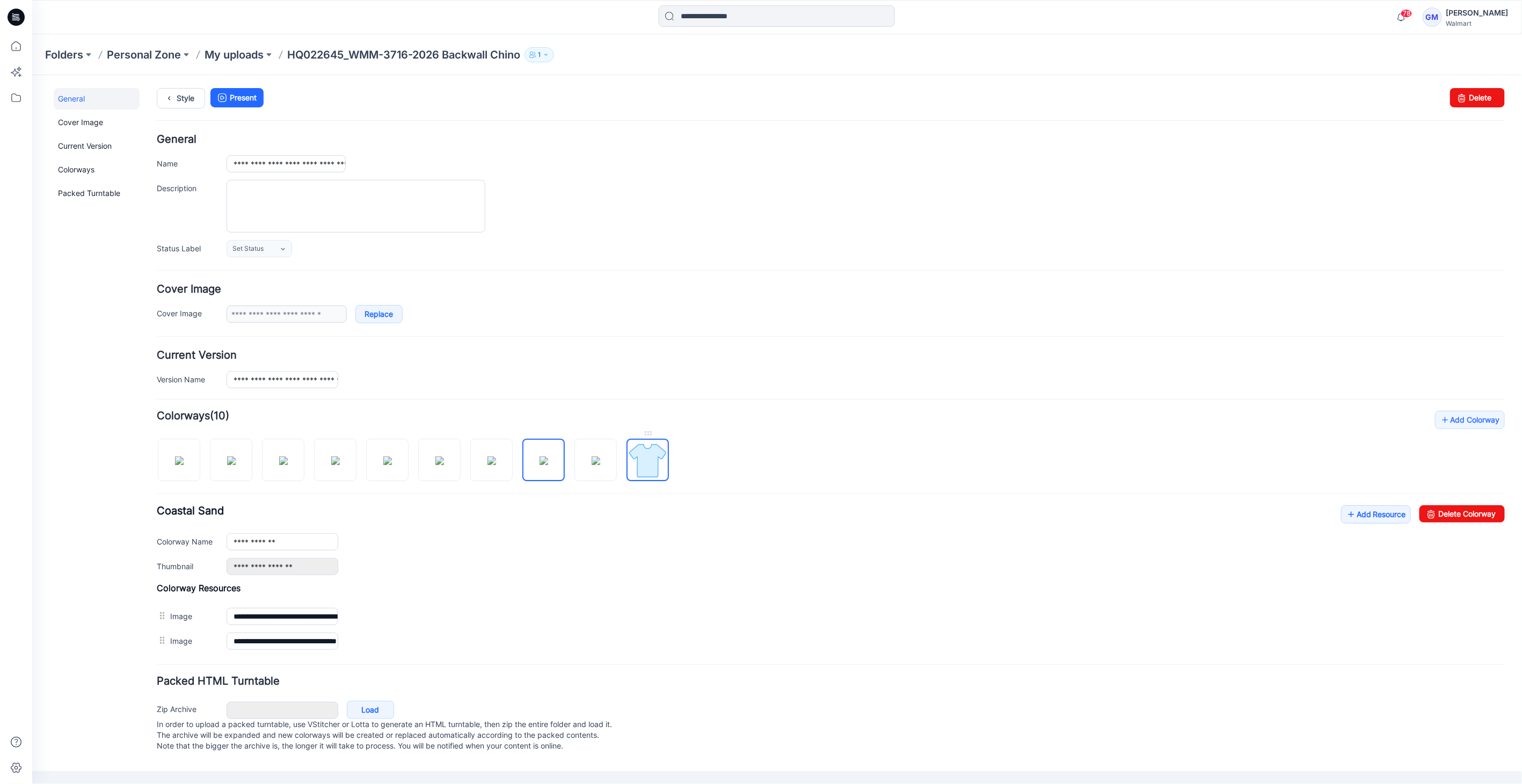
click at [644, 461] on img at bounding box center [648, 460] width 41 height 41
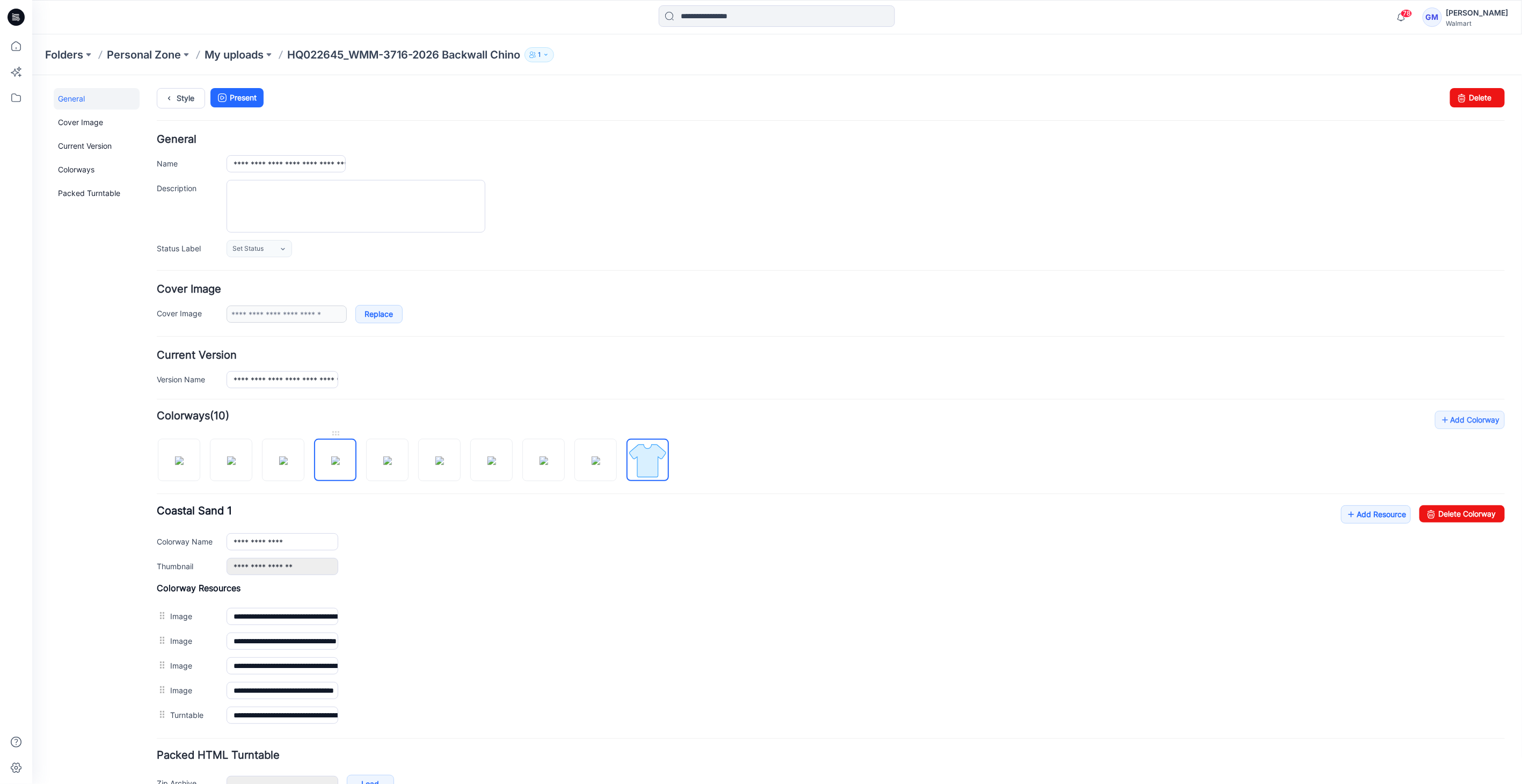
drag, startPoint x: 359, startPoint y: 451, endPoint x: 351, endPoint y: 454, distance: 8.5
click at [352, 454] on div at bounding box center [416, 454] width 521 height 55
click at [339, 456] on img at bounding box center [335, 459] width 8 height 8
click at [598, 456] on img at bounding box center [595, 459] width 8 height 8
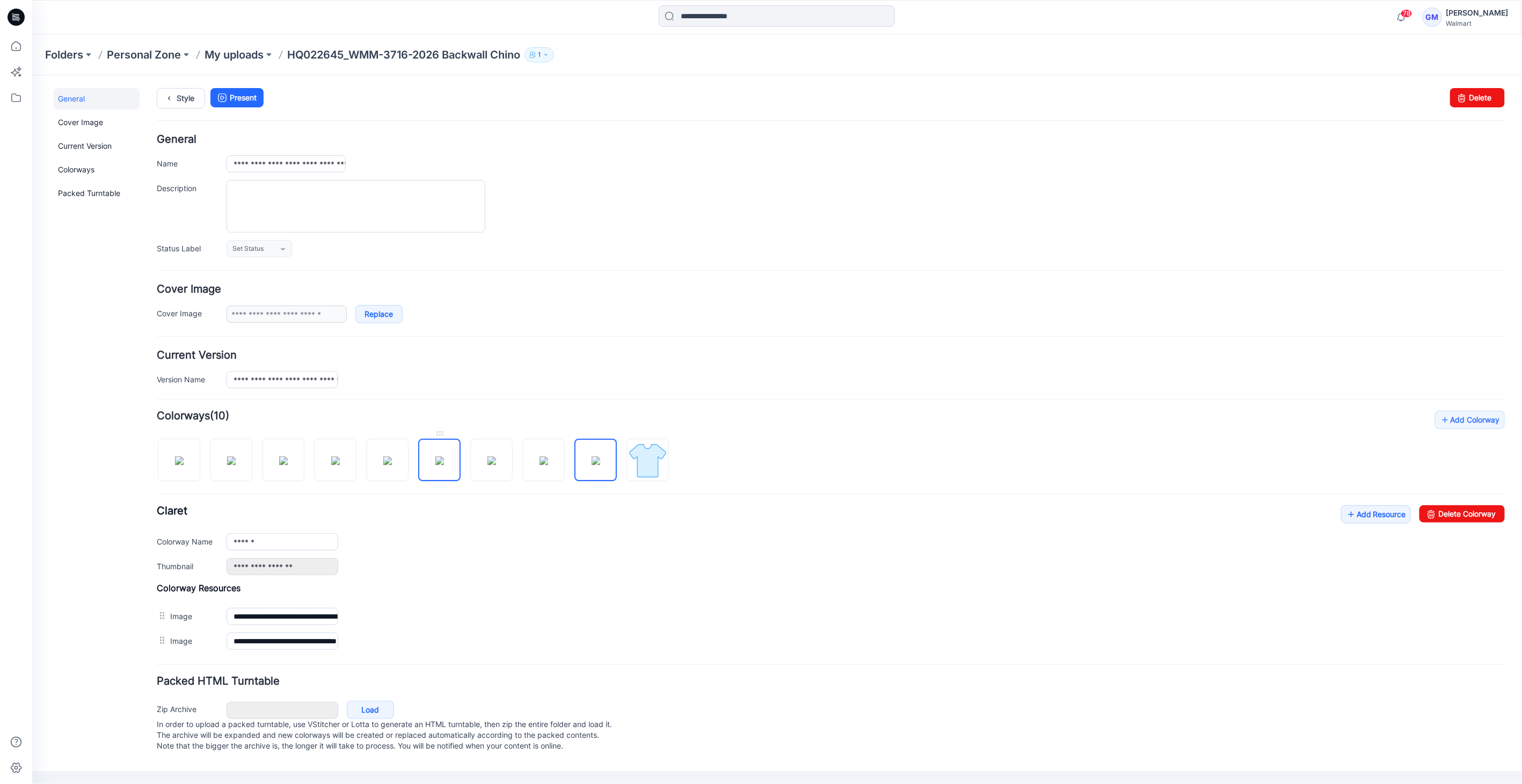
click at [439, 459] on img at bounding box center [438, 459] width 8 height 8
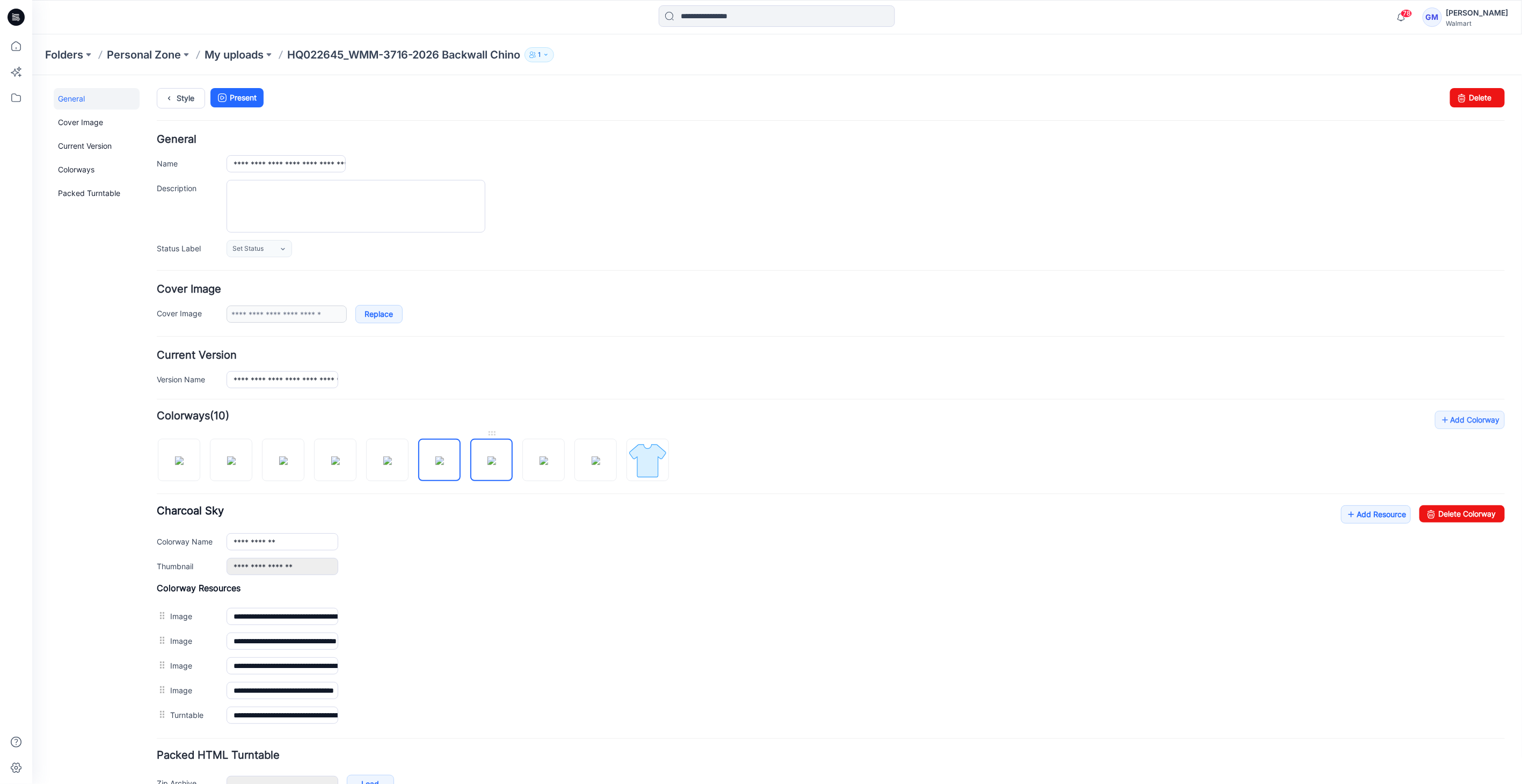
click at [487, 464] on img at bounding box center [491, 459] width 8 height 8
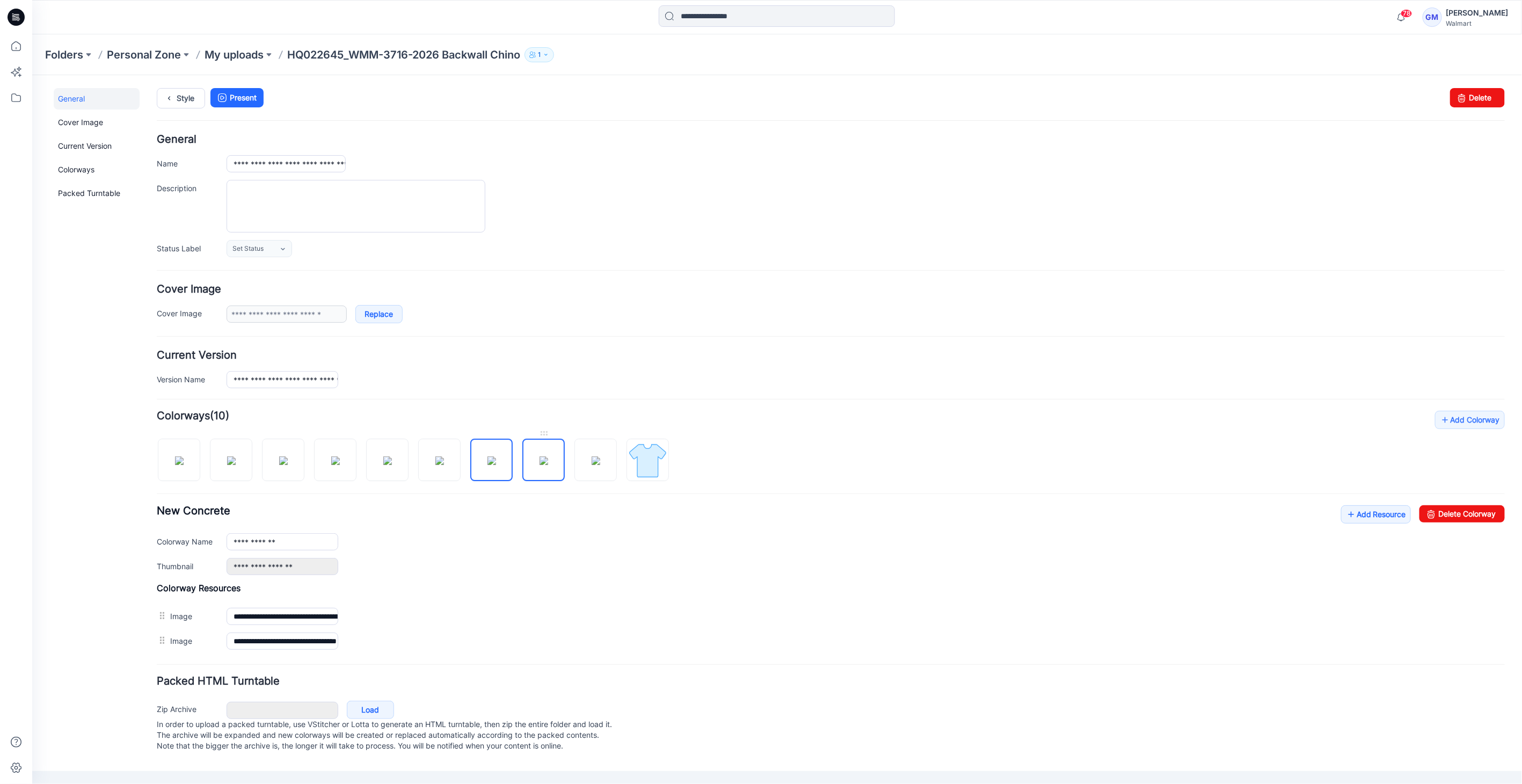
click at [539, 464] on img at bounding box center [542, 459] width 8 height 8
click at [487, 464] on img at bounding box center [491, 459] width 8 height 8
type input "**********"
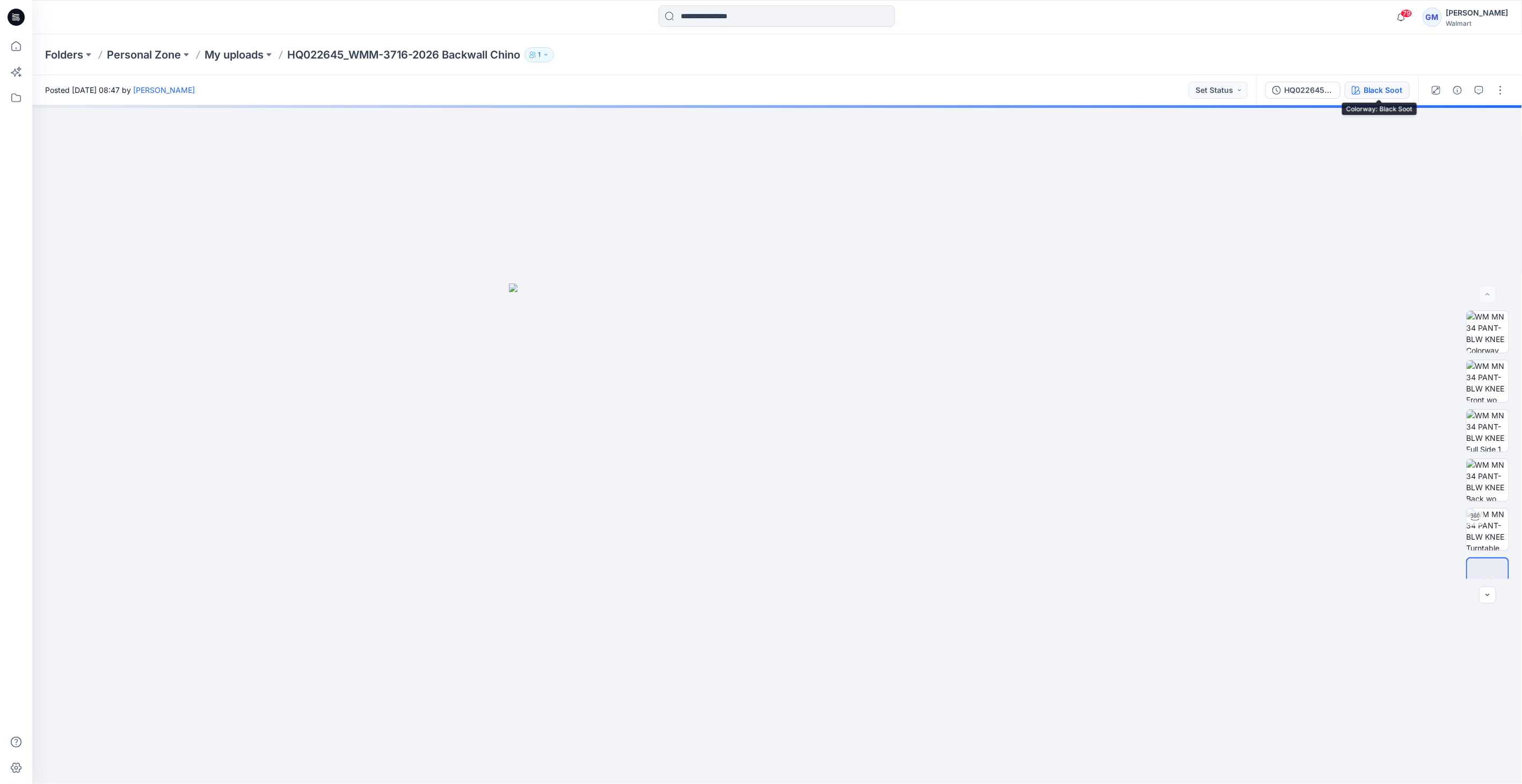
click at [1377, 92] on div "Black Soot" at bounding box center [1383, 89] width 39 height 12
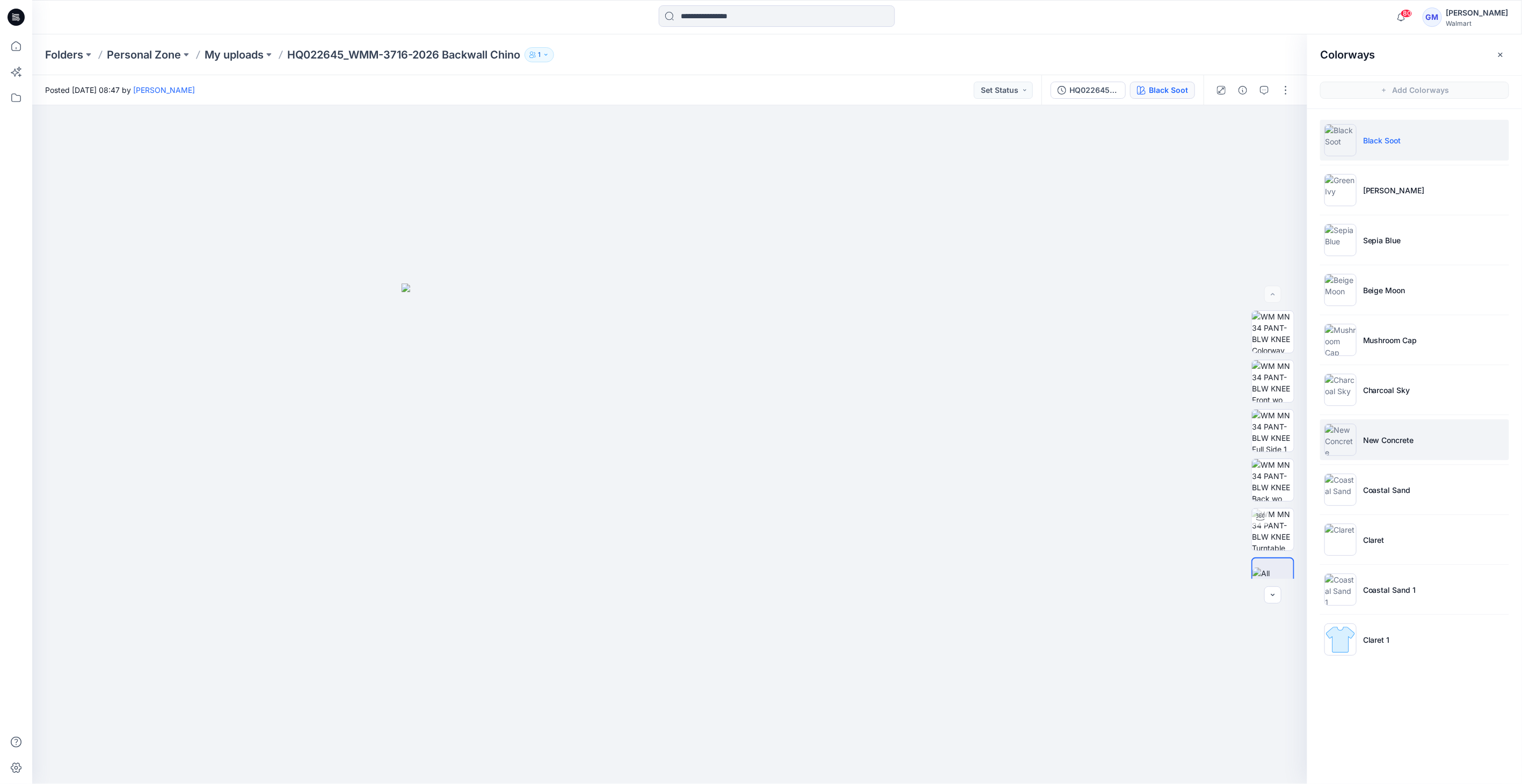
click at [1395, 428] on li "New Concrete" at bounding box center [1414, 440] width 189 height 41
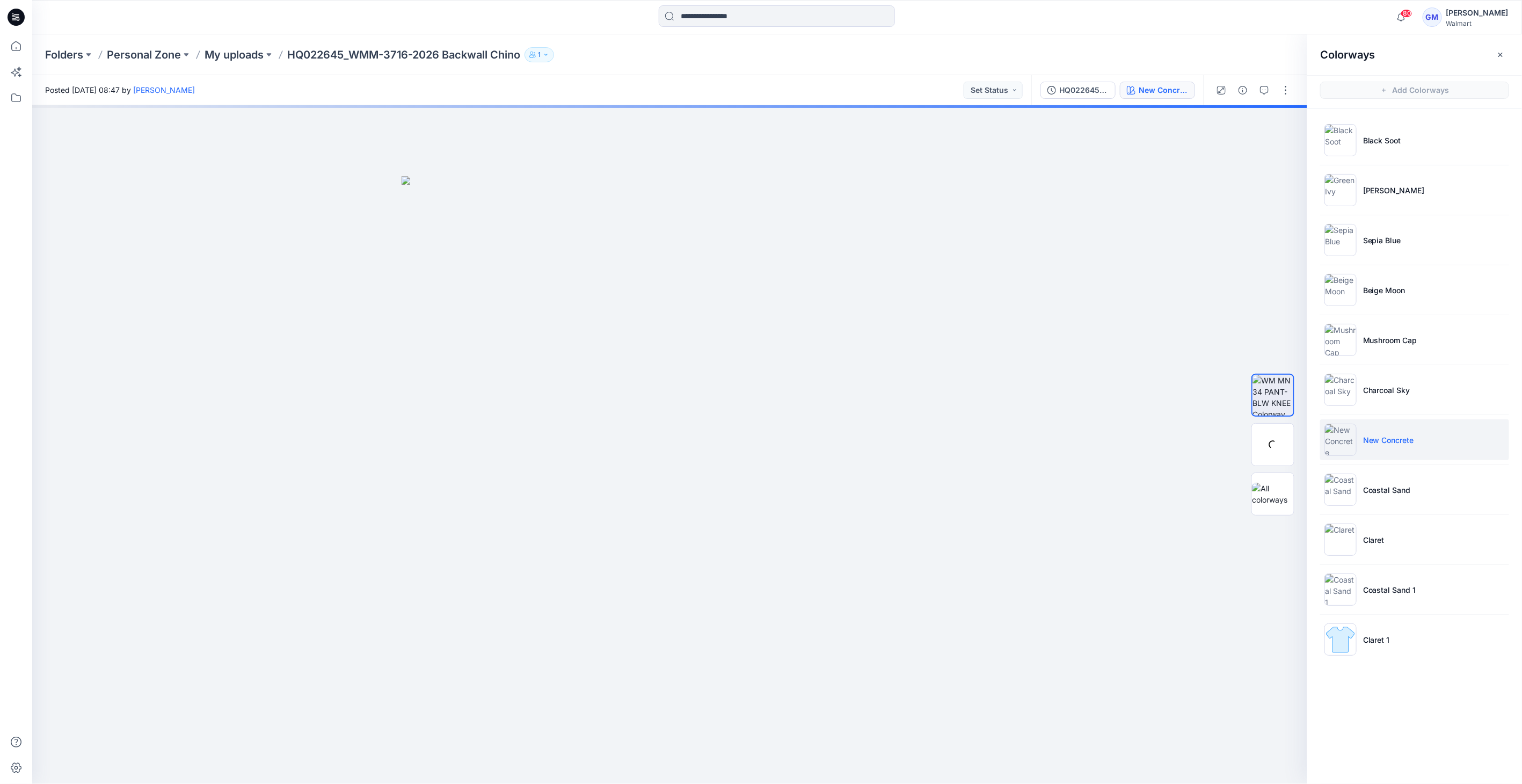
click at [1340, 444] on img at bounding box center [1340, 439] width 32 height 32
click at [1285, 452] on img at bounding box center [1272, 444] width 42 height 42
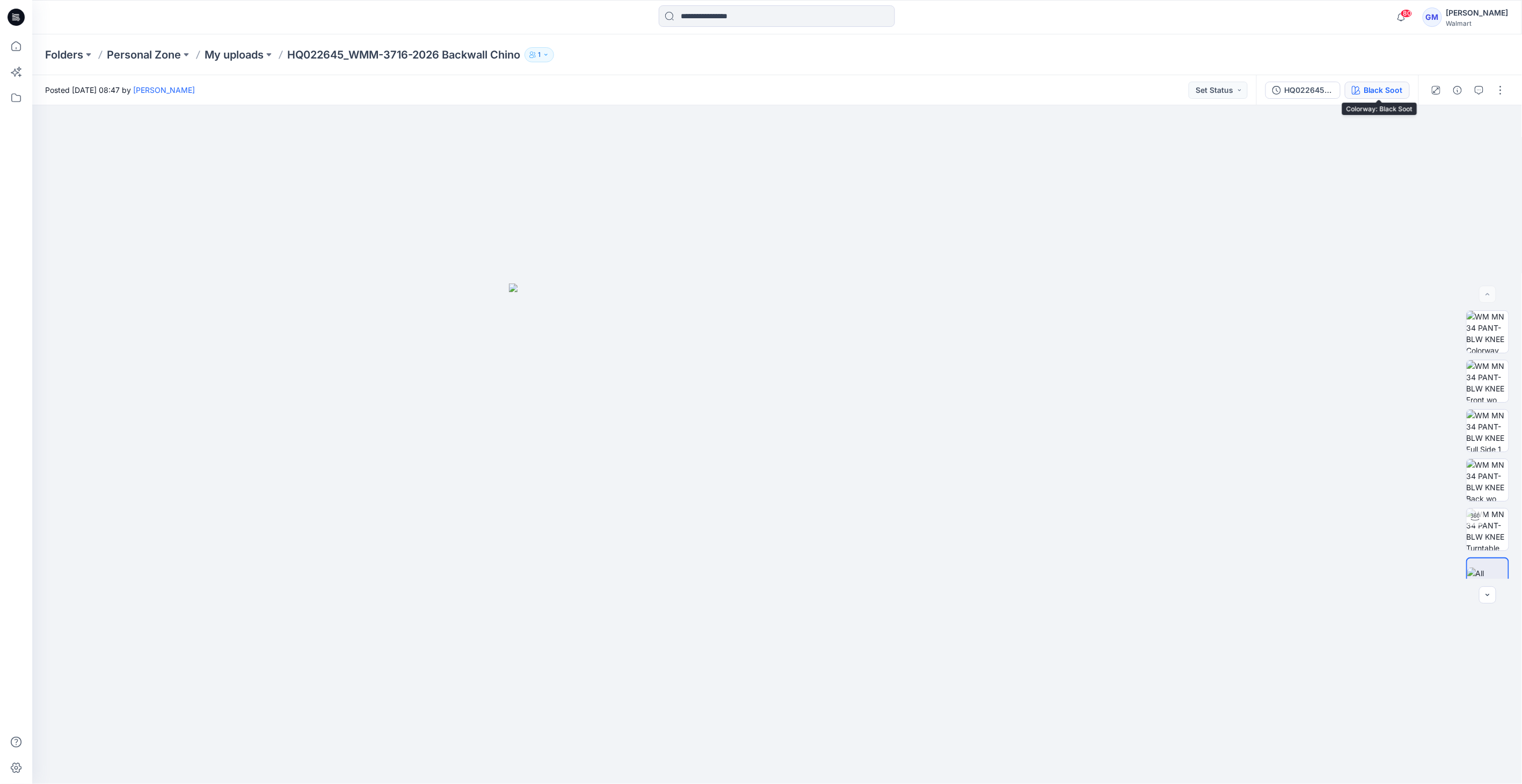
click at [1386, 87] on div "Black Soot" at bounding box center [1383, 89] width 39 height 12
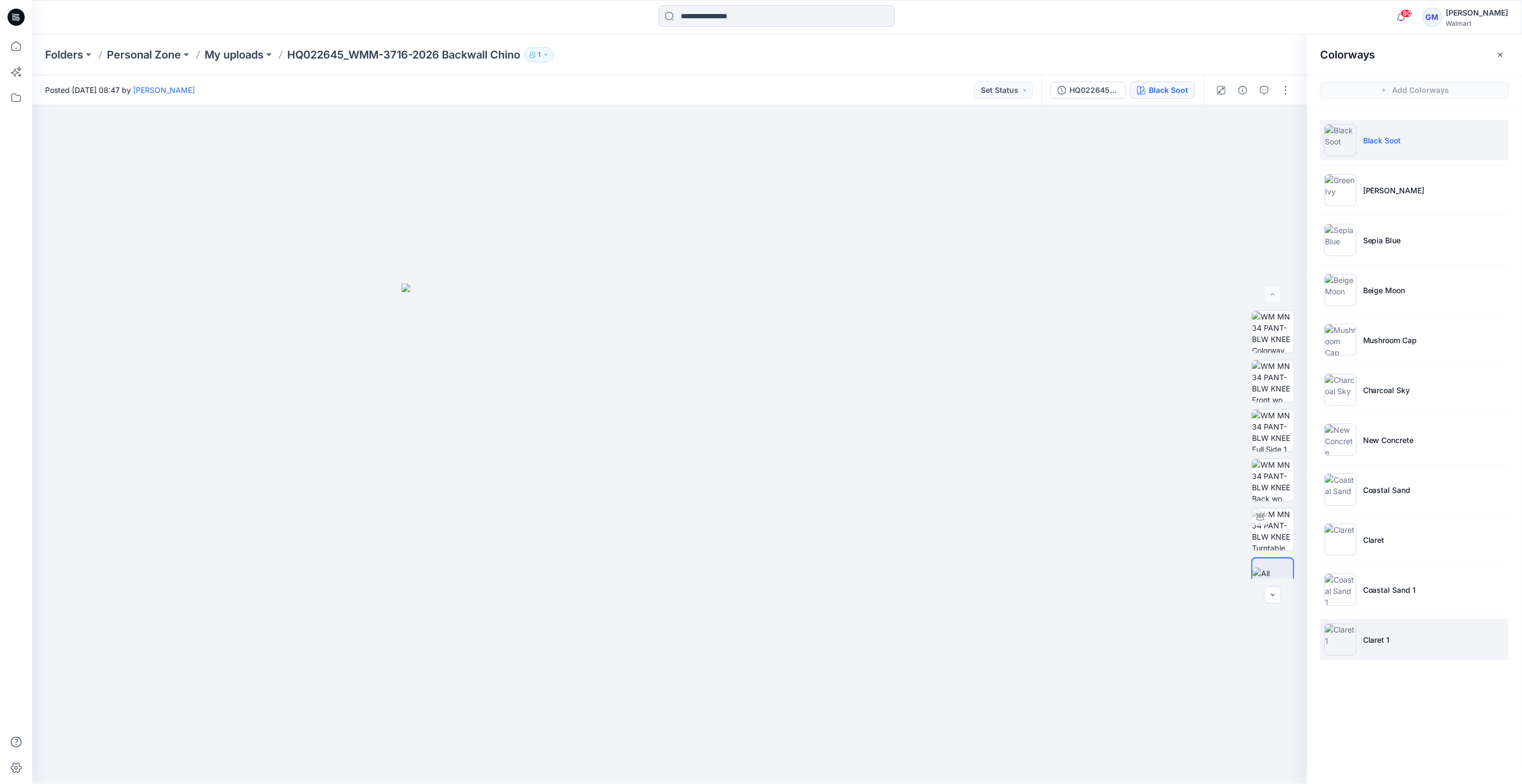
click at [1393, 624] on li "Claret 1" at bounding box center [1414, 639] width 189 height 41
click at [1287, 452] on img at bounding box center [1272, 444] width 42 height 42
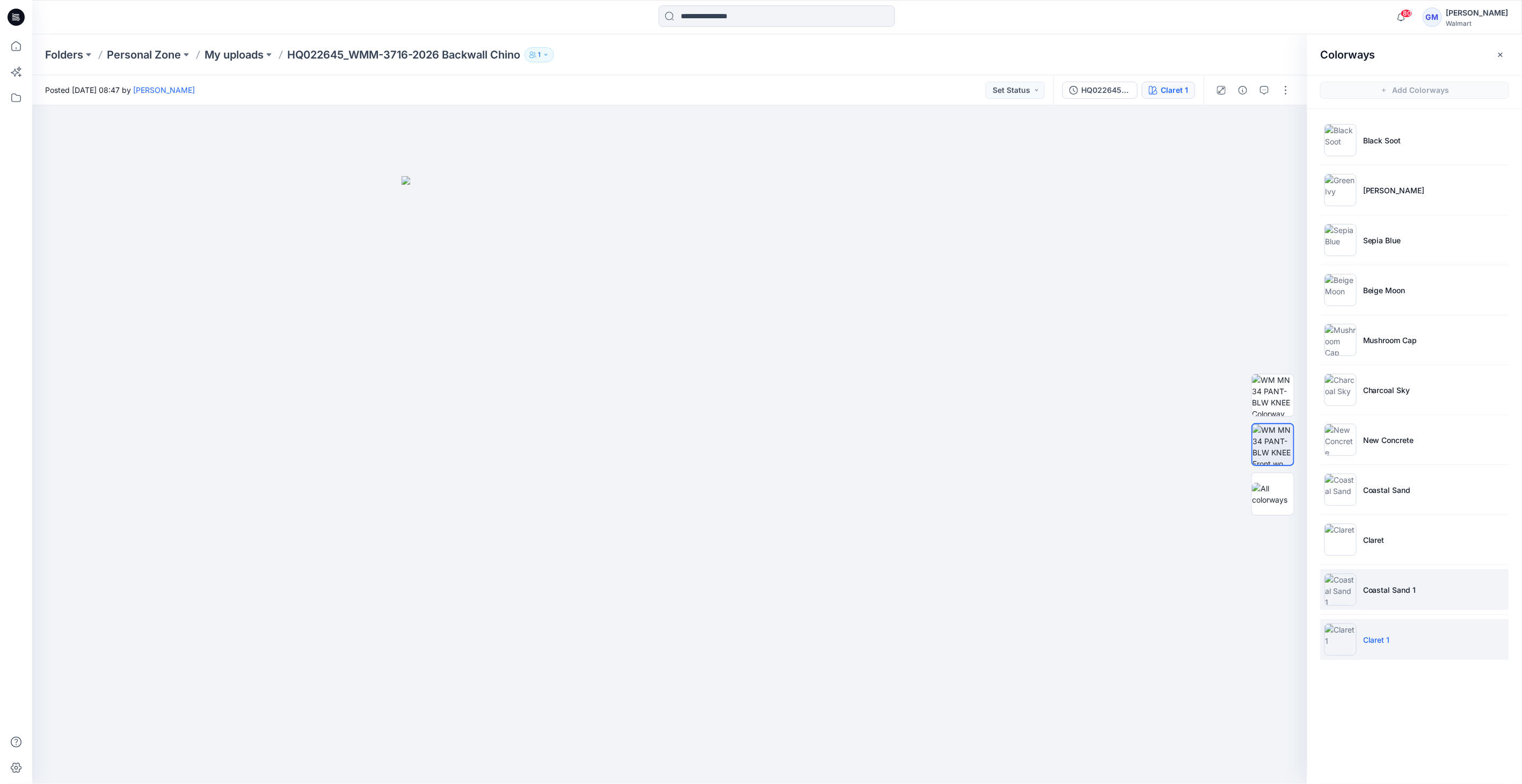
click at [1337, 590] on img at bounding box center [1340, 589] width 32 height 32
click at [1343, 590] on img at bounding box center [1340, 589] width 32 height 32
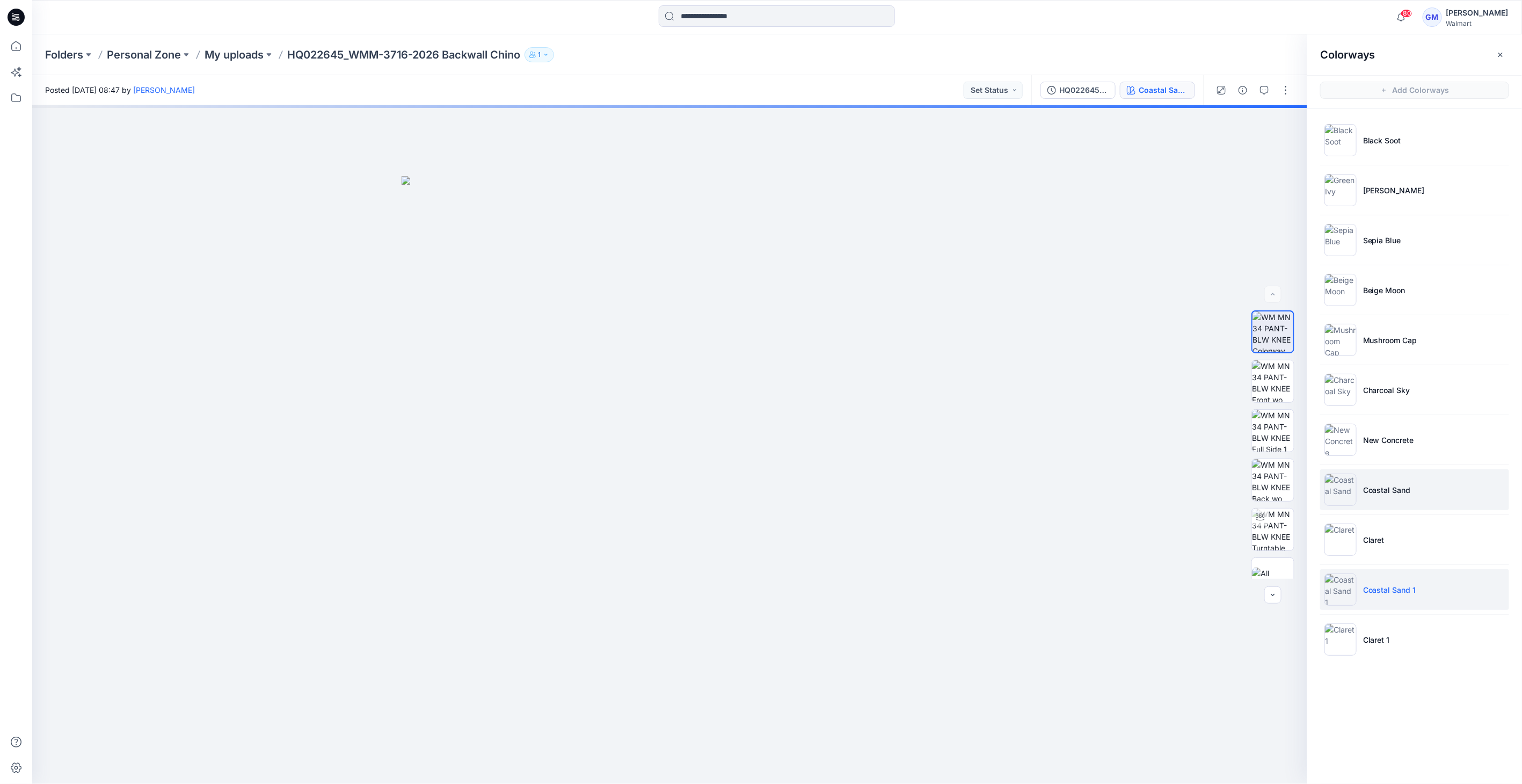
click at [1343, 481] on img at bounding box center [1340, 489] width 32 height 32
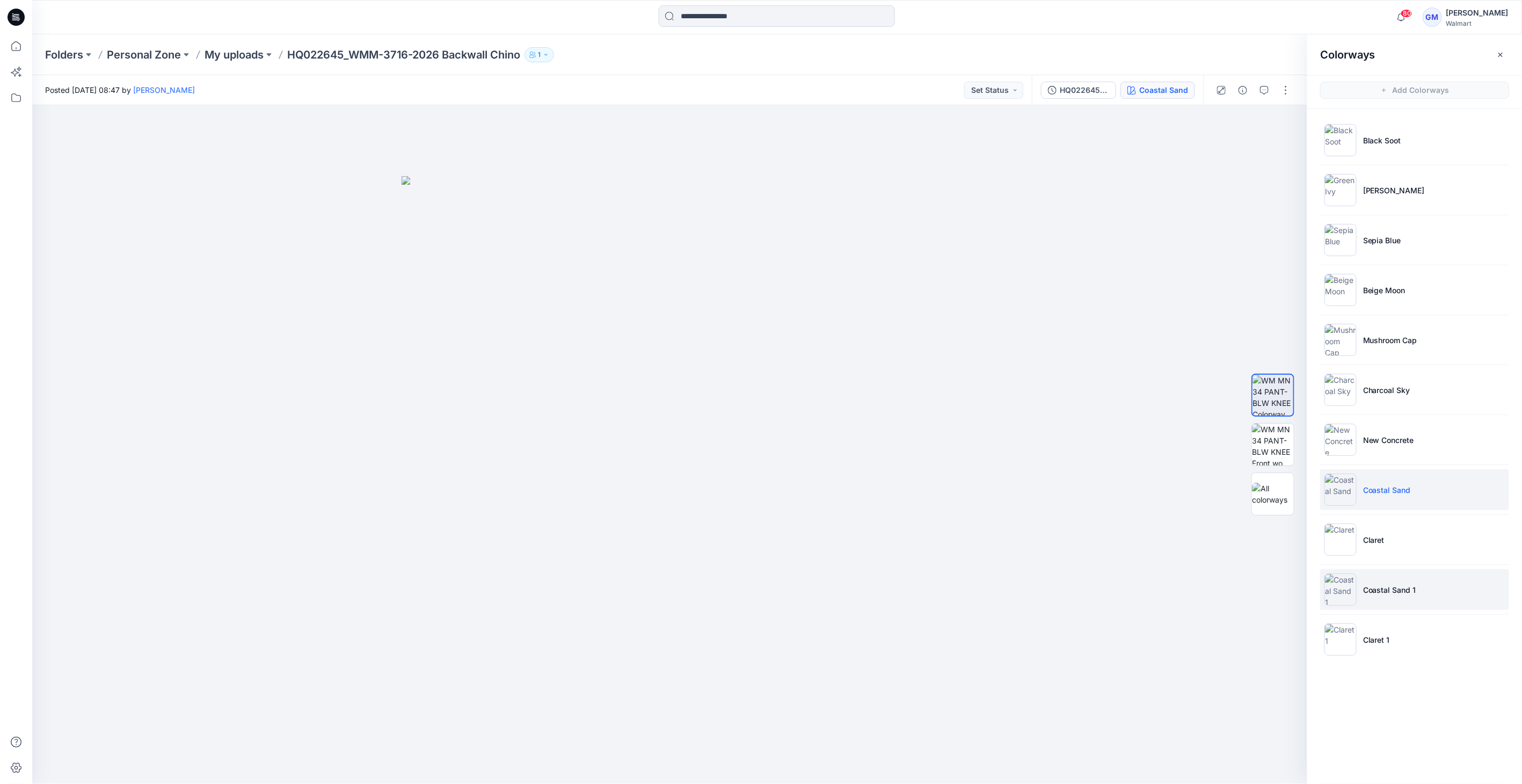
click at [1339, 585] on img at bounding box center [1340, 589] width 32 height 32
click at [1354, 582] on img at bounding box center [1340, 589] width 32 height 32
click at [1337, 584] on img at bounding box center [1340, 589] width 32 height 32
click at [1285, 95] on button "button" at bounding box center [1286, 89] width 18 height 18
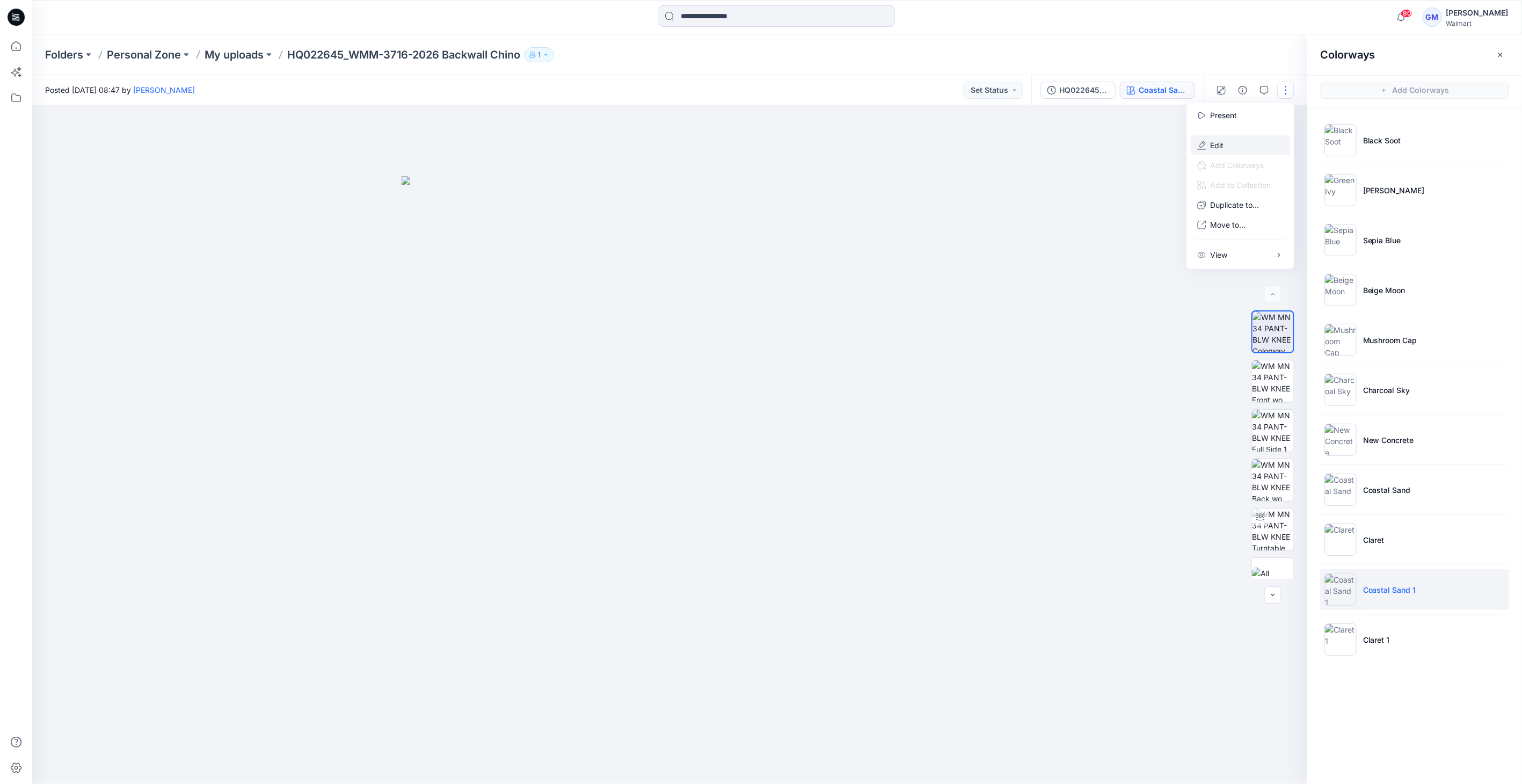
click at [1228, 143] on button "Edit" at bounding box center [1241, 146] width 99 height 20
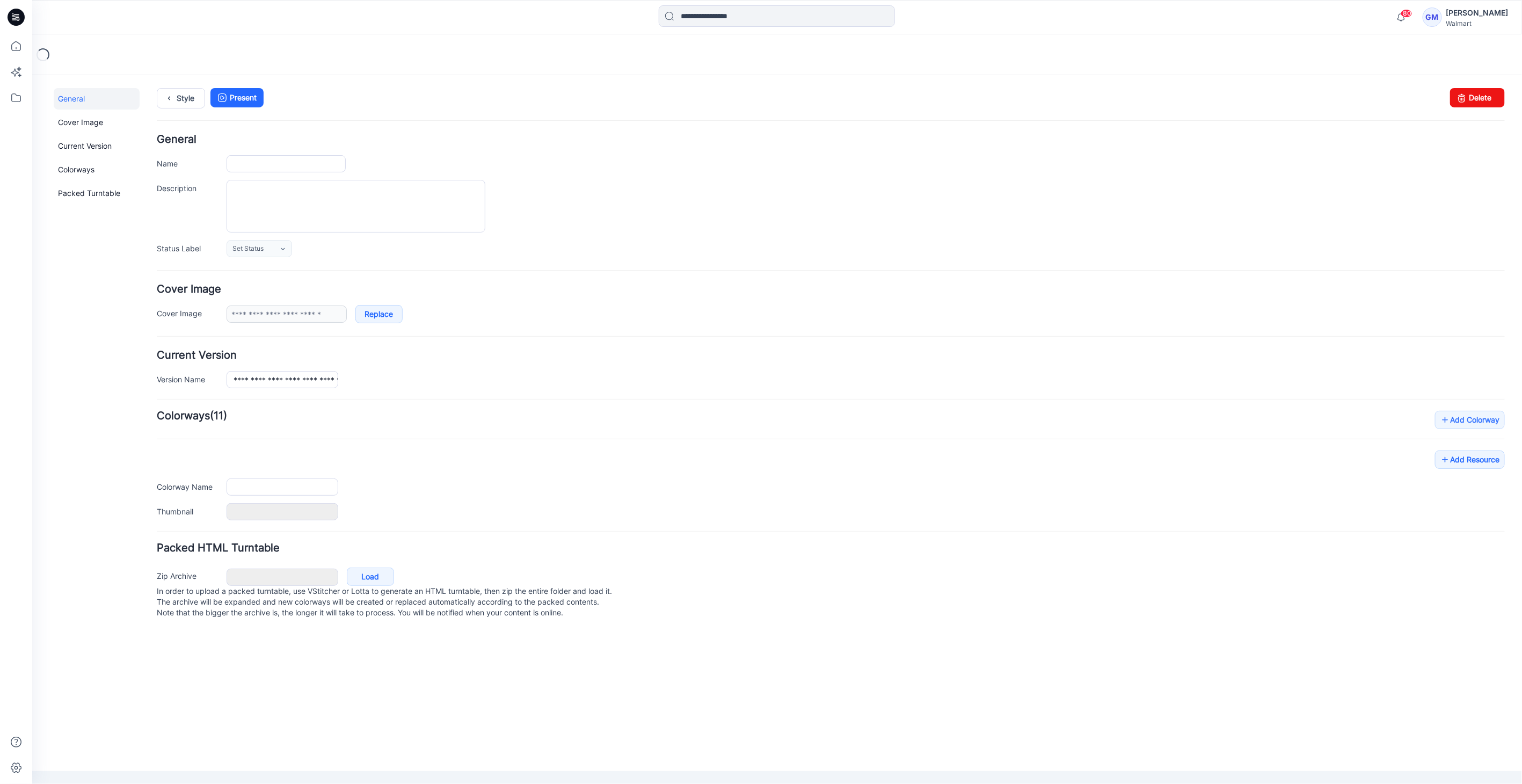
type input "**********"
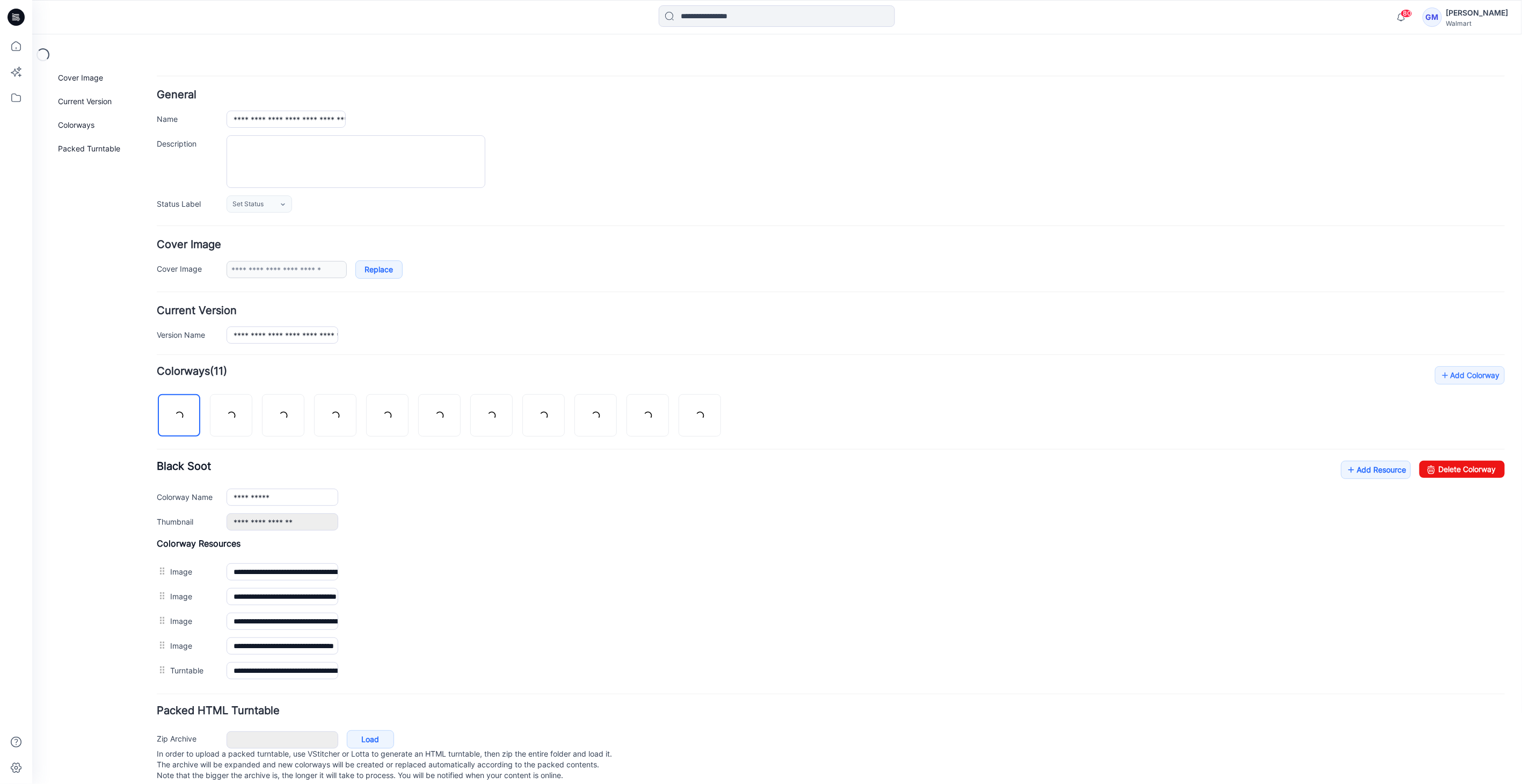
scroll to position [63, 0]
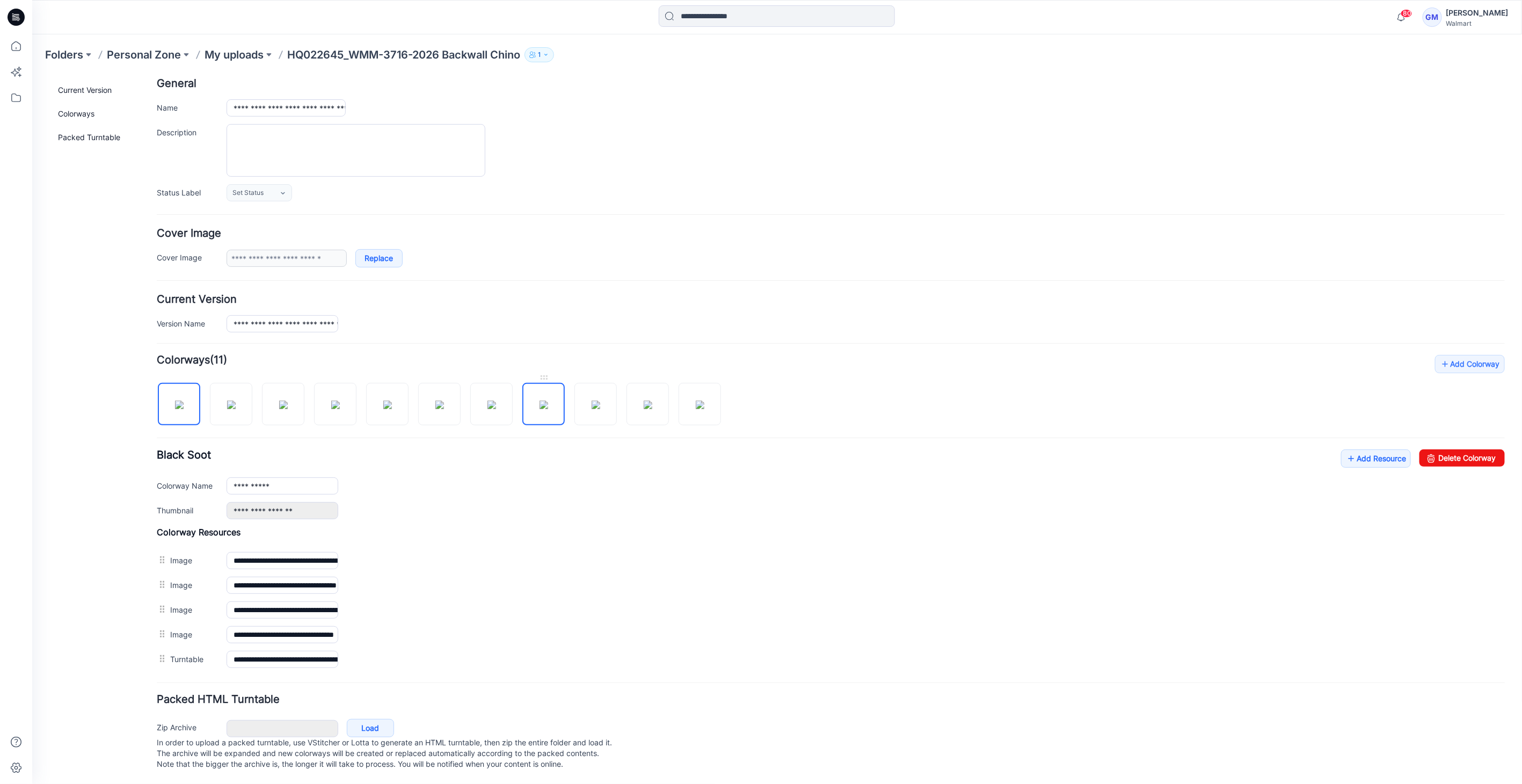
click at [542, 404] on img at bounding box center [542, 404] width 8 height 8
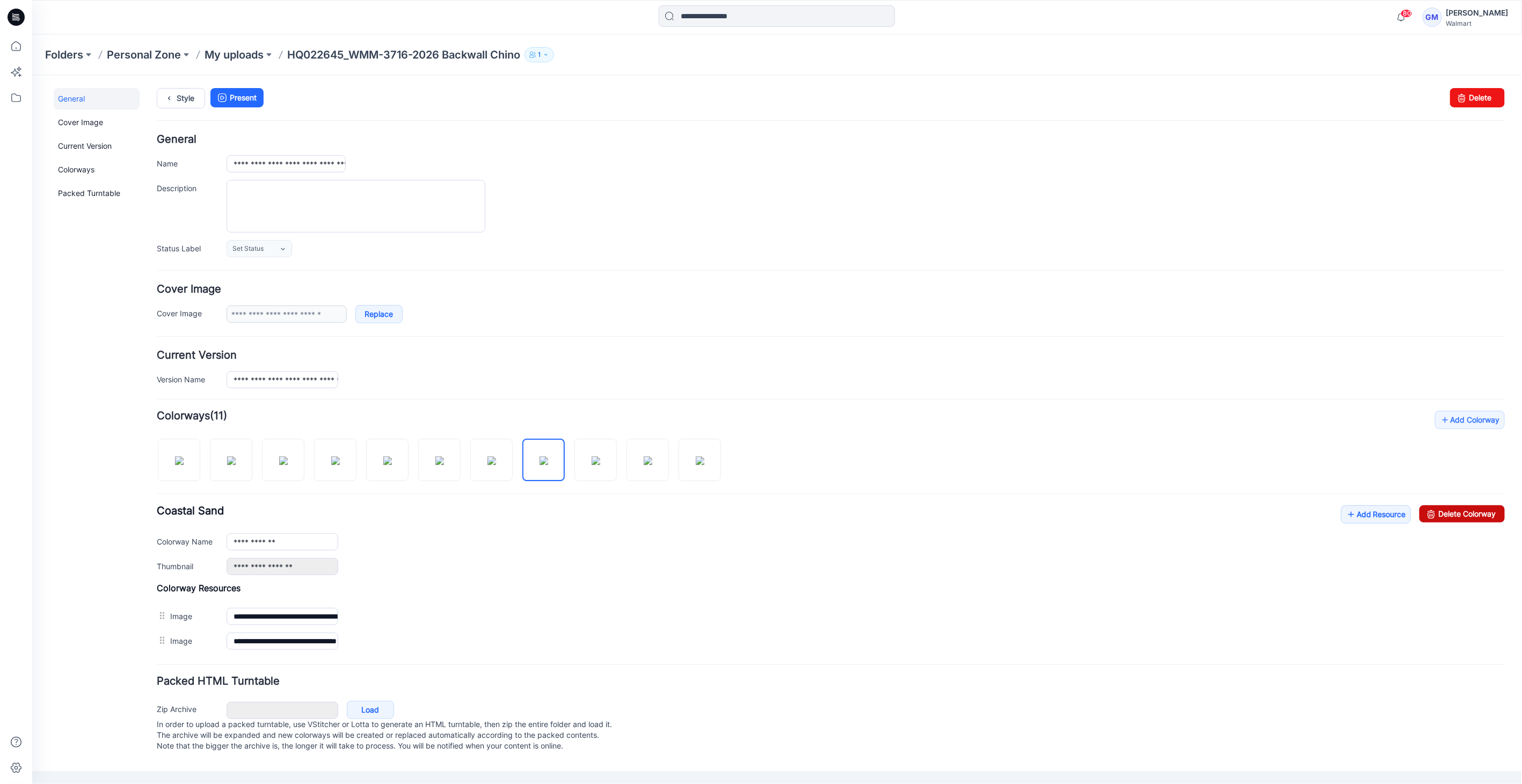
click at [1432, 518] on icon at bounding box center [1431, 513] width 15 height 18
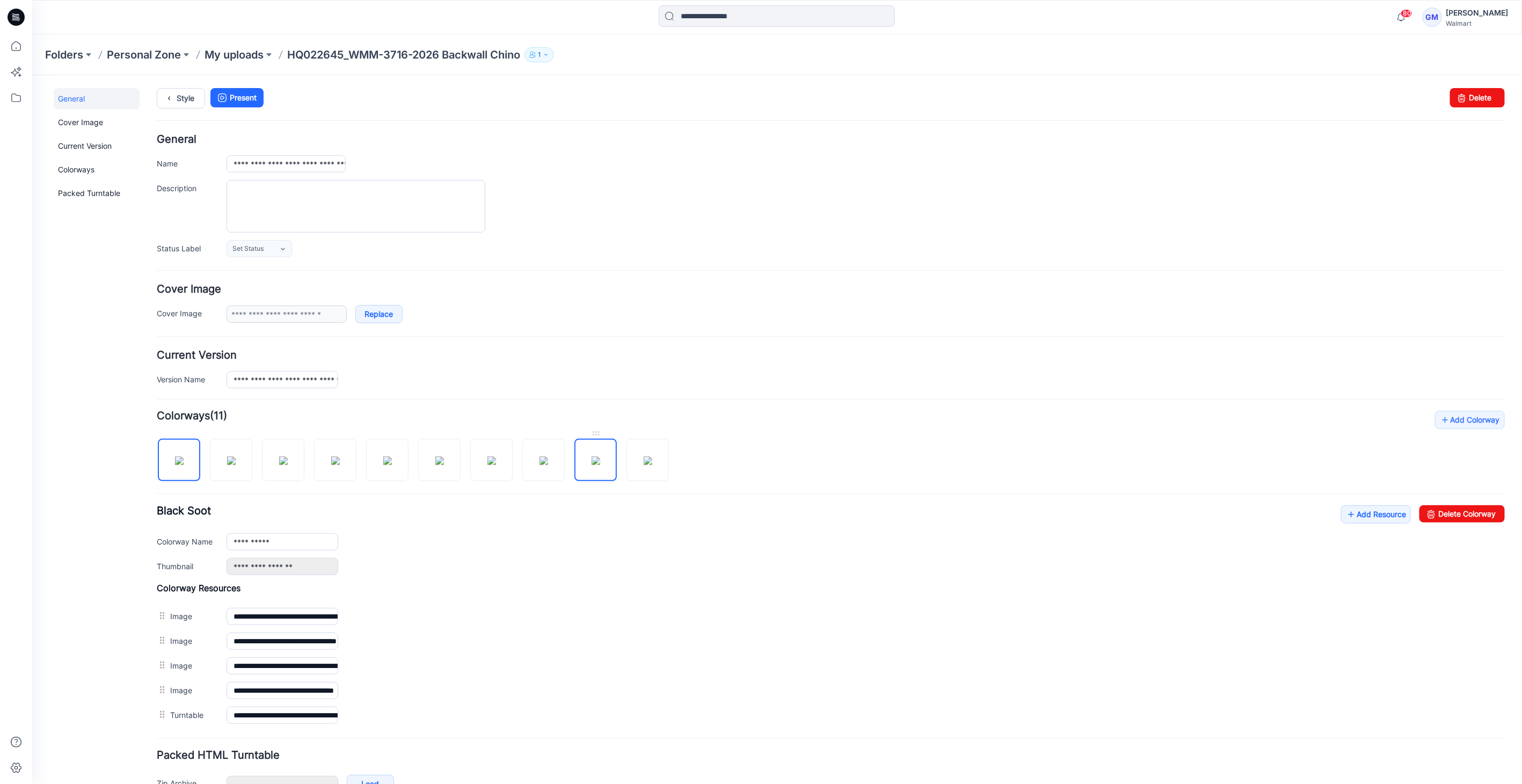
click at [600, 459] on img at bounding box center [595, 459] width 8 height 8
click at [296, 535] on input "**********" at bounding box center [281, 540] width 112 height 18
click at [548, 457] on img at bounding box center [542, 459] width 8 height 8
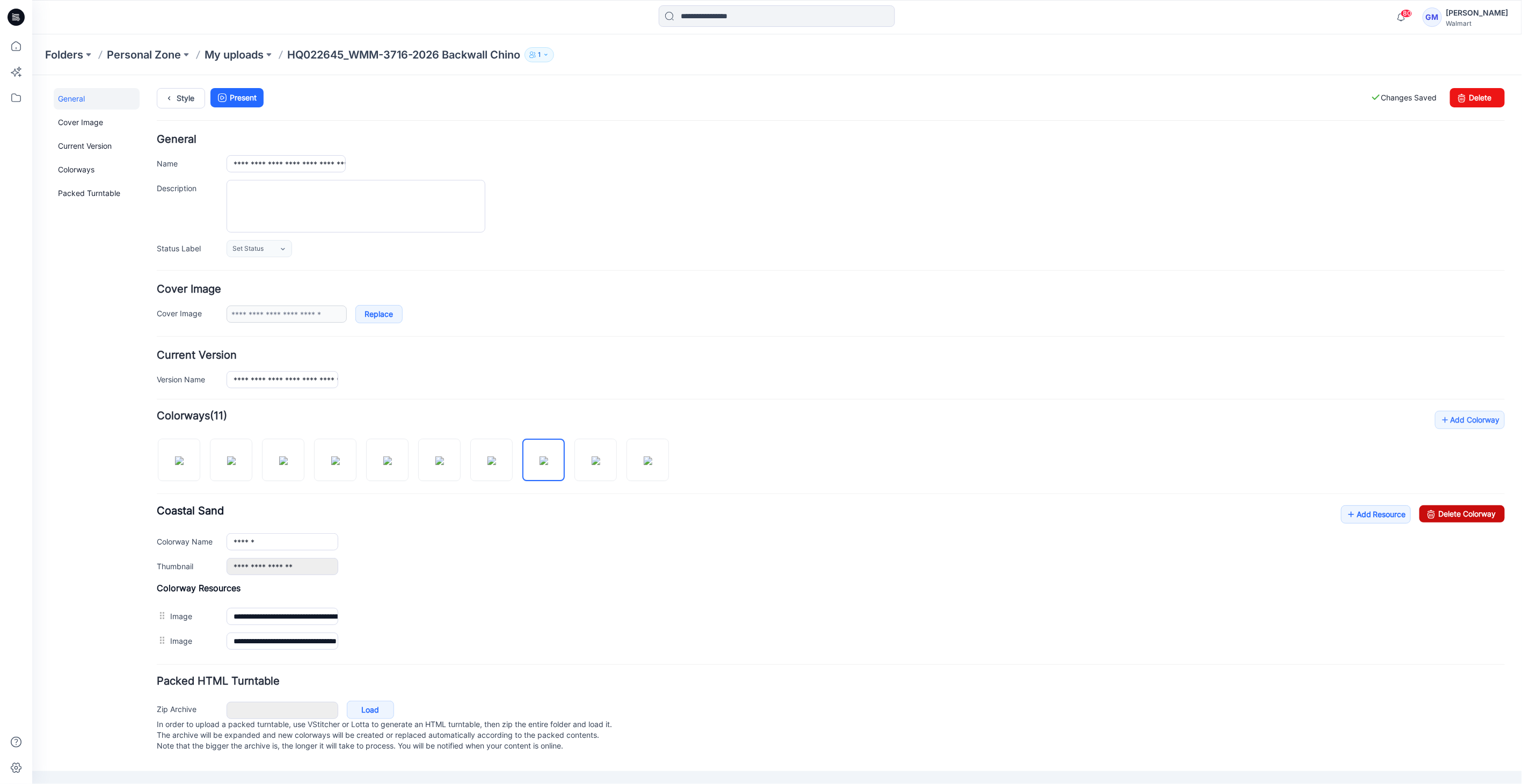
drag, startPoint x: 1503, startPoint y: 510, endPoint x: 857, endPoint y: 126, distance: 751.5
click at [1503, 510] on link "Delete Colorway" at bounding box center [1461, 513] width 86 height 18
type input "**********"
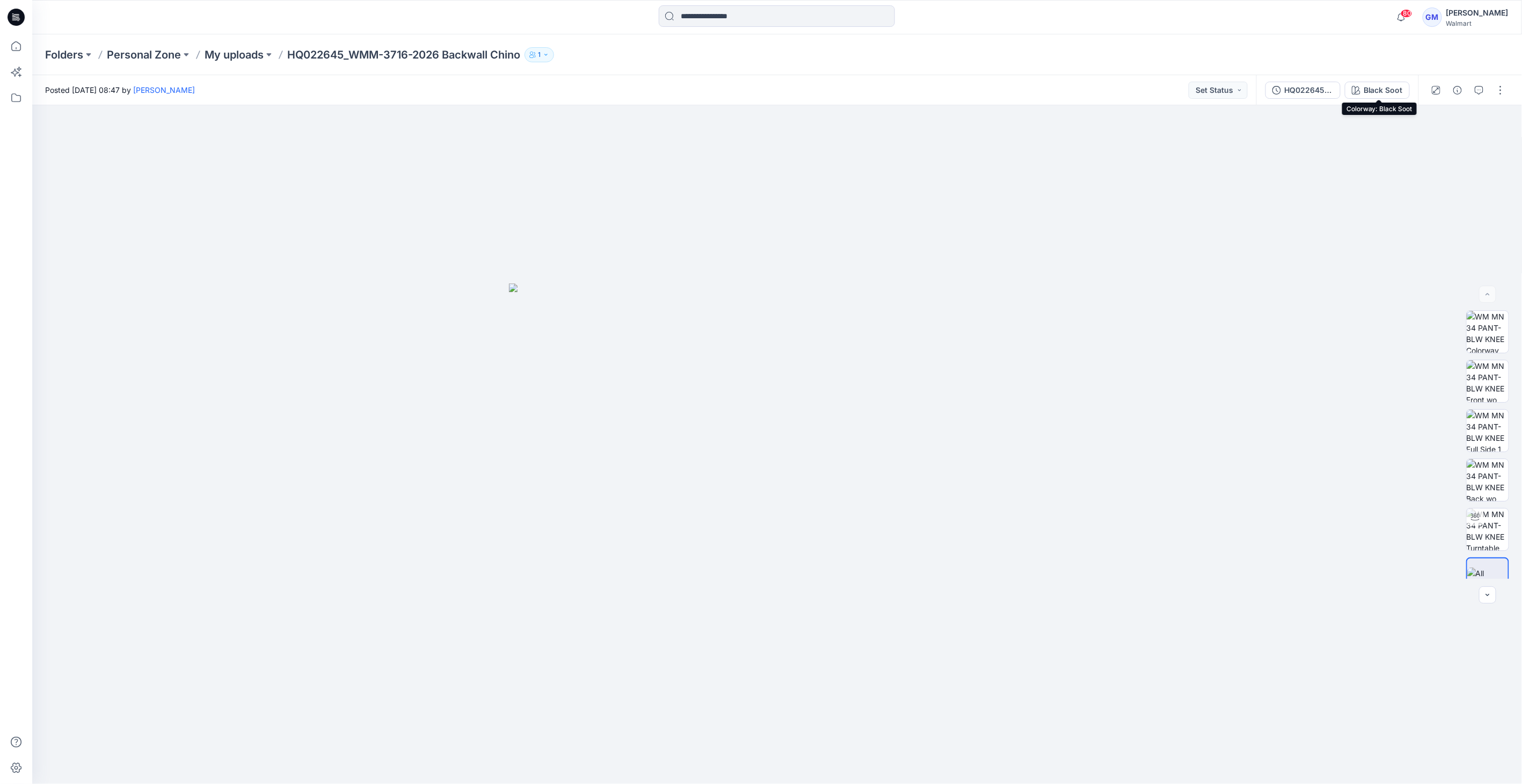
click at [1385, 89] on div "Black Soot" at bounding box center [1383, 89] width 39 height 12
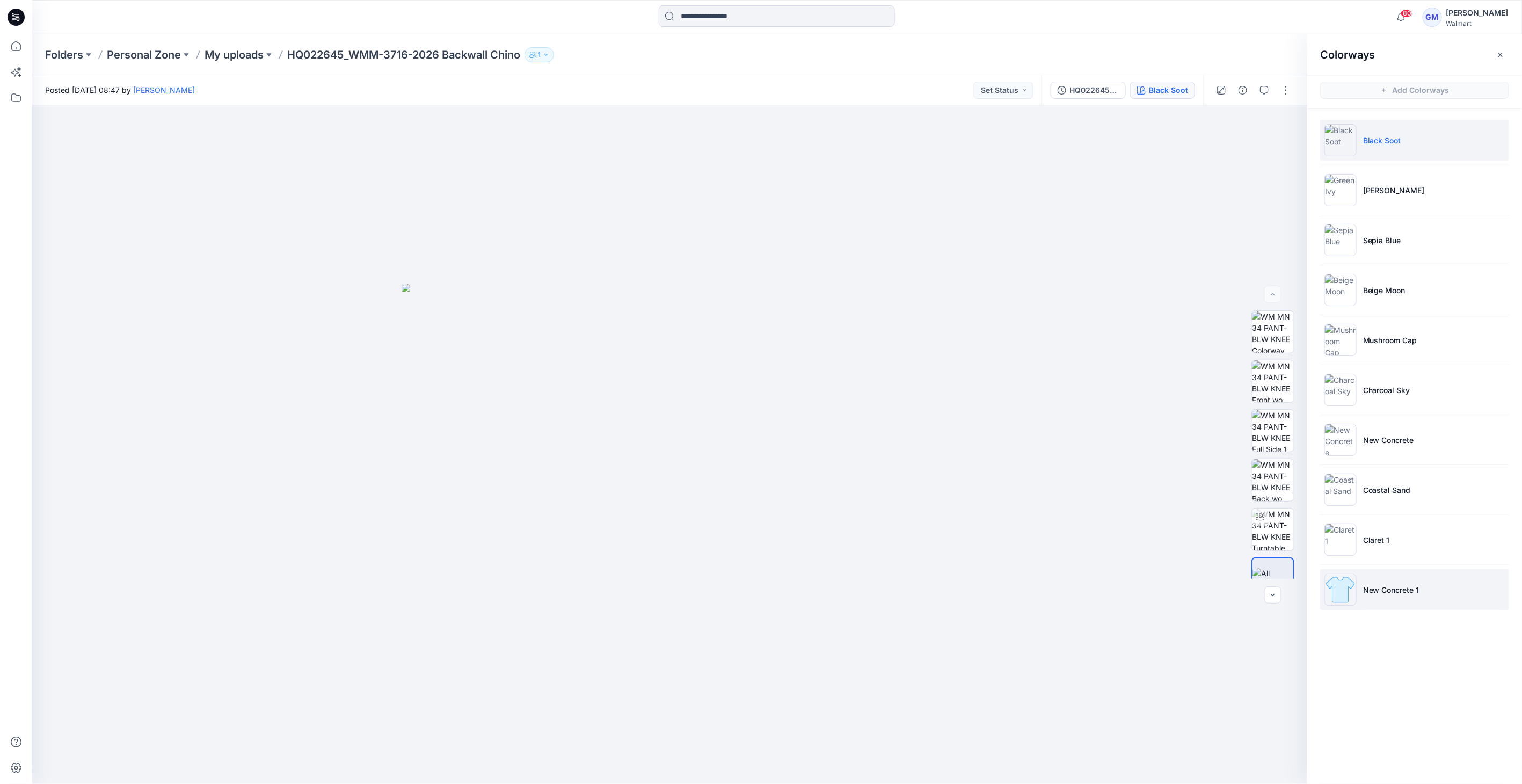
click at [1371, 585] on p "New Concrete 1" at bounding box center [1391, 589] width 56 height 11
click at [1347, 588] on img at bounding box center [1340, 589] width 32 height 32
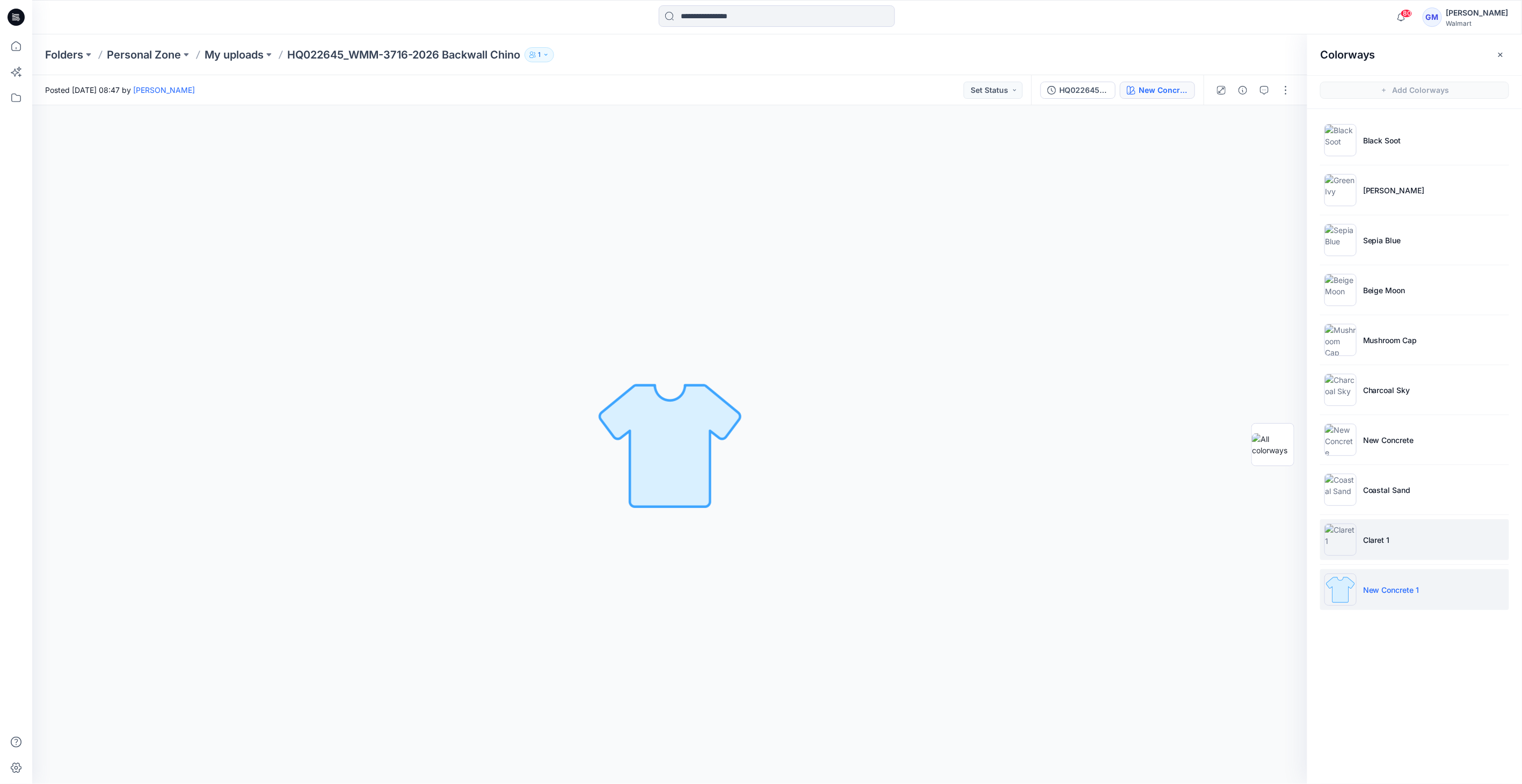
click at [1335, 540] on img at bounding box center [1340, 539] width 32 height 32
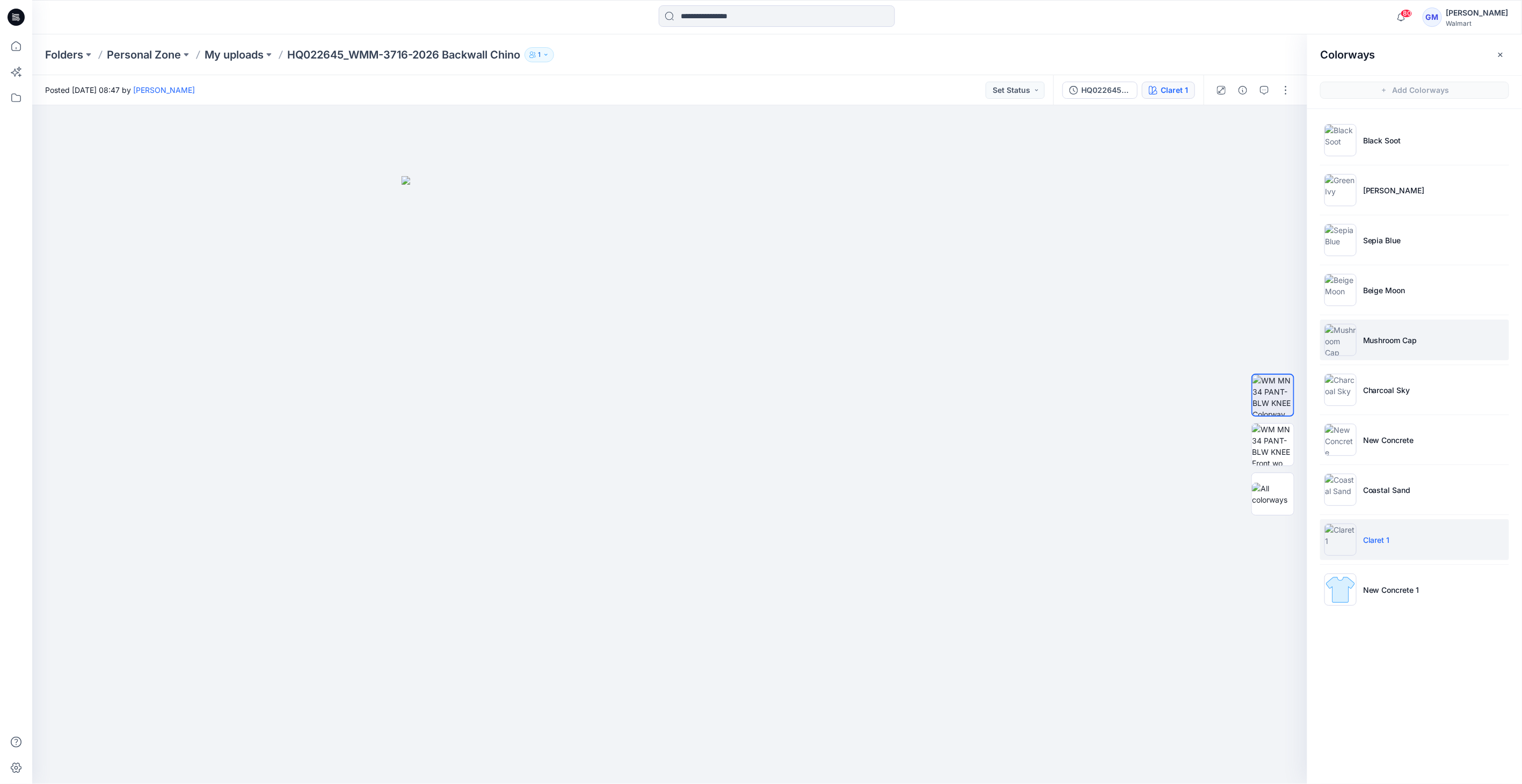
click at [1378, 335] on p "Mushroom Cap" at bounding box center [1390, 340] width 54 height 11
click at [1377, 387] on p "Charcoal Sky" at bounding box center [1386, 390] width 47 height 11
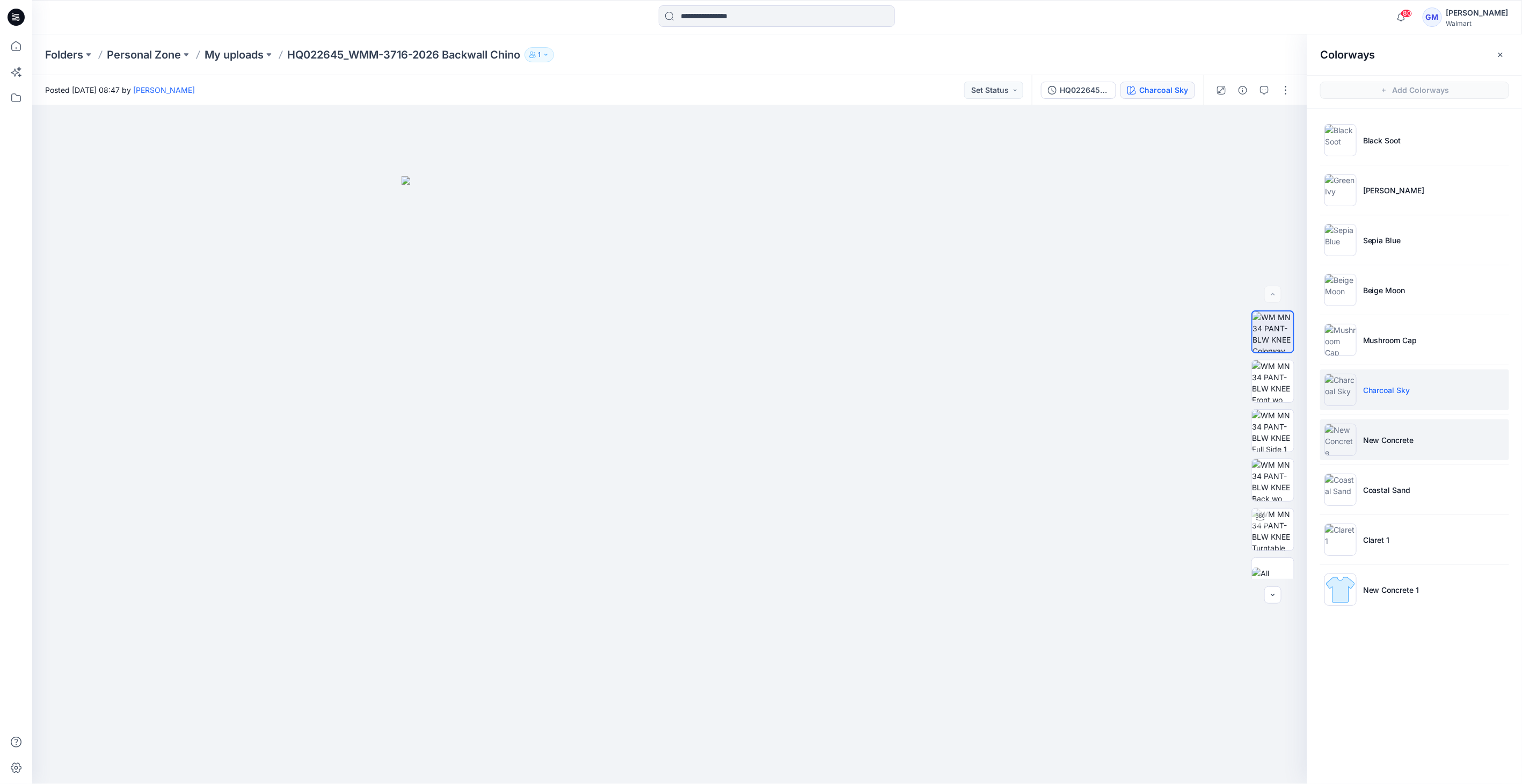
drag, startPoint x: 1355, startPoint y: 433, endPoint x: 1362, endPoint y: 440, distance: 9.9
click at [1356, 434] on img at bounding box center [1340, 439] width 32 height 32
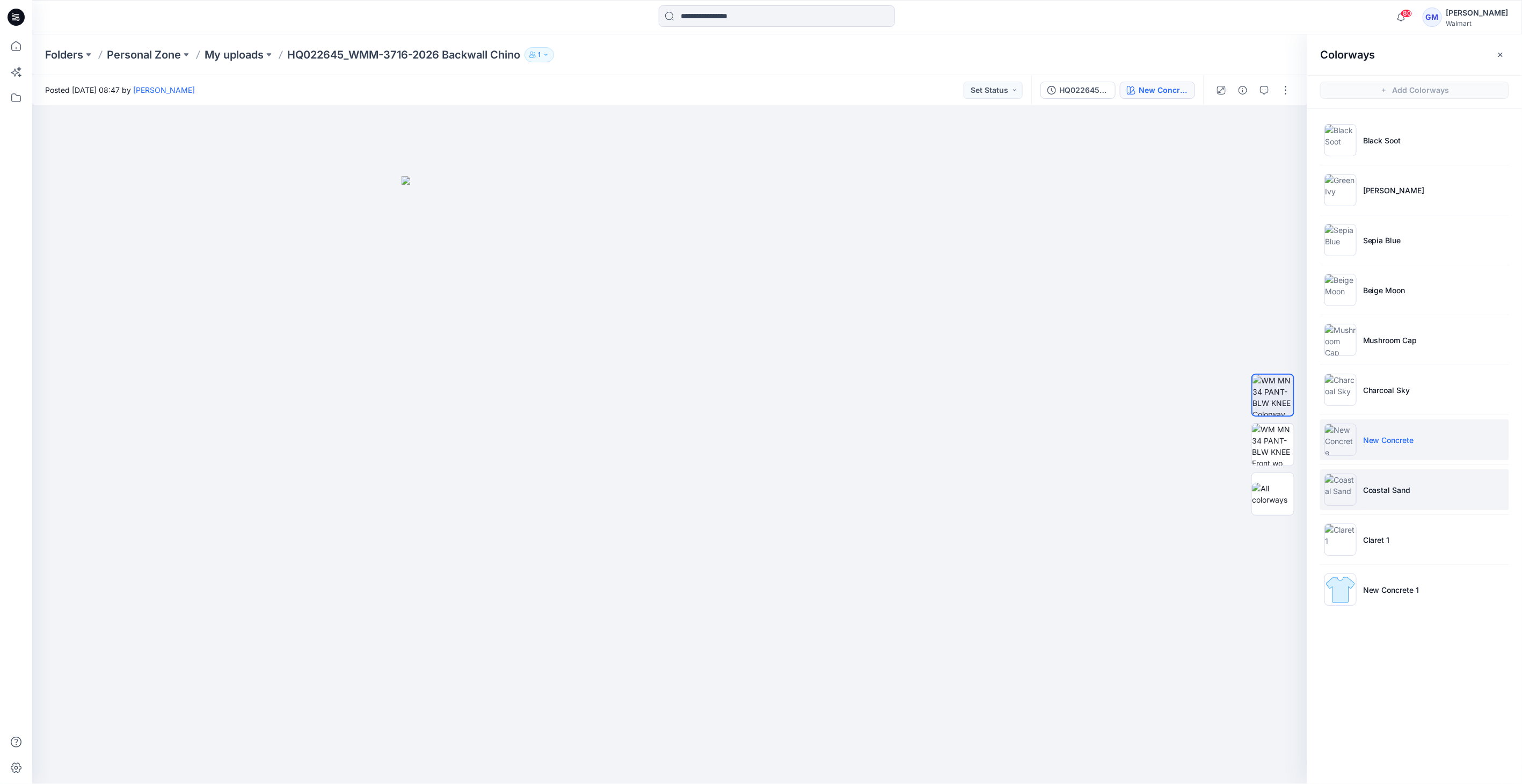
click at [1398, 476] on li "Coastal Sand" at bounding box center [1414, 490] width 189 height 41
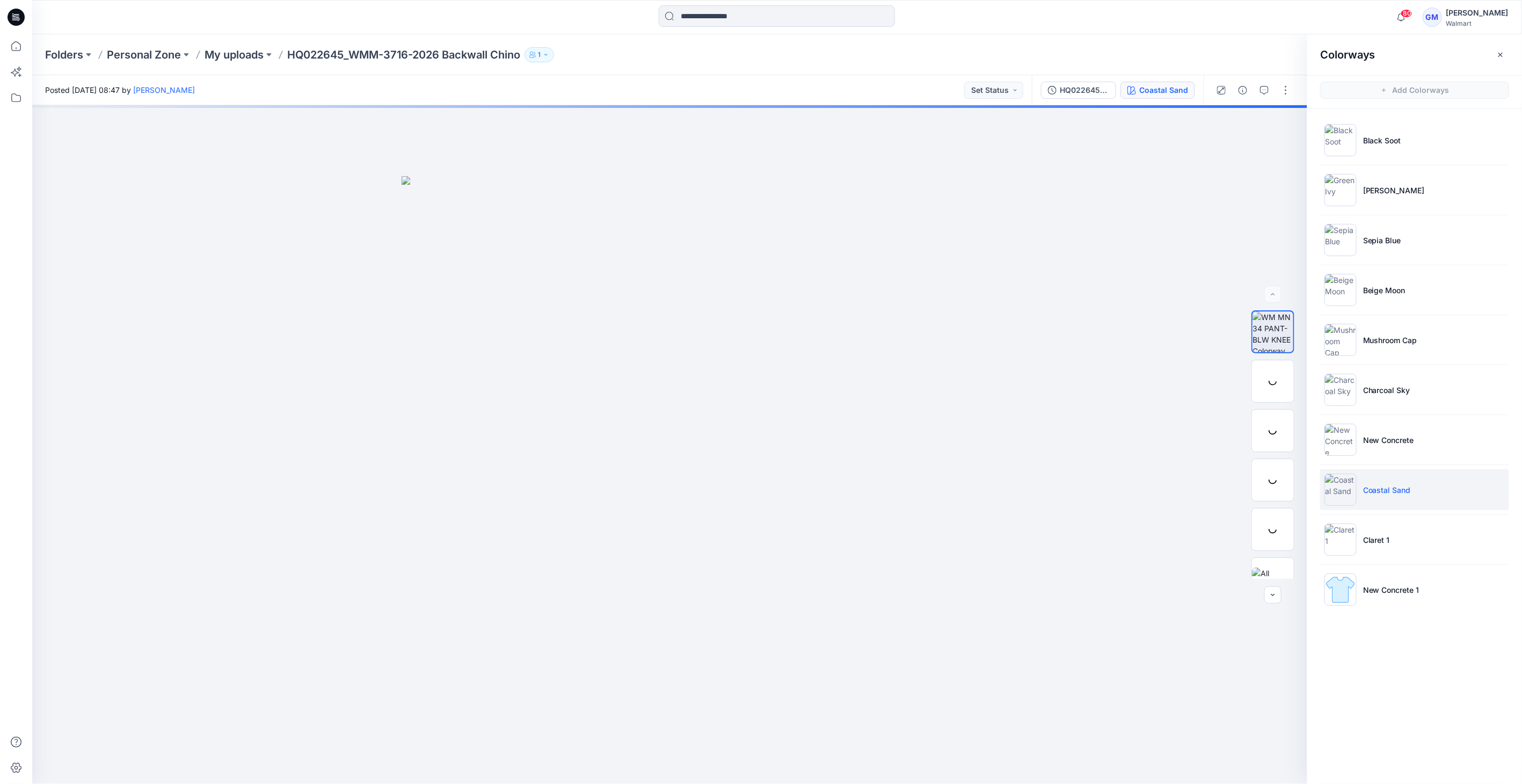
click at [1388, 487] on p "Coastal Sand" at bounding box center [1387, 490] width 48 height 11
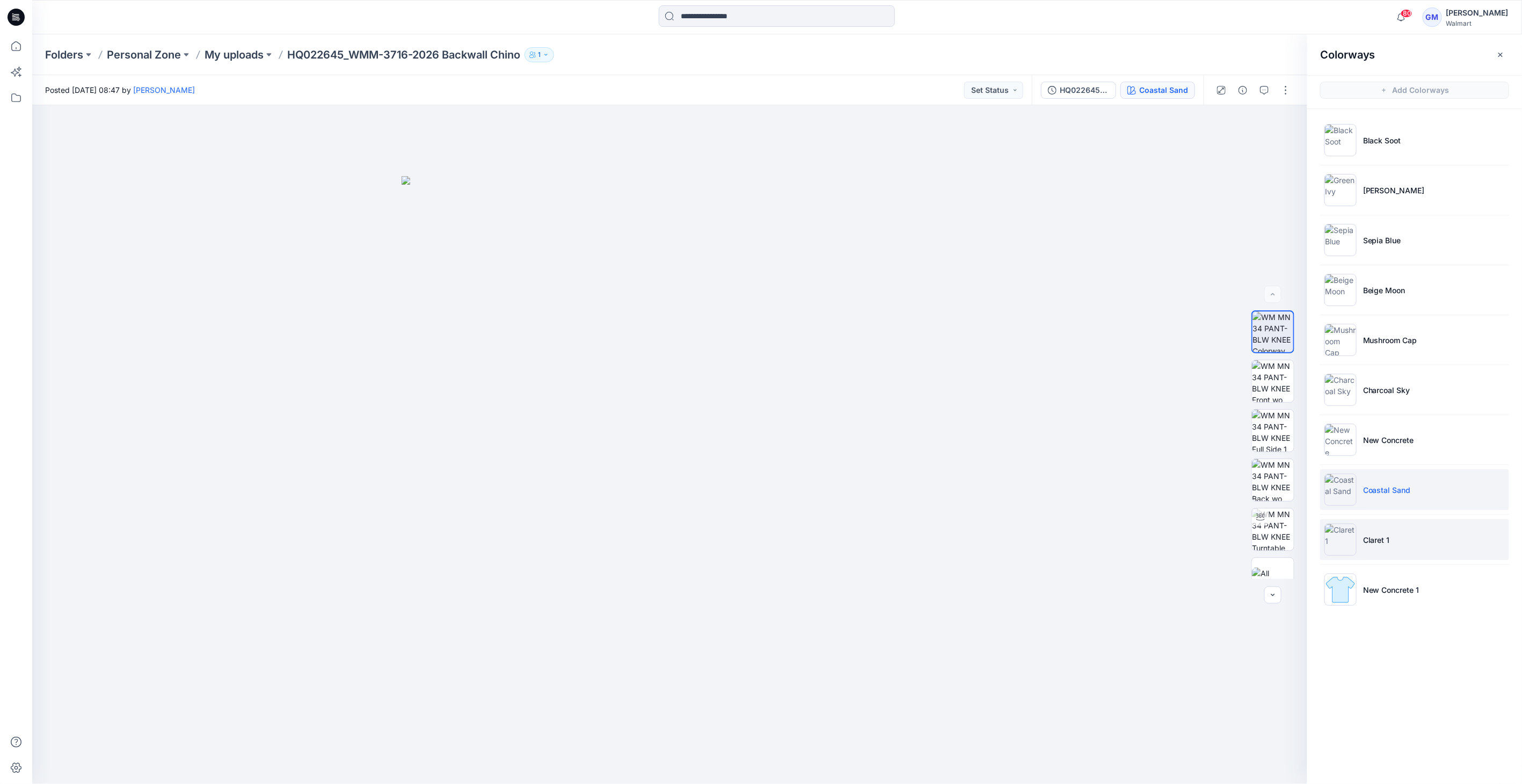
click at [1363, 526] on li "Claret 1" at bounding box center [1414, 540] width 189 height 41
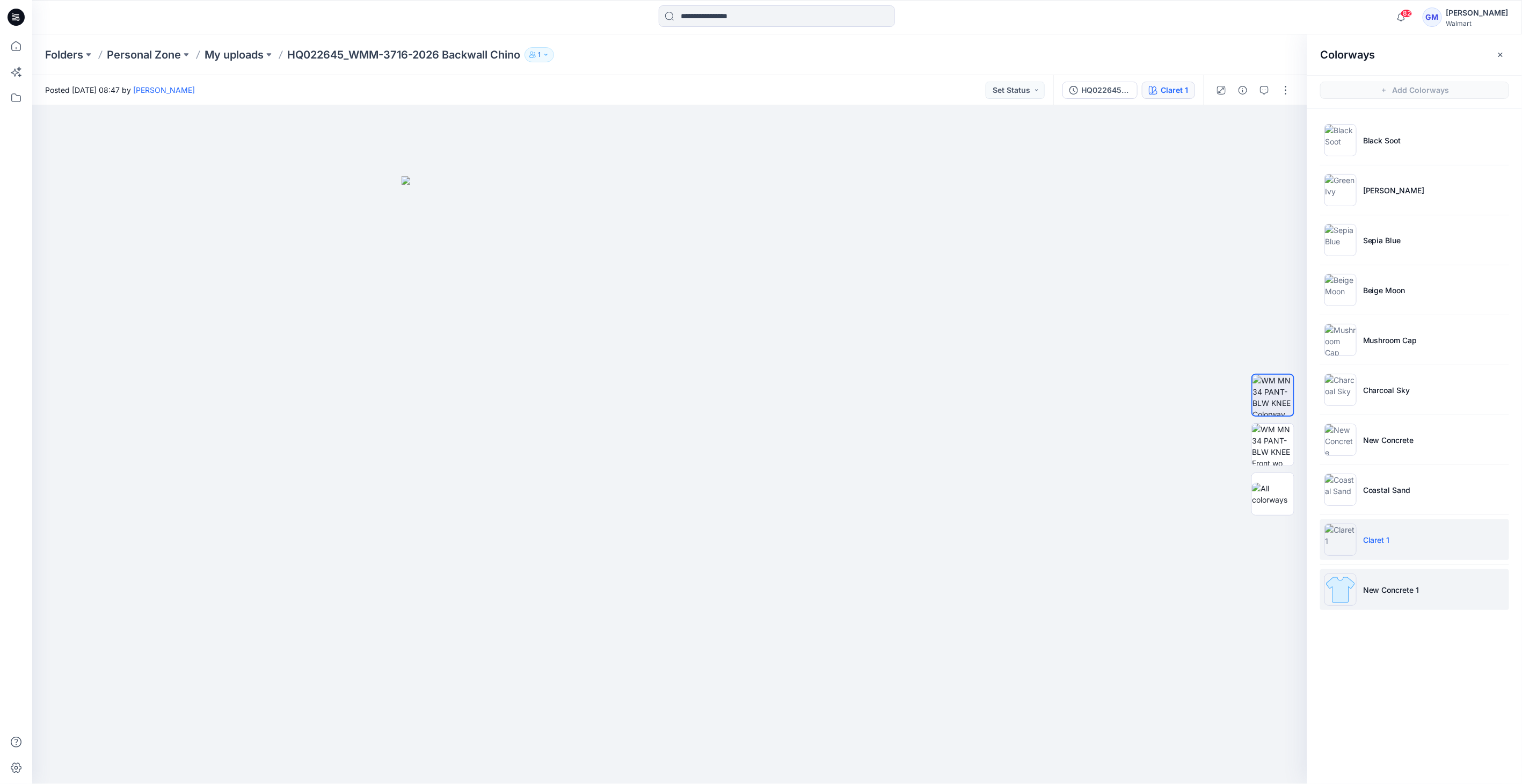
click at [1353, 587] on img at bounding box center [1340, 589] width 32 height 32
click at [1261, 445] on img at bounding box center [1272, 444] width 42 height 42
click at [1329, 537] on img at bounding box center [1340, 539] width 32 height 32
click at [1340, 537] on img at bounding box center [1340, 539] width 32 height 32
click at [1280, 447] on img at bounding box center [1272, 444] width 42 height 42
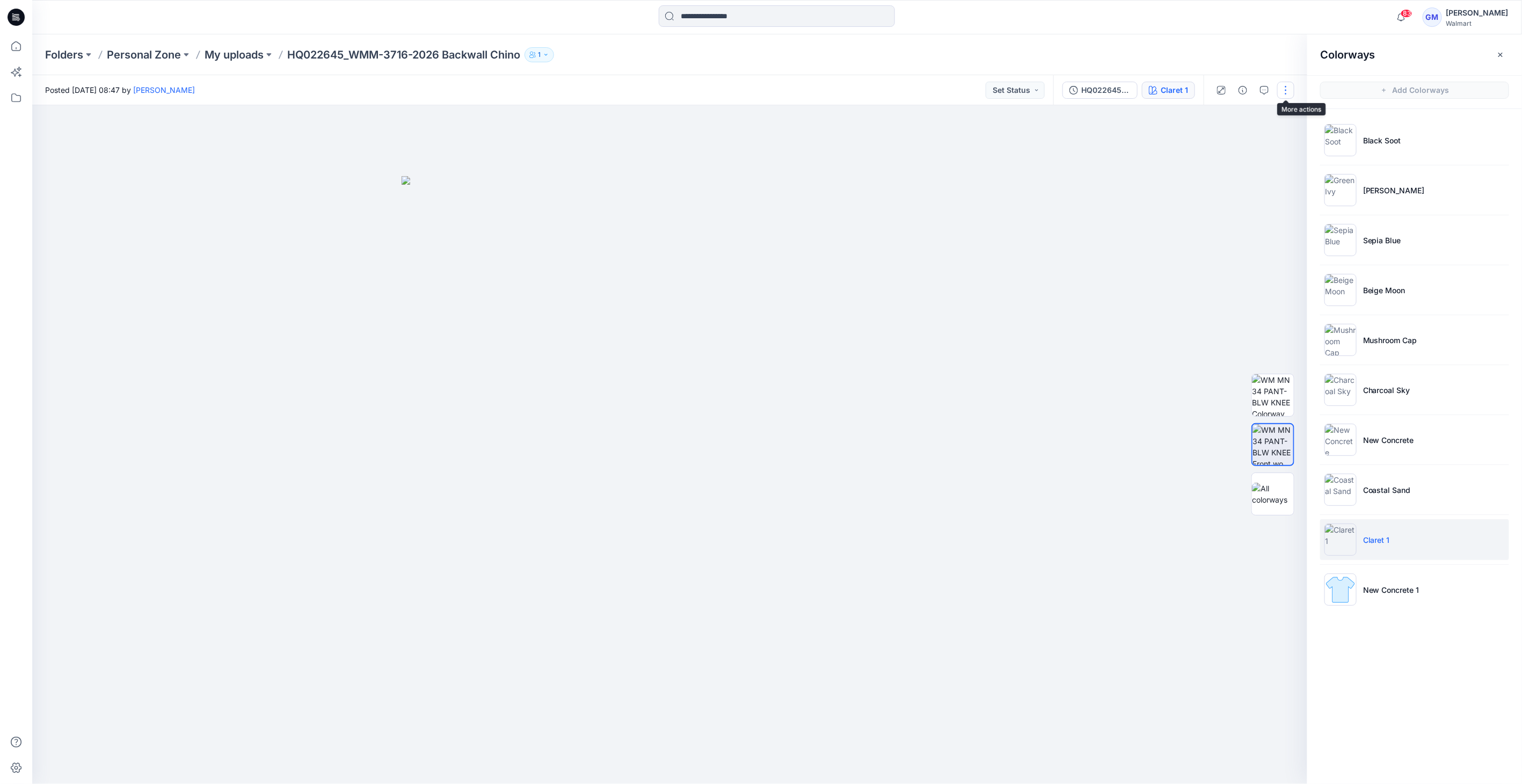
click at [1284, 97] on button "button" at bounding box center [1286, 89] width 18 height 18
click at [1219, 161] on div "Present Edit Add Colorways Add to Collection Duplicate to... Move to... View Pr…" at bounding box center [1241, 186] width 107 height 166
click at [1222, 137] on button "Edit" at bounding box center [1241, 146] width 99 height 20
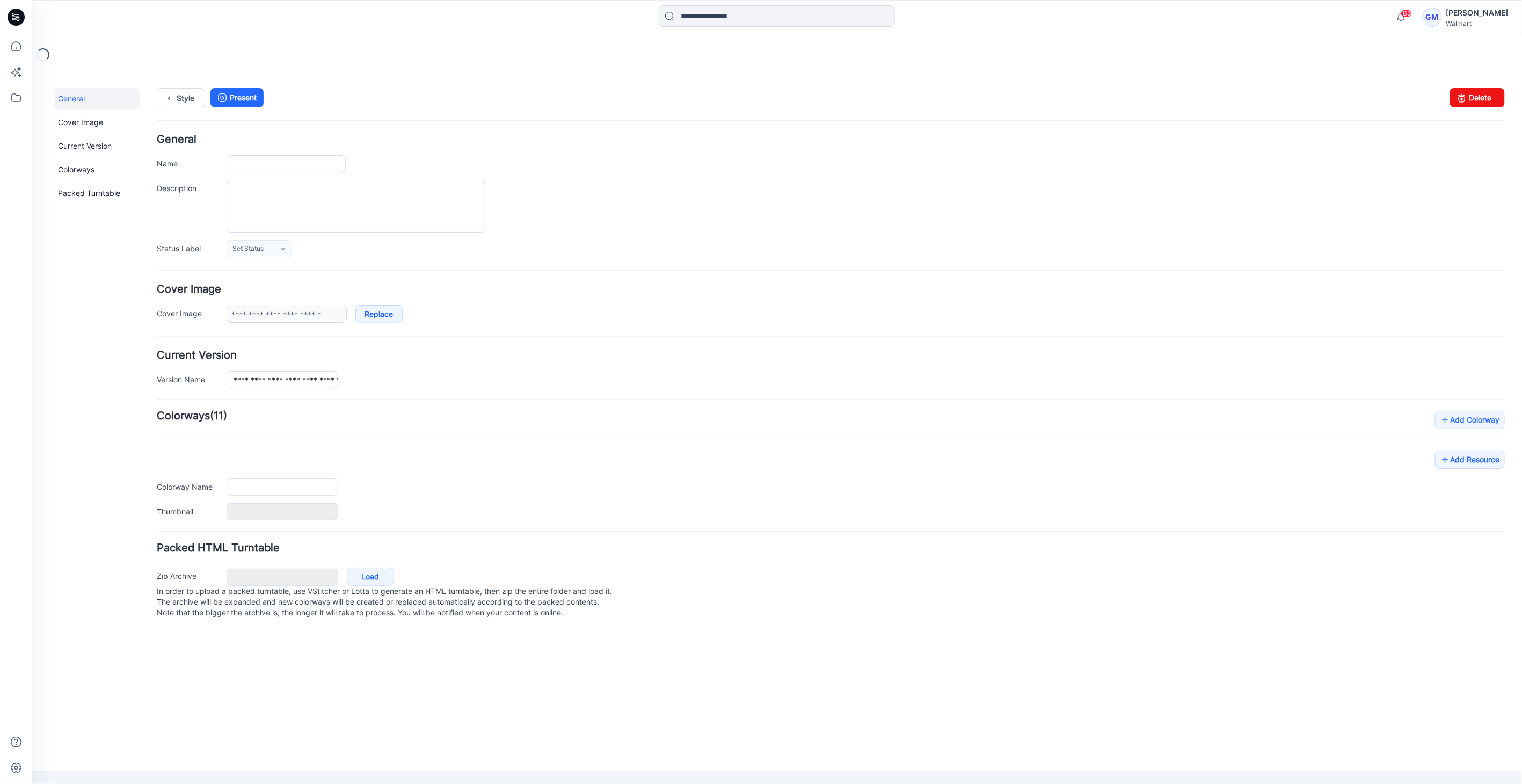
type input "**********"
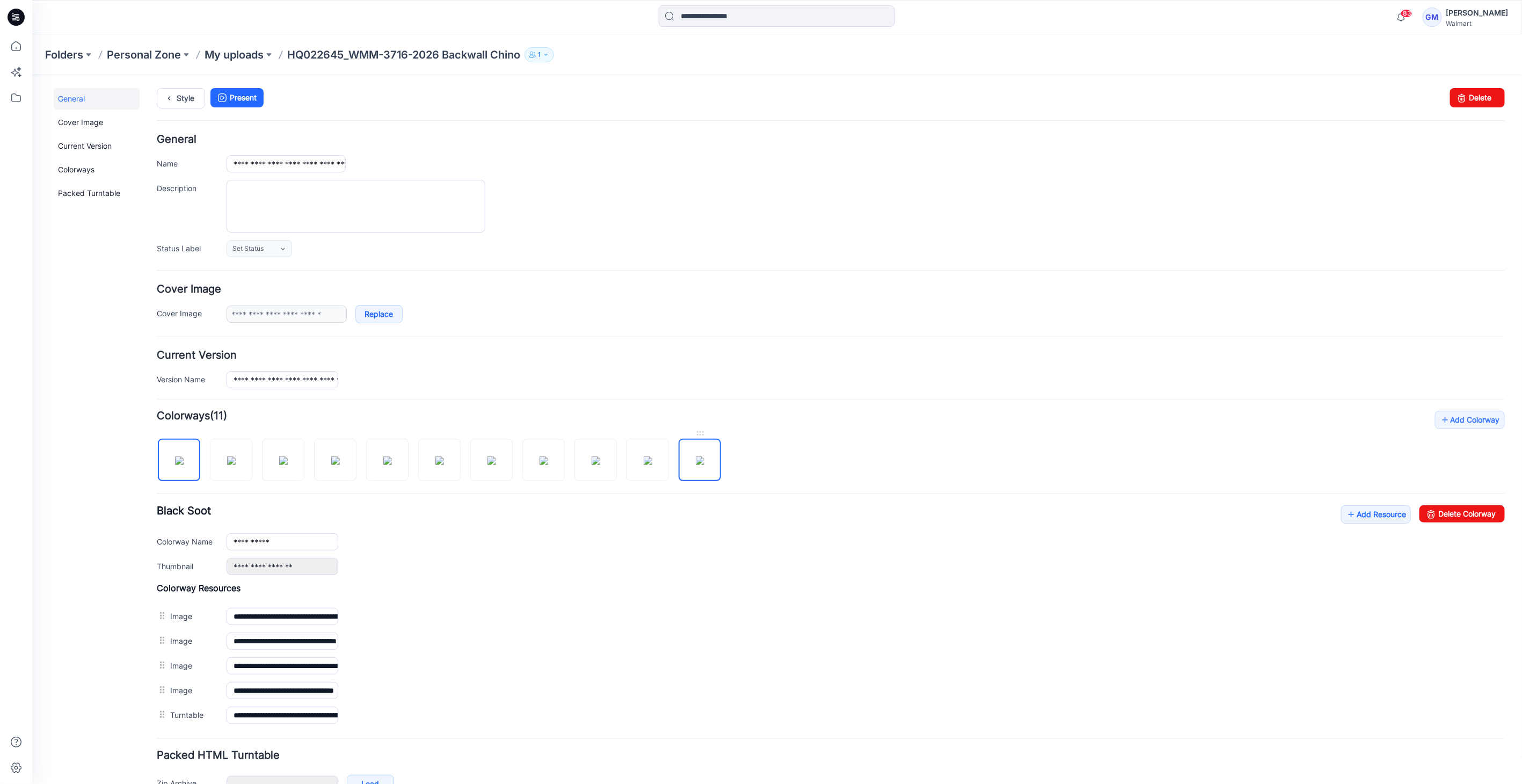
click at [697, 457] on img at bounding box center [699, 459] width 8 height 8
click at [591, 464] on img at bounding box center [595, 459] width 8 height 8
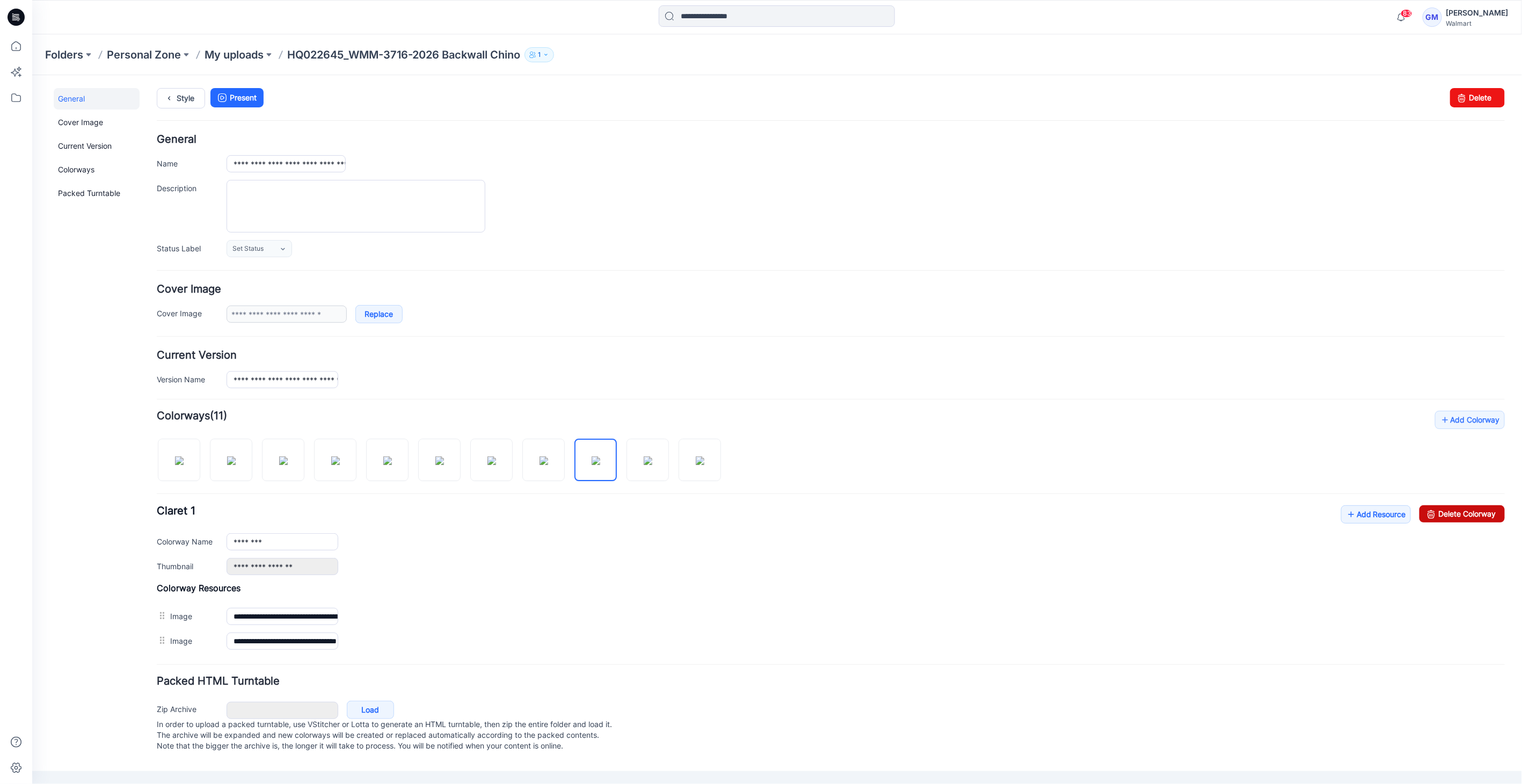
drag, startPoint x: 1468, startPoint y: 512, endPoint x: 866, endPoint y: 135, distance: 710.3
click at [1468, 512] on link "Delete Colorway" at bounding box center [1461, 513] width 86 height 18
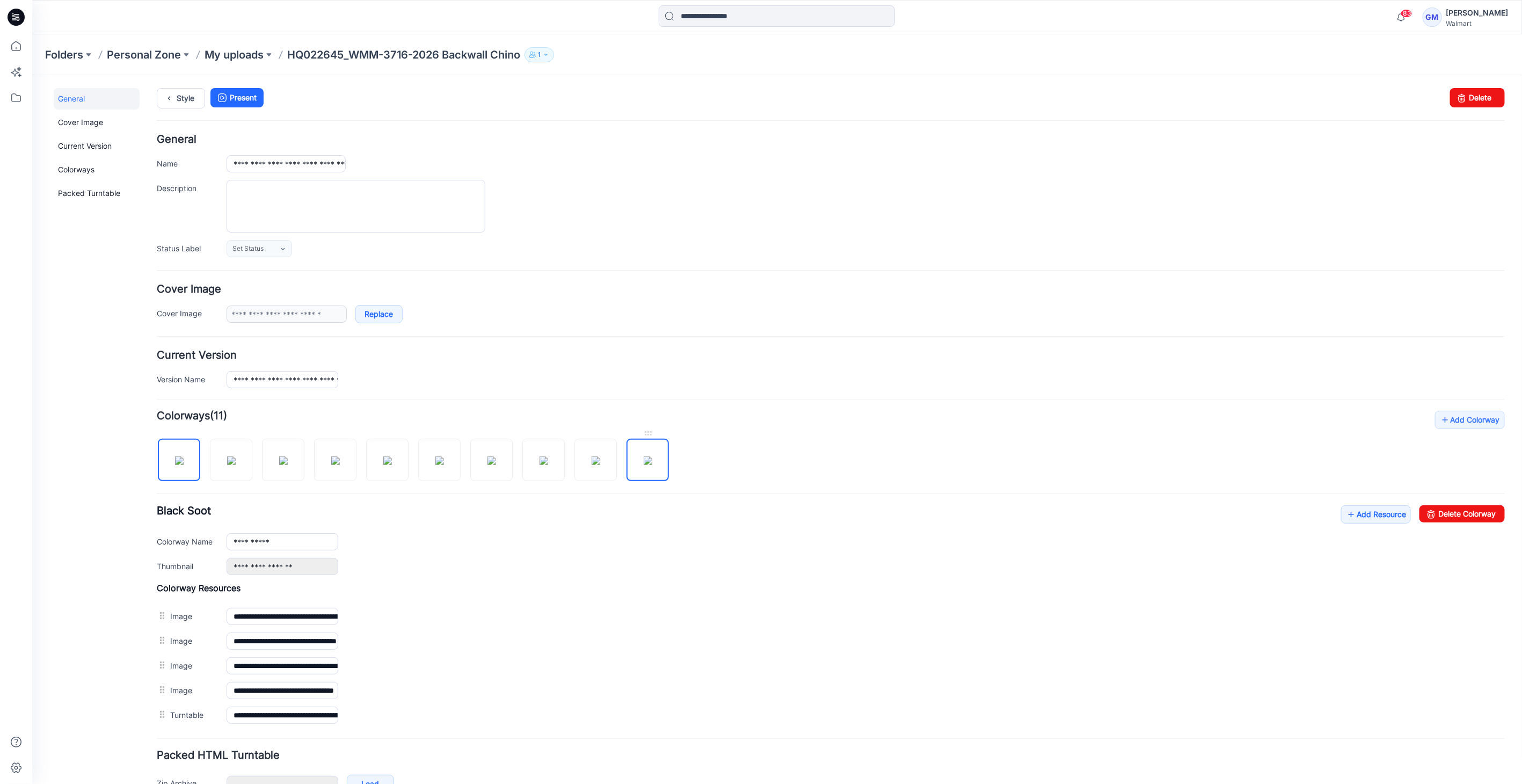
click at [652, 456] on img at bounding box center [647, 459] width 8 height 8
click at [279, 544] on input "********" at bounding box center [281, 540] width 112 height 18
type input "******"
click at [173, 100] on icon at bounding box center [169, 97] width 15 height 19
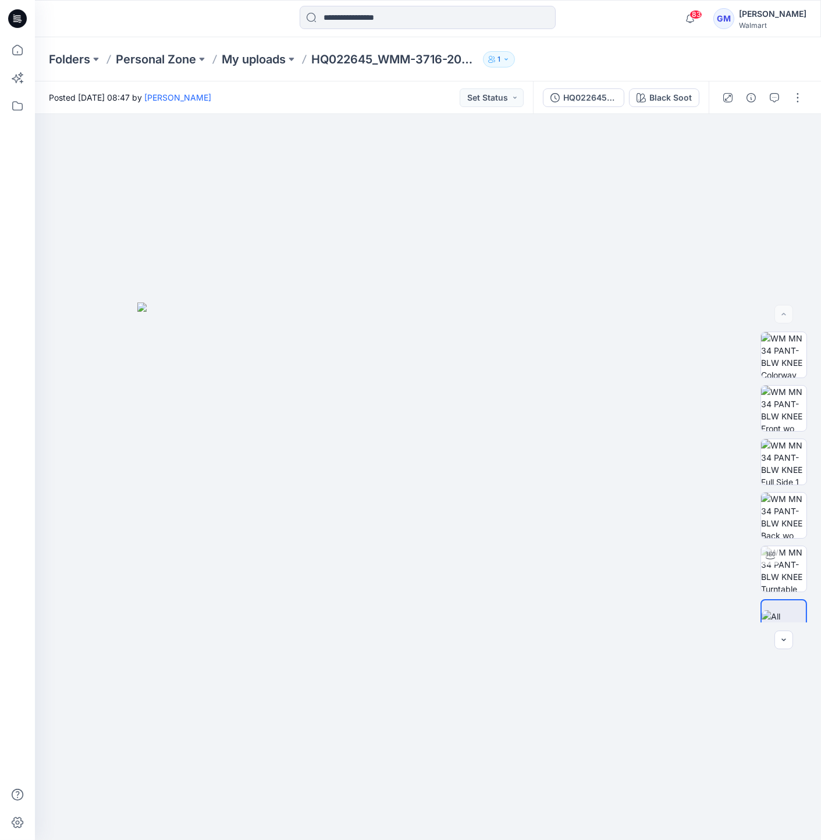
click at [703, 92] on div "HQ022645_WMM-3716-2026 Backwall Chino_Full Colorway Black Soot" at bounding box center [621, 97] width 176 height 33
click at [672, 93] on div "Black Soot" at bounding box center [671, 97] width 42 height 13
click at [665, 99] on div "Black Soot" at bounding box center [671, 97] width 42 height 13
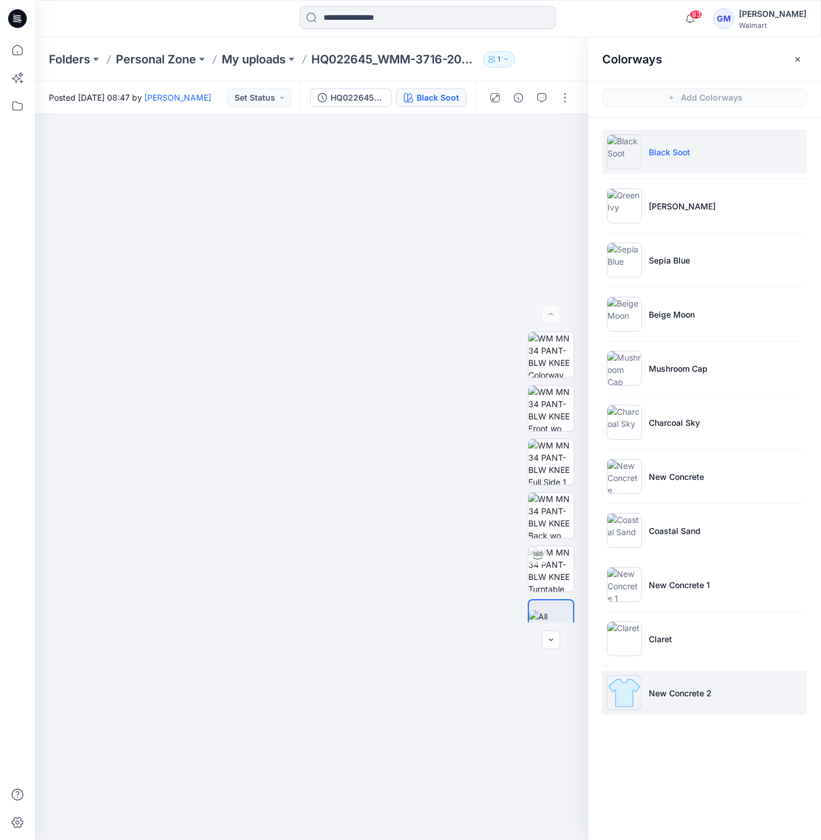
click at [644, 691] on li "New Concrete 2" at bounding box center [704, 693] width 205 height 44
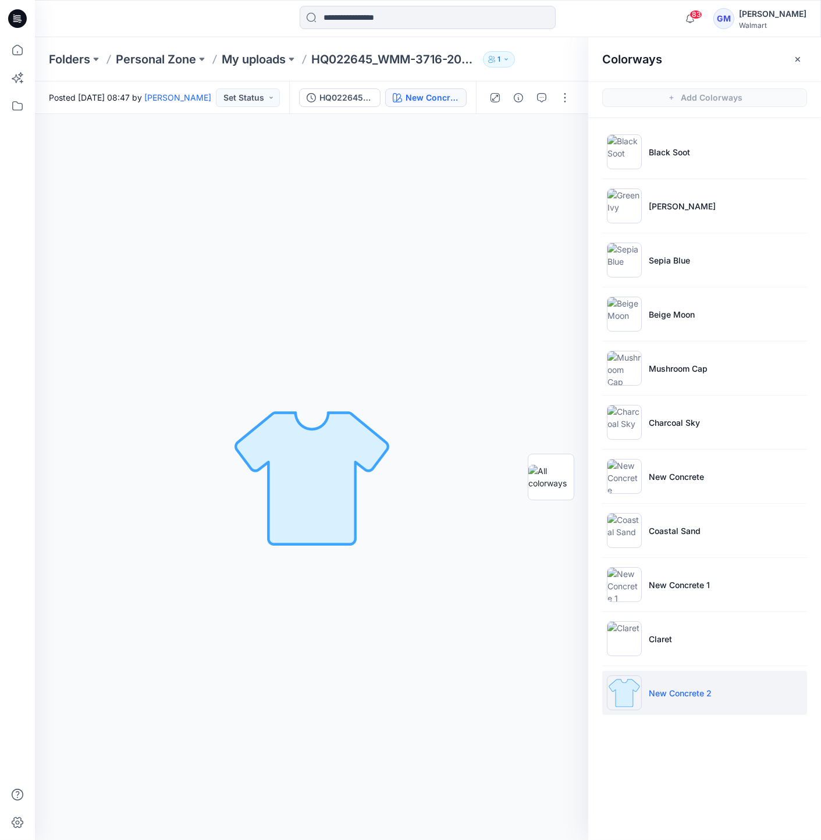
click at [622, 696] on img at bounding box center [624, 693] width 35 height 35
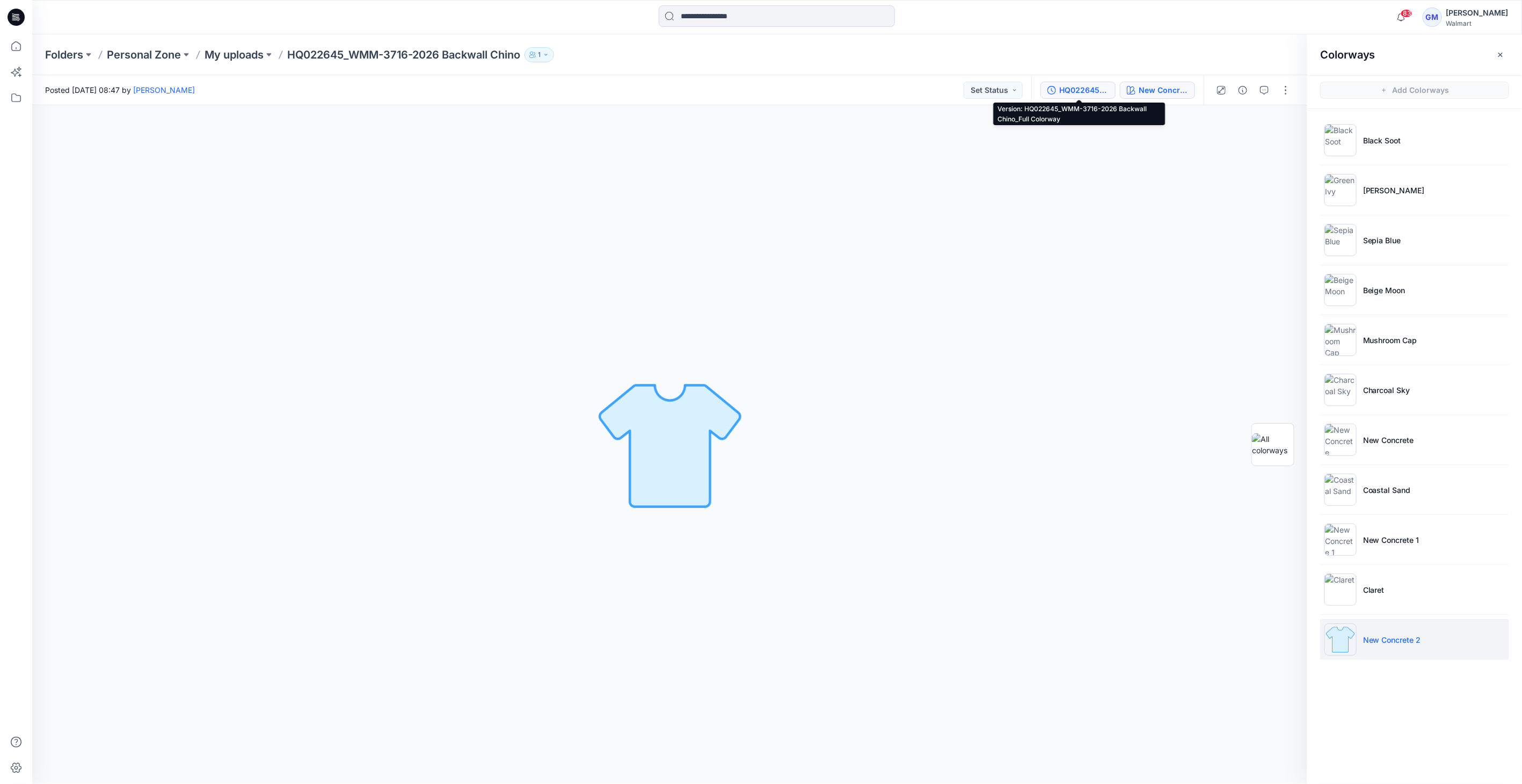
click at [757, 89] on div "HQ022645_WMM-3716-2026 Backwall Chino_Full Colorway" at bounding box center [1084, 89] width 50 height 12
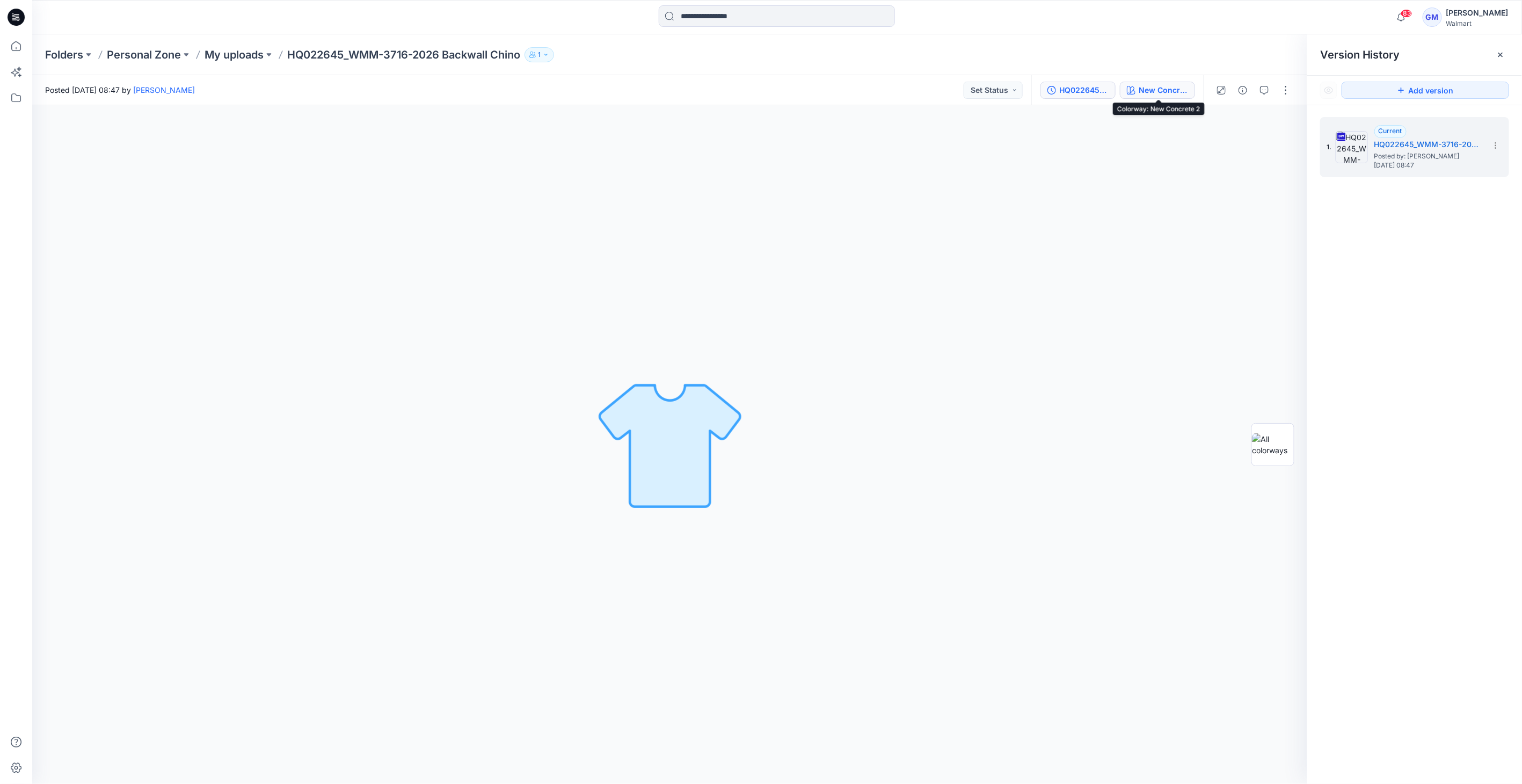
click at [757, 94] on div "New Concrete 2" at bounding box center [1164, 89] width 50 height 12
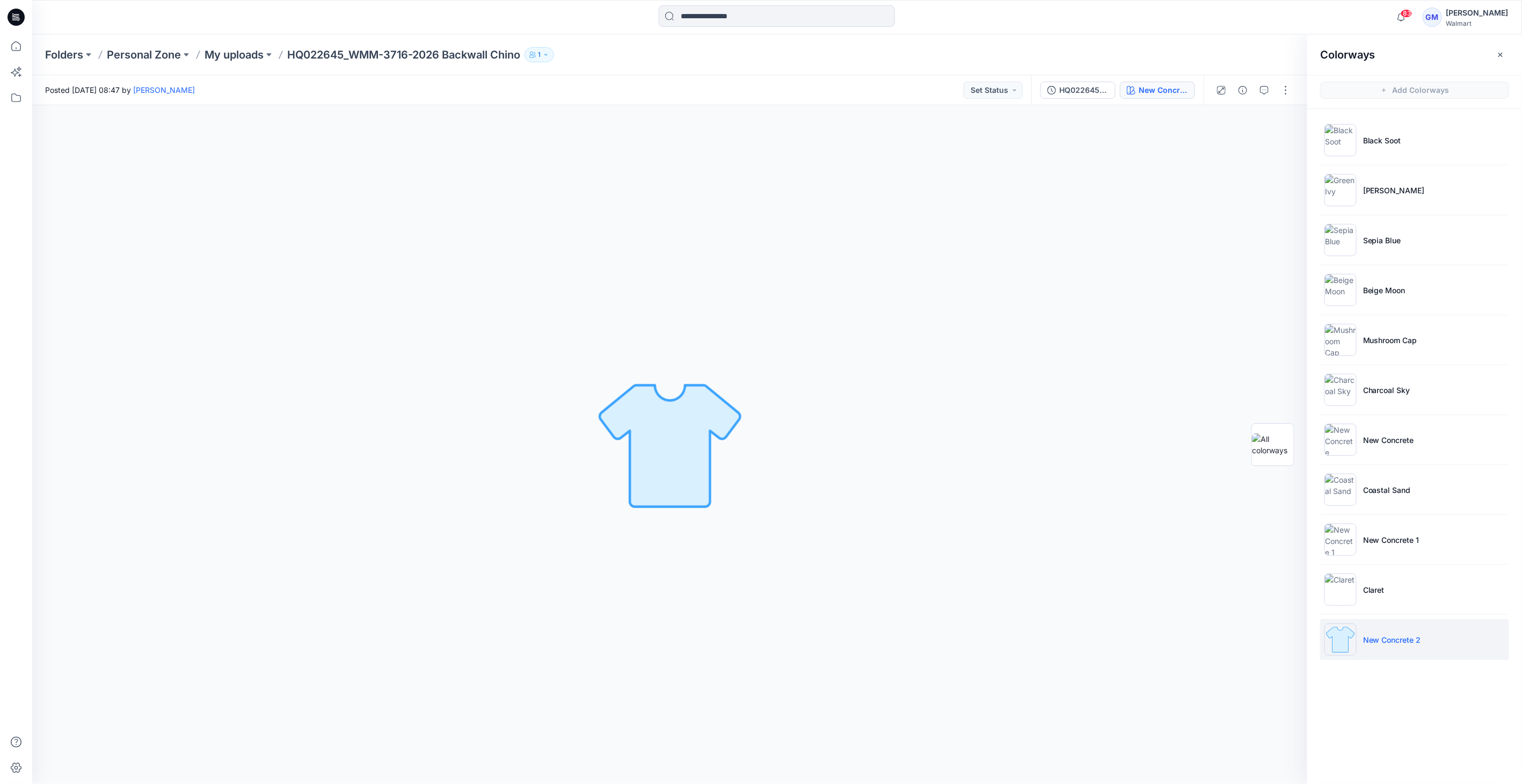
click at [757, 634] on p "New Concrete 2" at bounding box center [1392, 639] width 58 height 11
click at [757, 643] on img at bounding box center [1340, 639] width 32 height 32
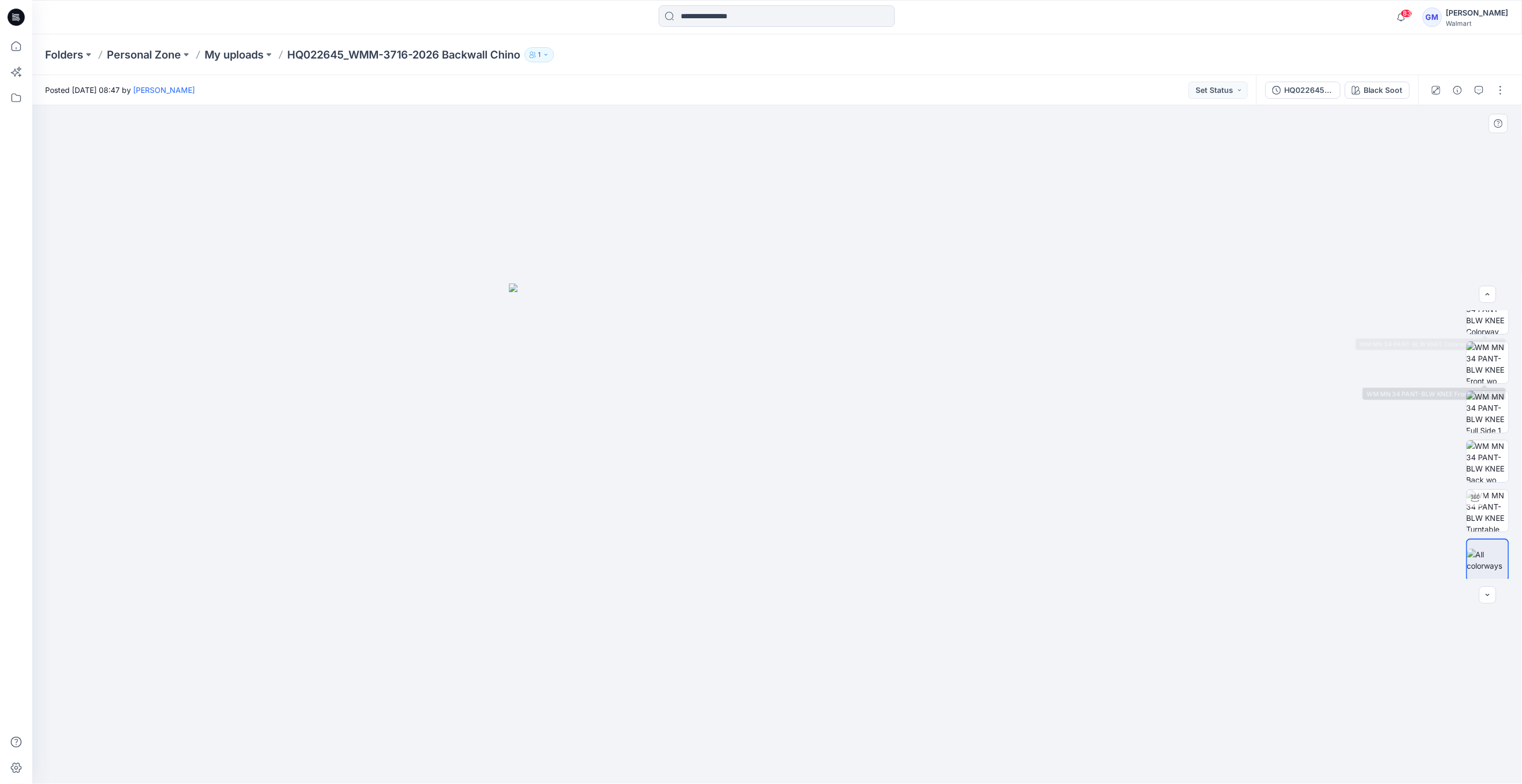
scroll to position [21, 0]
click at [1390, 93] on div "Black Soot" at bounding box center [1383, 89] width 39 height 12
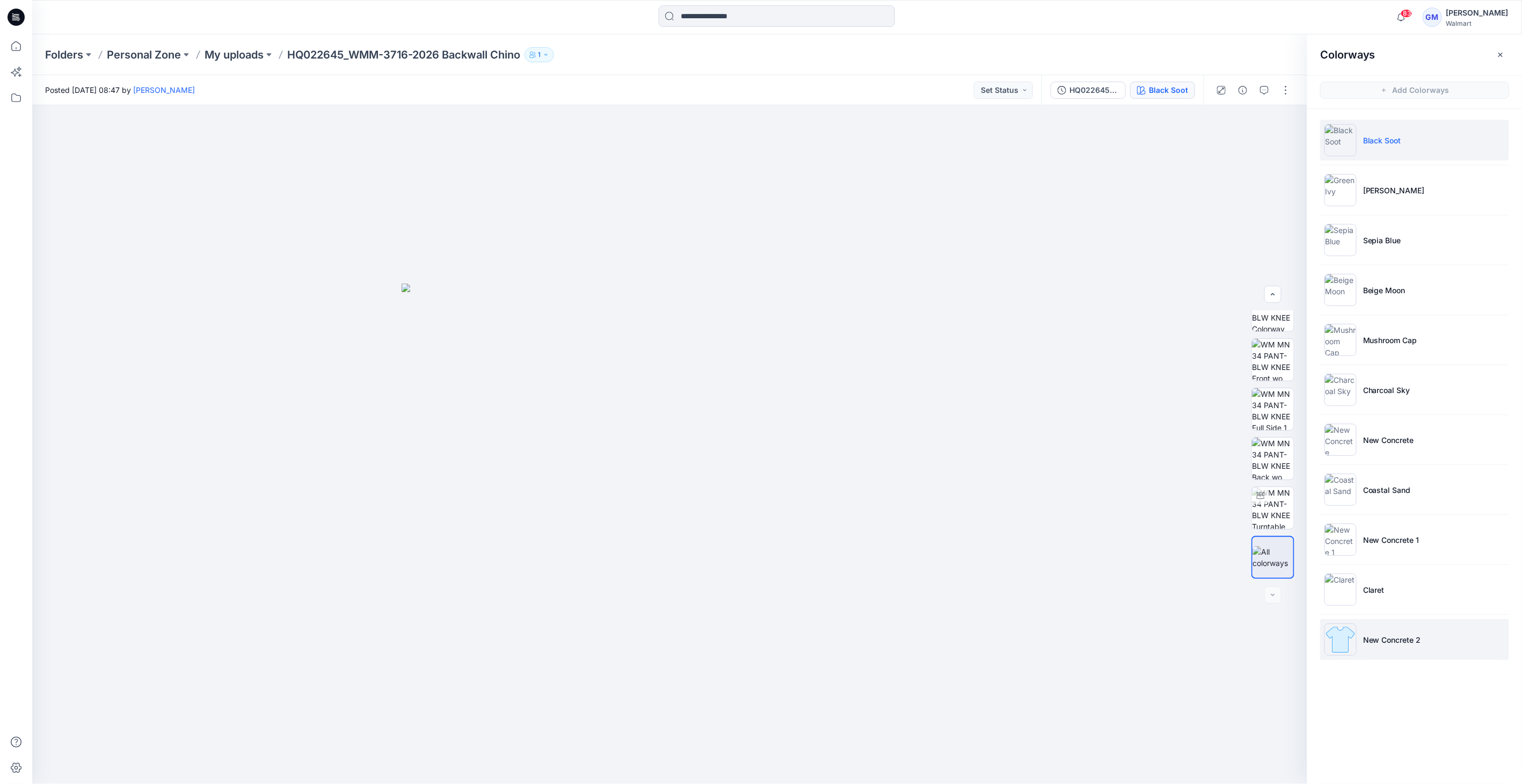
click at [1396, 631] on li "New Concrete 2" at bounding box center [1414, 639] width 189 height 41
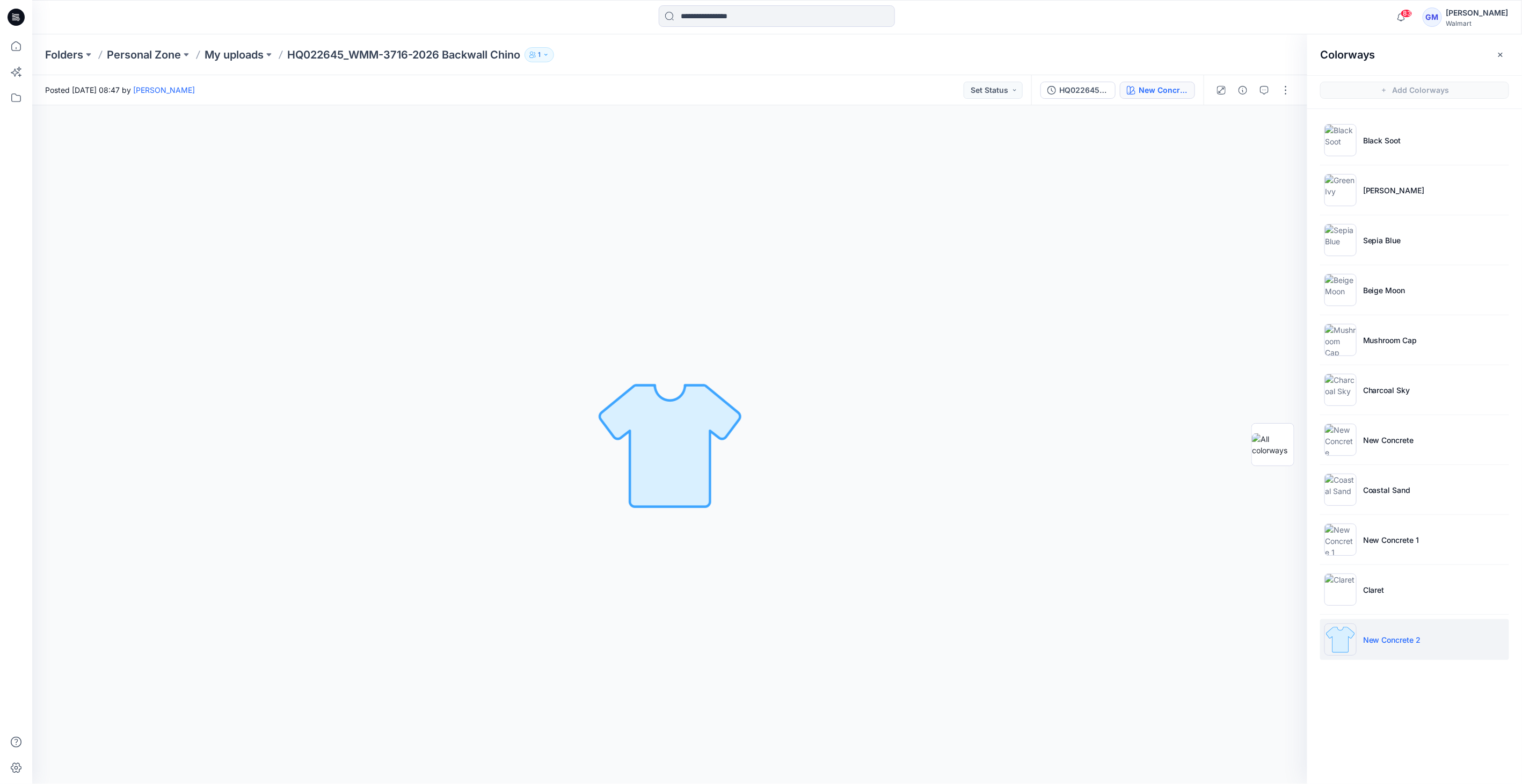
scroll to position [0, 0]
drag, startPoint x: 1358, startPoint y: 636, endPoint x: 1350, endPoint y: 637, distance: 8.1
click at [1357, 636] on li "New Concrete 2" at bounding box center [1414, 639] width 189 height 41
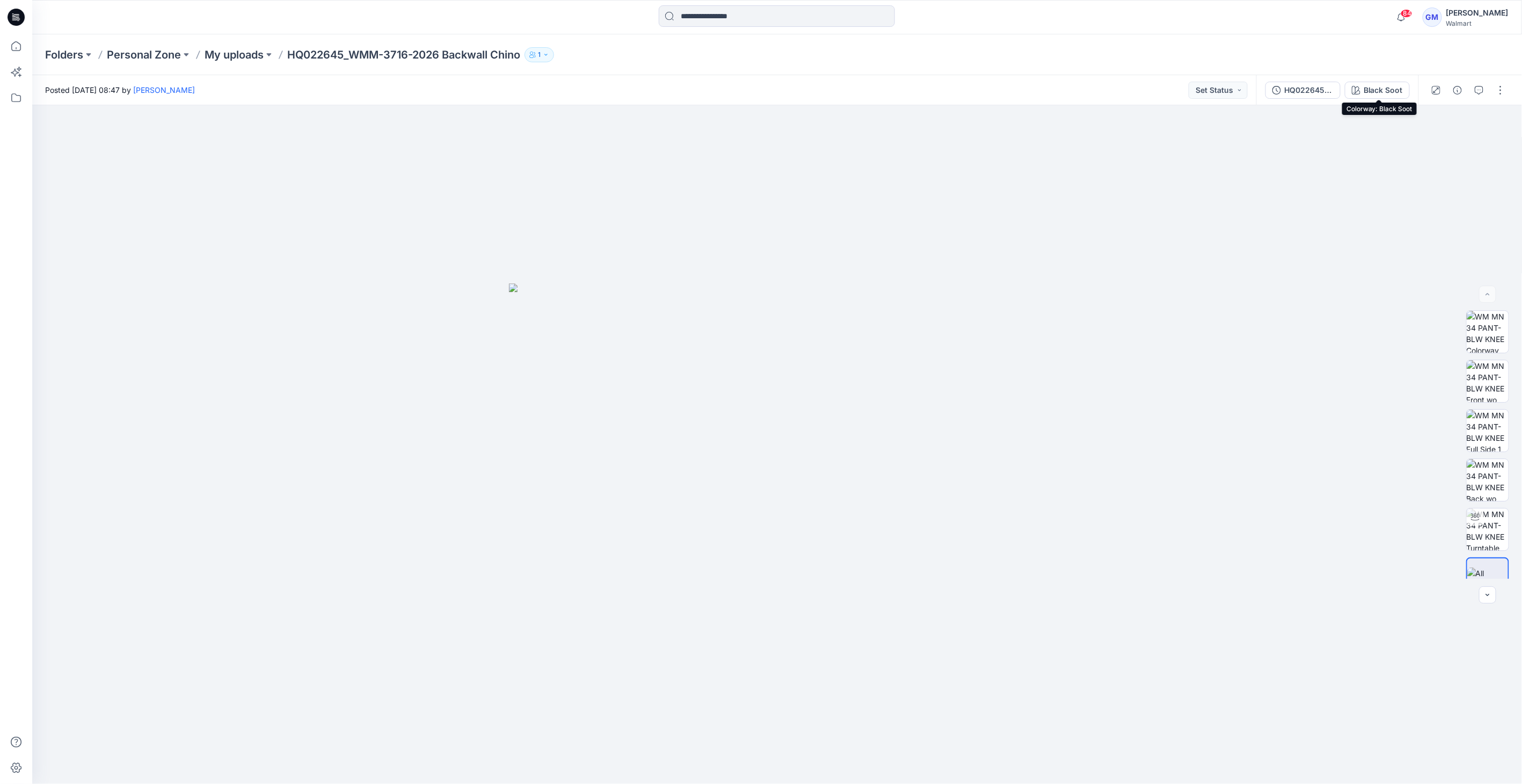
click at [1380, 94] on div "Black Soot" at bounding box center [1383, 89] width 39 height 12
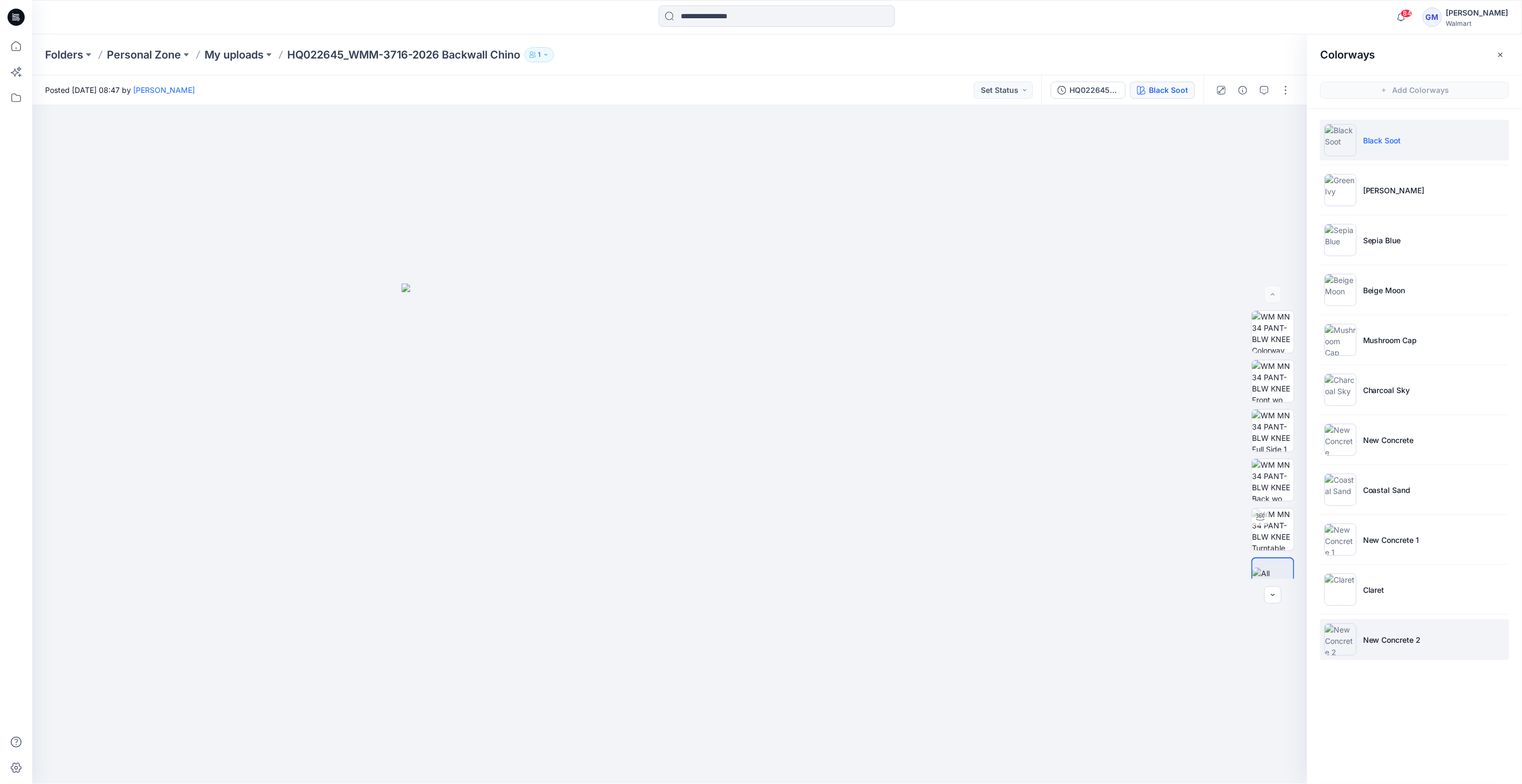
click at [1361, 629] on li "New Concrete 2" at bounding box center [1414, 639] width 189 height 41
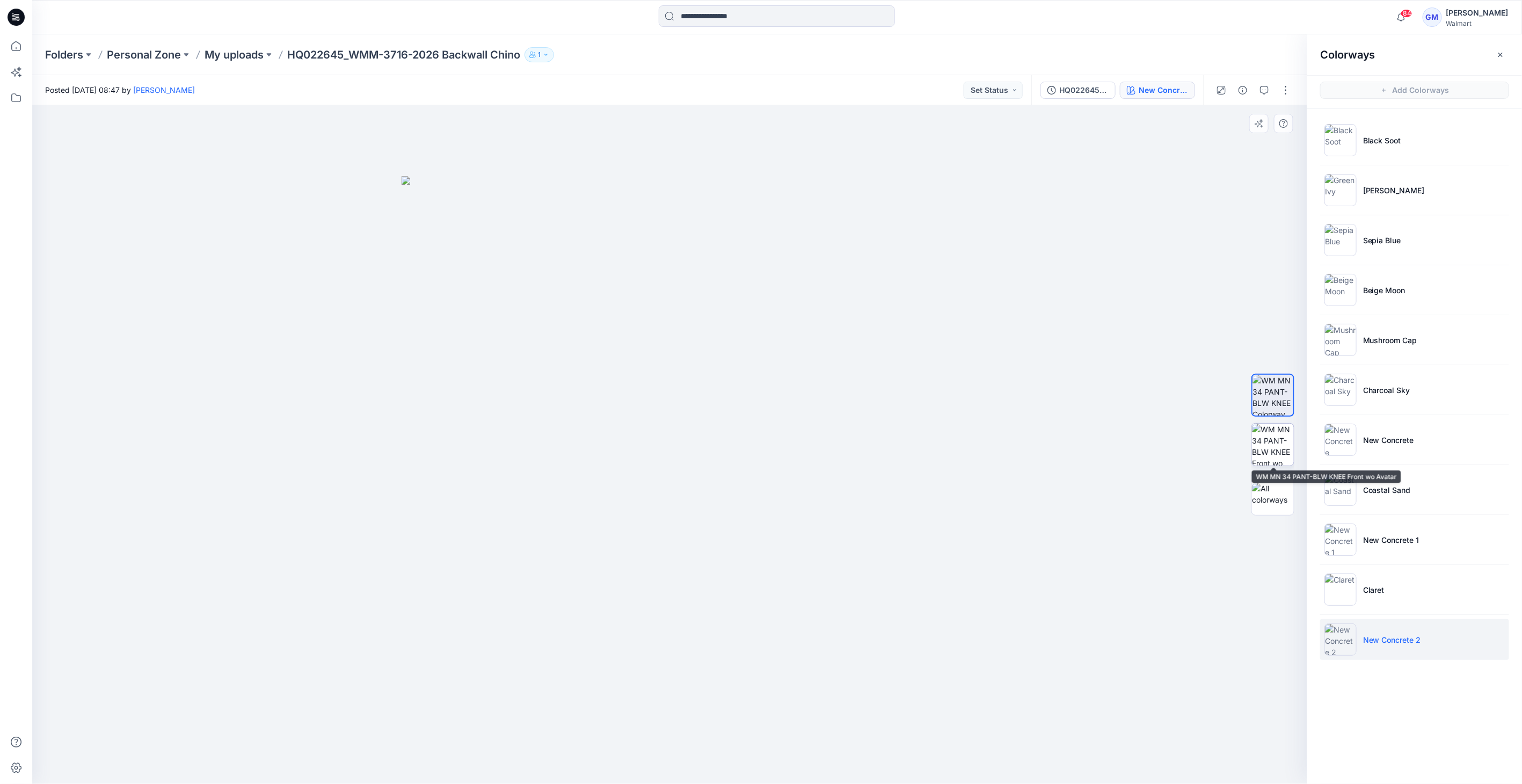
click at [1281, 436] on img at bounding box center [1272, 444] width 42 height 42
click at [1262, 401] on img at bounding box center [1272, 395] width 42 height 42
click at [1257, 447] on img at bounding box center [1272, 444] width 42 height 42
click at [1271, 447] on img at bounding box center [1273, 445] width 41 height 41
drag, startPoint x: 1264, startPoint y: 388, endPoint x: 1258, endPoint y: 394, distance: 8.5
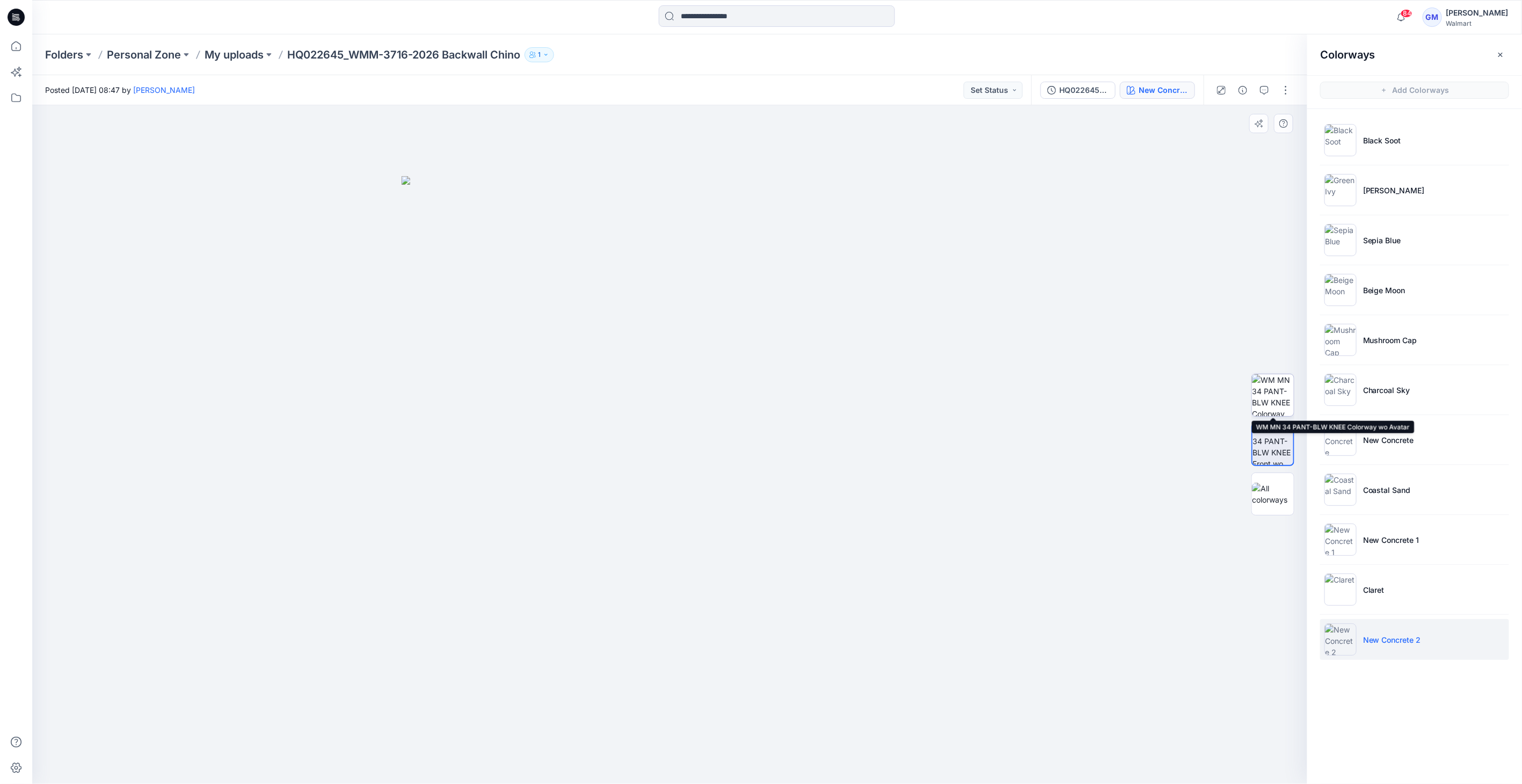
click at [1264, 389] on img at bounding box center [1272, 395] width 42 height 42
click at [1266, 434] on img at bounding box center [1272, 444] width 42 height 42
click at [1340, 538] on img at bounding box center [1340, 539] width 32 height 32
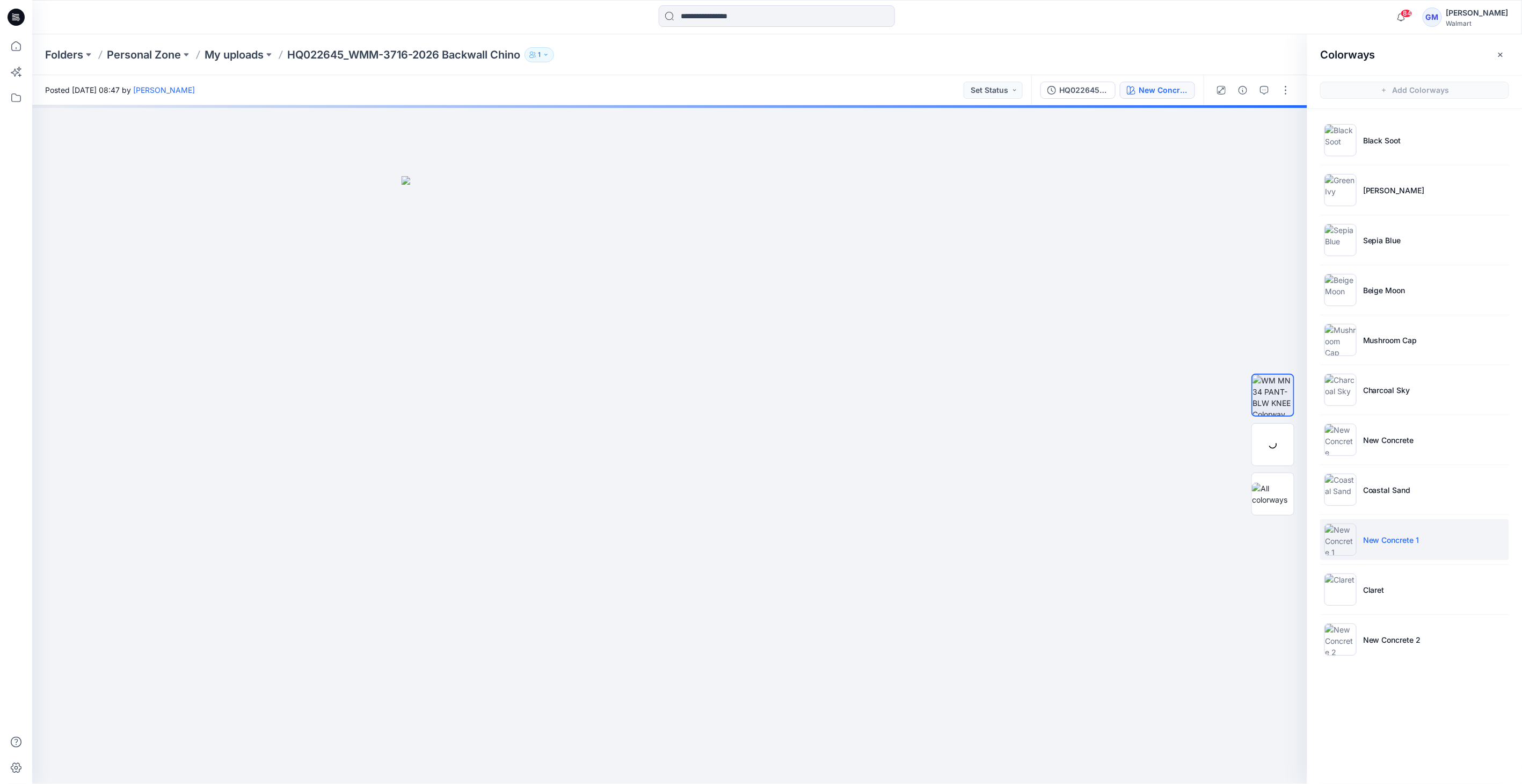
click at [1340, 540] on img at bounding box center [1340, 539] width 32 height 32
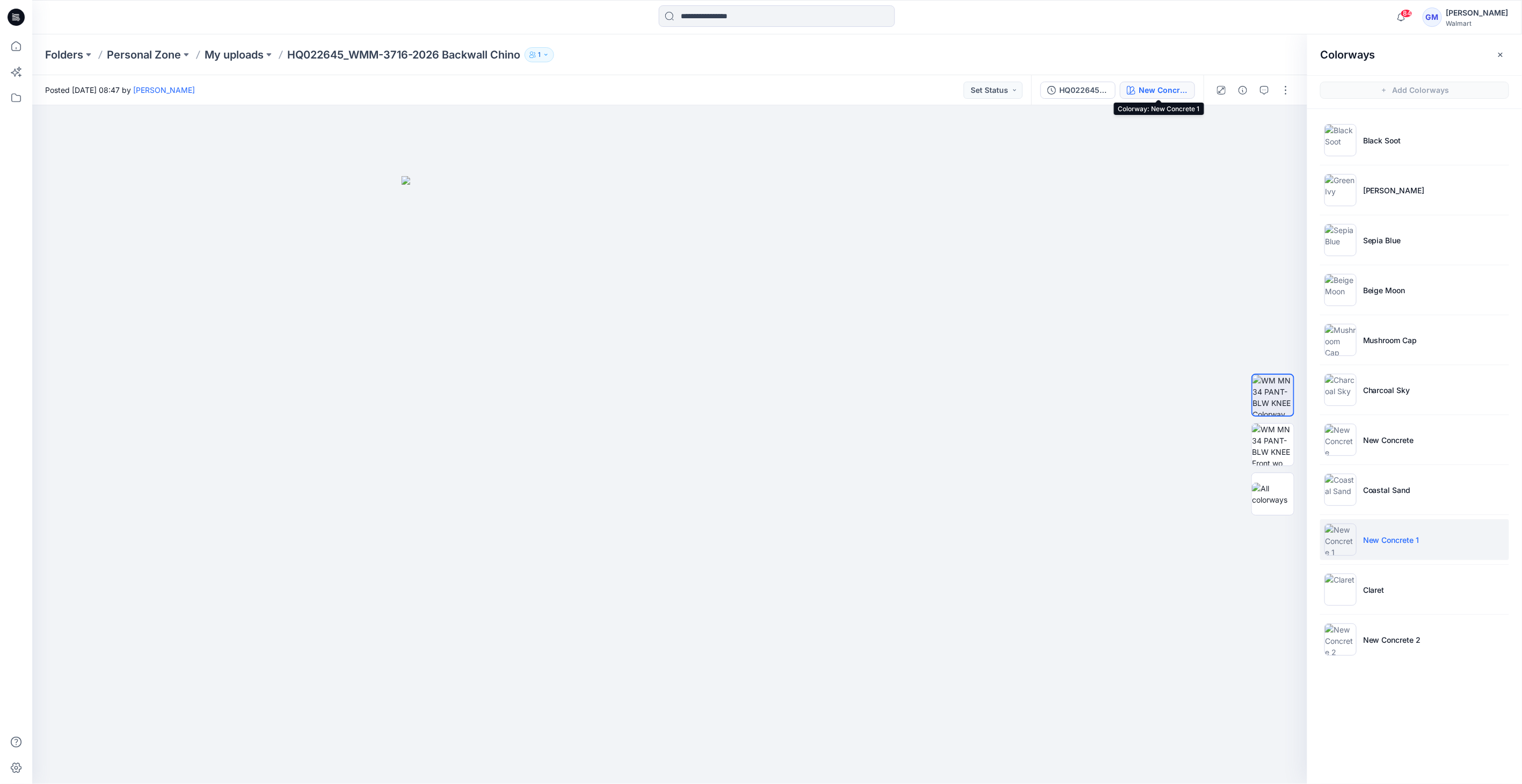
click at [1162, 83] on button "New Concrete 1" at bounding box center [1157, 89] width 75 height 18
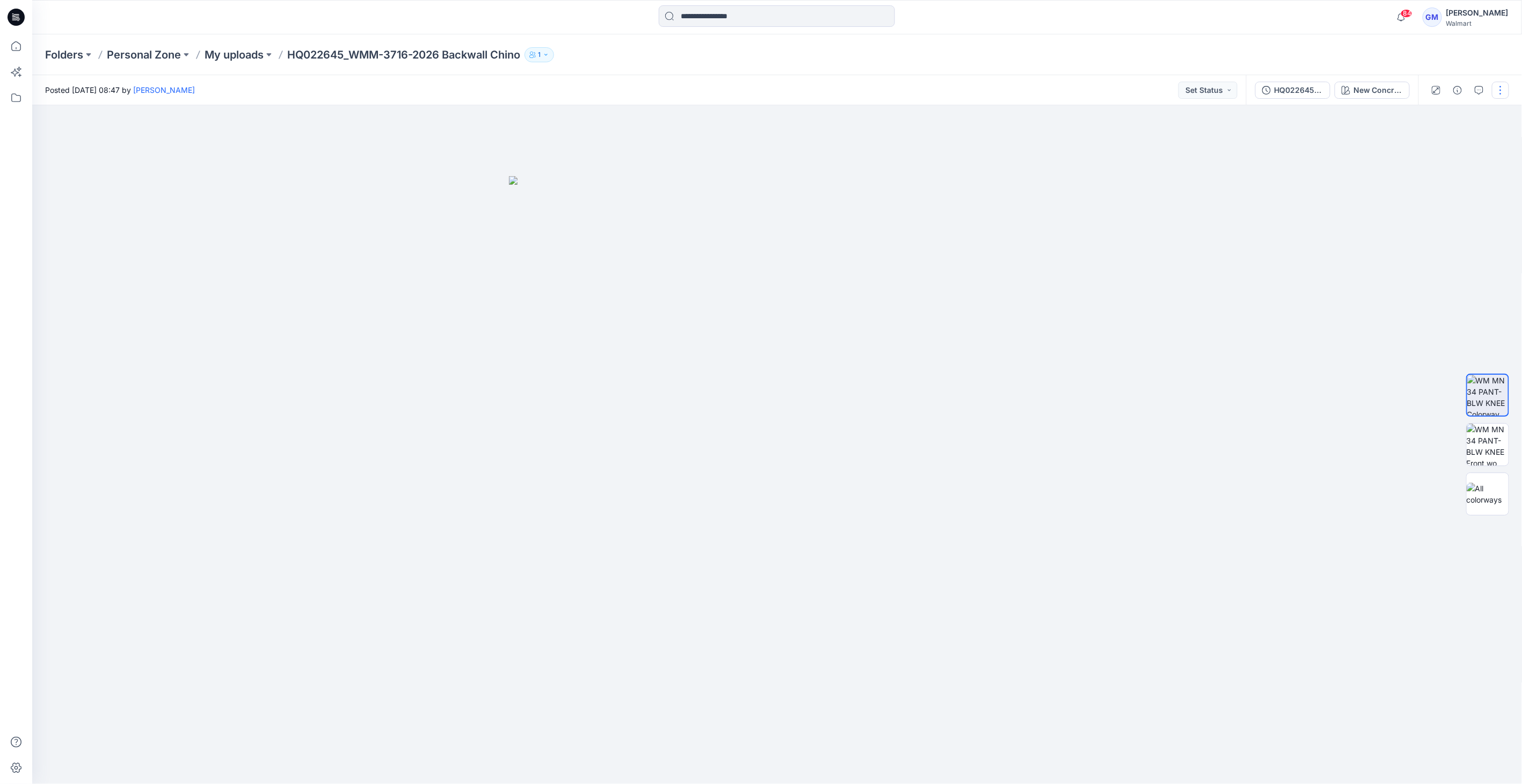
click at [1496, 89] on button "button" at bounding box center [1500, 89] width 18 height 18
click at [1428, 140] on p "Edit" at bounding box center [1432, 145] width 14 height 11
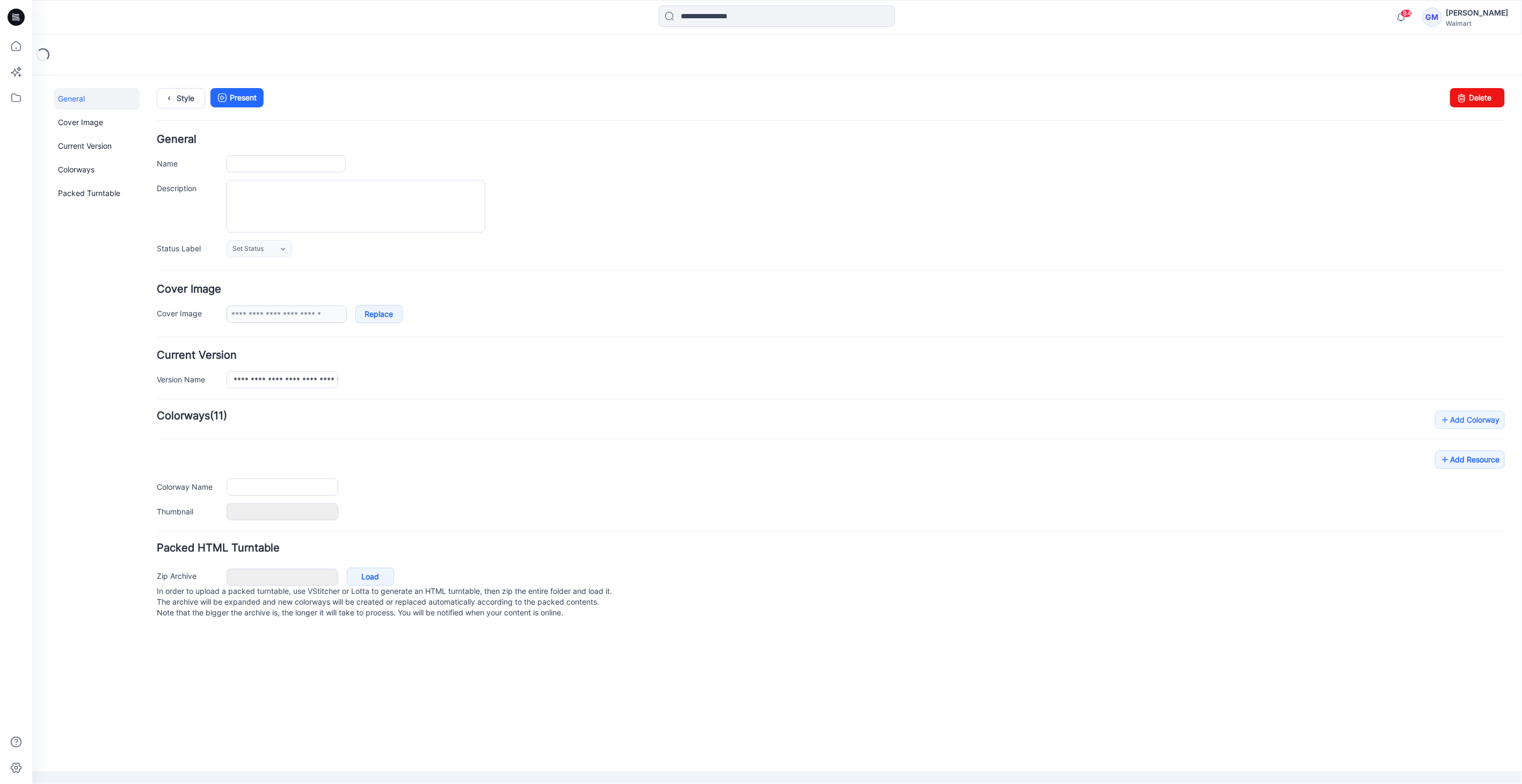
type input "**********"
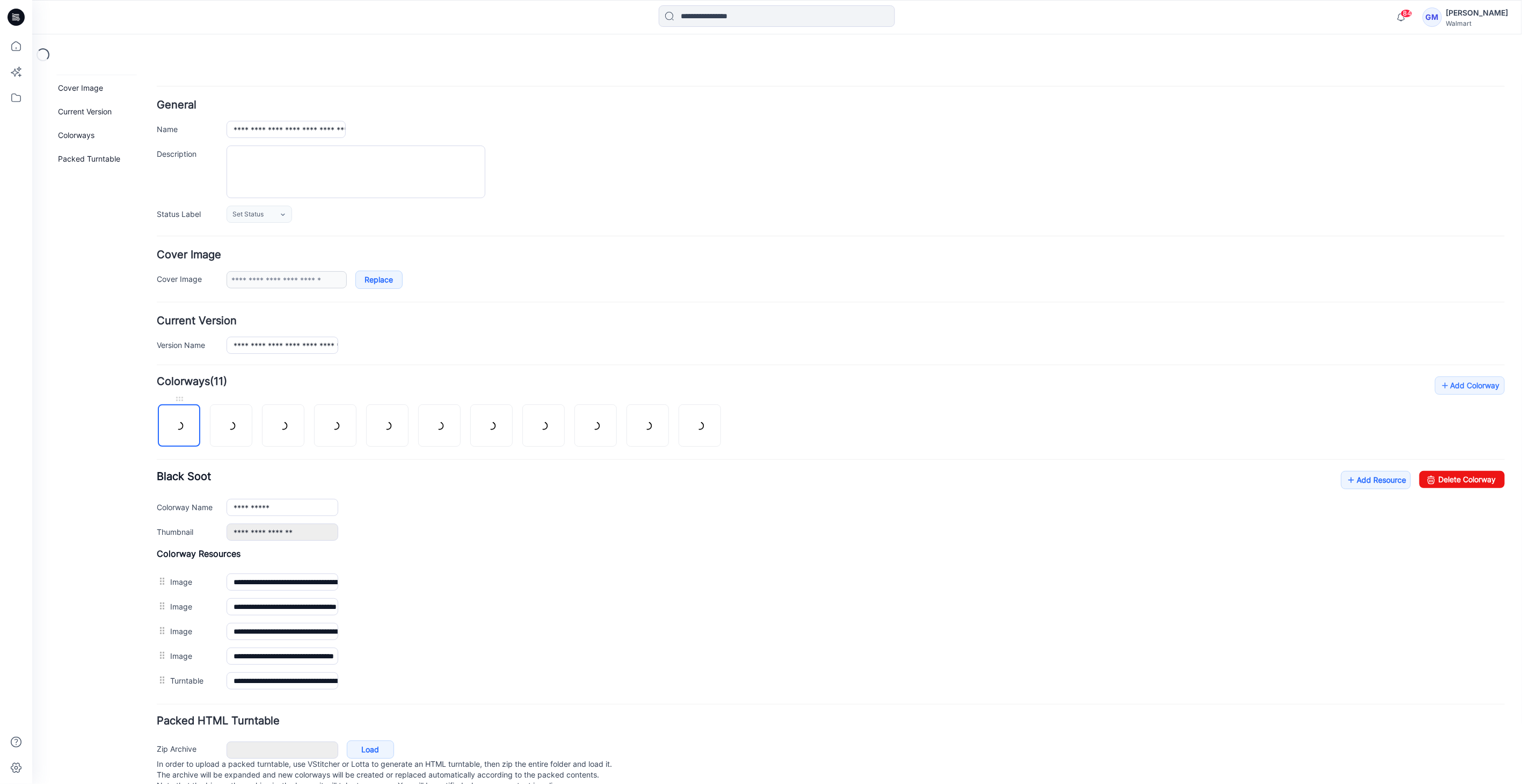
scroll to position [63, 0]
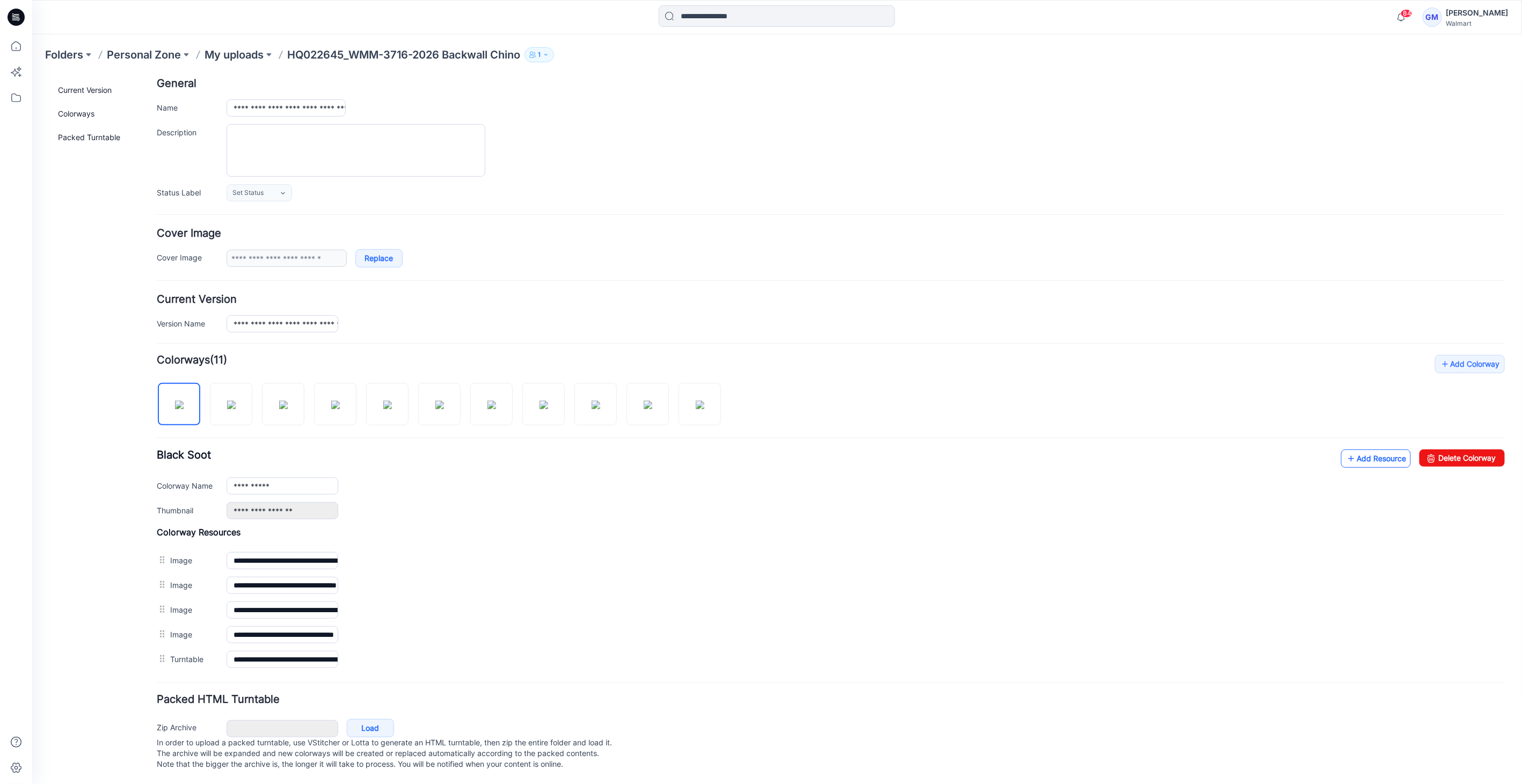
click at [1346, 449] on icon at bounding box center [1351, 457] width 11 height 18
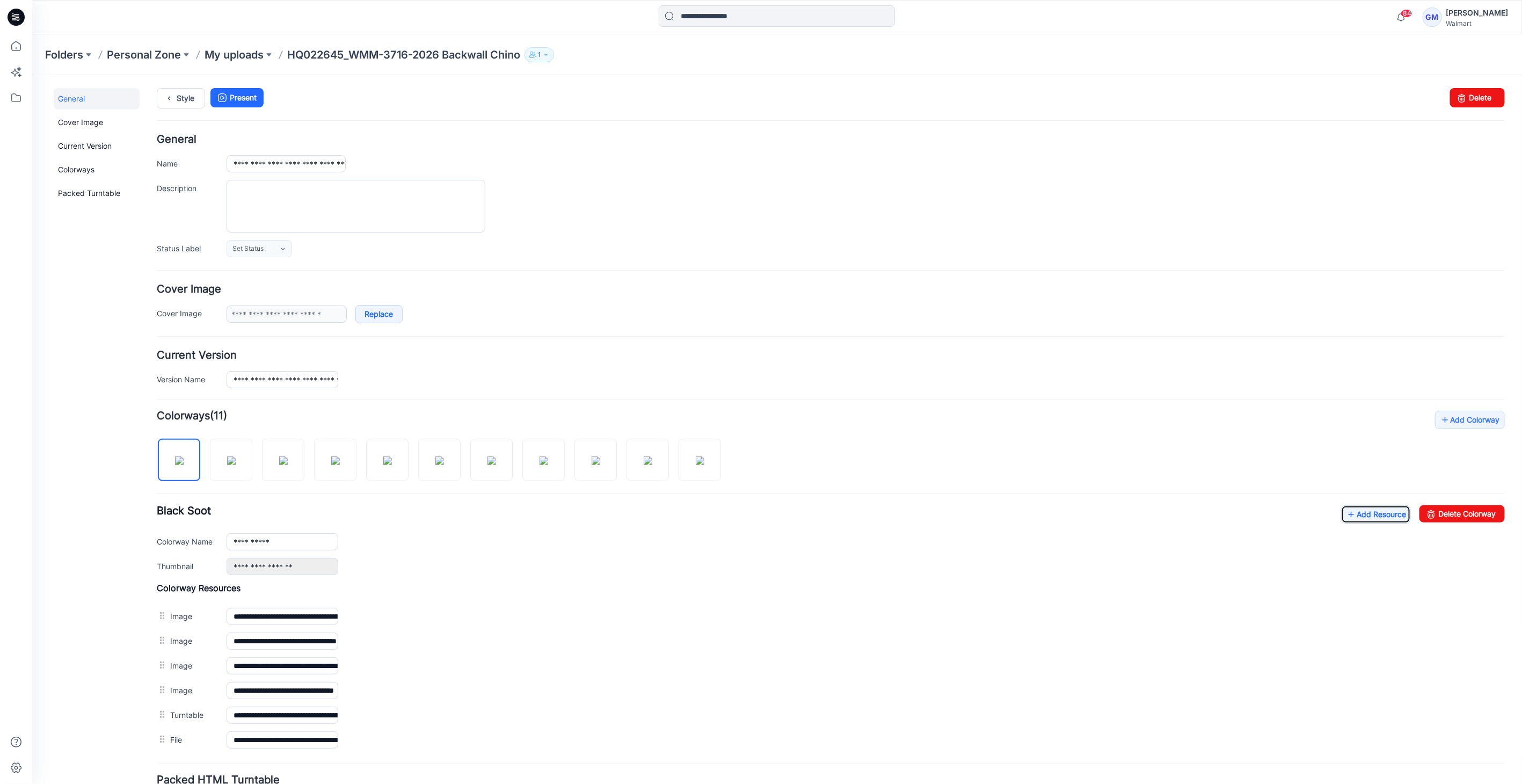
scroll to position [0, 0]
click at [487, 456] on img at bounding box center [491, 459] width 8 height 8
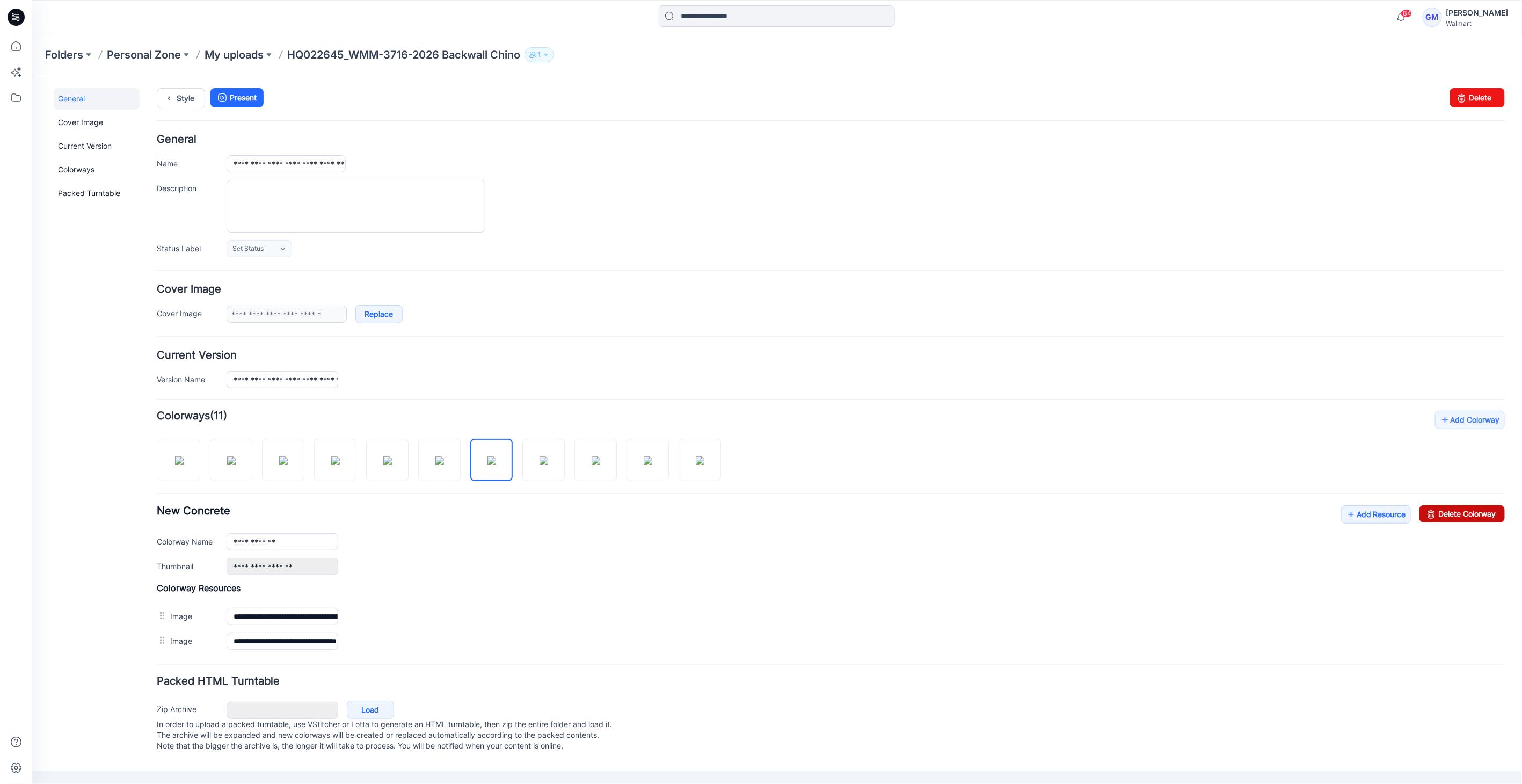
drag, startPoint x: 1437, startPoint y: 512, endPoint x: 862, endPoint y: 129, distance: 690.9
click at [1437, 512] on link "Delete Colorway" at bounding box center [1461, 513] width 86 height 18
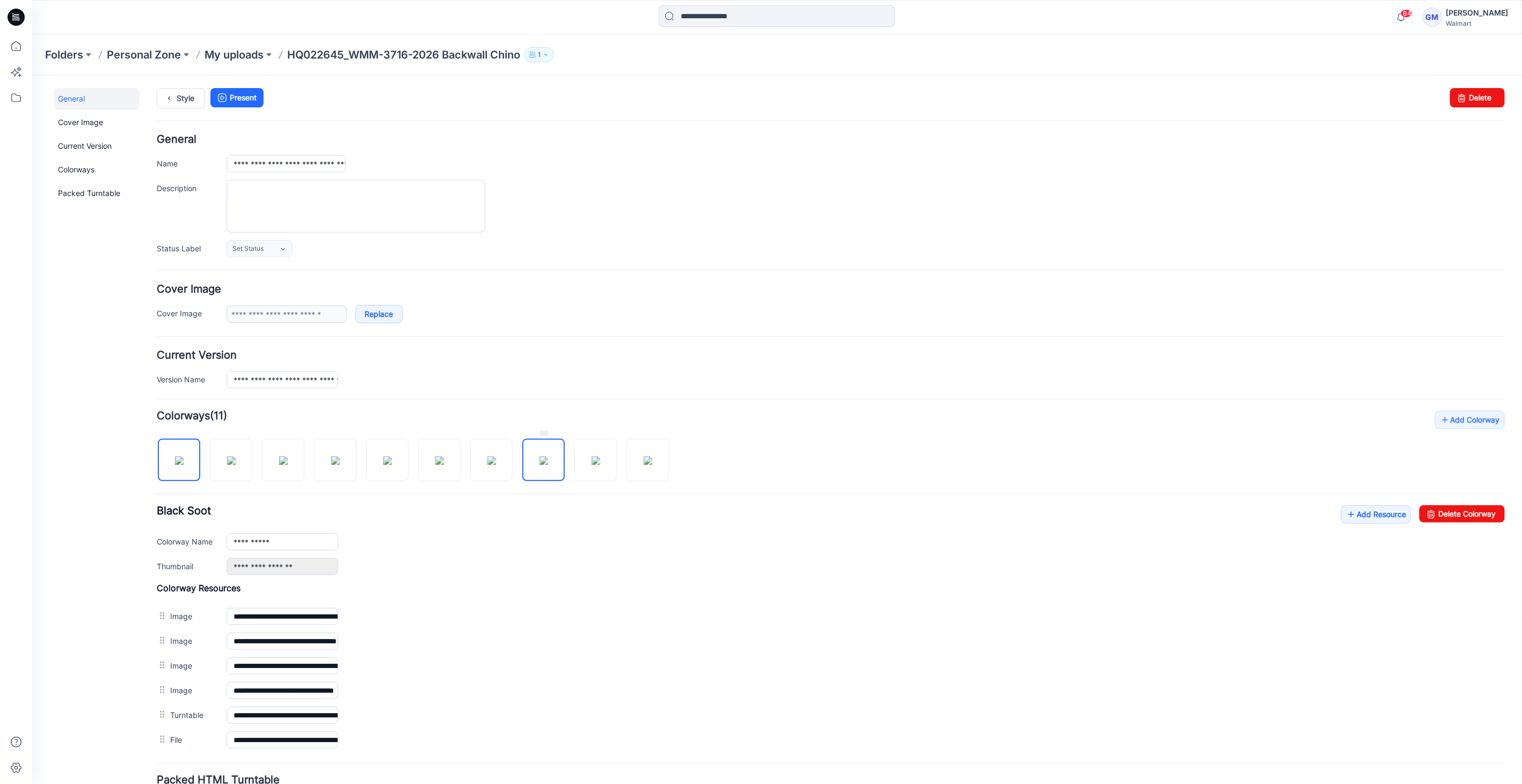
click at [539, 461] on img at bounding box center [542, 459] width 8 height 8
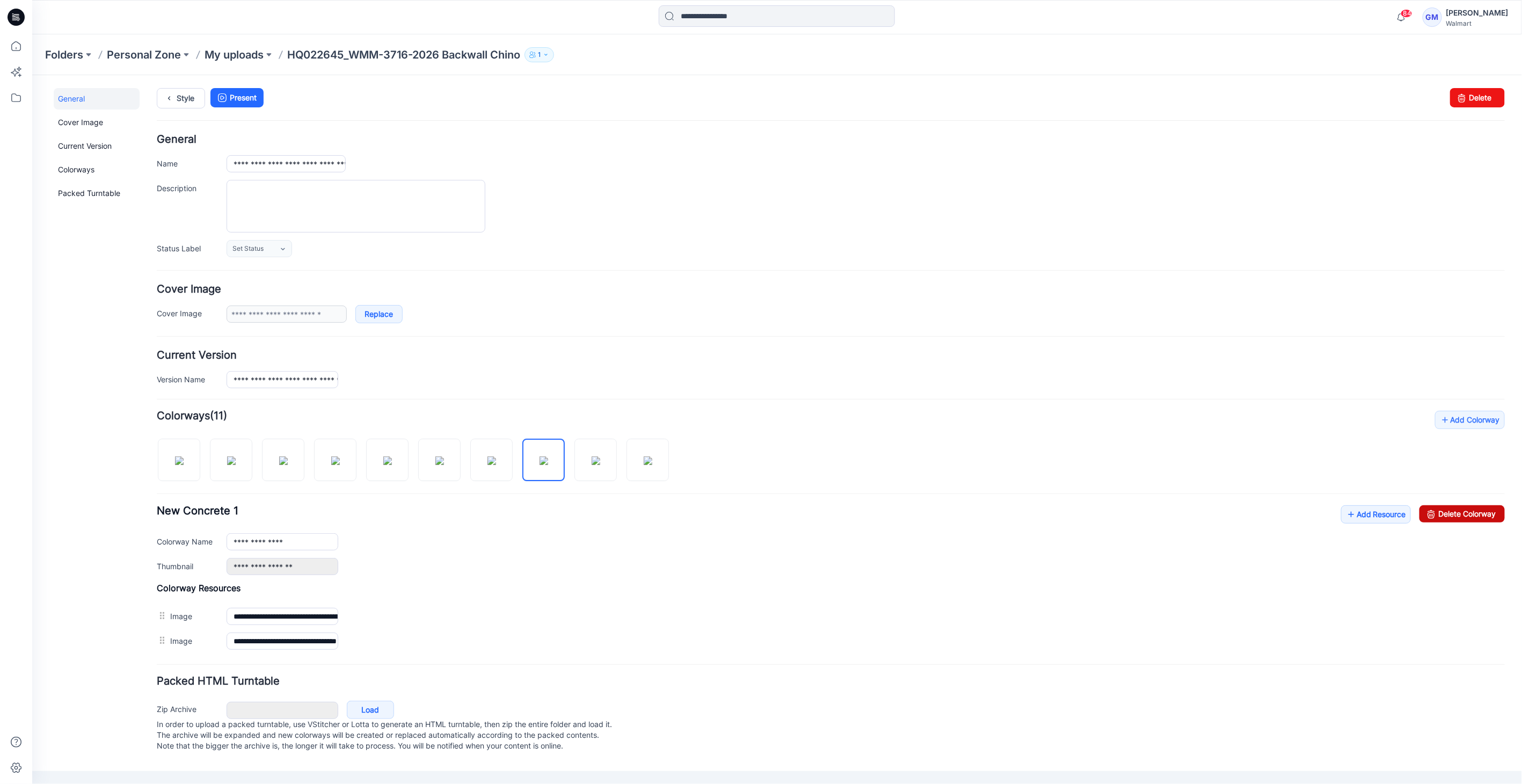
drag, startPoint x: 852, startPoint y: 130, endPoint x: 1454, endPoint y: 505, distance: 709.2
click at [1454, 505] on link "Delete Colorway" at bounding box center [1461, 513] width 86 height 18
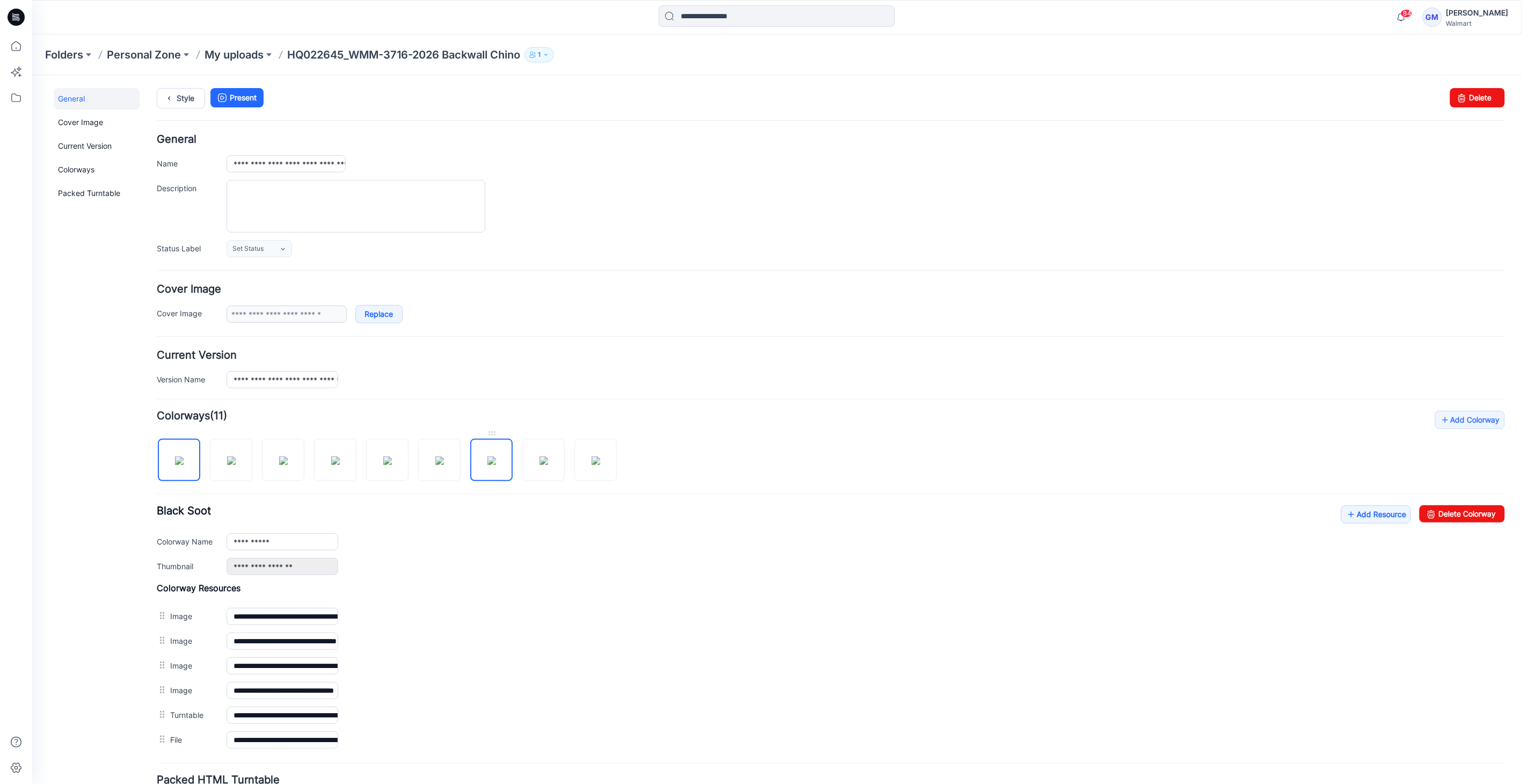
click at [495, 456] on img at bounding box center [491, 459] width 8 height 8
click at [600, 456] on img at bounding box center [595, 459] width 8 height 8
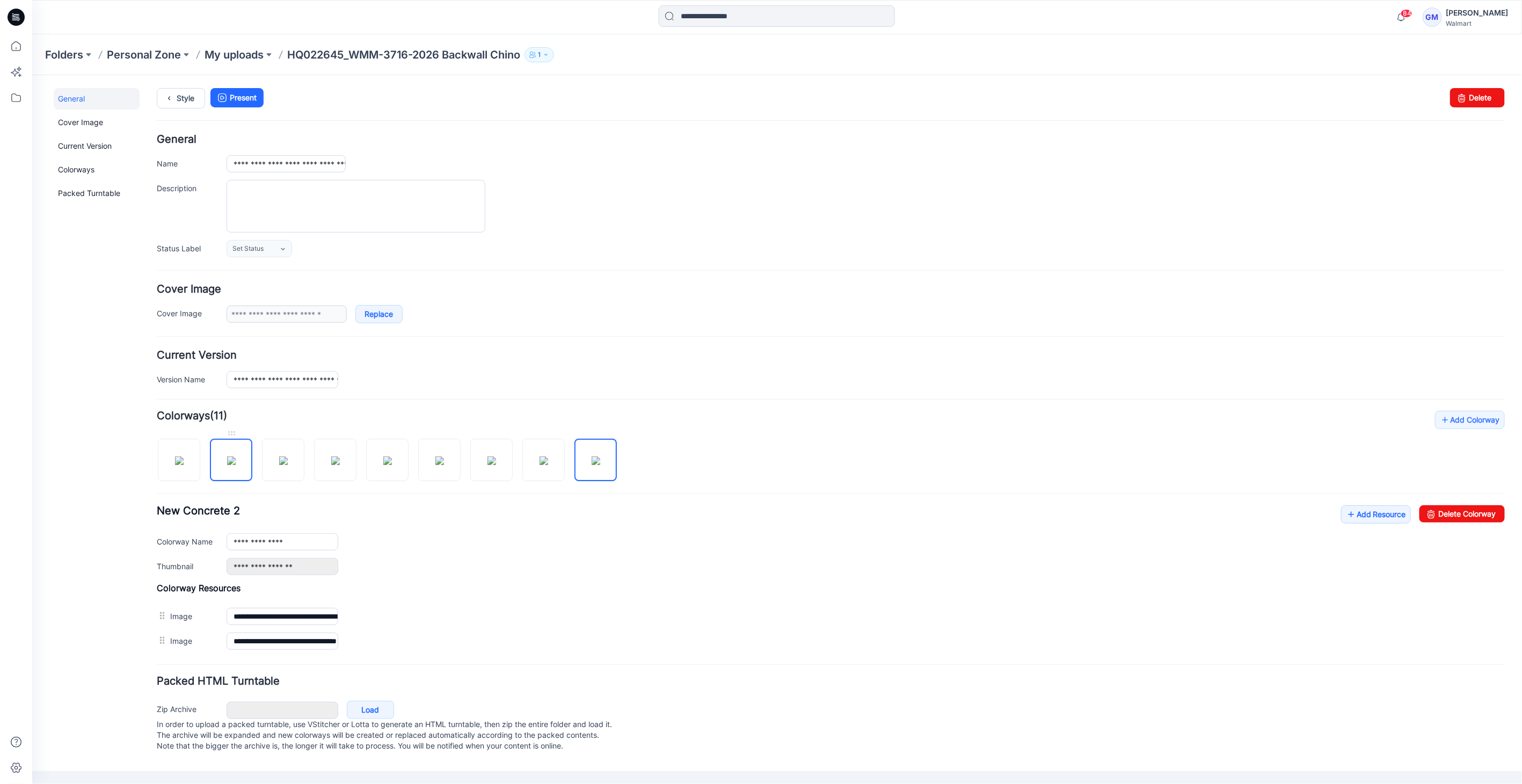
click at [227, 460] on img at bounding box center [231, 459] width 8 height 8
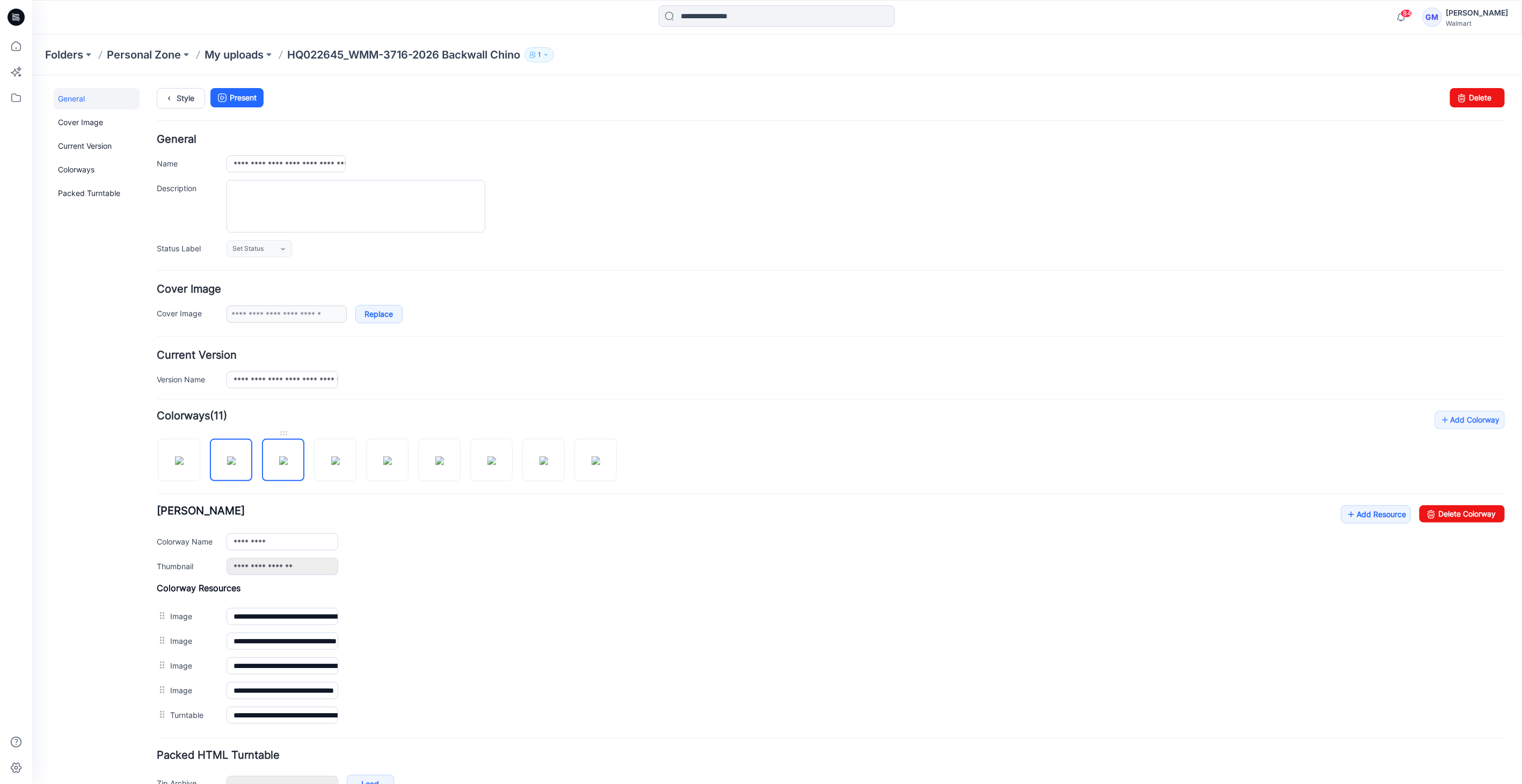
click at [287, 461] on img at bounding box center [282, 459] width 8 height 8
click at [332, 463] on img at bounding box center [335, 459] width 8 height 8
click at [389, 464] on img at bounding box center [386, 459] width 8 height 8
click at [434, 461] on img at bounding box center [438, 459] width 8 height 8
click at [487, 461] on img at bounding box center [491, 459] width 8 height 8
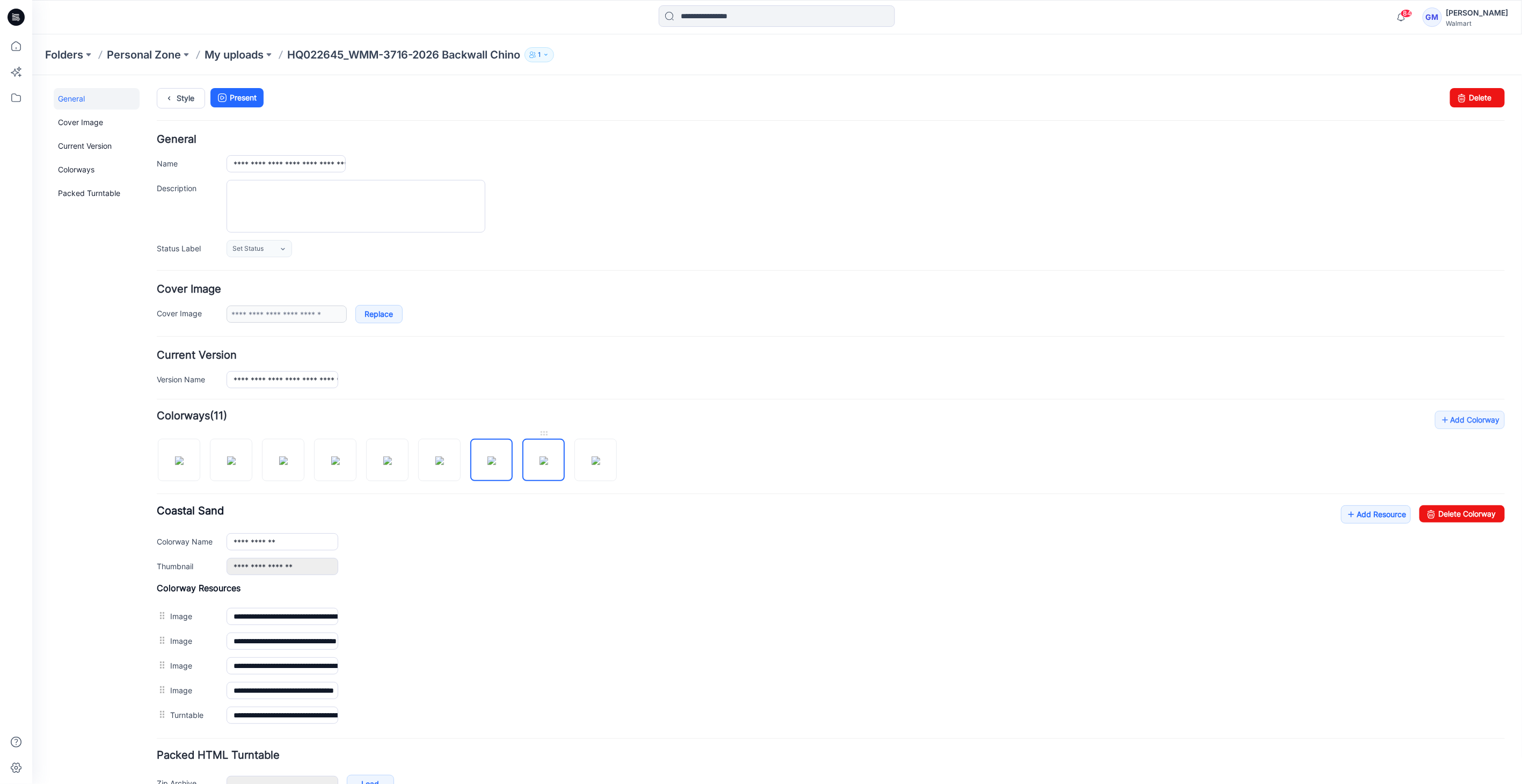
click at [548, 461] on img at bounding box center [542, 459] width 8 height 8
type input "******"
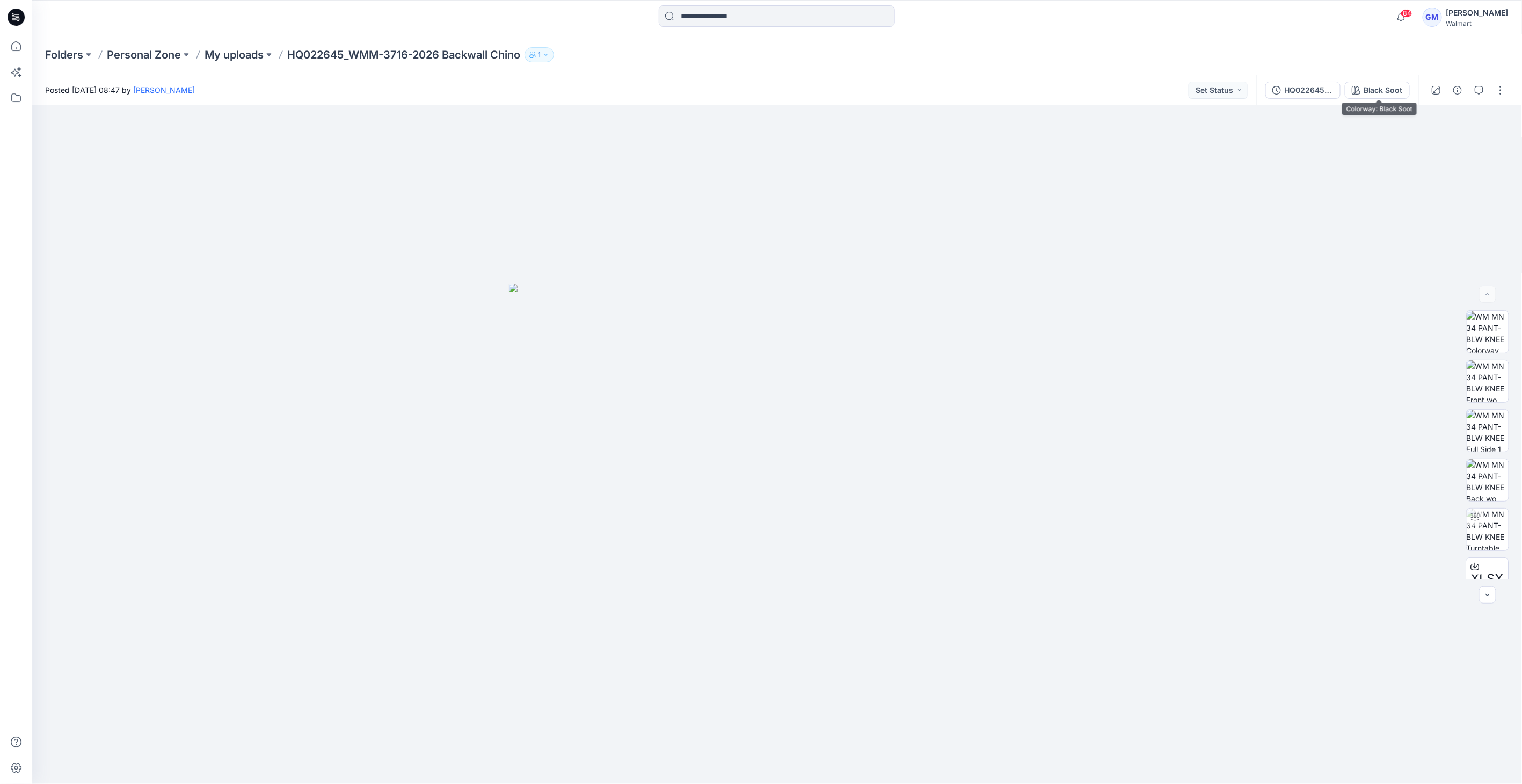
click at [1383, 89] on div "Black Soot" at bounding box center [1383, 89] width 39 height 12
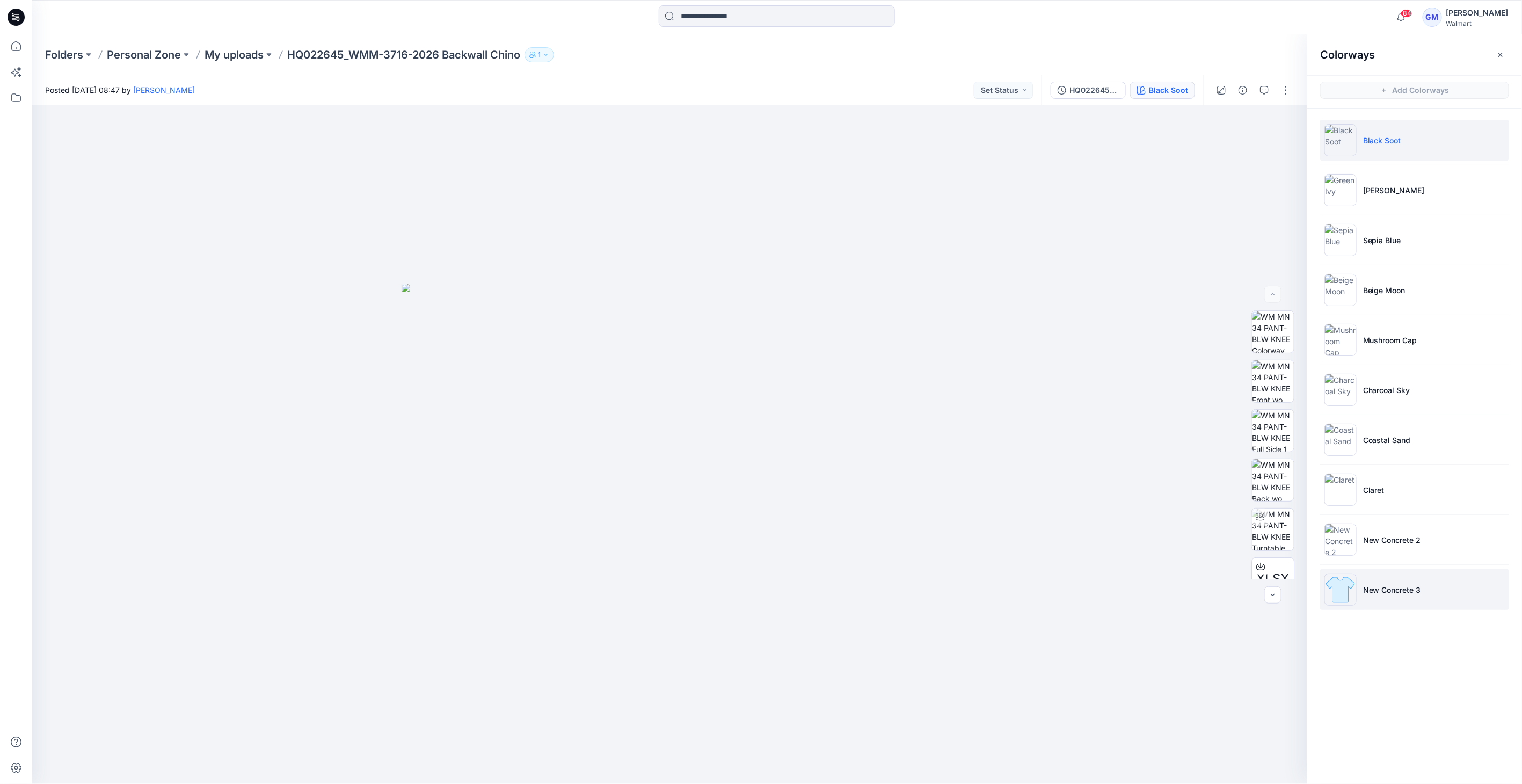
click at [1375, 577] on li "New Concrete 3" at bounding box center [1414, 589] width 189 height 41
click at [1332, 590] on img at bounding box center [1340, 589] width 32 height 32
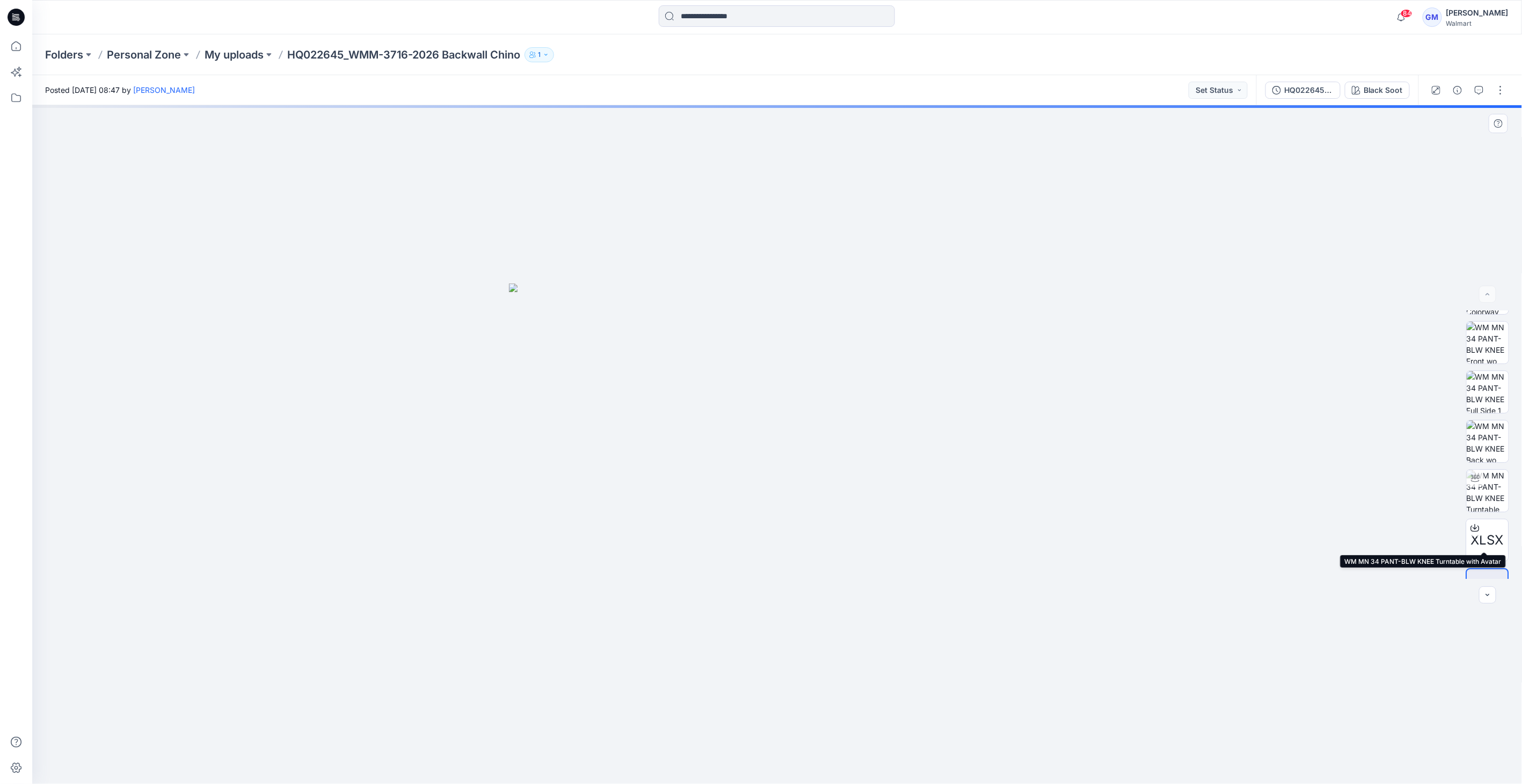
scroll to position [70, 0]
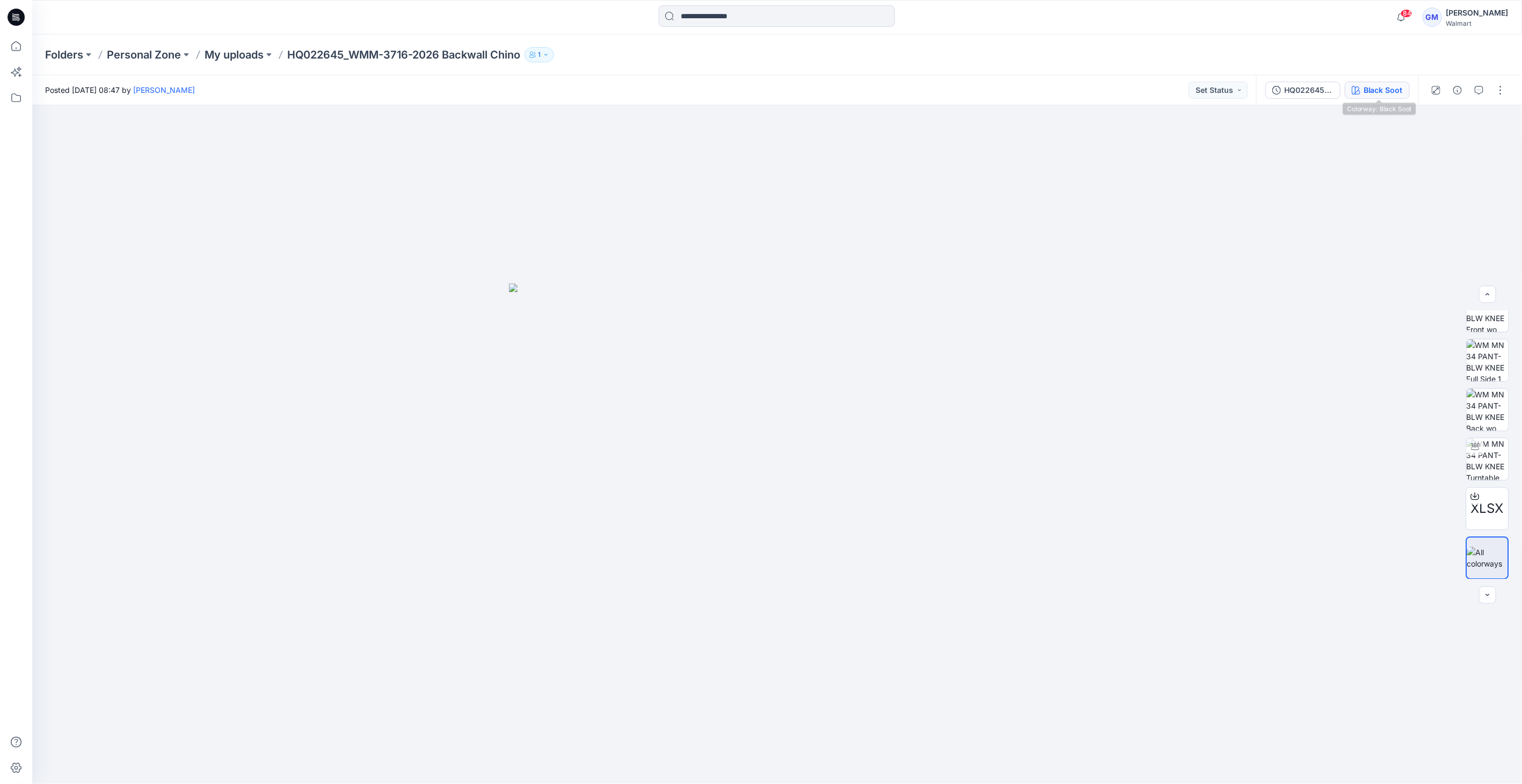
click at [1385, 88] on div "Black Soot" at bounding box center [1383, 89] width 39 height 12
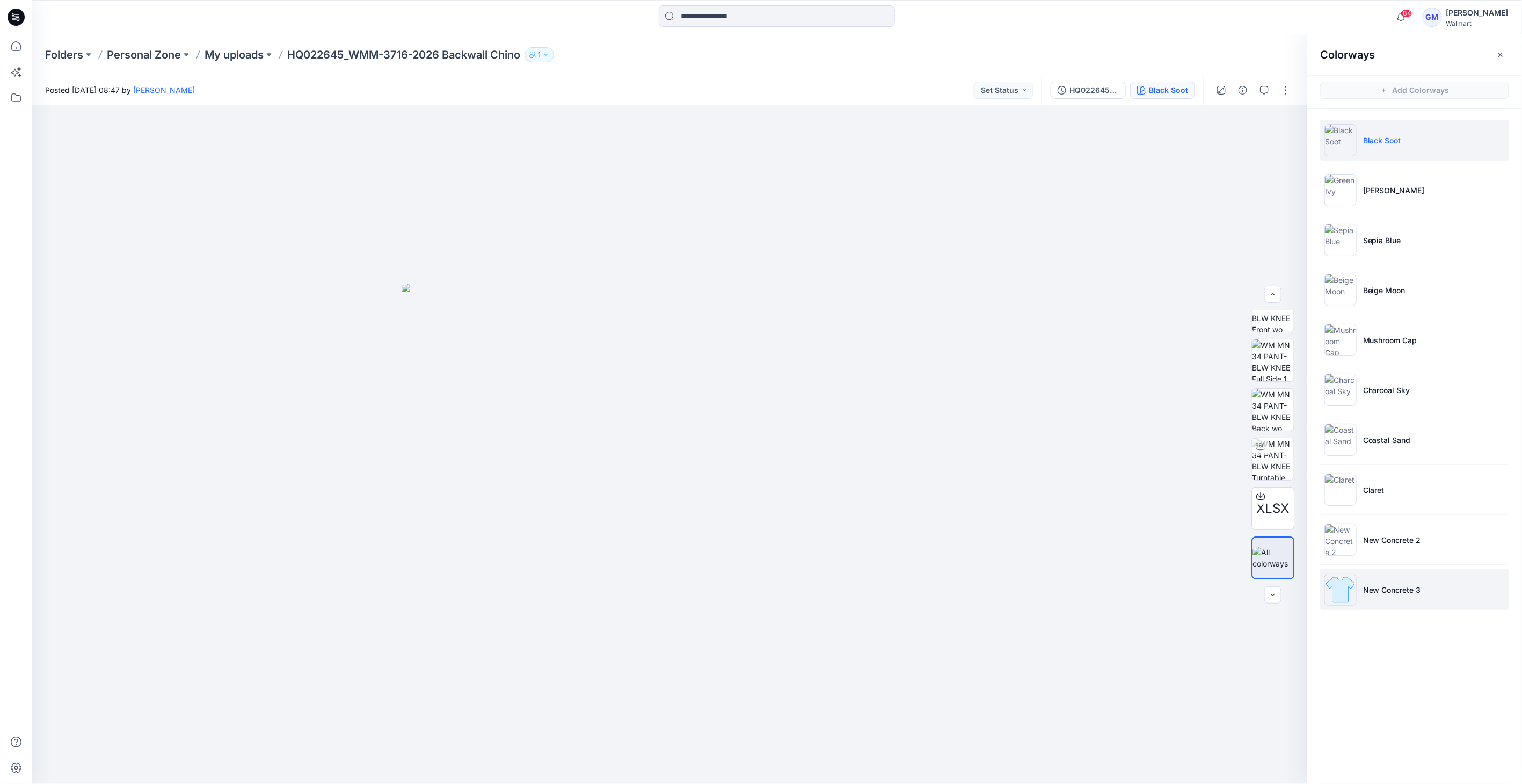
click at [1331, 590] on img at bounding box center [1340, 589] width 32 height 32
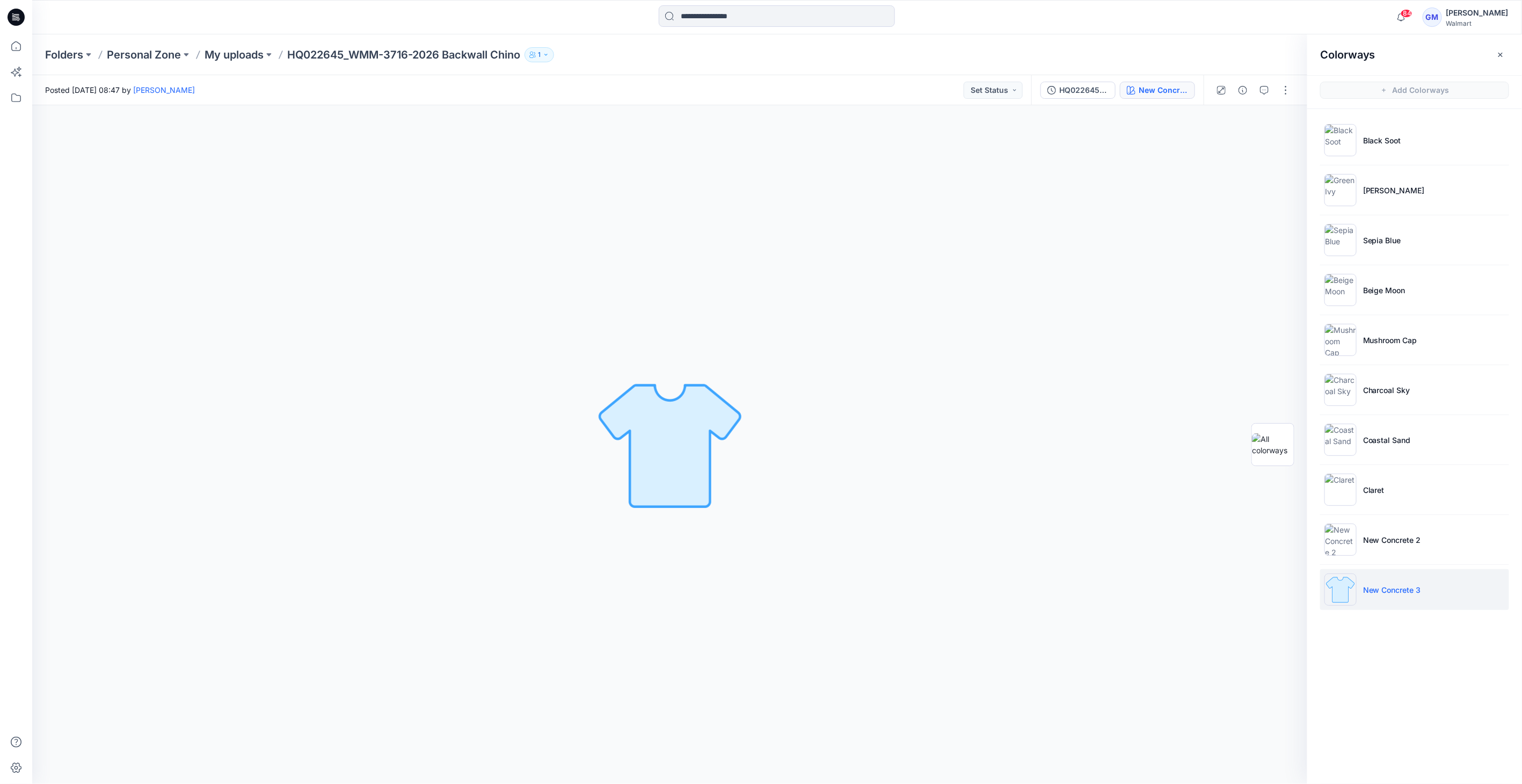
click at [1347, 591] on img at bounding box center [1340, 589] width 32 height 32
click at [1347, 535] on img at bounding box center [1340, 539] width 32 height 32
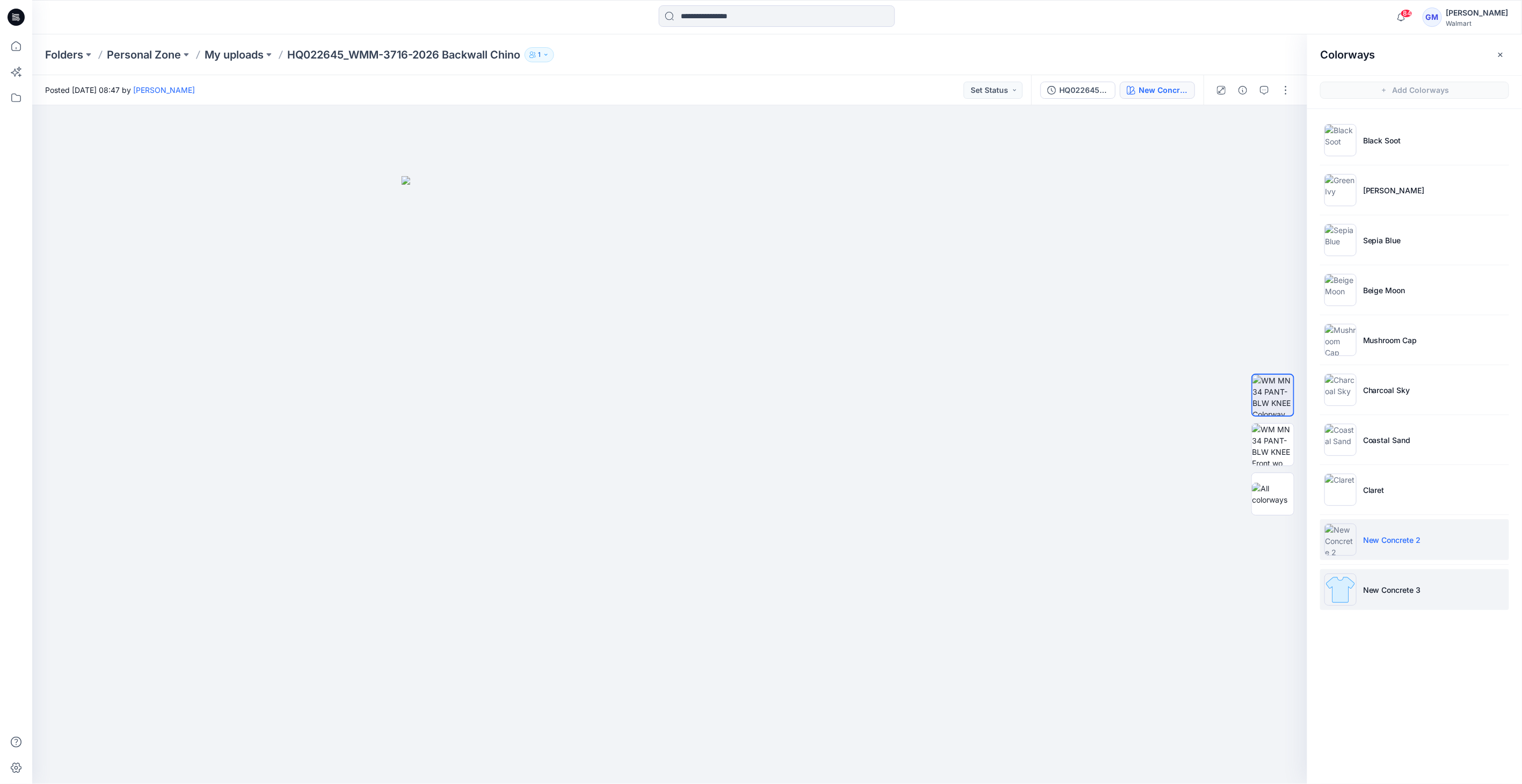
click at [1350, 588] on img at bounding box center [1340, 589] width 32 height 32
click at [1343, 584] on img at bounding box center [1340, 589] width 32 height 32
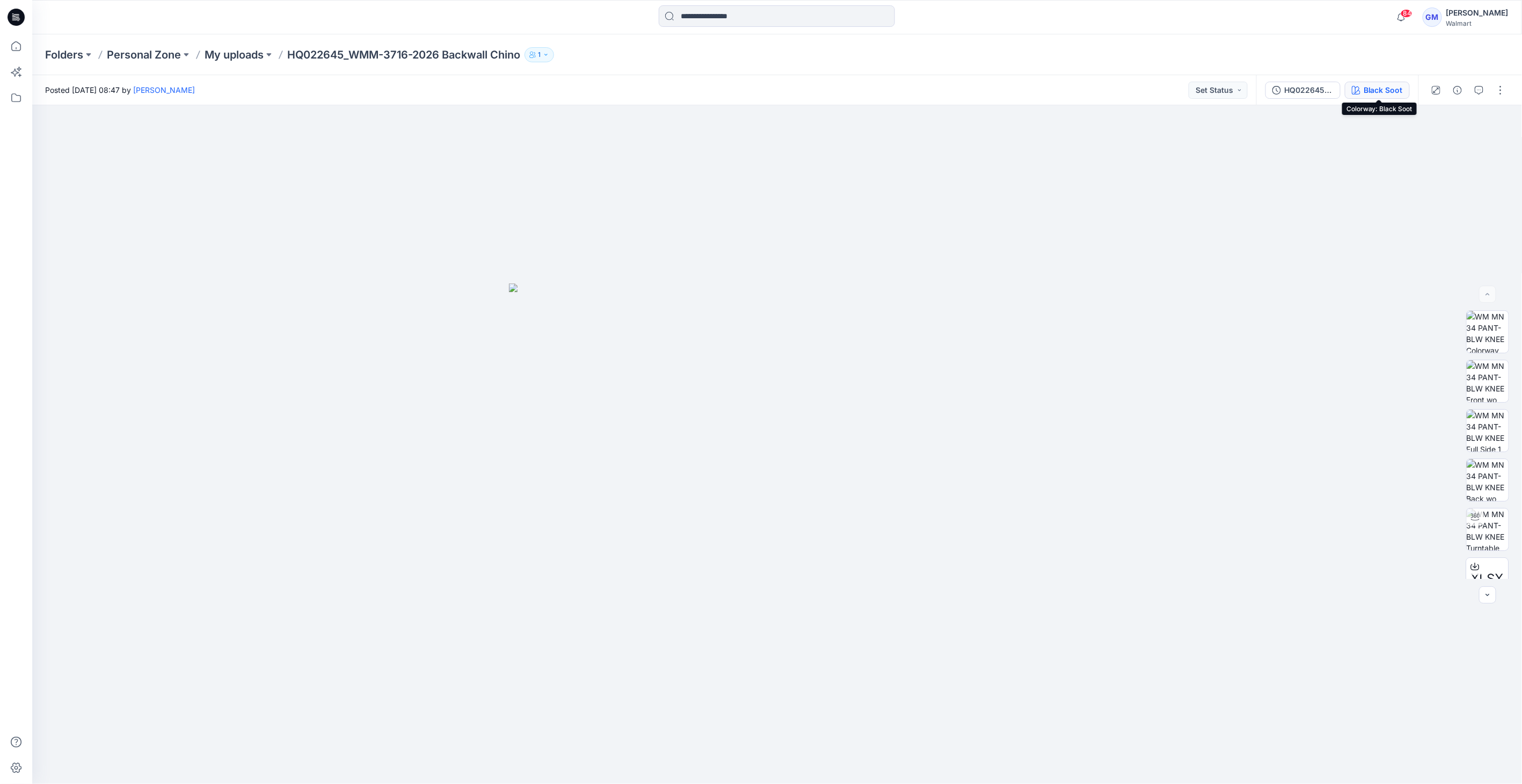
click at [1361, 92] on icon "button" at bounding box center [1356, 89] width 8 height 8
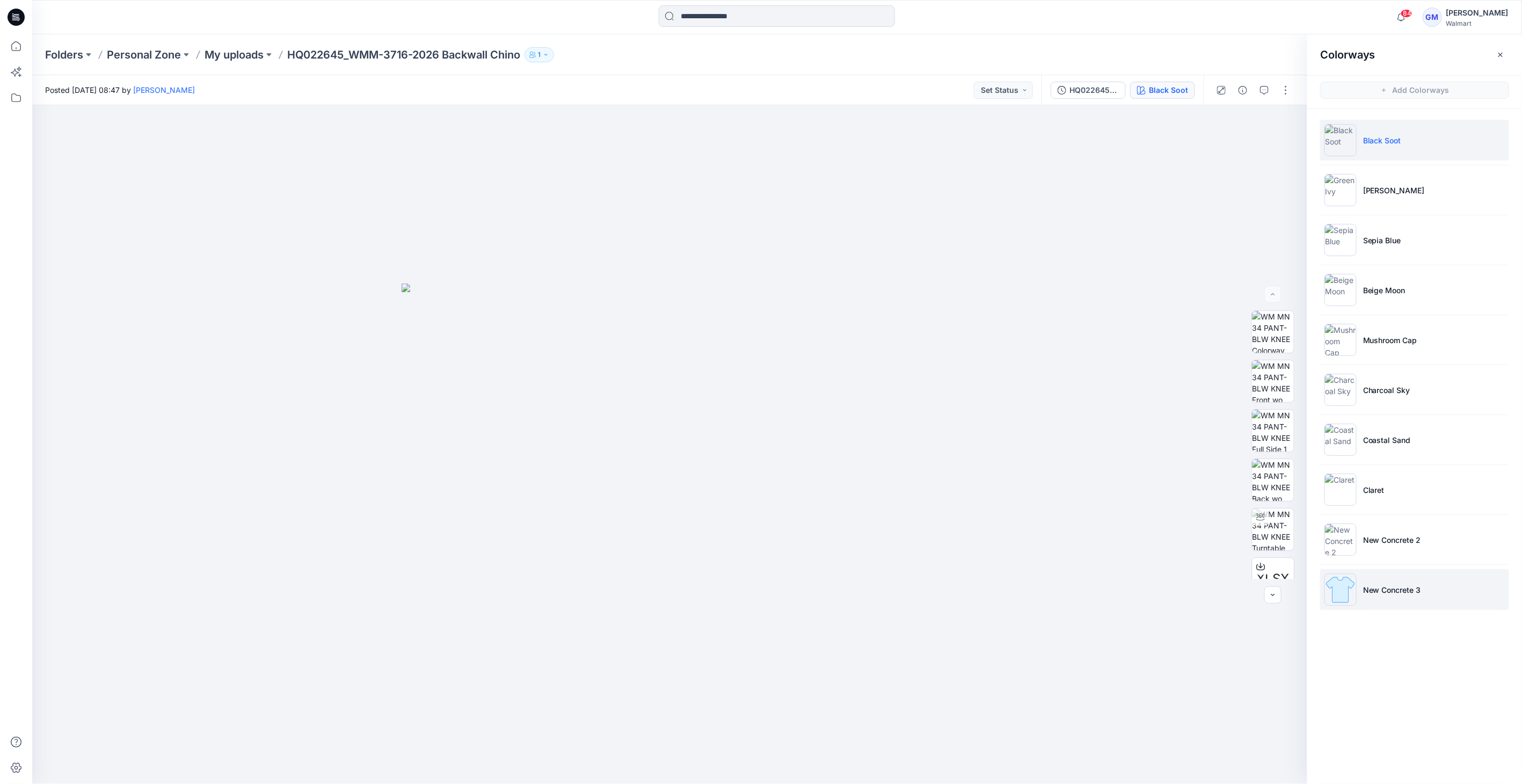
click at [1344, 595] on img at bounding box center [1340, 589] width 32 height 32
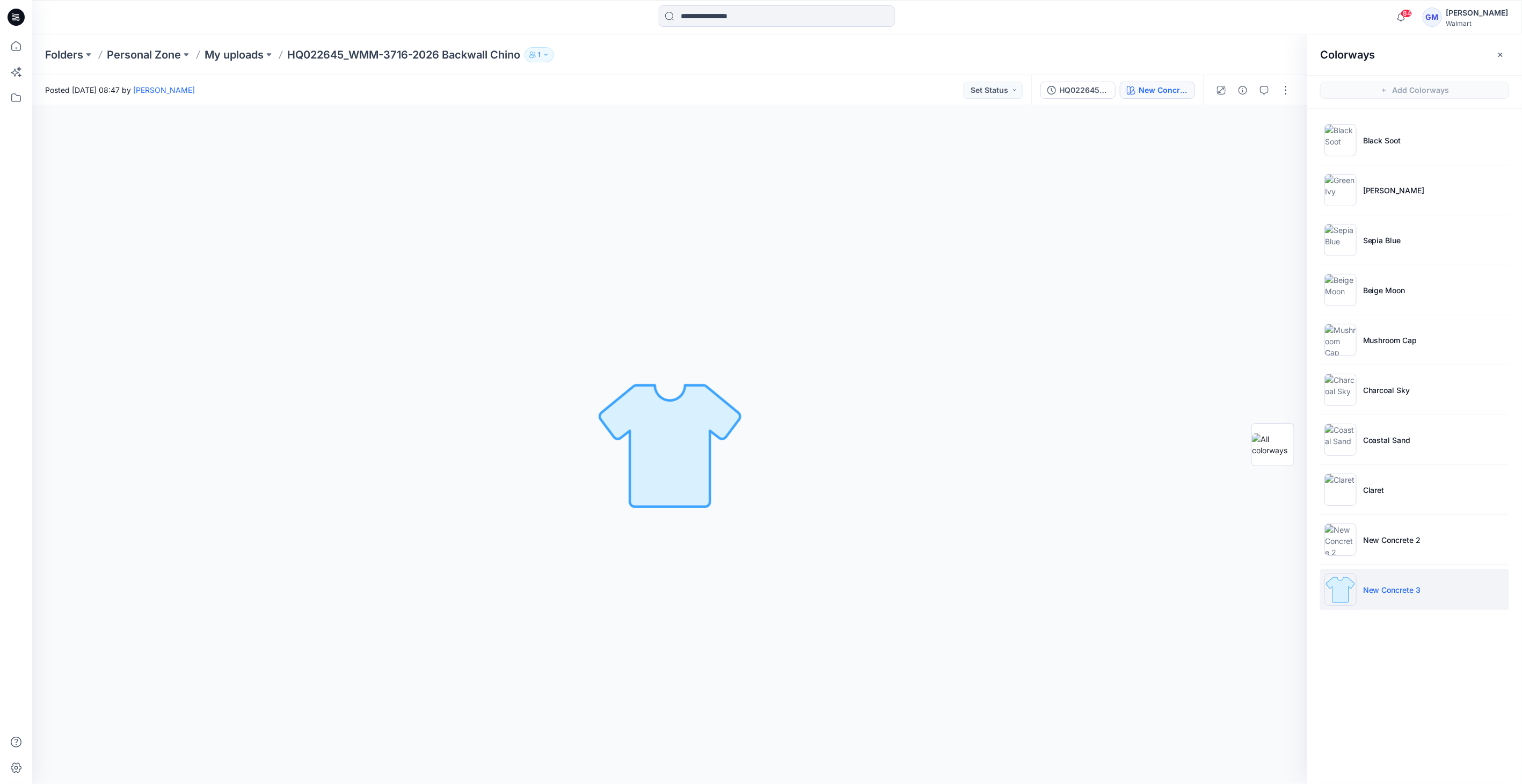
drag, startPoint x: 1339, startPoint y: 592, endPoint x: 1336, endPoint y: 588, distance: 5.0
click at [1338, 591] on img at bounding box center [1340, 589] width 32 height 32
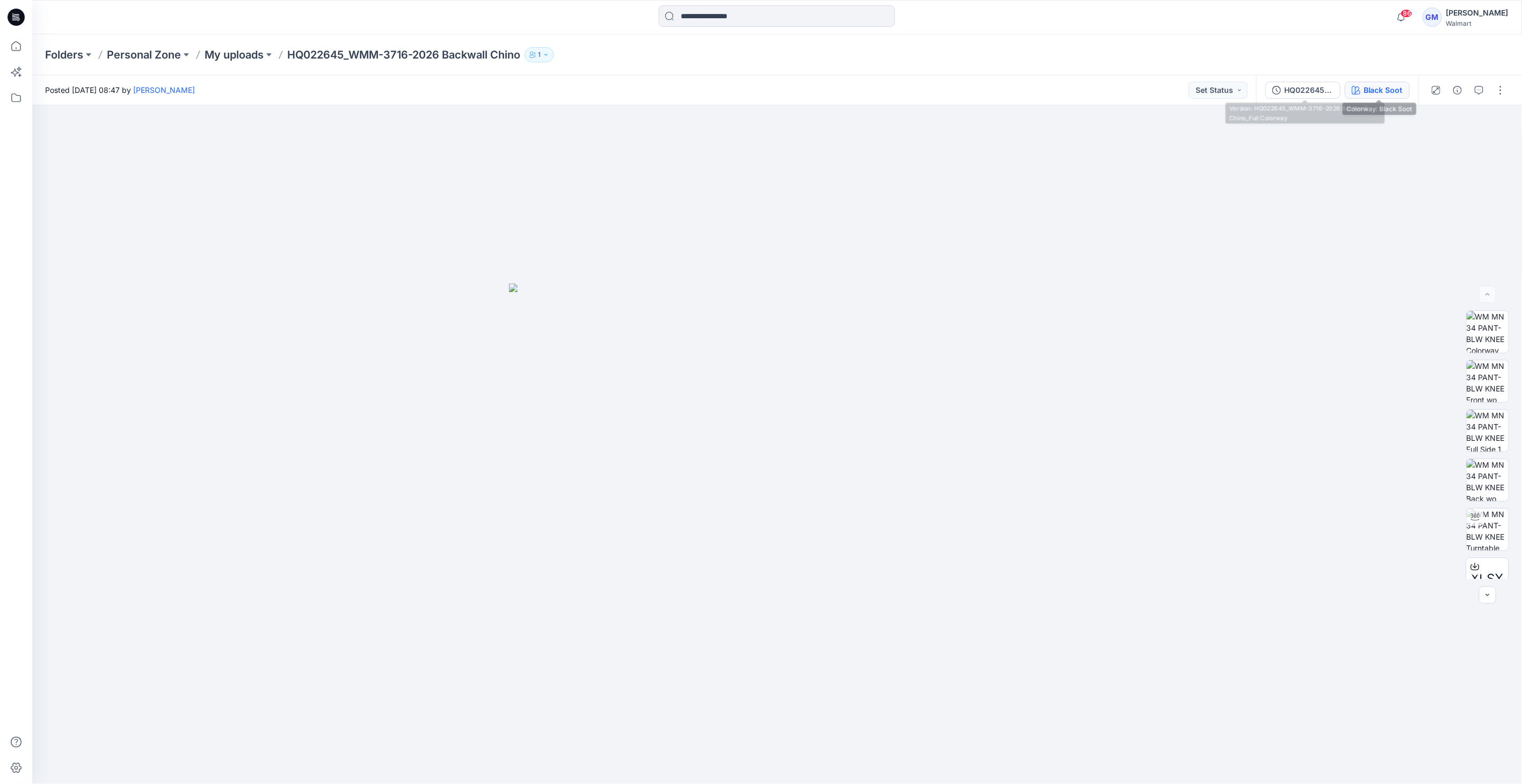
click at [1368, 92] on div "Black Soot" at bounding box center [1383, 89] width 39 height 12
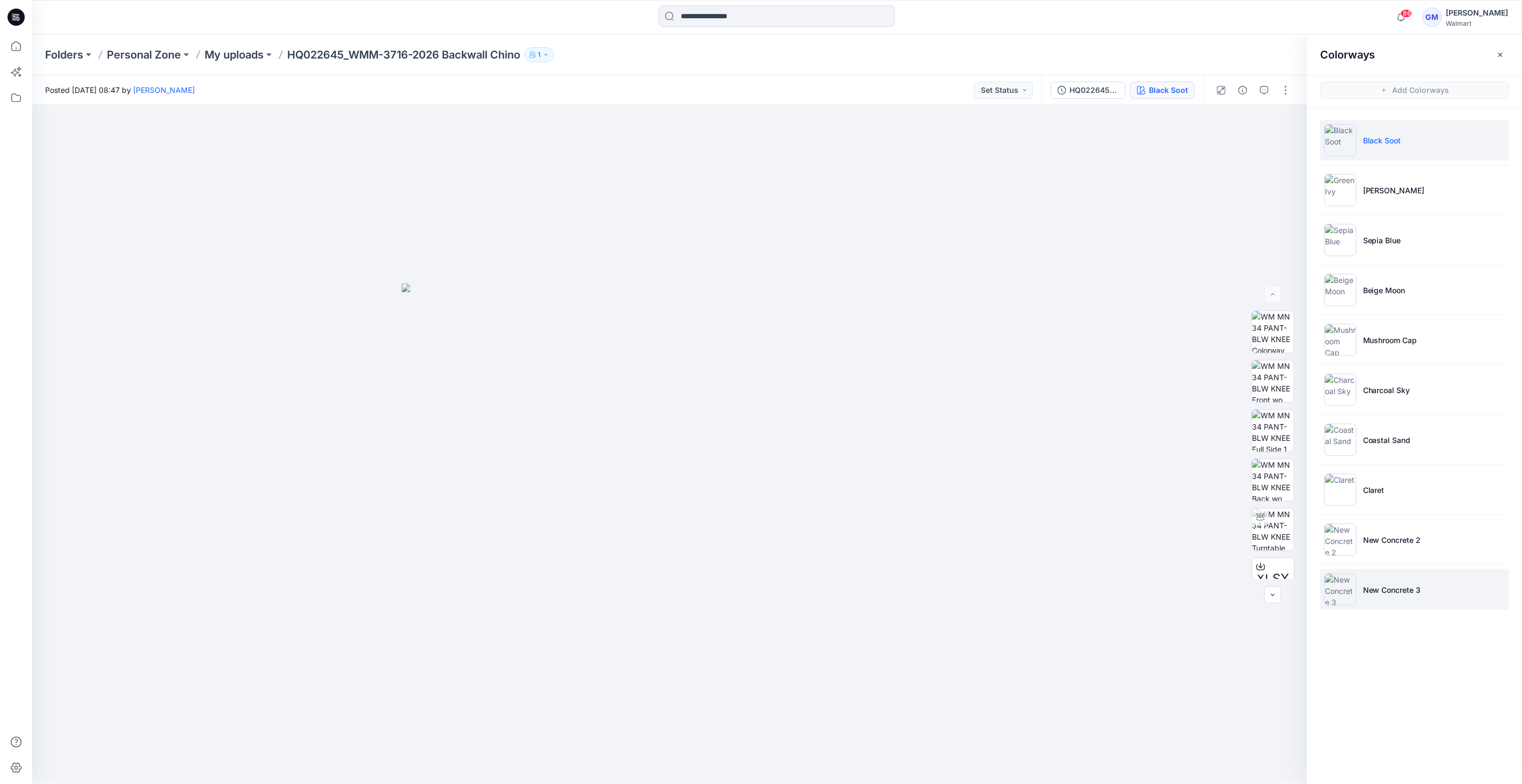
click at [1384, 584] on p "New Concrete 3" at bounding box center [1392, 589] width 58 height 11
click at [1352, 589] on img at bounding box center [1340, 589] width 32 height 32
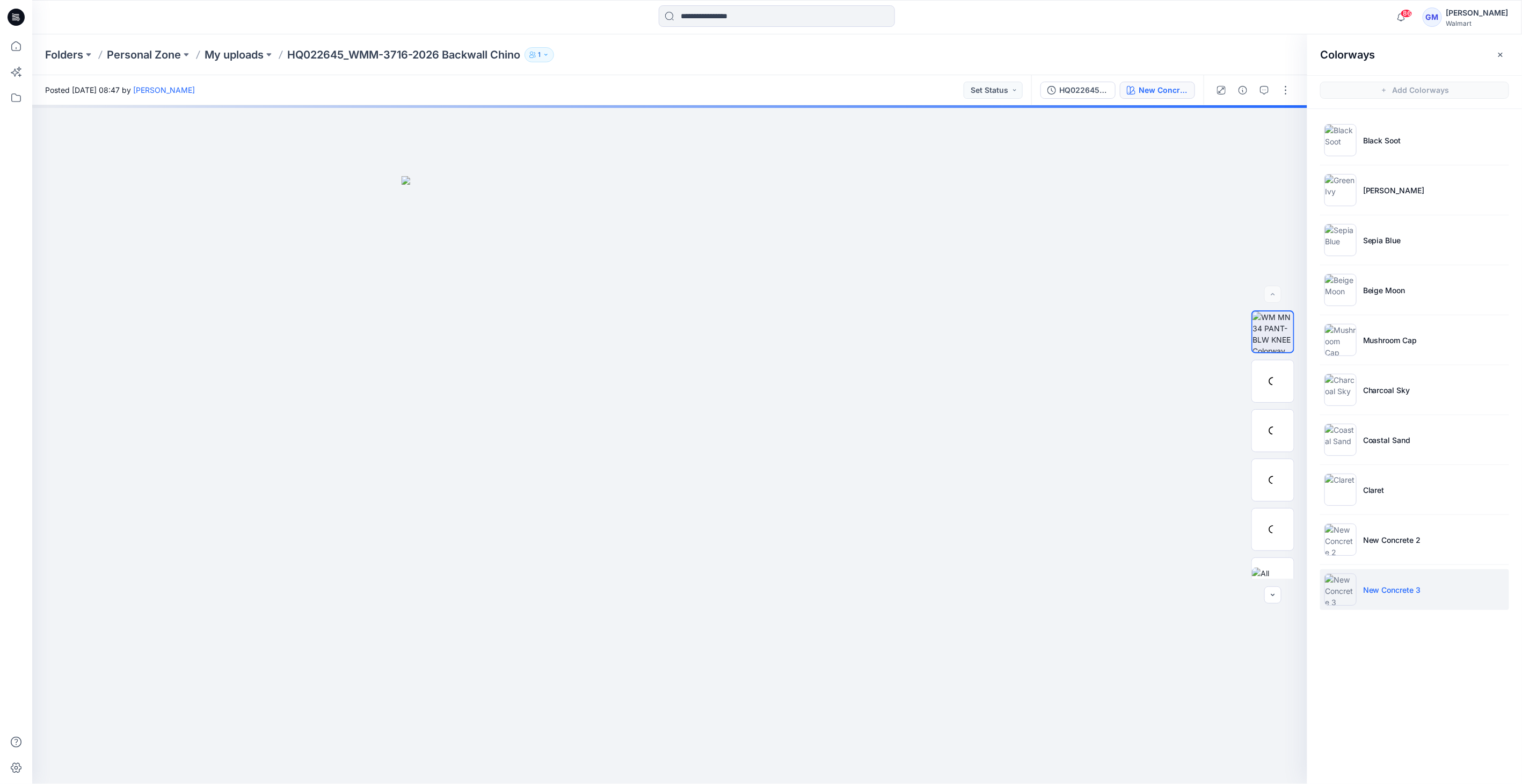
click at [1339, 590] on img at bounding box center [1340, 589] width 32 height 32
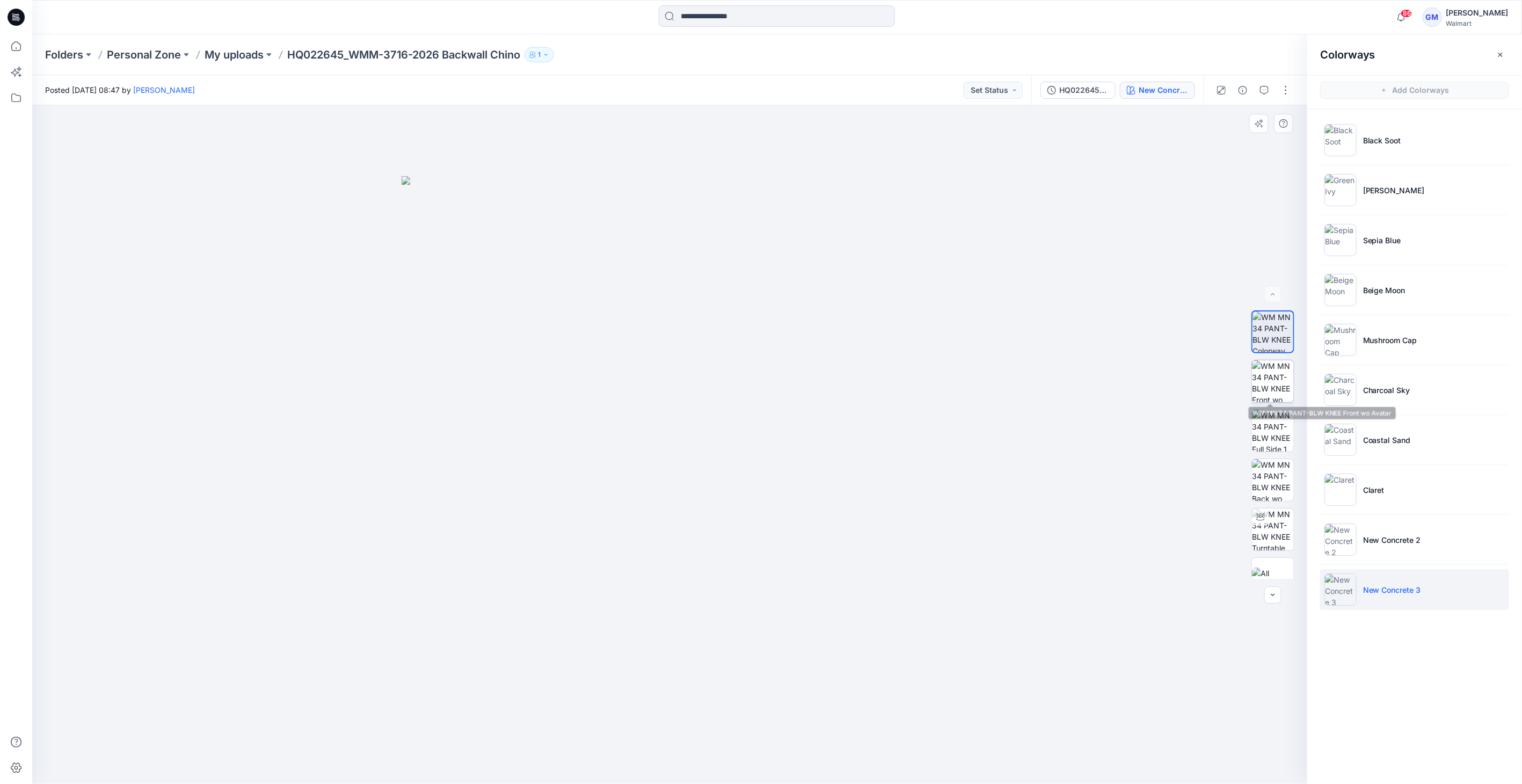
drag, startPoint x: 1257, startPoint y: 388, endPoint x: 1263, endPoint y: 388, distance: 6.0
click at [1258, 388] on img at bounding box center [1272, 381] width 42 height 42
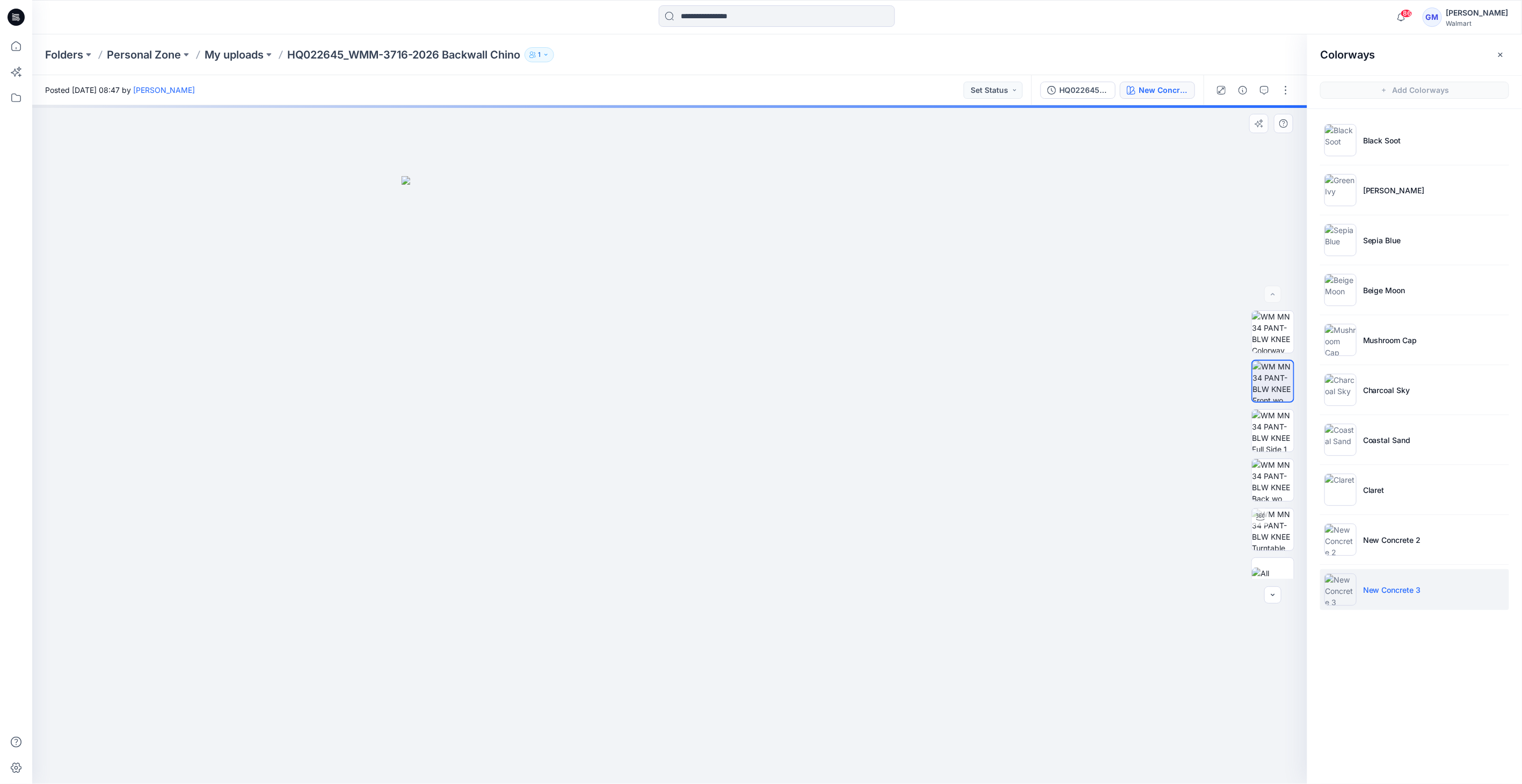
click at [1268, 388] on img at bounding box center [1273, 381] width 41 height 41
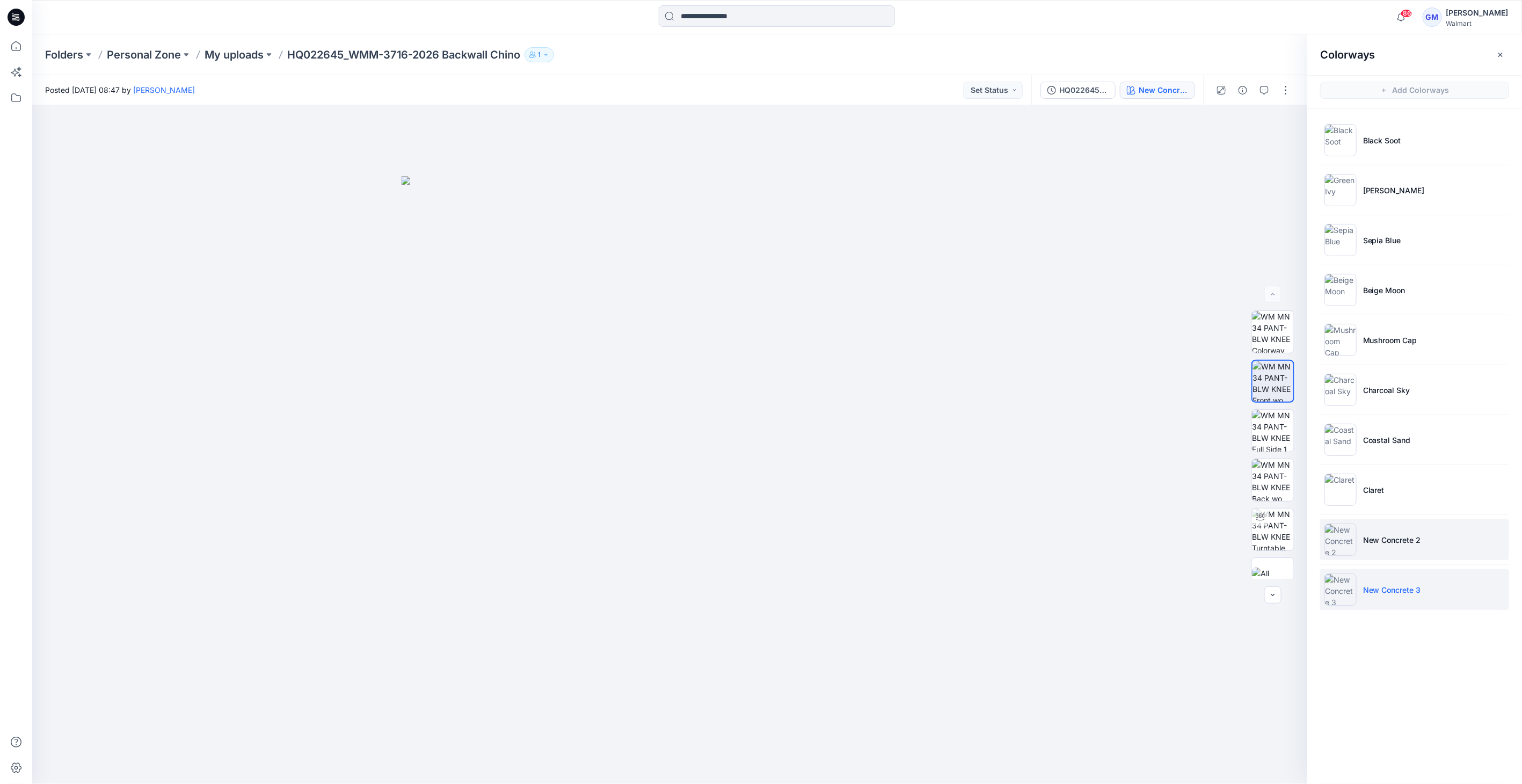
click at [1338, 535] on img at bounding box center [1340, 539] width 32 height 32
click at [1353, 584] on img at bounding box center [1340, 589] width 32 height 32
click at [1347, 588] on img at bounding box center [1340, 589] width 32 height 32
click at [1282, 382] on img at bounding box center [1272, 381] width 42 height 42
click at [1244, 87] on icon "button" at bounding box center [1243, 89] width 8 height 8
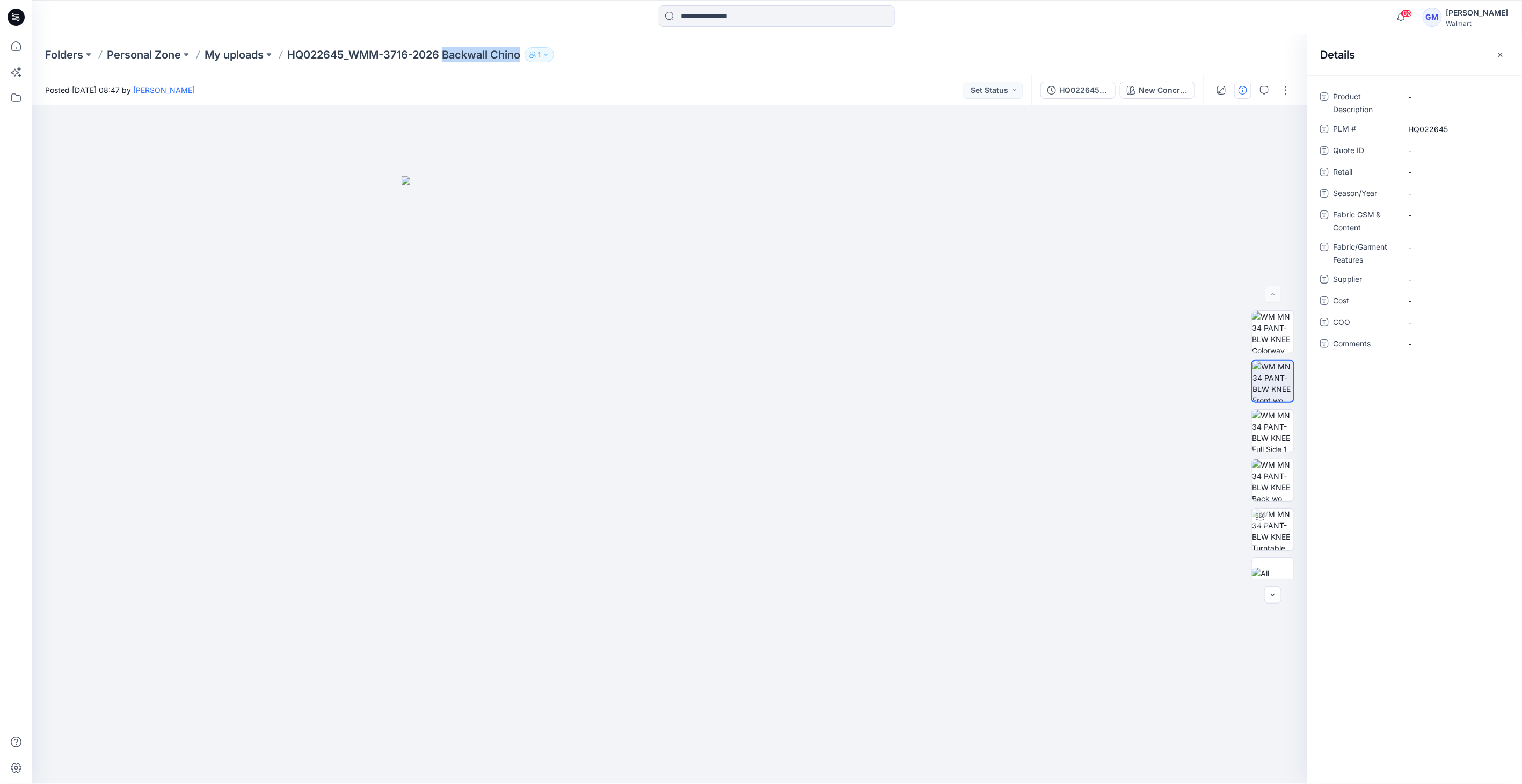
drag, startPoint x: 448, startPoint y: 53, endPoint x: 564, endPoint y: 52, distance: 116.0
click at [564, 52] on div "Folders Personal Zone My uploads HQ022645_WMM-3716-2026 Backwall Chino 1" at bounding box center [735, 54] width 1380 height 15
copy div "Backwall Chino 1"
click at [1418, 91] on Description "-" at bounding box center [1455, 97] width 93 height 11
type textarea "**********"
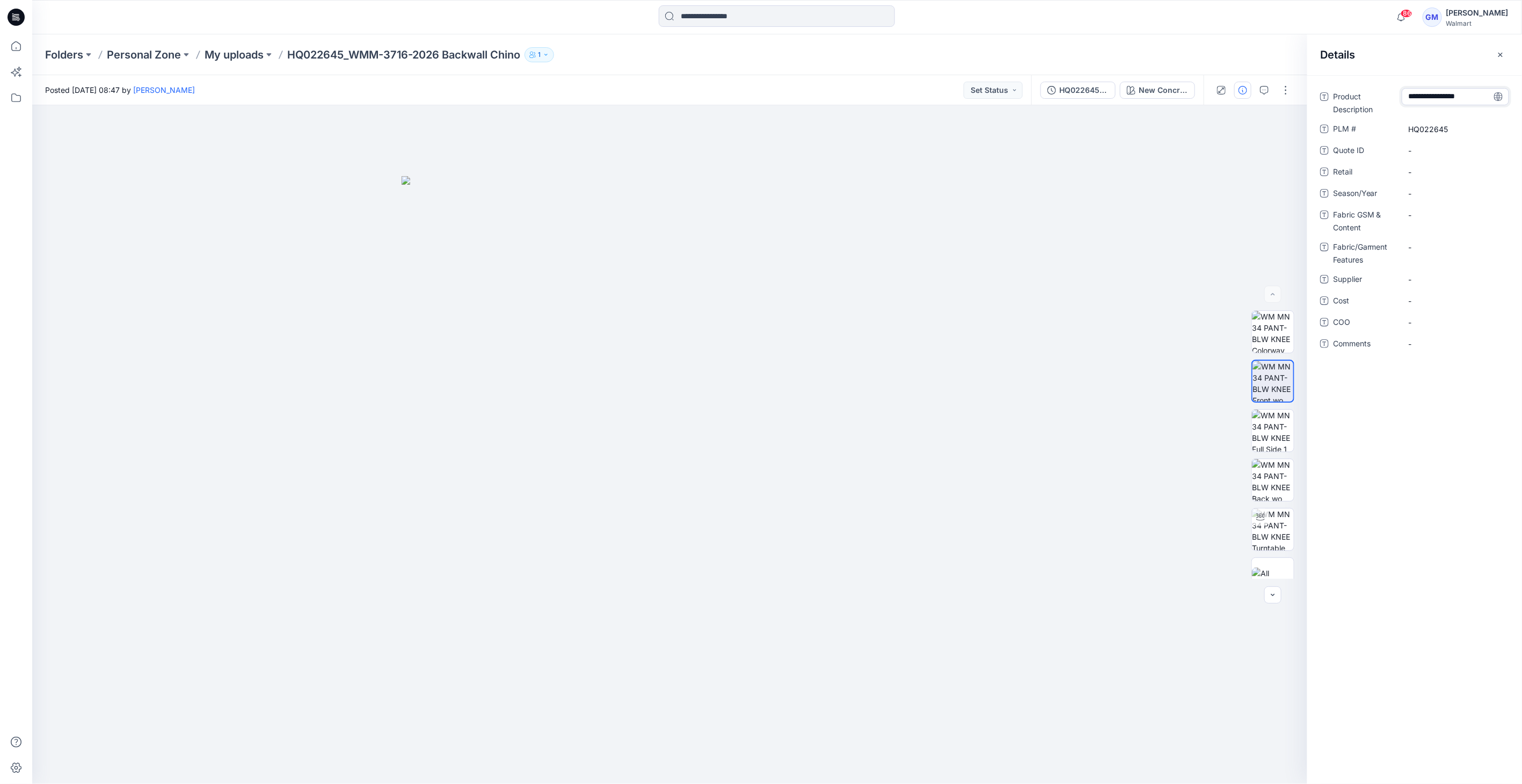
scroll to position [30, 0]
click at [1428, 104] on Description "Backwall Chino" at bounding box center [1455, 105] width 93 height 34
type textarea "**********"
click at [1420, 278] on span "-" at bounding box center [1455, 279] width 93 height 11
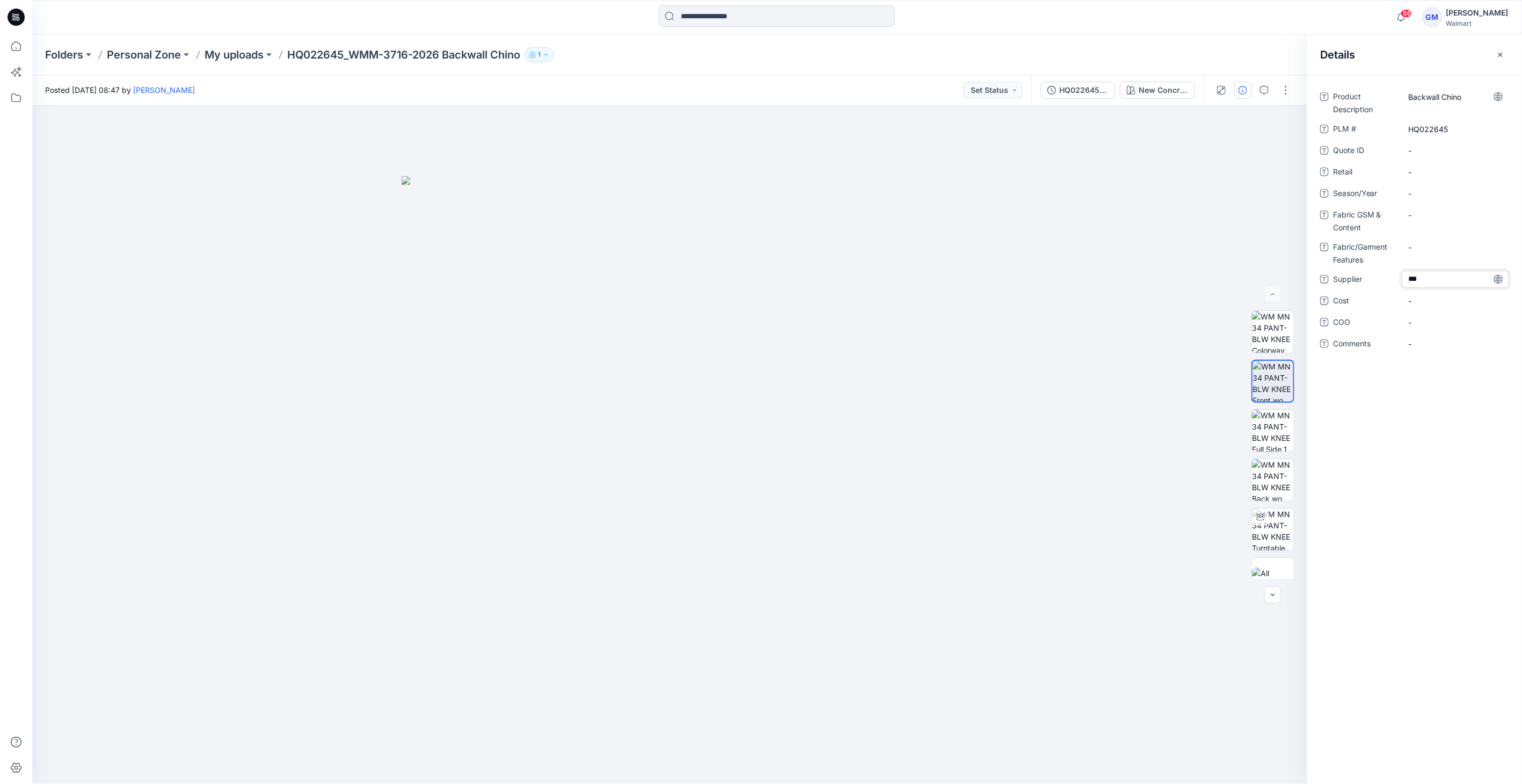
type textarea "****"
click at [1415, 318] on span "-" at bounding box center [1455, 322] width 93 height 11
type textarea "**"
click at [1417, 197] on span "-" at bounding box center [1455, 194] width 93 height 11
type textarea "**********"
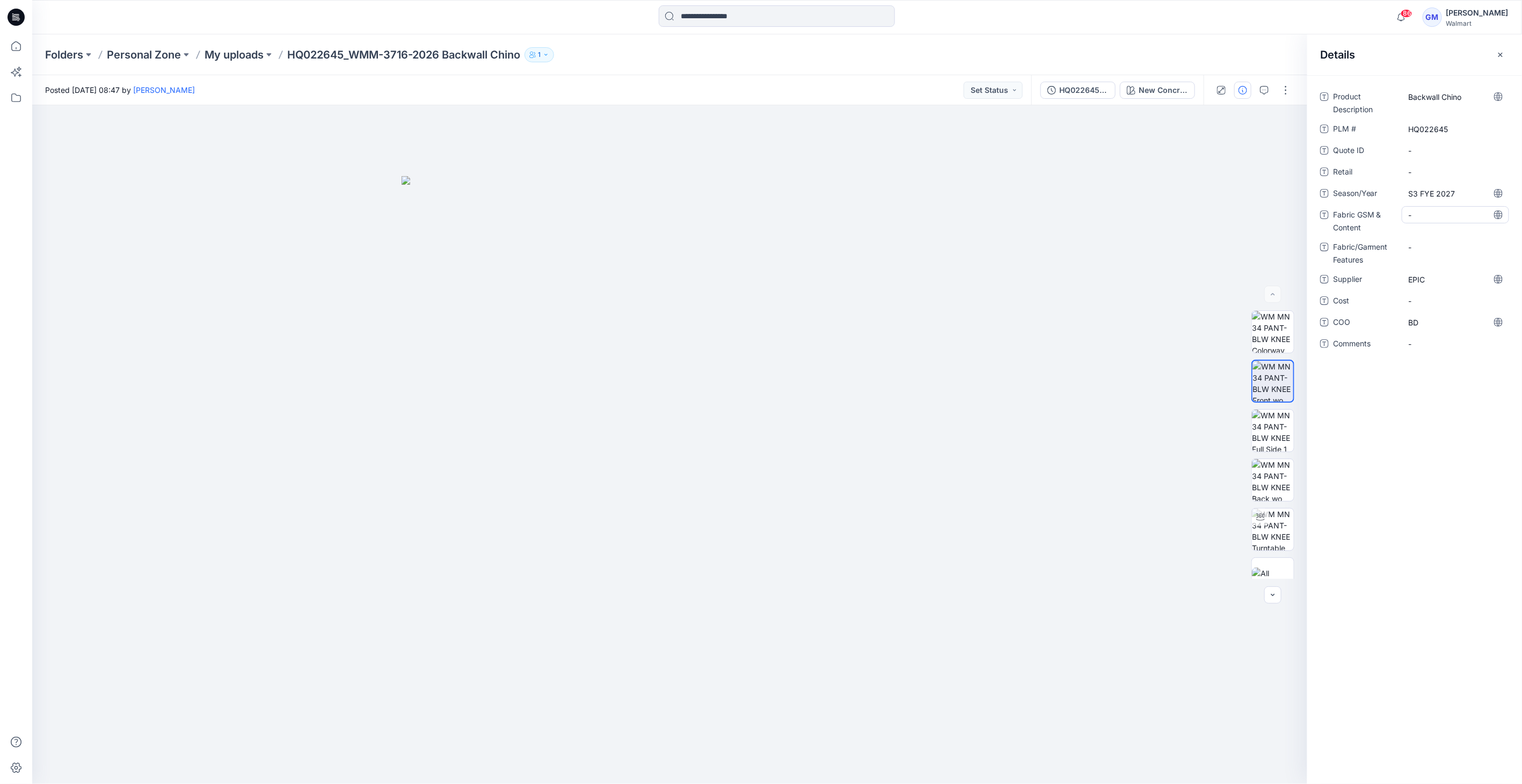
click at [1437, 214] on Content "-" at bounding box center [1455, 215] width 93 height 11
type textarea "**********"
click at [1420, 220] on Content "97% BCI Cotton, 3% Spandex," at bounding box center [1455, 218] width 93 height 22
drag, startPoint x: 1403, startPoint y: 210, endPoint x: 1481, endPoint y: 258, distance: 91.6
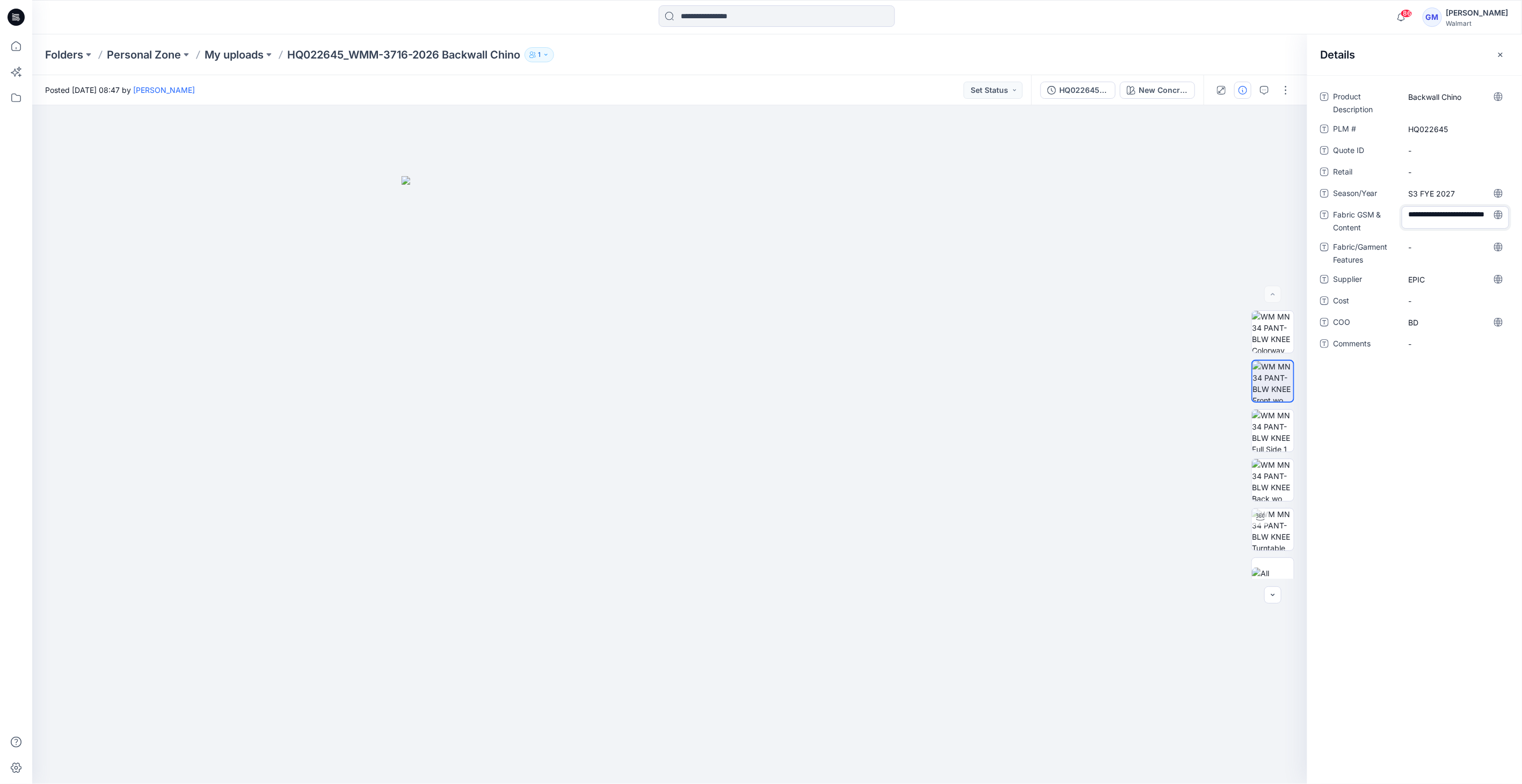
click at [1481, 257] on div "**********" at bounding box center [1414, 226] width 189 height 277
type textarea "**********"
click at [251, 51] on p "My uploads" at bounding box center [234, 54] width 59 height 15
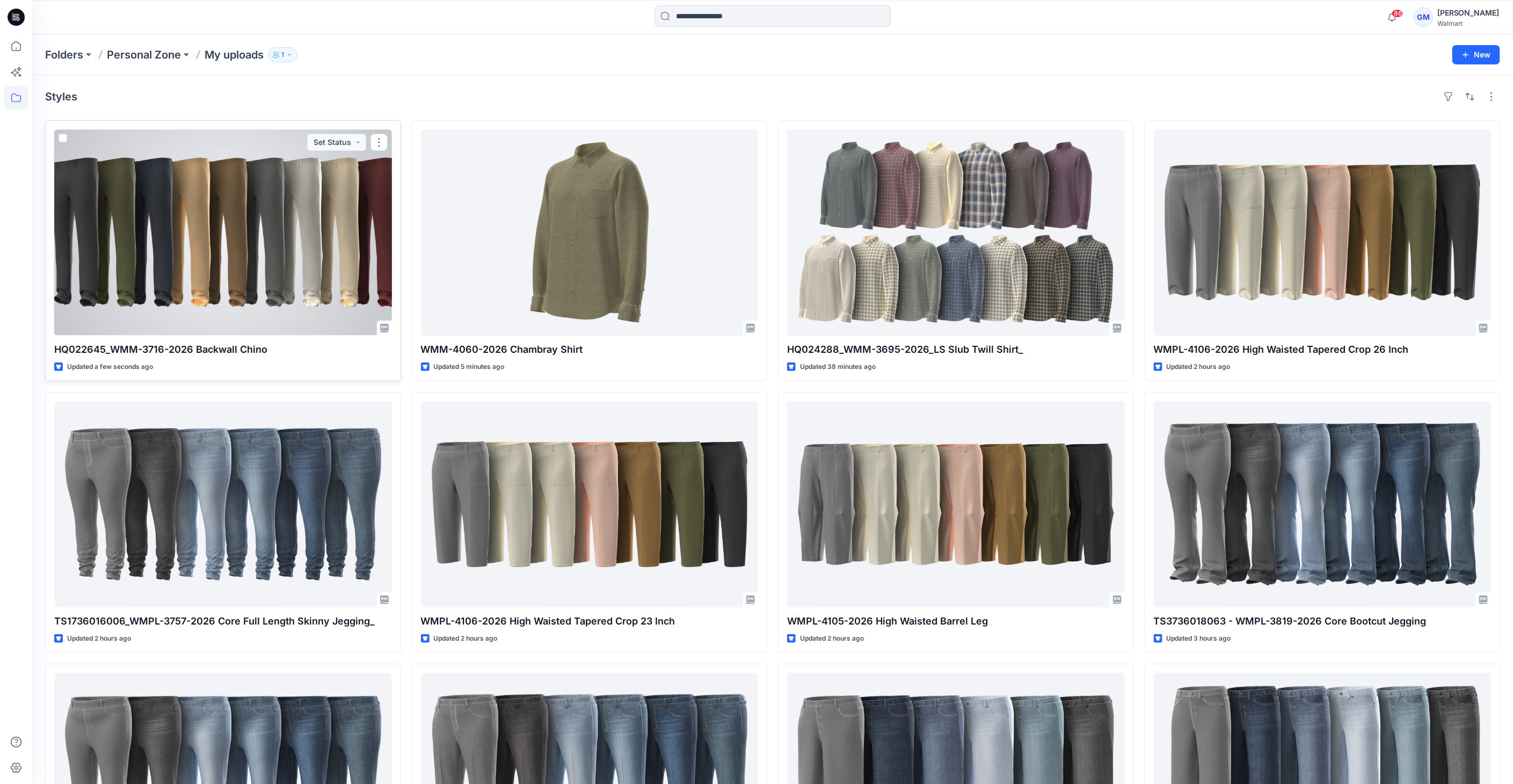
click at [362, 211] on div at bounding box center [223, 232] width 338 height 207
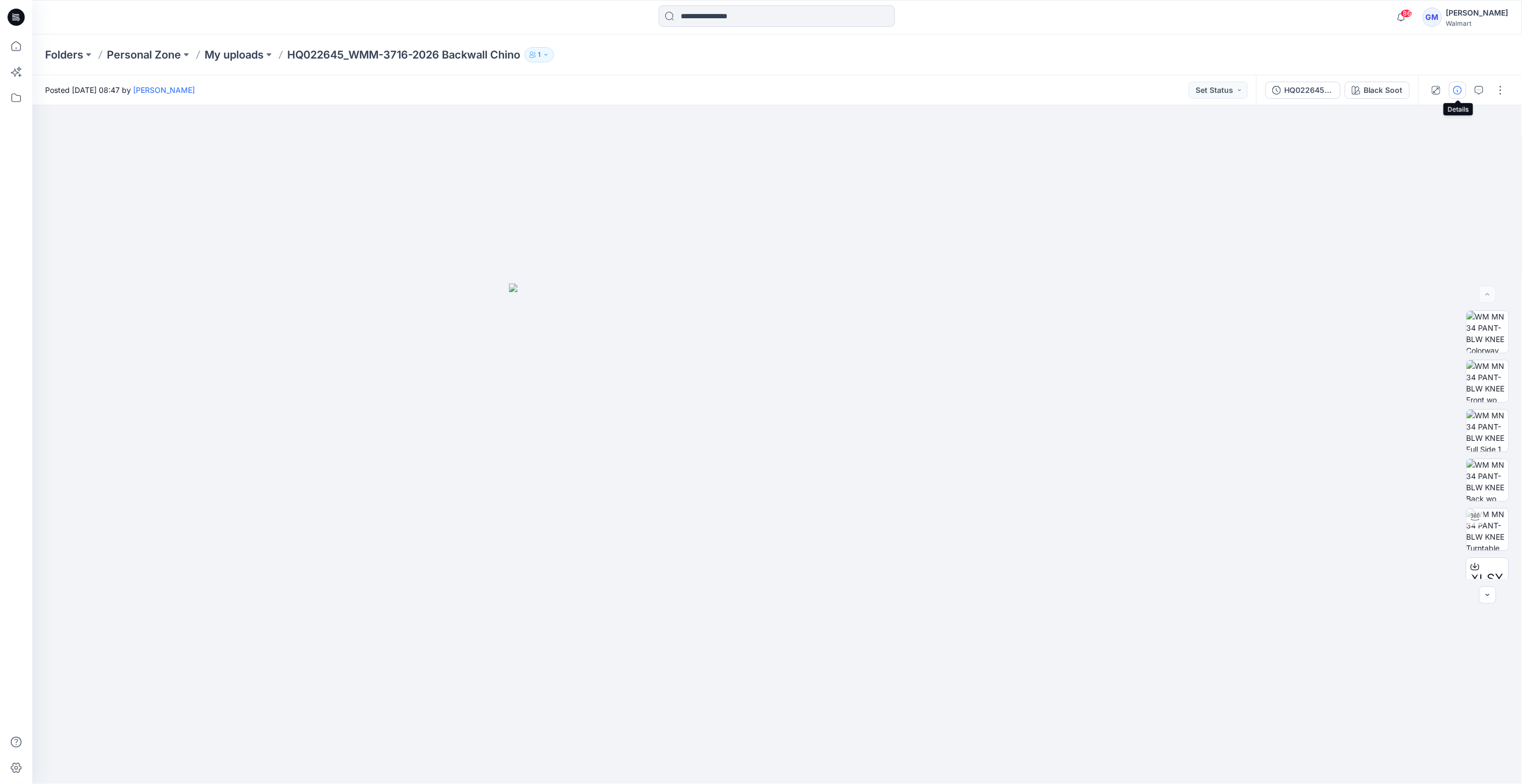
click at [1455, 89] on icon "button" at bounding box center [1457, 89] width 8 height 8
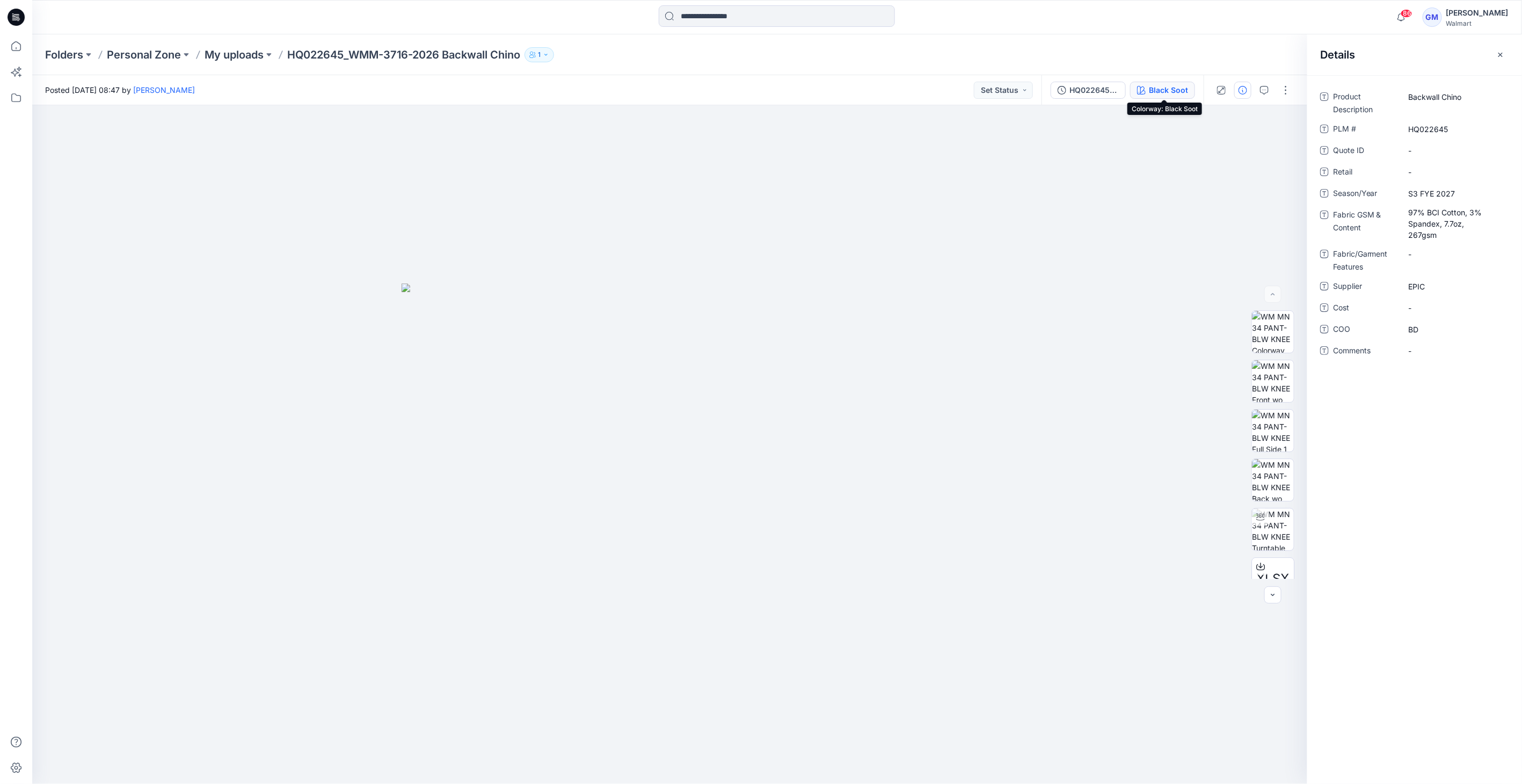
click at [1149, 92] on button "Black Soot" at bounding box center [1162, 89] width 65 height 18
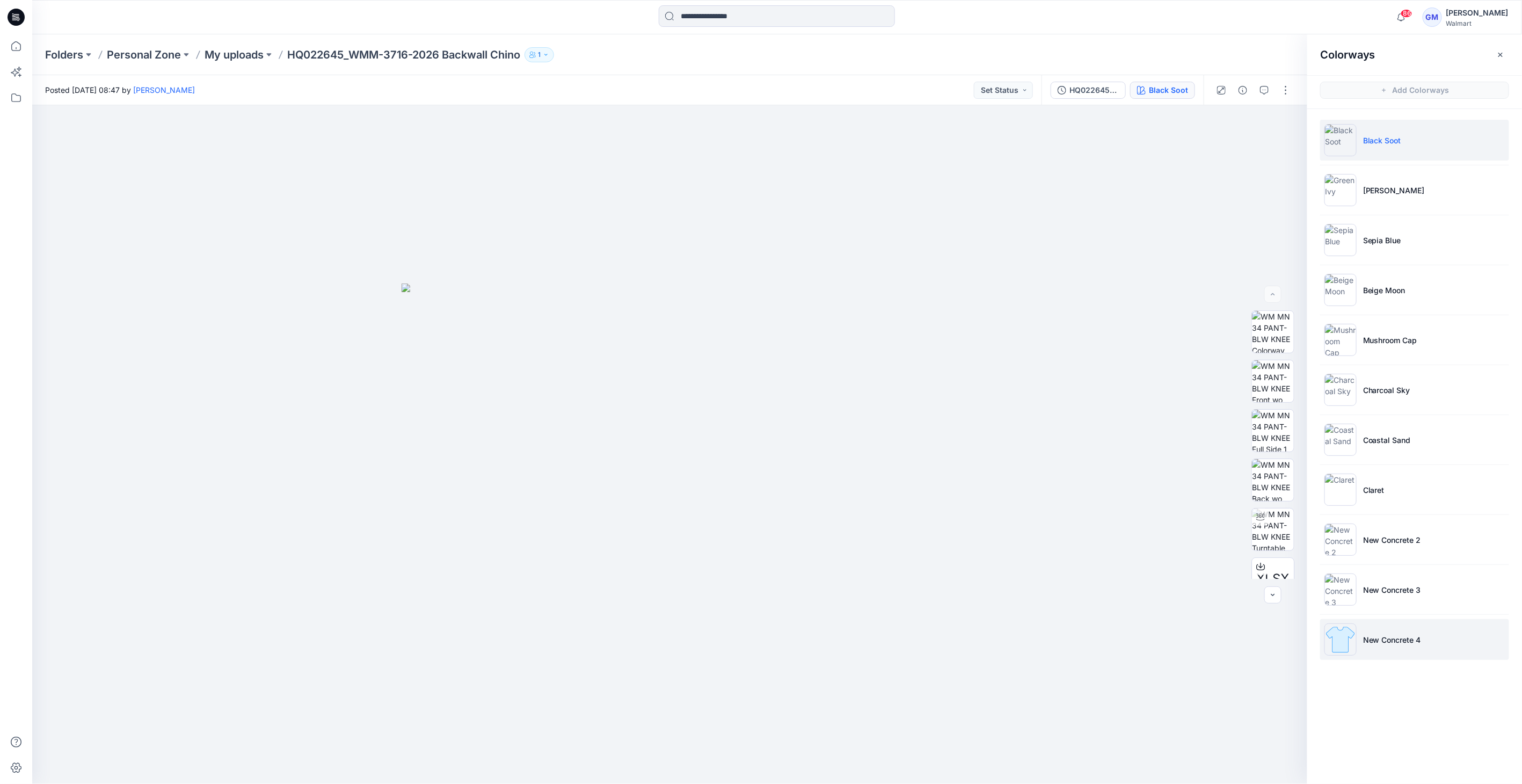
click at [1343, 634] on img at bounding box center [1340, 639] width 32 height 32
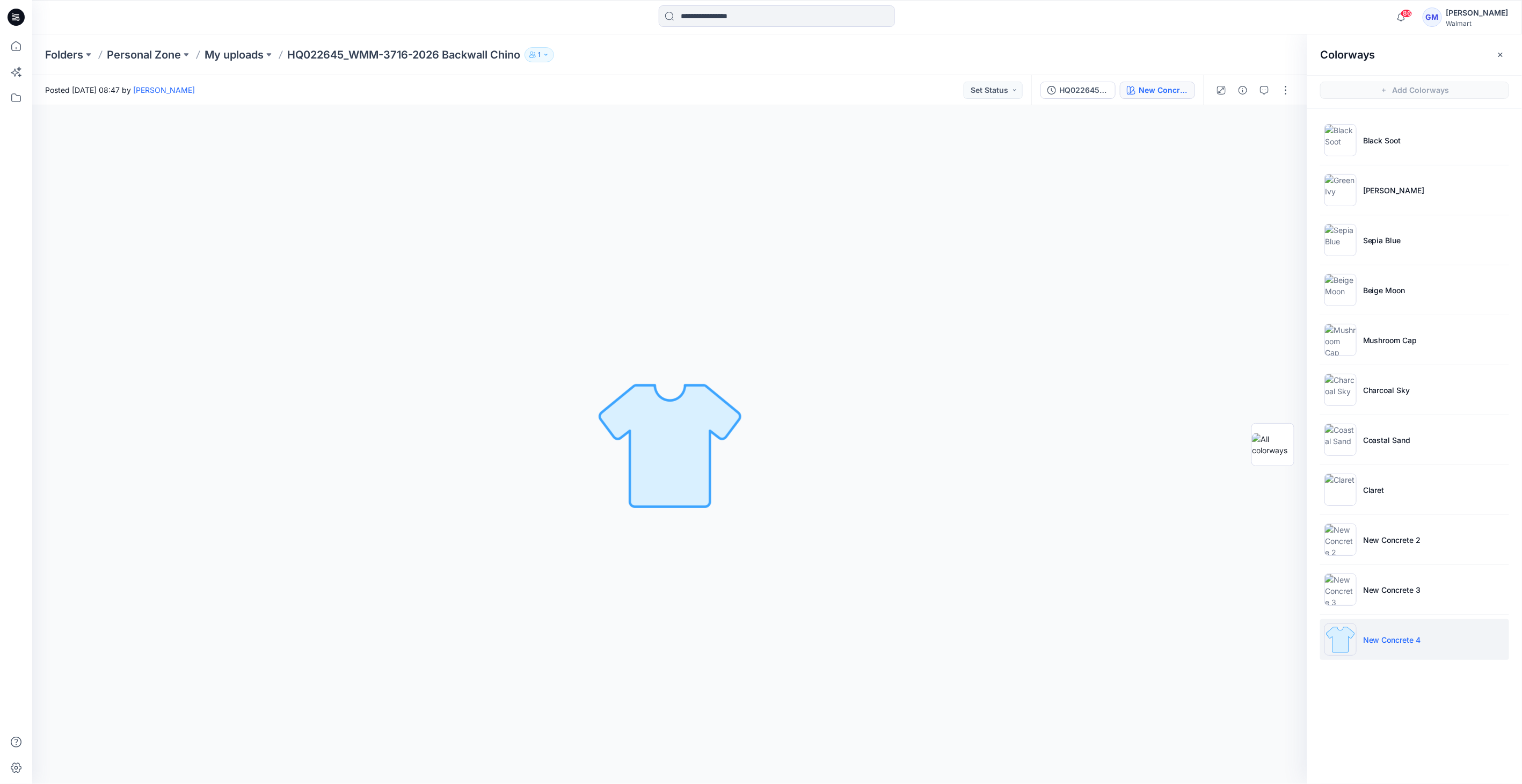
click at [1332, 637] on img at bounding box center [1340, 639] width 32 height 32
click at [1400, 640] on p "New Concrete 4" at bounding box center [1392, 639] width 58 height 11
click at [1354, 594] on img at bounding box center [1340, 589] width 32 height 32
click at [1338, 591] on img at bounding box center [1340, 589] width 32 height 32
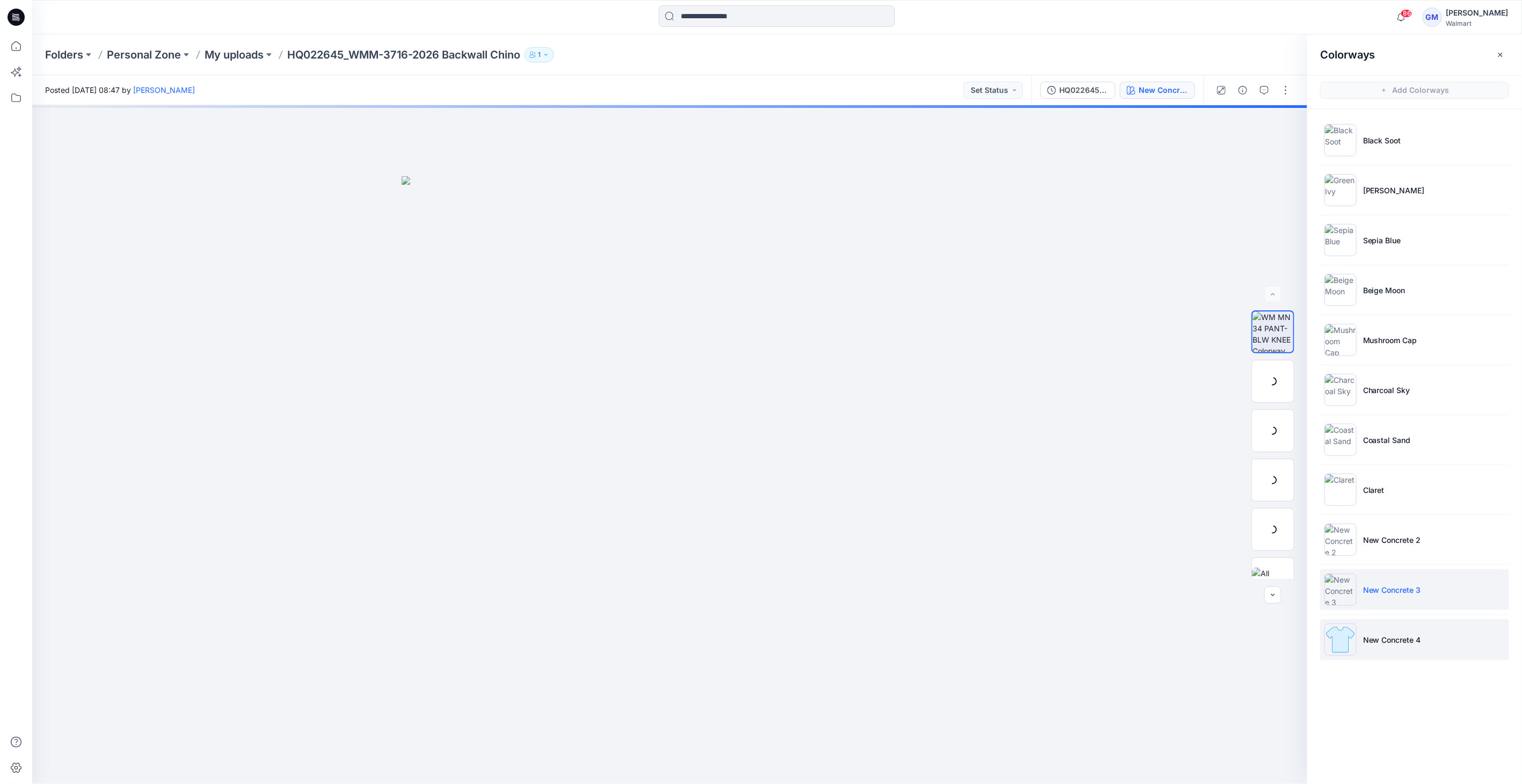
click at [1382, 634] on p "New Concrete 4" at bounding box center [1392, 639] width 58 height 11
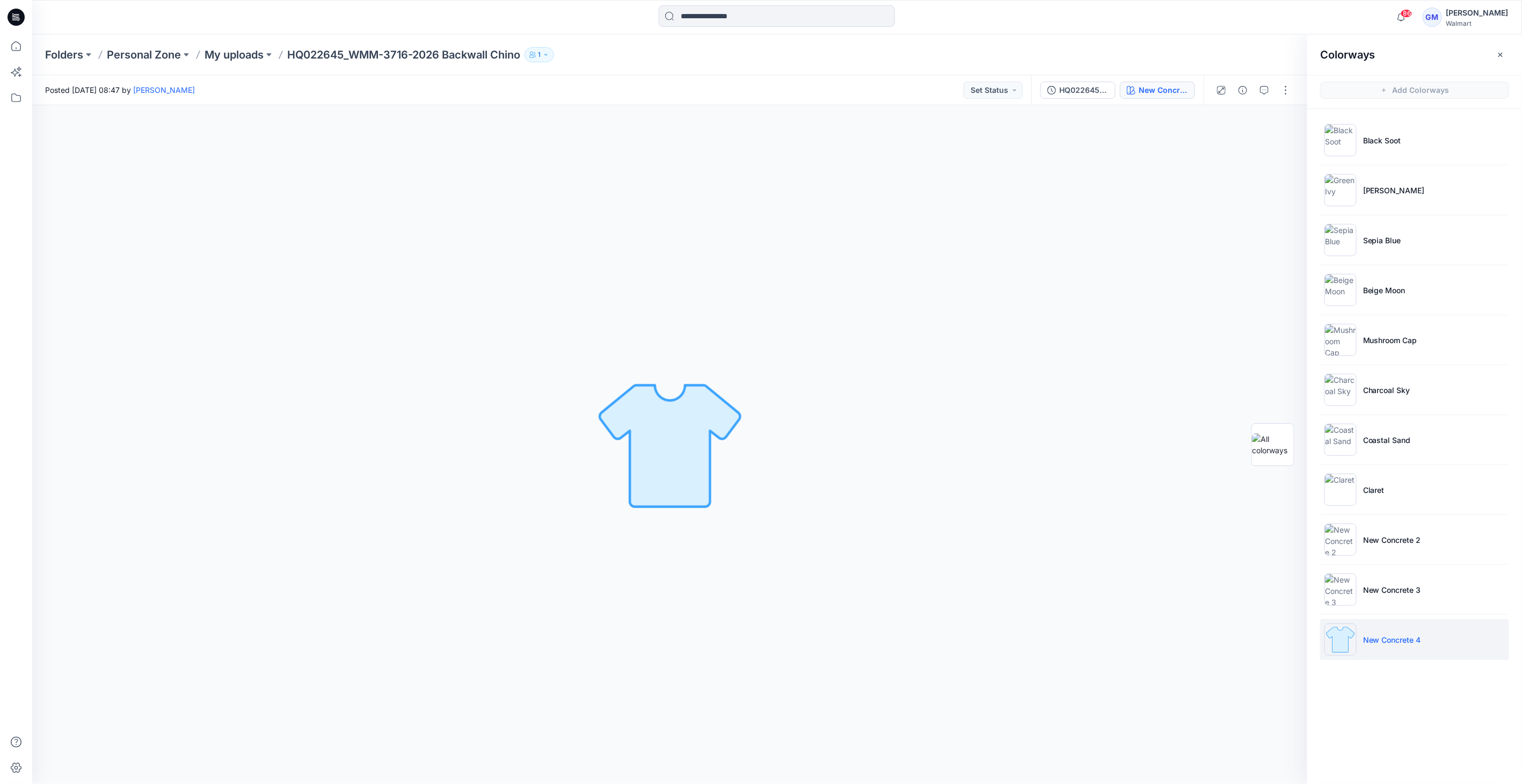
click at [1349, 632] on img at bounding box center [1340, 639] width 32 height 32
drag, startPoint x: 1284, startPoint y: 89, endPoint x: 1279, endPoint y: 99, distance: 11.2
click at [1285, 89] on button "button" at bounding box center [1286, 89] width 18 height 18
click at [1219, 139] on button "Edit" at bounding box center [1241, 146] width 99 height 20
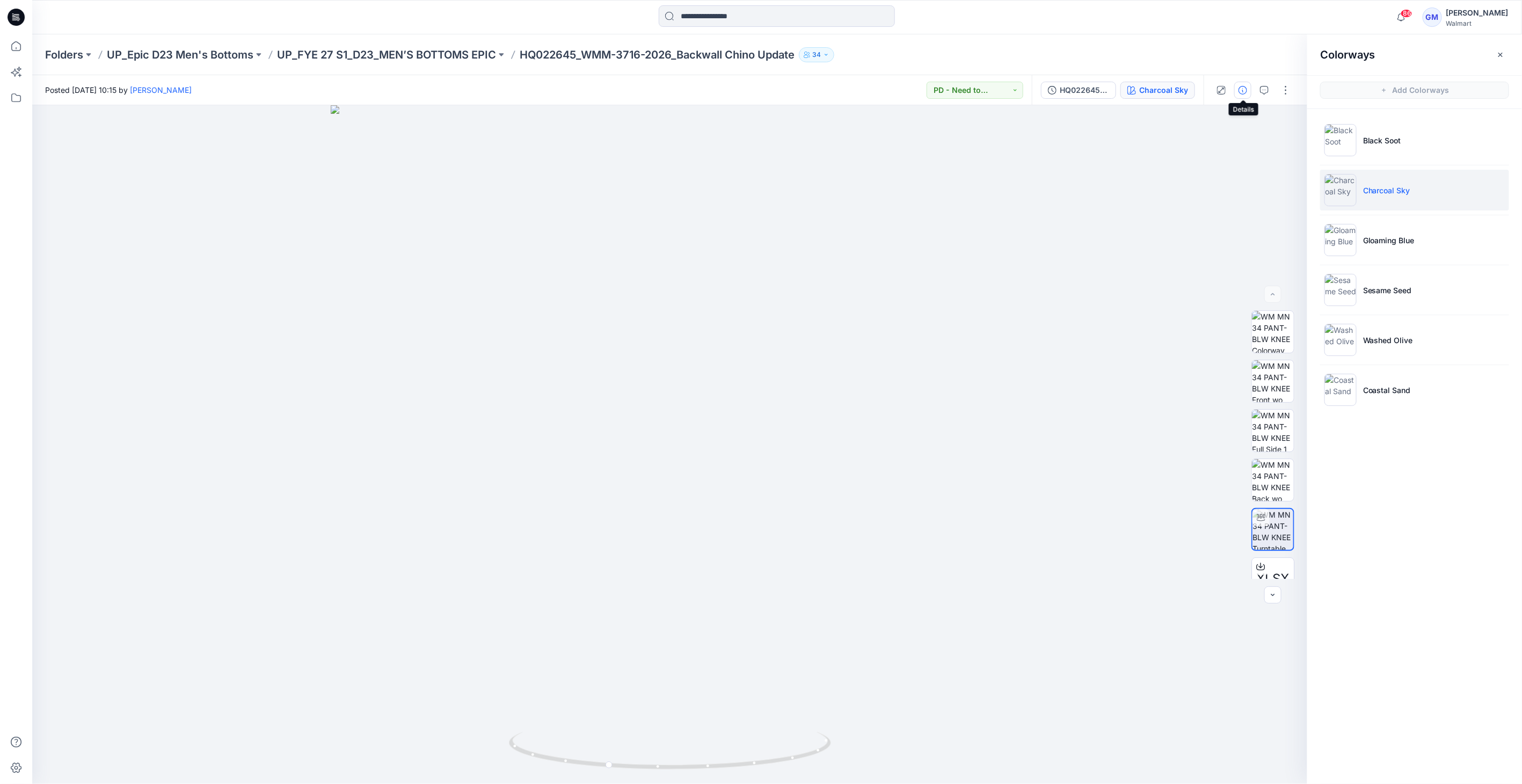
click at [1247, 89] on icon "button" at bounding box center [1243, 89] width 8 height 8
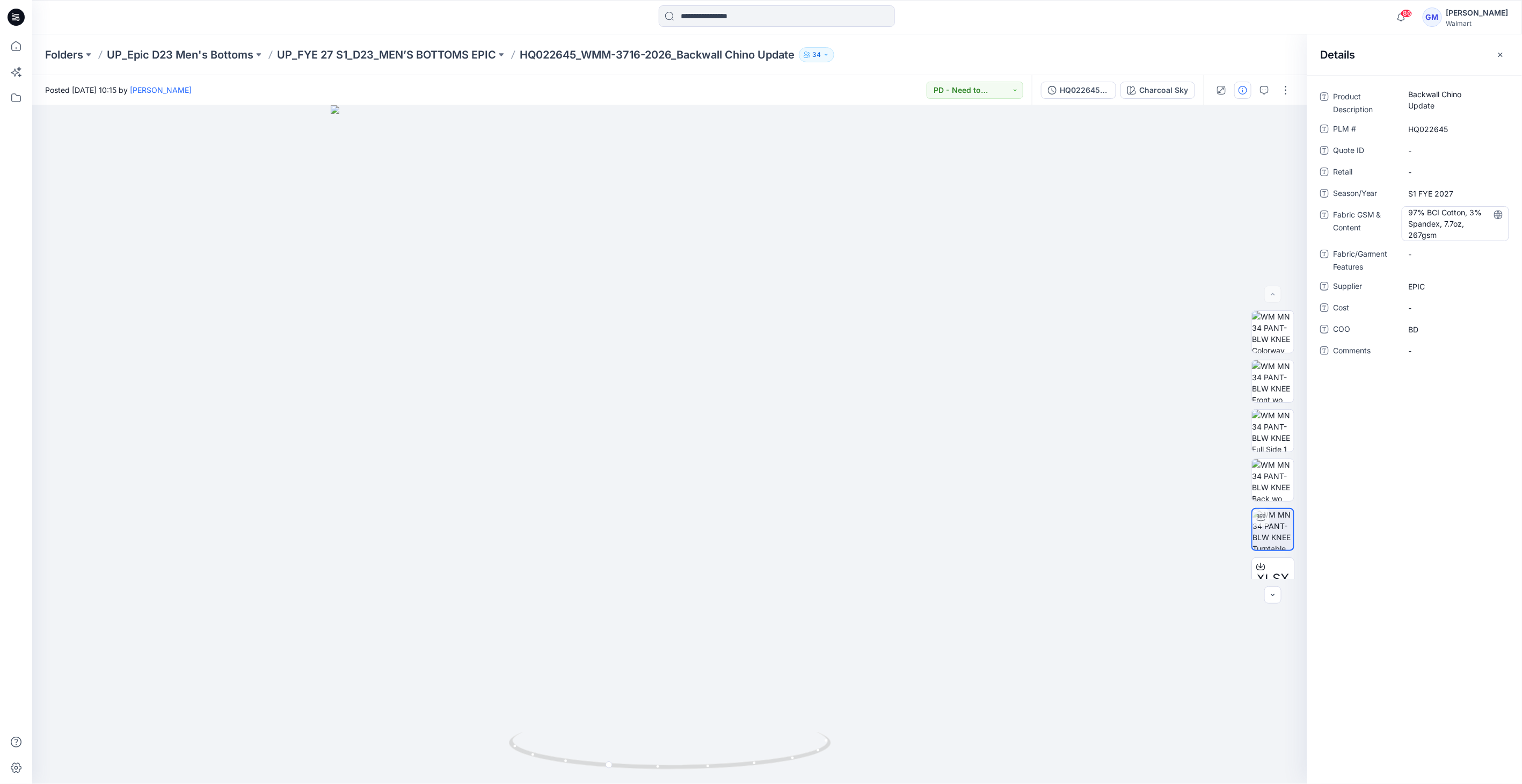
click at [1435, 223] on Content "97% BCI Cotton, 3% Spandex, 7.7oz, 267gsm" at bounding box center [1455, 223] width 93 height 34
drag, startPoint x: 1408, startPoint y: 211, endPoint x: 1520, endPoint y: 243, distance: 116.5
click at [1520, 243] on div "**********" at bounding box center [1414, 229] width 215 height 283
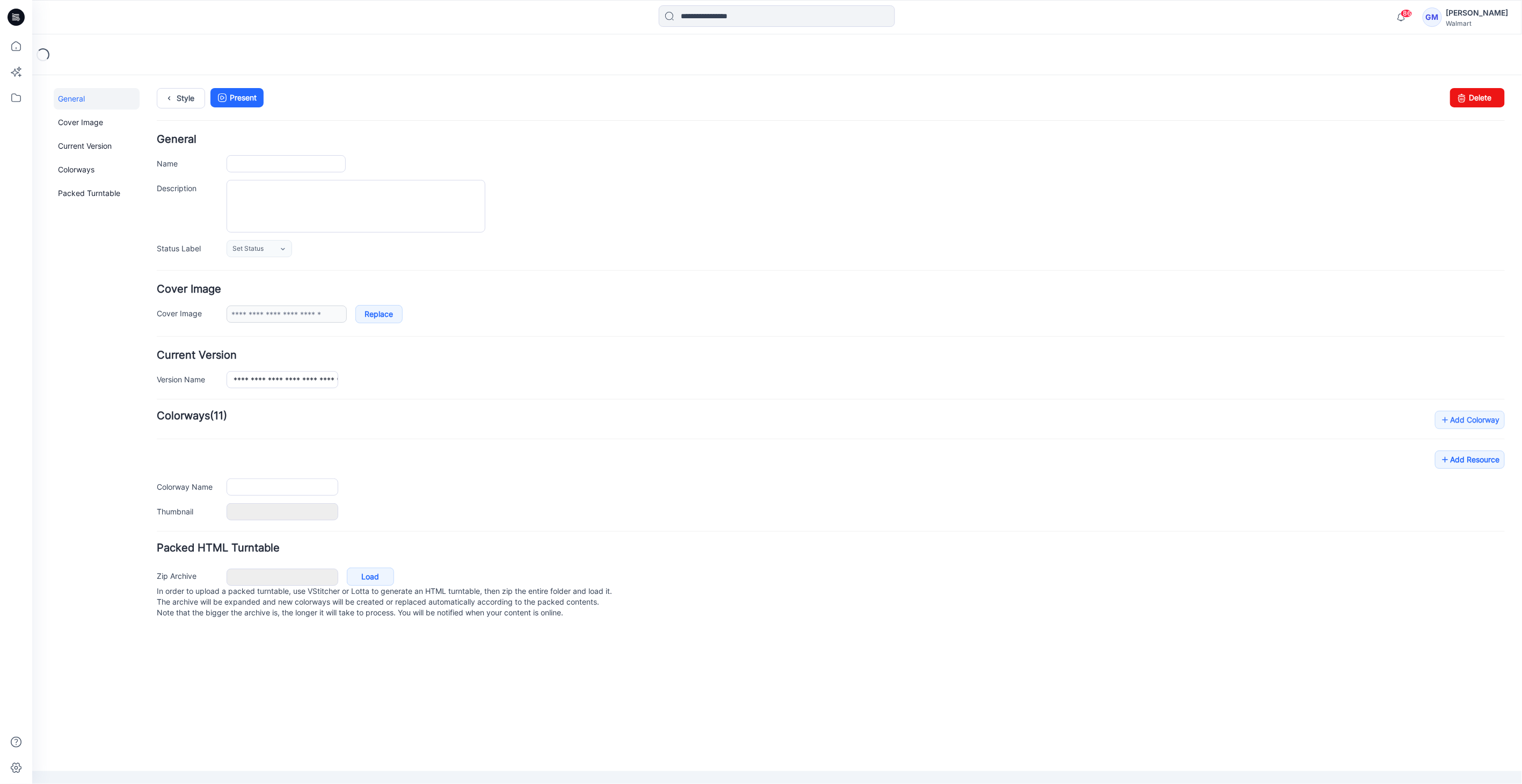
type input "**********"
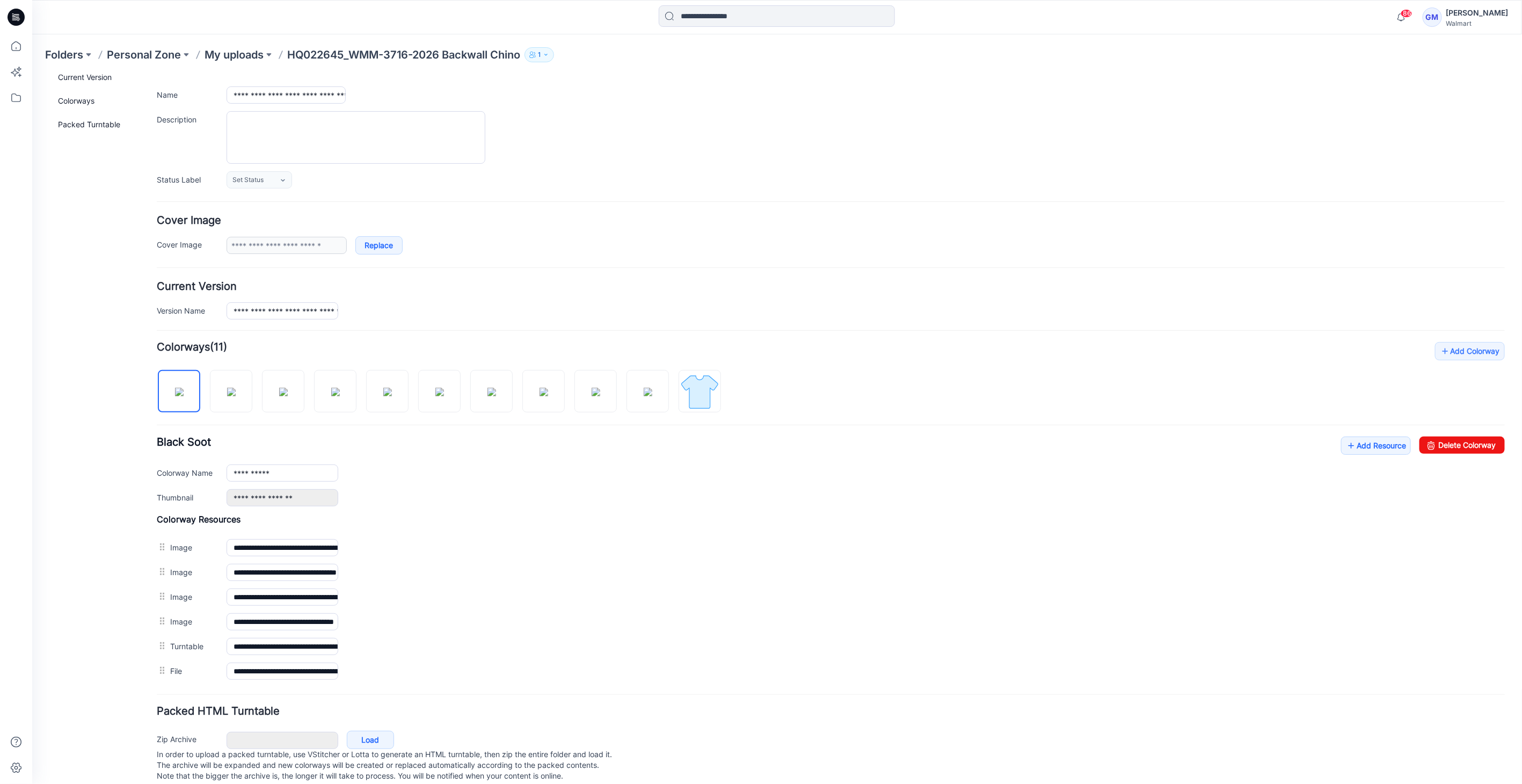
scroll to position [87, 0]
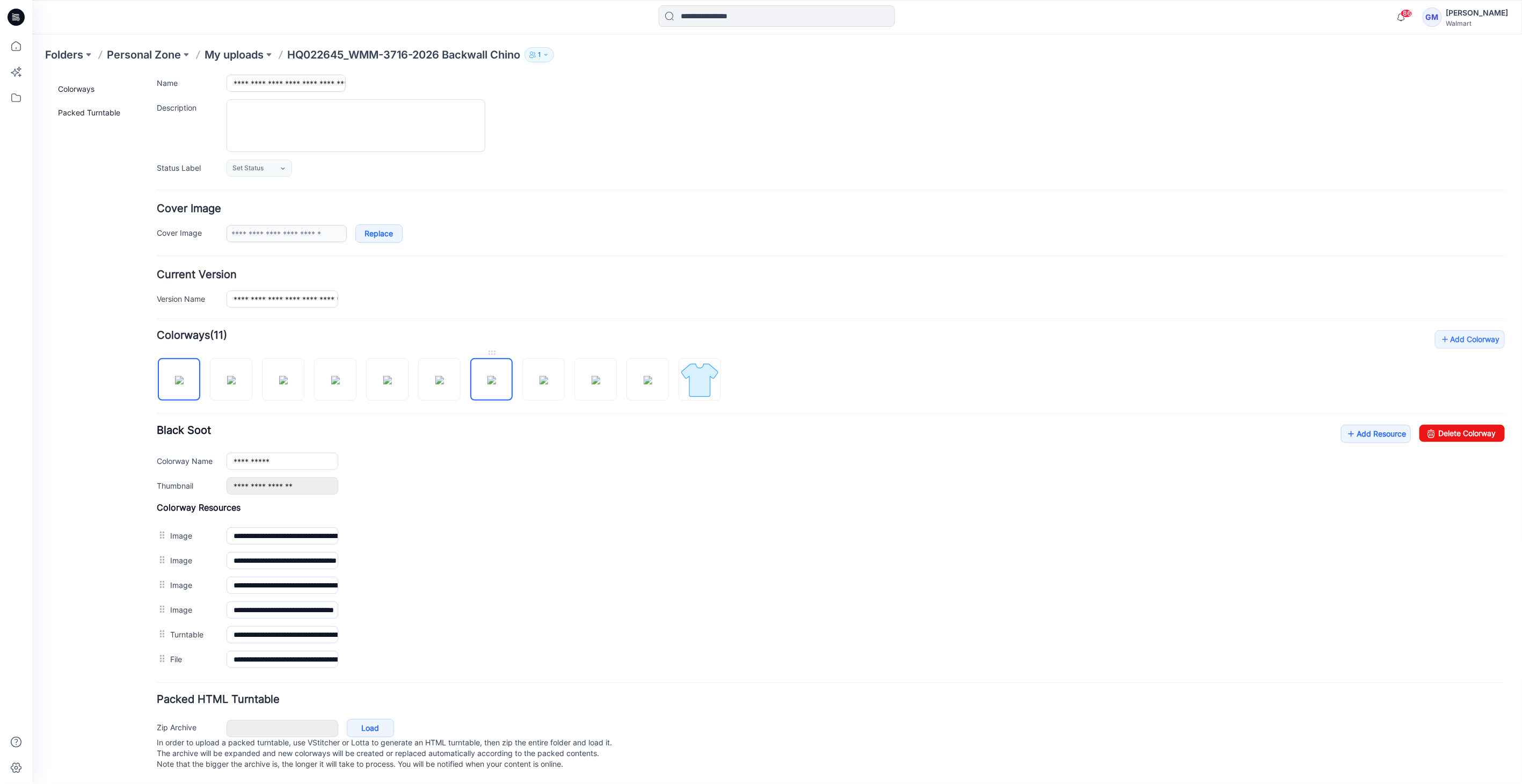
drag, startPoint x: 513, startPoint y: 369, endPoint x: 505, endPoint y: 374, distance: 9.4
click at [508, 373] on div at bounding box center [442, 374] width 573 height 55
click at [495, 375] on img at bounding box center [491, 379] width 8 height 8
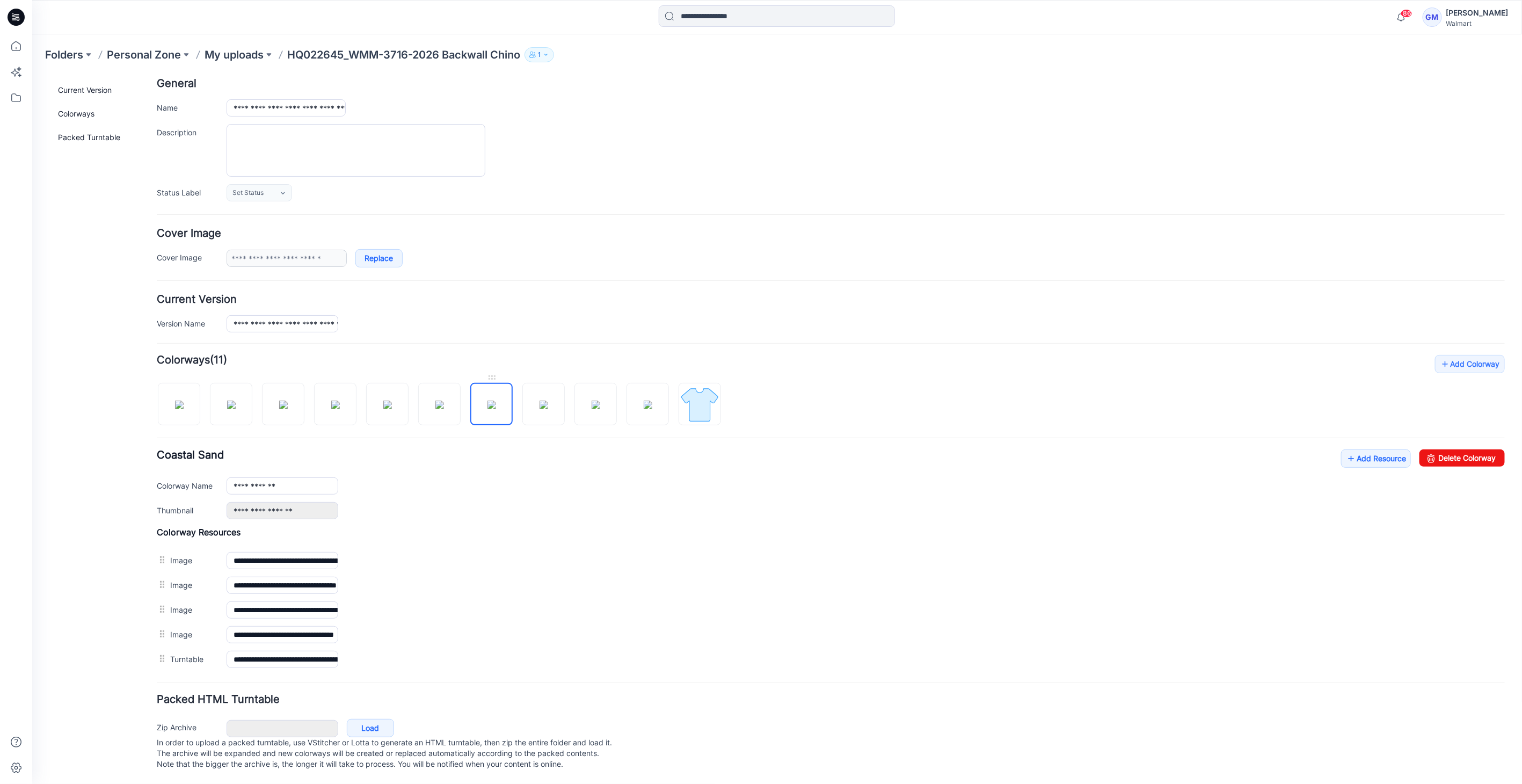
scroll to position [63, 0]
click at [591, 400] on img at bounding box center [595, 404] width 8 height 8
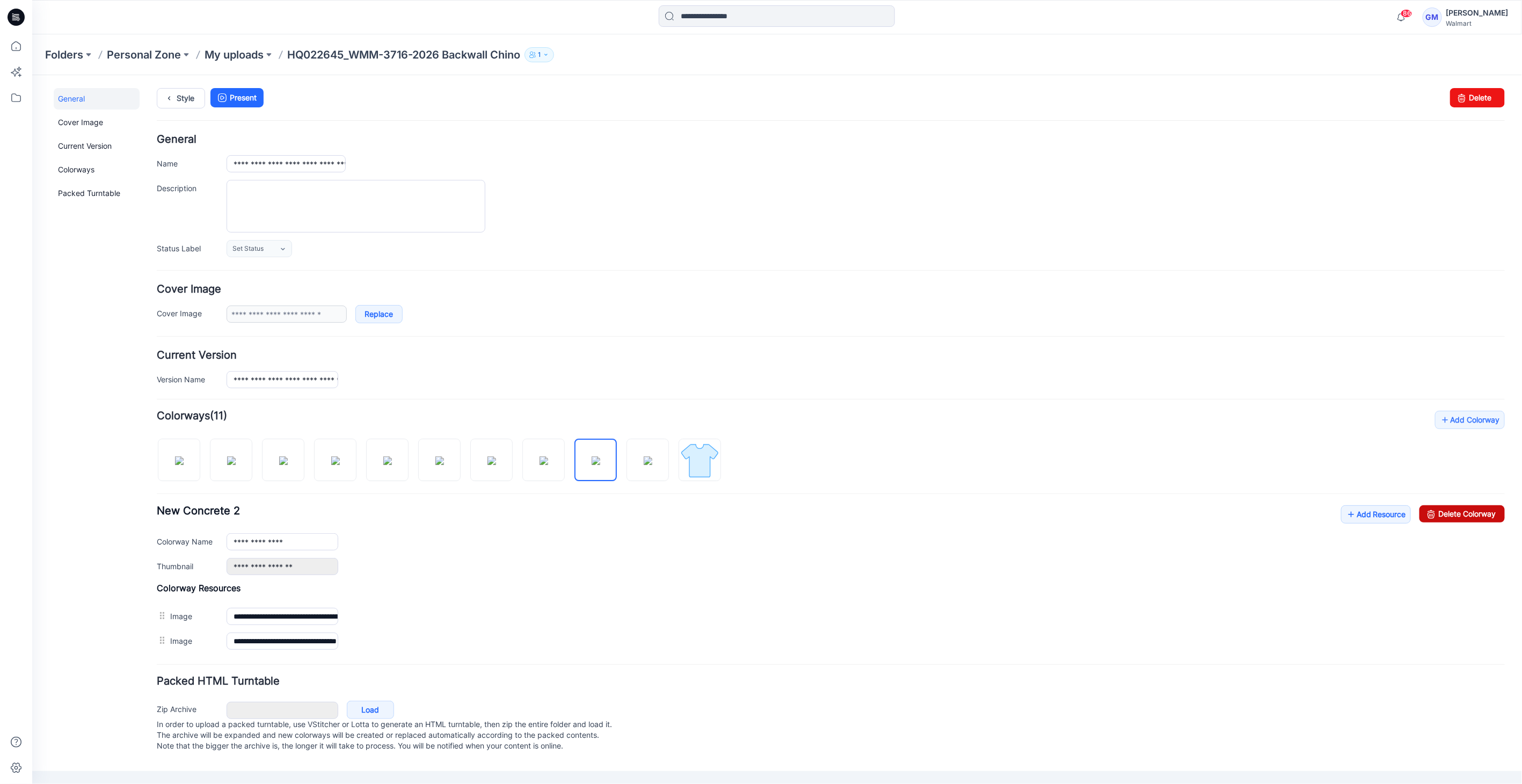
click at [1455, 513] on link "Delete Colorway" at bounding box center [1461, 513] width 86 height 18
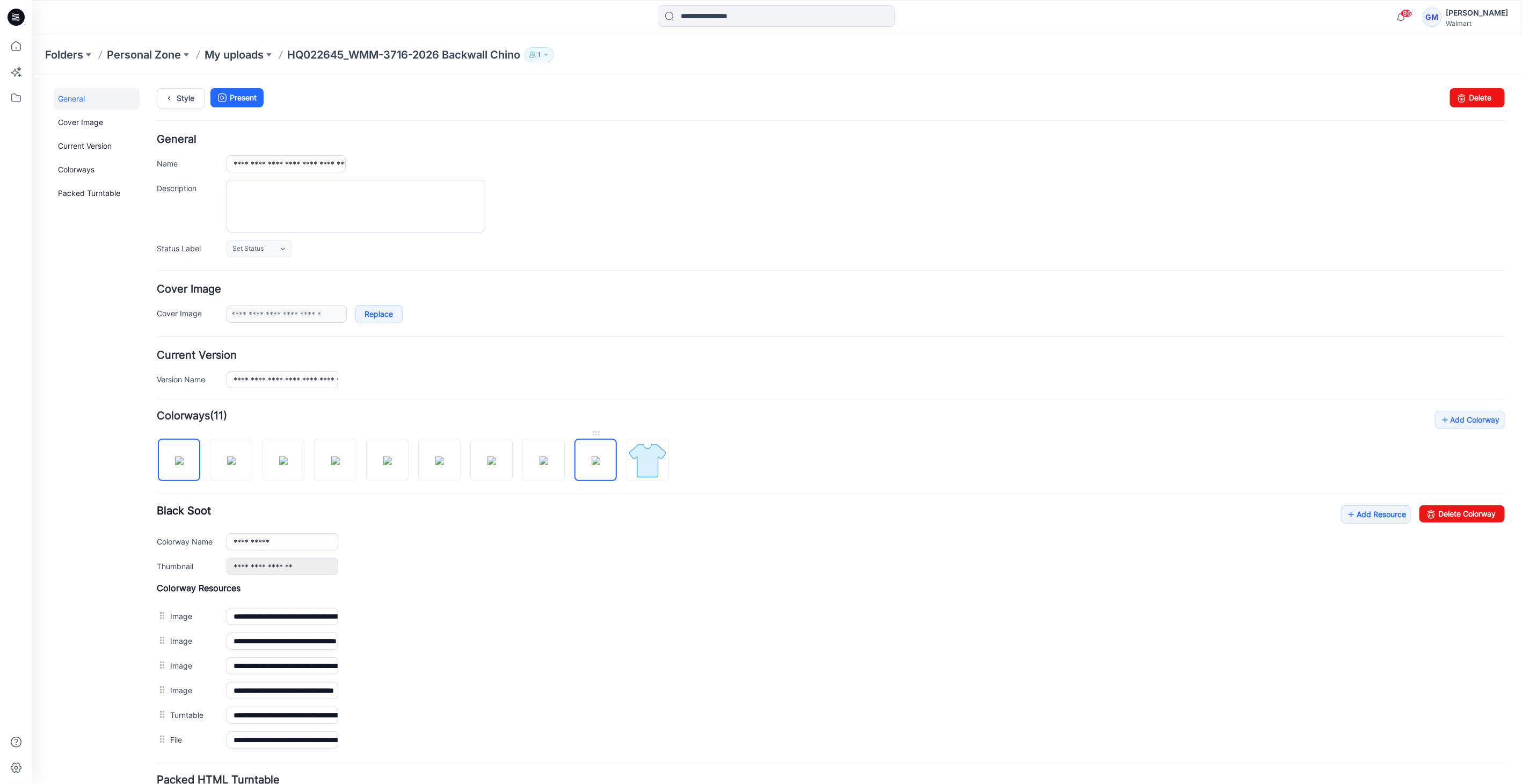
click at [595, 459] on img at bounding box center [595, 459] width 8 height 8
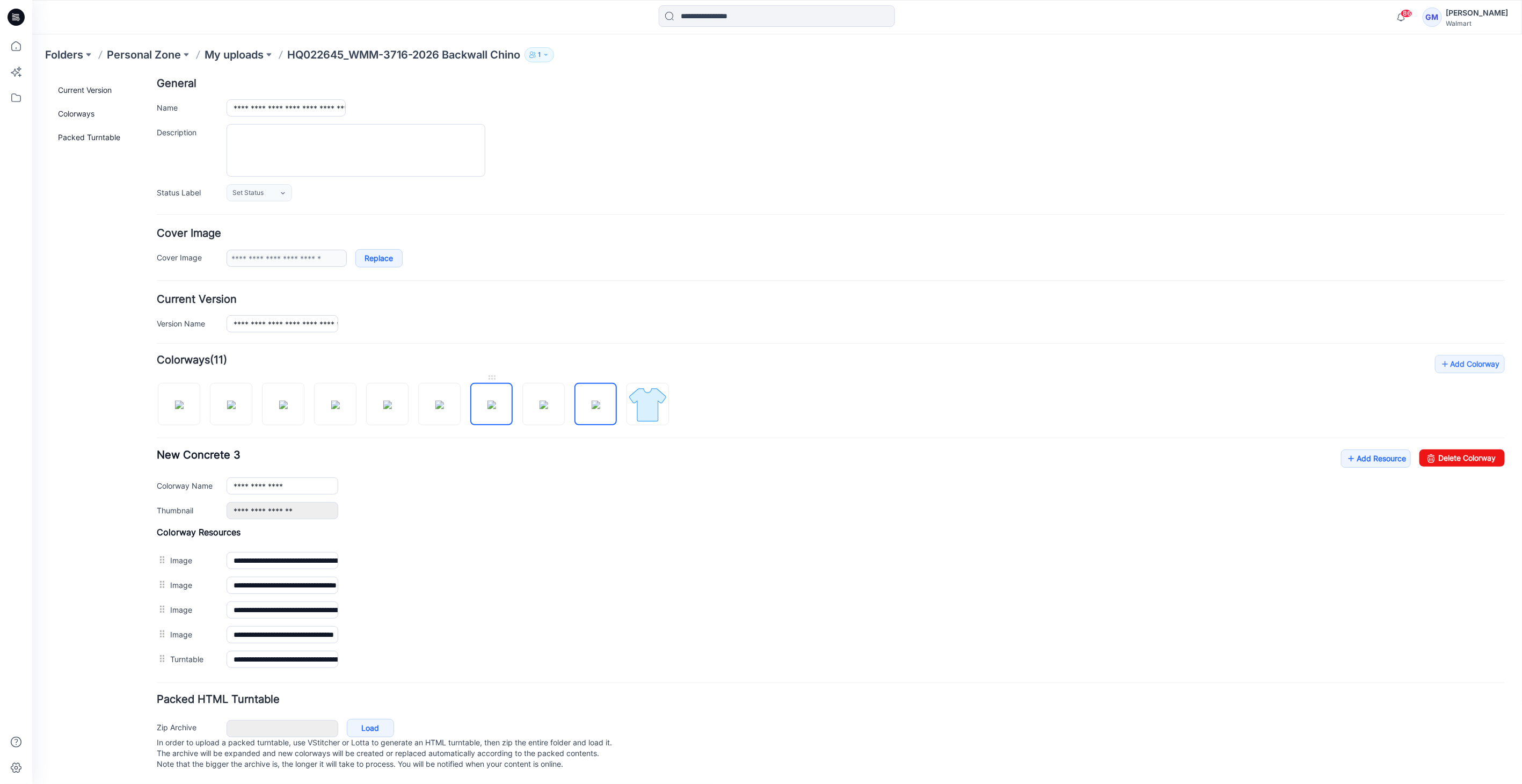
click at [495, 400] on img at bounding box center [491, 404] width 8 height 8
click at [591, 400] on img at bounding box center [595, 404] width 8 height 8
type input "**********"
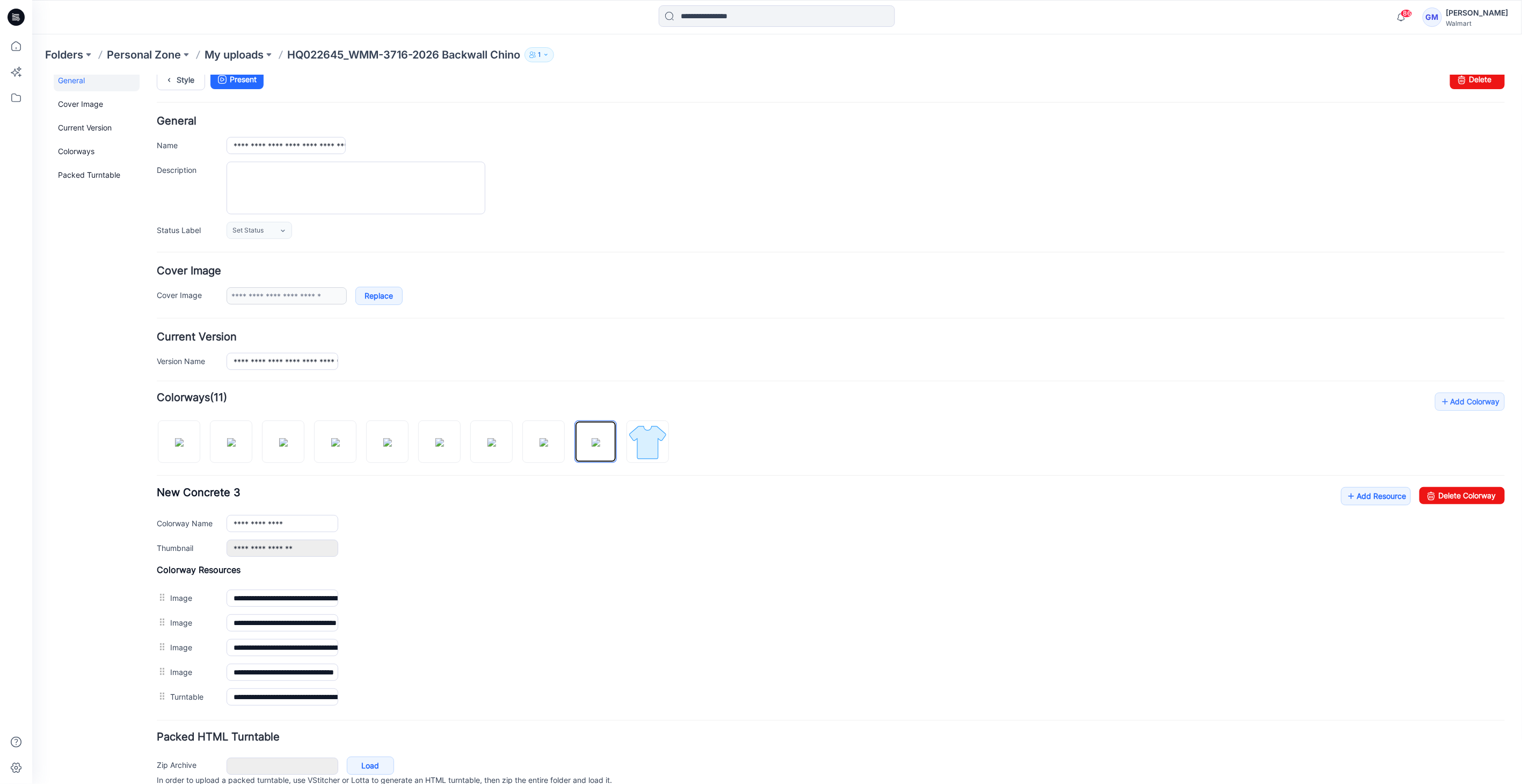
scroll to position [0, 0]
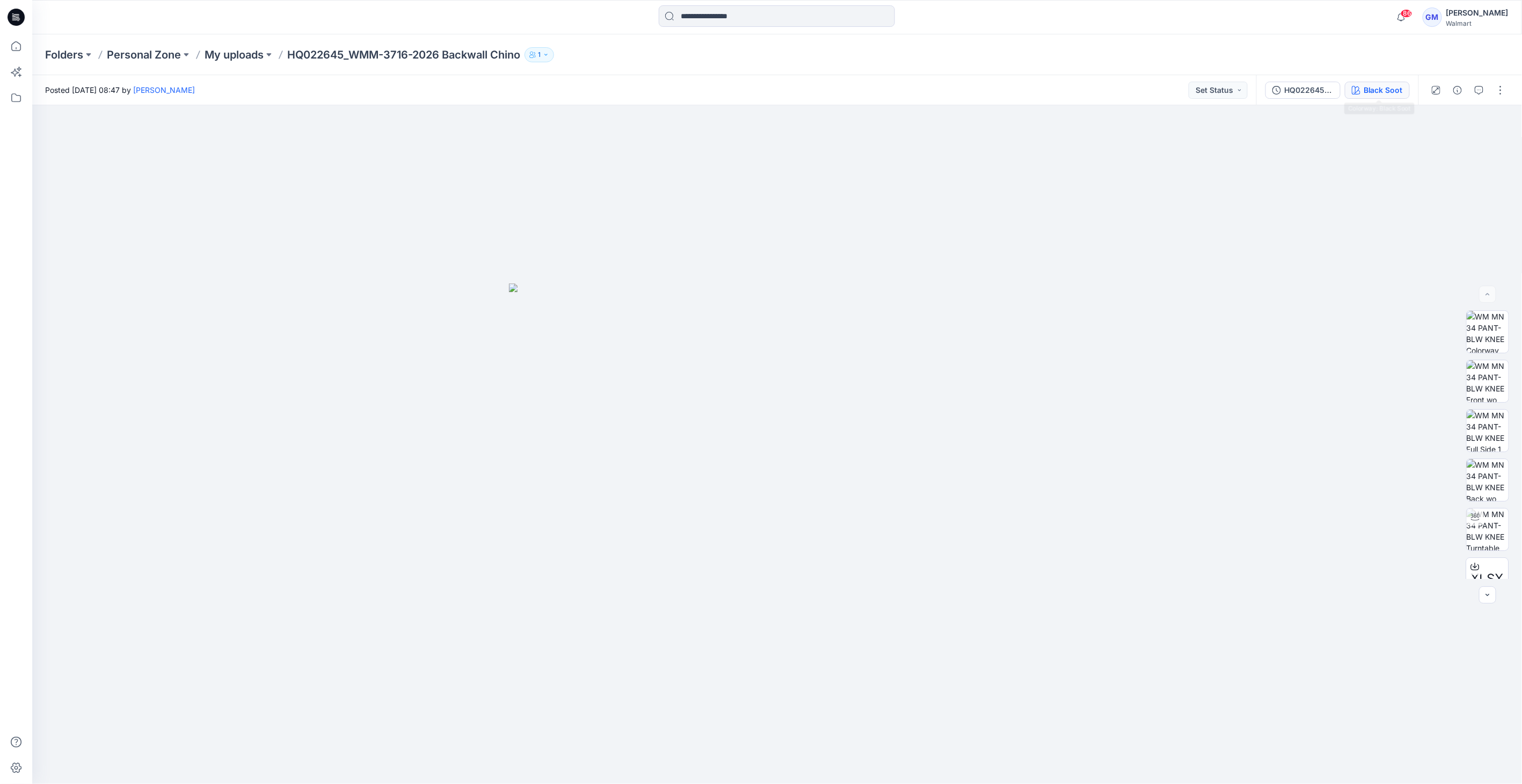
click at [1373, 92] on div "Black Soot" at bounding box center [1383, 89] width 39 height 12
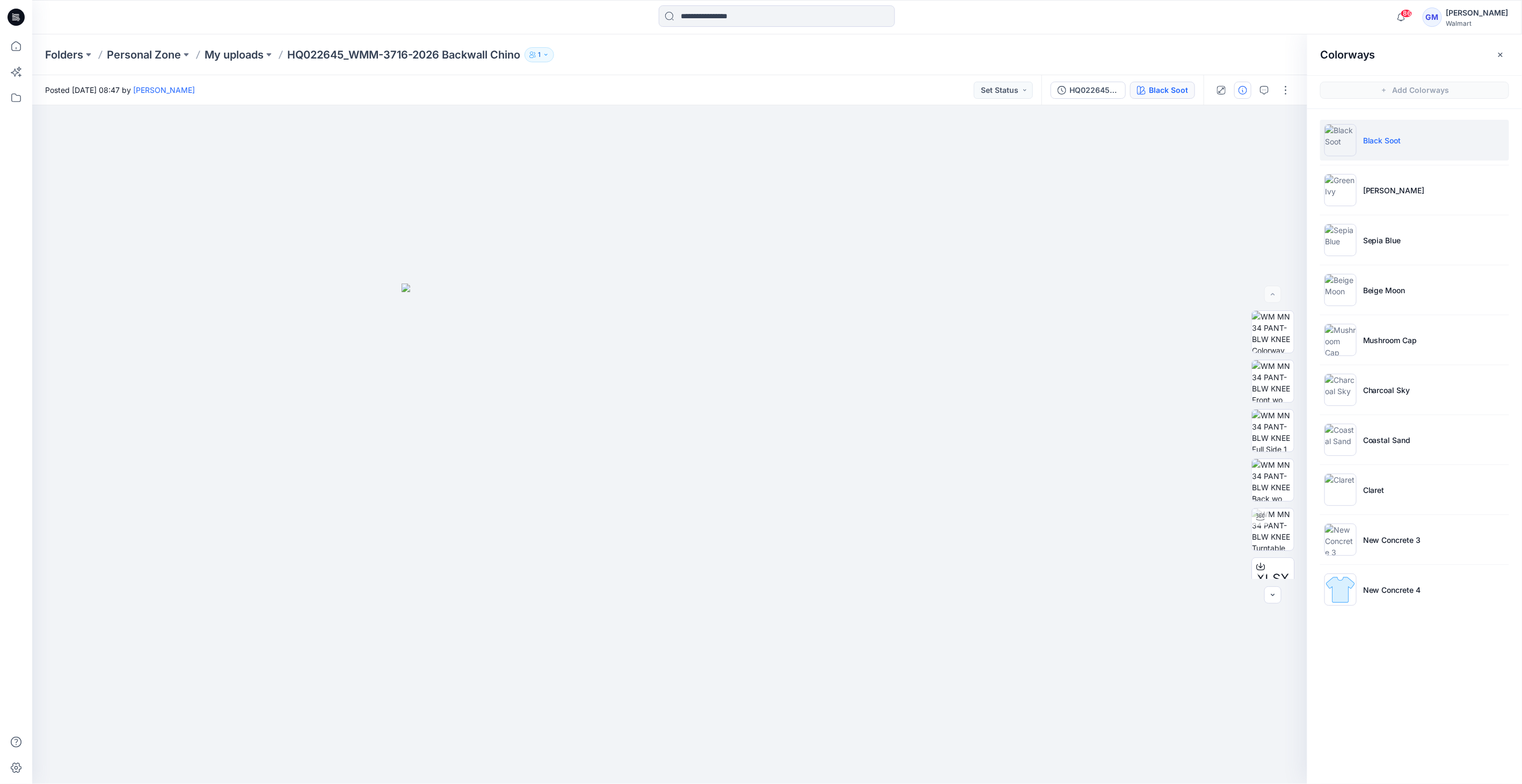
drag, startPoint x: 1232, startPoint y: 93, endPoint x: 1248, endPoint y: 93, distance: 16.0
click at [1239, 93] on div at bounding box center [1254, 89] width 100 height 30
click at [1248, 93] on button "button" at bounding box center [1243, 89] width 18 height 18
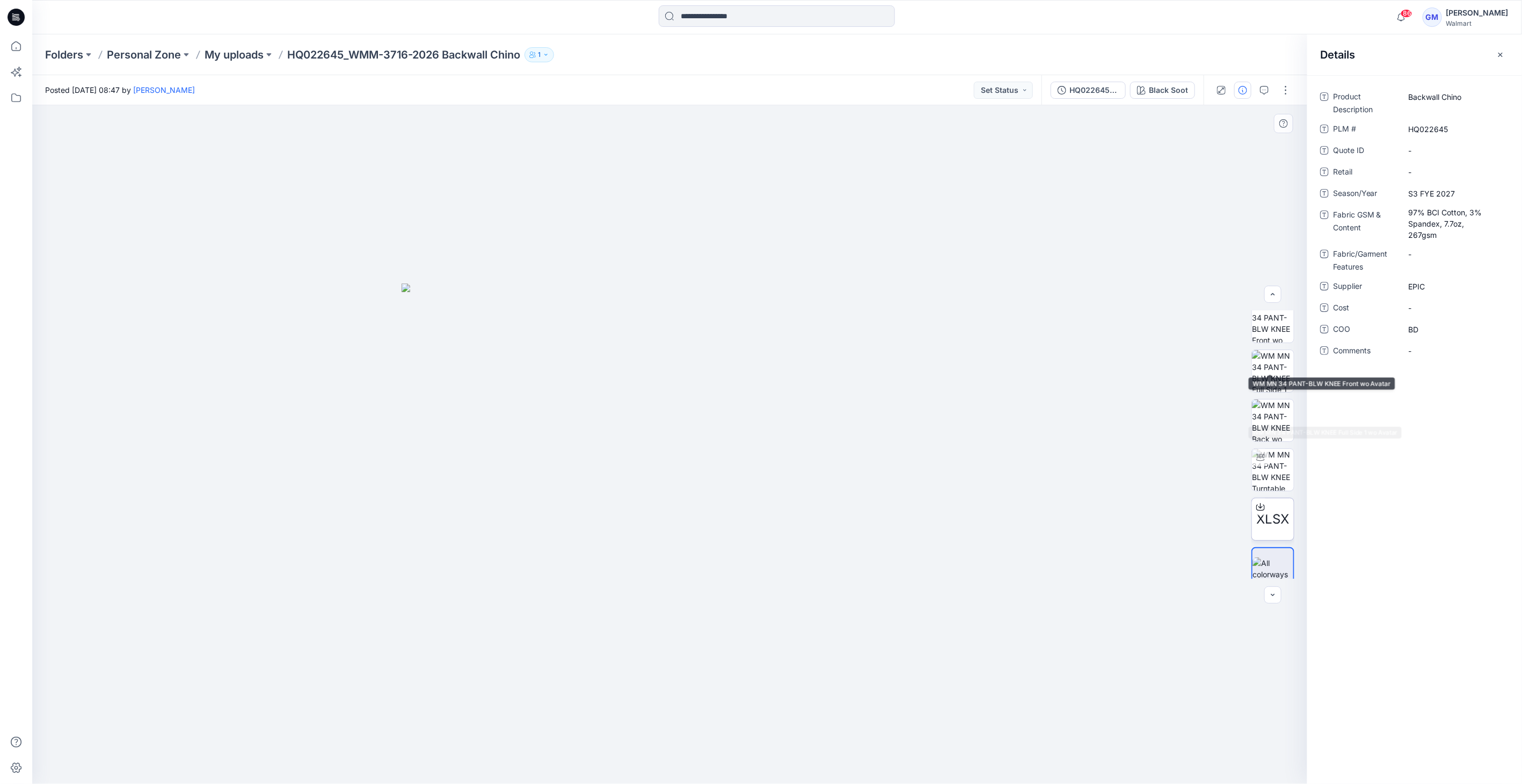
scroll to position [70, 0]
click at [1099, 94] on div "HQ022645_WMM-3716-2026 Backwall Chino_Full Colorway" at bounding box center [1094, 89] width 50 height 12
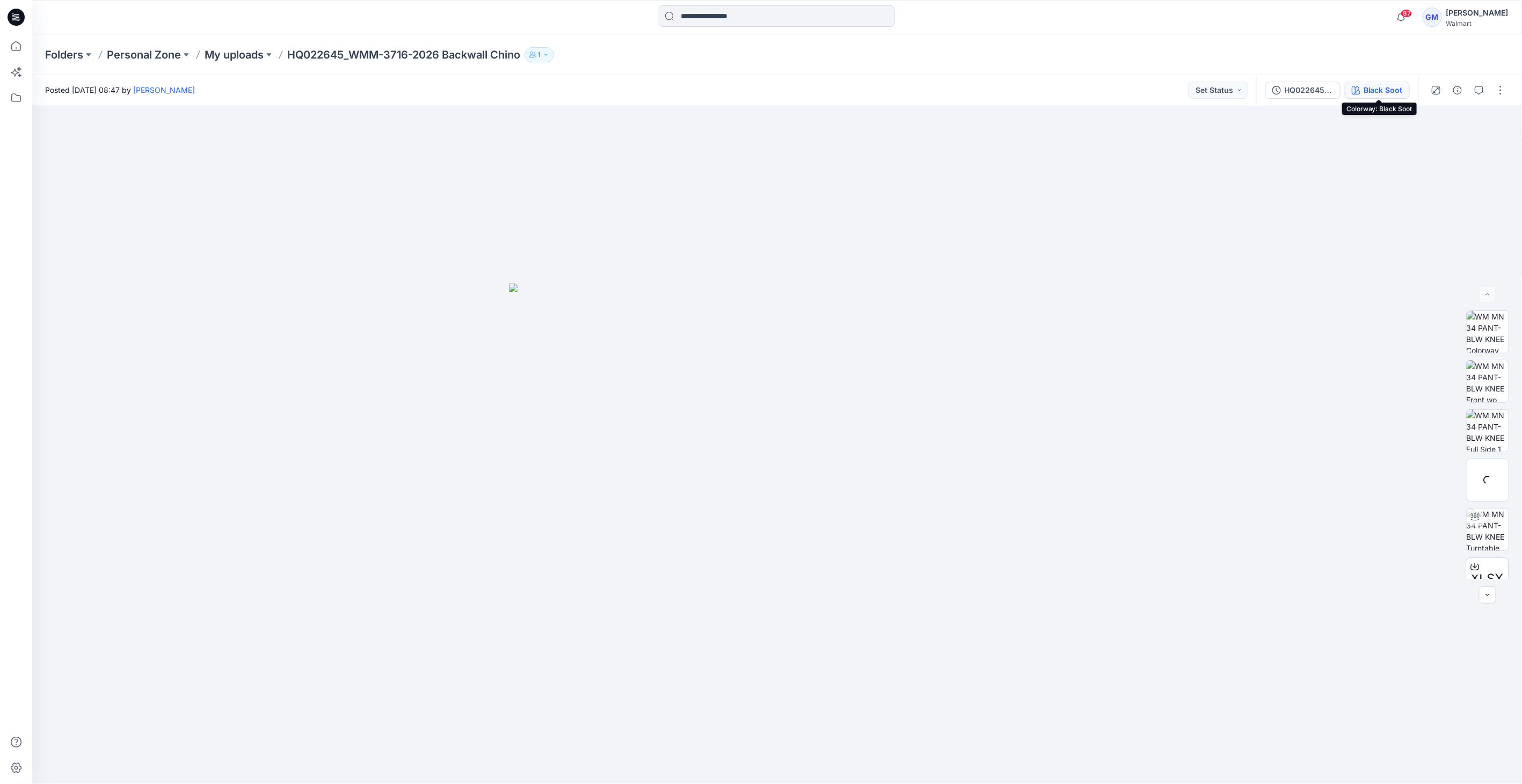
click at [1372, 94] on div "Black Soot" at bounding box center [1383, 89] width 39 height 12
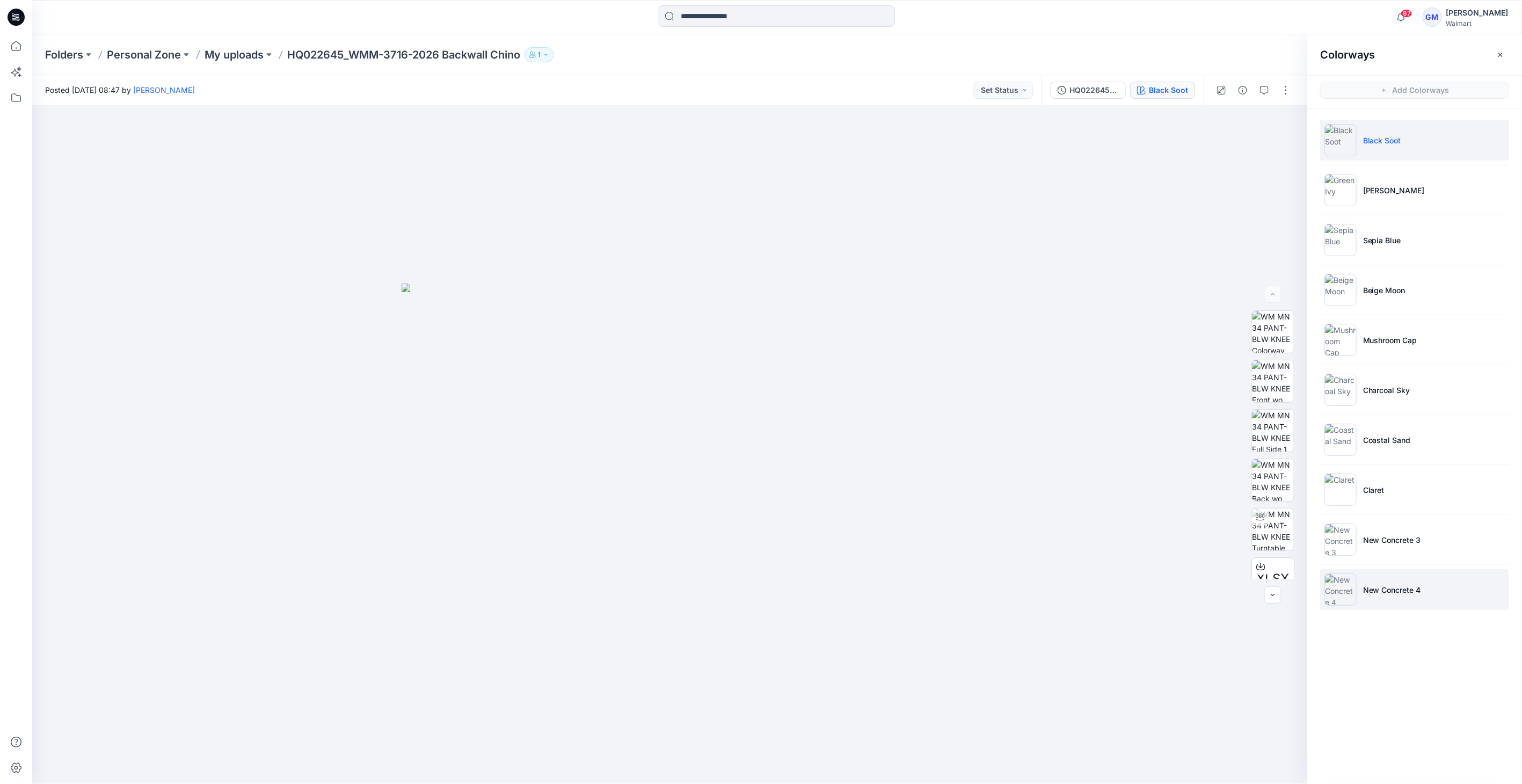
click at [1342, 585] on img at bounding box center [1340, 589] width 32 height 32
click at [1347, 588] on img at bounding box center [1340, 589] width 32 height 32
click at [1337, 588] on img at bounding box center [1340, 589] width 32 height 32
click at [1269, 365] on img at bounding box center [1272, 381] width 42 height 42
click at [1379, 526] on li "New Concrete 3" at bounding box center [1414, 540] width 189 height 41
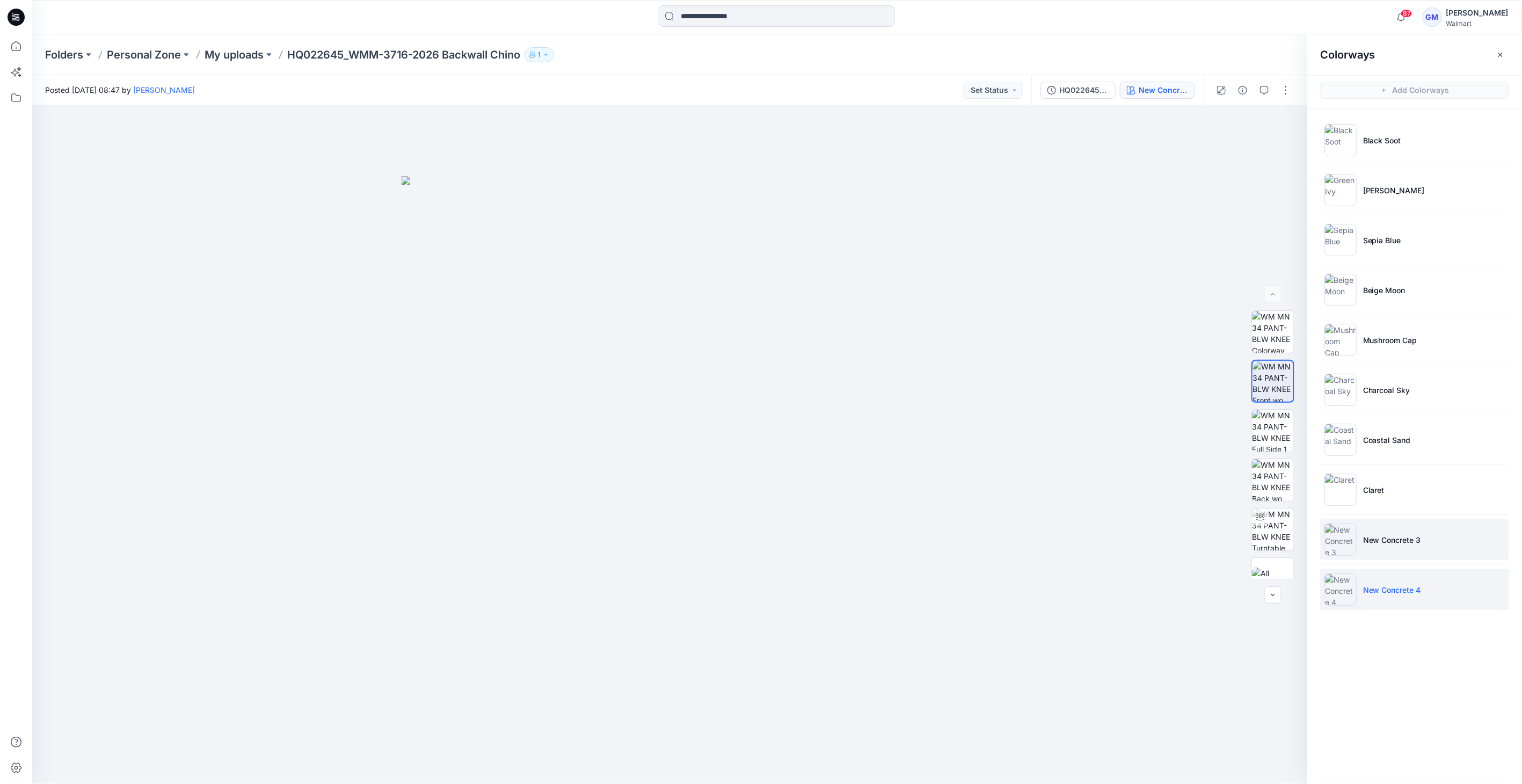
click at [1373, 534] on p "New Concrete 3" at bounding box center [1392, 540] width 58 height 11
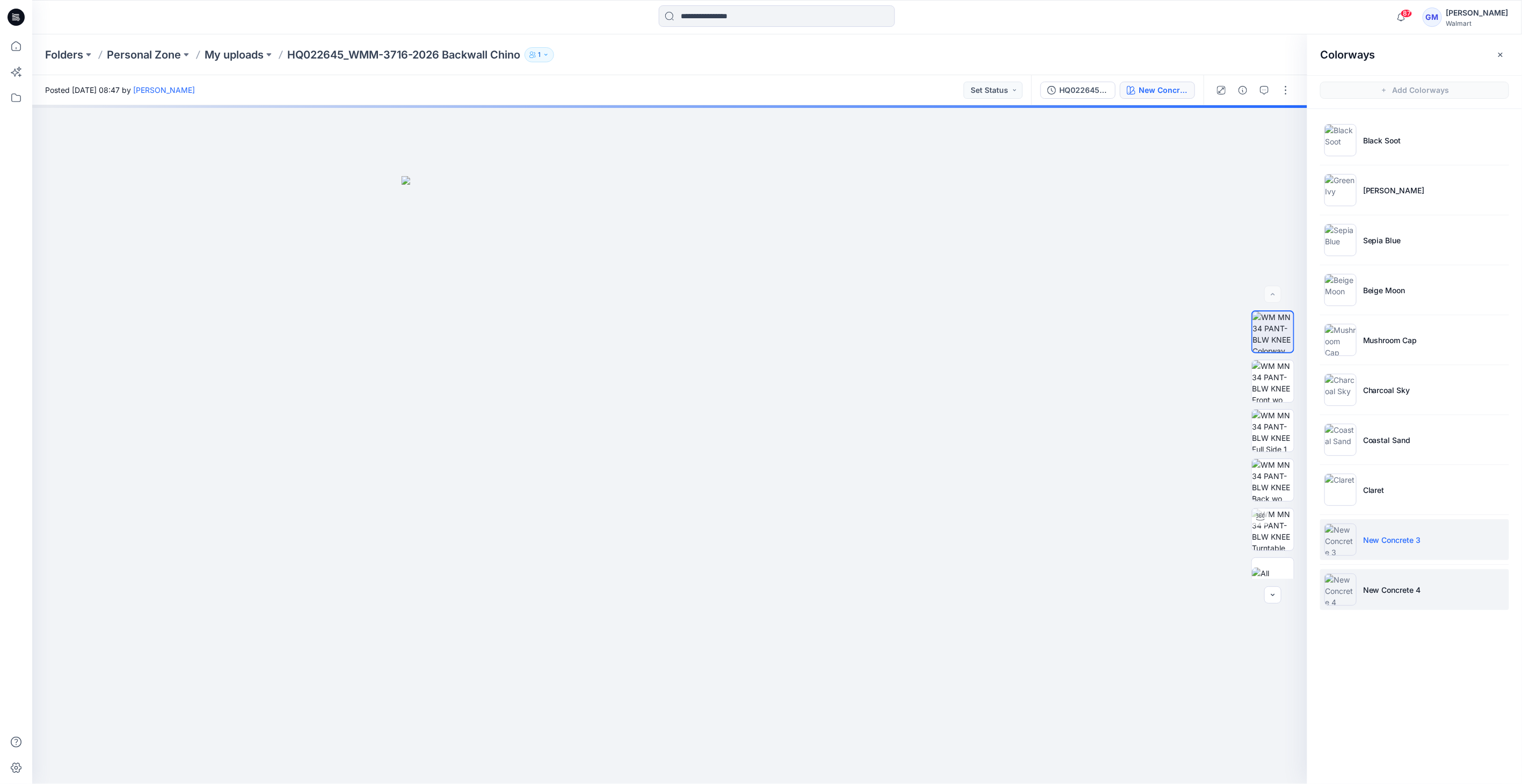
click at [1327, 574] on img at bounding box center [1340, 589] width 32 height 32
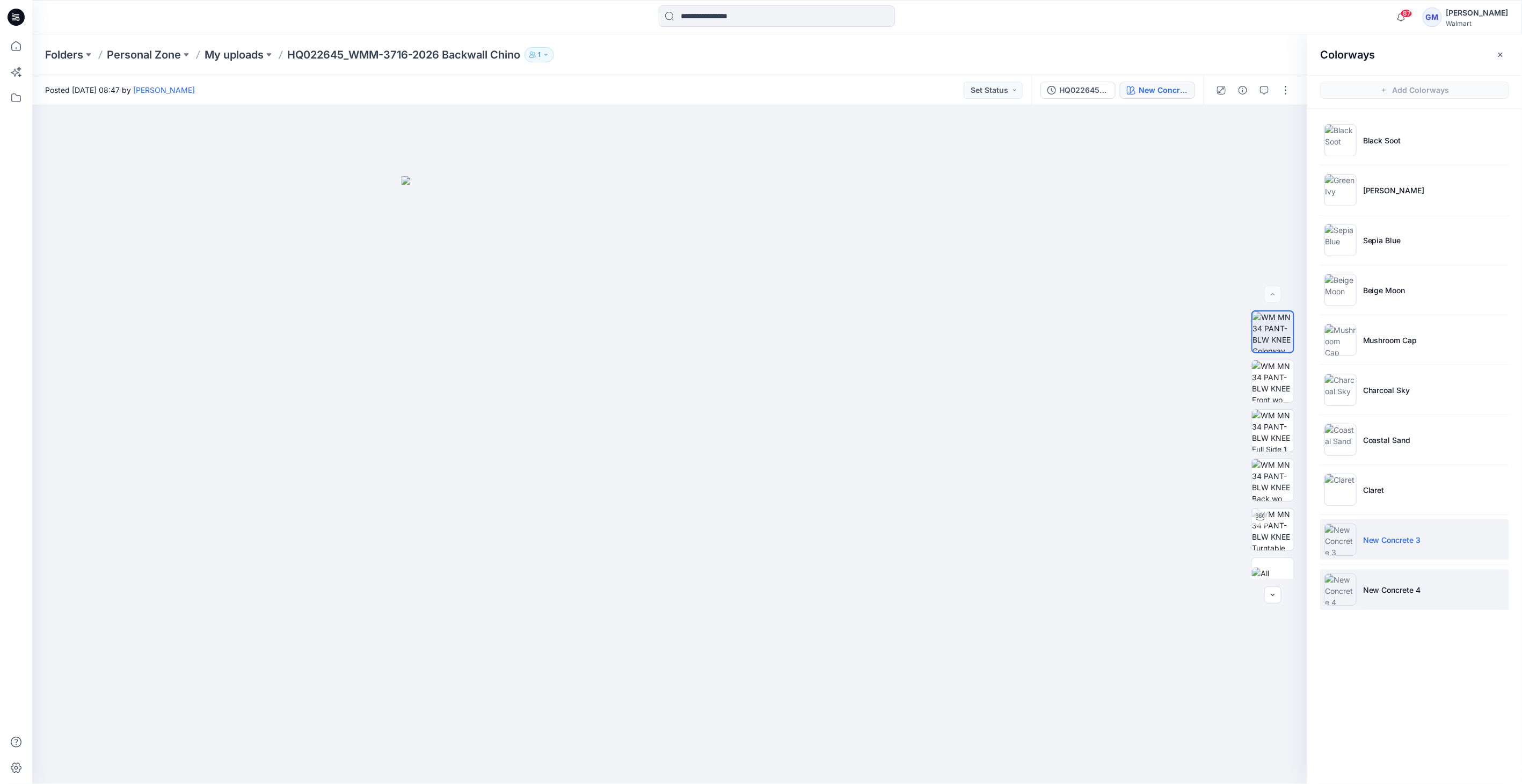
click at [1349, 577] on img at bounding box center [1340, 589] width 32 height 32
click at [1259, 380] on img at bounding box center [1272, 381] width 42 height 42
click at [1283, 90] on button "button" at bounding box center [1286, 89] width 18 height 18
click at [1211, 147] on p "Edit" at bounding box center [1218, 145] width 14 height 11
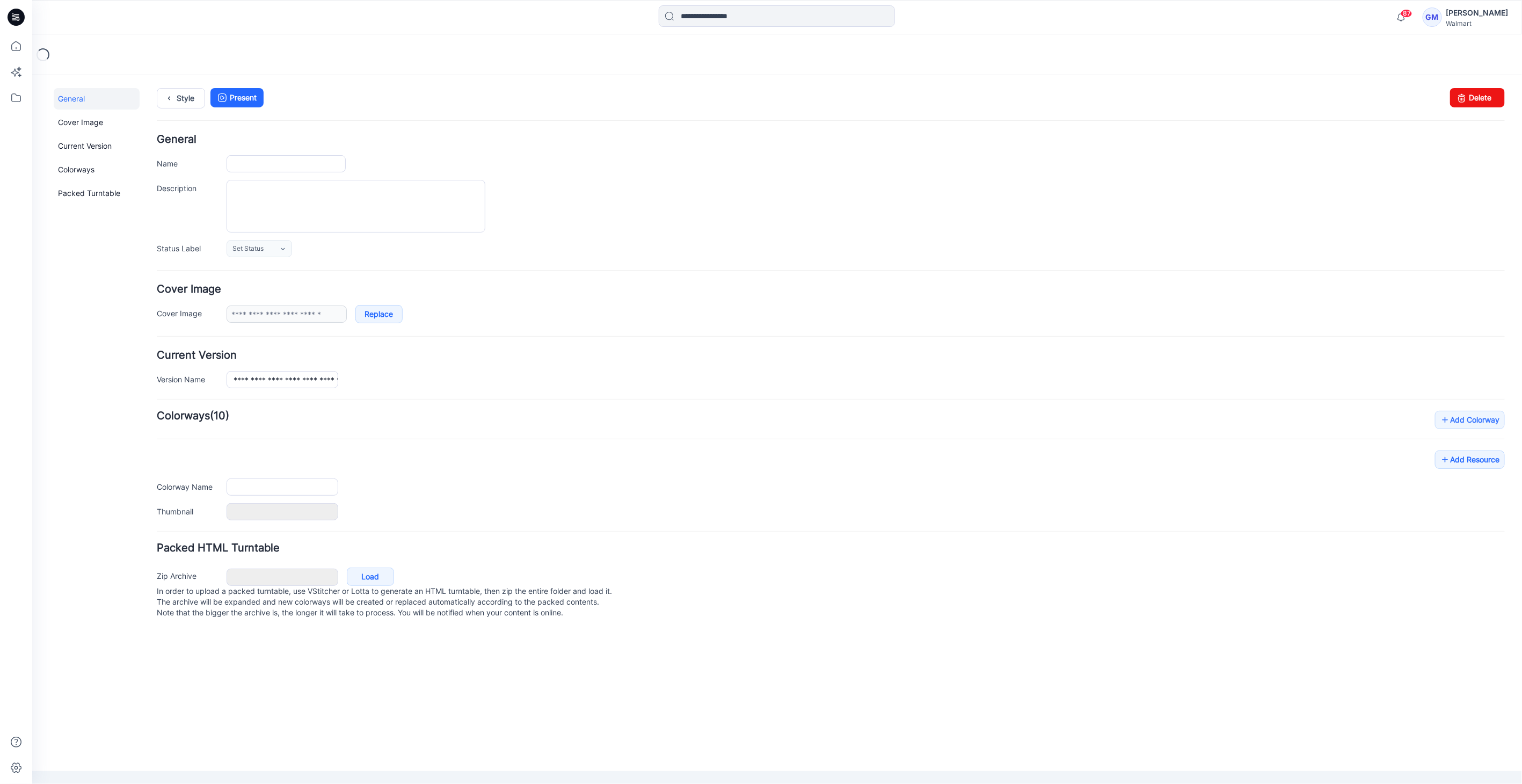
type input "**********"
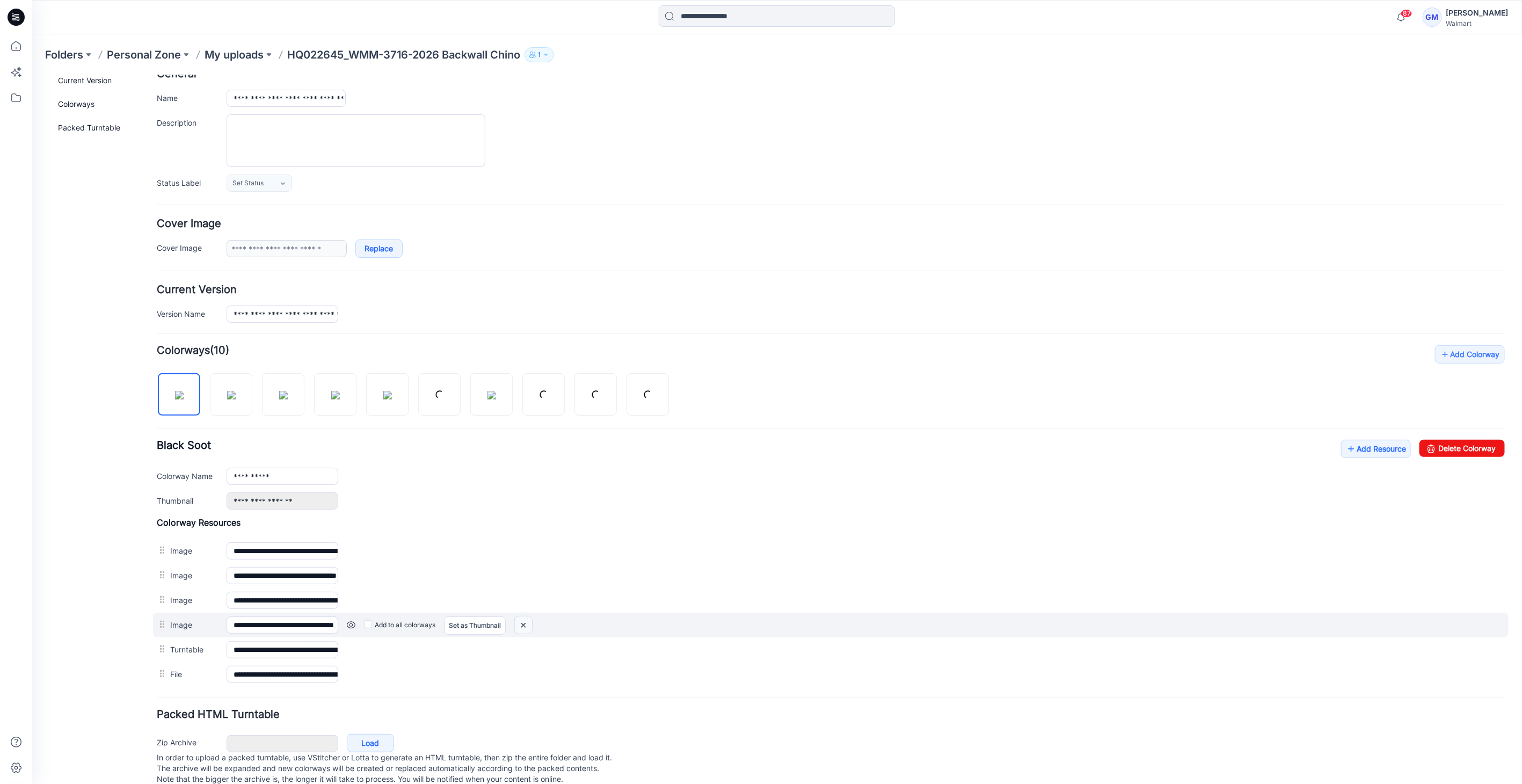
scroll to position [87, 0]
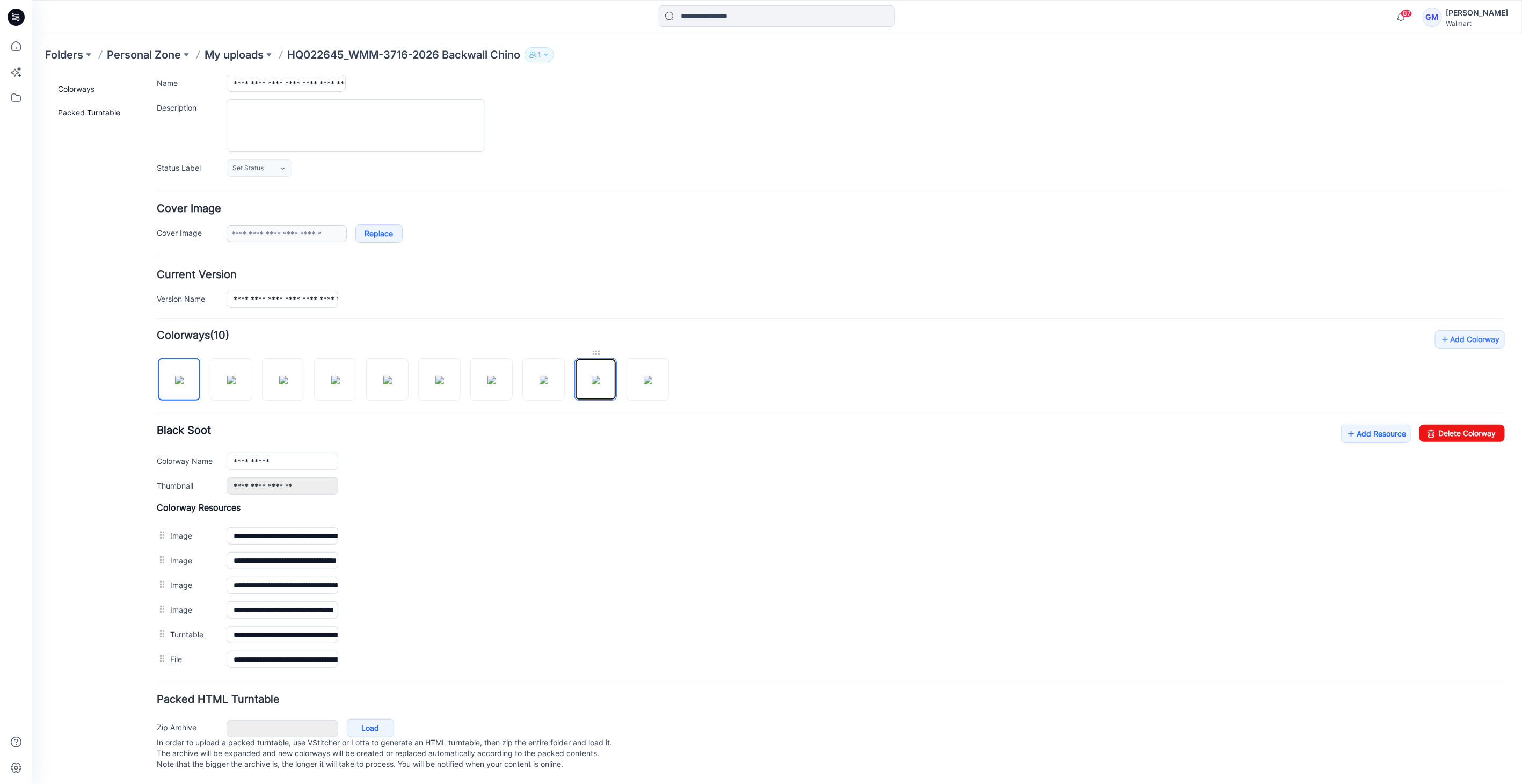
click at [597, 375] on img at bounding box center [595, 379] width 8 height 8
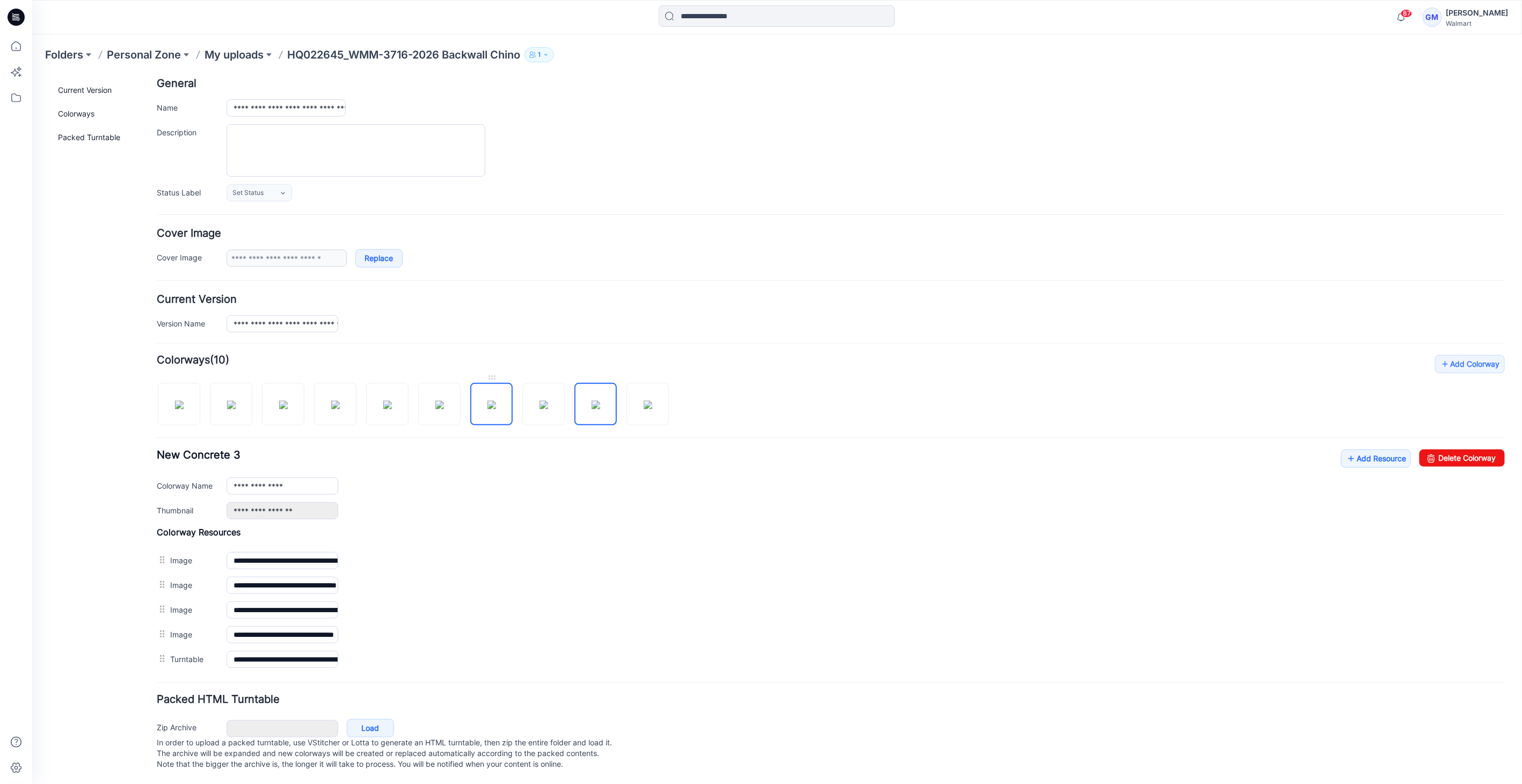
click at [495, 400] on img at bounding box center [491, 404] width 8 height 8
click at [591, 400] on img at bounding box center [595, 404] width 8 height 8
drag, startPoint x: 842, startPoint y: 122, endPoint x: 1462, endPoint y: 441, distance: 697.3
click at [1462, 449] on link "Delete Colorway" at bounding box center [1461, 457] width 86 height 18
type input "**********"
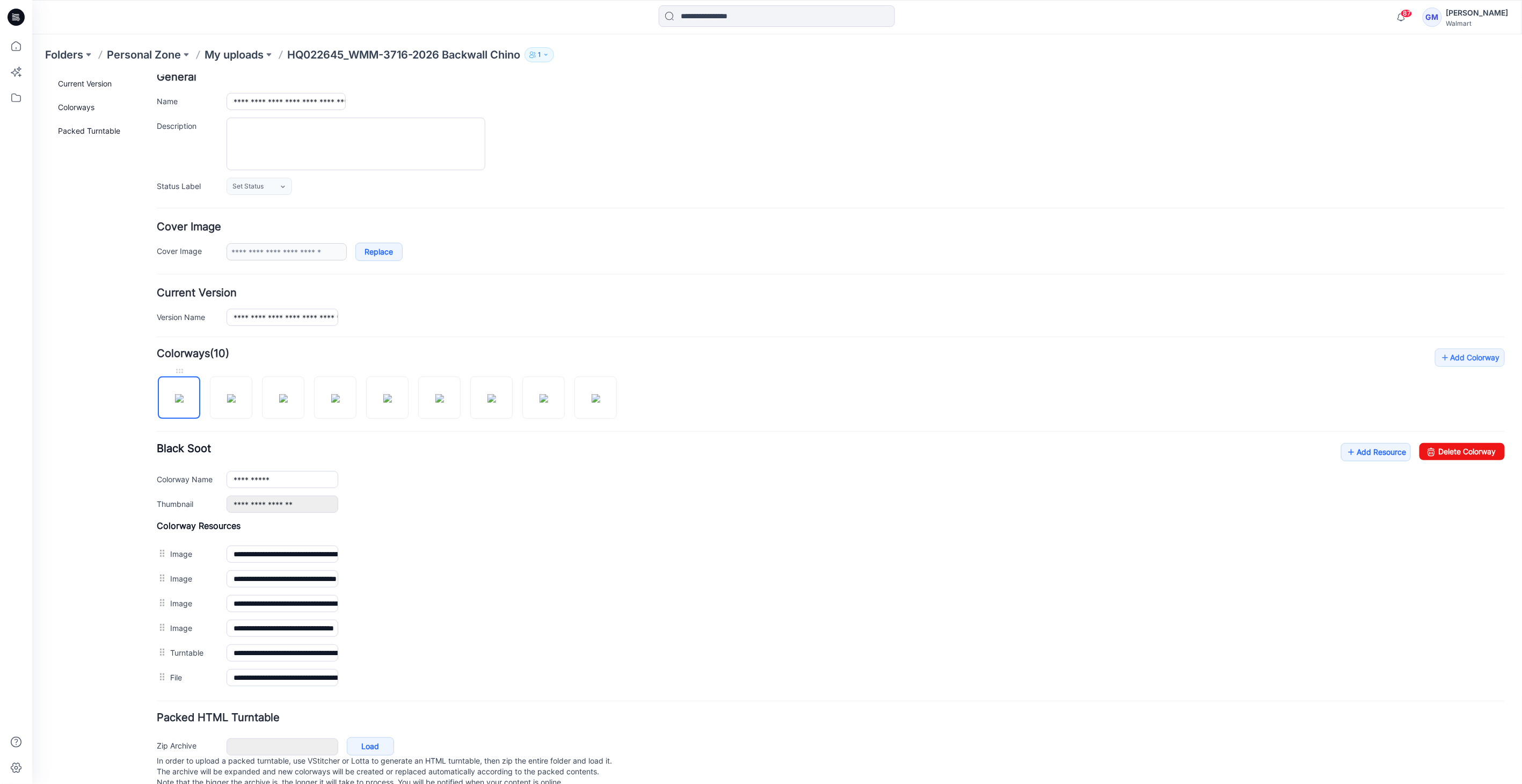
click at [183, 394] on img at bounding box center [178, 398] width 8 height 8
click at [1338, 462] on div "**********" at bounding box center [830, 478] width 1349 height 70
click at [1355, 439] on div "**********" at bounding box center [830, 518] width 1349 height 341
click at [1354, 450] on link "Add Resource" at bounding box center [1375, 452] width 70 height 18
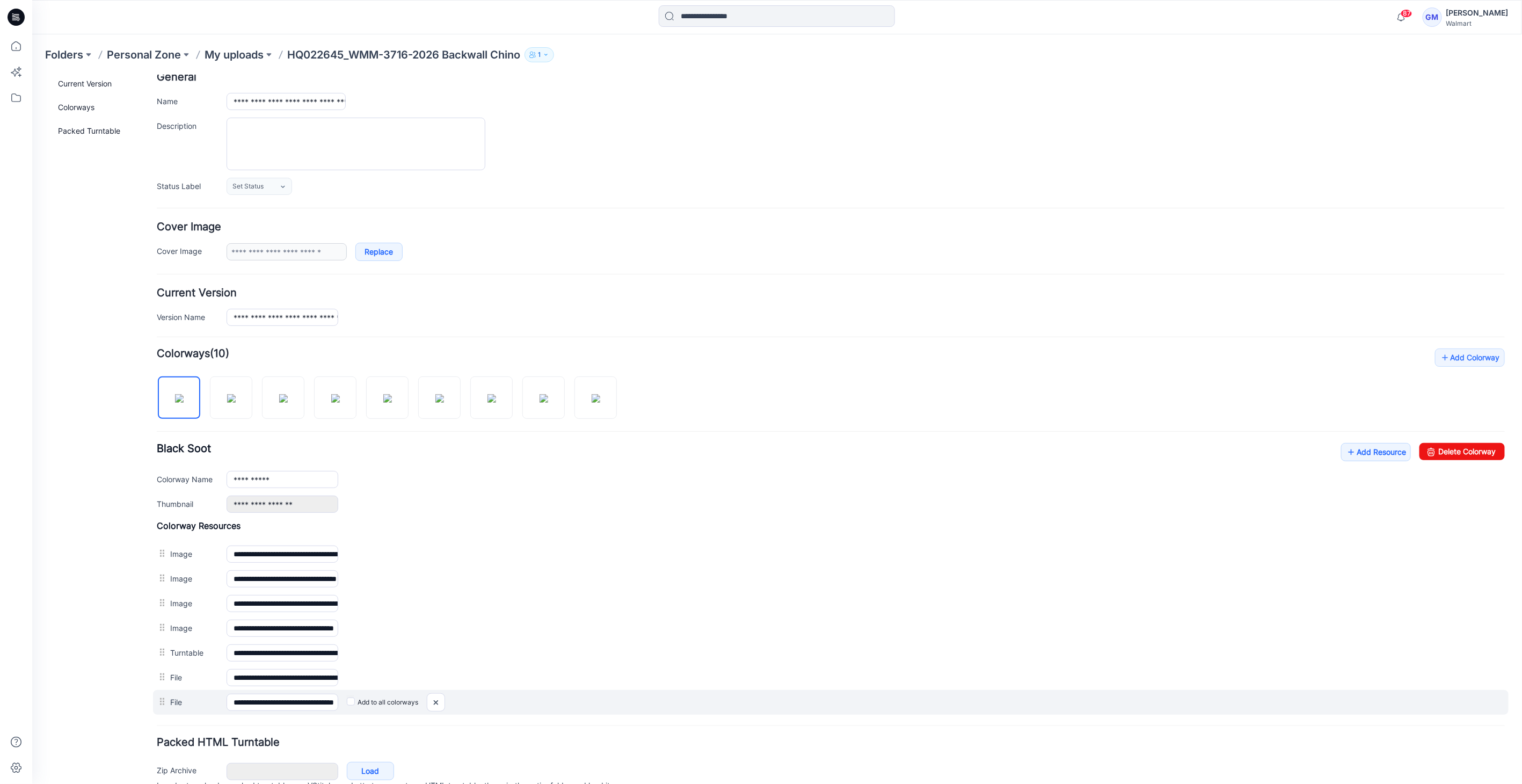
scroll to position [0, 172]
click at [548, 686] on div "**********" at bounding box center [830, 616] width 1349 height 194
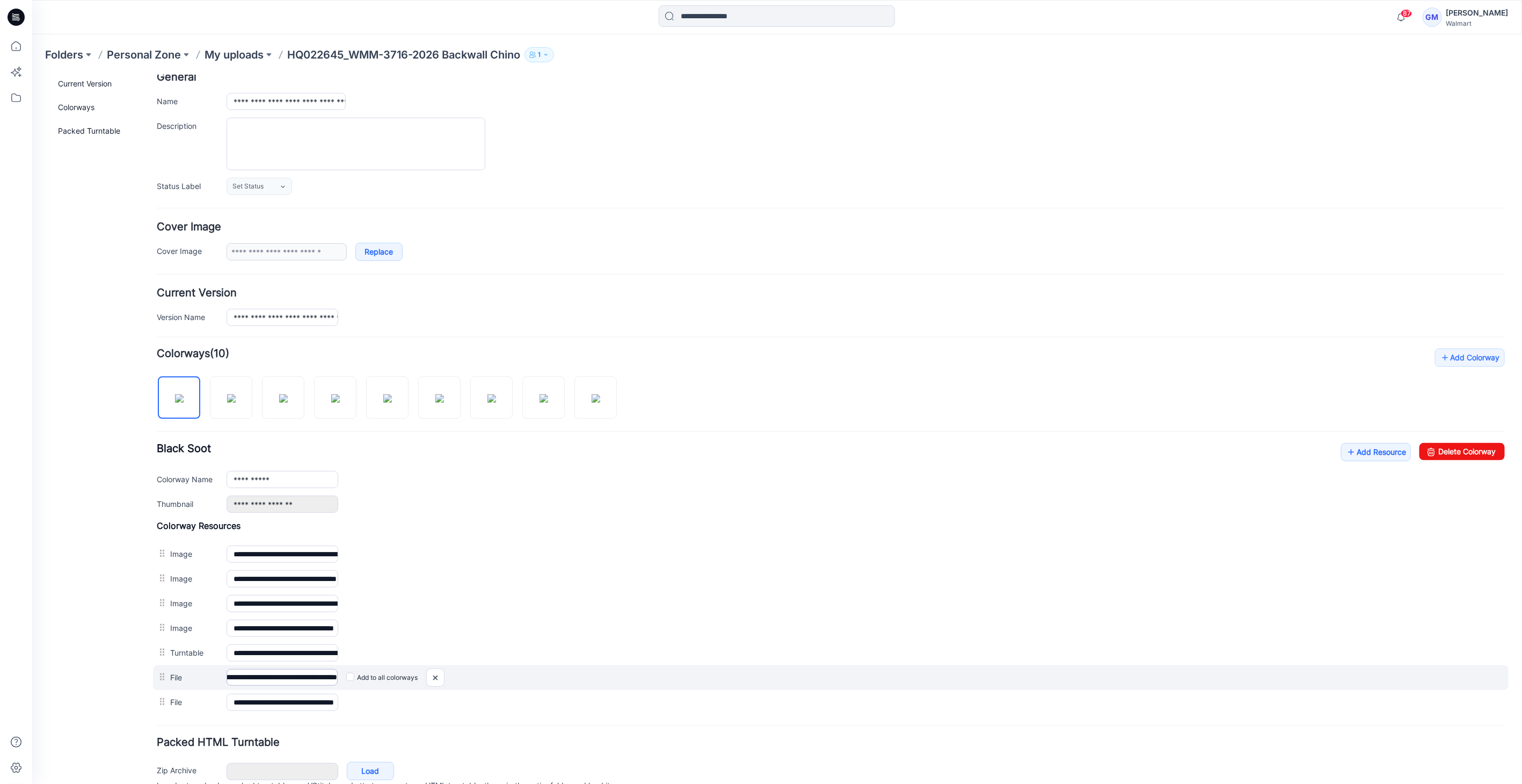
click at [335, 676] on input "**********" at bounding box center [281, 677] width 111 height 17
drag, startPoint x: 332, startPoint y: 672, endPoint x: 360, endPoint y: 673, distance: 28.0
click at [358, 674] on div "**********" at bounding box center [830, 677] width 1356 height 25
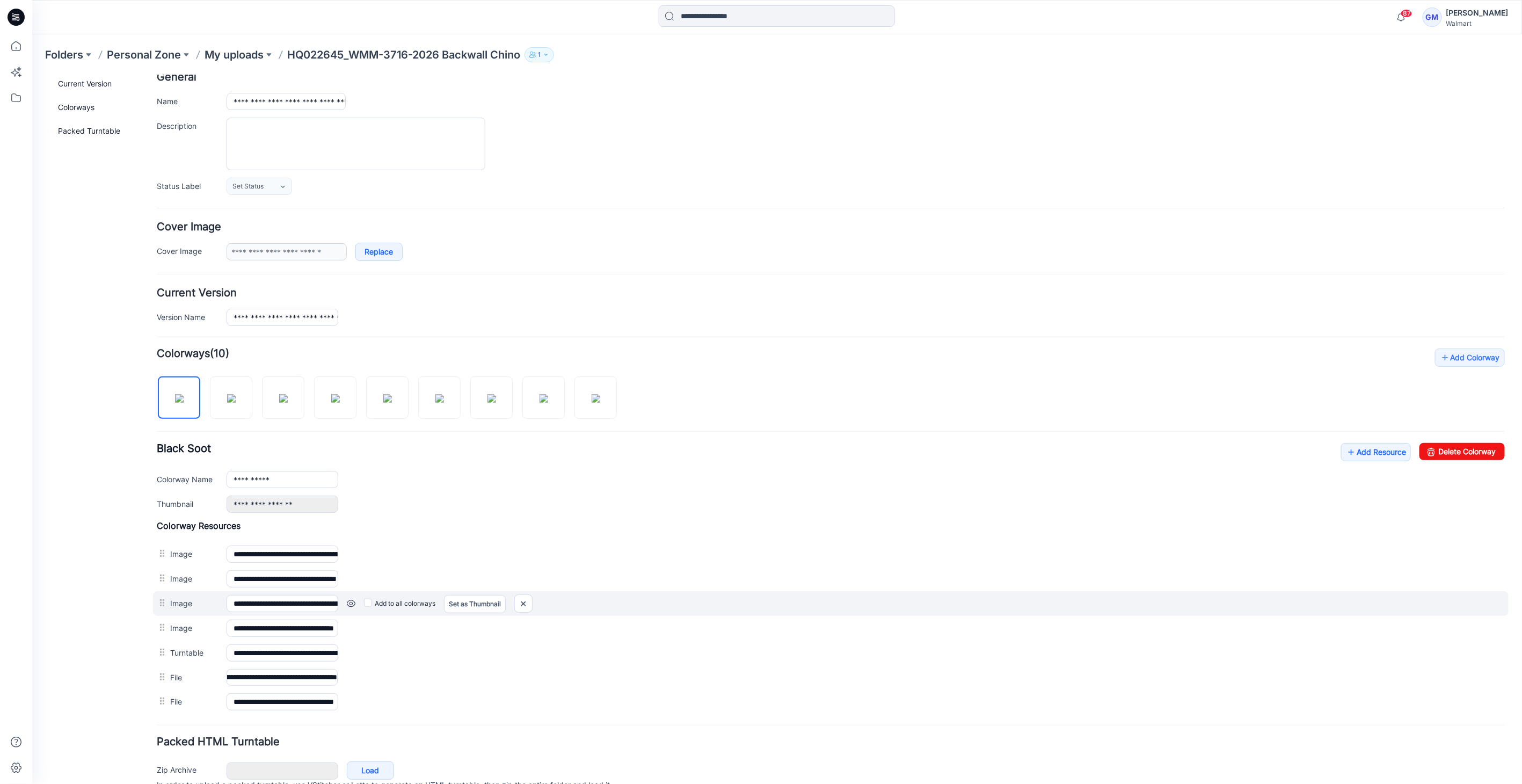
scroll to position [0, 166]
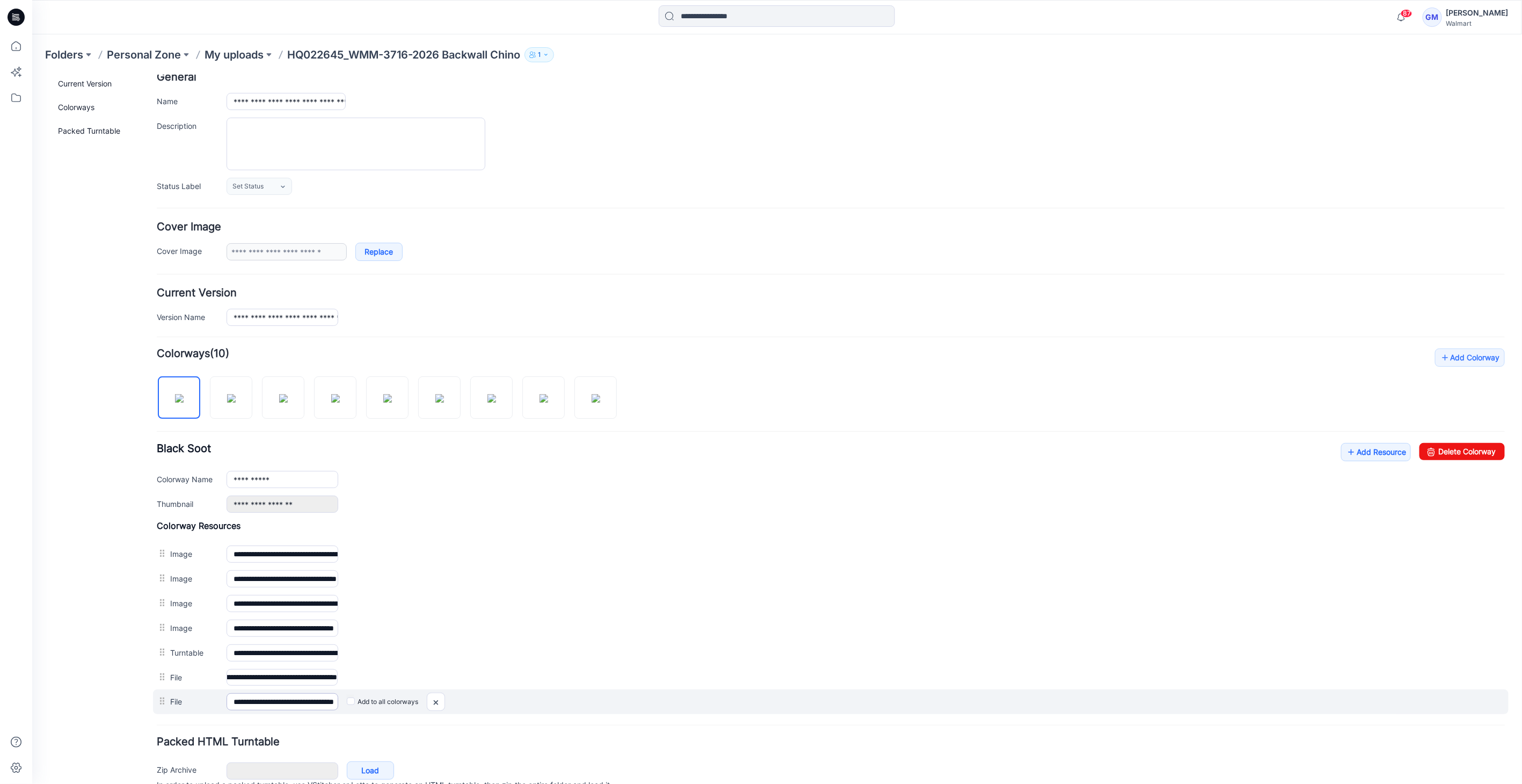
type input "**********"
drag, startPoint x: 320, startPoint y: 695, endPoint x: 642, endPoint y: 693, distance: 322.0
click at [642, 693] on div "**********" at bounding box center [830, 701] width 1356 height 25
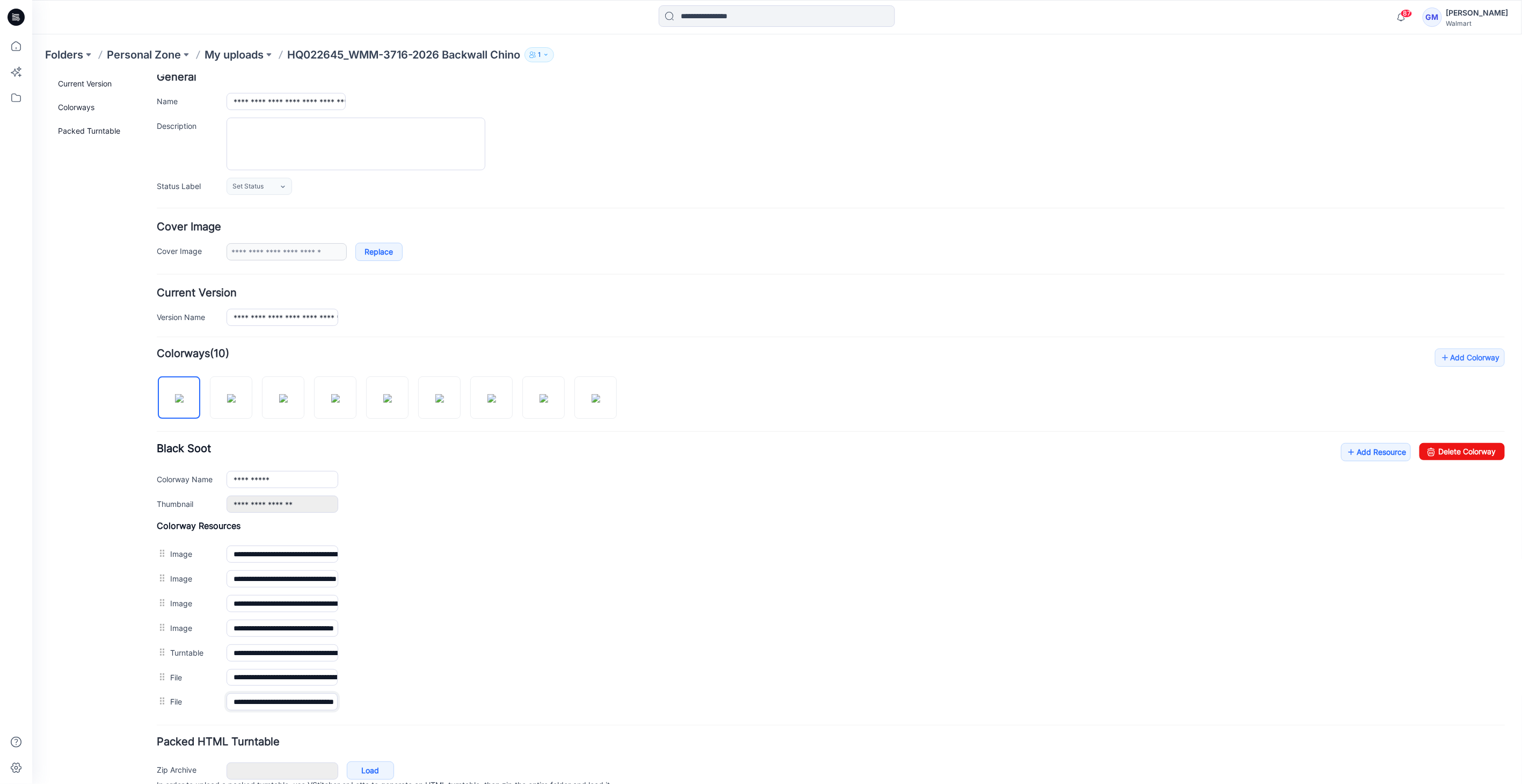
scroll to position [0, 0]
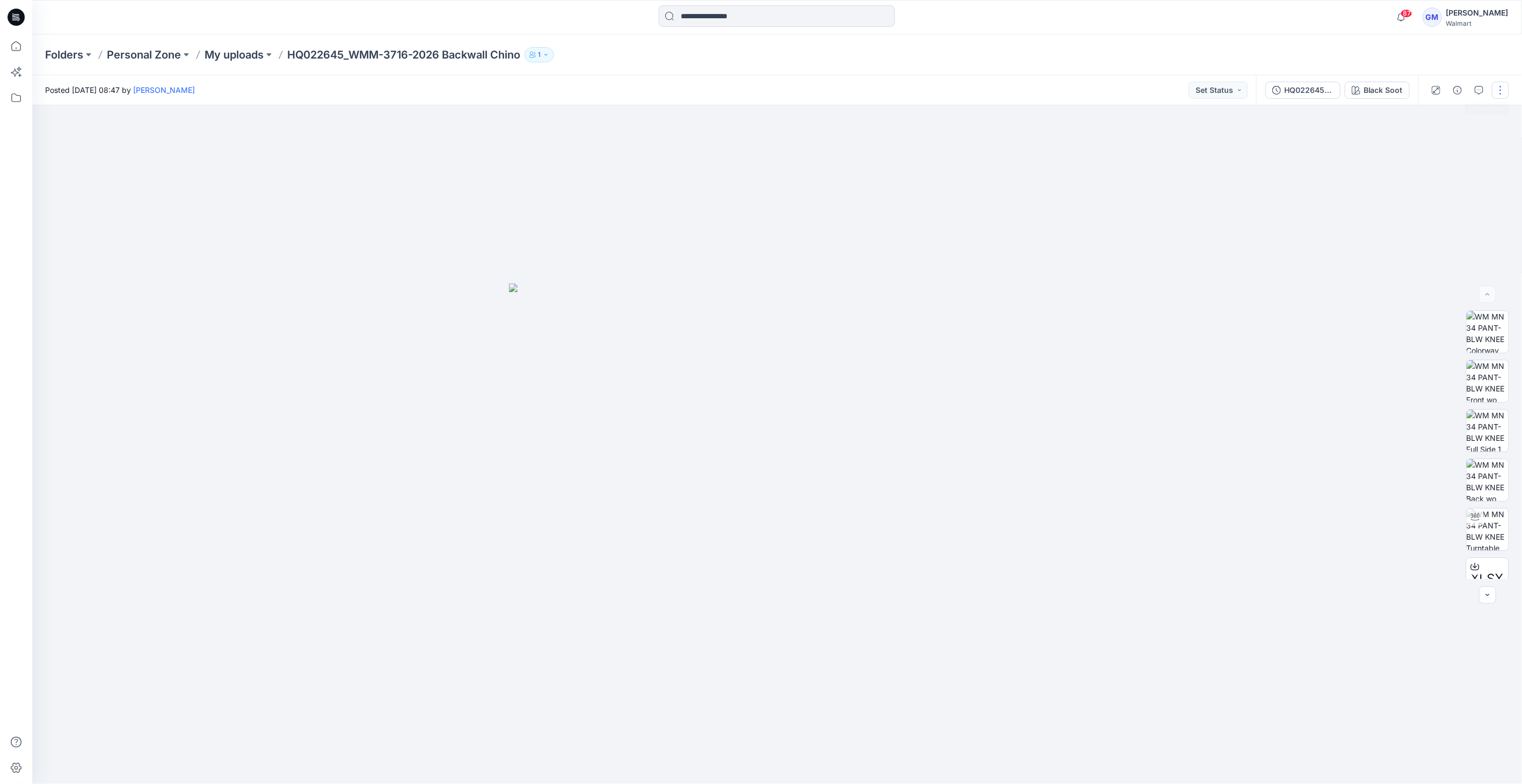
click at [1502, 95] on button "button" at bounding box center [1500, 89] width 18 height 18
click at [1439, 143] on button "Edit" at bounding box center [1455, 146] width 99 height 20
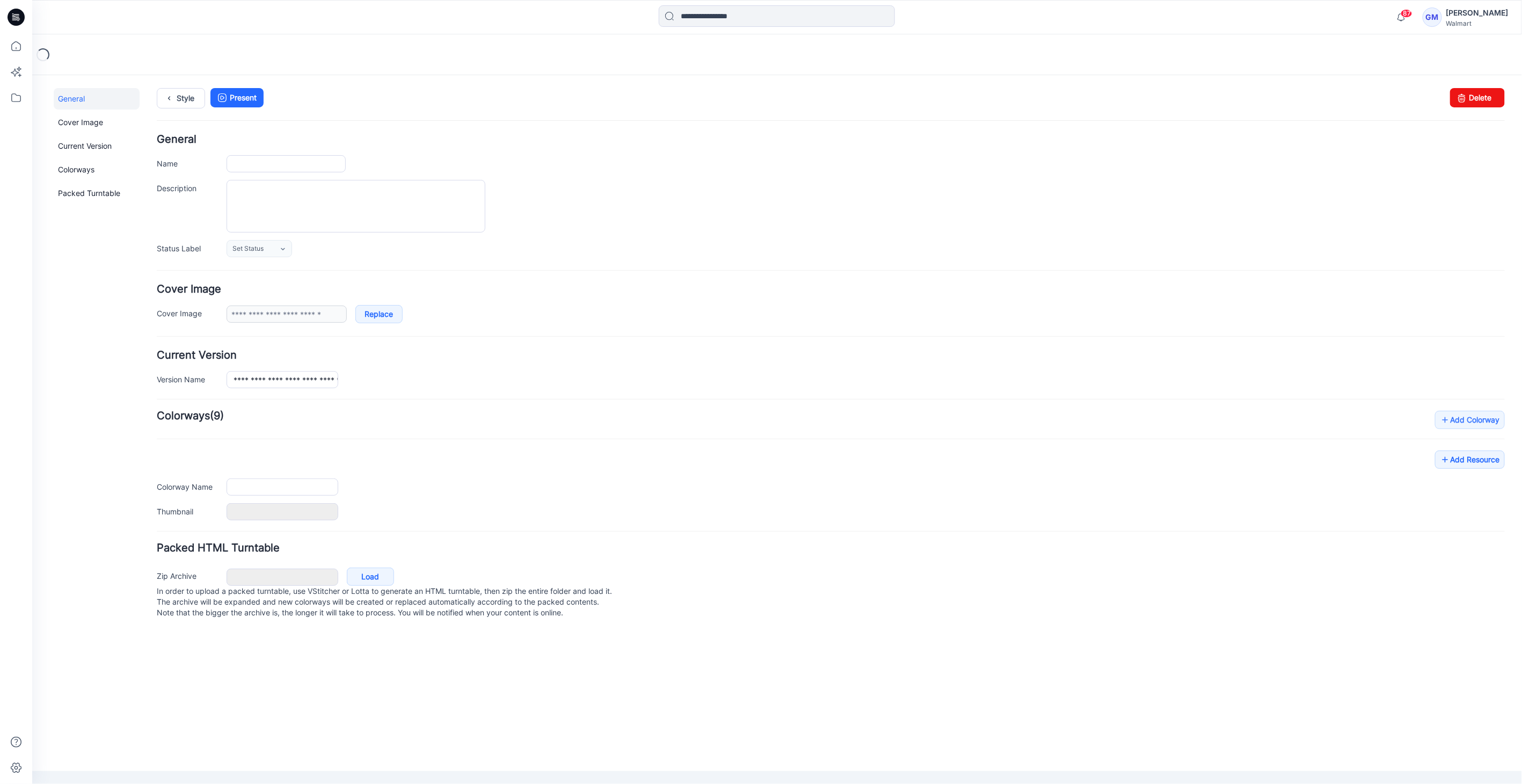
type input "**********"
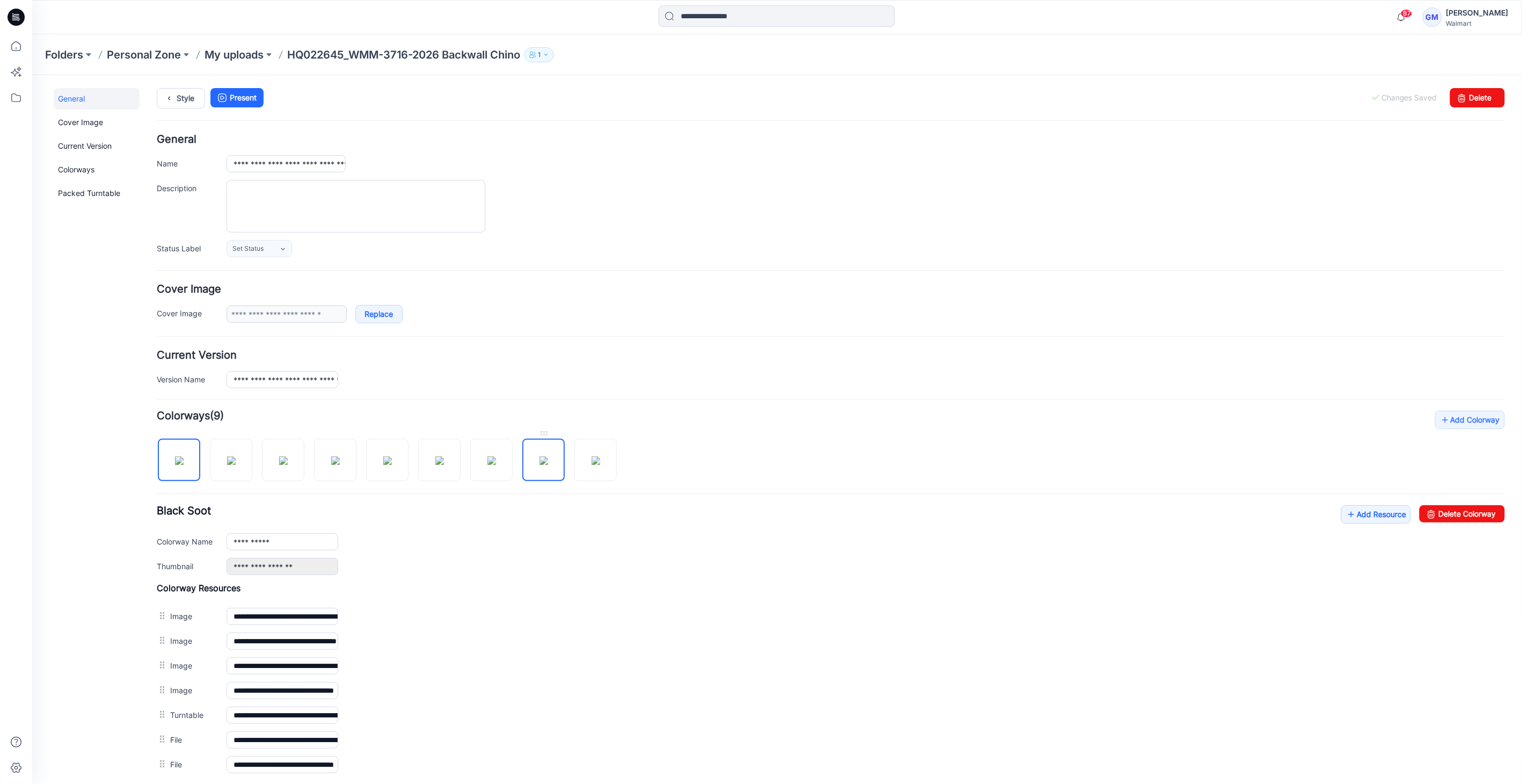
click at [548, 464] on img at bounding box center [542, 459] width 8 height 8
click at [591, 464] on img at bounding box center [595, 459] width 8 height 8
type input "******"
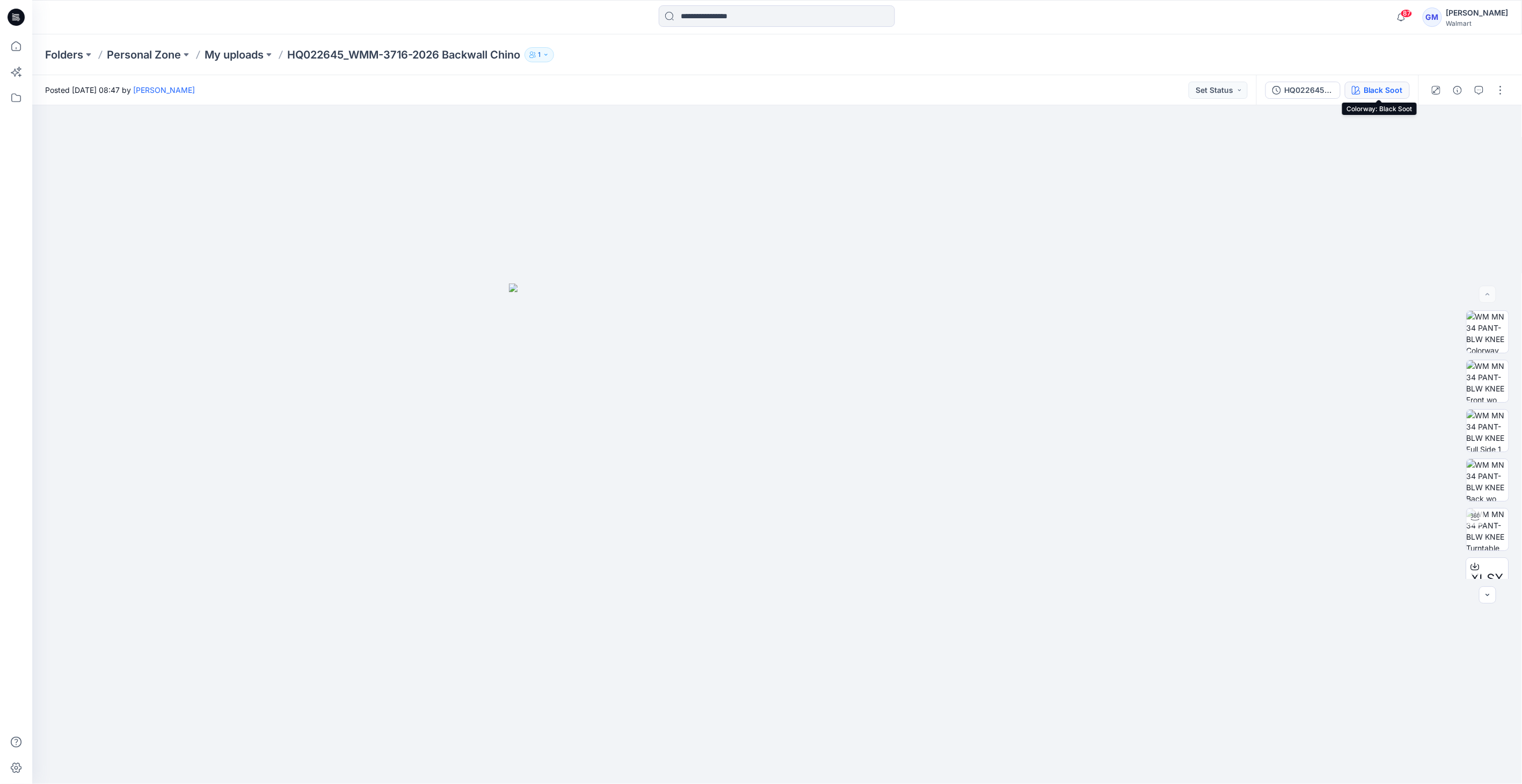
click at [1385, 85] on div "Black Soot" at bounding box center [1383, 89] width 39 height 12
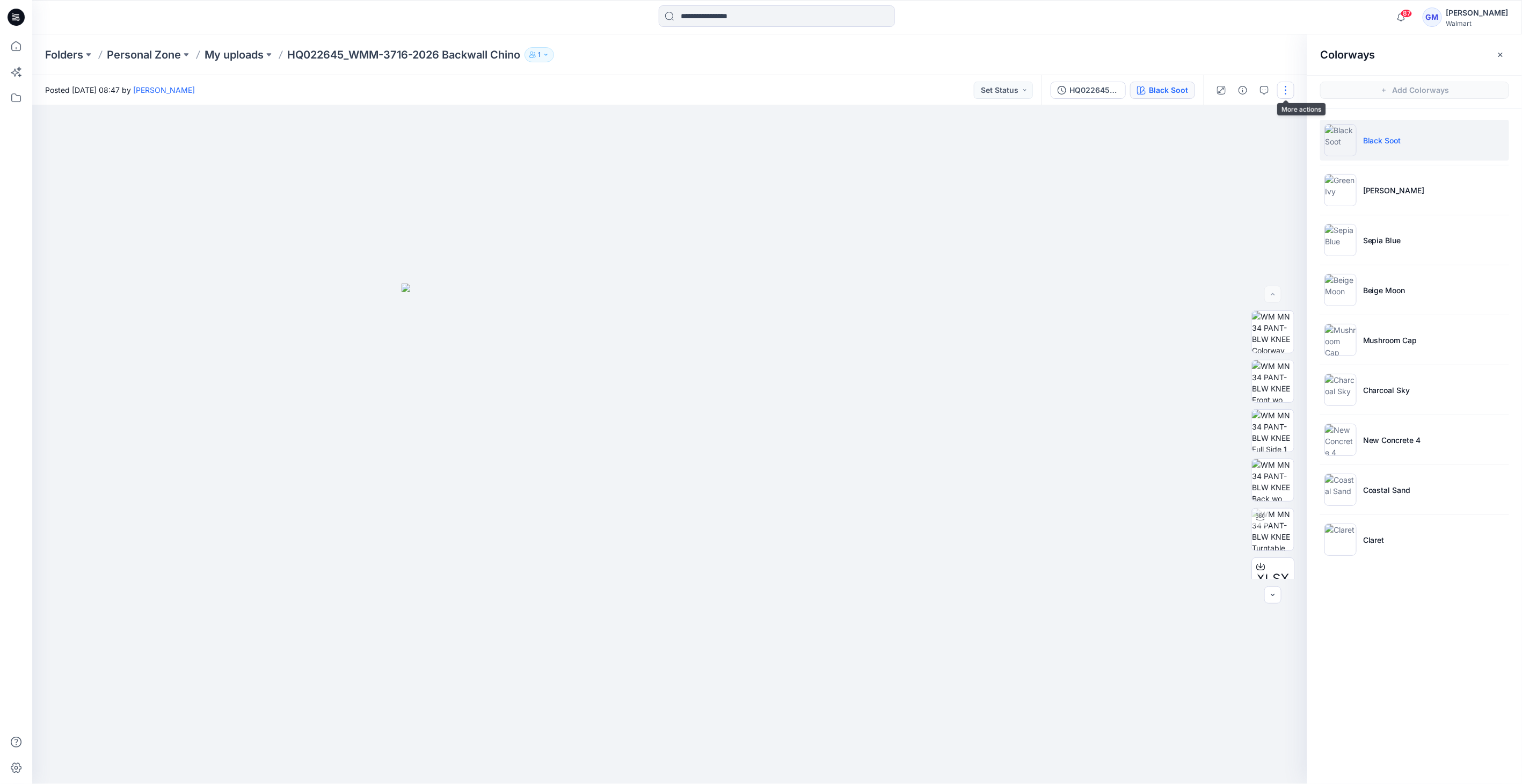
click at [1285, 89] on button "button" at bounding box center [1286, 89] width 18 height 18
click at [1250, 141] on button "Edit" at bounding box center [1241, 146] width 99 height 20
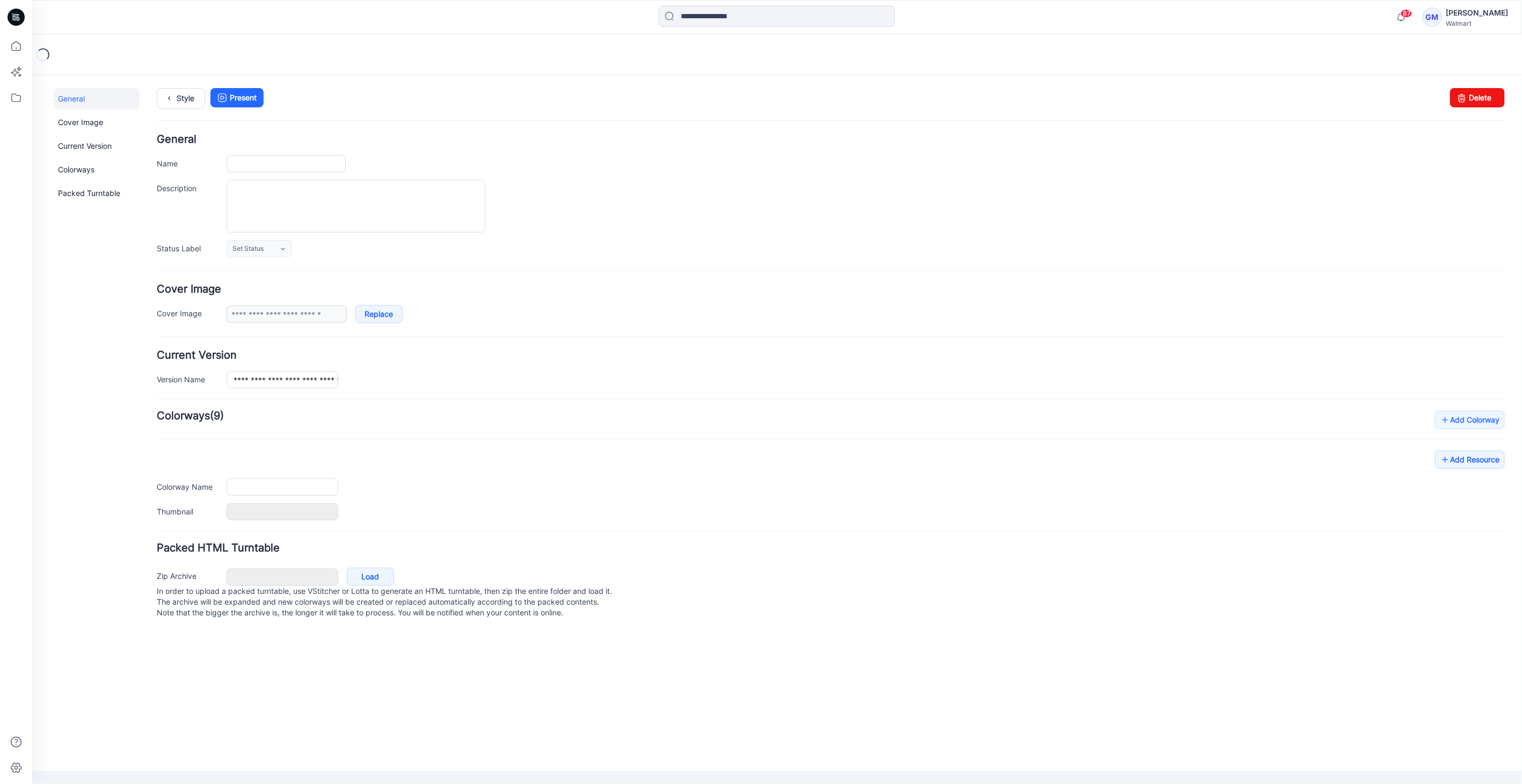
type input "**********"
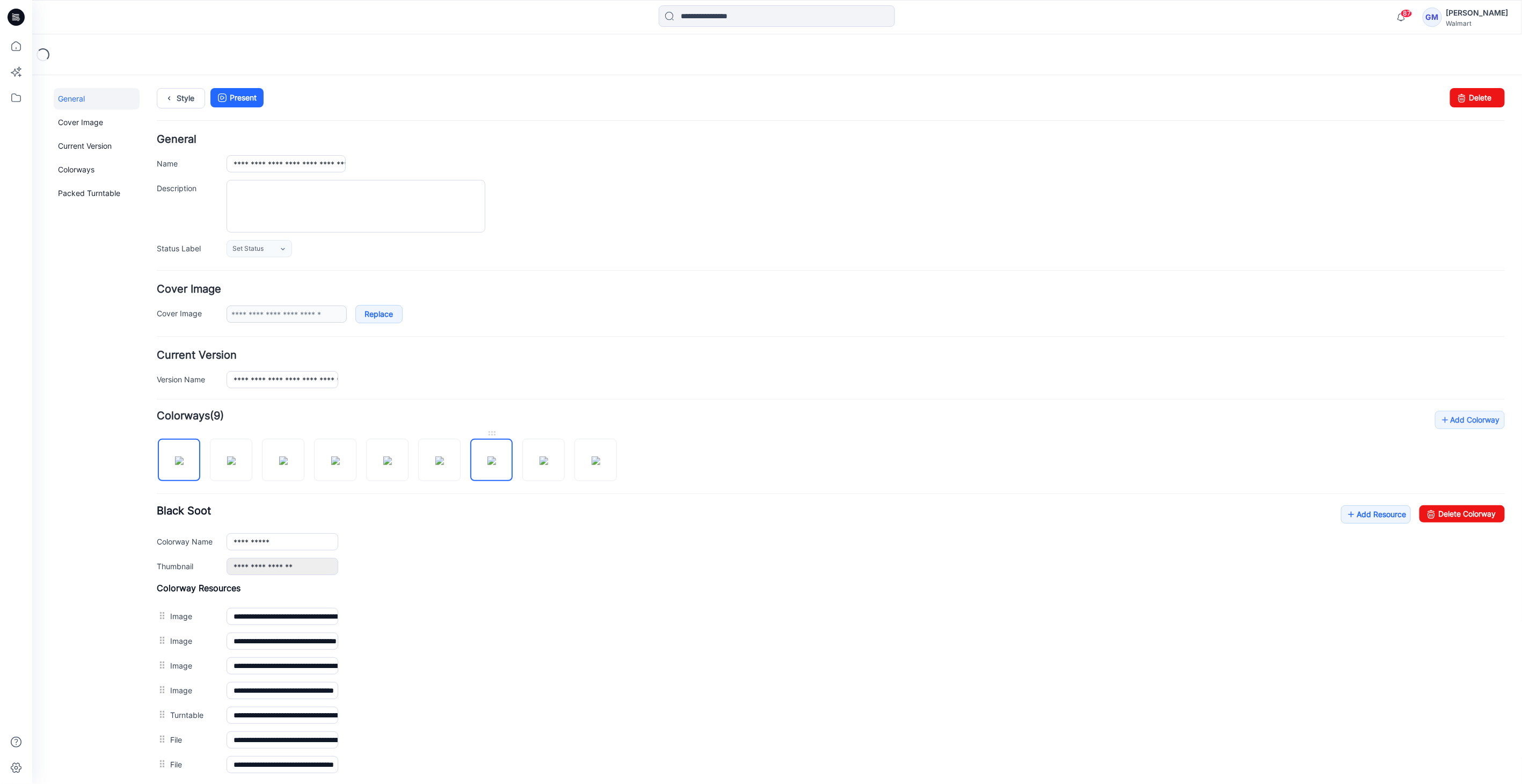
click at [487, 464] on img at bounding box center [491, 459] width 8 height 8
click at [315, 541] on input "**********" at bounding box center [281, 540] width 112 height 18
type input "**********"
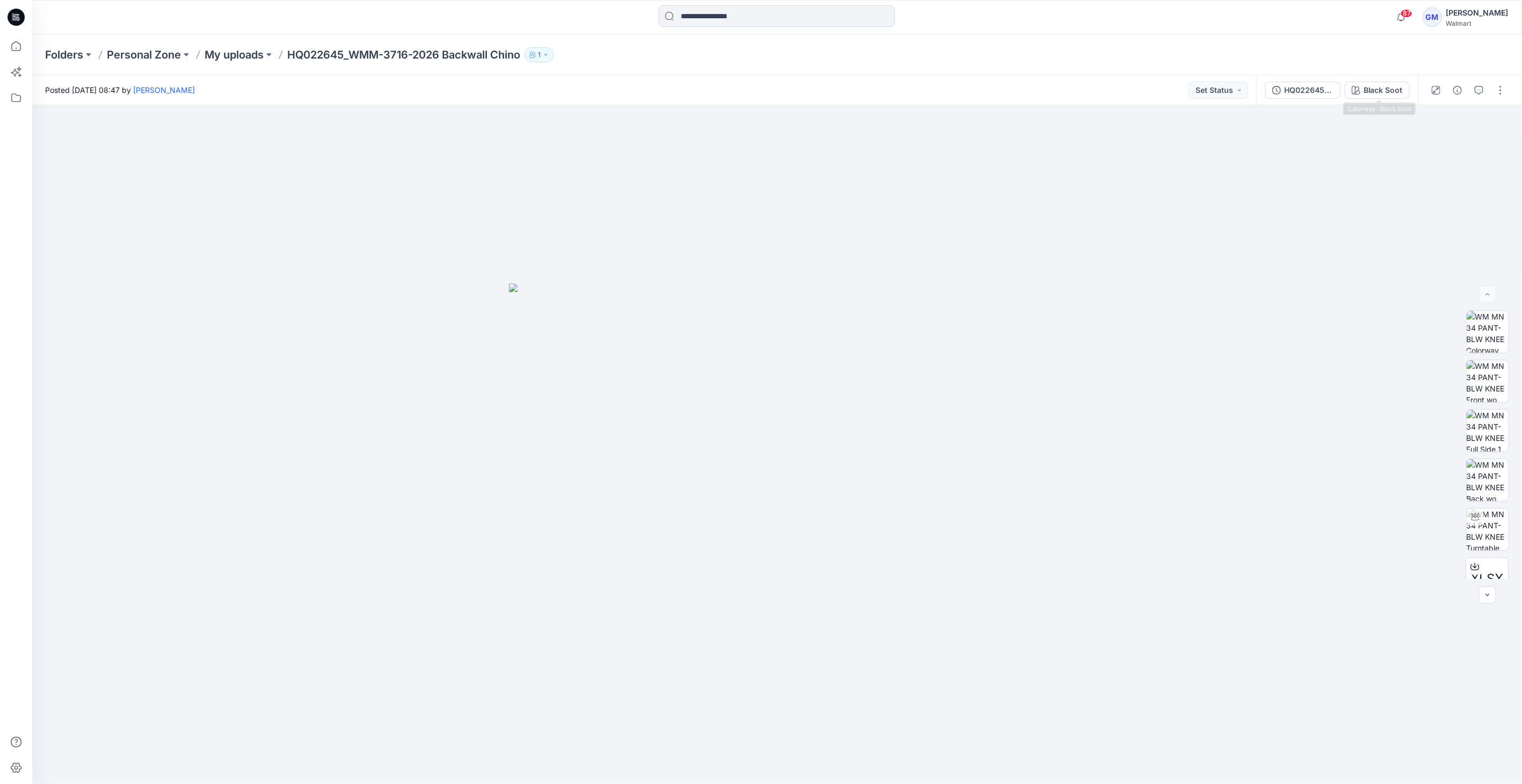
click at [1388, 97] on button "Black Soot" at bounding box center [1377, 89] width 65 height 18
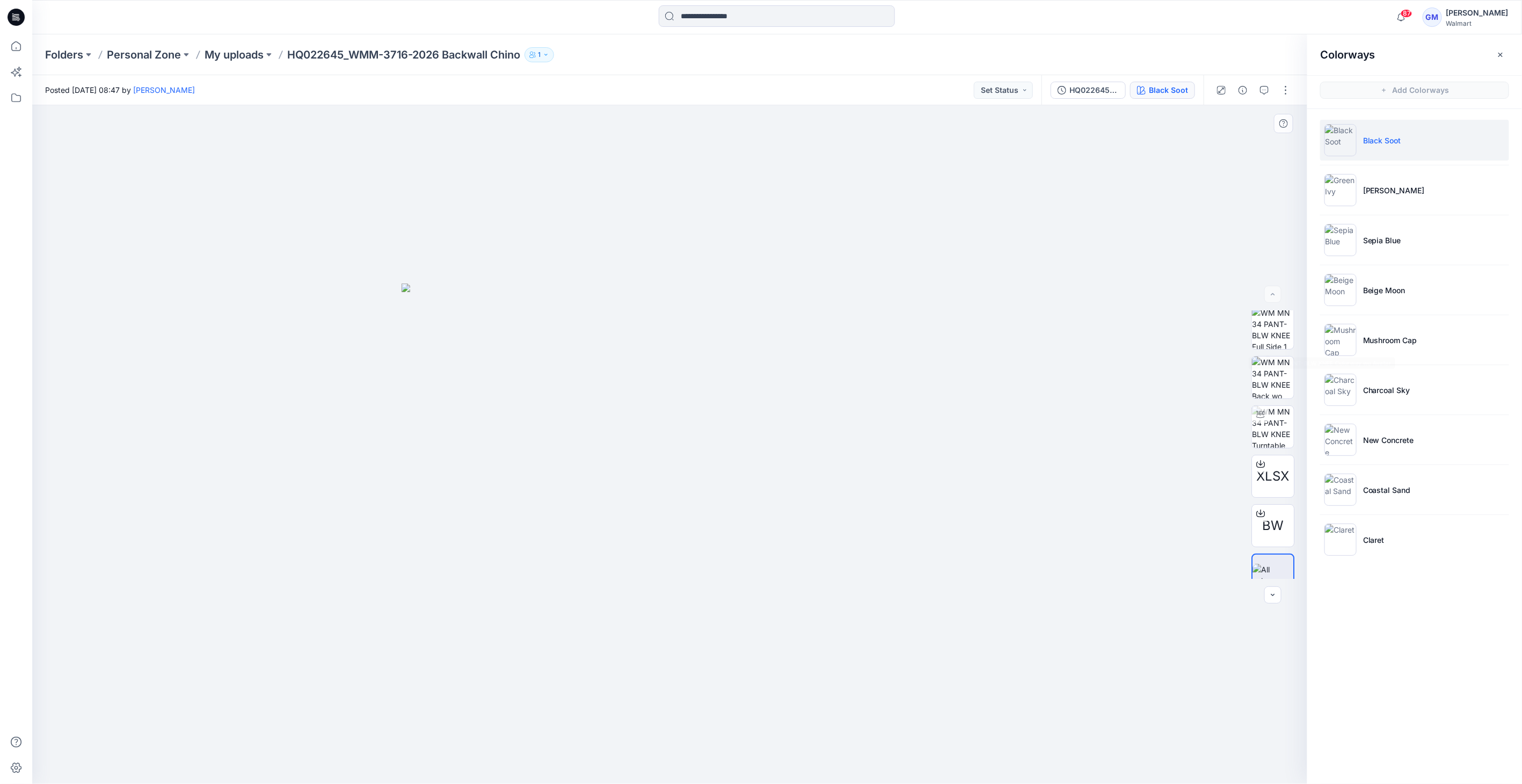
scroll to position [120, 0]
click at [1239, 84] on button "button" at bounding box center [1243, 89] width 18 height 18
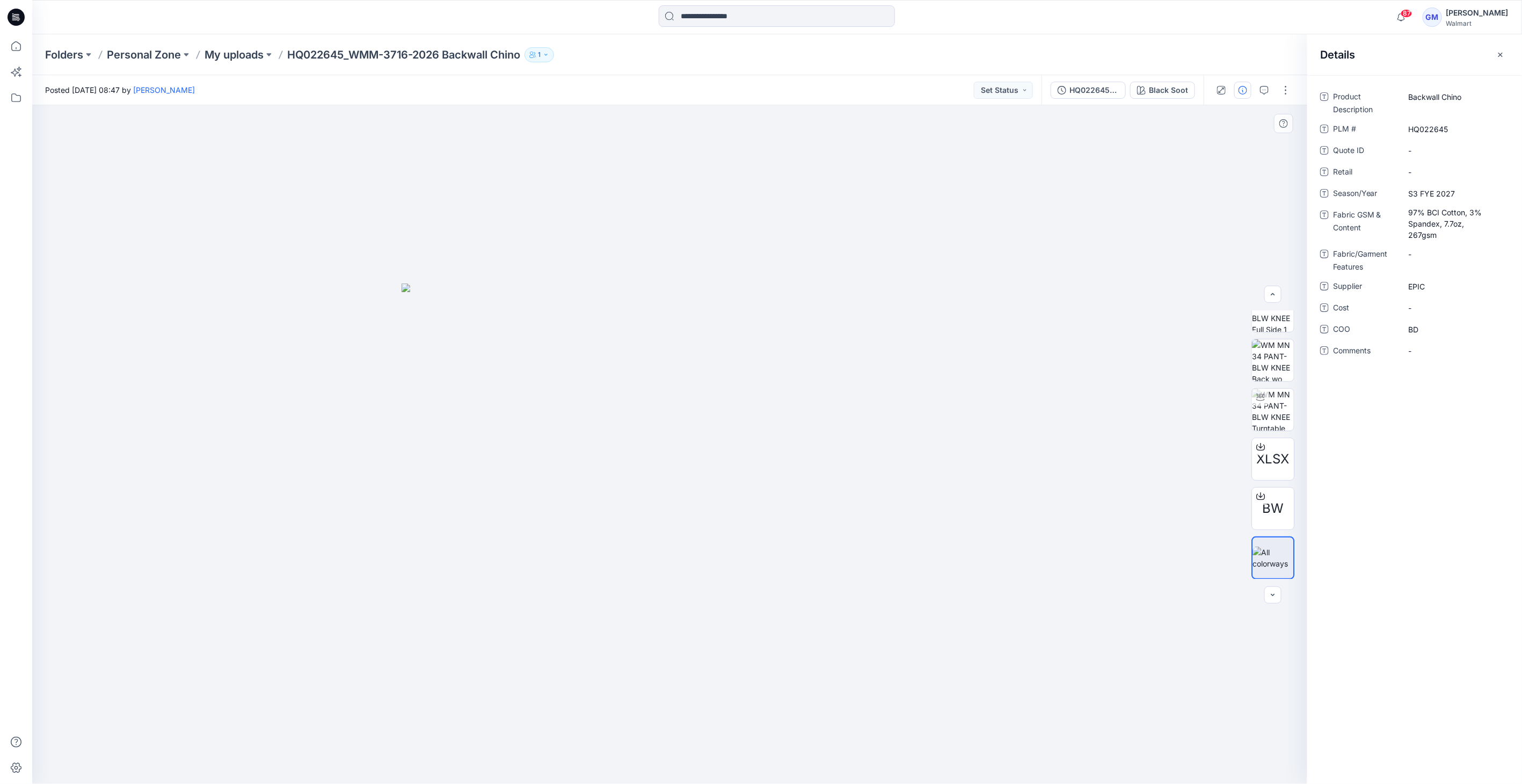
click at [1136, 174] on div at bounding box center [670, 445] width 1276 height 679
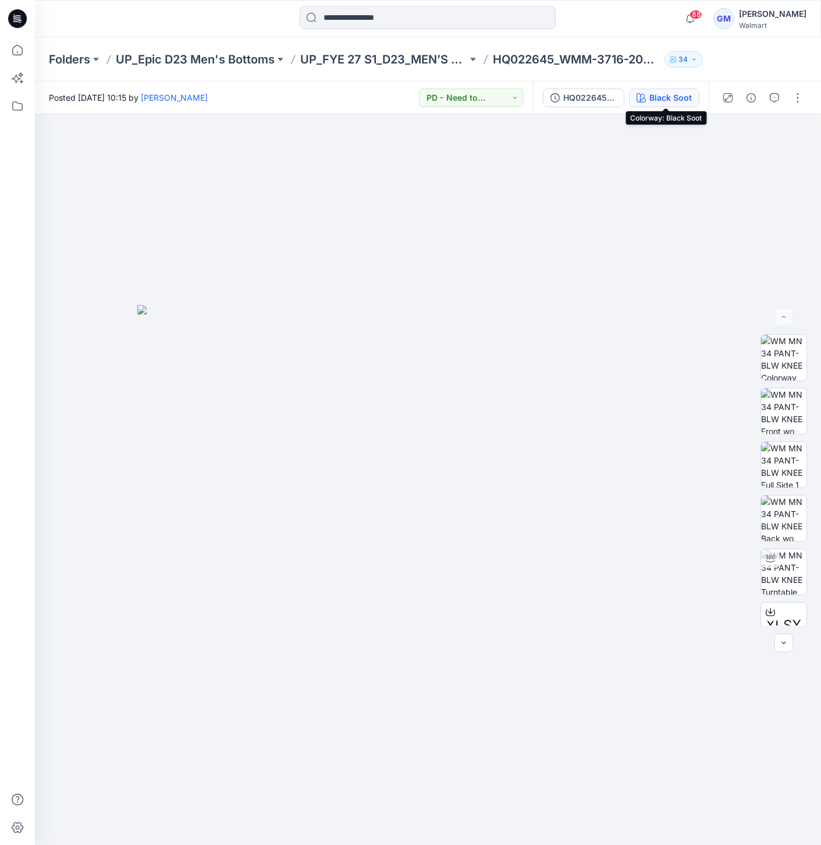
click at [683, 92] on div "Black Soot" at bounding box center [671, 97] width 42 height 13
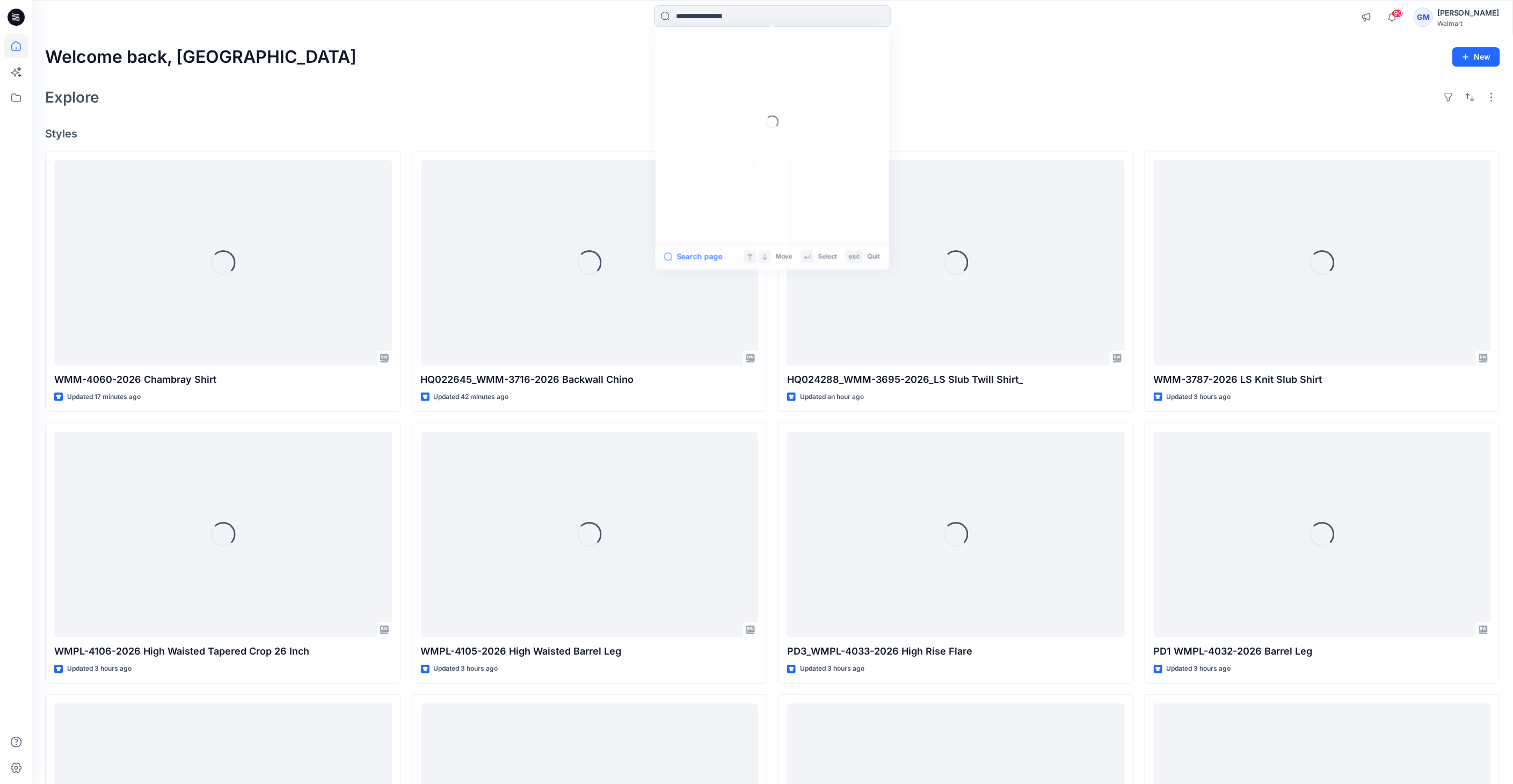
click at [719, 21] on input at bounding box center [773, 16] width 236 height 21
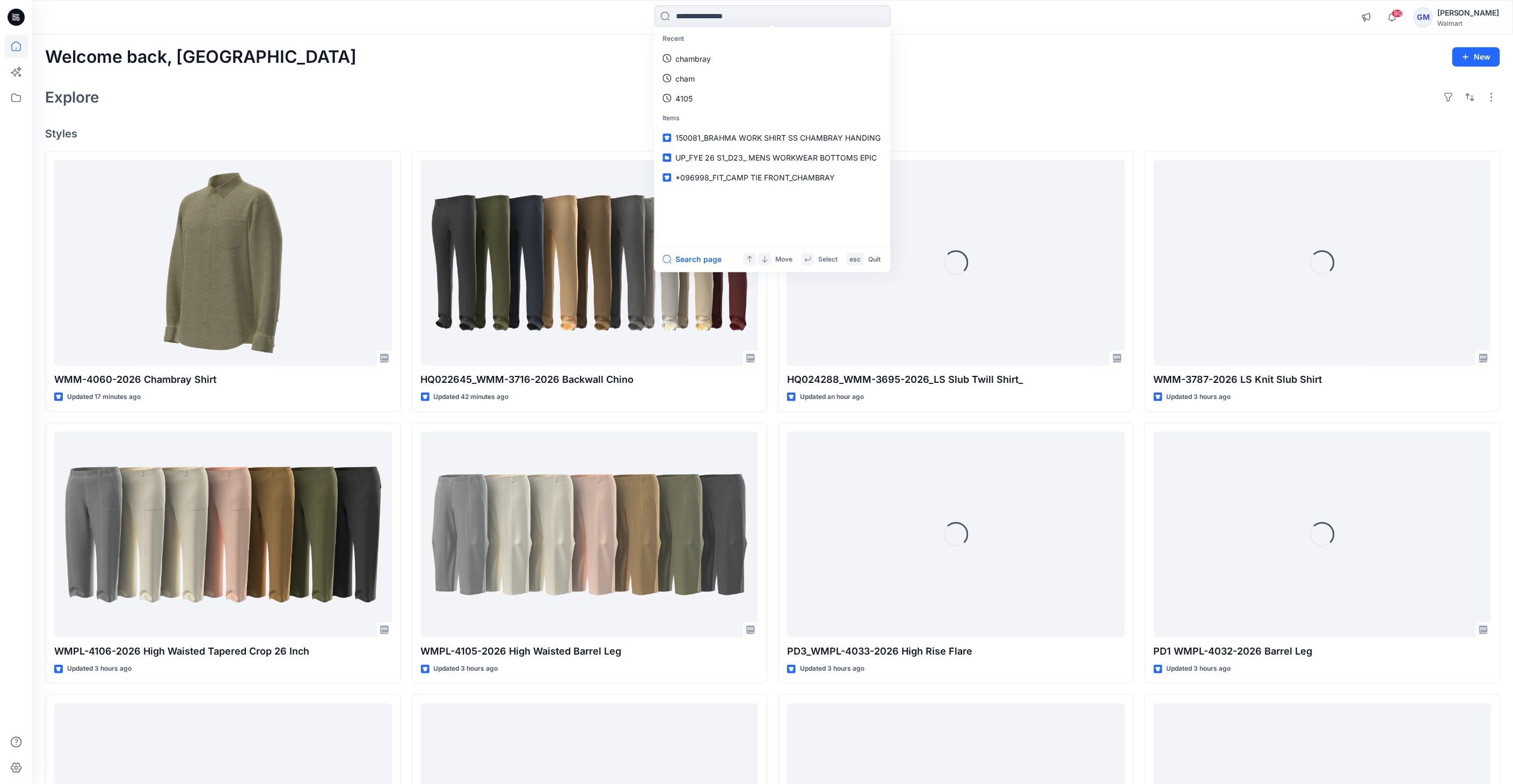
paste input "**********"
type input "**********"
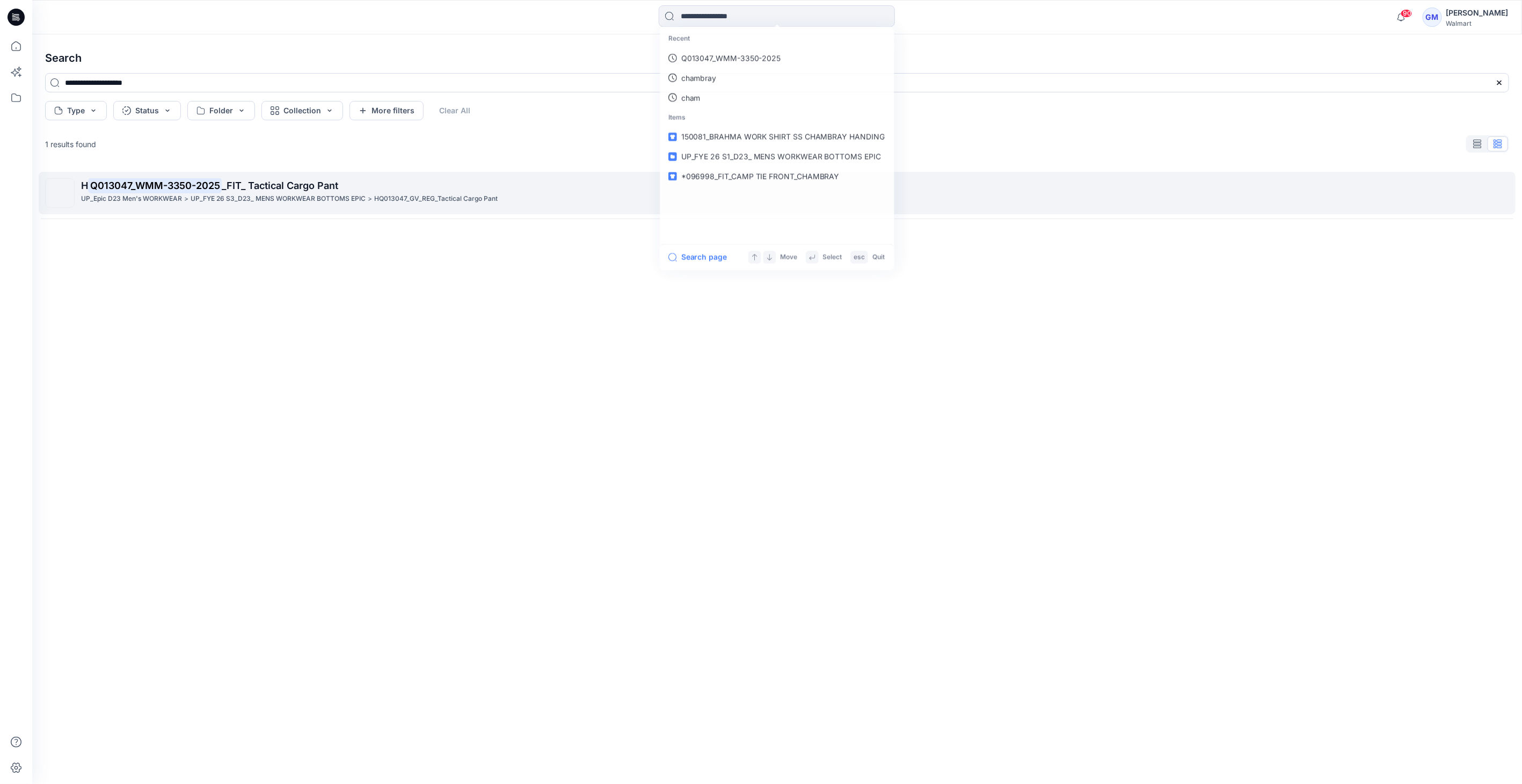
click at [408, 199] on p "HQ013047_GV_REG_Tactical Cargo Pant" at bounding box center [436, 199] width 124 height 11
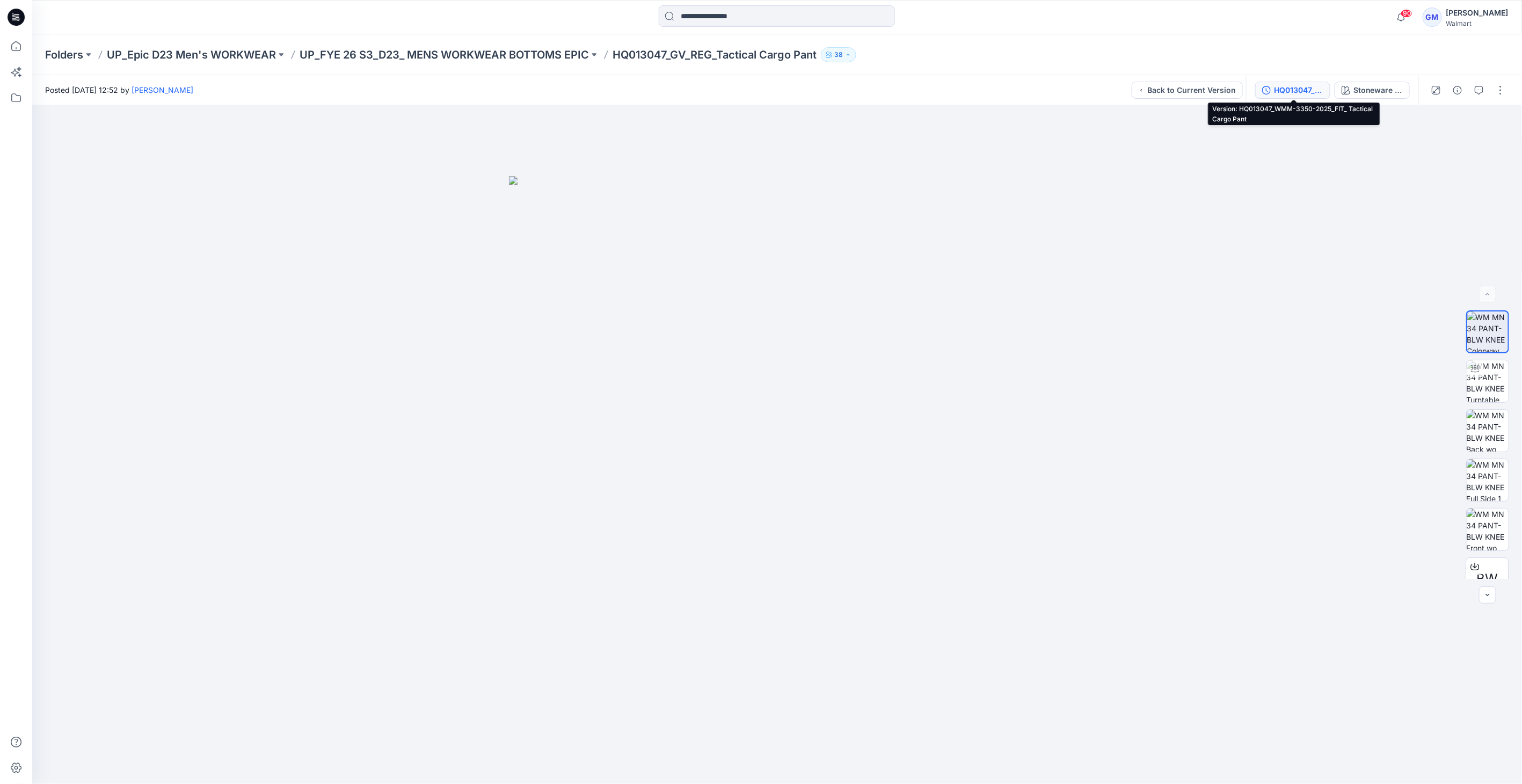
click at [1317, 90] on div "HQ013047_WMM-3350-2025_FIT_ Tactical Cargo Pant" at bounding box center [1299, 89] width 50 height 12
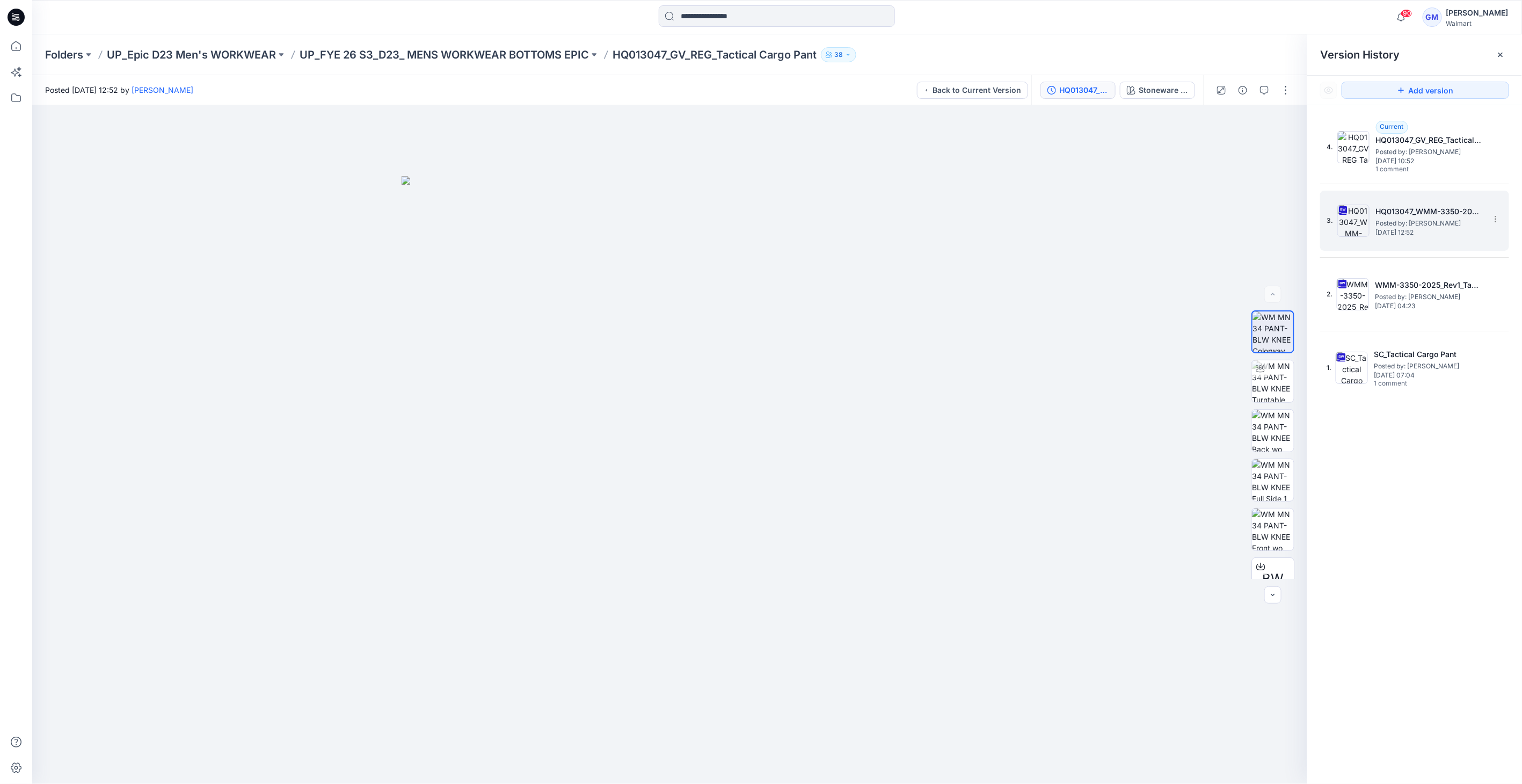
click at [1349, 214] on img at bounding box center [1353, 220] width 32 height 32
click at [1257, 375] on div at bounding box center [1260, 369] width 18 height 18
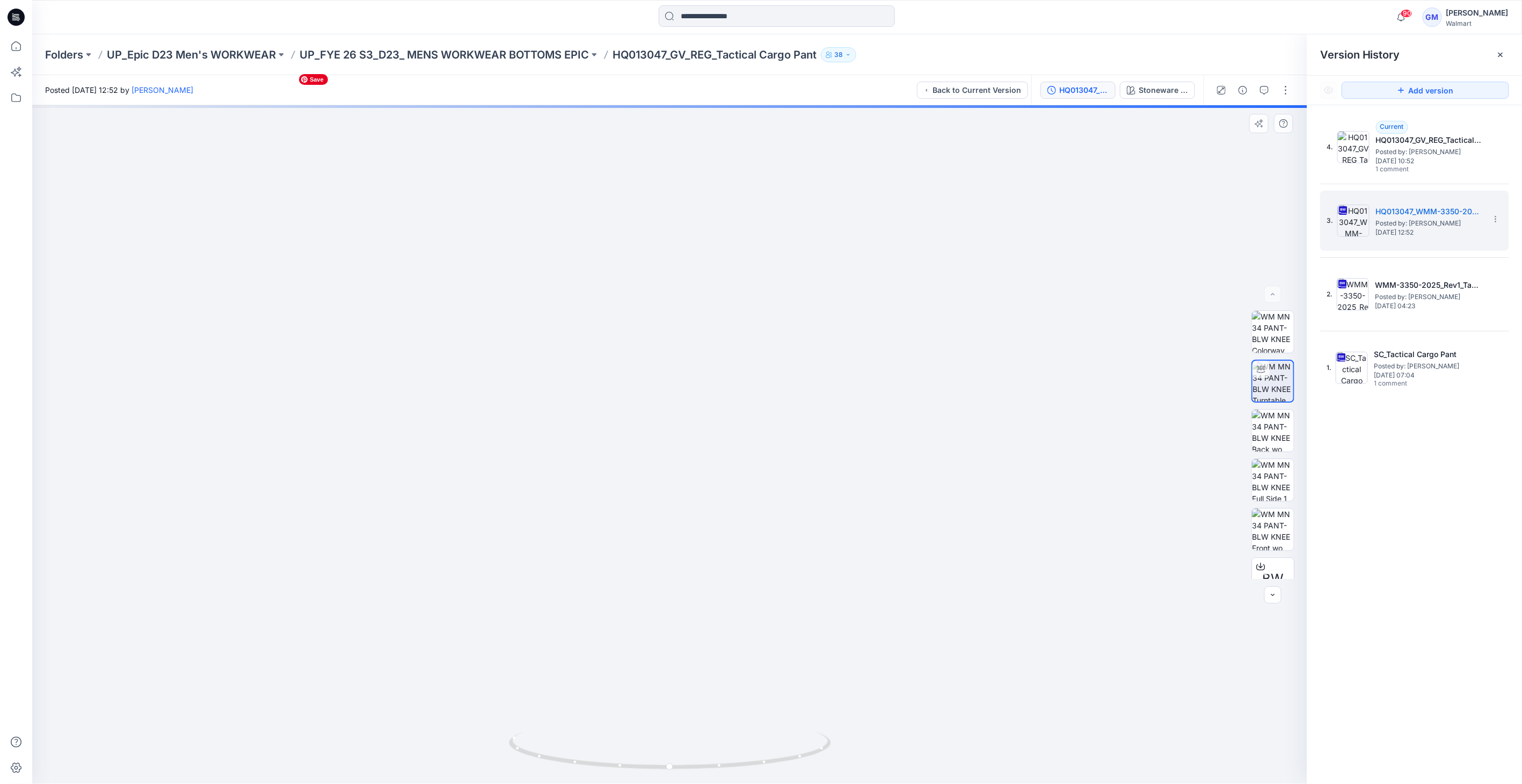
drag, startPoint x: 797, startPoint y: 395, endPoint x: 819, endPoint y: 314, distance: 83.9
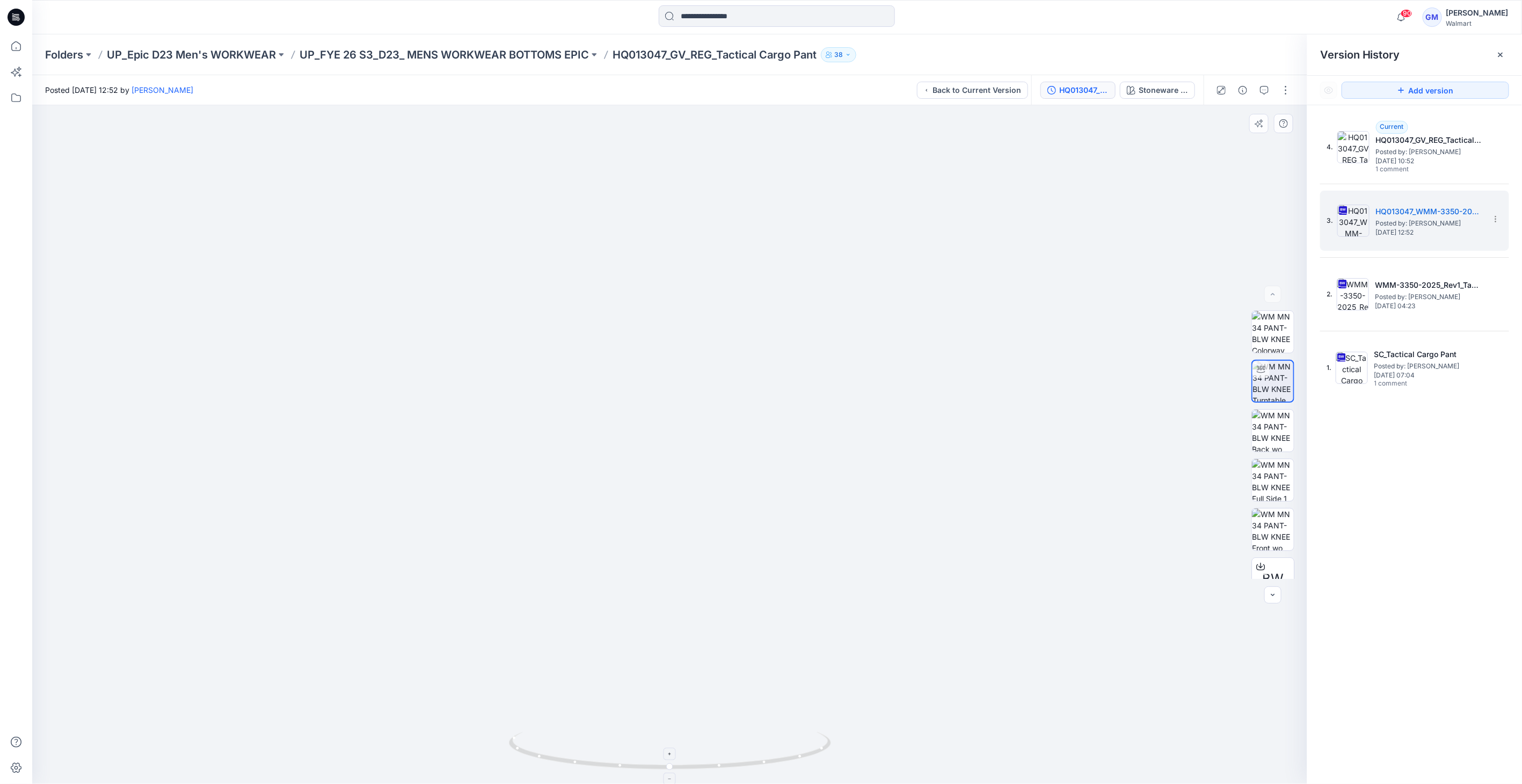
drag, startPoint x: 672, startPoint y: 778, endPoint x: 645, endPoint y: 770, distance: 28.2
click at [600, 770] on icon at bounding box center [672, 752] width 325 height 41
drag, startPoint x: 665, startPoint y: 764, endPoint x: 542, endPoint y: 757, distance: 123.2
click at [542, 757] on icon at bounding box center [672, 752] width 325 height 41
click at [1372, 148] on div "4. Current HQ013047_GV_REG_Tactical Cargo Pant 34_Colorway 1 Posted by: Gayan M…" at bounding box center [1407, 148] width 161 height 52
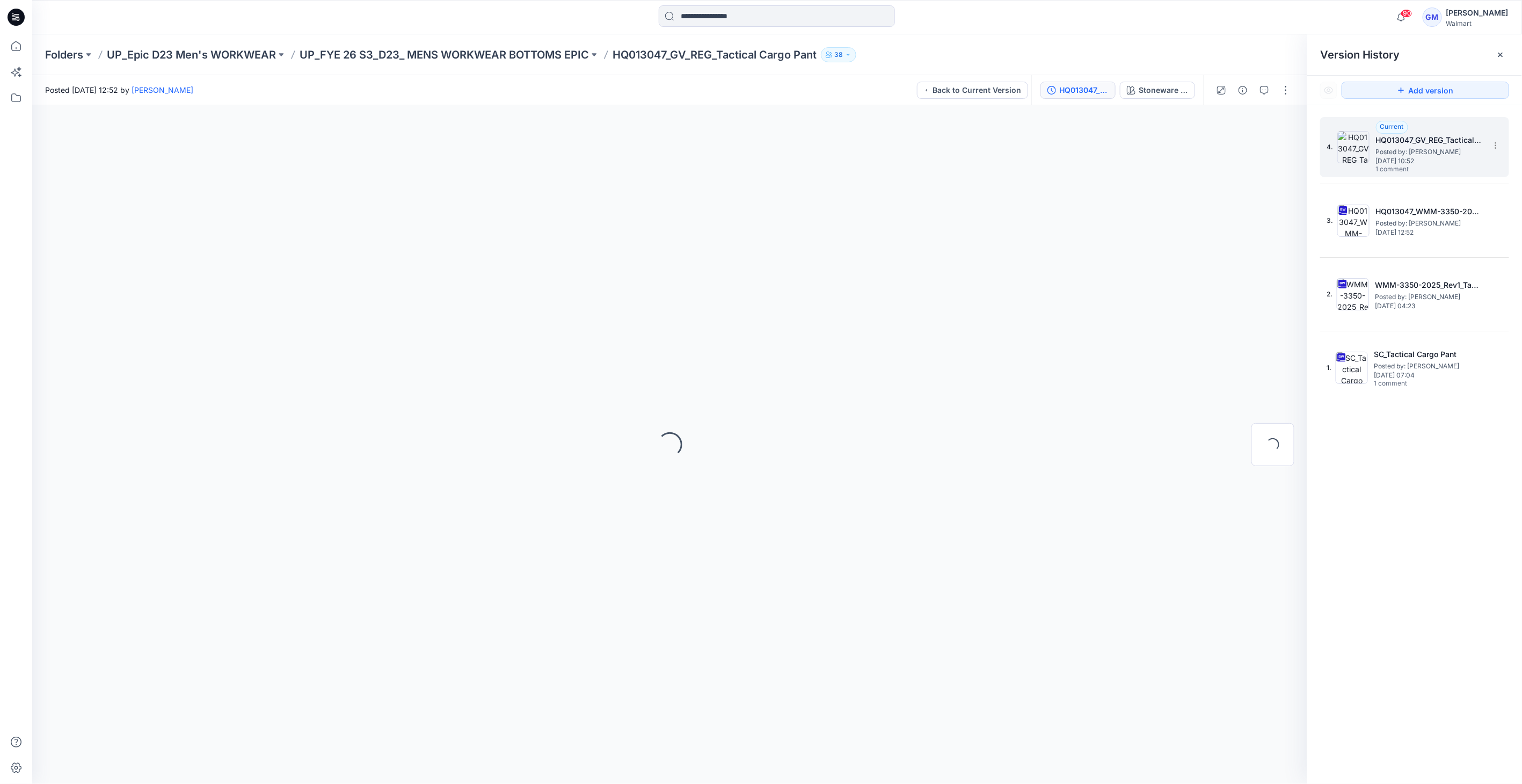
click at [1359, 150] on img at bounding box center [1353, 147] width 32 height 32
drag, startPoint x: 670, startPoint y: 770, endPoint x: 621, endPoint y: 764, distance: 49.4
click at [614, 771] on icon at bounding box center [672, 752] width 325 height 41
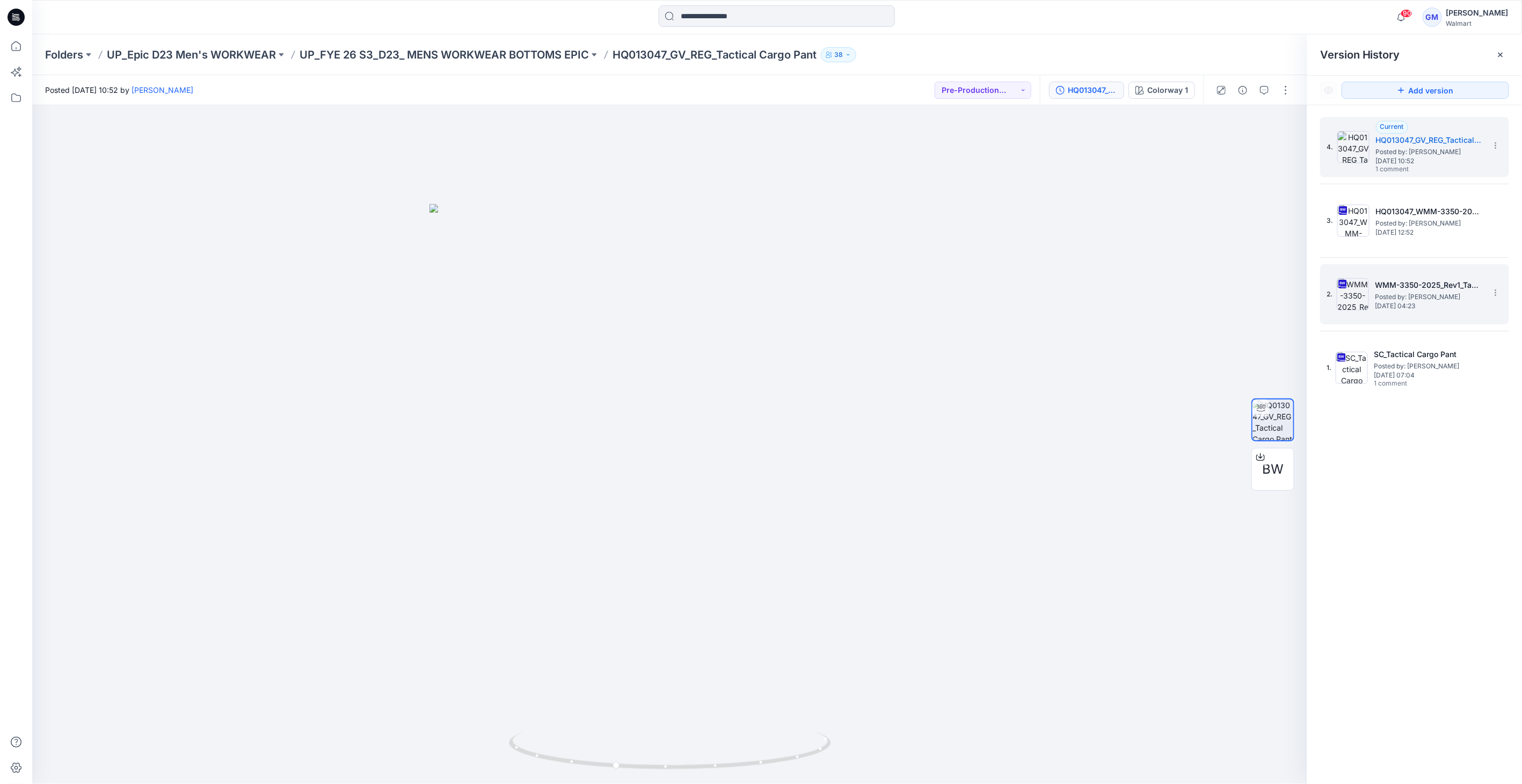
click at [1347, 291] on img at bounding box center [1352, 293] width 32 height 32
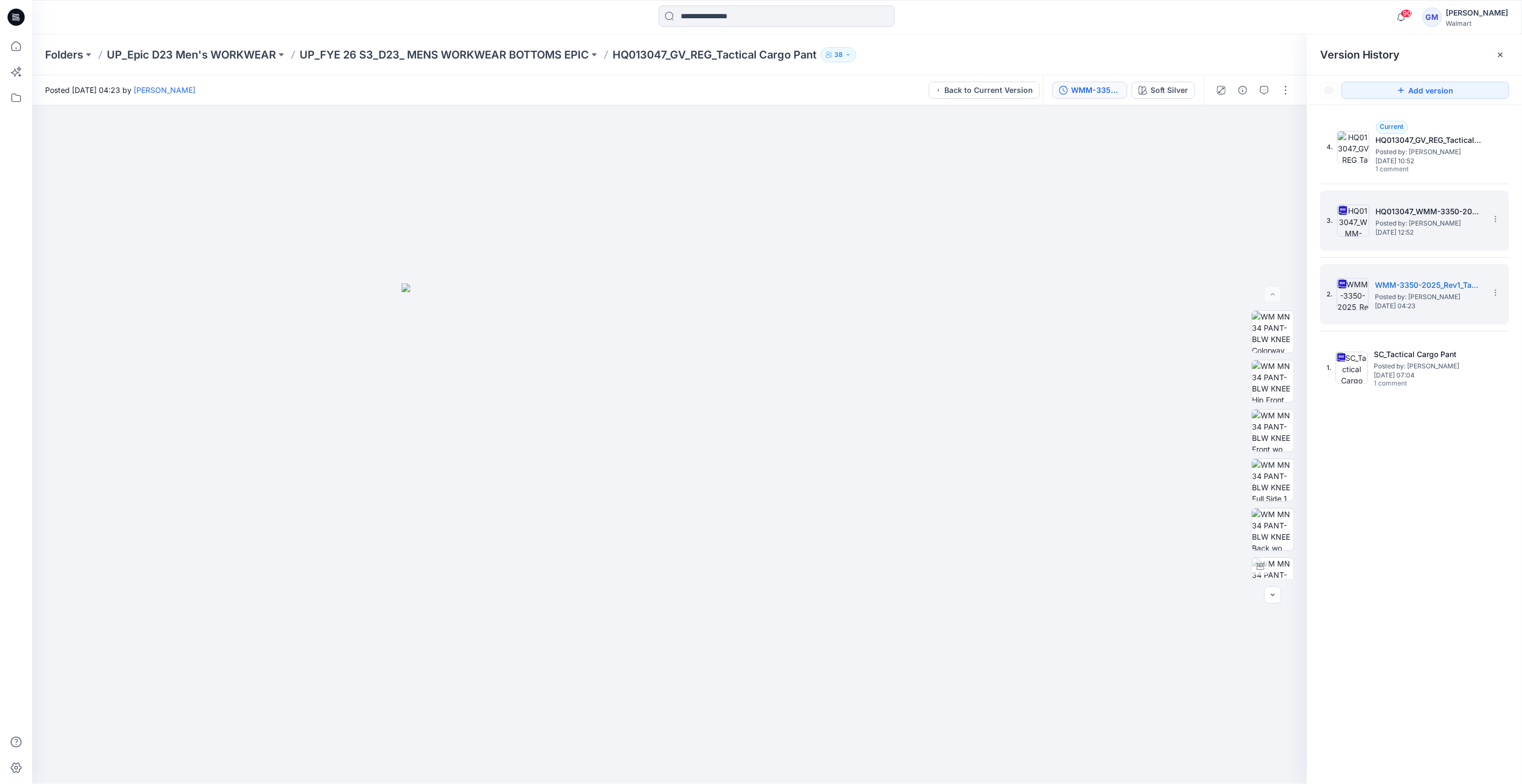
click at [1429, 211] on h5 "HQ013047_WMM-3350-2025_FIT_ Tactical Cargo Pant" at bounding box center [1430, 211] width 107 height 13
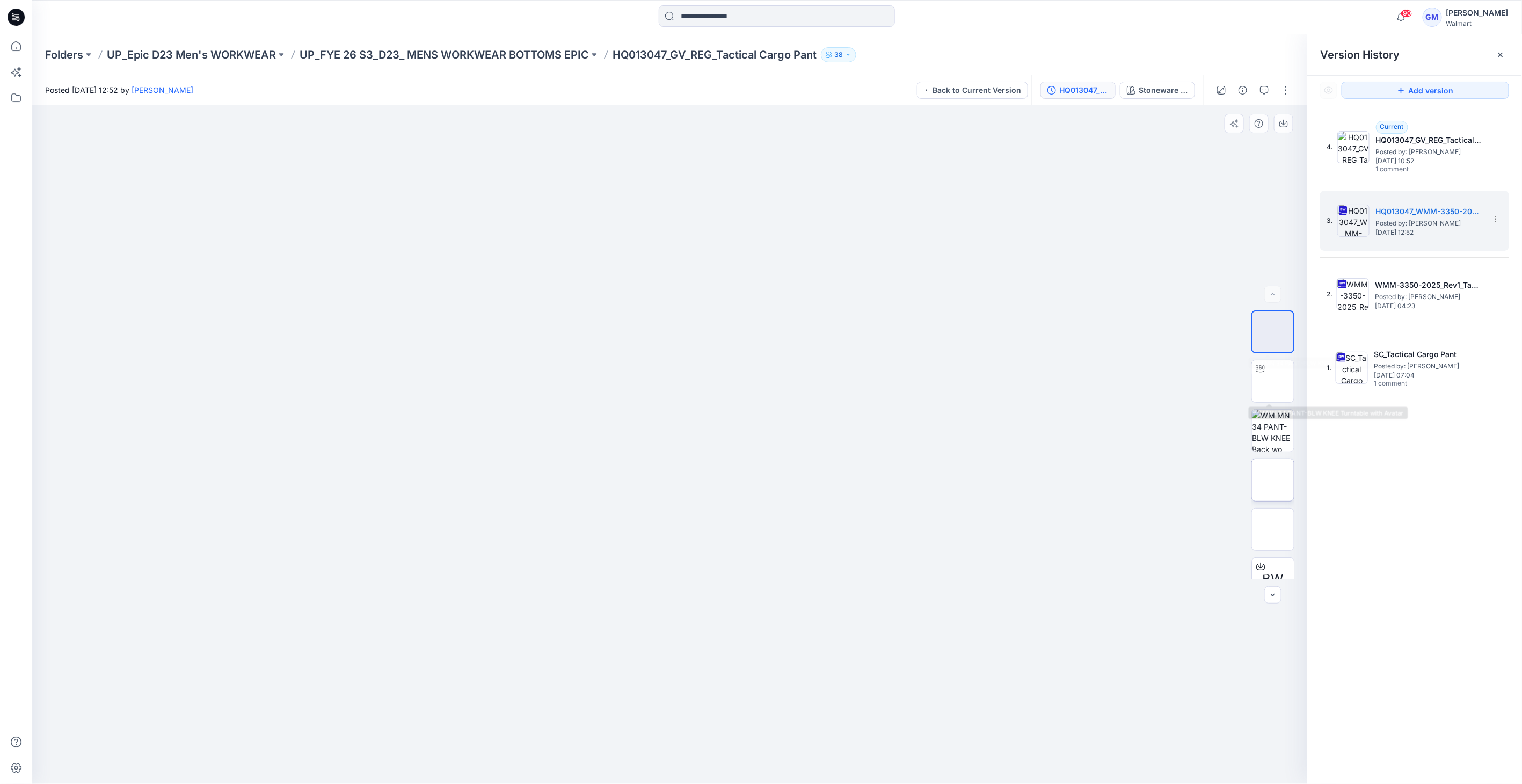
scroll to position [21, 0]
click at [1496, 217] on icon at bounding box center [1495, 219] width 8 height 8
click at [1468, 237] on span "Download Source BW File" at bounding box center [1442, 240] width 90 height 13
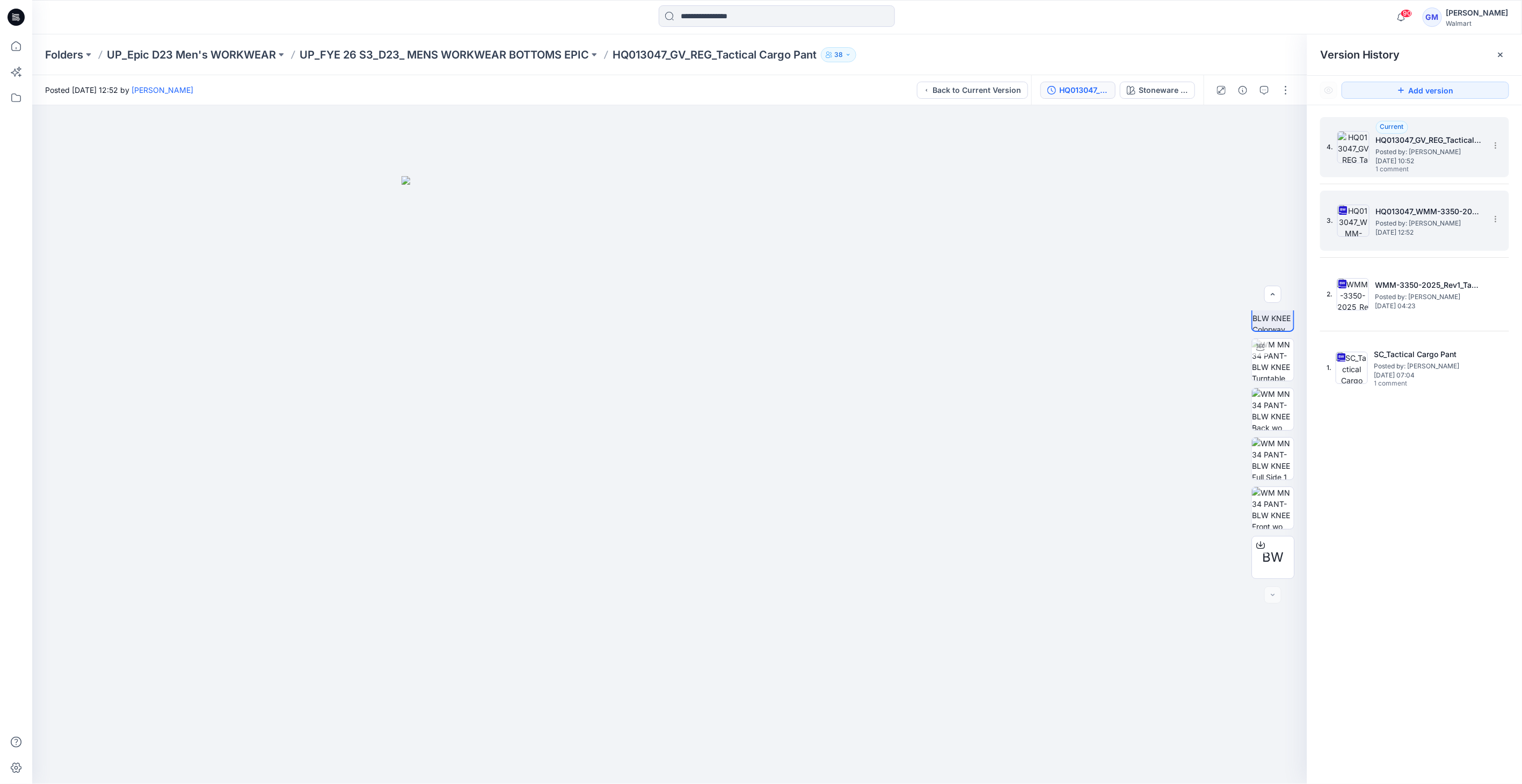
click at [1353, 146] on img at bounding box center [1353, 147] width 32 height 32
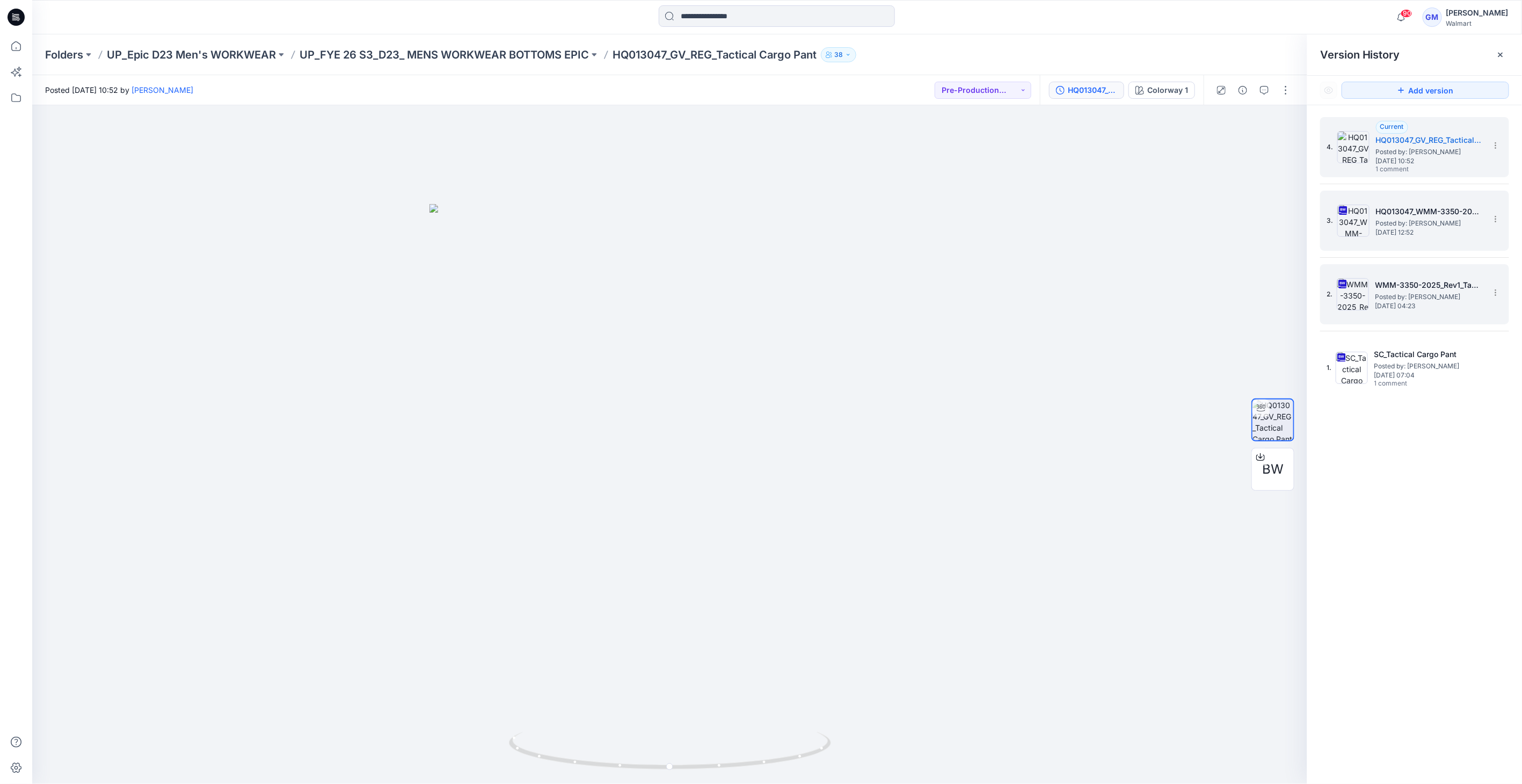
click at [1339, 306] on img at bounding box center [1352, 293] width 32 height 32
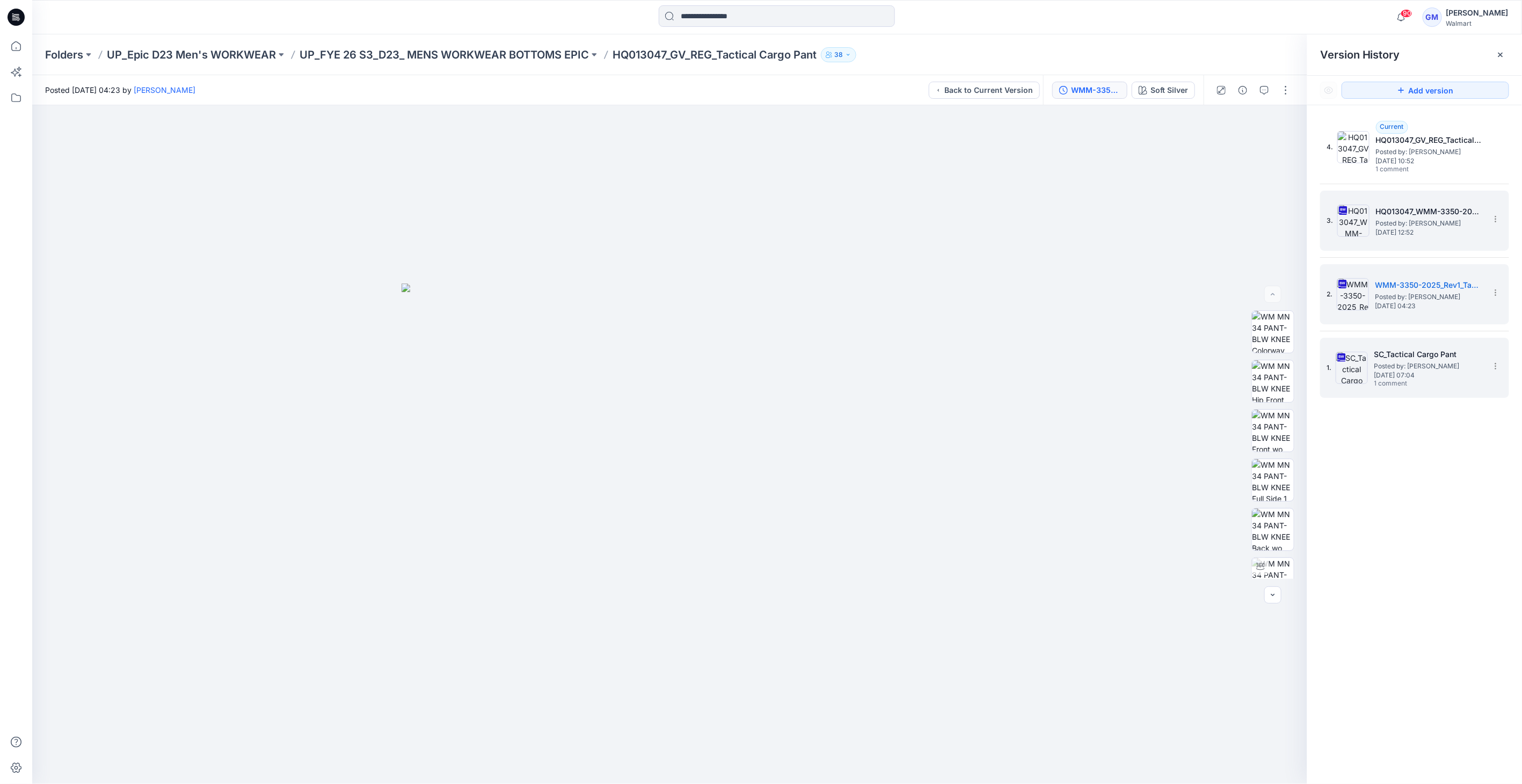
click at [1351, 362] on img at bounding box center [1351, 367] width 32 height 32
